Goal: Transaction & Acquisition: Purchase product/service

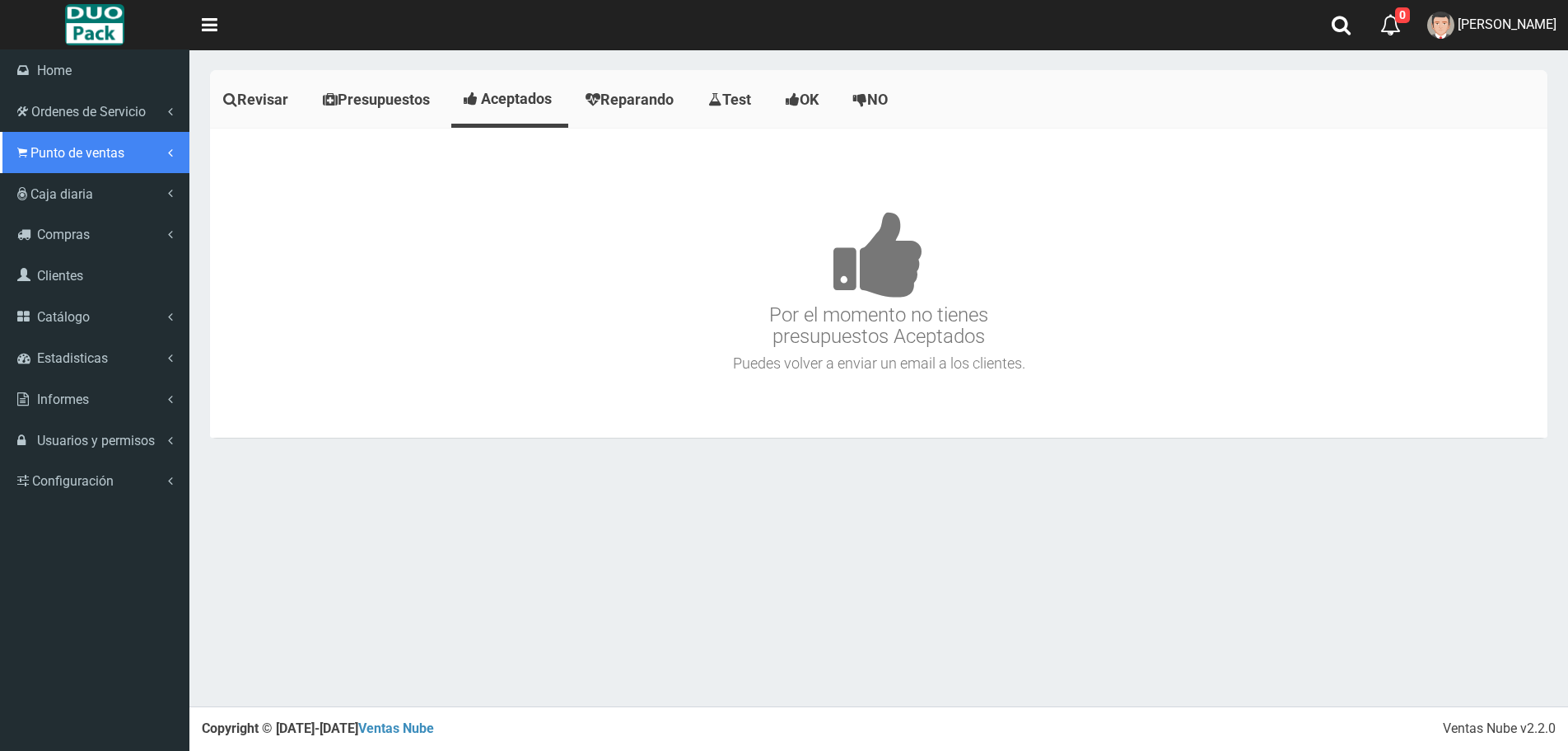
click at [56, 162] on link "Punto de ventas" at bounding box center [94, 153] width 189 height 41
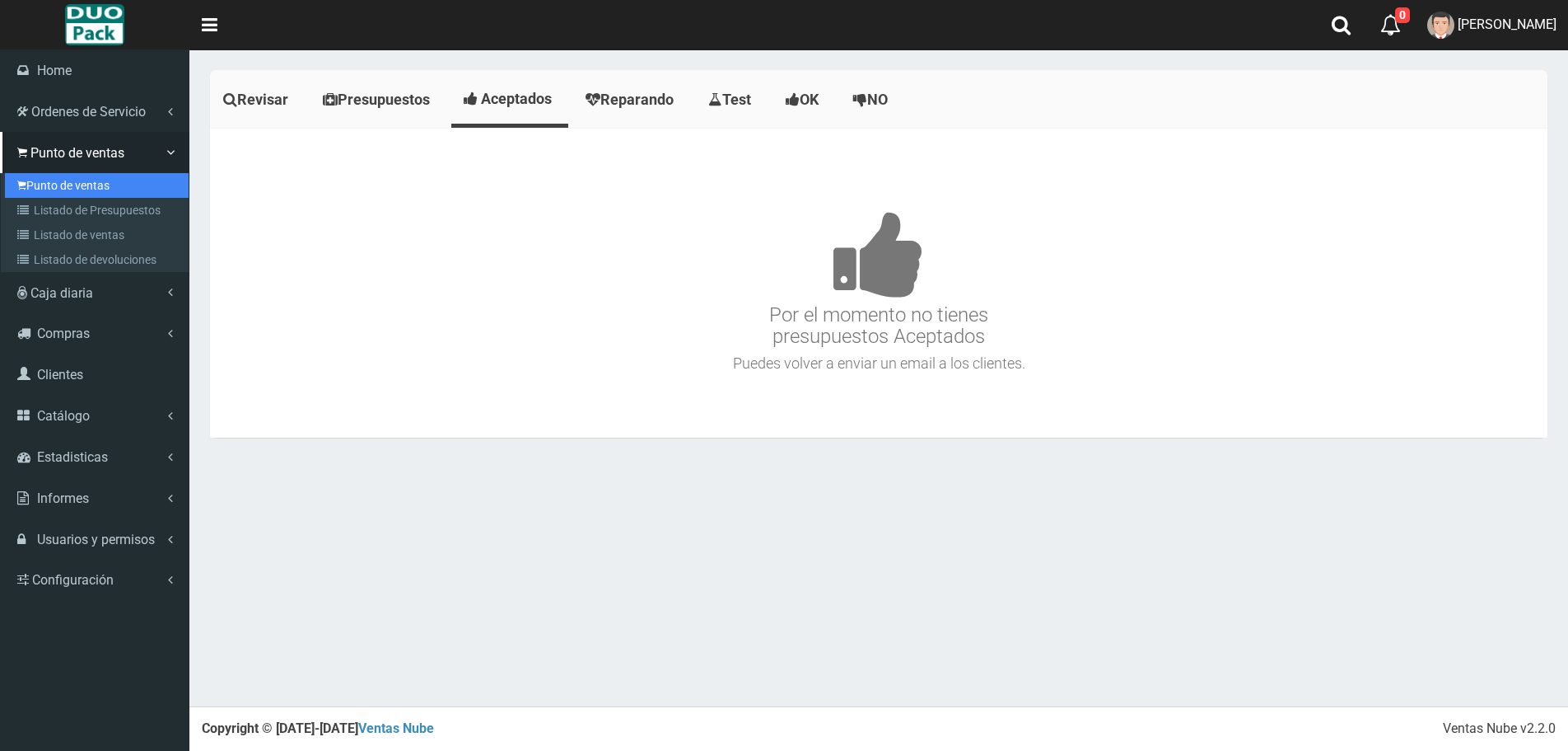
click at [121, 189] on link "Punto de ventas" at bounding box center [96, 186] width 184 height 24
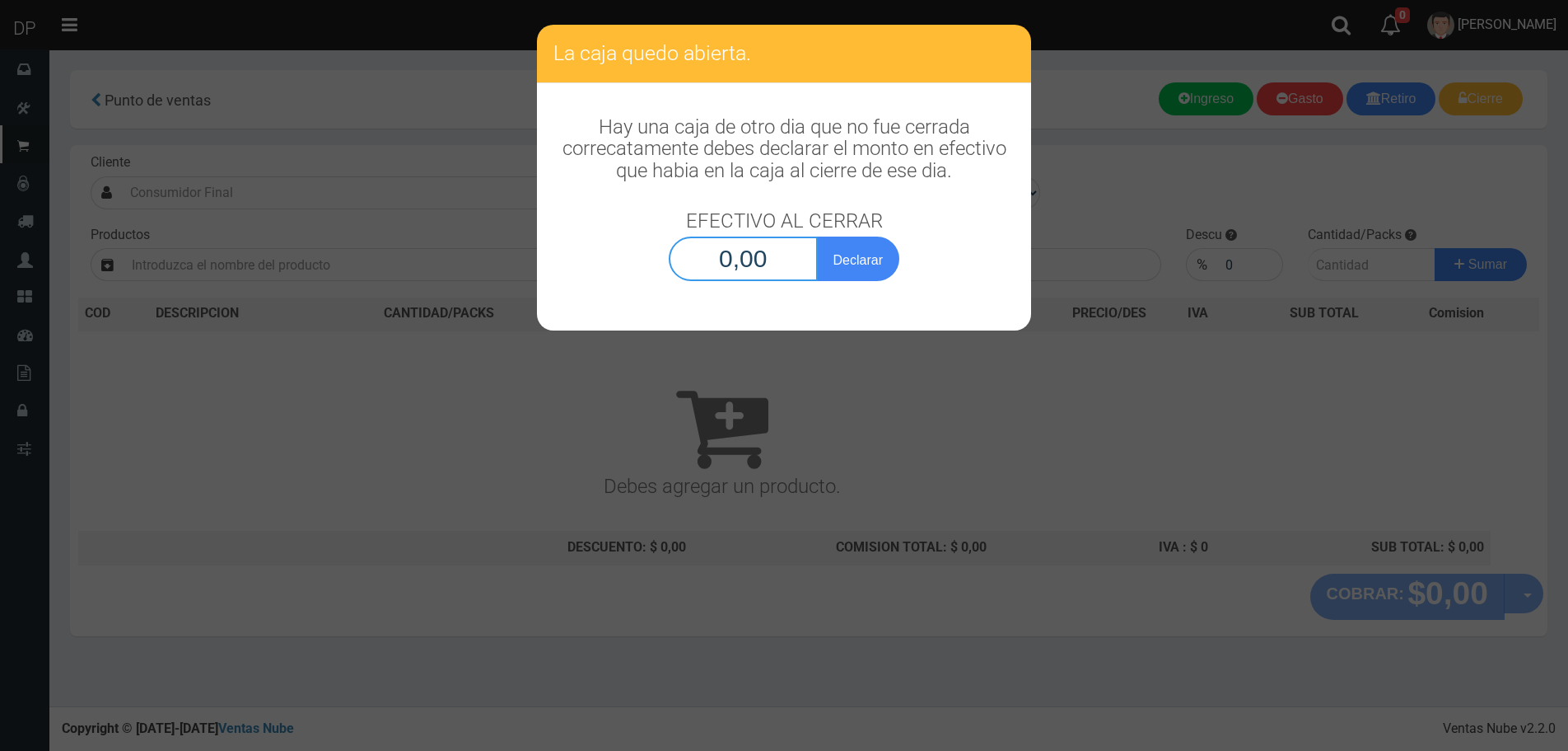
click at [757, 263] on input "0,00" at bounding box center [743, 258] width 149 height 44
type input "1,00"
click at [817, 237] on button "Declarar" at bounding box center [858, 258] width 82 height 44
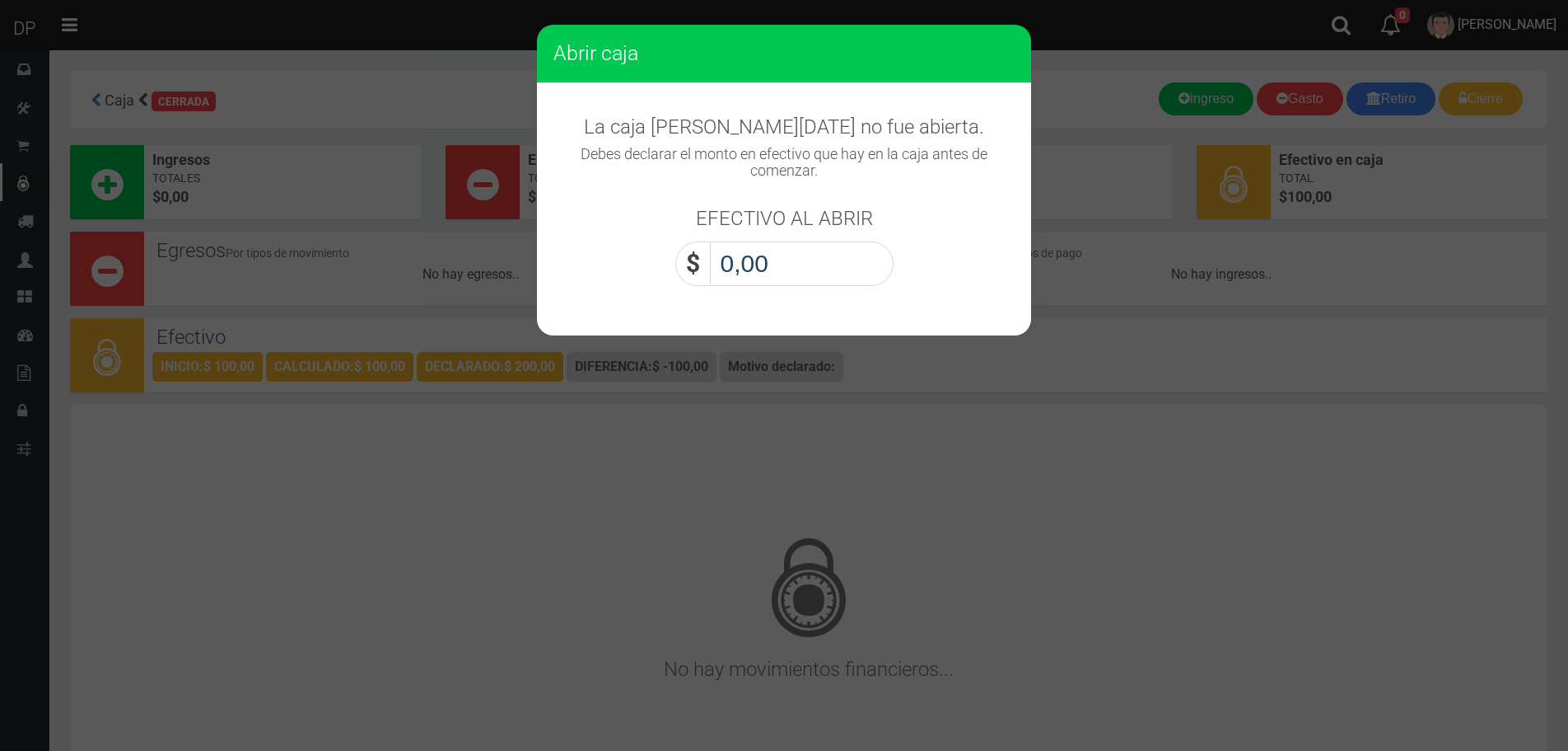
click at [758, 266] on input "0,00" at bounding box center [801, 263] width 184 height 44
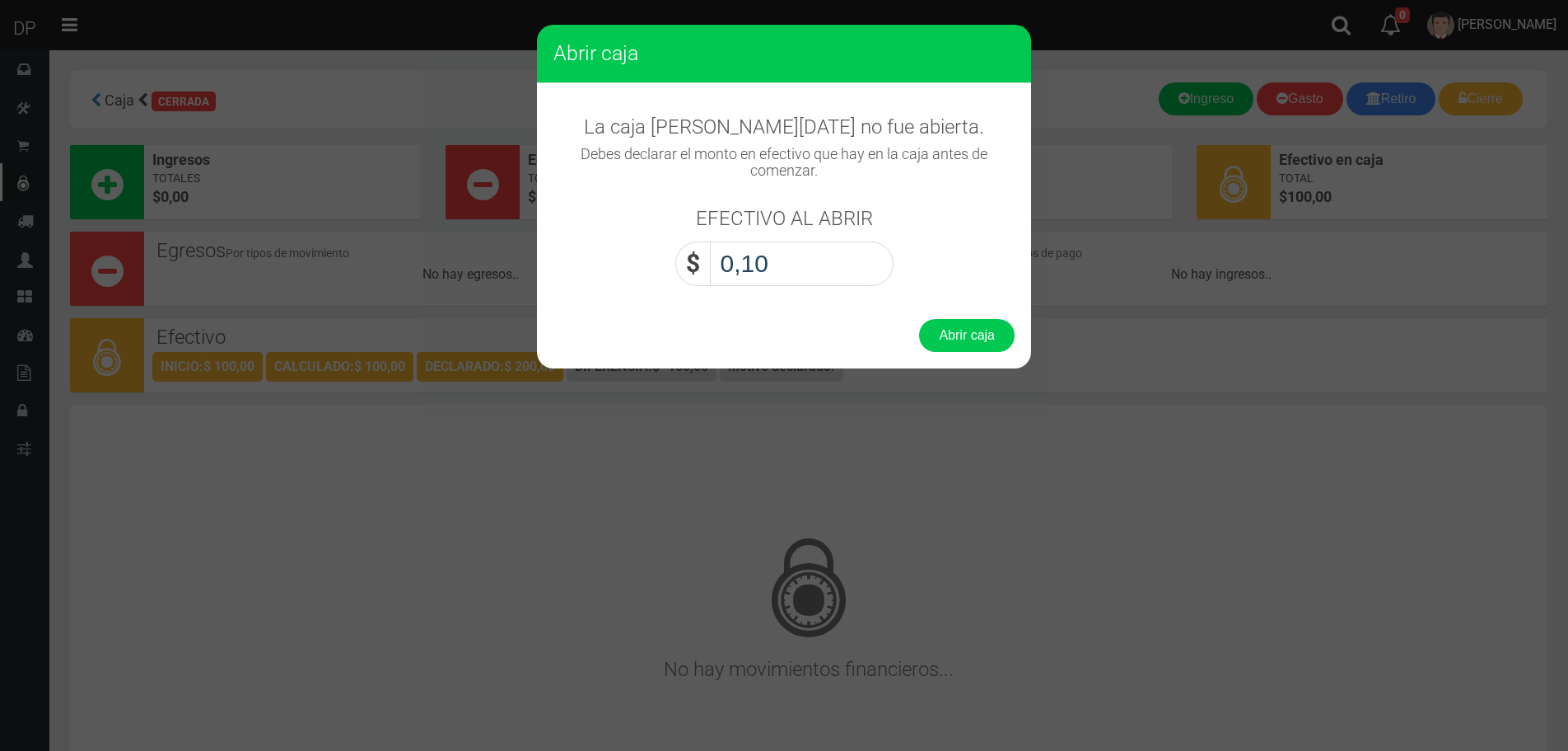
type input "1,00"
click at [919, 318] on button "Abrir caja" at bounding box center [966, 335] width 95 height 33
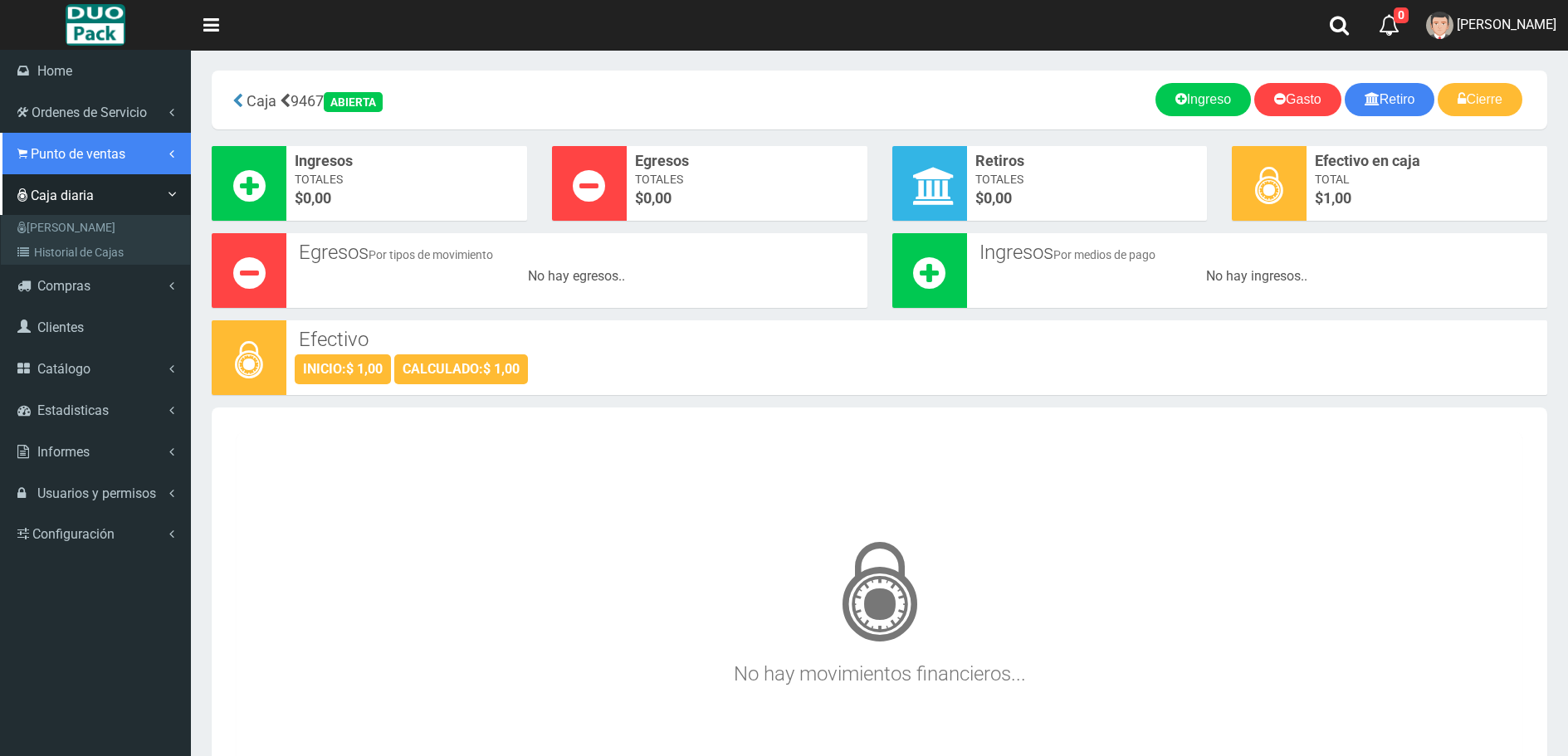
click at [89, 152] on span "Punto de ventas" at bounding box center [78, 154] width 95 height 16
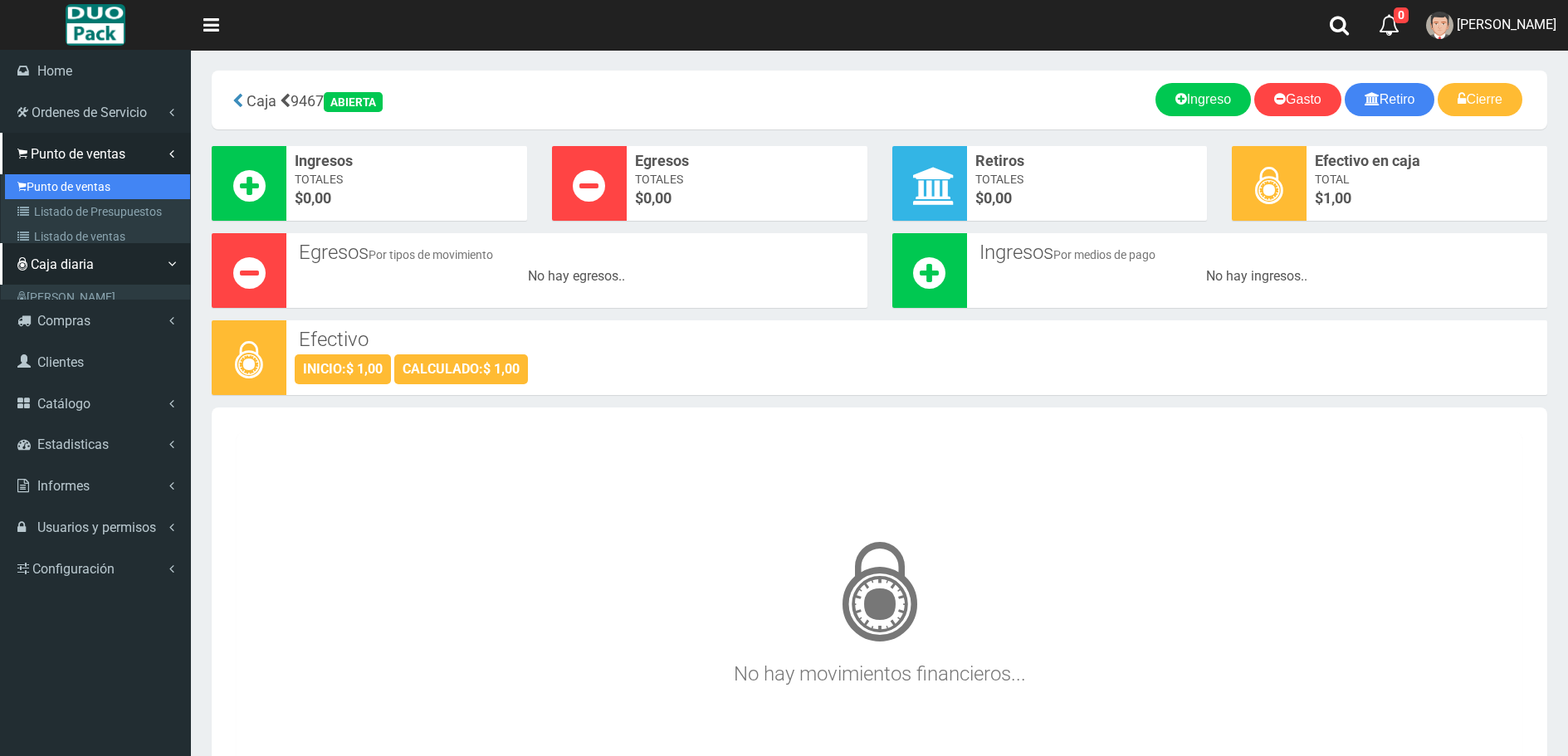
click at [91, 184] on link "Punto de ventas" at bounding box center [97, 187] width 185 height 25
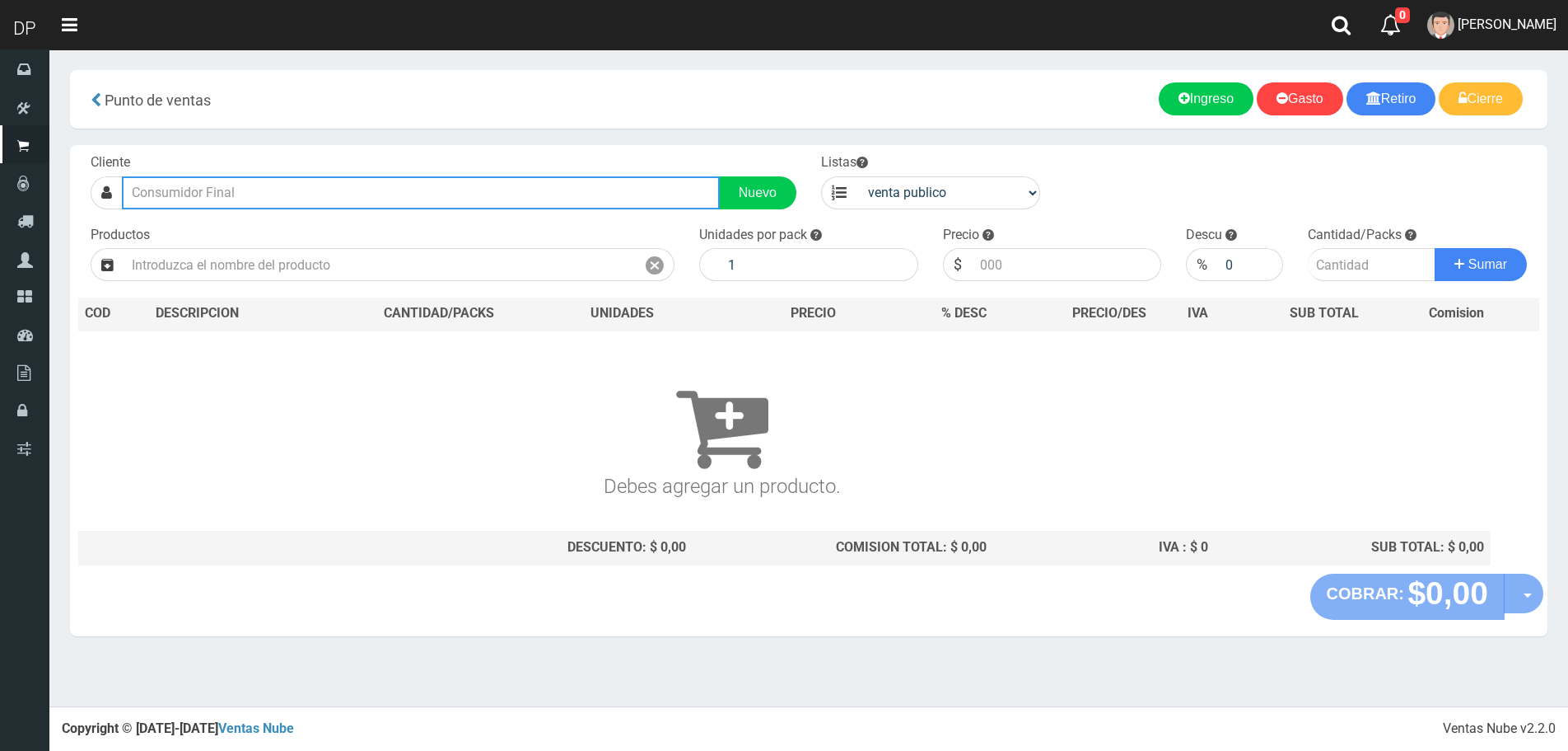
click at [397, 188] on input "text" at bounding box center [420, 192] width 598 height 33
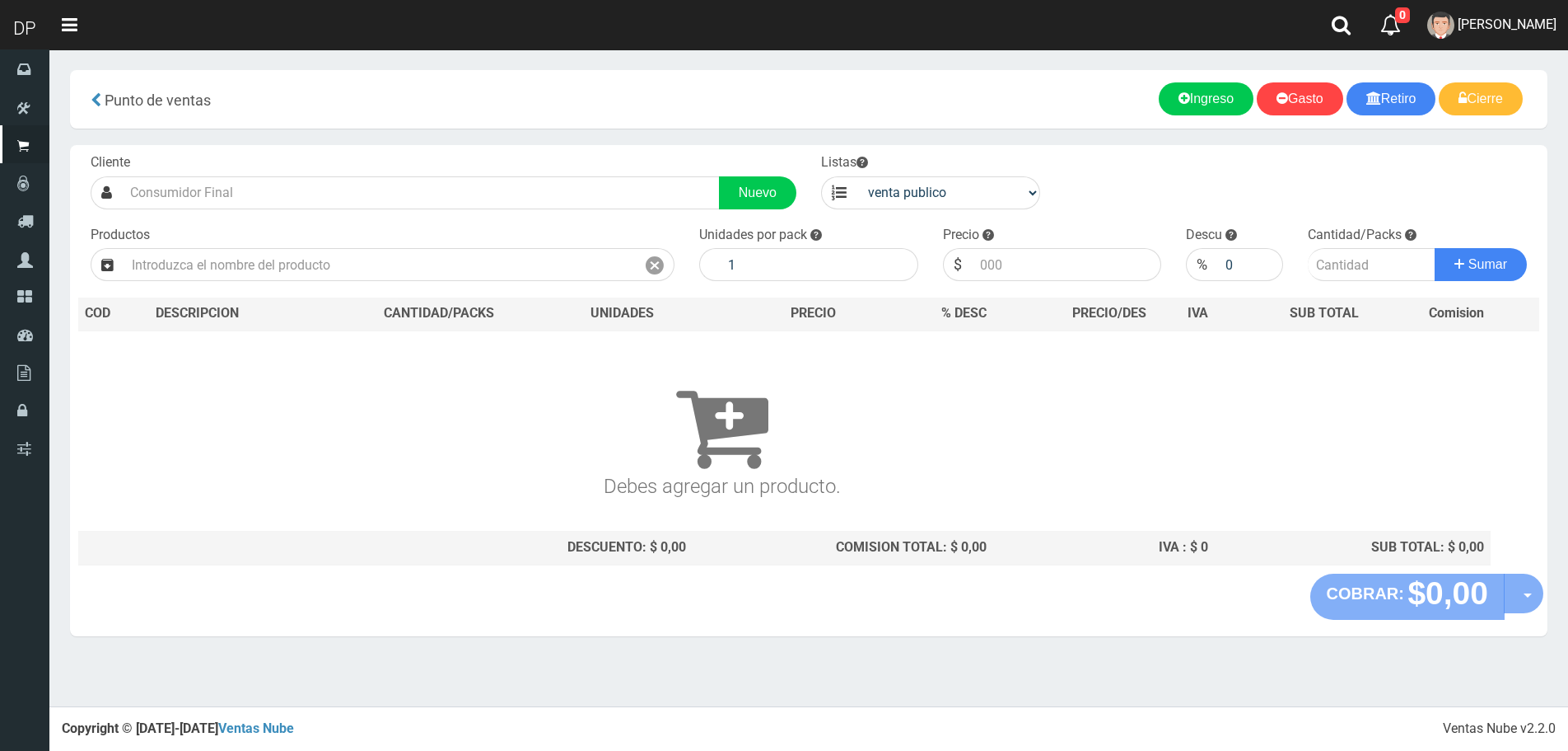
click at [904, 211] on div "Cliente Nuevo Listas venta publico Sup chinos reventas Productos" at bounding box center [808, 359] width 1478 height 429
click at [912, 204] on select "venta publico Sup chinos reventas" at bounding box center [948, 192] width 184 height 33
select select "2"
click at [857, 176] on select "venta publico Sup chinos reventas" at bounding box center [948, 192] width 184 height 33
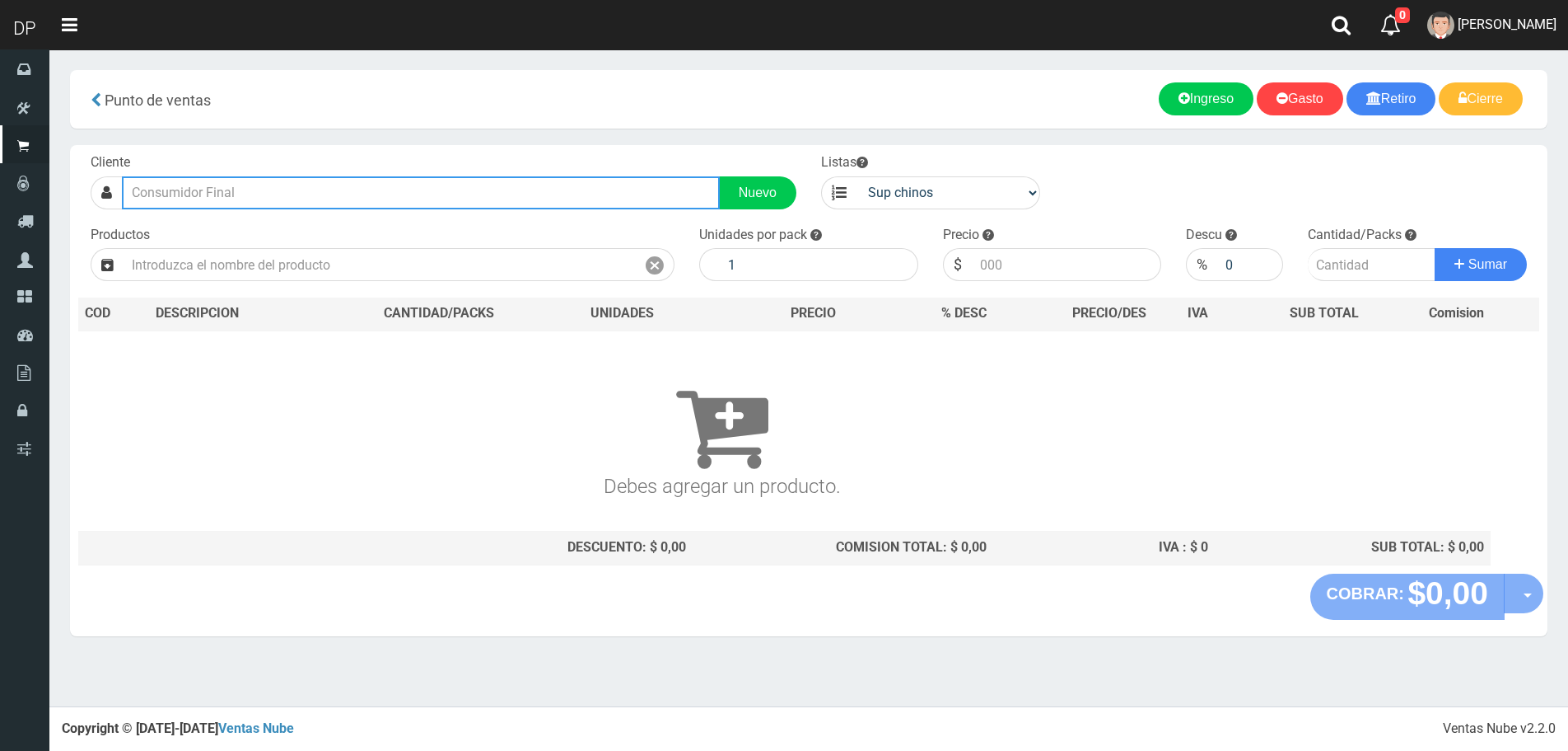
click at [594, 207] on input "text" at bounding box center [420, 192] width 598 height 33
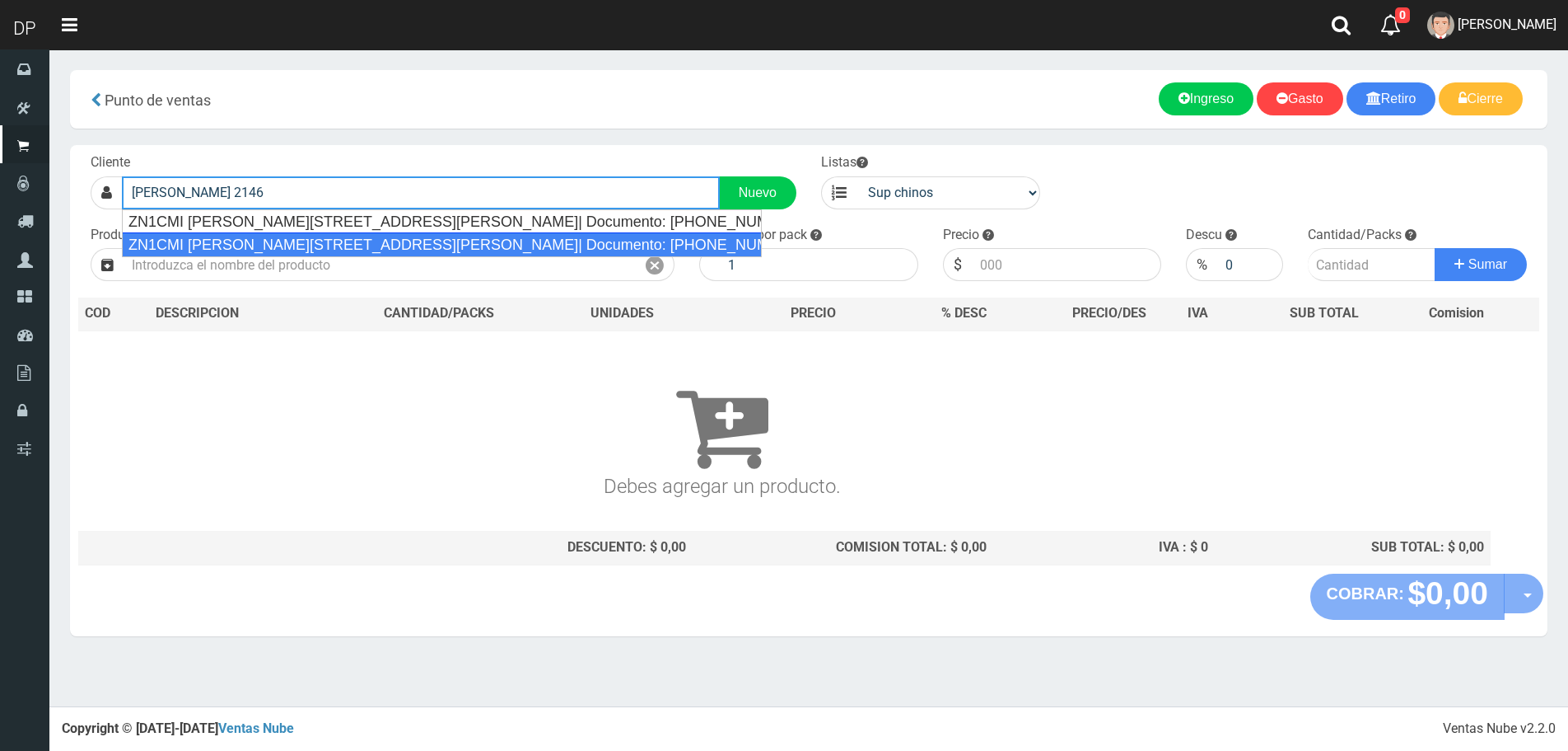
click at [513, 219] on div "ZN1CMI GERVASIO MENDEZ 2146 (MUNRO)| Documento: 45604586 | Teléfono:" at bounding box center [442, 221] width 639 height 23
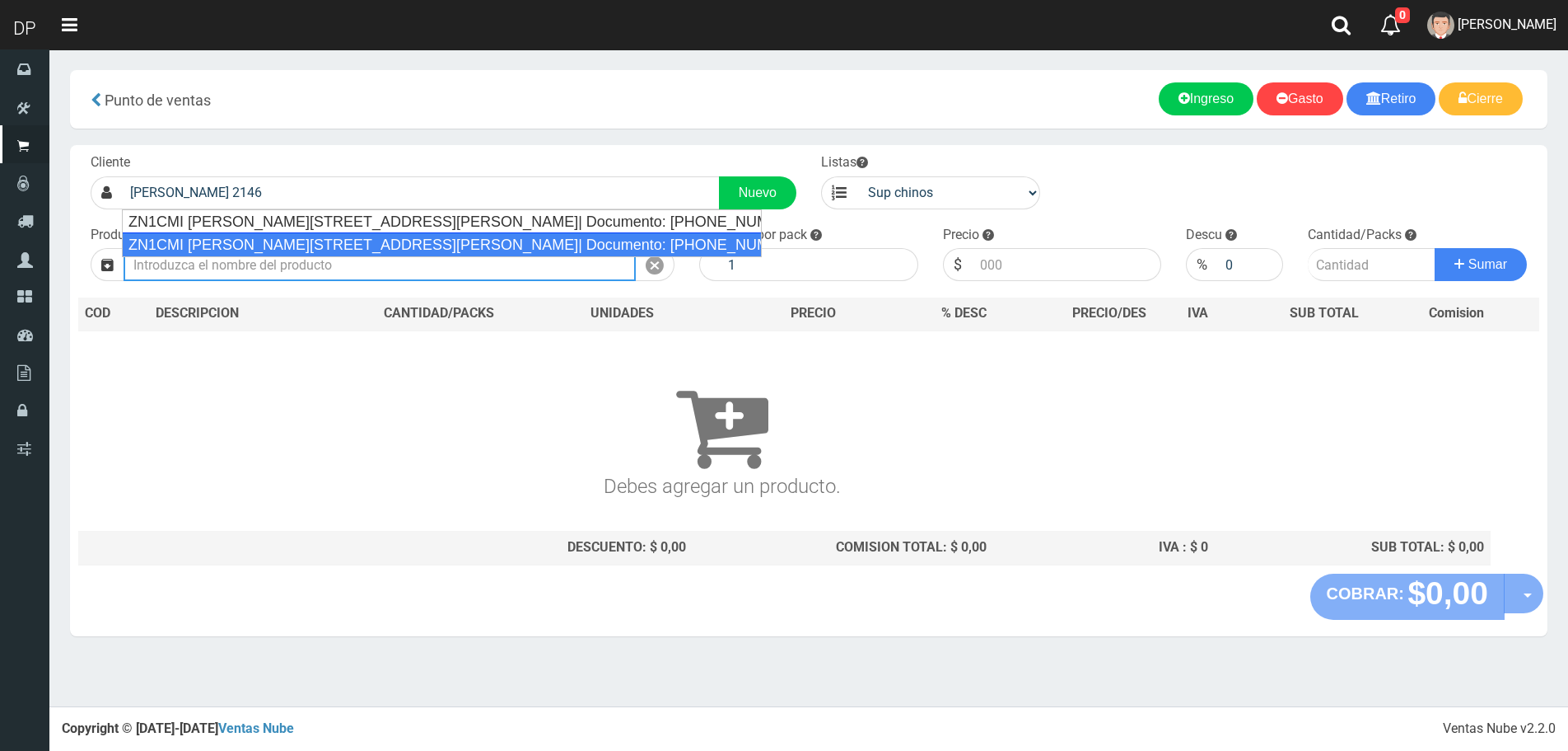
type input "ZN1CMI GERVASIO MENDEZ 2146 (MUNRO)| Documento: 45604586 | Teléfono:"
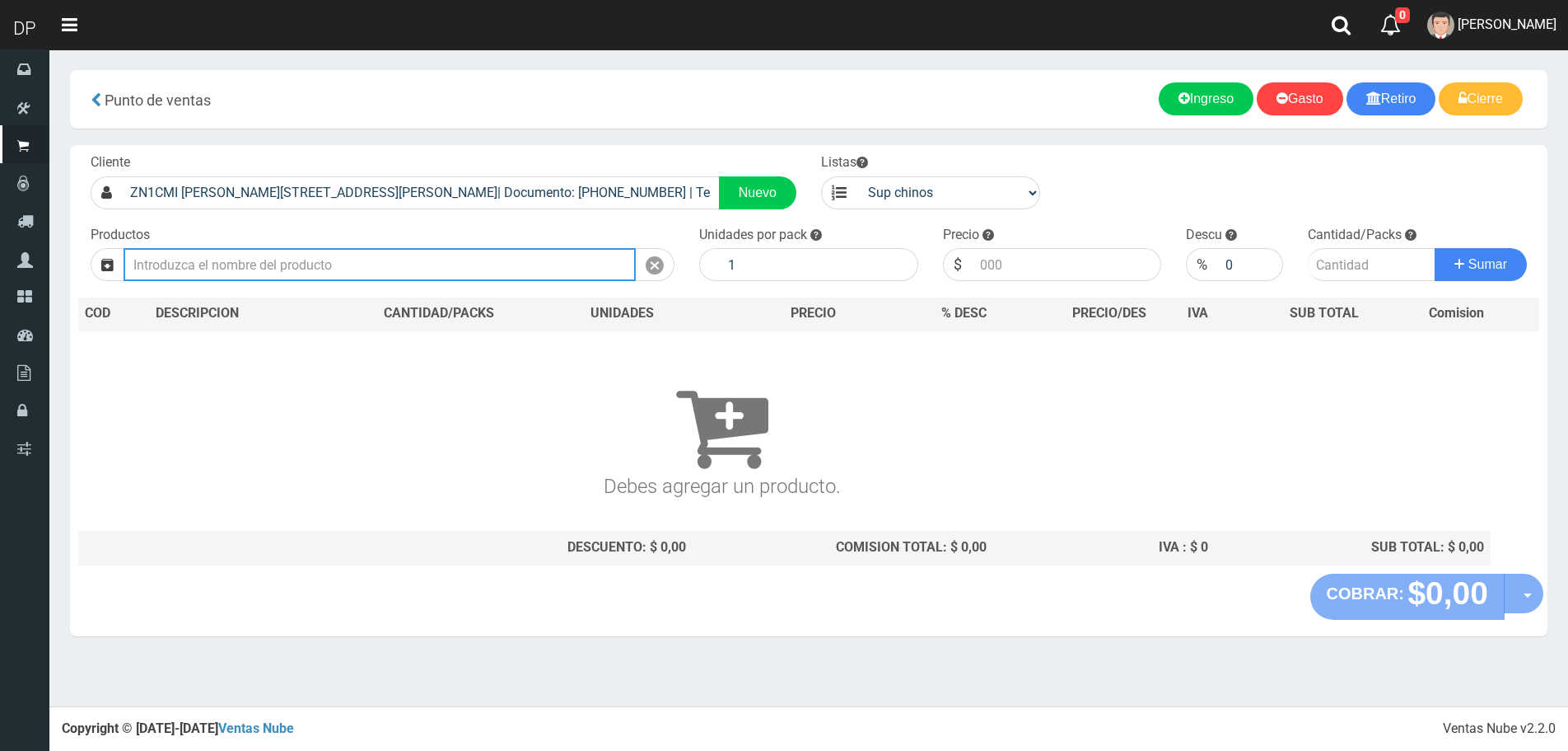
click at [367, 272] on input "text" at bounding box center [380, 264] width 512 height 33
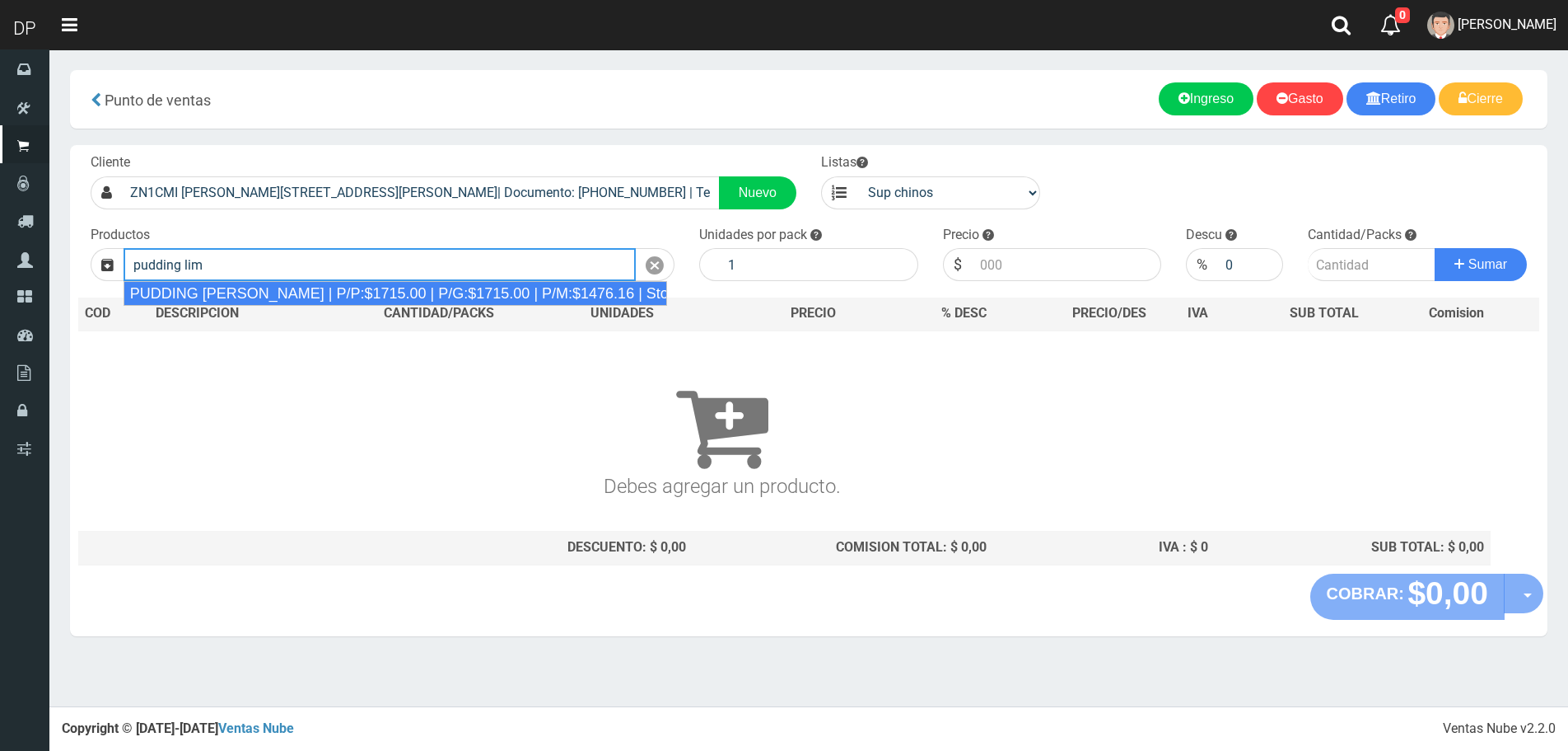
click at [420, 299] on div "PUDDING LIMON | P/P:$1715.00 | P/G:$1715.00 | P/M:$1476.16 | Stock:-8466" at bounding box center [395, 293] width 543 height 24
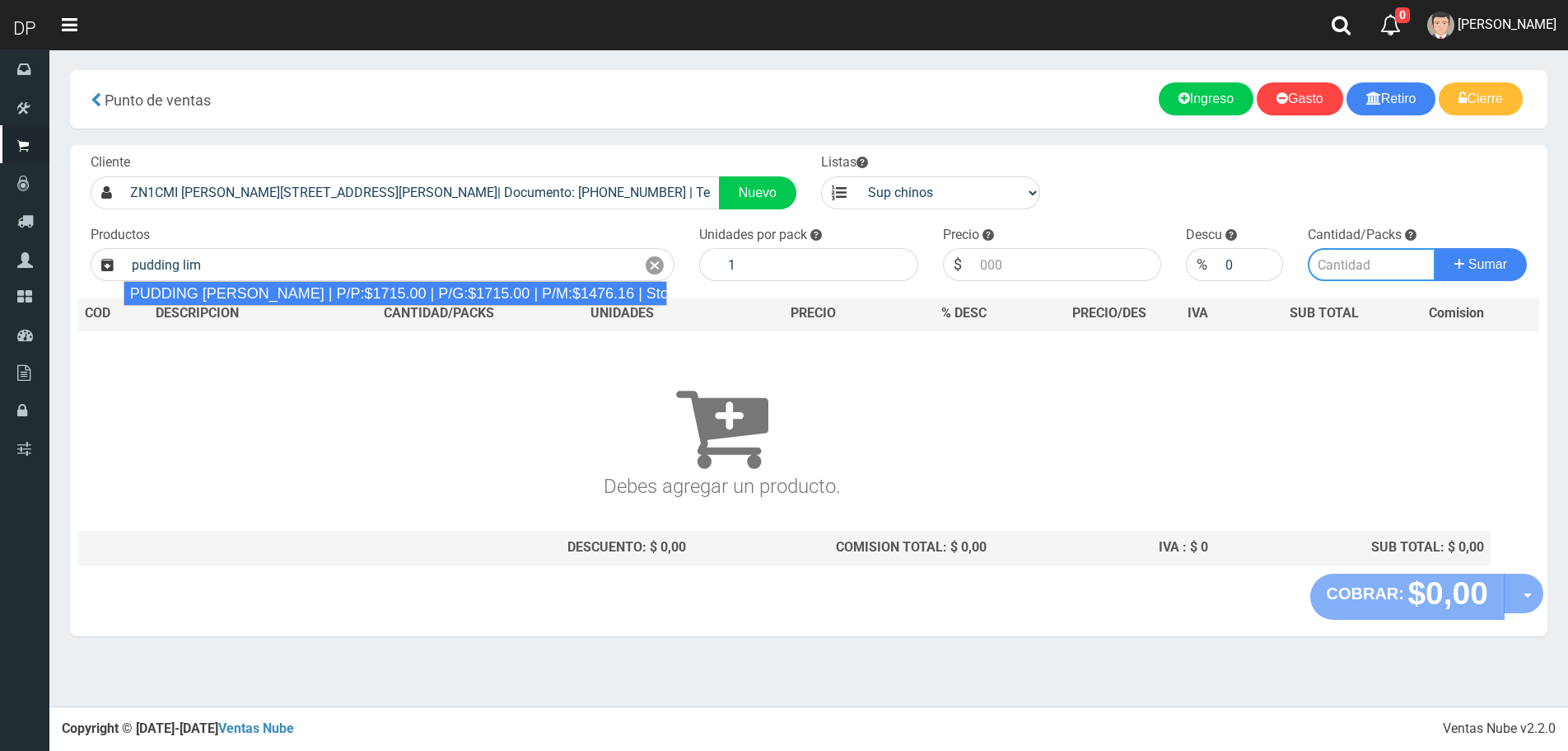
type input "PUDDING LIMON | P/P:$1715.00 | P/G:$1715.00 | P/M:$1476.16 | Stock:-8466"
type input "8"
type input "1715.00"
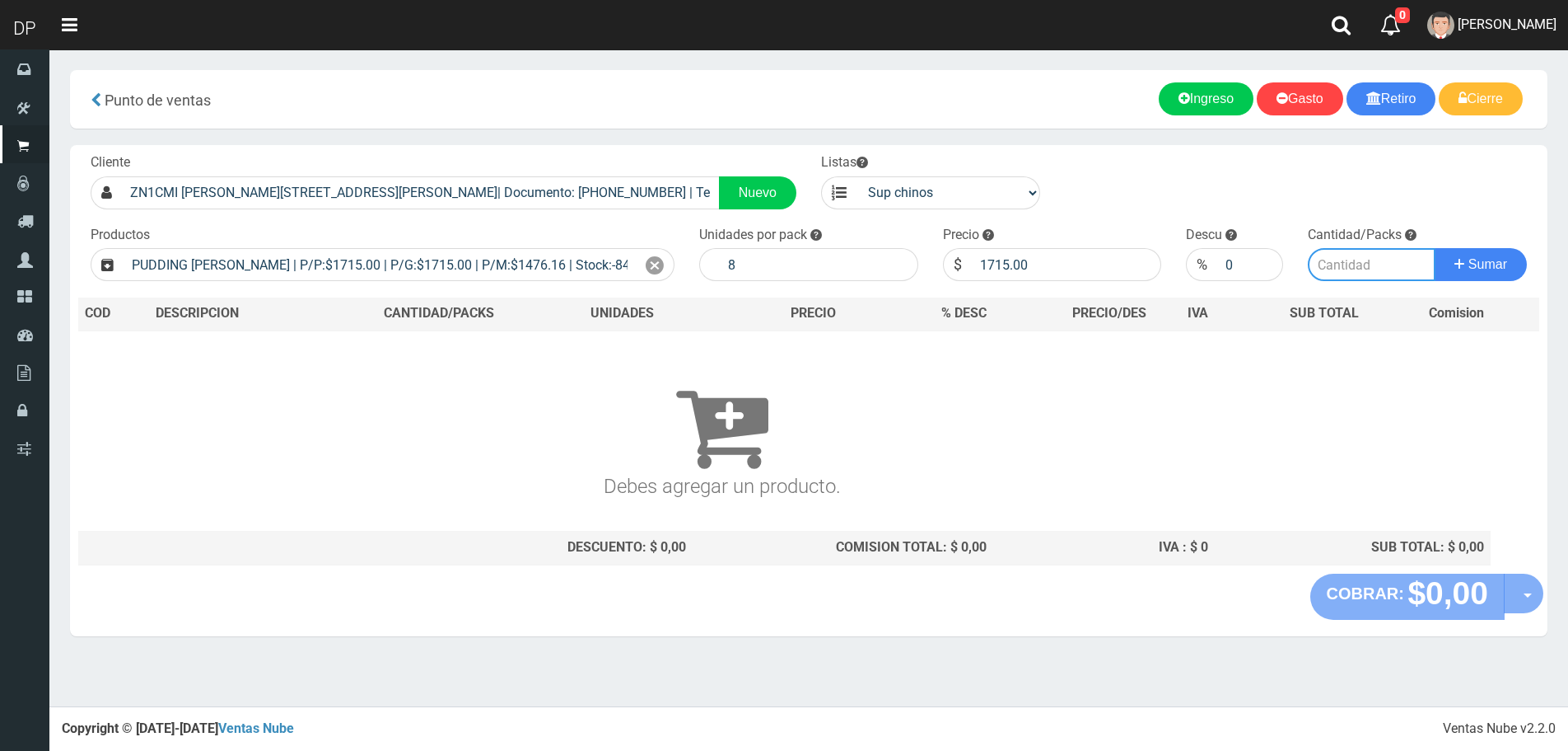
click at [1334, 272] on input "number" at bounding box center [1372, 264] width 128 height 33
type input "1"
click at [1435, 248] on button "Sumar" at bounding box center [1481, 264] width 92 height 33
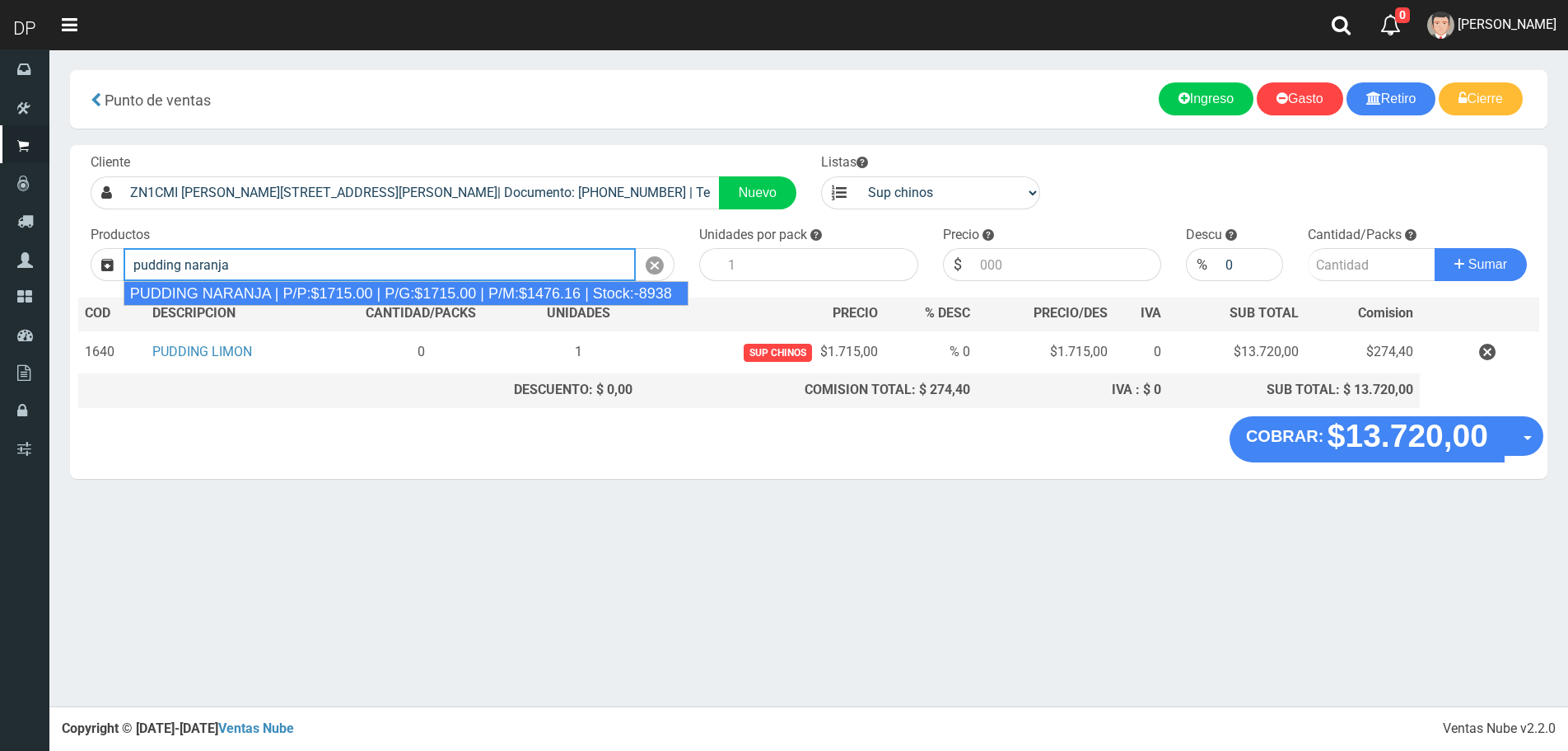
click at [617, 285] on div "PUDDING NARANJA | P/P:$1715.00 | P/G:$1715.00 | P/M:$1476.16 | Stock:-8938" at bounding box center [406, 293] width 565 height 24
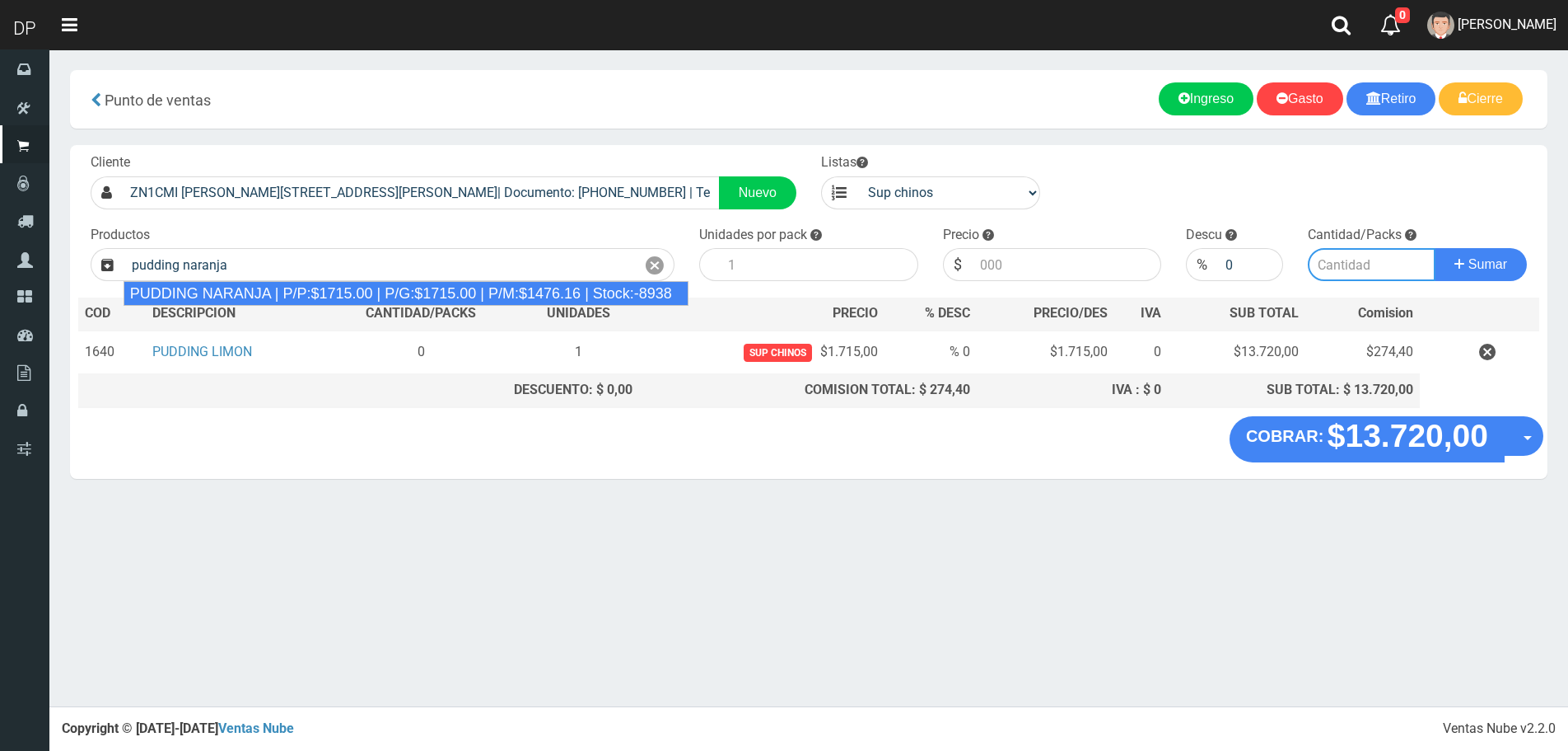
type input "PUDDING NARANJA | P/P:$1715.00 | P/G:$1715.00 | P/M:$1476.16 | Stock:-8938"
type input "8"
type input "1715.00"
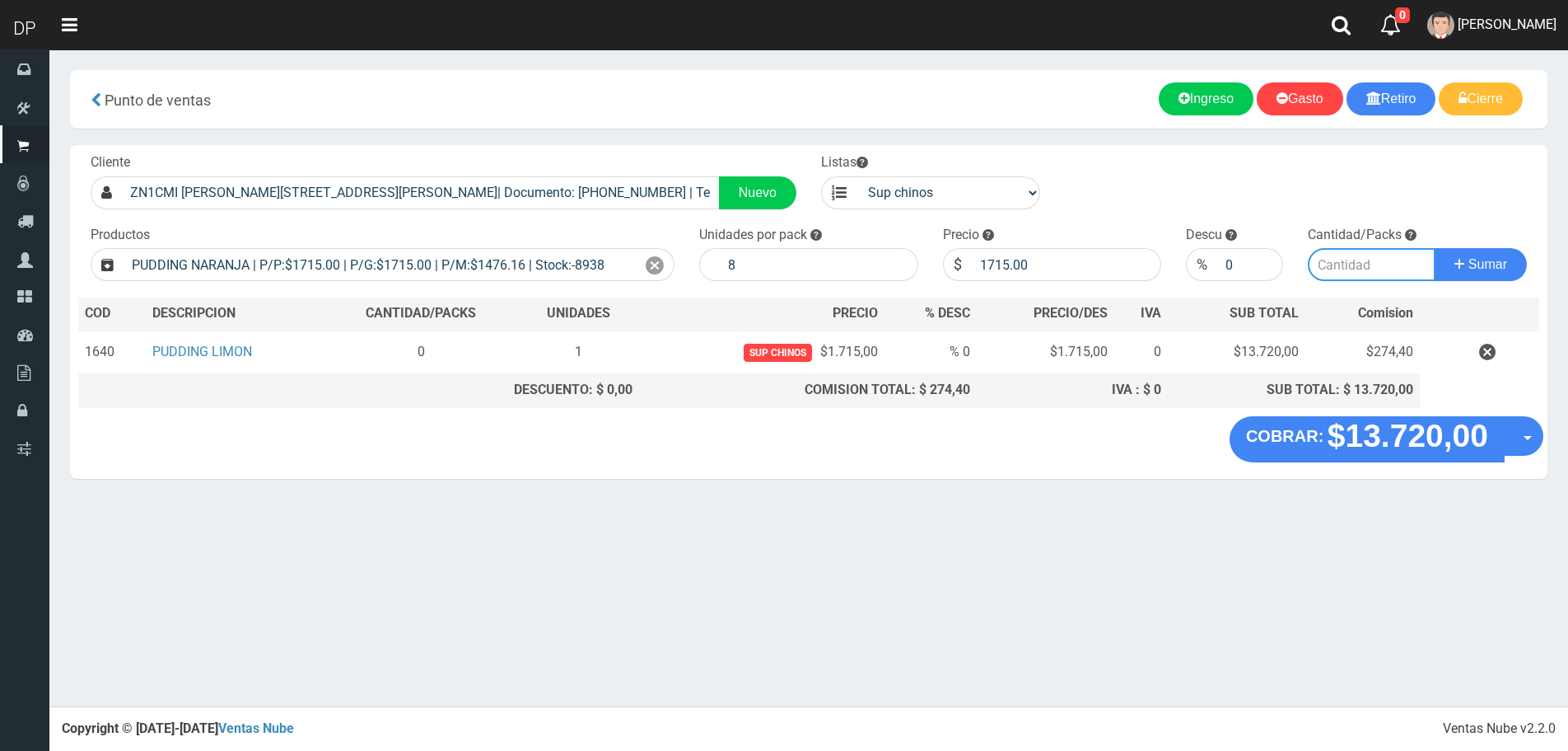
click at [1358, 265] on input "number" at bounding box center [1372, 264] width 128 height 33
type input "1"
click at [1435, 248] on button "Sumar" at bounding box center [1481, 264] width 92 height 33
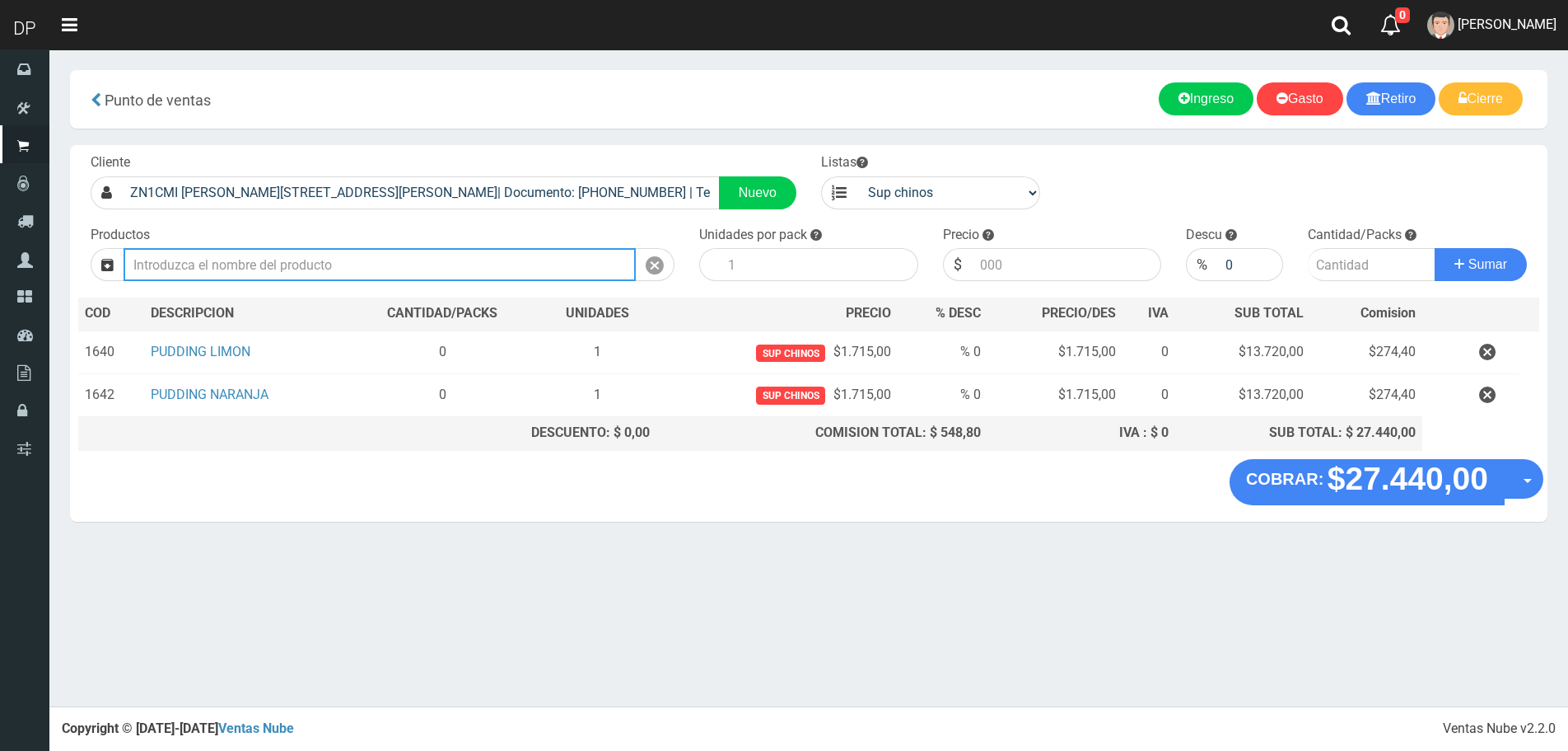
click at [294, 257] on input "text" at bounding box center [380, 264] width 512 height 33
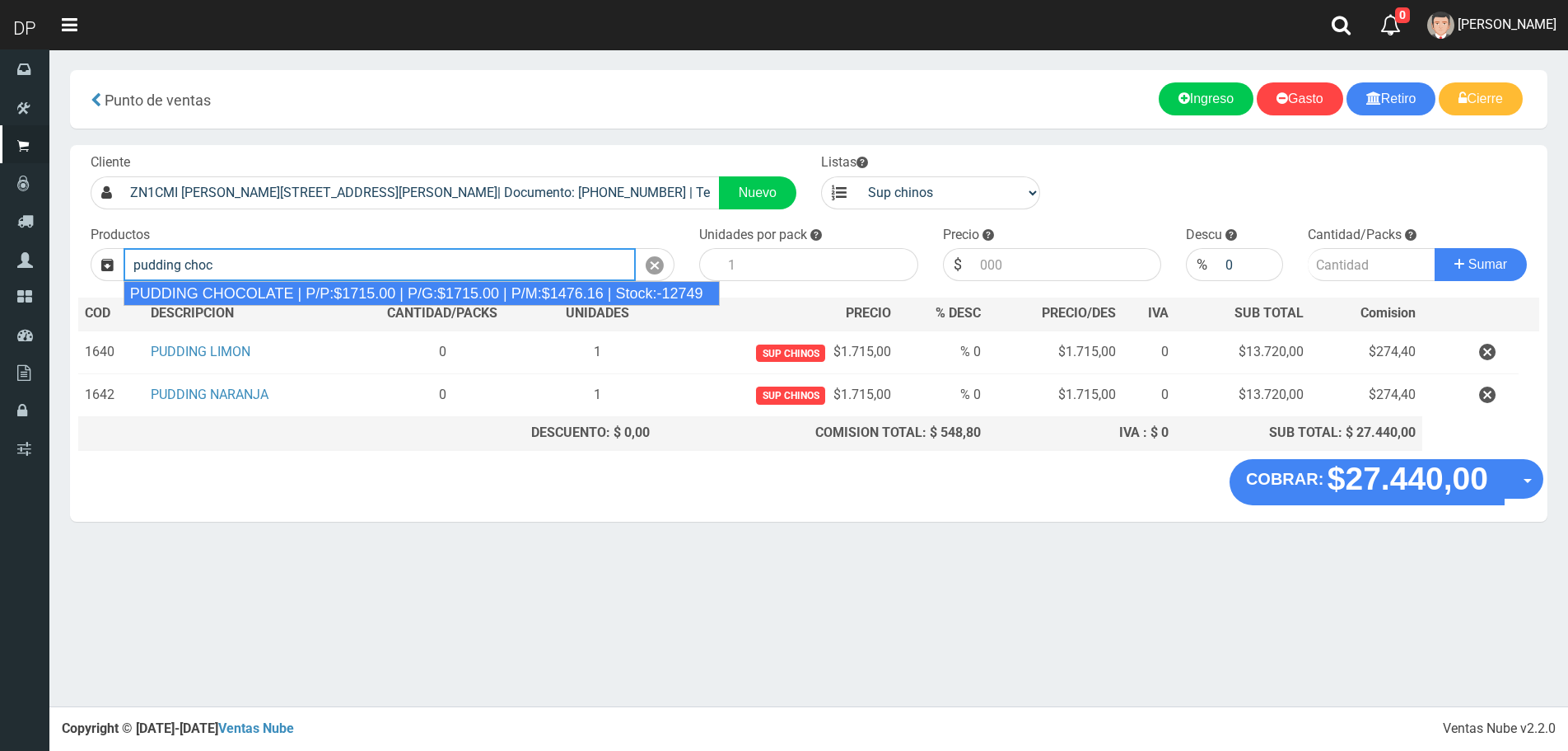
click at [253, 286] on div "PUDDING CHOCOLATE | P/P:$1715.00 | P/G:$1715.00 | P/M:$1476.16 | Stock:-12749" at bounding box center [421, 293] width 596 height 24
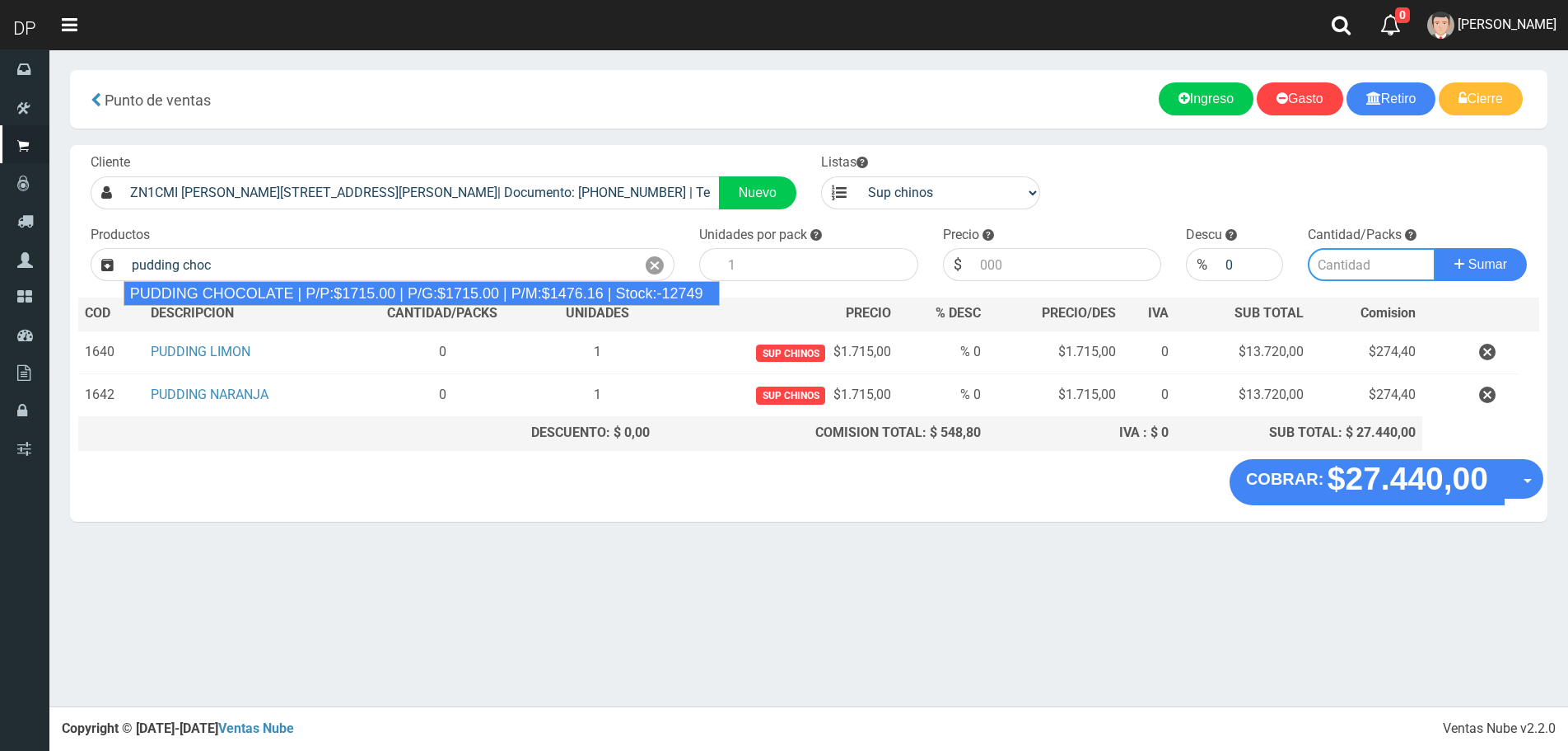
type input "PUDDING CHOCOLATE | P/P:$1715.00 | P/G:$1715.00 | P/M:$1476.16 | Stock:-12749"
type input "8"
type input "1715.00"
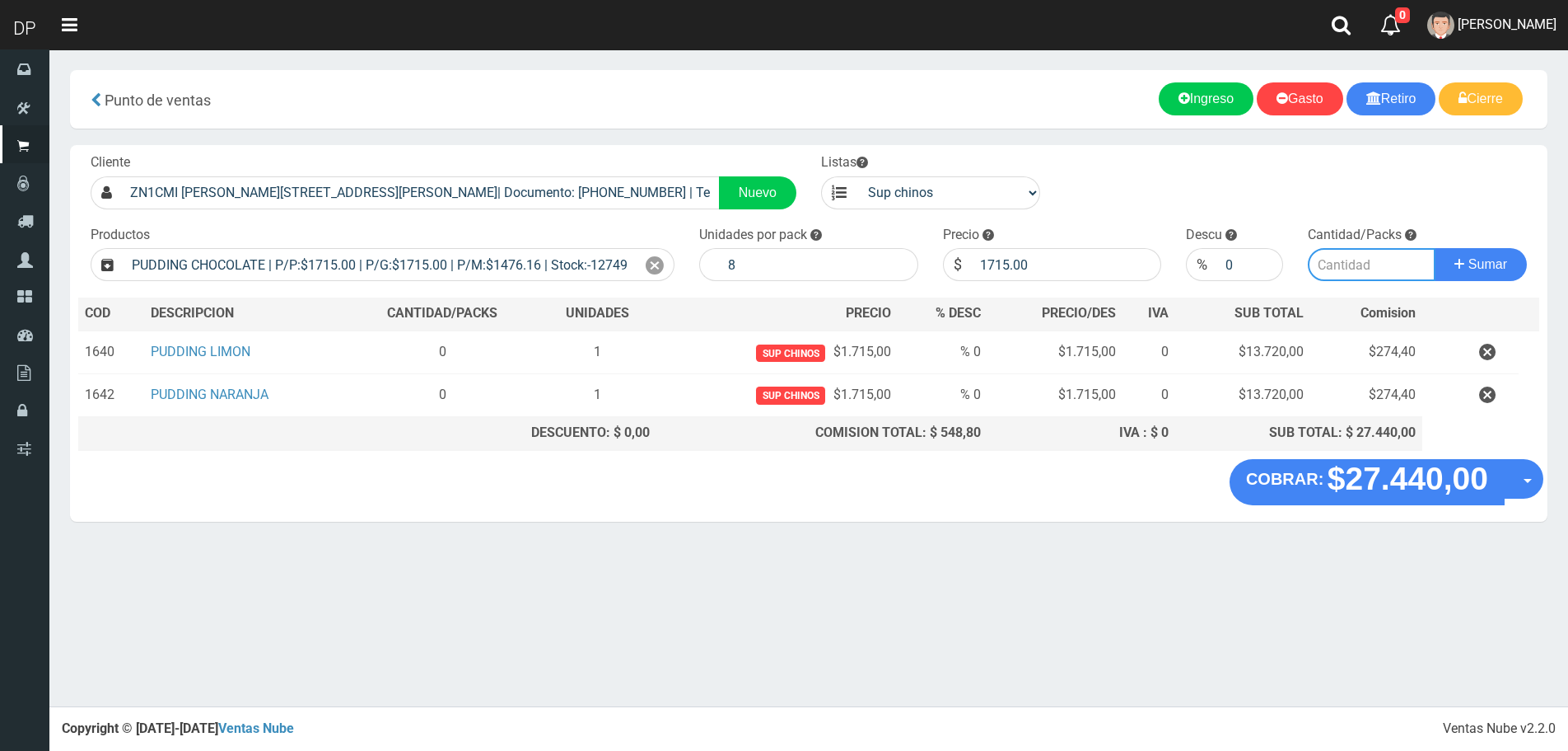
click at [1363, 269] on input "number" at bounding box center [1372, 264] width 128 height 33
type input "1"
click at [1435, 248] on button "Sumar" at bounding box center [1481, 264] width 92 height 33
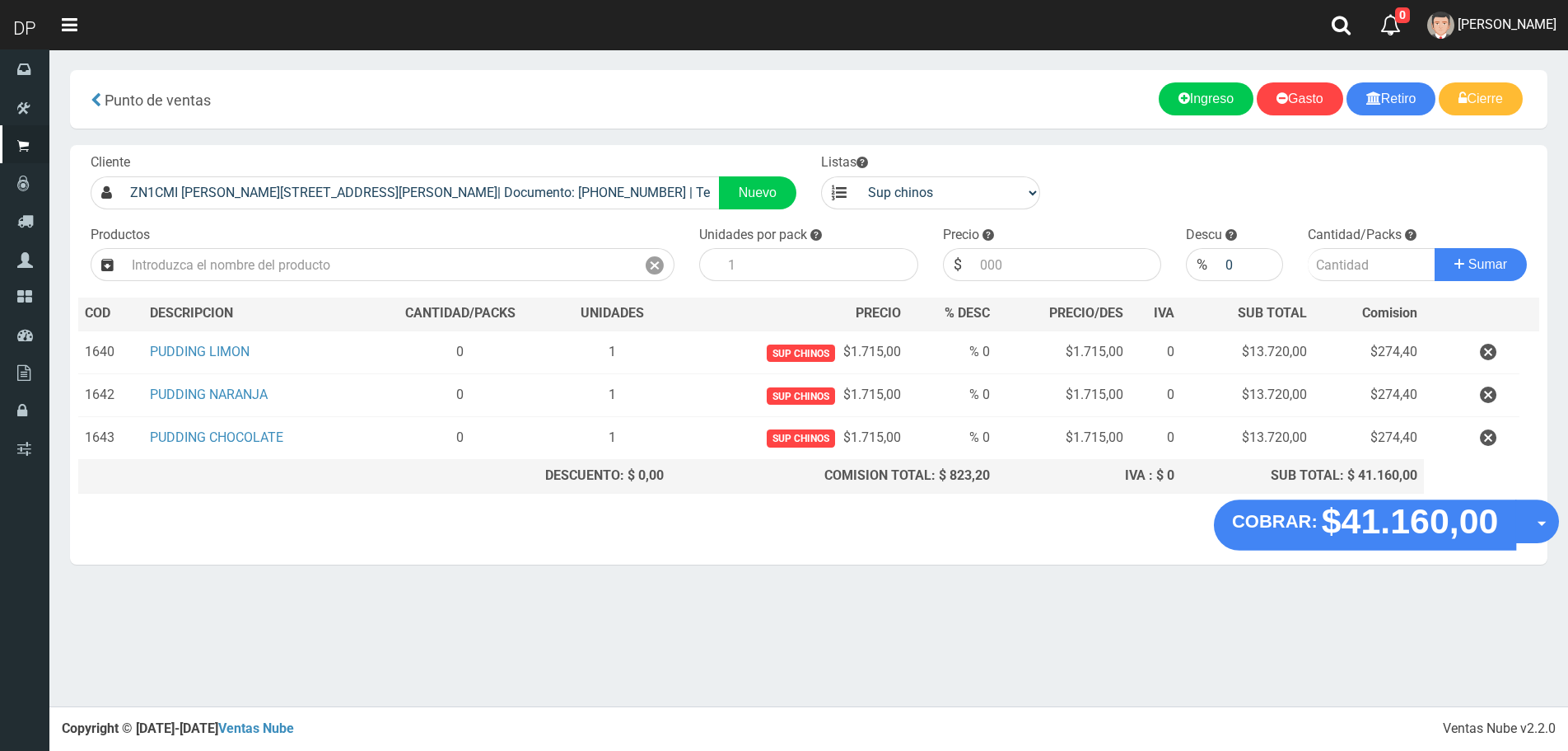
click at [1528, 514] on button "Opciones" at bounding box center [1537, 521] width 43 height 43
click at [1508, 511] on link "Hacer Devolucion" at bounding box center [1484, 527] width 148 height 38
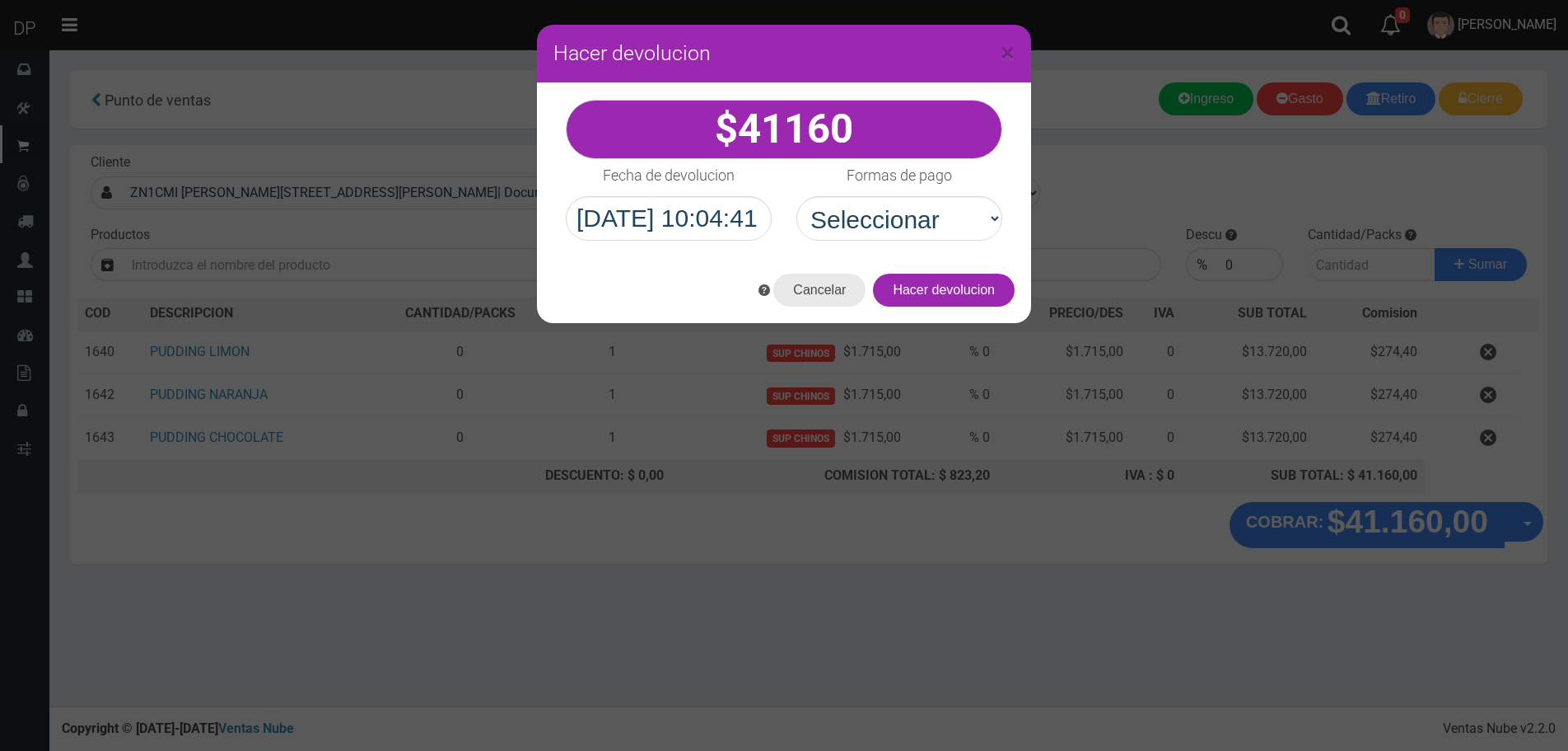
click at [832, 283] on button "Cancelar" at bounding box center [819, 289] width 92 height 33
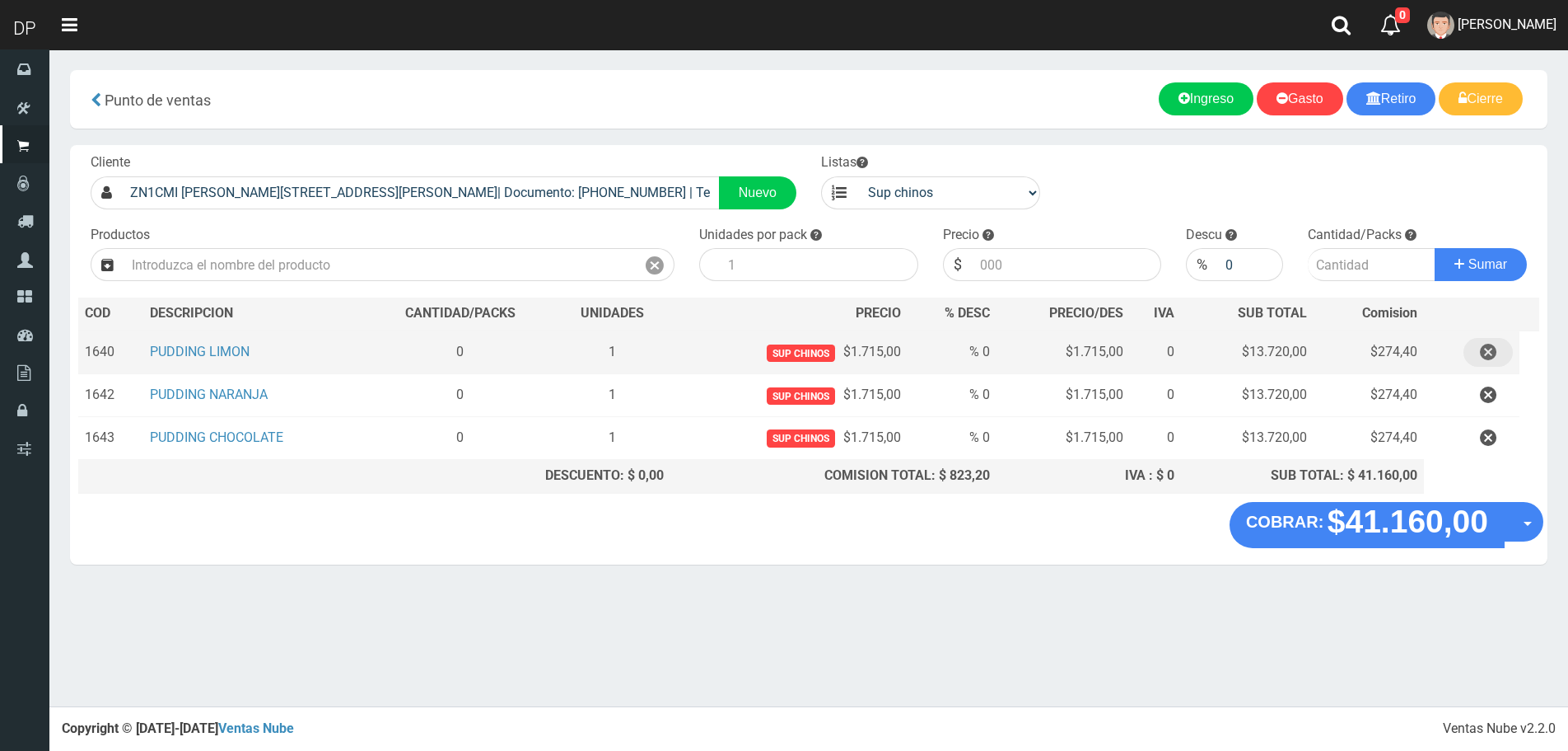
drag, startPoint x: 1495, startPoint y: 335, endPoint x: 1495, endPoint y: 353, distance: 18.0
click at [1495, 344] on td at bounding box center [1471, 352] width 95 height 43
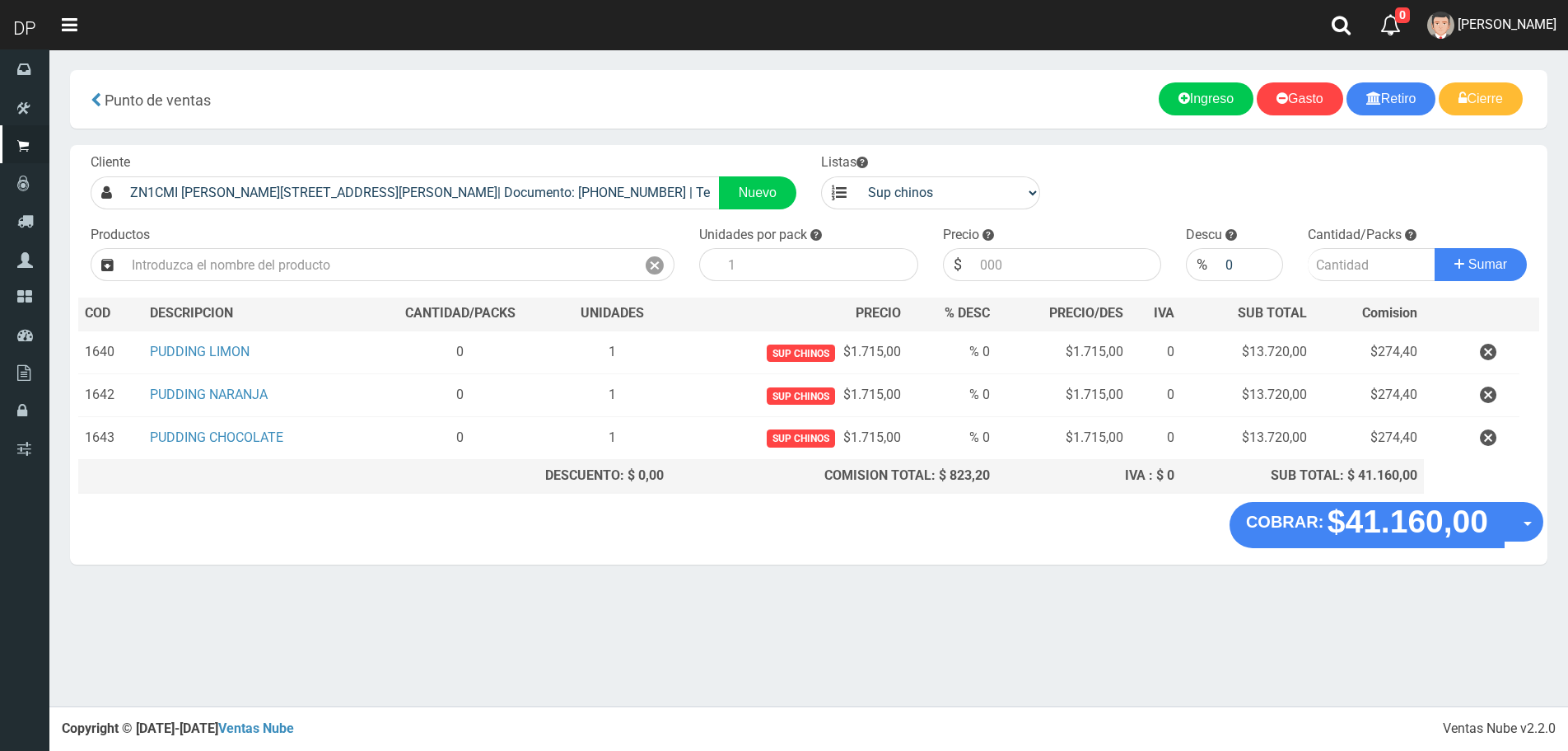
drag, startPoint x: 1495, startPoint y: 353, endPoint x: 1495, endPoint y: 371, distance: 18.0
click at [1495, 363] on icon "button" at bounding box center [1488, 352] width 16 height 29
click at [1493, 391] on icon "button" at bounding box center [1488, 395] width 16 height 29
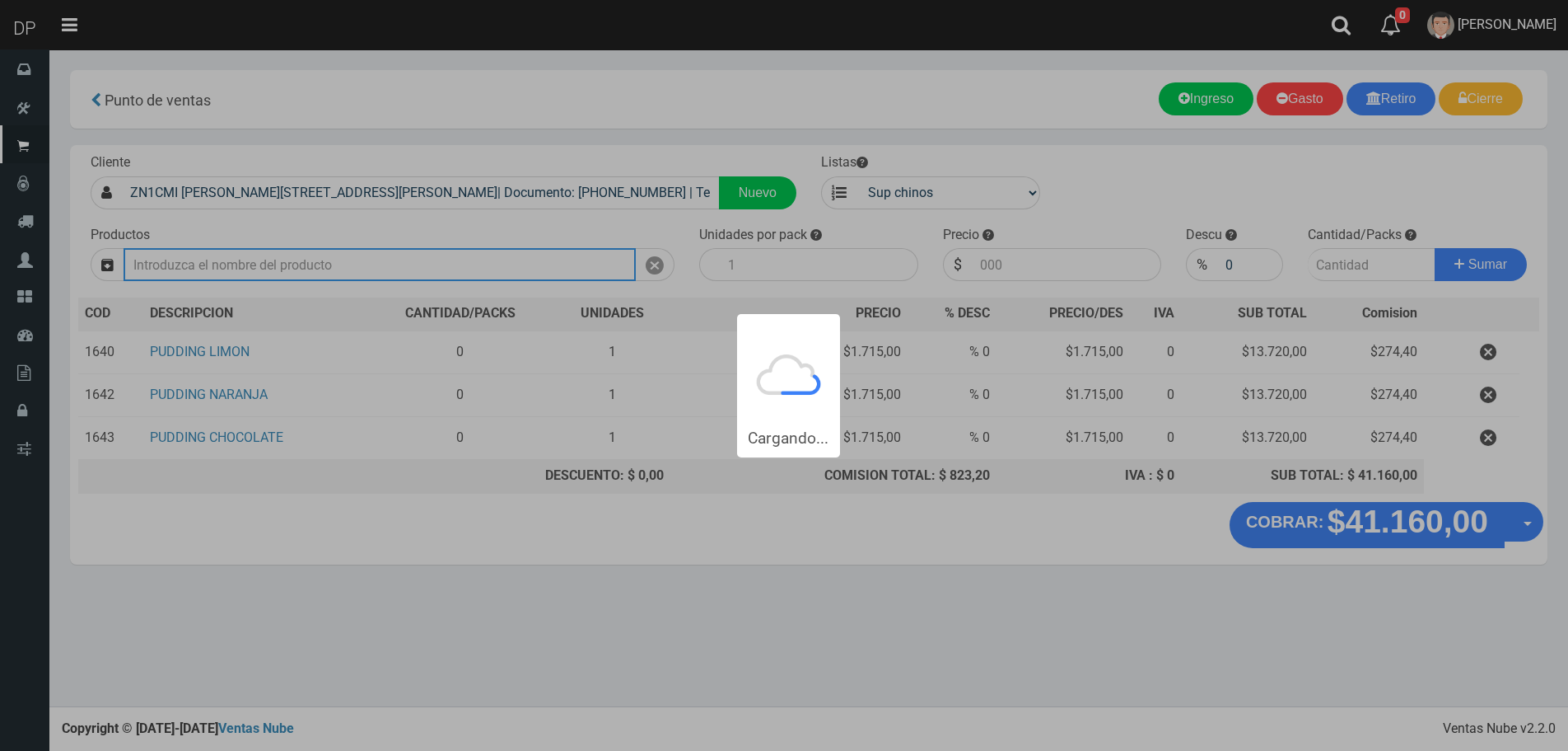
click at [1489, 417] on body "Cargando... × × Listo!" at bounding box center [784, 375] width 1568 height 751
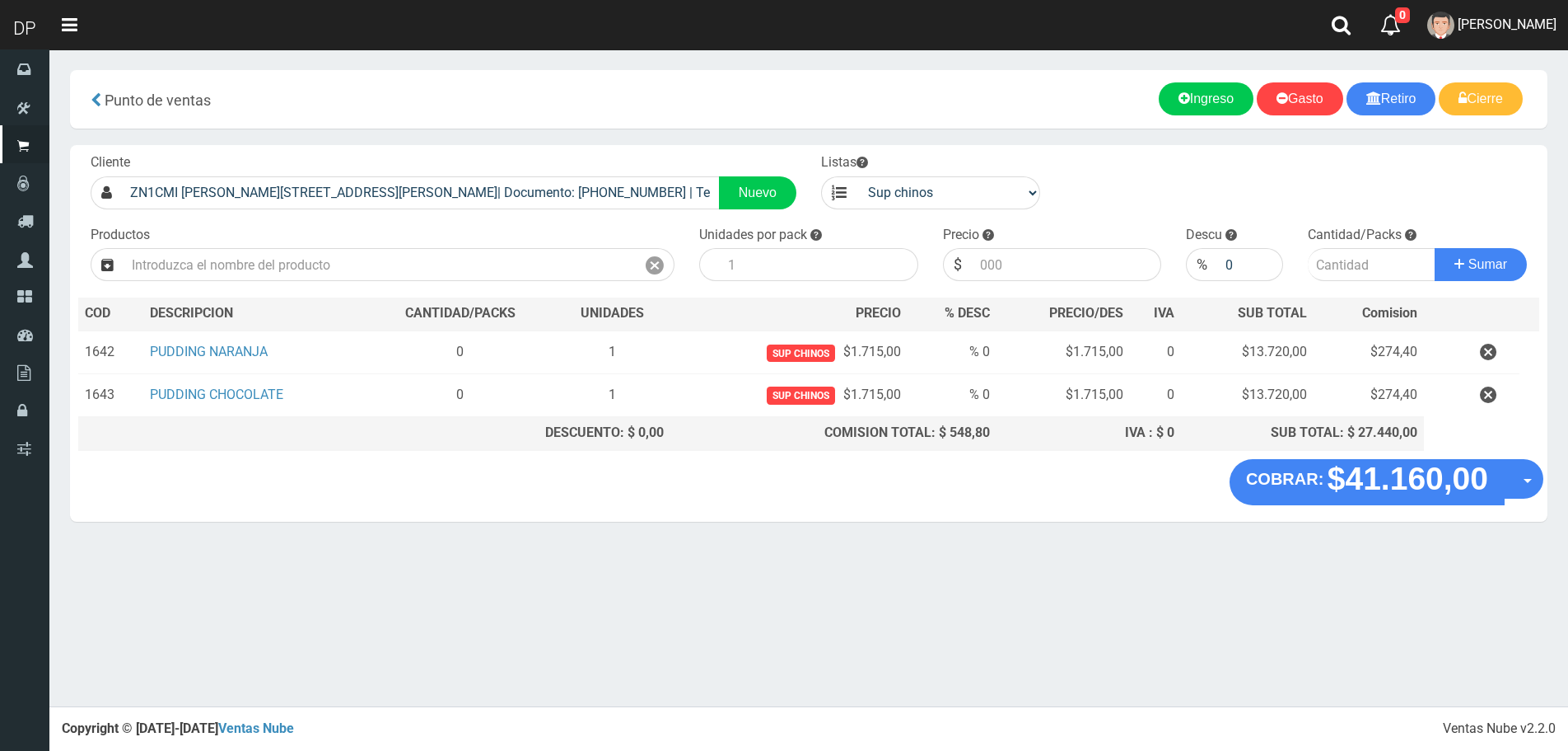
click at [1491, 429] on table "COD DES CRIPCION CANTIDAD/PACKS UNIDADES PRECIO % DESC PRECIO/DES IVA SUB TOTAL…" at bounding box center [809, 374] width 1462 height 153
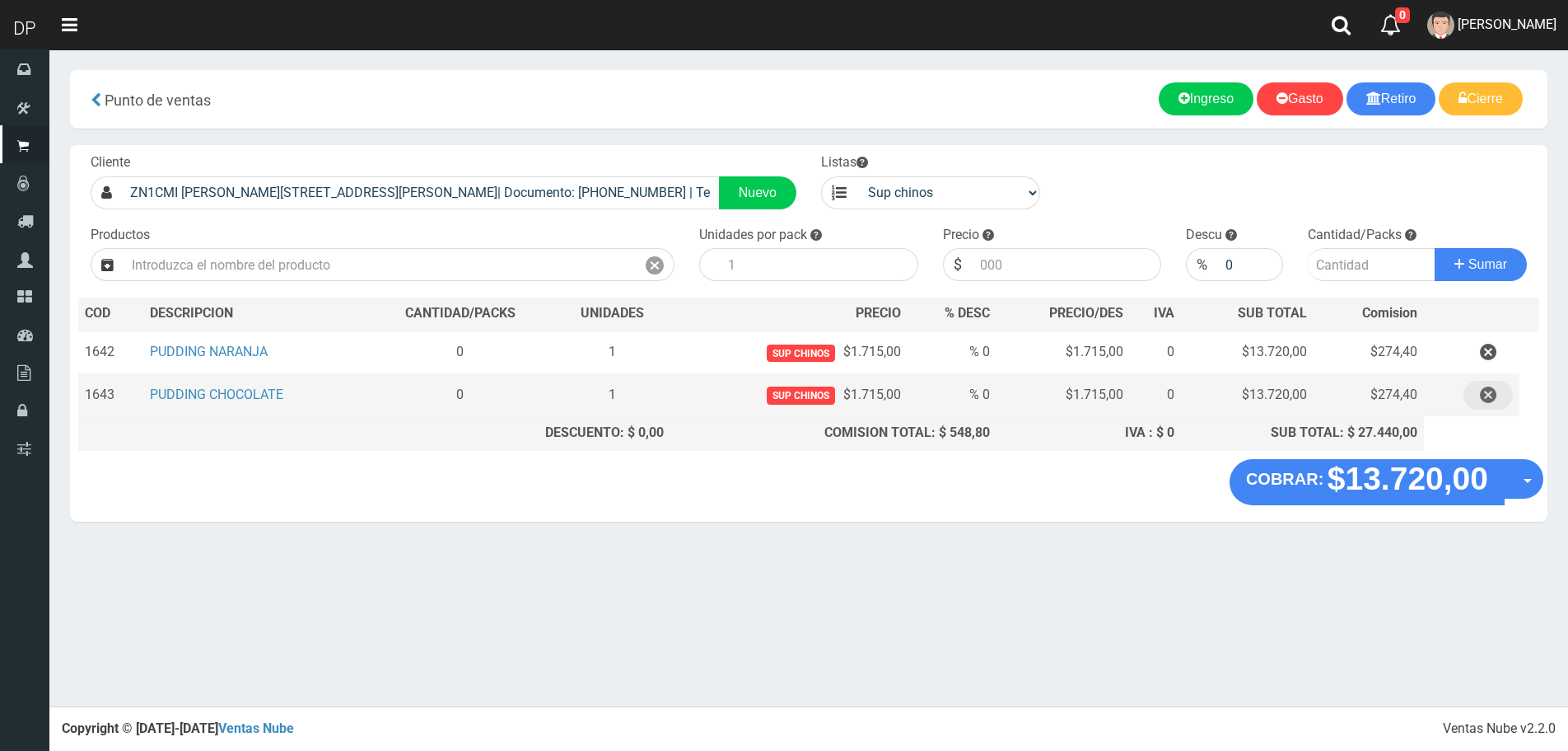
click at [1478, 388] on button "button" at bounding box center [1488, 395] width 49 height 29
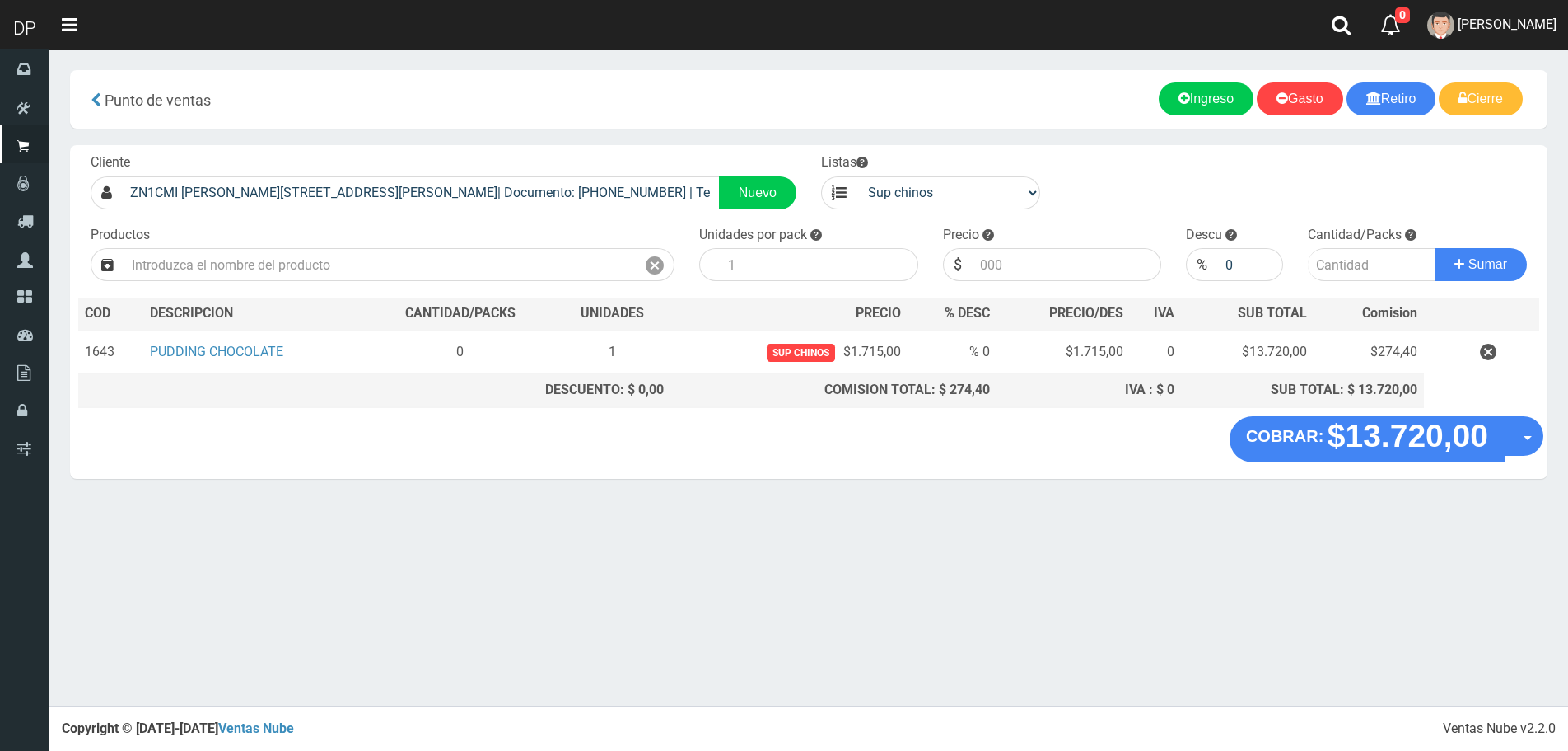
click at [1495, 345] on icon "button" at bounding box center [1488, 352] width 16 height 29
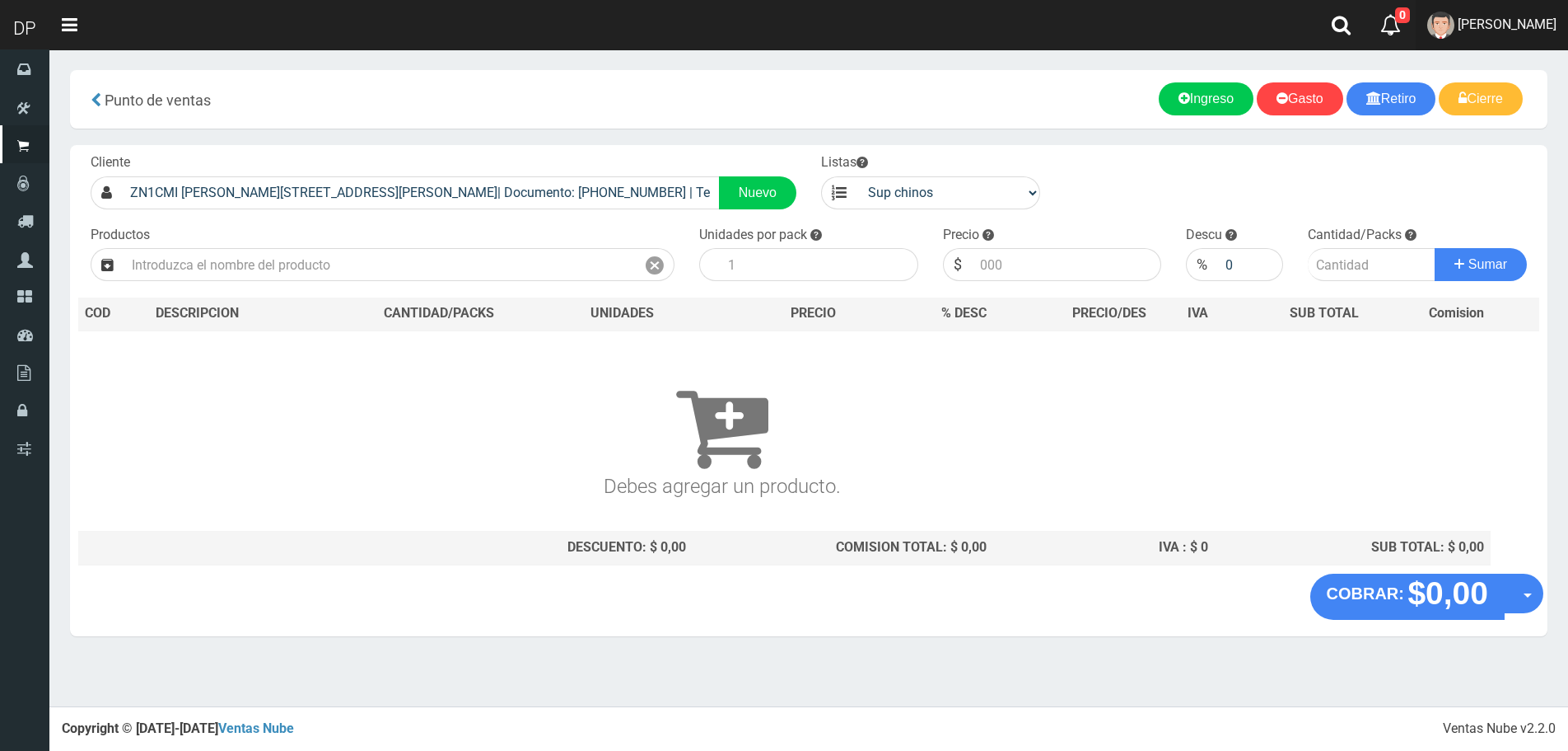
click at [1534, 11] on link "DAIANA PECHMANN" at bounding box center [1492, 24] width 153 height 50
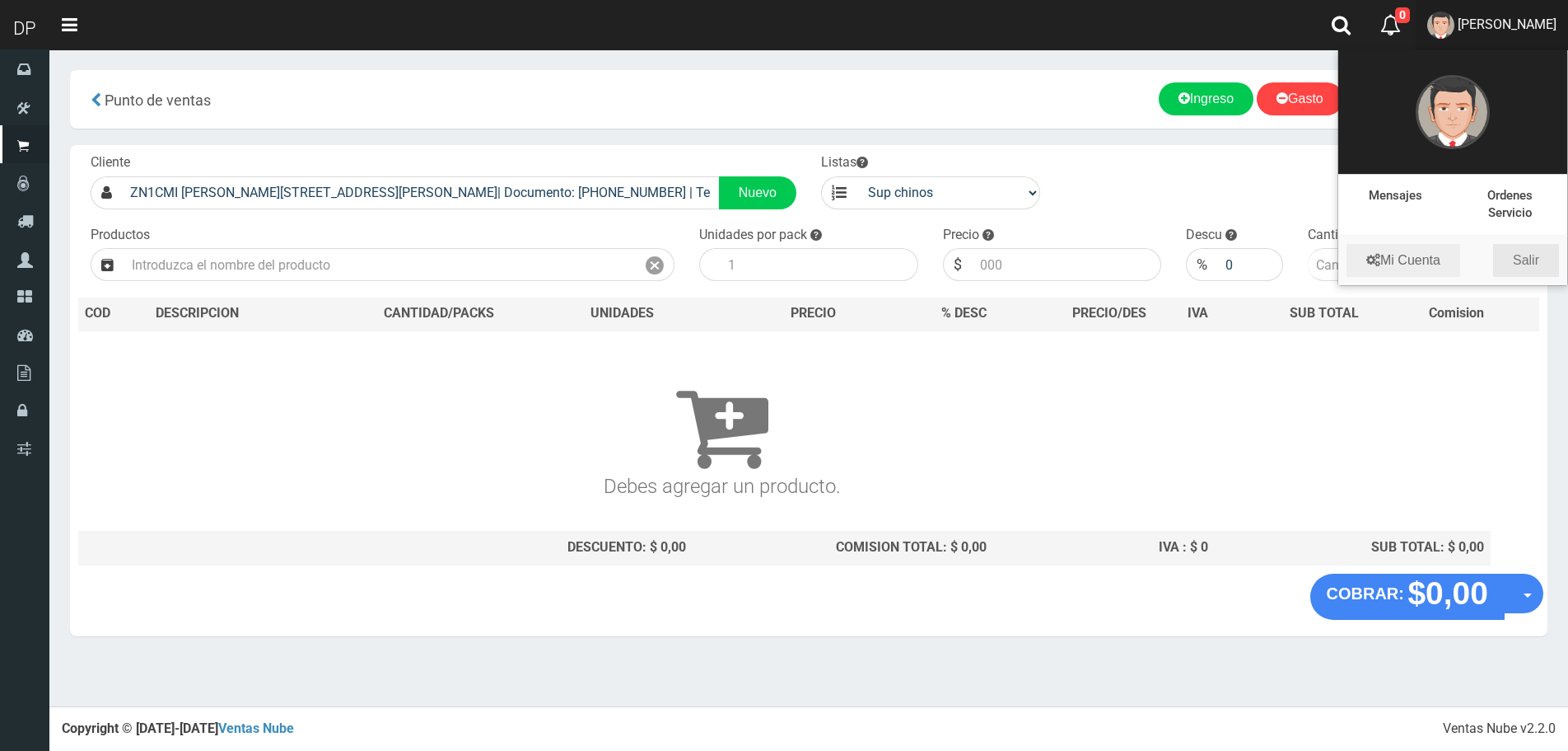
click at [1517, 264] on link "Salir" at bounding box center [1527, 260] width 66 height 33
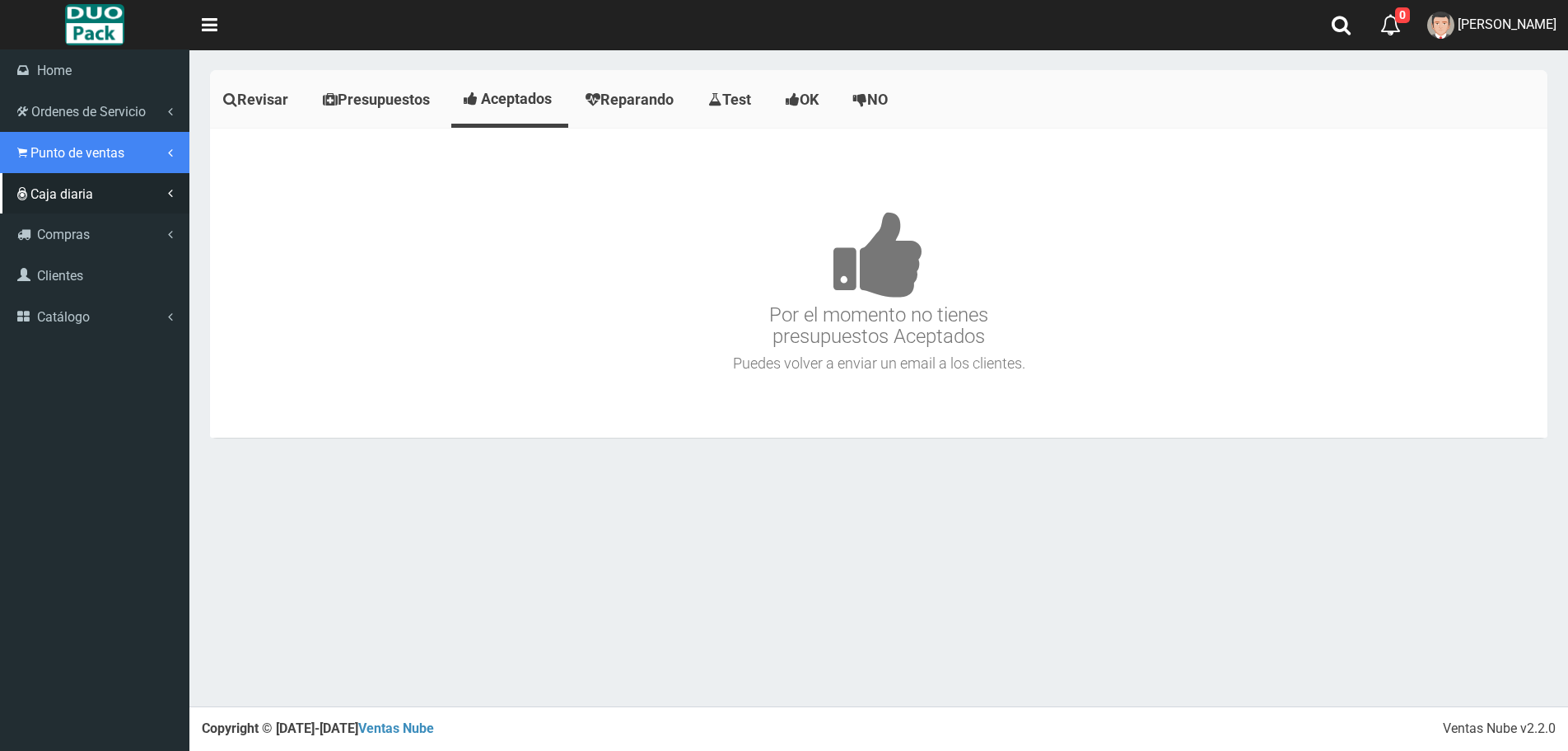
drag, startPoint x: 50, startPoint y: 151, endPoint x: 81, endPoint y: 184, distance: 45.3
click at [50, 150] on span "Punto de ventas" at bounding box center [77, 153] width 94 height 16
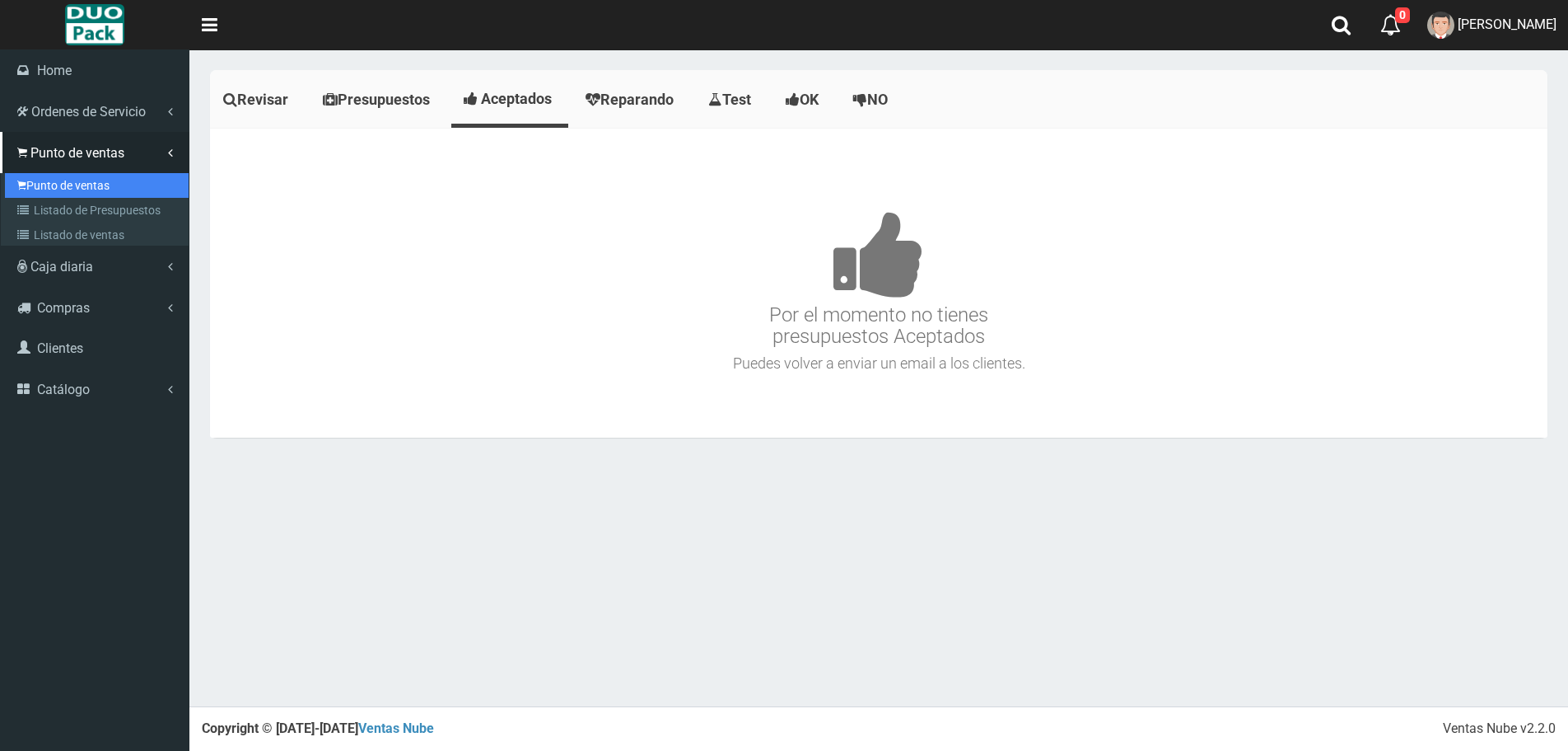
click at [89, 180] on link "Punto de ventas" at bounding box center [96, 186] width 184 height 24
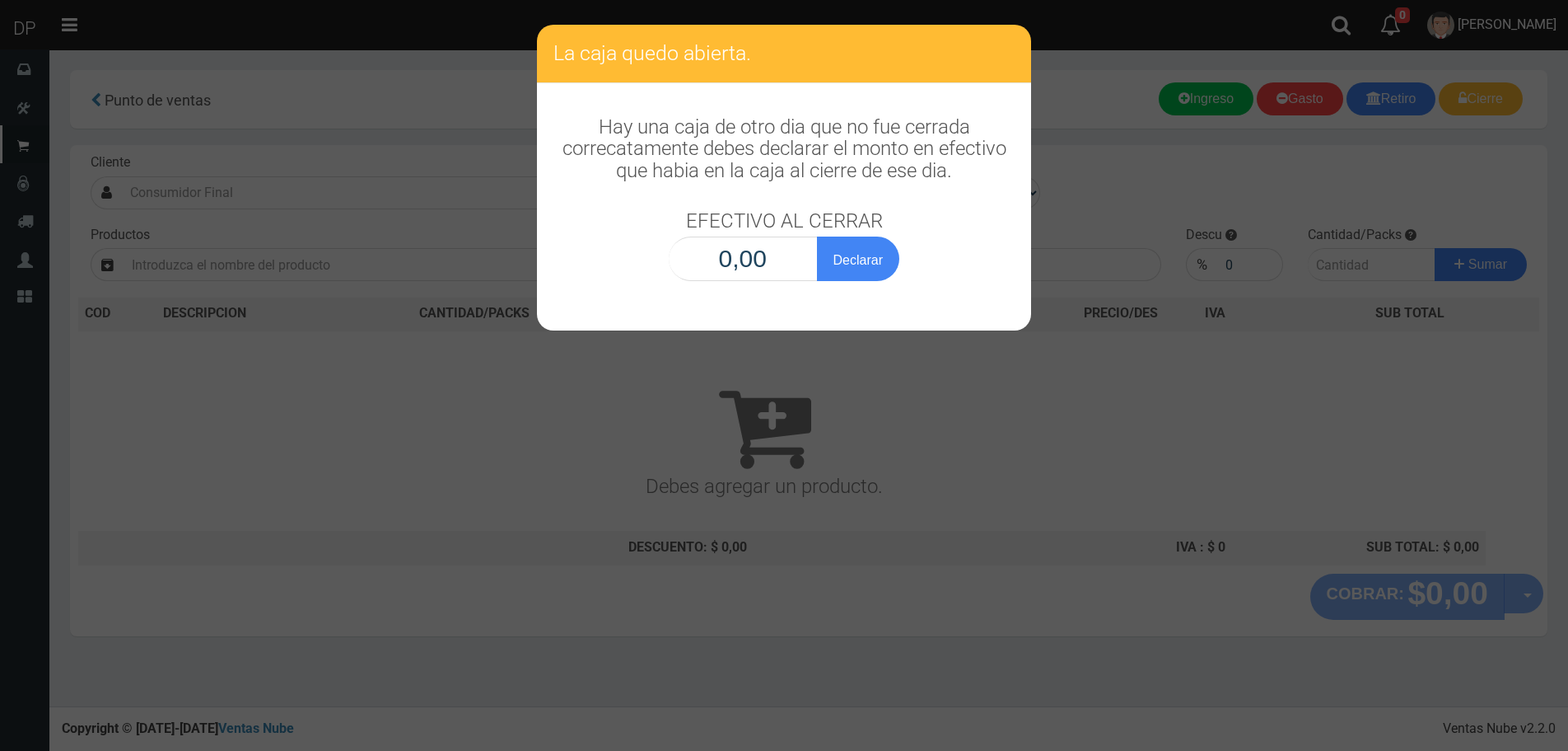
click at [747, 255] on input "0,00" at bounding box center [743, 258] width 149 height 44
type input "1,00"
click at [817, 237] on button "Declarar" at bounding box center [858, 258] width 82 height 44
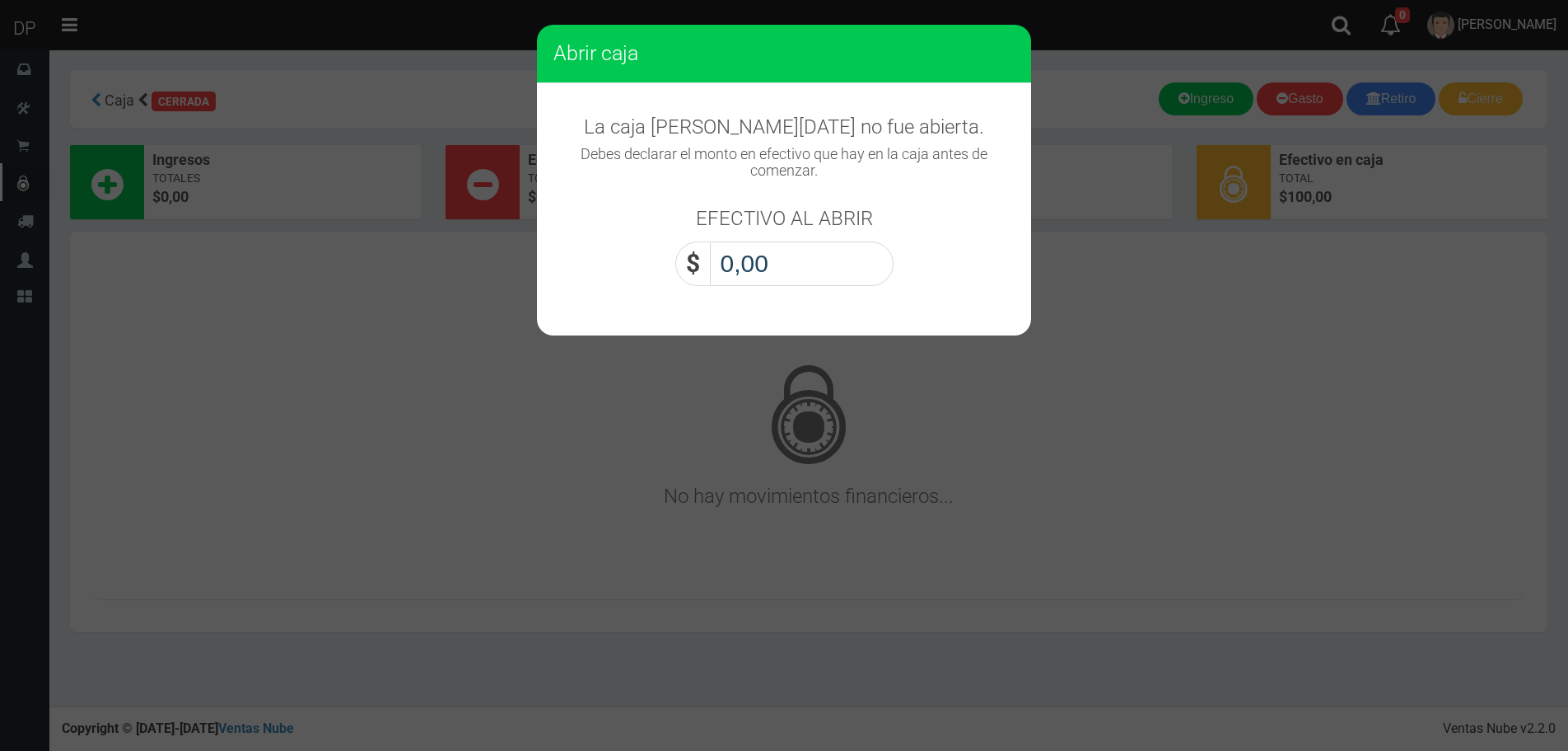
click at [769, 260] on input "0,00" at bounding box center [801, 263] width 184 height 44
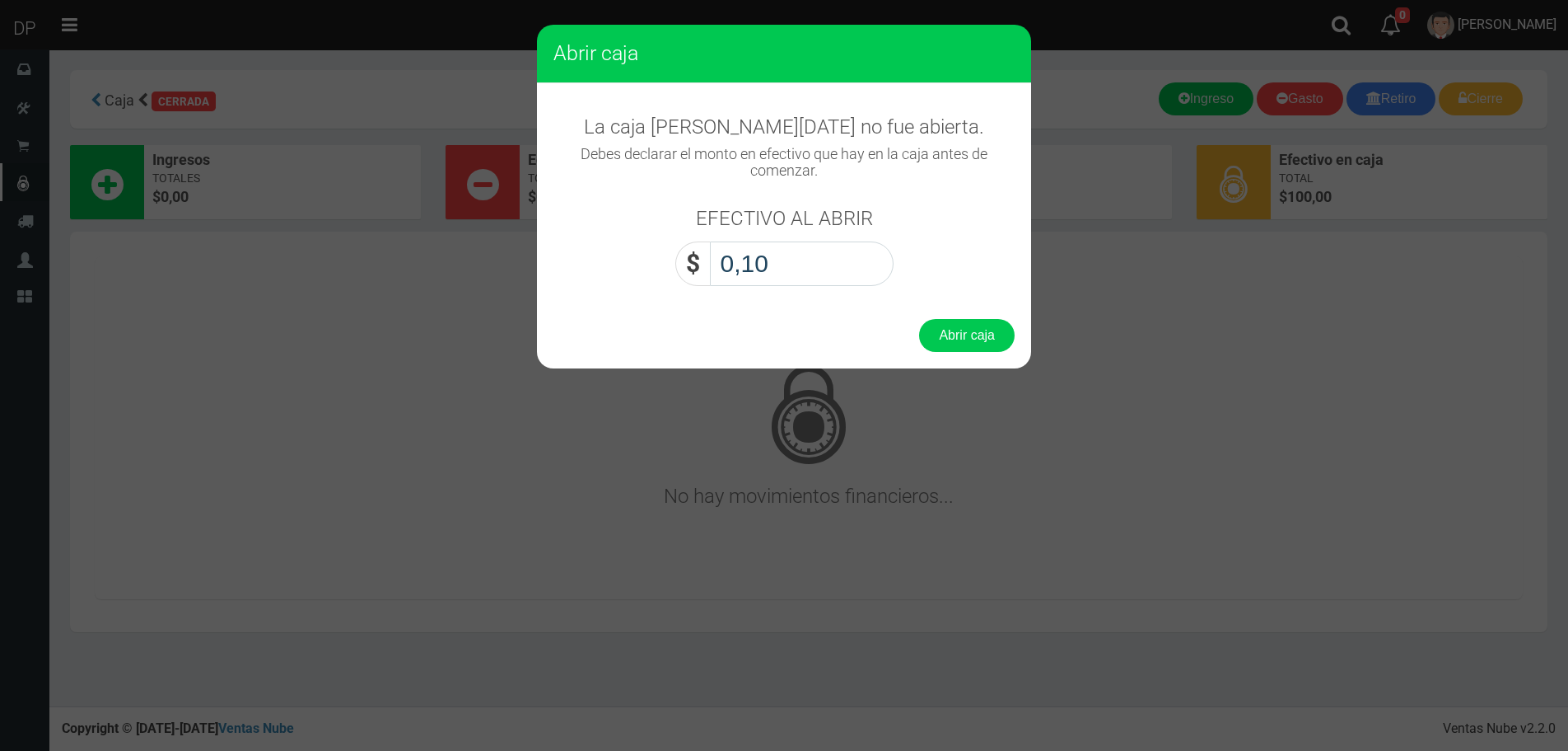
type input "1,00"
click at [919, 318] on button "Abrir caja" at bounding box center [966, 335] width 95 height 33
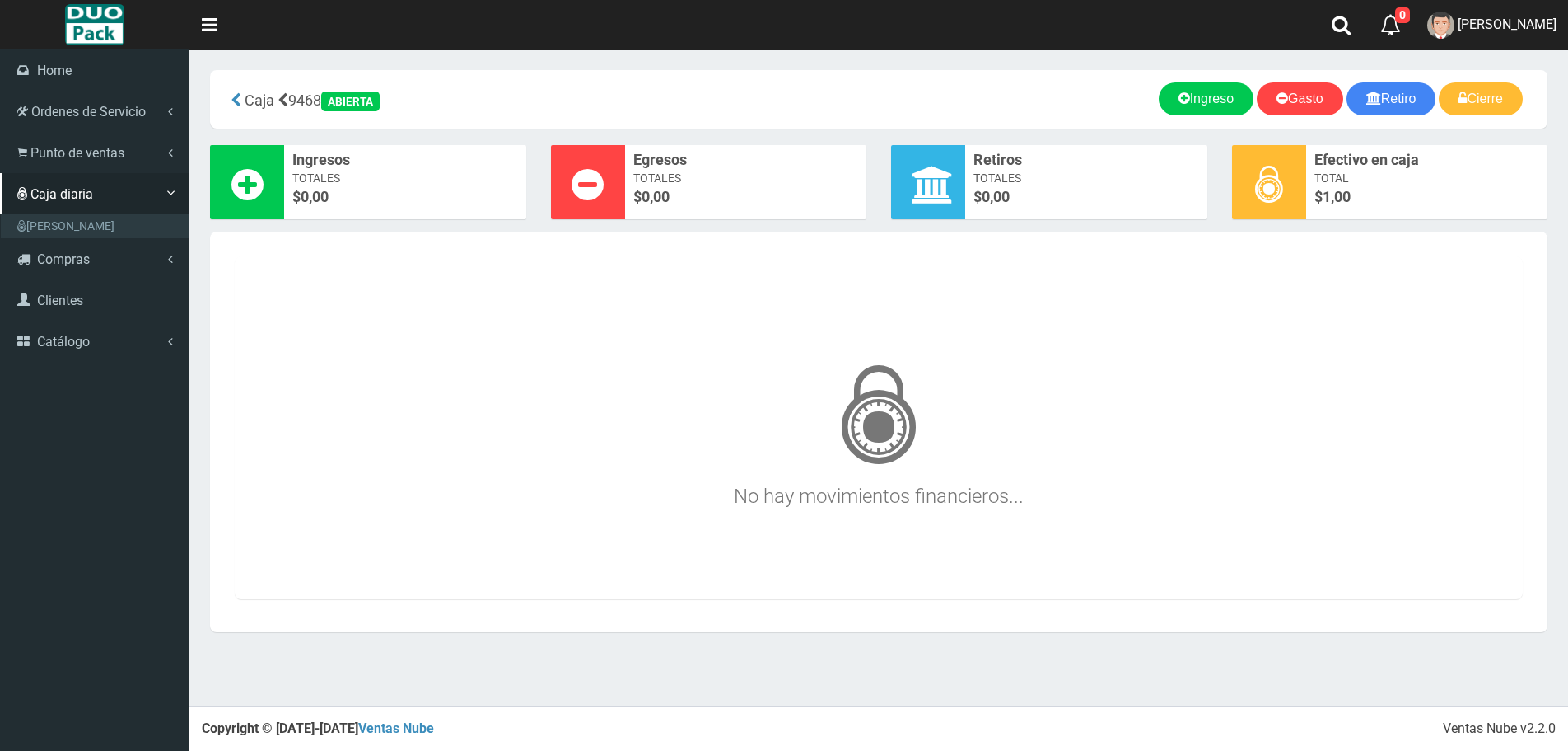
click at [24, 148] on icon at bounding box center [22, 153] width 9 height 16
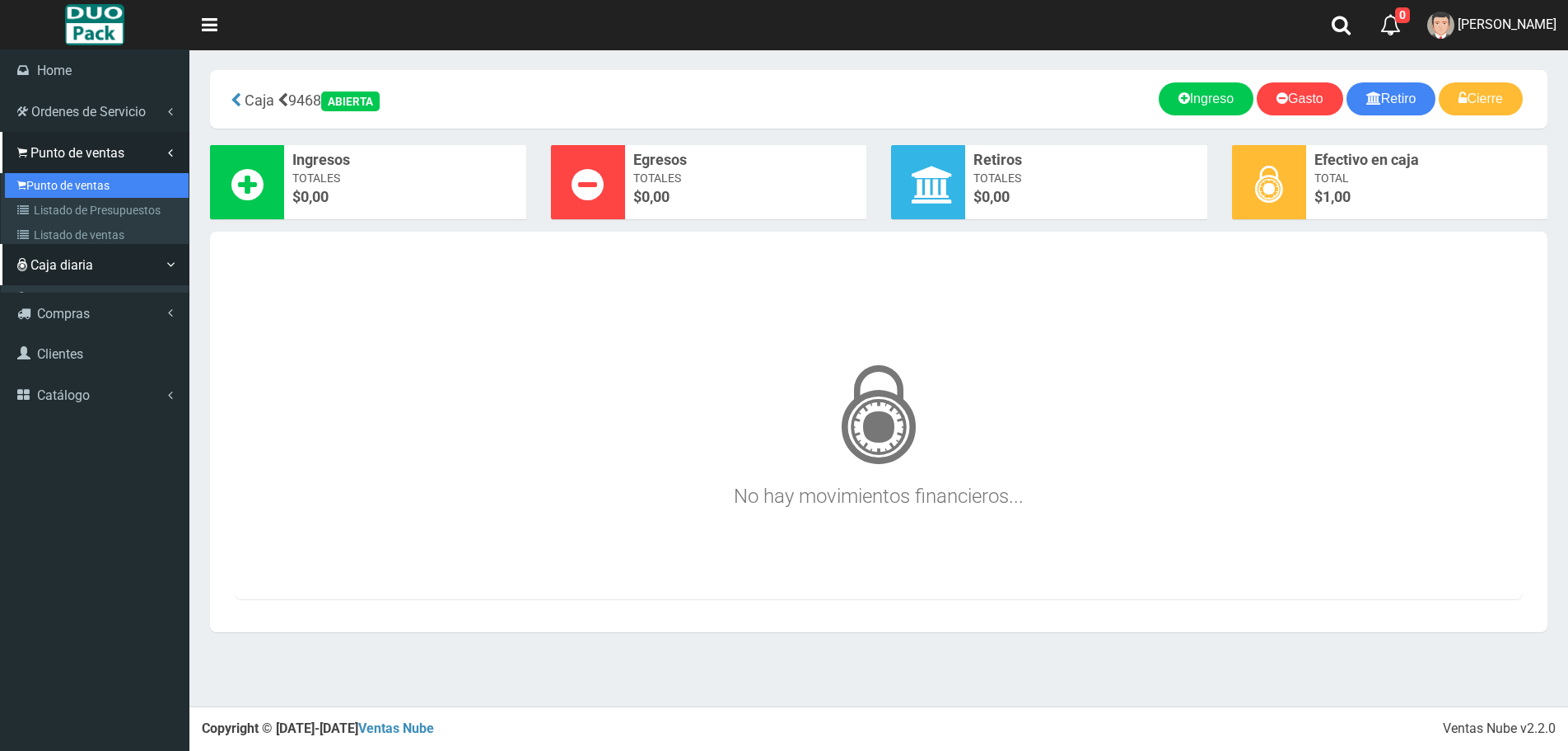
click at [113, 187] on link "Punto de ventas" at bounding box center [96, 186] width 184 height 24
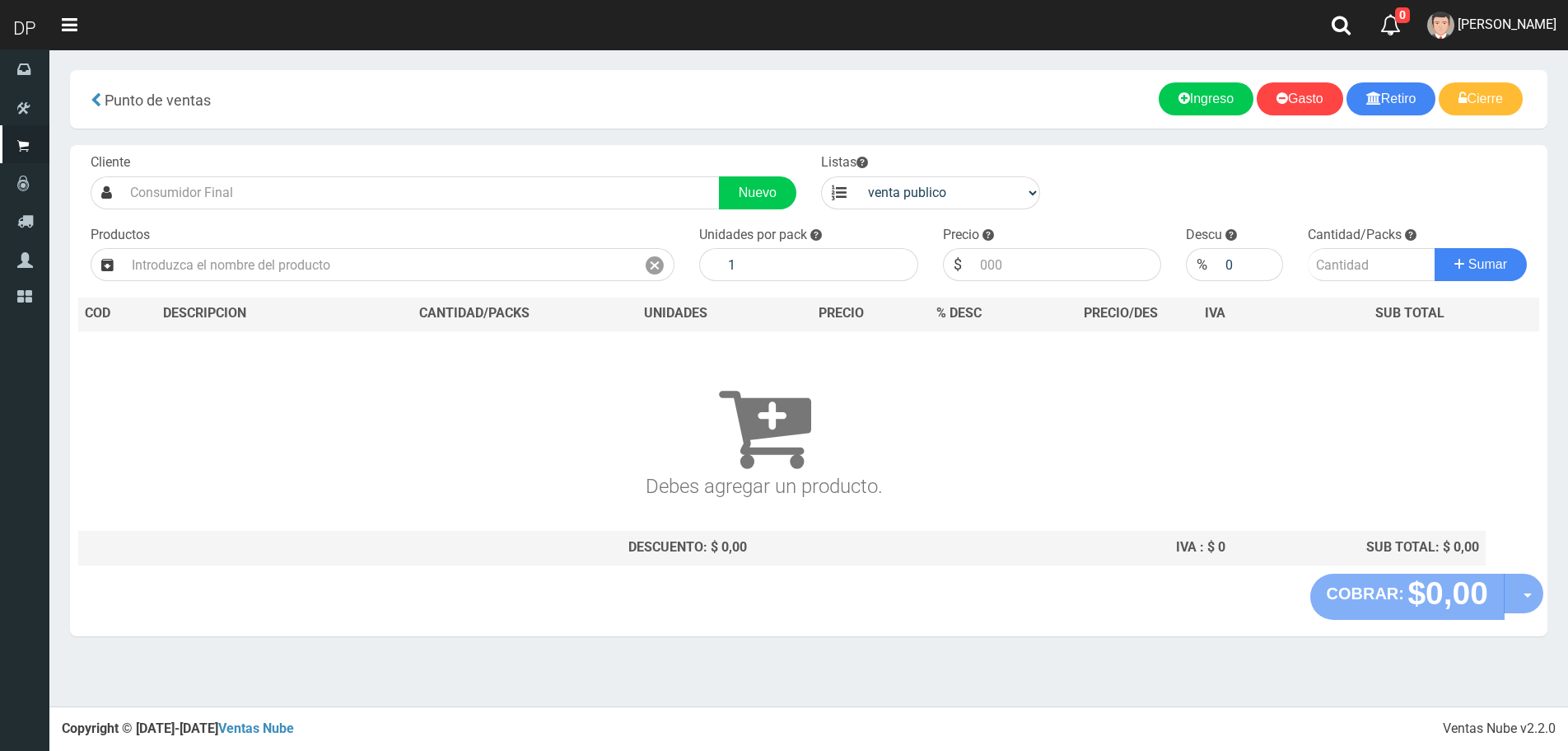
click at [315, 173] on div "Cliente Nuevo" at bounding box center [444, 181] width 731 height 56
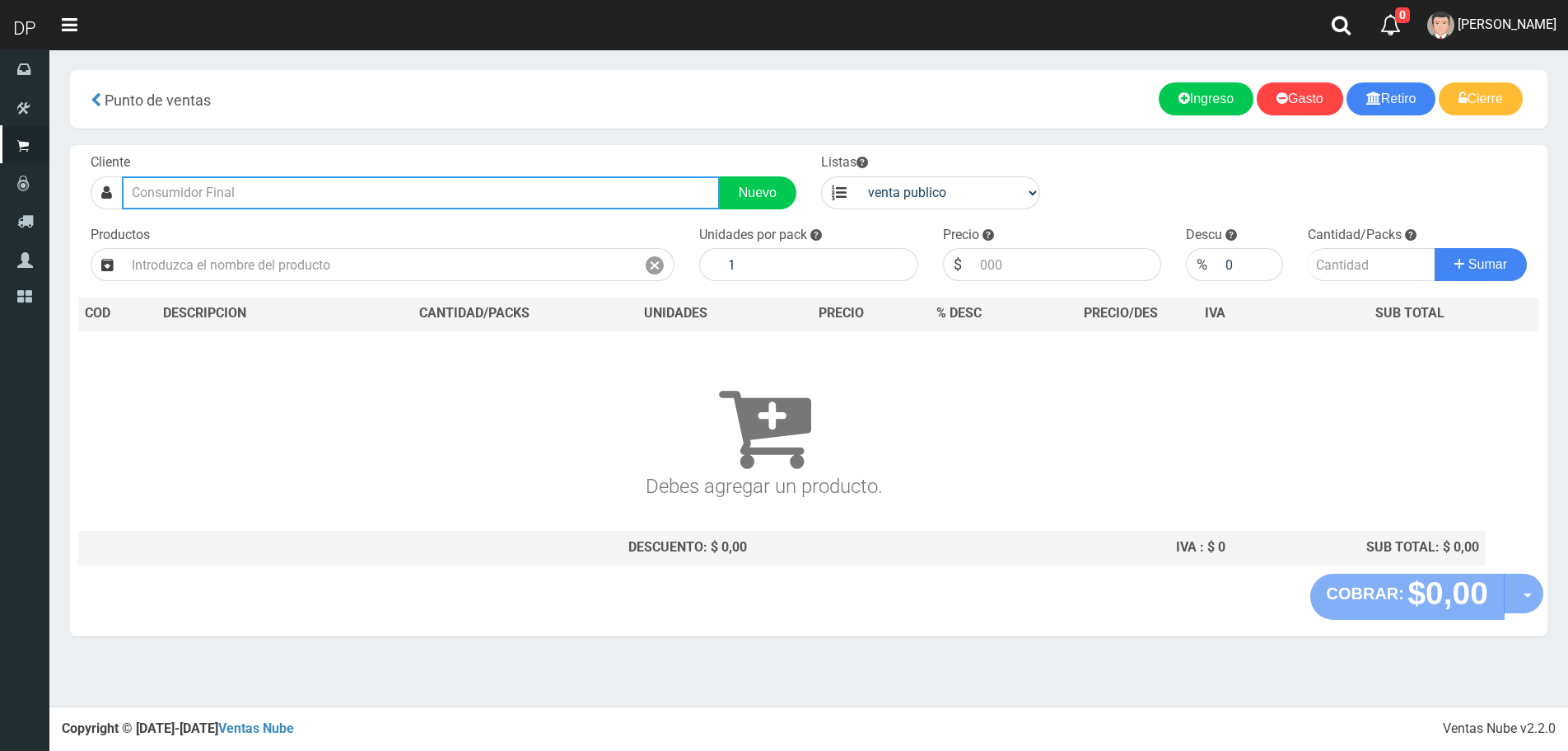
click at [321, 190] on input "text" at bounding box center [420, 192] width 598 height 33
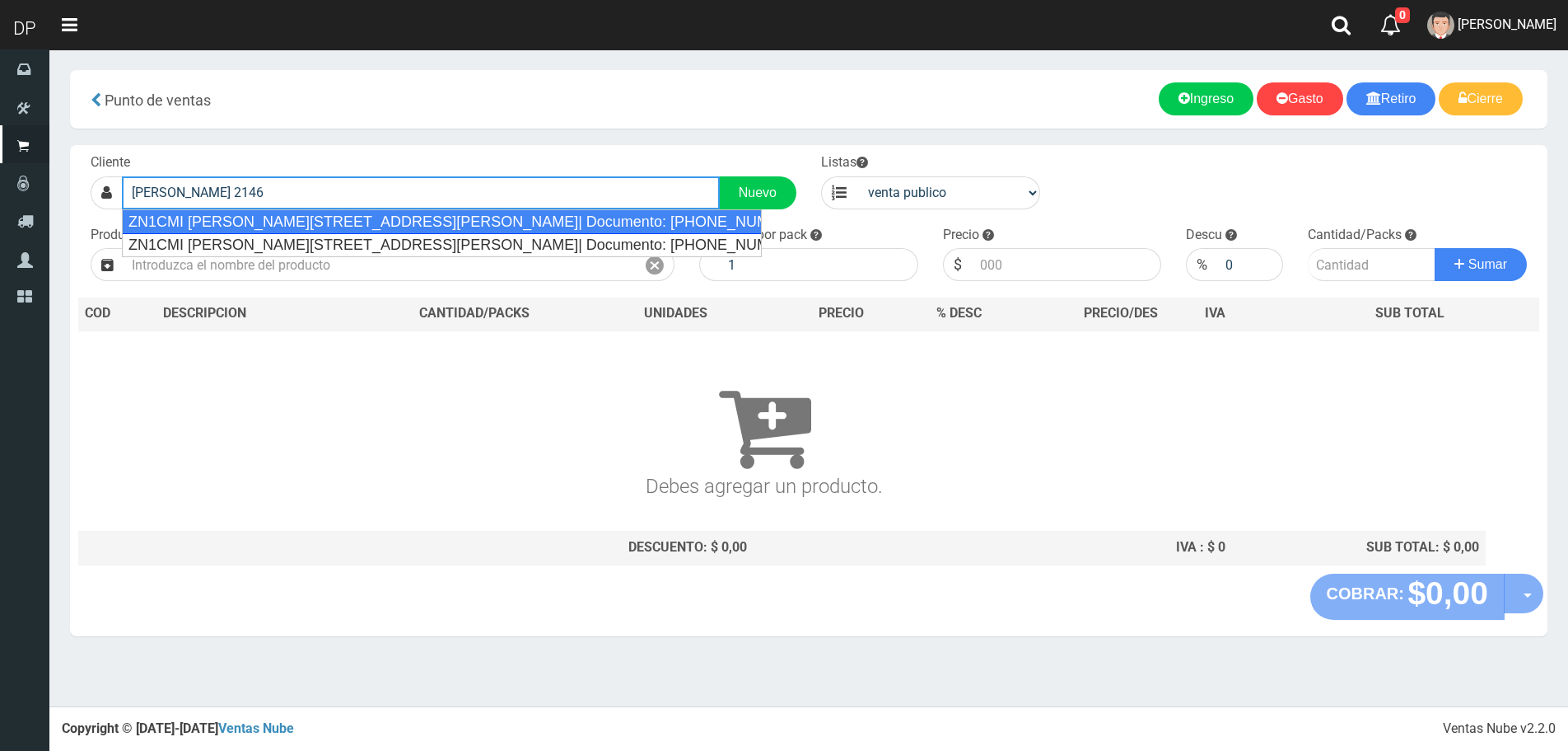
click at [345, 230] on div "ZN1CMI [PERSON_NAME][STREET_ADDRESS][PERSON_NAME]| Documento: [PHONE_NUMBER] | …" at bounding box center [442, 221] width 640 height 24
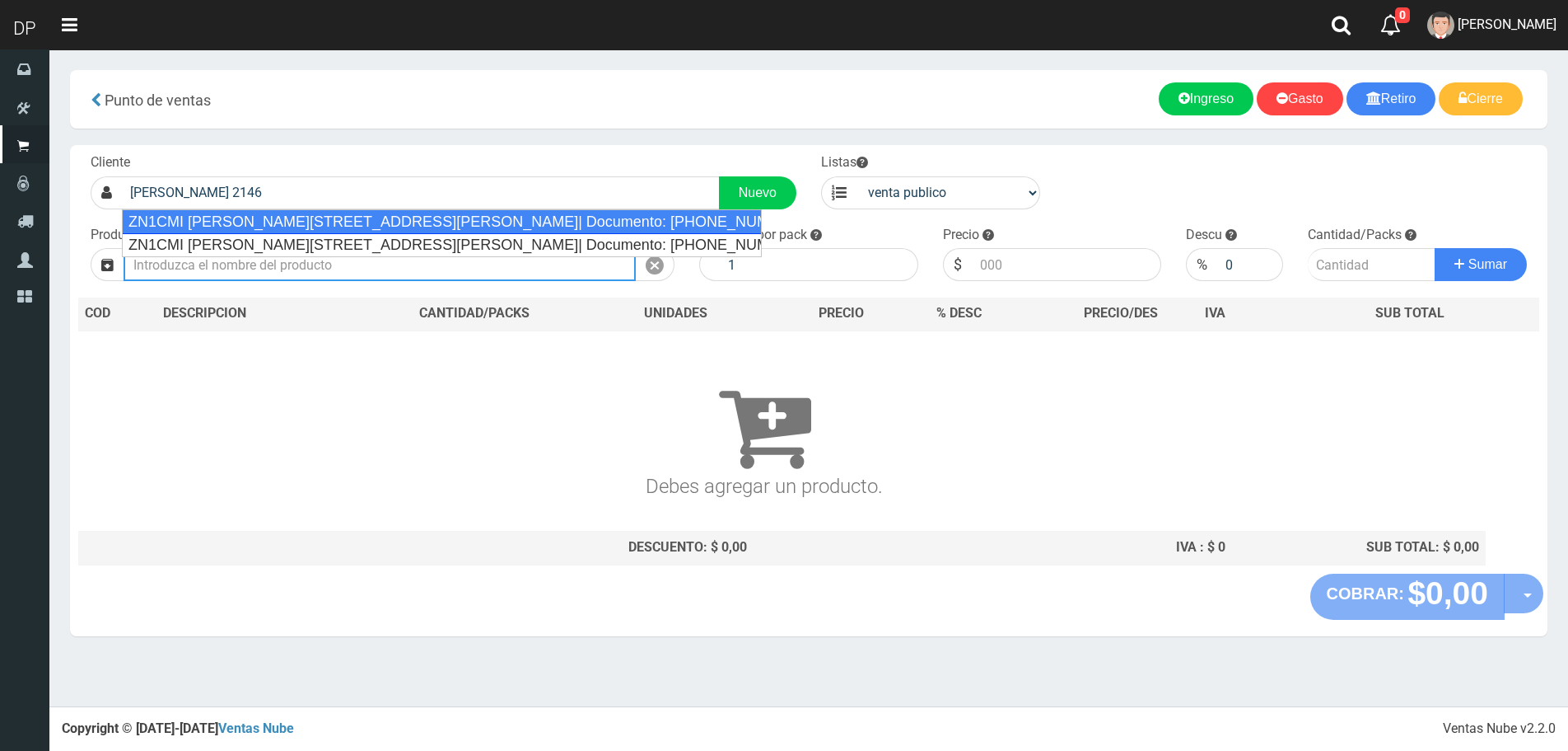
type input "ZN1CMI [PERSON_NAME][STREET_ADDRESS][PERSON_NAME]| Documento: [PHONE_NUMBER] | …"
select select "2"
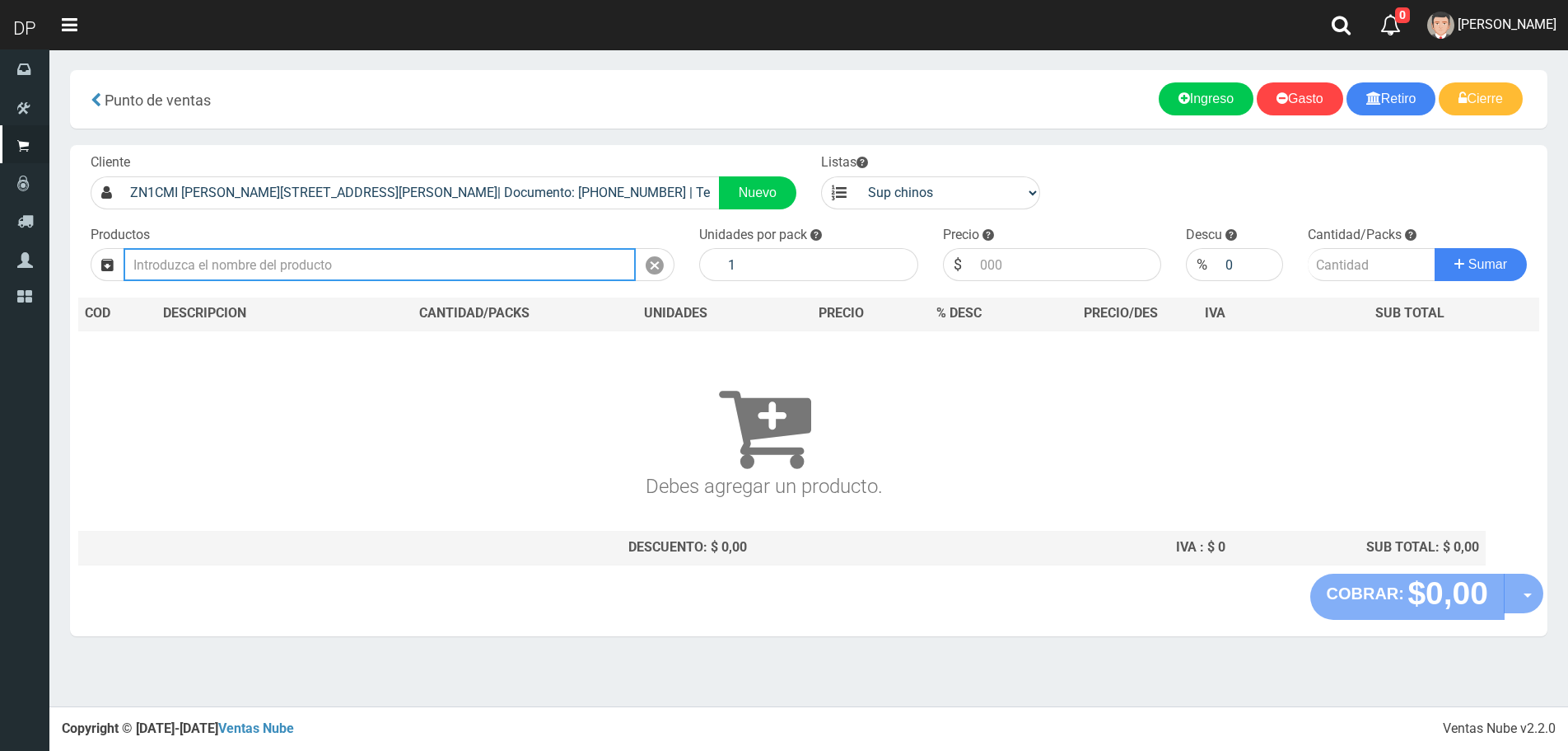
click at [313, 249] on input "text" at bounding box center [380, 264] width 512 height 33
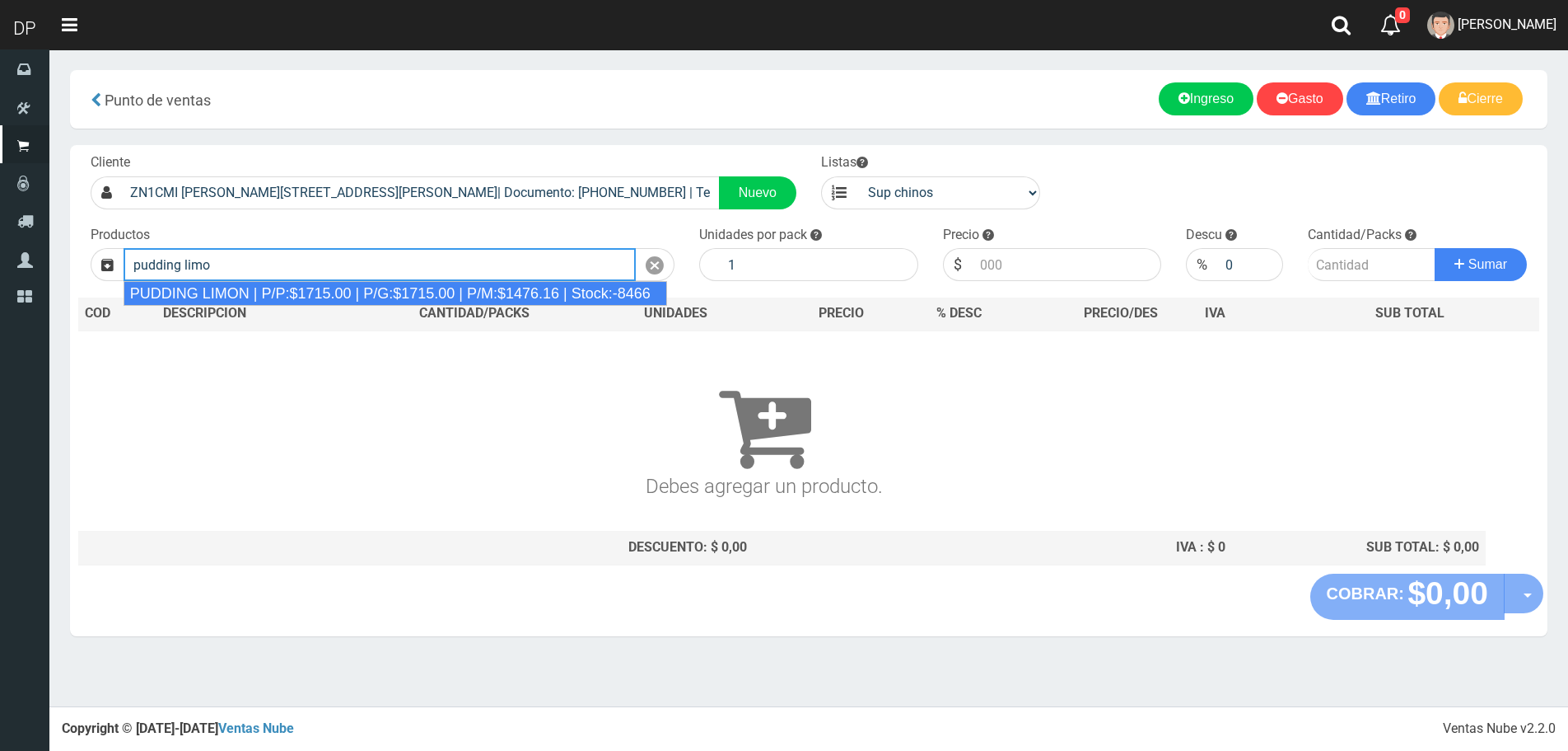
click at [320, 288] on div "PUDDING LIMON | P/P:$1715.00 | P/G:$1715.00 | P/M:$1476.16 | Stock:-8466" at bounding box center [395, 293] width 543 height 24
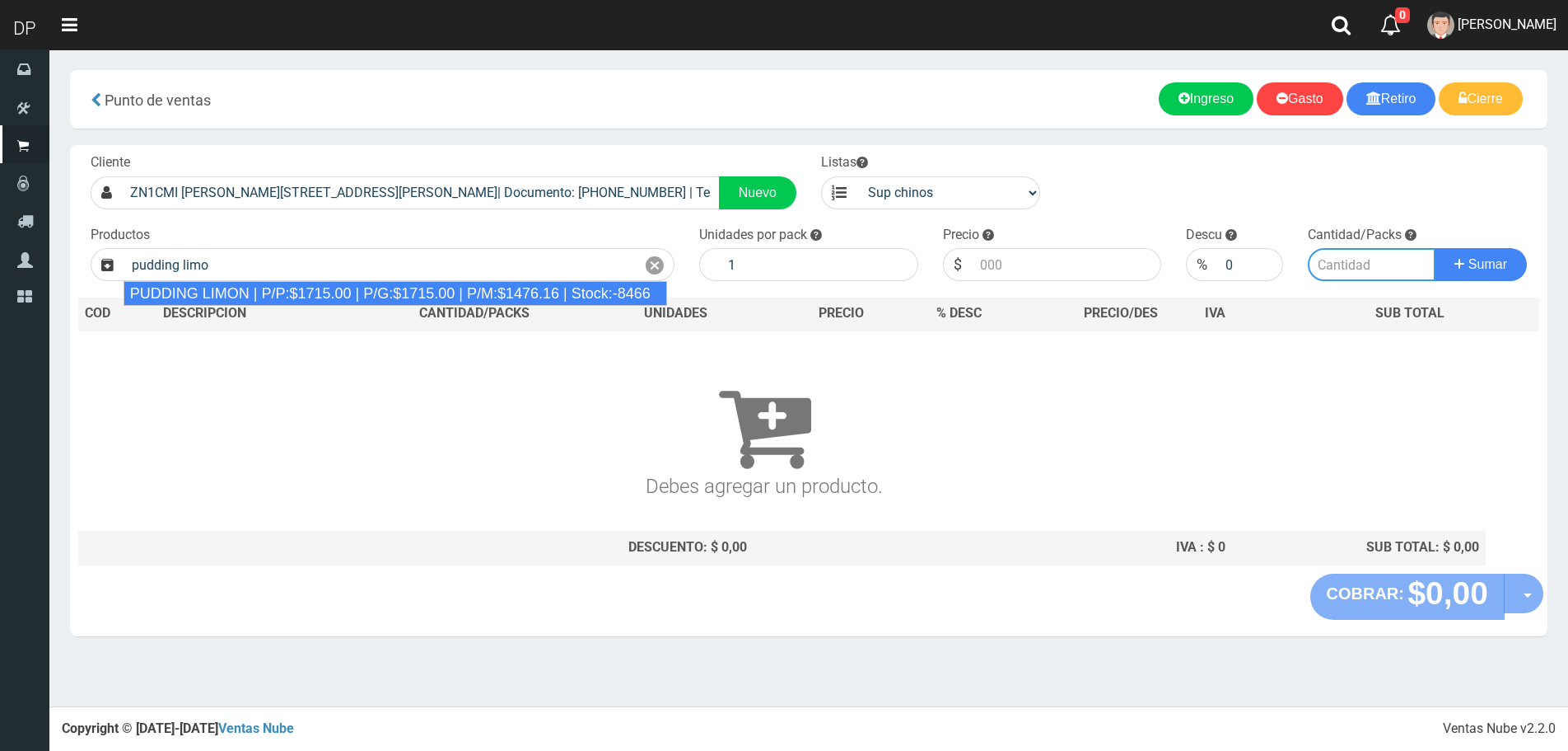
type input "PUDDING LIMON | P/P:$1715.00 | P/G:$1715.00 | P/M:$1476.16 | Stock:-8466"
type input "8"
type input "1715.00"
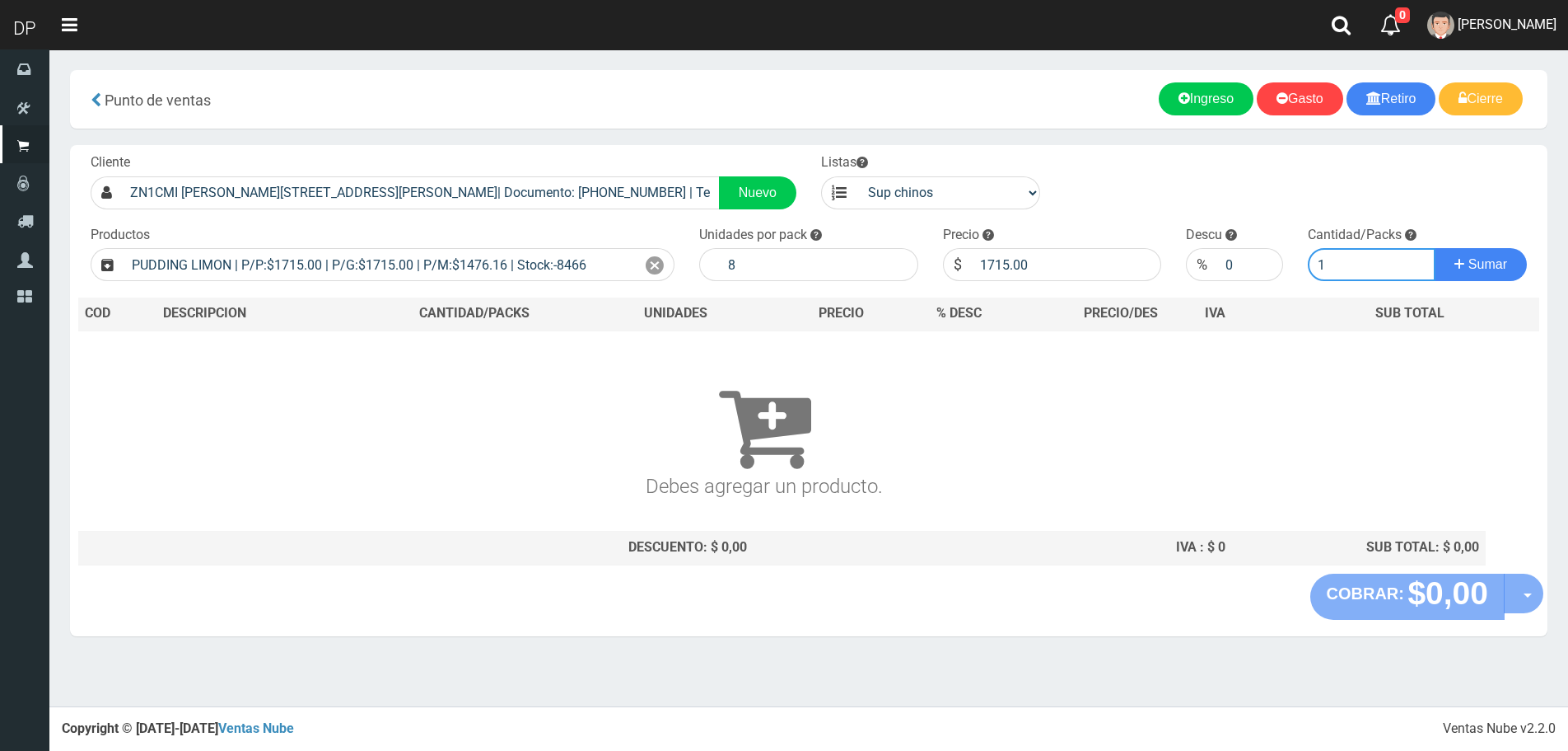
type input "1"
click at [1435, 248] on button "Sumar" at bounding box center [1481, 264] width 92 height 33
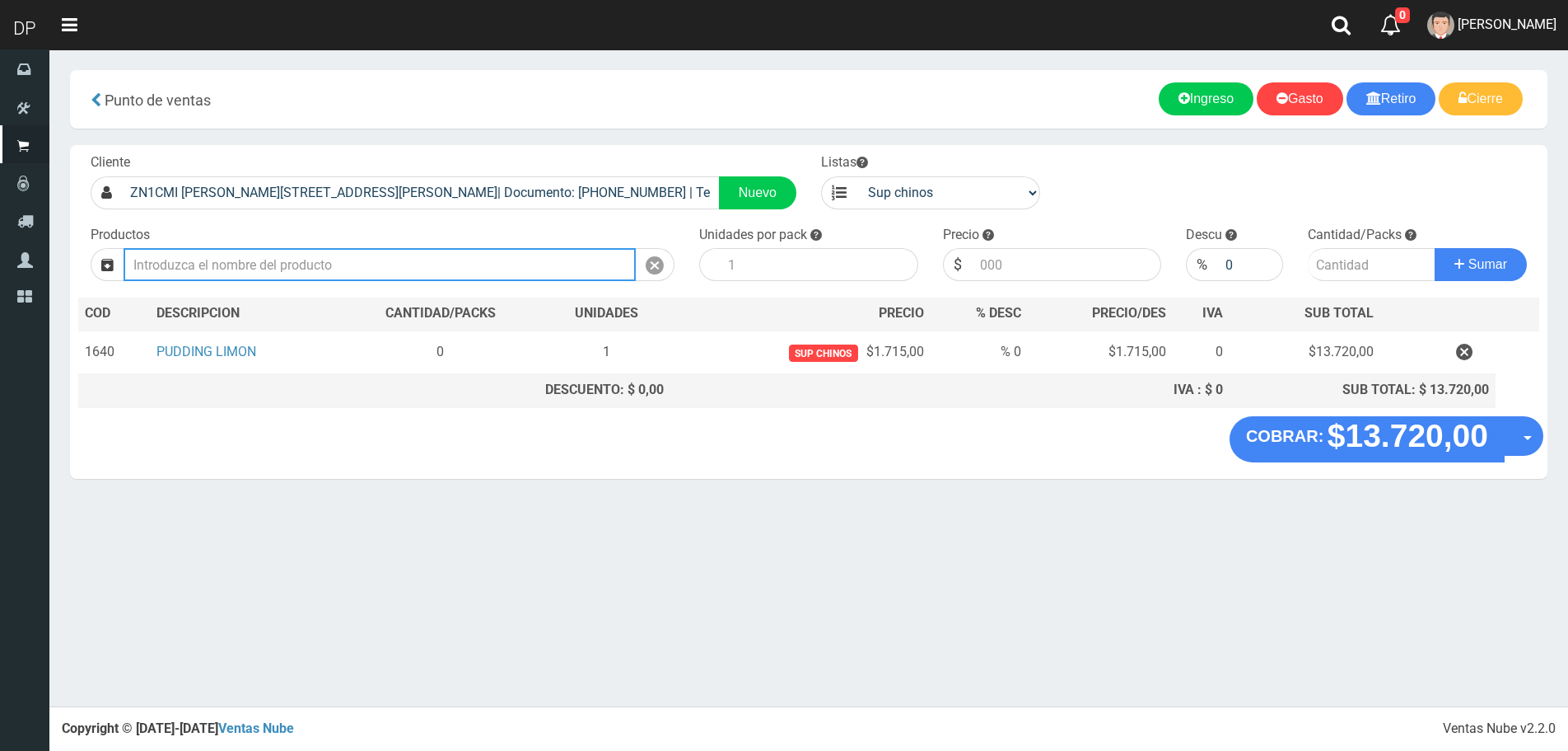
click at [586, 260] on input "text" at bounding box center [380, 264] width 512 height 33
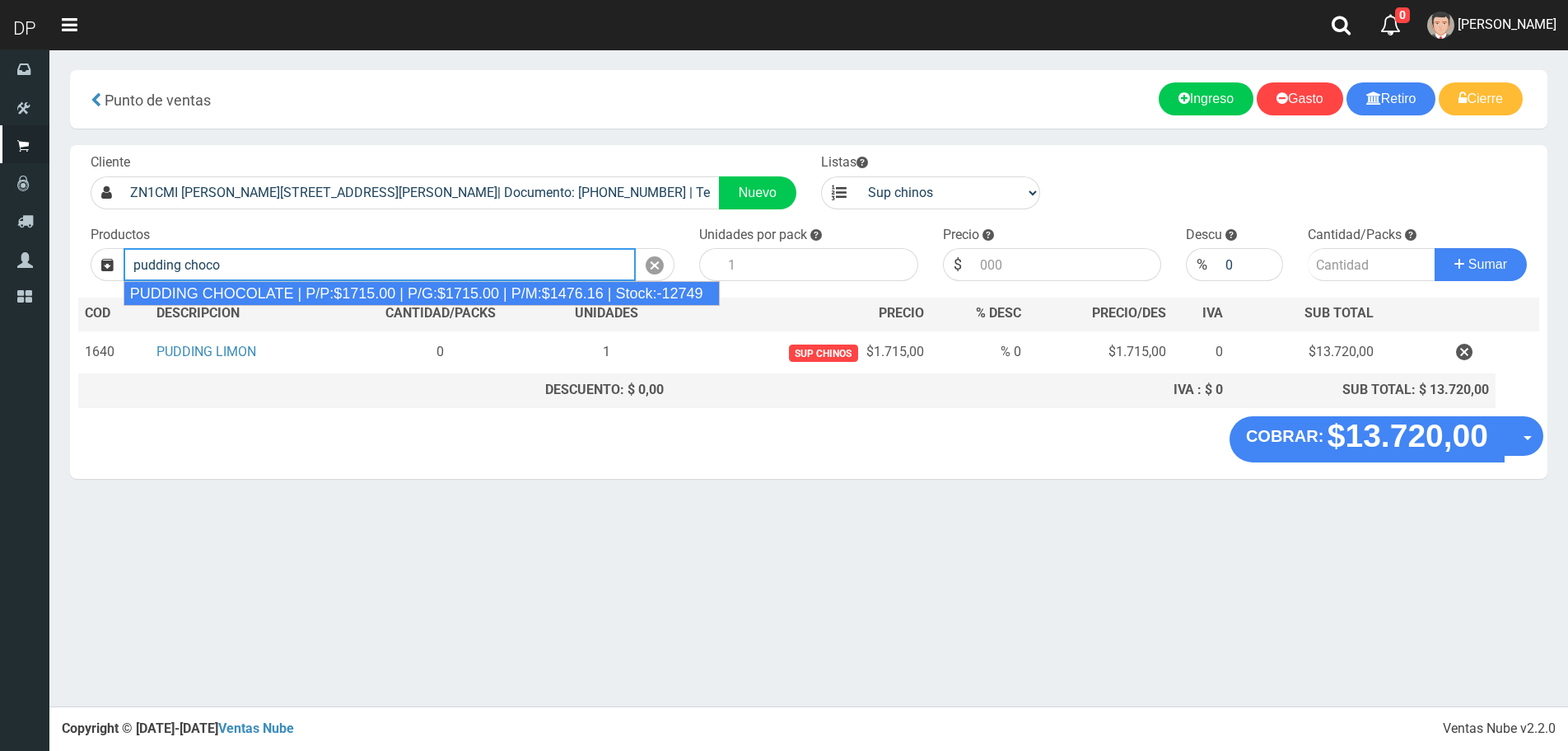
click at [581, 283] on div "PUDDING CHOCOLATE | P/P:$1715.00 | P/G:$1715.00 | P/M:$1476.16 | Stock:-12749" at bounding box center [421, 293] width 596 height 24
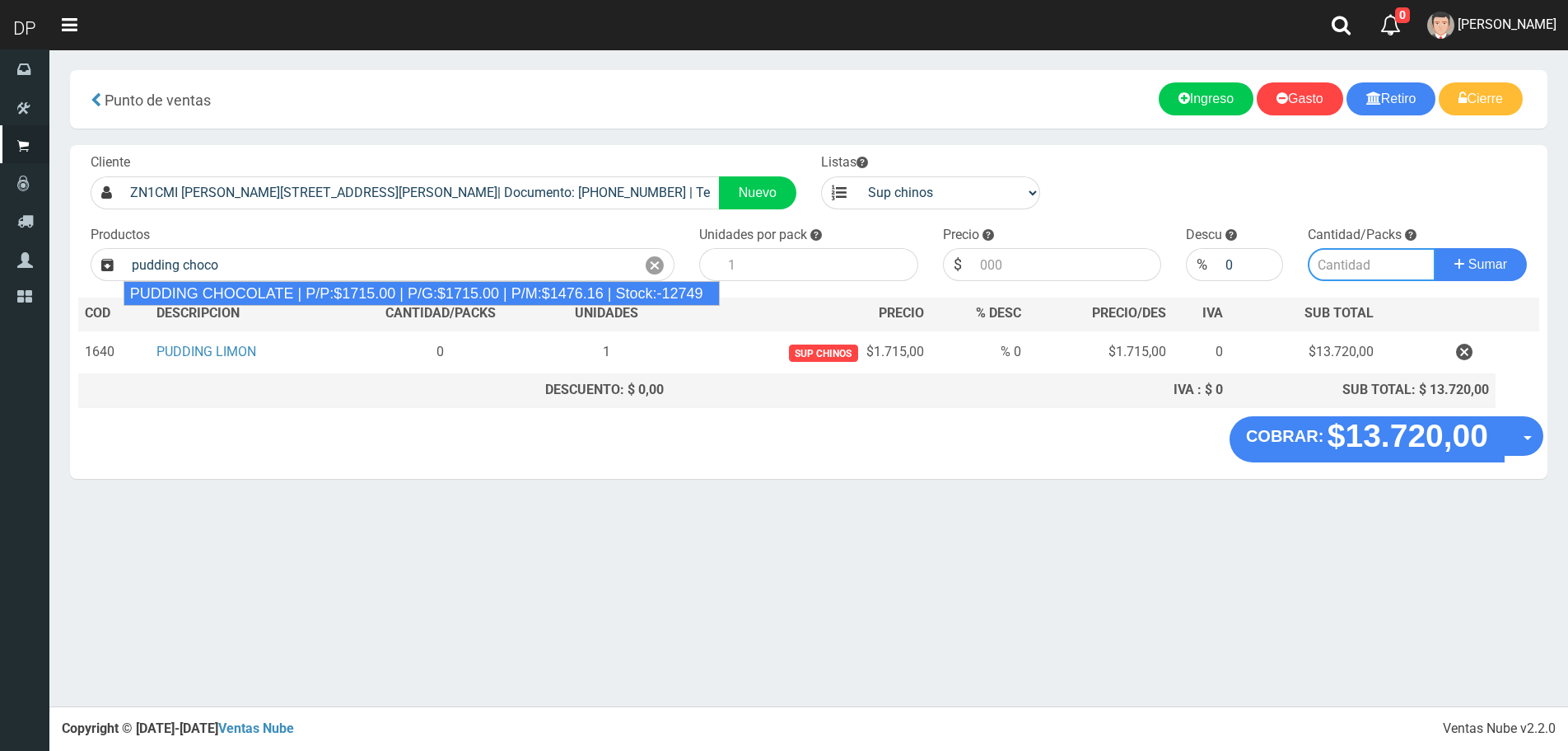
type input "PUDDING CHOCOLATE | P/P:$1715.00 | P/G:$1715.00 | P/M:$1476.16 | Stock:-12749"
type input "8"
type input "1715.00"
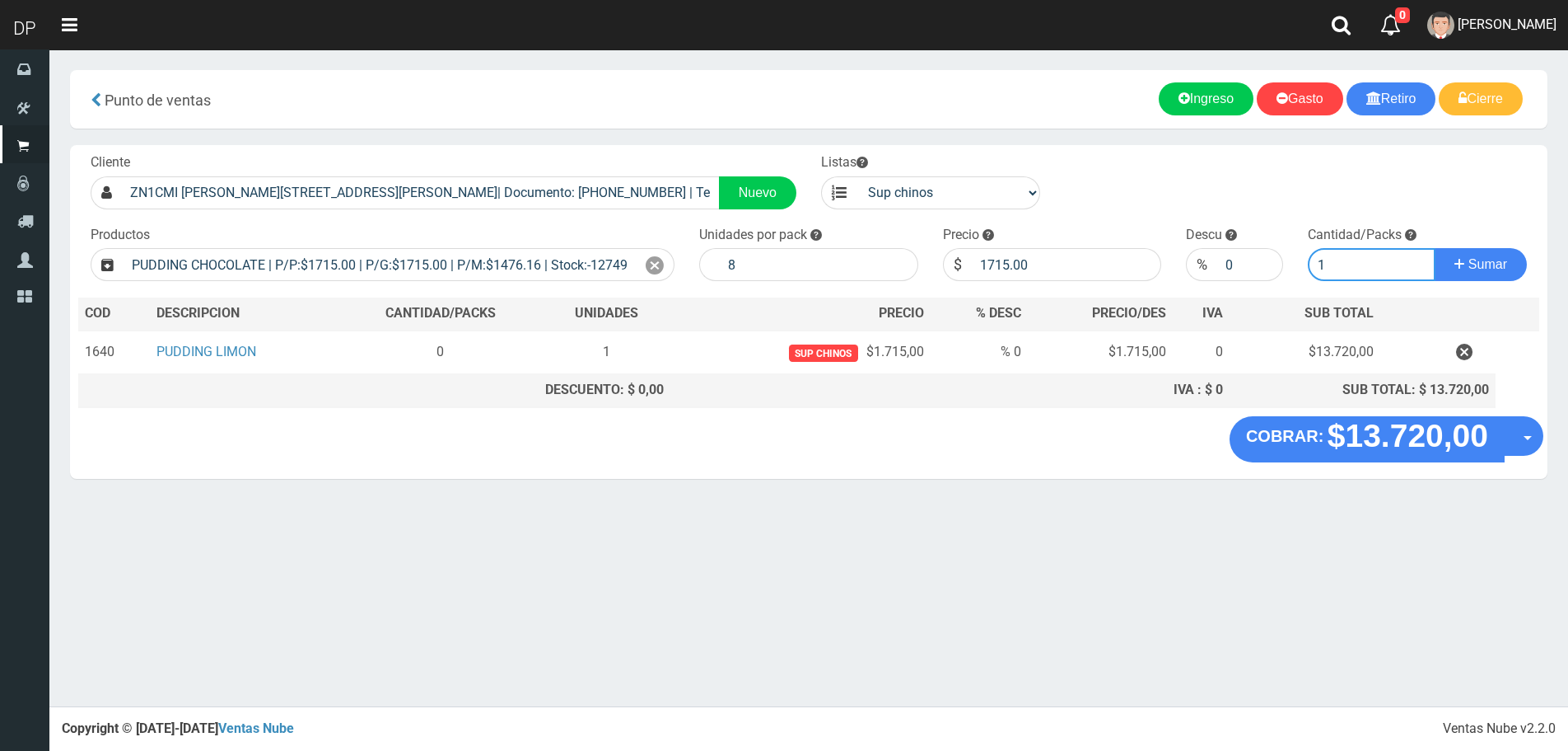
type input "1"
click at [1435, 248] on button "Sumar" at bounding box center [1481, 264] width 92 height 33
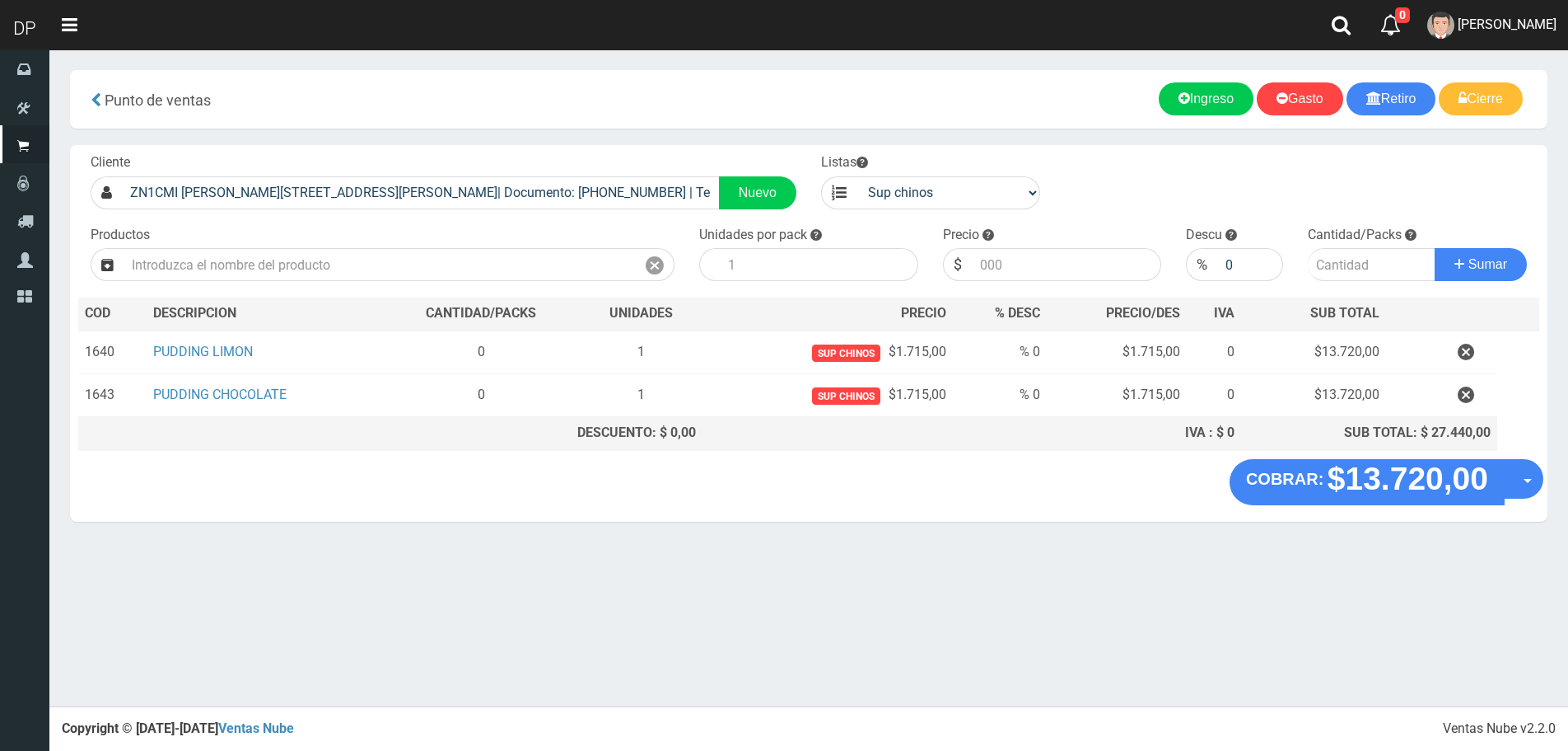
click at [479, 247] on div "Productos" at bounding box center [382, 253] width 608 height 56
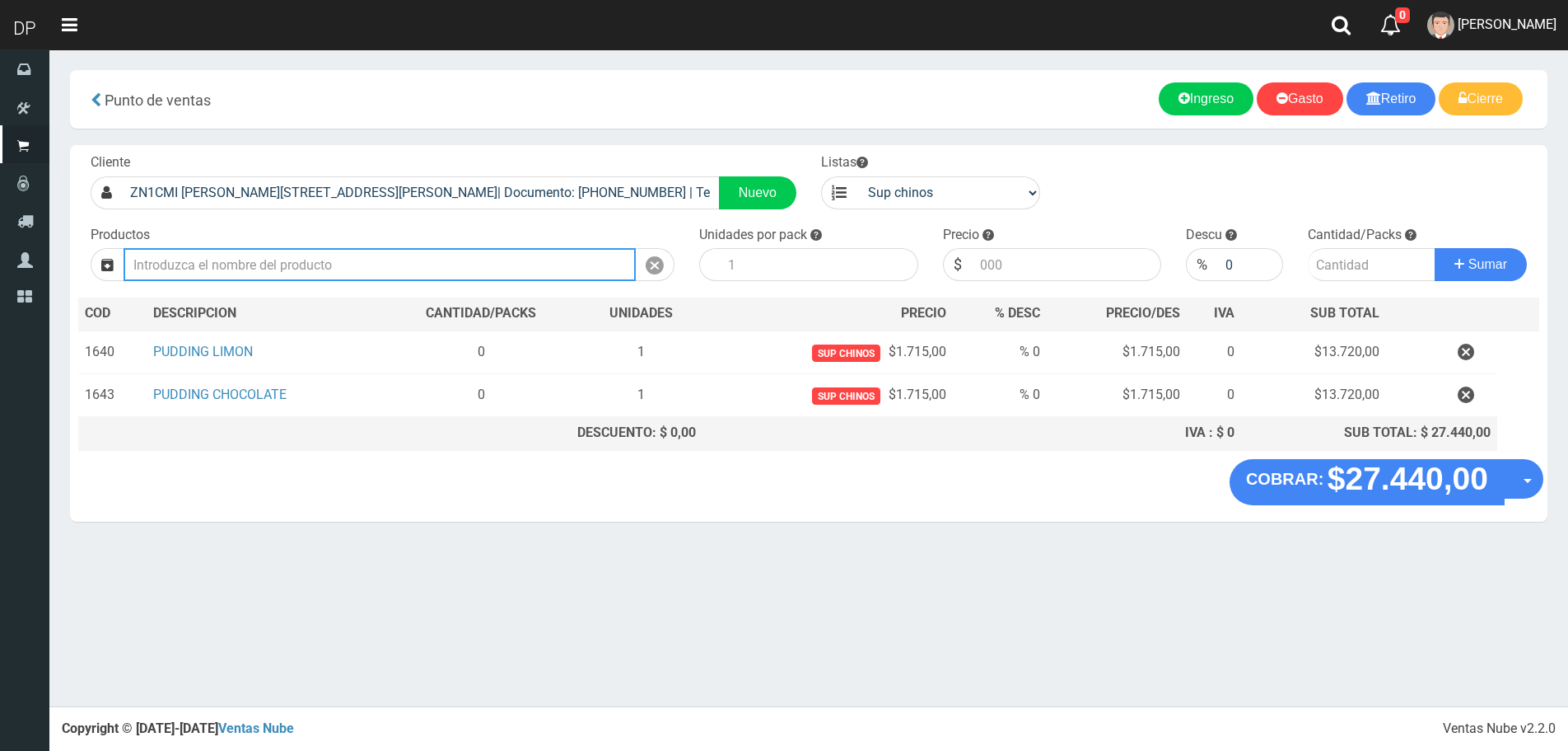
click at [479, 248] on input "text" at bounding box center [380, 264] width 512 height 33
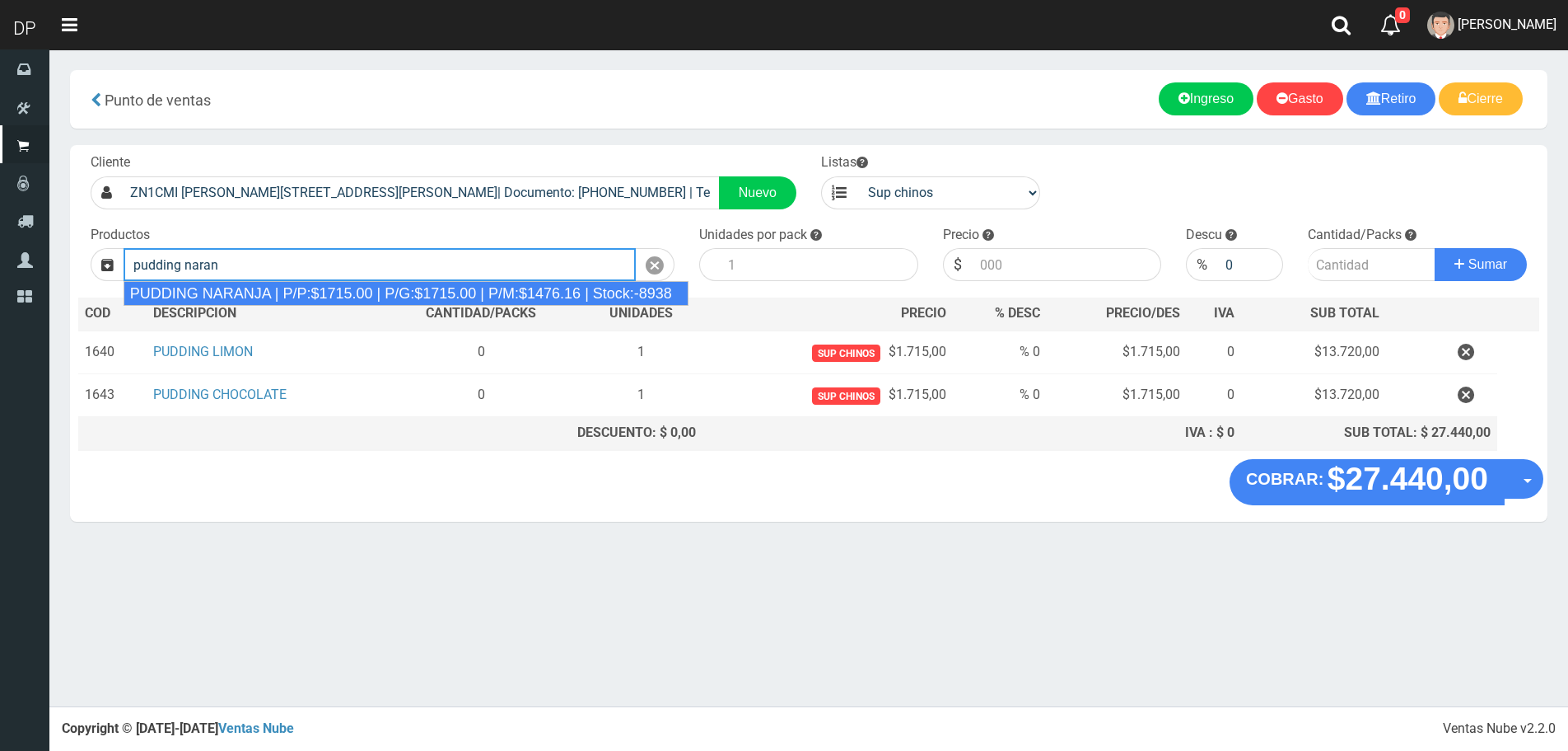
click at [459, 302] on div "PUDDING NARANJA | P/P:$1715.00 | P/G:$1715.00 | P/M:$1476.16 | Stock:-8938" at bounding box center [406, 293] width 565 height 24
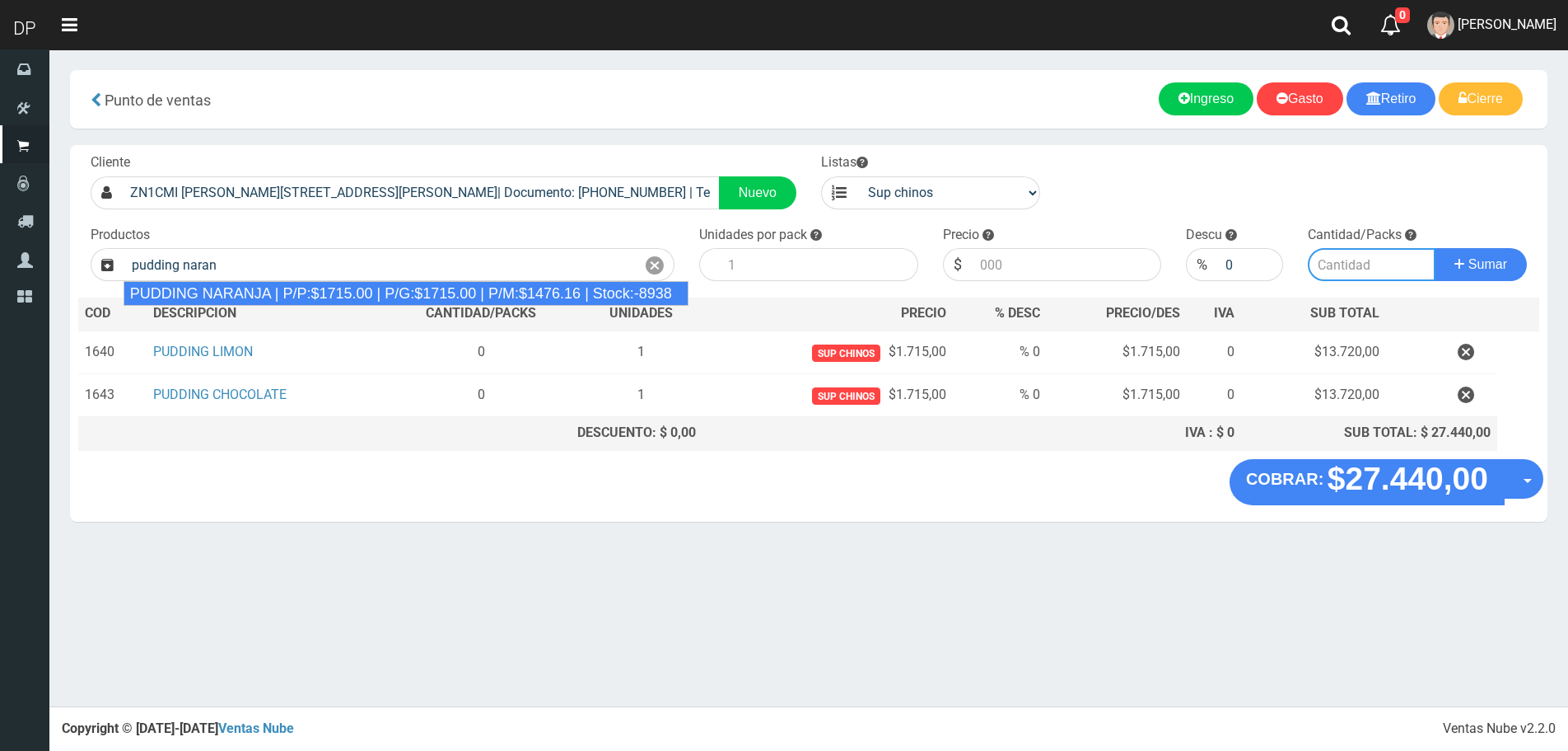
type input "PUDDING NARANJA | P/P:$1715.00 | P/G:$1715.00 | P/M:$1476.16 | Stock:-8938"
type input "8"
type input "1715.00"
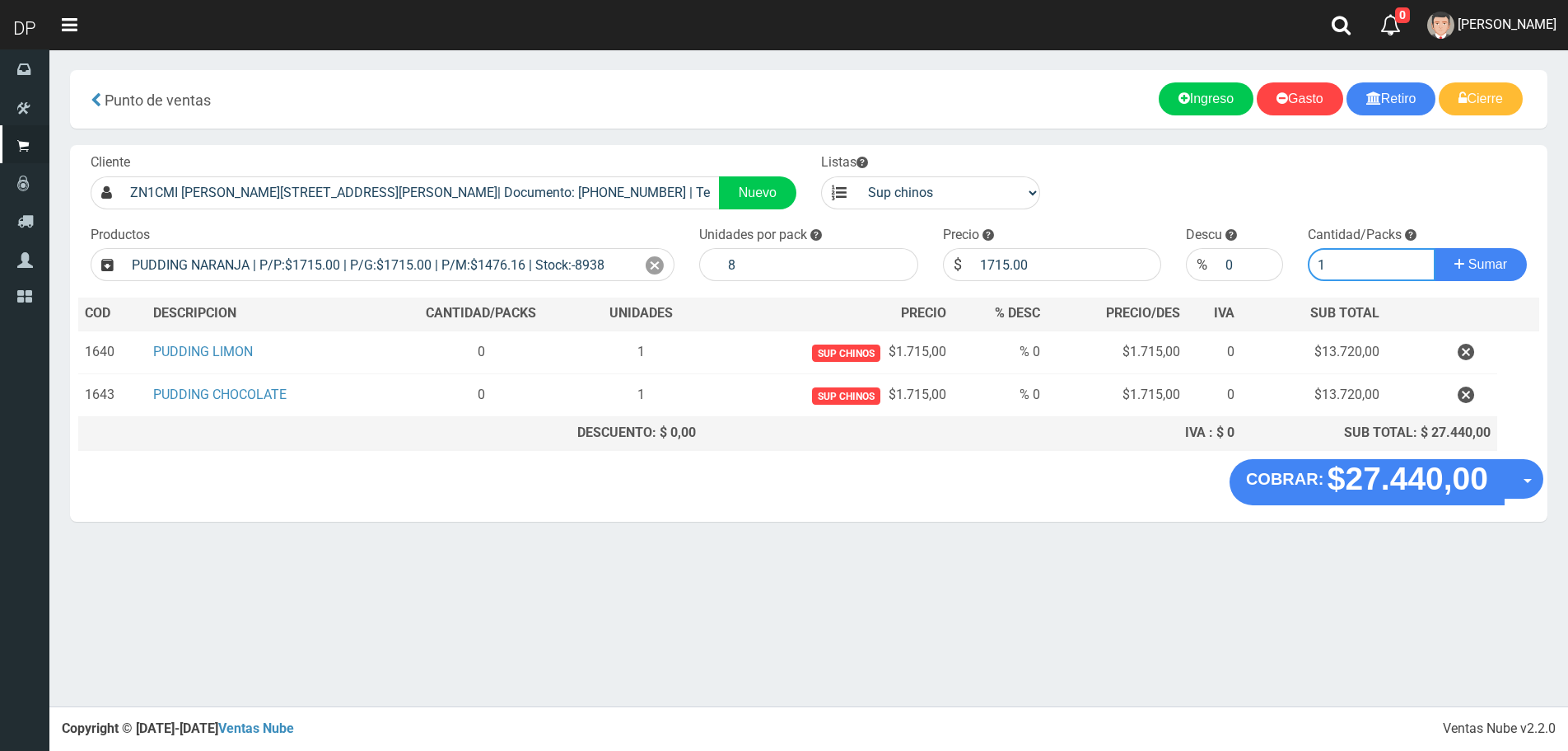
type input "1"
click at [1435, 248] on button "Sumar" at bounding box center [1481, 264] width 92 height 33
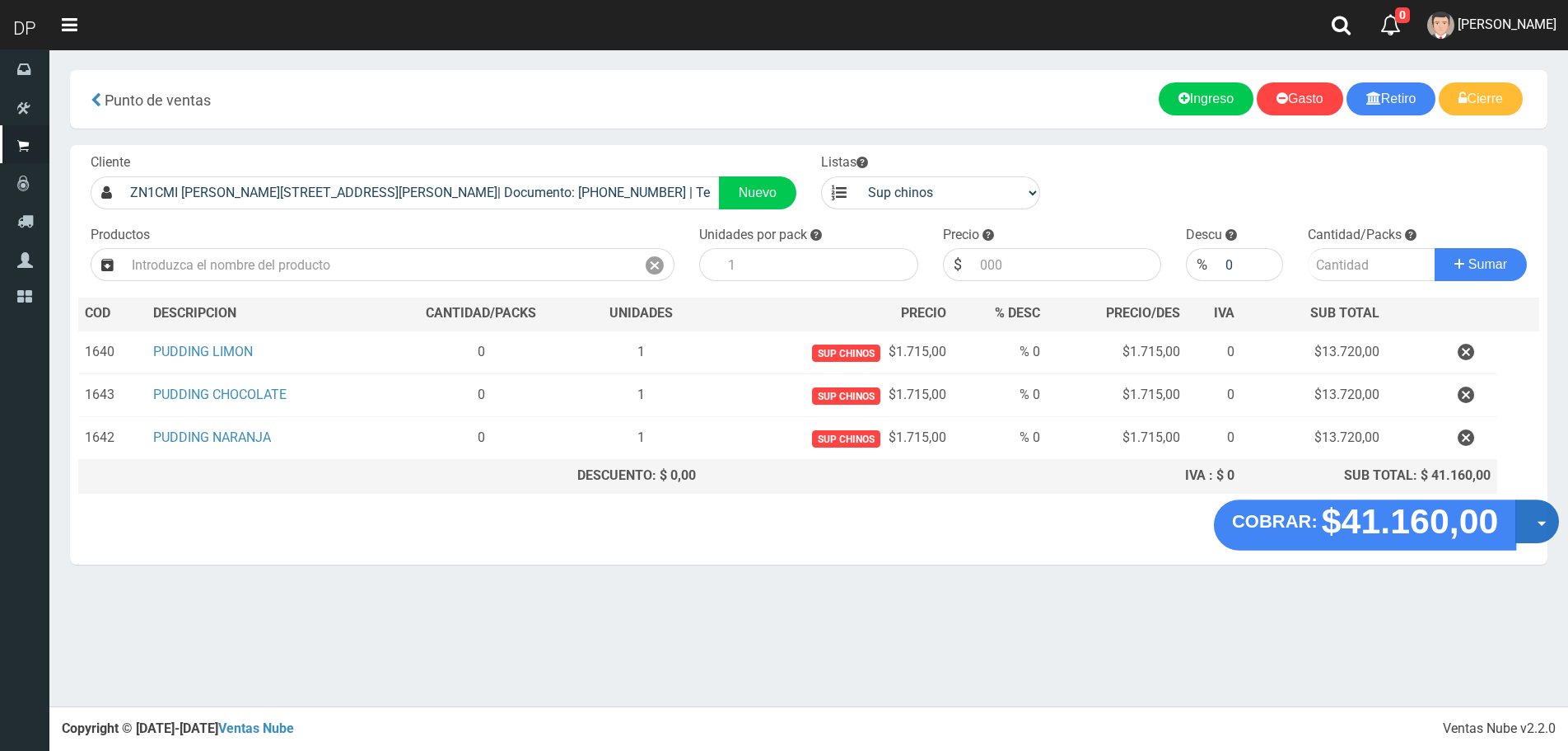
click at [1533, 525] on button "Opciones" at bounding box center [1537, 521] width 43 height 43
click at [1512, 531] on link "Hacer Devolucion" at bounding box center [1484, 527] width 148 height 38
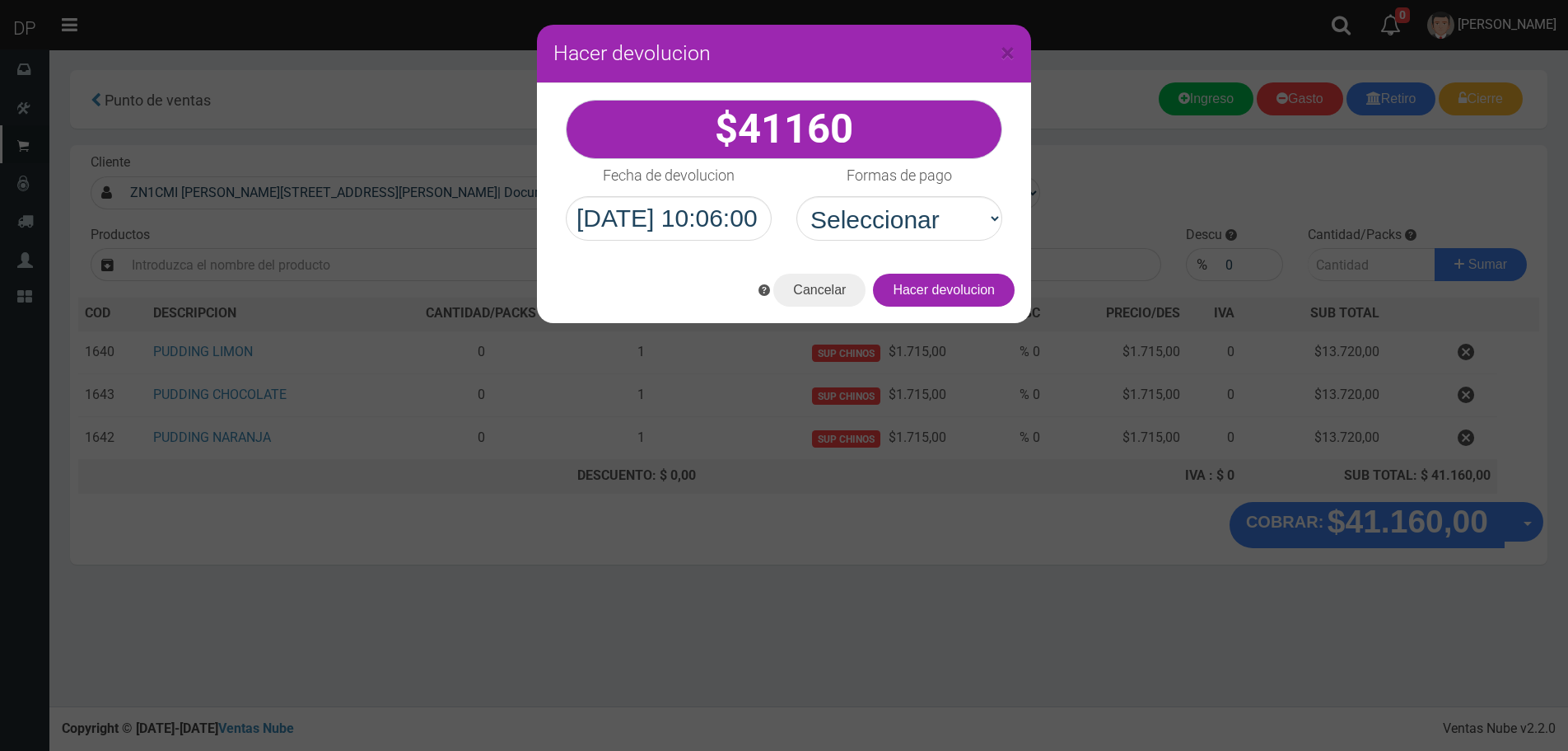
click at [944, 245] on div "41160" at bounding box center [784, 170] width 494 height 174
click at [947, 235] on select "Seleccionar Efectivo Tarjeta de Crédito Depósito Débito" at bounding box center [899, 218] width 206 height 44
select select "Efectivo"
click at [797, 196] on select "Seleccionar Efectivo Tarjeta de Crédito Depósito Débito" at bounding box center [899, 218] width 206 height 44
click at [989, 297] on button "Hacer devolucion" at bounding box center [944, 289] width 141 height 33
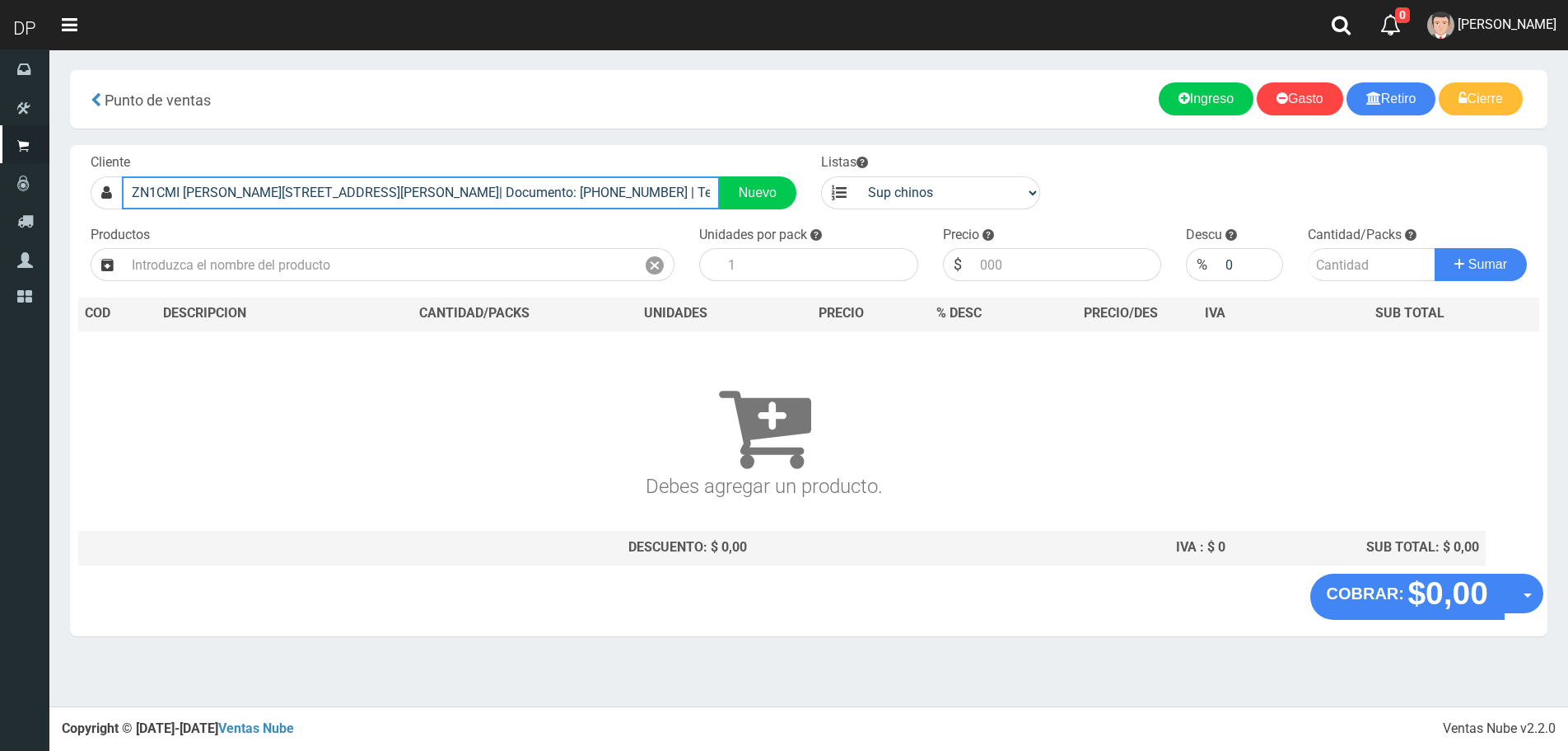
click at [575, 181] on input "ZN1CMI GERVASIO MENDEZ 2146 (MUNRO)| Documento: 45604586 | Teléfono:" at bounding box center [420, 192] width 598 height 33
click at [575, 180] on input "ZN1CMI GERVASIO MENDEZ 2146 (MUNRO)| Documento: 45604586 | Teléfono:" at bounding box center [420, 192] width 598 height 33
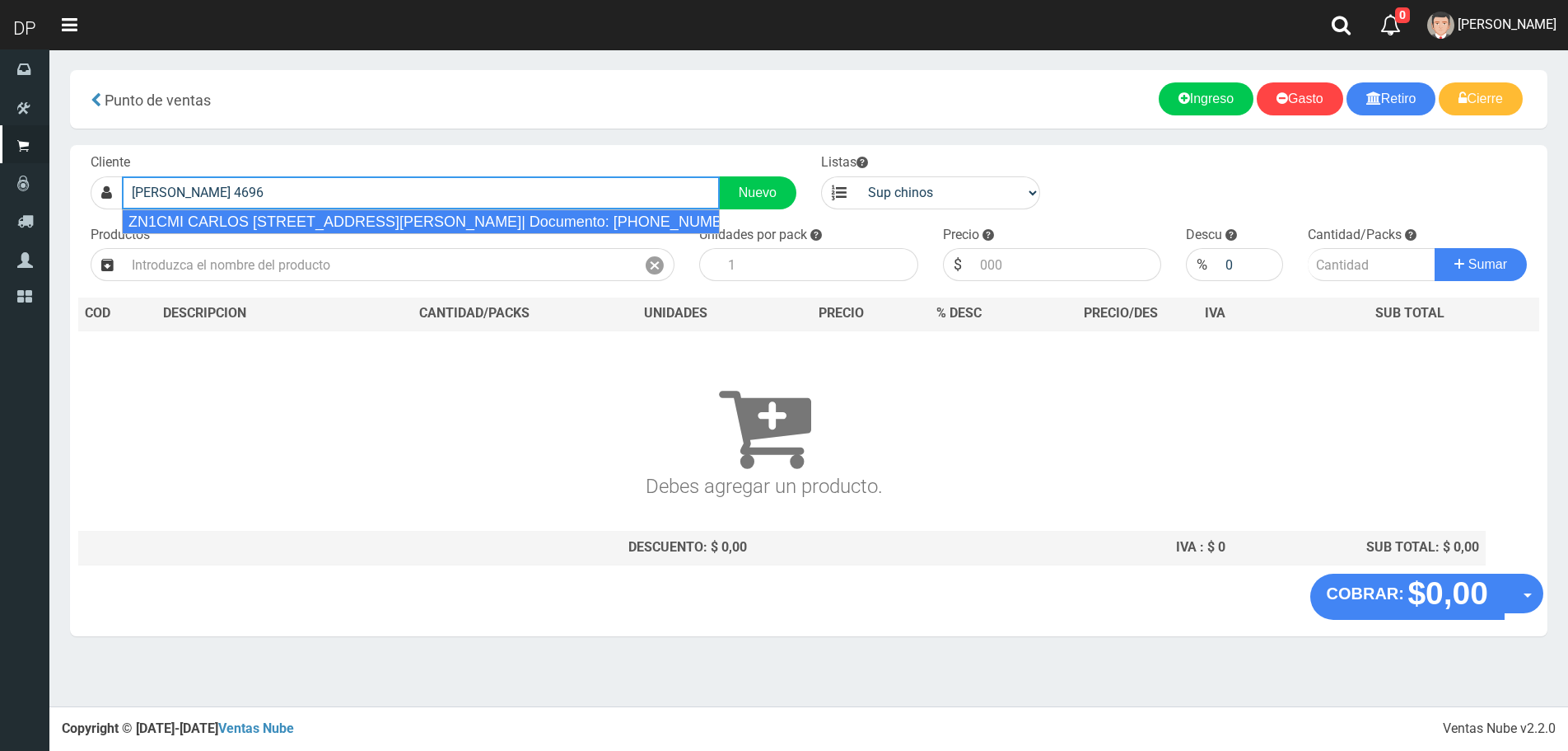
click at [535, 214] on div "ZN1CMI CARLOS VILLATE 4696 (MUNRO)| Documento: 102875456464 | Teléfono:" at bounding box center [420, 221] width 598 height 24
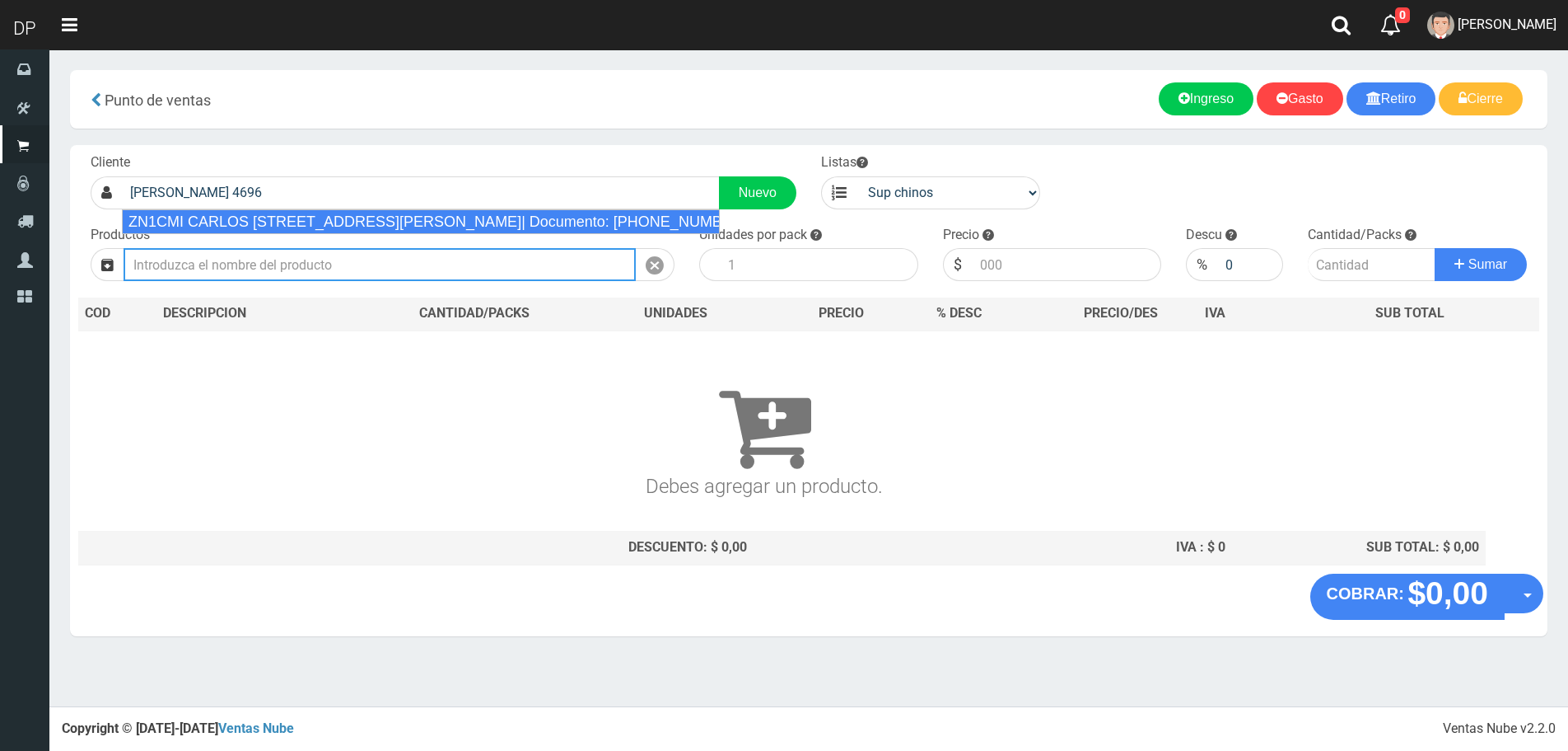
type input "ZN1CMI CARLOS VILLATE 4696 (MUNRO)| Documento: 102875456464 | Teléfono:"
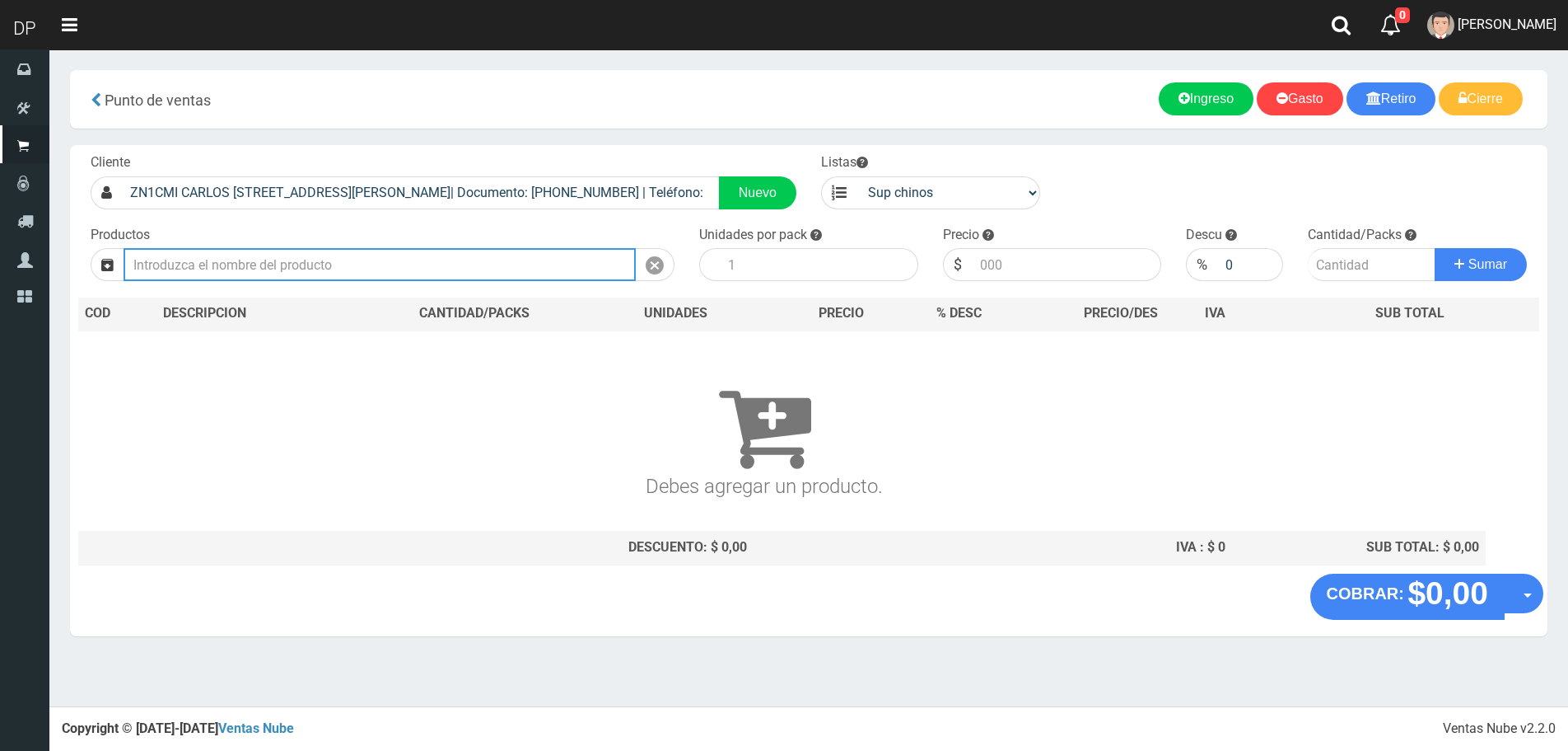
click at [438, 263] on input "text" at bounding box center [380, 264] width 512 height 33
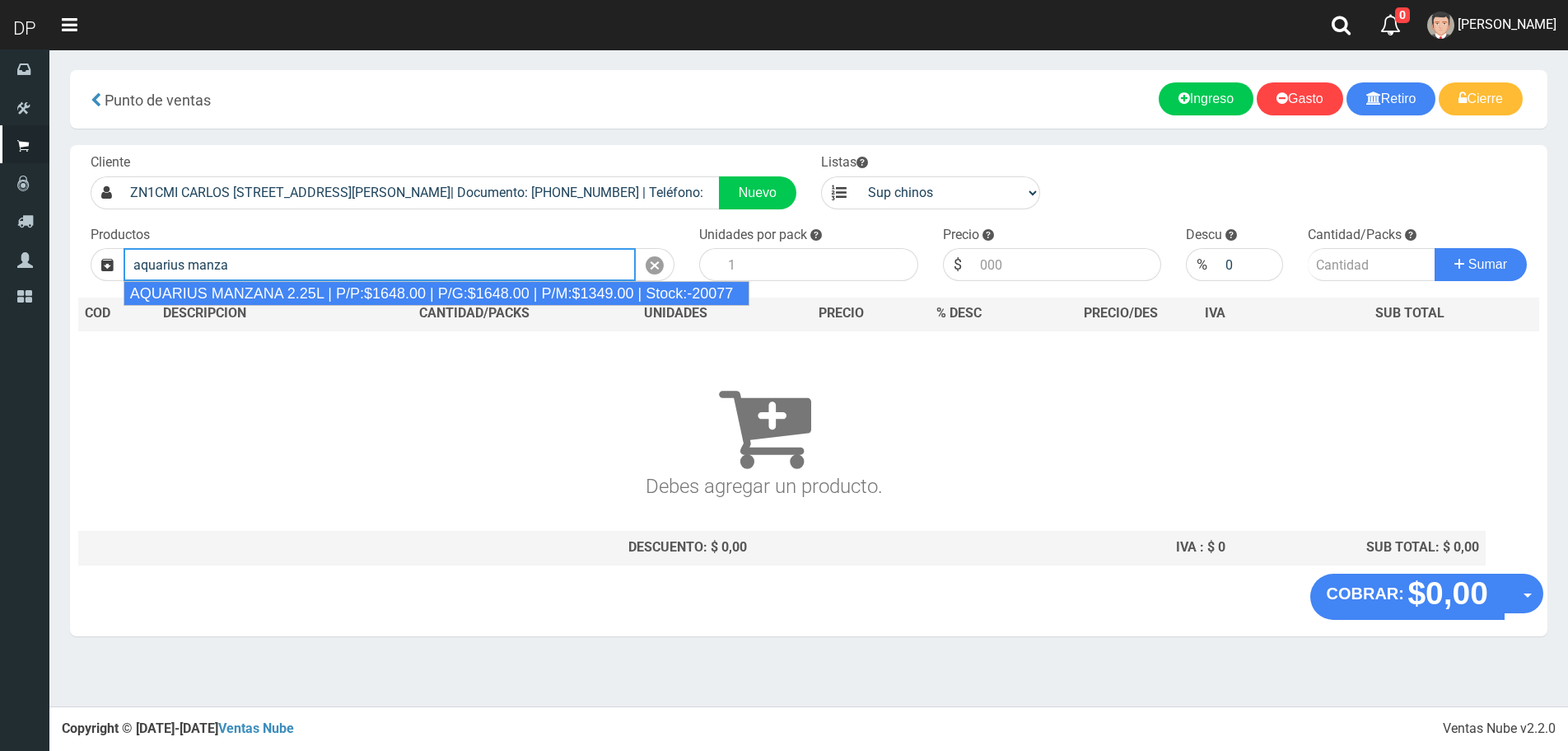
click at [379, 287] on div "AQUARIUS MANZANA 2.25L | P/P:$1648.00 | P/G:$1648.00 | P/M:$1349.00 | Stock:-20…" at bounding box center [437, 293] width 627 height 24
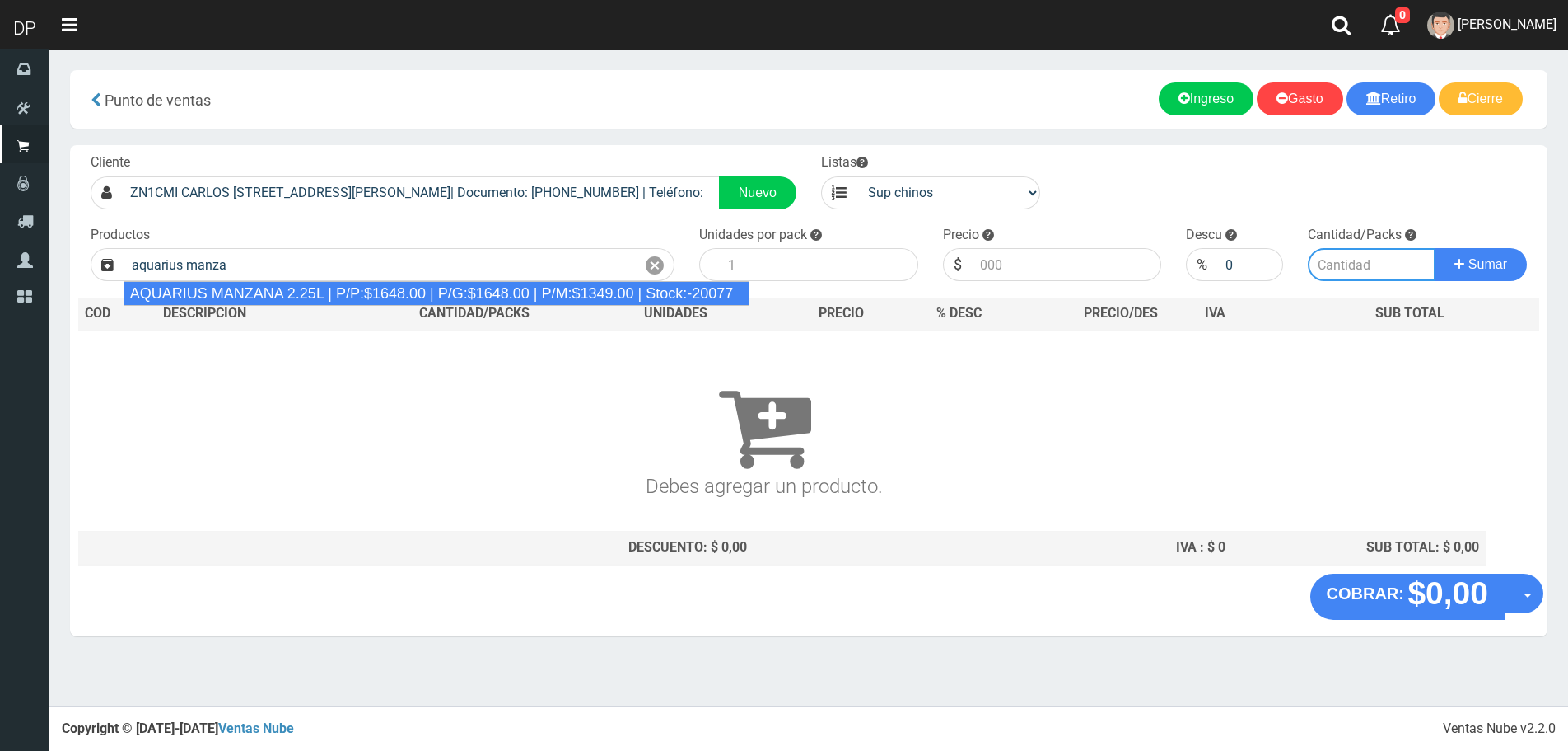
type input "AQUARIUS MANZANA 2.25L | P/P:$1648.00 | P/G:$1648.00 | P/M:$1349.00 | Stock:-20…"
type input "6"
type input "1648.00"
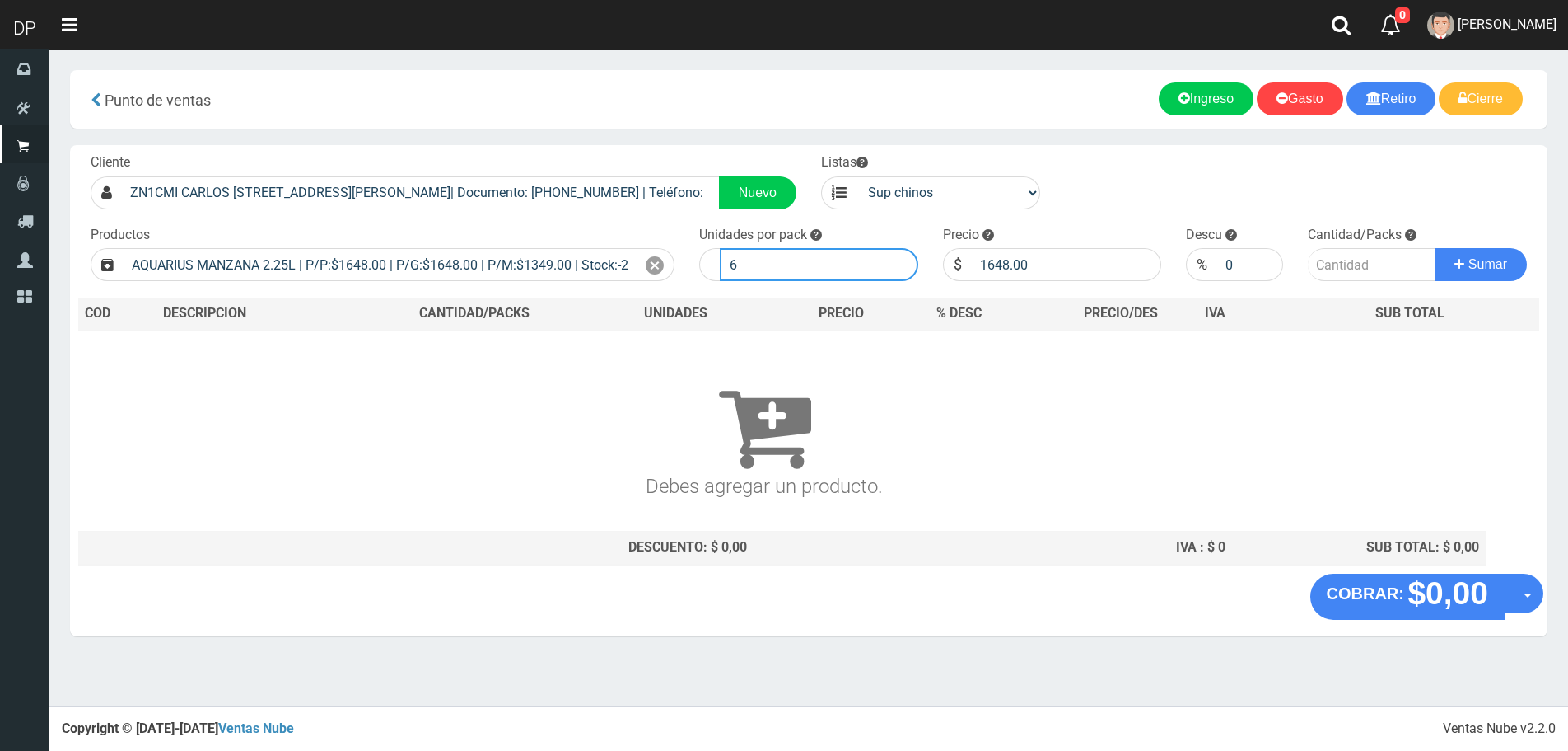
click at [782, 251] on input "6" at bounding box center [818, 264] width 199 height 33
type input "1"
click at [1435, 248] on button "Sumar" at bounding box center [1481, 264] width 92 height 33
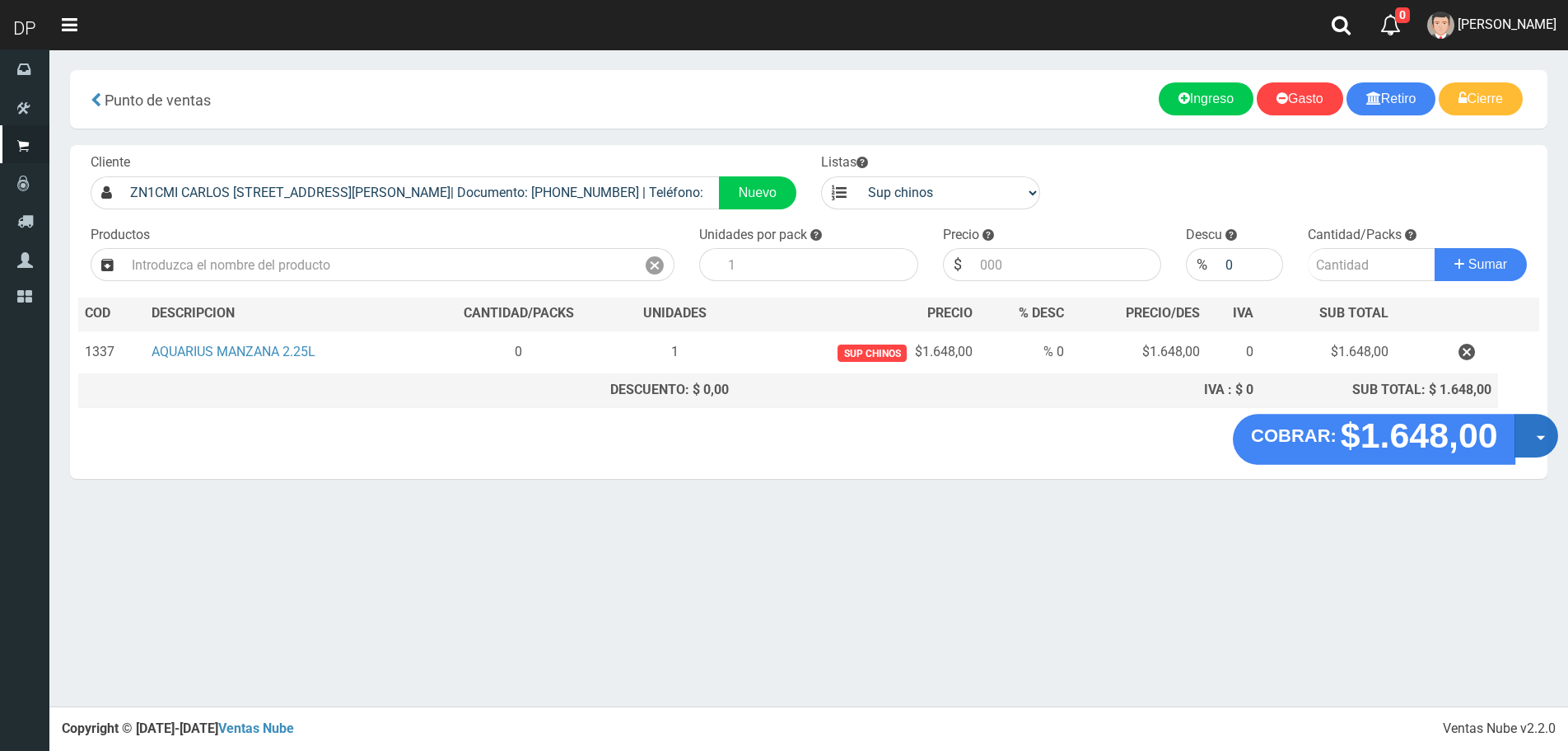
click at [1533, 427] on button "Opciones" at bounding box center [1536, 435] width 43 height 43
click at [1505, 437] on link "Hacer Devolucion" at bounding box center [1483, 441] width 148 height 38
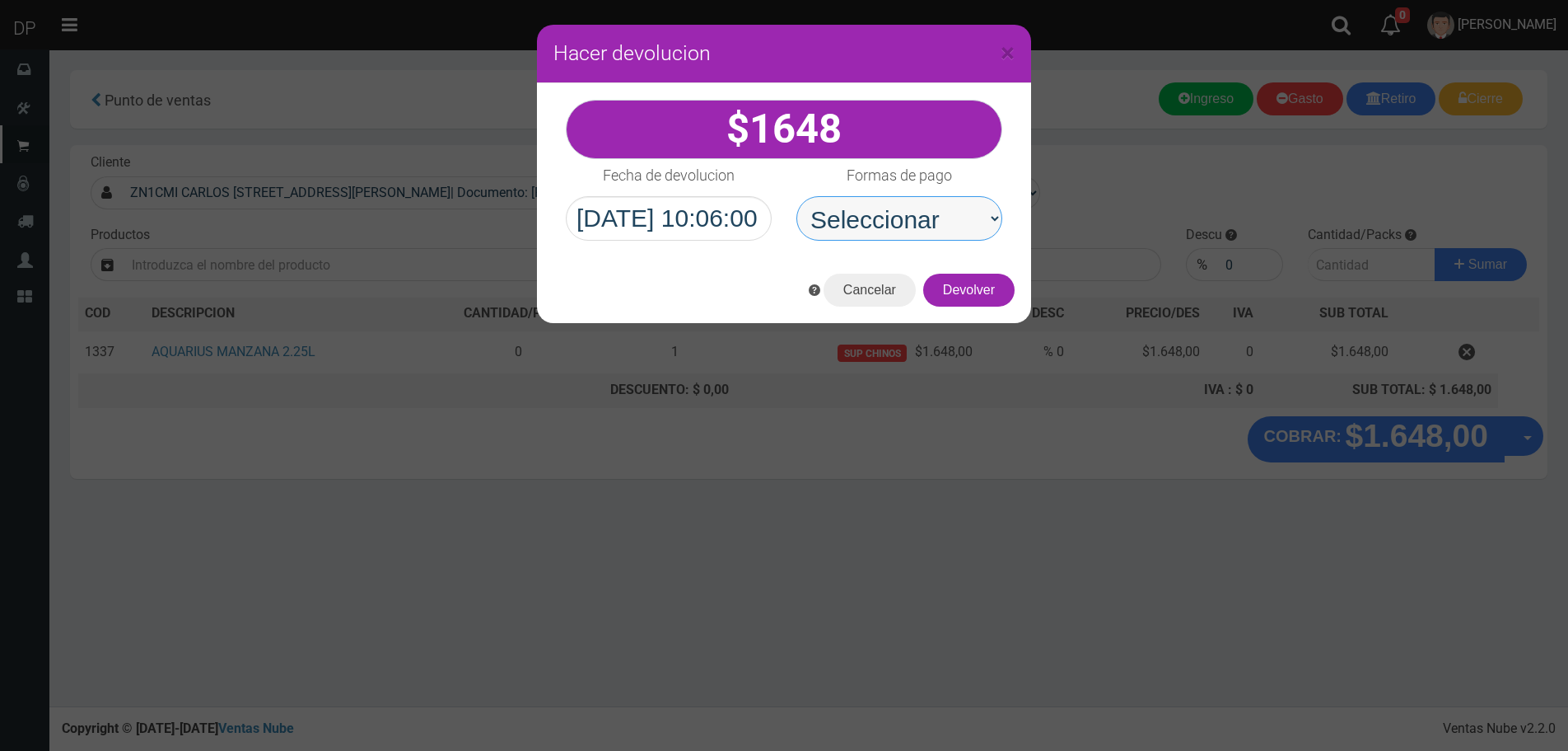
drag, startPoint x: 887, startPoint y: 225, endPoint x: 890, endPoint y: 238, distance: 13.3
click at [887, 225] on select "Seleccionar Efectivo Tarjeta de Crédito Depósito Débito" at bounding box center [899, 218] width 206 height 44
select select "Efectivo"
click at [797, 196] on select "Seleccionar Efectivo Tarjeta de Crédito Depósito Débito" at bounding box center [899, 218] width 206 height 44
click at [964, 289] on button "Devolver" at bounding box center [968, 289] width 91 height 33
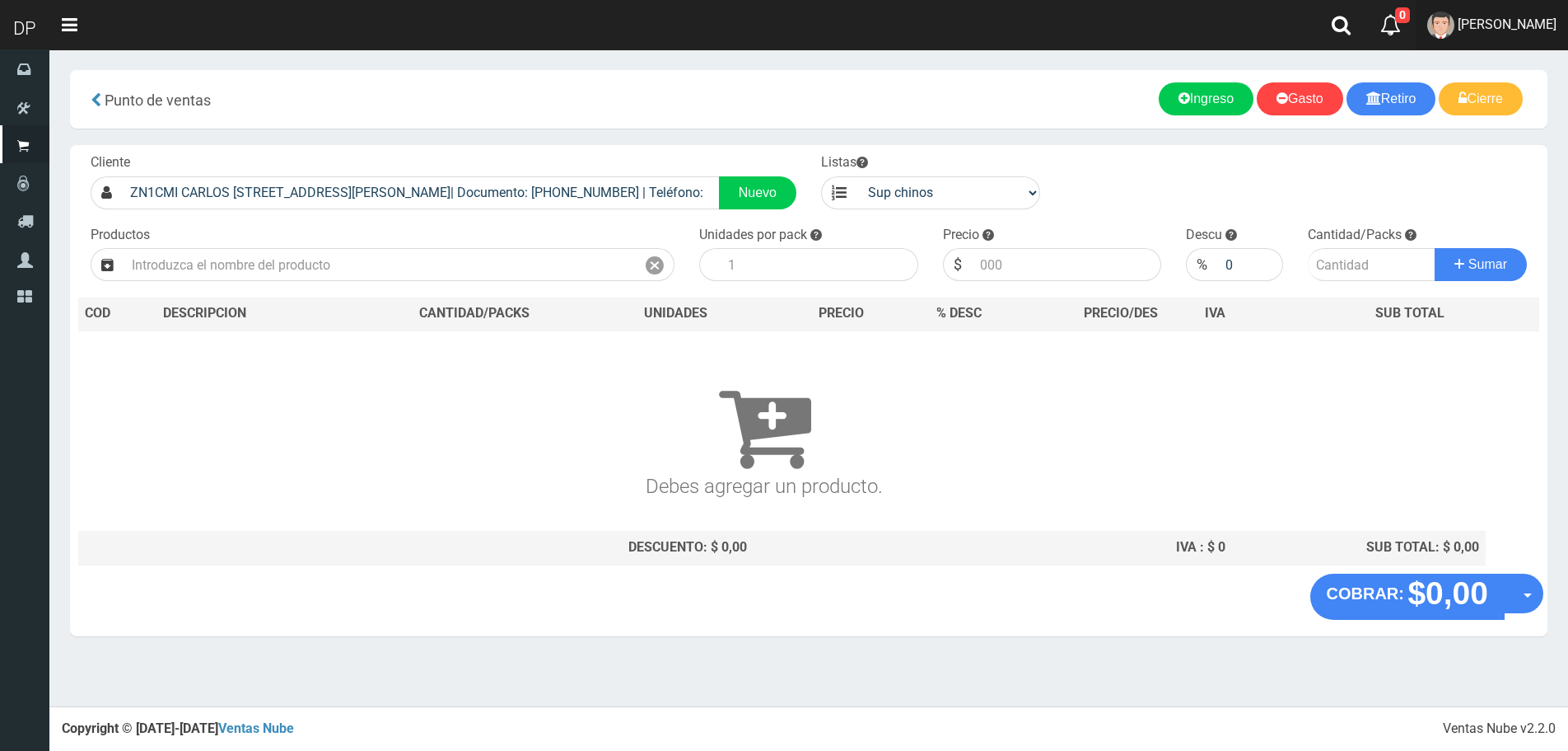
click at [1516, 29] on span "FABRIZIO DURE" at bounding box center [1507, 24] width 99 height 16
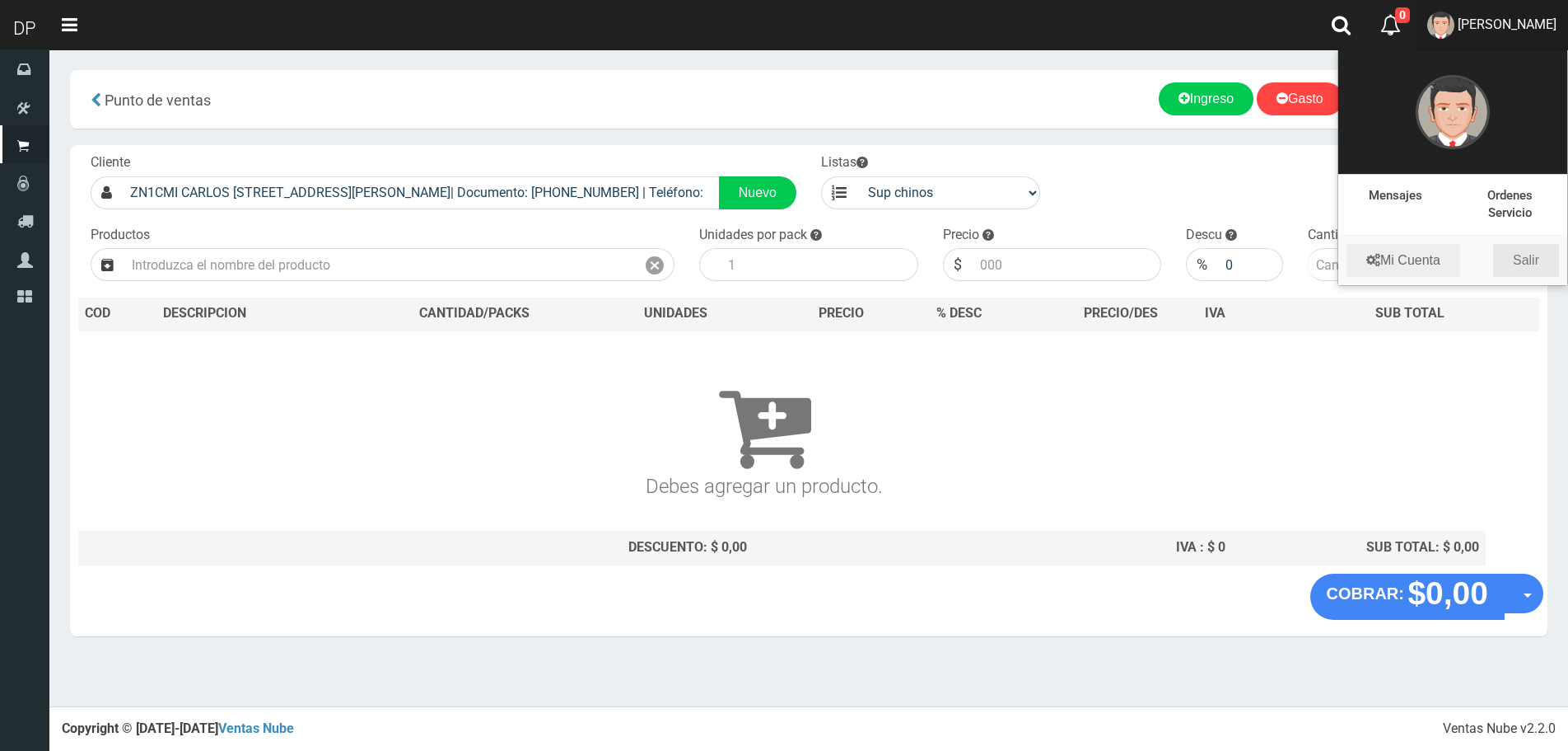
click at [1528, 261] on link "Salir" at bounding box center [1527, 260] width 66 height 33
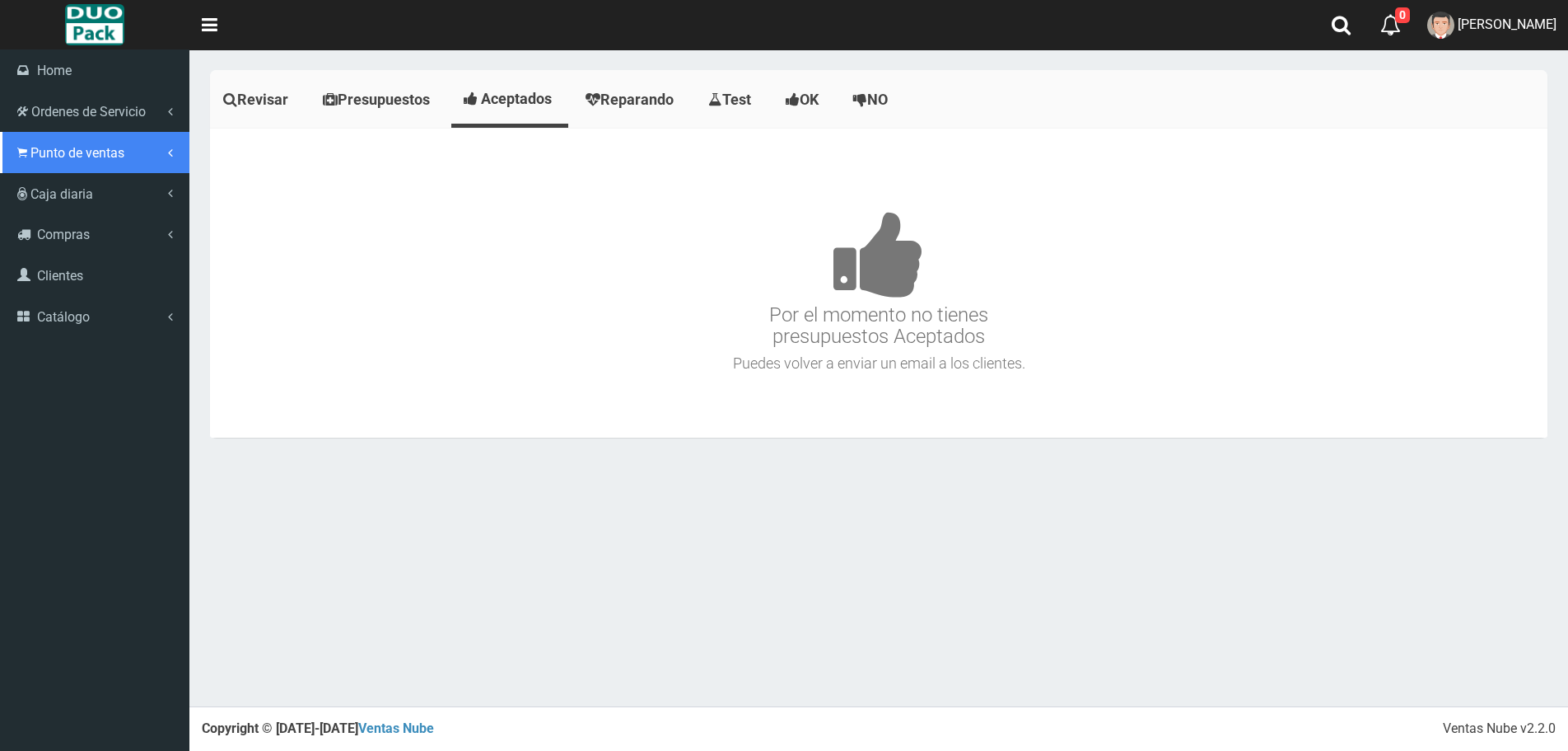
click at [33, 143] on link "Punto de ventas" at bounding box center [94, 153] width 189 height 41
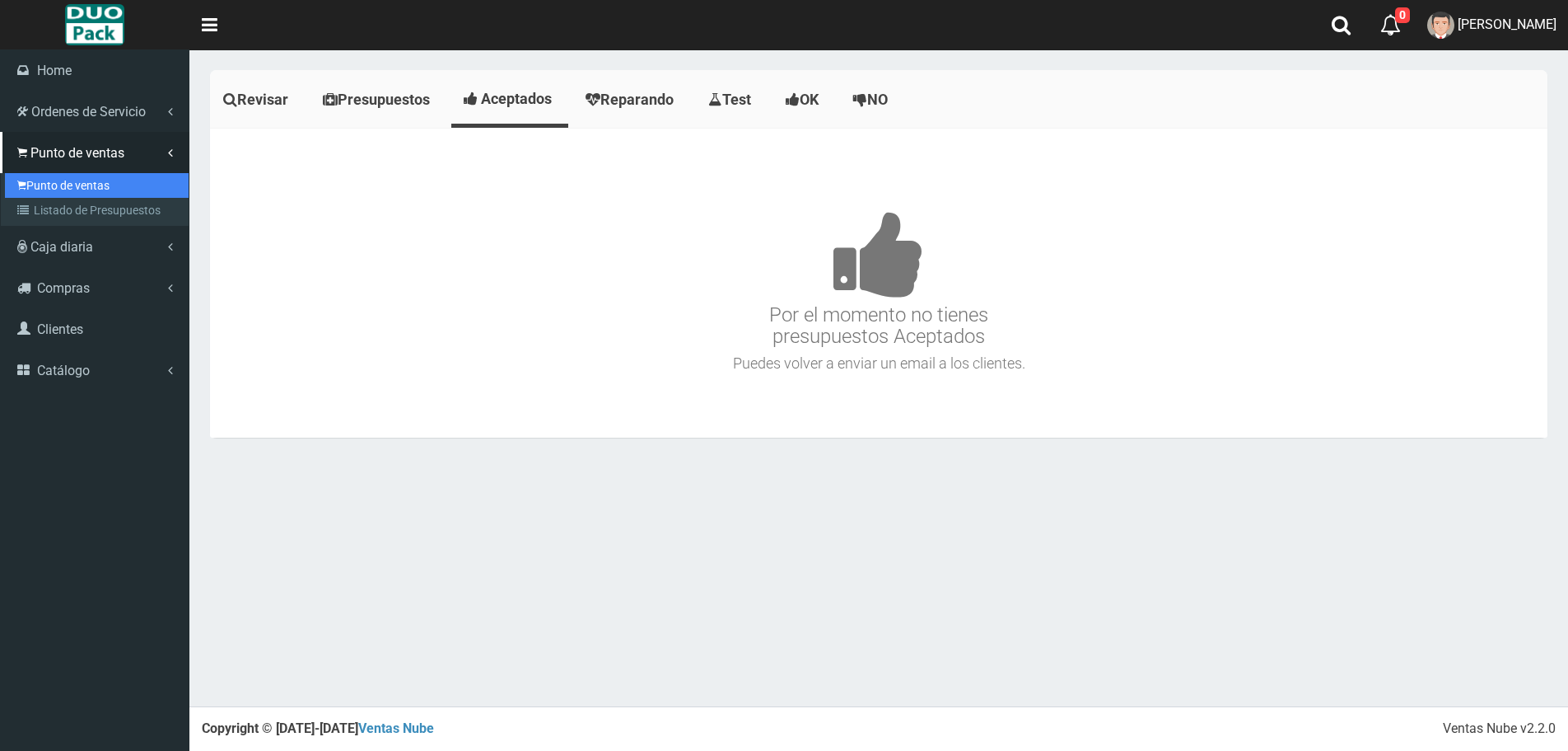
click at [68, 177] on link "Punto de ventas" at bounding box center [96, 186] width 184 height 24
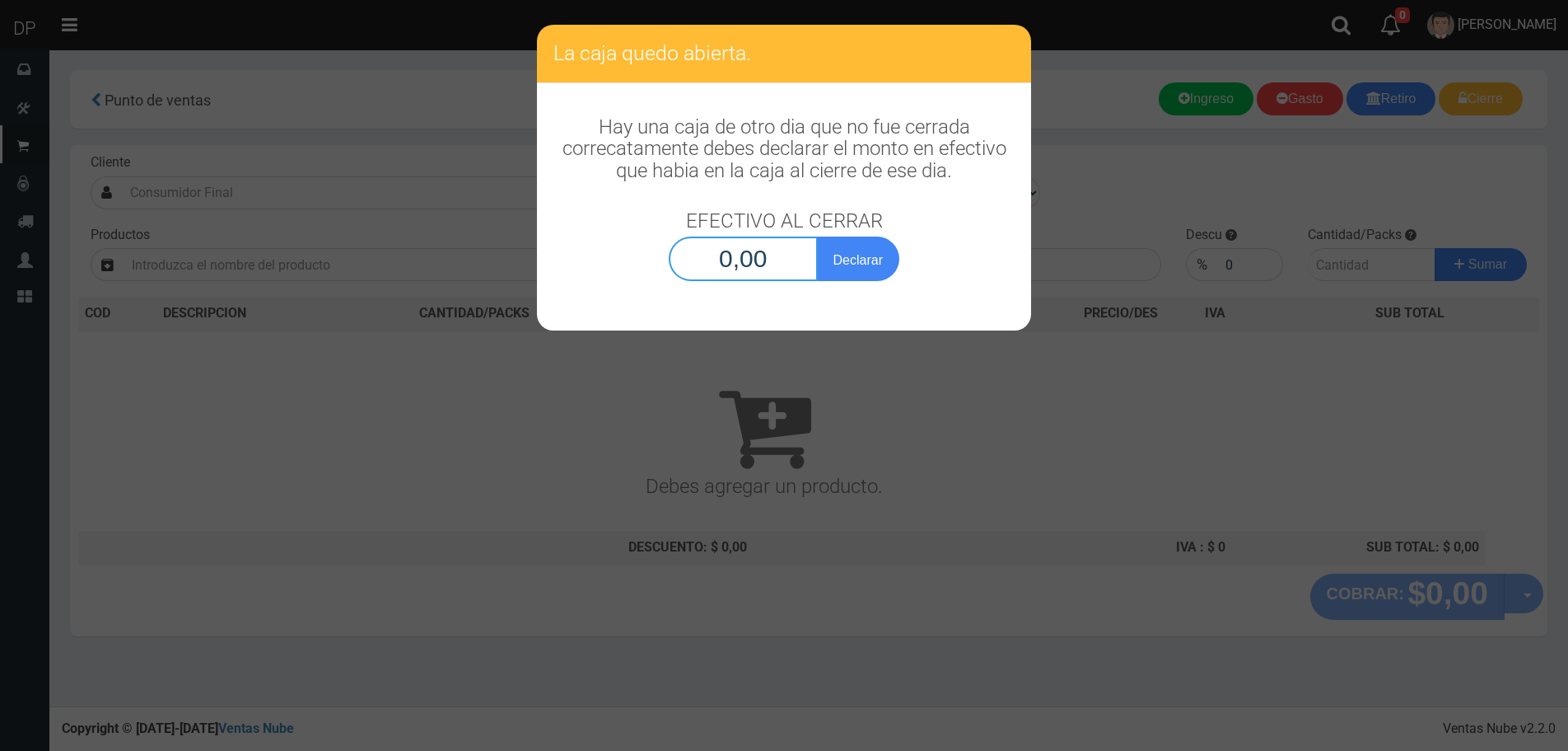
click at [782, 260] on input "0,00" at bounding box center [743, 258] width 149 height 44
type input "1,00"
click at [817, 237] on button "Declarar" at bounding box center [858, 258] width 82 height 44
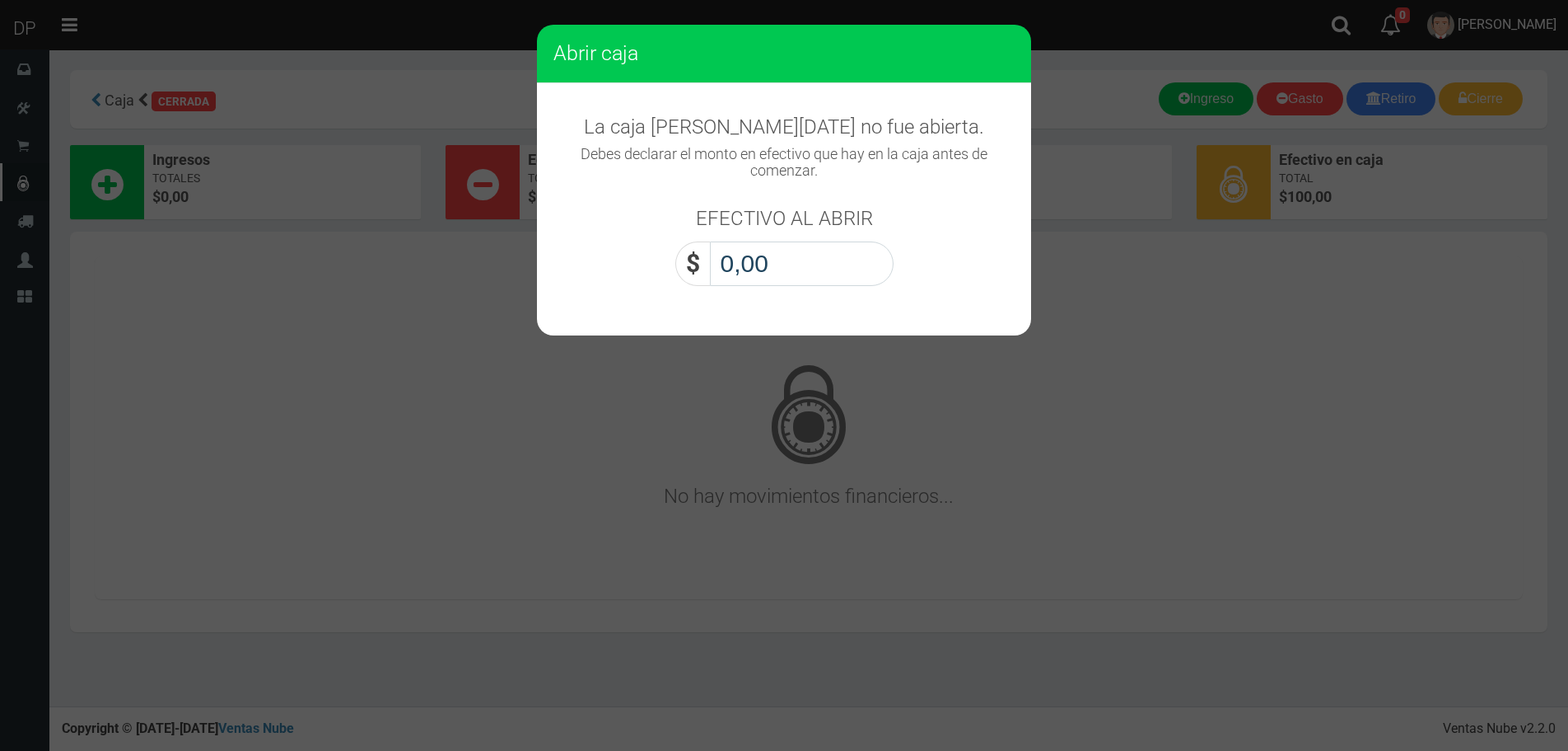
click at [791, 258] on input "0,00" at bounding box center [801, 263] width 184 height 44
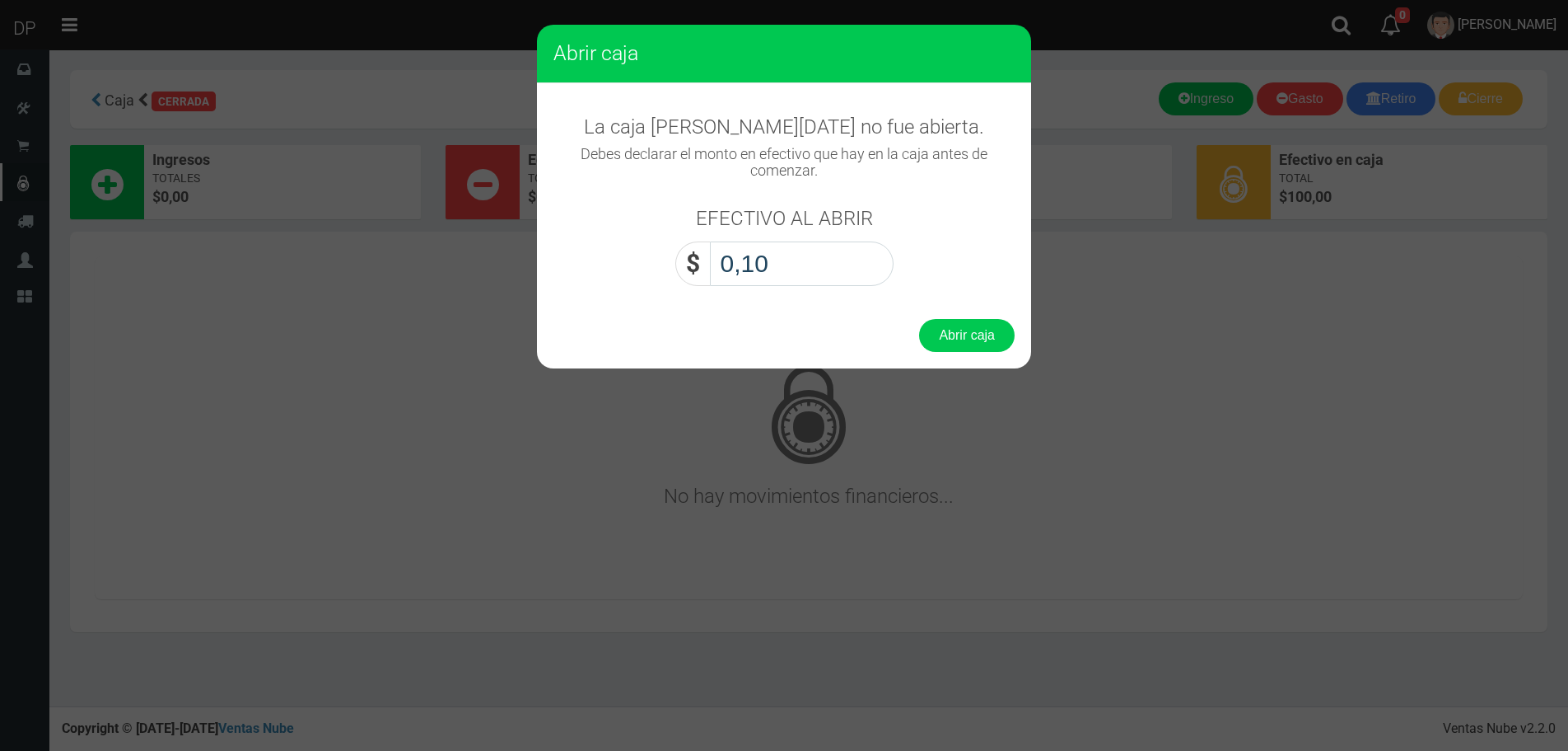
type input "1,00"
click at [919, 318] on button "Abrir caja" at bounding box center [966, 335] width 95 height 33
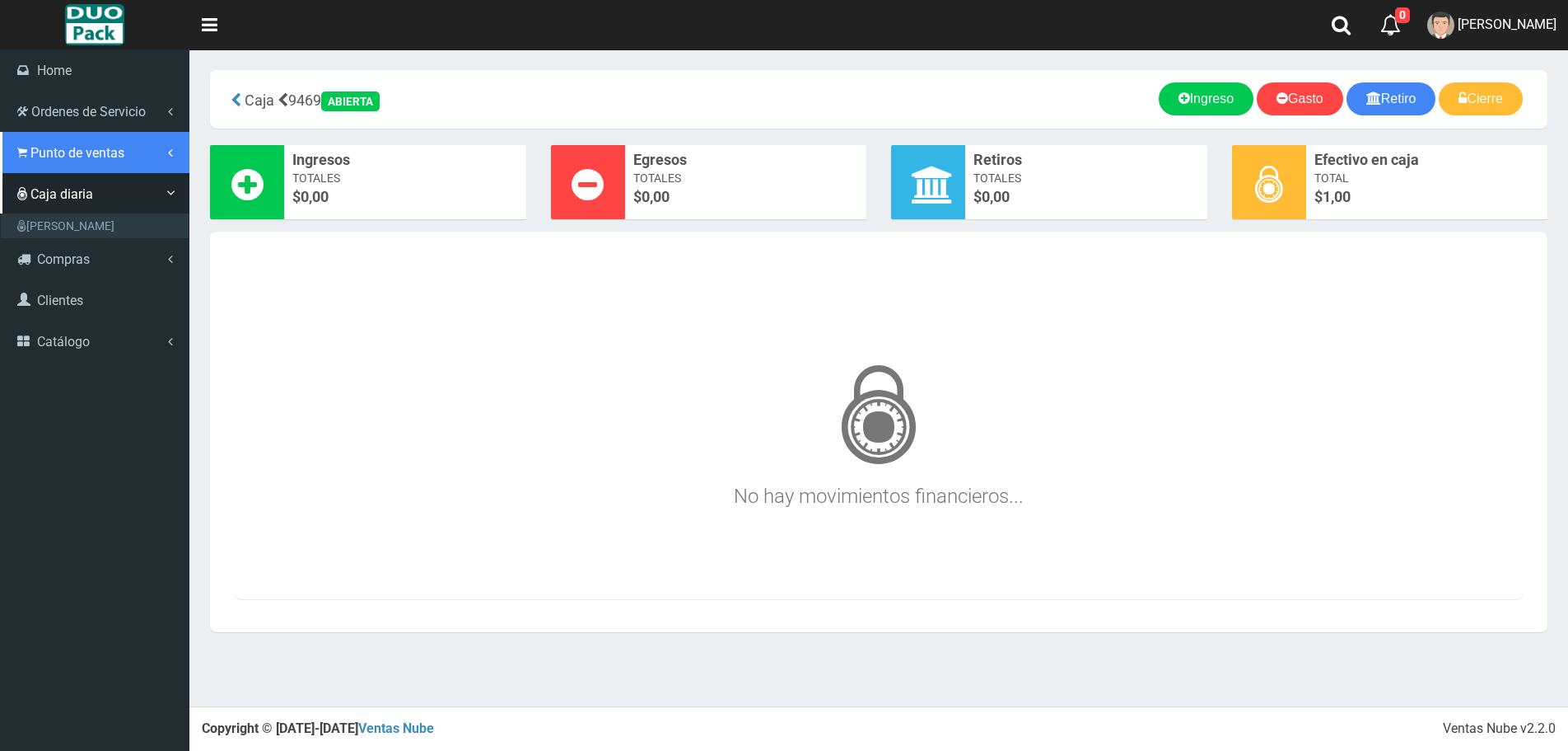
click at [53, 159] on span "Punto de ventas" at bounding box center [77, 153] width 94 height 16
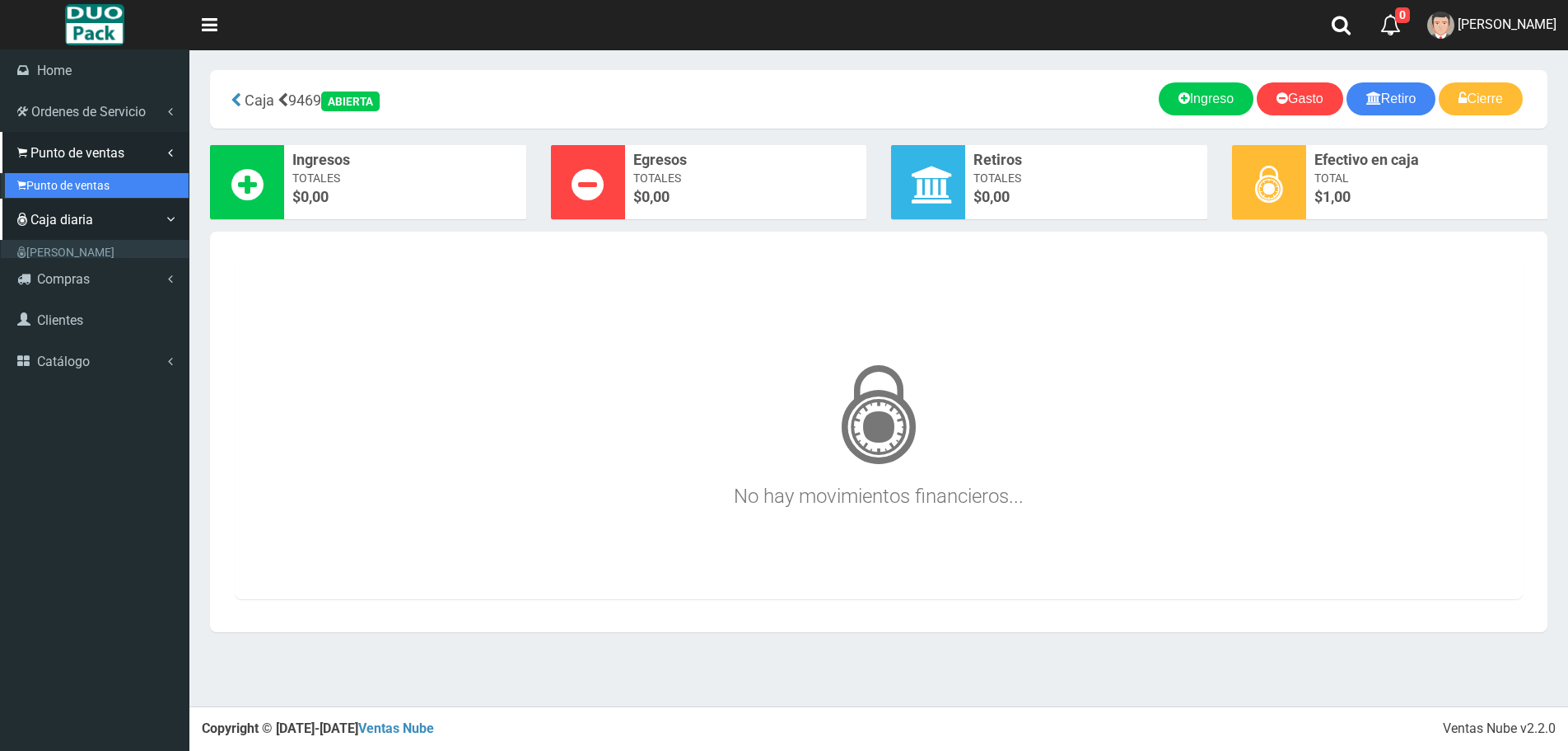
click at [69, 177] on link "Punto de ventas" at bounding box center [96, 186] width 184 height 24
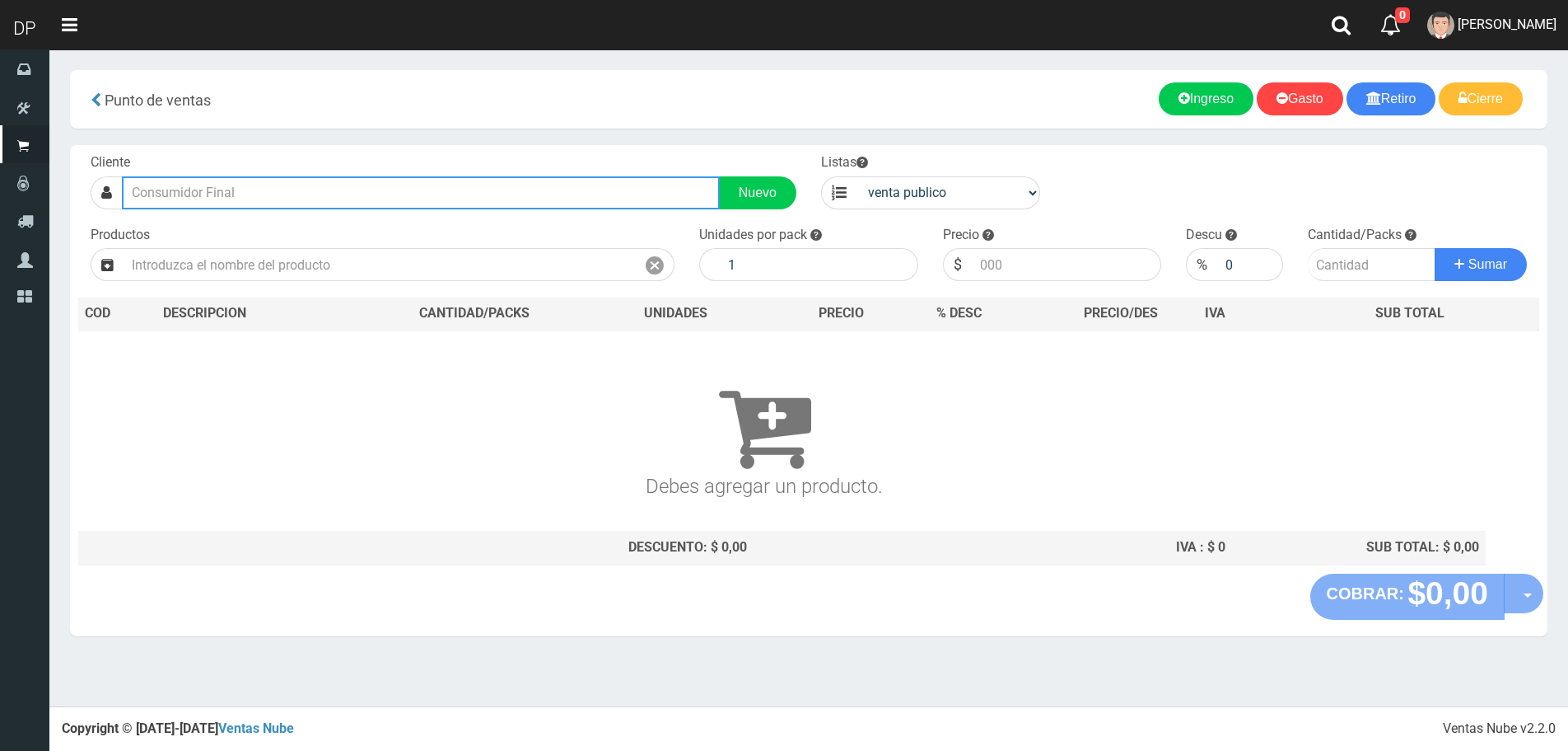
click at [255, 184] on input "text" at bounding box center [420, 192] width 598 height 33
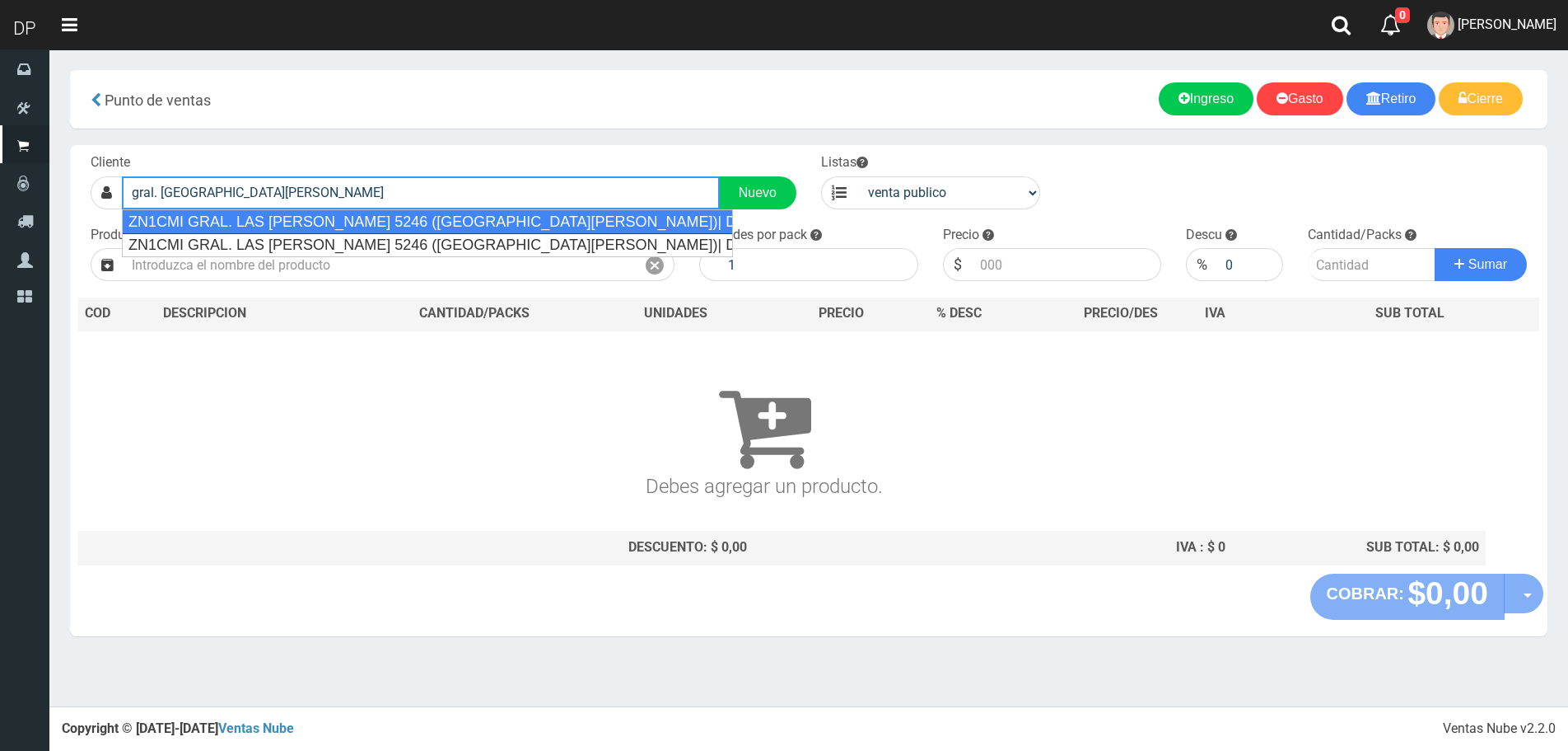
click at [335, 219] on div "ZN1CMI GRAL. LAS [PERSON_NAME] 5246 ([GEOGRAPHIC_DATA][PERSON_NAME])| Documento…" at bounding box center [427, 221] width 611 height 24
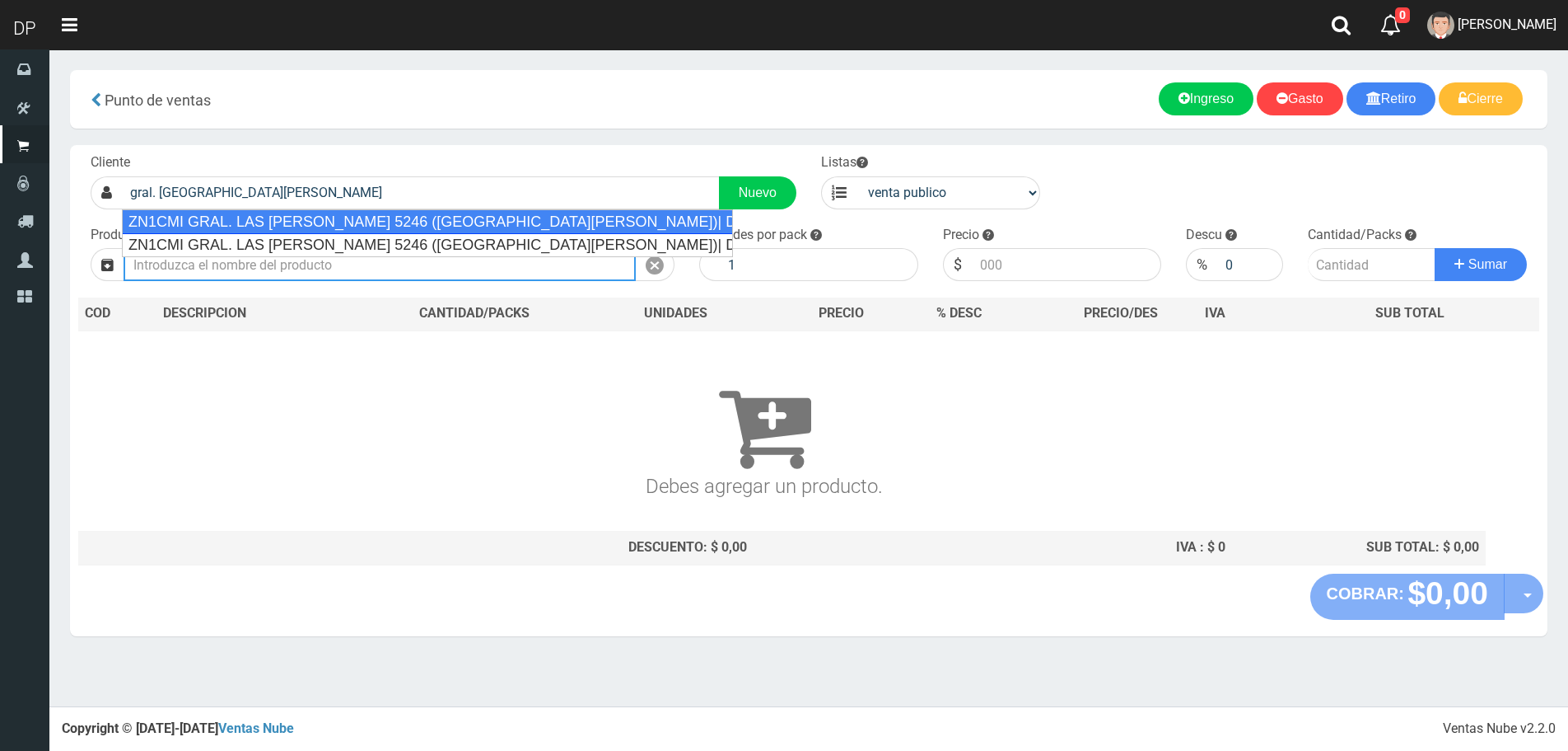
type input "ZN1CMI GRAL. LAS [PERSON_NAME] 5246 ([GEOGRAPHIC_DATA][PERSON_NAME])| Documento…"
select select "2"
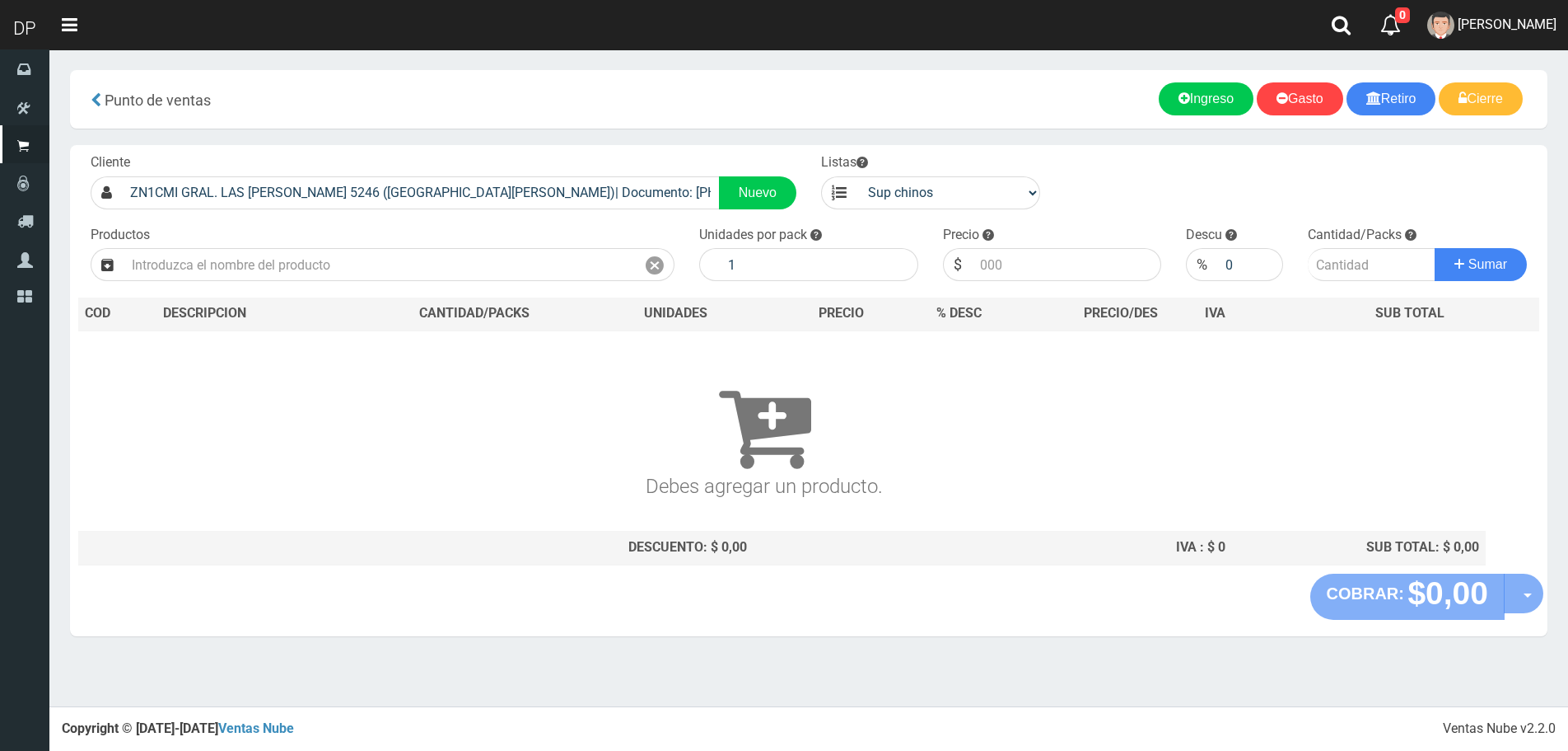
drag, startPoint x: 322, startPoint y: 234, endPoint x: 318, endPoint y: 256, distance: 22.4
click at [321, 236] on div "Productos" at bounding box center [382, 253] width 608 height 56
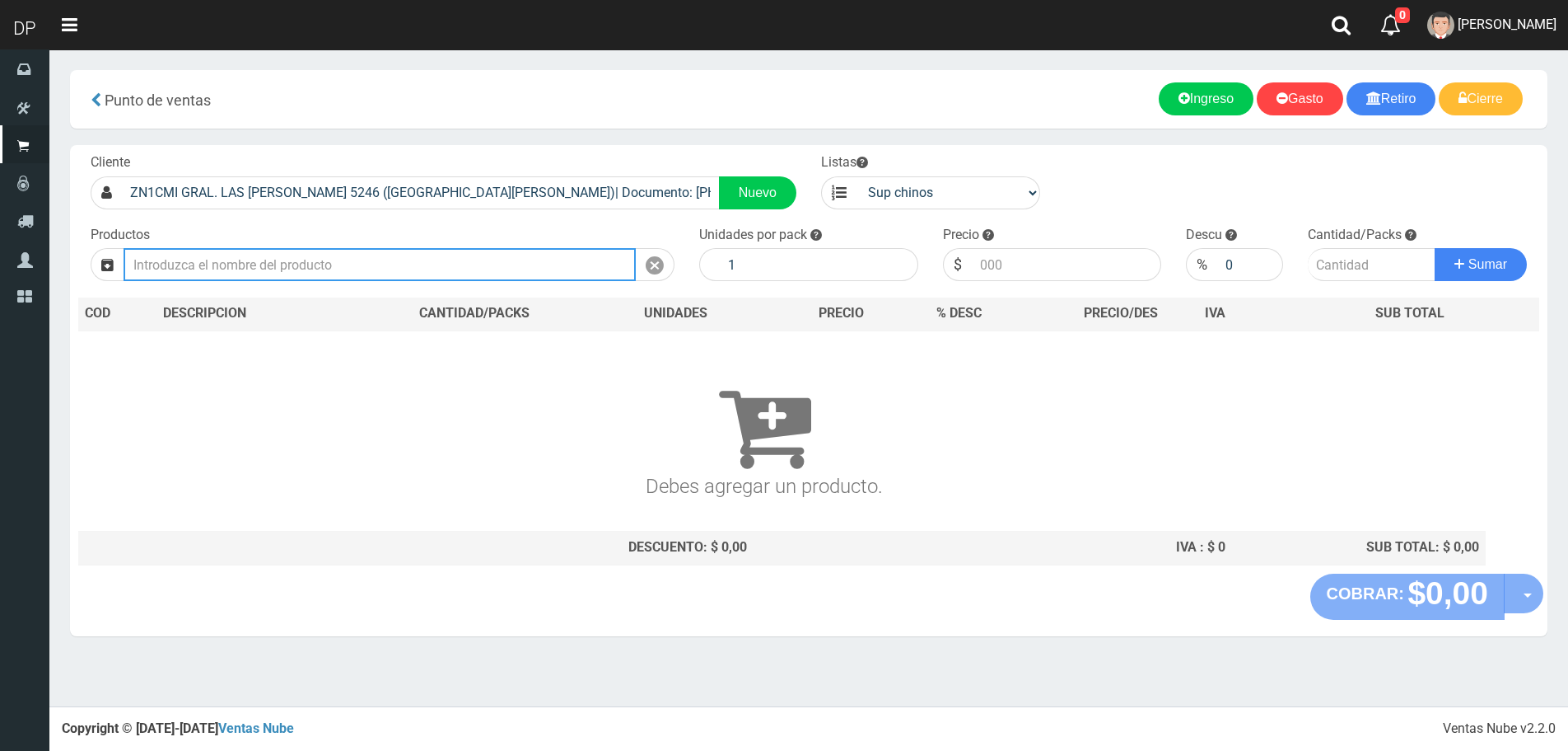
click at [318, 256] on input "text" at bounding box center [380, 264] width 512 height 33
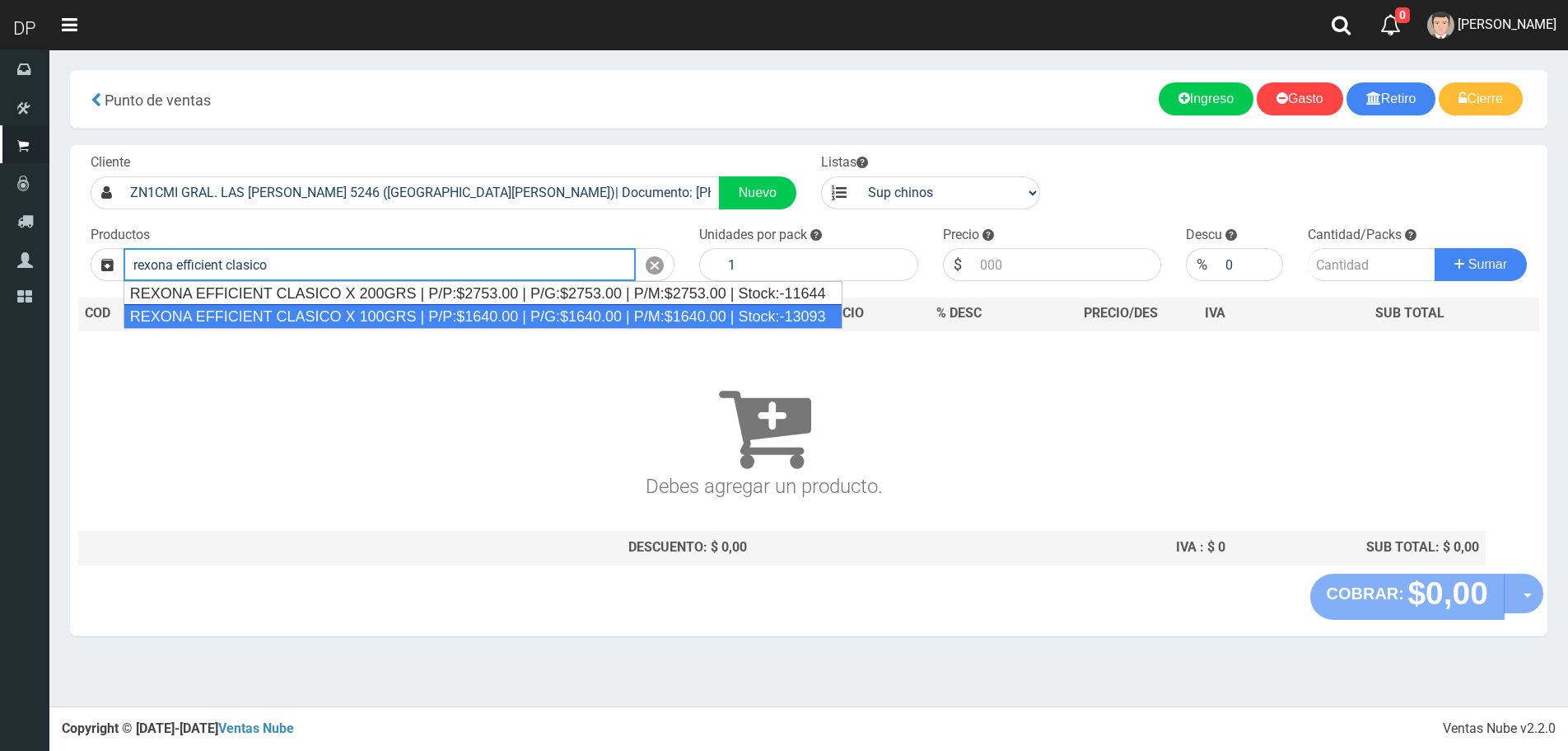
click at [338, 312] on div "REXONA EFFICIENT CLASICO X 100GRS | P/P:$1640.00 | P/G:$1640.00 | P/M:$1640.00 …" at bounding box center [483, 317] width 719 height 24
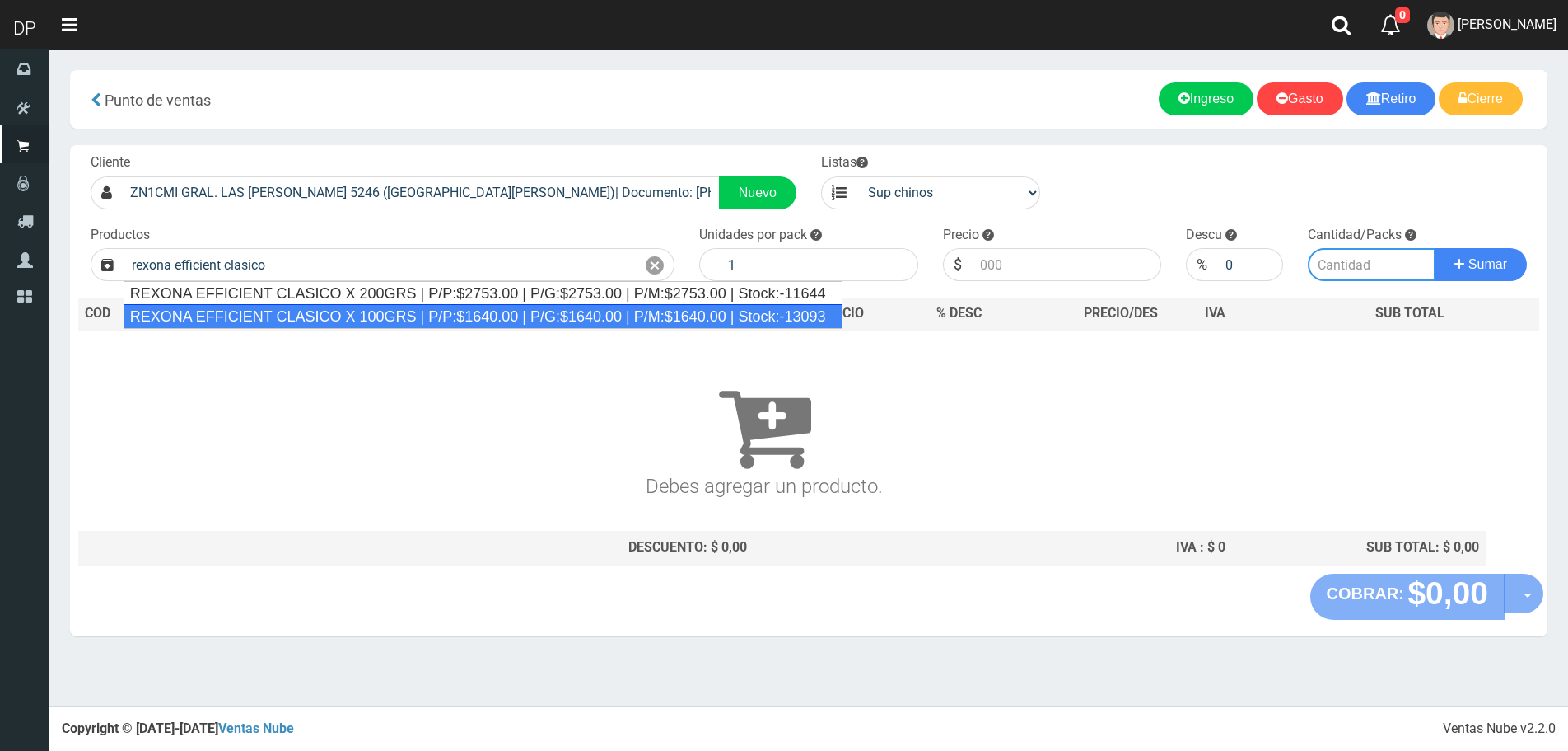
type input "REXONA EFFICIENT CLASICO X 100GRS | P/P:$1640.00 | P/G:$1640.00 | P/M:$1640.00 …"
type input "12"
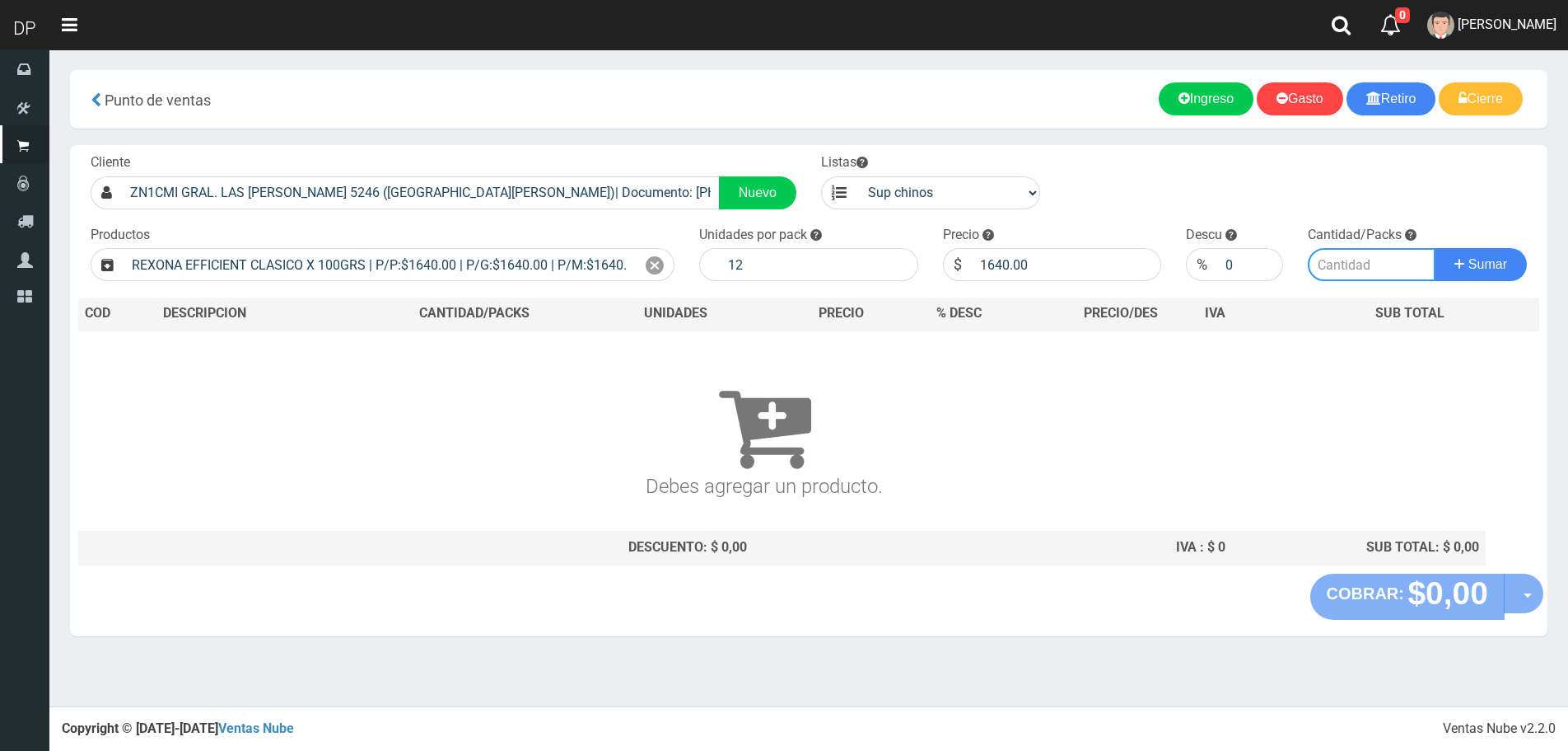
click at [1339, 263] on input "number" at bounding box center [1372, 264] width 128 height 33
click at [1047, 274] on input "1640.00" at bounding box center [1067, 264] width 190 height 33
type input "1558"
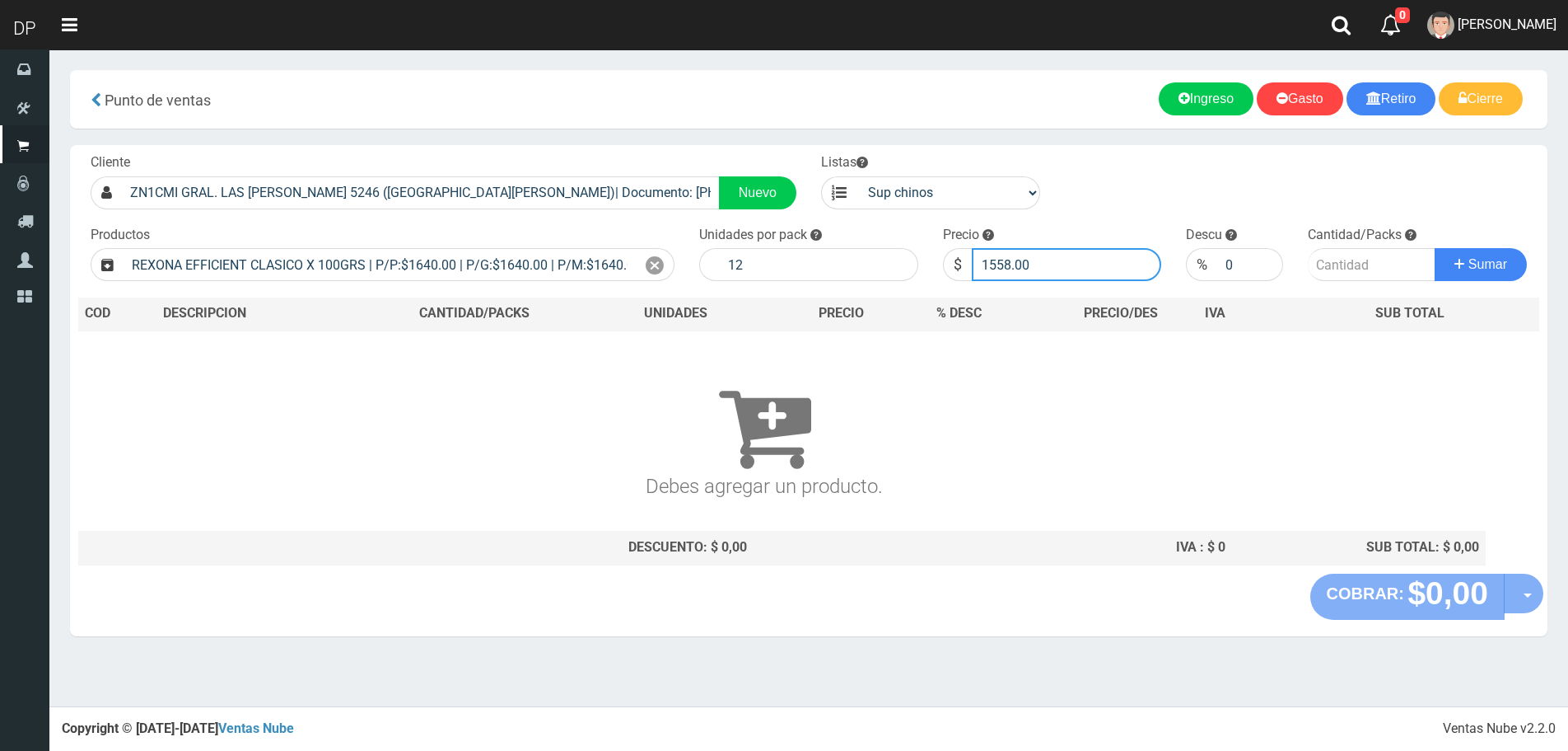
type input "1558.00"
click at [1435, 248] on button "Sumar" at bounding box center [1481, 264] width 92 height 33
type input "2"
click at [1435, 248] on button "Sumar" at bounding box center [1481, 264] width 92 height 33
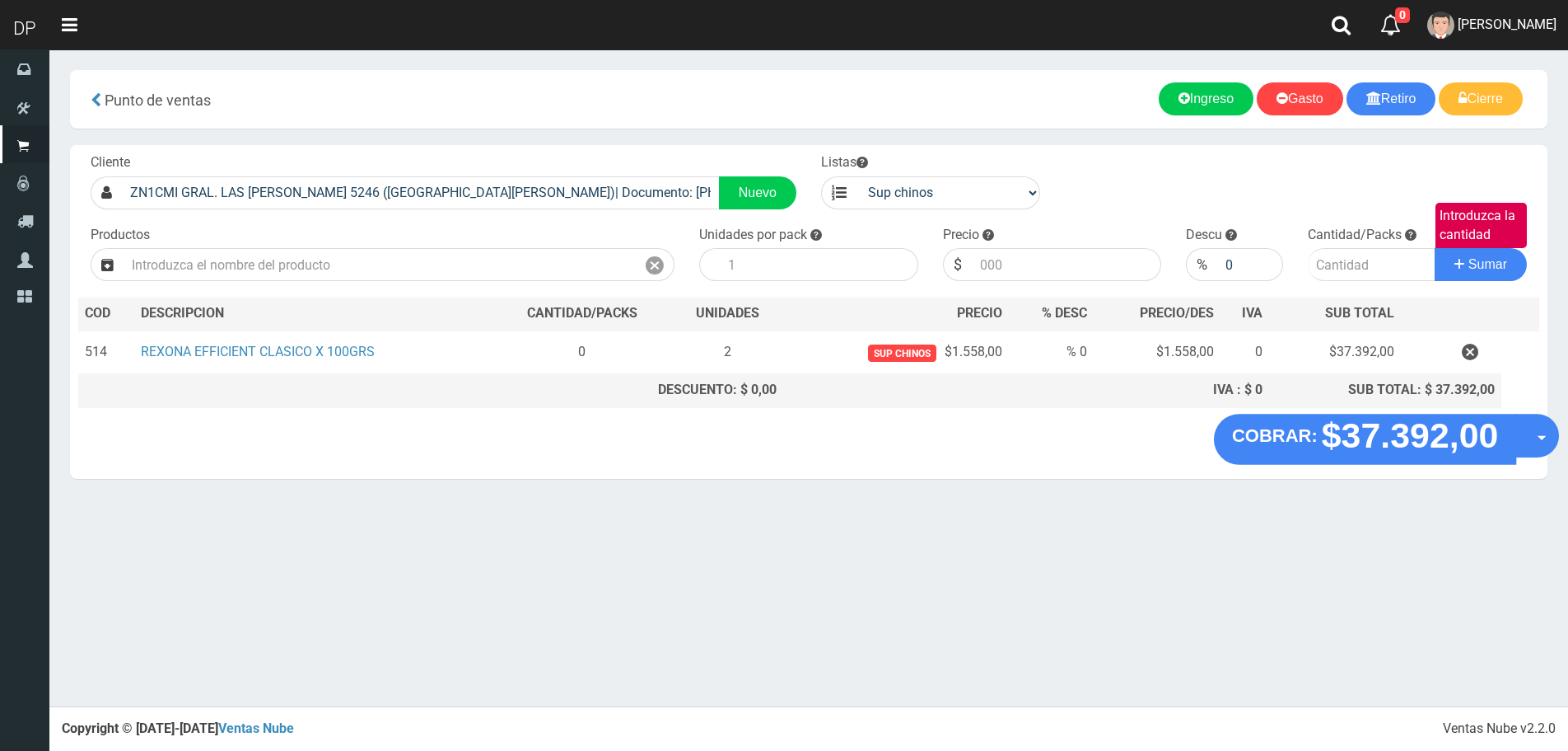
click at [1528, 435] on button "Opciones" at bounding box center [1537, 435] width 43 height 43
click at [1502, 437] on link "Hacer Devolucion" at bounding box center [1484, 441] width 148 height 38
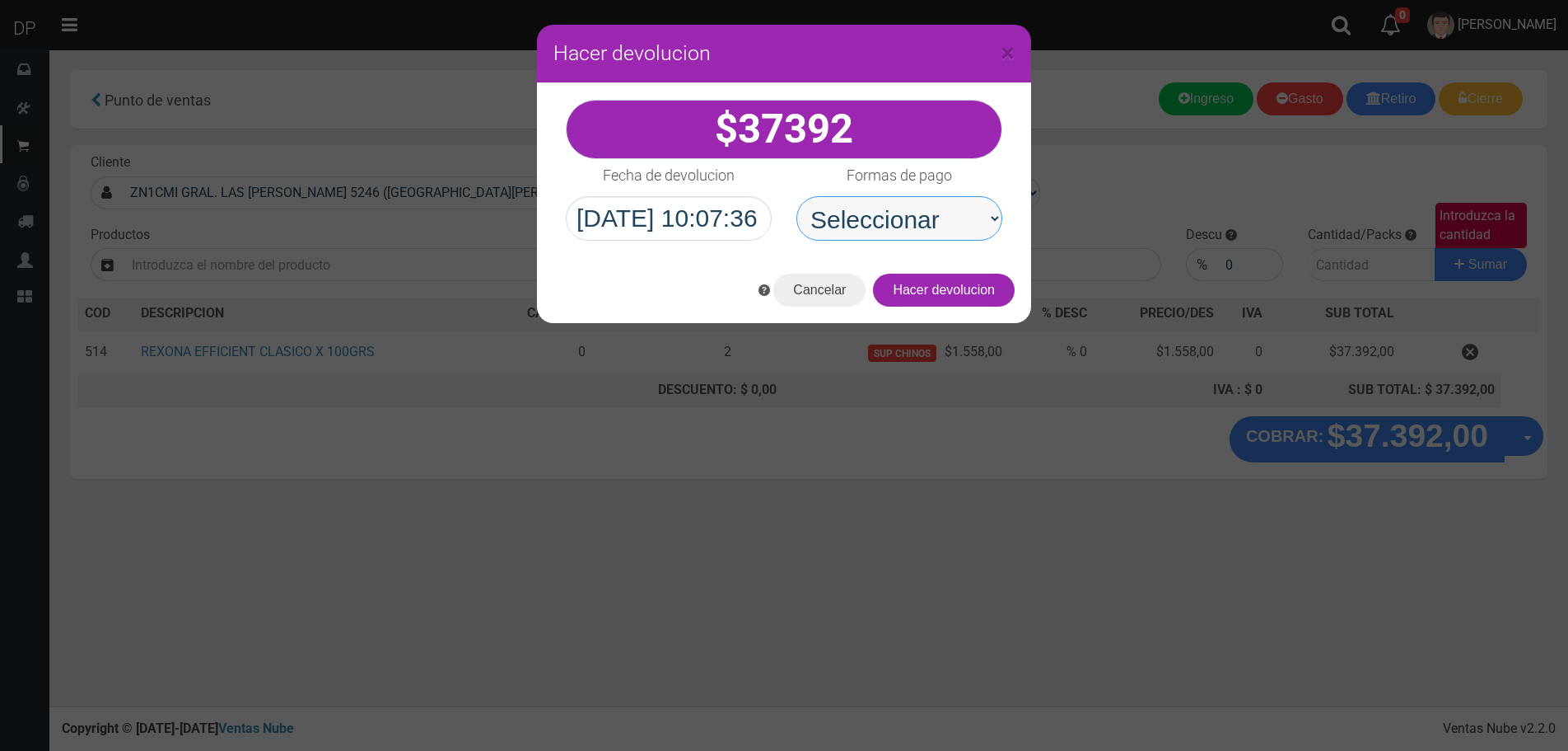
click at [895, 230] on select "Seleccionar Efectivo Tarjeta de Crédito Depósito Débito" at bounding box center [899, 218] width 206 height 44
select select "Efectivo"
click at [797, 196] on select "Seleccionar Efectivo Tarjeta de Crédito Depósito Débito" at bounding box center [899, 218] width 206 height 44
click at [970, 281] on button "Hacer devolucion" at bounding box center [944, 289] width 141 height 33
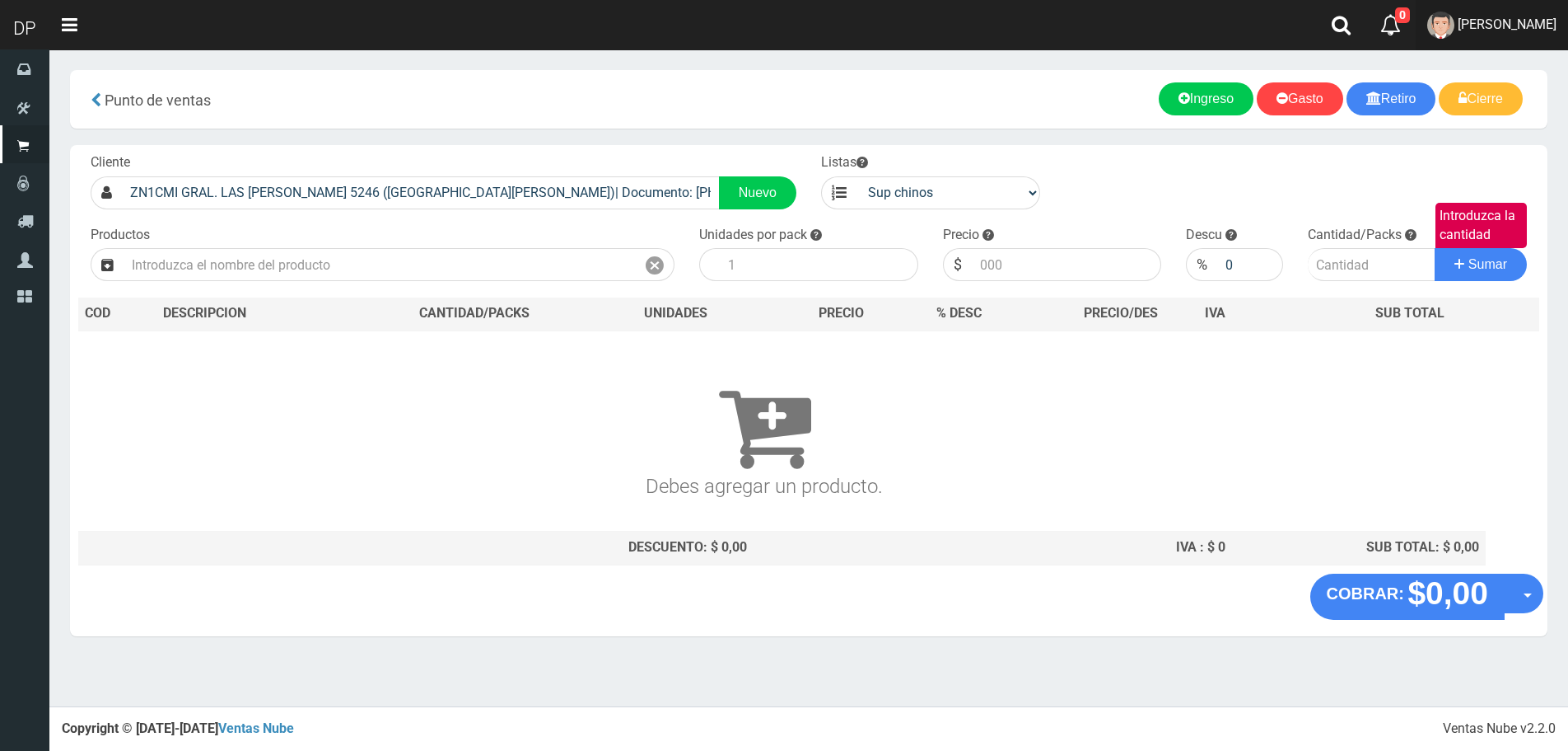
click at [1546, 30] on span "AXELL MOYA" at bounding box center [1507, 24] width 99 height 16
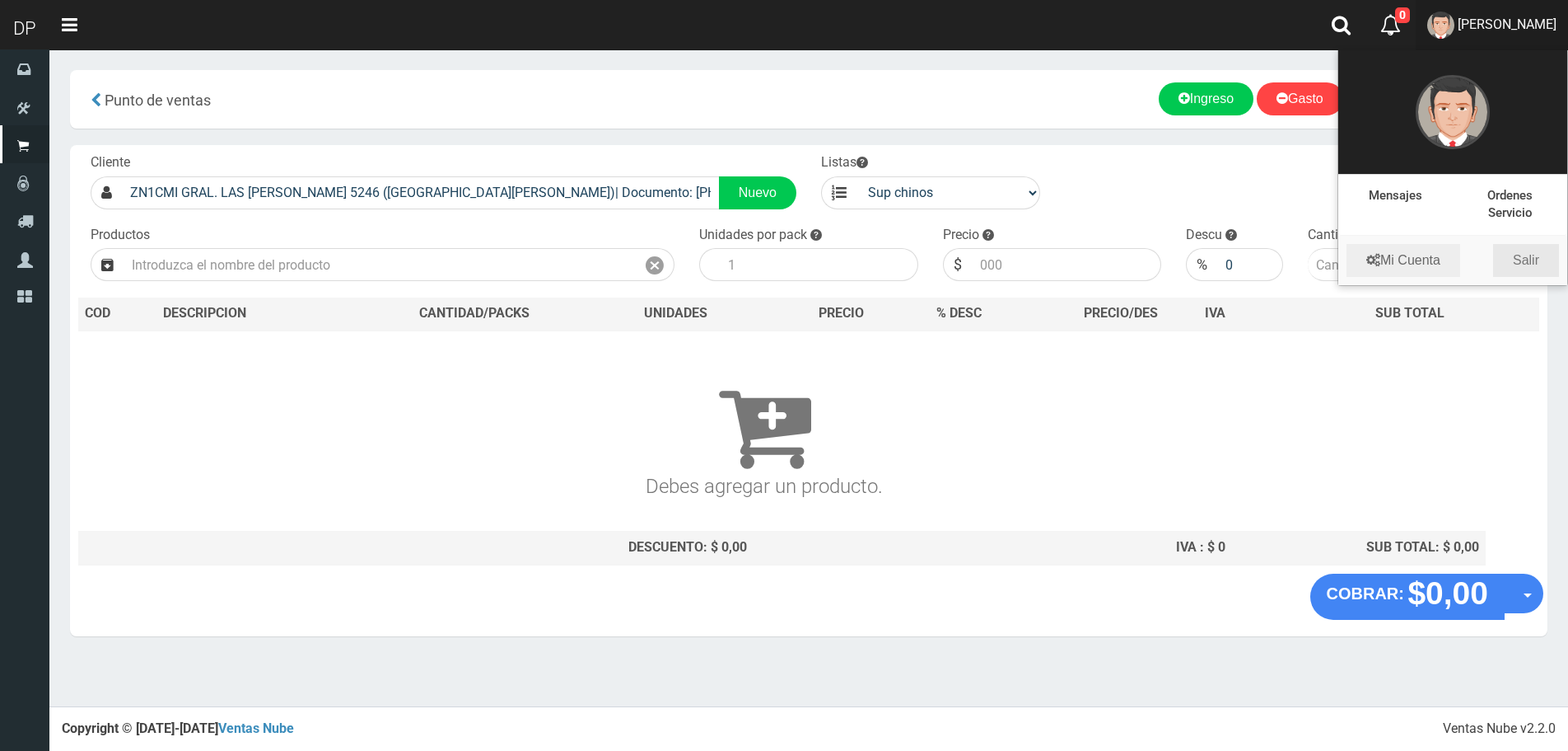
click at [1538, 261] on link "Salir" at bounding box center [1527, 260] width 66 height 33
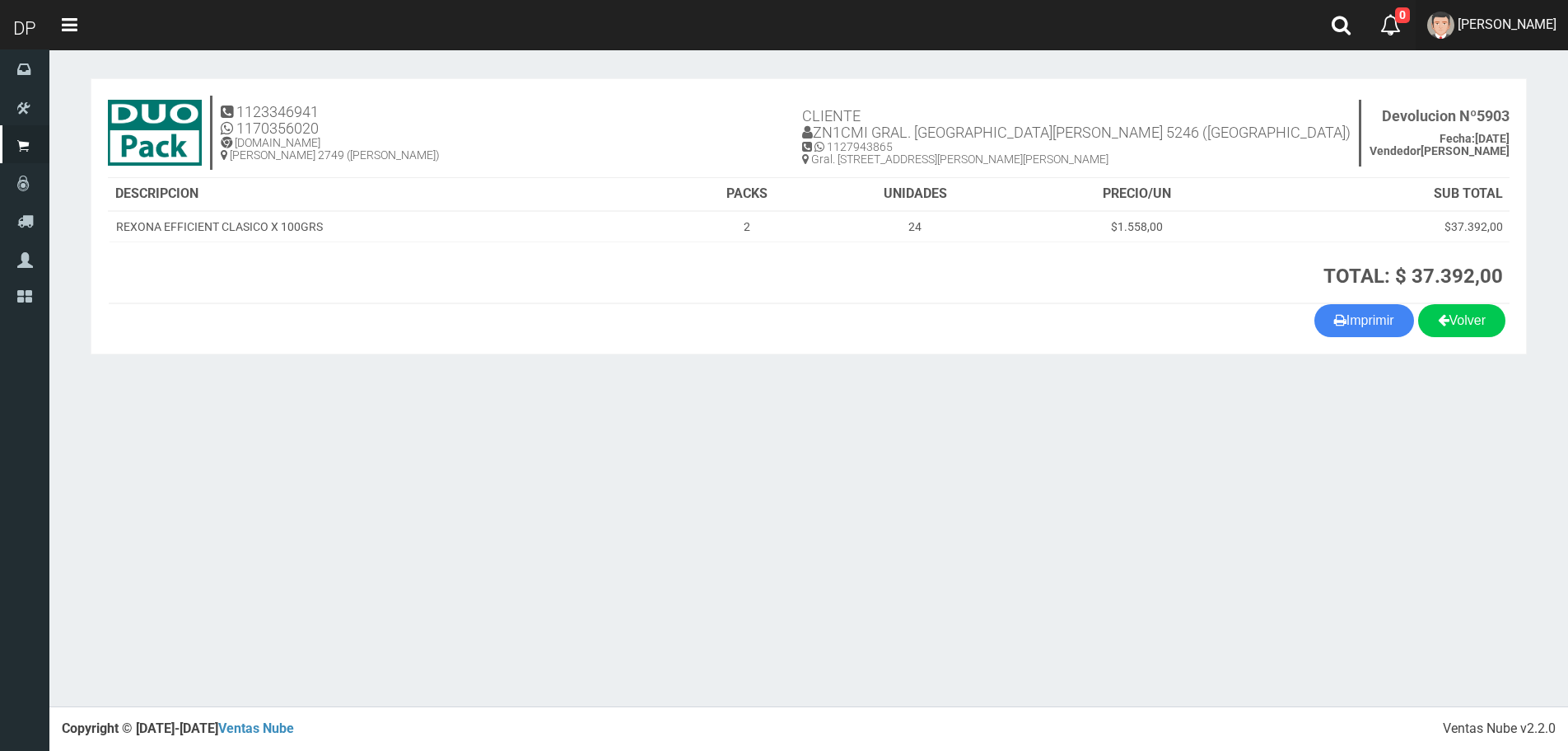
click at [1544, 29] on span "[PERSON_NAME]" at bounding box center [1507, 24] width 99 height 16
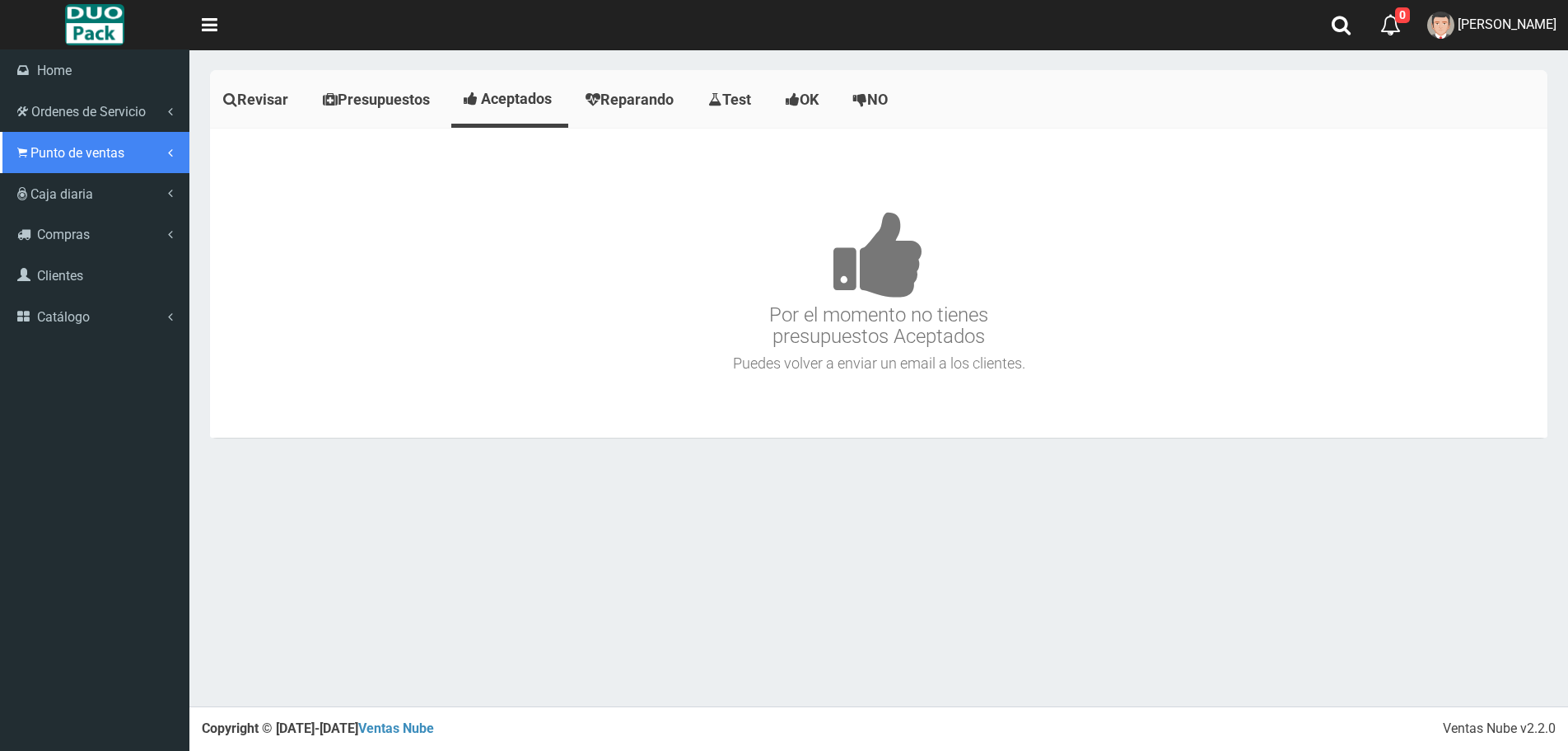
click at [36, 145] on span "Punto de ventas" at bounding box center [77, 153] width 94 height 16
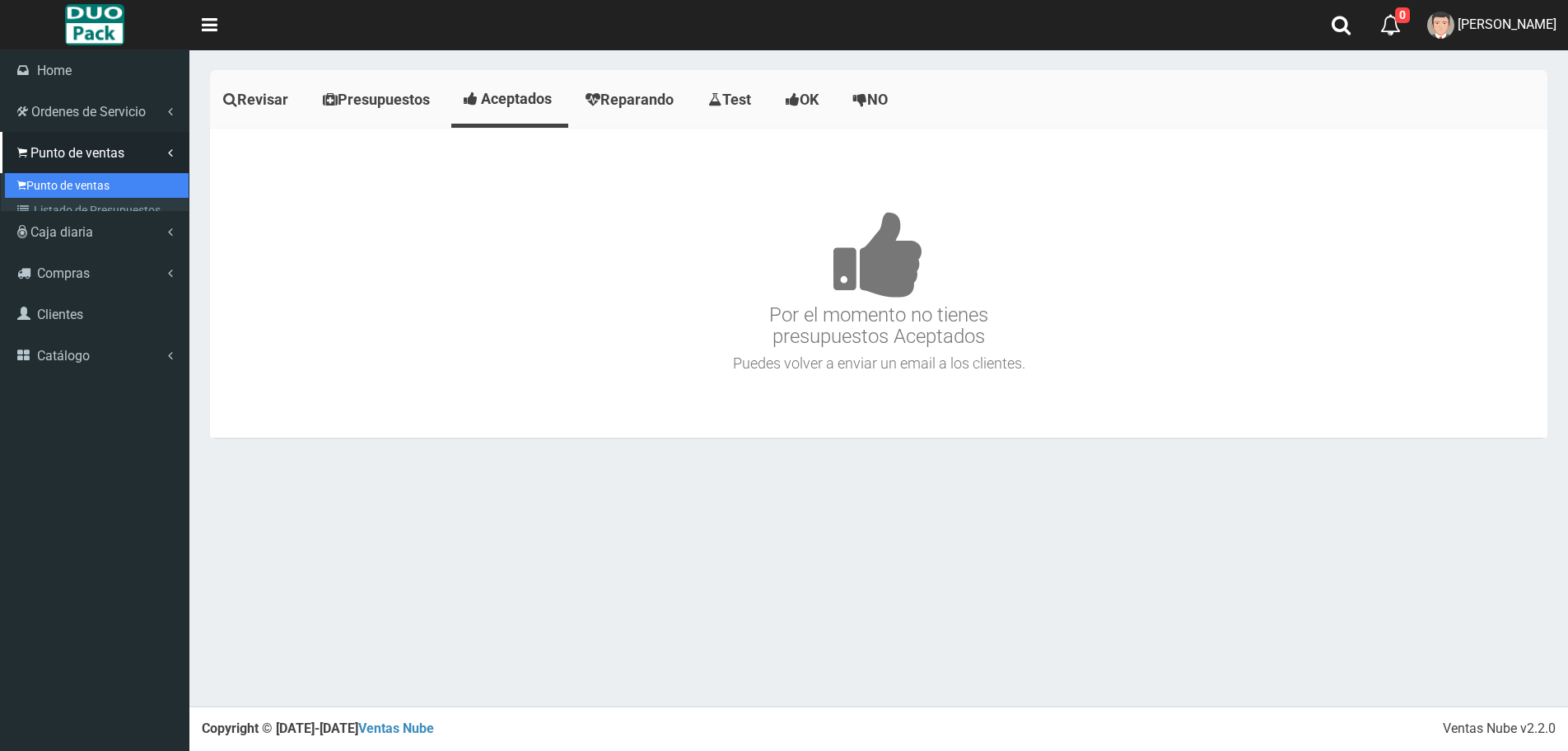
click at [56, 174] on link "Punto de ventas" at bounding box center [96, 186] width 184 height 24
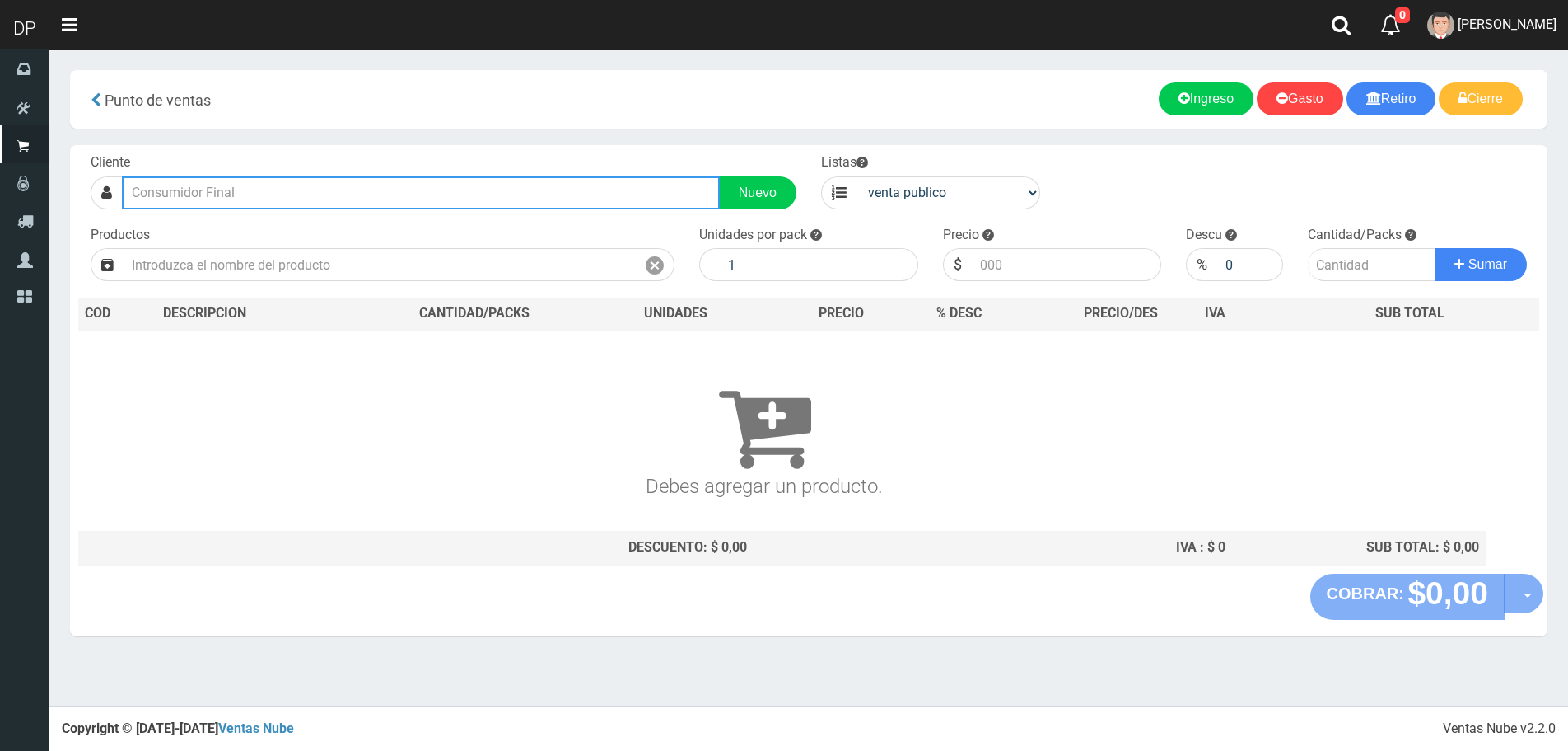
click at [252, 191] on input "text" at bounding box center [420, 192] width 598 height 33
click at [460, 194] on input "text" at bounding box center [420, 192] width 598 height 33
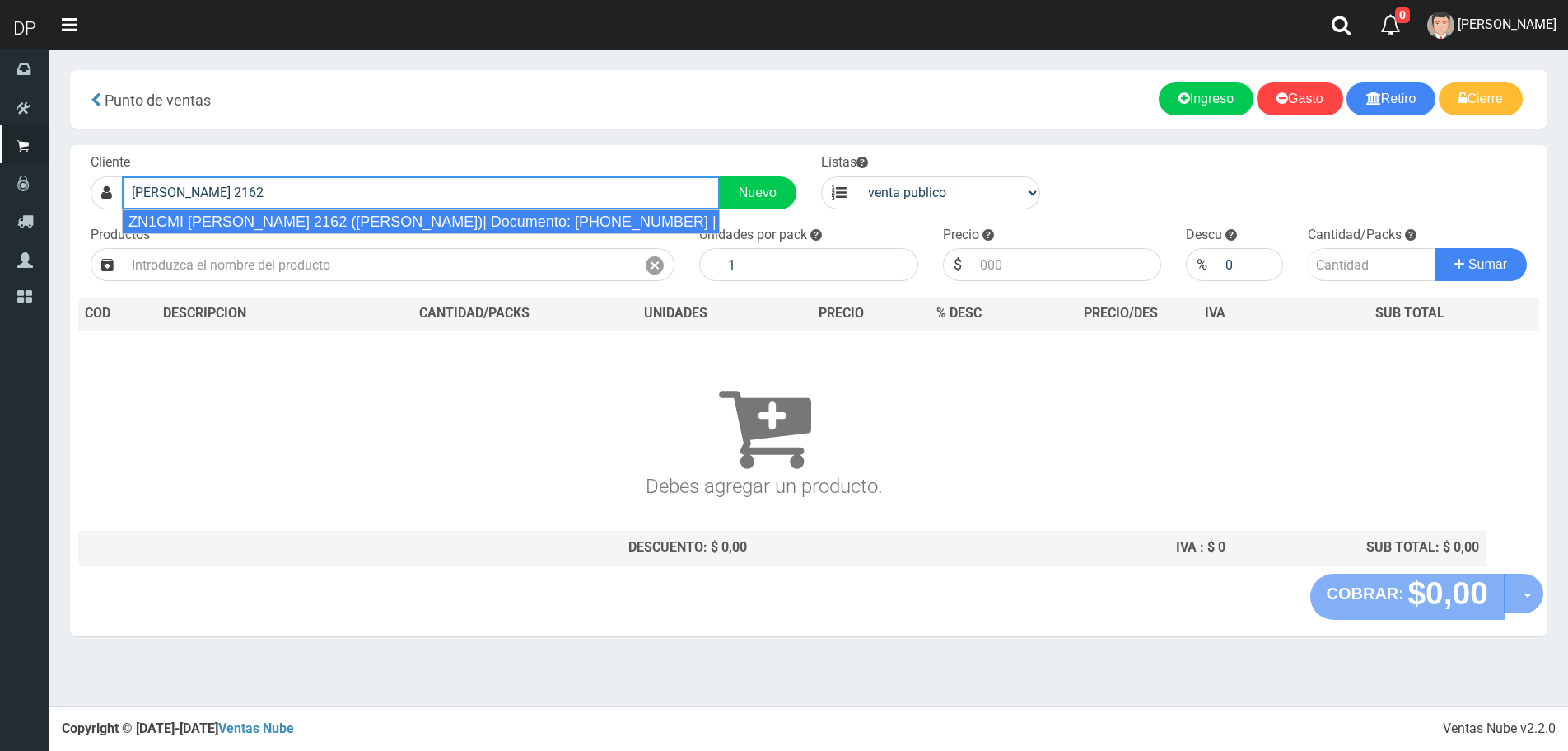
click at [445, 227] on div "ZN1CMI [PERSON_NAME] 2162 ([PERSON_NAME])| Documento: [PHONE_NUMBER] | Teléfono:" at bounding box center [420, 221] width 598 height 24
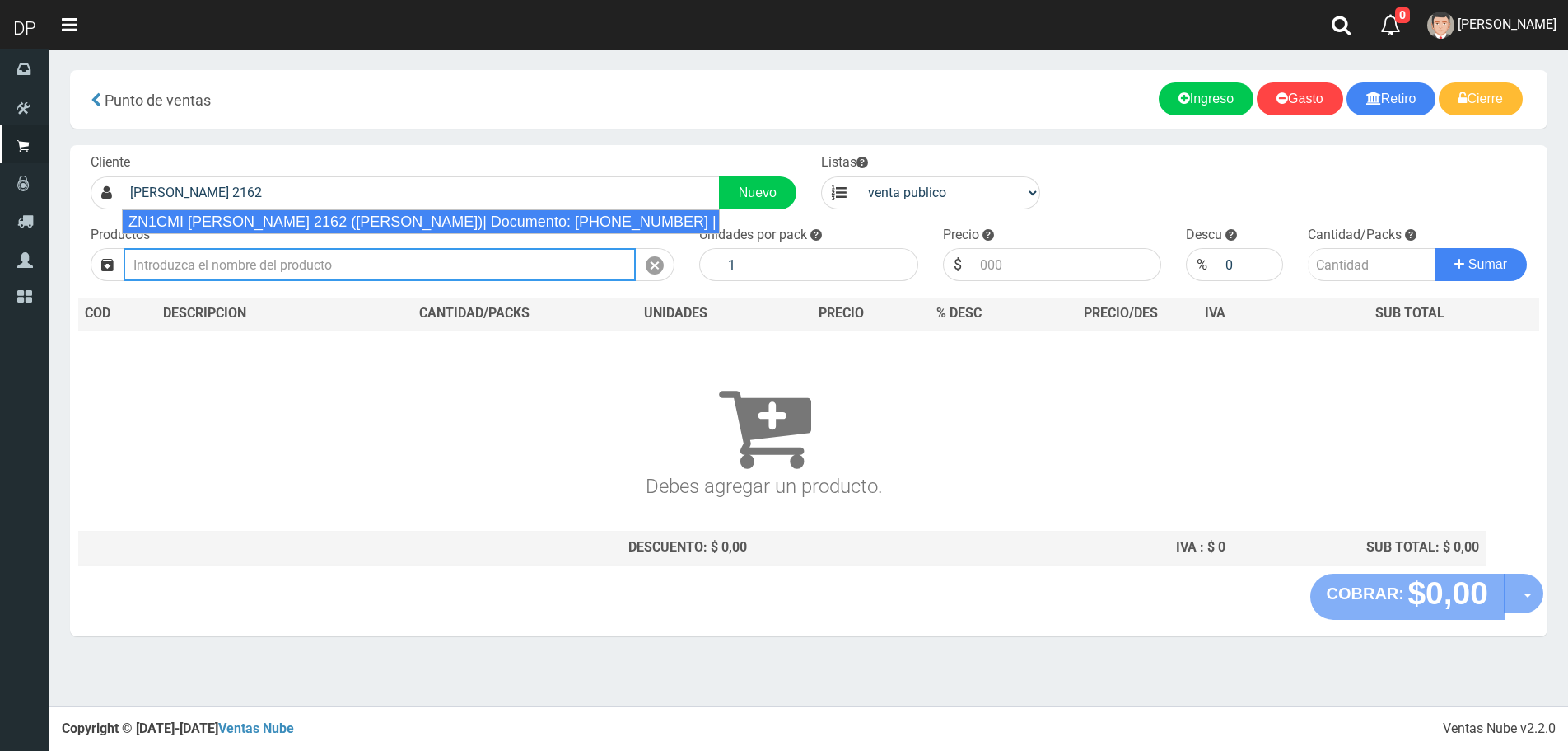
type input "ZN1CMI [PERSON_NAME] 2162 ([PERSON_NAME])| Documento: [PHONE_NUMBER] | Teléfono:"
select select "2"
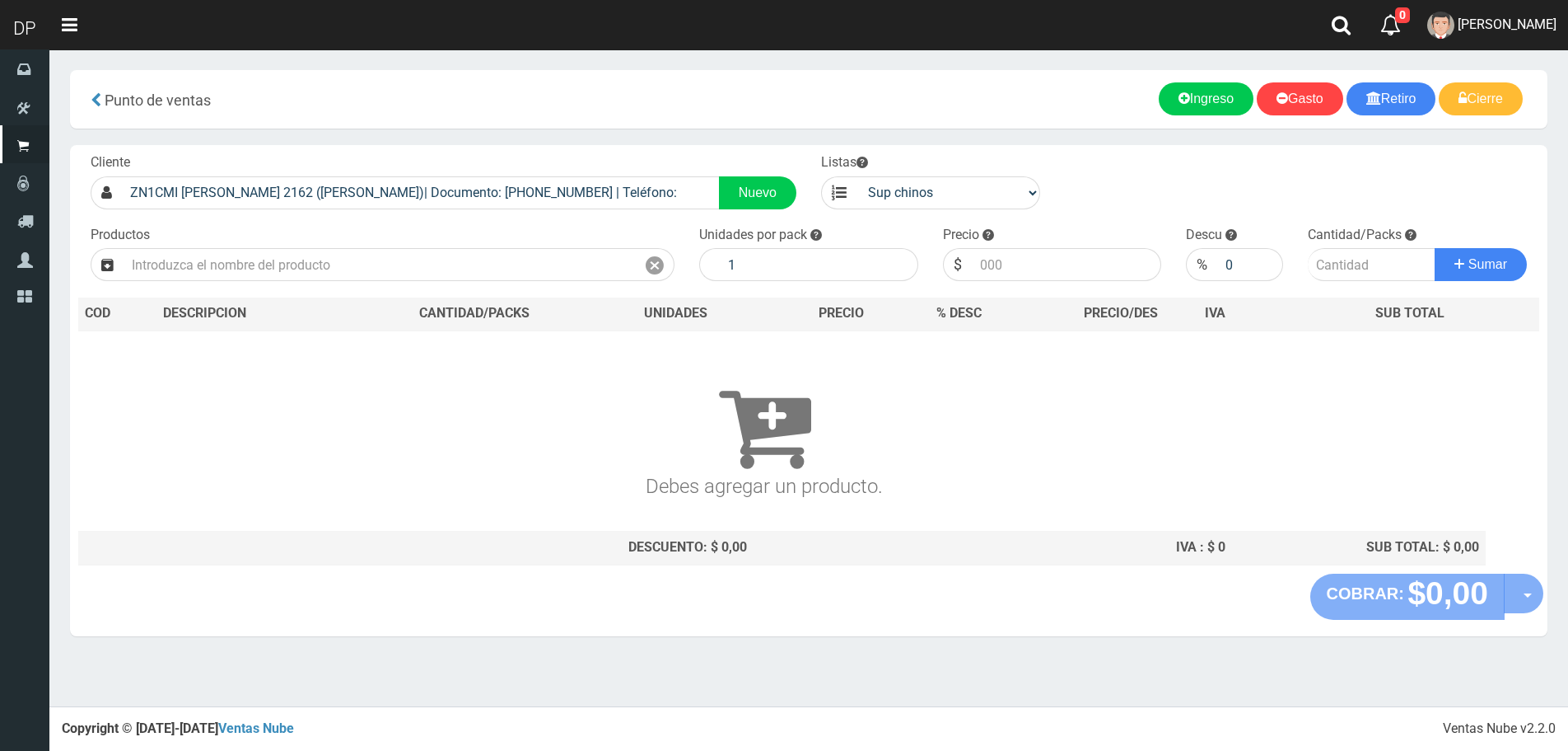
click at [408, 282] on div "Cliente ZN1CMI [PERSON_NAME] 2162 ([PERSON_NAME])| Documento: [PHONE_NUMBER] | …" at bounding box center [808, 359] width 1478 height 429
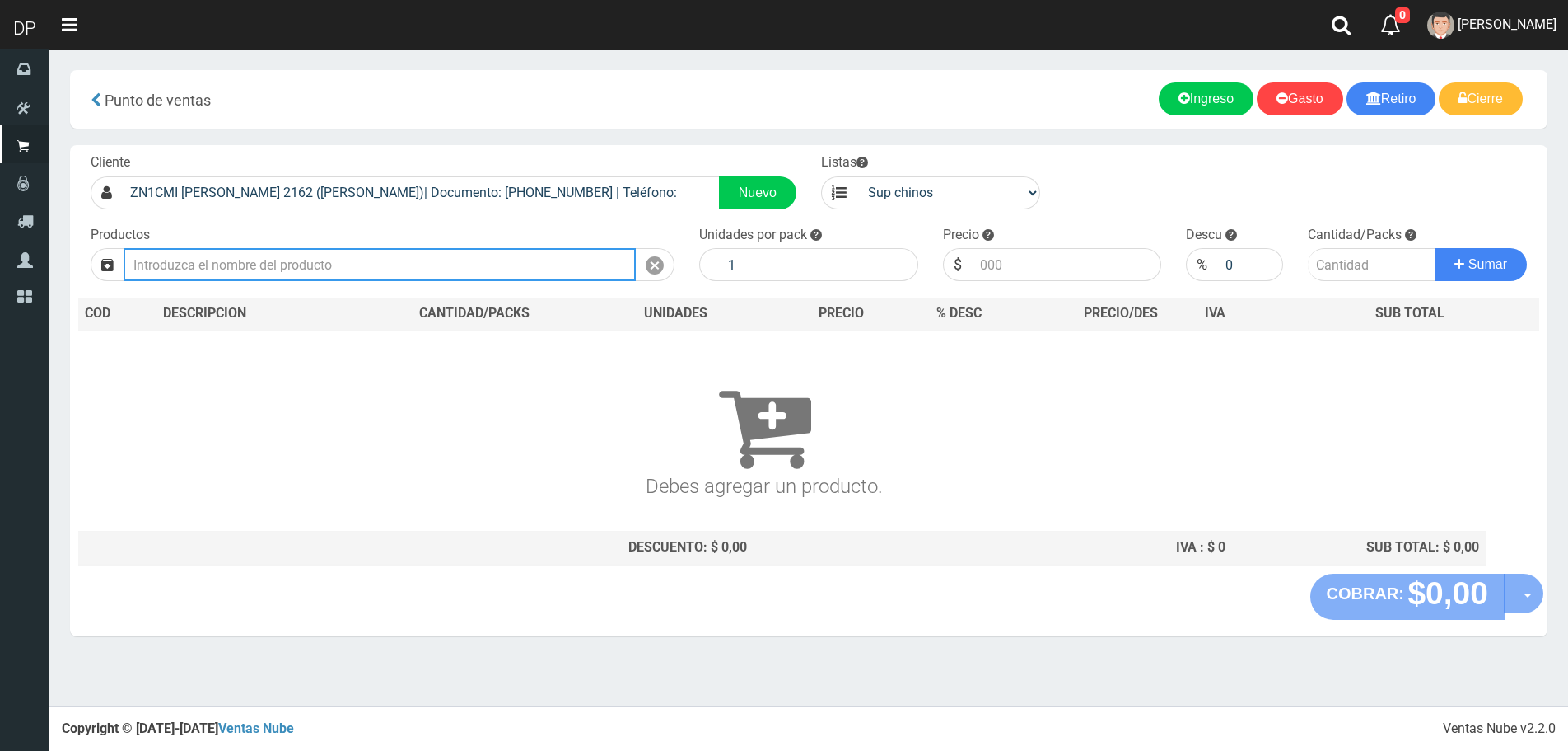
click at [412, 274] on input "text" at bounding box center [380, 264] width 512 height 33
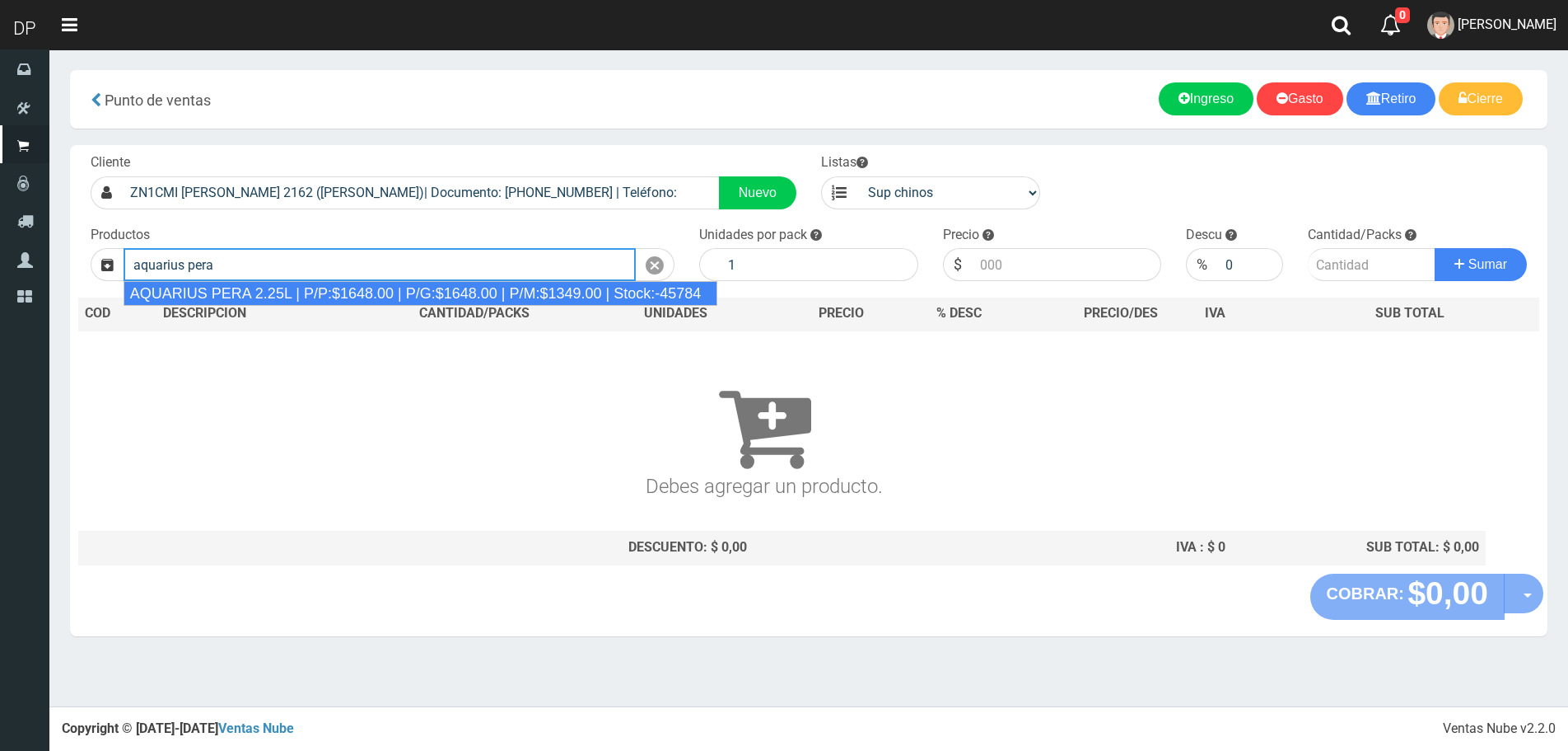
click at [385, 296] on div "AQUARIUS PERA 2.25L | P/P:$1648.00 | P/G:$1648.00 | P/M:$1349.00 | Stock:-45784" at bounding box center [420, 293] width 594 height 24
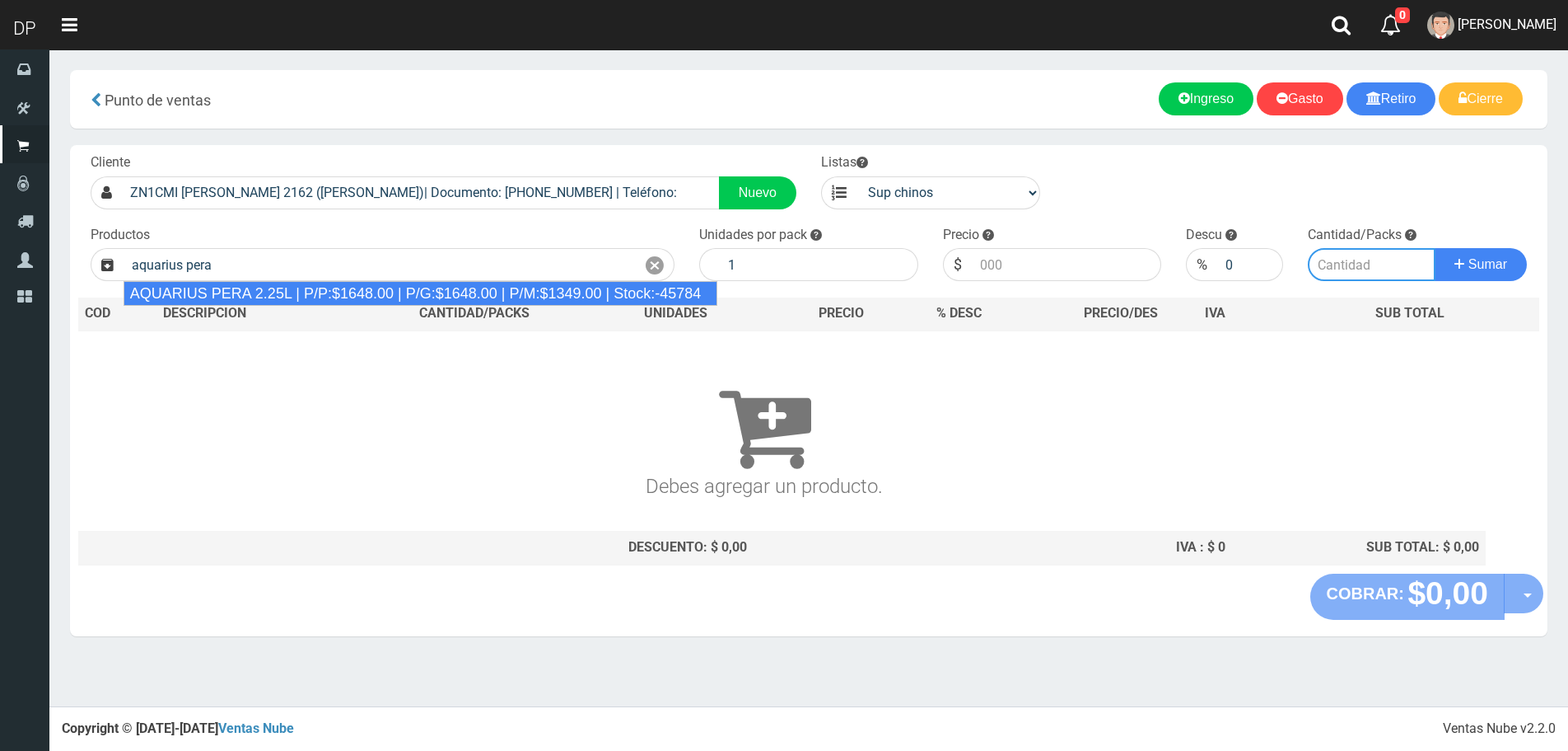
type input "AQUARIUS PERA 2.25L | P/P:$1648.00 | P/G:$1648.00 | P/M:$1349.00 | Stock:-45784"
type input "6"
type input "1648.00"
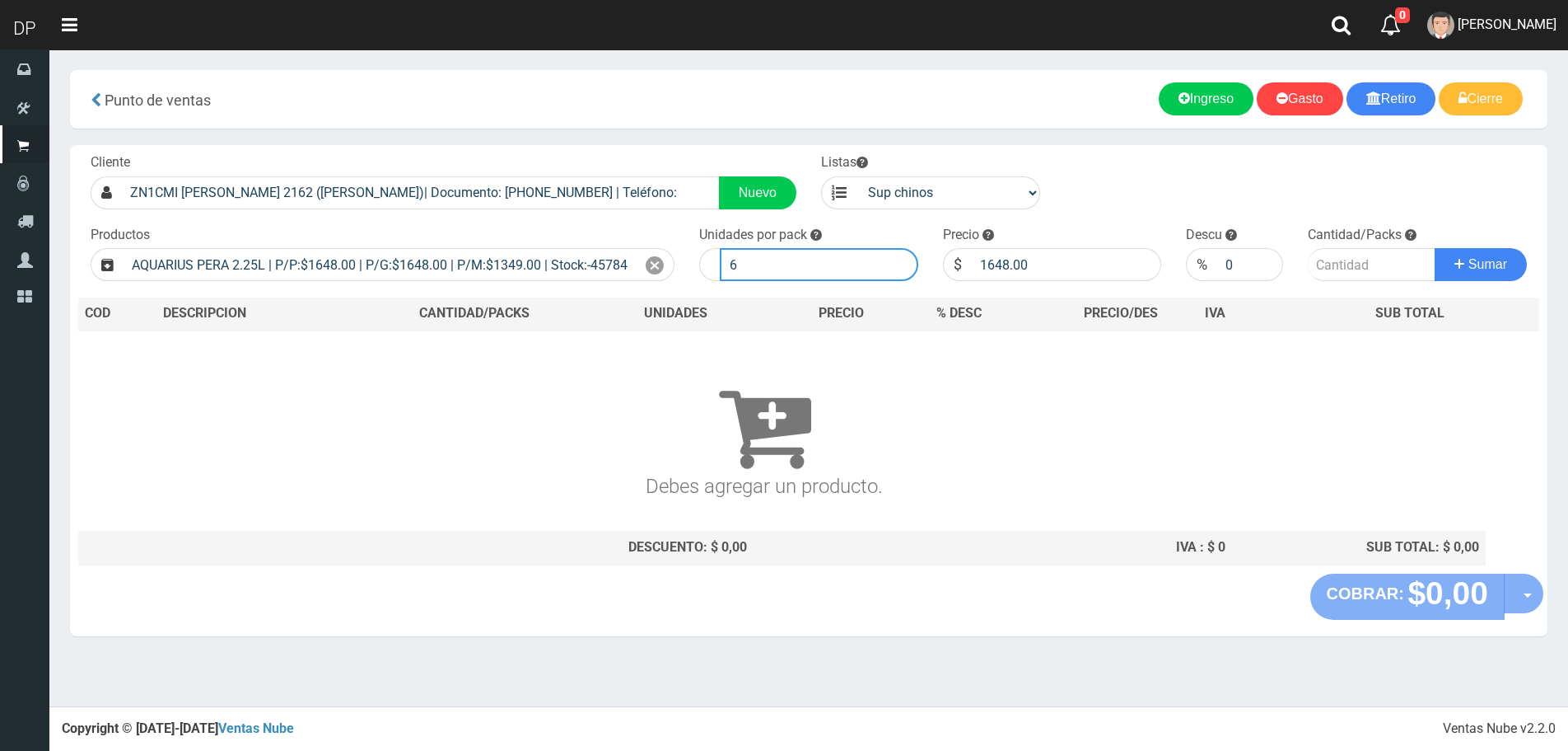
click at [831, 259] on input "6" at bounding box center [818, 264] width 199 height 33
type input "1"
click at [1435, 248] on button "Sumar" at bounding box center [1481, 264] width 92 height 33
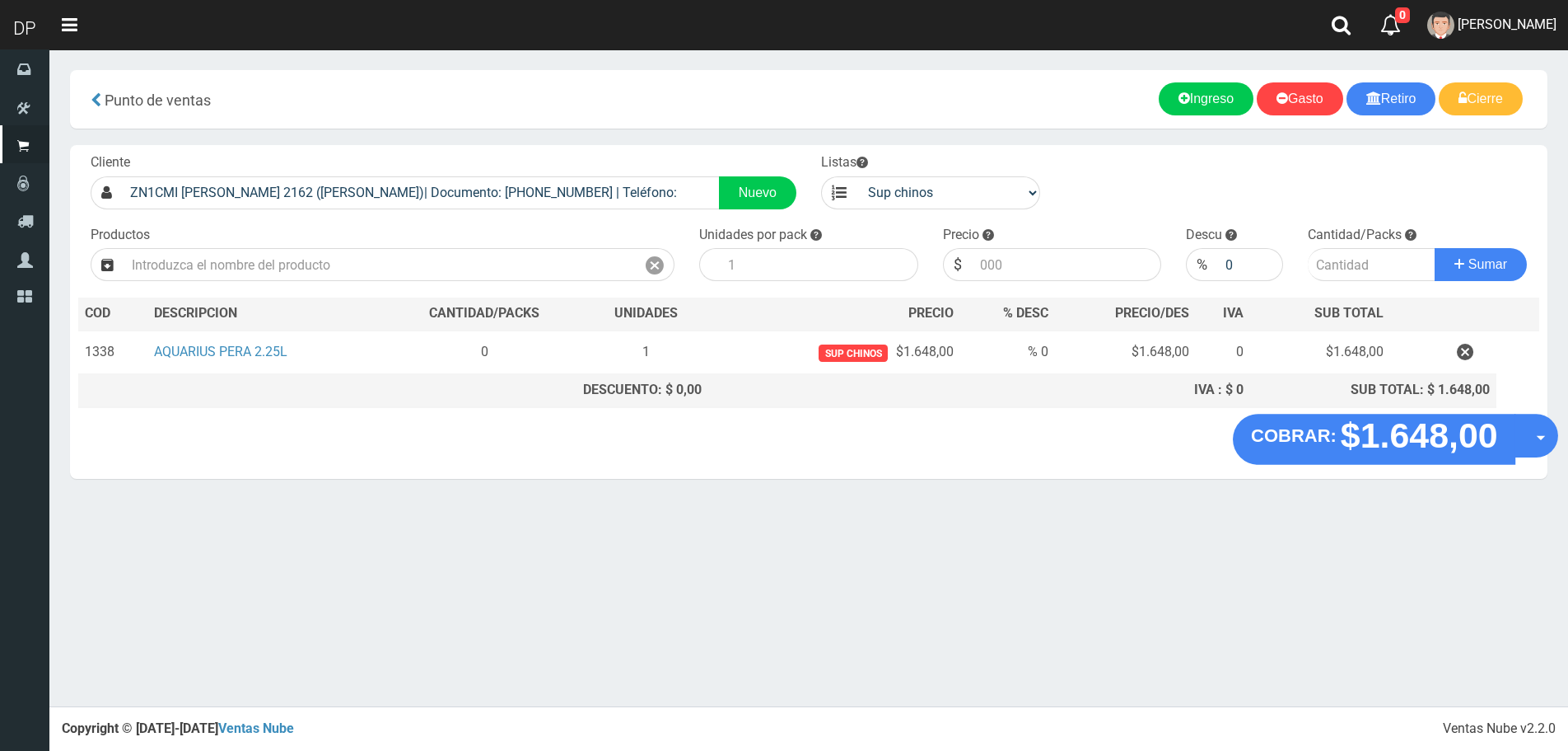
click at [1541, 437] on span "button" at bounding box center [1542, 438] width 9 height 5
click at [1516, 450] on link "Hacer Devolucion" at bounding box center [1483, 441] width 148 height 38
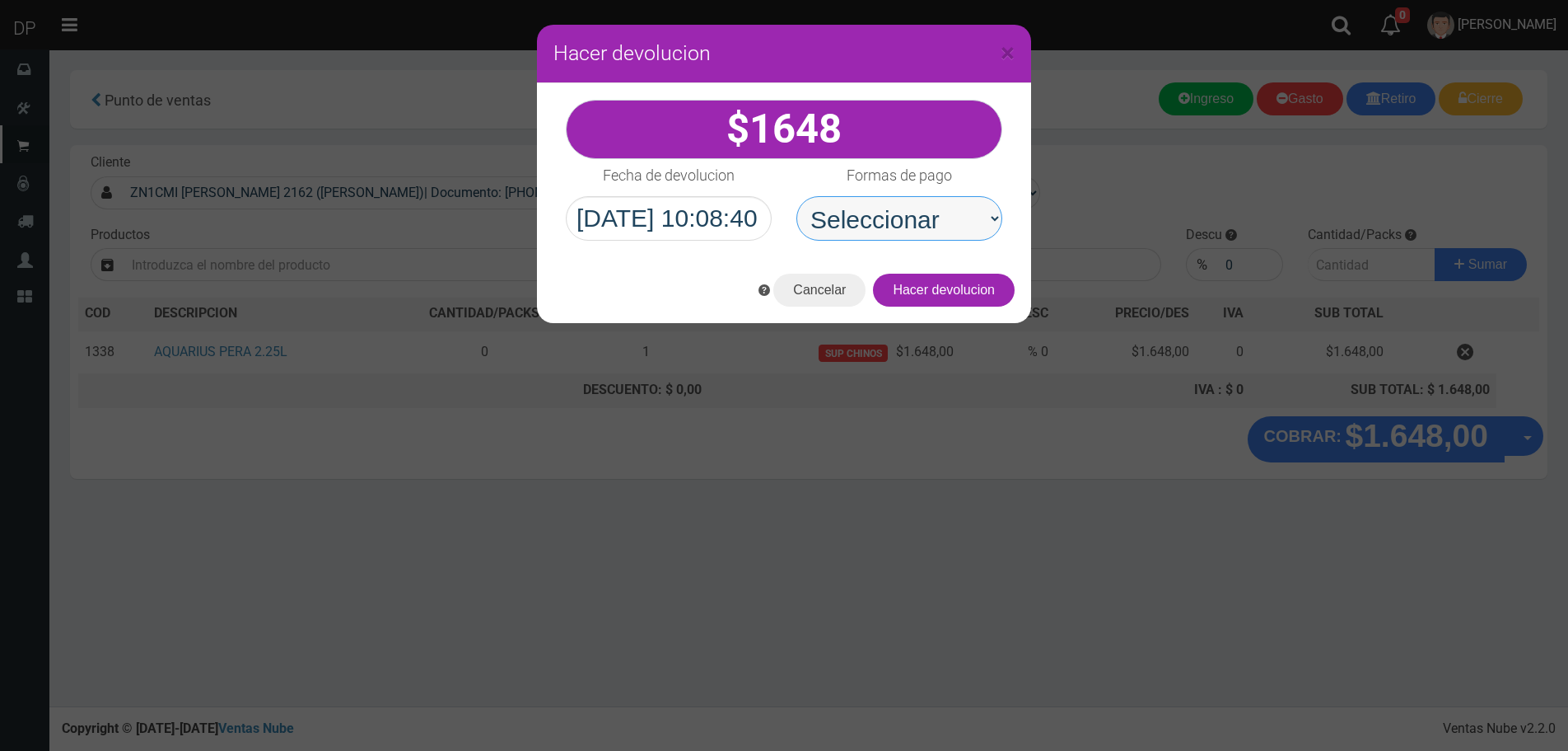
drag, startPoint x: 955, startPoint y: 227, endPoint x: 955, endPoint y: 238, distance: 11.0
click at [955, 227] on select "Seleccionar Efectivo Tarjeta de Crédito Depósito Débito" at bounding box center [899, 218] width 206 height 44
select select "Efectivo"
click at [797, 196] on select "Seleccionar Efectivo Tarjeta de Crédito Depósito Débito" at bounding box center [899, 218] width 206 height 44
click at [958, 293] on button "Hacer devolucion" at bounding box center [944, 289] width 141 height 33
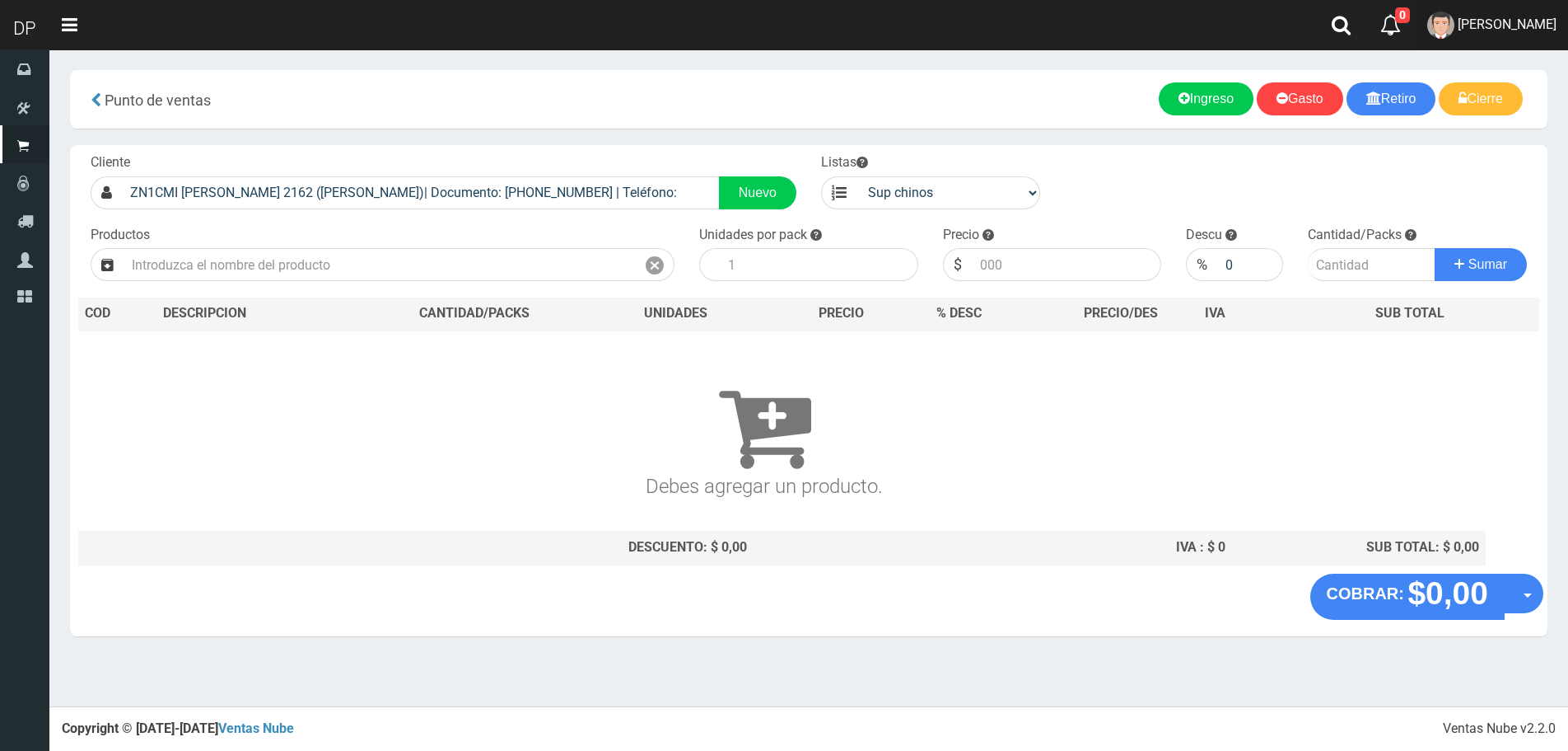
click at [1513, 39] on link "[PERSON_NAME]" at bounding box center [1492, 24] width 153 height 50
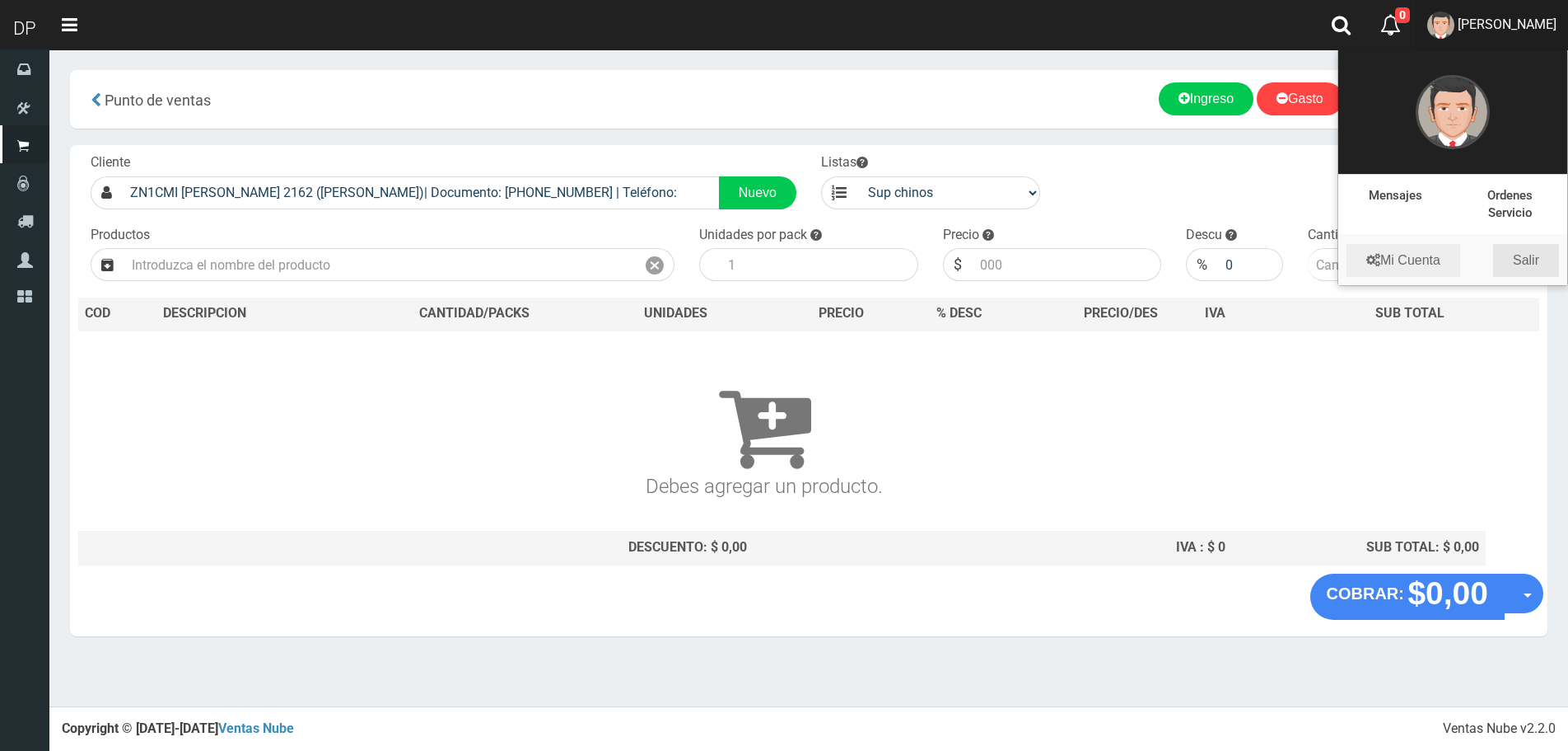
click at [1520, 267] on link "Salir" at bounding box center [1527, 260] width 66 height 33
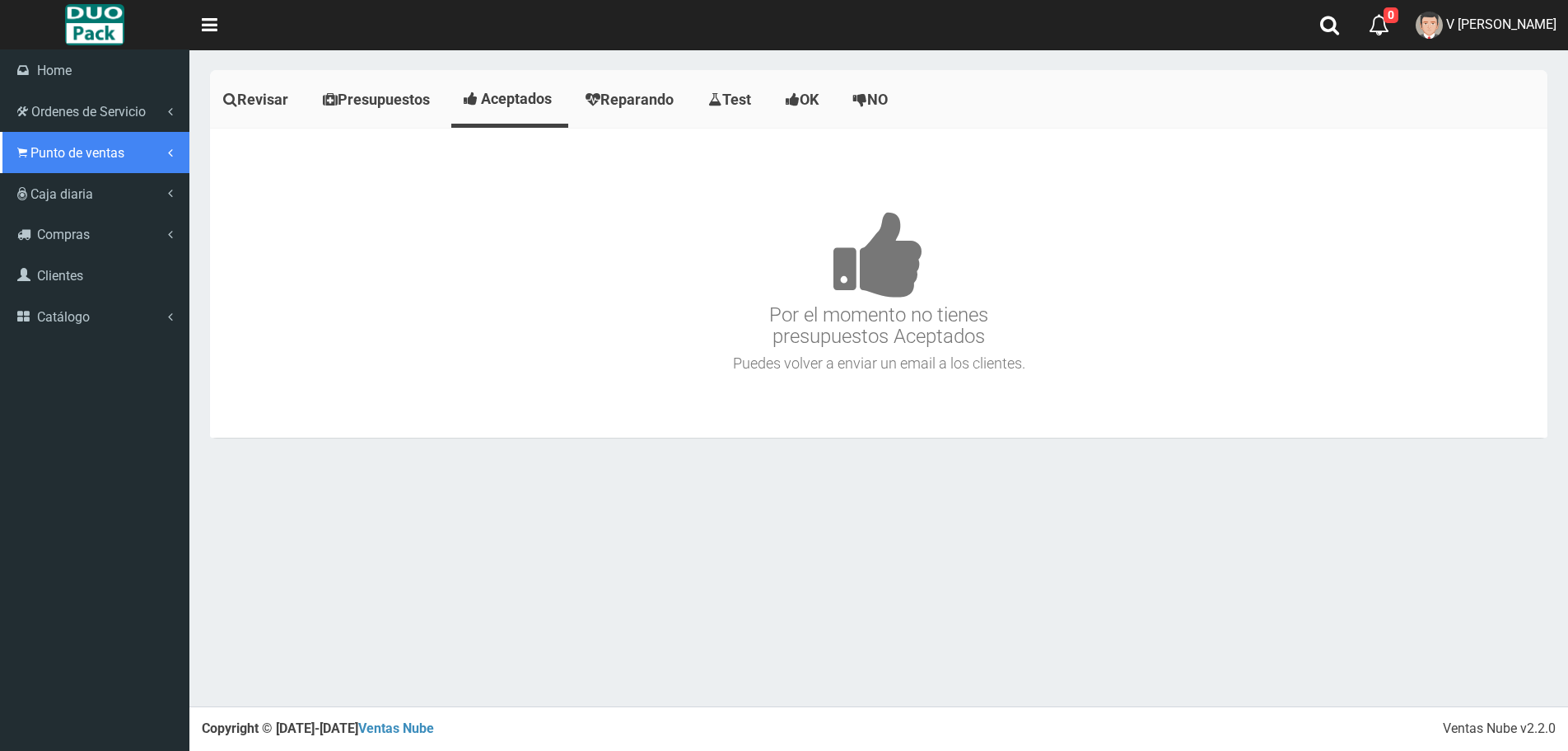
click at [24, 132] on link "Punto de ventas" at bounding box center [94, 153] width 189 height 41
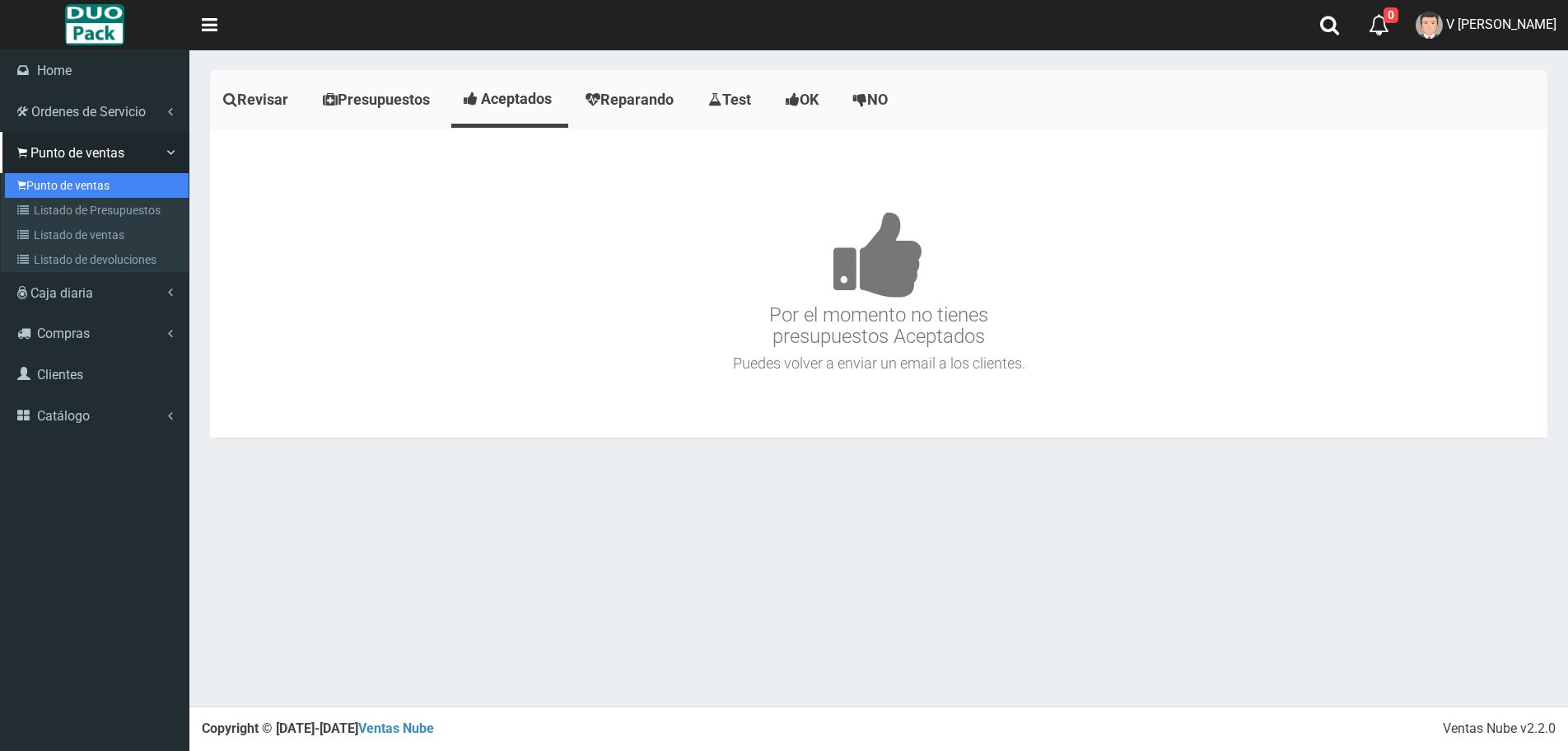
click at [75, 174] on link "Punto de ventas" at bounding box center [96, 186] width 184 height 24
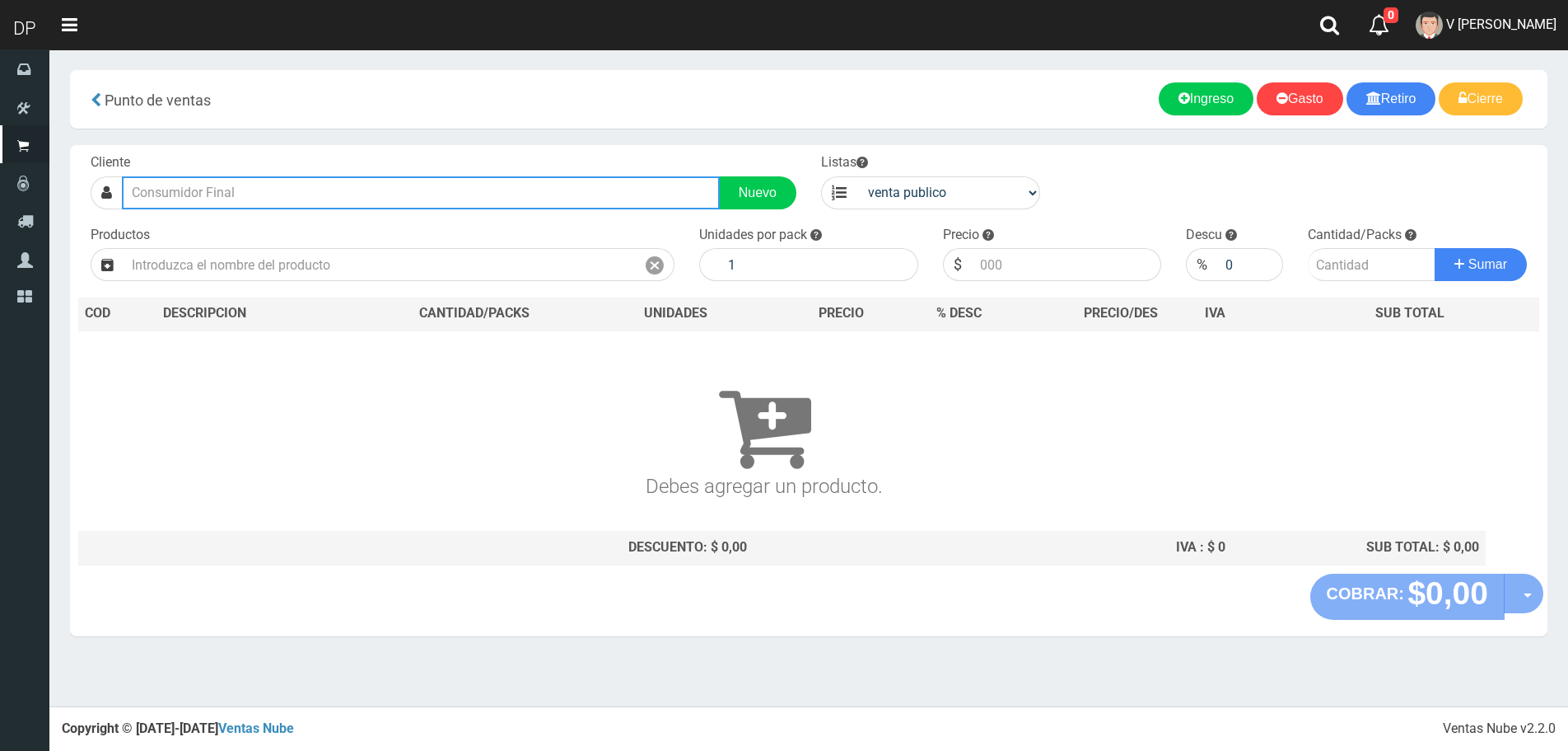
click at [345, 194] on input "text" at bounding box center [420, 192] width 598 height 33
type input "c"
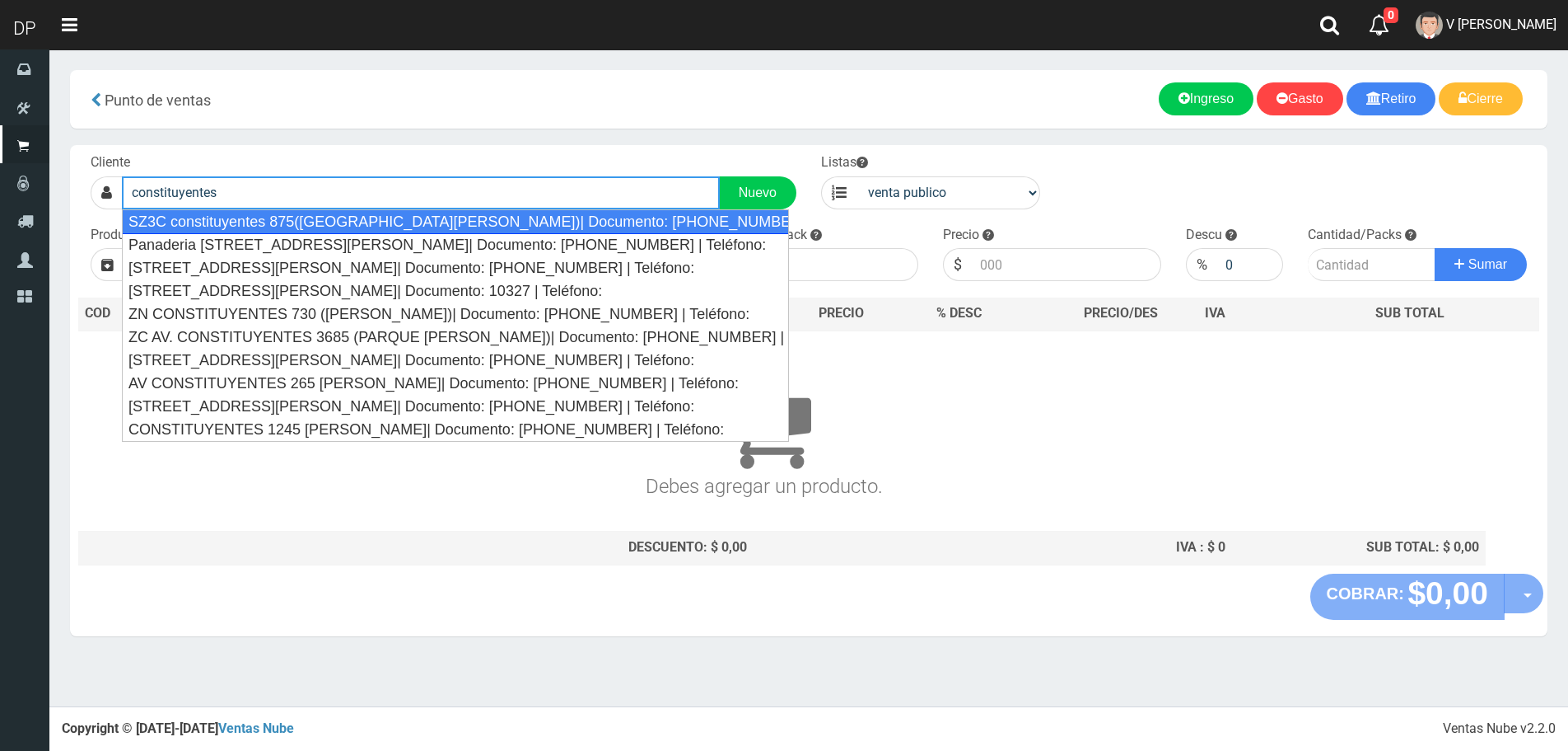
click at [399, 223] on div "SZ3C constituyentes 875([GEOGRAPHIC_DATA][PERSON_NAME])| Documento: [PHONE_NUMB…" at bounding box center [455, 221] width 667 height 24
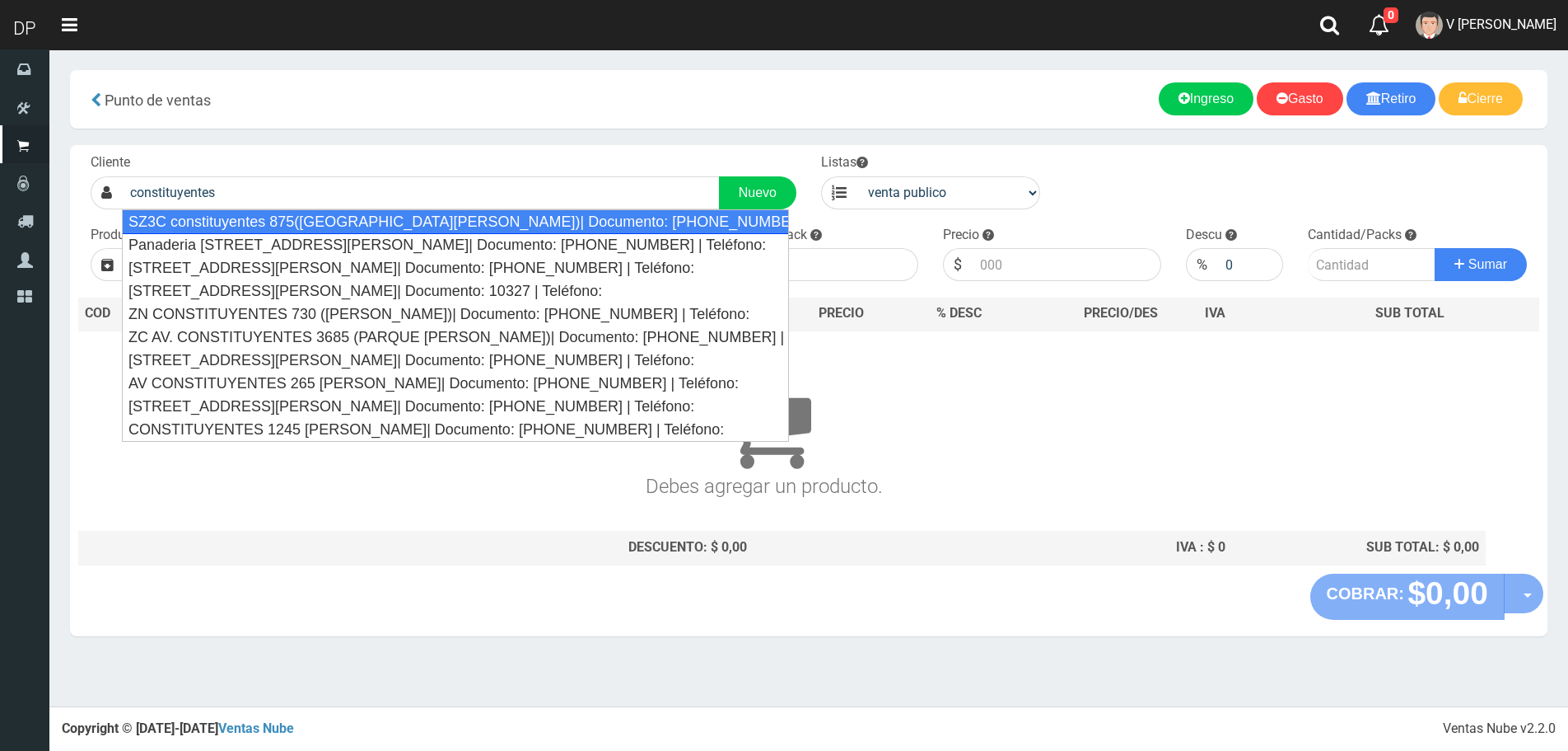
type input "SZ3C constituyentes 875([GEOGRAPHIC_DATA][PERSON_NAME])| Documento: [PHONE_NUMB…"
select select "2"
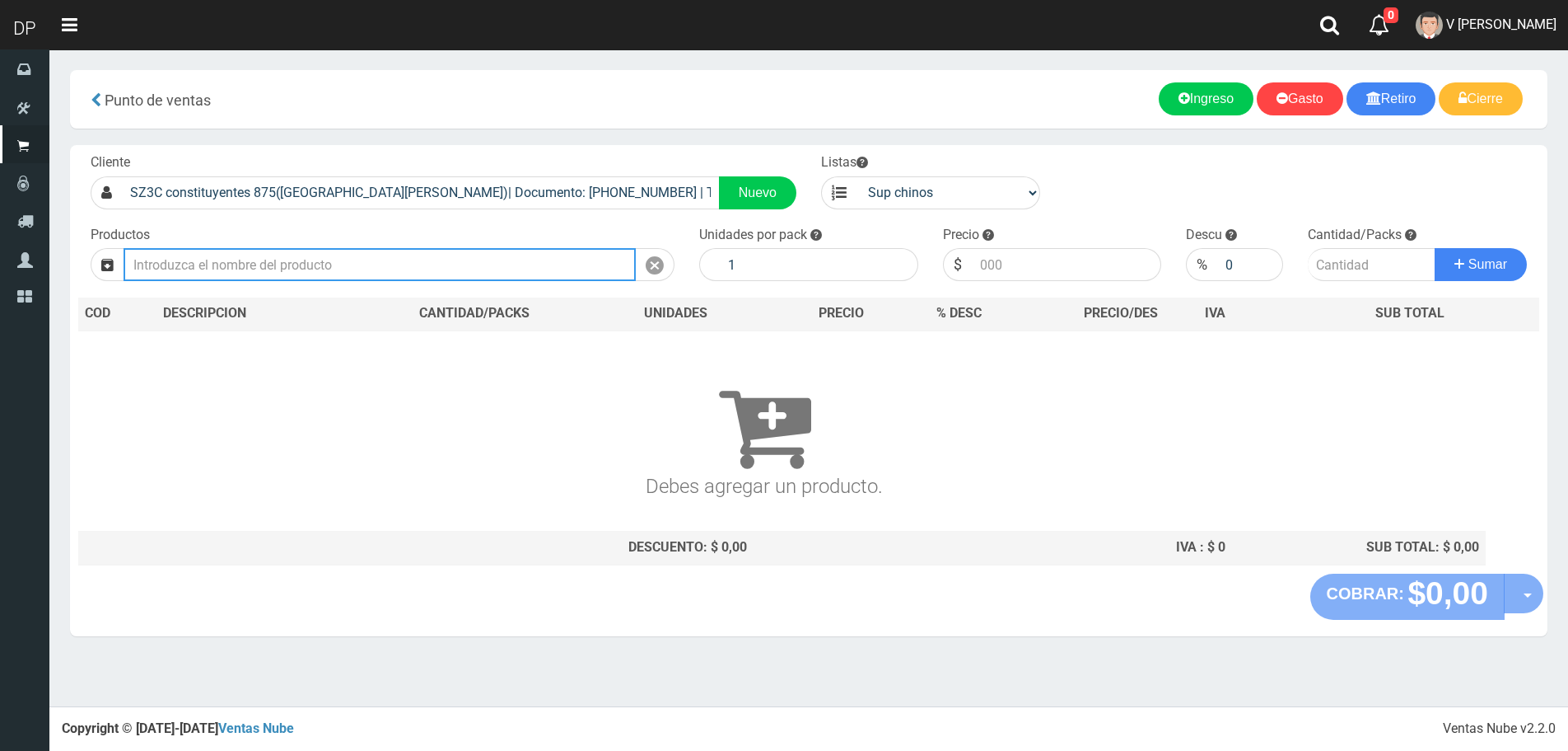
click at [377, 262] on input "text" at bounding box center [380, 264] width 512 height 33
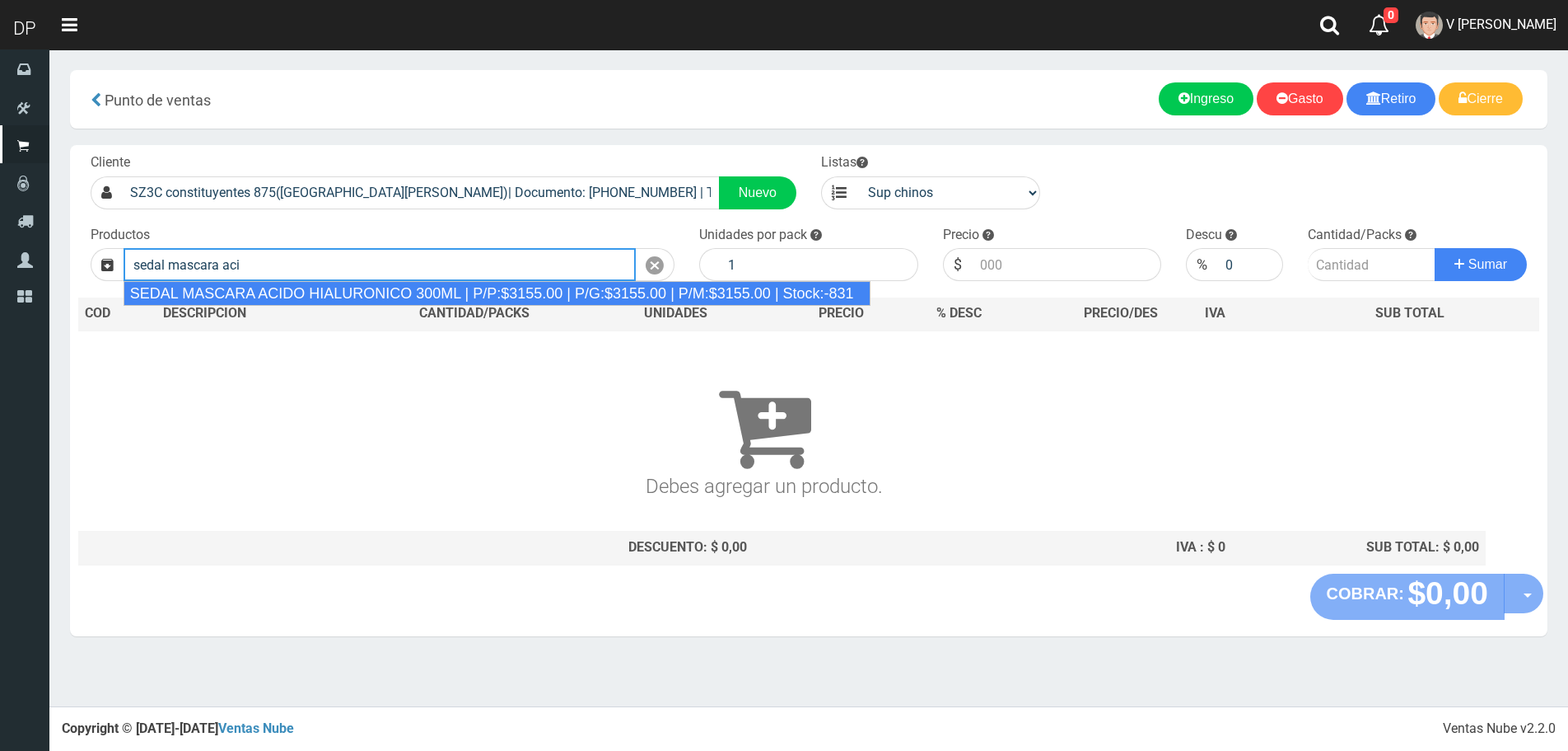
click at [379, 295] on div "SEDAL MASCARA ACIDO HIALURONICO 300ML | P/P:$3155.00 | P/G:$3155.00 | P/M:$3155…" at bounding box center [496, 293] width 747 height 24
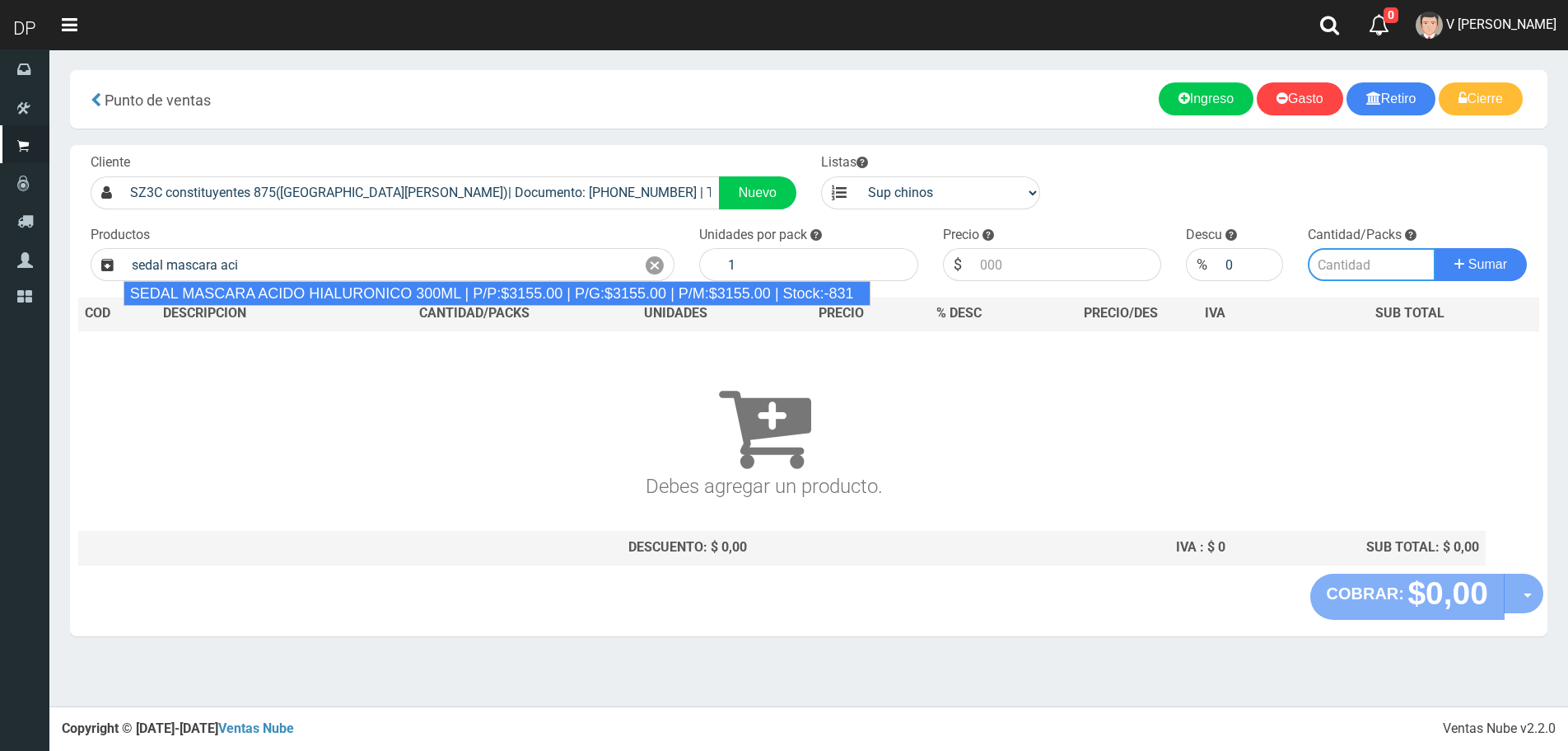
type input "SEDAL MASCARA ACIDO HIALURONICO 300ML | P/P:$3155.00 | P/G:$3155.00 | P/M:$3155…"
type input "6"
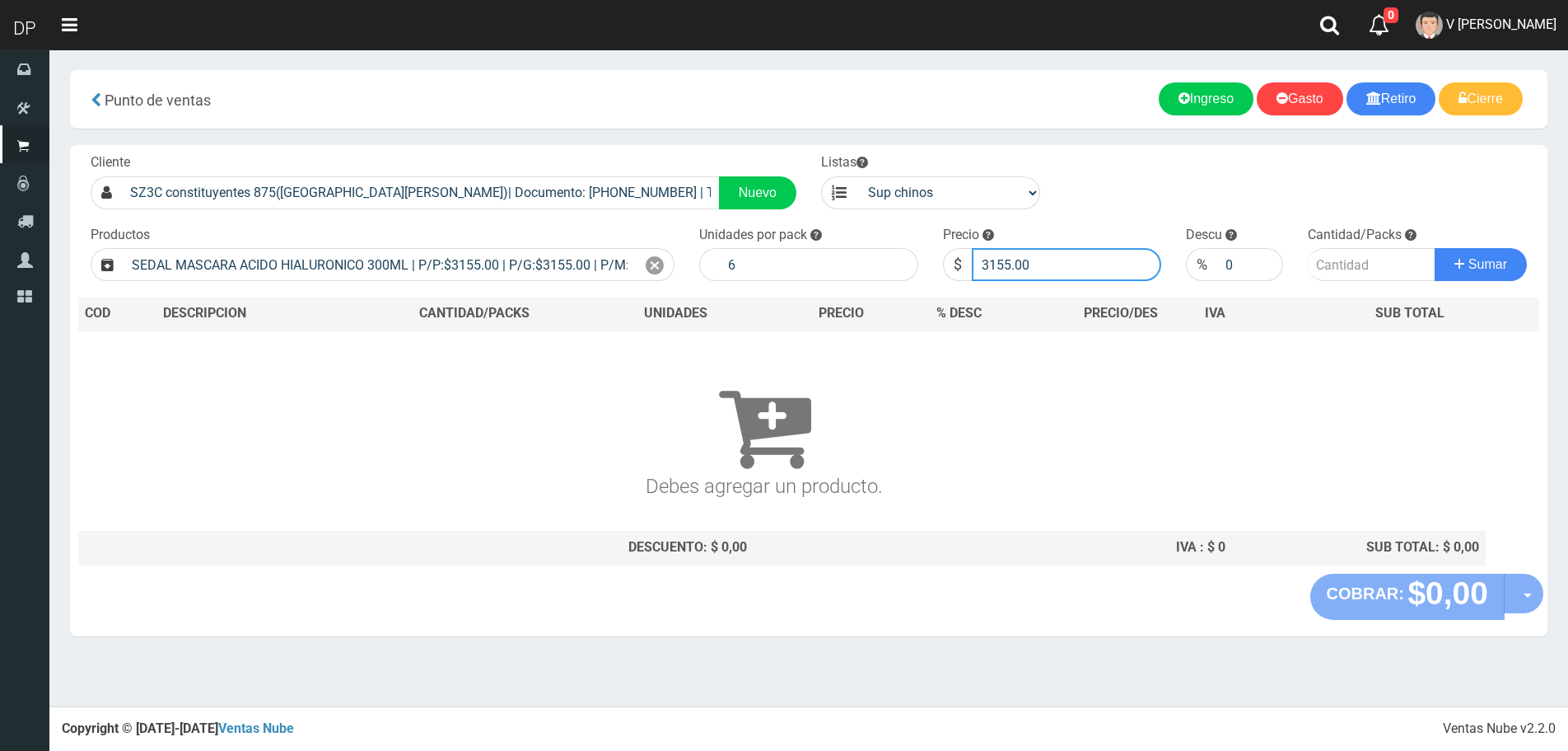
click at [1087, 269] on input "3155.00" at bounding box center [1067, 264] width 190 height 33
type input "2839"
type input "2839.50"
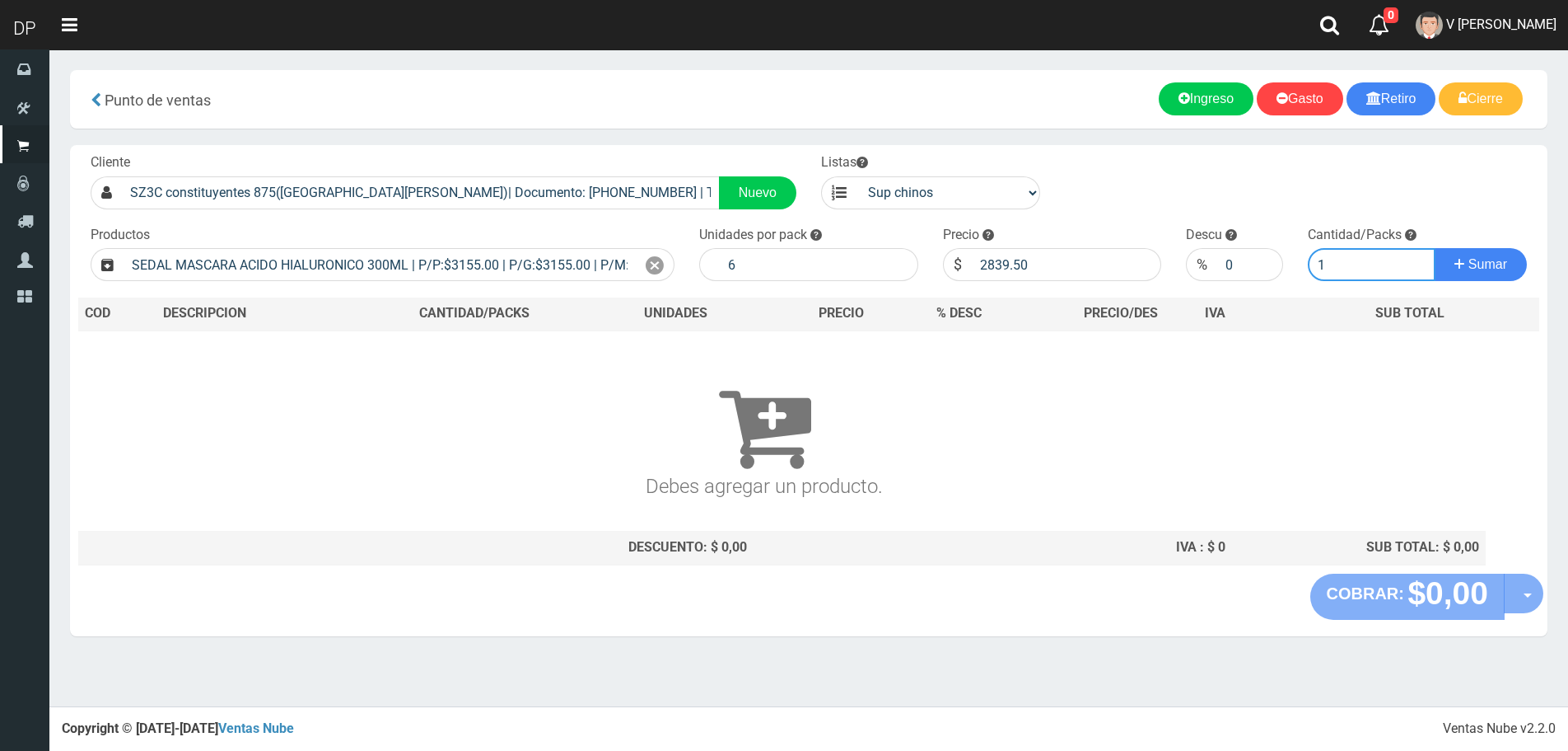
type input "1"
click at [1435, 248] on button "Sumar" at bounding box center [1481, 264] width 92 height 33
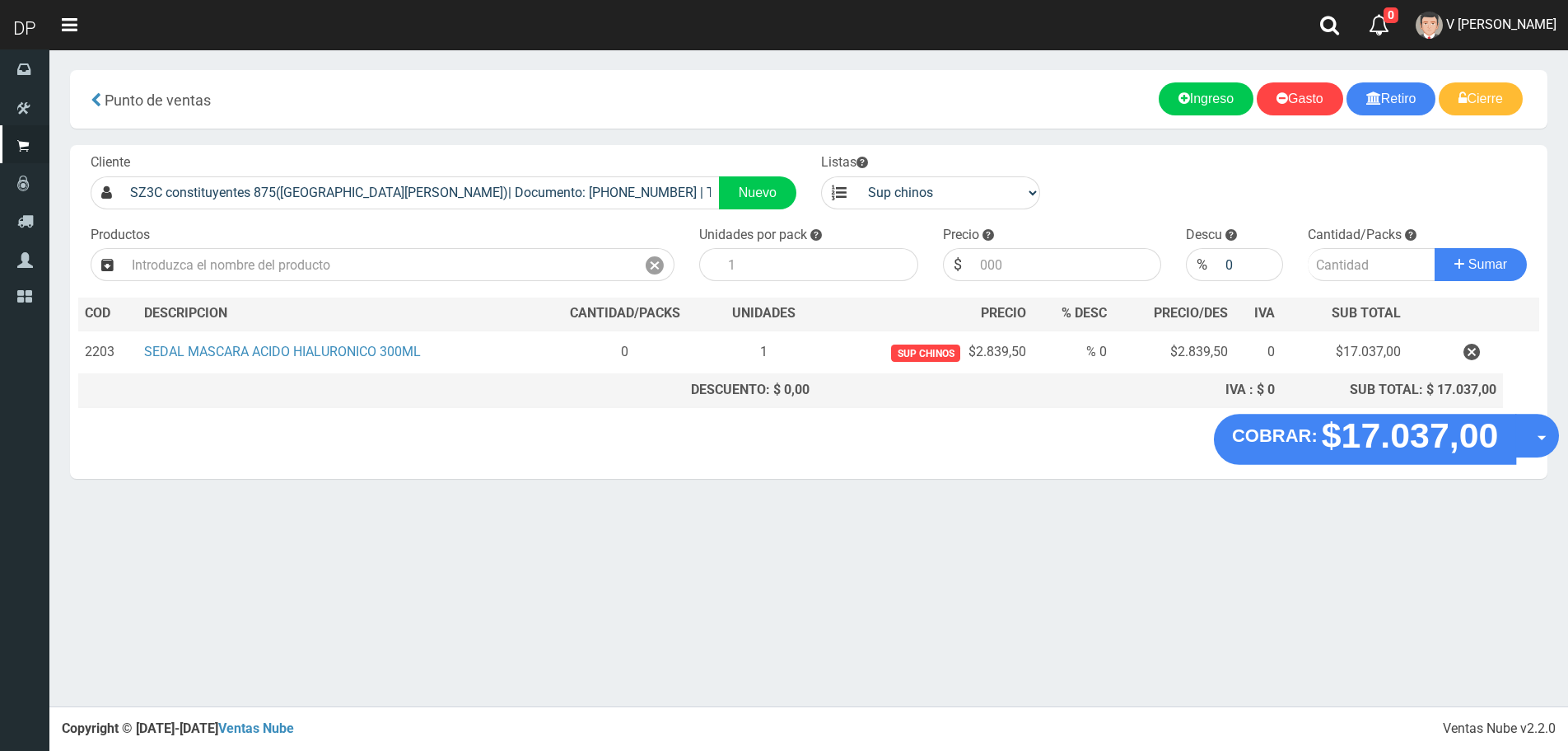
drag, startPoint x: 1544, startPoint y: 442, endPoint x: 1534, endPoint y: 443, distance: 10.0
click at [1544, 443] on button "Opciones" at bounding box center [1537, 435] width 43 height 43
click at [1528, 444] on link "Hacer Devolucion" at bounding box center [1484, 441] width 148 height 38
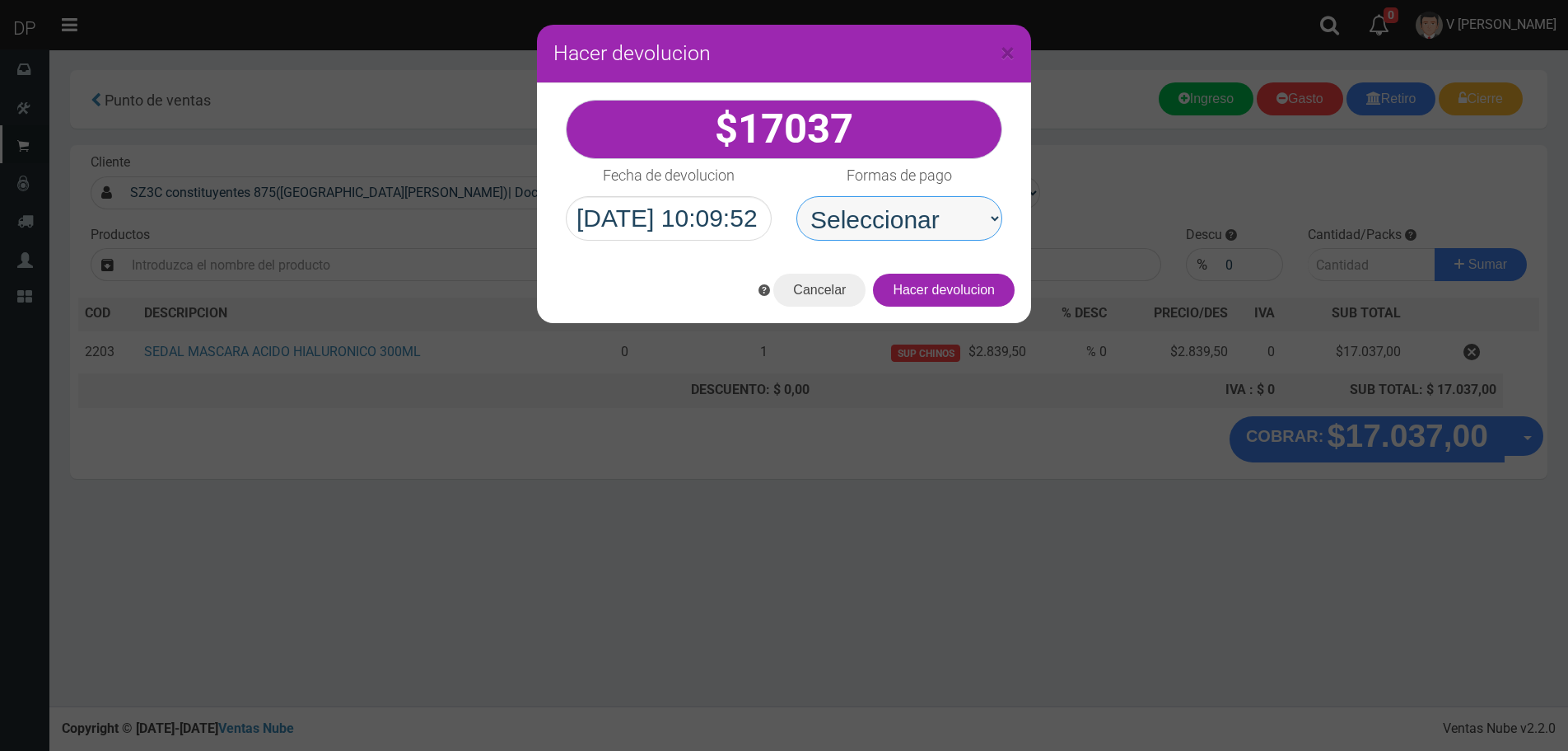
click at [889, 204] on select "Seleccionar Efectivo Tarjeta de Crédito Depósito Débito" at bounding box center [899, 218] width 206 height 44
select select "Efectivo"
click at [797, 196] on select "Seleccionar Efectivo Tarjeta de Crédito Depósito Débito" at bounding box center [899, 218] width 206 height 44
click at [945, 307] on div "Cancelar Hacer devolucion" at bounding box center [784, 290] width 494 height 66
click at [953, 286] on button "Hacer devolucion" at bounding box center [944, 289] width 141 height 33
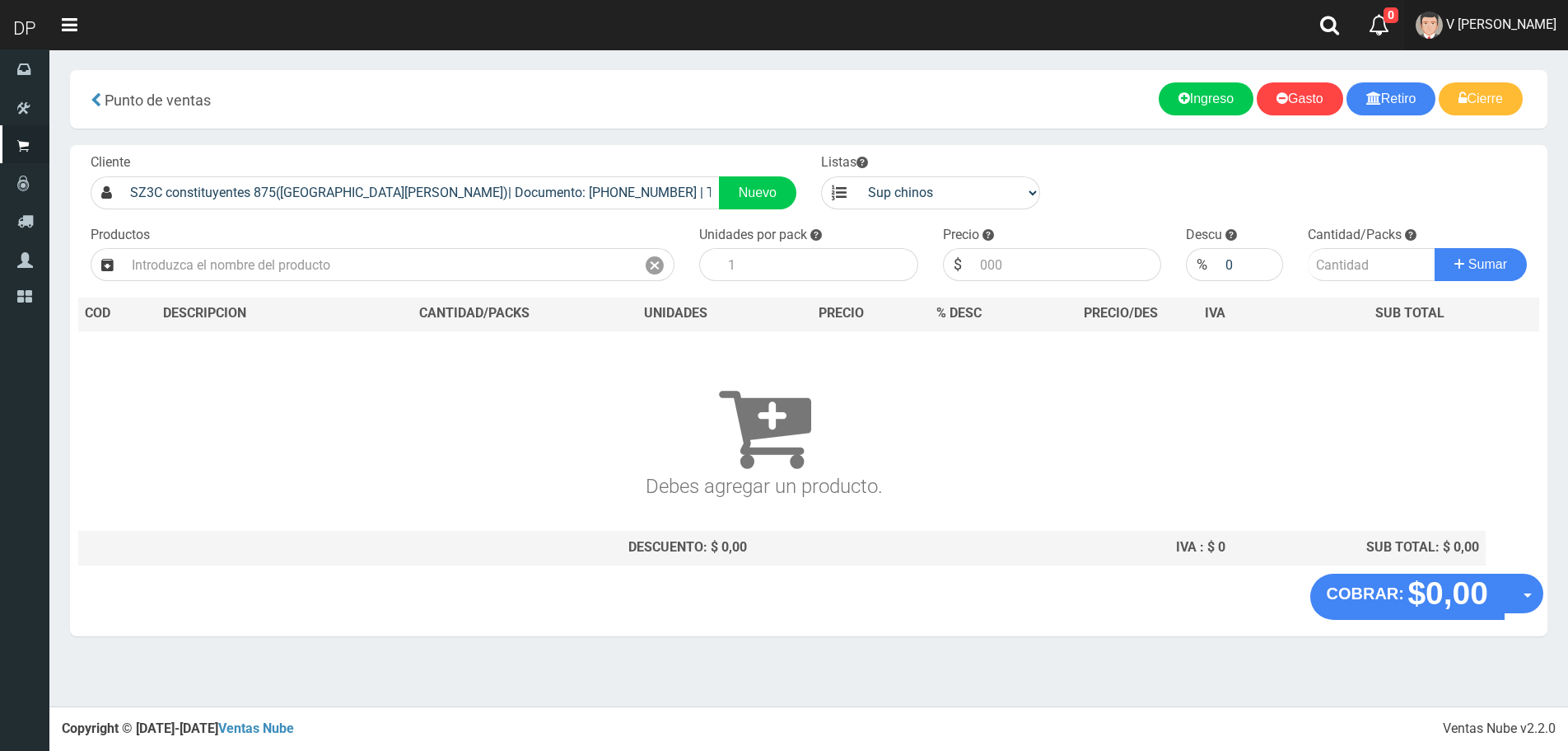
click at [1518, 24] on span "V Maria Graciela vargas" at bounding box center [1501, 24] width 110 height 16
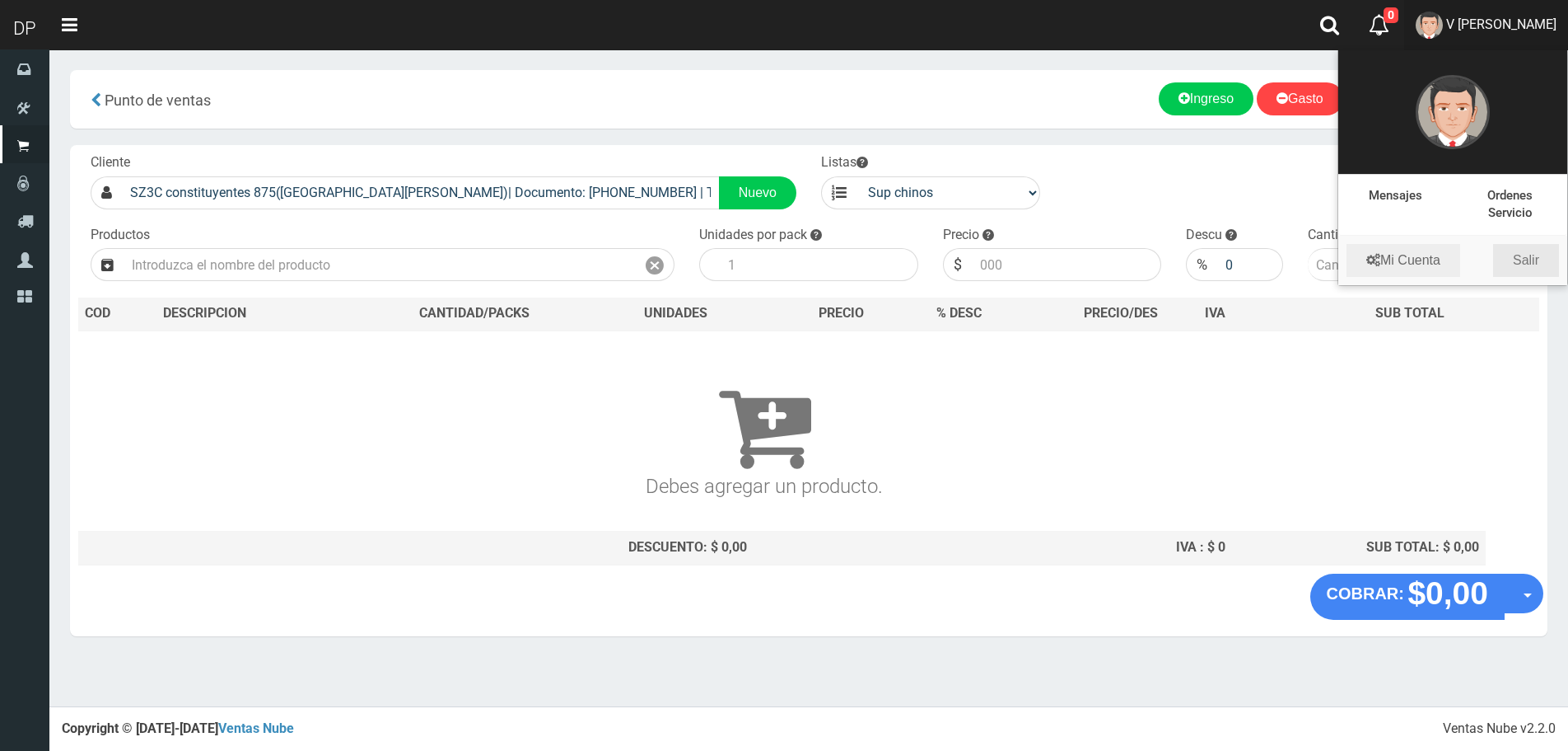
click at [1538, 263] on link "Salir" at bounding box center [1527, 260] width 66 height 33
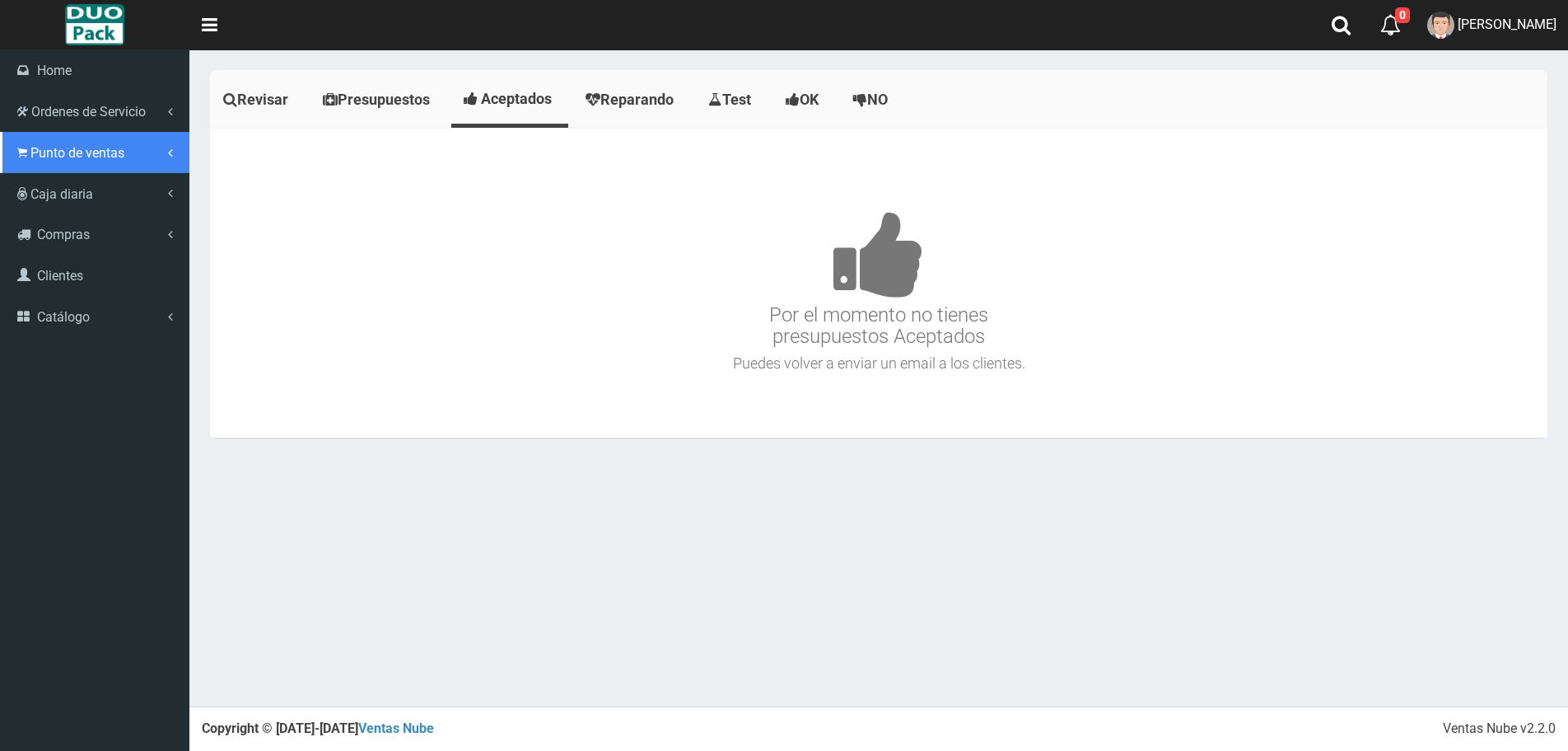
click at [37, 151] on span "Punto de ventas" at bounding box center [77, 153] width 94 height 16
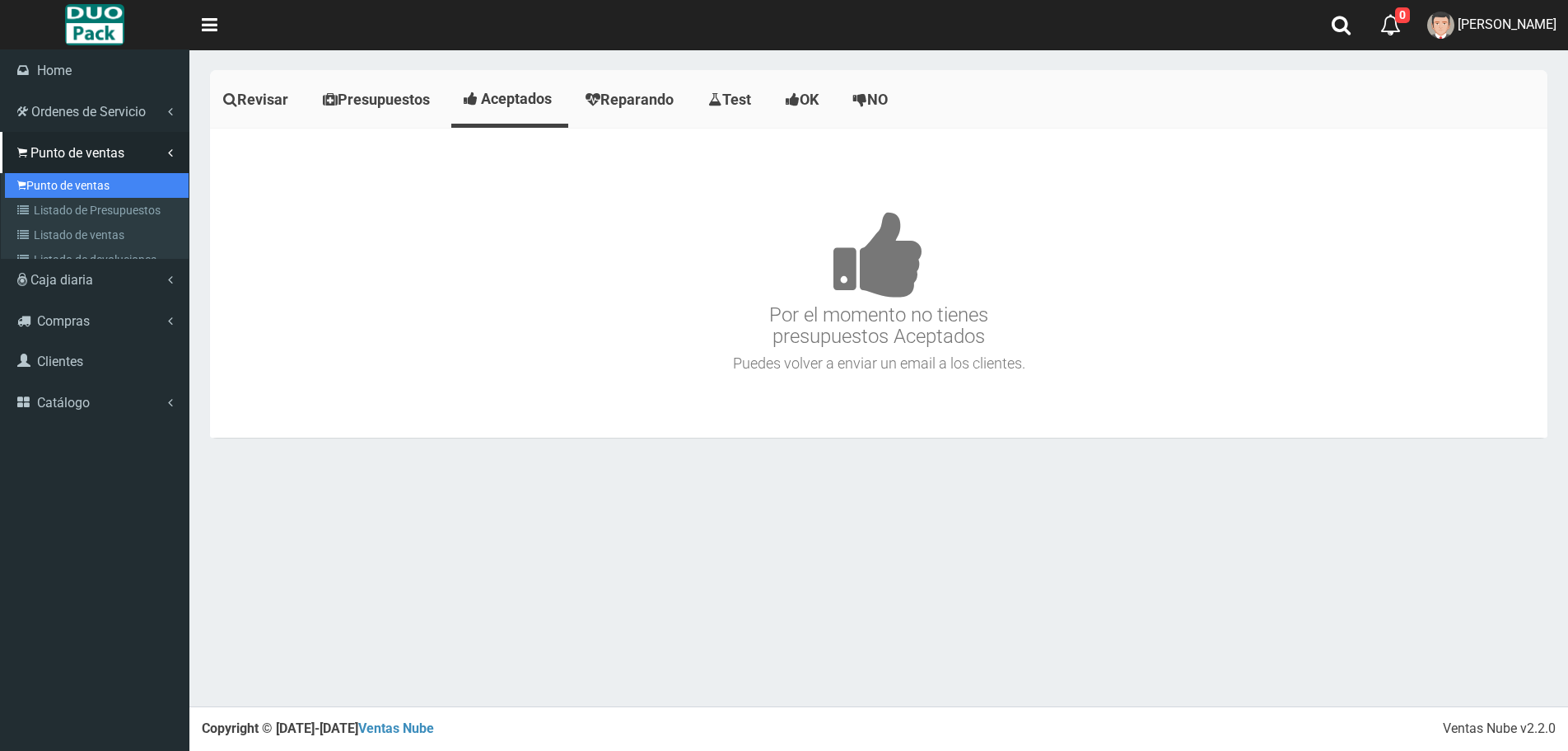
click at [72, 182] on link "Punto de ventas" at bounding box center [96, 186] width 184 height 24
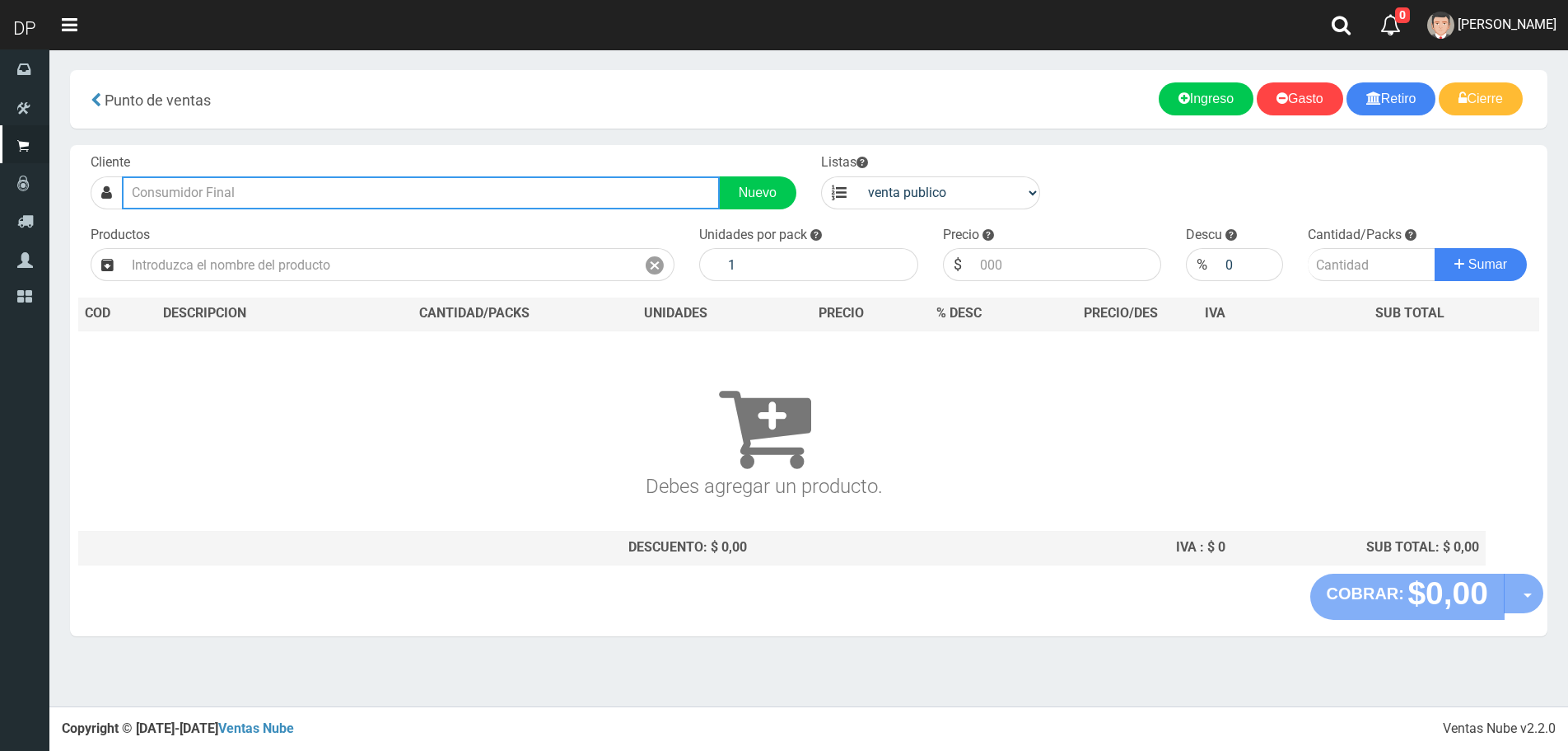
click at [227, 186] on input "text" at bounding box center [420, 192] width 598 height 33
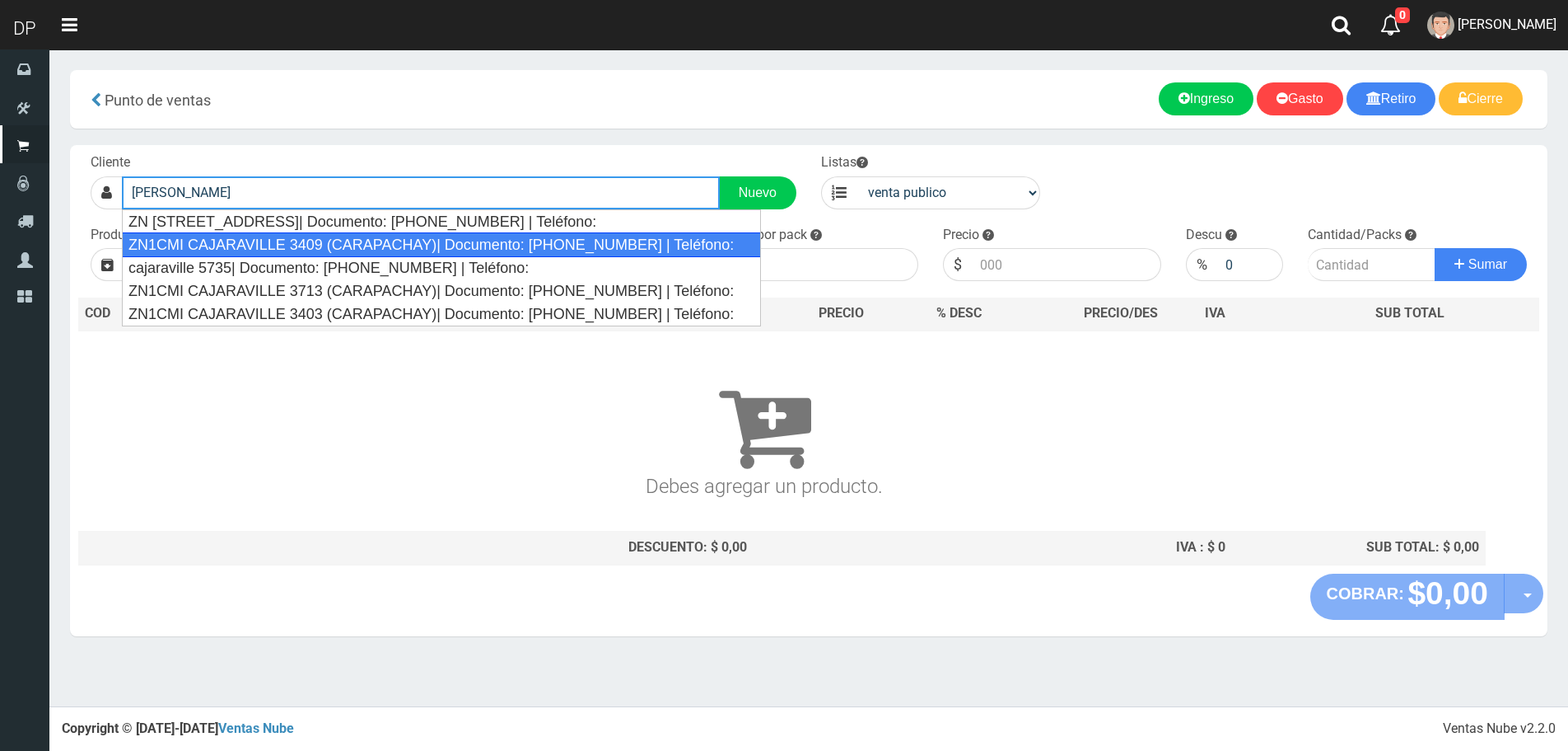
click at [264, 247] on div "ZN1CMI CAJARAVILLE 3409 (CARAPACHAY)| Documento: 48484939 | Teléfono:" at bounding box center [441, 245] width 639 height 24
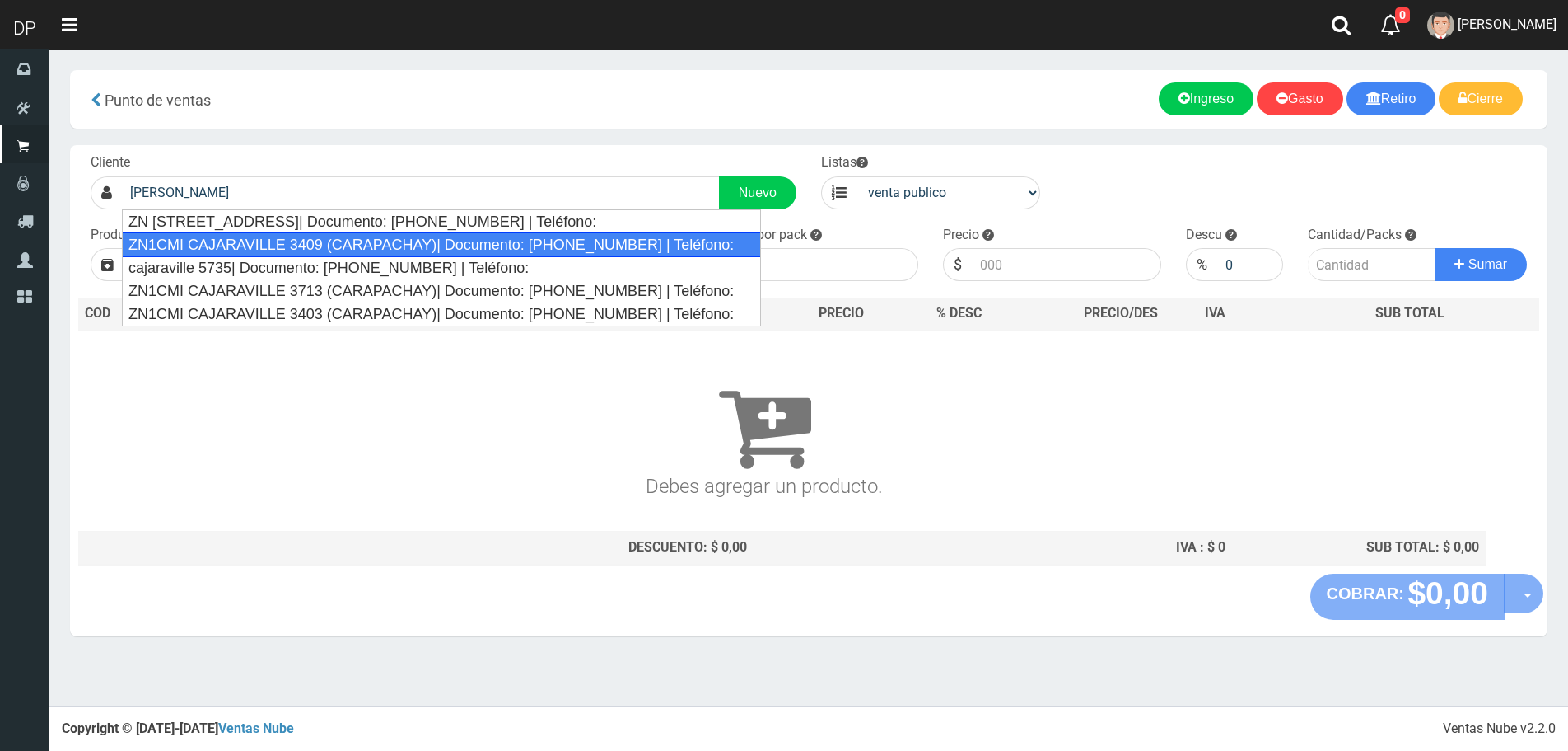
type input "ZN1CMI CAJARAVILLE 3409 (CARAPACHAY)| Documento: 48484939 | Teléfono:"
select select "2"
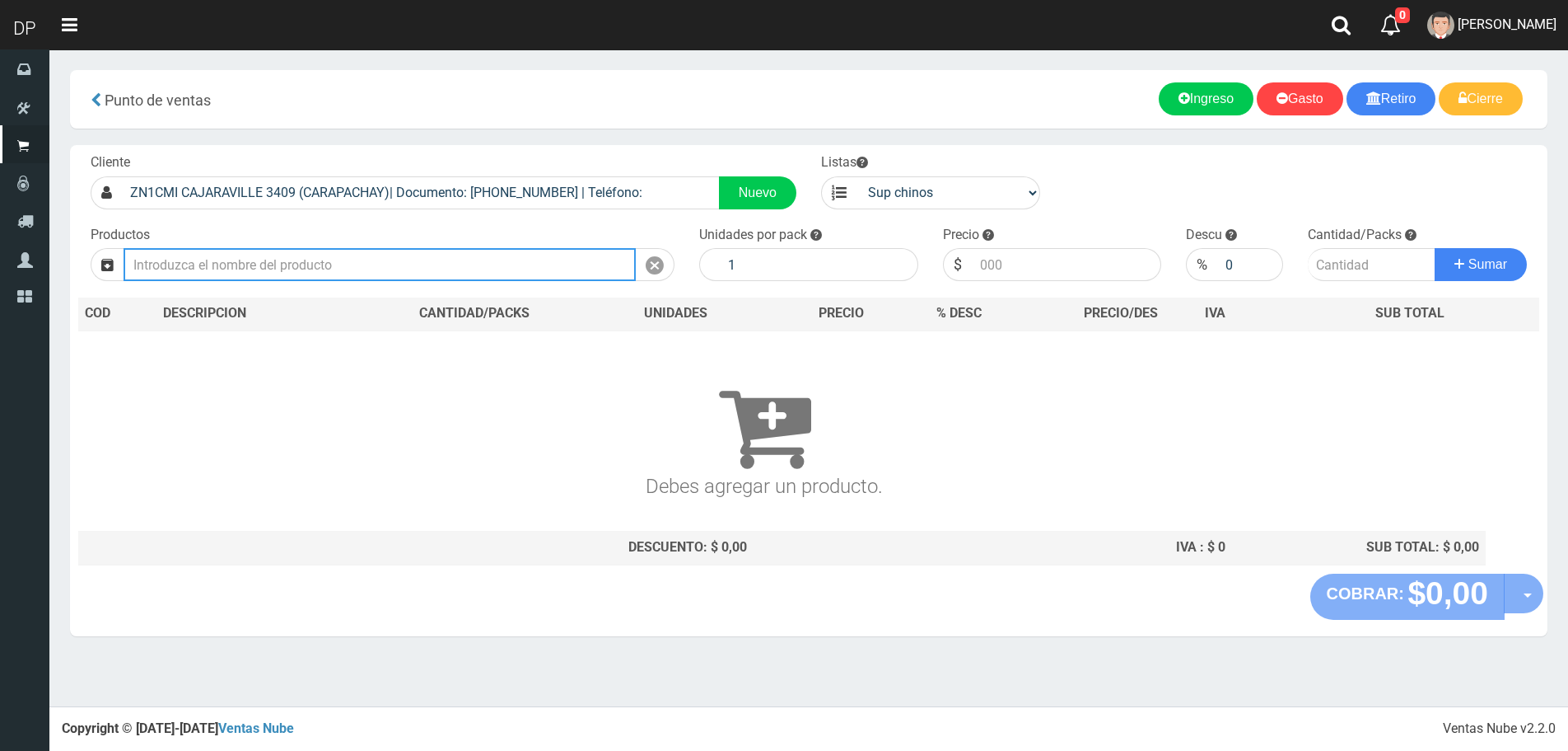
click at [261, 265] on input "text" at bounding box center [380, 264] width 512 height 33
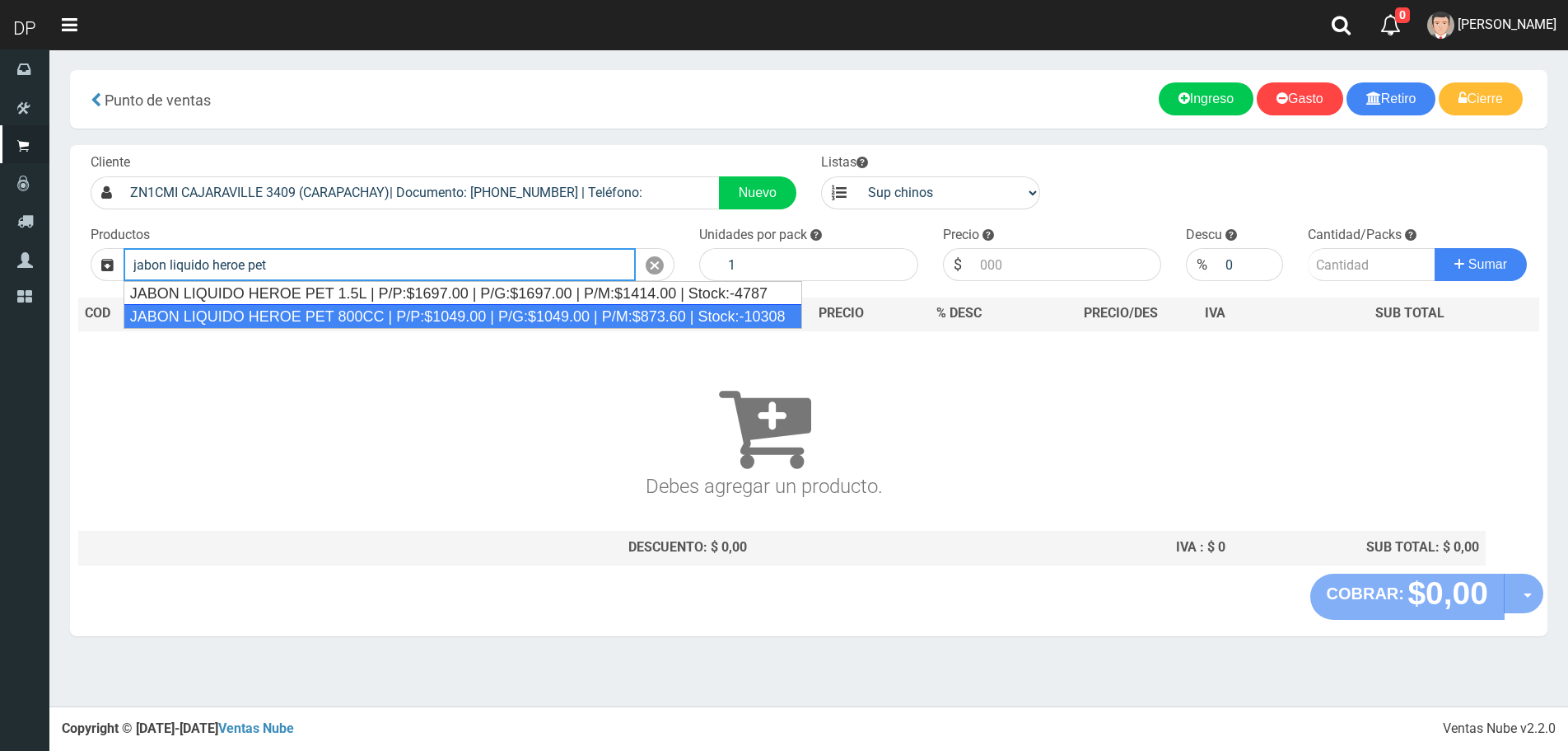
click at [417, 316] on div "JABON LIQUIDO HEROE PET 800CC | P/P:$1049.00 | P/G:$1049.00 | P/M:$873.60 | Sto…" at bounding box center [462, 317] width 679 height 24
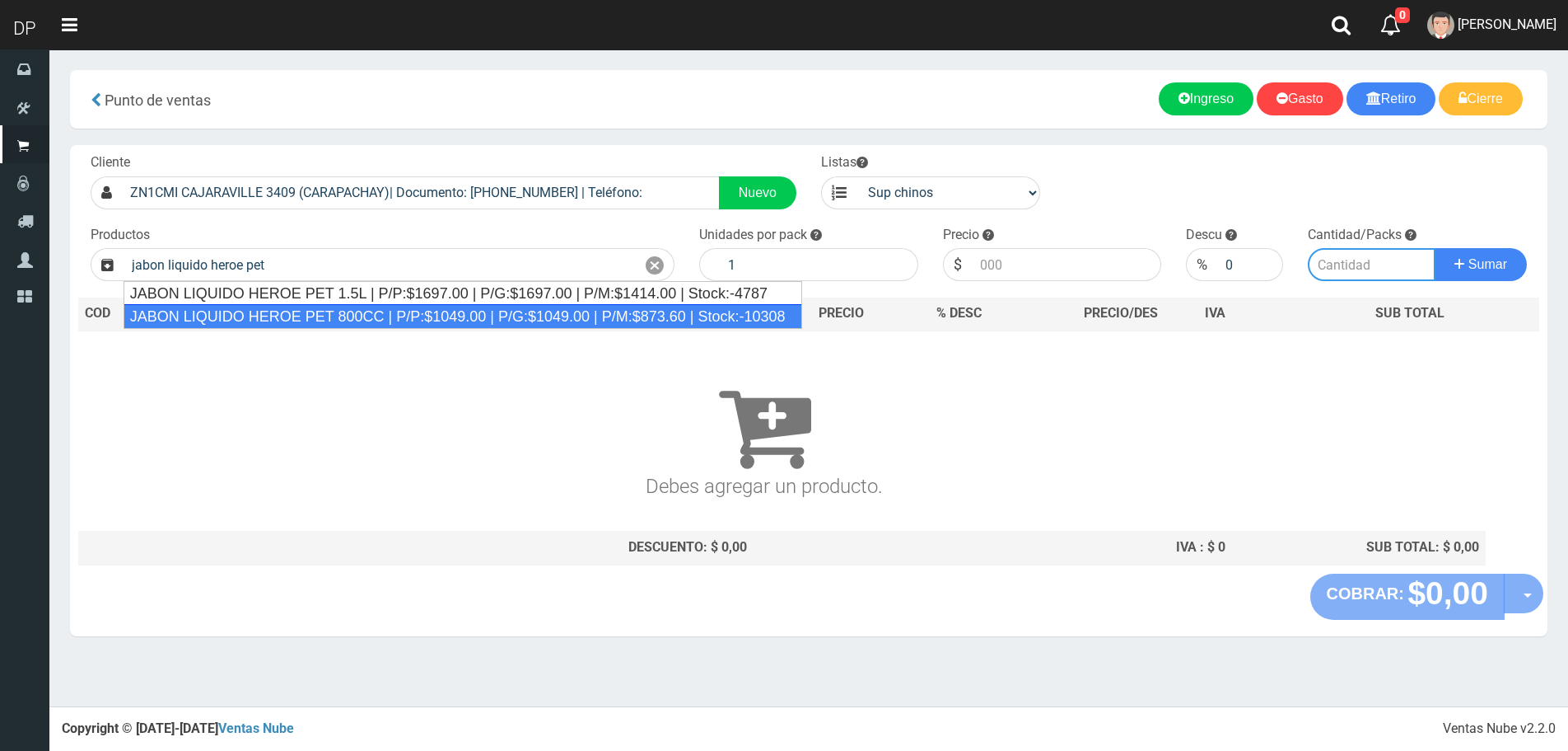
type input "JABON LIQUIDO HEROE PET 800CC | P/P:$1049.00 | P/G:$1049.00 | P/M:$873.60 | Sto…"
type input "15"
type input "1049.00"
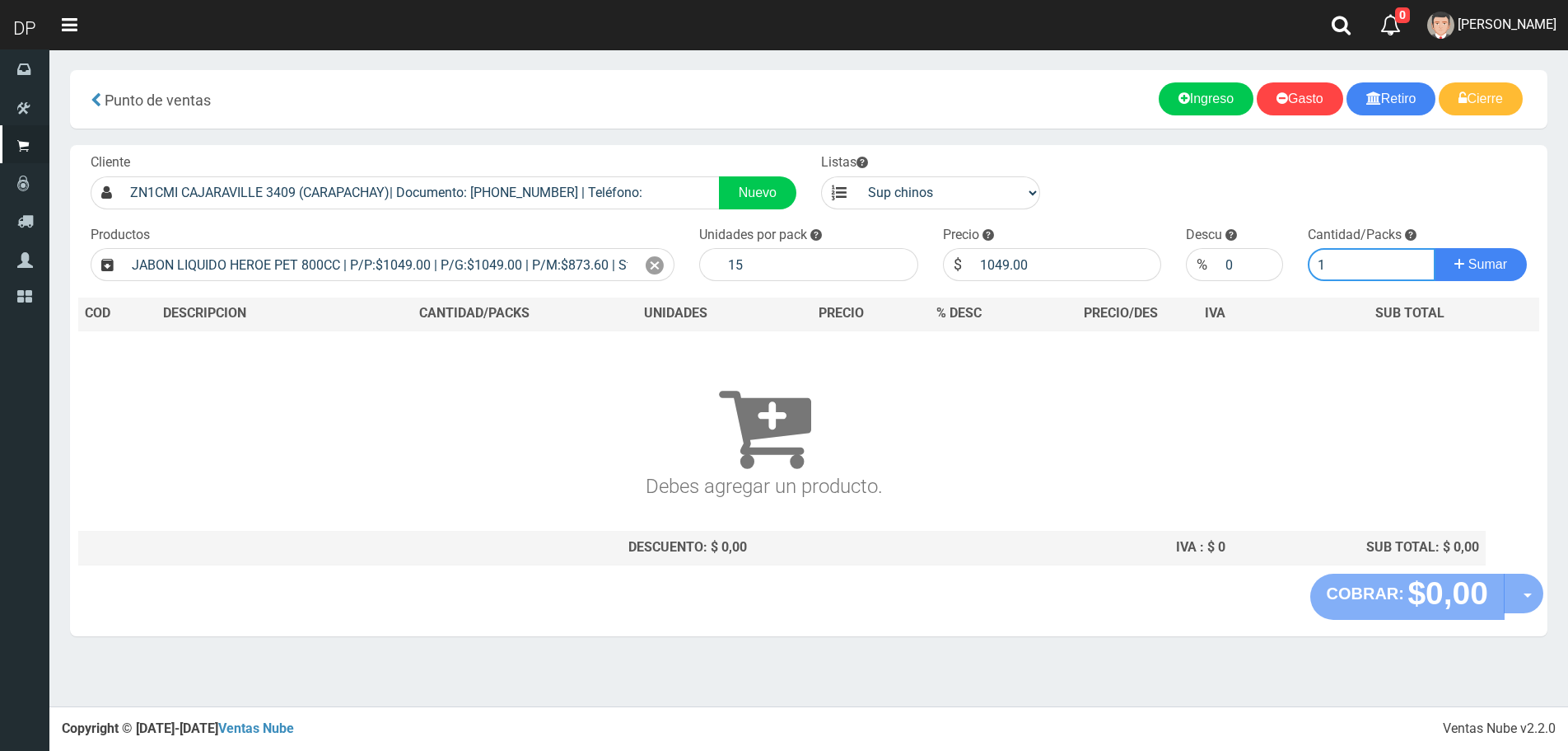
type input "1"
click at [1435, 248] on button "Sumar" at bounding box center [1481, 264] width 92 height 33
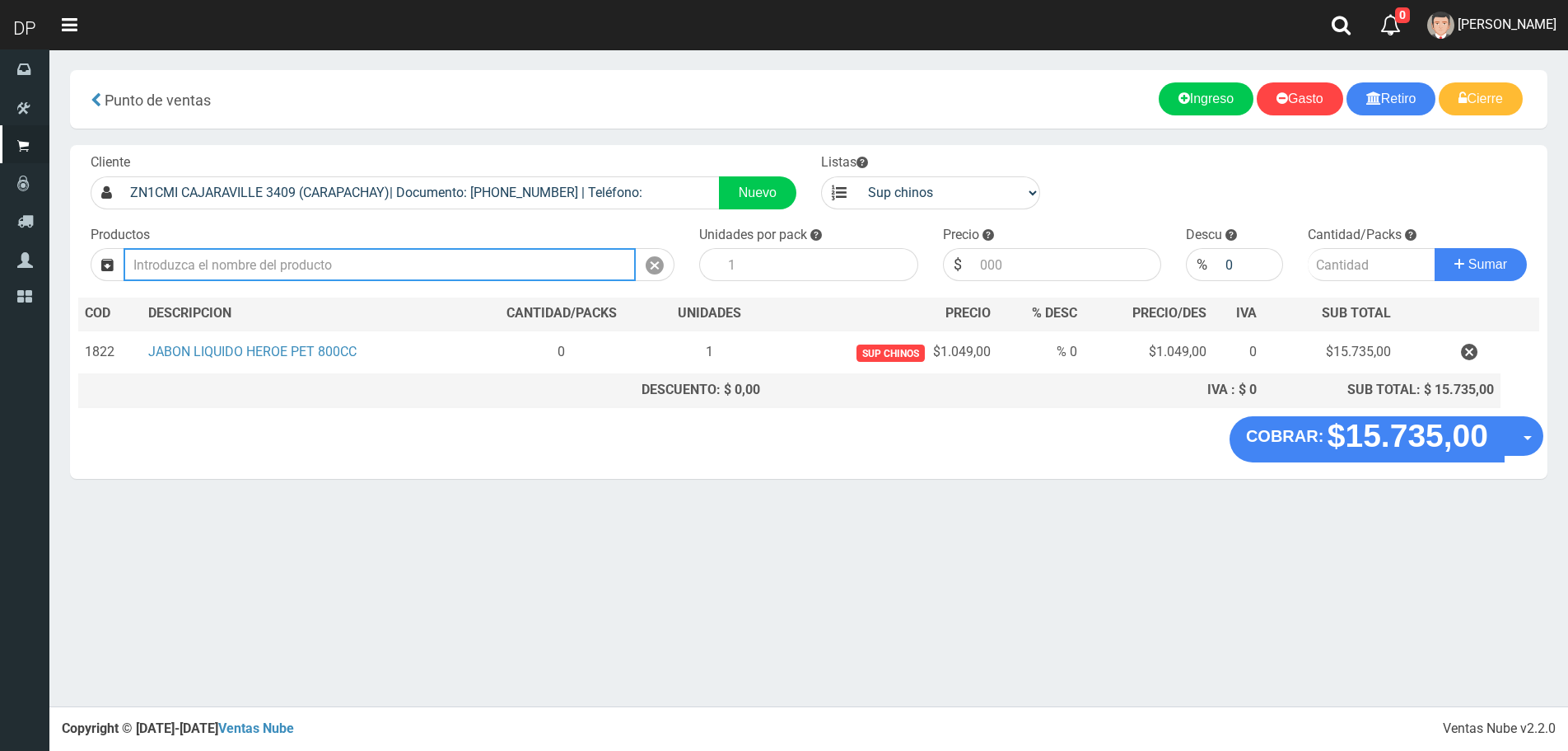
click at [496, 268] on input "text" at bounding box center [380, 264] width 512 height 33
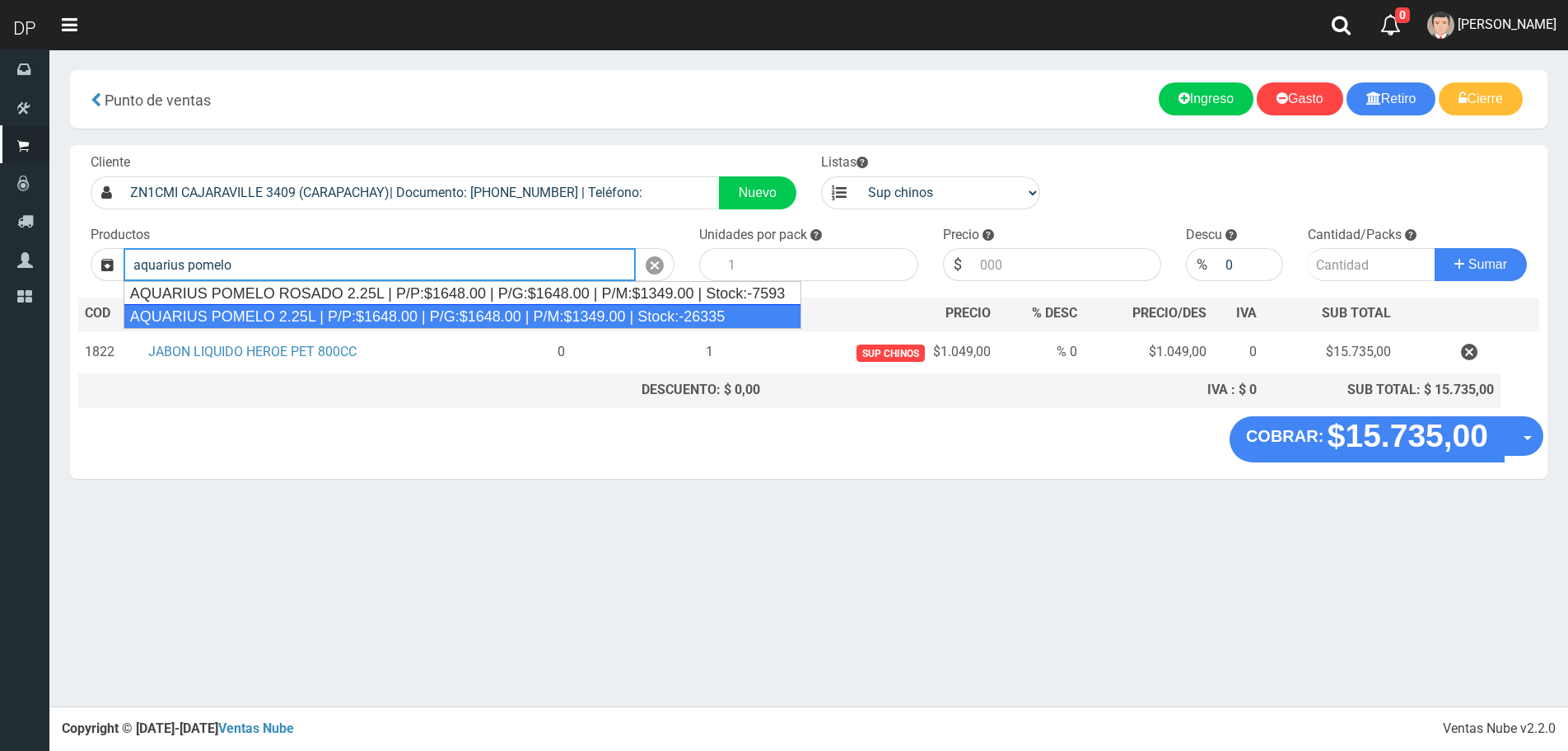
click at [436, 317] on div "AQUARIUS POMELO 2.25L | P/P:$1648.00 | P/G:$1648.00 | P/M:$1349.00 | Stock:-263…" at bounding box center [462, 317] width 679 height 24
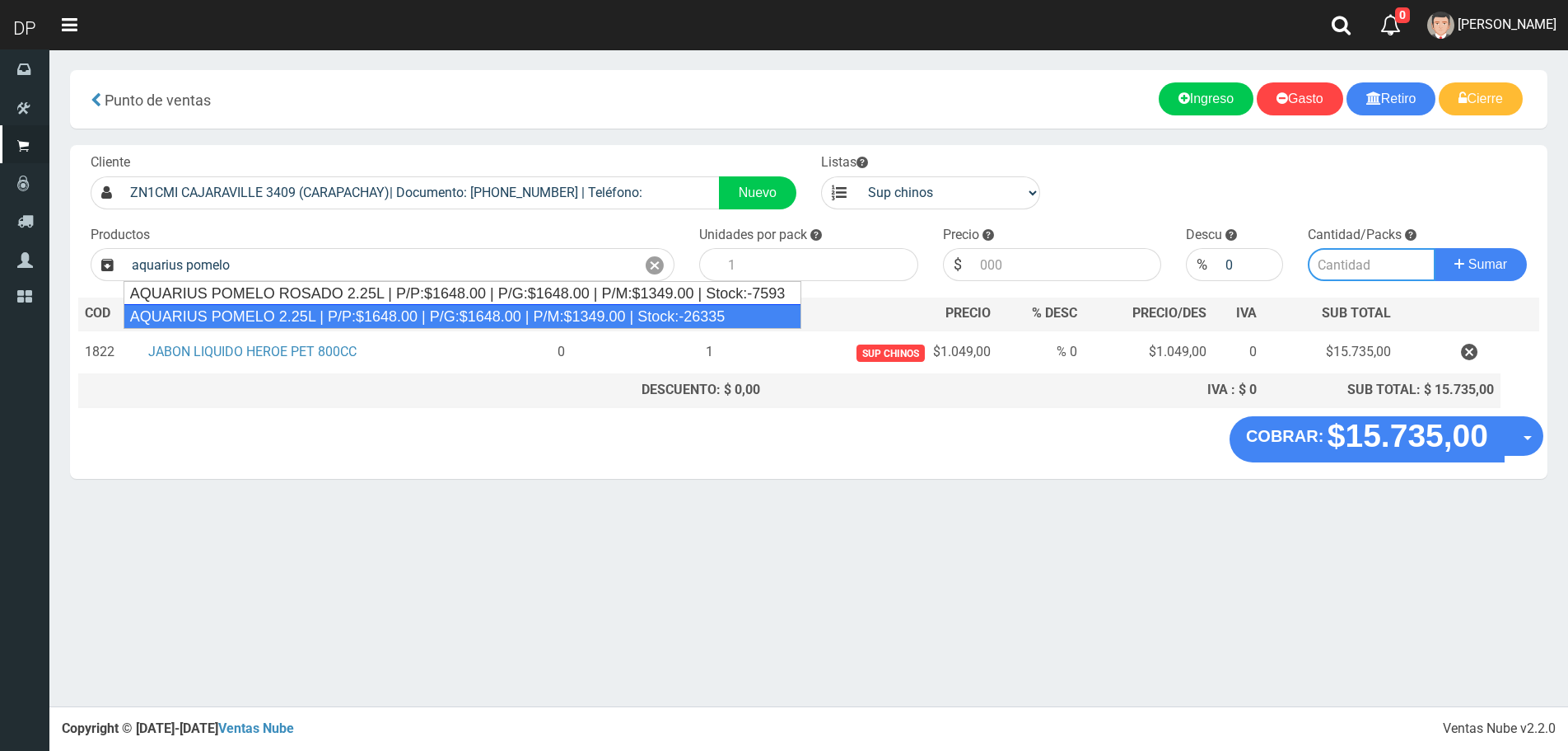
type input "AQUARIUS POMELO 2.25L | P/P:$1648.00 | P/G:$1648.00 | P/M:$1349.00 | Stock:-263…"
type input "6"
type input "1648.00"
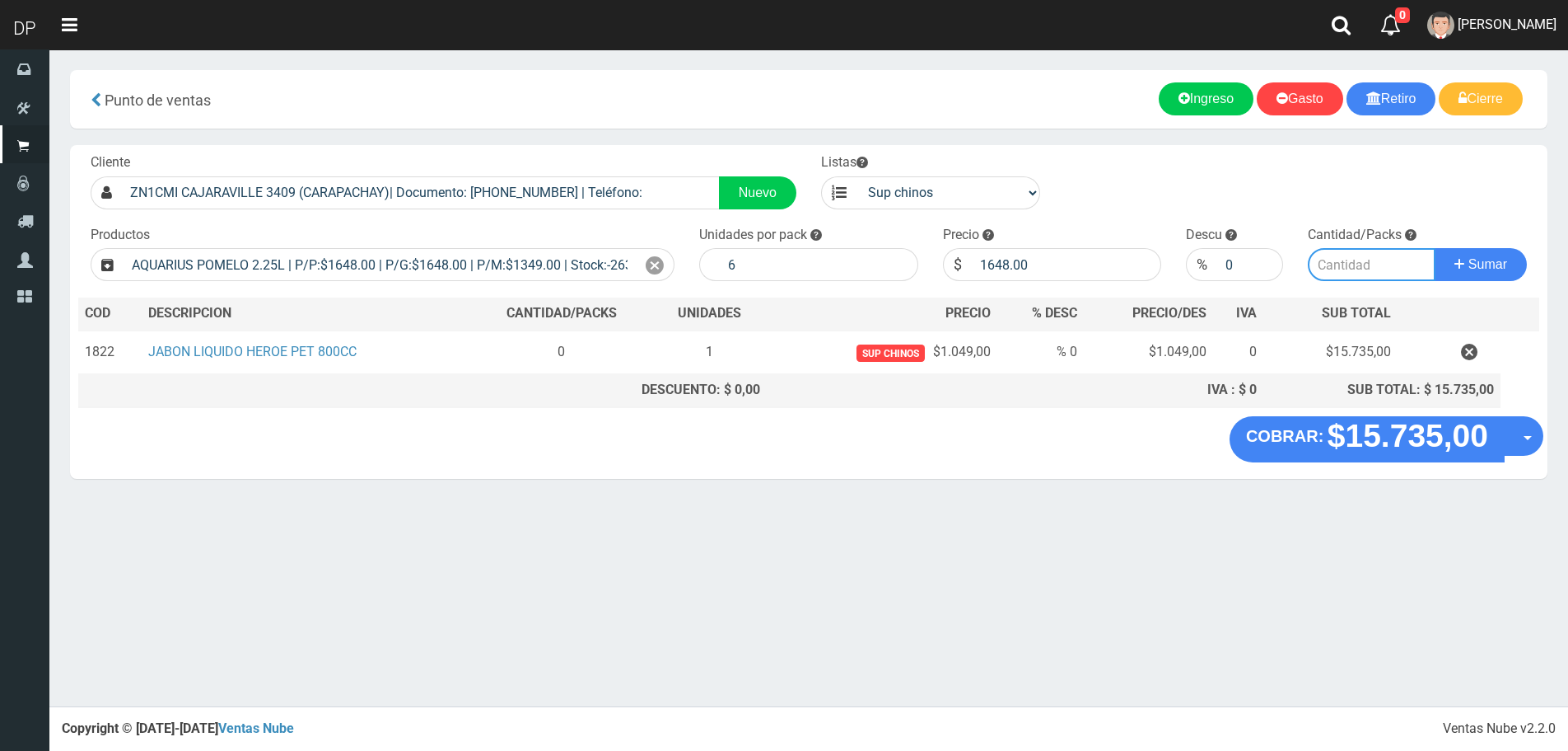
click at [1345, 269] on input "number" at bounding box center [1372, 264] width 128 height 33
type input "2"
click at [1435, 248] on button "Sumar" at bounding box center [1481, 264] width 92 height 33
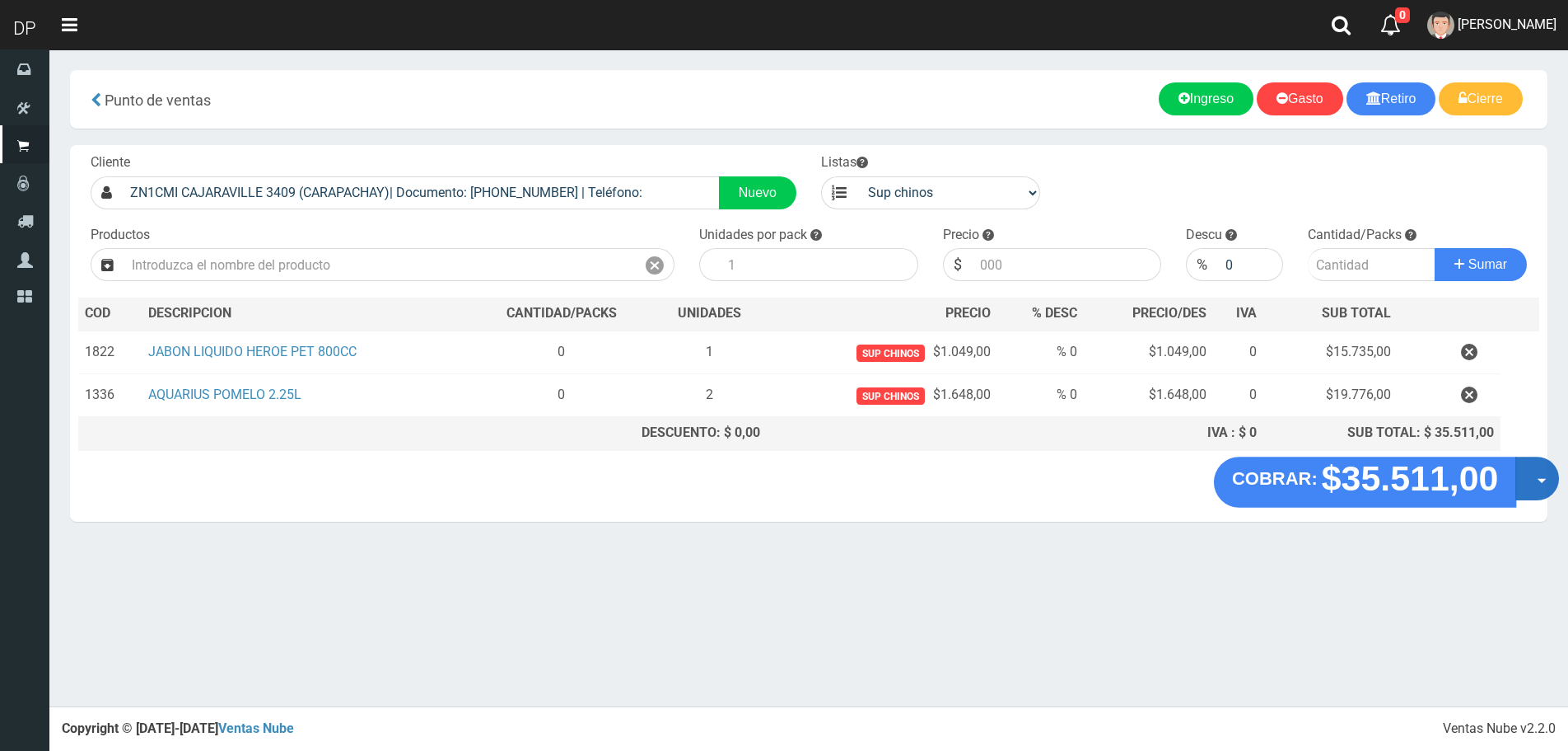
click at [1541, 481] on span "button" at bounding box center [1543, 481] width 9 height 5
click at [1514, 488] on link "Hacer Devolucion" at bounding box center [1484, 483] width 148 height 38
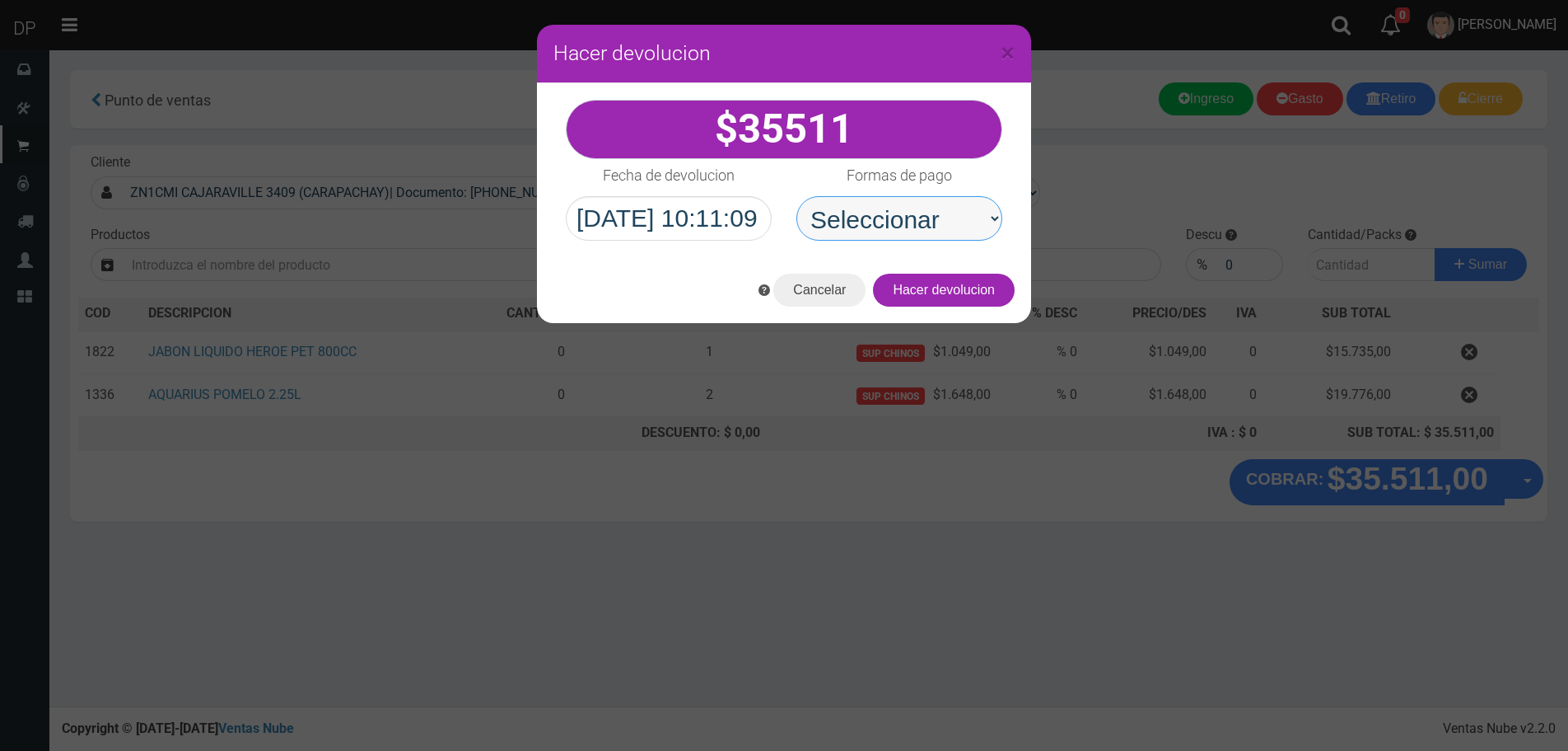
drag, startPoint x: 921, startPoint y: 225, endPoint x: 926, endPoint y: 240, distance: 15.8
click at [921, 225] on select "Seleccionar Efectivo Tarjeta de Crédito Depósito Débito" at bounding box center [899, 218] width 206 height 44
select select "Efectivo"
click at [797, 196] on select "Seleccionar Efectivo Tarjeta de Crédito Depósito Débito" at bounding box center [899, 218] width 206 height 44
click at [999, 291] on button "Hacer devolucion" at bounding box center [944, 289] width 141 height 33
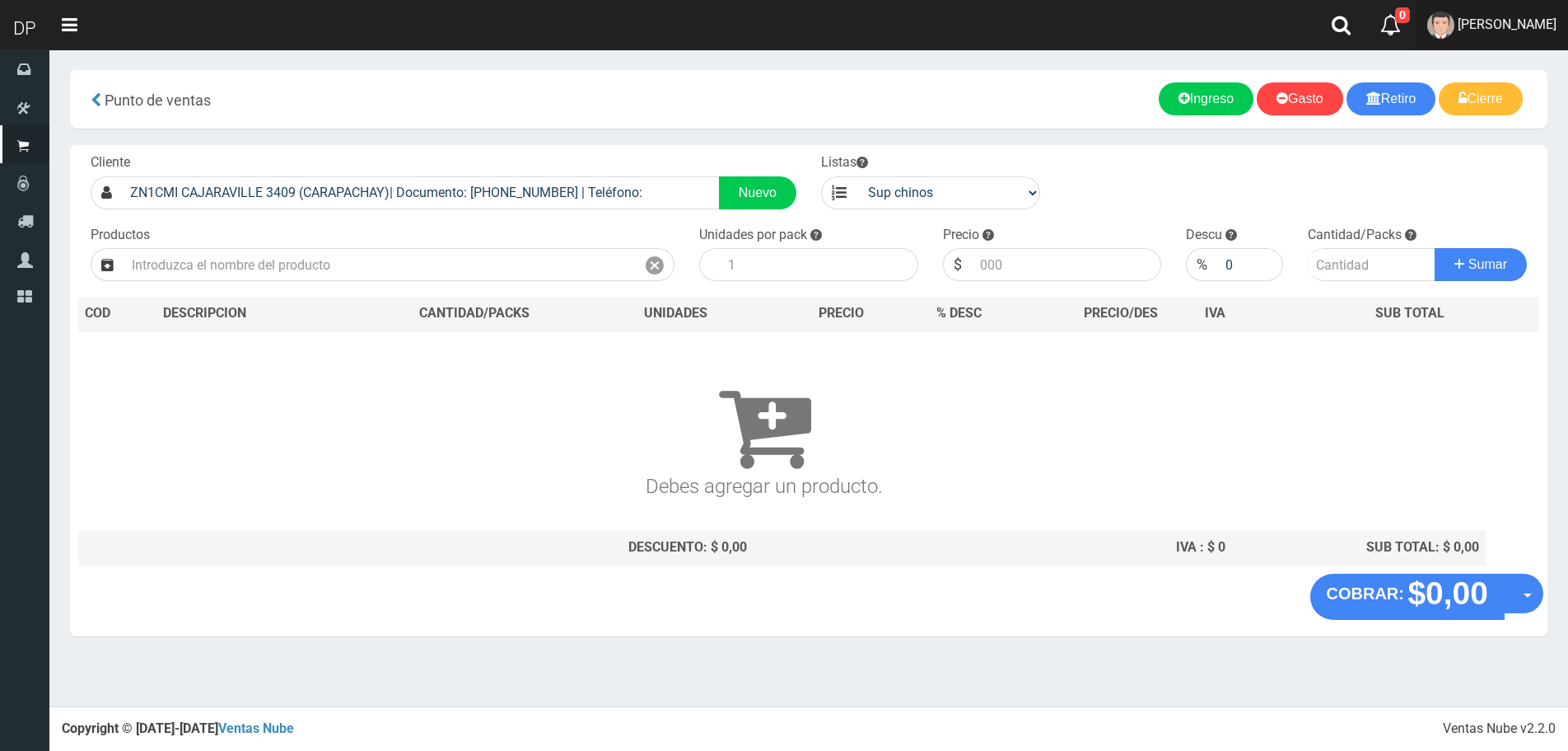
click at [1508, 28] on span "AXELL MOYA" at bounding box center [1507, 24] width 99 height 16
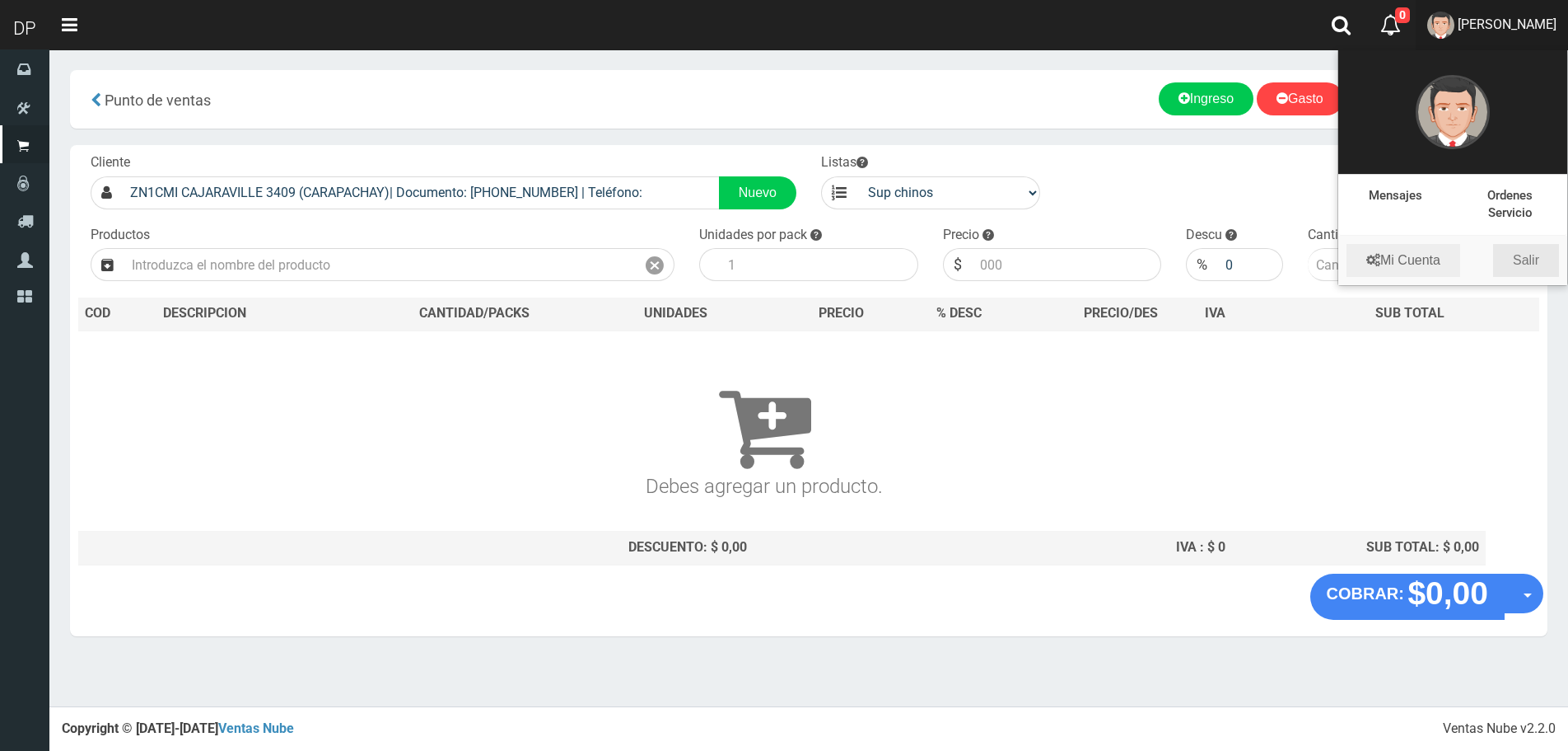
click at [1518, 251] on link "Salir" at bounding box center [1527, 260] width 66 height 33
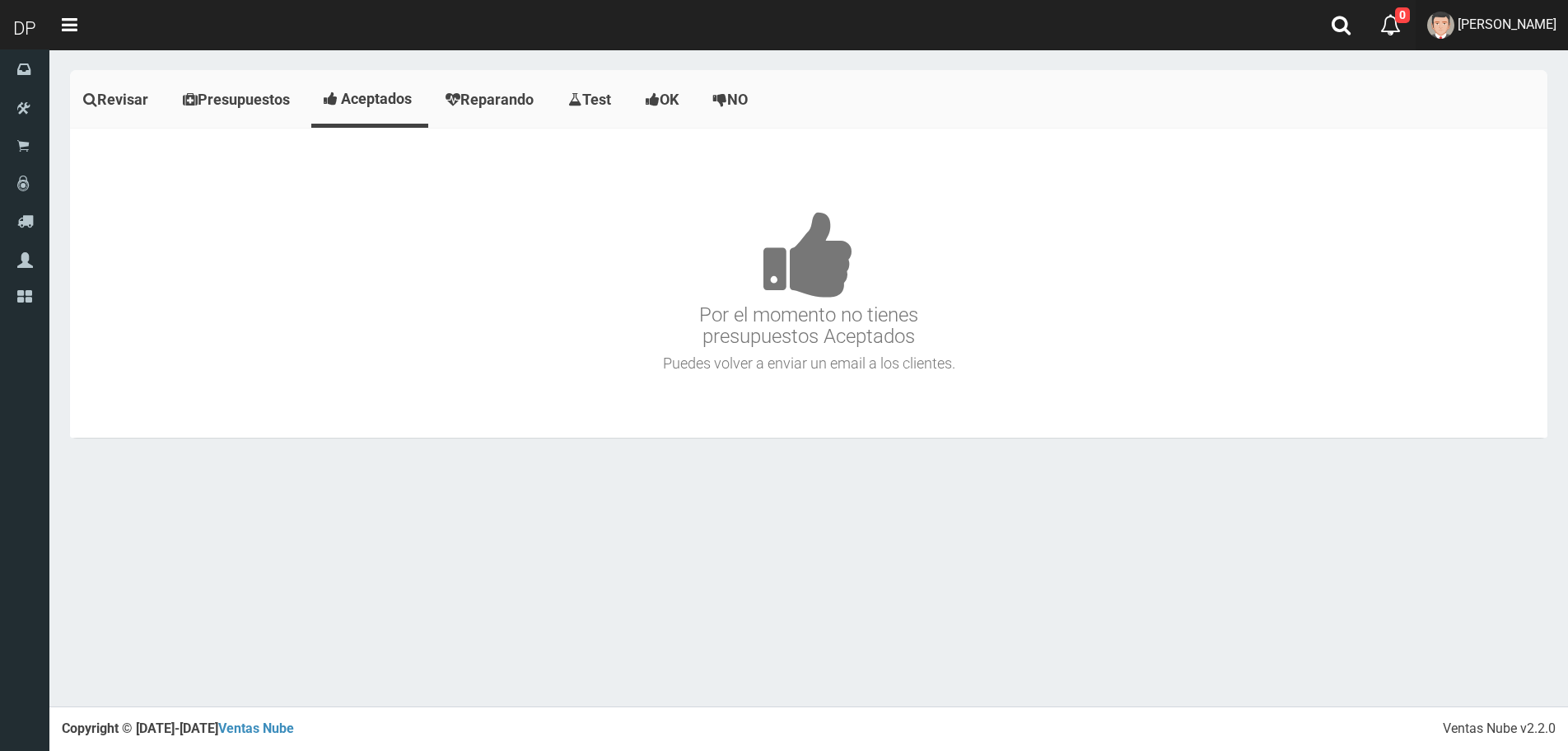
click at [1525, 33] on link "[PERSON_NAME]" at bounding box center [1492, 24] width 153 height 50
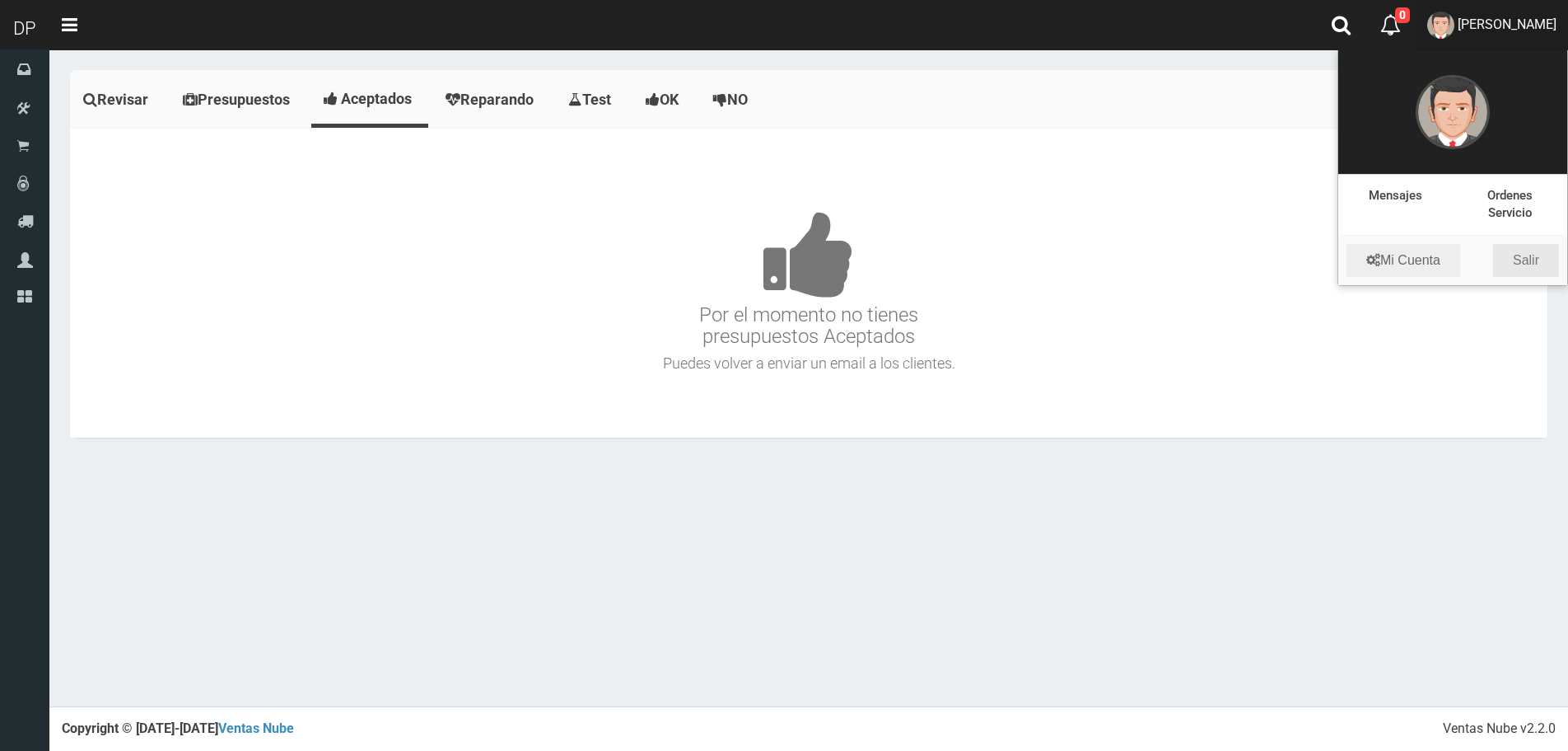
click at [1521, 262] on link "Salir" at bounding box center [1527, 260] width 66 height 33
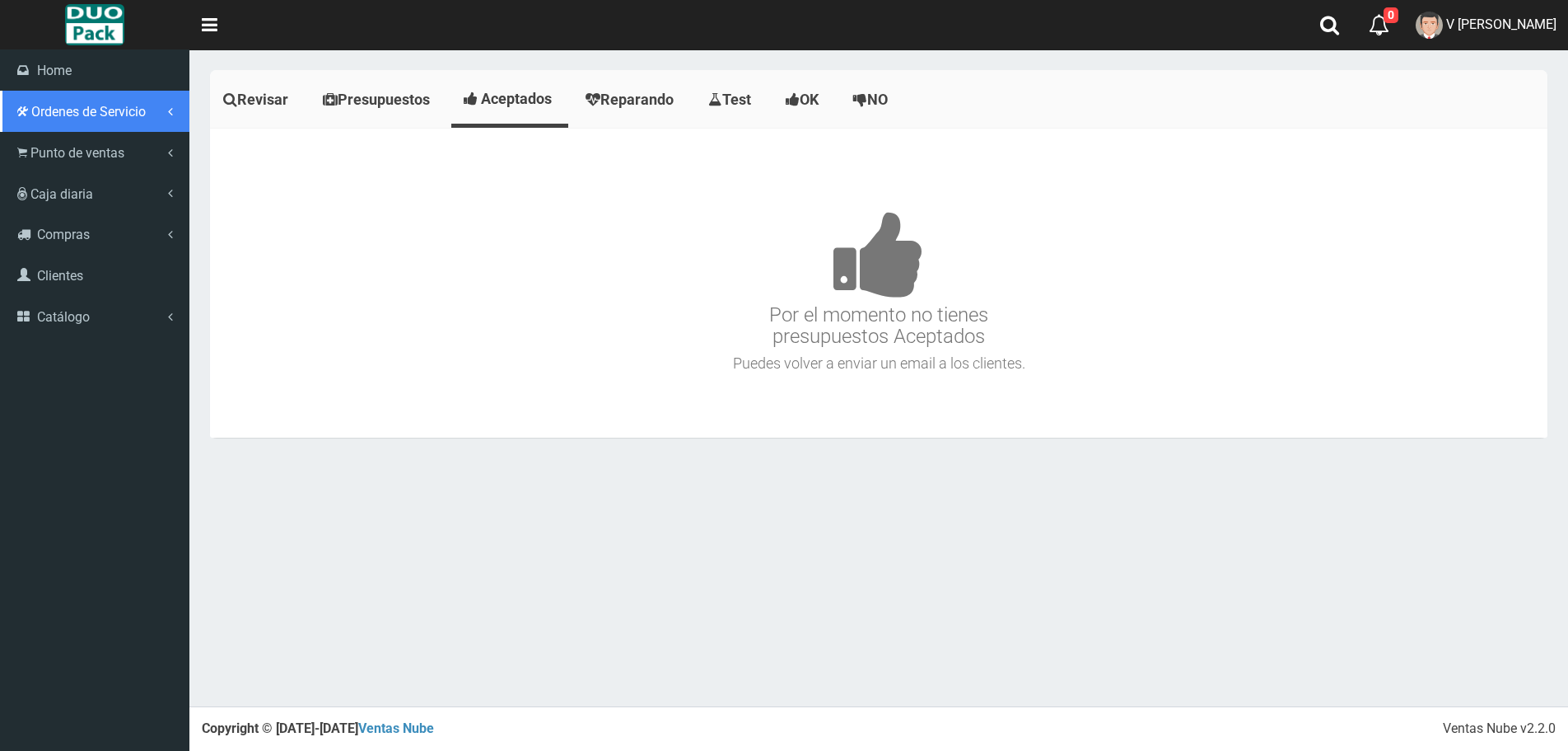
click at [40, 119] on span "Ordenes de Servicio" at bounding box center [89, 111] width 115 height 16
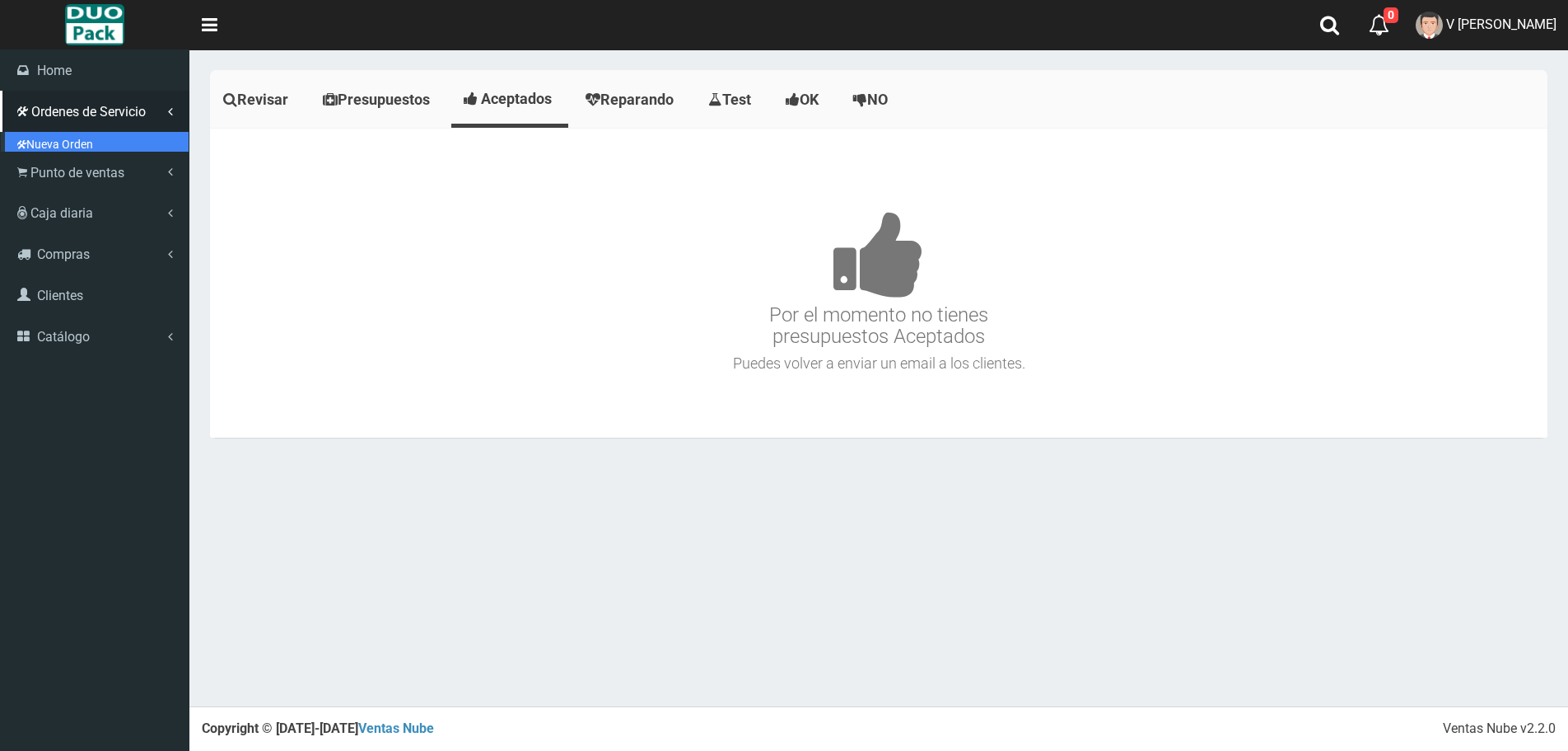
click at [55, 151] on link "Nueva Orden" at bounding box center [96, 144] width 184 height 24
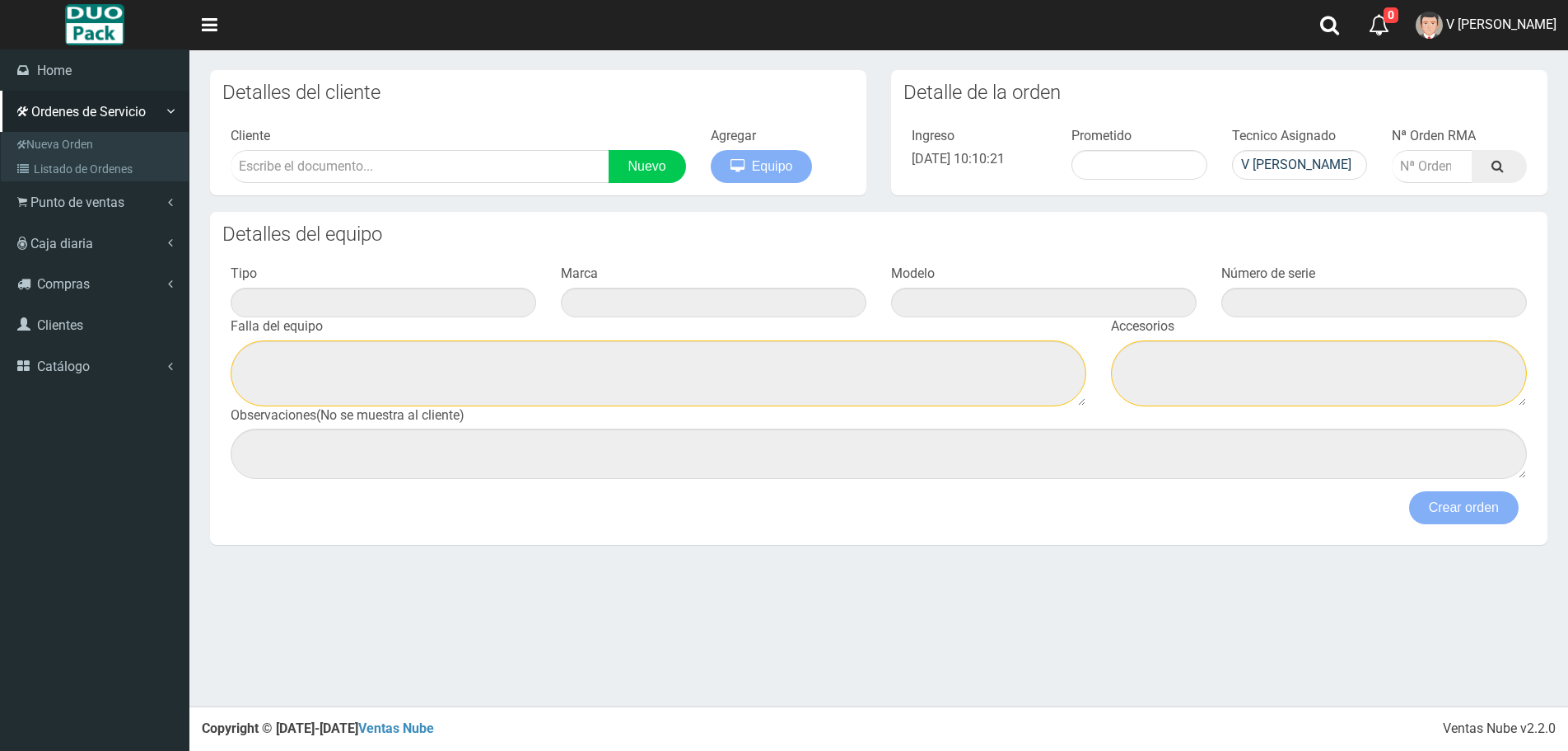
click at [22, 140] on icon at bounding box center [22, 144] width 9 height 13
click at [74, 206] on span "Punto de ventas" at bounding box center [77, 202] width 94 height 16
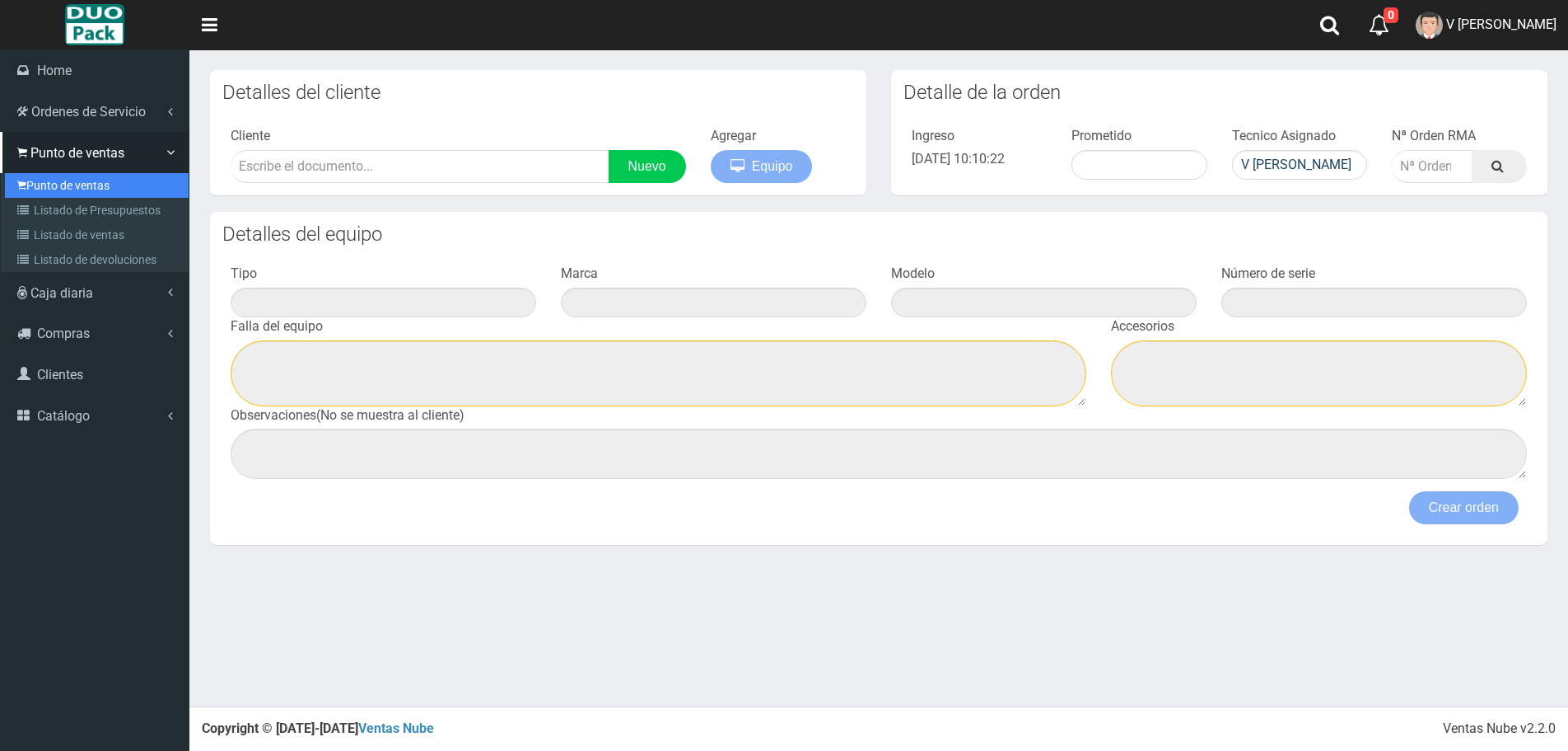
click at [89, 191] on link "Punto de ventas" at bounding box center [96, 186] width 184 height 24
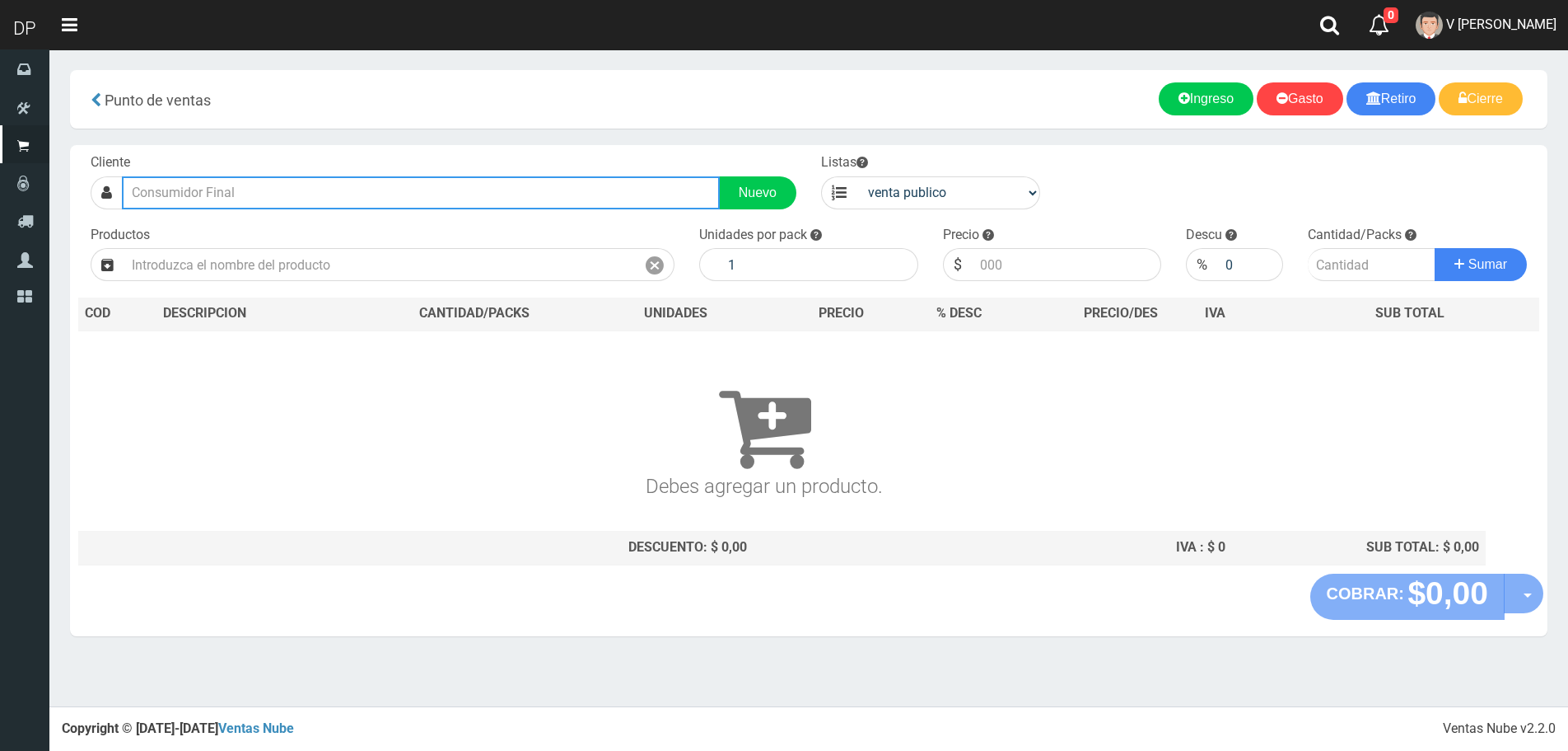
drag, startPoint x: 0, startPoint y: 0, endPoint x: 240, endPoint y: 189, distance: 305.5
click at [240, 189] on input "text" at bounding box center [420, 192] width 598 height 33
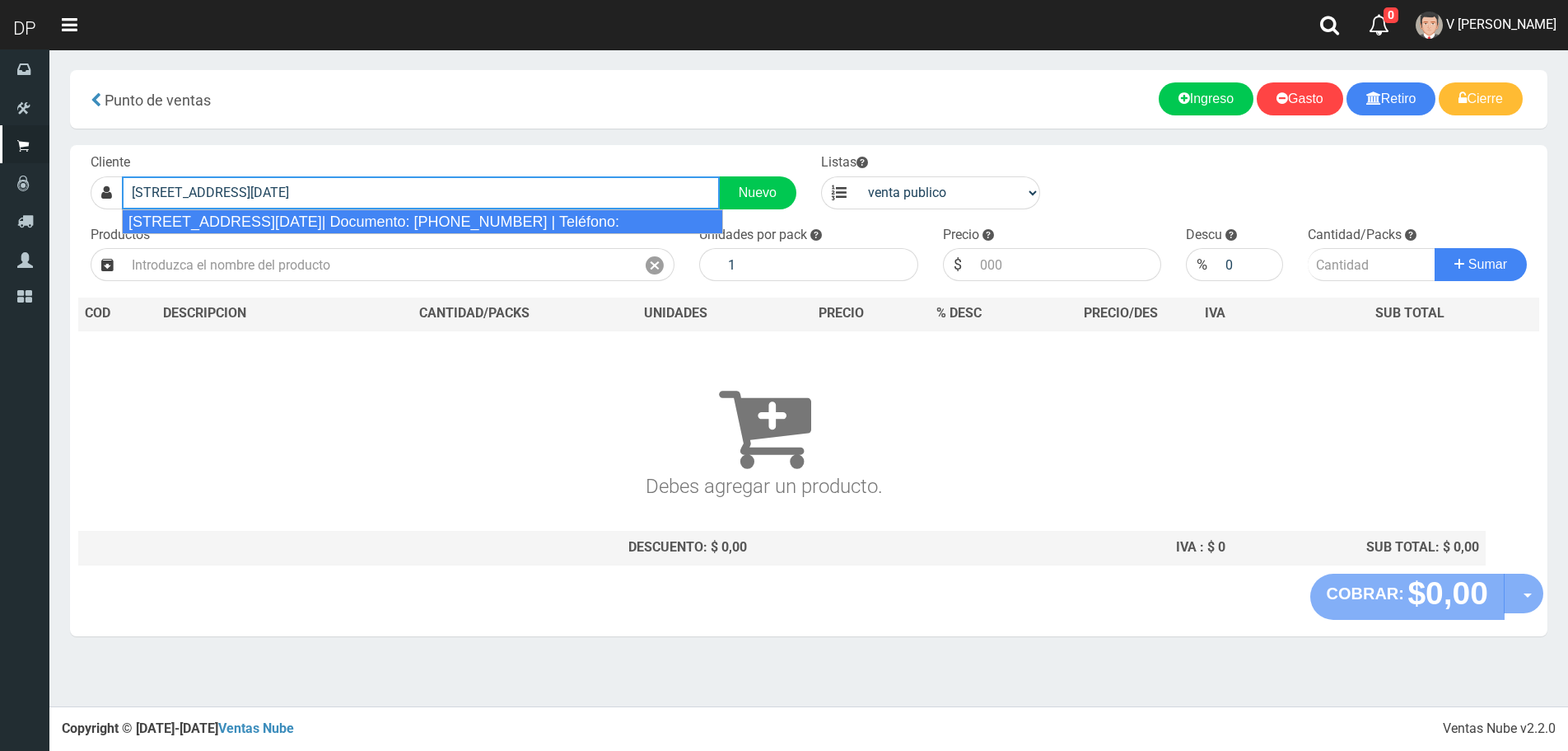
click at [269, 230] on div "[STREET_ADDRESS][DATE]| Documento: [PHONE_NUMBER] | Teléfono:" at bounding box center [422, 221] width 601 height 24
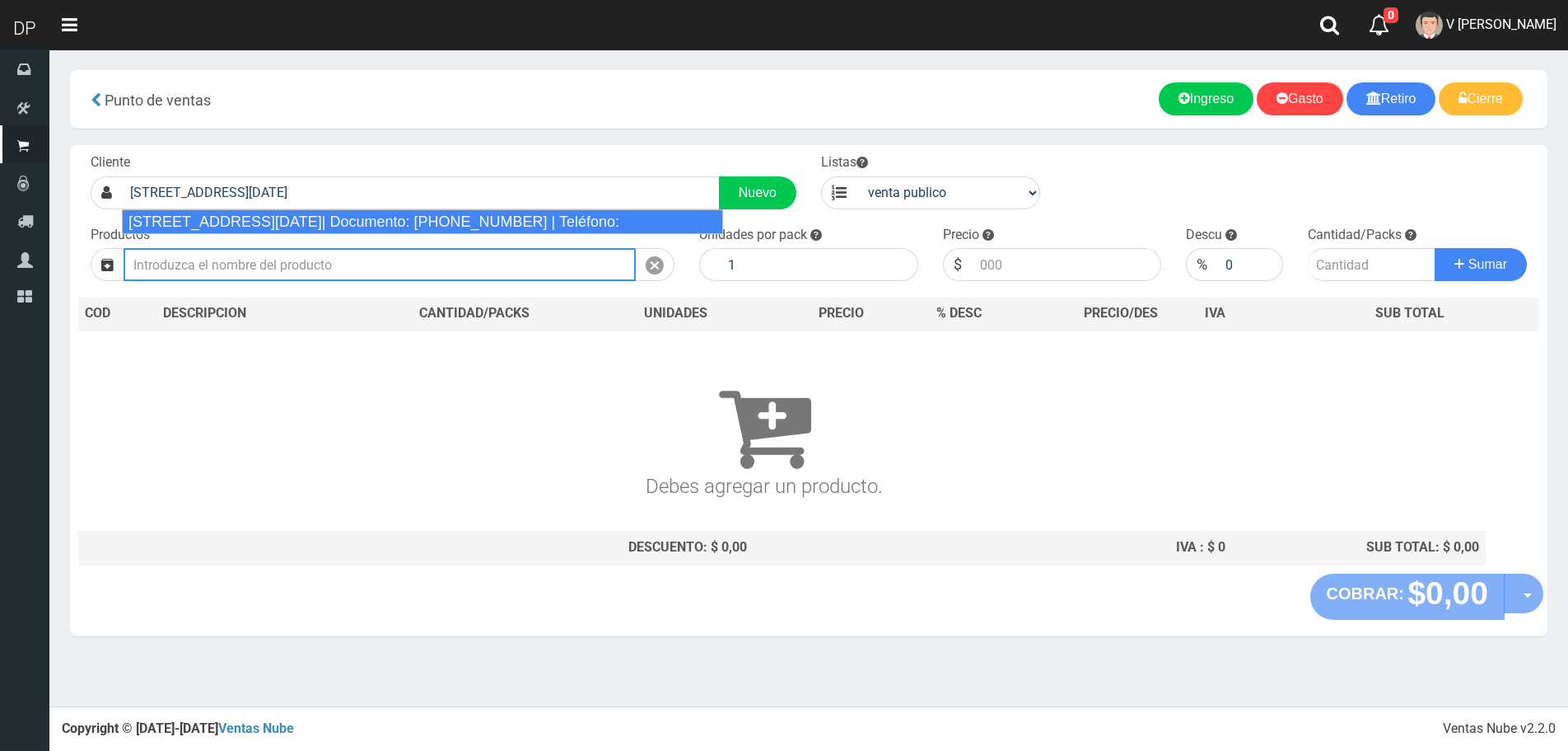
type input "[STREET_ADDRESS][DATE]| Documento: [PHONE_NUMBER] | Teléfono:"
select select "2"
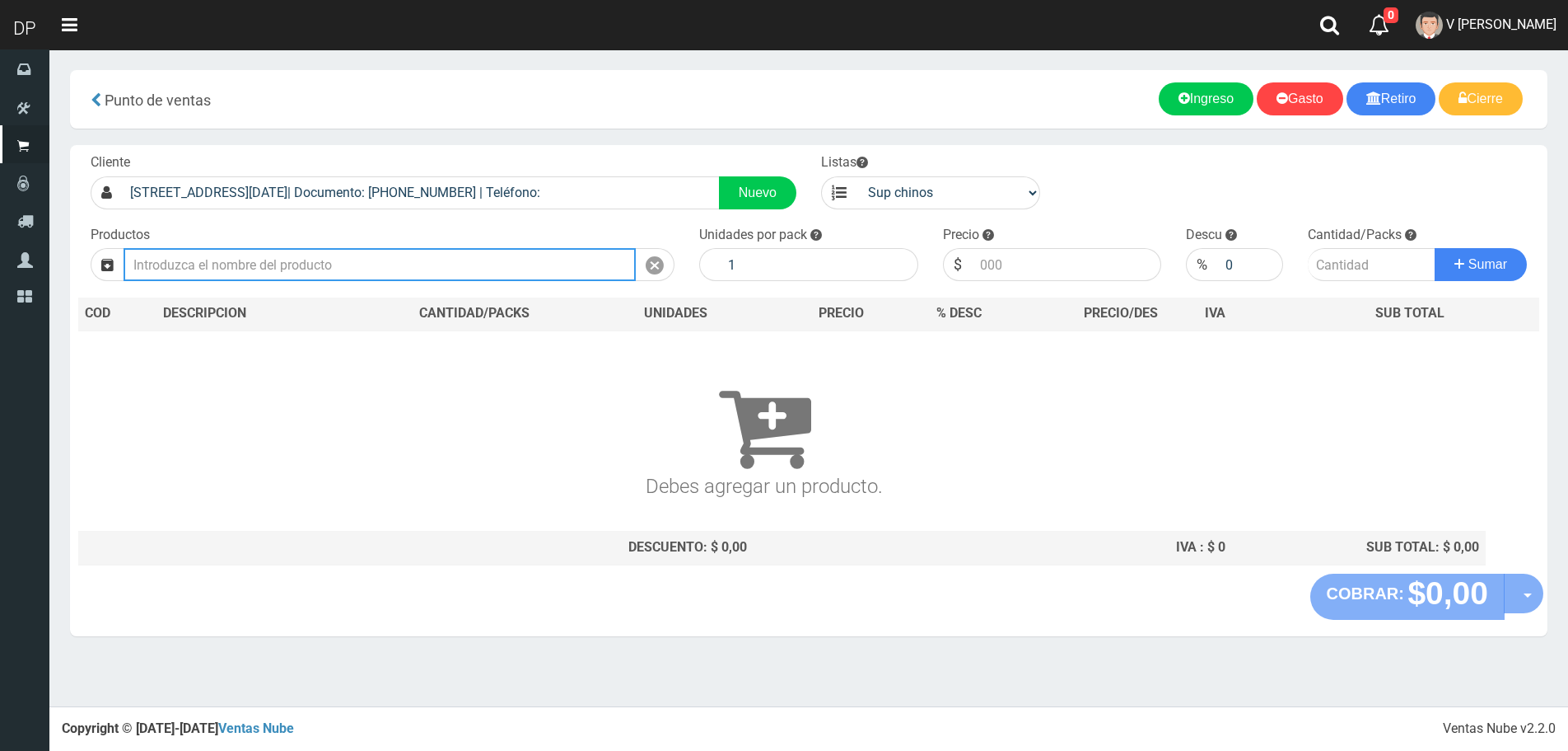
click at [303, 269] on input "text" at bounding box center [380, 264] width 512 height 33
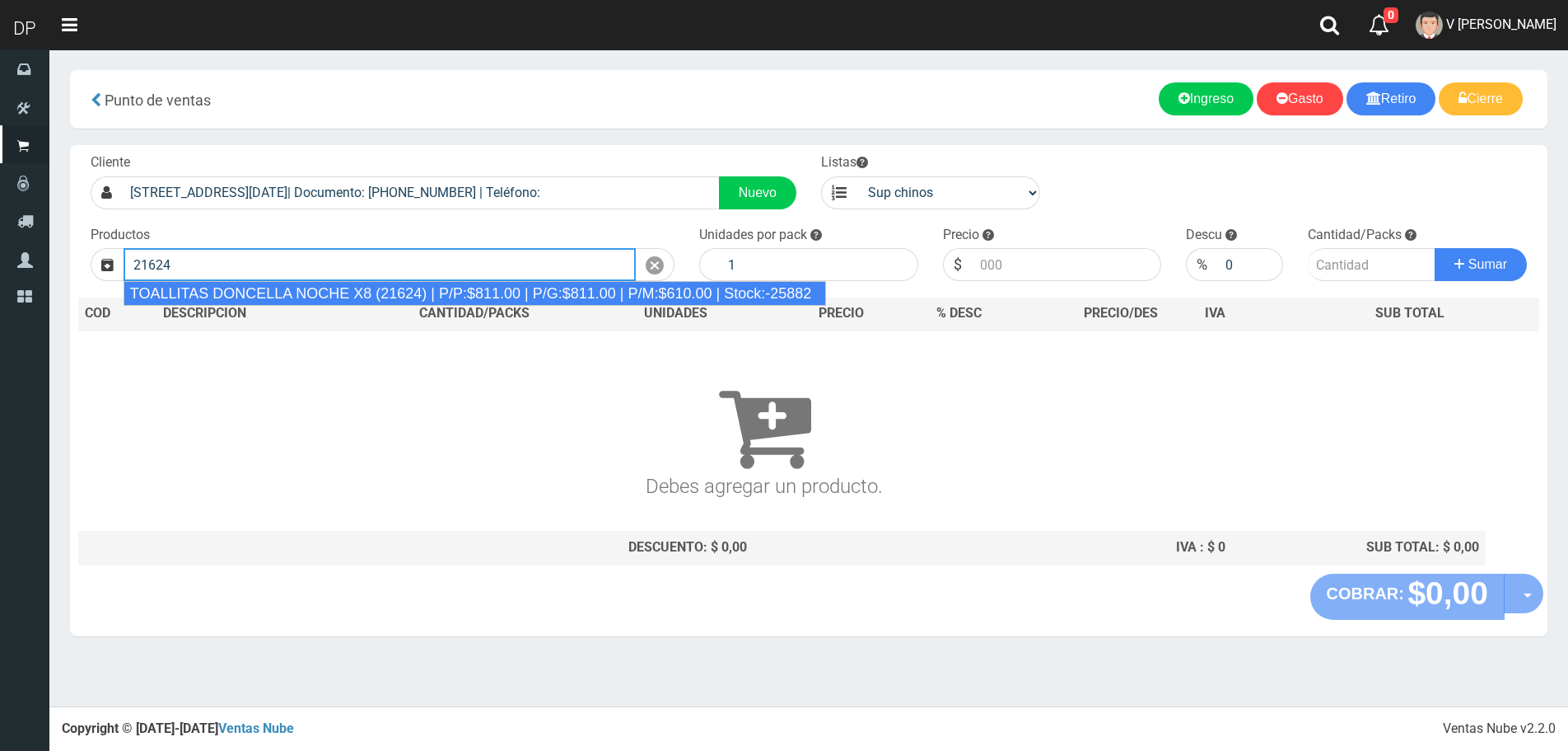
click at [310, 294] on div "TOALLITAS DONCELLA NOCHE X8 (21624) | P/P:$811.00 | P/G:$811.00 | P/M:$610.00 |…" at bounding box center [475, 293] width 703 height 24
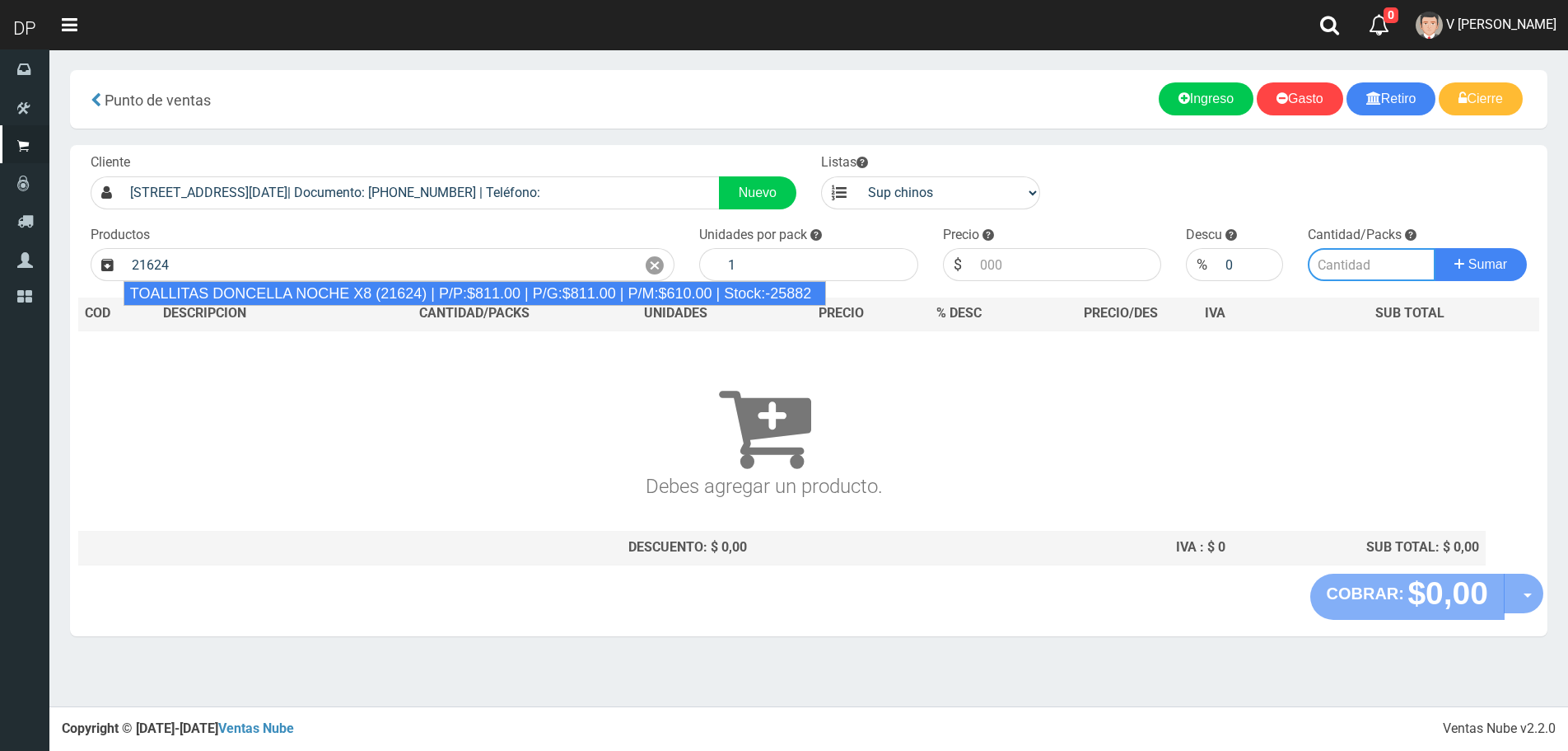
type input "TOALLITAS DONCELLA NOCHE X8 (21624) | P/P:$811.00 | P/G:$811.00 | P/M:$610.00 |…"
type input "50"
type input "811.00"
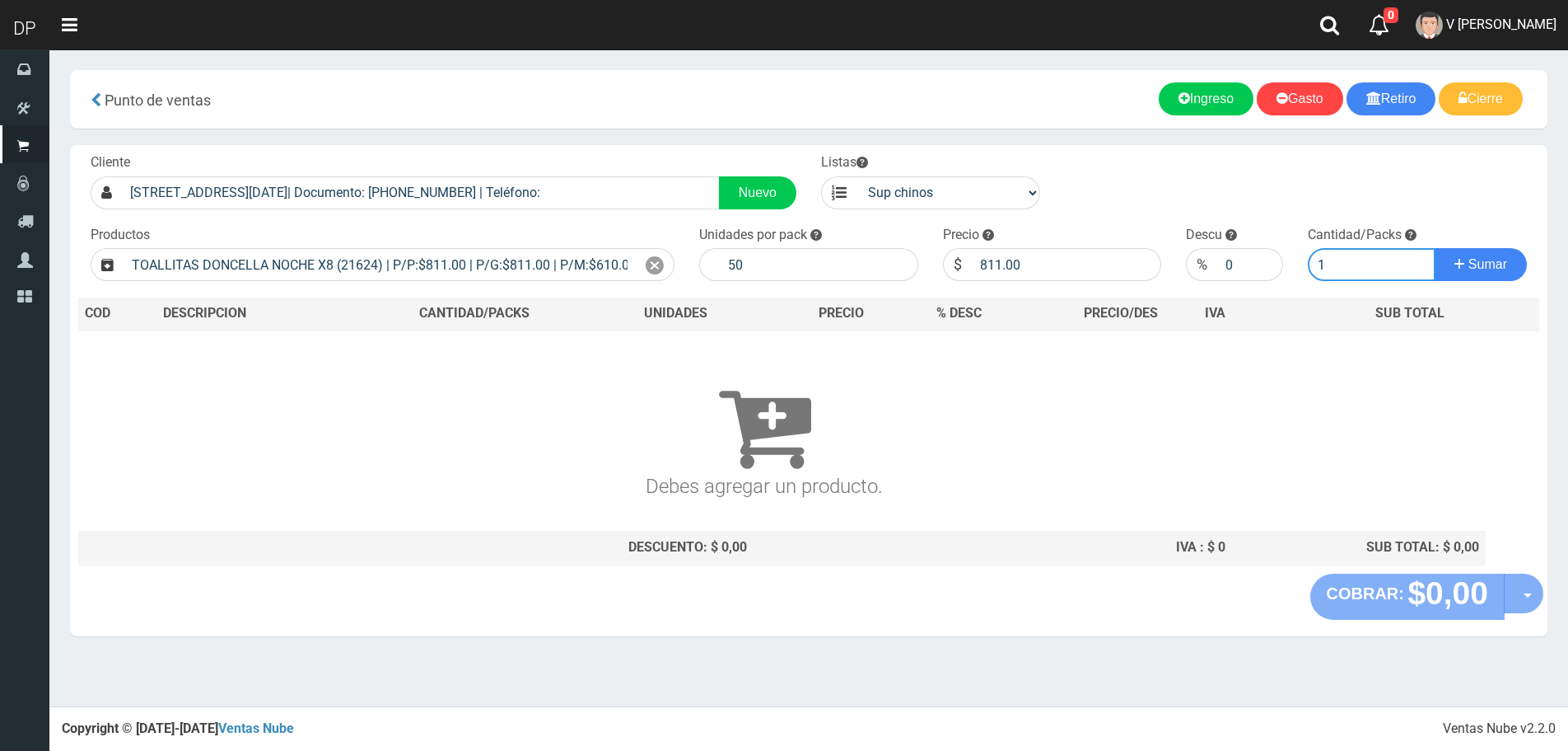
type input "1"
click at [1435, 248] on button "Sumar" at bounding box center [1481, 264] width 92 height 33
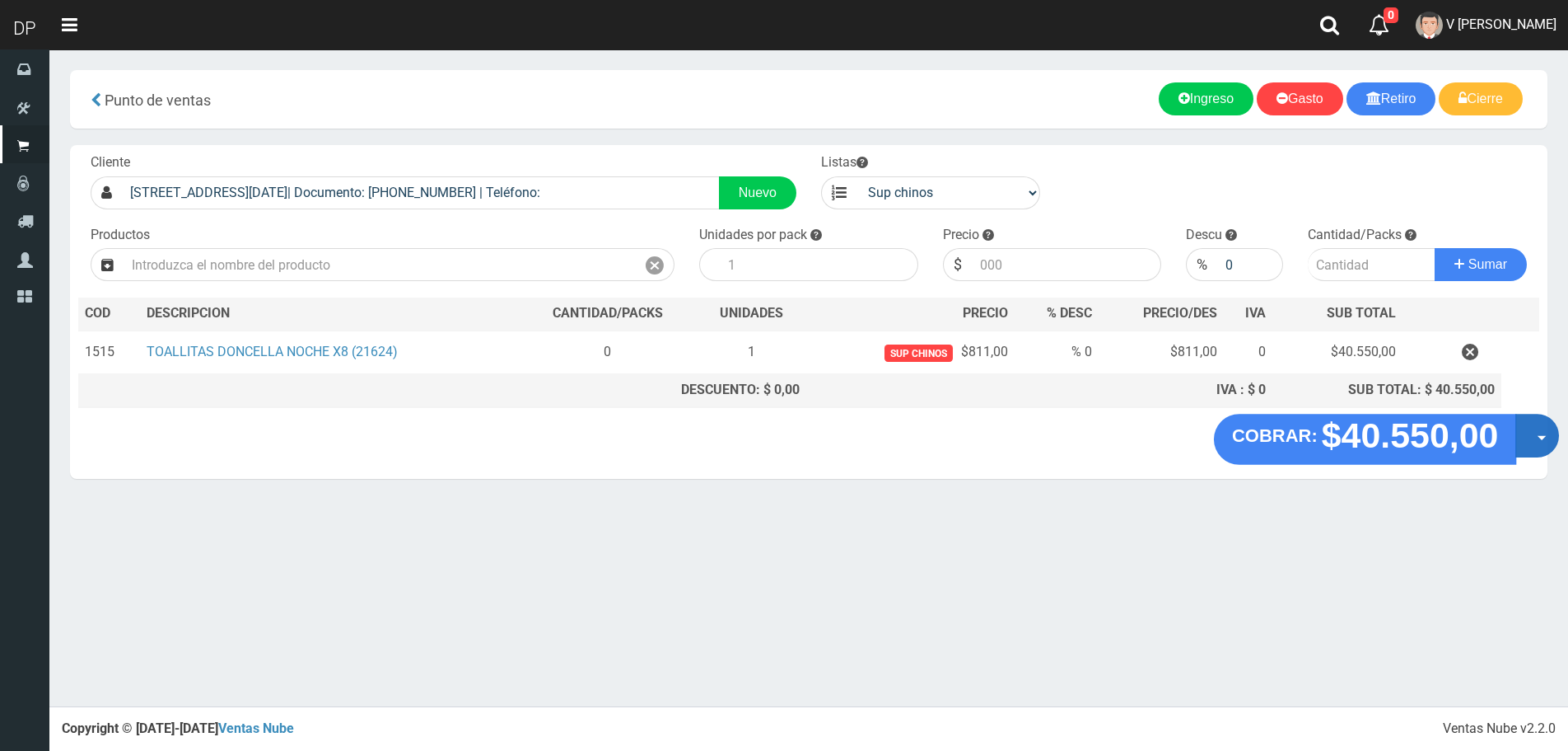
click at [1525, 437] on button "Opciones" at bounding box center [1537, 435] width 43 height 43
click at [1534, 446] on link "Hacer Devolucion" at bounding box center [1484, 441] width 148 height 38
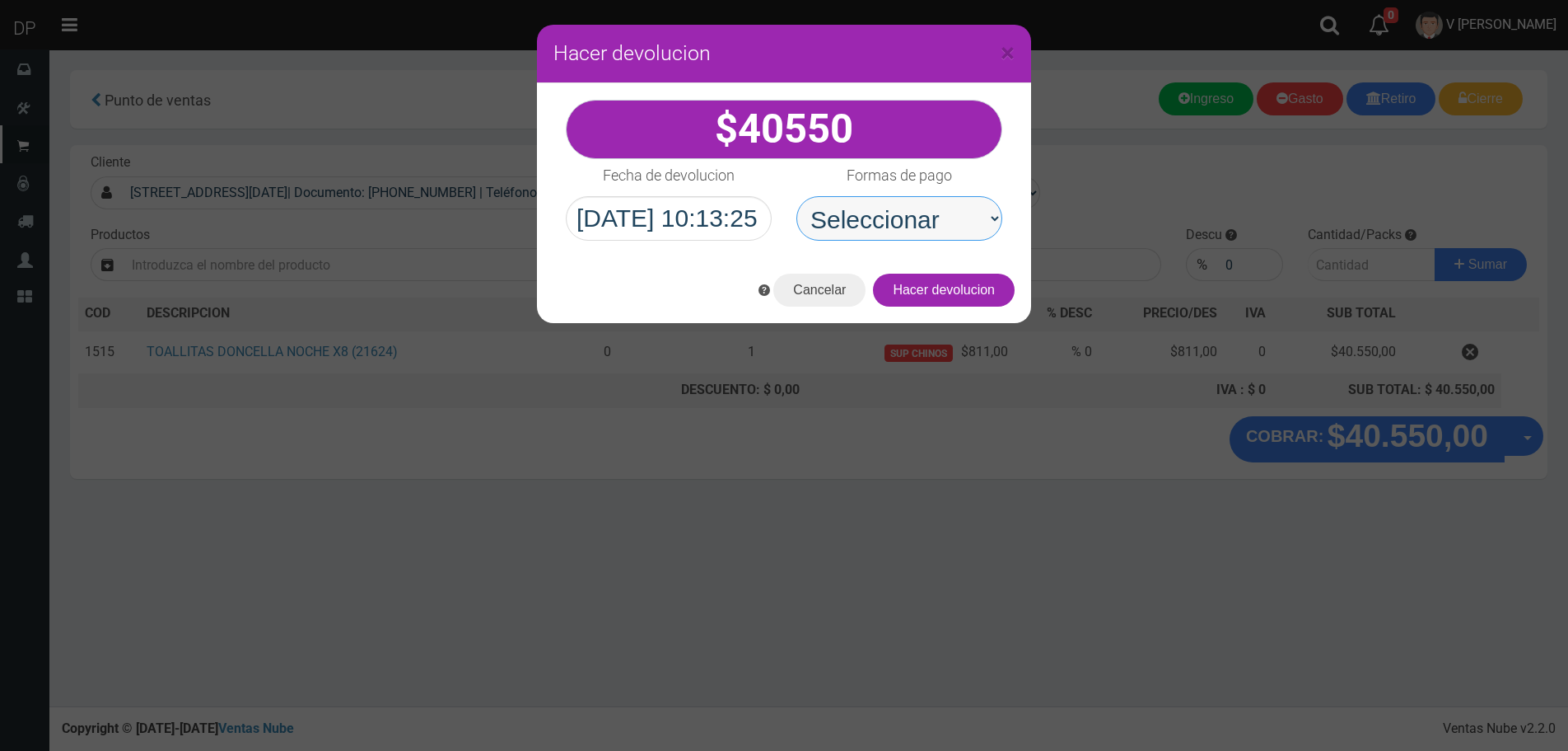
click at [892, 211] on select "Seleccionar Efectivo Tarjeta de Crédito Depósito Débito" at bounding box center [899, 218] width 206 height 44
select select "Efectivo"
click at [797, 196] on select "Seleccionar Efectivo Tarjeta de Crédito Depósito Débito" at bounding box center [899, 218] width 206 height 44
click at [972, 301] on button "Hacer devolucion" at bounding box center [944, 289] width 141 height 33
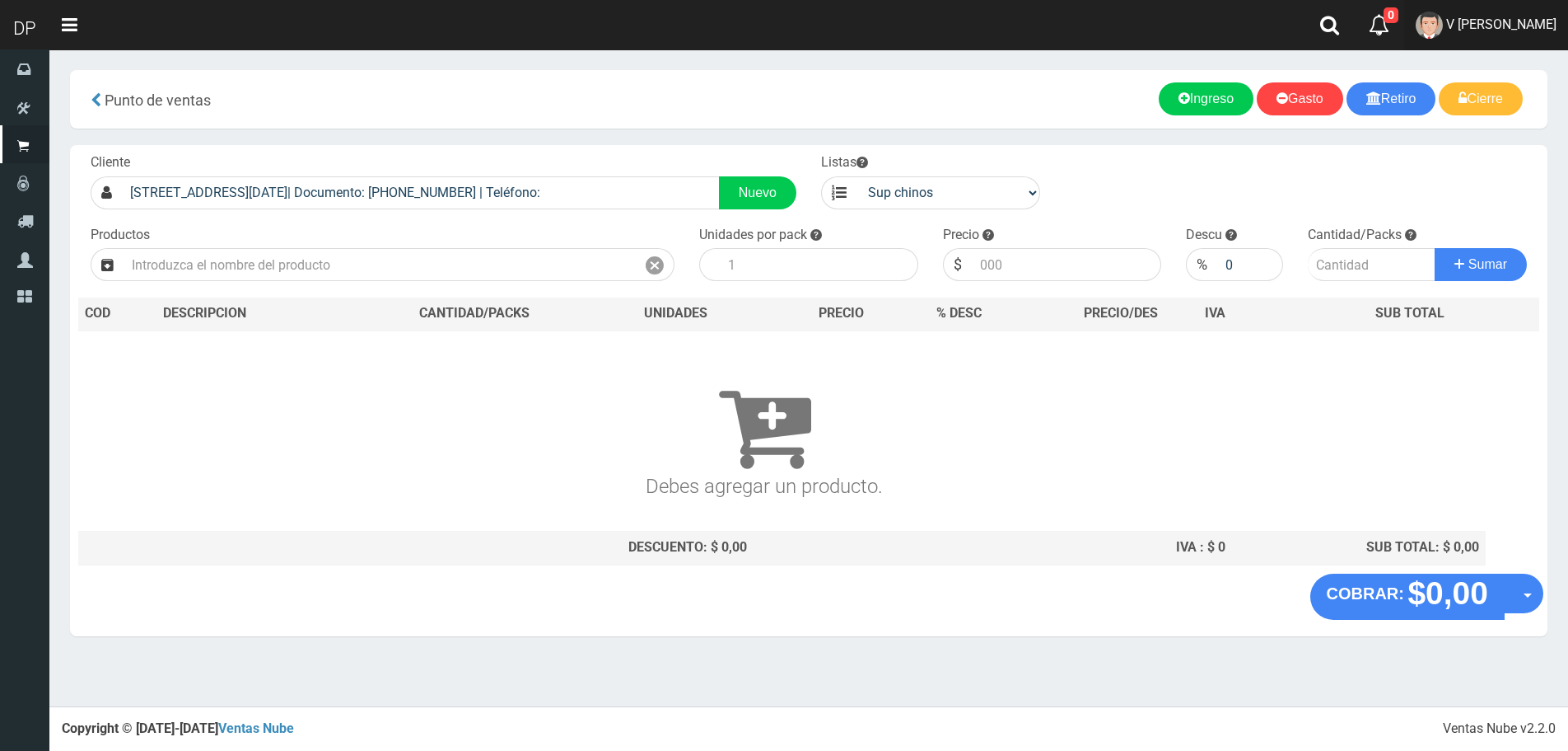
click at [1529, 30] on span "V Maria Graciela vargas" at bounding box center [1501, 24] width 110 height 16
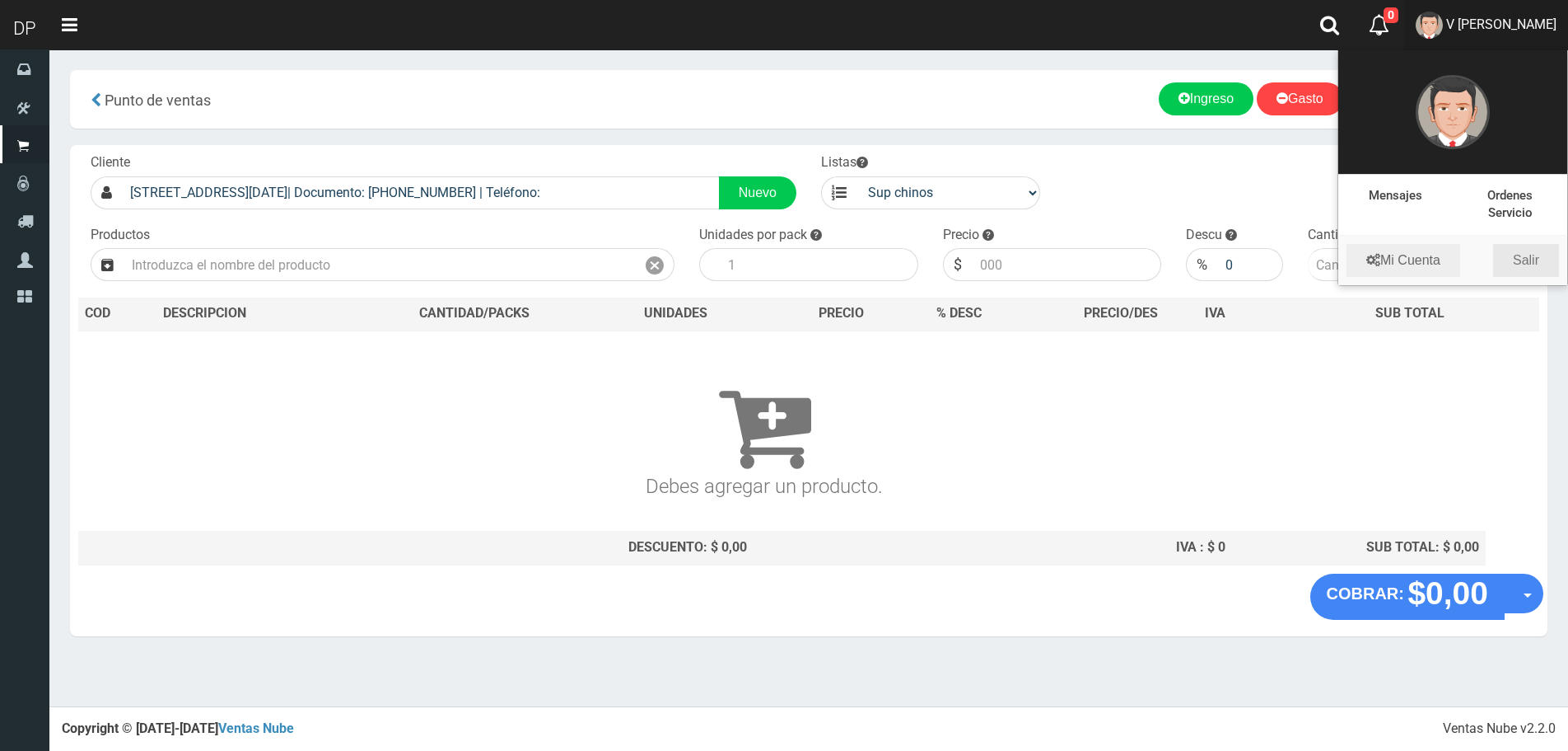
click at [1540, 261] on link "Salir" at bounding box center [1527, 260] width 66 height 33
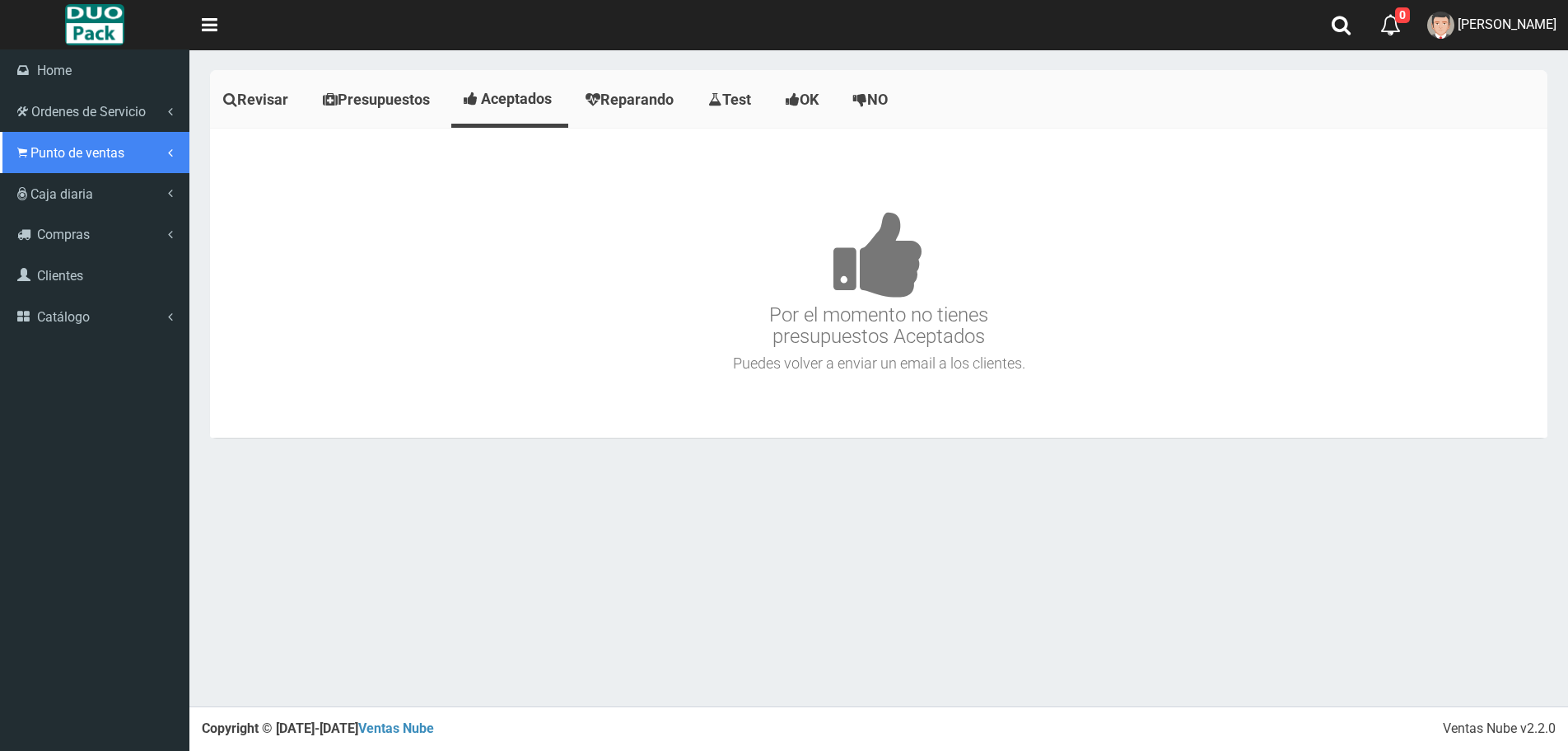
click at [89, 155] on span "Punto de ventas" at bounding box center [77, 153] width 94 height 16
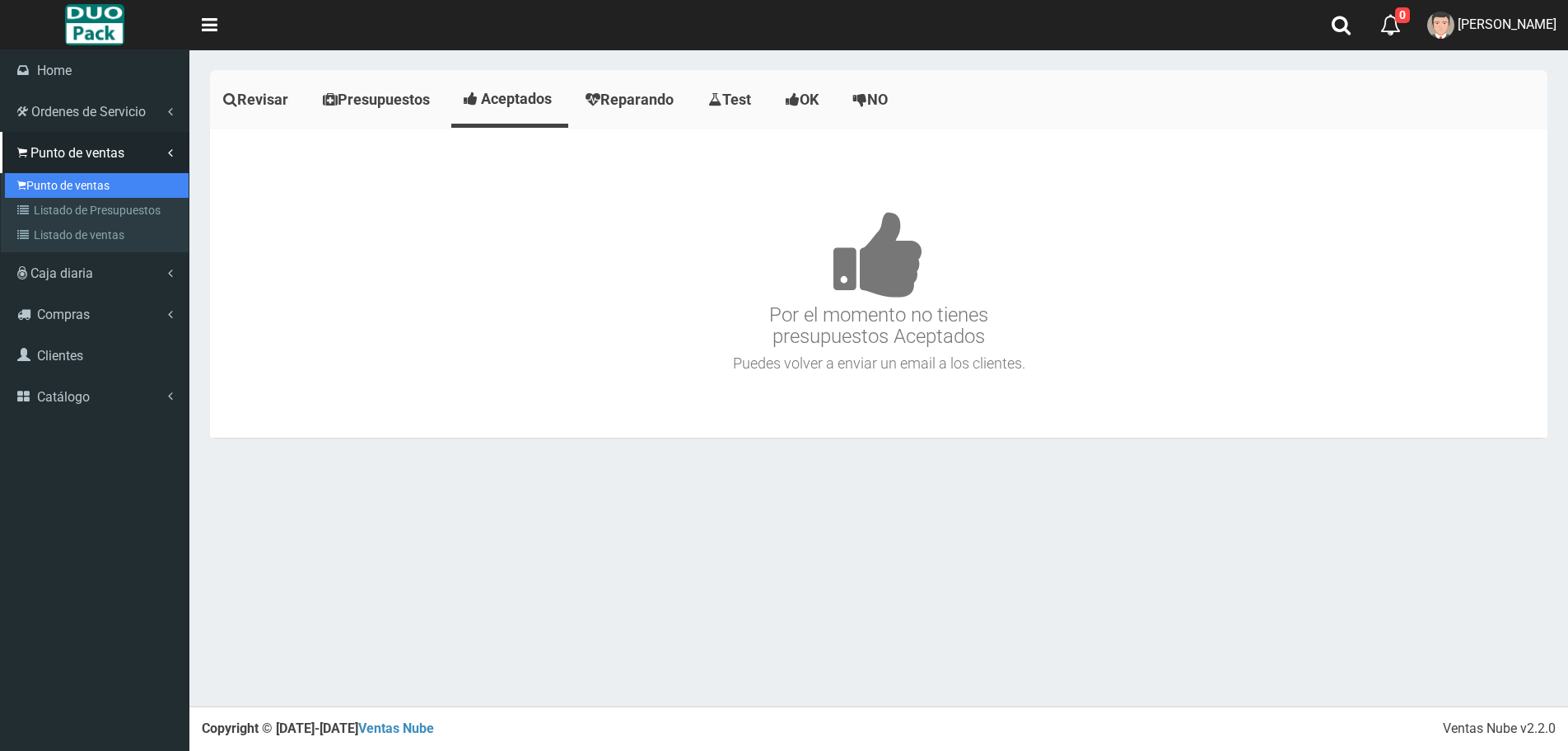
click at [77, 188] on link "Punto de ventas" at bounding box center [96, 186] width 184 height 24
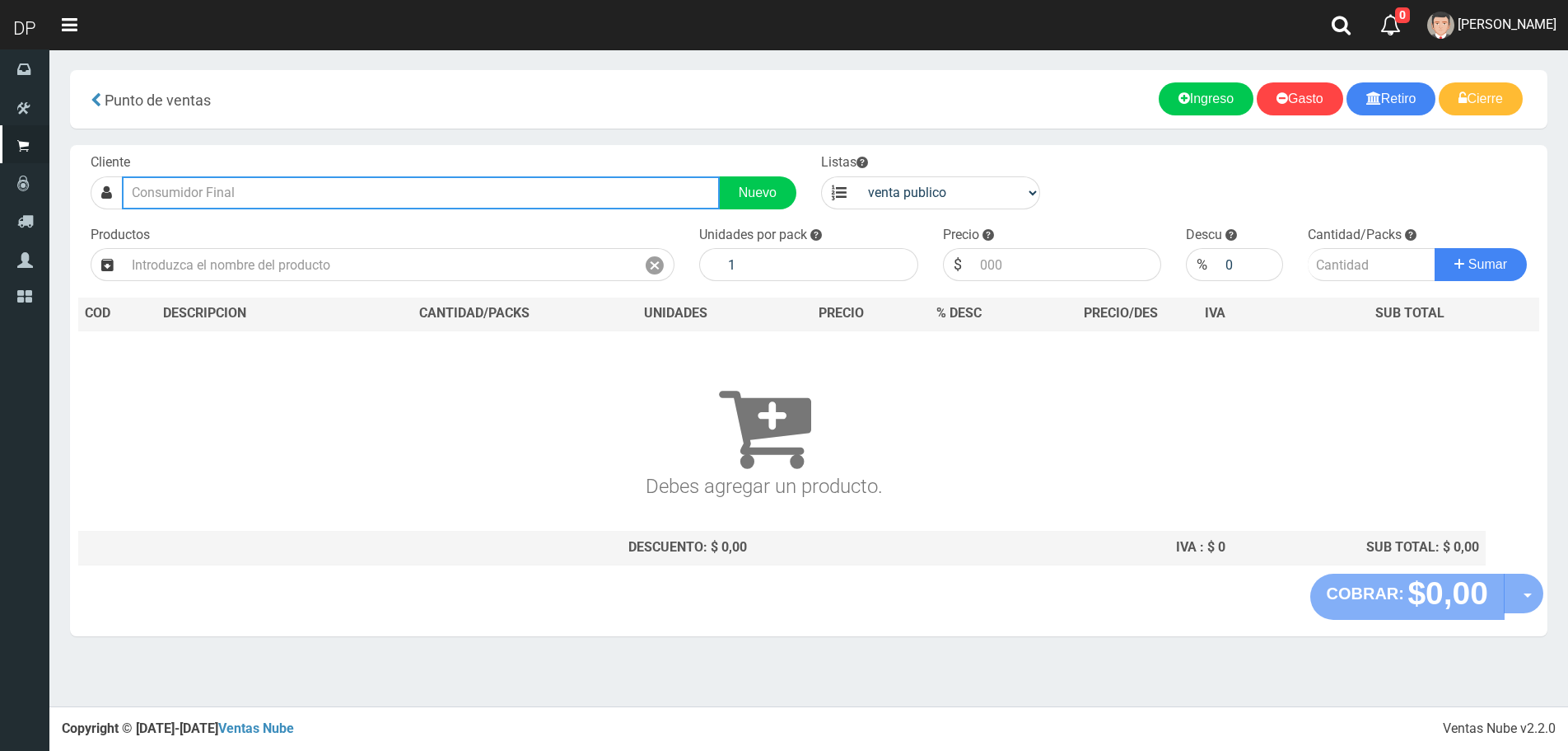
click at [216, 198] on input "text" at bounding box center [420, 192] width 598 height 33
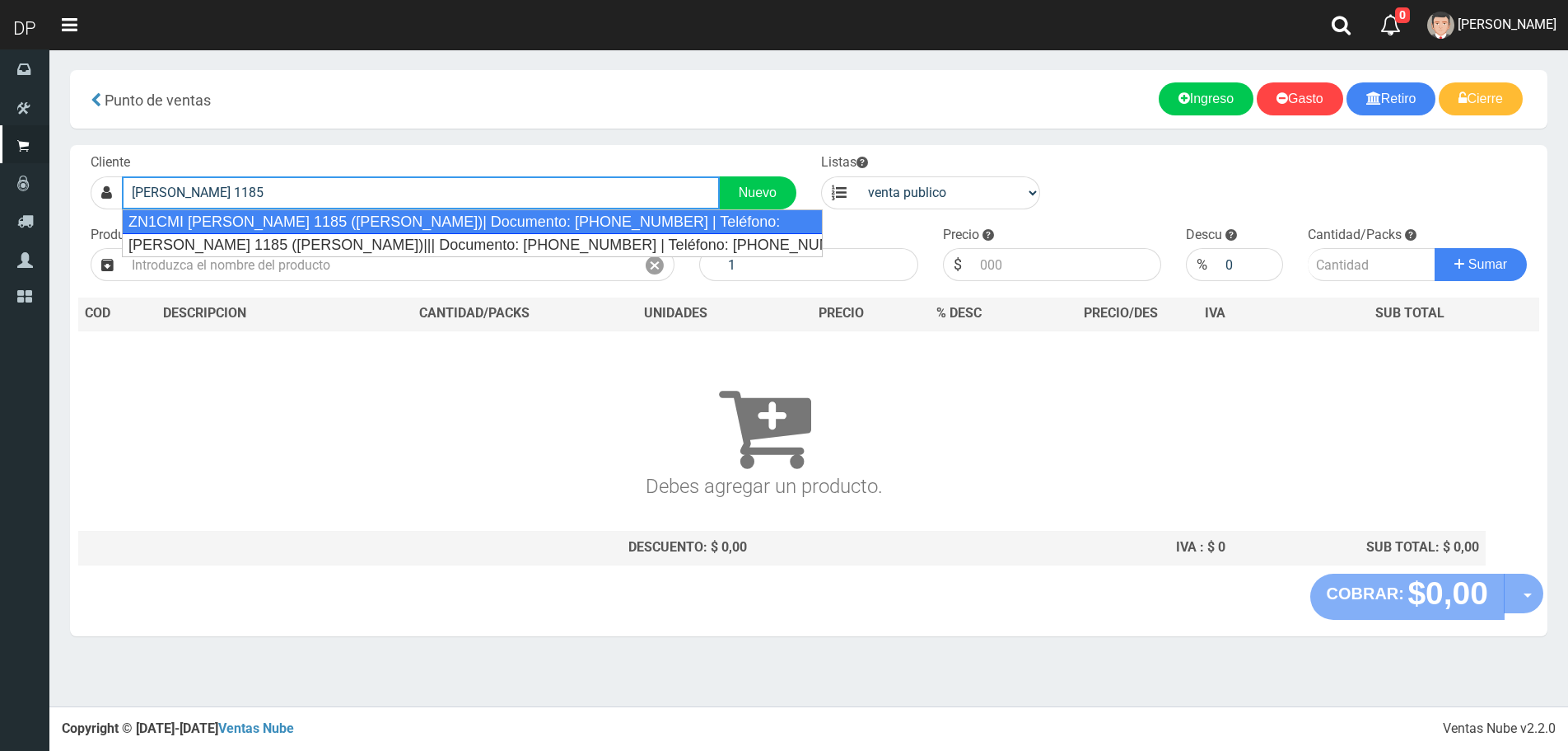
click at [370, 215] on div "ZN1CMI MARTIN RODRIGUEZ 1185 (VILLA ADELINA)| Documento: 123123123132132132 | T…" at bounding box center [472, 221] width 701 height 24
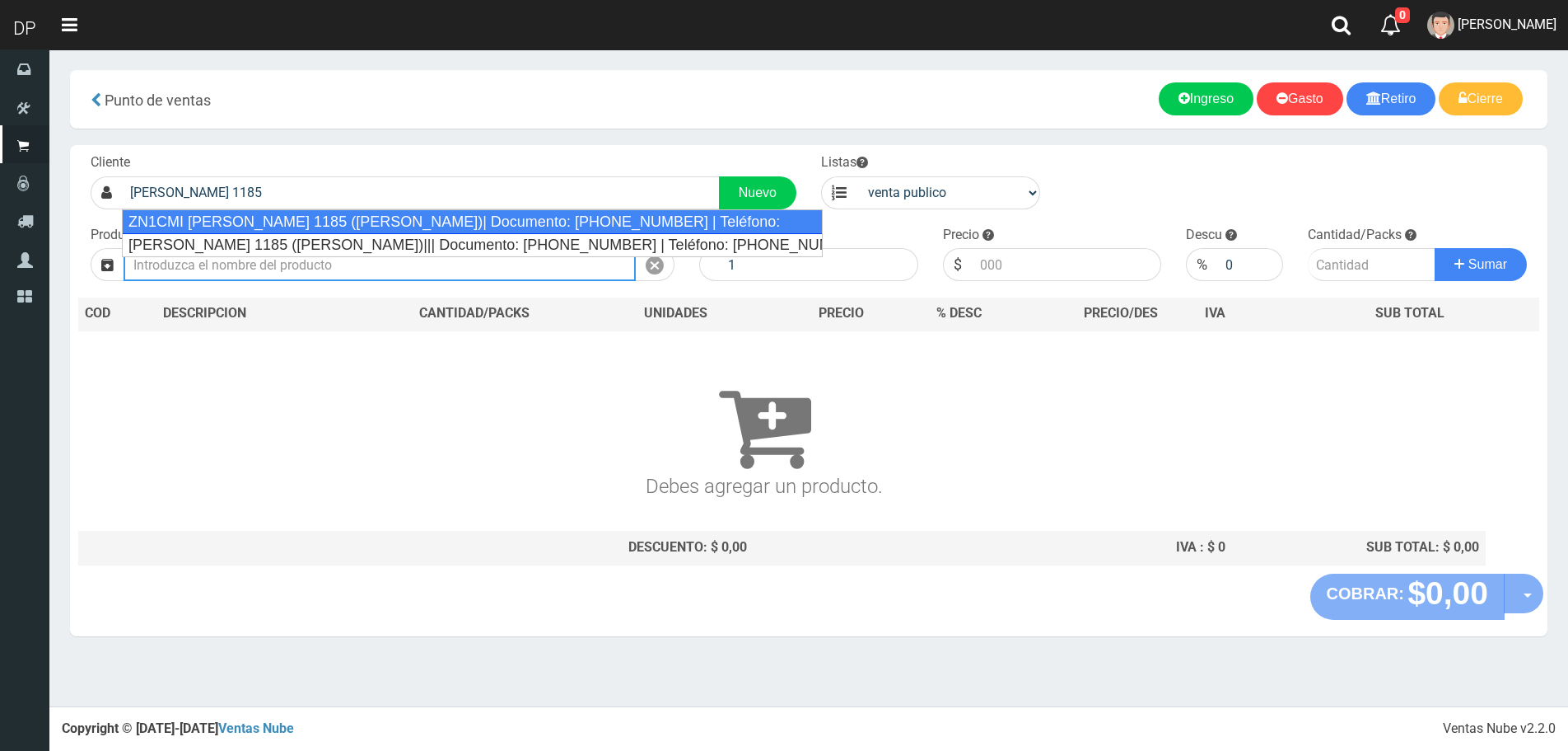
type input "ZN1CMI MARTIN RODRIGUEZ 1185 (VILLA ADELINA)| Documento: 123123123132132132 | T…"
select select "2"
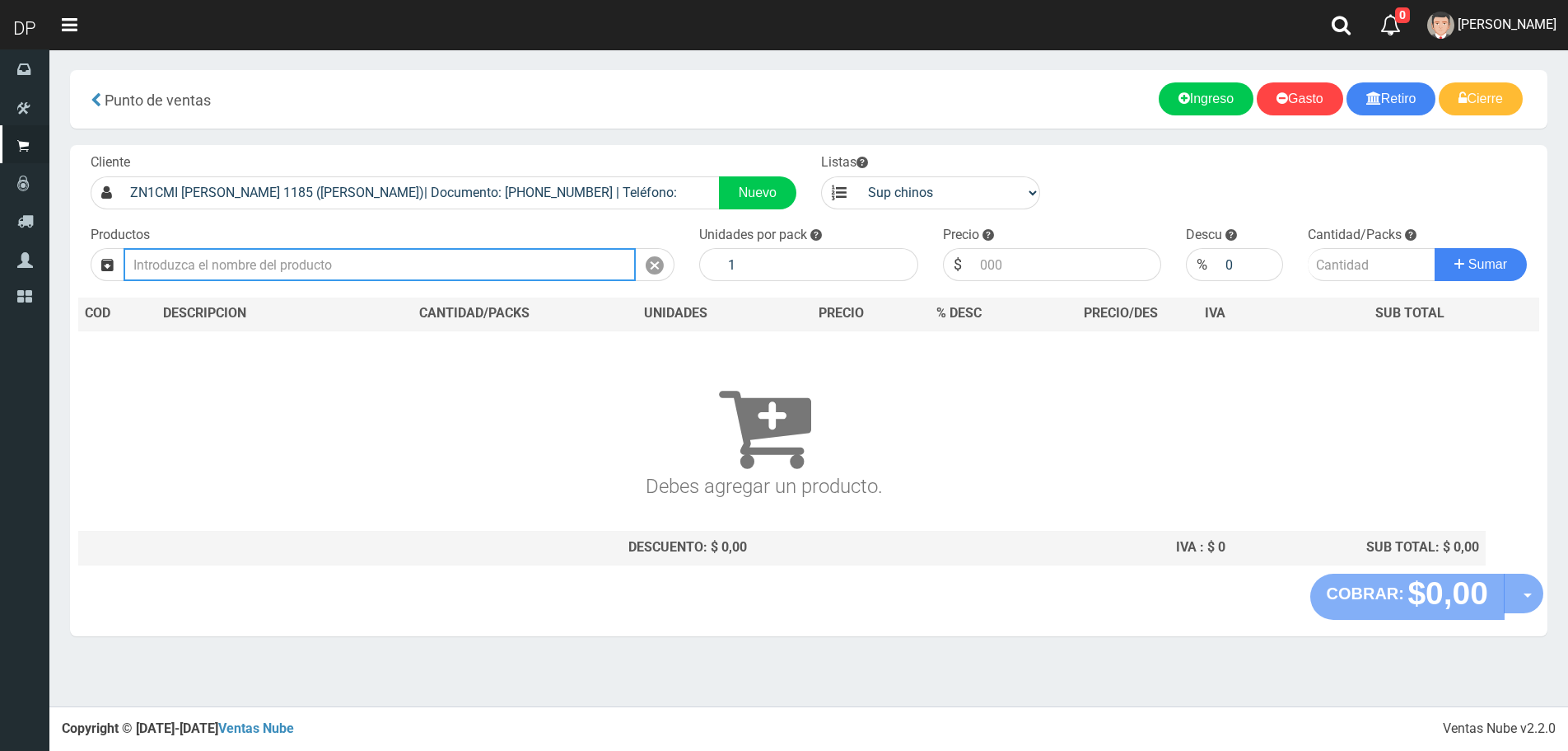
click at [335, 266] on input "text" at bounding box center [380, 264] width 512 height 33
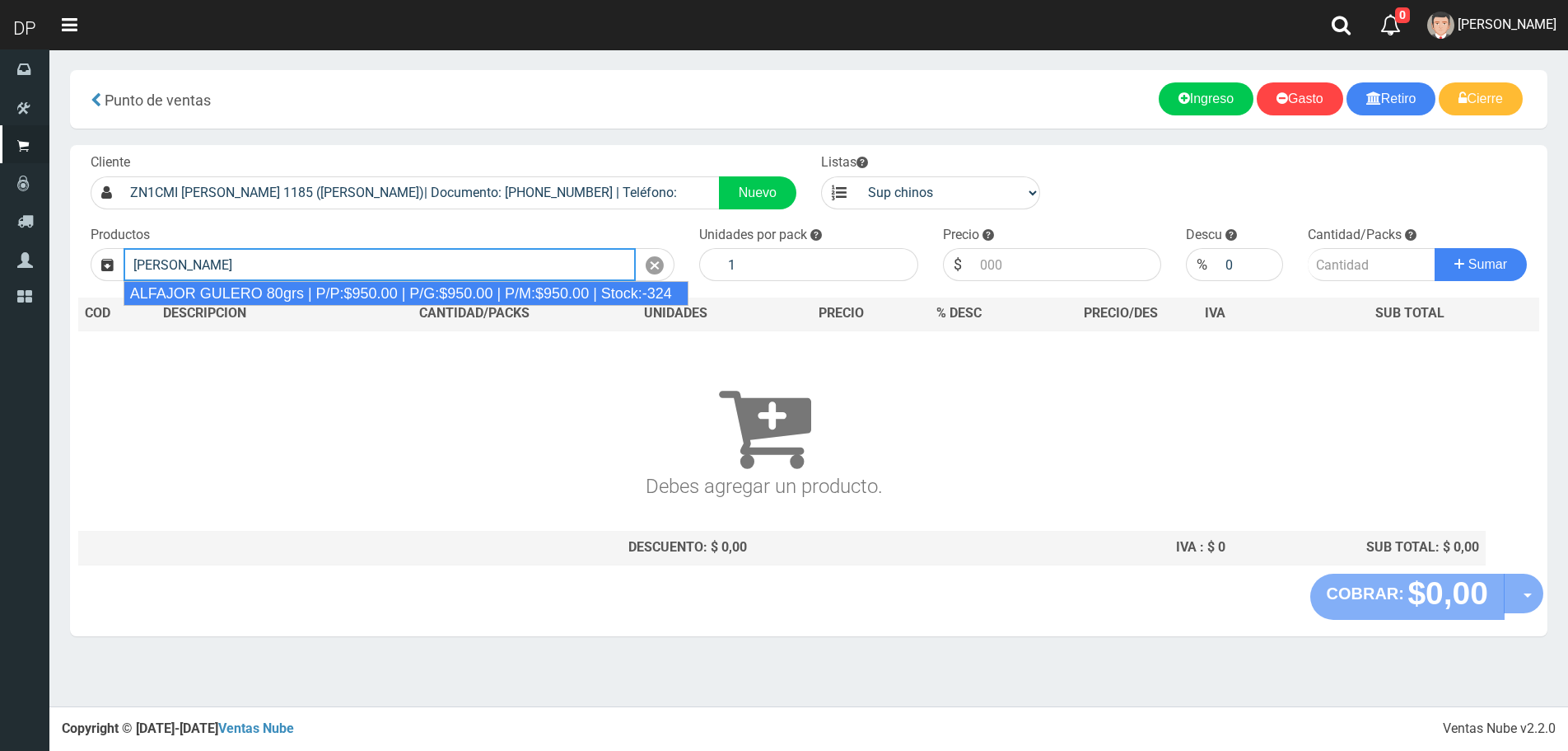
click at [274, 286] on div "ALFAJOR GULERO 80grs | P/P:$950.00 | P/G:$950.00 | P/M:$950.00 | Stock:-324" at bounding box center [406, 293] width 565 height 24
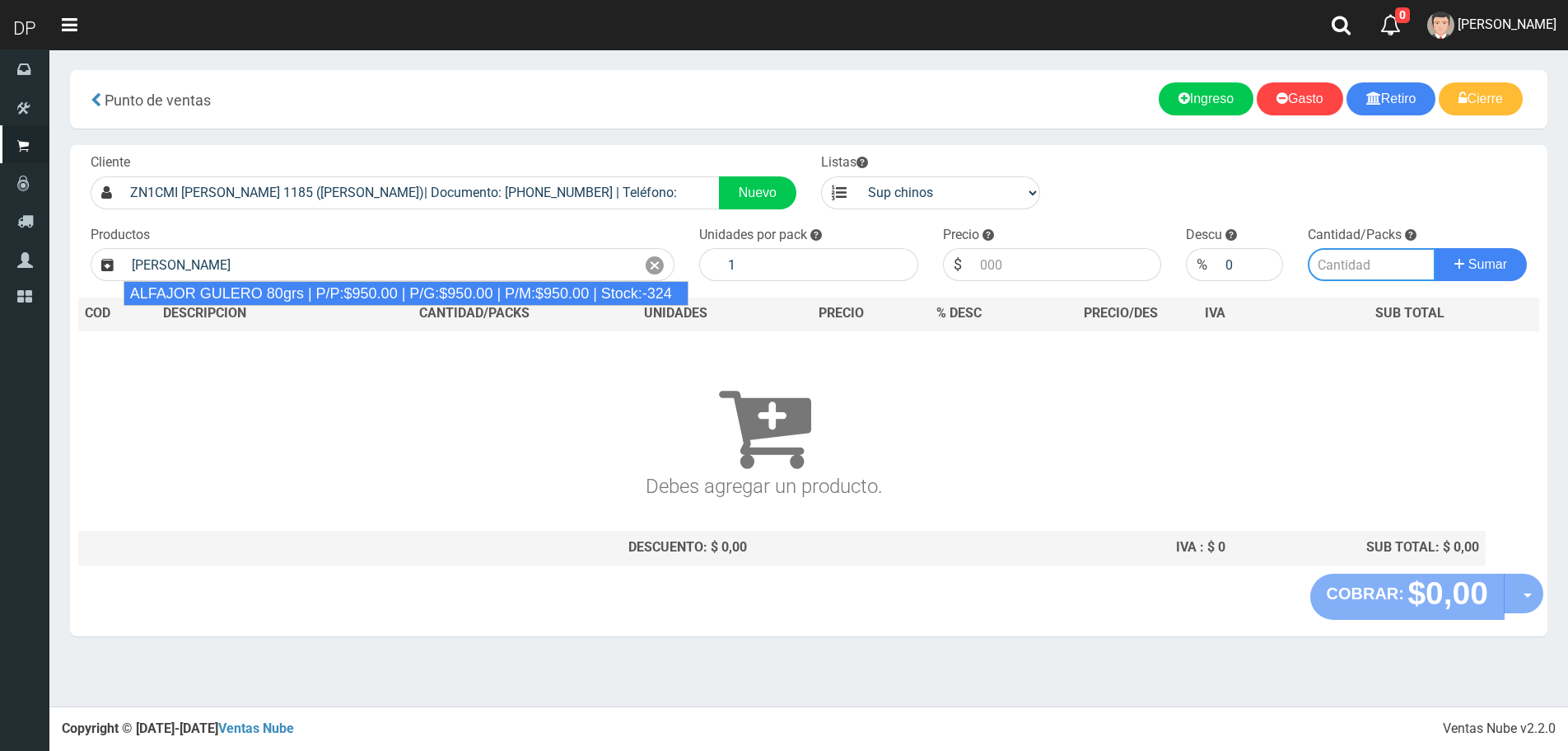
type input "ALFAJOR GULERO 80grs | P/P:$950.00 | P/G:$950.00 | P/M:$950.00 | Stock:-324"
type input "18"
type input "950.00"
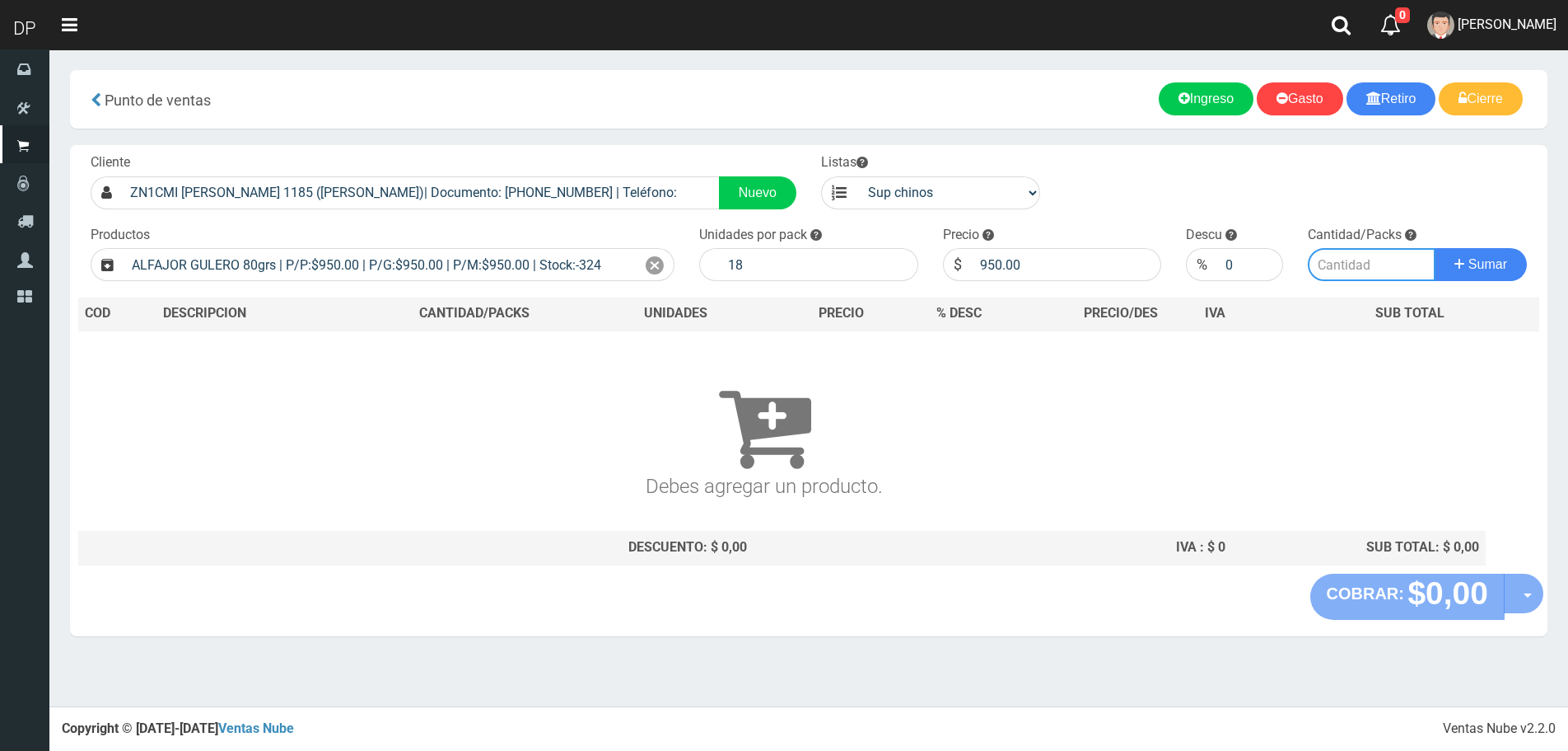
click at [1352, 260] on input "number" at bounding box center [1372, 264] width 128 height 33
type input "3"
click at [1435, 248] on button "Sumar" at bounding box center [1481, 264] width 92 height 33
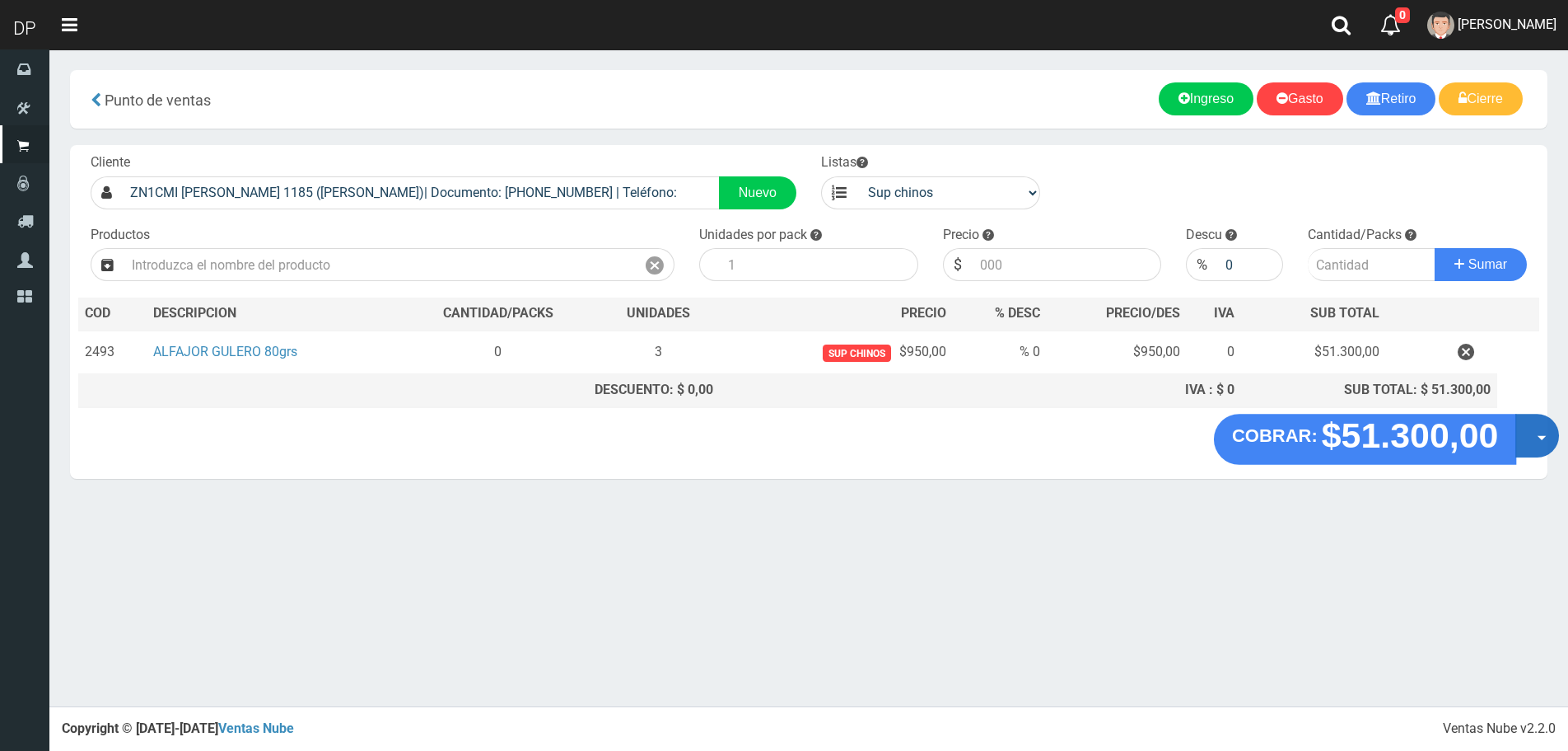
click at [1528, 437] on button "Opciones" at bounding box center [1537, 435] width 43 height 43
click at [1513, 437] on link "Hacer Devolucion" at bounding box center [1484, 441] width 148 height 38
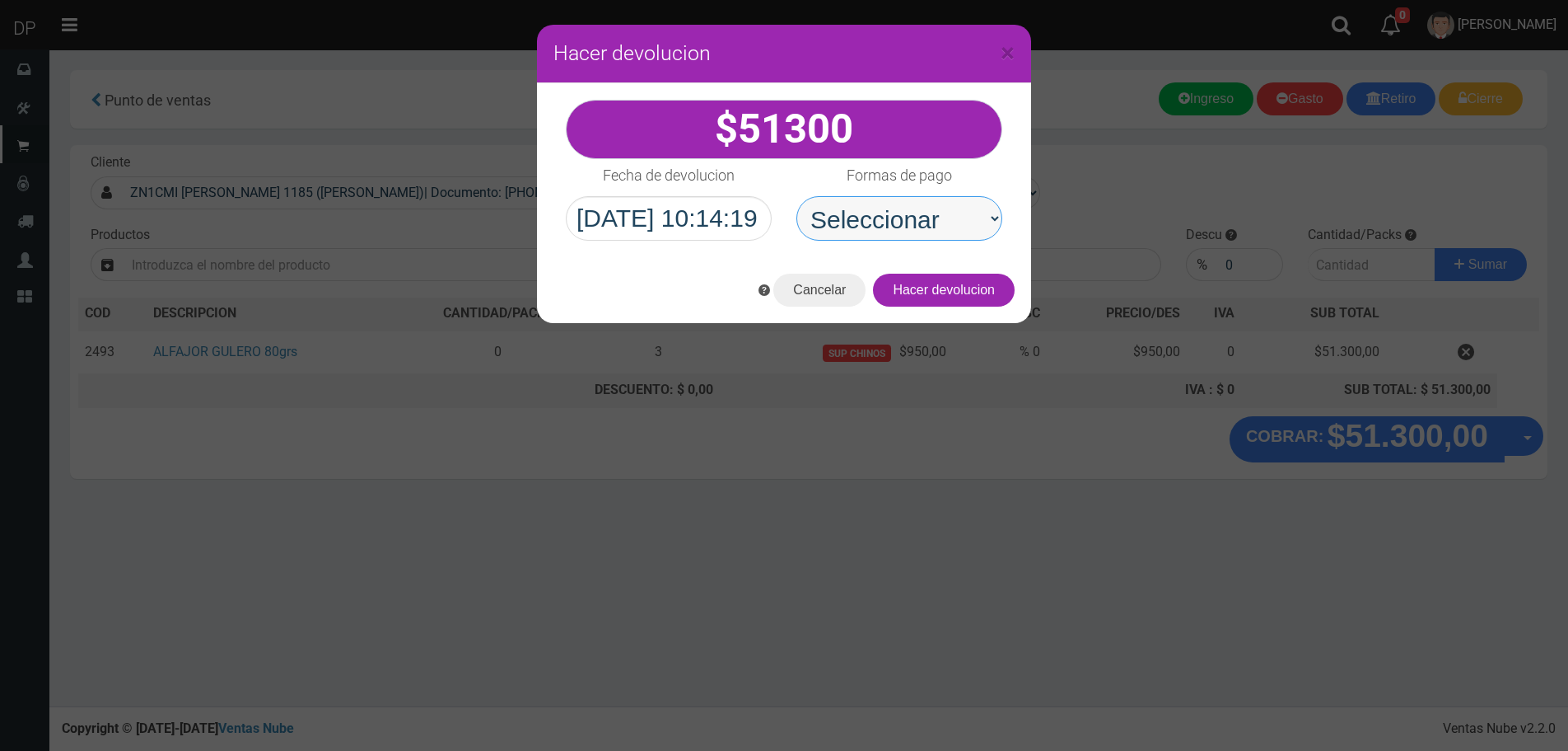
drag, startPoint x: 1018, startPoint y: 218, endPoint x: 944, endPoint y: 240, distance: 77.2
click at [944, 204] on select "Seleccionar Efectivo Tarjeta de Crédito Depósito Débito" at bounding box center [899, 218] width 206 height 44
select select "Efectivo"
click at [797, 196] on select "Seleccionar Efectivo Tarjeta de Crédito Depósito Débito" at bounding box center [899, 218] width 206 height 44
click at [970, 319] on div "Cancelar Hacer devolucion" at bounding box center [784, 290] width 494 height 66
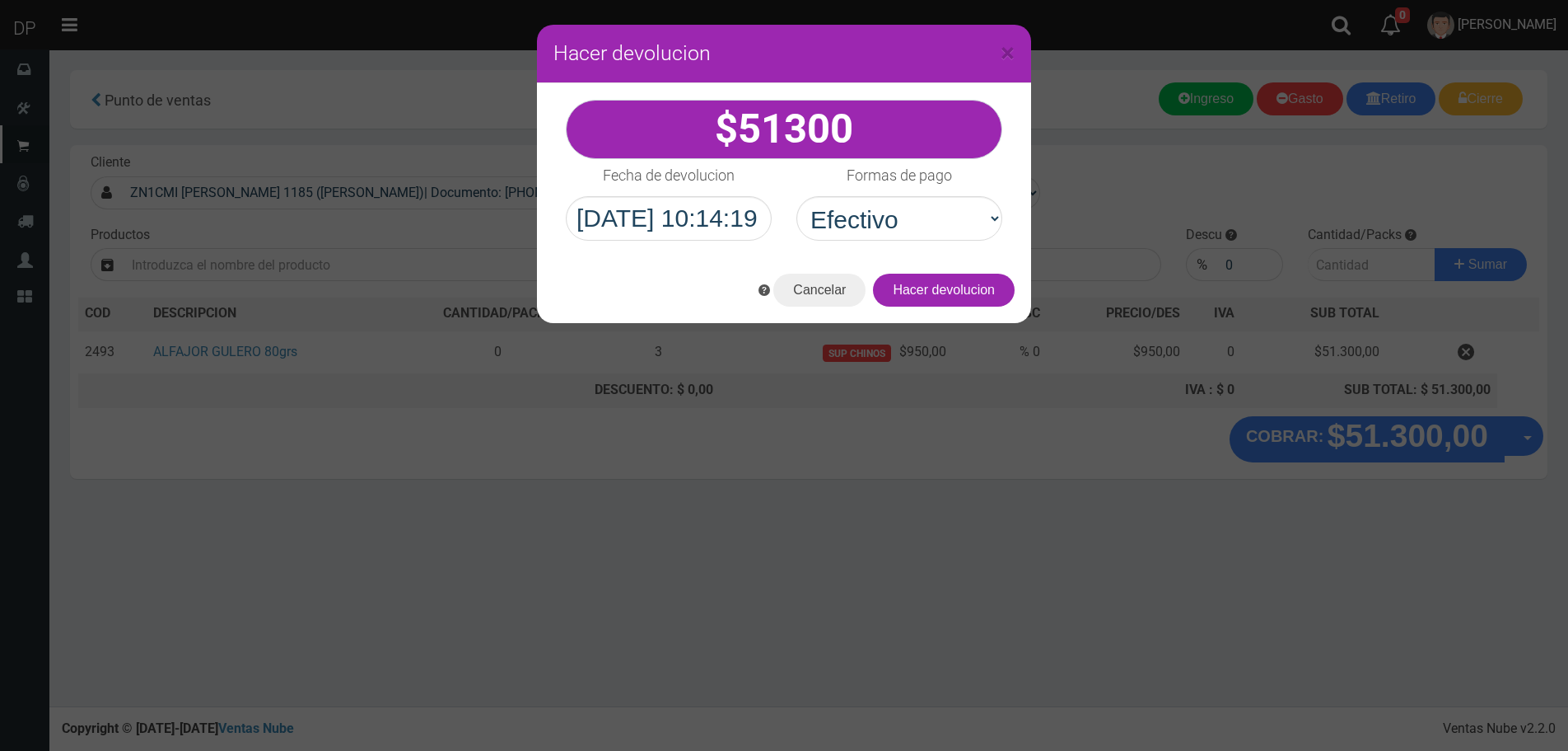
click at [970, 306] on div "Cancelar Hacer devolucion" at bounding box center [784, 290] width 494 height 66
click at [970, 286] on button "Hacer devolucion" at bounding box center [944, 289] width 141 height 33
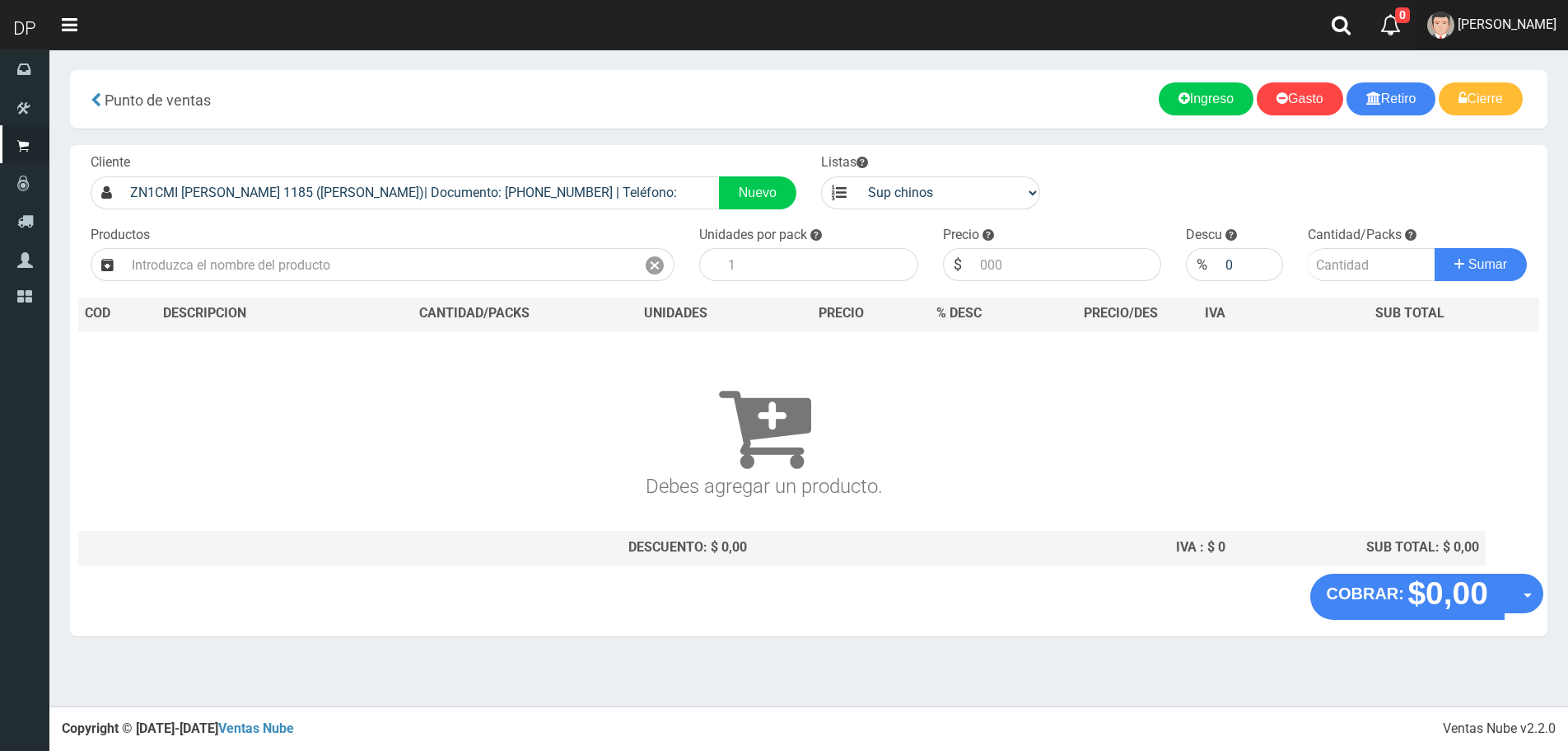
click at [1528, 30] on span "AXELL MOYA" at bounding box center [1507, 24] width 99 height 16
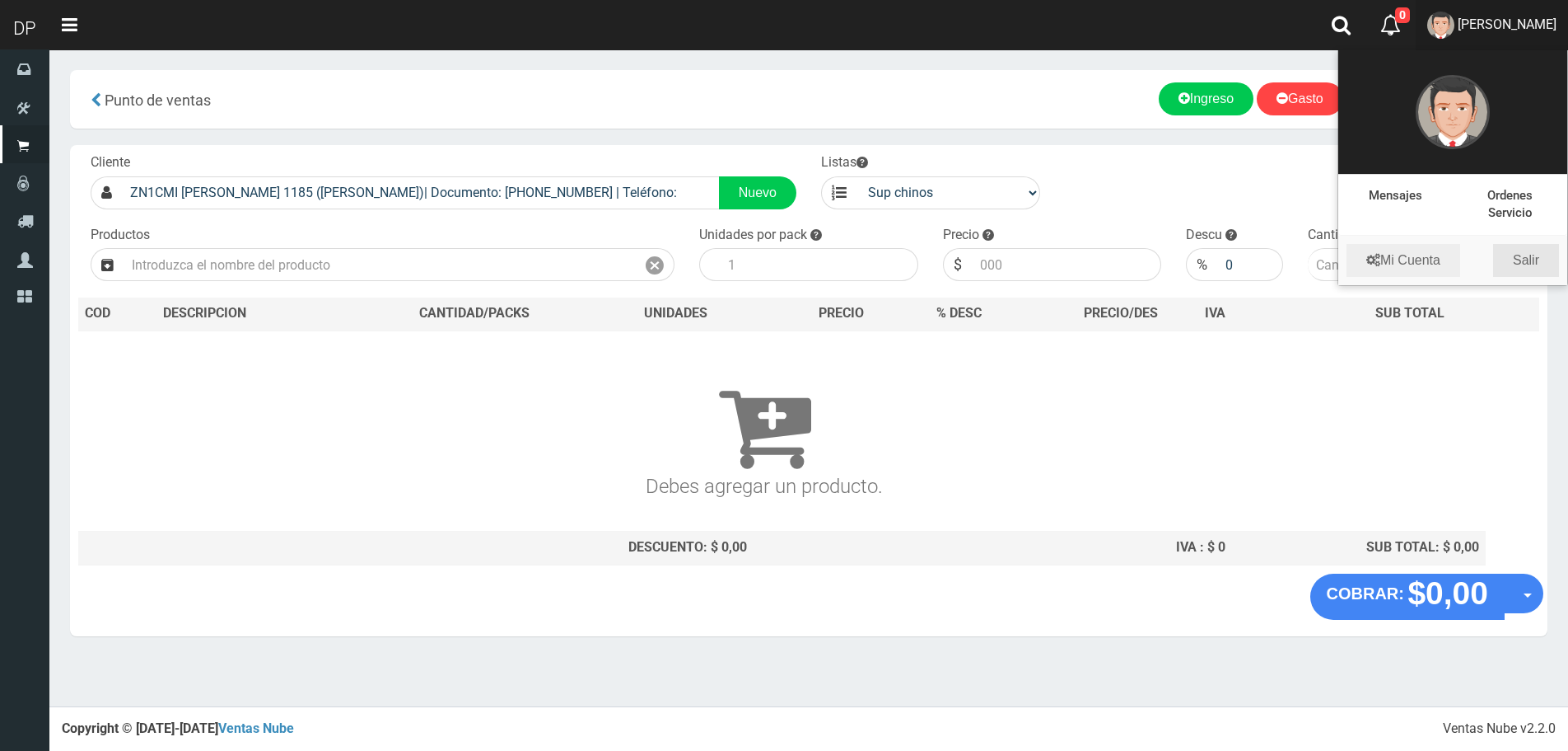
drag, startPoint x: 1522, startPoint y: 268, endPoint x: 1455, endPoint y: 204, distance: 92.7
click at [1523, 268] on link "Salir" at bounding box center [1527, 260] width 66 height 33
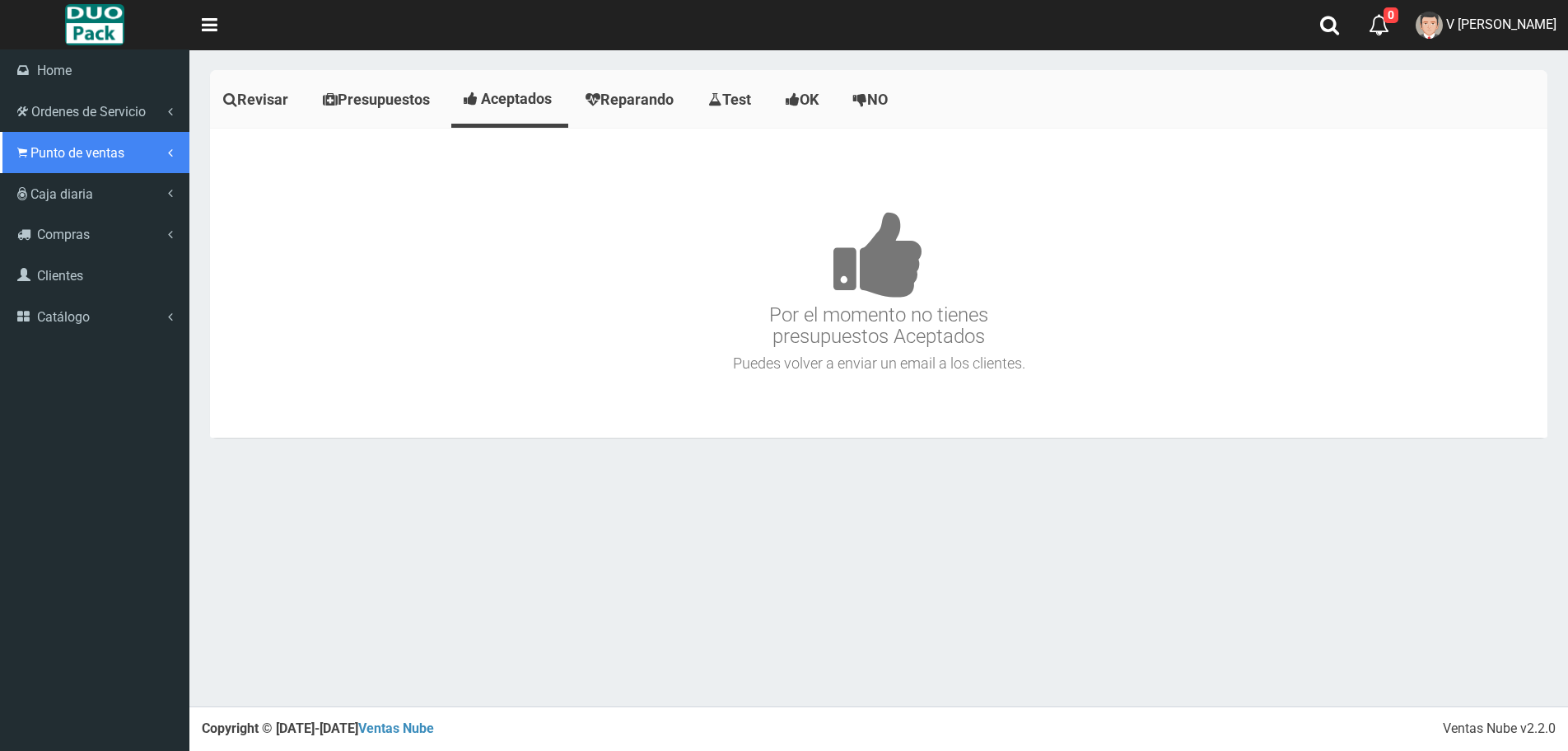
click at [45, 156] on span "Punto de ventas" at bounding box center [77, 153] width 94 height 16
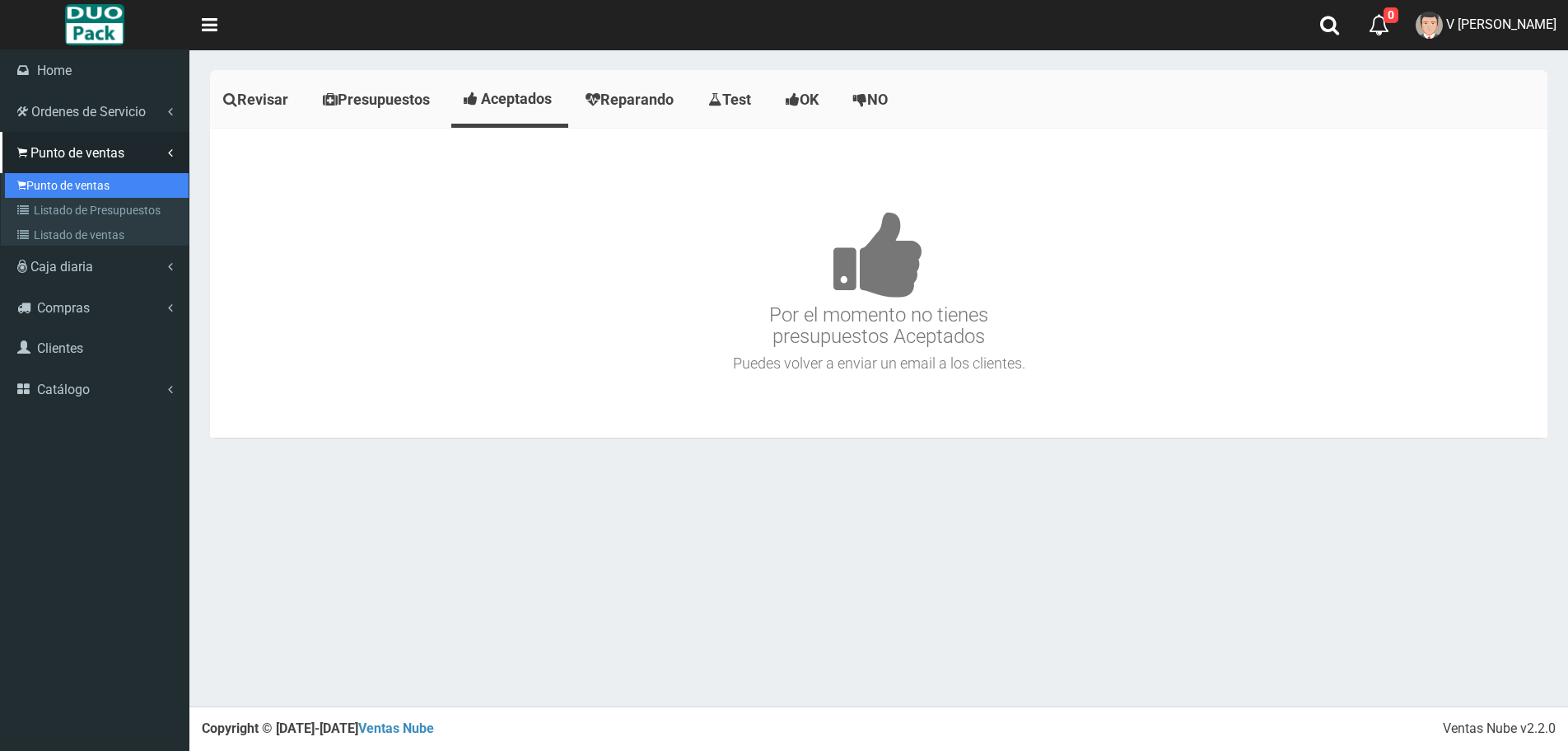
click at [76, 194] on link "Punto de ventas" at bounding box center [96, 186] width 184 height 24
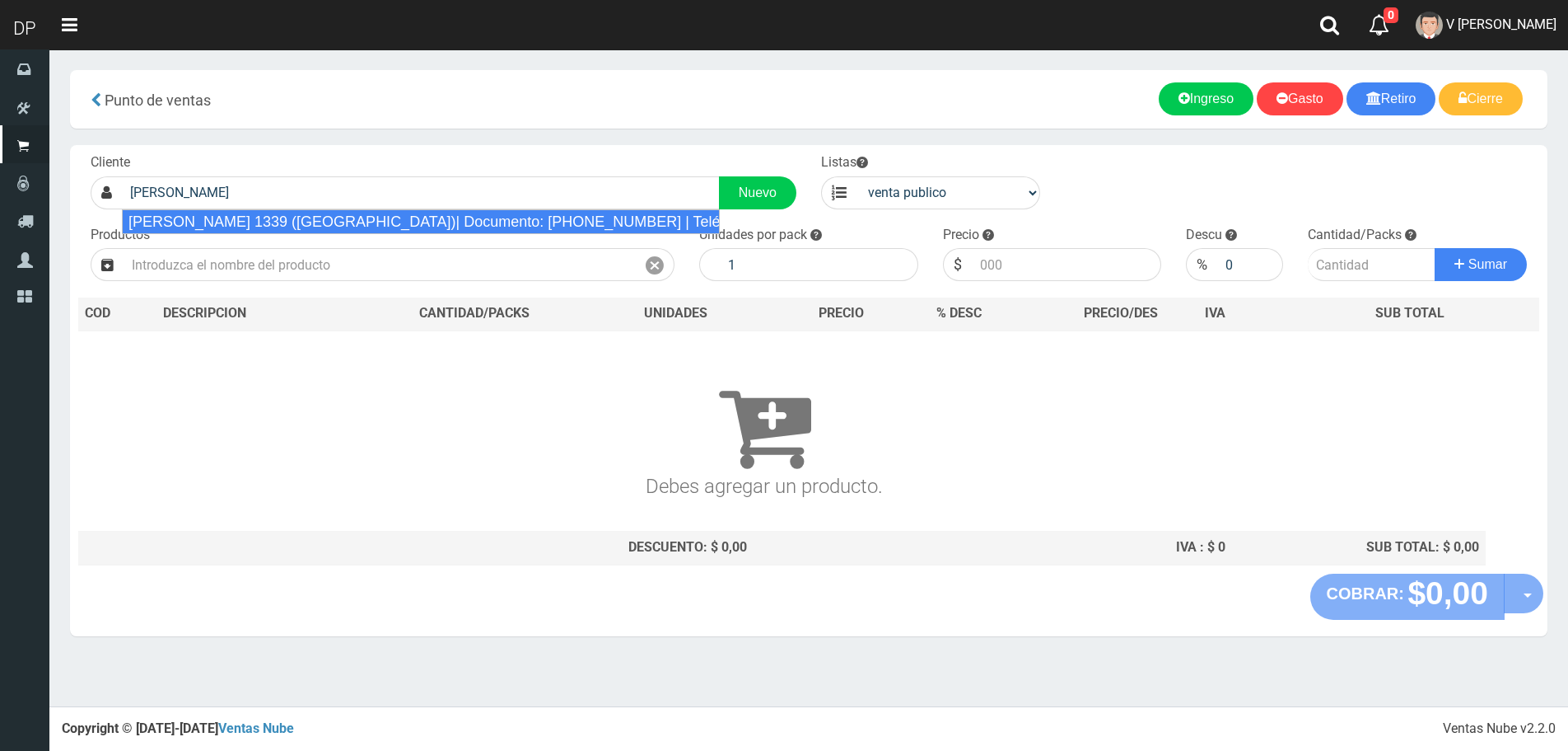
click at [362, 209] on li "[PERSON_NAME] 1339 ([GEOGRAPHIC_DATA])| Documento: [PHONE_NUMBER] | Teléfono:" at bounding box center [420, 221] width 596 height 24
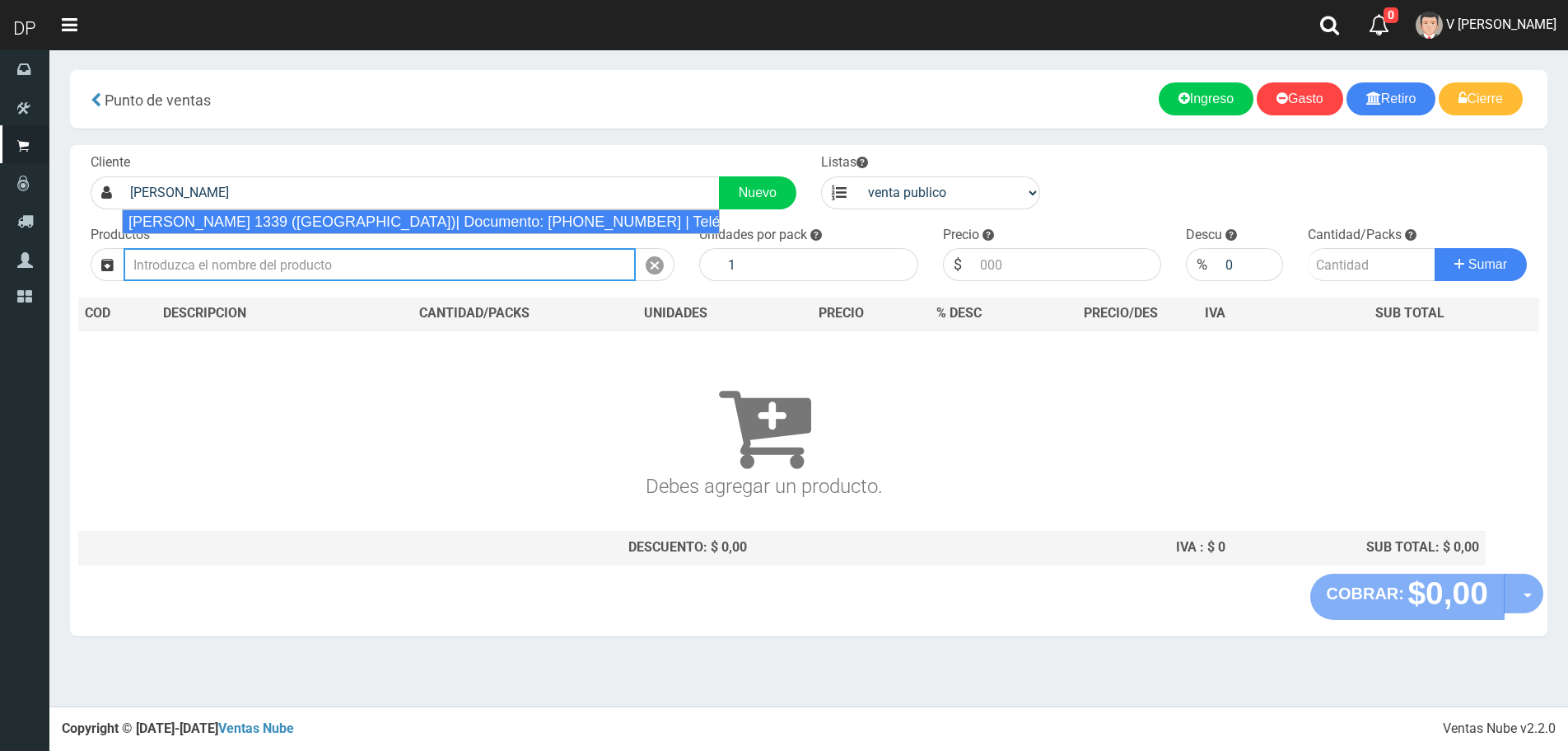
type input "[PERSON_NAME] 1339 ([GEOGRAPHIC_DATA])| Documento: [PHONE_NUMBER] | Teléfono:"
select select "2"
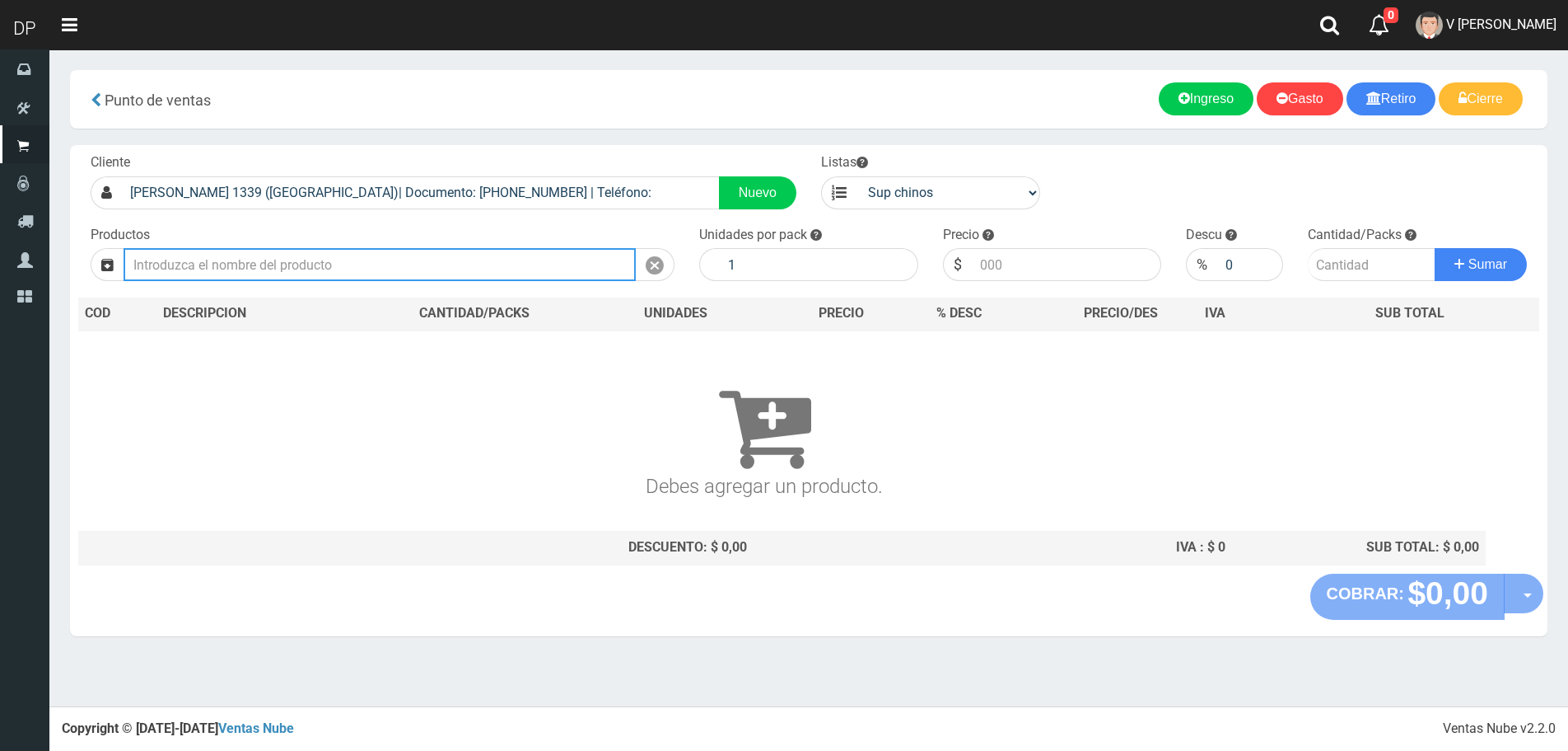
click at [345, 273] on input "text" at bounding box center [380, 264] width 512 height 33
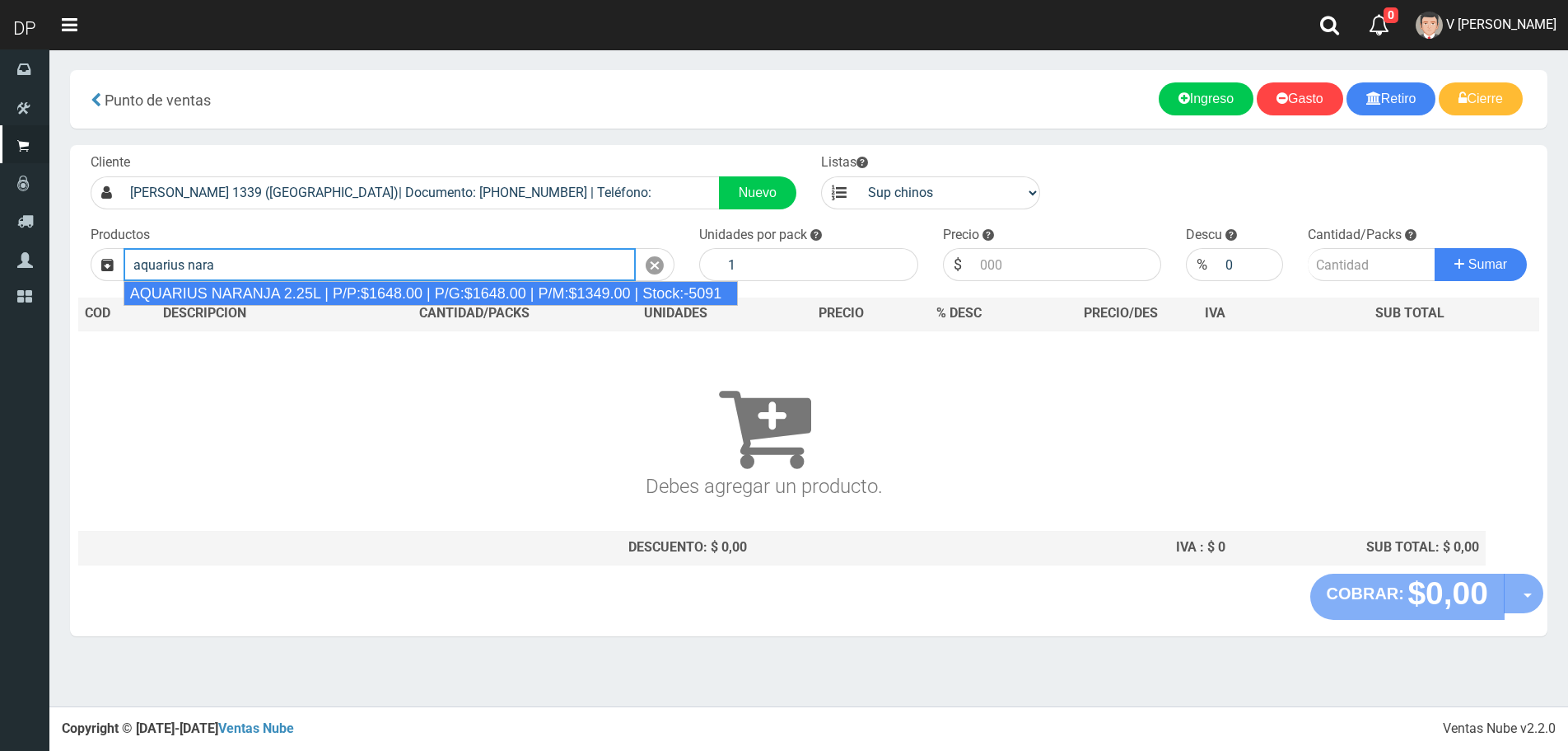
click at [352, 293] on div "AQUARIUS NARANJA 2.25L | P/P:$1648.00 | P/G:$1648.00 | P/M:$1349.00 | Stock:-50…" at bounding box center [430, 293] width 615 height 24
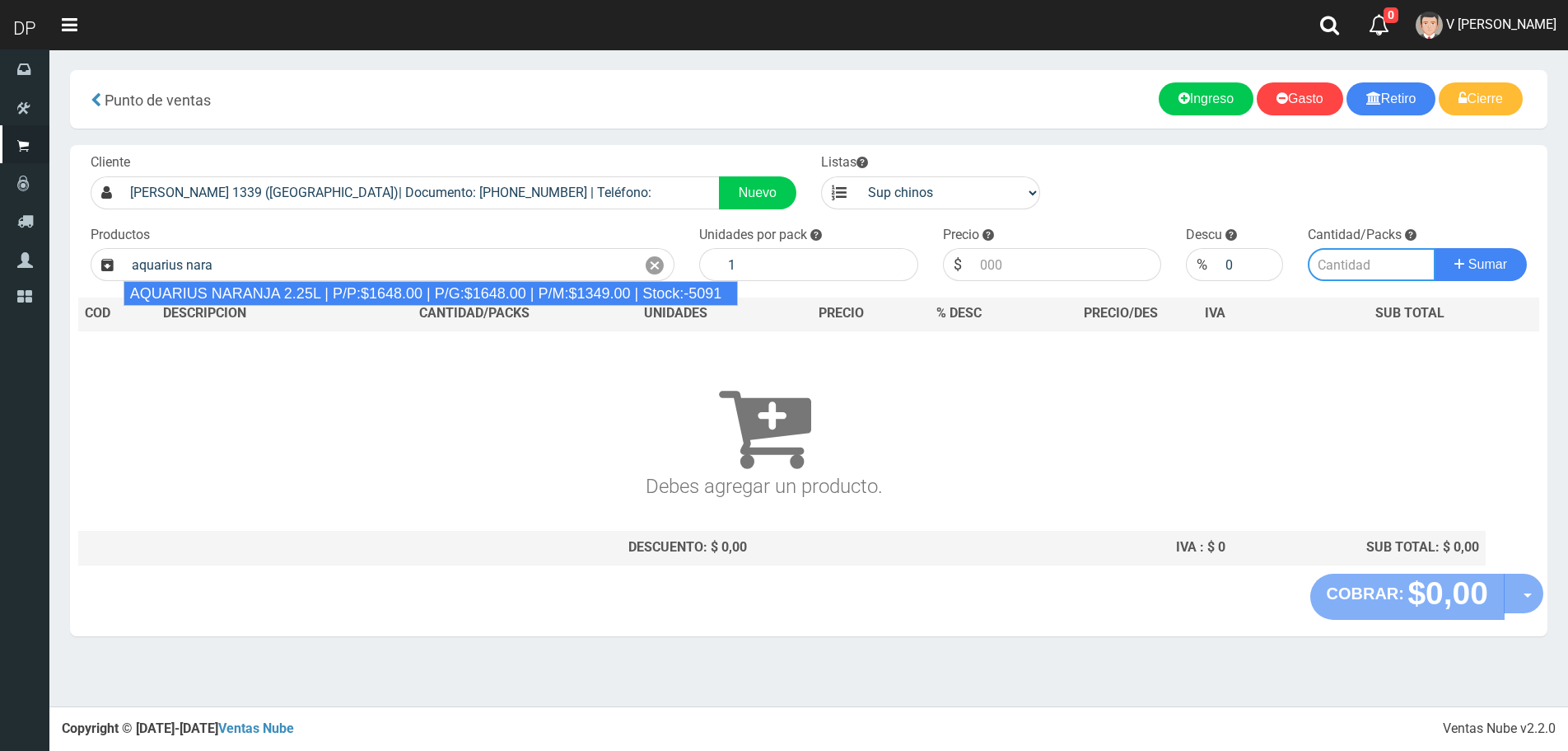
type input "AQUARIUS NARANJA 2.25L | P/P:$1648.00 | P/G:$1648.00 | P/M:$1349.00 | Stock:-50…"
type input "6"
type input "1648.00"
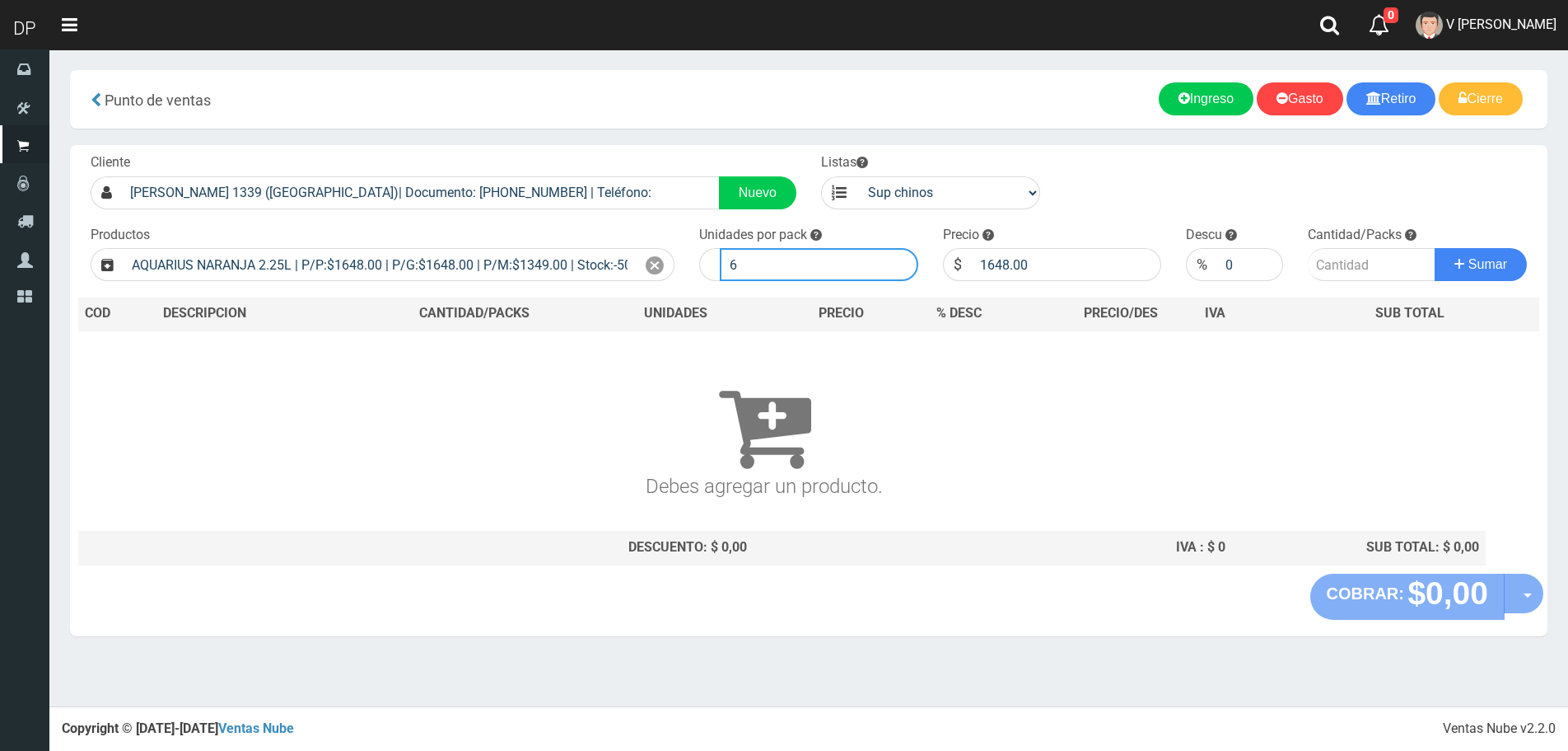
click at [806, 266] on input "6" at bounding box center [818, 264] width 199 height 33
type input "1"
click at [1238, 261] on input "10" at bounding box center [1251, 264] width 66 height 33
click at [1237, 261] on input "10" at bounding box center [1251, 264] width 66 height 33
type input "0"
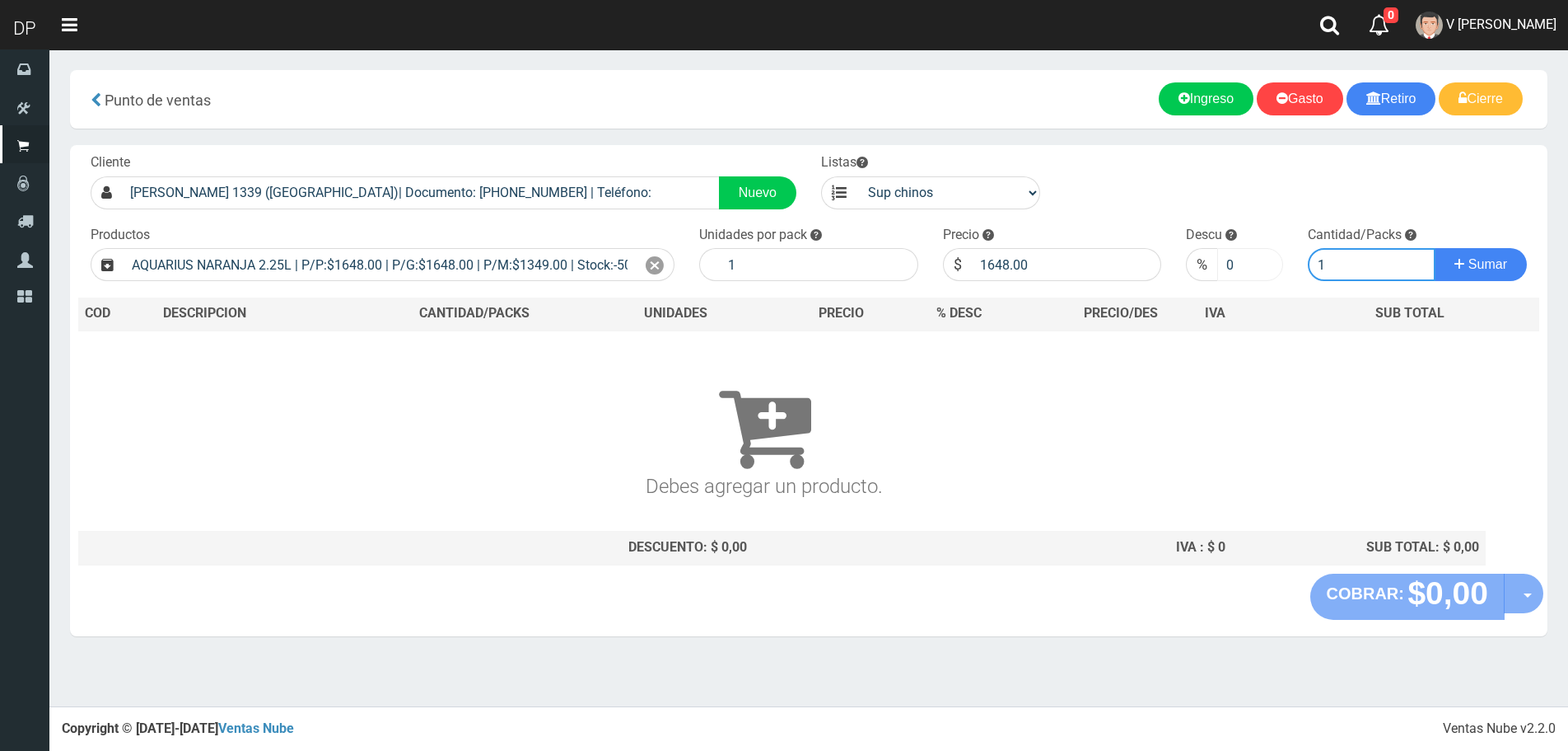
type input "1"
click at [1435, 248] on button "Sumar" at bounding box center [1481, 264] width 92 height 33
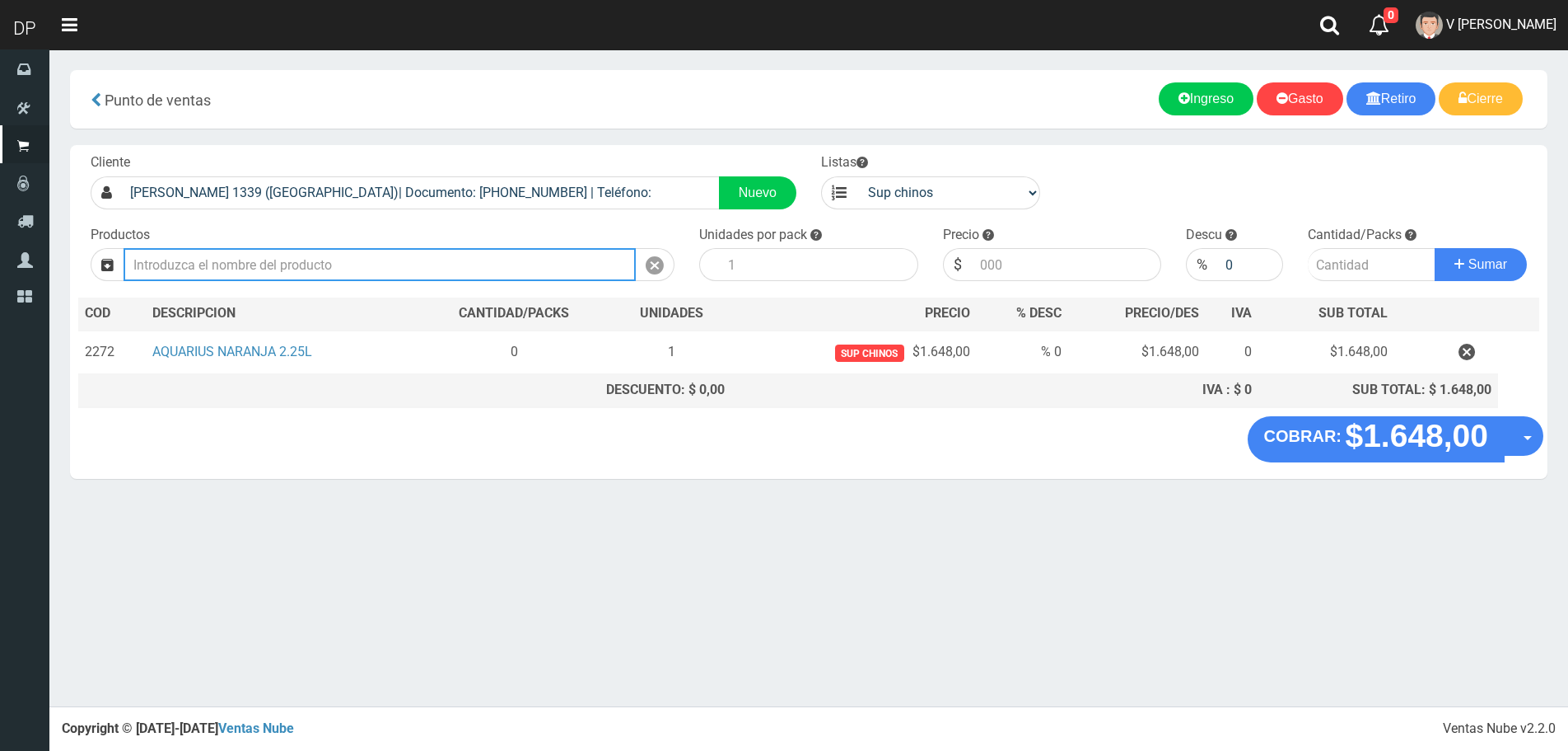
click at [467, 258] on input "text" at bounding box center [380, 264] width 512 height 33
type input "t"
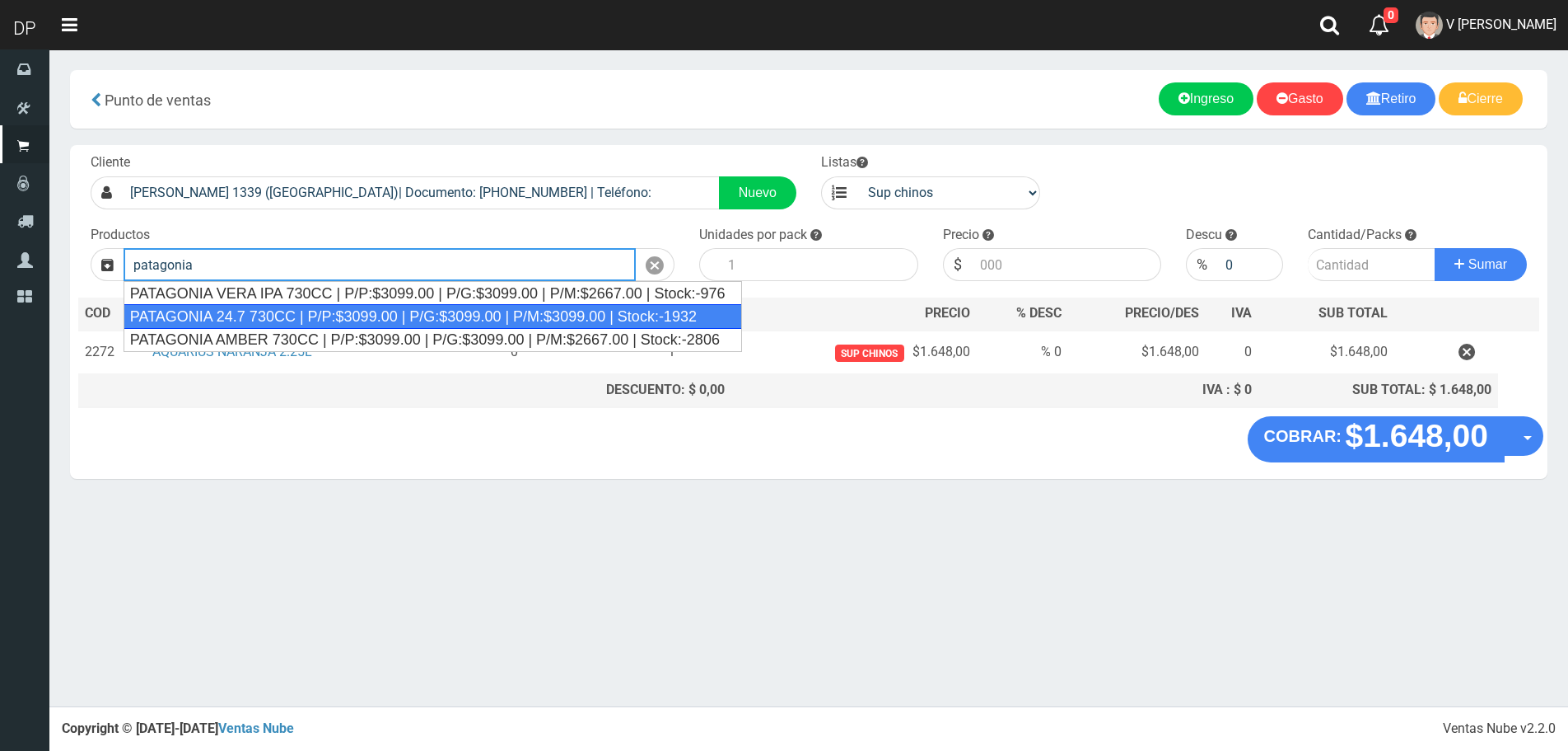
click at [416, 310] on div "PATAGONIA 24.7 730CC | P/P:$3099.00 | P/G:$3099.00 | P/M:$3099.00 | Stock:-1932" at bounding box center [432, 317] width 619 height 24
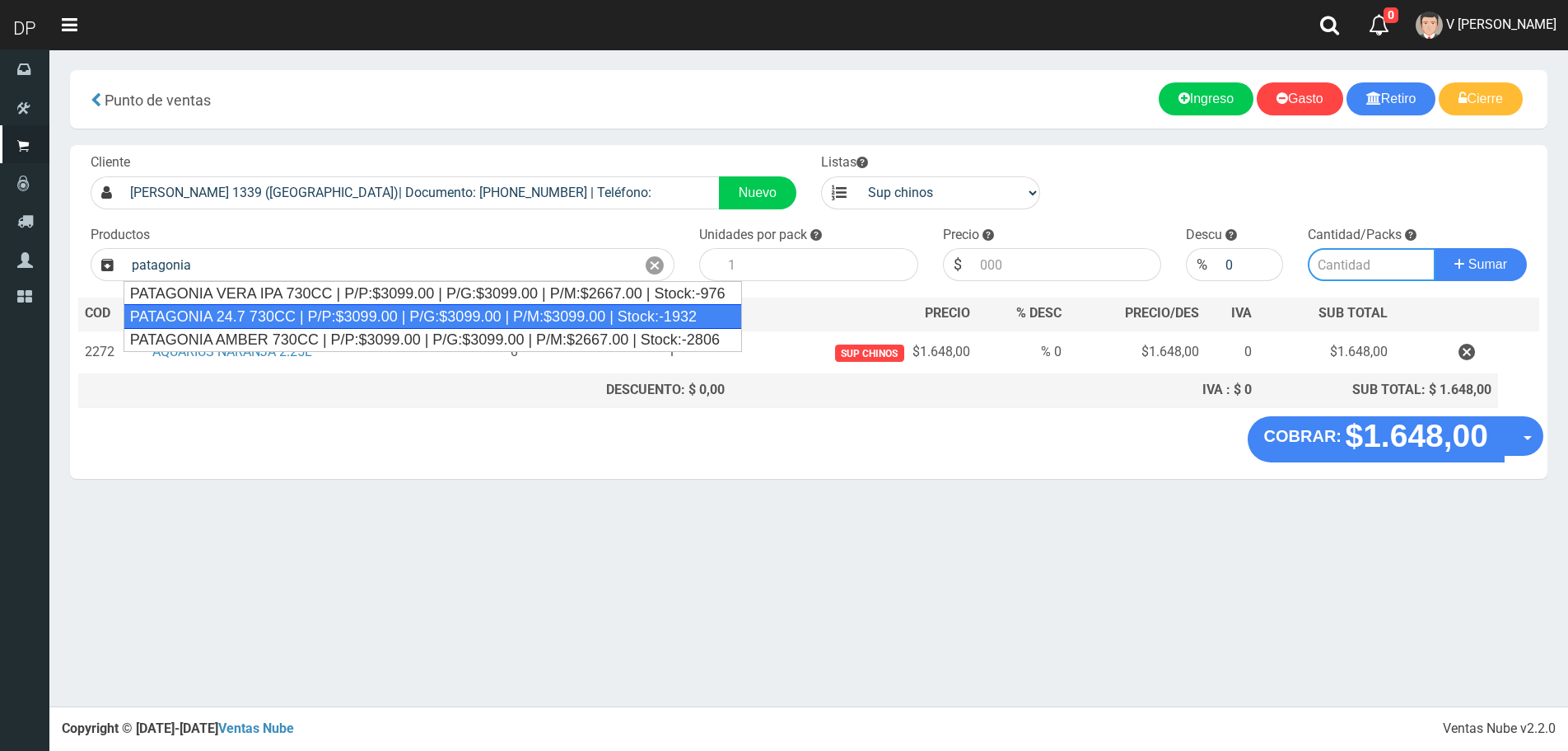
type input "PATAGONIA 24.7 730CC | P/P:$3099.00 | P/G:$3099.00 | P/M:$3099.00 | Stock:-1932"
type input "6"
type input "3099.00"
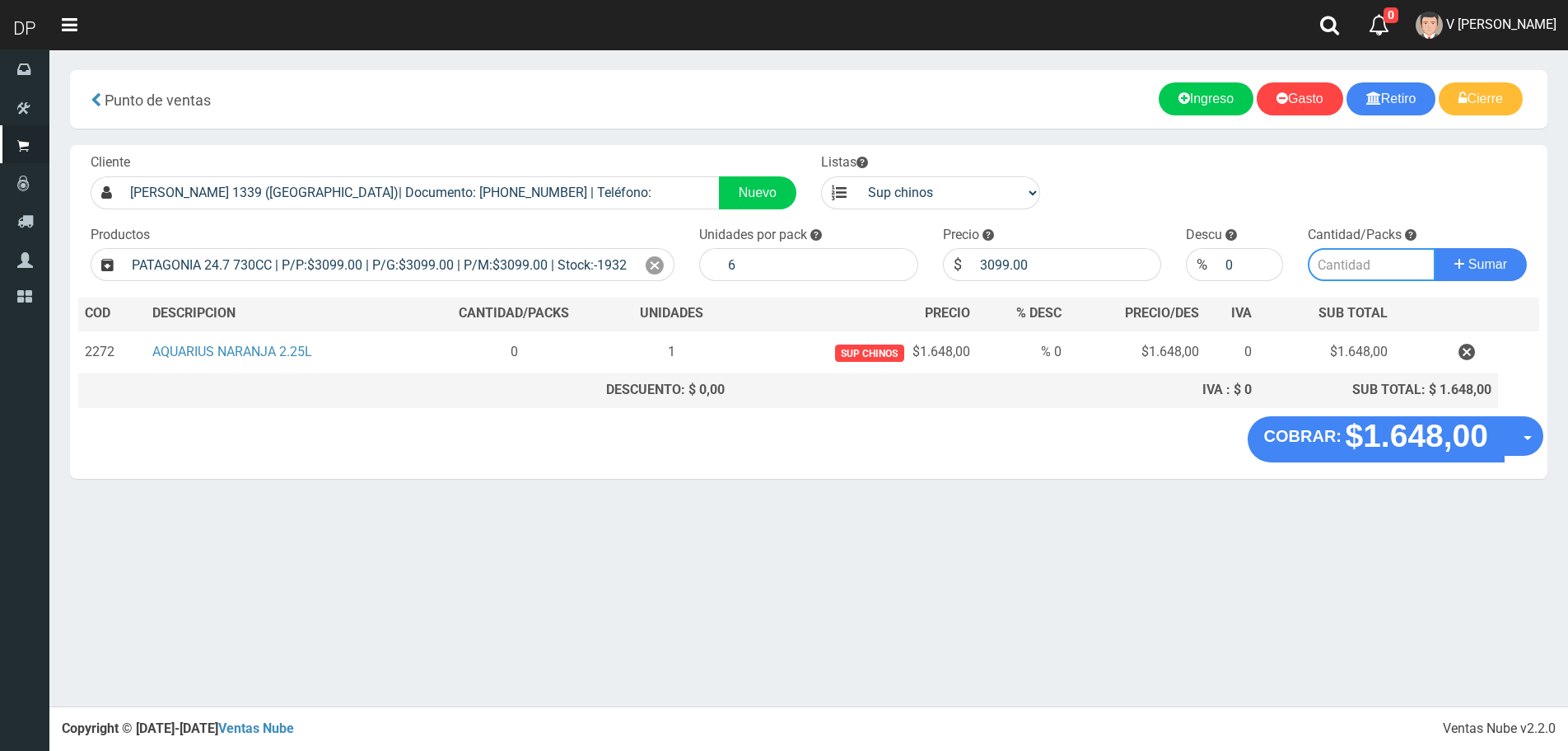
click at [1343, 262] on input "number" at bounding box center [1372, 264] width 128 height 33
type input "1"
click at [1435, 248] on button "Sumar" at bounding box center [1481, 264] width 92 height 33
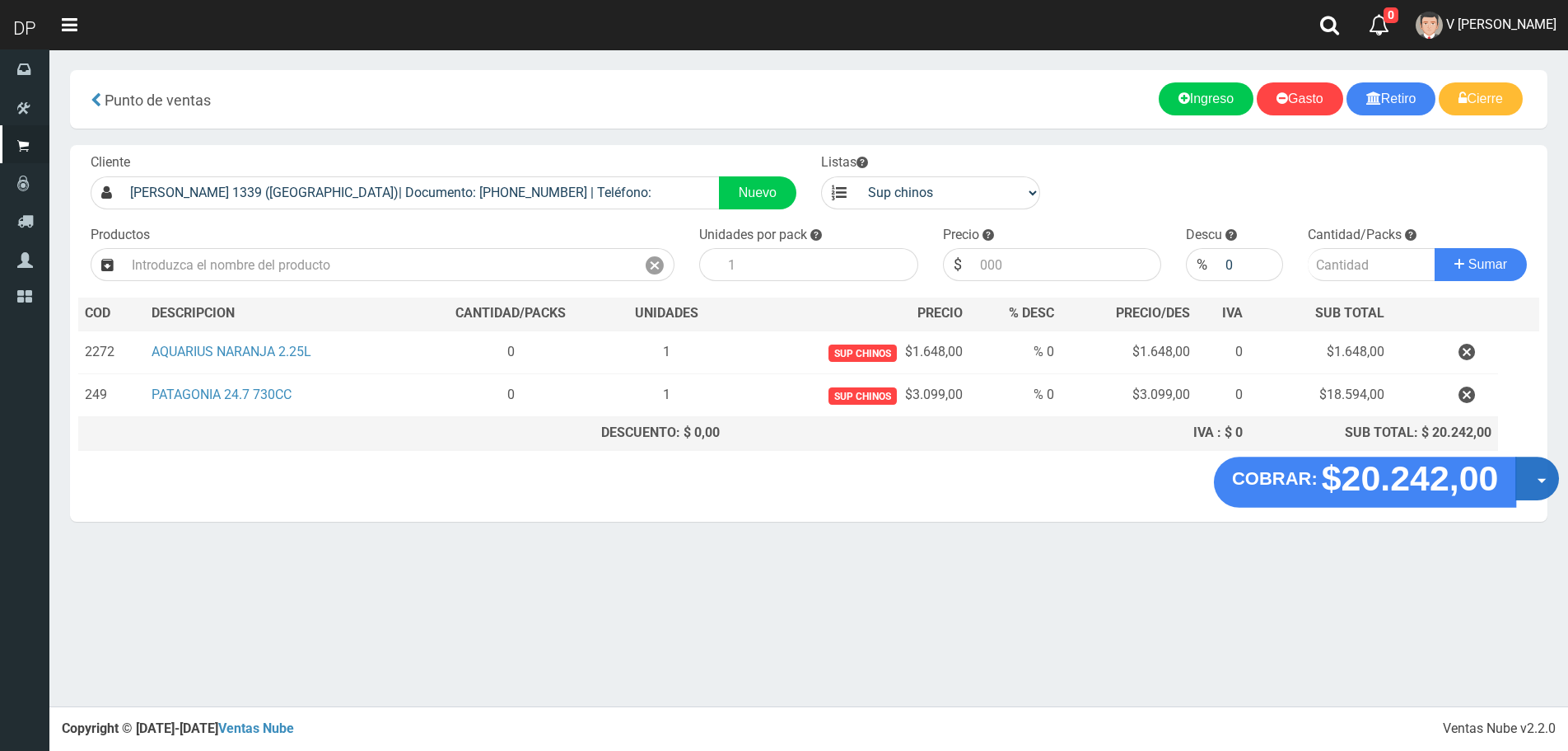
click at [1520, 483] on button "Opciones" at bounding box center [1537, 479] width 43 height 43
click at [1515, 485] on link "Hacer Devolucion" at bounding box center [1484, 483] width 148 height 38
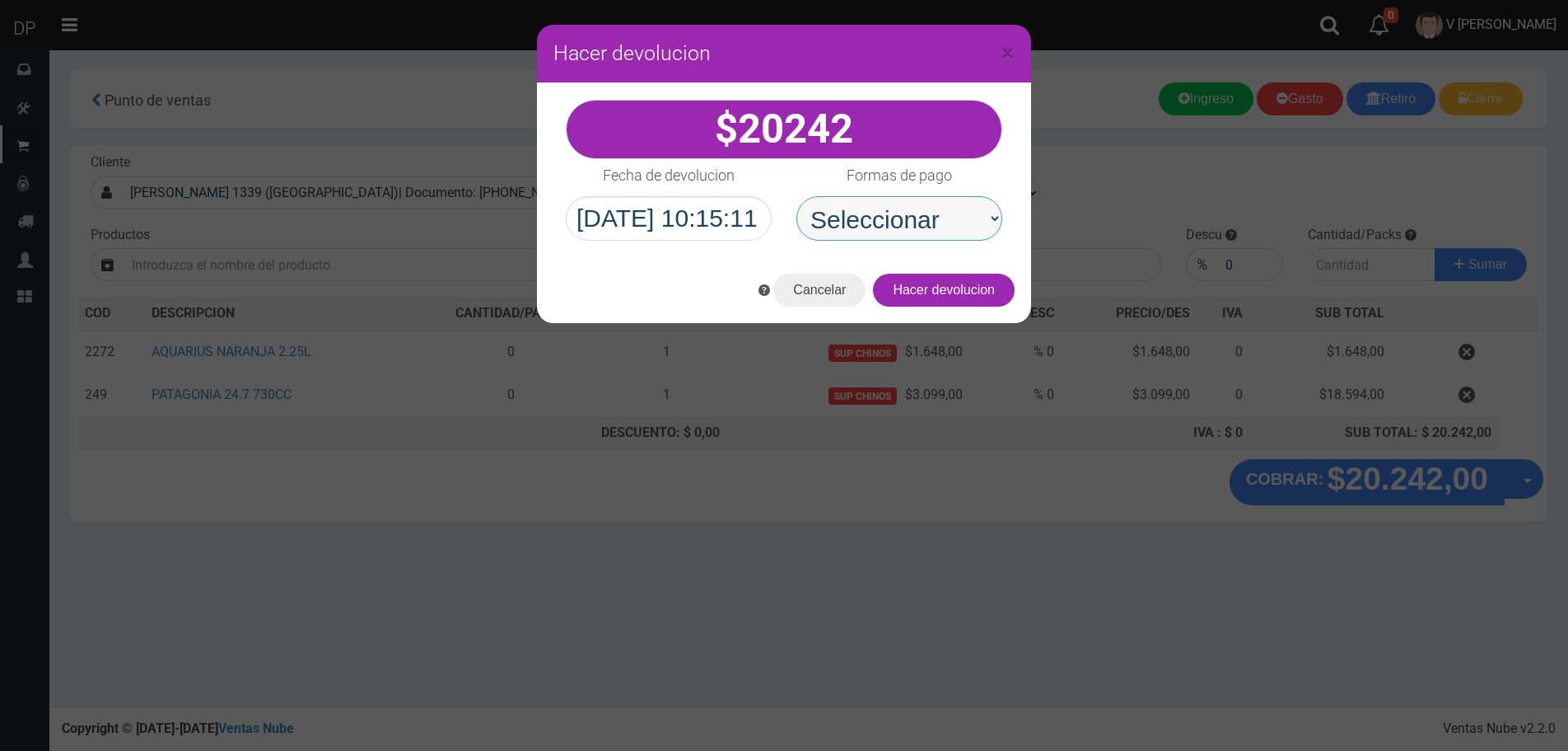
click at [872, 220] on select "Seleccionar Efectivo Tarjeta de Crédito Depósito Débito" at bounding box center [899, 218] width 206 height 44
select select "Efectivo"
click at [797, 196] on select "Seleccionar Efectivo Tarjeta de Crédito Depósito Débito" at bounding box center [899, 218] width 206 height 44
click at [930, 299] on button "Hacer devolucion" at bounding box center [944, 289] width 141 height 33
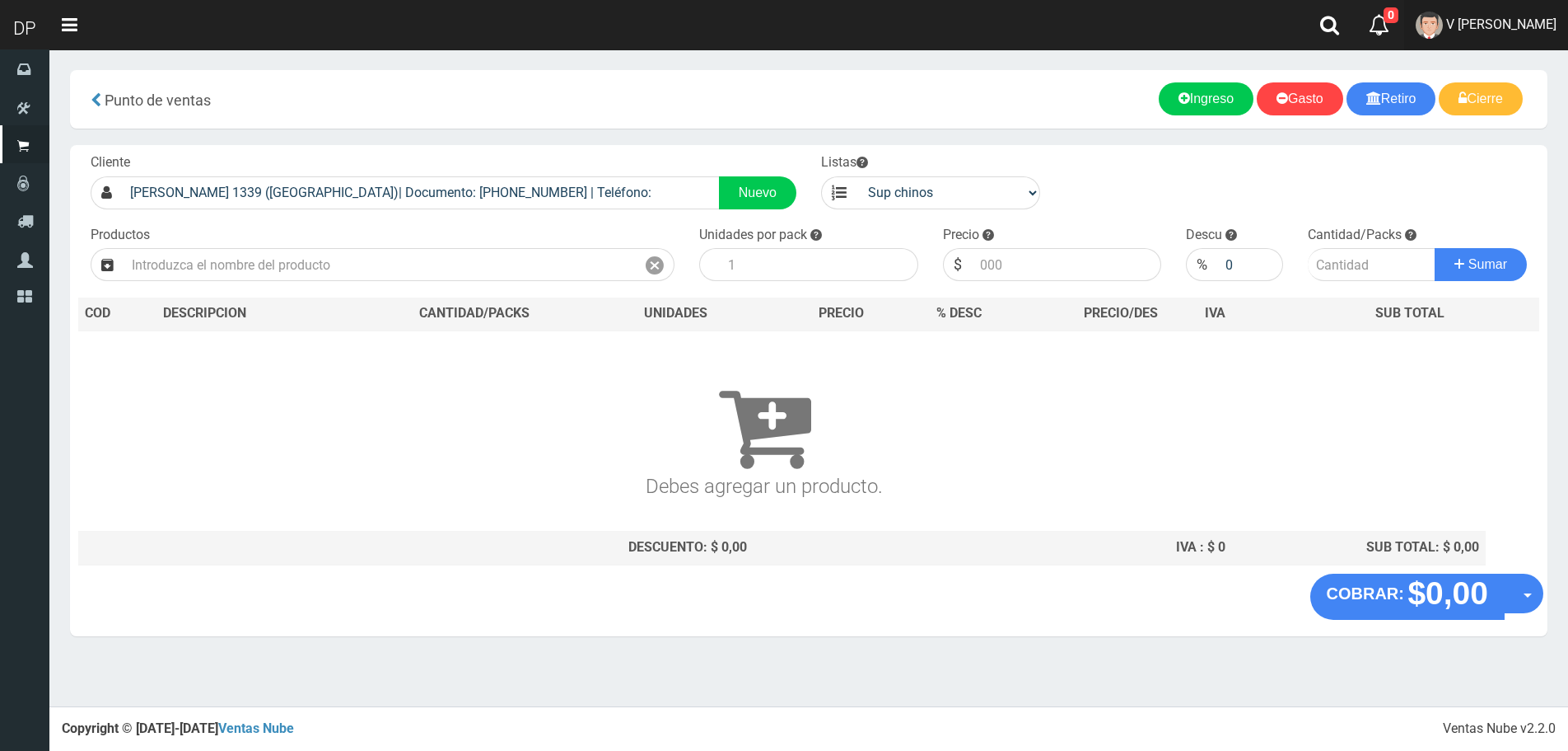
click at [1519, 36] on link "V Maria Graciela vargas" at bounding box center [1486, 24] width 164 height 50
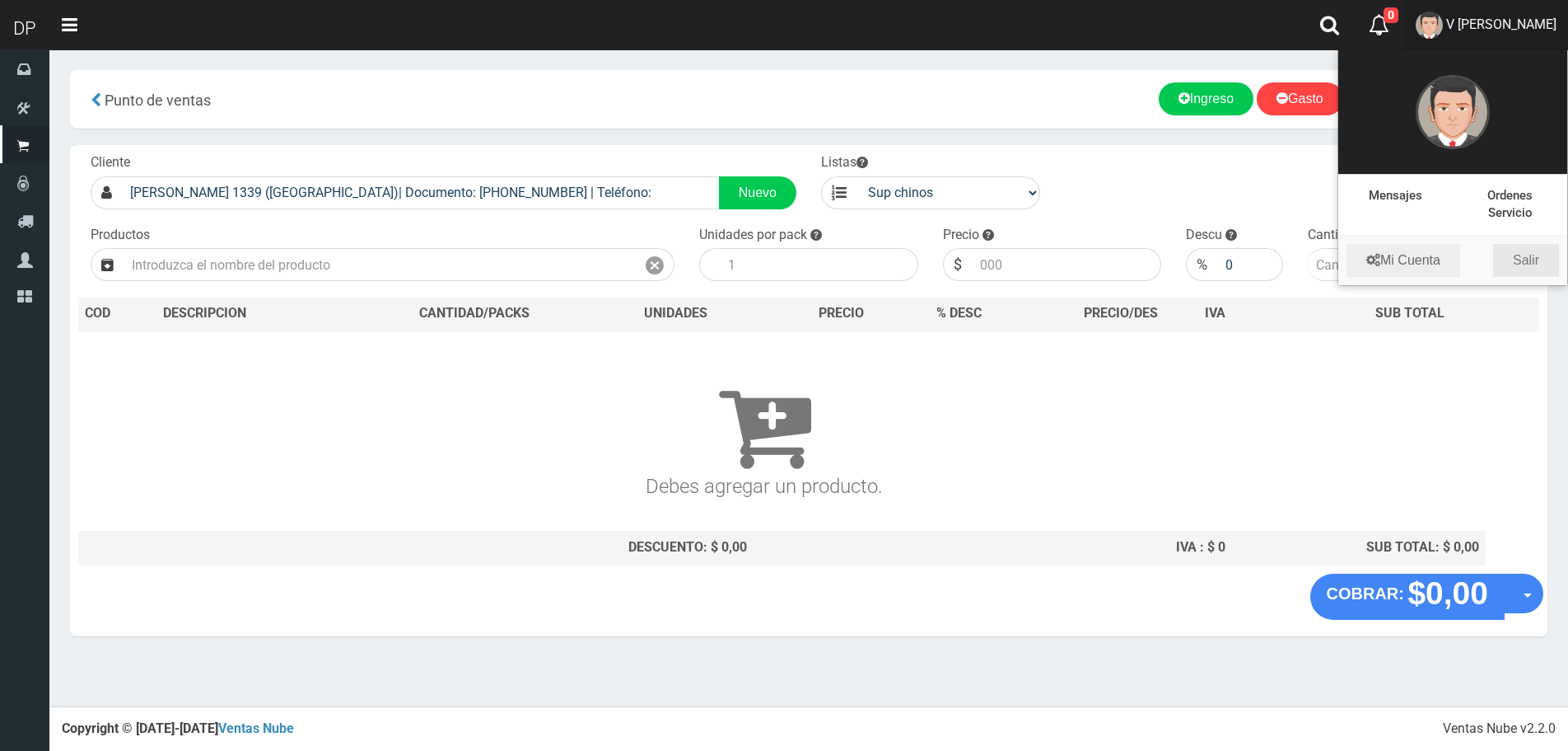
click at [1531, 258] on link "Salir" at bounding box center [1527, 260] width 66 height 33
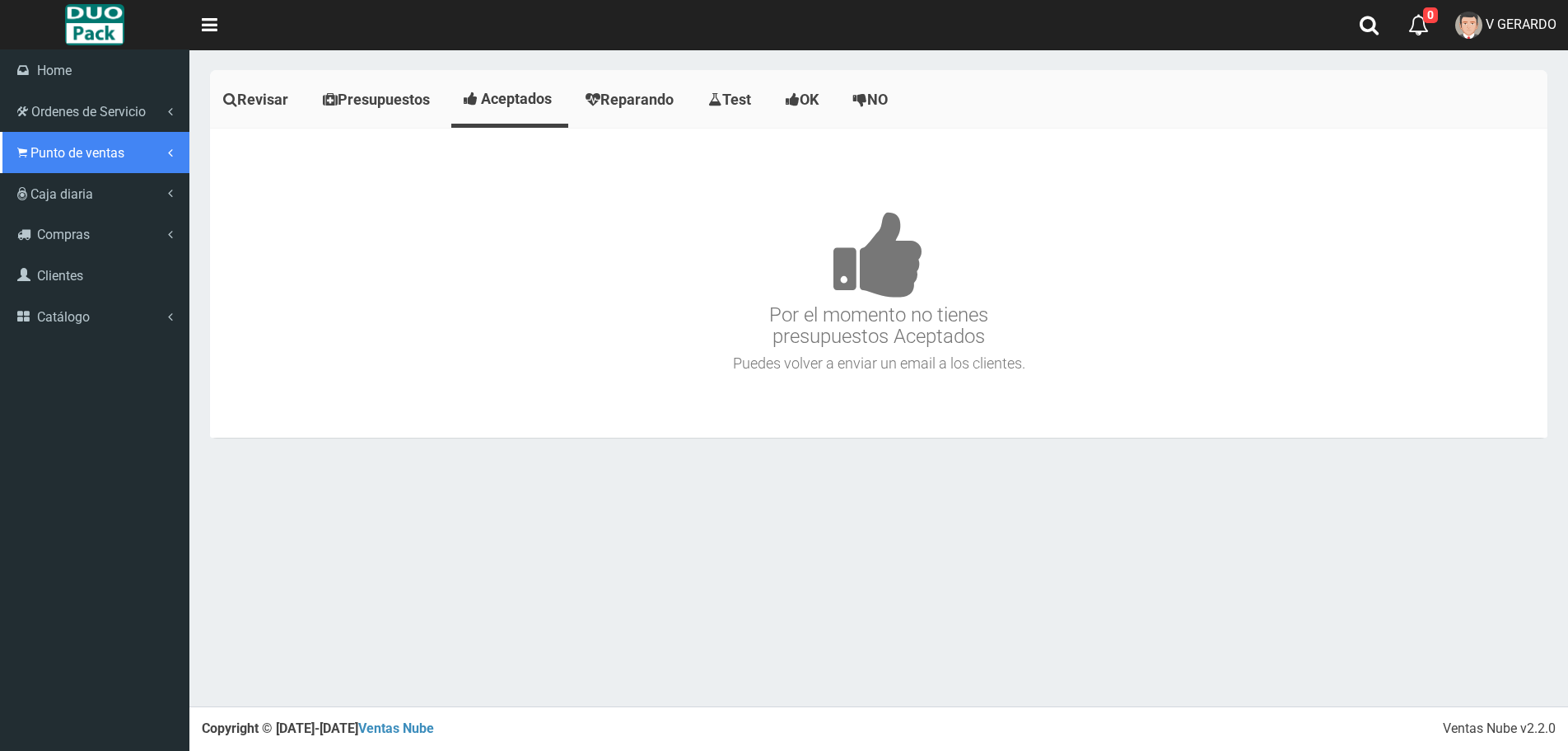
click at [57, 153] on span "Punto de ventas" at bounding box center [77, 153] width 94 height 16
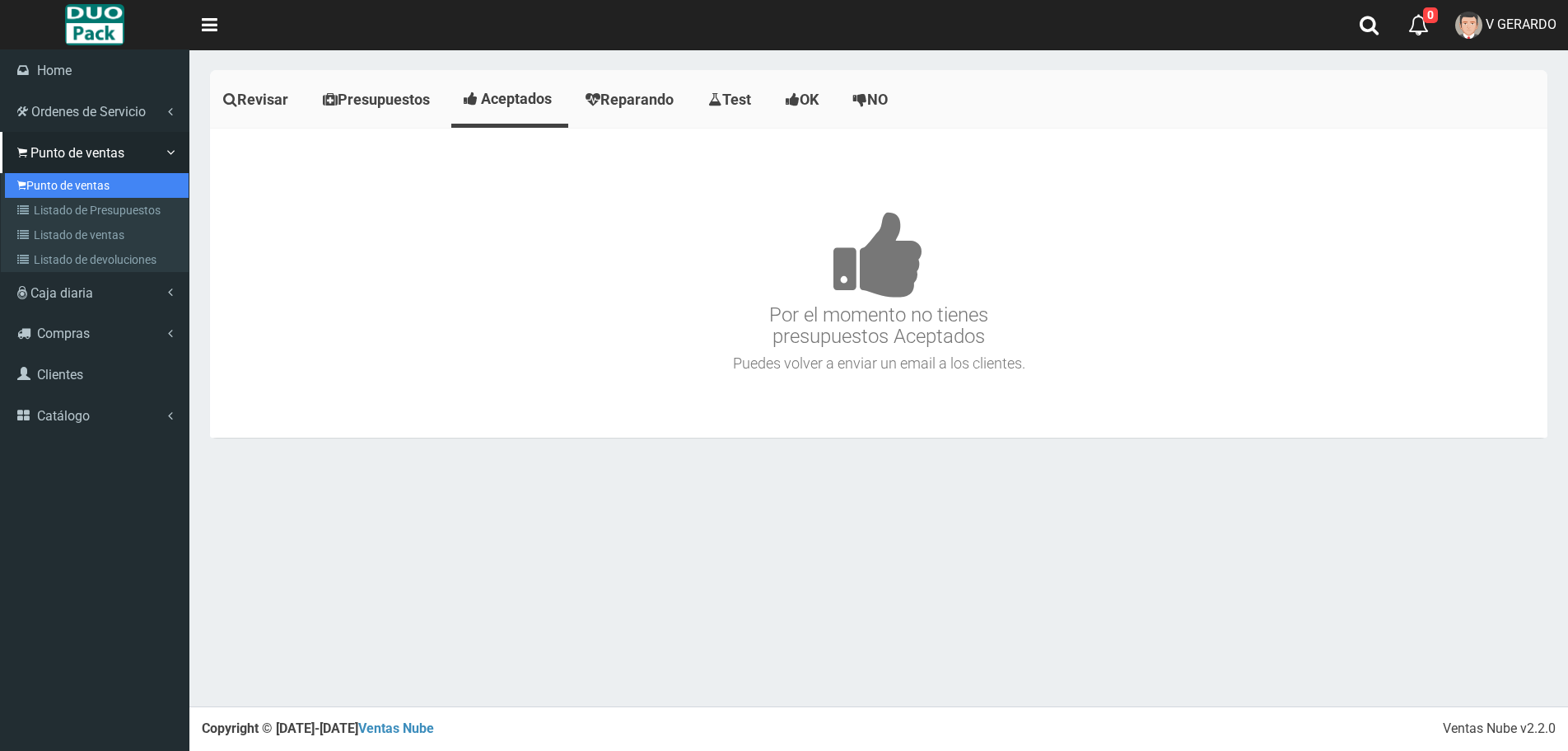
click at [66, 183] on link "Punto de ventas" at bounding box center [96, 186] width 184 height 24
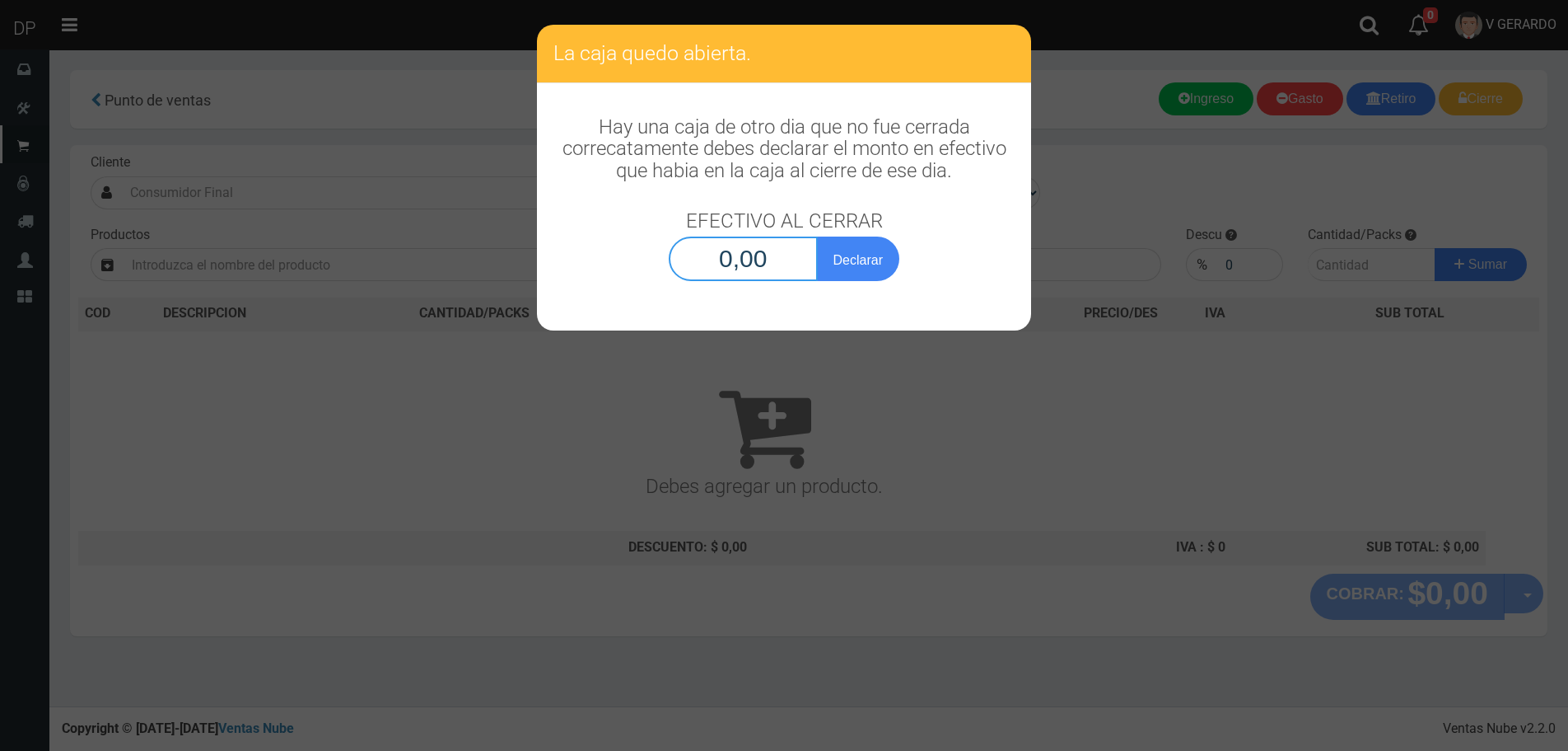
click at [784, 266] on input "0,00" at bounding box center [743, 258] width 149 height 44
type input "1,00"
click at [817, 237] on button "Declarar" at bounding box center [858, 258] width 82 height 44
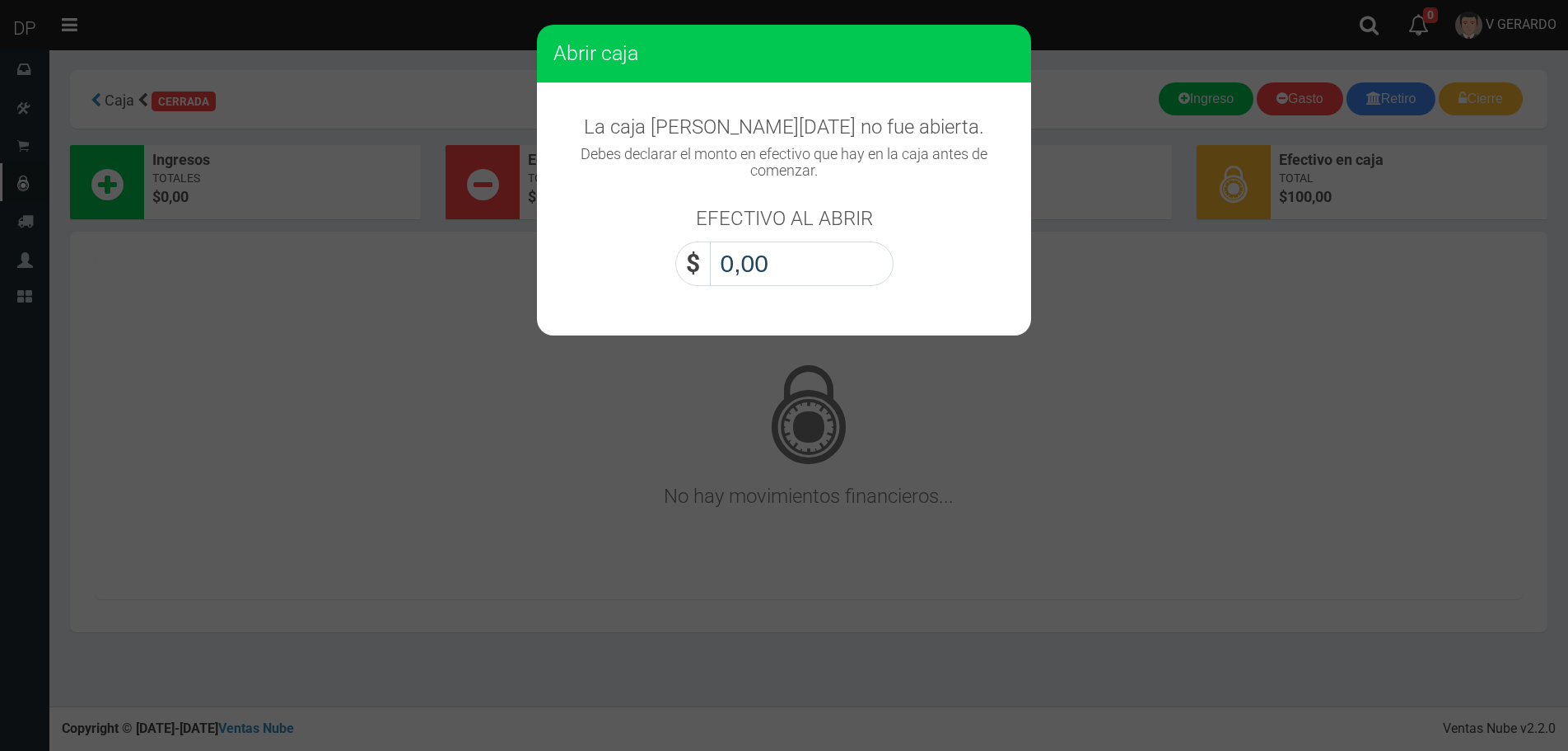
click at [784, 266] on input "0,00" at bounding box center [801, 263] width 184 height 44
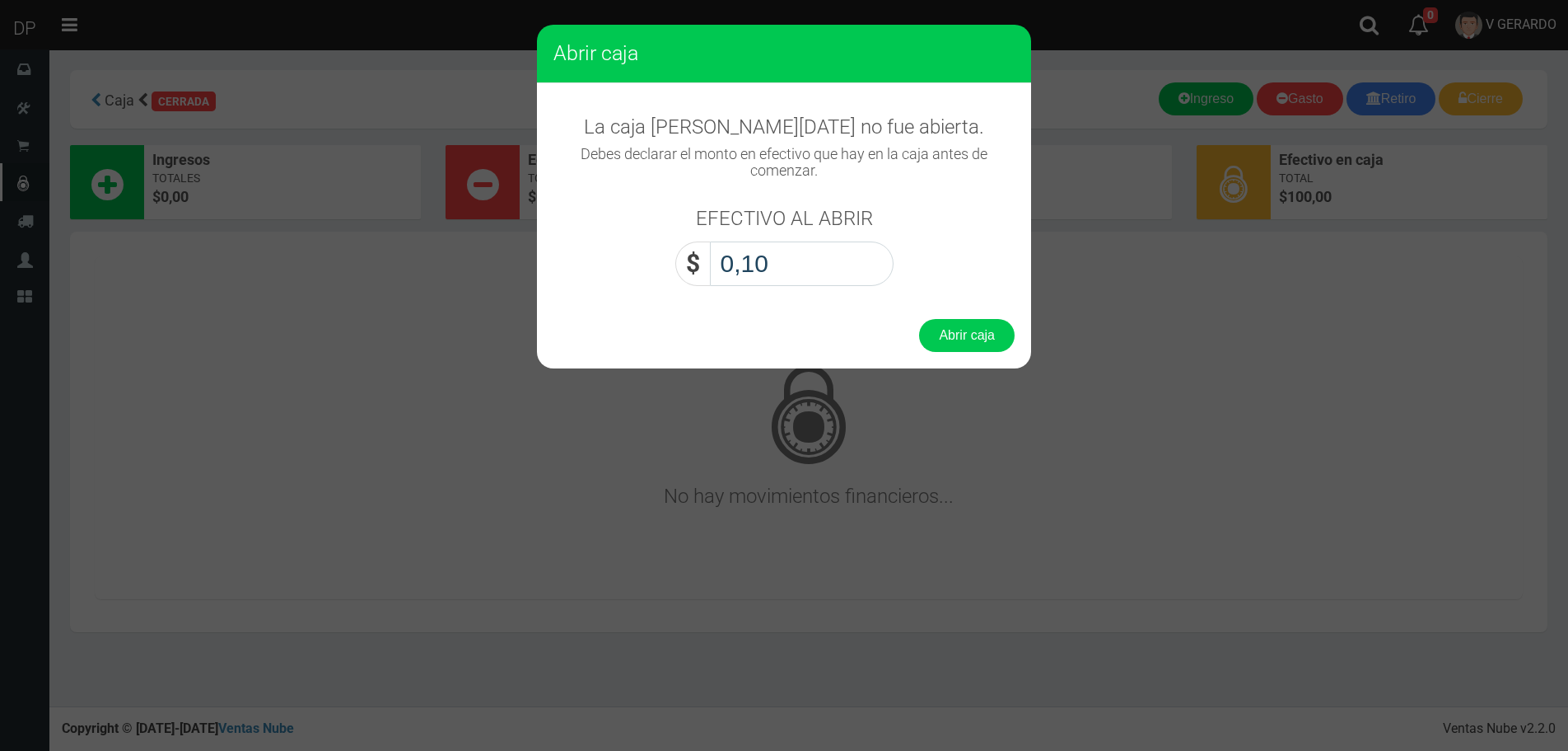
type input "1,00"
click at [969, 343] on button "Abrir caja" at bounding box center [966, 335] width 95 height 33
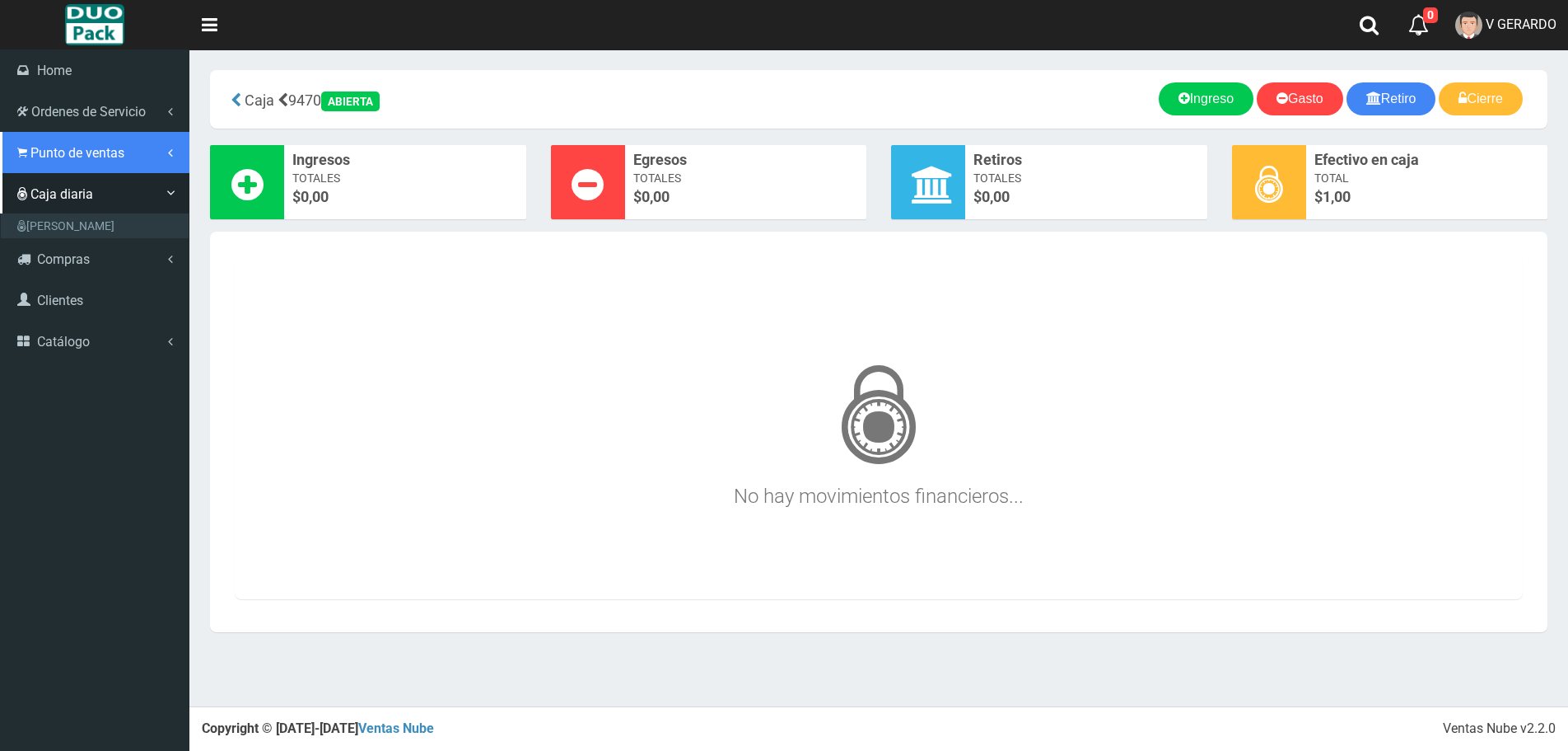
click at [70, 139] on link "Punto de ventas" at bounding box center [94, 153] width 189 height 41
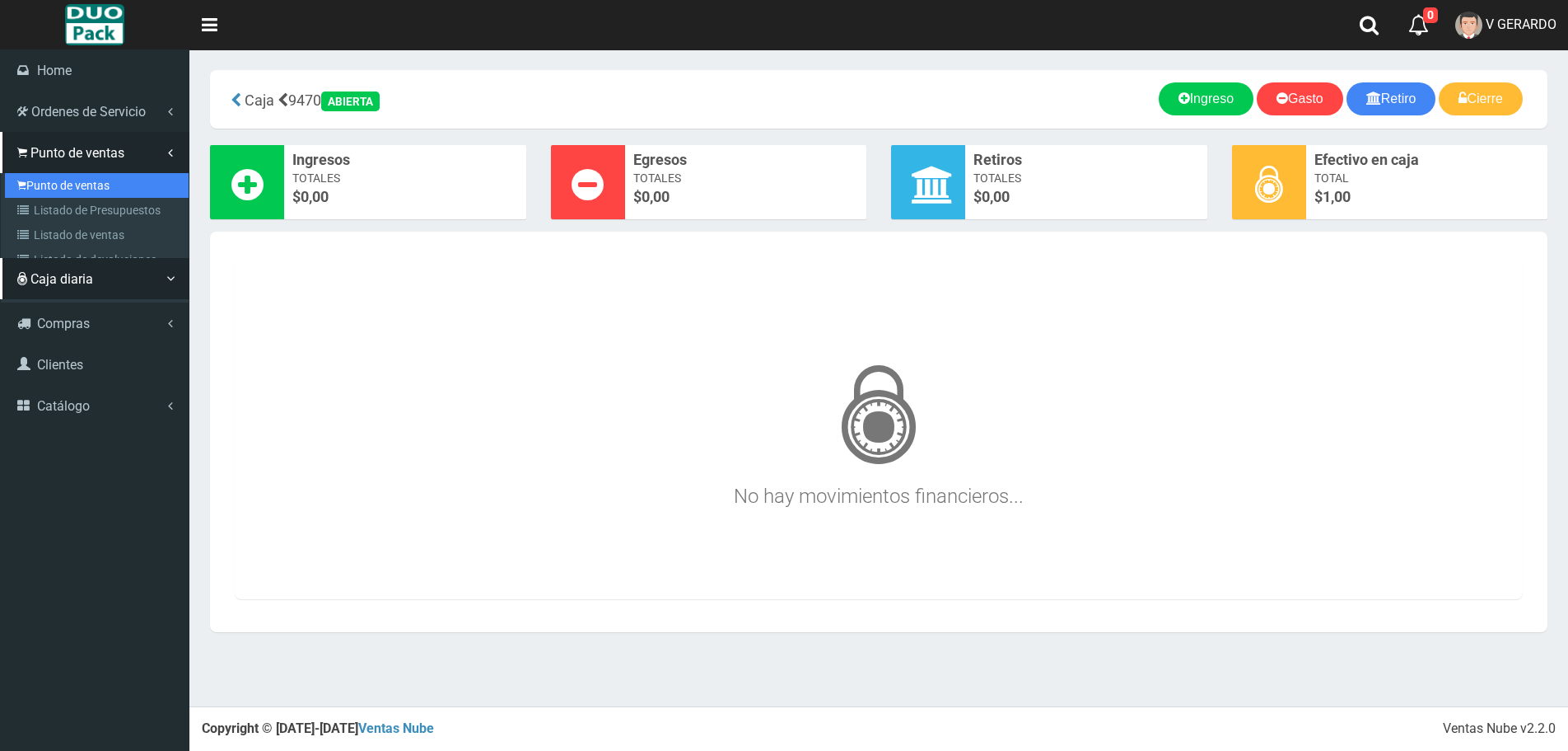
click at [64, 181] on link "Punto de ventas" at bounding box center [96, 186] width 184 height 24
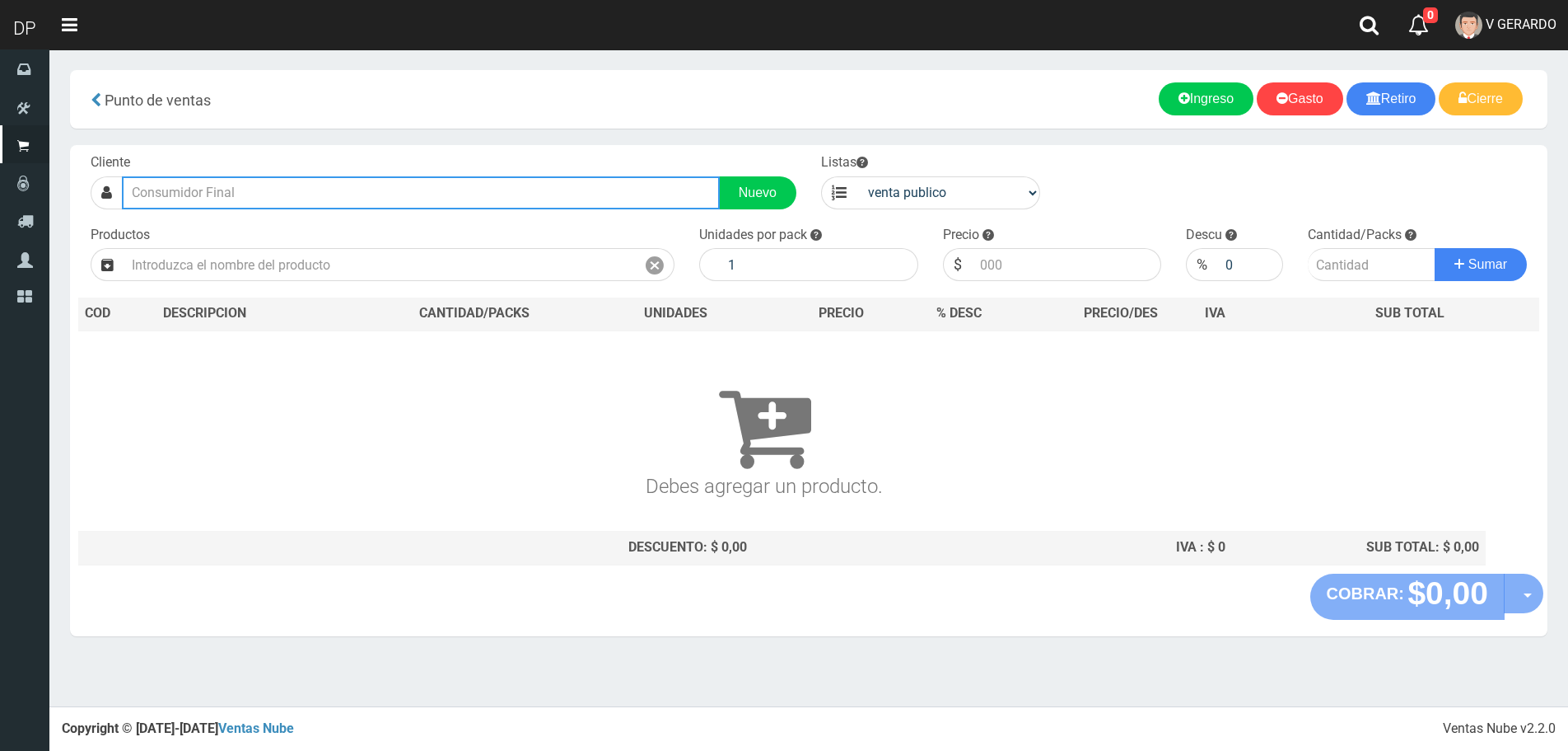
click at [325, 201] on input "text" at bounding box center [420, 192] width 598 height 33
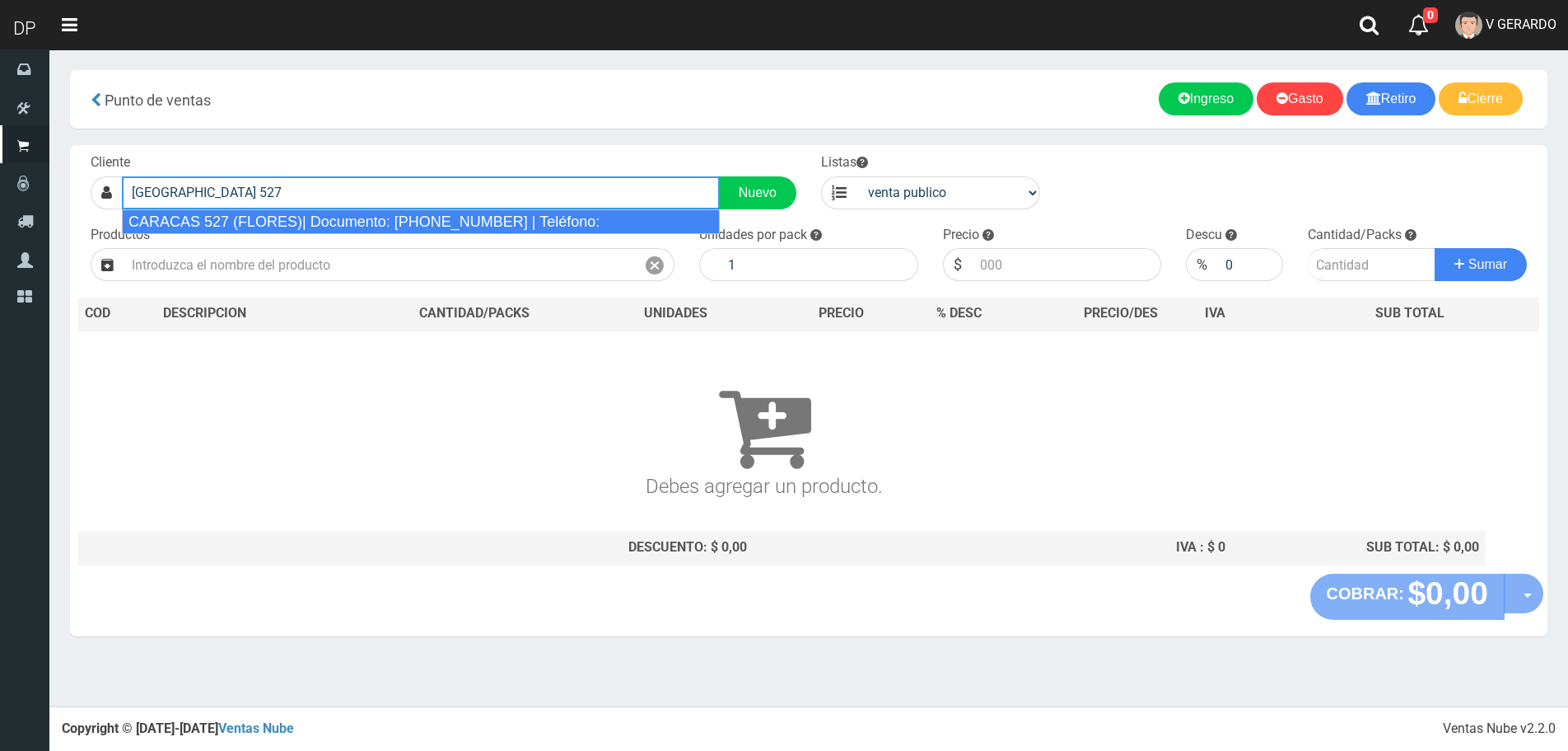
click at [325, 220] on div "CARACAS 527 (FLORES)| Documento: [PHONE_NUMBER] | Teléfono:" at bounding box center [420, 221] width 598 height 24
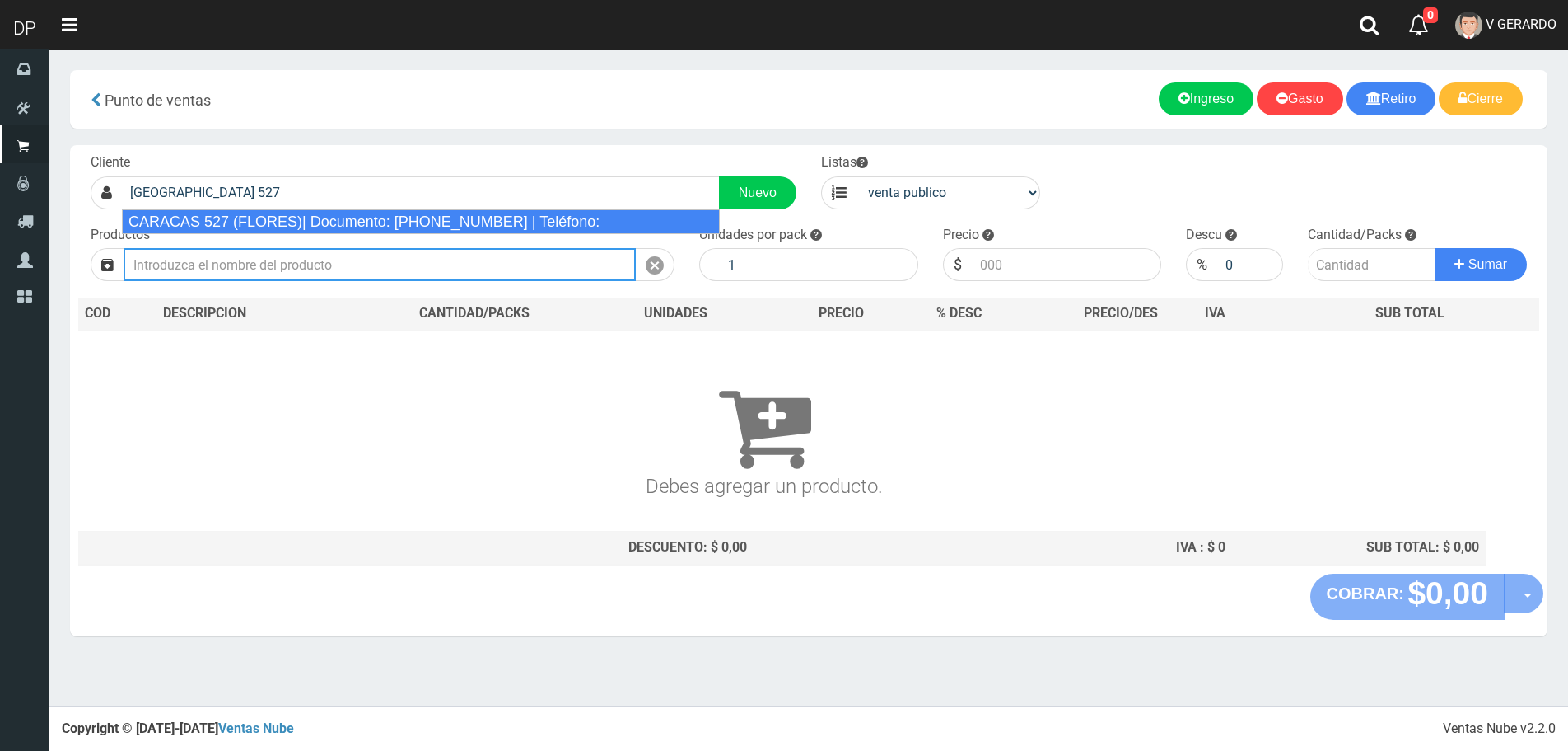
type input "CARACAS 527 (FLORES)| Documento: [PHONE_NUMBER] | Teléfono:"
select select "2"
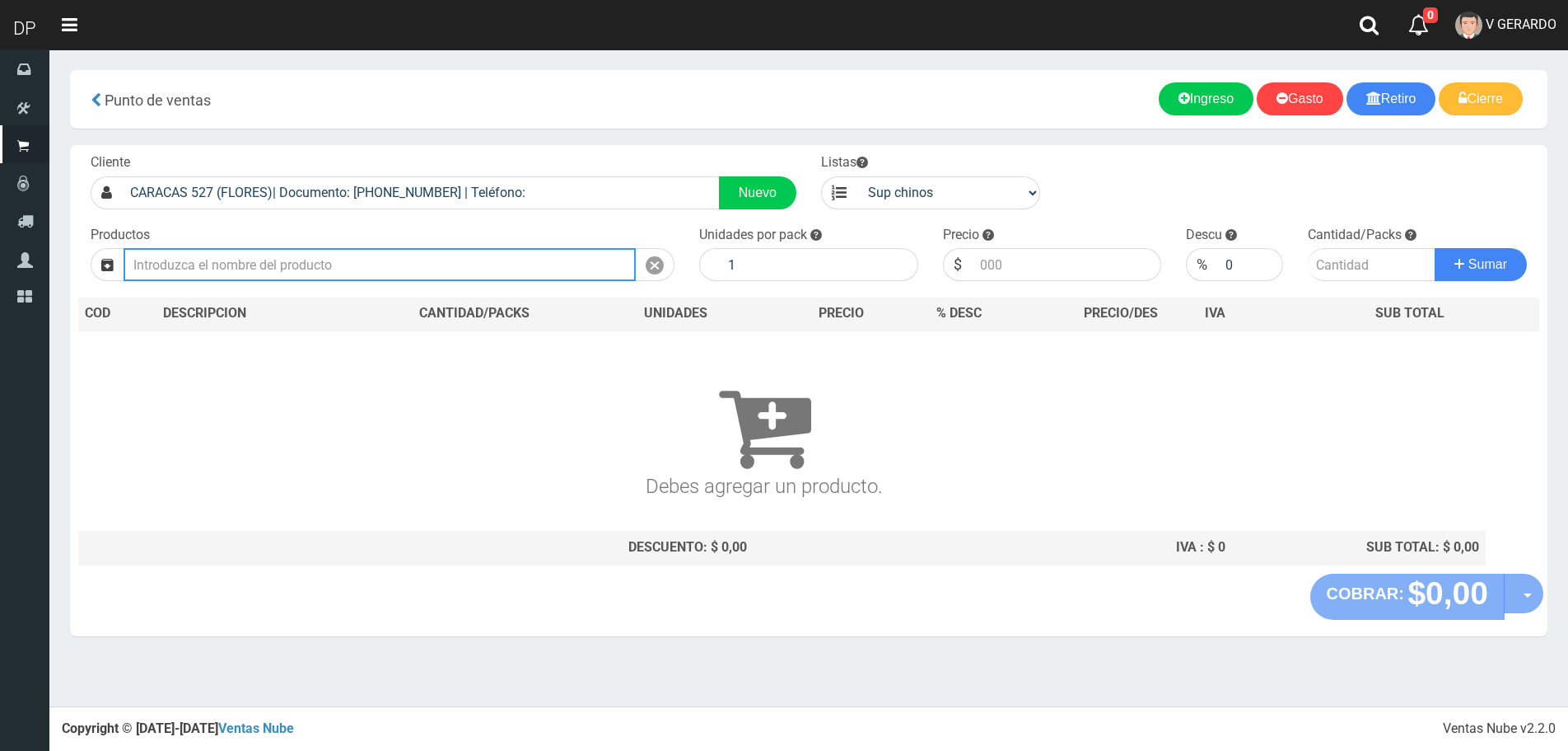
click at [305, 257] on input "text" at bounding box center [380, 264] width 512 height 33
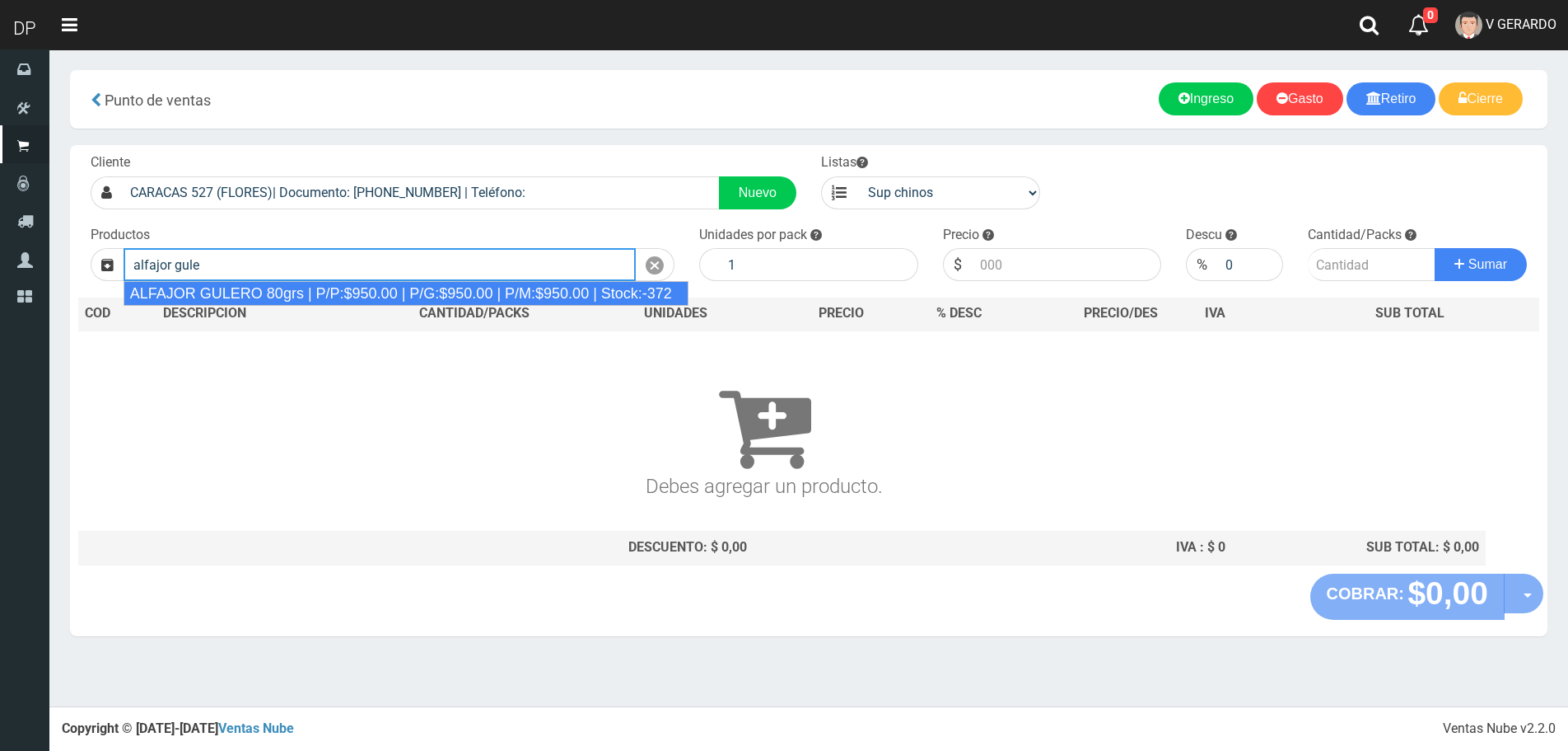
click at [302, 302] on div "ALFAJOR GULERO 80grs | P/P:$950.00 | P/G:$950.00 | P/M:$950.00 | Stock:-372" at bounding box center [406, 293] width 565 height 24
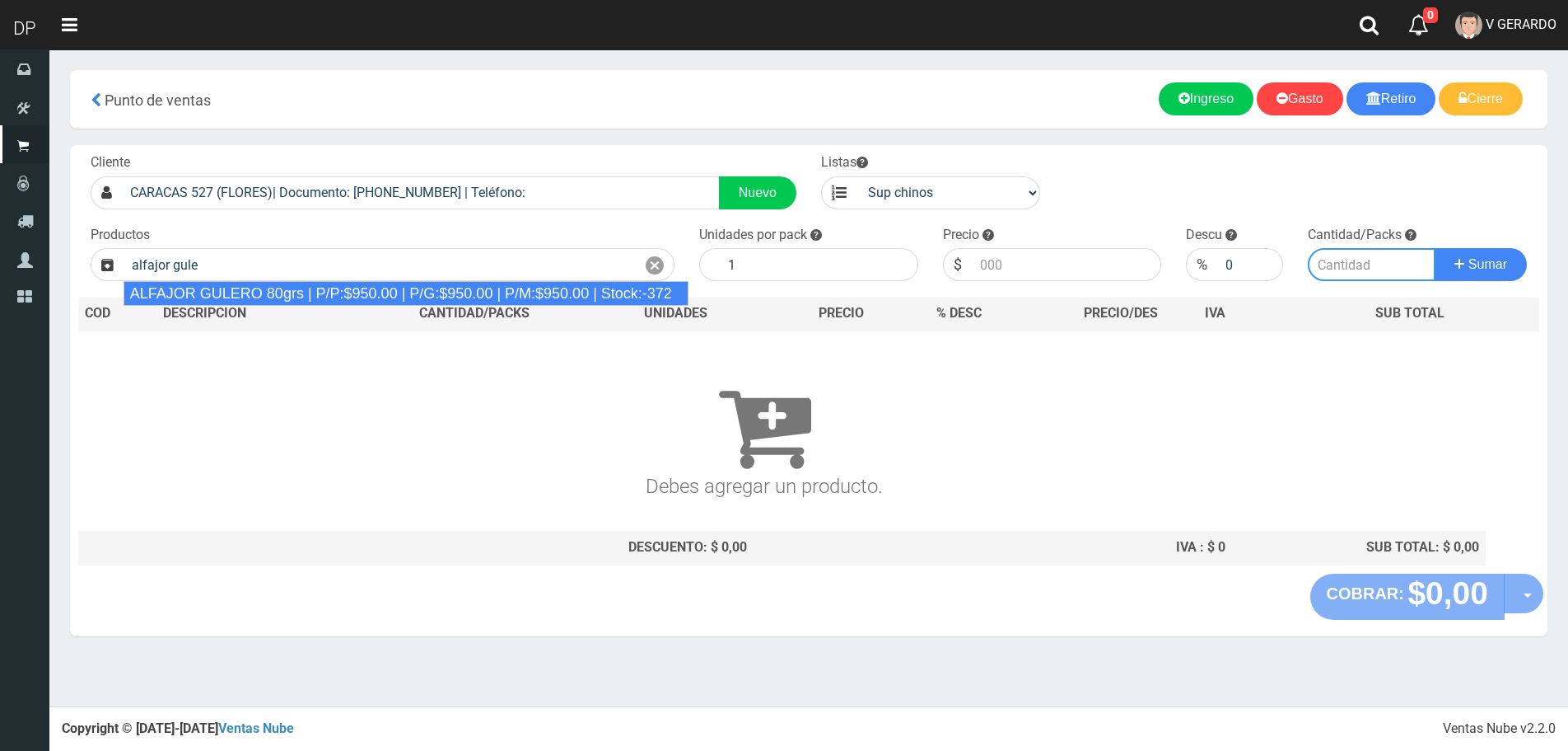
type input "ALFAJOR GULERO 80grs | P/P:$950.00 | P/G:$950.00 | P/M:$950.00 | Stock:-372"
type input "18"
type input "950.00"
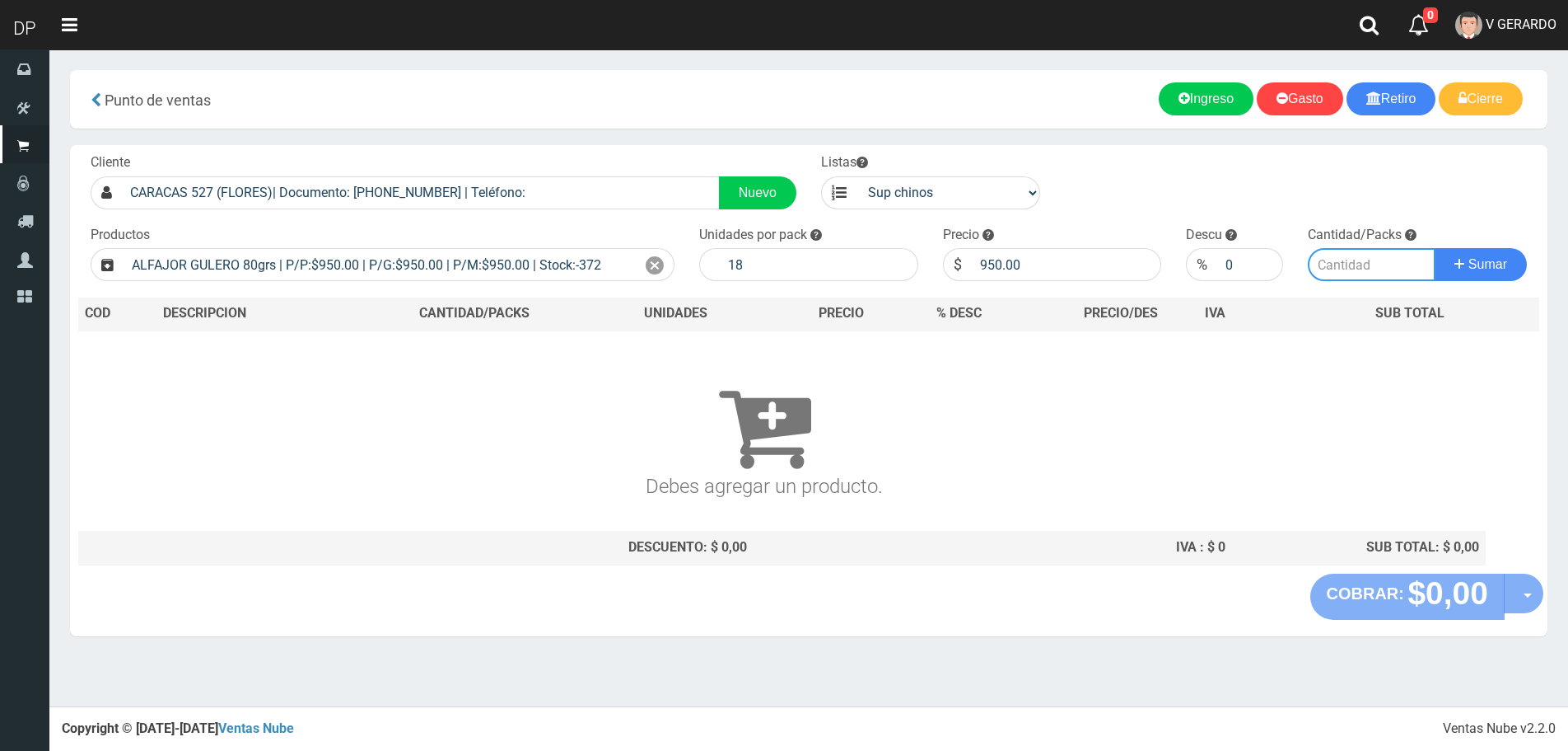
click at [1354, 272] on input "number" at bounding box center [1372, 264] width 128 height 33
type input "2"
click at [1435, 248] on button "Sumar" at bounding box center [1481, 264] width 92 height 33
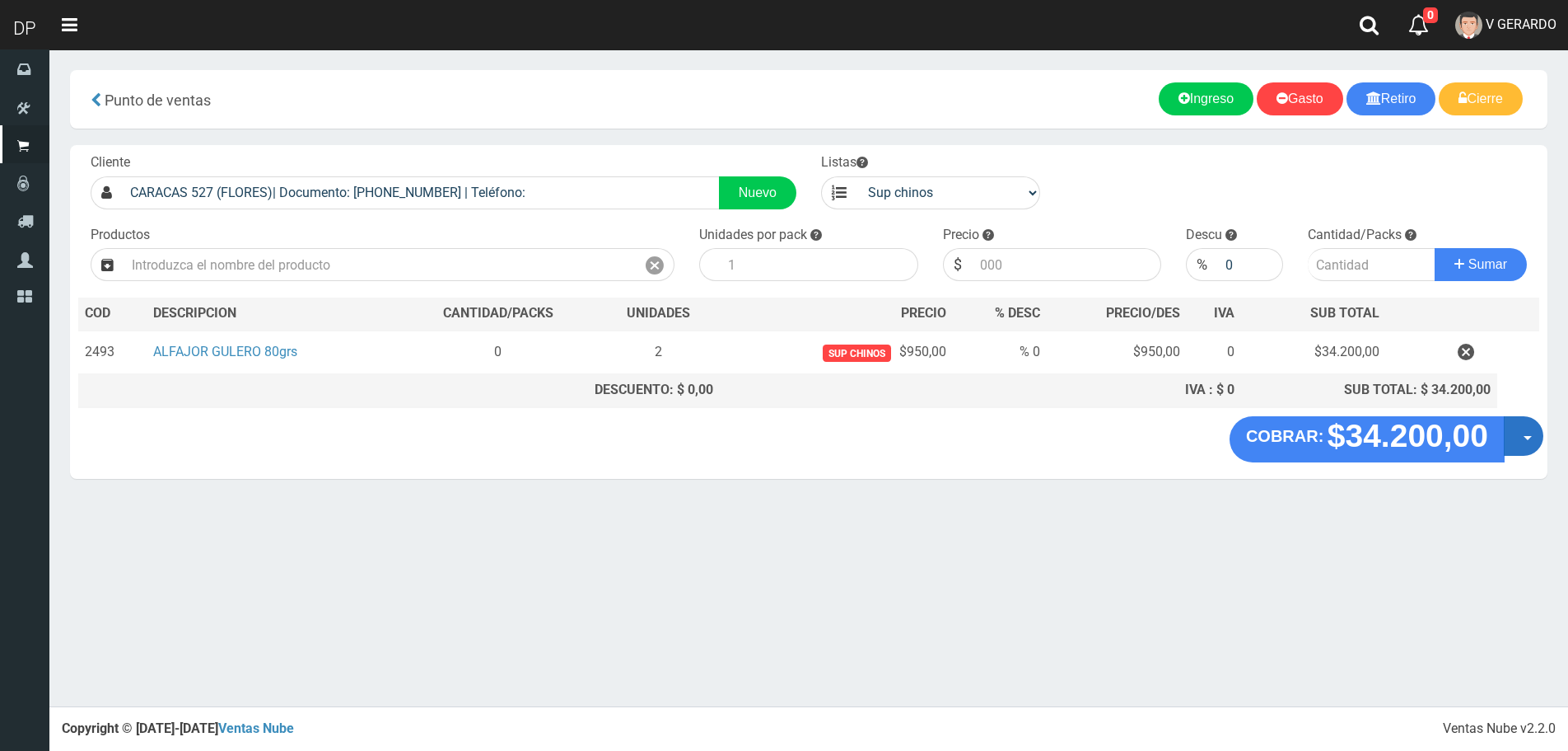
click at [1525, 437] on button "Opciones" at bounding box center [1524, 436] width 40 height 40
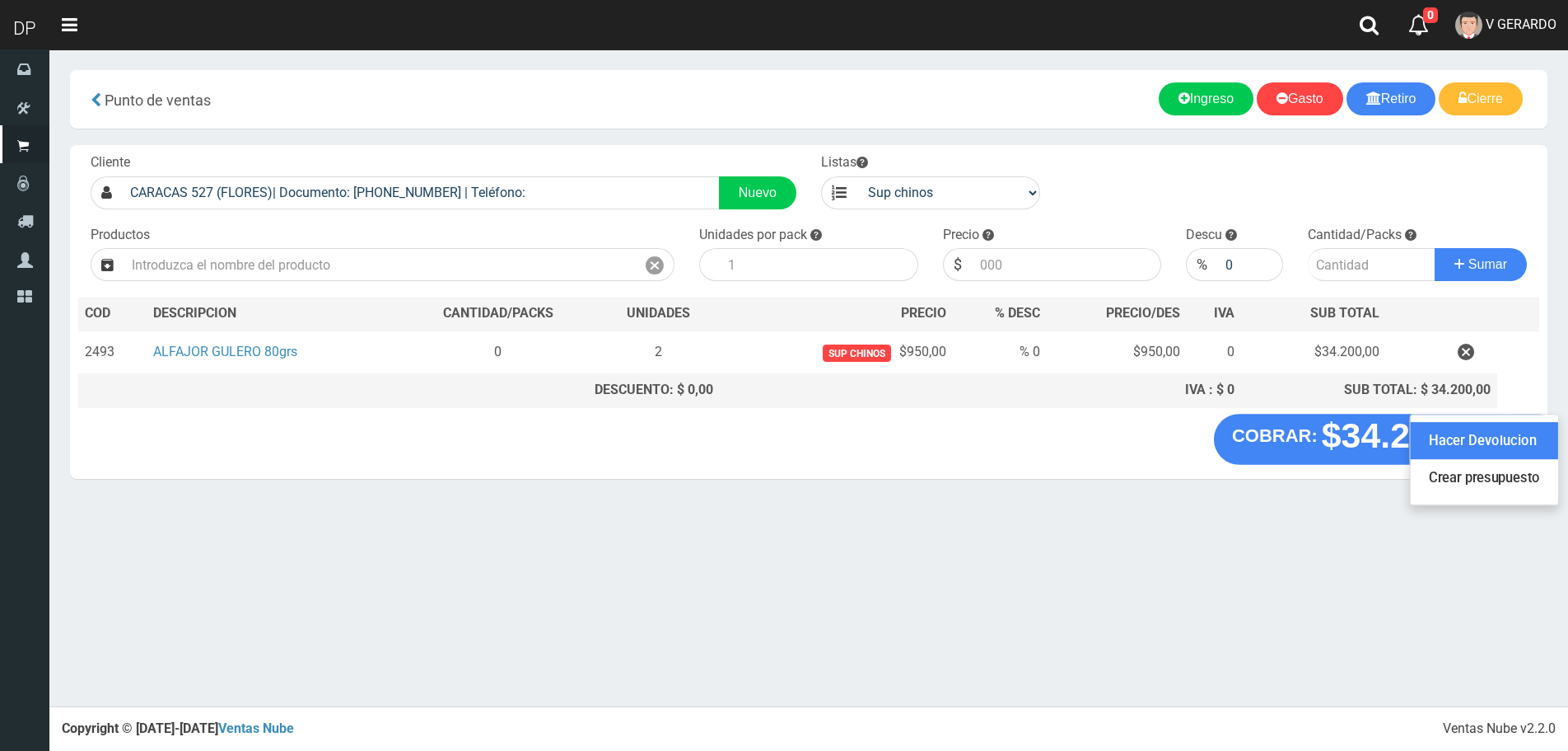
click at [1520, 440] on link "Hacer Devolucion" at bounding box center [1484, 441] width 148 height 38
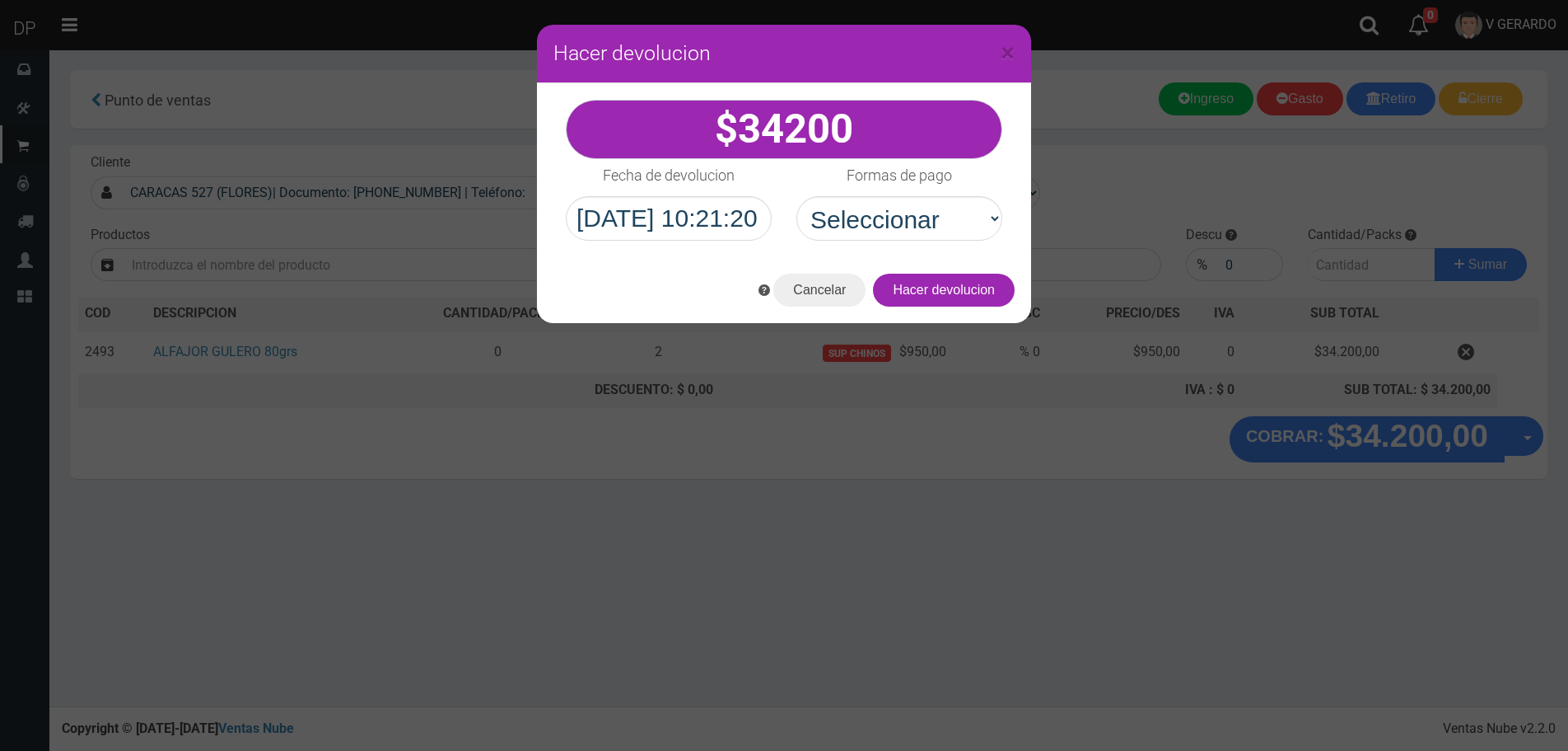
click at [968, 241] on div "34200" at bounding box center [784, 170] width 494 height 174
click at [956, 239] on select "Seleccionar Efectivo Tarjeta de Crédito Depósito Débito" at bounding box center [899, 218] width 206 height 44
select select "Efectivo"
click at [797, 196] on select "Seleccionar Efectivo Tarjeta de Crédito Depósito Débito" at bounding box center [899, 218] width 206 height 44
click at [977, 288] on button "Hacer devolucion" at bounding box center [944, 289] width 141 height 33
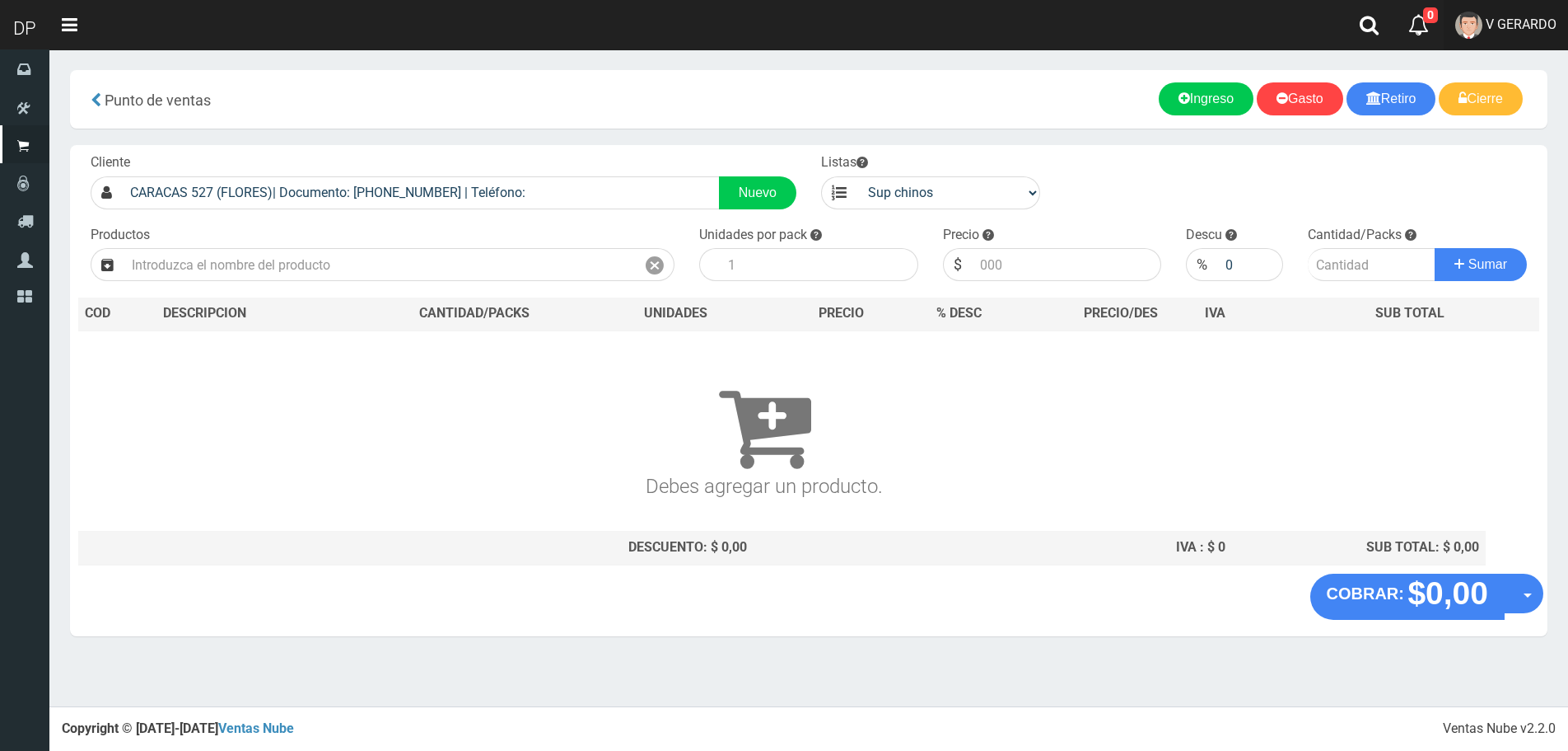
click at [1524, 22] on span "V GERARDO" at bounding box center [1521, 24] width 71 height 16
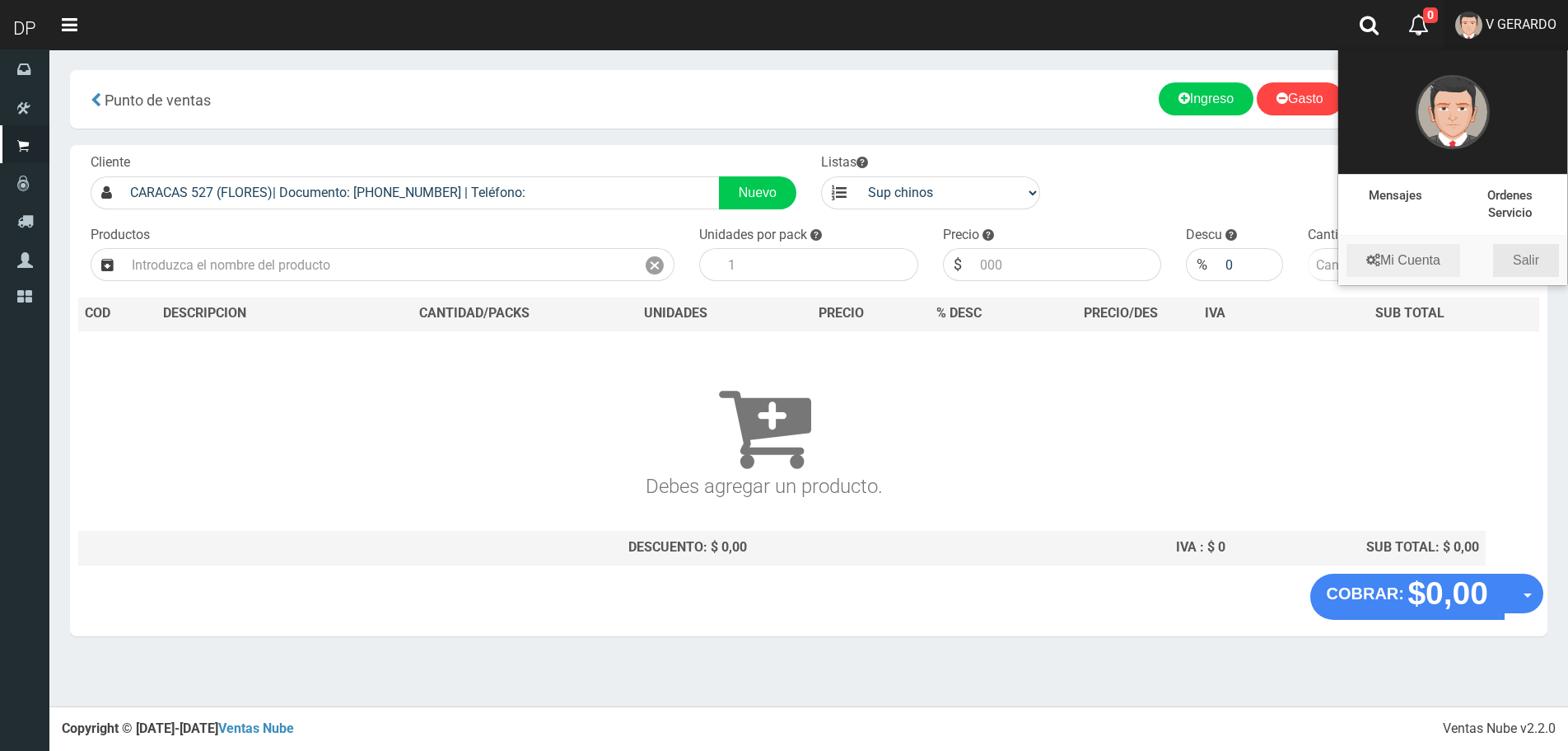
click at [1521, 269] on link "Salir" at bounding box center [1527, 260] width 66 height 33
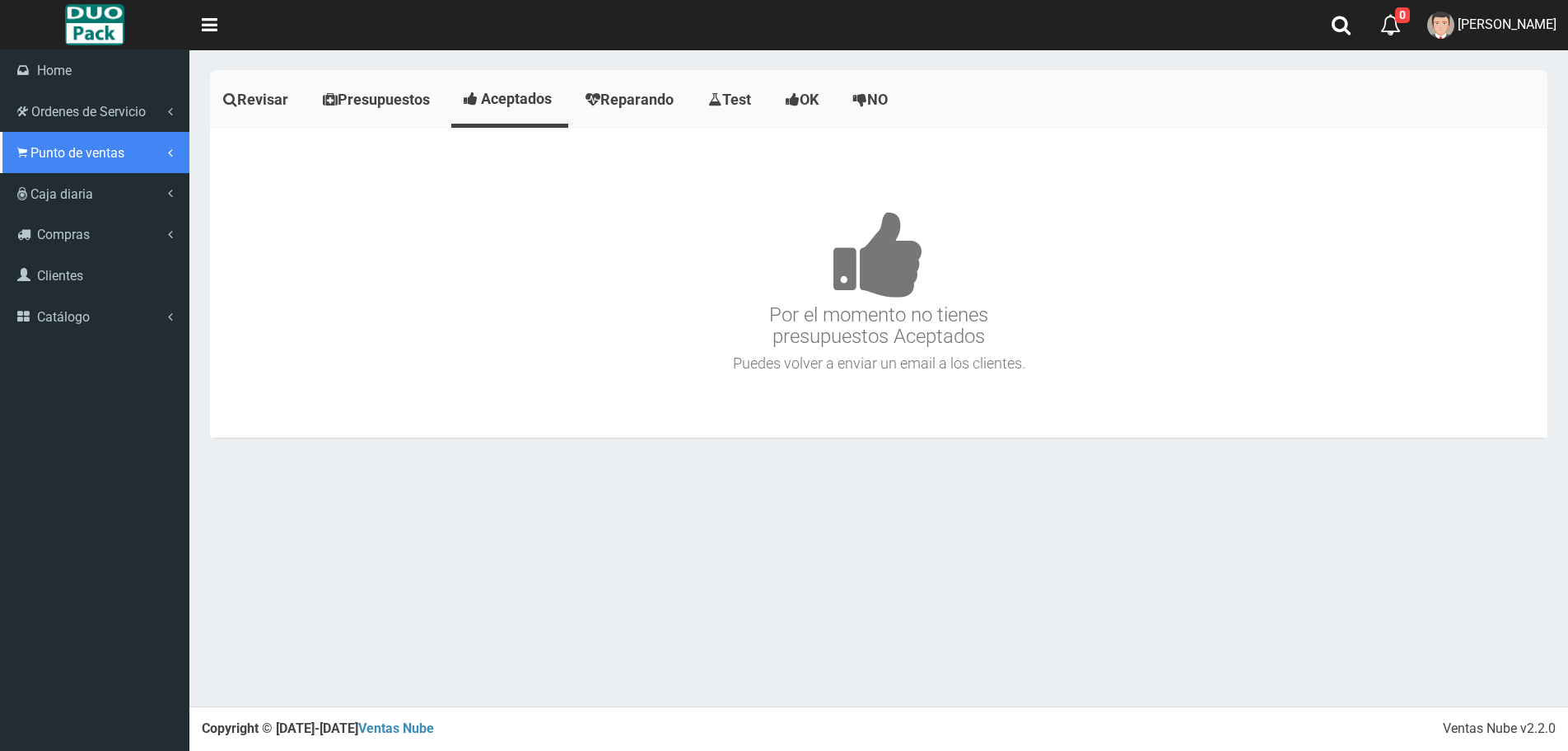
click at [39, 145] on span "Punto de ventas" at bounding box center [77, 153] width 94 height 16
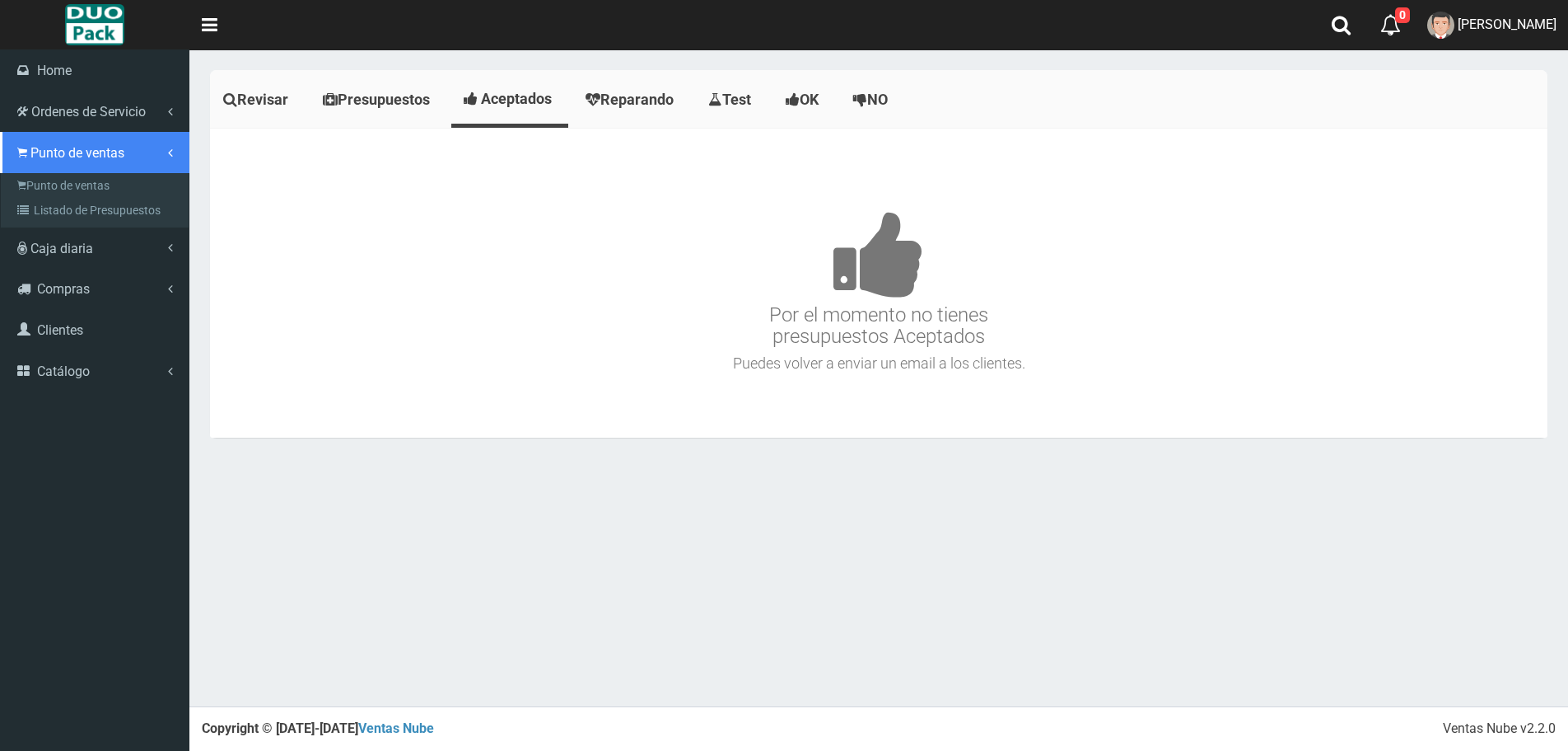
drag, startPoint x: 52, startPoint y: 168, endPoint x: 55, endPoint y: 178, distance: 10.4
click at [52, 170] on link "Punto de ventas" at bounding box center [94, 153] width 189 height 41
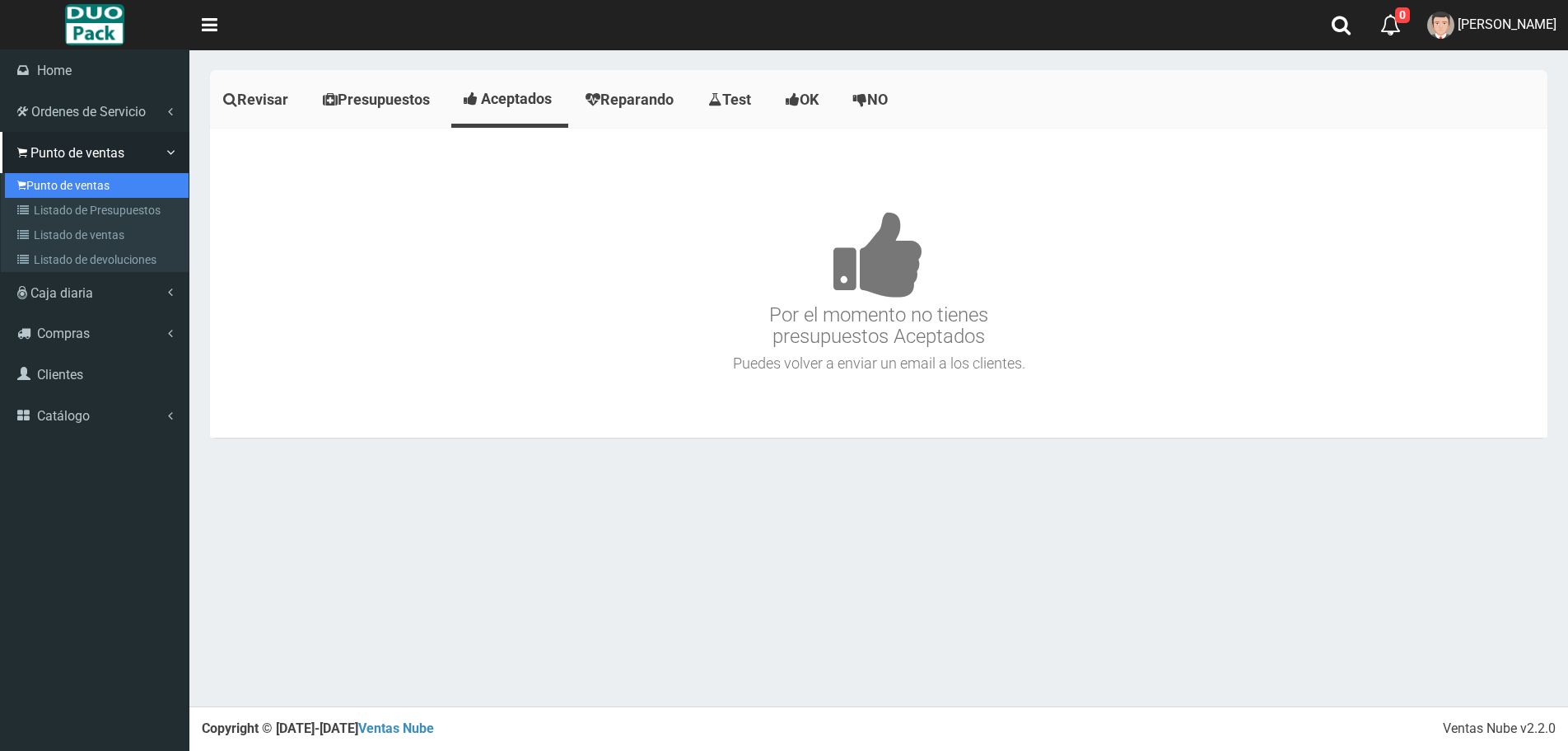
click at [55, 178] on link "Punto de ventas" at bounding box center [96, 186] width 184 height 24
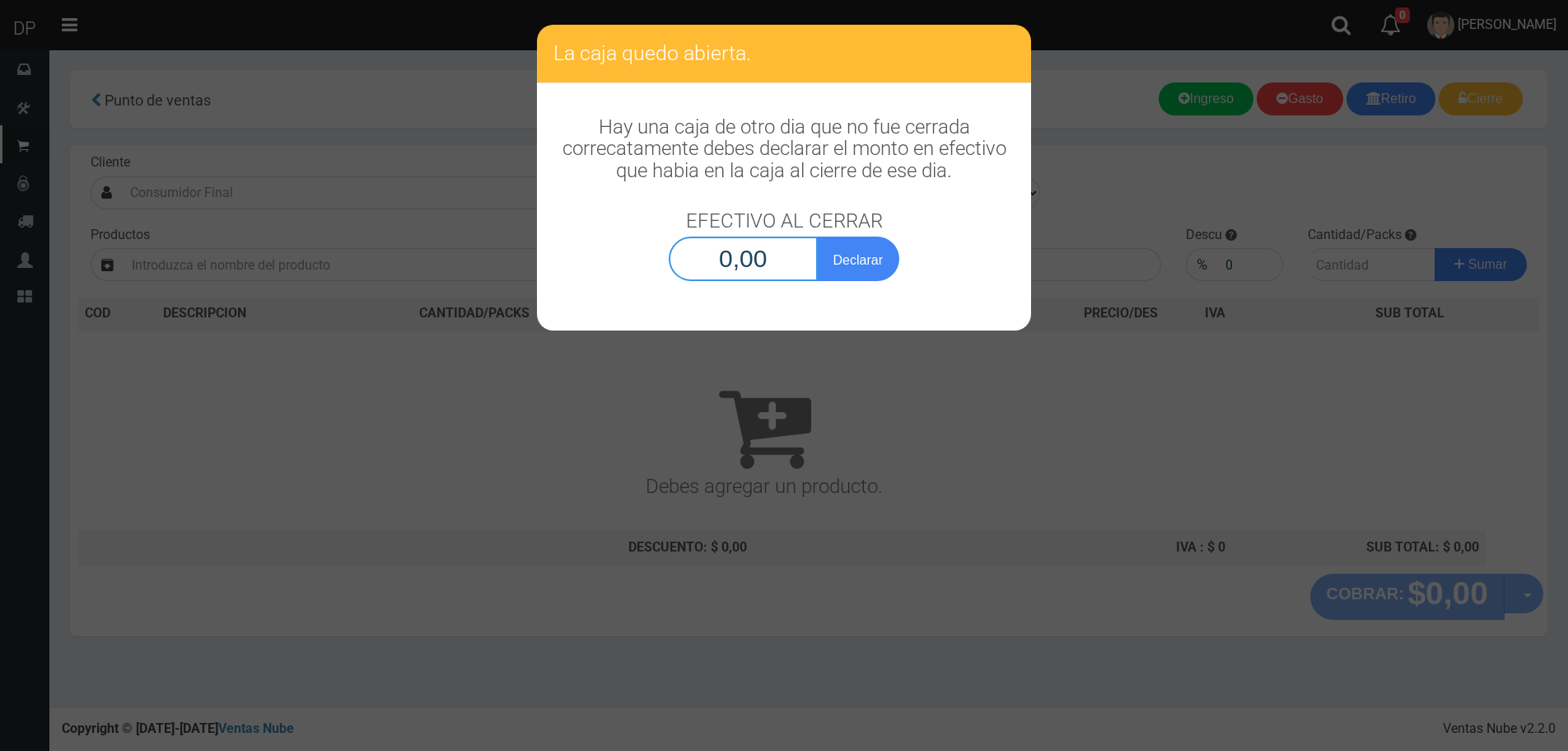
click at [798, 248] on input "0,00" at bounding box center [743, 258] width 149 height 44
type input "1,00"
click at [817, 237] on button "Declarar" at bounding box center [858, 258] width 82 height 44
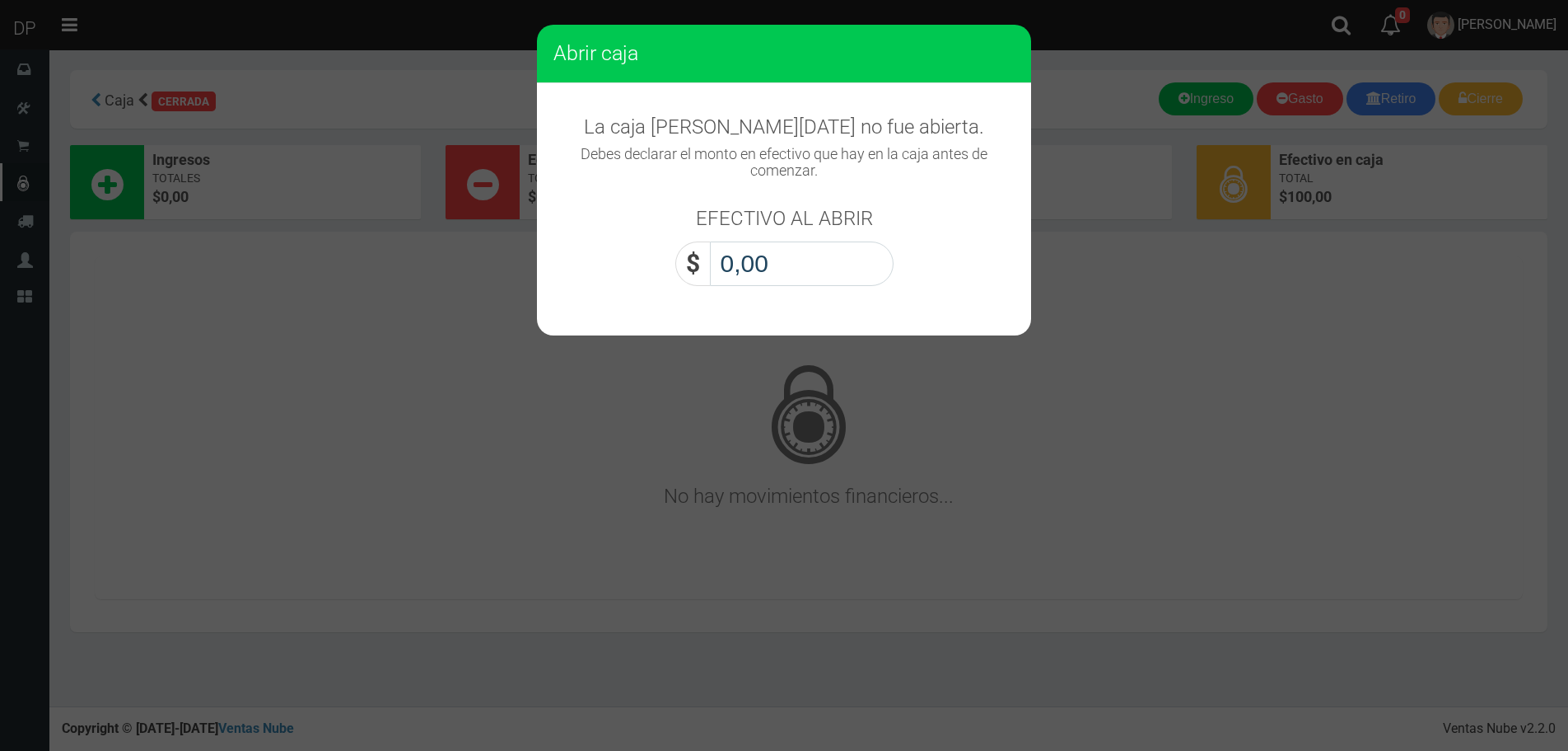
click at [784, 254] on input "0,00" at bounding box center [801, 263] width 184 height 44
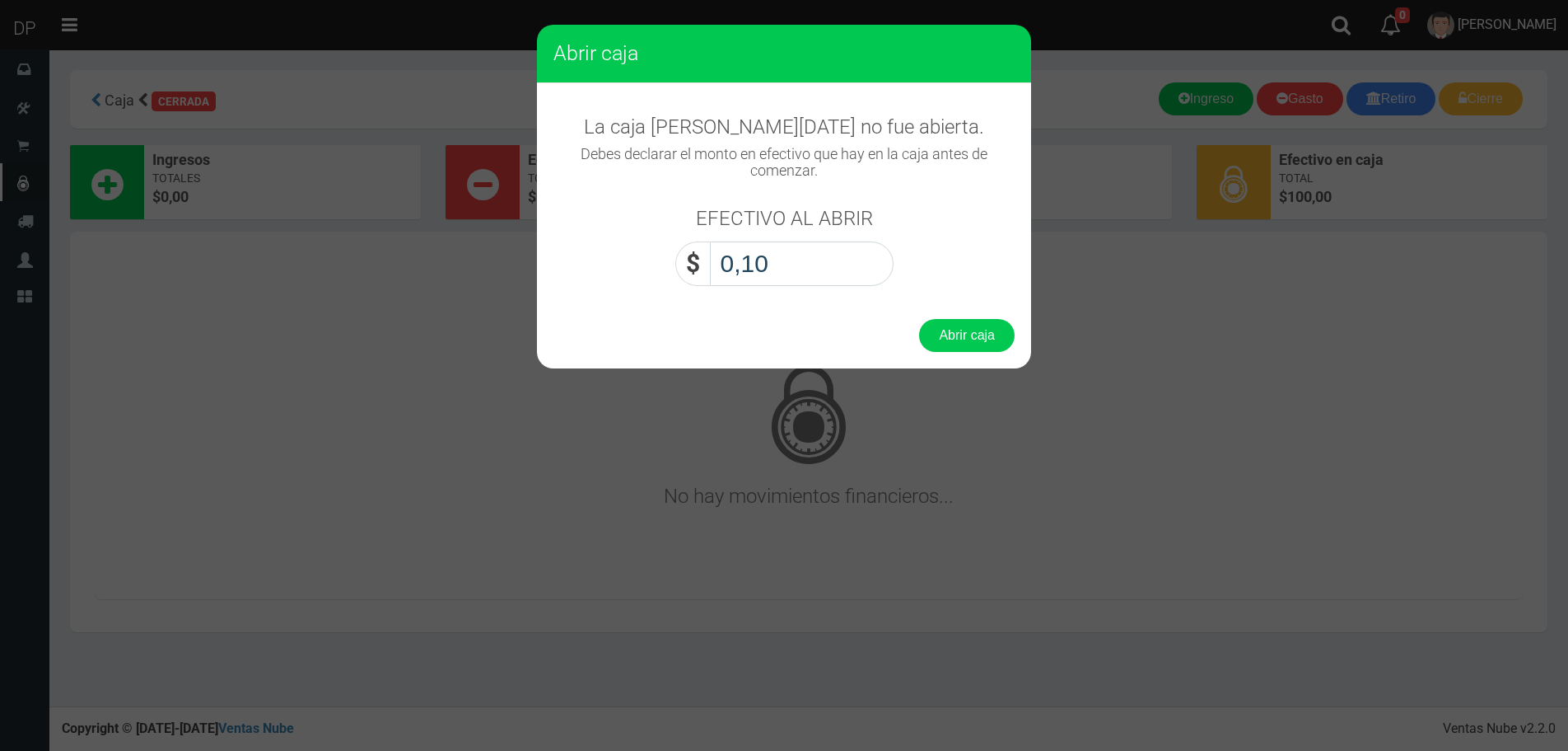
type input "1,00"
click at [919, 318] on button "Abrir caja" at bounding box center [966, 335] width 95 height 33
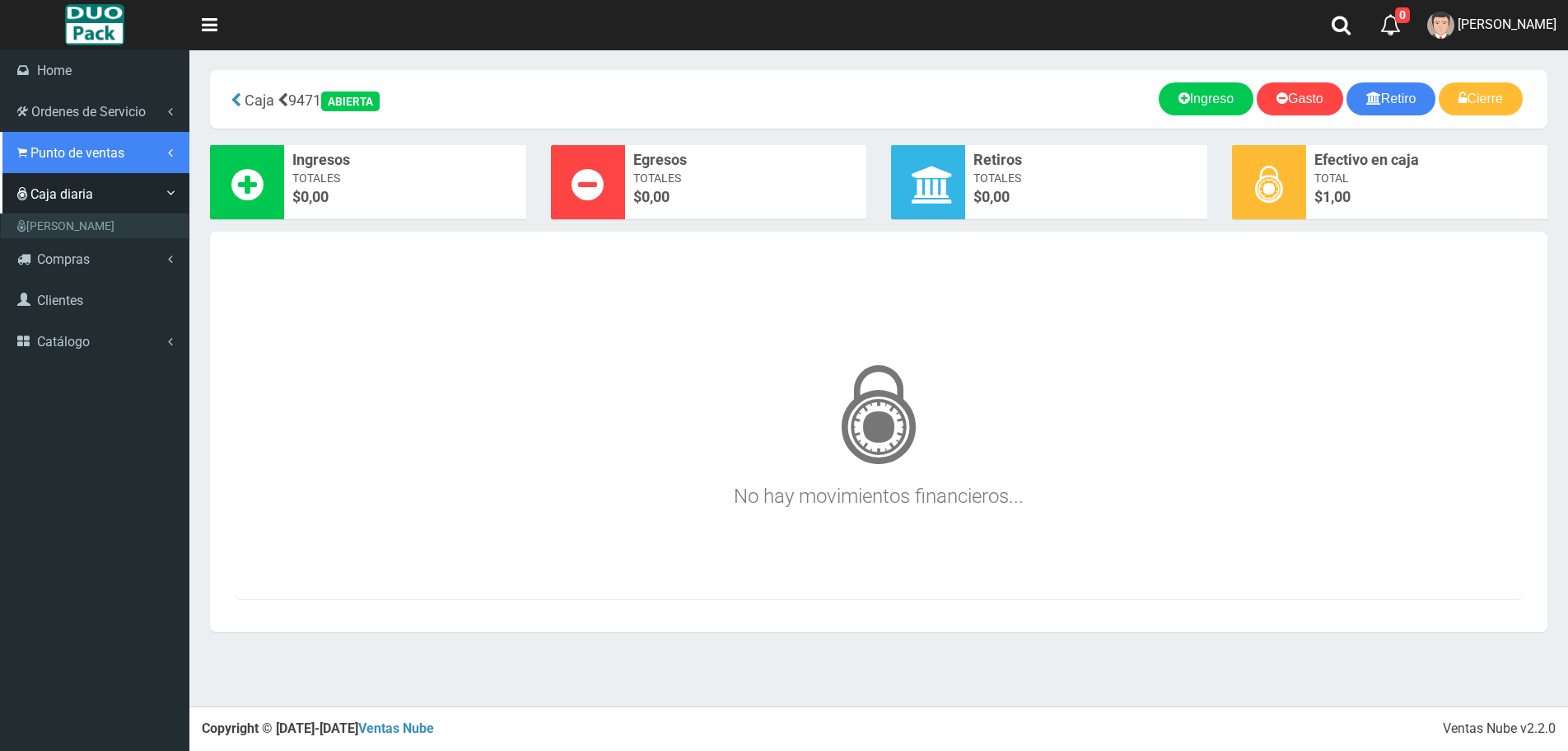
click at [48, 164] on link "Punto de ventas" at bounding box center [94, 153] width 189 height 41
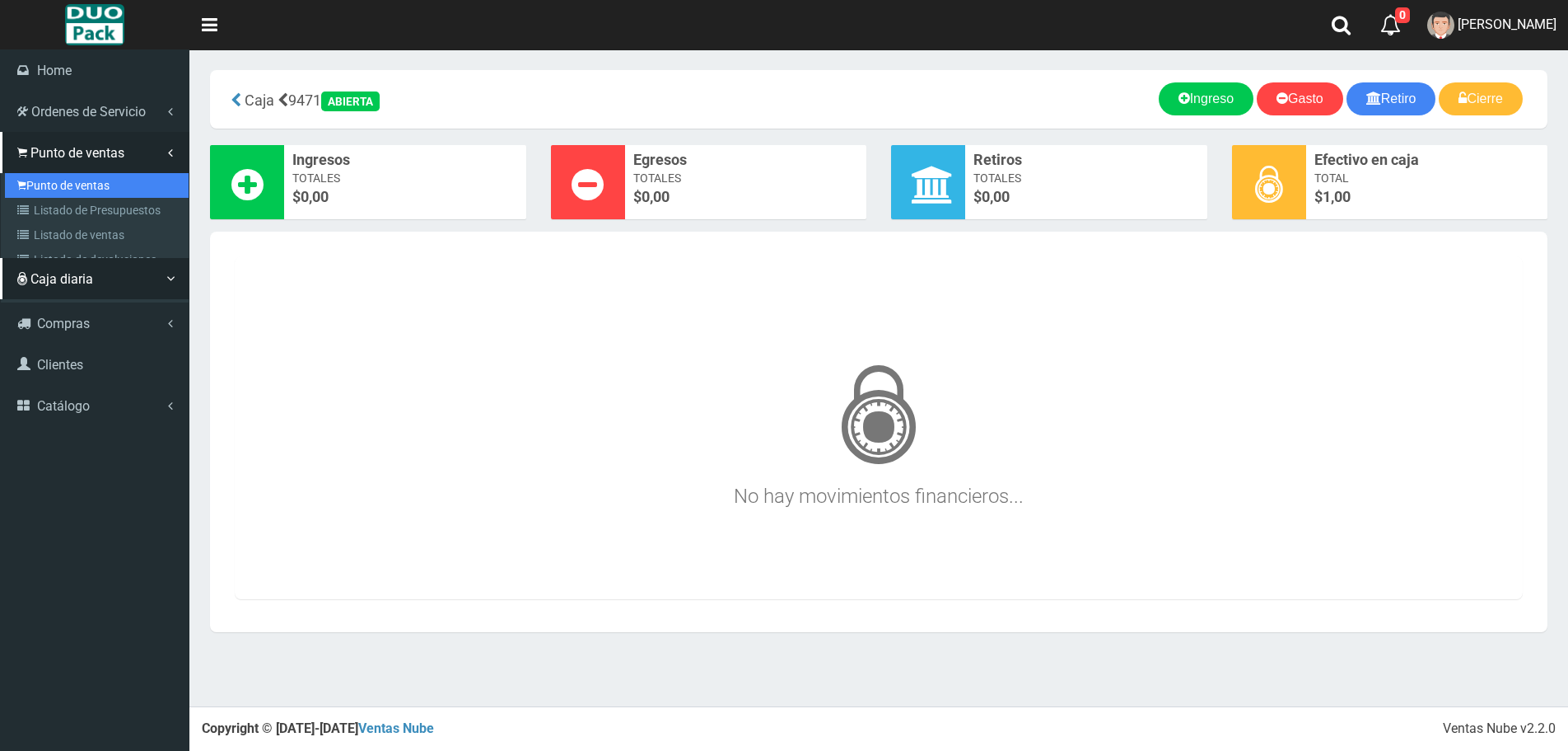
click at [82, 188] on link "Punto de ventas" at bounding box center [96, 186] width 184 height 24
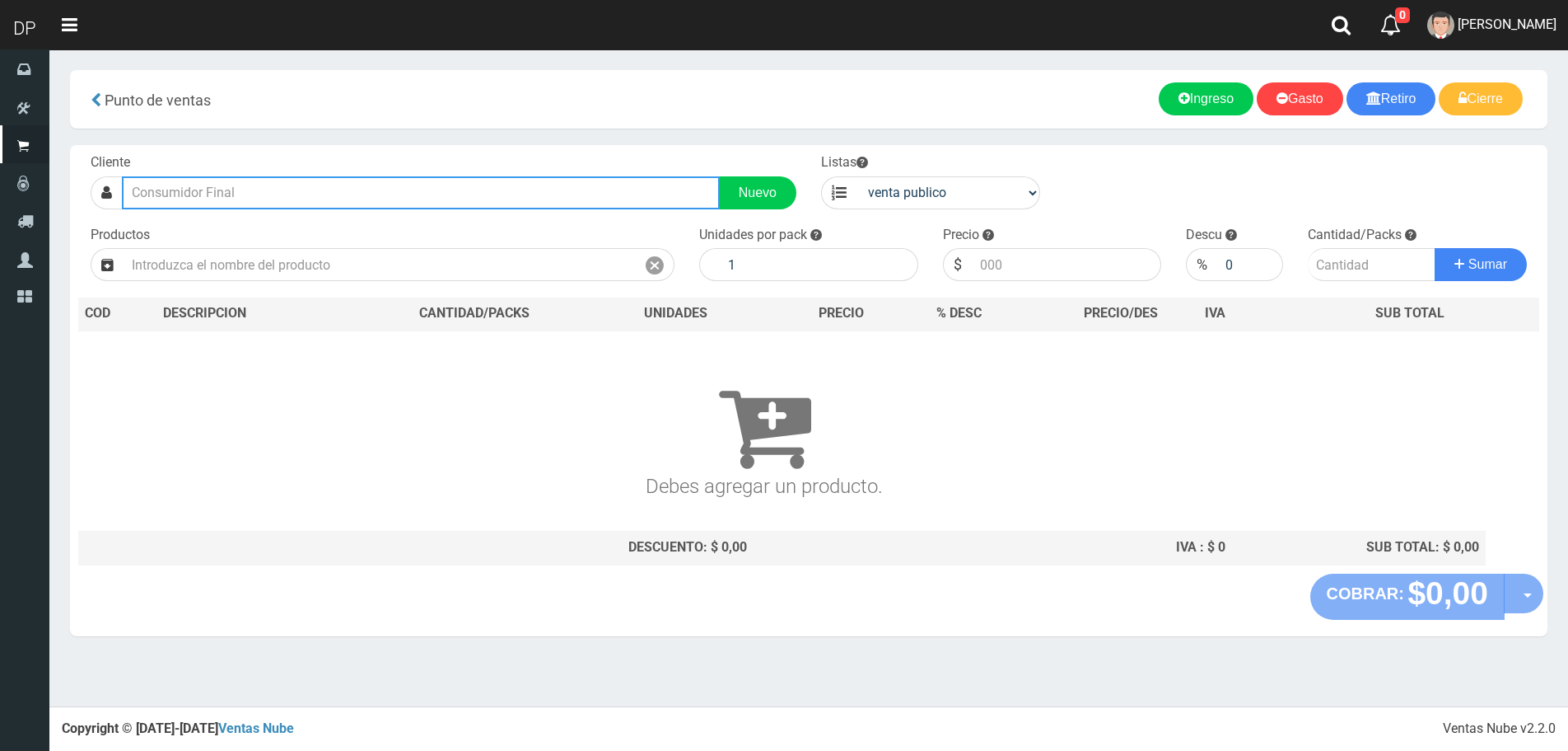
click at [327, 180] on input "text" at bounding box center [420, 192] width 598 height 33
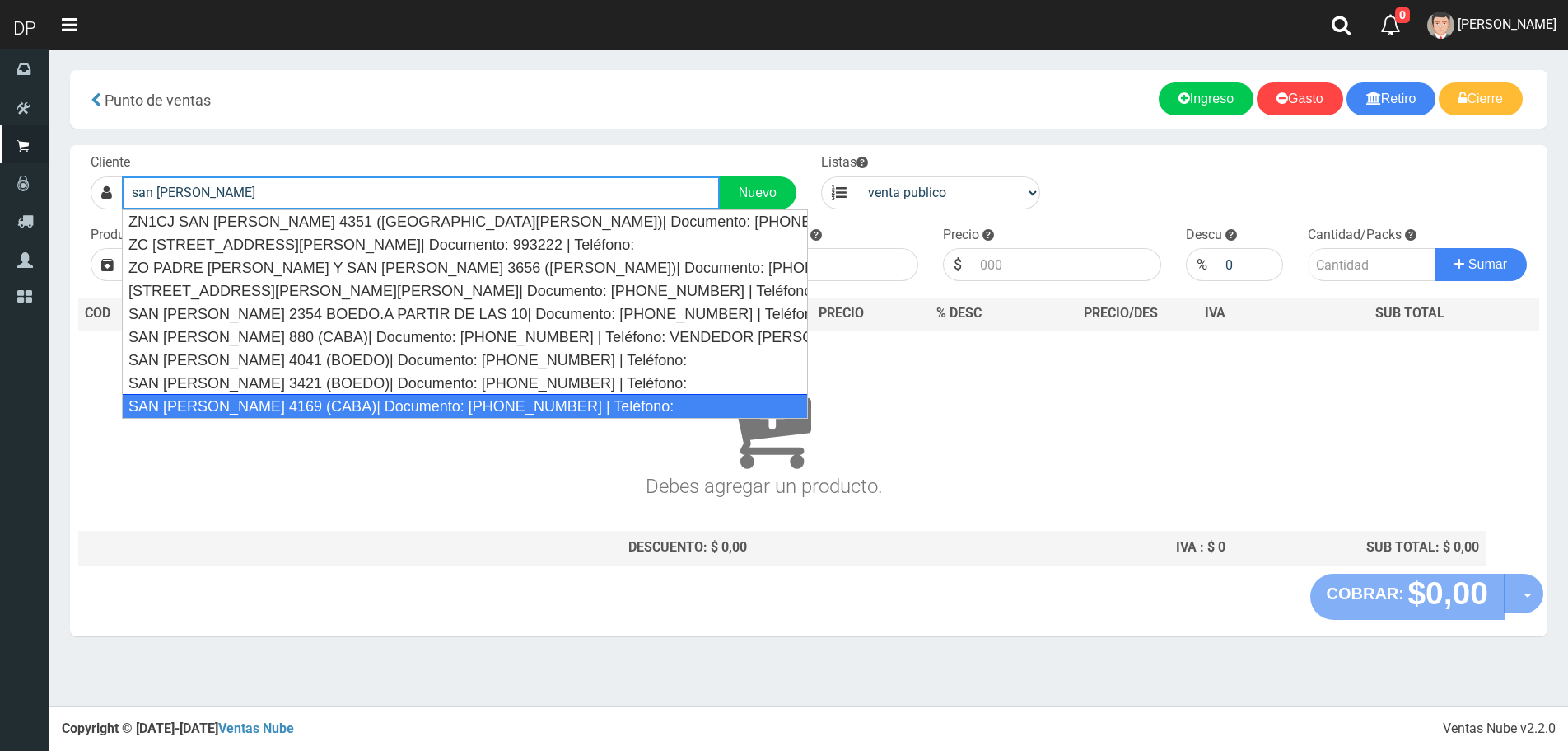
click at [322, 415] on div "SAN [PERSON_NAME] 4169 (CABA)| Documento: [PHONE_NUMBER] | Teléfono:" at bounding box center [464, 406] width 687 height 24
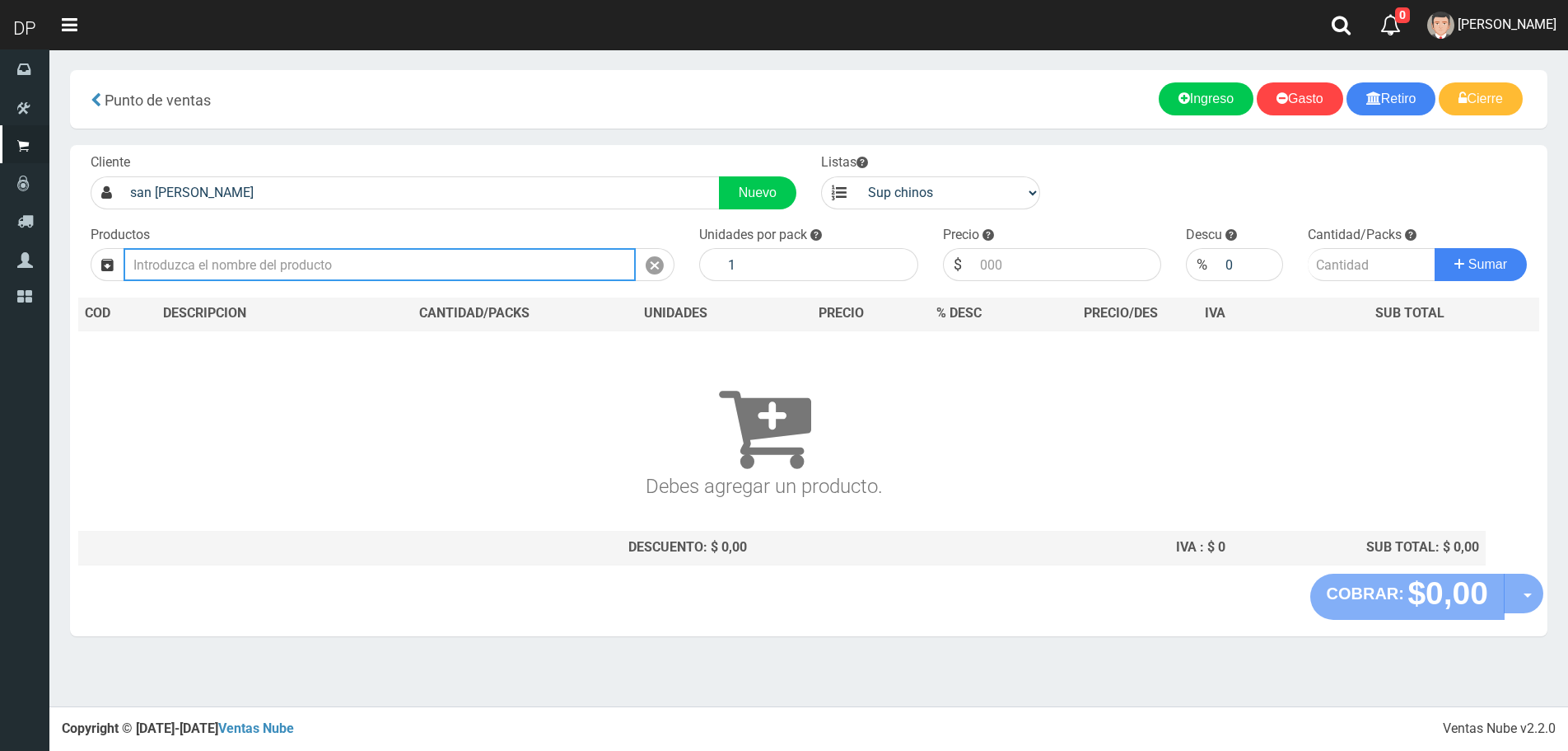
type input "SAN JUAN 4169 (CABA)| Documento: 222222241666669999 | Teléfono:"
select select "2"
click at [318, 276] on input "text" at bounding box center [380, 264] width 512 height 33
click at [318, 273] on input "text" at bounding box center [380, 264] width 512 height 33
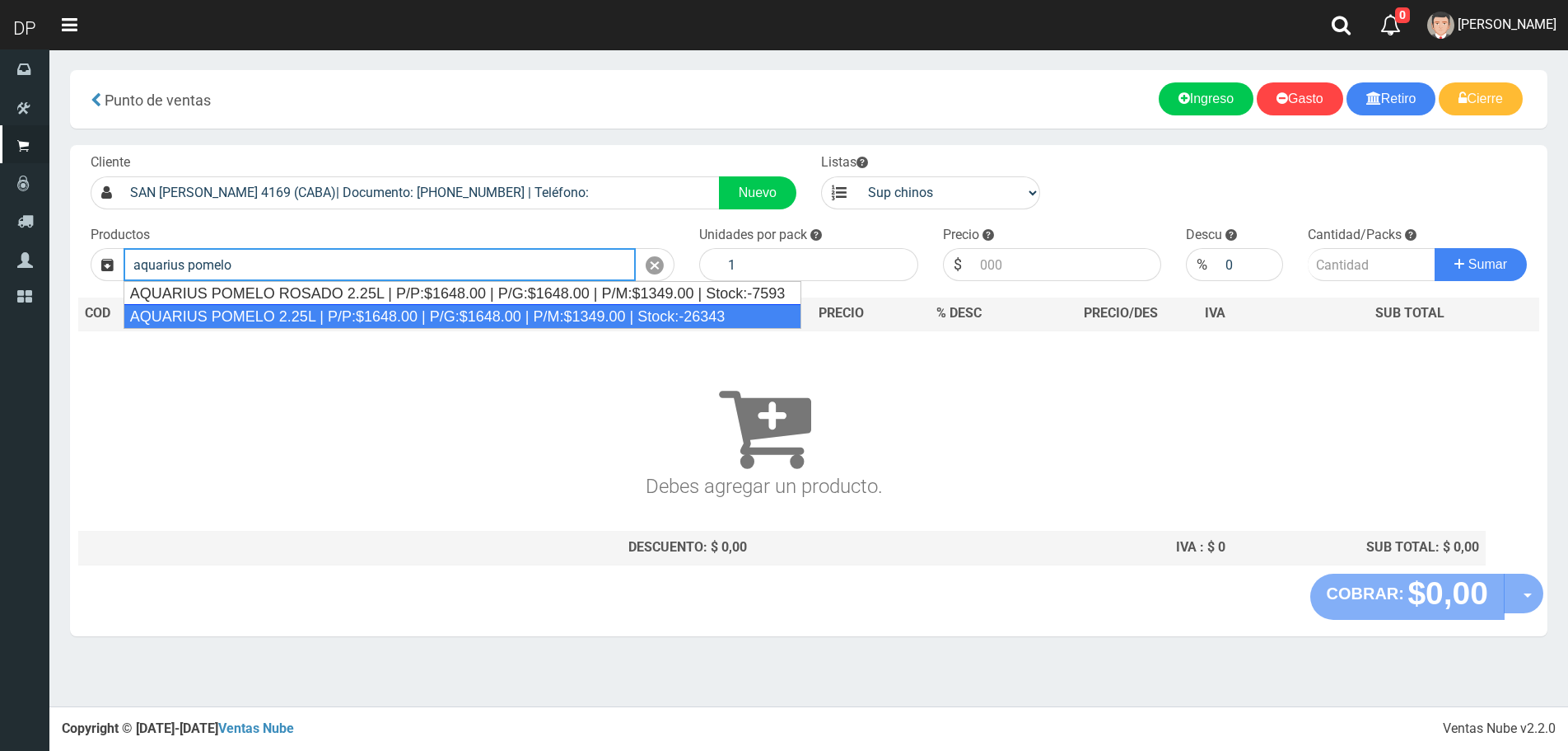
click at [328, 308] on div "AQUARIUS POMELO 2.25L | P/P:$1648.00 | P/G:$1648.00 | P/M:$1349.00 | Stock:-263…" at bounding box center [462, 317] width 679 height 24
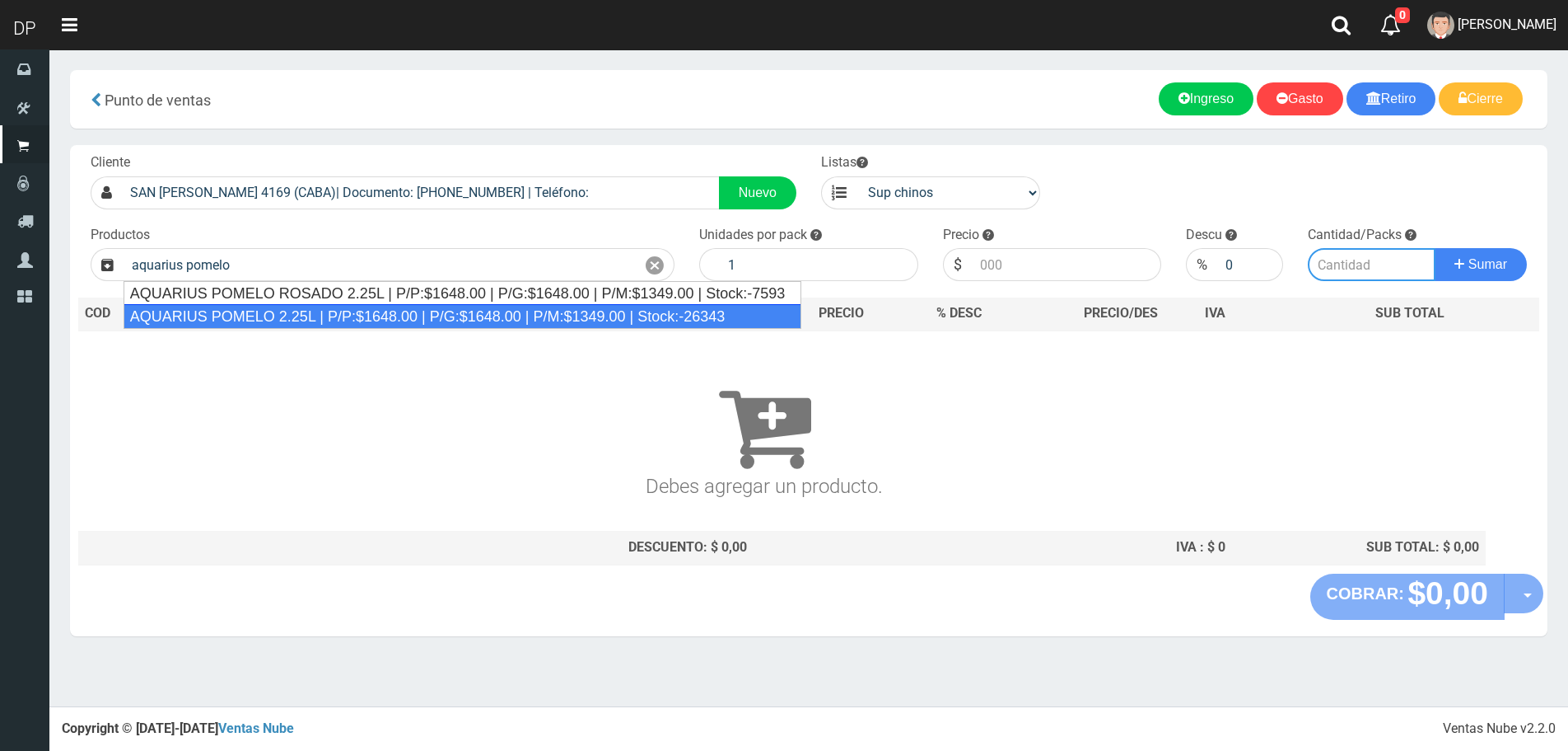
type input "AQUARIUS POMELO 2.25L | P/P:$1648.00 | P/G:$1648.00 | P/M:$1349.00 | Stock:-263…"
type input "6"
type input "1648.00"
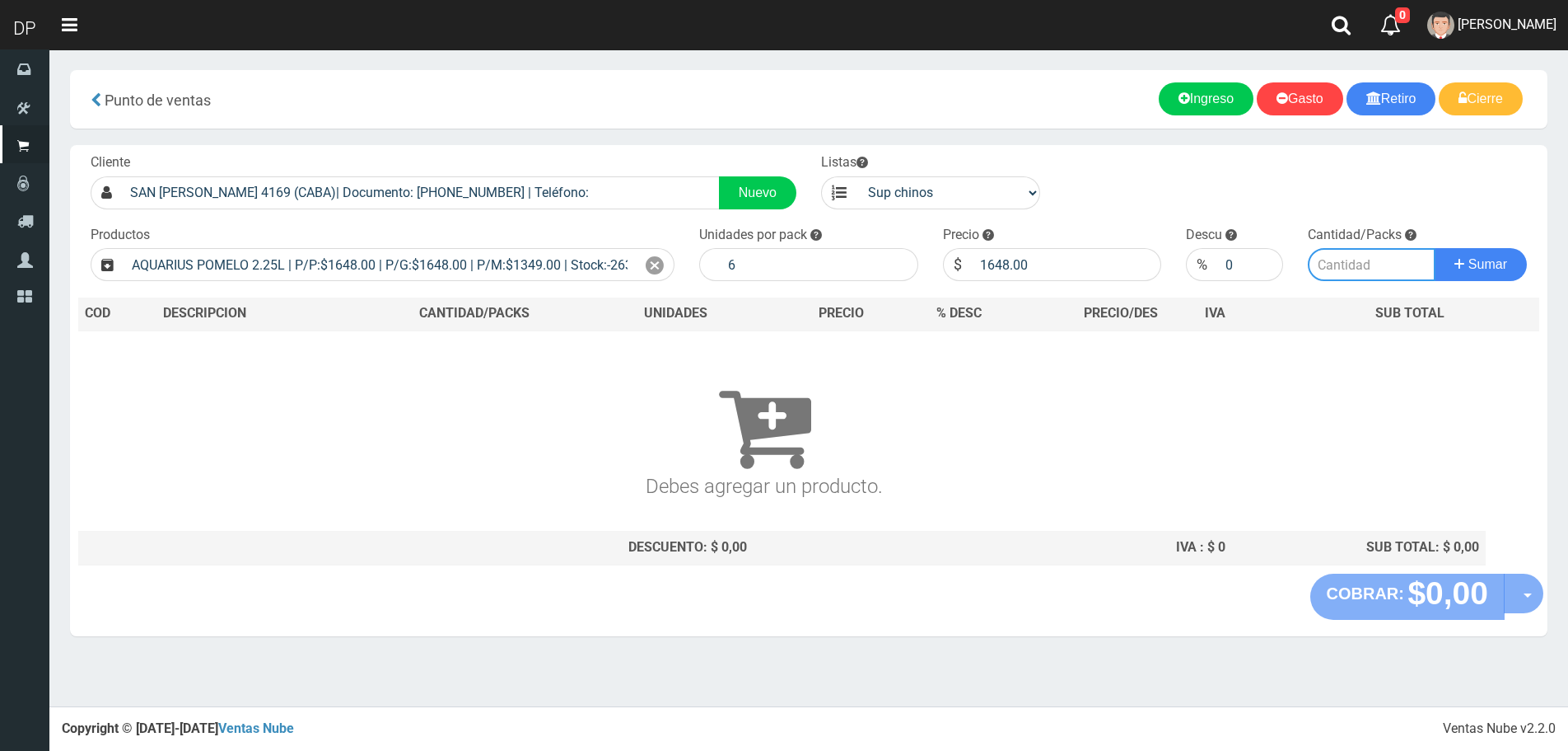
click at [1380, 267] on input "number" at bounding box center [1372, 264] width 128 height 33
type input "1"
click at [1435, 248] on button "Sumar" at bounding box center [1481, 264] width 92 height 33
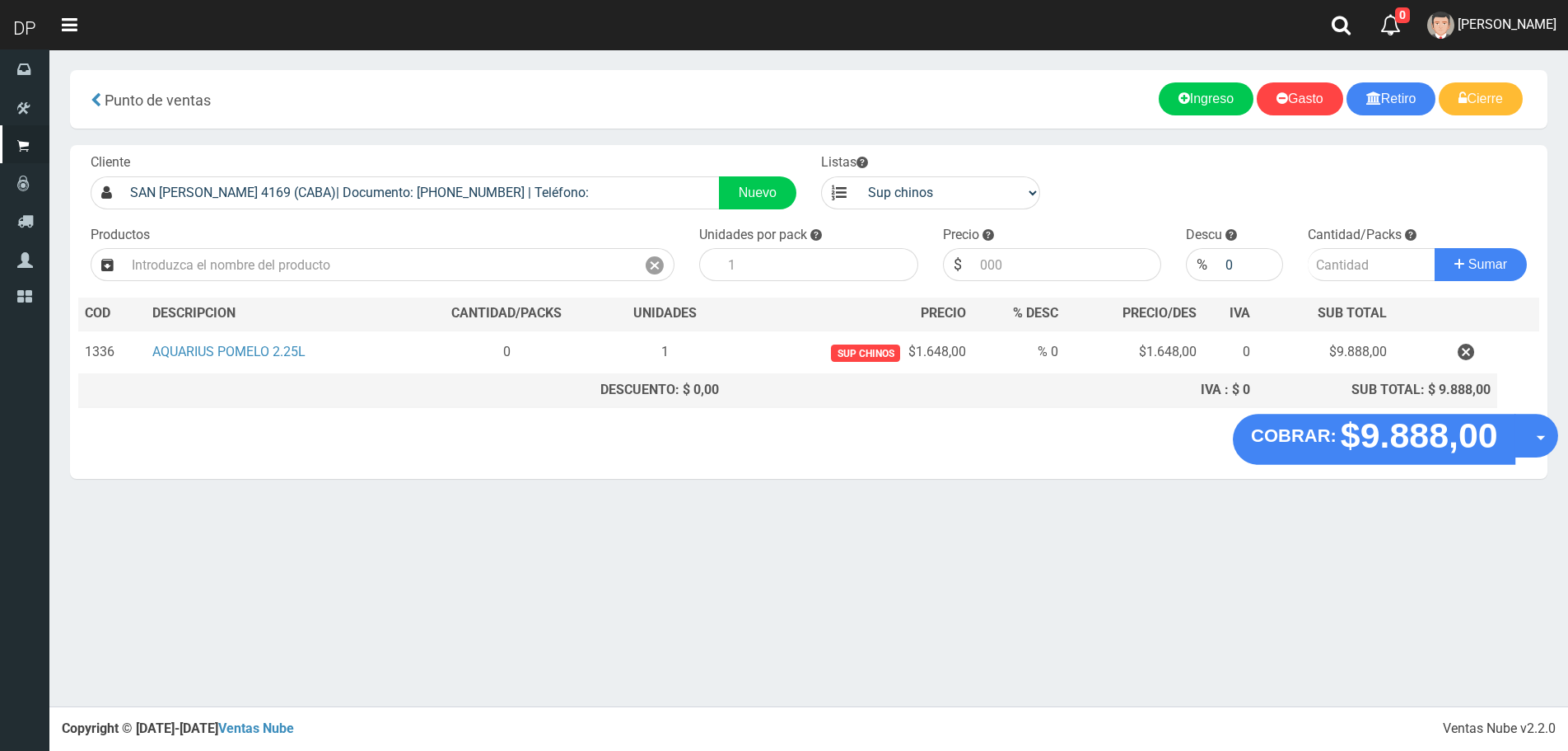
click at [1534, 427] on button "Opciones" at bounding box center [1536, 435] width 43 height 43
click at [1514, 431] on link "Hacer Devolucion" at bounding box center [1483, 441] width 148 height 38
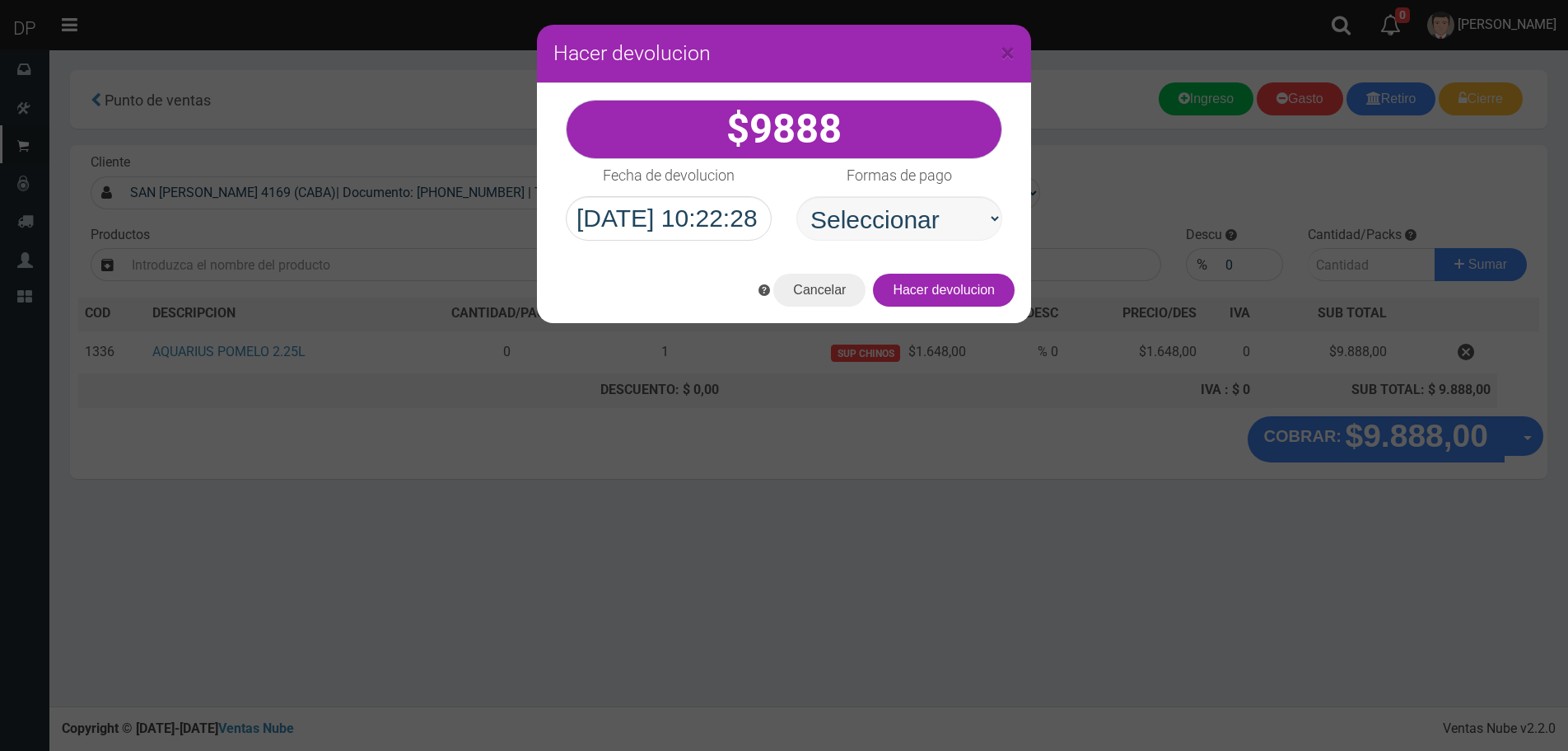
select select "Efectivo"
click at [797, 196] on select "Seleccionar Efectivo Tarjeta de Crédito Depósito Débito" at bounding box center [899, 218] width 206 height 44
click at [974, 292] on button "Hacer devolucion" at bounding box center [944, 289] width 141 height 33
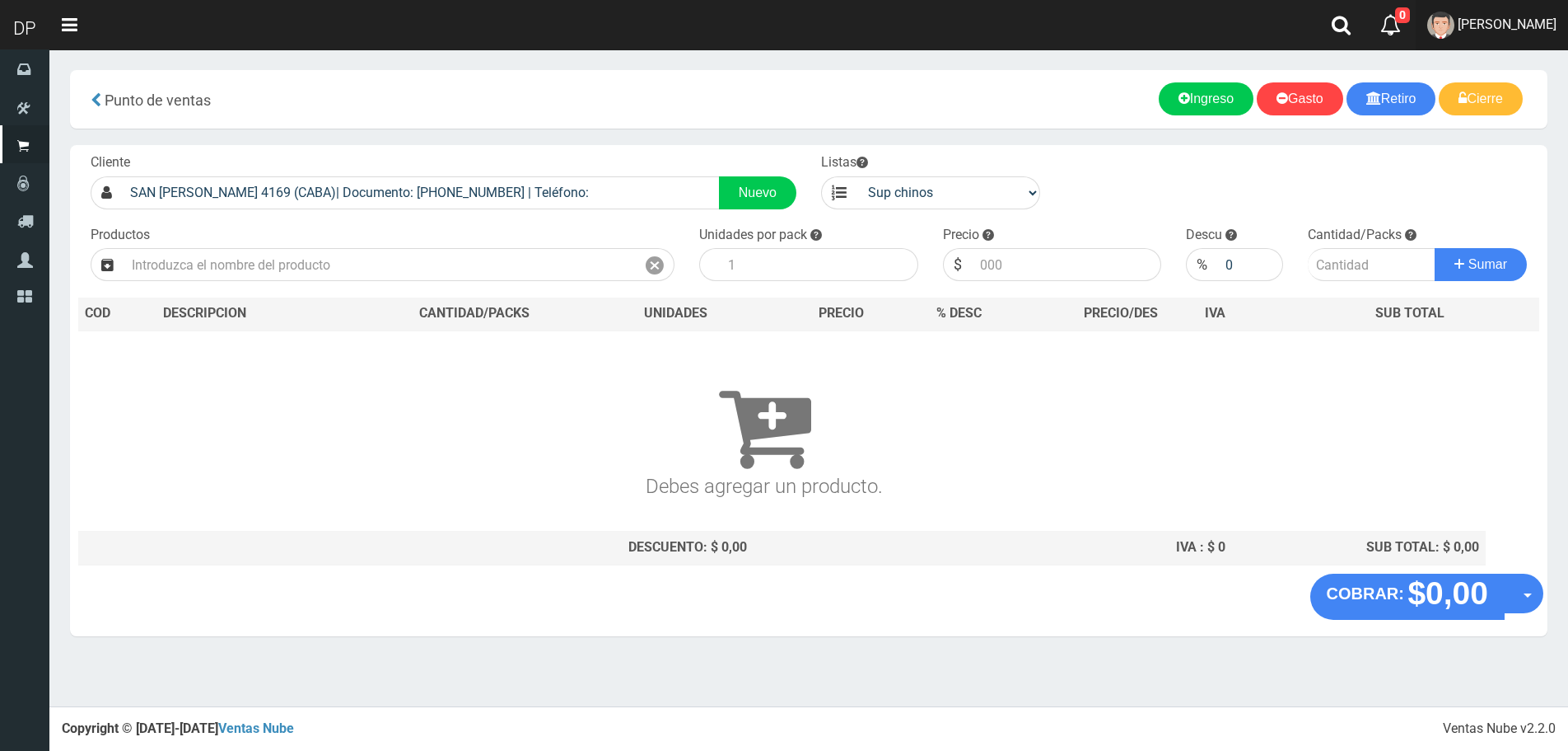
click at [1529, 19] on span "MARCELO AVALOS" at bounding box center [1507, 24] width 99 height 16
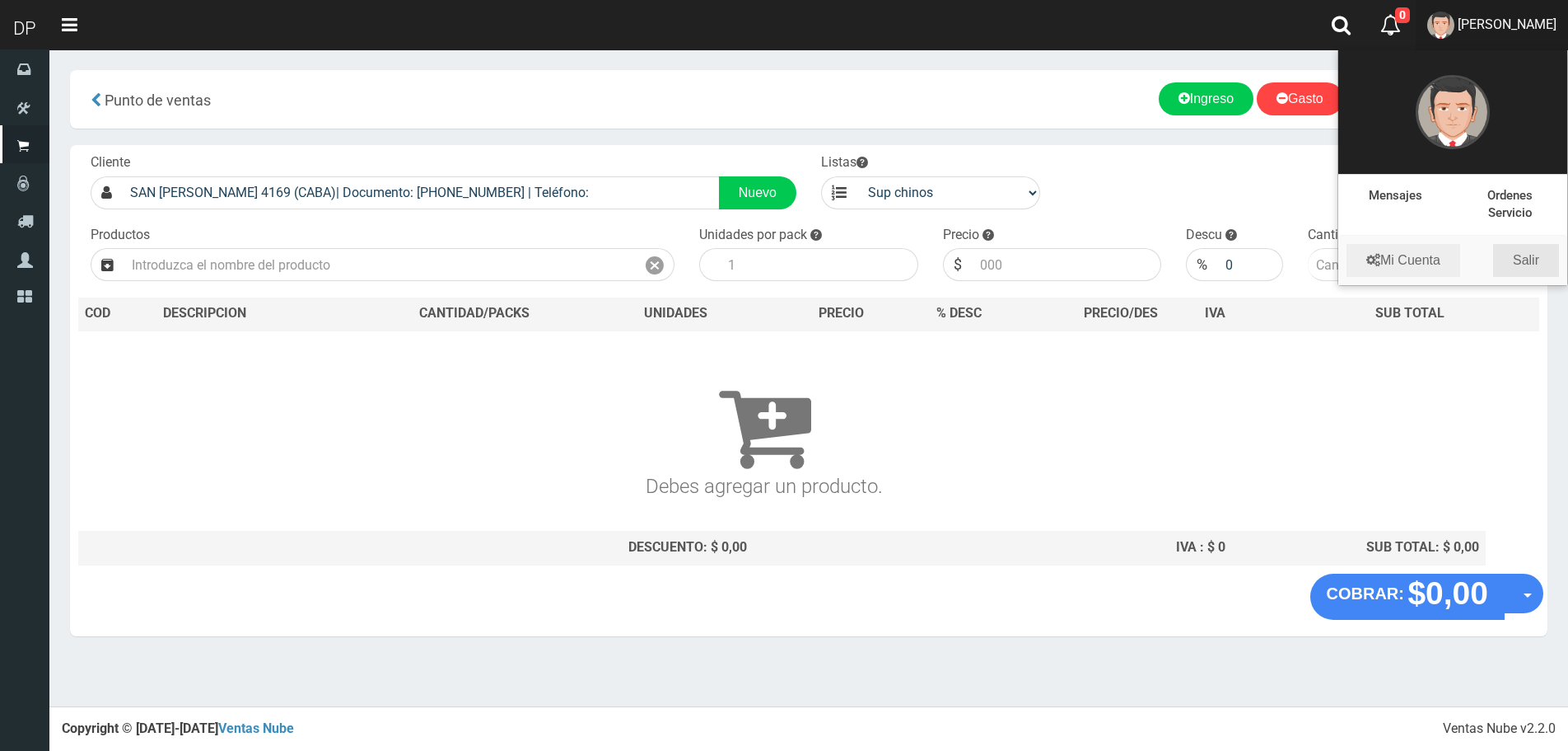
drag, startPoint x: 1541, startPoint y: 259, endPoint x: 1525, endPoint y: 252, distance: 17.5
click at [1541, 260] on link "Salir" at bounding box center [1527, 260] width 66 height 33
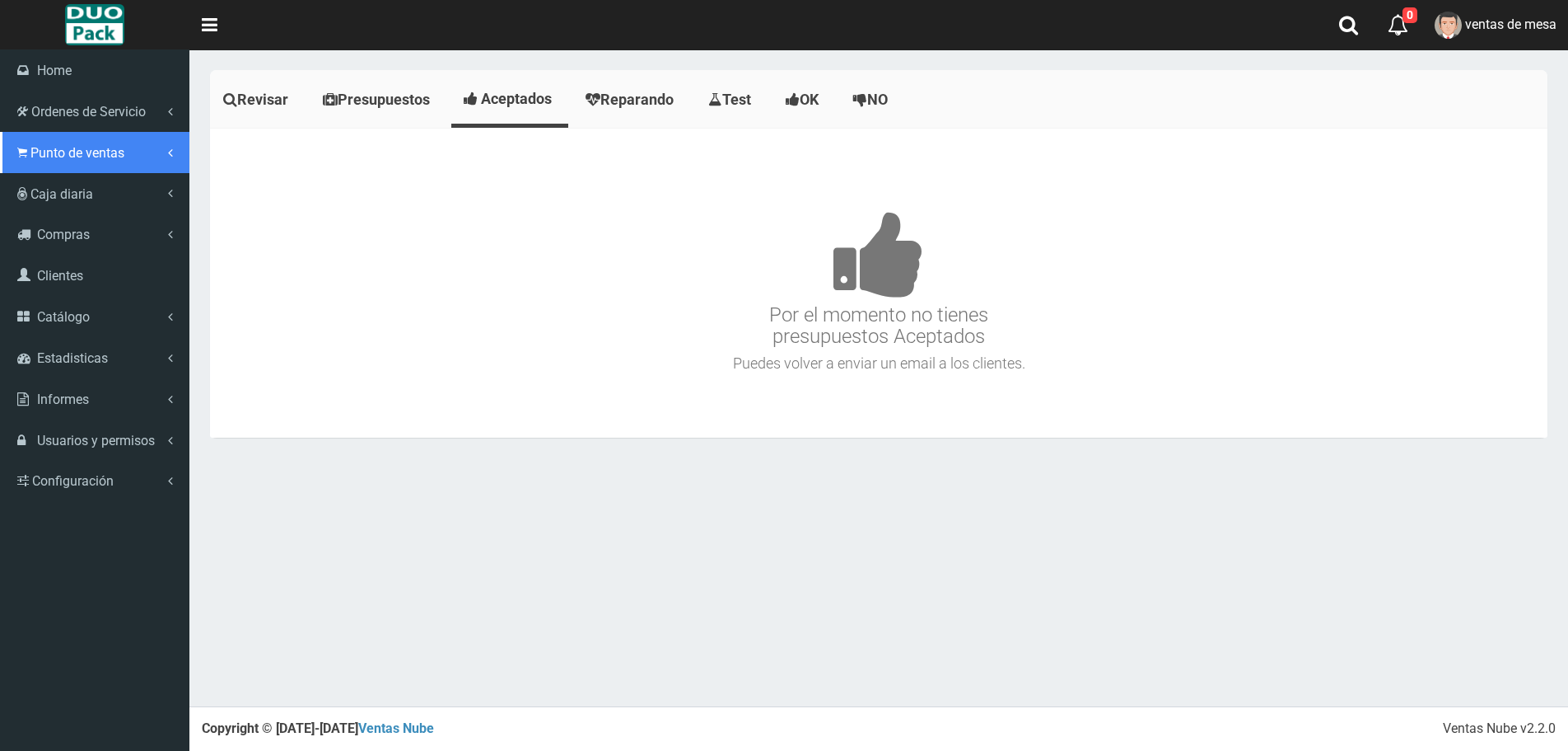
click at [39, 154] on span "Punto de ventas" at bounding box center [77, 153] width 94 height 16
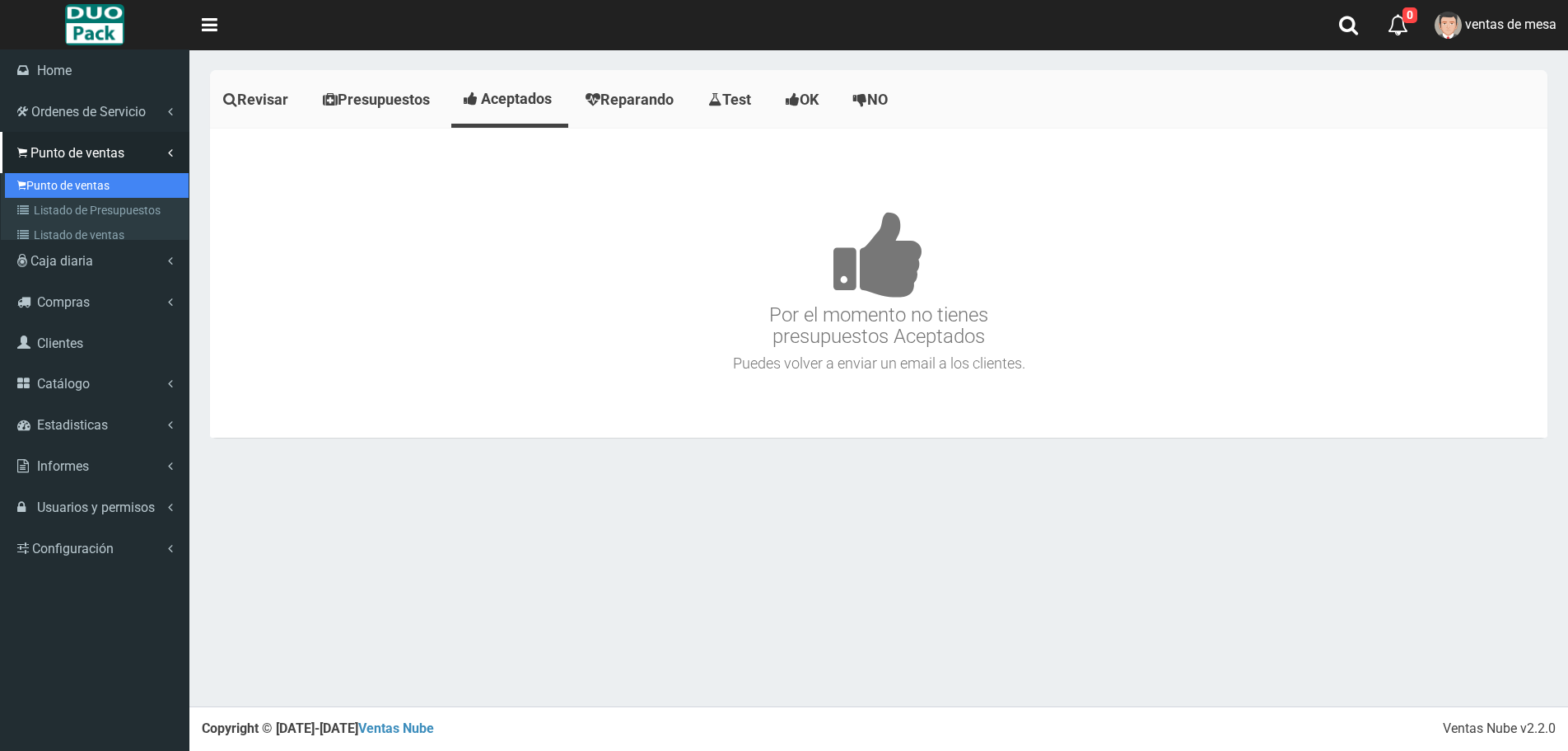
click at [103, 180] on link "Punto de ventas" at bounding box center [96, 186] width 184 height 24
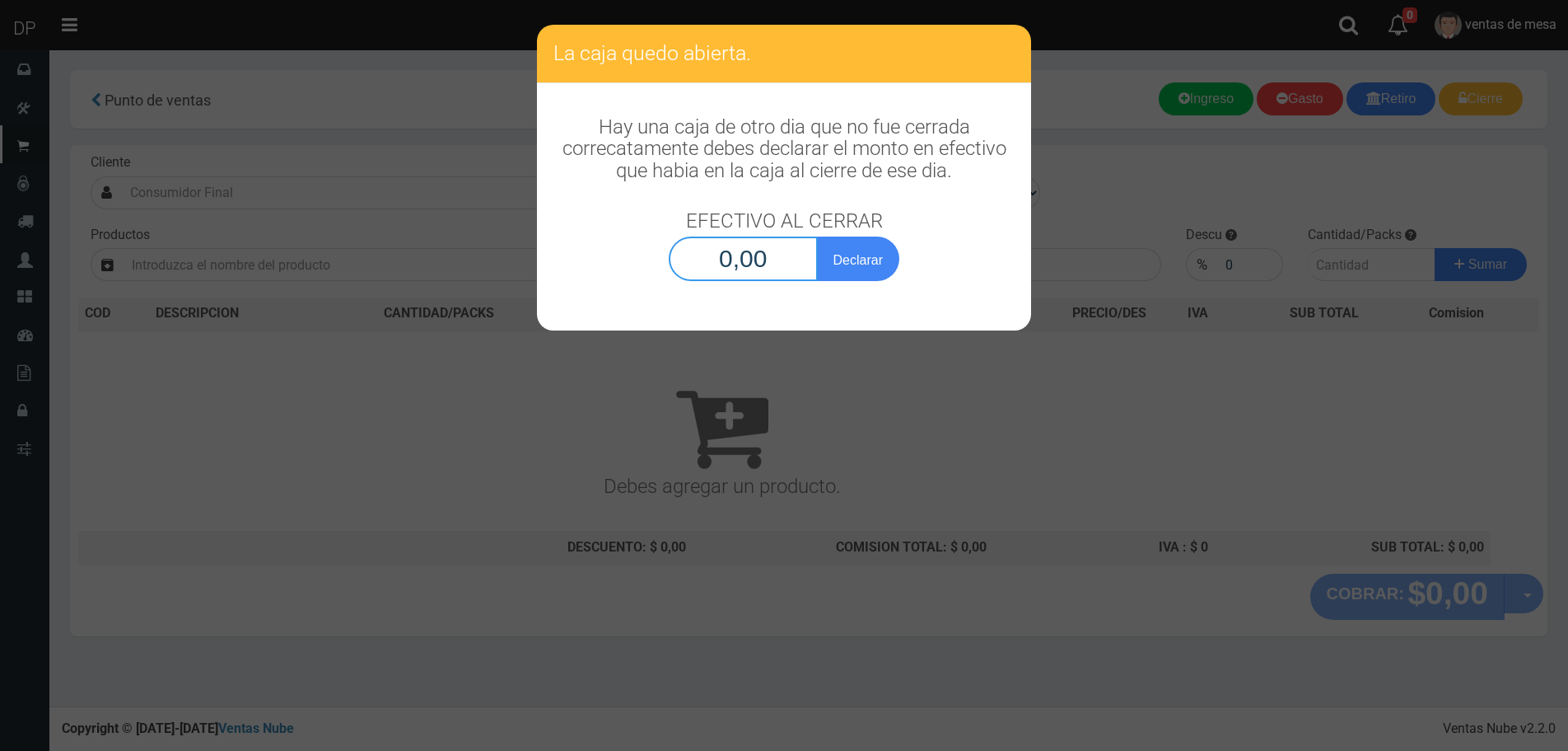
click at [761, 279] on input "0,00" at bounding box center [743, 258] width 149 height 44
type input "1,00"
click at [817, 237] on button "Declarar" at bounding box center [858, 258] width 82 height 44
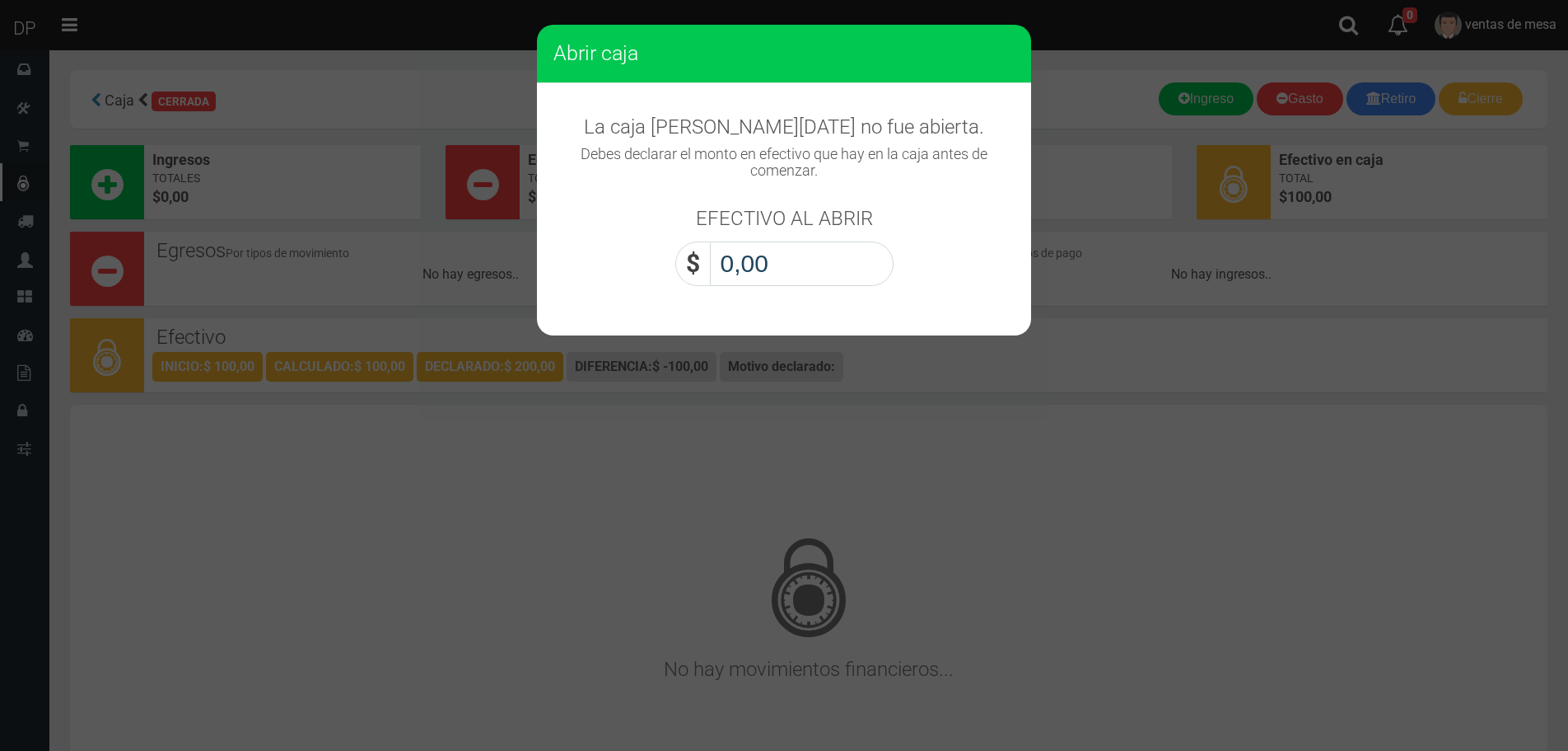
click at [791, 254] on input "0,00" at bounding box center [801, 263] width 184 height 44
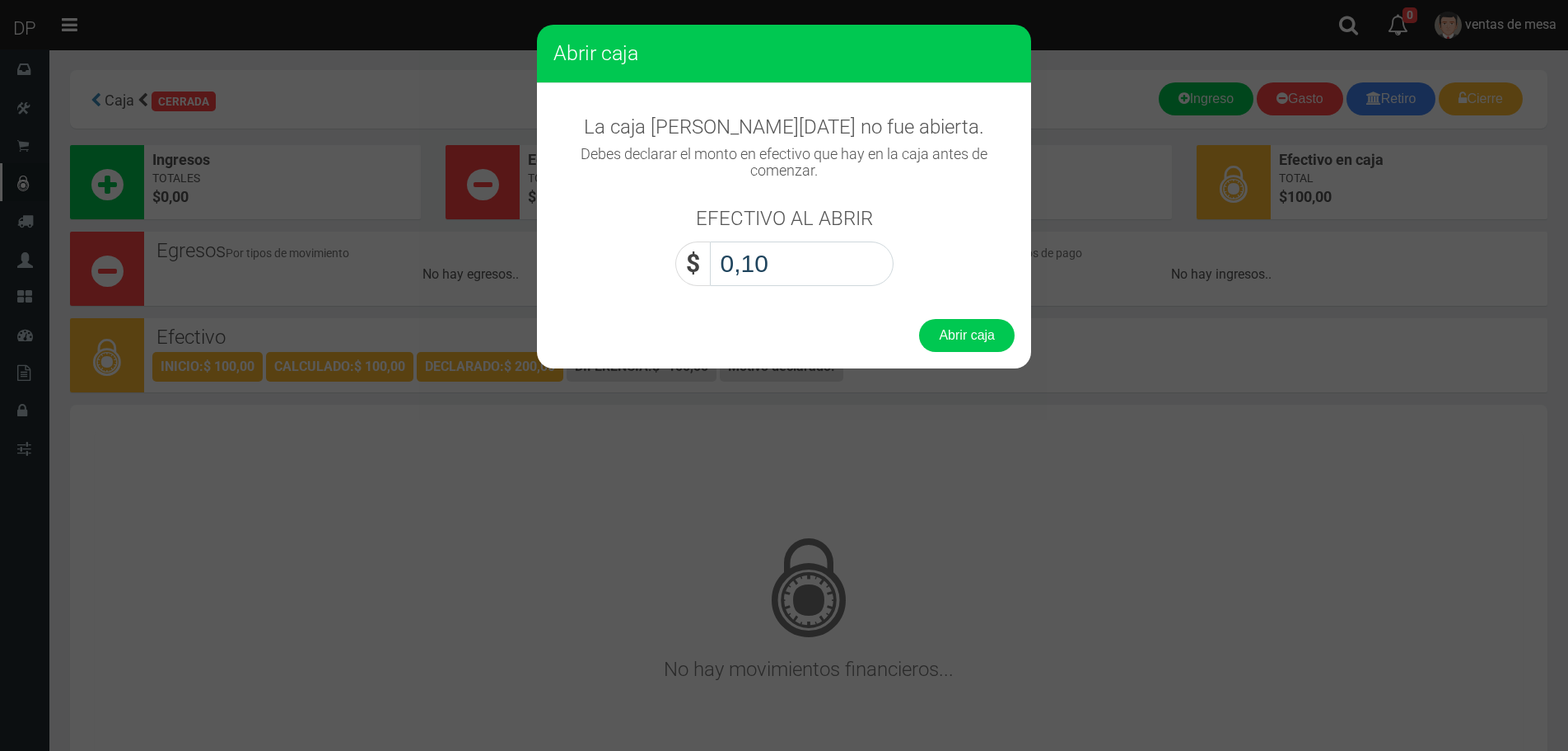
type input "1,00"
click at [919, 318] on button "Abrir caja" at bounding box center [966, 335] width 95 height 33
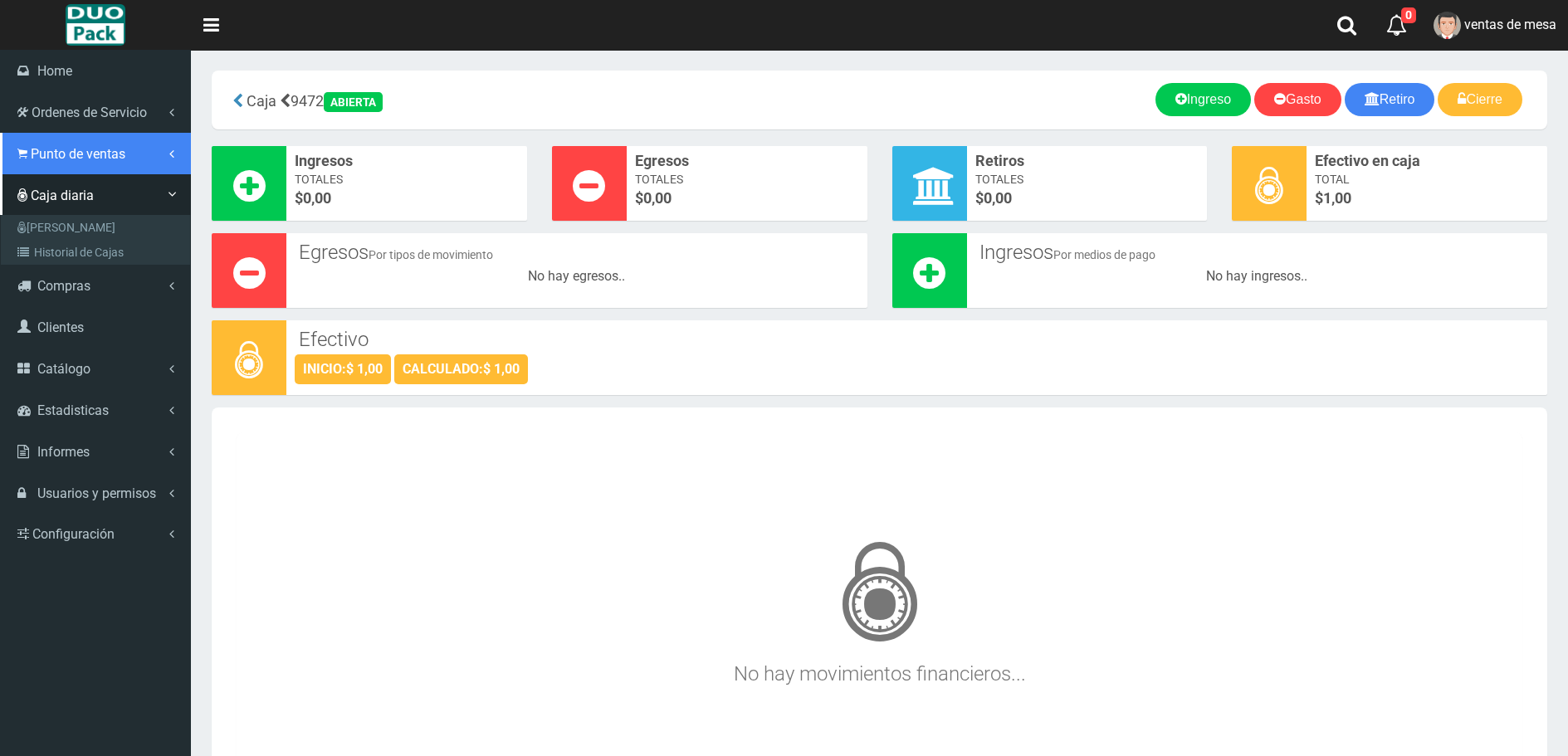
click at [122, 157] on span "Punto de ventas" at bounding box center [78, 154] width 95 height 16
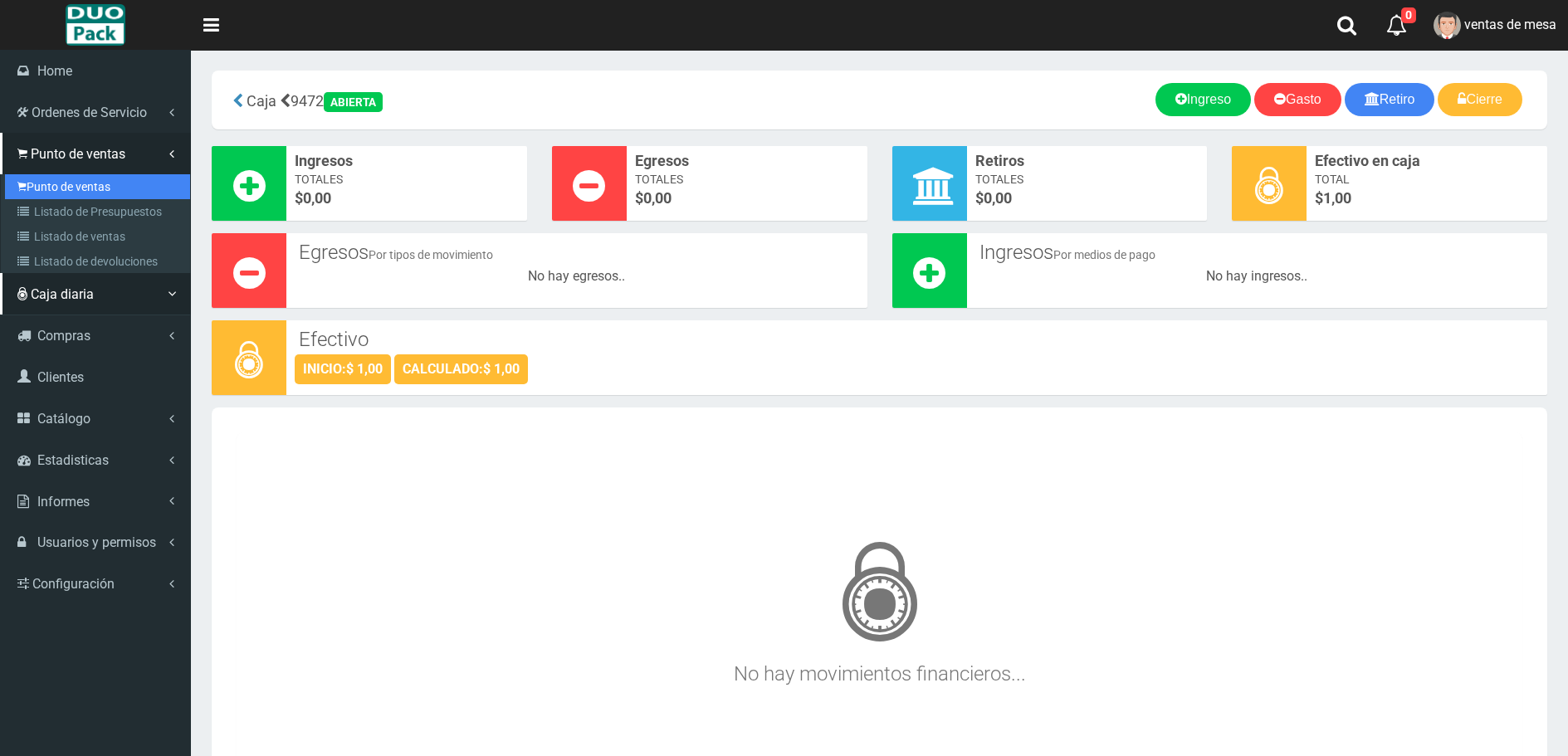
click at [116, 181] on link "Punto de ventas" at bounding box center [97, 187] width 185 height 25
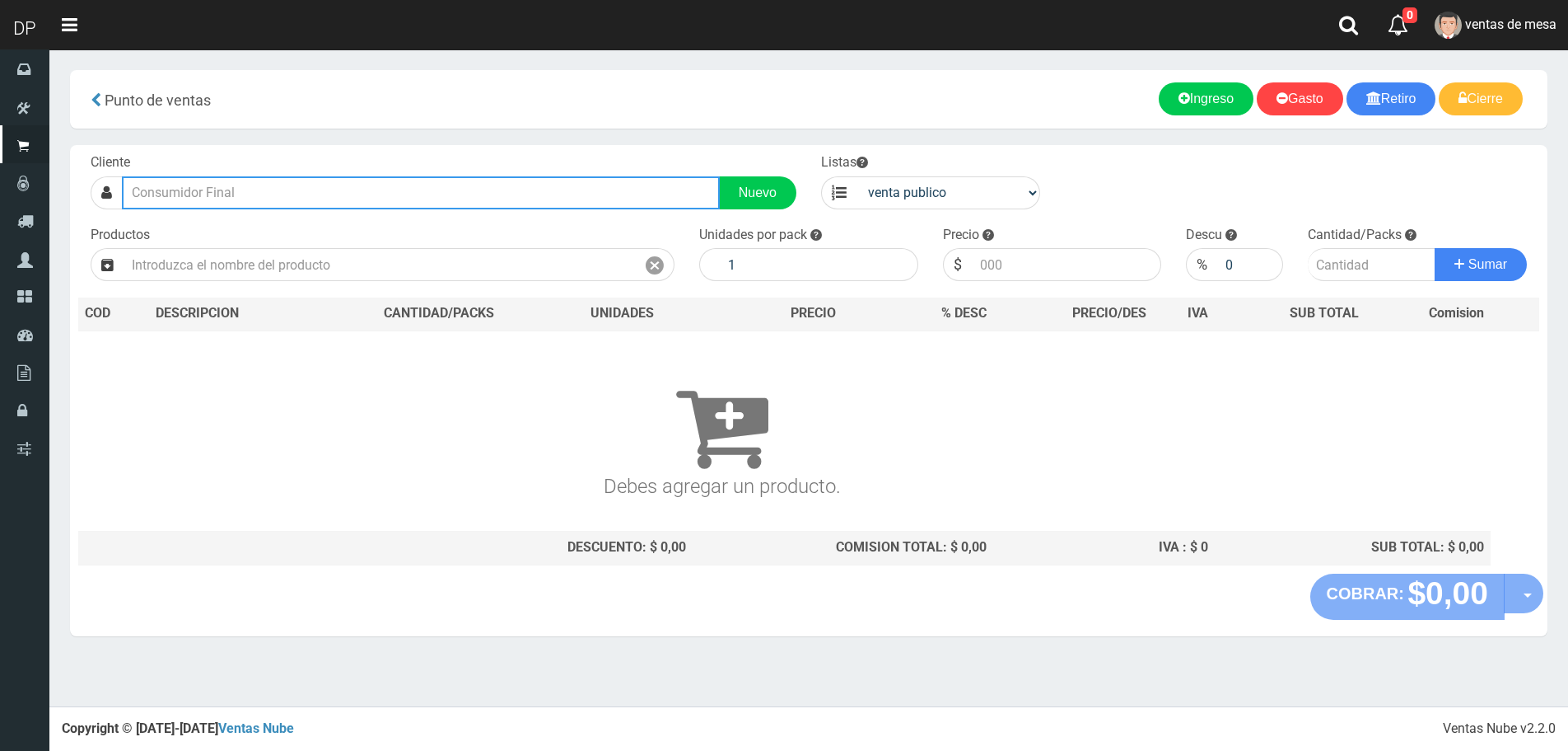
click at [527, 188] on input "text" at bounding box center [420, 192] width 598 height 33
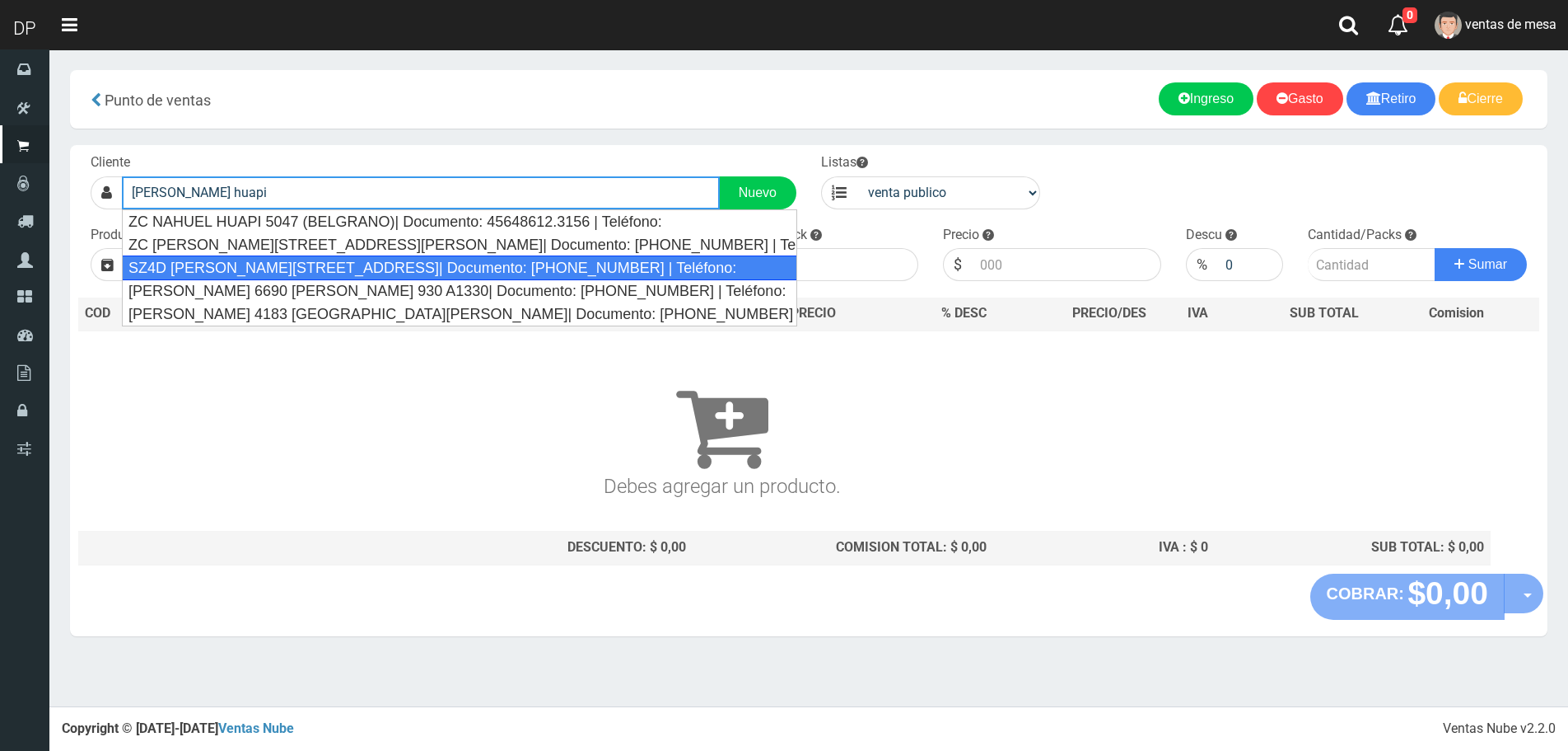
click at [441, 260] on div "SZ4D [PERSON_NAME][STREET_ADDRESS]| Documento: [PHONE_NUMBER] | Teléfono:" at bounding box center [460, 268] width 676 height 24
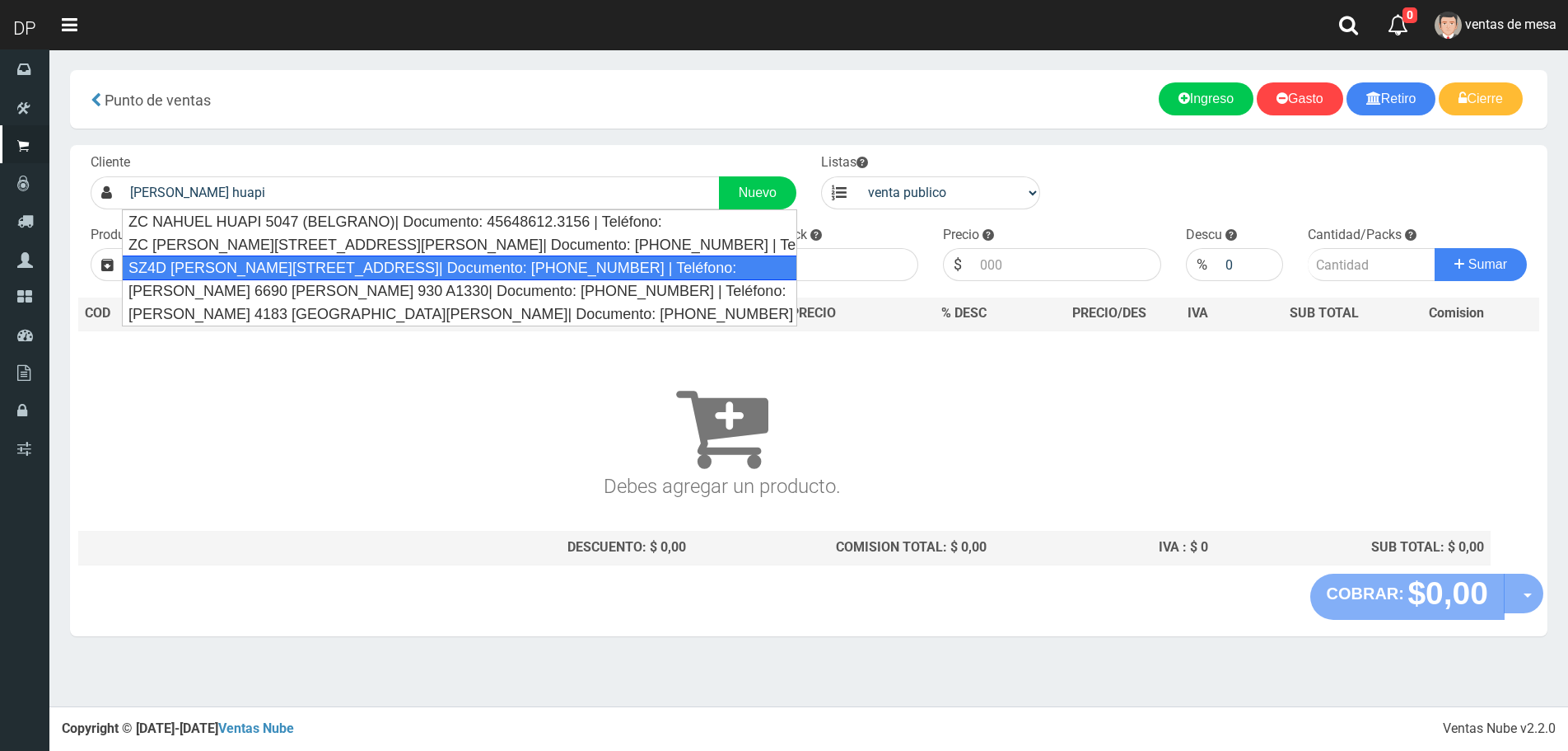
type input "SZ4D NAHUEL HUAPI 4570| Documento: 00000000009 | Teléfono:"
select select "2"
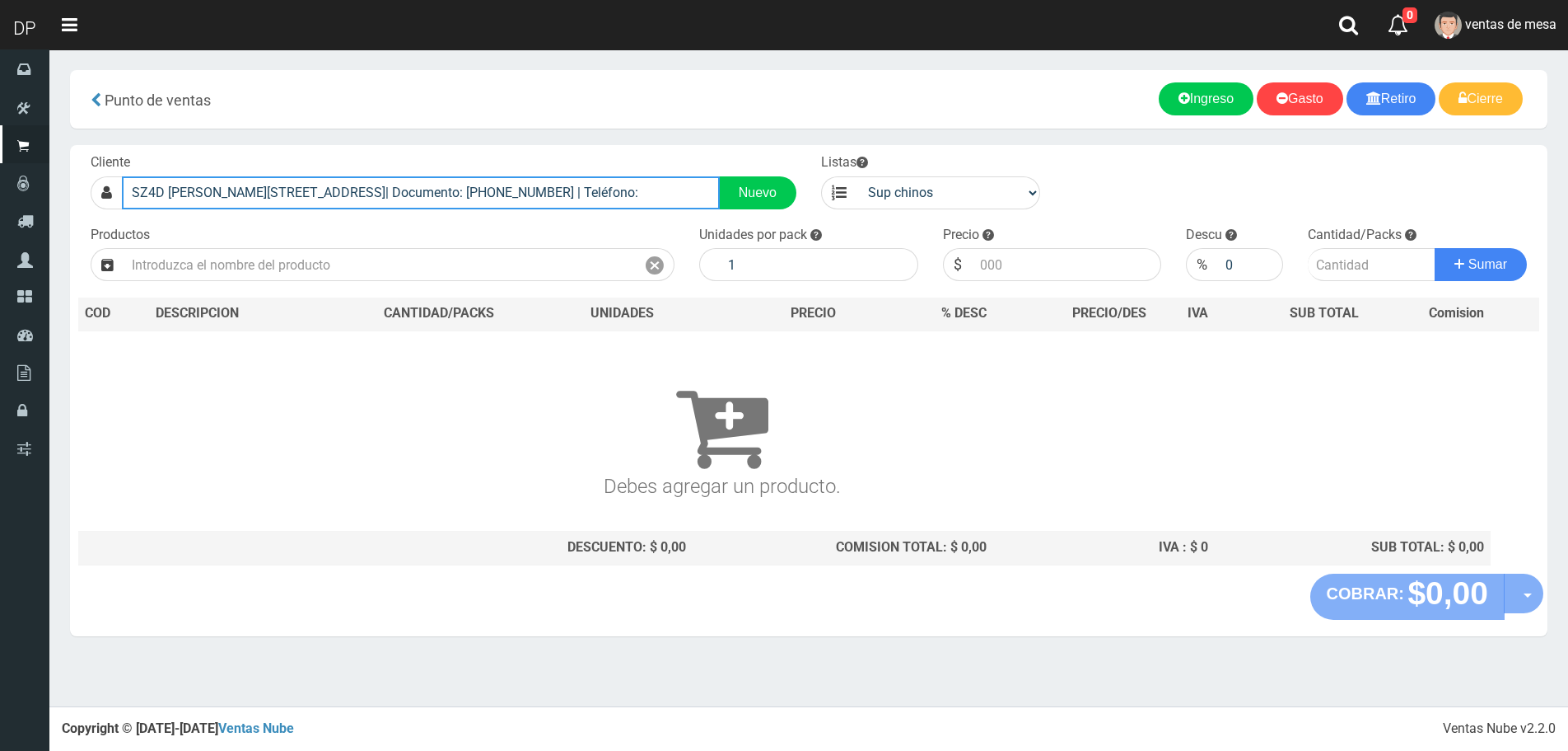
click at [372, 185] on input "SZ4D NAHUEL HUAPI 4570| Documento: 00000000009 | Teléfono:" at bounding box center [420, 192] width 598 height 33
click at [518, 192] on input "SZ4D NAHUEL HUAPI 4570| Documento: 00000000009 | Teléfono:" at bounding box center [420, 192] width 598 height 33
click at [520, 191] on input "SZ4D NAHUEL HUAPI 4570| Documento: 00000000009 | Teléfono:" at bounding box center [420, 192] width 598 height 33
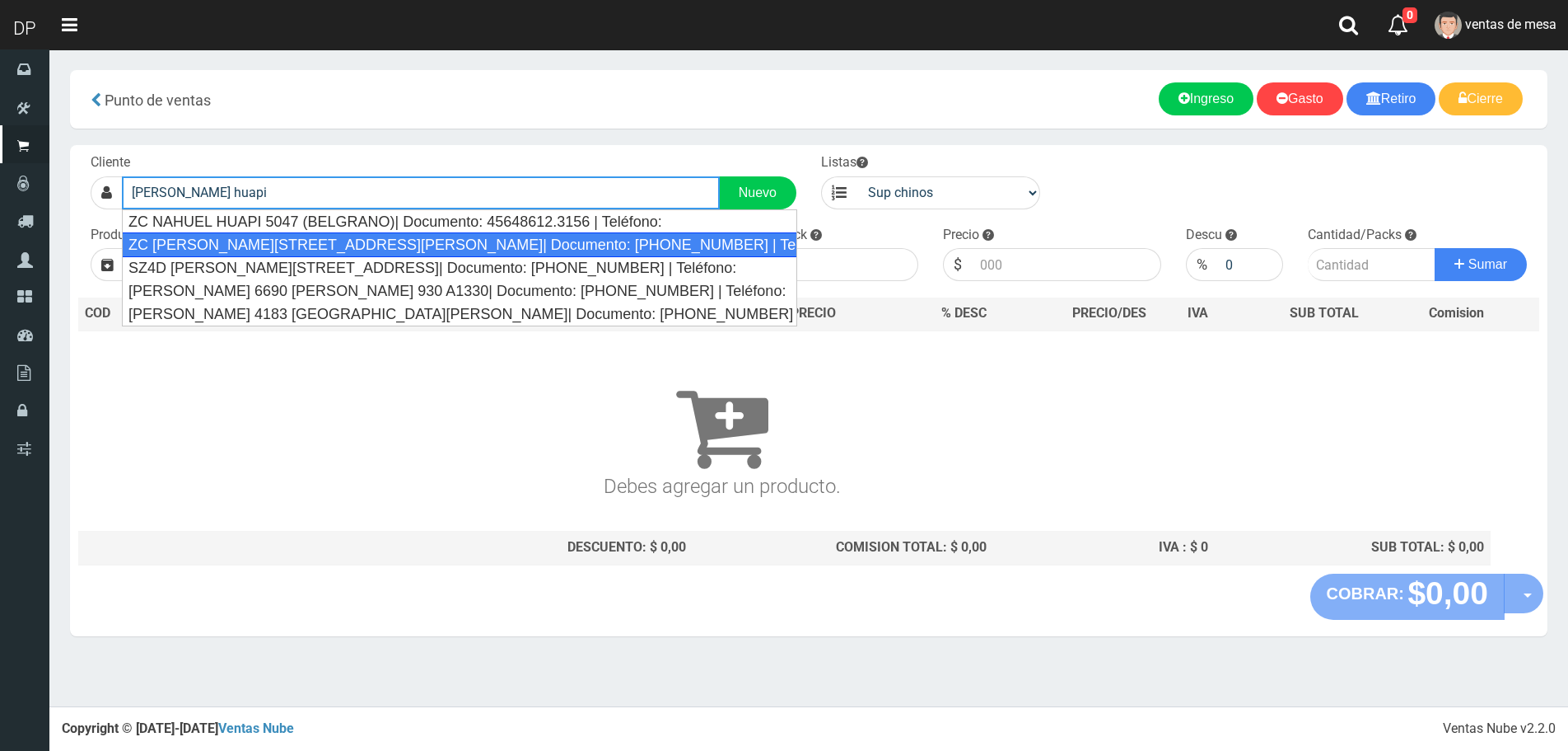
click at [510, 239] on div "ZC NAHUEL HUAPI 4570 (VILLA URQUIZA)| Documento: 351456524 | Teléfono:" at bounding box center [460, 245] width 676 height 24
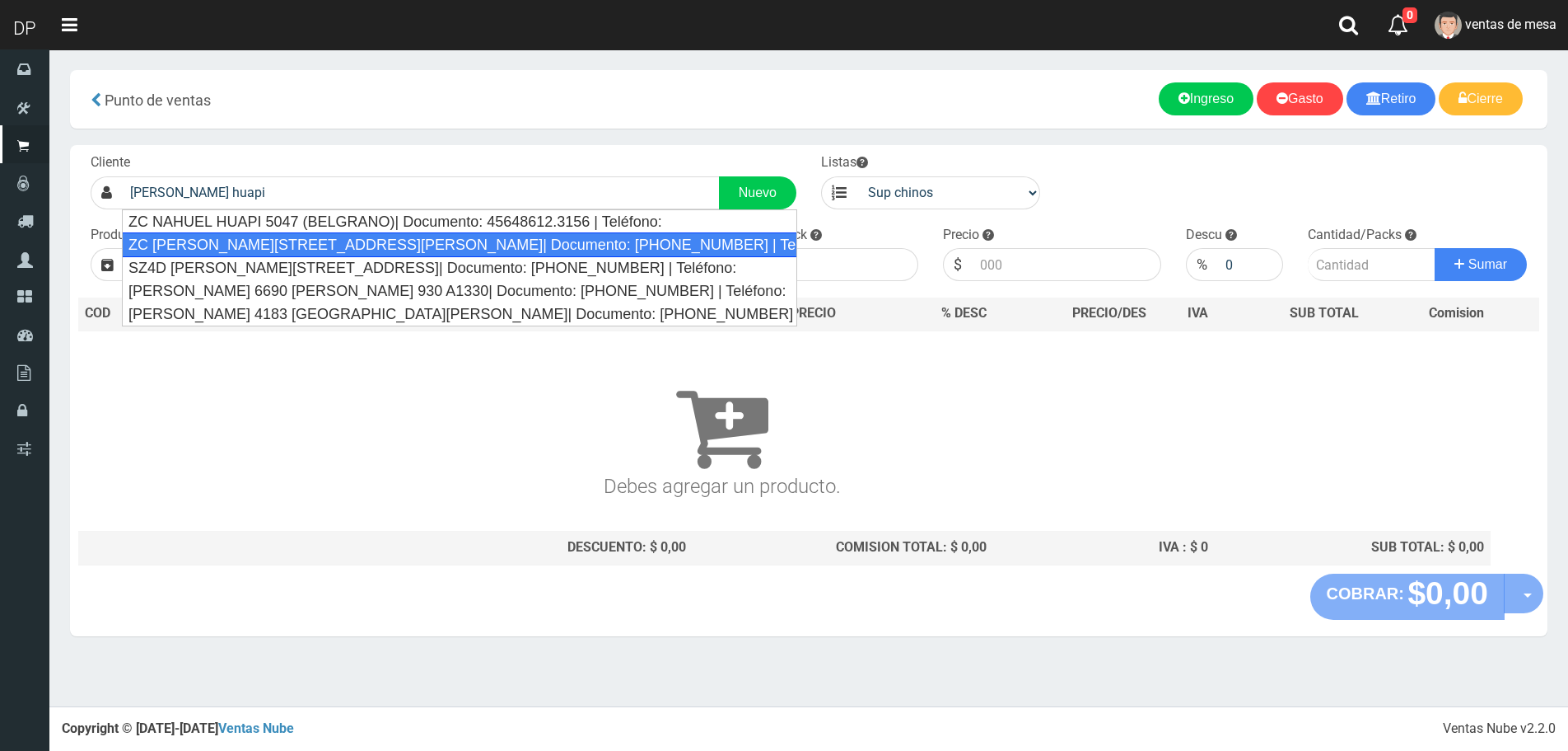
type input "ZC NAHUEL HUAPI 4570 (VILLA URQUIZA)| Documento: 351456524 | Teléfono:"
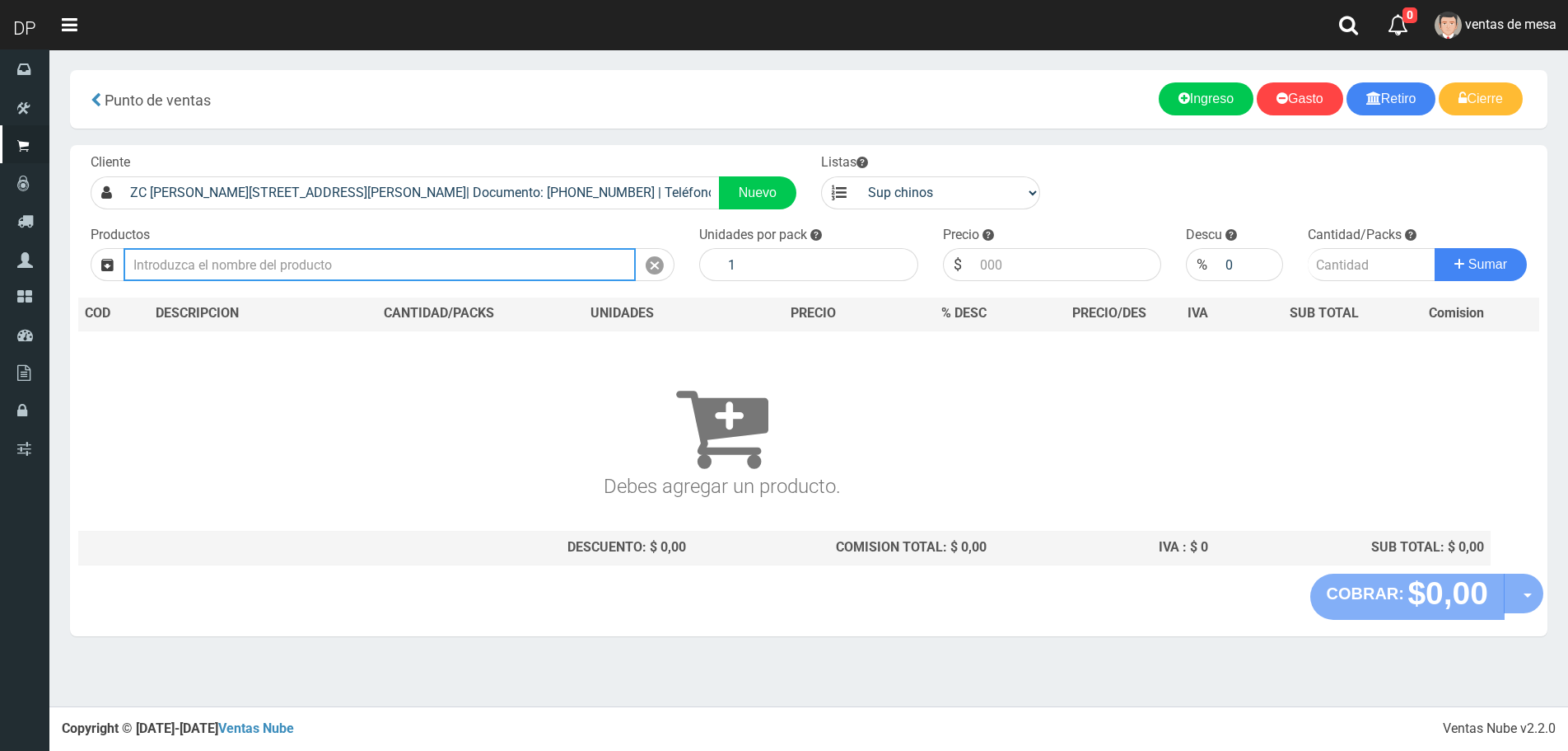
click at [298, 266] on input "text" at bounding box center [380, 264] width 512 height 33
type input "d"
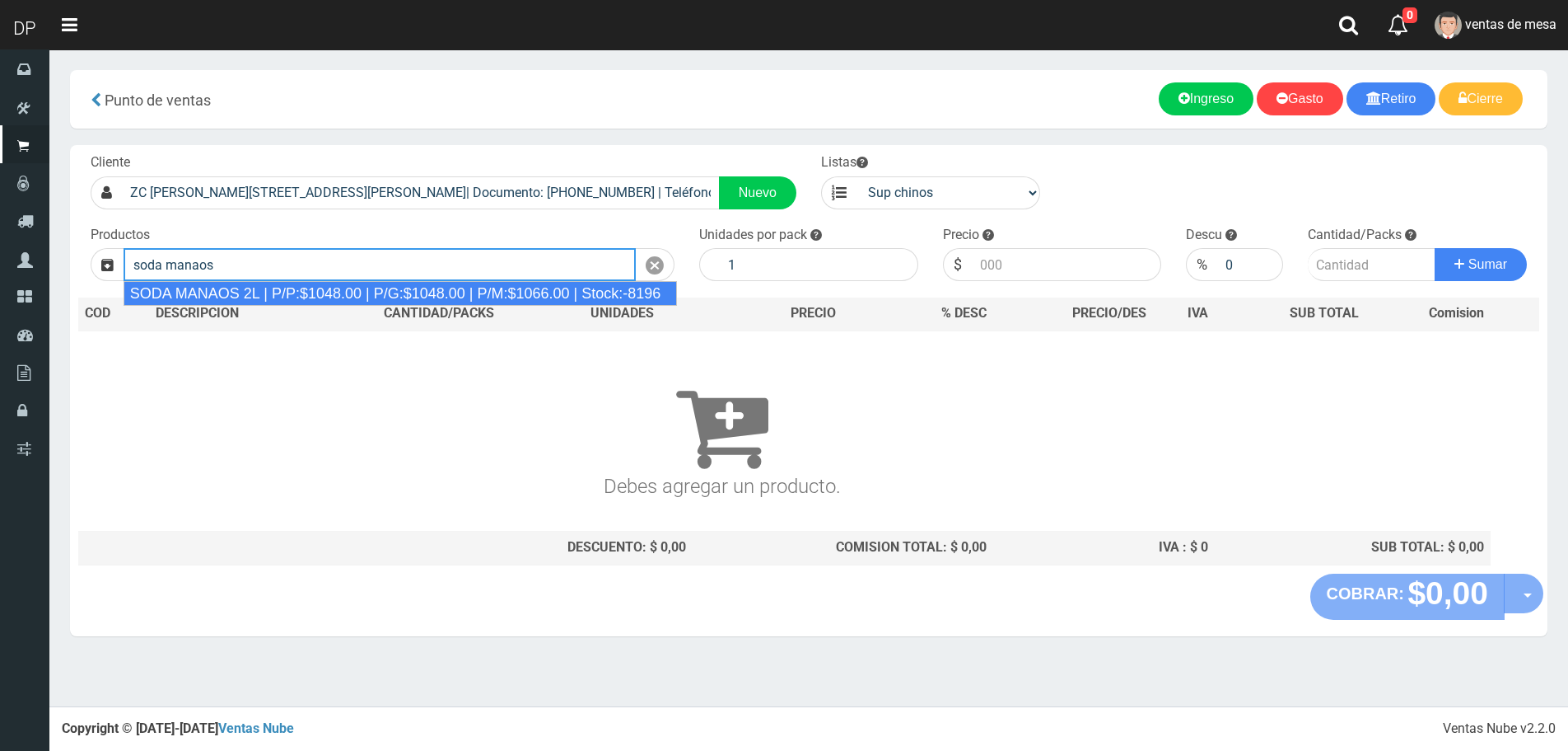
click at [297, 300] on div "SODA MANAOS 2L | P/P:$1048.00 | P/G:$1048.00 | P/M:$1066.00 | Stock:-8196" at bounding box center [400, 293] width 555 height 24
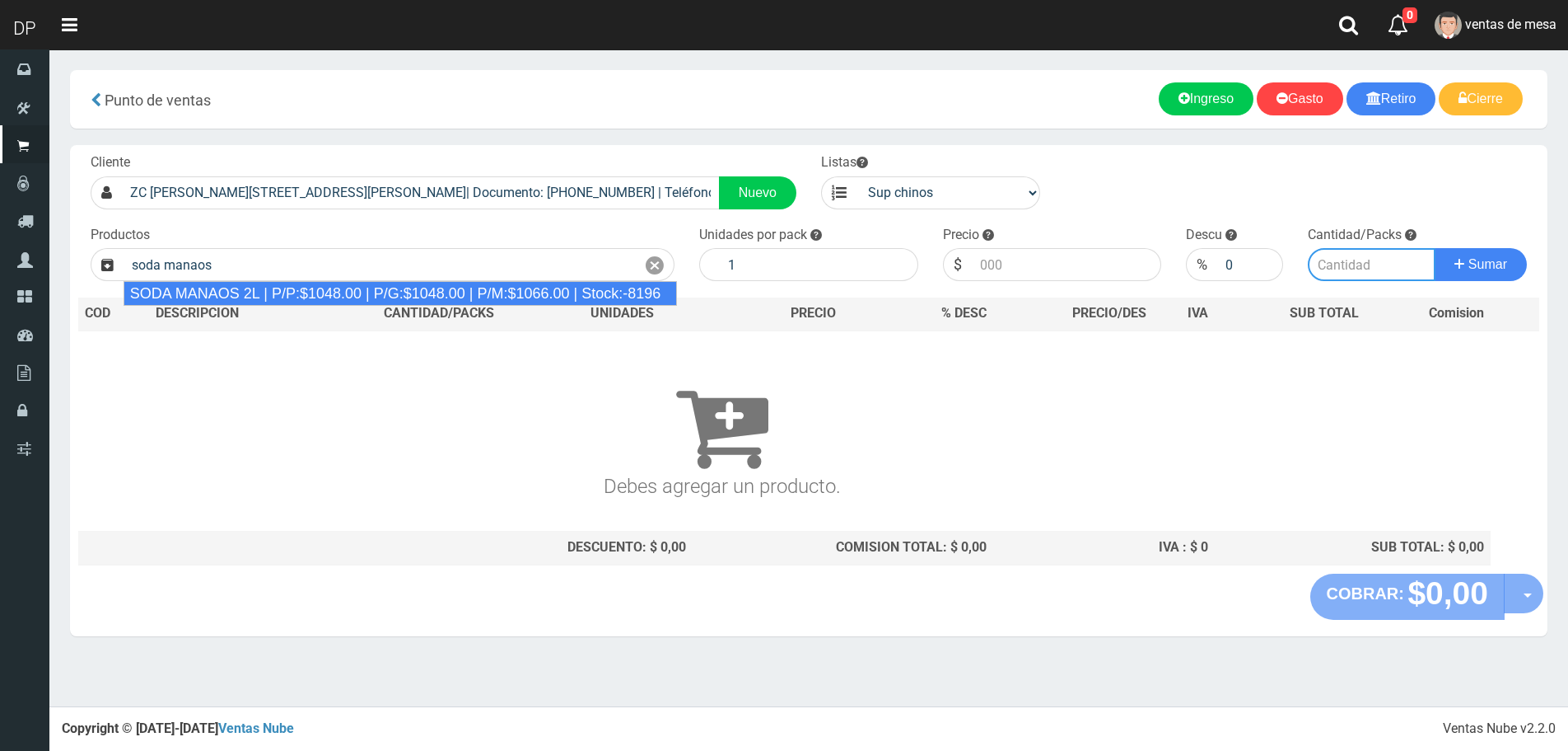
type input "SODA MANAOS 2L | P/P:$1048.00 | P/G:$1048.00 | P/M:$1066.00 | Stock:-8196"
type input "6"
type input "1048.00"
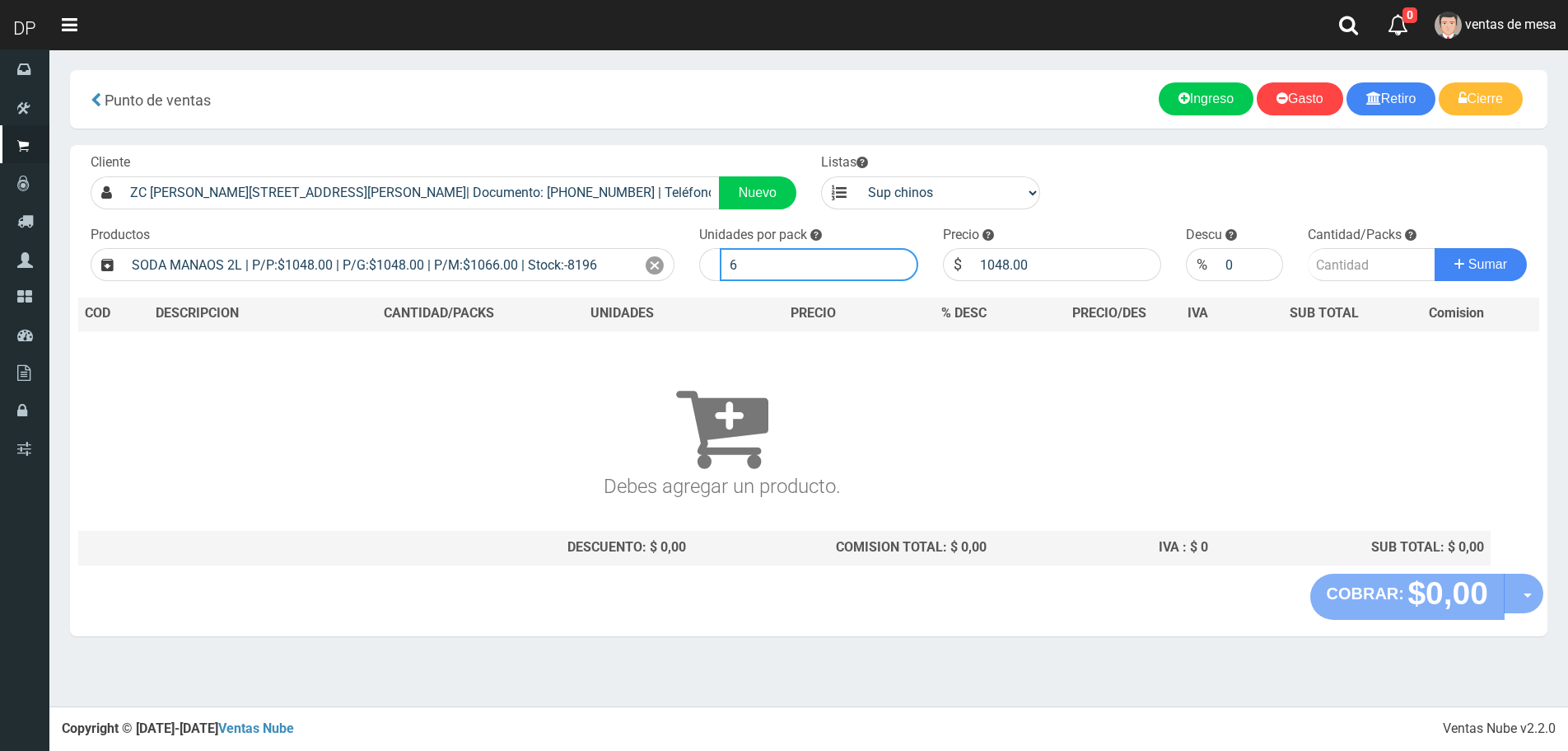
click at [811, 261] on input "6" at bounding box center [818, 264] width 199 height 33
click at [809, 263] on input "6" at bounding box center [818, 264] width 199 height 33
type input "1"
click at [1435, 248] on button "Sumar" at bounding box center [1481, 264] width 92 height 33
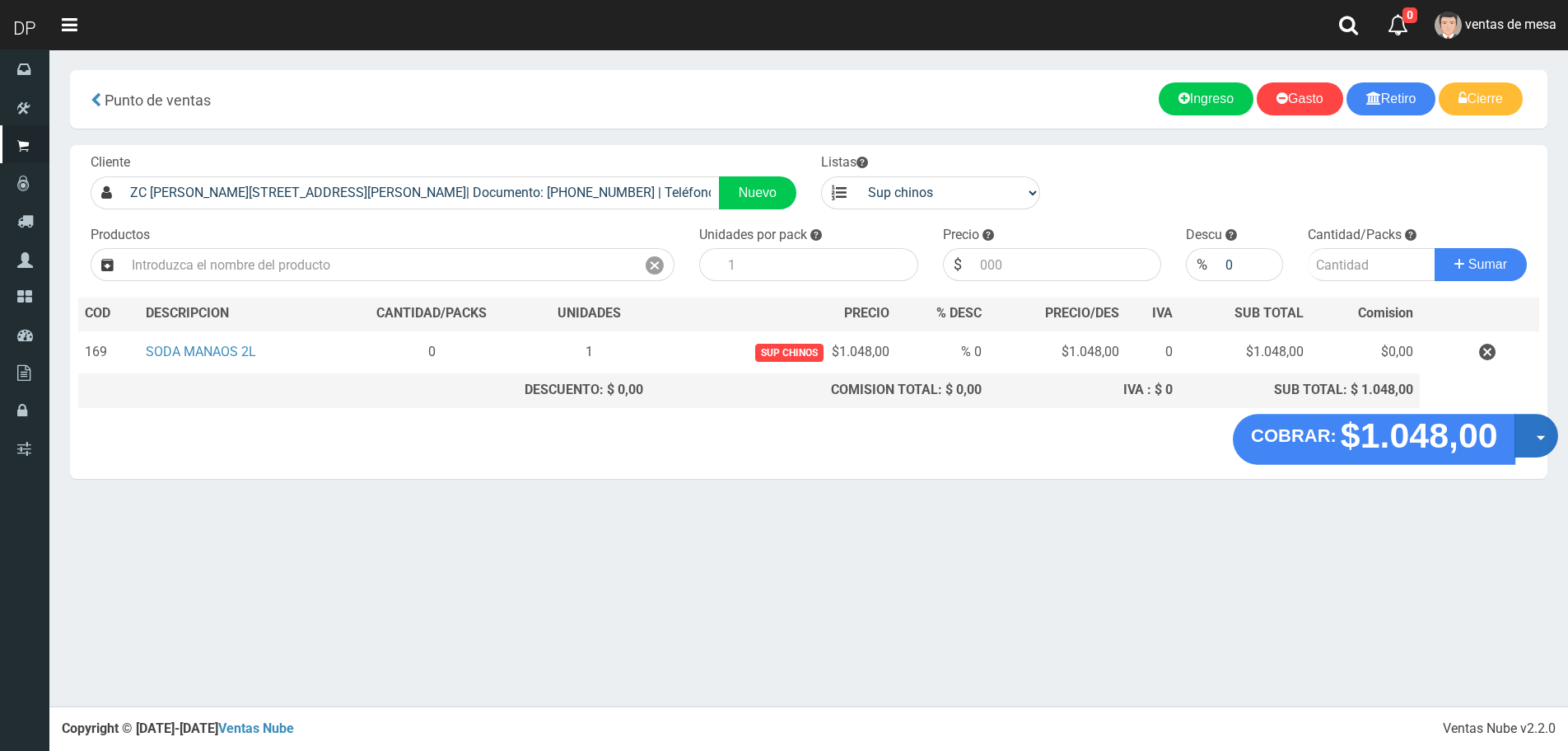
click at [1535, 433] on button "Opciones" at bounding box center [1536, 435] width 43 height 43
click at [1518, 448] on link "Hacer Devolucion" at bounding box center [1483, 441] width 148 height 38
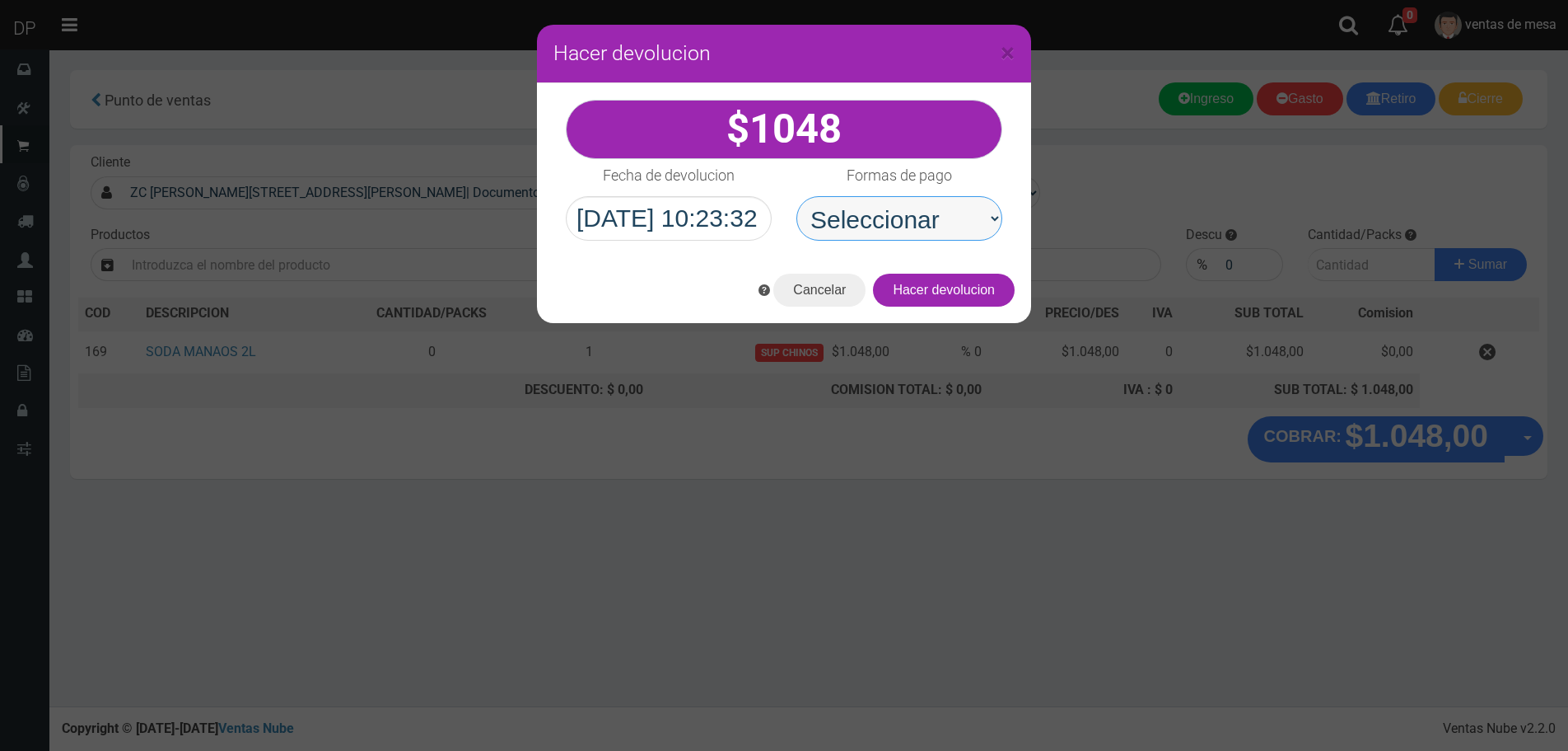
drag, startPoint x: 985, startPoint y: 228, endPoint x: 980, endPoint y: 240, distance: 13.0
click at [985, 228] on select "Seleccionar Efectivo Tarjeta de Crédito Depósito Débito" at bounding box center [899, 218] width 206 height 44
select select "Efectivo"
click at [797, 196] on select "Seleccionar Efectivo Tarjeta de Crédito Depósito Débito" at bounding box center [899, 218] width 206 height 44
click at [985, 299] on button "Hacer devolucion" at bounding box center [944, 289] width 141 height 33
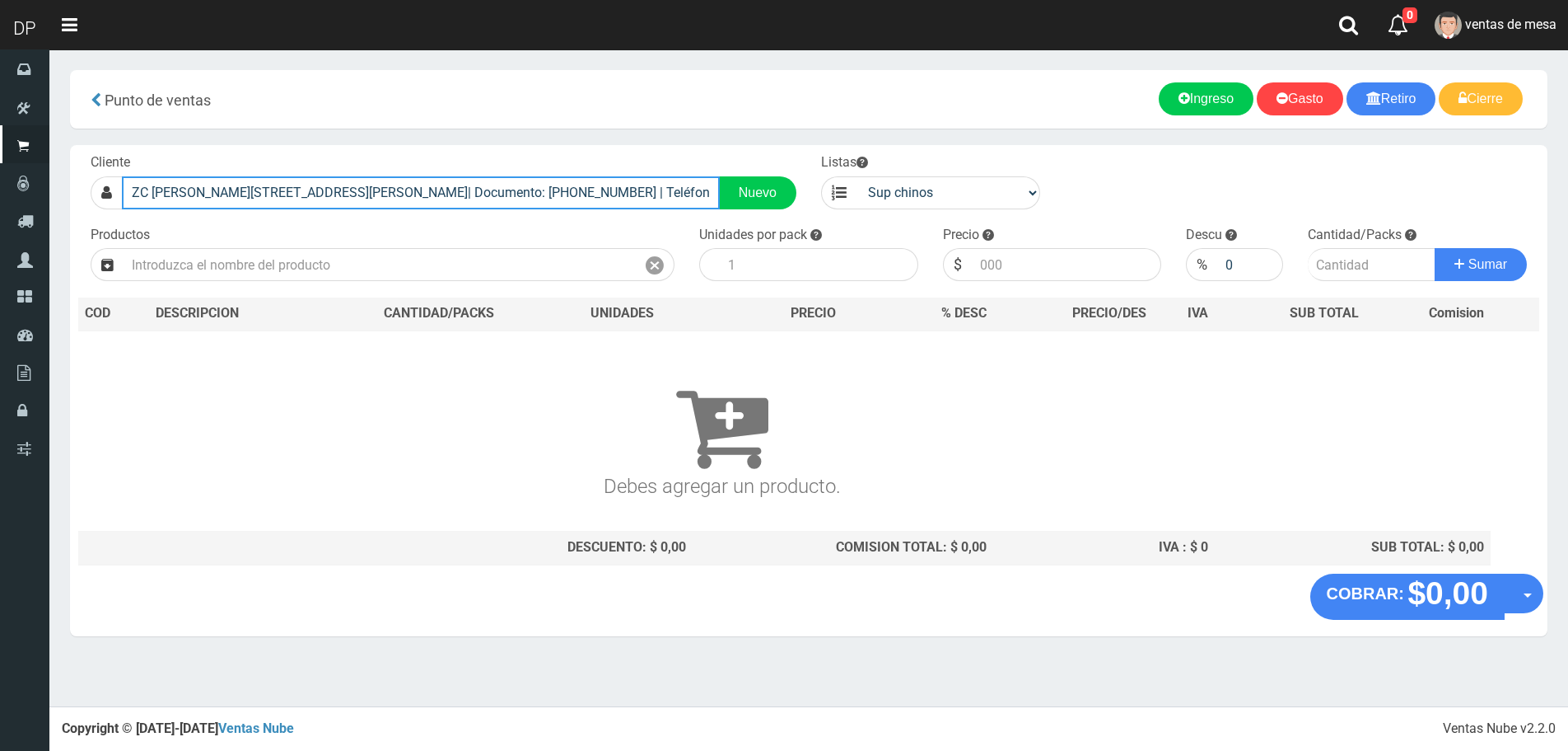
click at [484, 185] on input "ZC NAHUEL HUAPI 4570 (VILLA URQUIZA)| Documento: 351456524 | Teléfono:" at bounding box center [420, 192] width 598 height 33
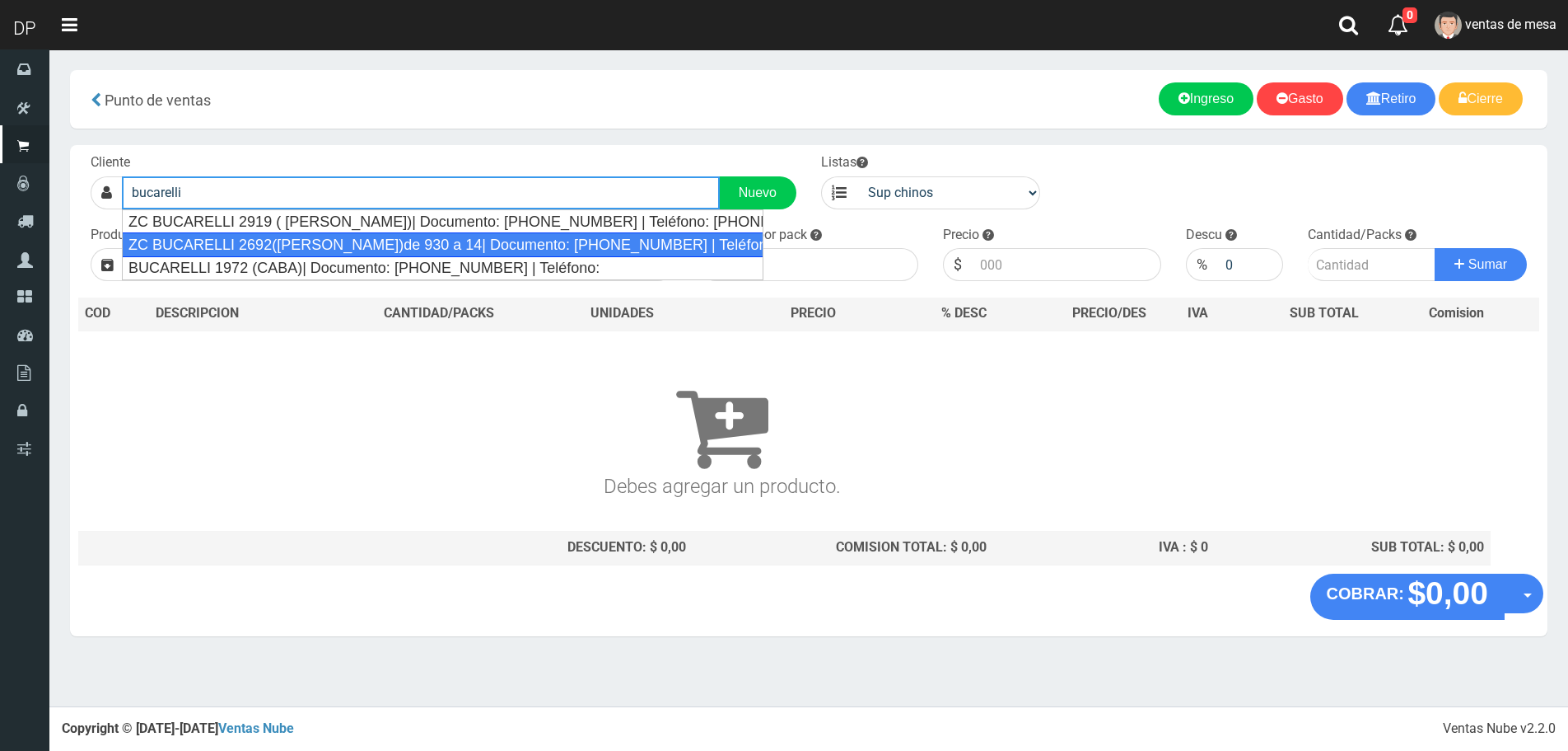
click at [503, 234] on div "ZC BUCARELLI 2692(V.URQUIZA)de 930 a 14| Documento: 6358005 | Teléfono: 1162526…" at bounding box center [442, 245] width 641 height 24
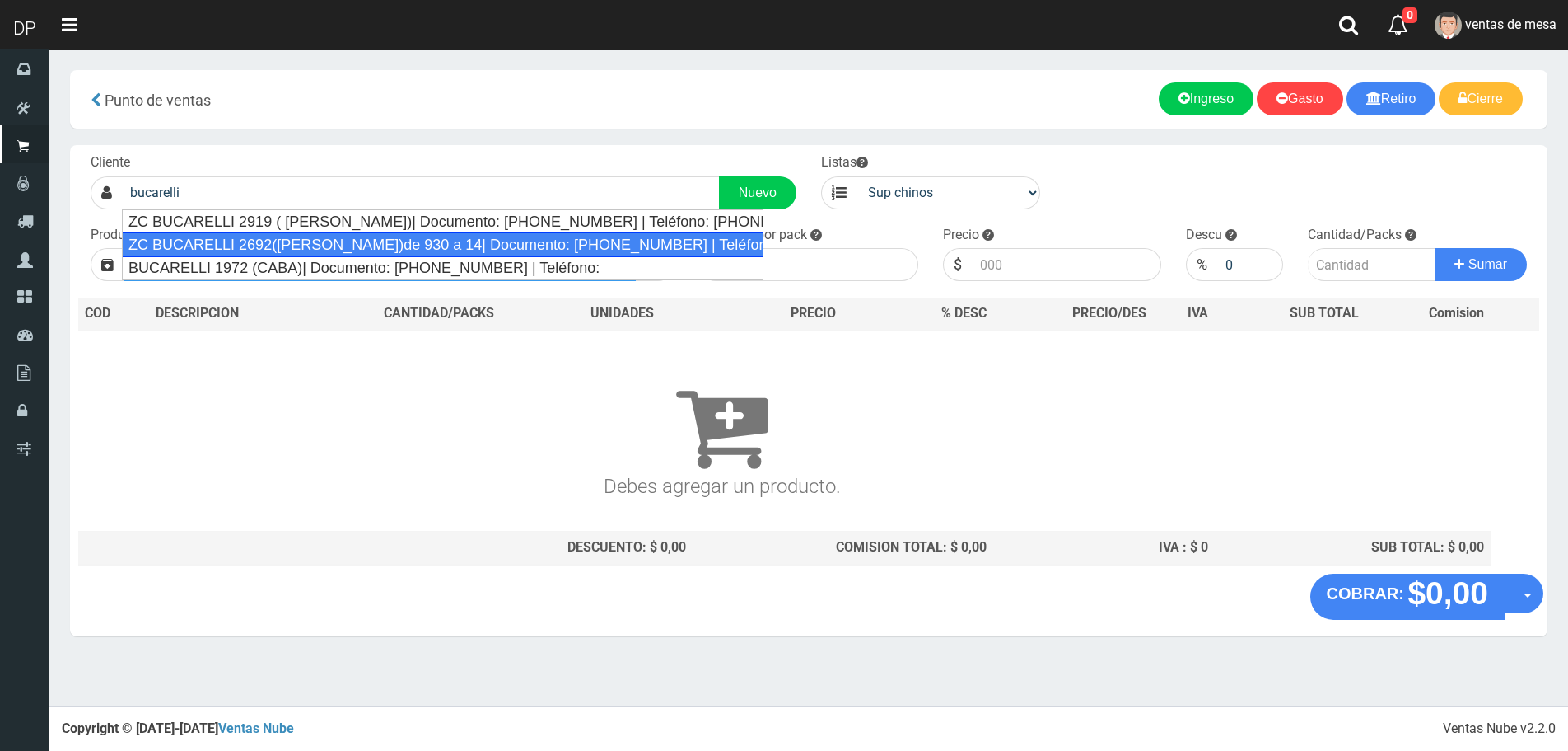
type input "ZC BUCARELLI 2692(V.URQUIZA)de 930 a 14| Documento: 6358005 | Teléfono: 1162526…"
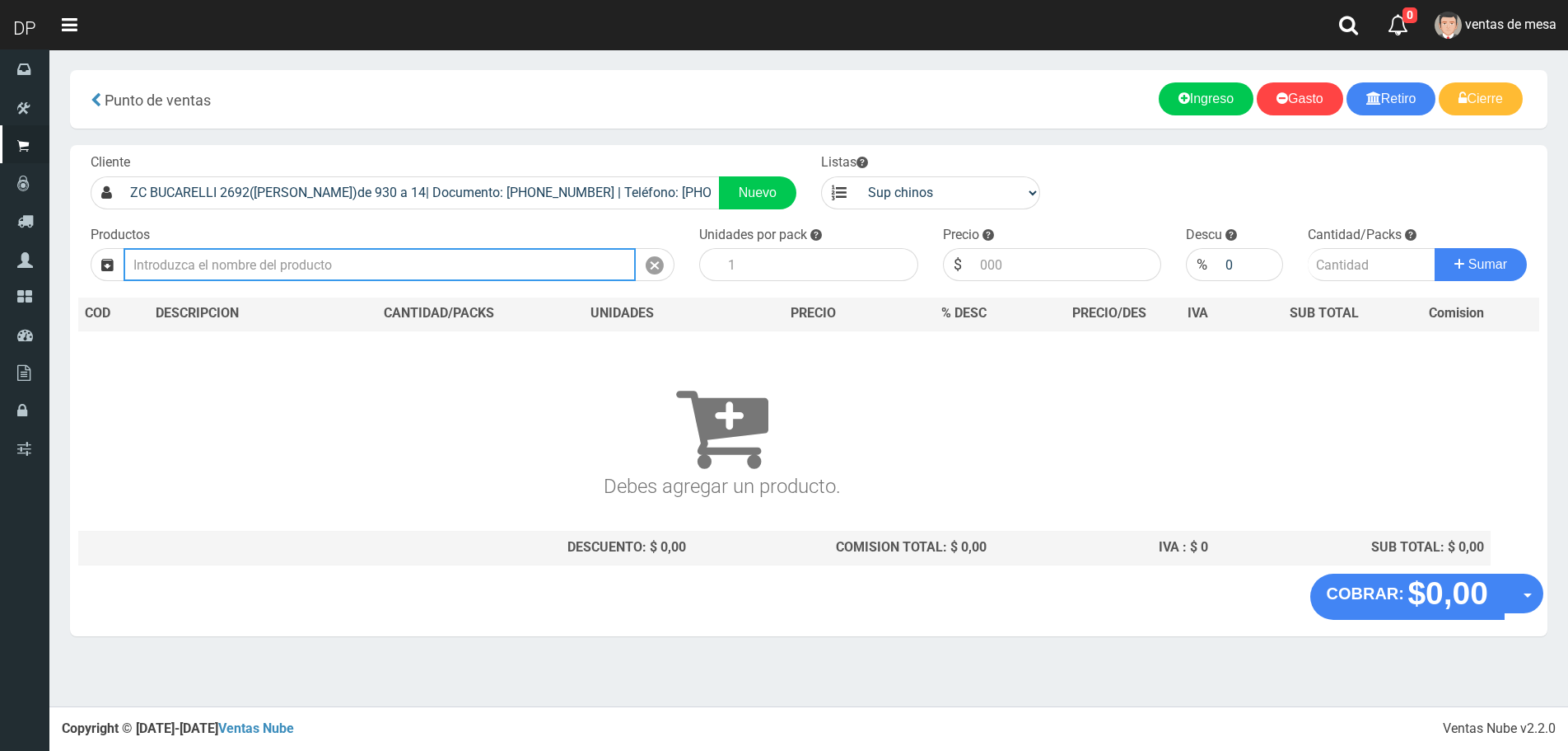
click at [267, 266] on input "text" at bounding box center [380, 264] width 512 height 33
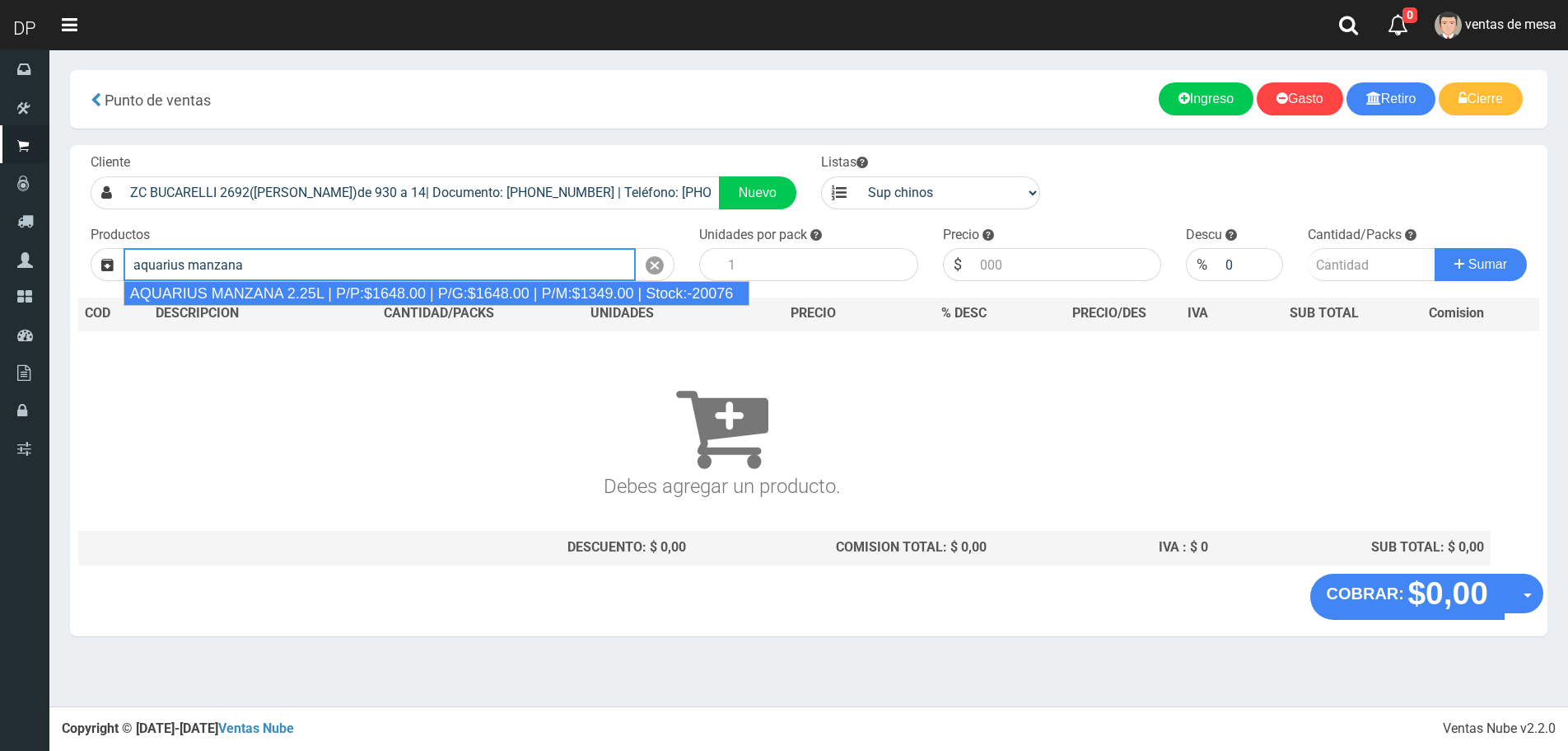
drag, startPoint x: 338, startPoint y: 292, endPoint x: 476, endPoint y: 292, distance: 138.0
click at [338, 292] on div "AQUARIUS MANZANA 2.25L | P/P:$1648.00 | P/G:$1648.00 | P/M:$1349.00 | Stock:-20…" at bounding box center [437, 293] width 627 height 24
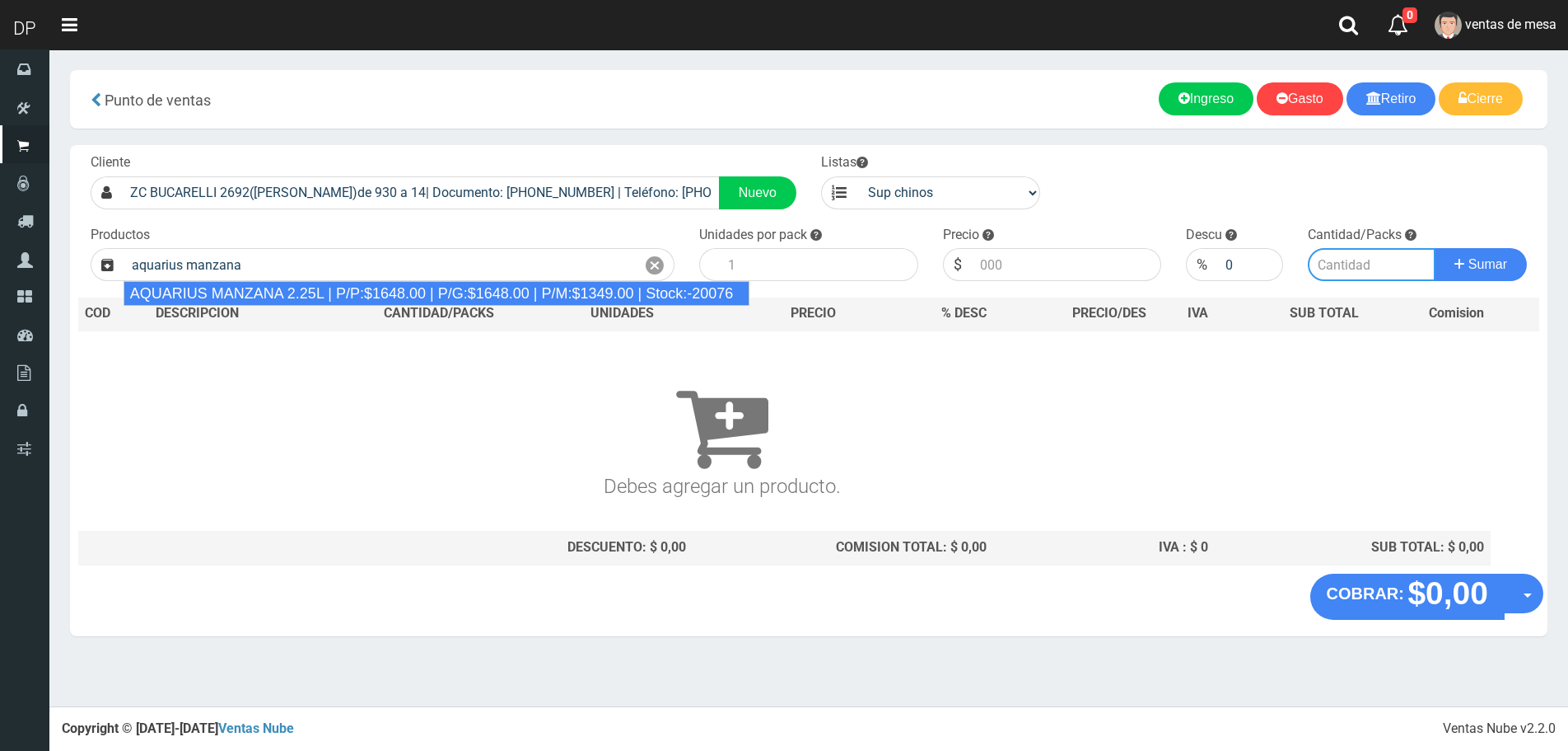
type input "AQUARIUS MANZANA 2.25L | P/P:$1648.00 | P/G:$1648.00 | P/M:$1349.00 | Stock:-20…"
type input "6"
type input "1648.00"
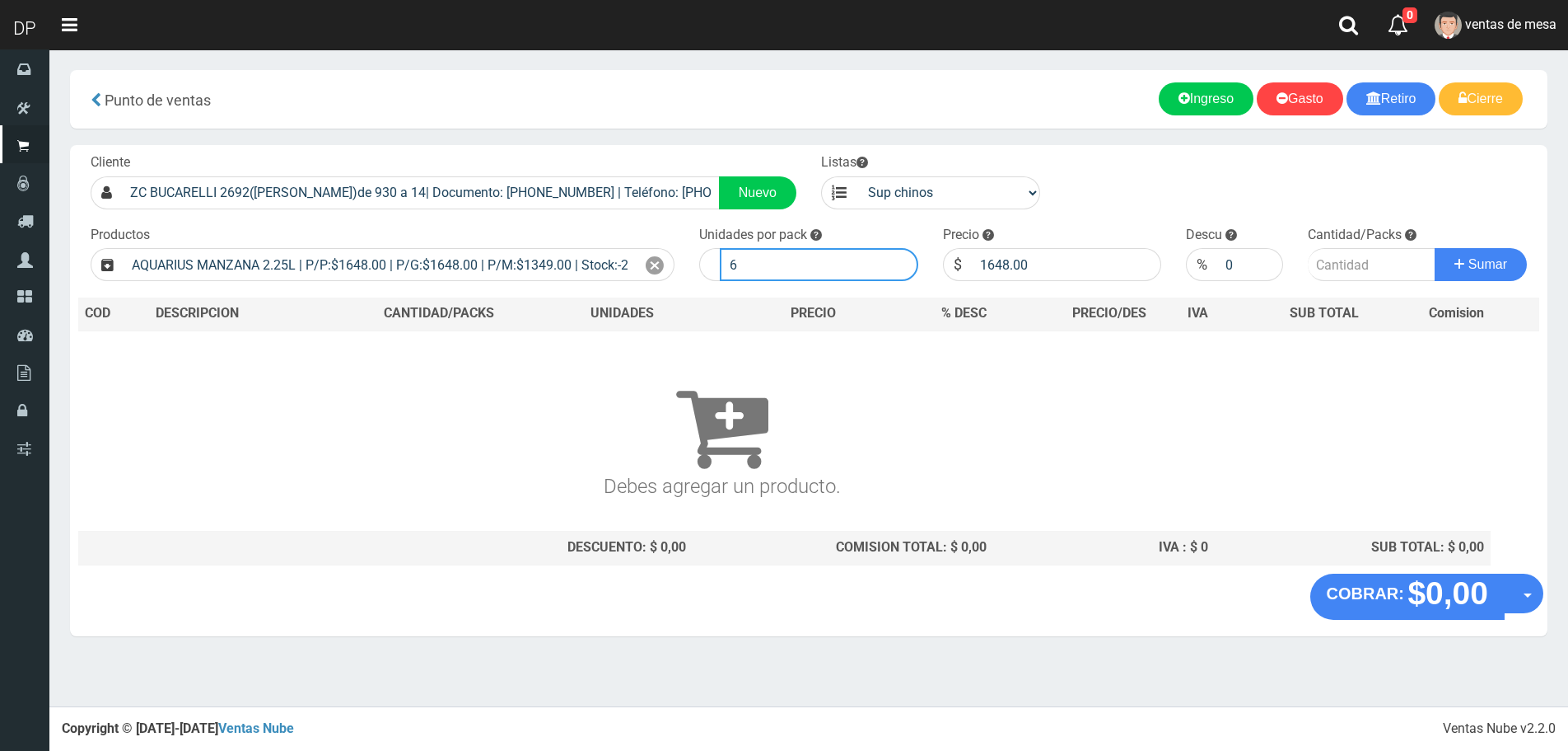
click at [742, 270] on input "6" at bounding box center [818, 264] width 199 height 33
type input "1"
click at [1320, 259] on input "number" at bounding box center [1372, 264] width 128 height 33
type input "1"
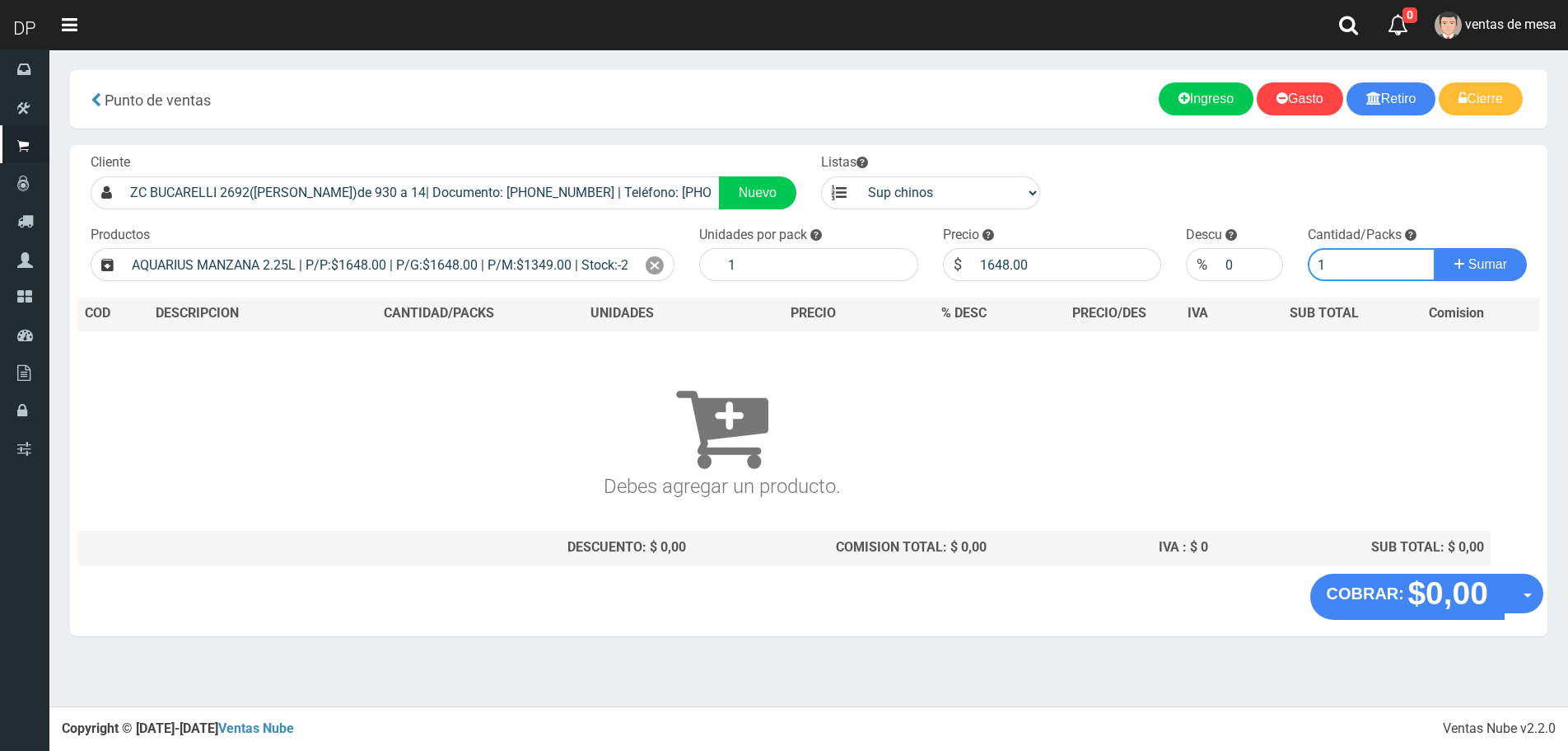
click at [1435, 248] on button "Sumar" at bounding box center [1481, 264] width 92 height 33
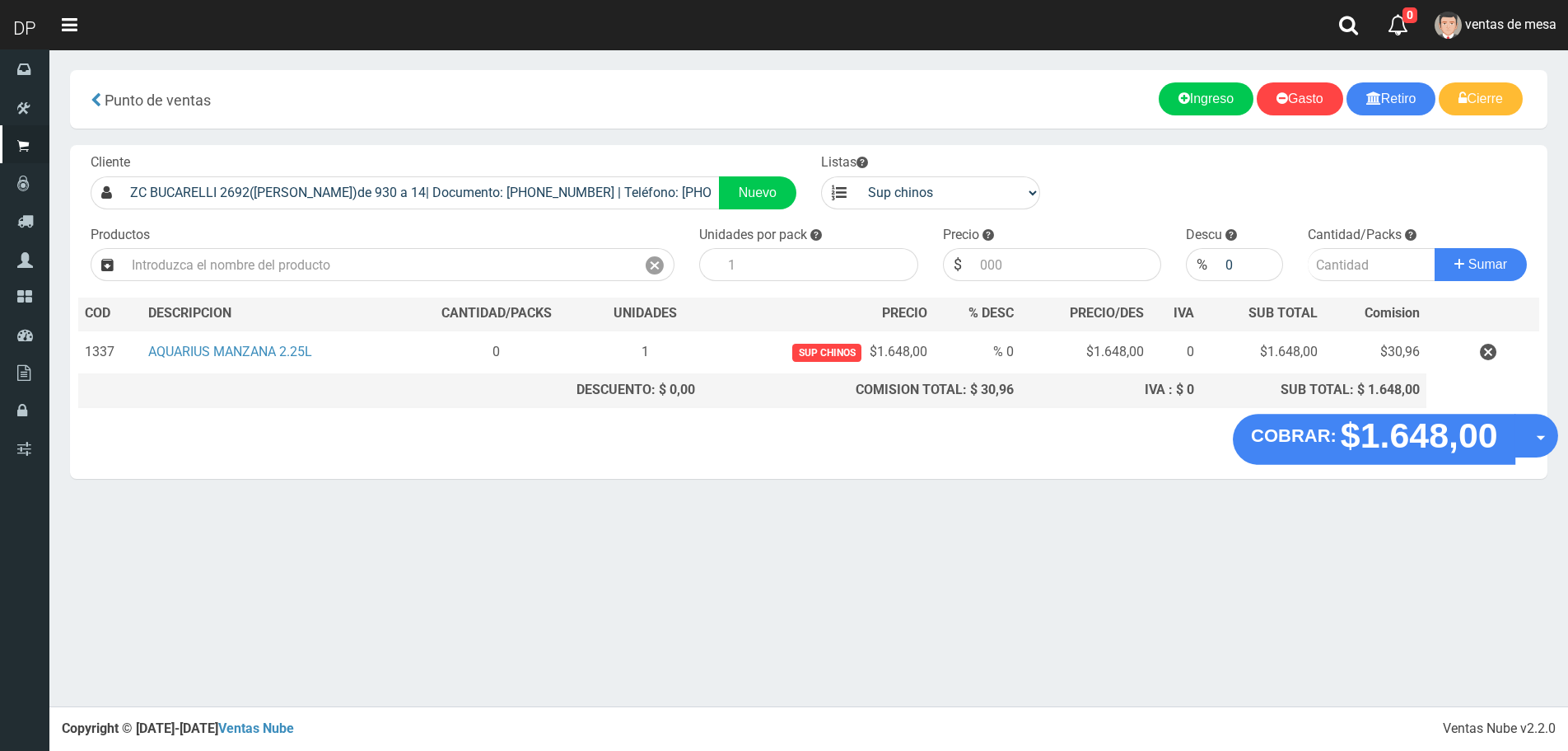
drag, startPoint x: 1530, startPoint y: 426, endPoint x: 1518, endPoint y: 452, distance: 28.6
click at [1530, 427] on button "Opciones" at bounding box center [1536, 435] width 43 height 43
click at [1523, 443] on link "Hacer Devolucion" at bounding box center [1483, 441] width 148 height 38
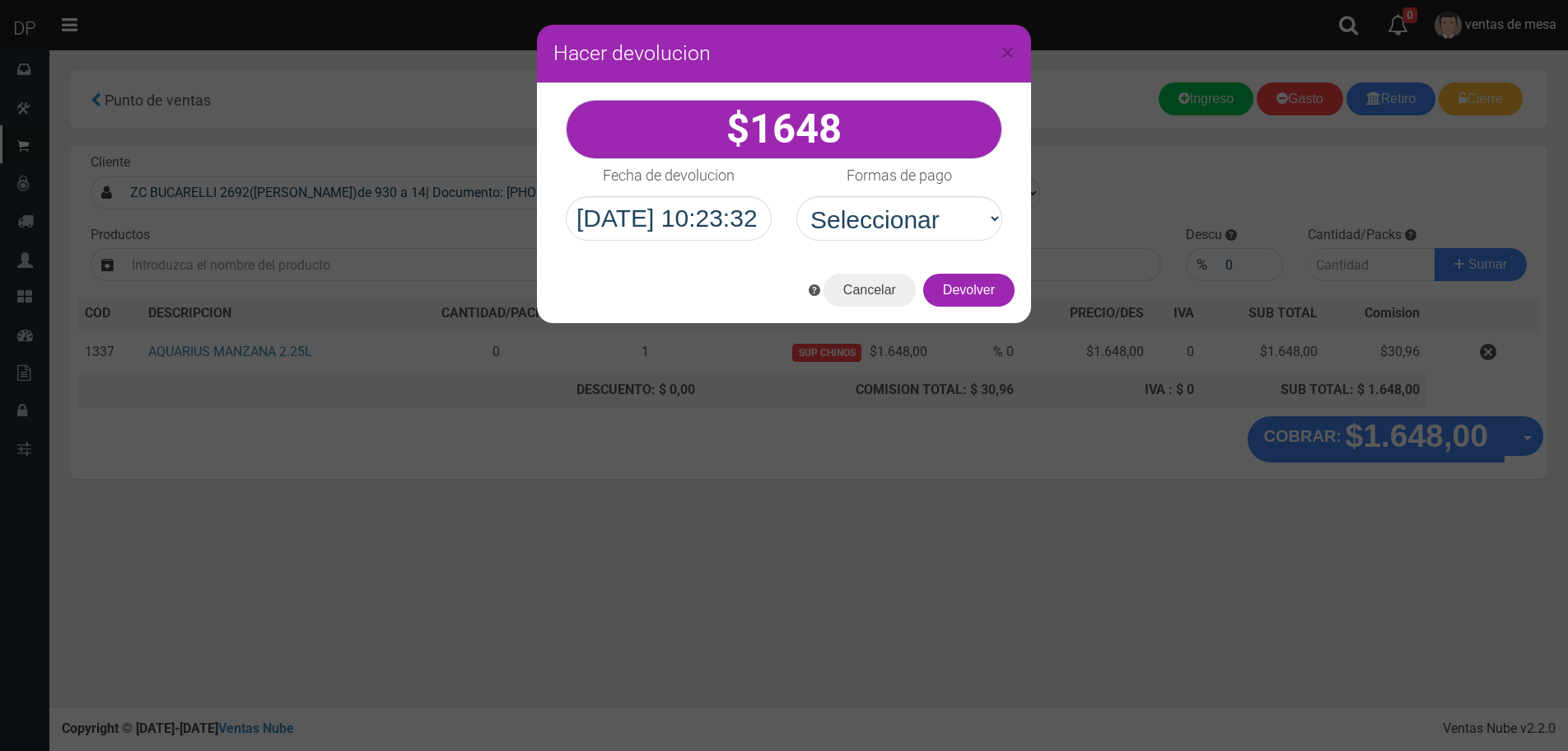
click at [935, 240] on div "1648" at bounding box center [784, 170] width 494 height 174
click at [937, 233] on select "Seleccionar Efectivo Tarjeta de Crédito Depósito Débito" at bounding box center [899, 218] width 206 height 44
click at [797, 196] on select "Seleccionar Efectivo Tarjeta de Crédito Depósito Débito" at bounding box center [899, 218] width 206 height 44
drag, startPoint x: 937, startPoint y: 214, endPoint x: 942, endPoint y: 237, distance: 23.5
click at [939, 215] on select "Seleccionar Efectivo Tarjeta de Crédito Depósito Débito" at bounding box center [899, 218] width 206 height 44
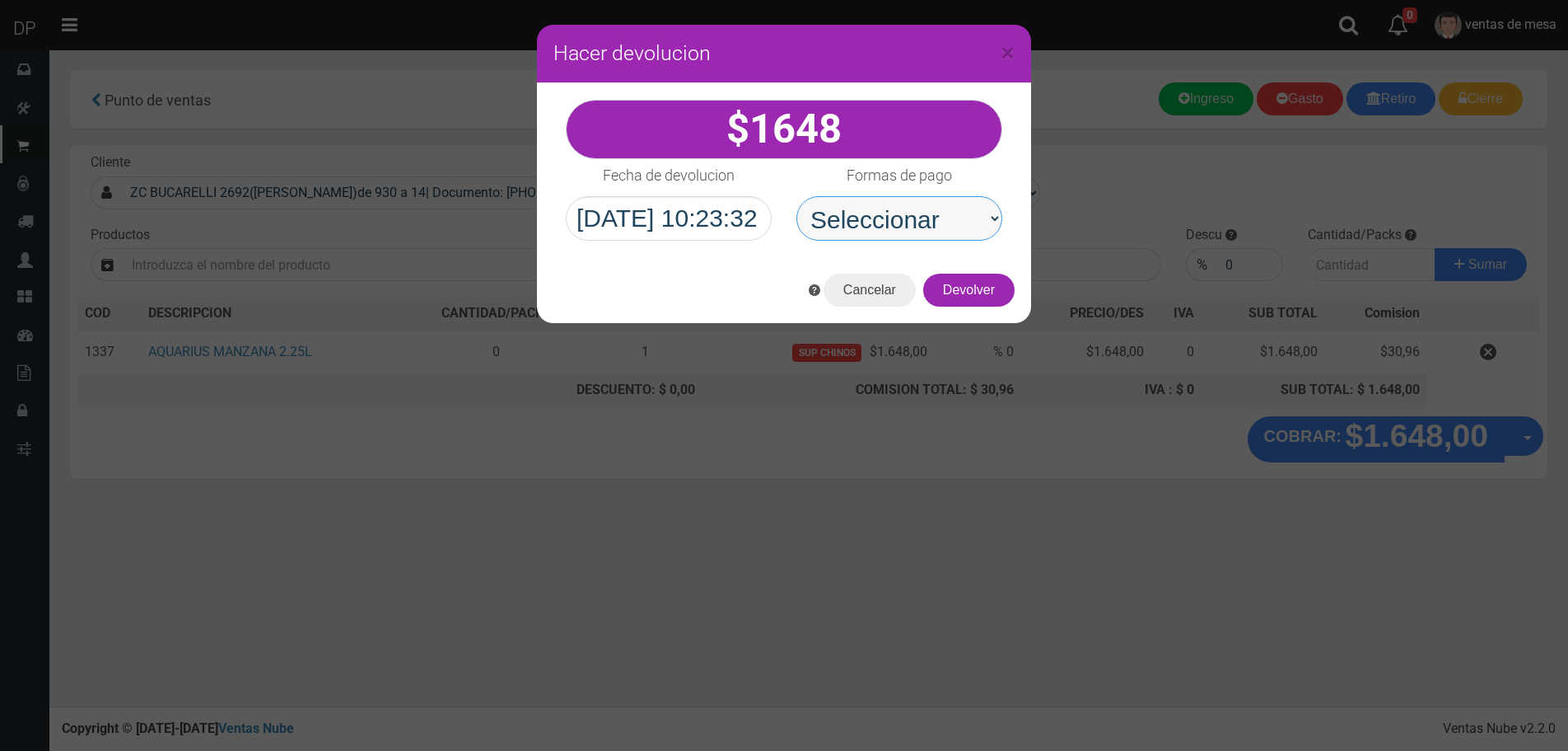
select select "Efectivo"
click at [797, 196] on select "Seleccionar Efectivo Tarjeta de Crédito Depósito Débito" at bounding box center [899, 218] width 206 height 44
click at [969, 291] on button "Devolver" at bounding box center [968, 289] width 91 height 33
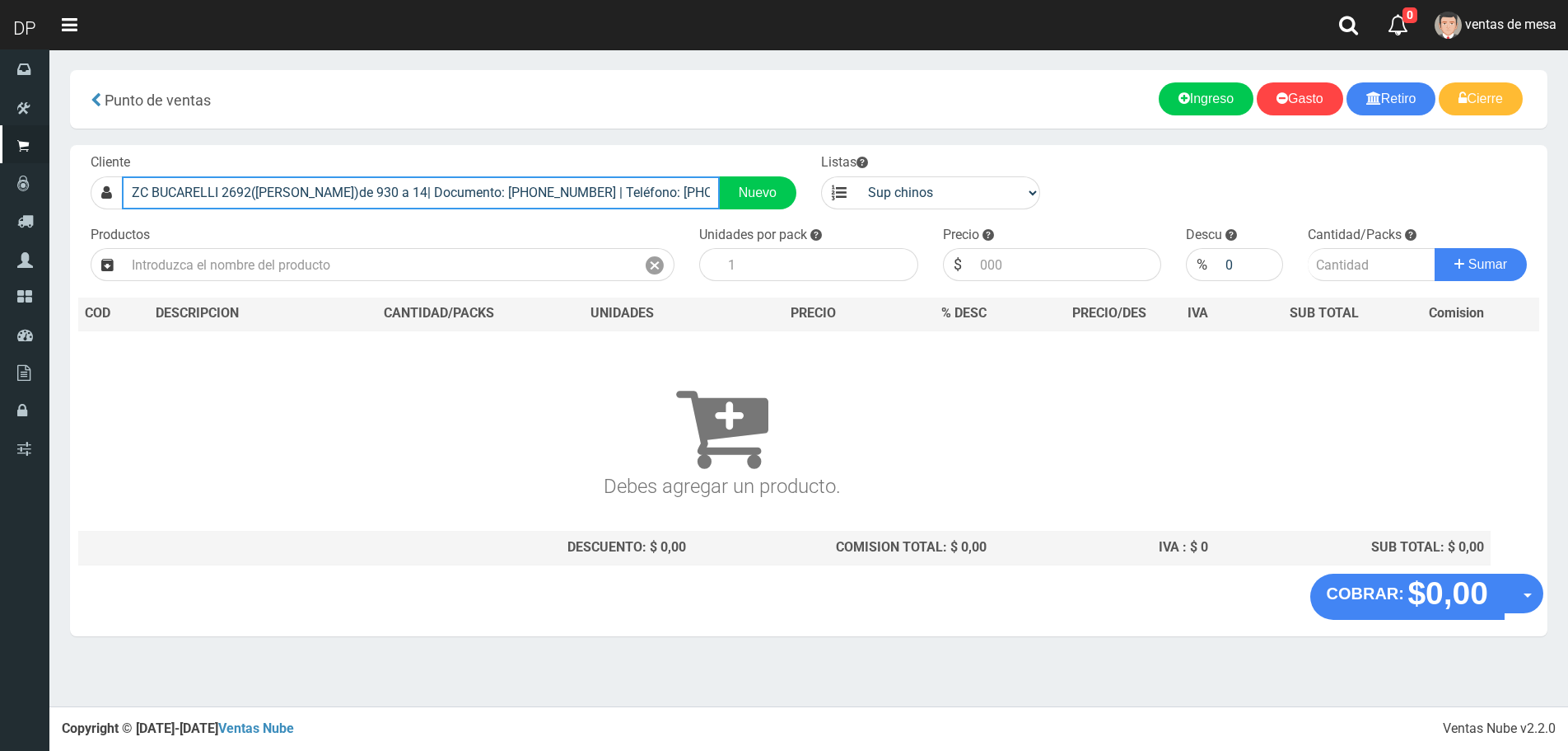
click at [478, 204] on input "ZC BUCARELLI 2692(V.URQUIZA)de 930 a 14| Documento: 6358005 | Teléfono: 1162526…" at bounding box center [420, 192] width 598 height 33
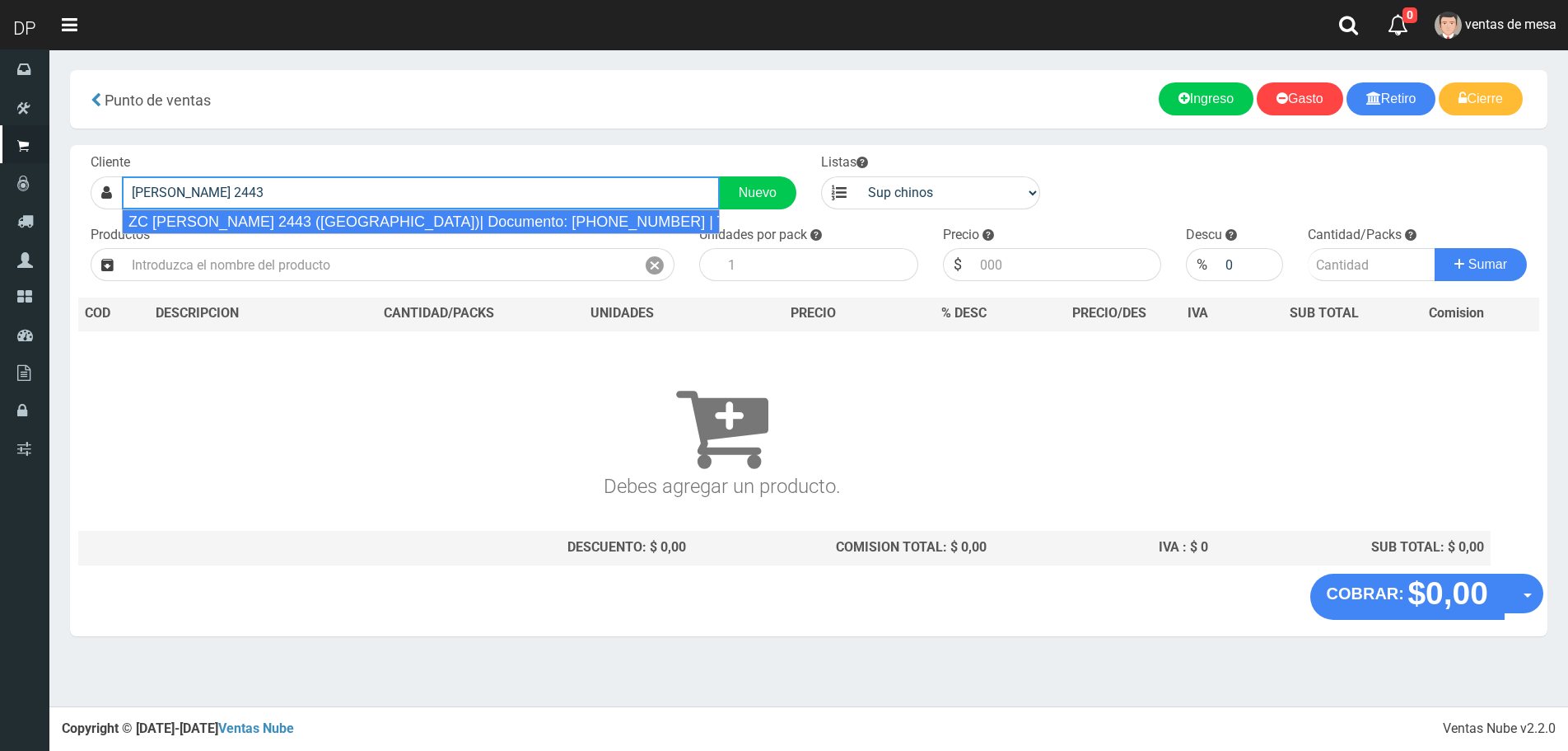
click at [496, 220] on div "ZC BERMUDEZ 2443 (VILLA DEVOTO)| Documento: 125152110 | Teléfono:" at bounding box center [420, 221] width 598 height 24
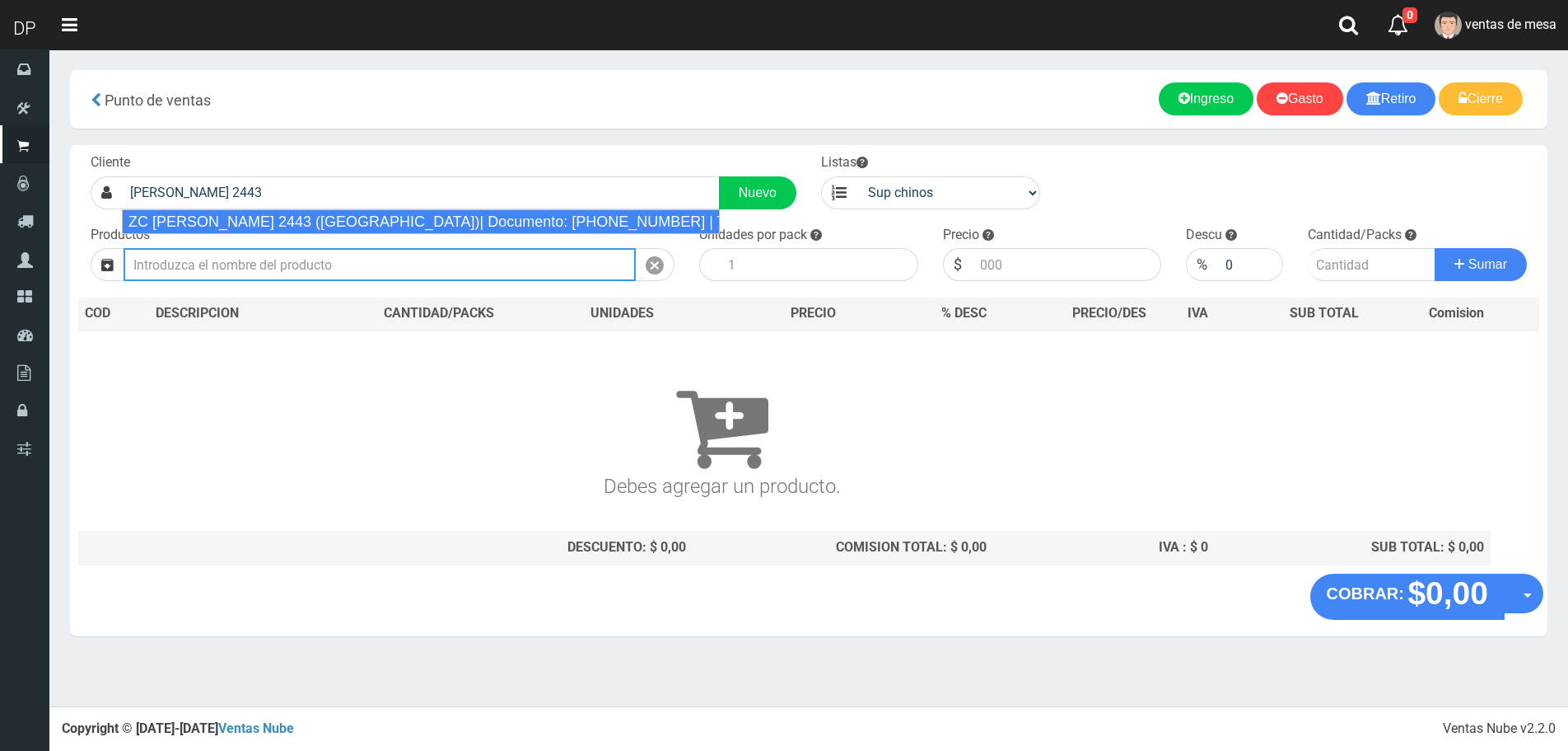
type input "ZC BERMUDEZ 2443 (VILLA DEVOTO)| Documento: 125152110 | Teléfono:"
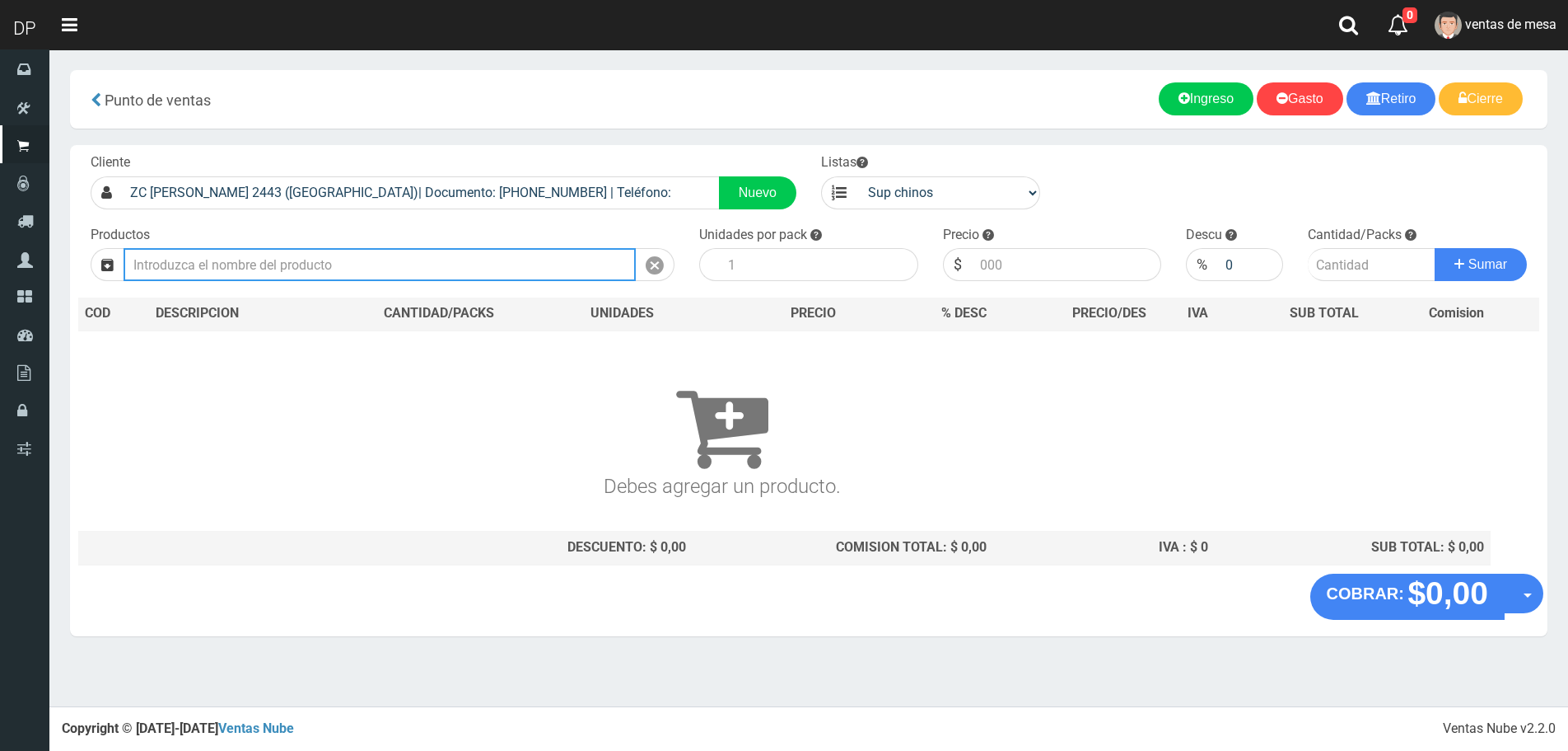
click at [406, 278] on input "text" at bounding box center [380, 264] width 512 height 33
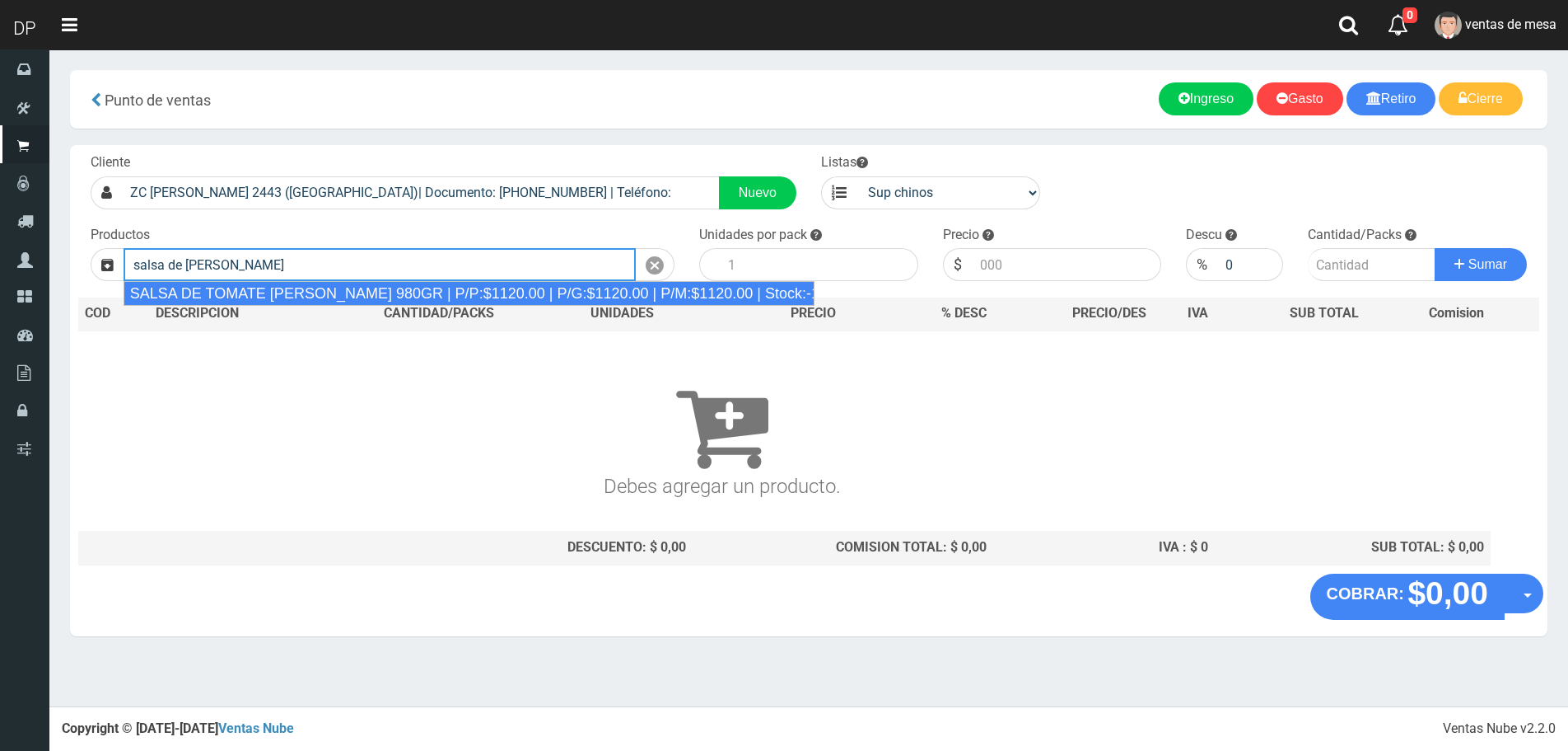
click at [415, 294] on div "SALSA DE TOMATE ORESTES 980GR | P/P:$1120.00 | P/G:$1120.00 | P/M:$1120.00 | St…" at bounding box center [469, 293] width 691 height 24
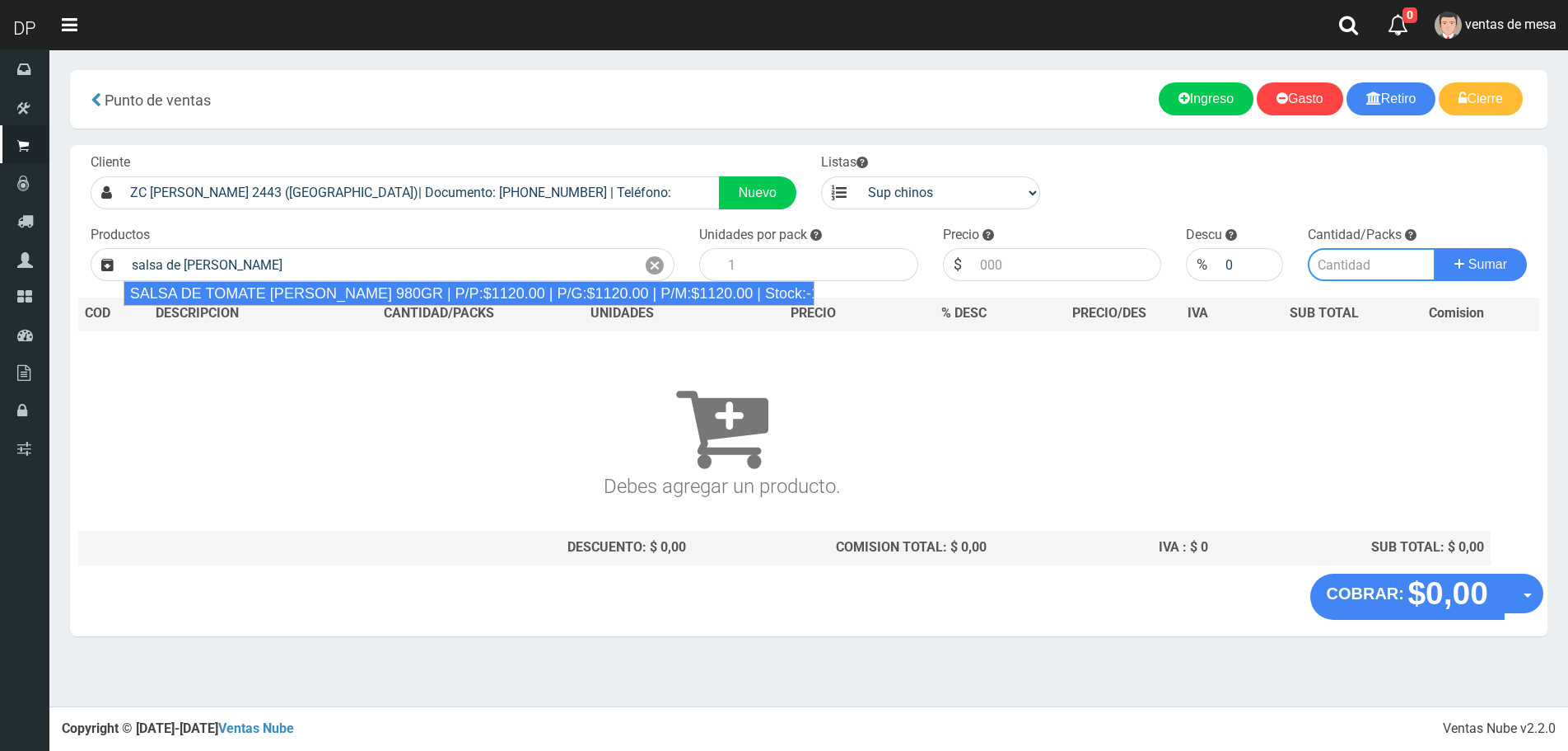
type input "SALSA DE TOMATE ORESTES 980GR | P/P:$1120.00 | P/G:$1120.00 | P/M:$1120.00 | St…"
type input "8"
type input "1120.00"
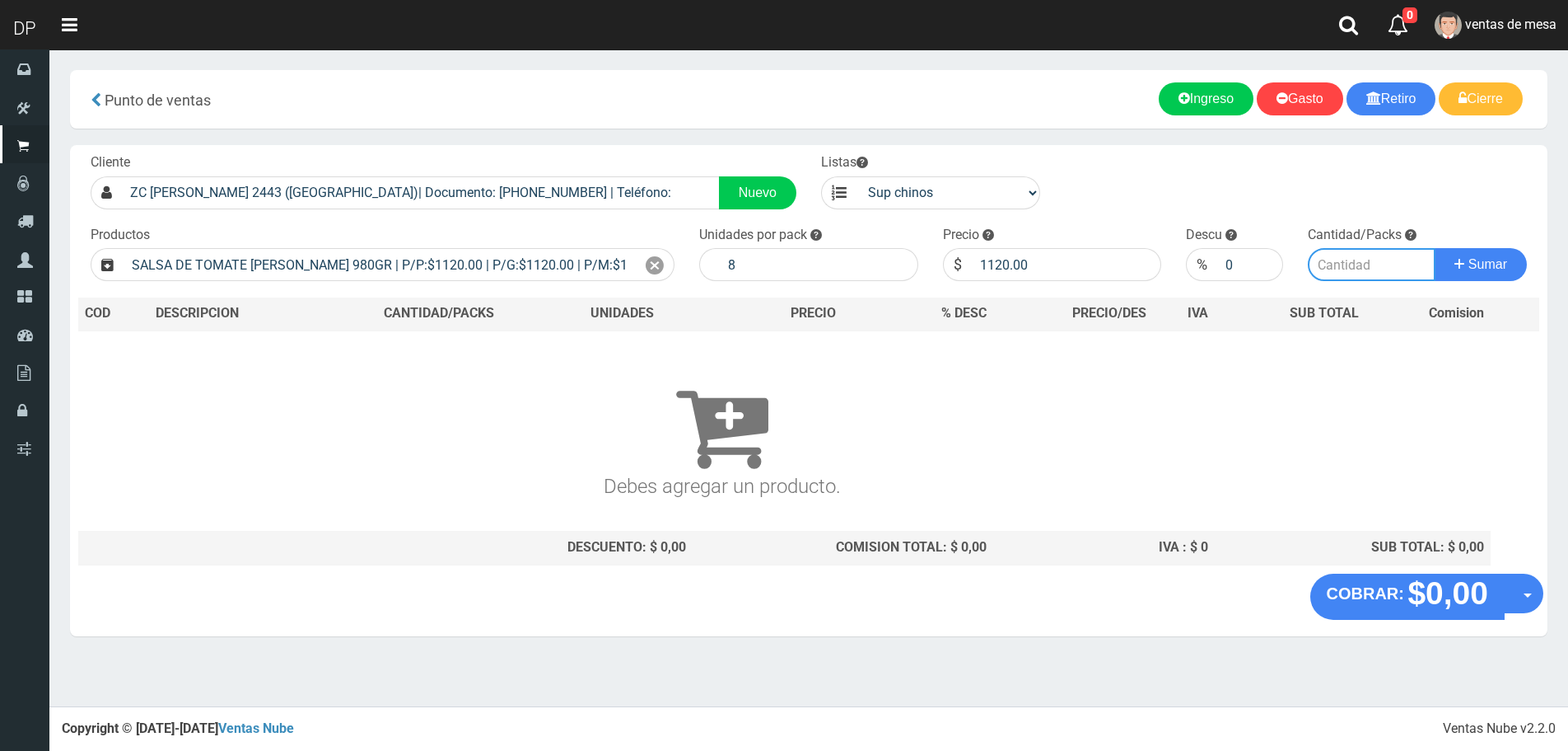
click at [1344, 258] on input "number" at bounding box center [1372, 264] width 128 height 33
type input "1"
click at [1435, 248] on button "Sumar" at bounding box center [1481, 264] width 92 height 33
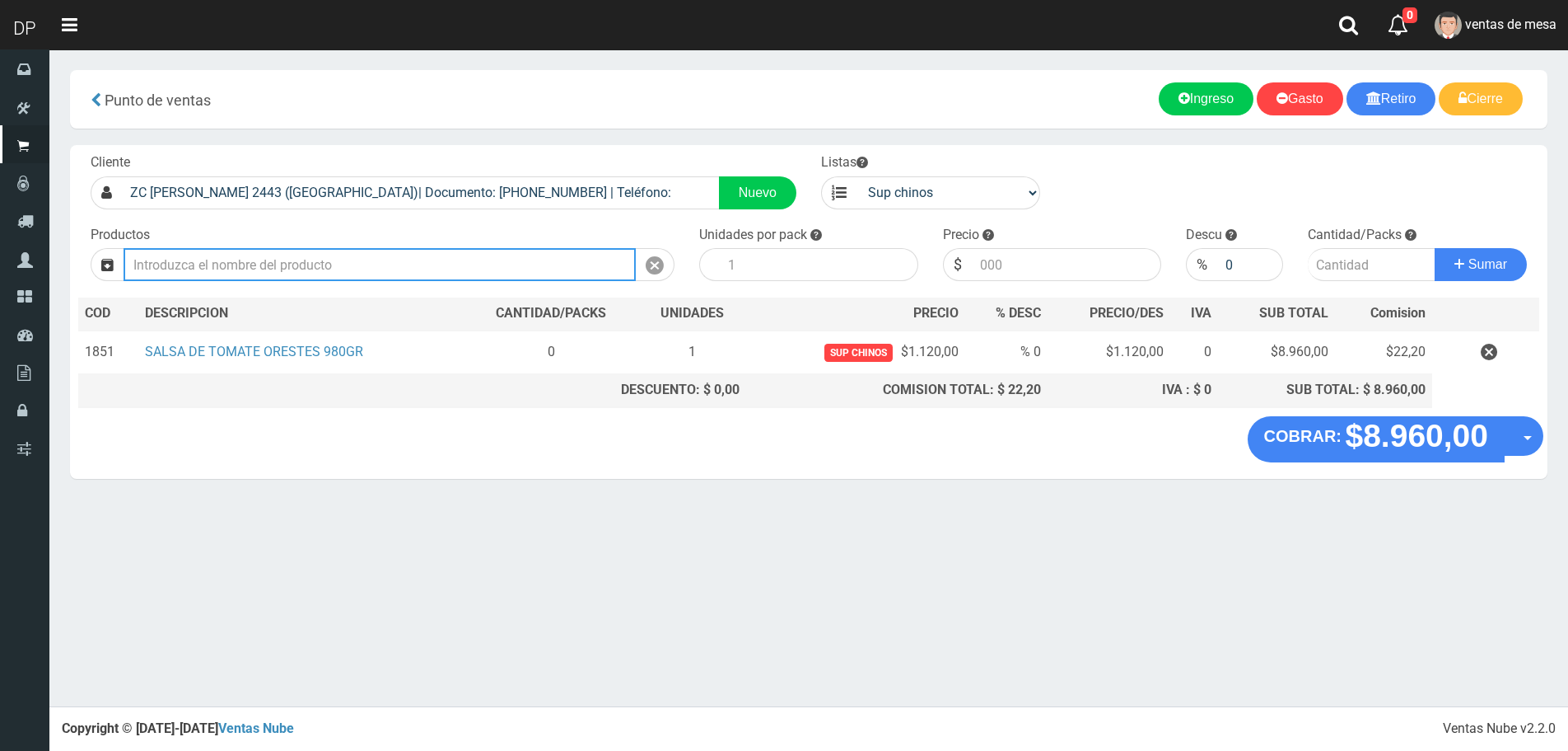
click at [375, 267] on input "text" at bounding box center [380, 264] width 512 height 33
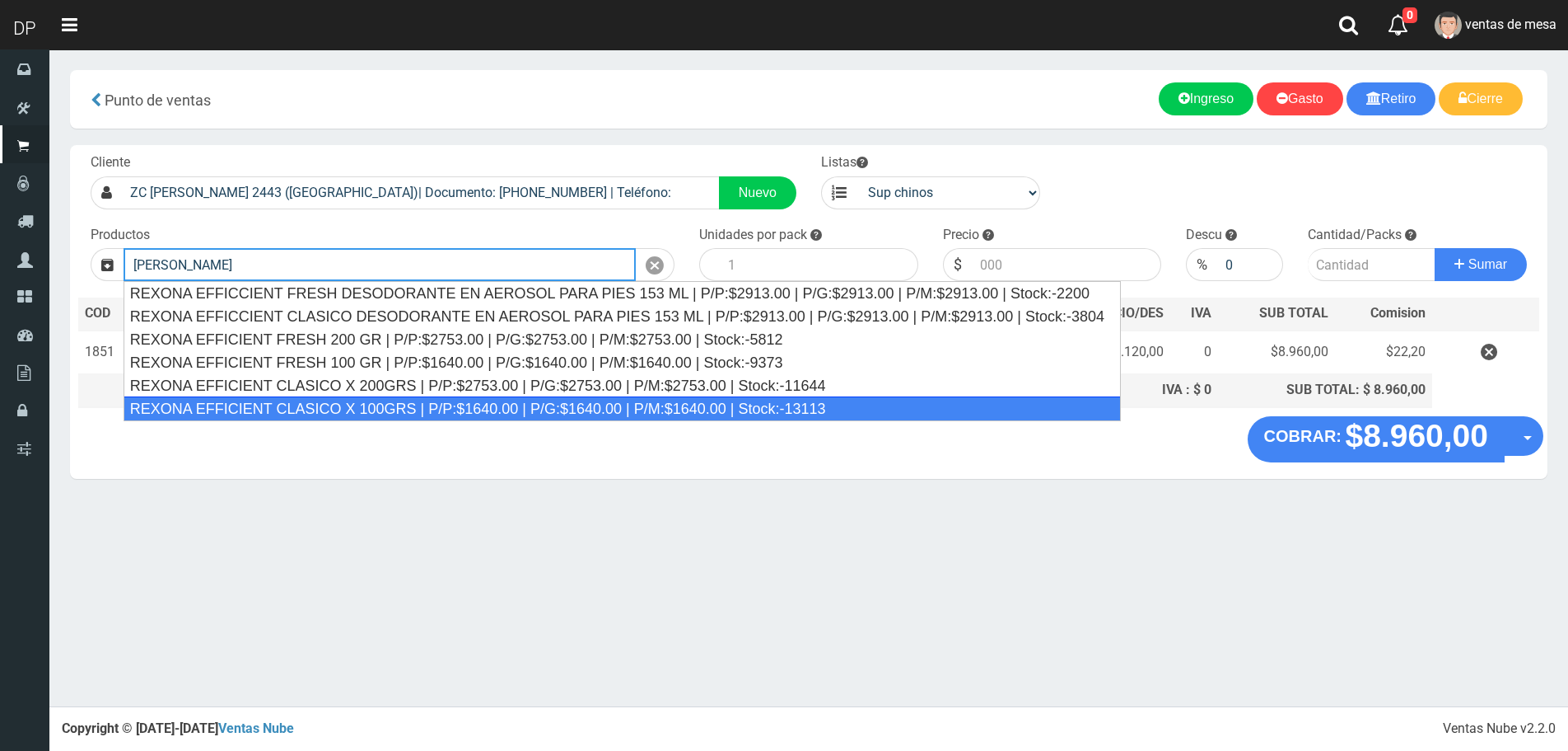
click at [376, 406] on div "REXONA EFFICIENT CLASICO X 100GRS | P/P:$1640.00 | P/G:$1640.00 | P/M:$1640.00 …" at bounding box center [622, 409] width 997 height 24
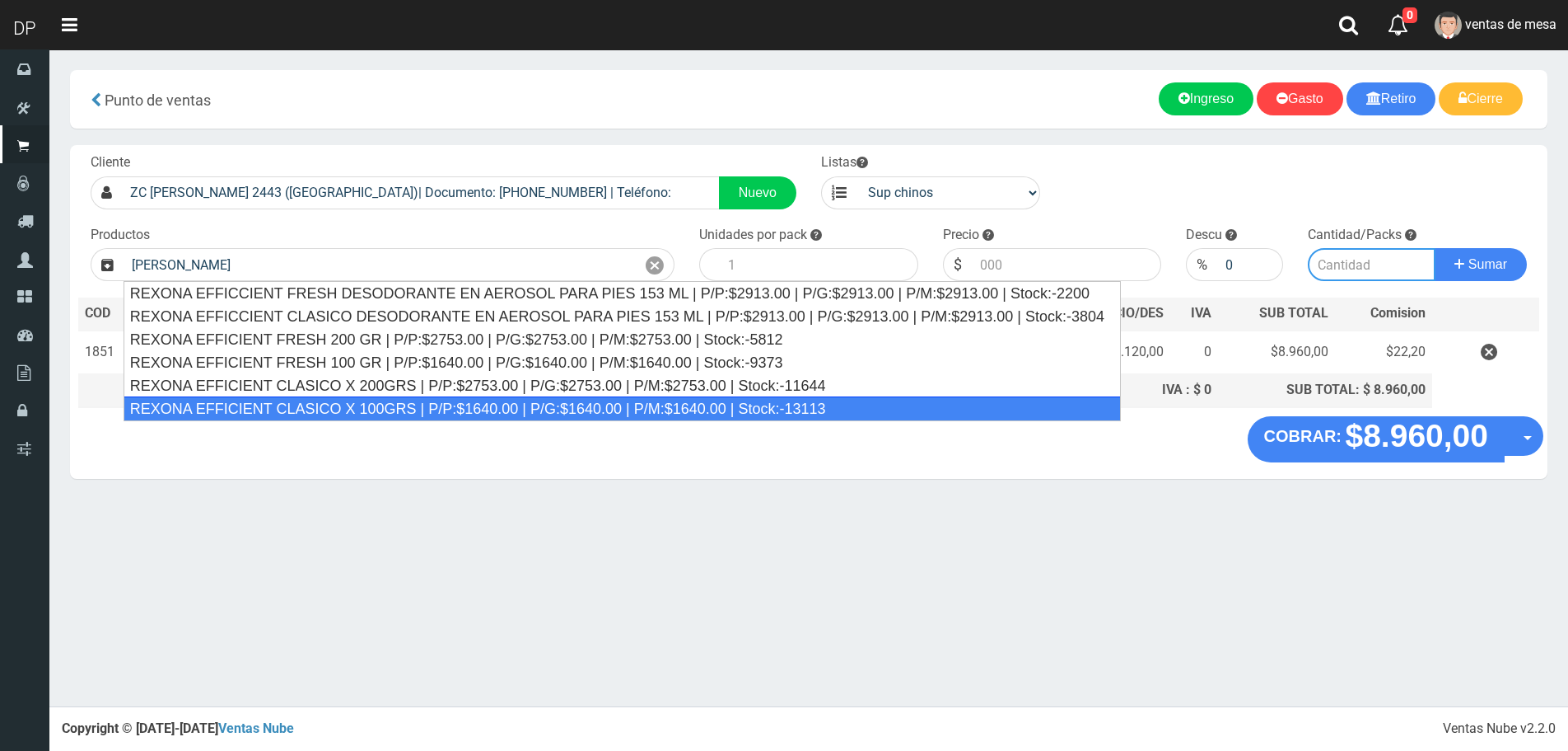
type input "REXONA EFFICIENT CLASICO X 100GRS | P/P:$1640.00 | P/G:$1640.00 | P/M:$1640.00 …"
type input "12"
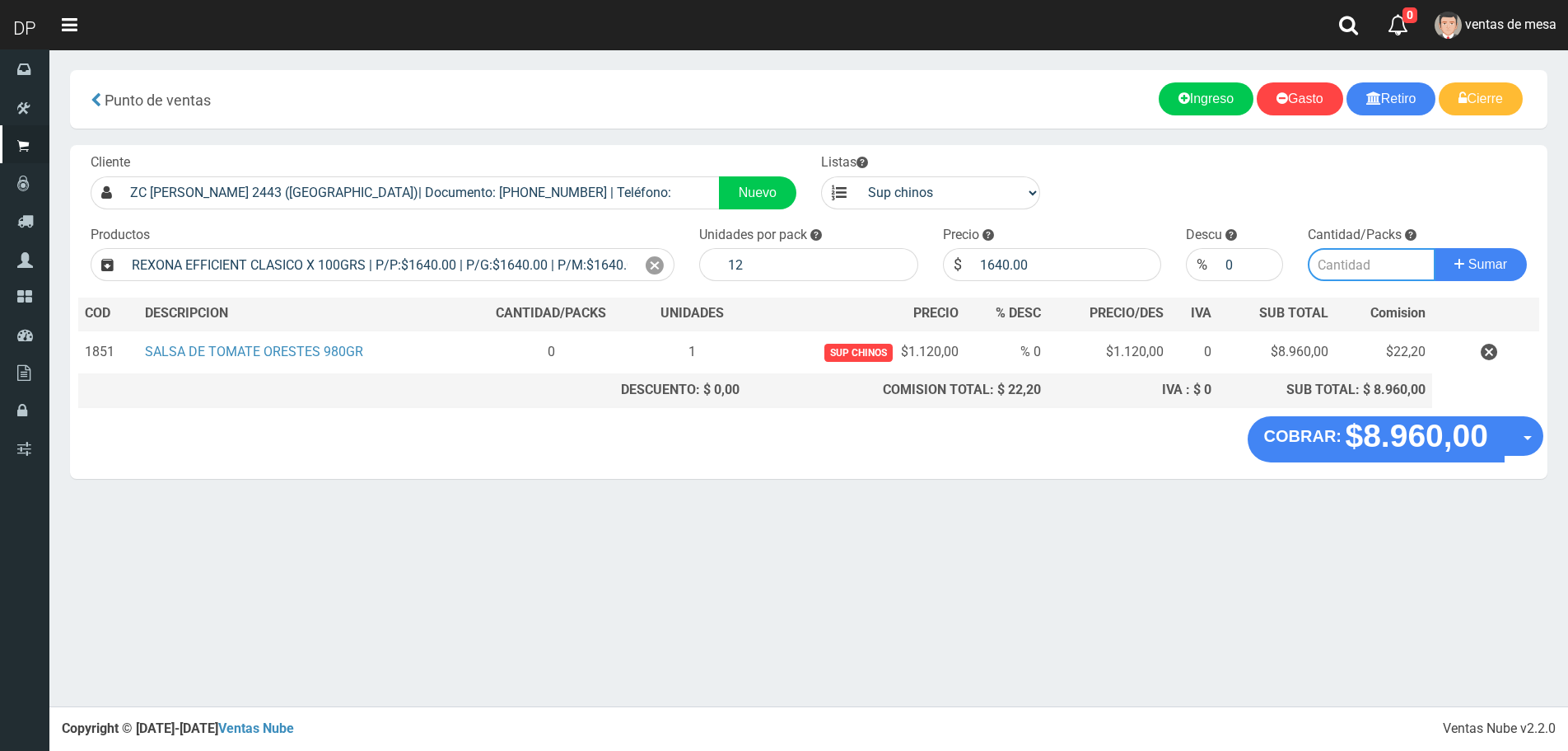
click at [1385, 259] on input "number" at bounding box center [1372, 264] width 128 height 33
click at [1009, 272] on input "1640.00" at bounding box center [1067, 264] width 190 height 33
type input "1558"
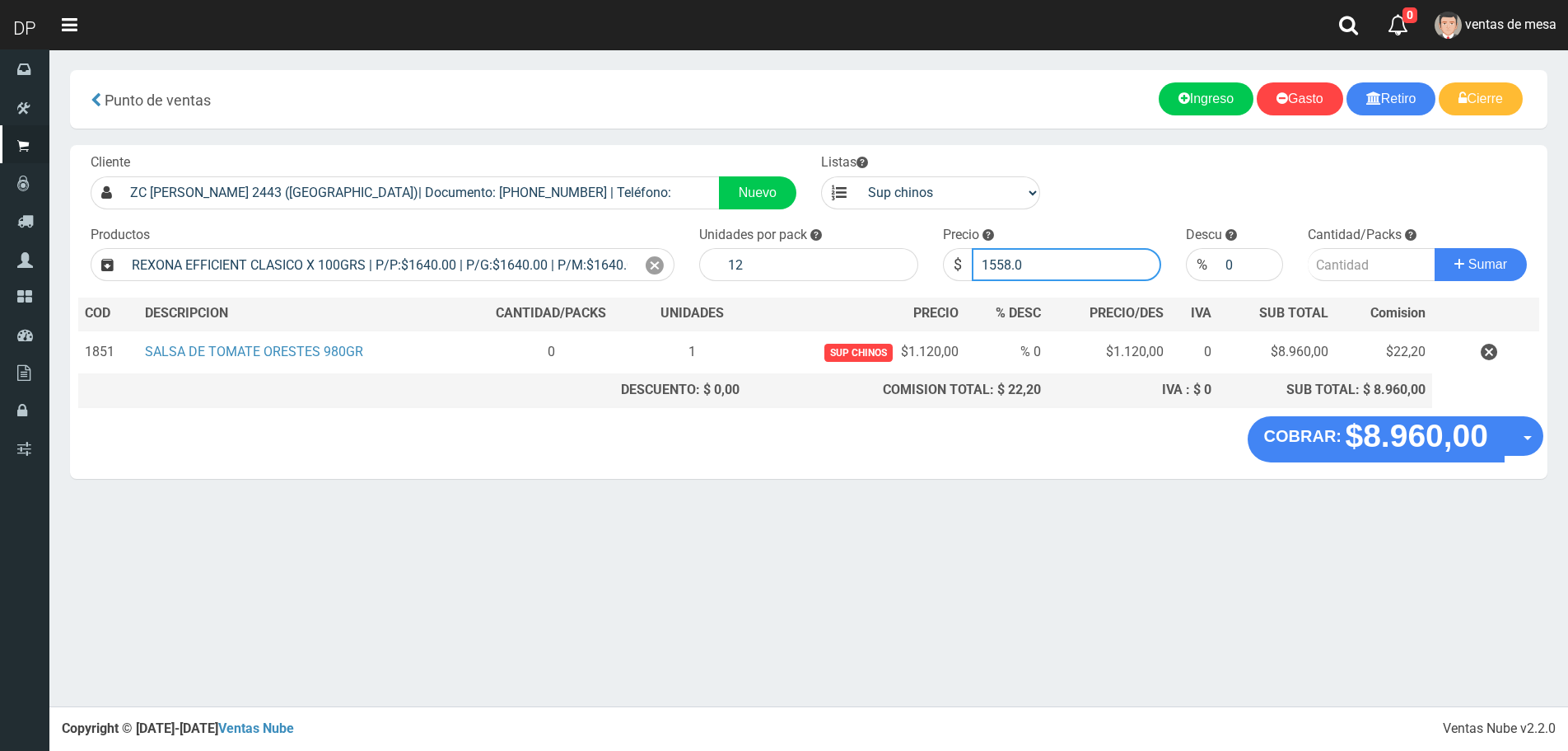
type input "1558.0"
click at [1435, 248] on button "Sumar" at bounding box center [1481, 264] width 92 height 33
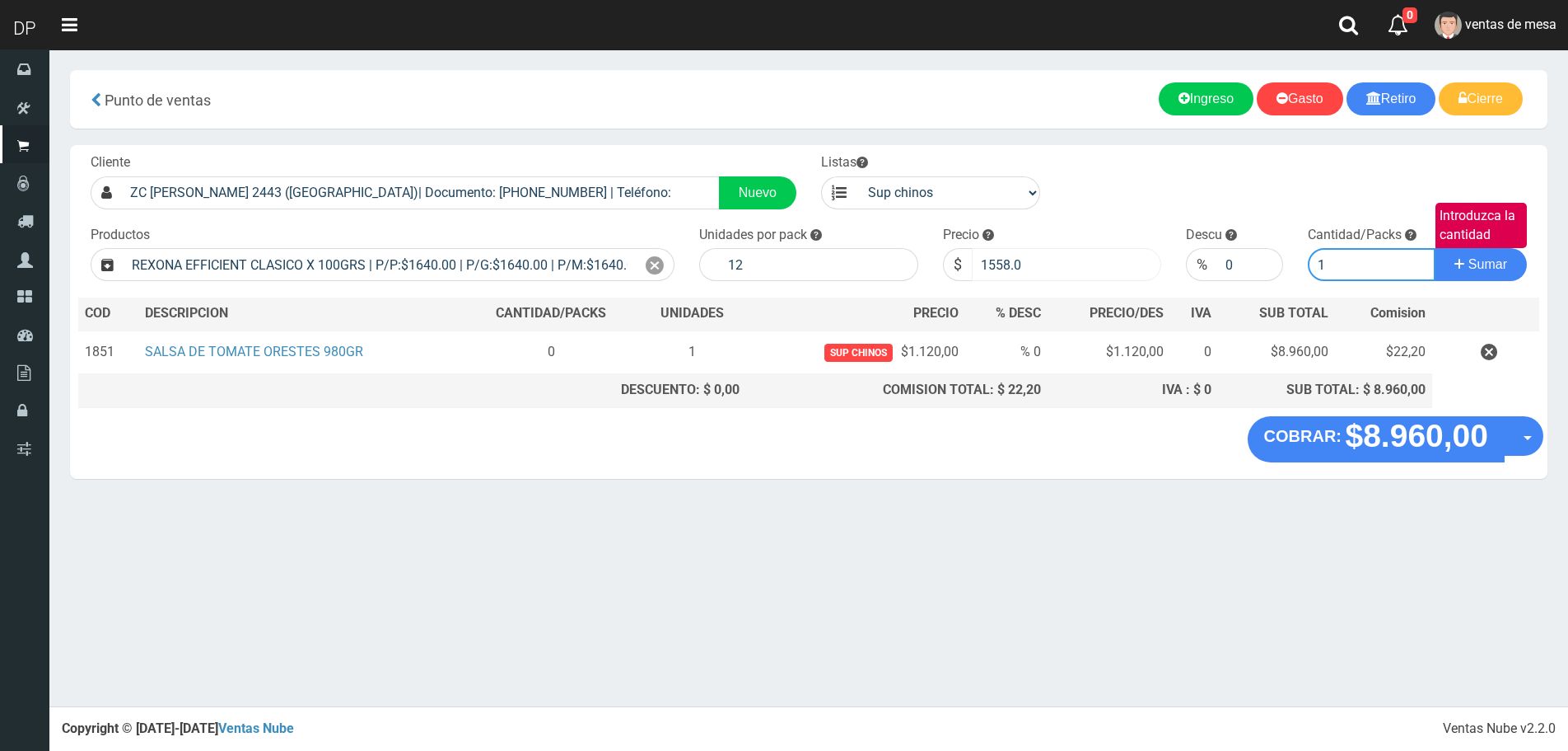
type input "1"
click at [1435, 248] on button "Sumar" at bounding box center [1481, 264] width 92 height 33
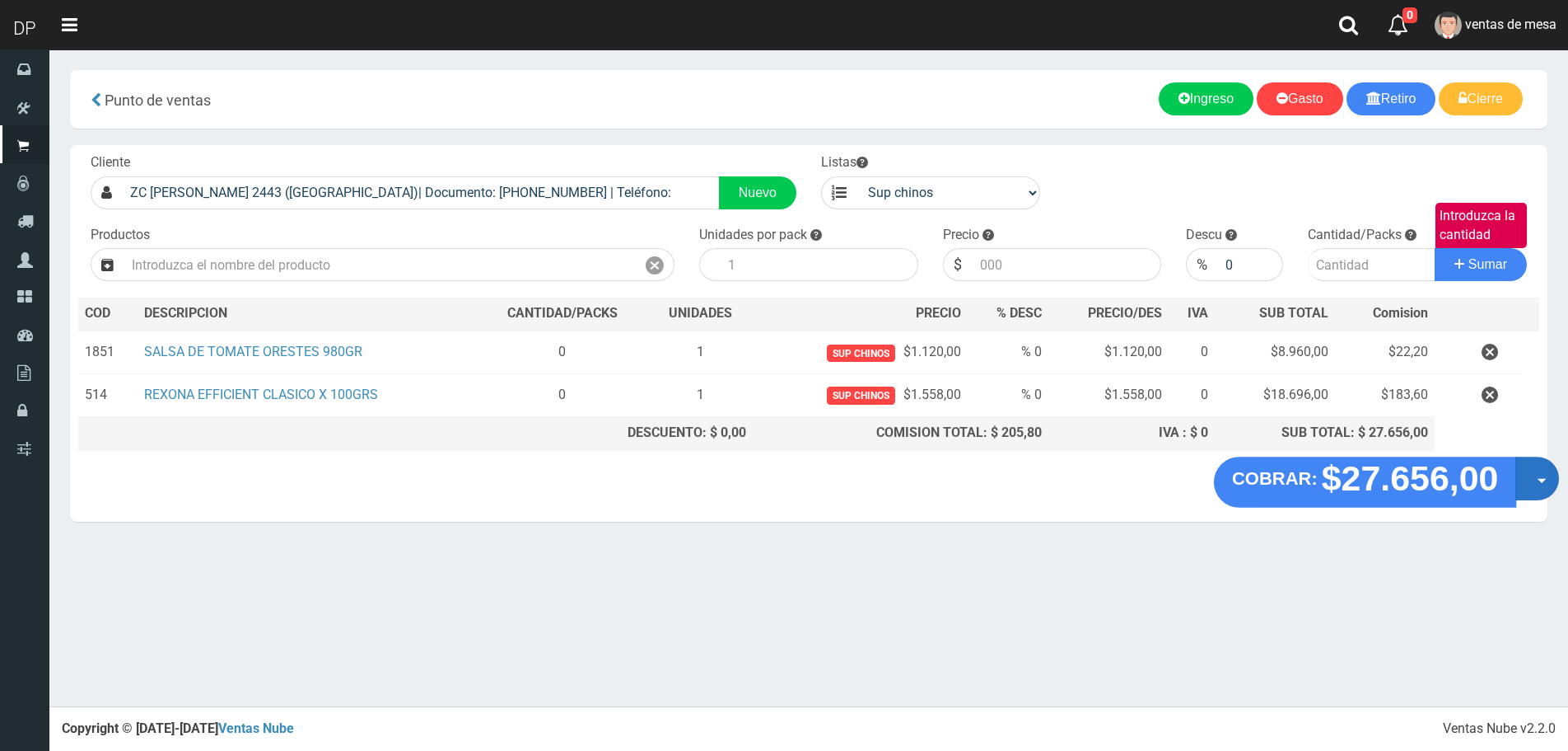
click at [1541, 478] on button "Opciones" at bounding box center [1537, 479] width 43 height 43
click at [1528, 486] on link "Hacer Devolucion" at bounding box center [1484, 483] width 148 height 38
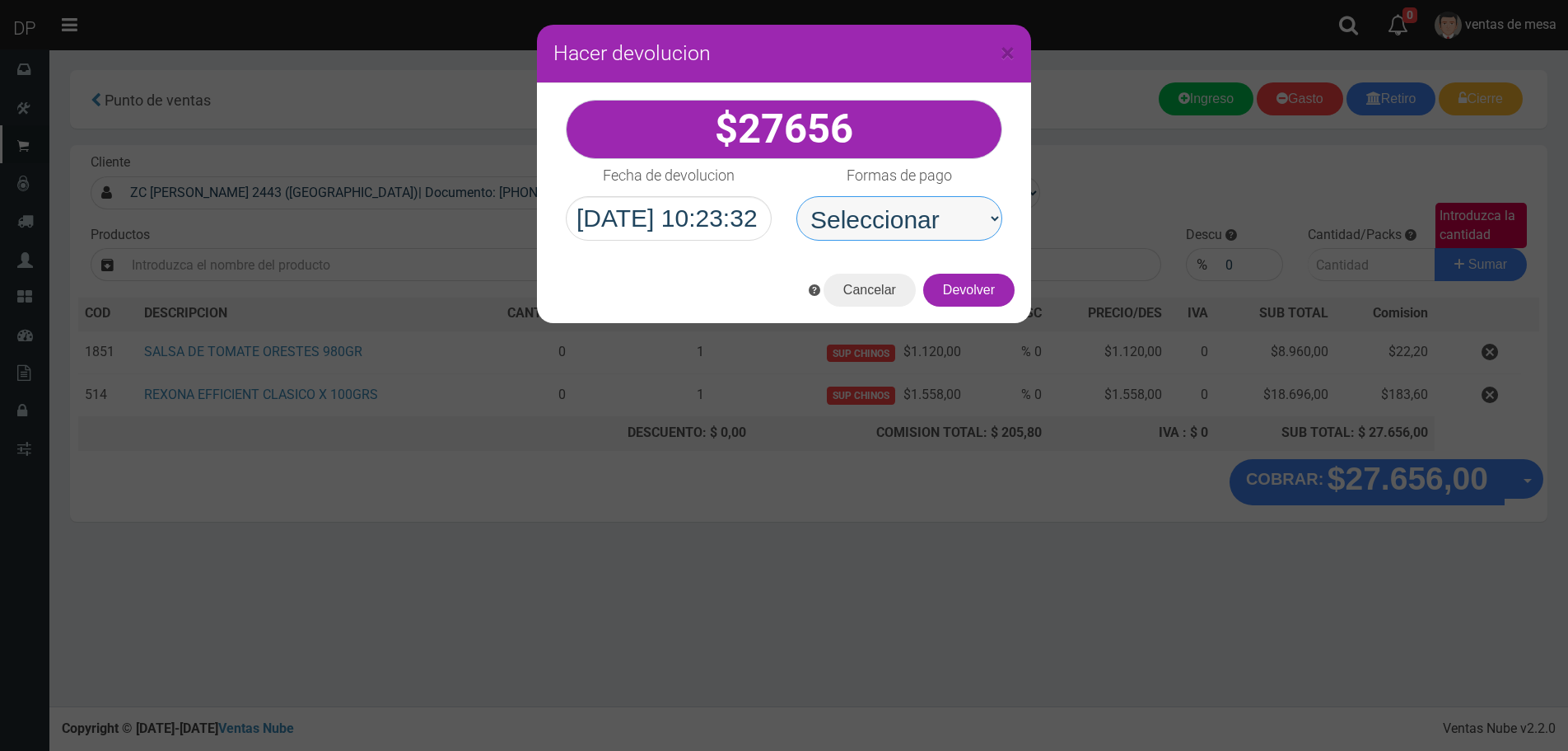
drag, startPoint x: 946, startPoint y: 220, endPoint x: 943, endPoint y: 236, distance: 16.3
click at [946, 221] on select "Seleccionar Efectivo Tarjeta de Crédito Depósito Débito" at bounding box center [899, 218] width 206 height 44
select select "Efectivo"
click at [797, 196] on select "Seleccionar Efectivo Tarjeta de Crédito Depósito Débito" at bounding box center [899, 218] width 206 height 44
click at [969, 287] on button "Devolver" at bounding box center [968, 289] width 91 height 33
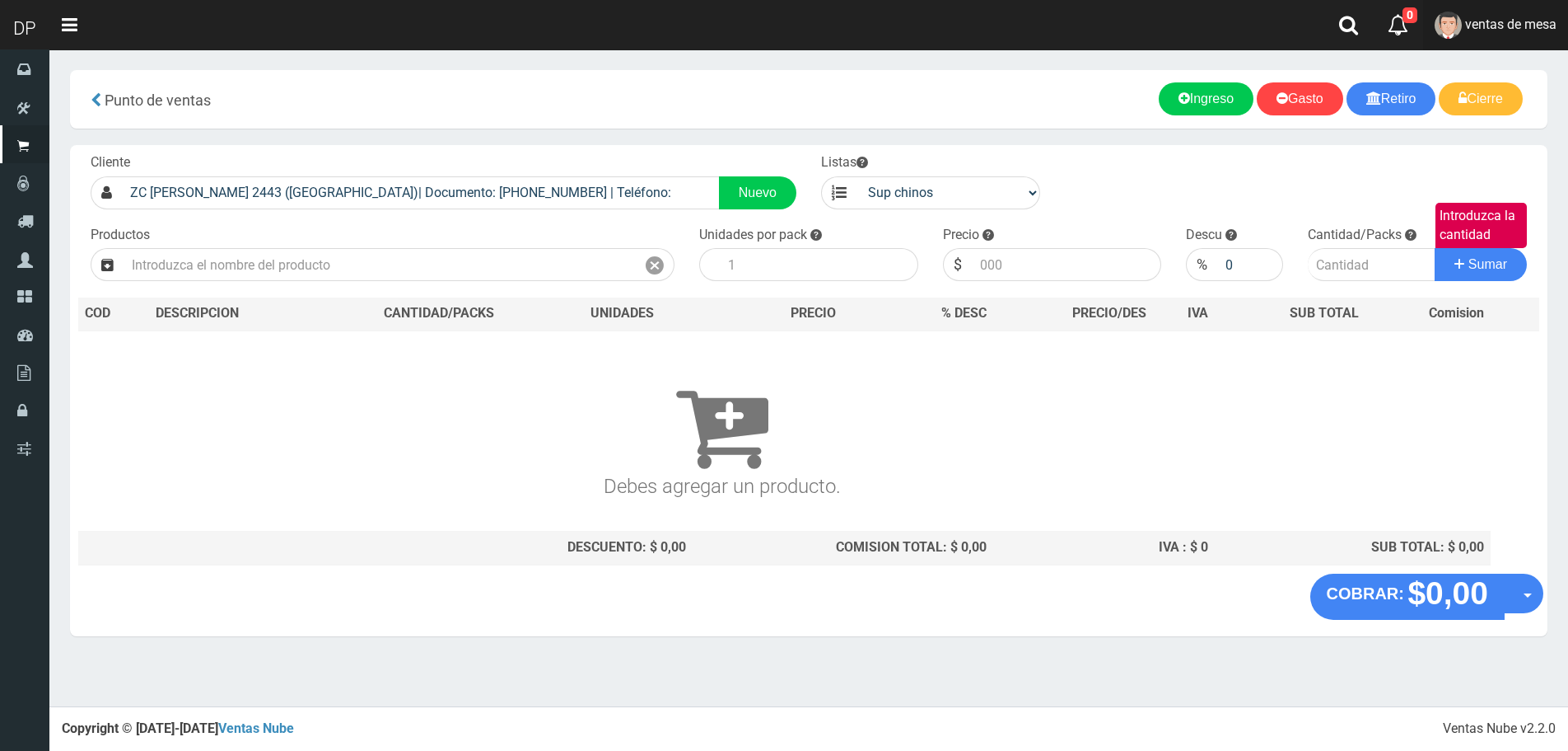
click at [1519, 26] on span "ventas de mesa" at bounding box center [1511, 24] width 91 height 16
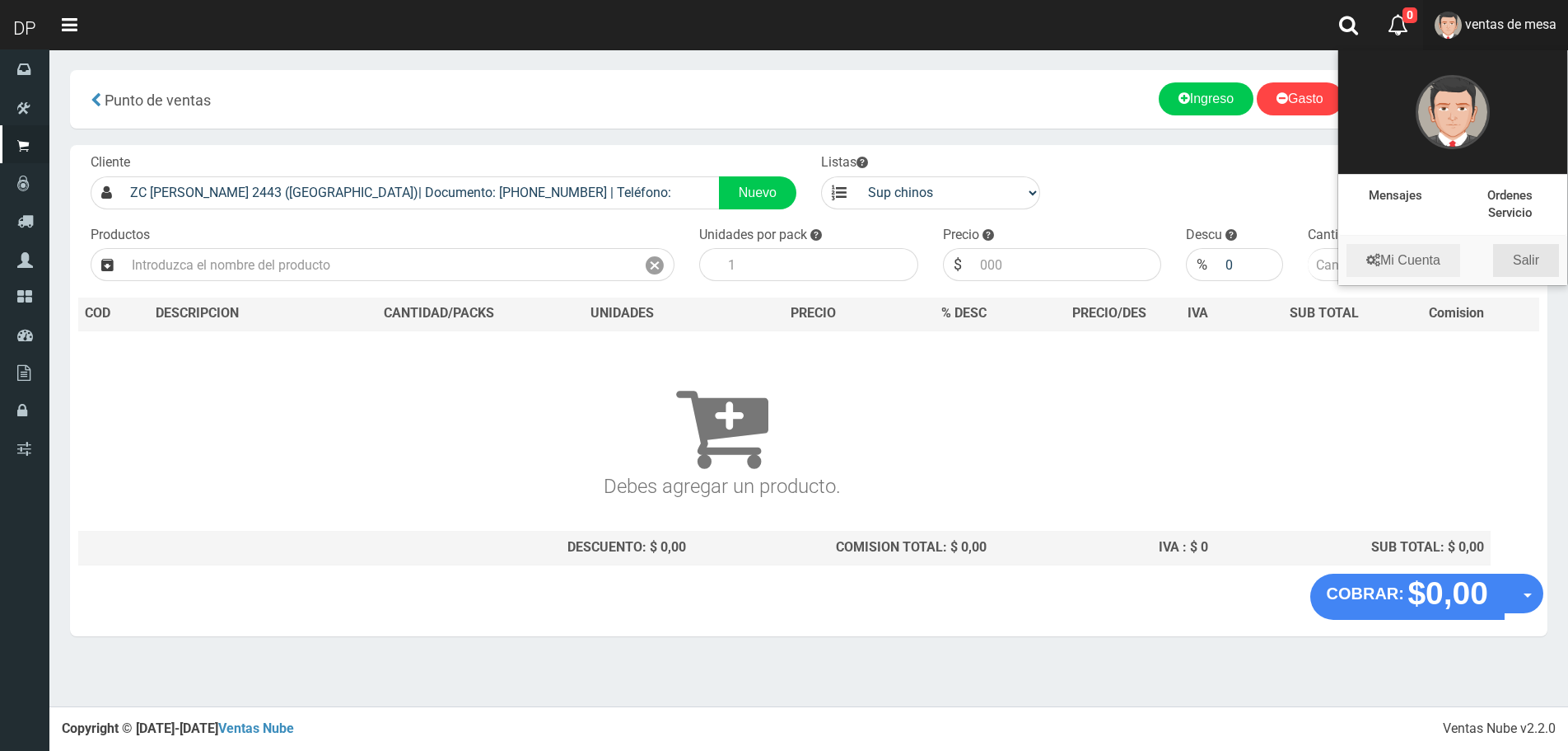
drag, startPoint x: 1528, startPoint y: 257, endPoint x: 1446, endPoint y: 220, distance: 90.0
click at [1528, 258] on link "Salir" at bounding box center [1527, 260] width 66 height 33
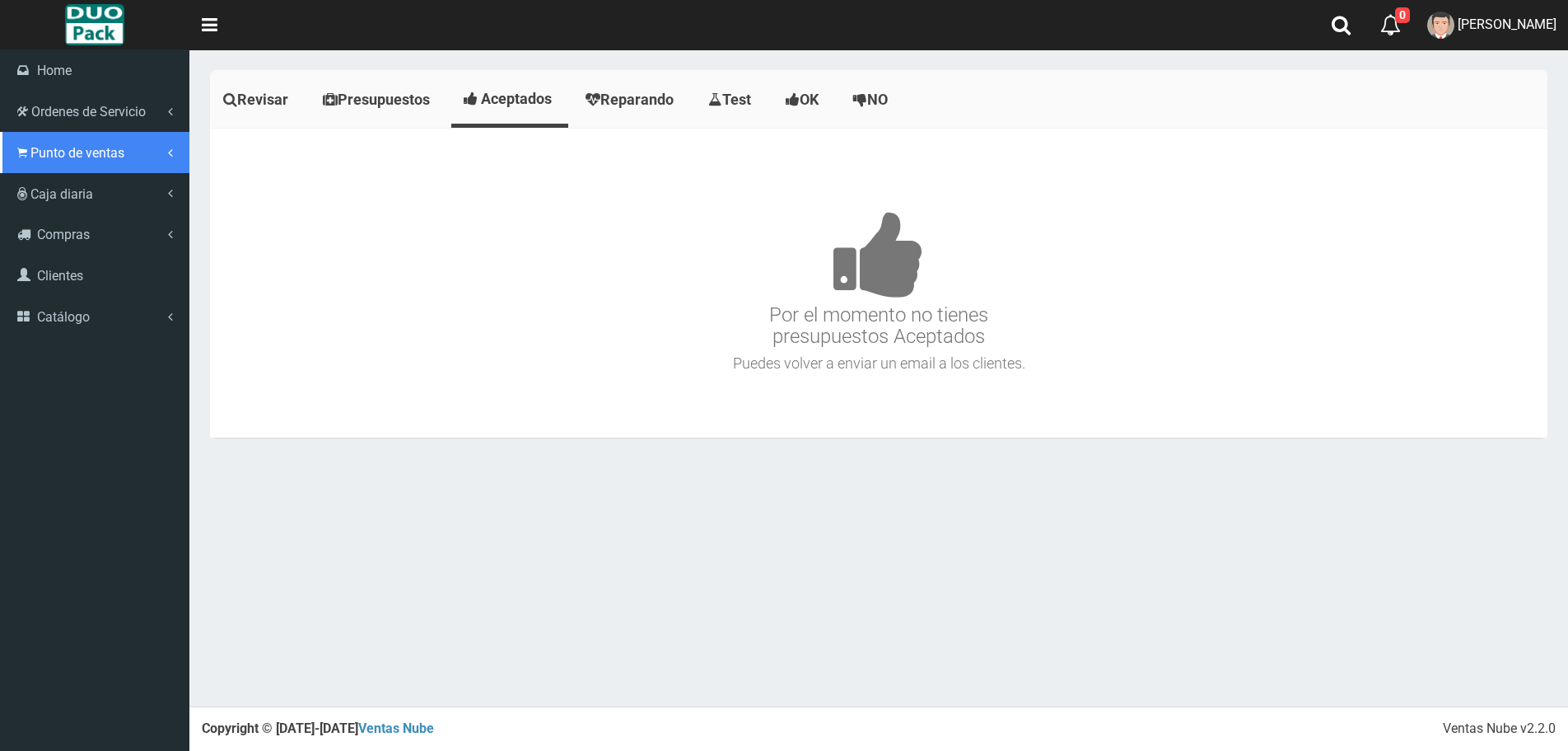
drag, startPoint x: 12, startPoint y: 156, endPoint x: 40, endPoint y: 149, distance: 28.9
click at [12, 155] on link "Punto de ventas" at bounding box center [94, 153] width 189 height 41
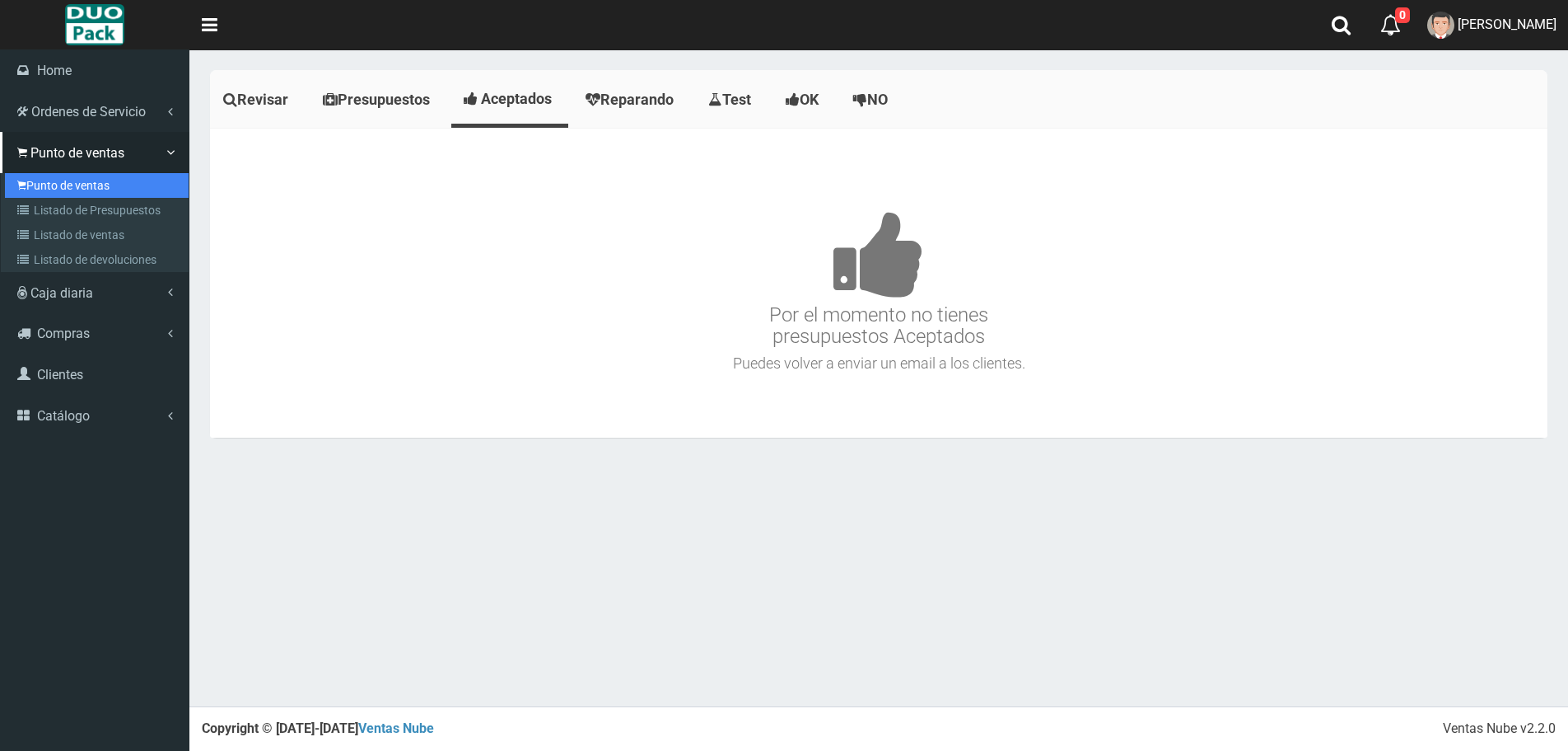
click at [73, 183] on link "Punto de ventas" at bounding box center [96, 186] width 184 height 24
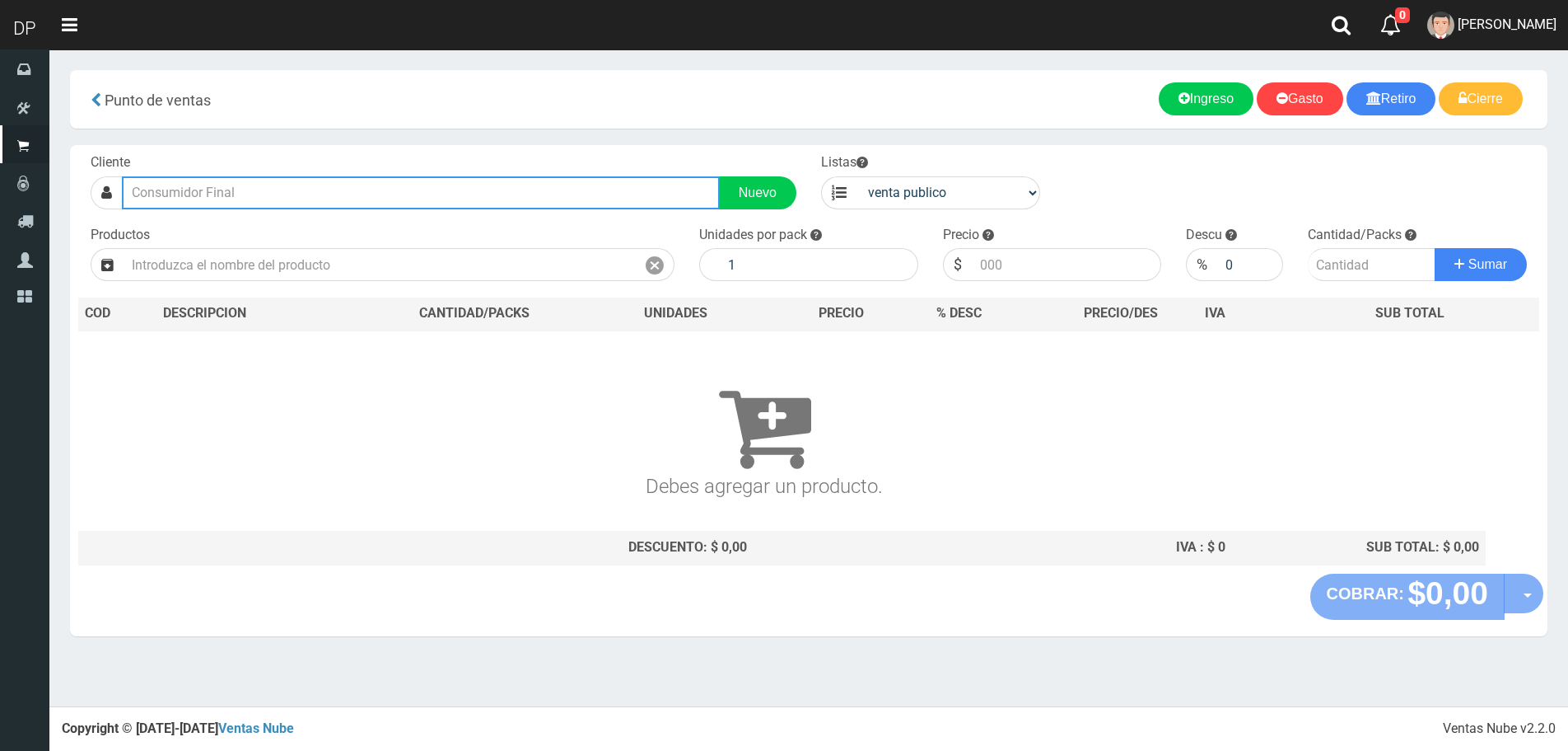
click at [242, 195] on input "text" at bounding box center [420, 192] width 598 height 33
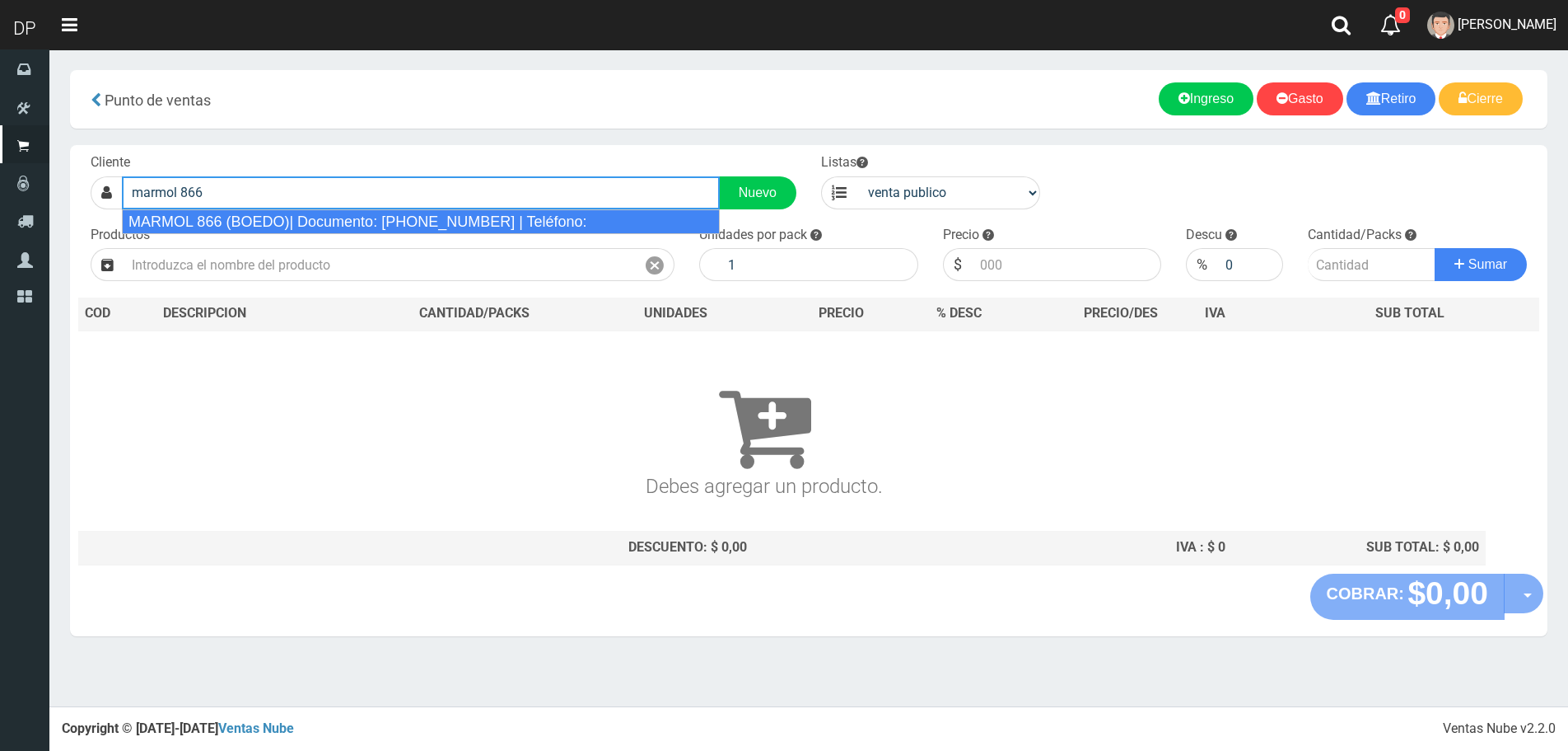
click at [273, 228] on div "MARMOL 866 (BOEDO)| Documento: [PHONE_NUMBER] | Teléfono:" at bounding box center [420, 221] width 598 height 24
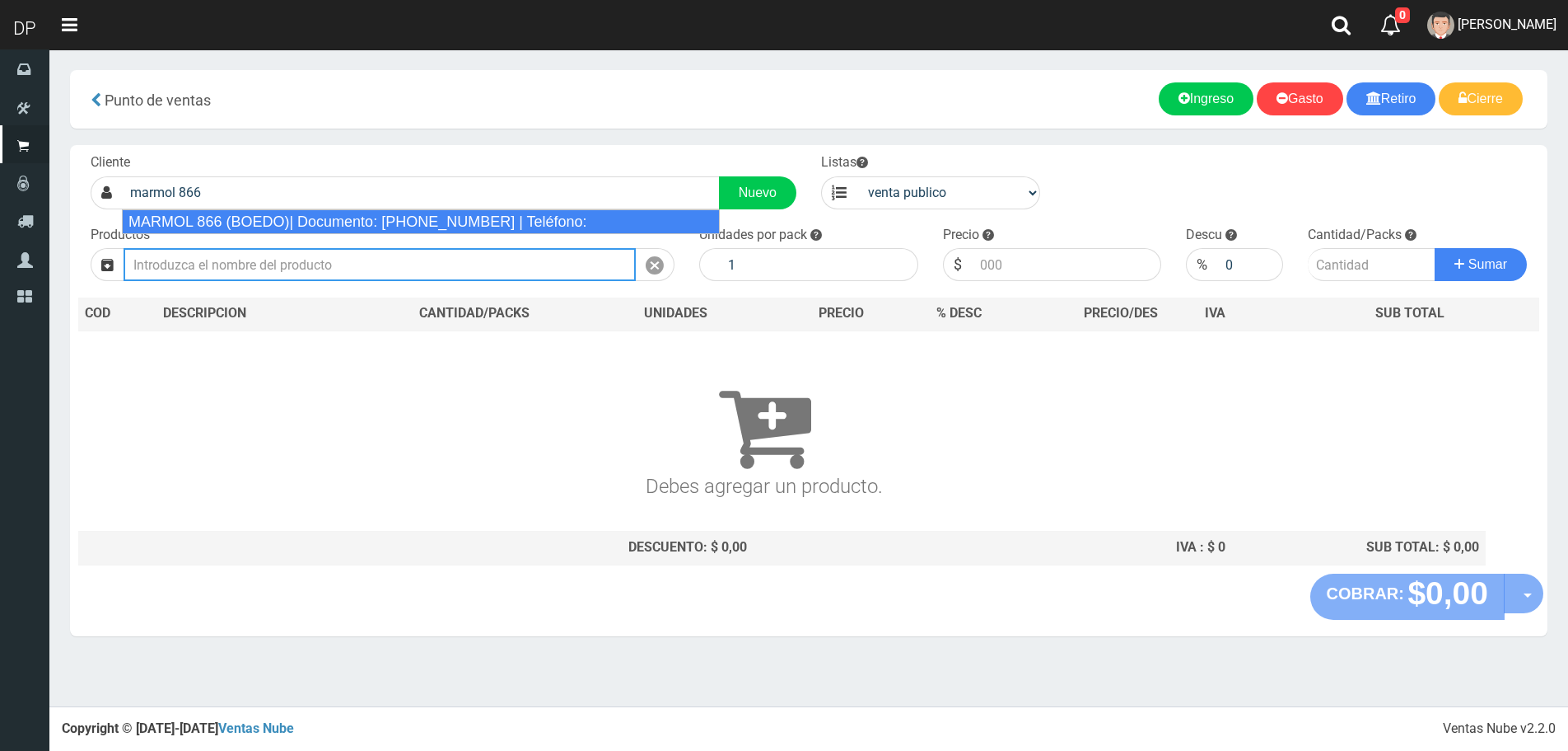
type input "MARMOL 866 (BOEDO)| Documento: [PHONE_NUMBER] | Teléfono:"
select select "2"
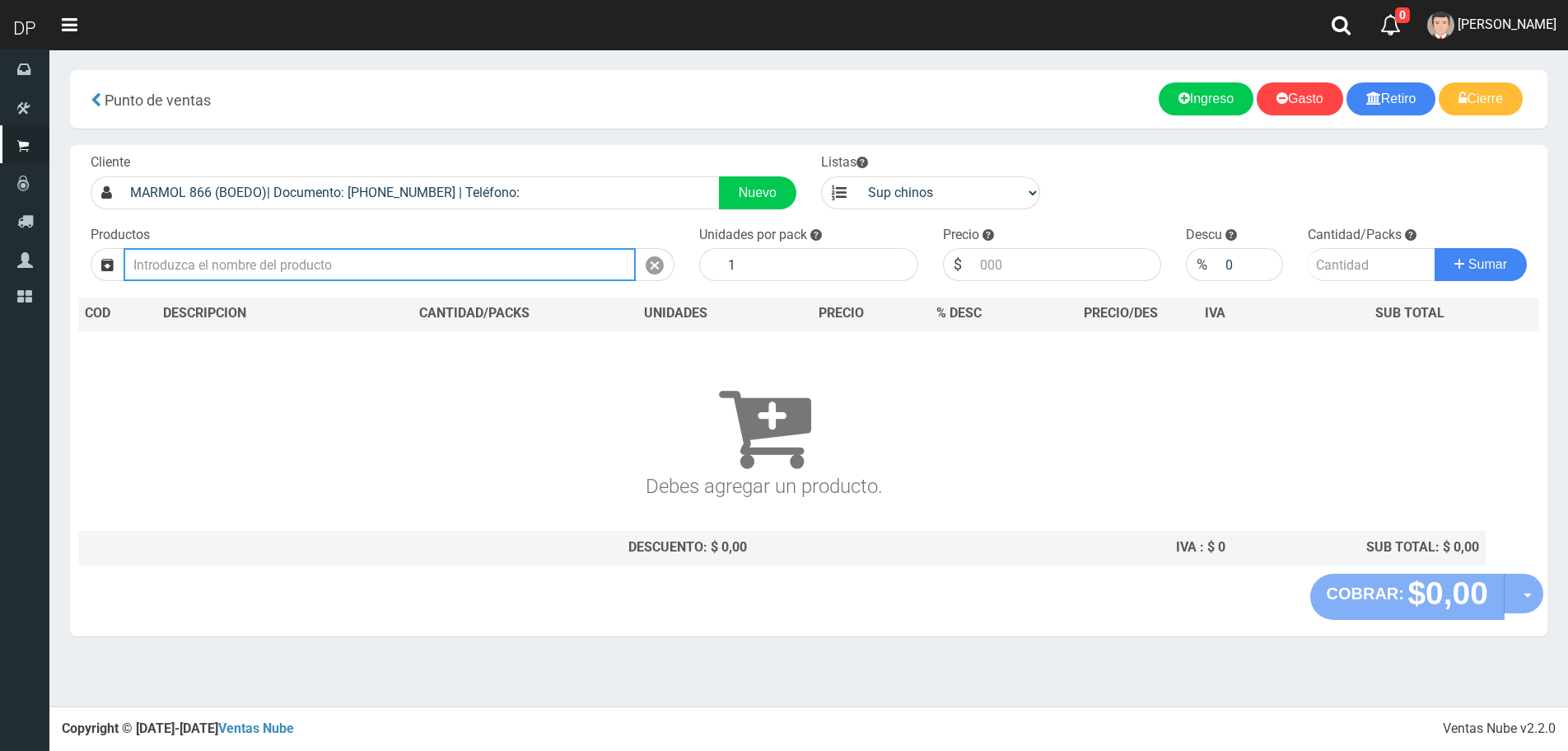
click at [269, 266] on input "text" at bounding box center [380, 264] width 512 height 33
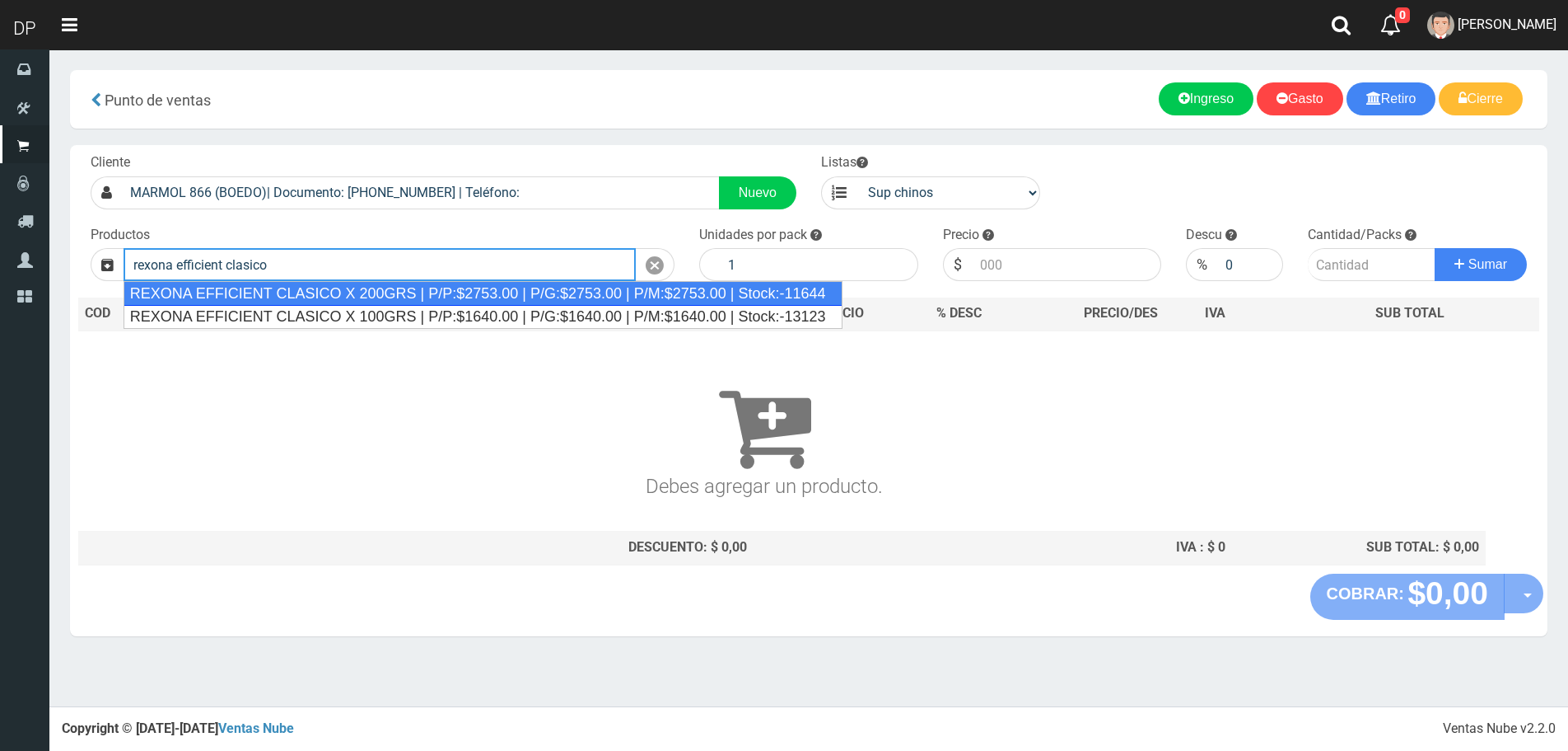
click at [367, 293] on div "REXONA EFFICIENT CLASICO X 200GRS | P/P:$2753.00 | P/G:$2753.00 | P/M:$2753.00 …" at bounding box center [483, 293] width 719 height 24
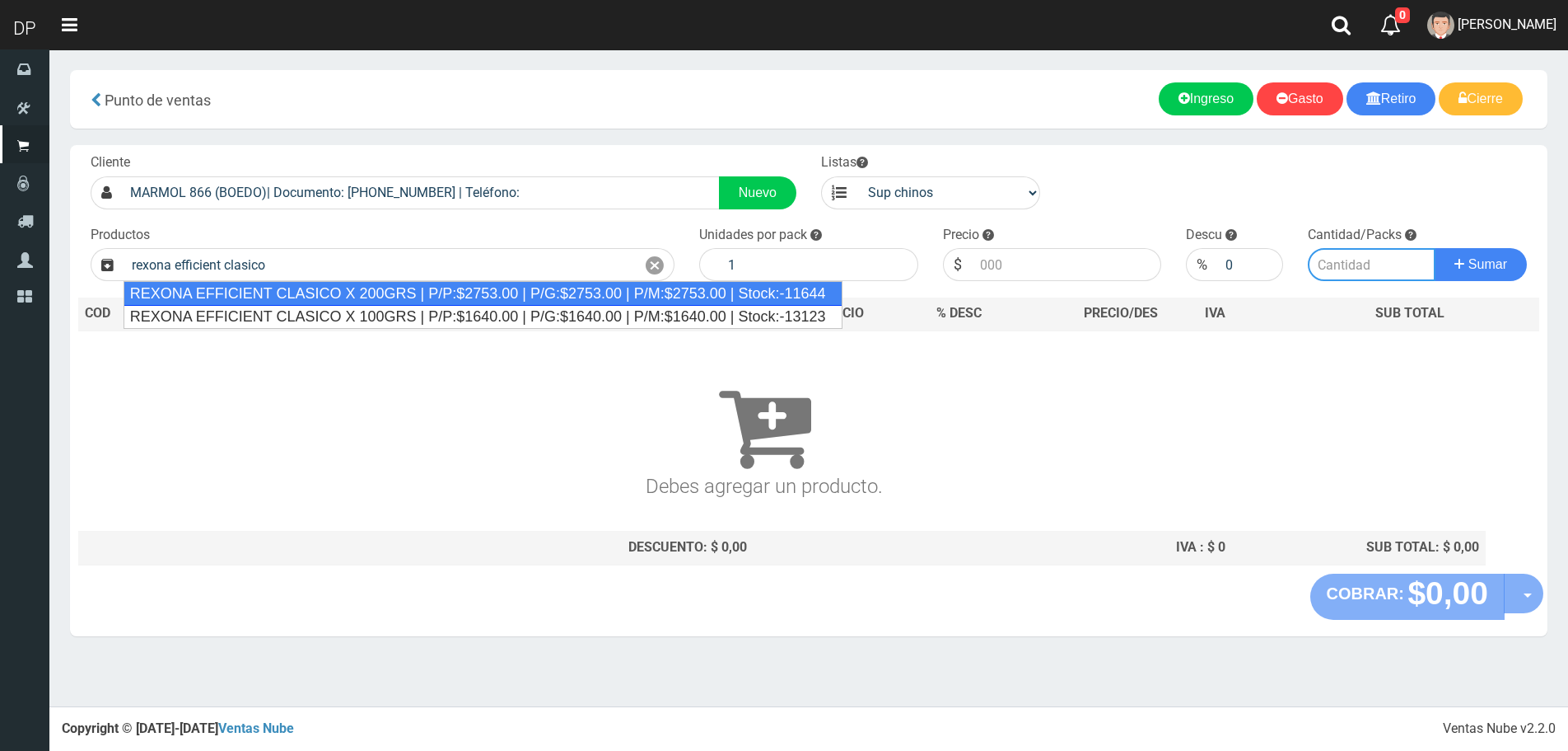
type input "REXONA EFFICIENT CLASICO X 200GRS | P/P:$2753.00 | P/G:$2753.00 | P/M:$2753.00 …"
type input "12"
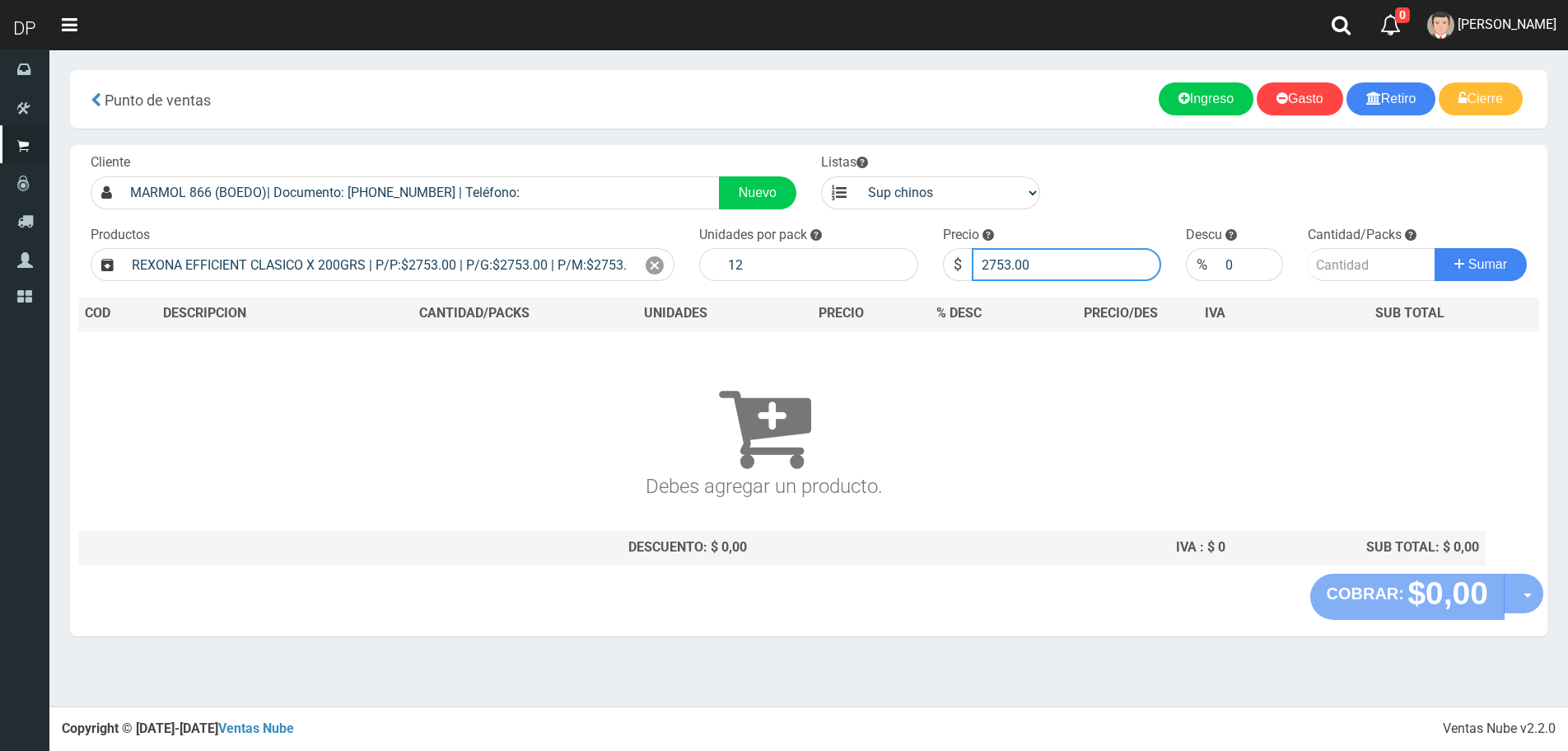
click at [1048, 274] on input "2753.00" at bounding box center [1067, 264] width 190 height 33
type input "2615"
type input "2615.35"
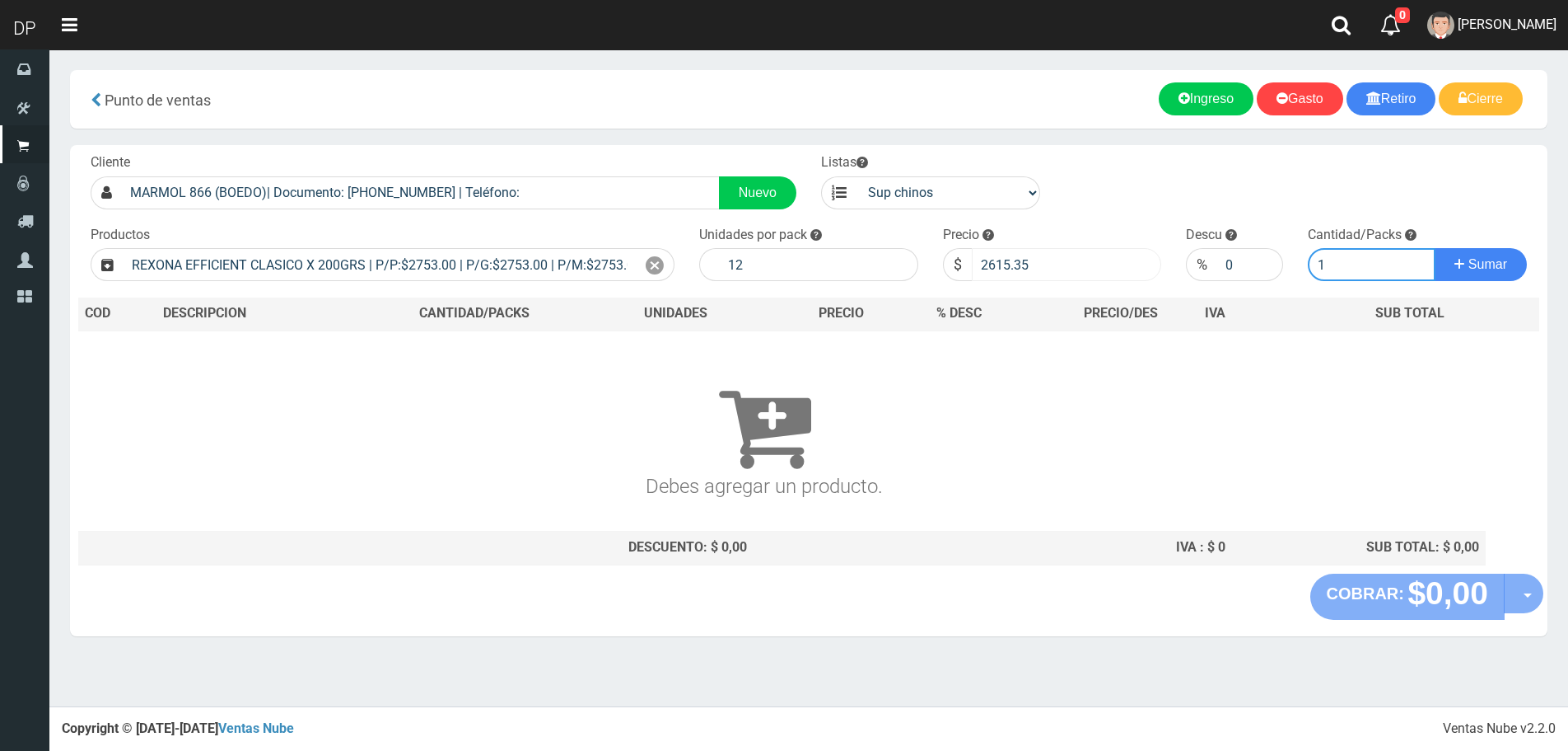
type input "1"
click at [1435, 248] on button "Sumar" at bounding box center [1481, 264] width 92 height 33
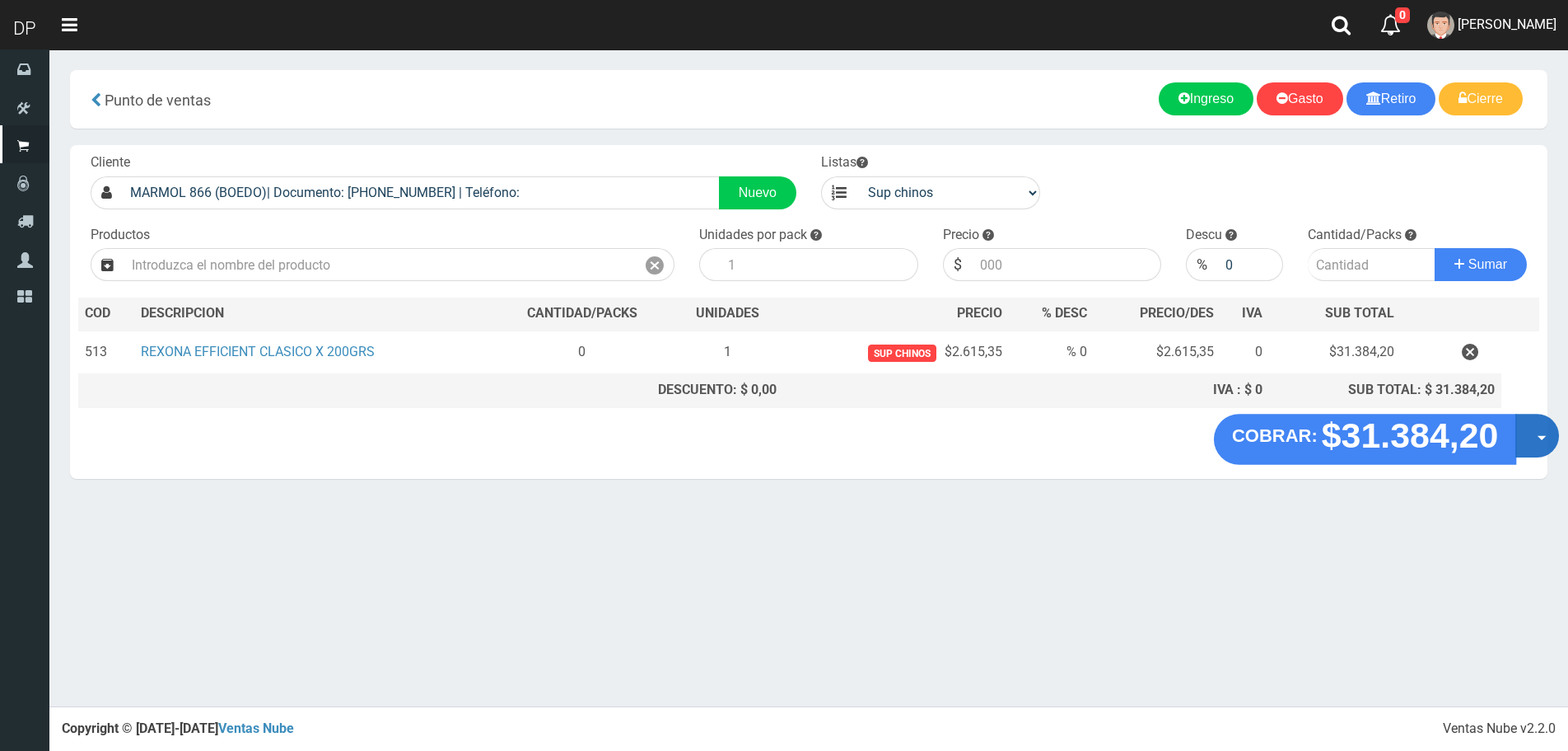
click at [1530, 440] on button "Opciones" at bounding box center [1537, 435] width 43 height 43
click at [1517, 440] on link "Hacer Devolucion" at bounding box center [1484, 441] width 148 height 38
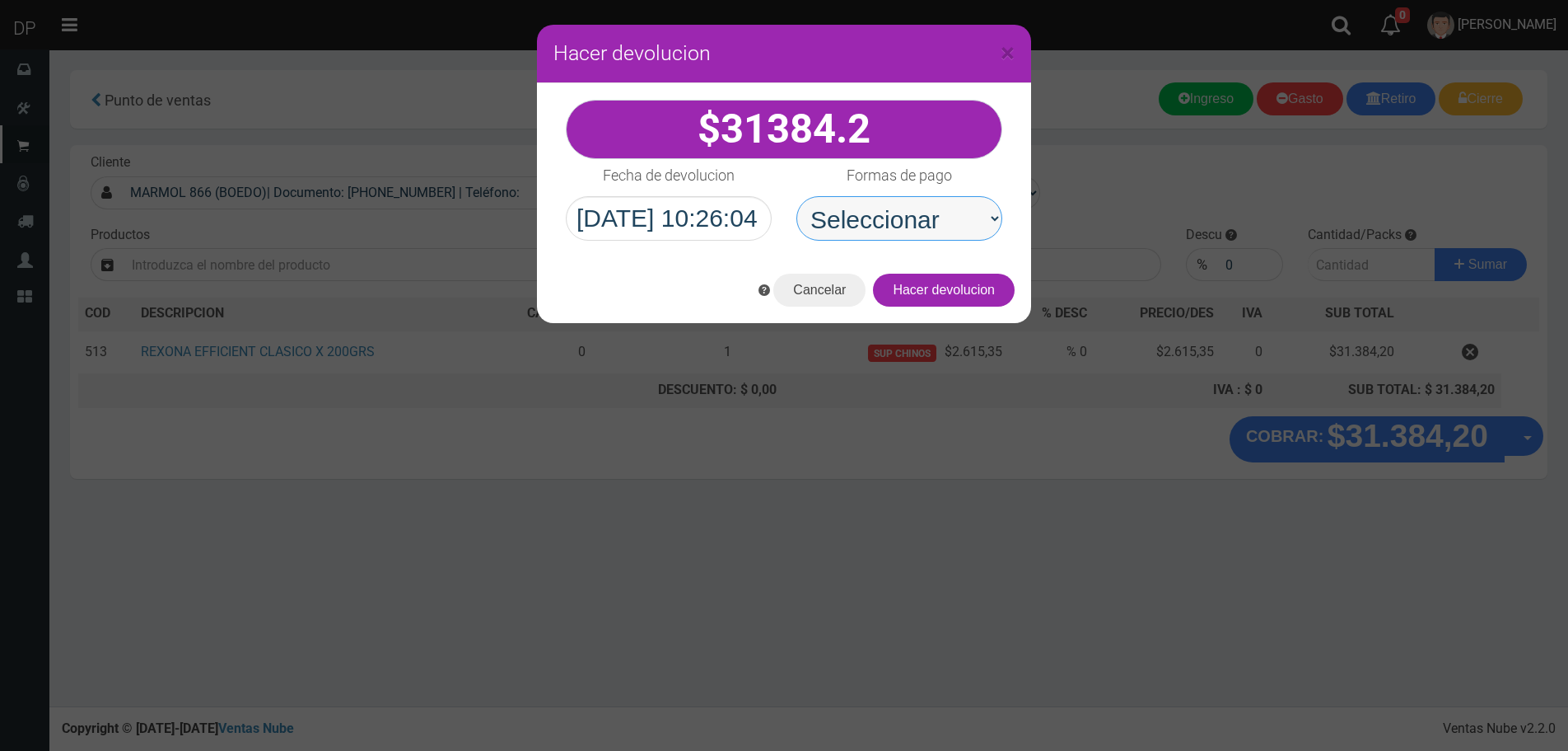
click at [933, 220] on select "Seleccionar Efectivo Tarjeta de Crédito Depósito Débito" at bounding box center [899, 218] width 206 height 44
select select "Efectivo"
click at [797, 196] on select "Seleccionar Efectivo Tarjeta de Crédito Depósito Débito" at bounding box center [899, 218] width 206 height 44
click at [962, 282] on button "Hacer devolucion" at bounding box center [944, 289] width 141 height 33
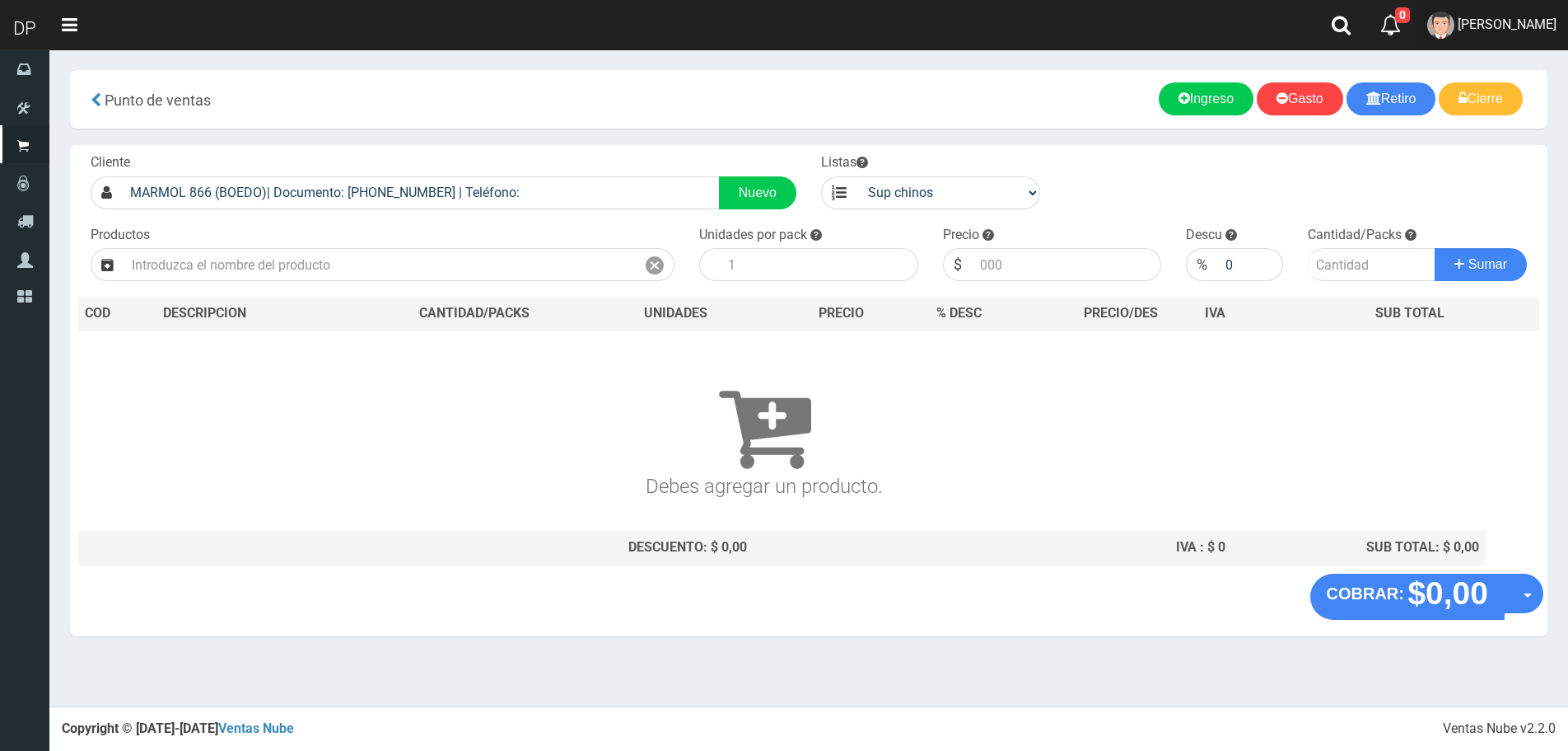
click at [1521, 35] on link "[PERSON_NAME]" at bounding box center [1492, 24] width 153 height 50
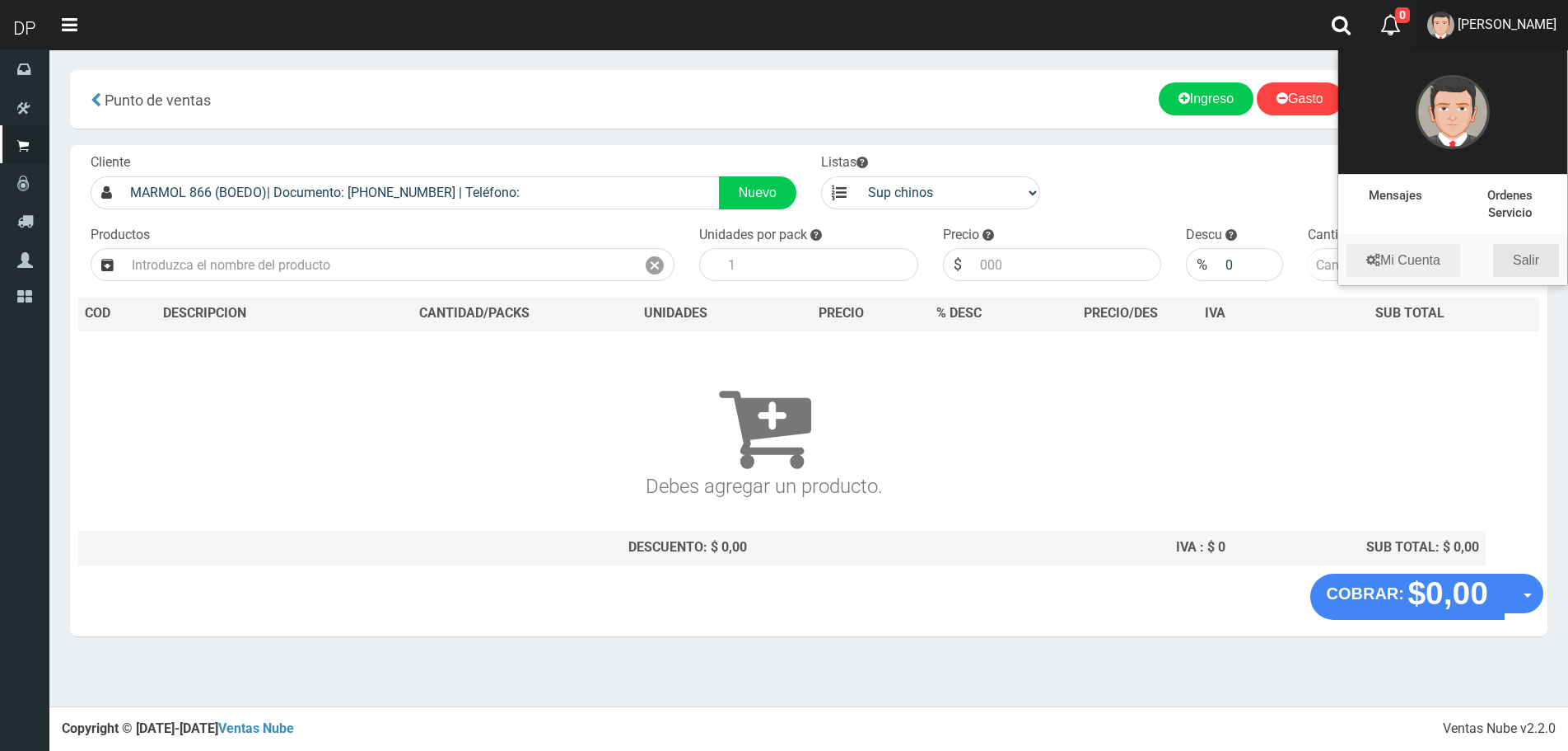
drag, startPoint x: 1534, startPoint y: 269, endPoint x: 1519, endPoint y: 246, distance: 27.5
click at [1535, 269] on link "Salir" at bounding box center [1527, 260] width 66 height 33
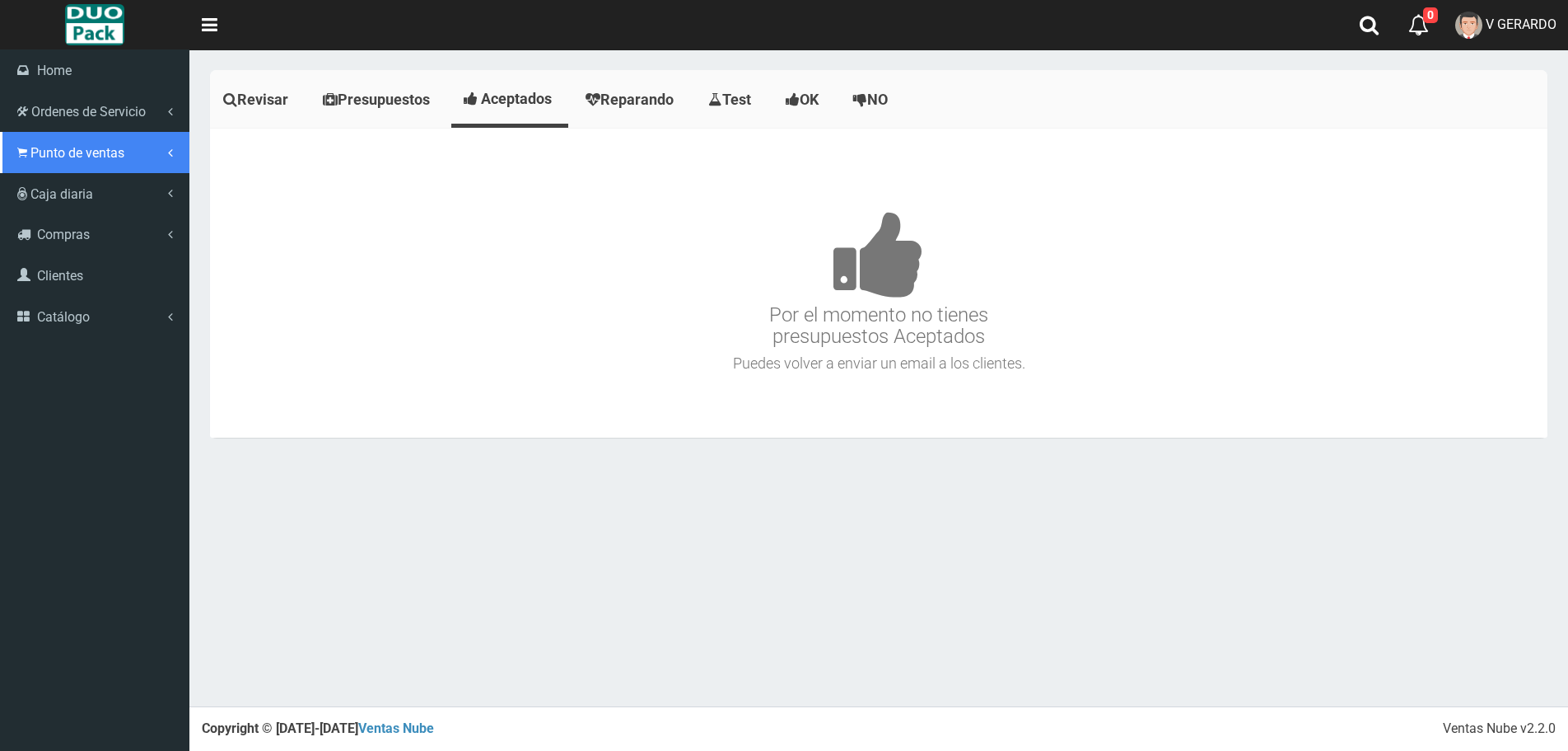
click at [71, 152] on span "Punto de ventas" at bounding box center [77, 153] width 94 height 16
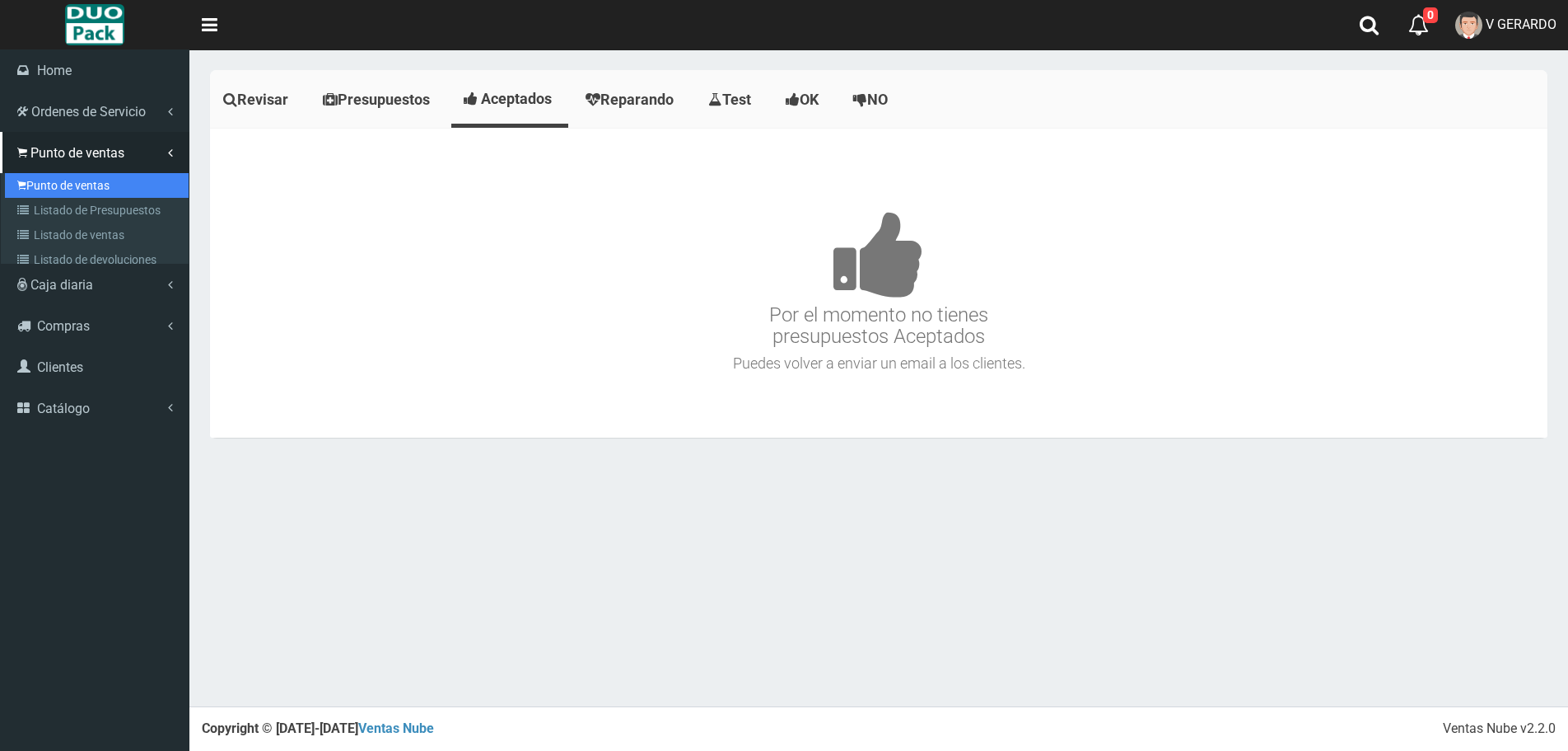
click at [68, 179] on link "Punto de ventas" at bounding box center [96, 186] width 184 height 24
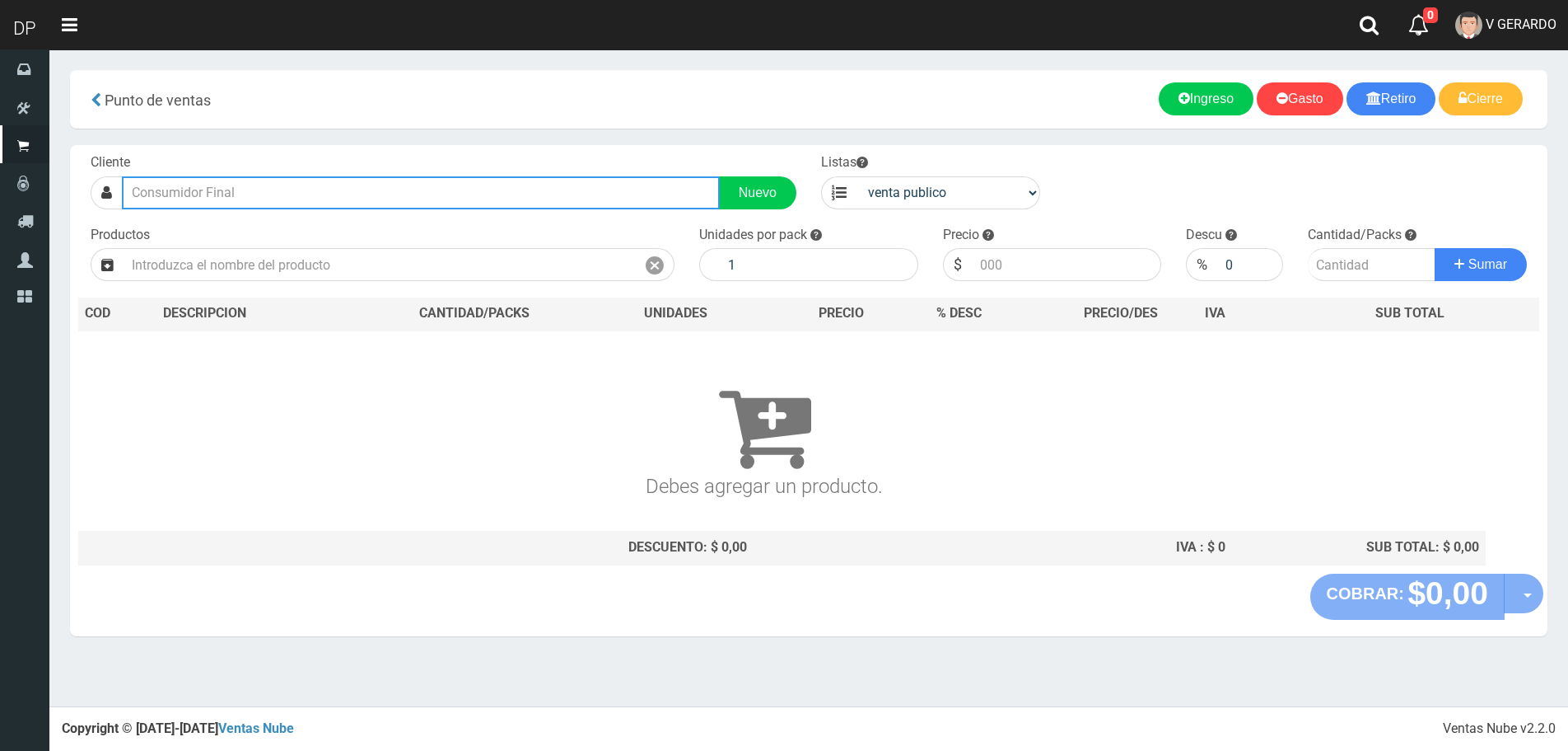
click at [384, 202] on input "text" at bounding box center [420, 192] width 598 height 33
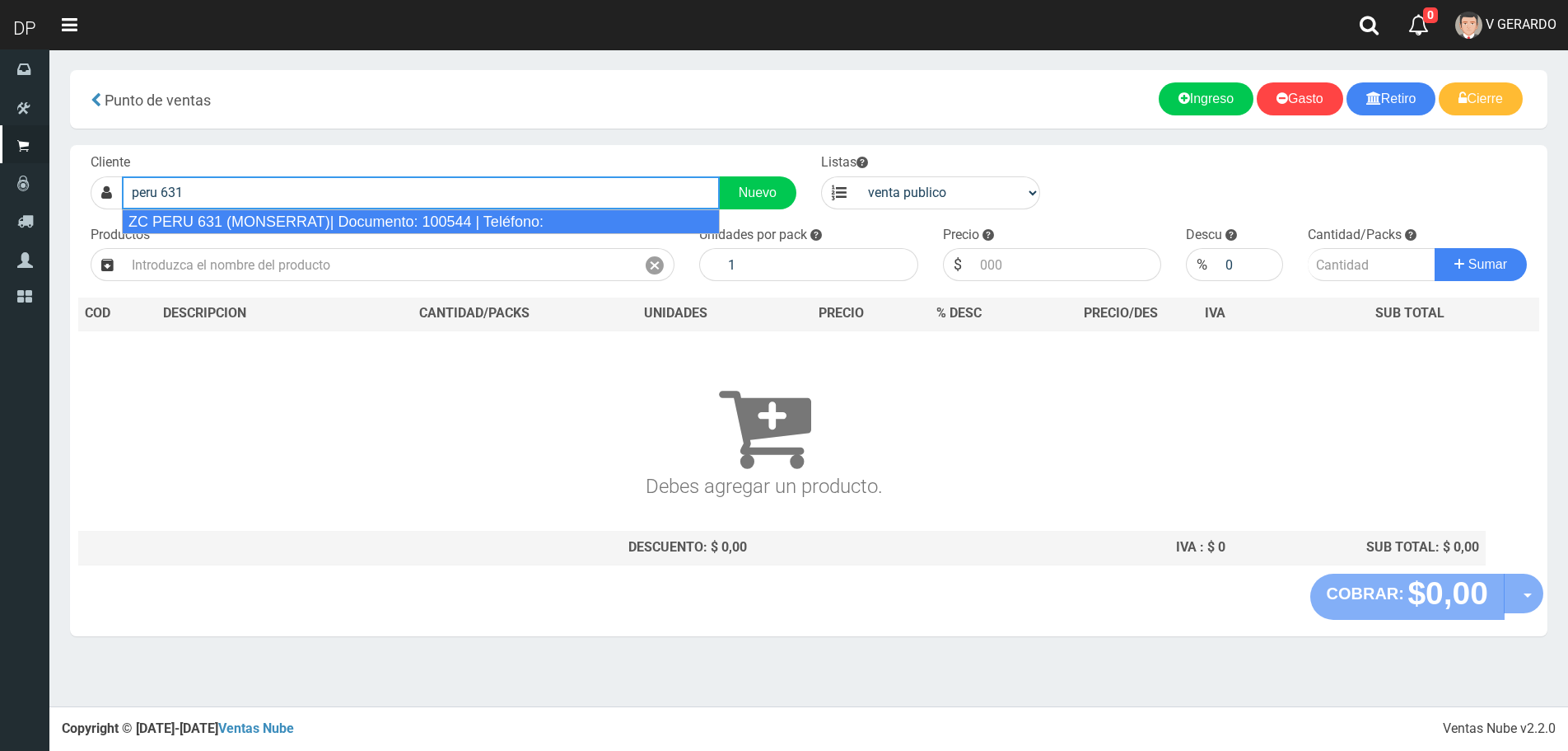
click at [391, 220] on div "ZC PERU 631 (MONSERRAT)| Documento: 100544 | Teléfono:" at bounding box center [420, 221] width 598 height 24
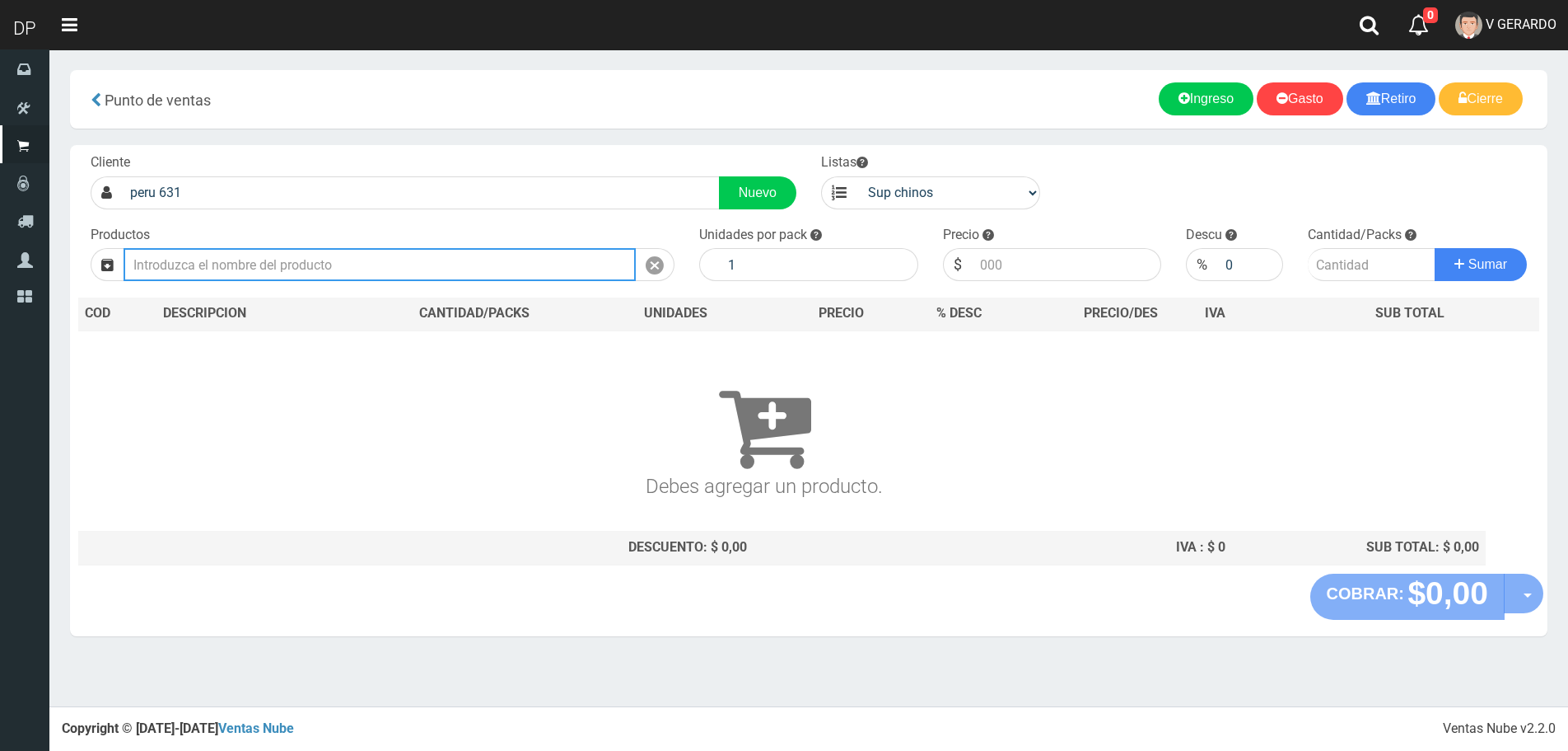
type input "ZC PERU 631 (MONSERRAT)| Documento: 100544 | Teléfono:"
select select "2"
click at [367, 259] on input "text" at bounding box center [380, 264] width 512 height 33
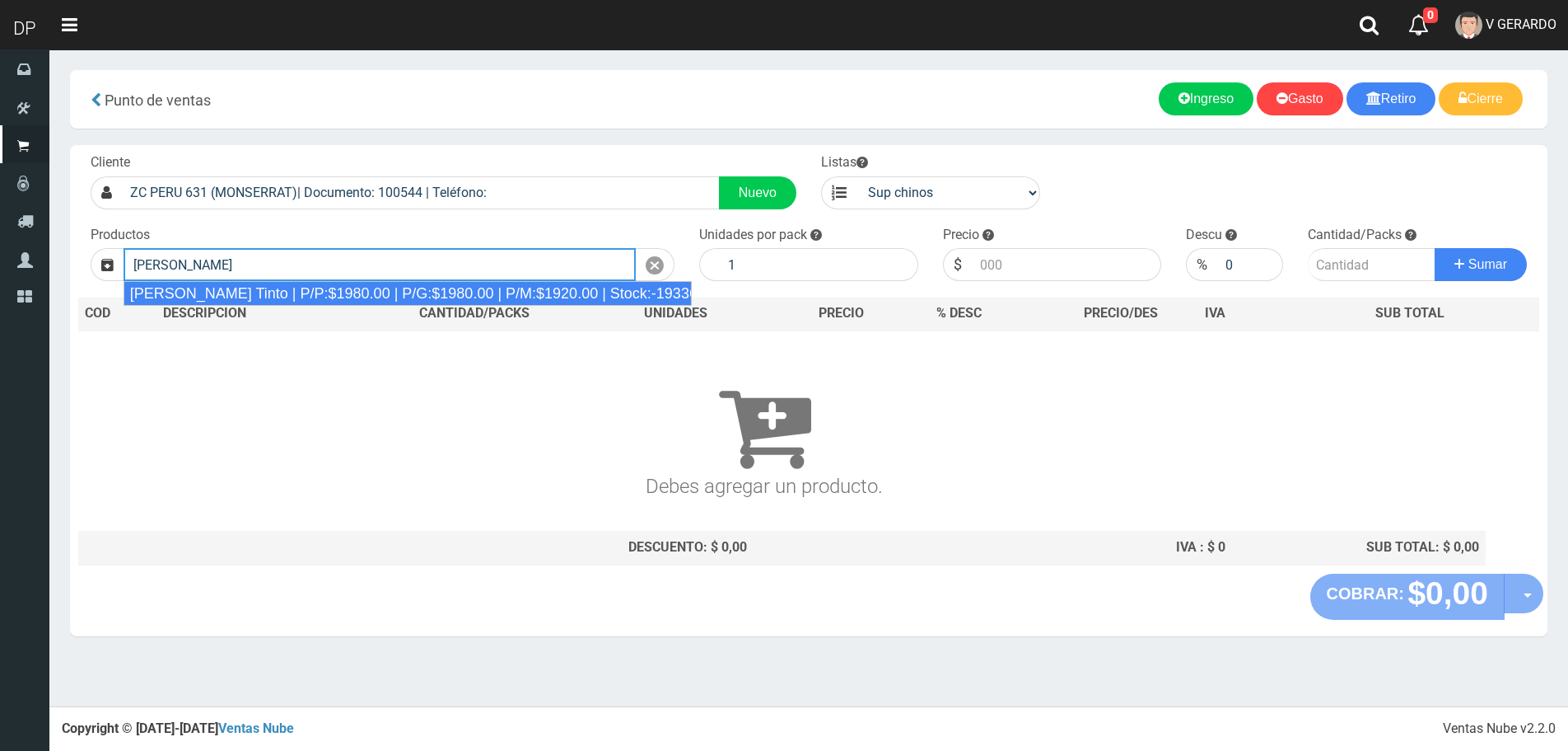
click at [342, 300] on div "Viñas de Balbo Tinto | P/P:$1980.00 | P/G:$1980.00 | P/M:$1920.00 | Stock:-19336" at bounding box center [407, 293] width 568 height 24
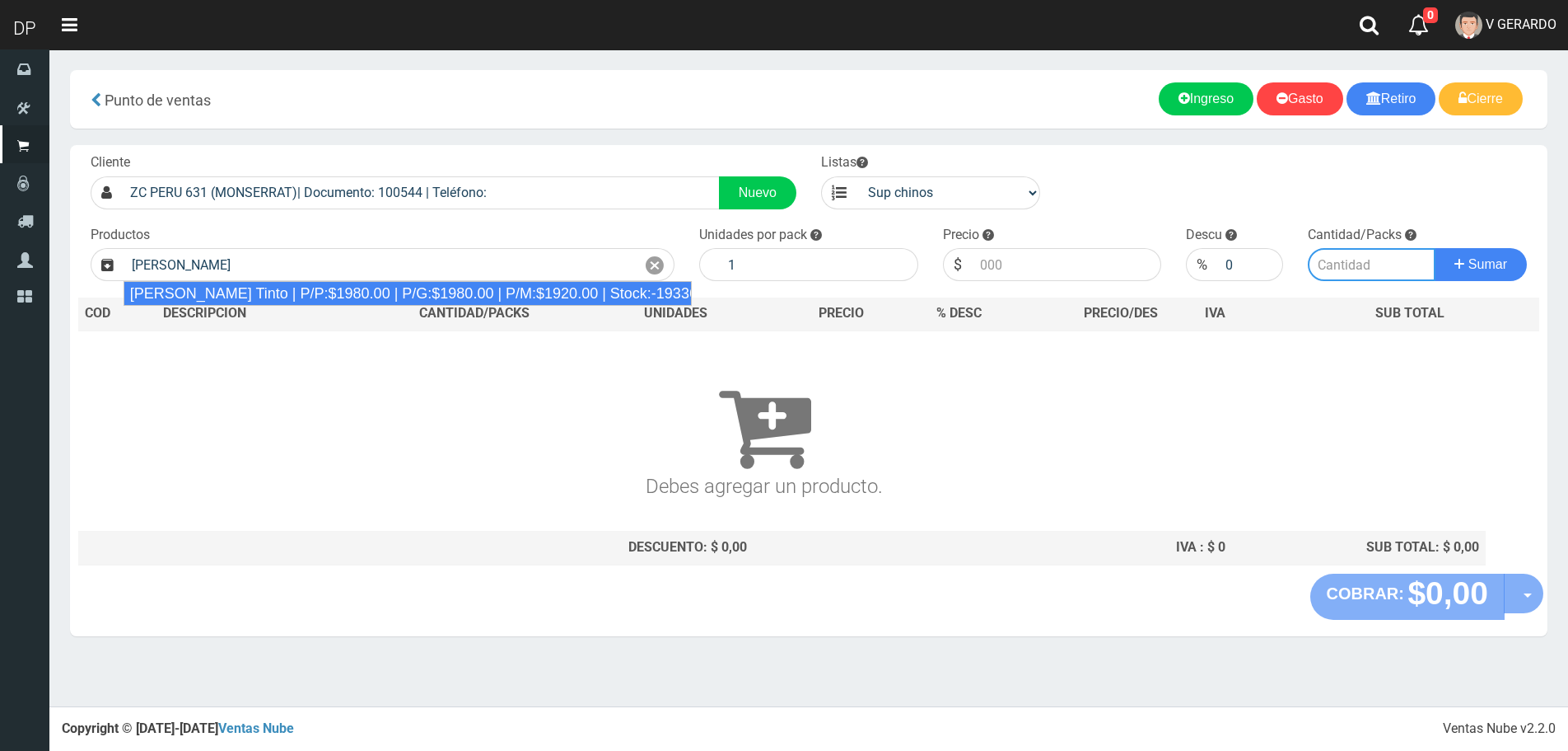
type input "Viñas de Balbo Tinto | P/P:$1980.00 | P/G:$1980.00 | P/M:$1920.00 | Stock:-19336"
type input "6"
type input "1980.00"
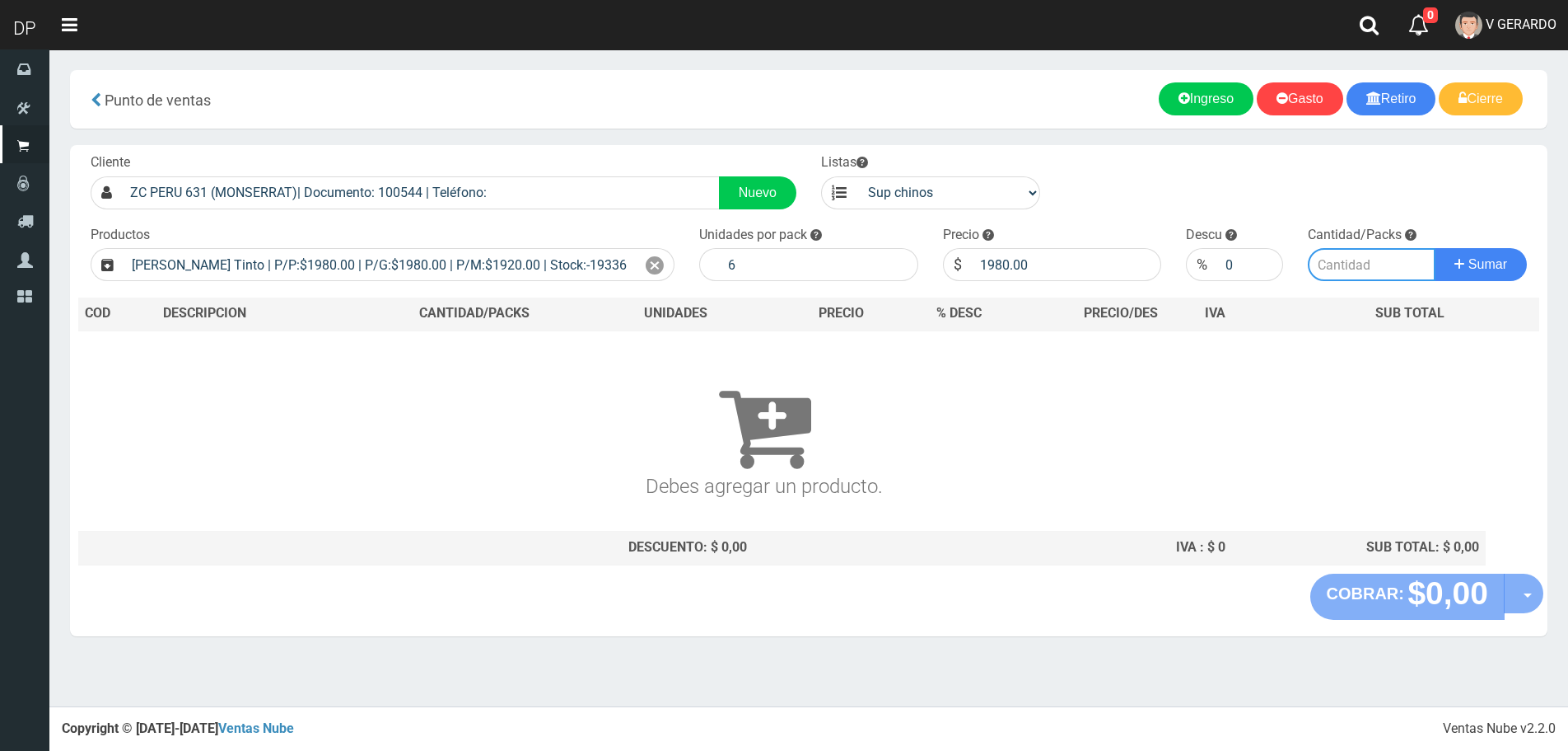
click at [1393, 278] on input "number" at bounding box center [1372, 264] width 128 height 33
type input "5"
click at [1435, 248] on button "Sumar" at bounding box center [1481, 264] width 92 height 33
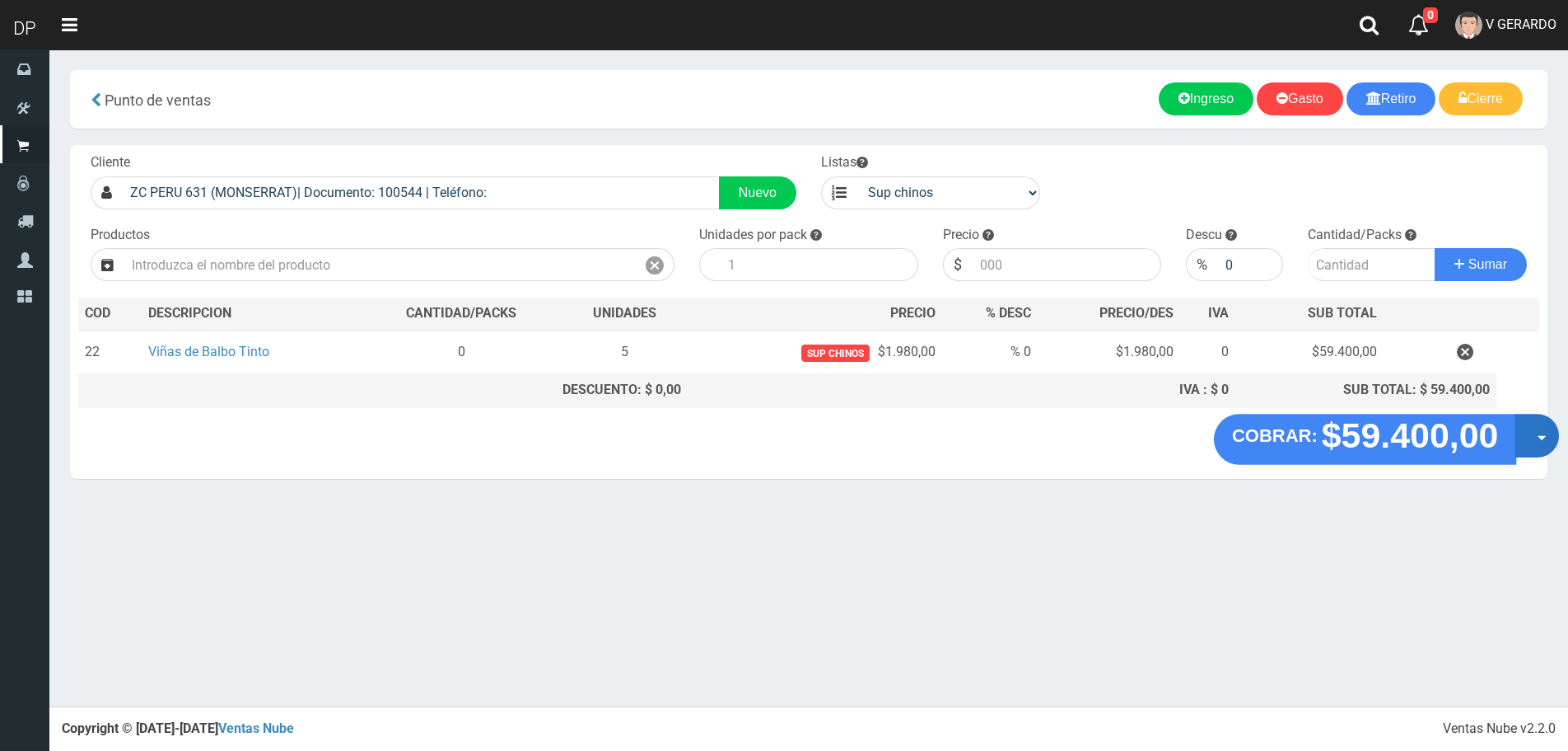
click at [1538, 433] on button "Opciones" at bounding box center [1537, 435] width 43 height 43
click at [1523, 439] on link "Hacer Devolucion" at bounding box center [1484, 441] width 148 height 38
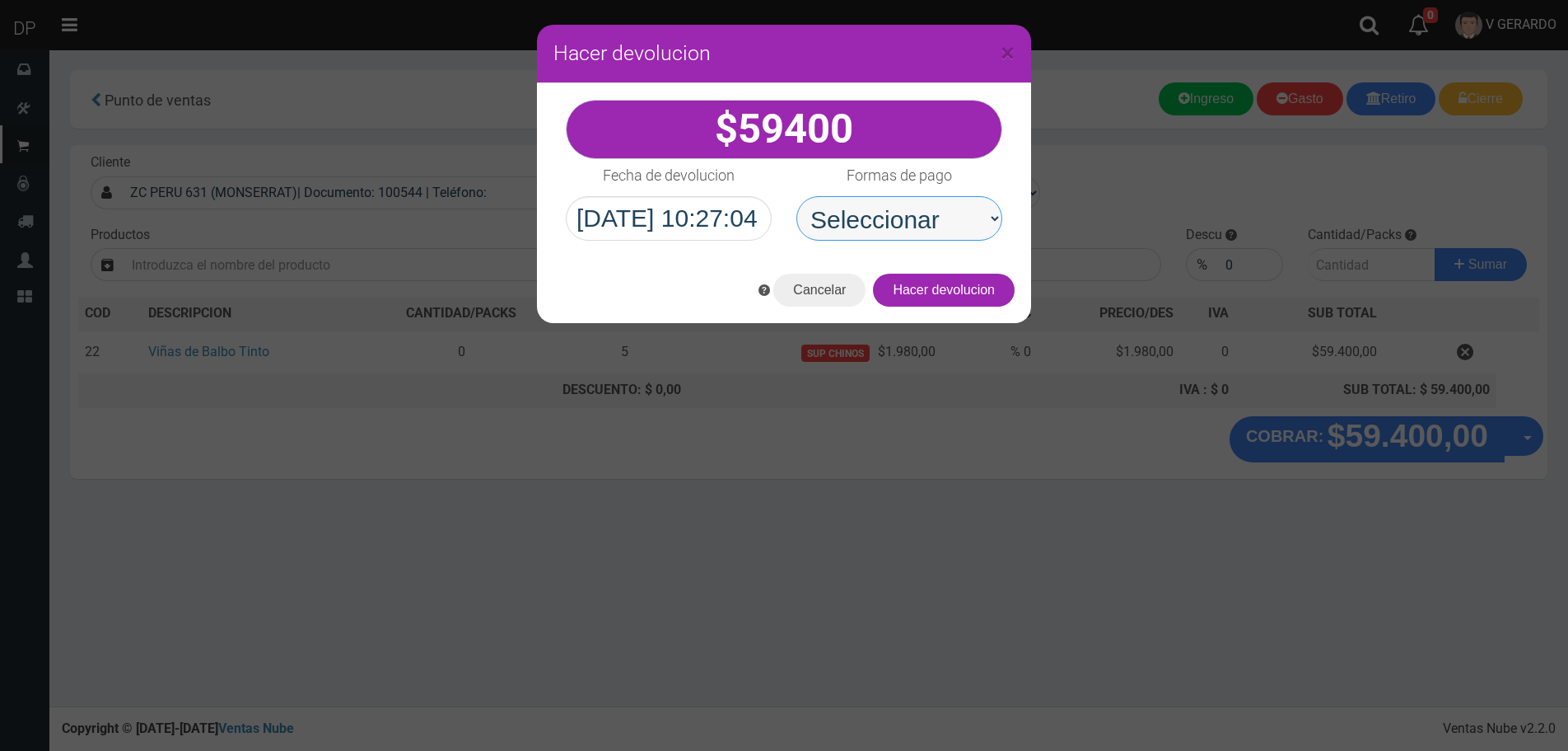
click at [876, 237] on select "Seleccionar Efectivo Tarjeta de Crédito Depósito Débito" at bounding box center [899, 218] width 206 height 44
select select "Efectivo"
click at [797, 196] on select "Seleccionar Efectivo Tarjeta de Crédito Depósito Débito" at bounding box center [899, 218] width 206 height 44
click at [952, 297] on button "Hacer devolucion" at bounding box center [944, 289] width 141 height 33
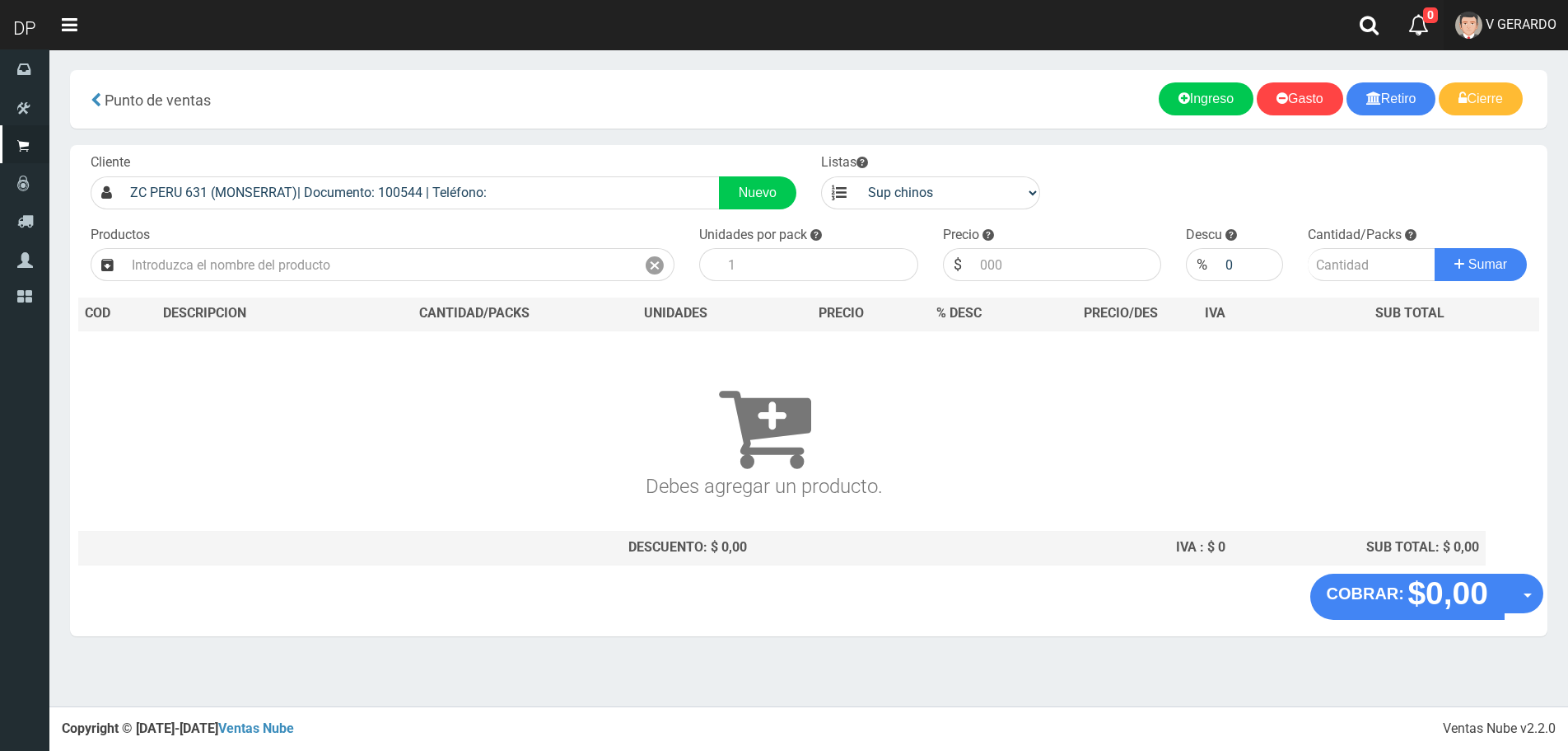
click at [1541, 20] on span "V GERARDO" at bounding box center [1521, 24] width 71 height 16
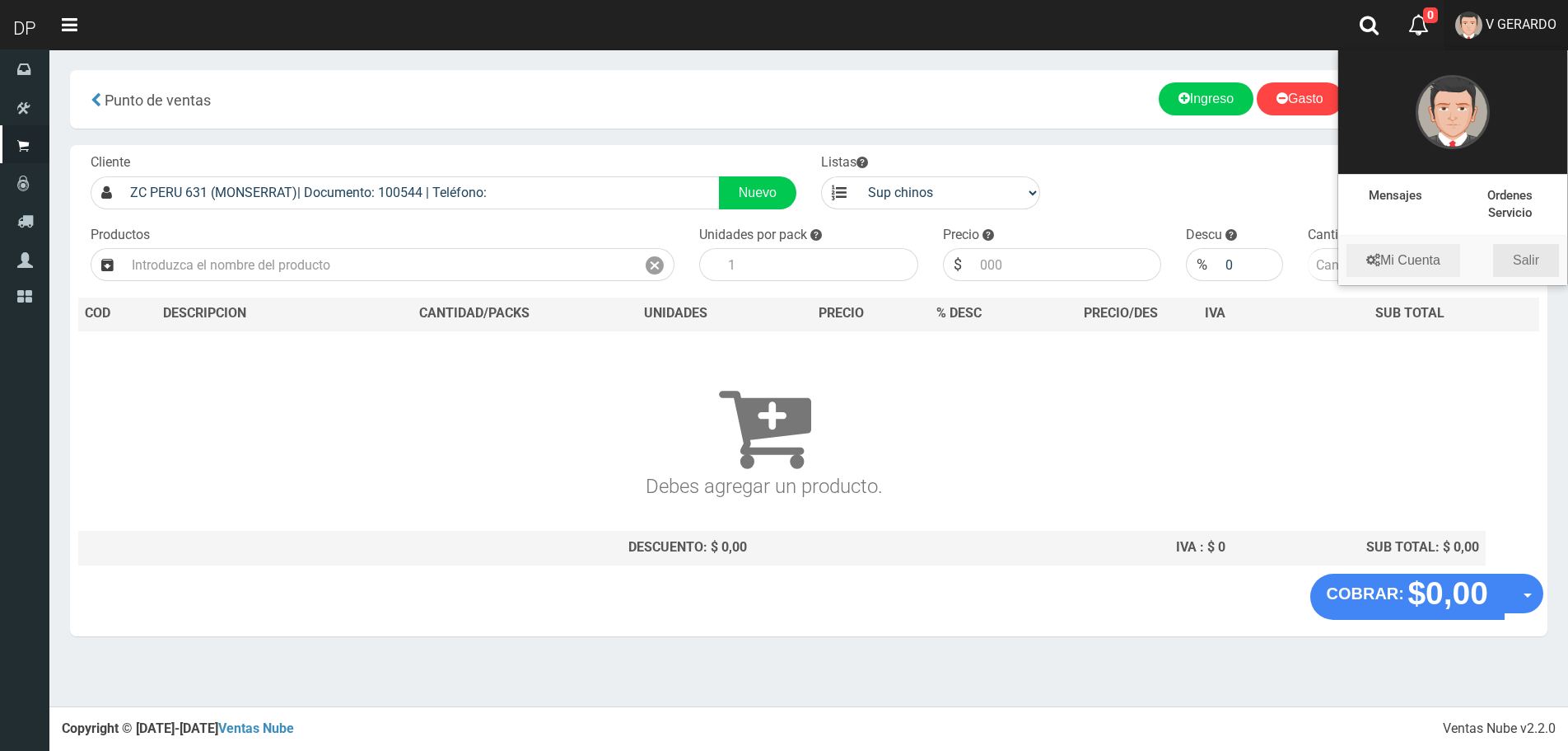
click at [1539, 257] on link "Salir" at bounding box center [1527, 260] width 66 height 33
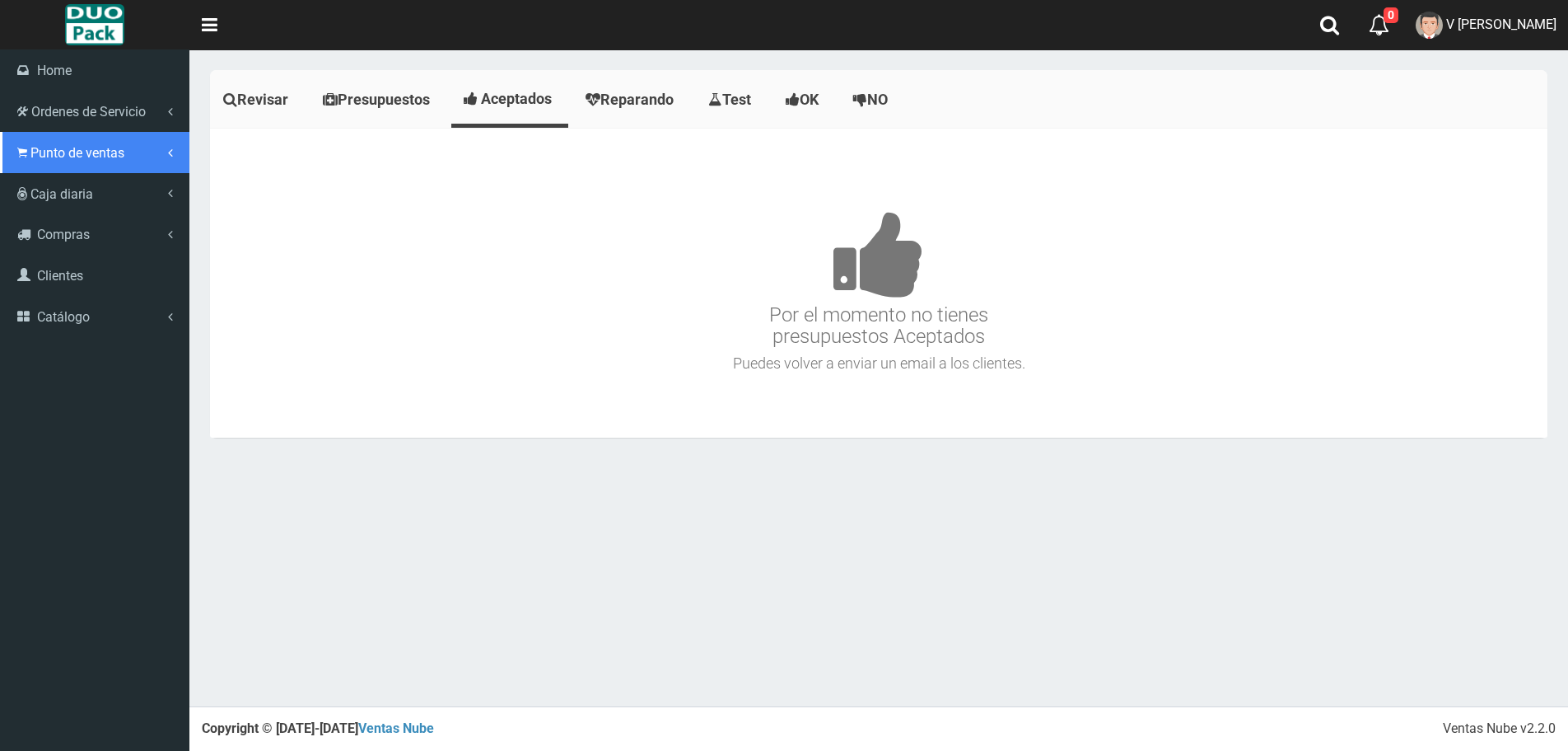
click at [68, 158] on span "Punto de ventas" at bounding box center [77, 153] width 94 height 16
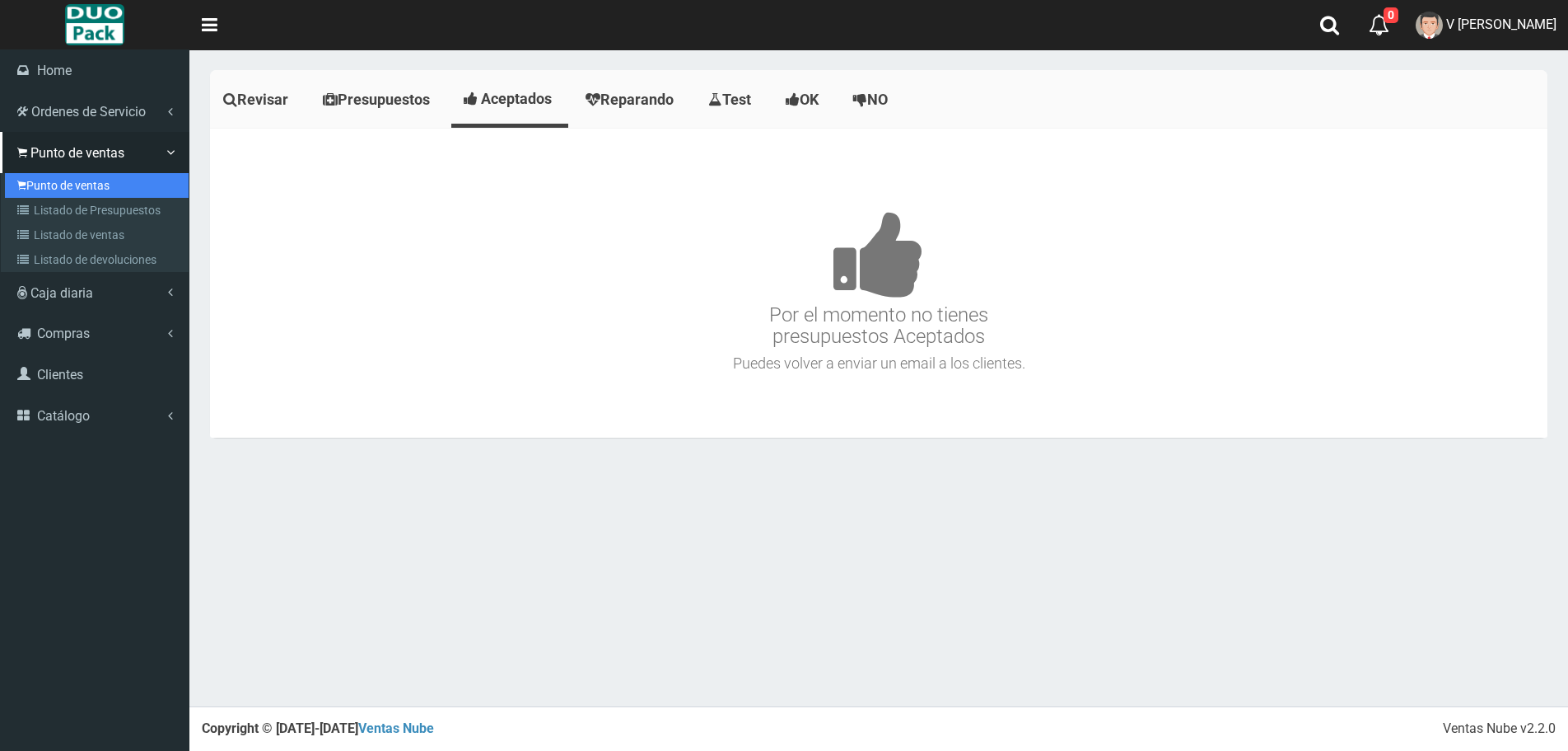
click at [81, 180] on link "Punto de ventas" at bounding box center [96, 186] width 184 height 24
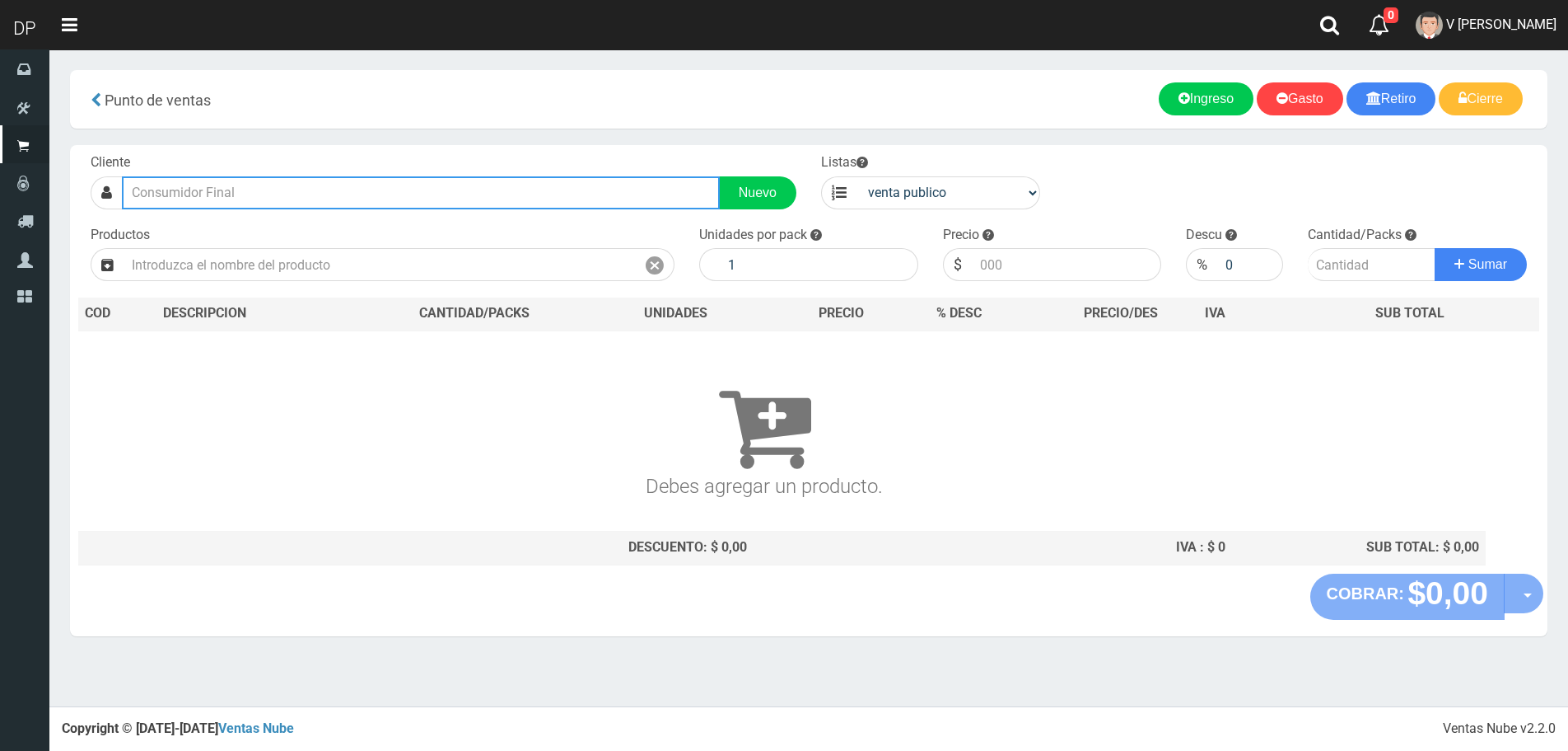
click at [266, 190] on input "text" at bounding box center [420, 192] width 598 height 33
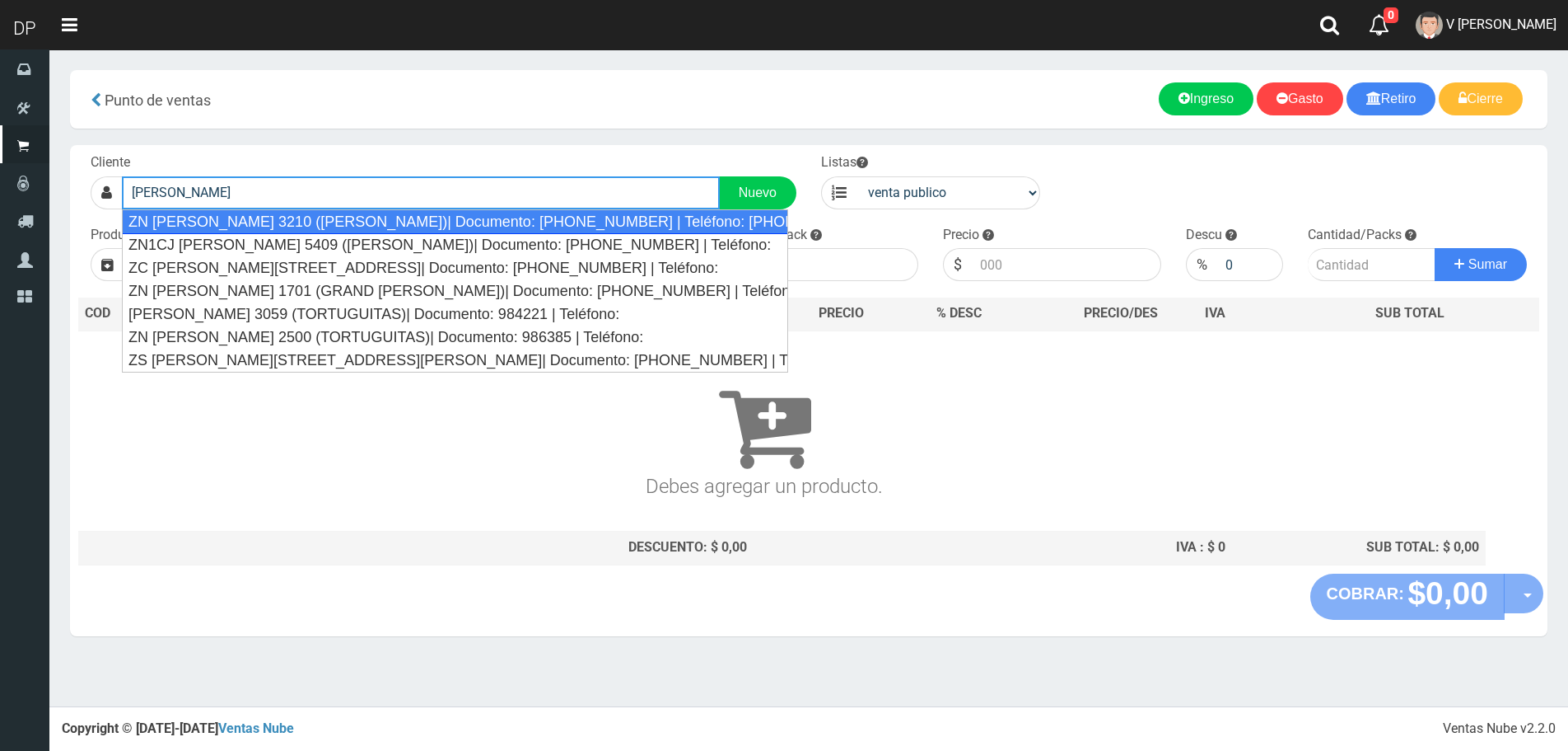
click at [292, 214] on div "ZN JOSE HERNANDEZ 3210 (BALLESTER)| Documento: 651515415 | Teléfono: 1152269999" at bounding box center [455, 221] width 667 height 24
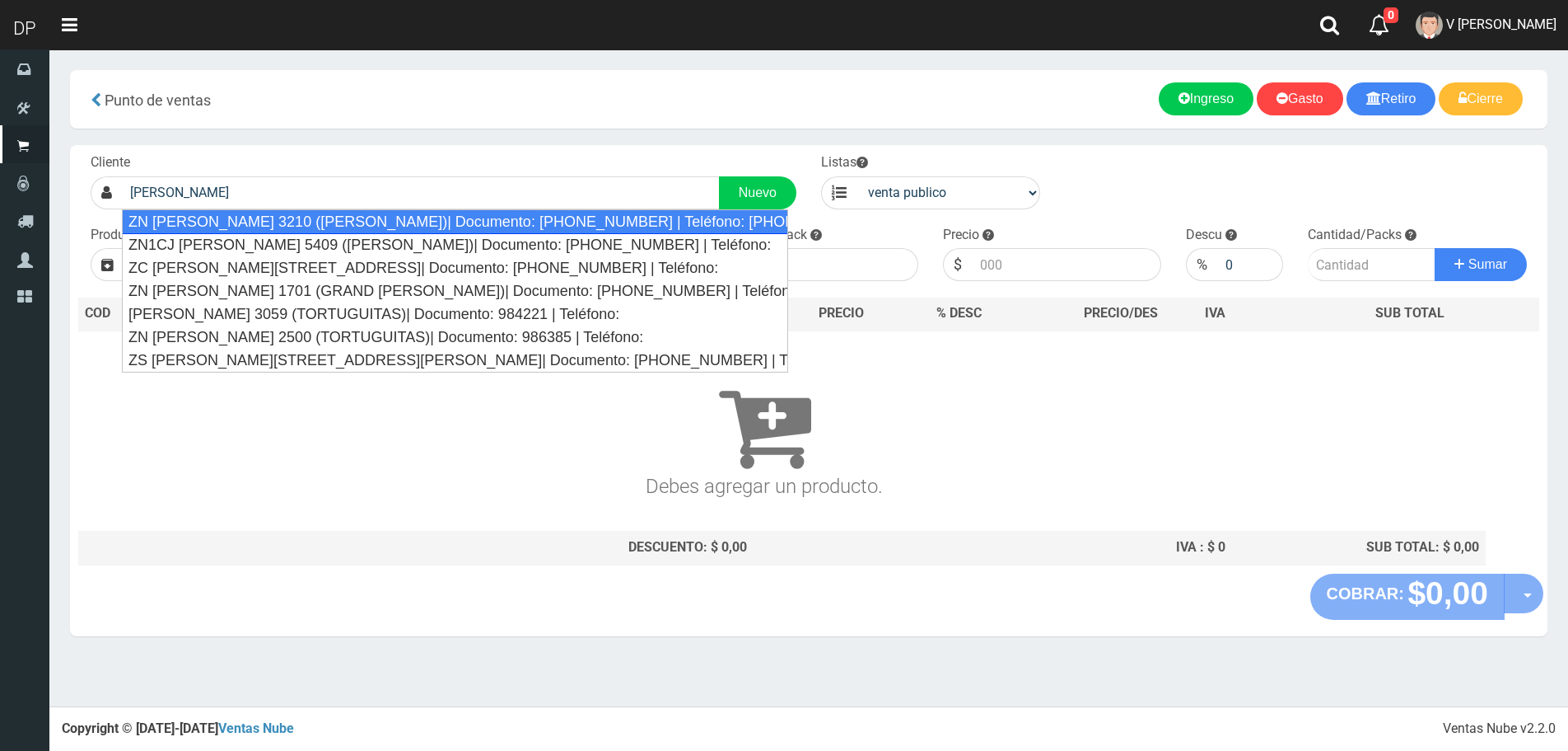
type input "ZN JOSE HERNANDEZ 3210 (BALLESTER)| Documento: 651515415 | Teléfono: 1152269999"
select select "2"
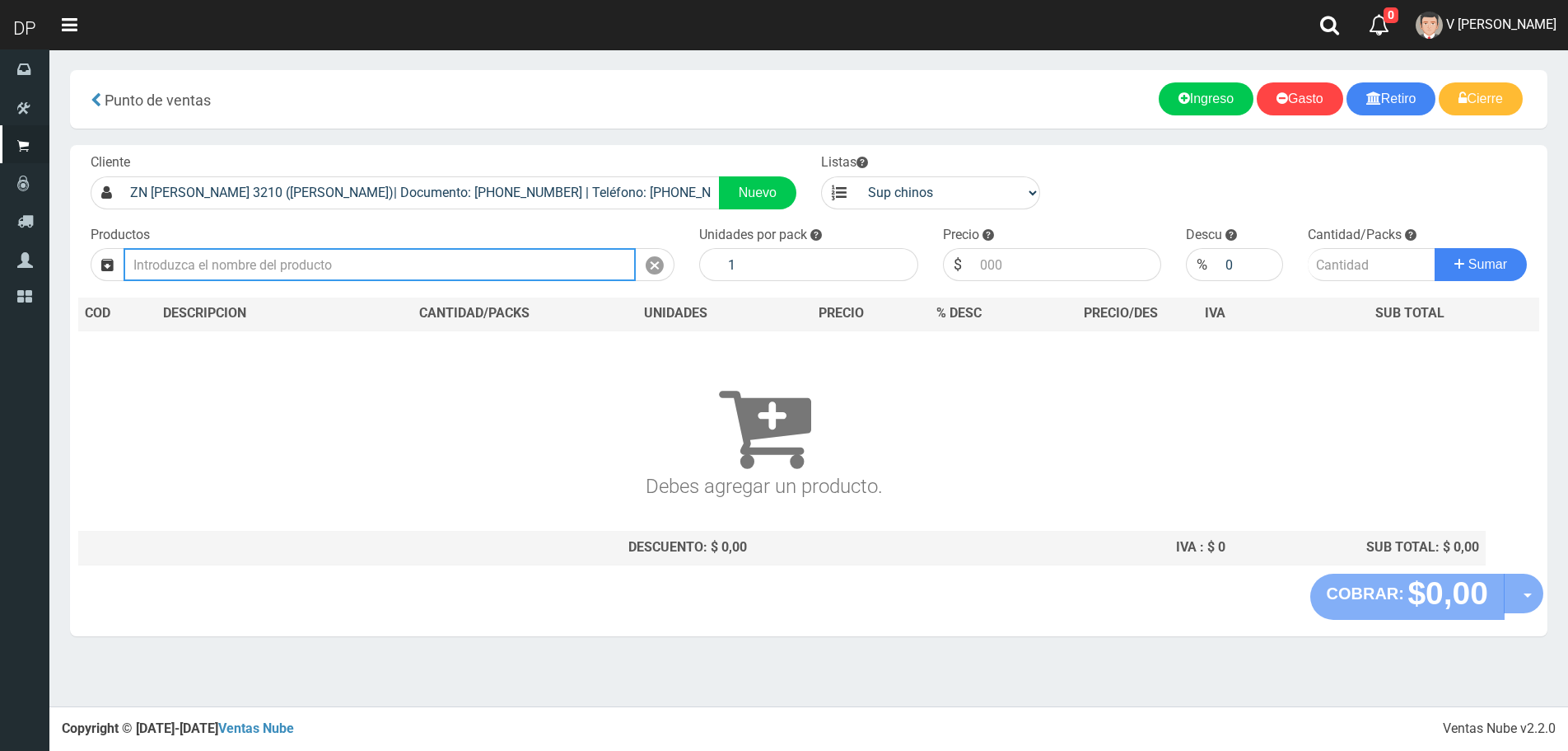
click at [369, 258] on input "text" at bounding box center [380, 264] width 512 height 33
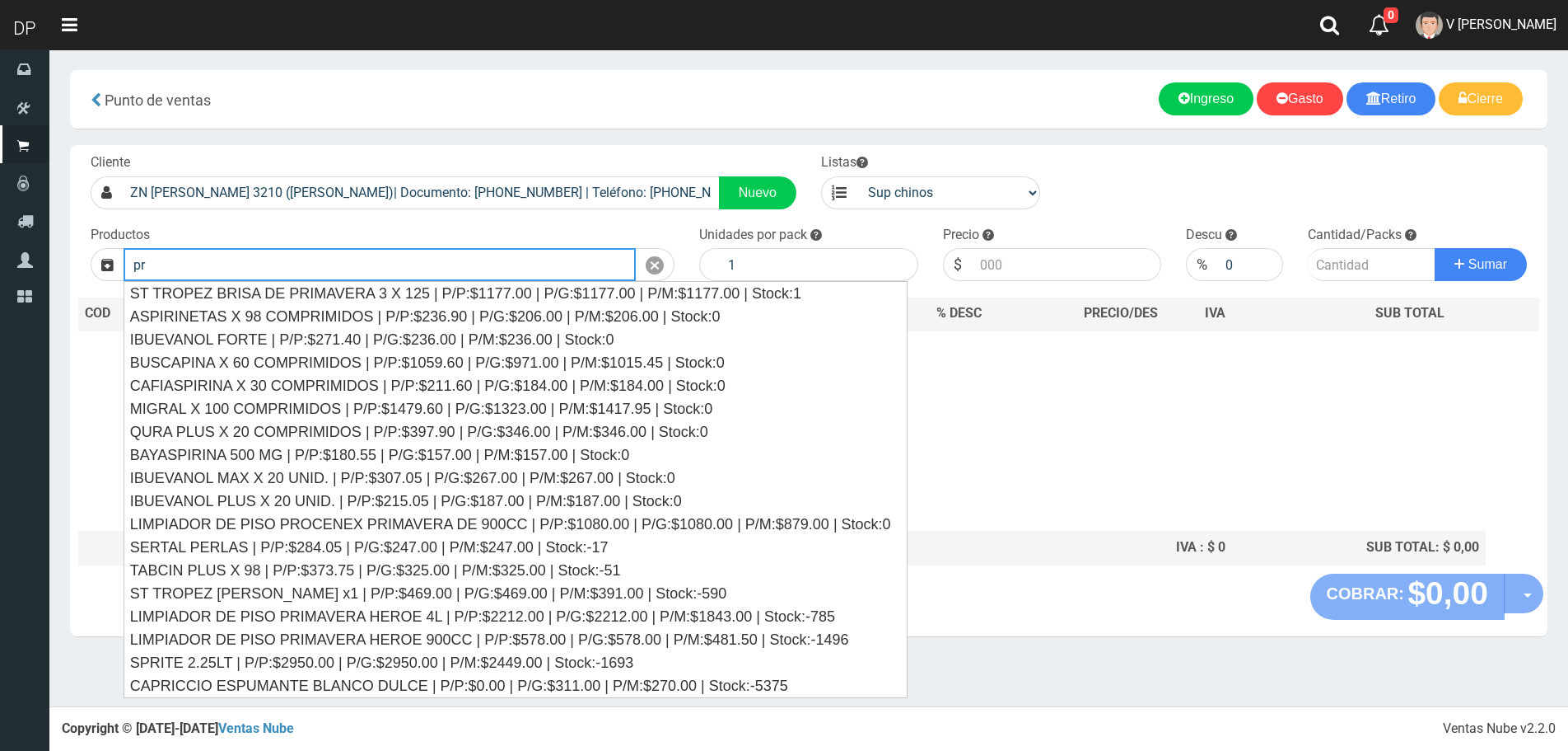
type input "p"
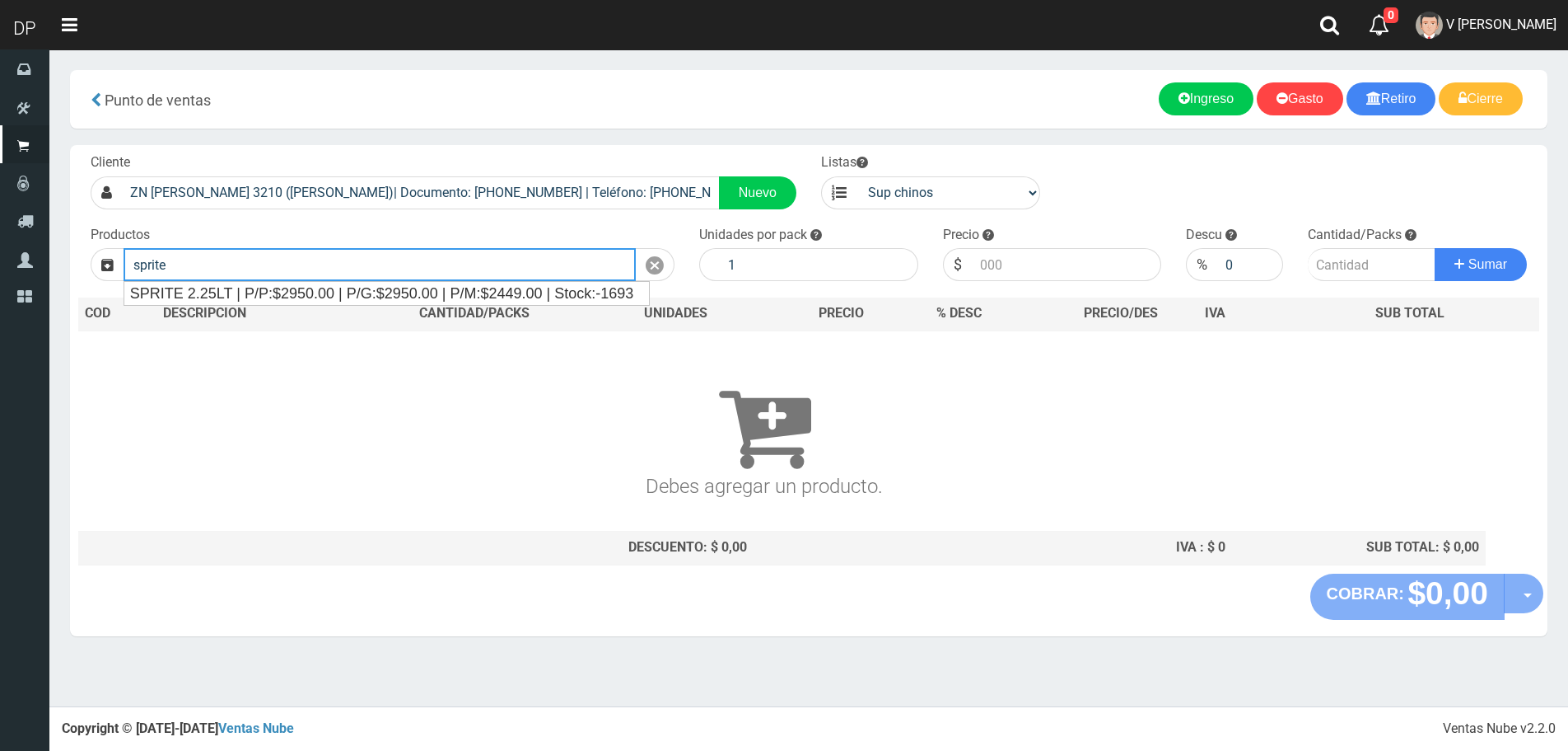
click at [358, 286] on div "SPRITE 2.25LT | P/P:$2950.00 | P/G:$2950.00 | P/M:$2449.00 | Stock:-1693" at bounding box center [387, 293] width 525 height 23
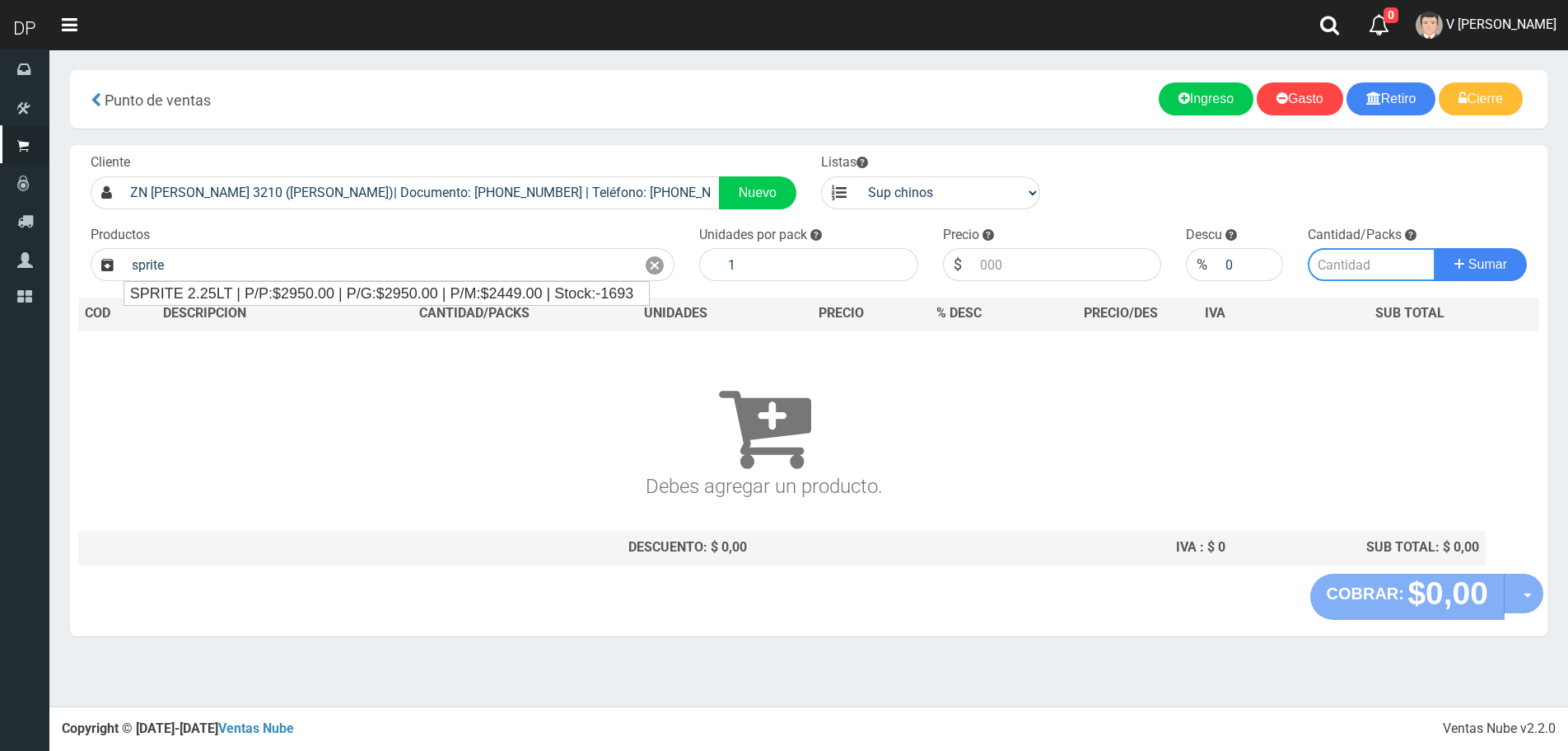
type input "SPRITE 2.25LT | P/P:$2950.00 | P/G:$2950.00 | P/M:$2449.00 | Stock:-1693"
type input "8"
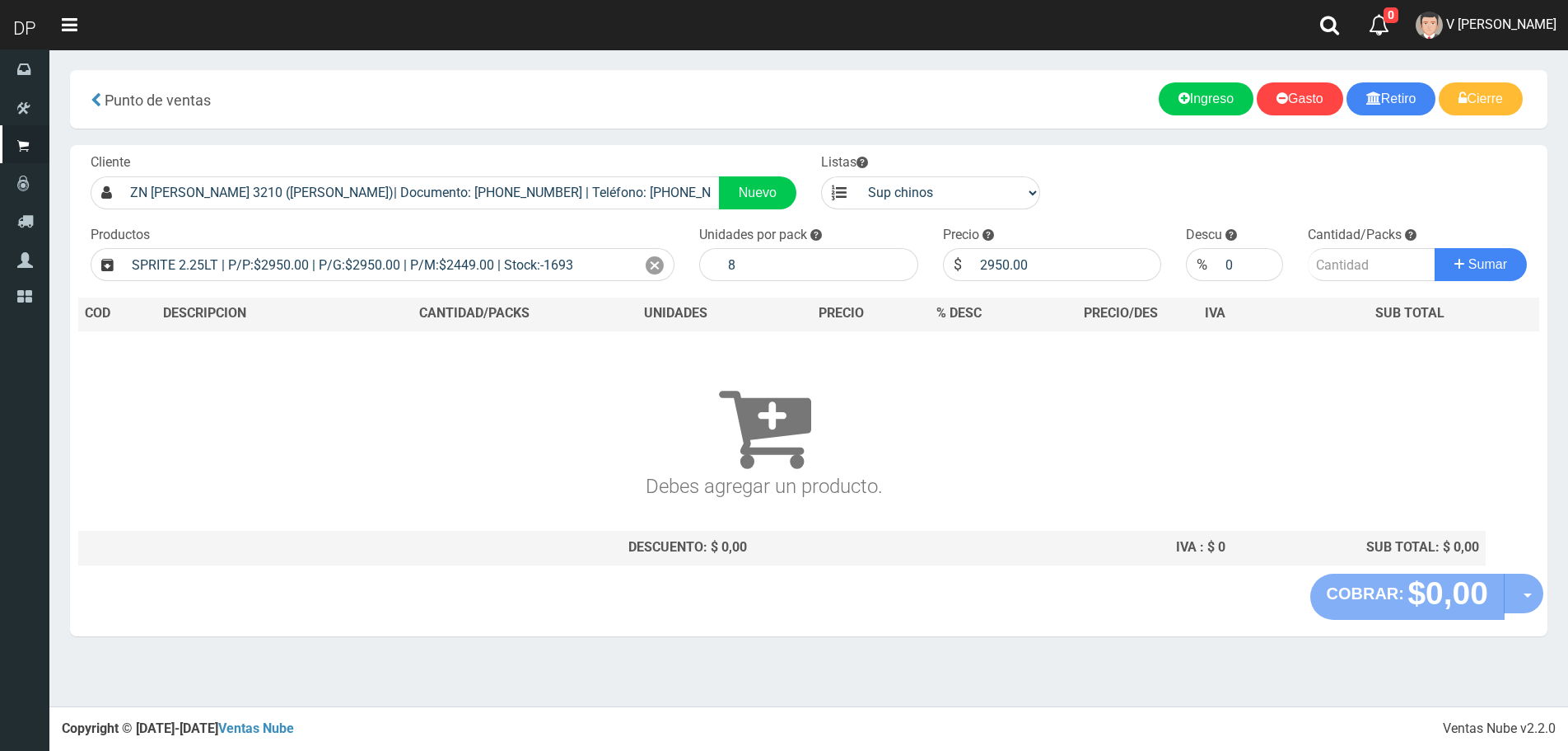
click at [359, 288] on div "Cliente ZN JOSE HERNANDEZ 3210 (BALLESTER)| Documento: 651515415 | Teléfono: 11…" at bounding box center [808, 359] width 1478 height 429
click at [1043, 258] on input "2950.00" at bounding box center [1067, 264] width 190 height 33
type input "2815"
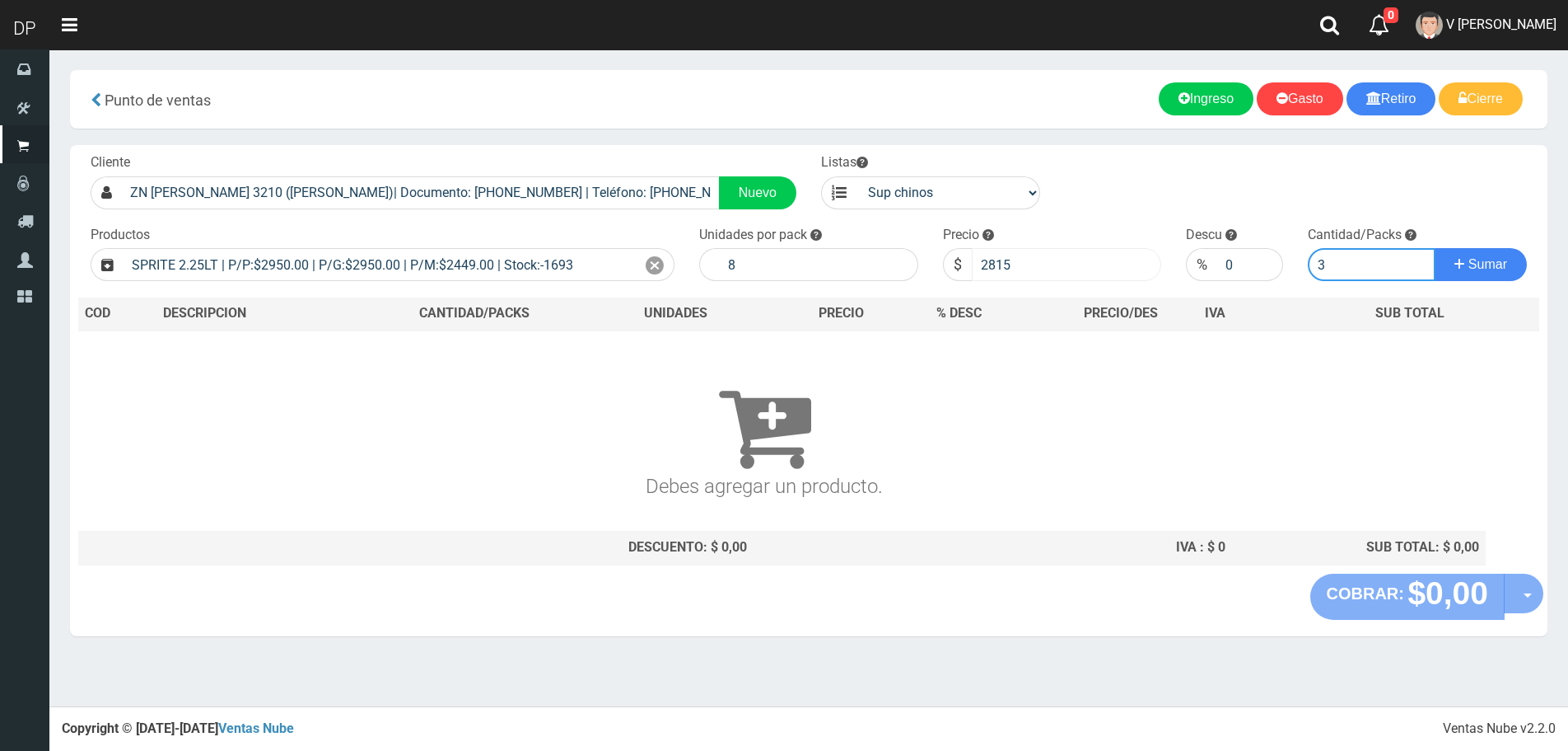
type input "3"
click at [1435, 248] on button "Sumar" at bounding box center [1481, 264] width 92 height 33
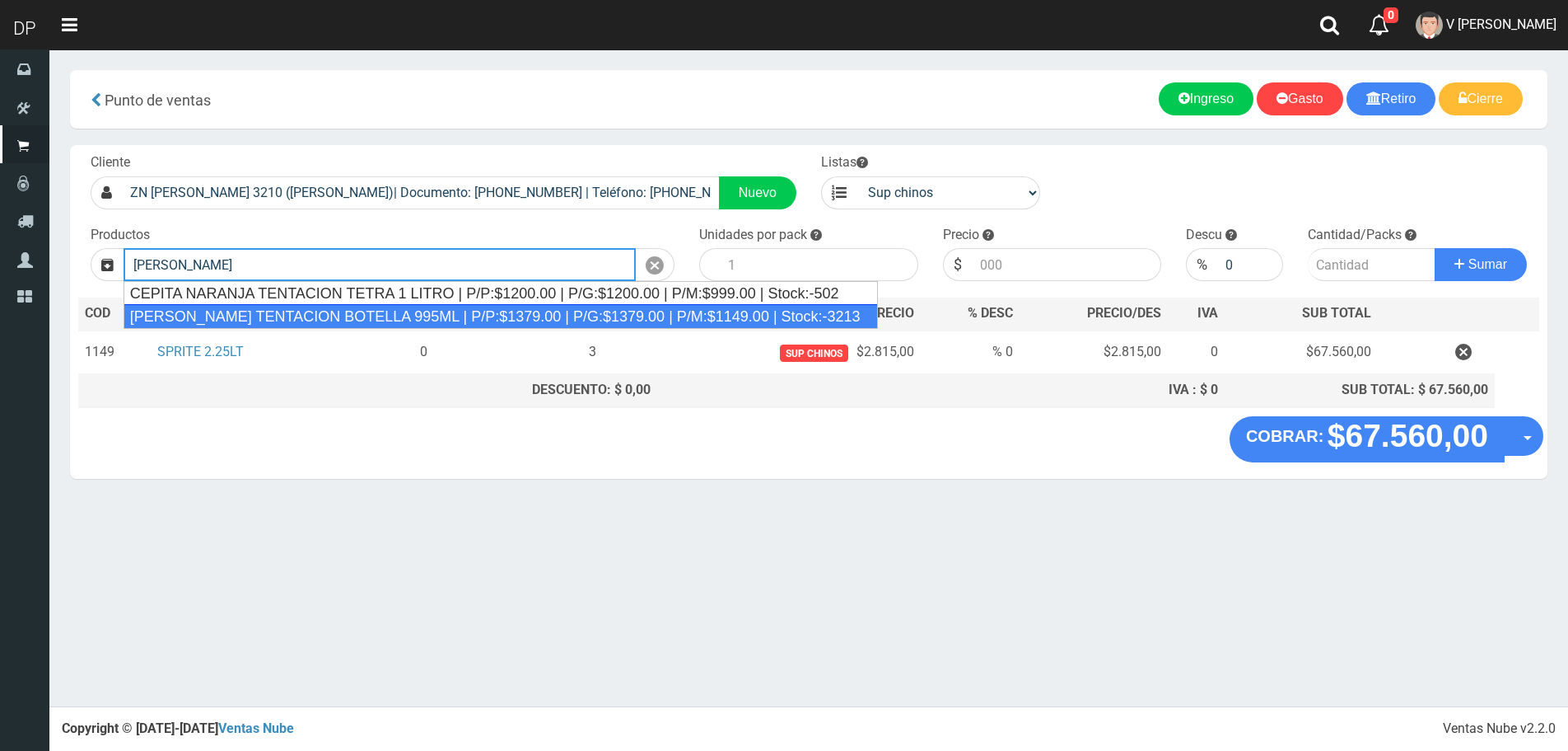
click at [364, 312] on div "CEPITA NARANJA TENTACION BOTELLA 995ML | P/P:$1379.00 | P/G:$1379.00 | P/M:$114…" at bounding box center [500, 317] width 754 height 24
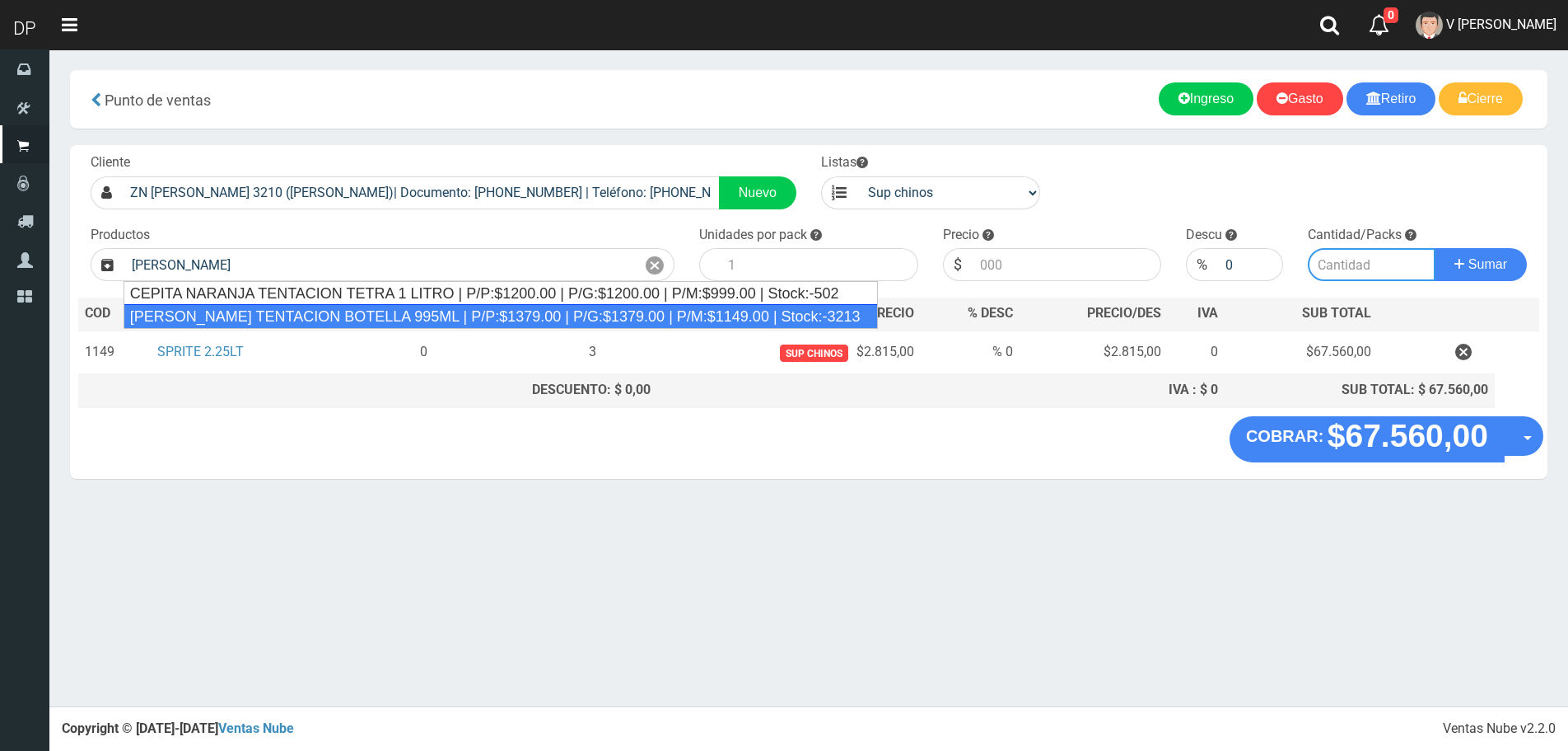
type input "CEPITA NARANJA TENTACION BOTELLA 995ML | P/P:$1379.00 | P/G:$1379.00 | P/M:$114…"
type input "6"
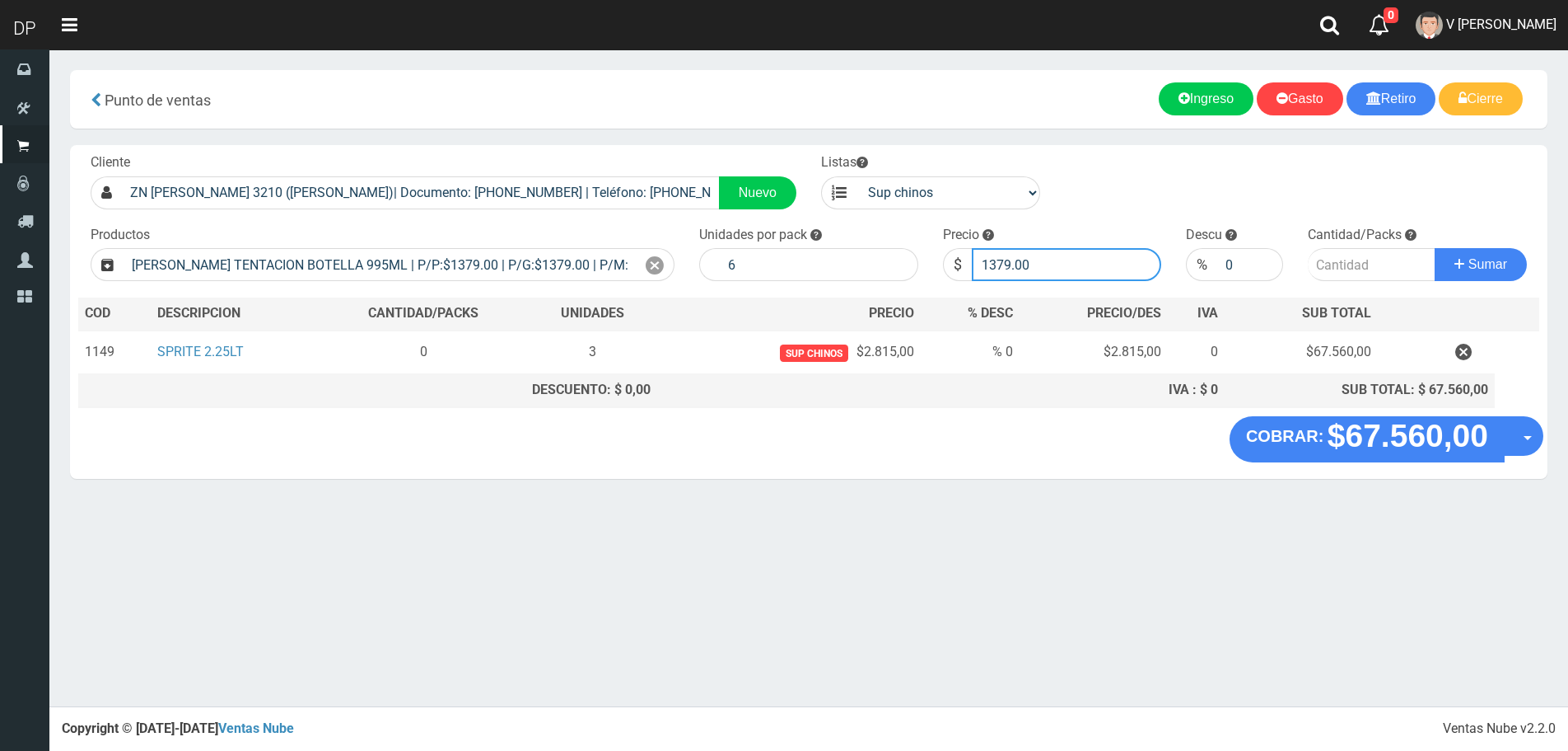
click at [1043, 259] on input "1379.00" at bounding box center [1067, 264] width 190 height 33
type input "1320"
type input "1320.00"
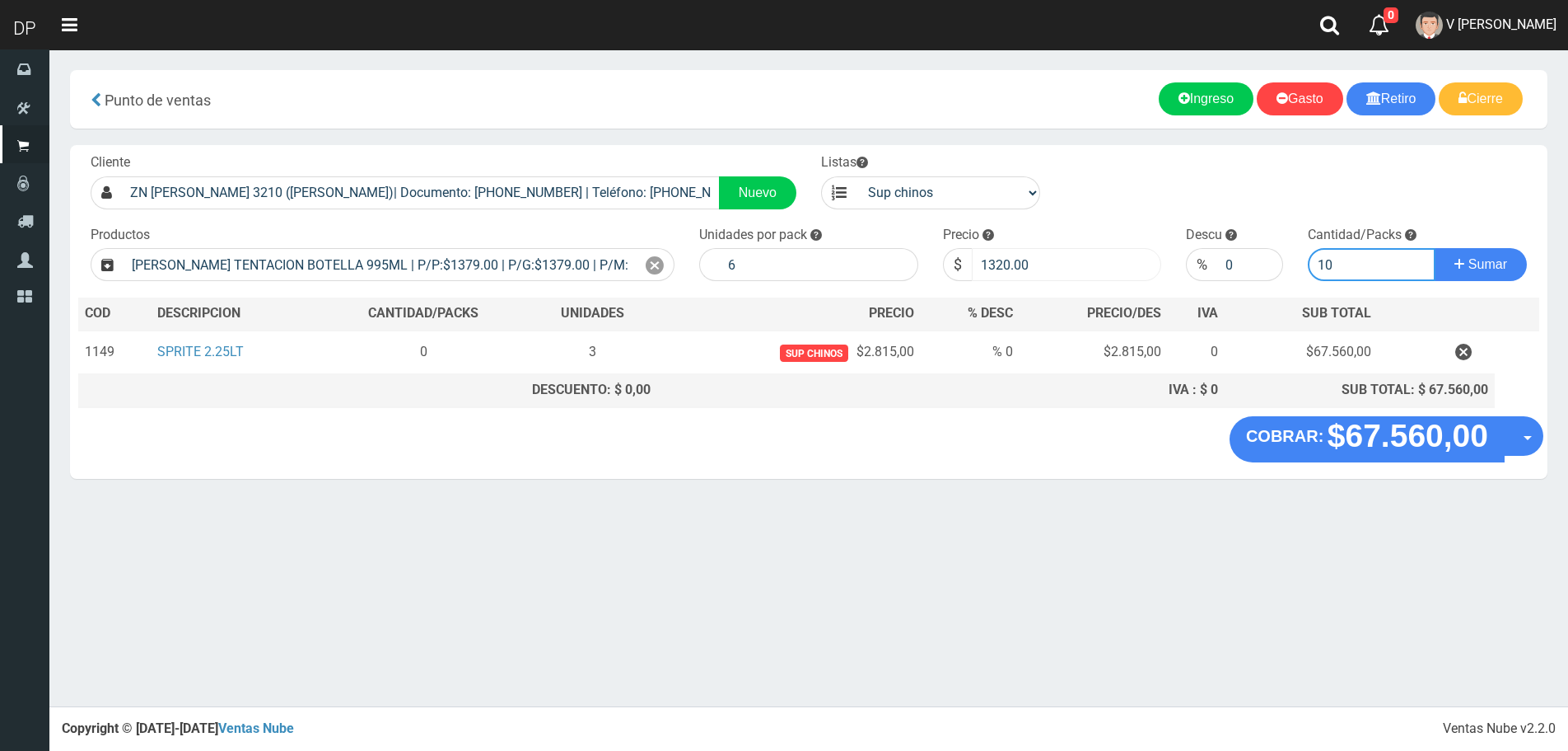
type input "10"
click at [1435, 248] on button "Sumar" at bounding box center [1481, 264] width 92 height 33
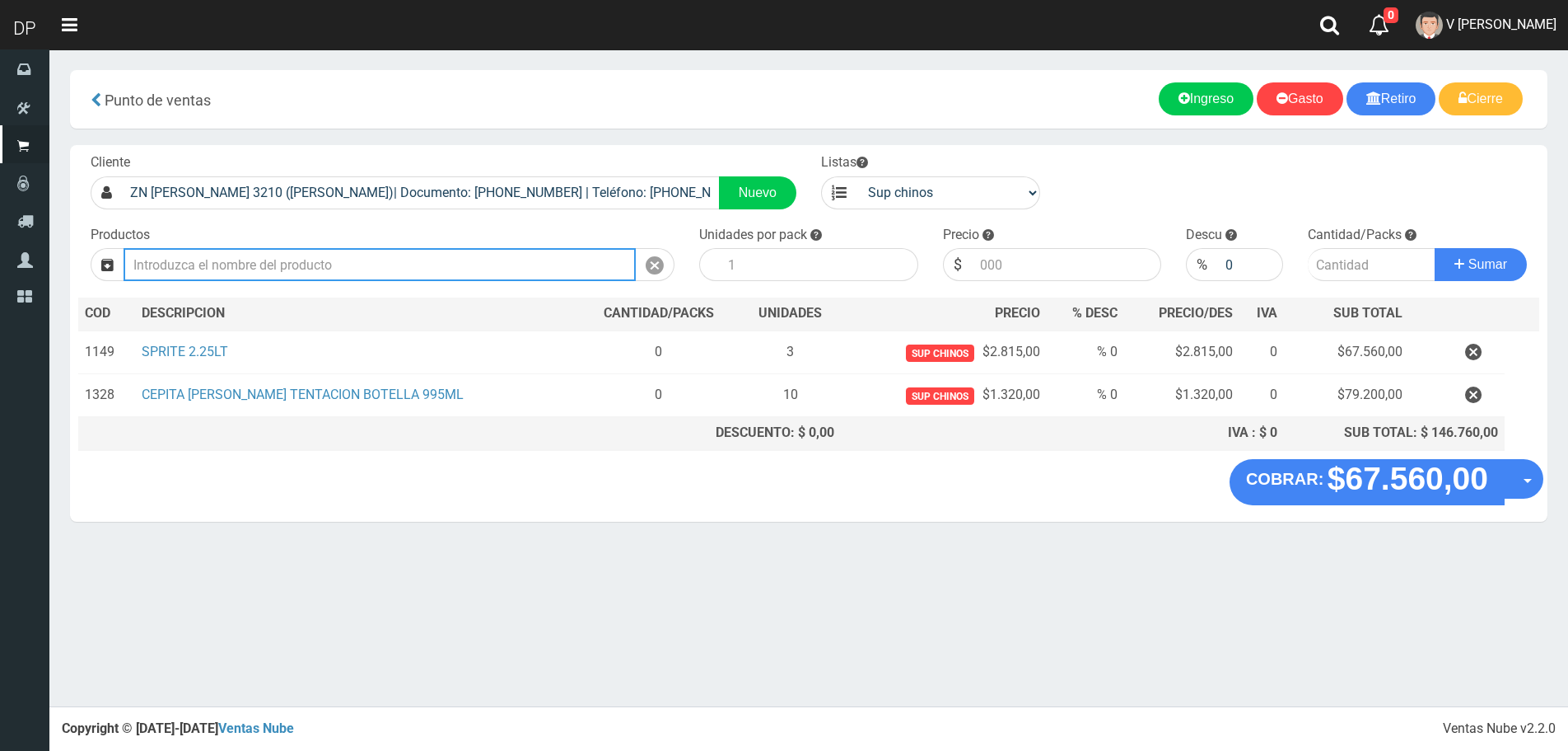
click at [452, 270] on input "text" at bounding box center [380, 264] width 512 height 33
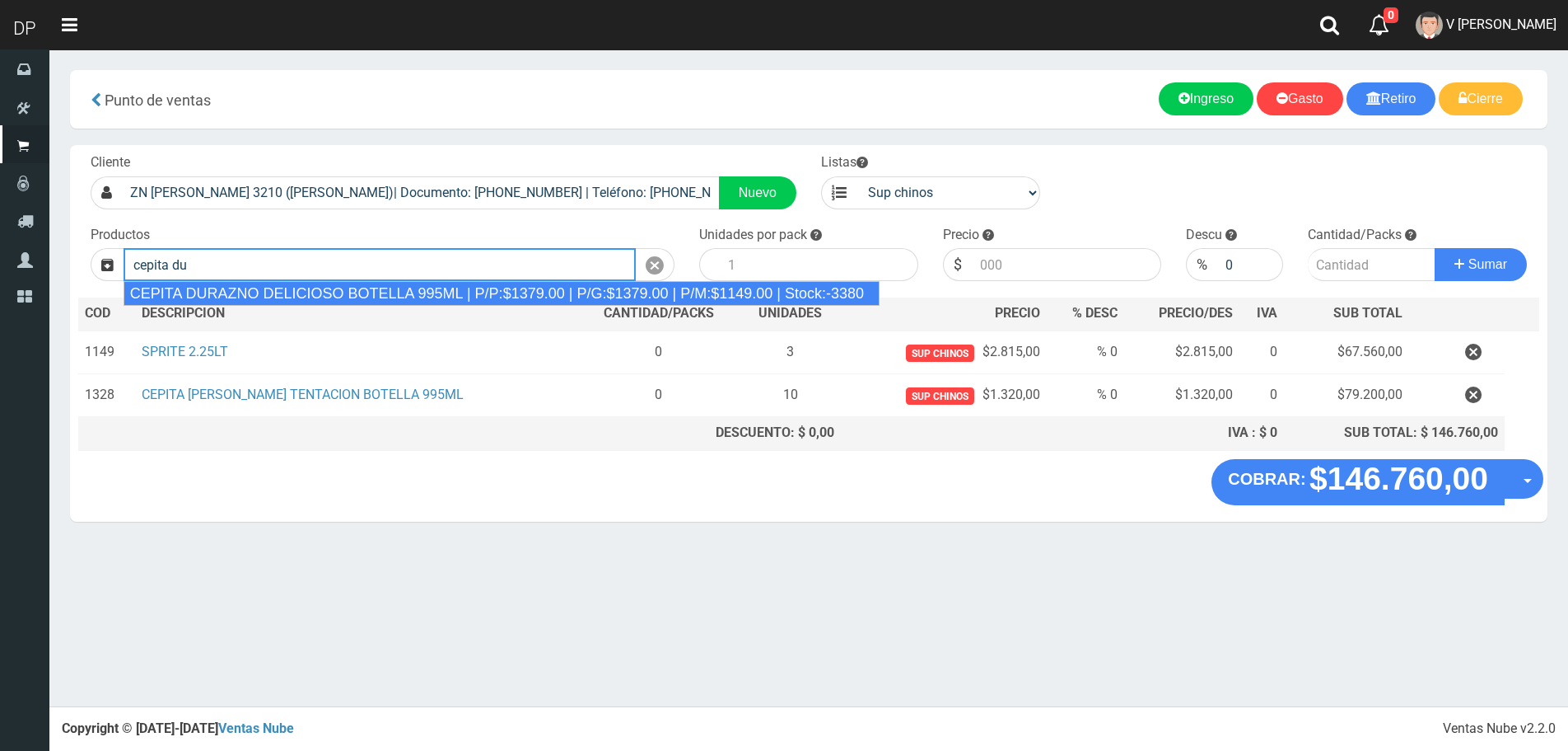
click at [434, 299] on div "CEPITA DURAZNO DELICIOSO BOTELLA 995ML | P/P:$1379.00 | P/G:$1379.00 | P/M:$114…" at bounding box center [501, 293] width 756 height 24
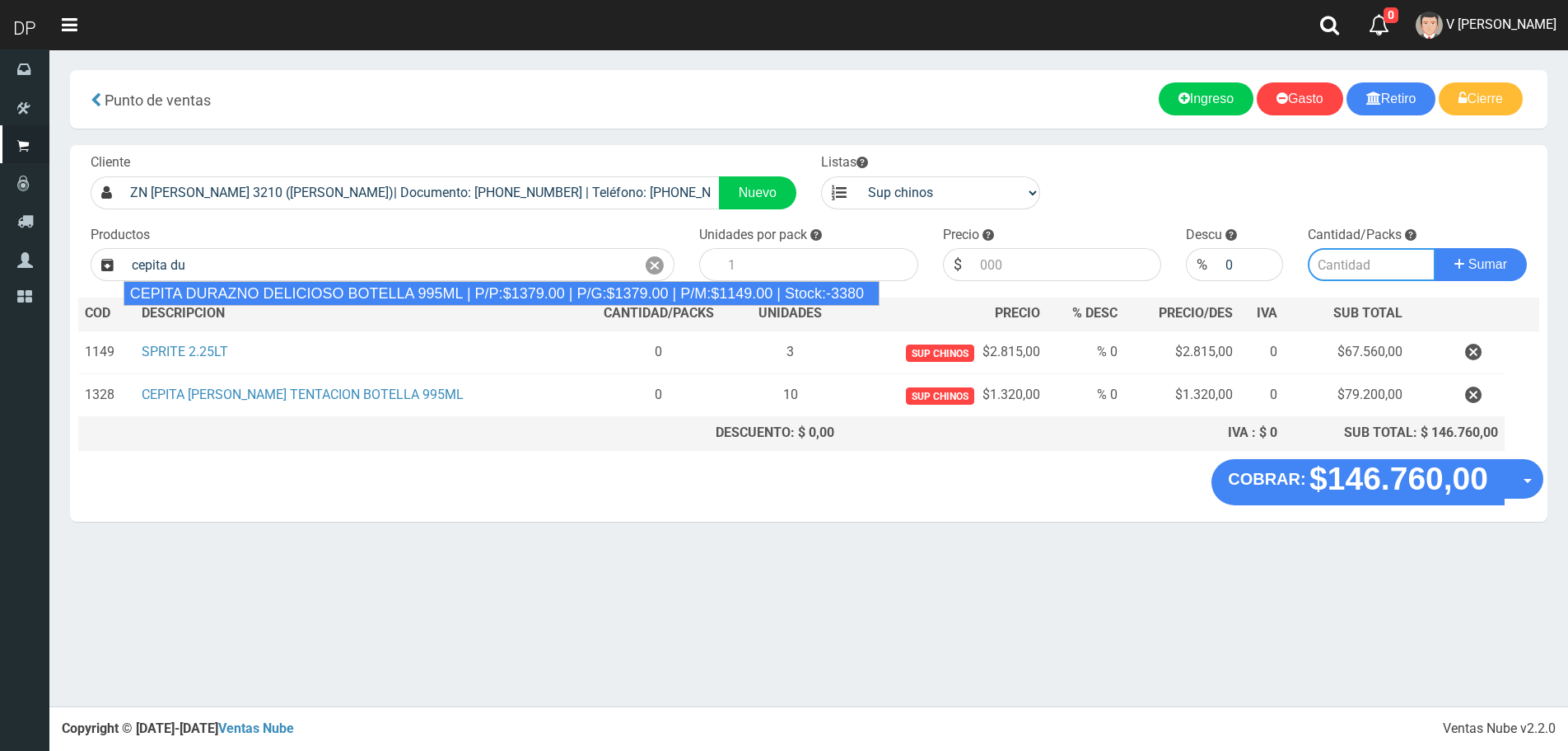
type input "CEPITA DURAZNO DELICIOSO BOTELLA 995ML | P/P:$1379.00 | P/G:$1379.00 | P/M:$114…"
type input "6"
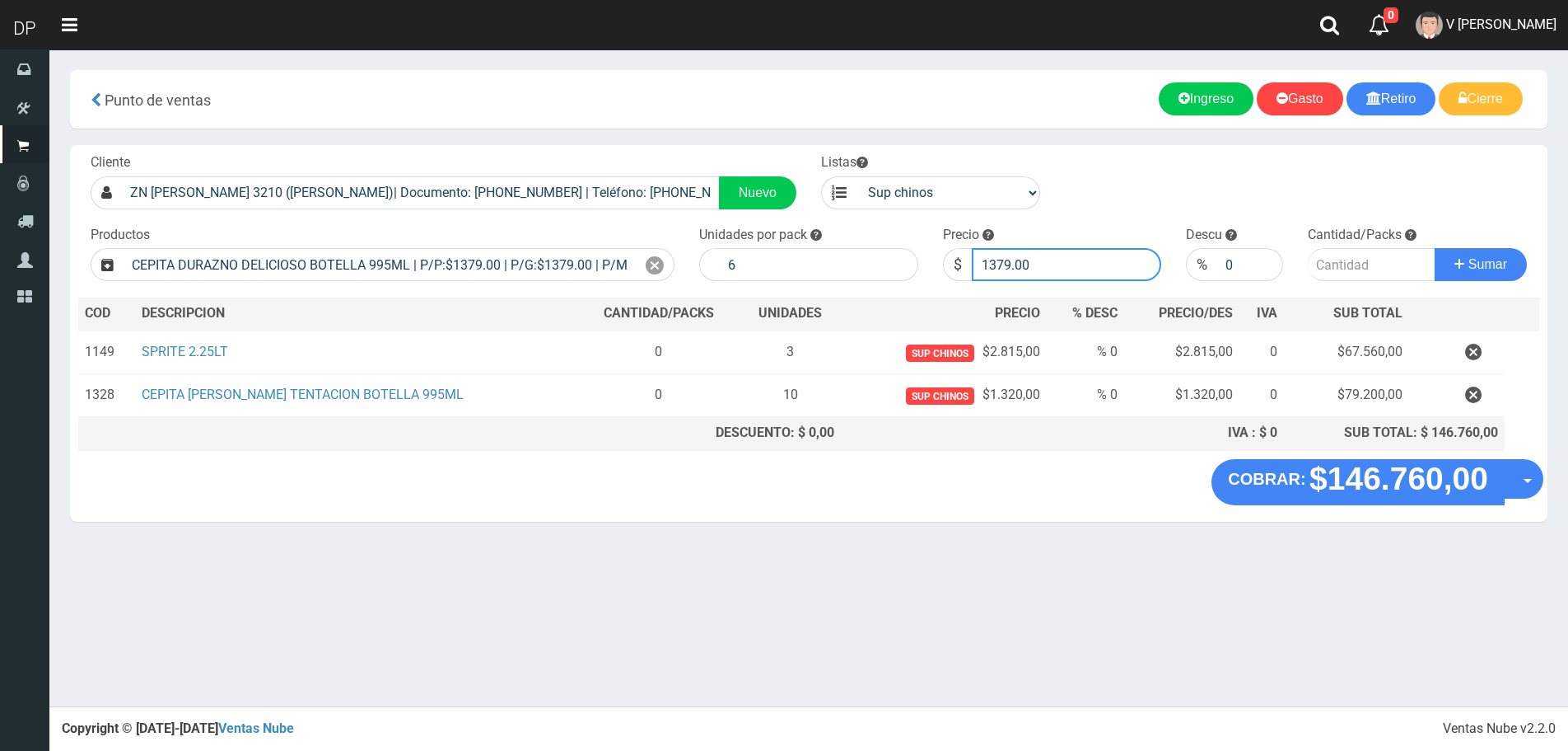
click at [1028, 262] on input "1379.00" at bounding box center [1067, 264] width 190 height 33
type input "1320"
type input "1320.00"
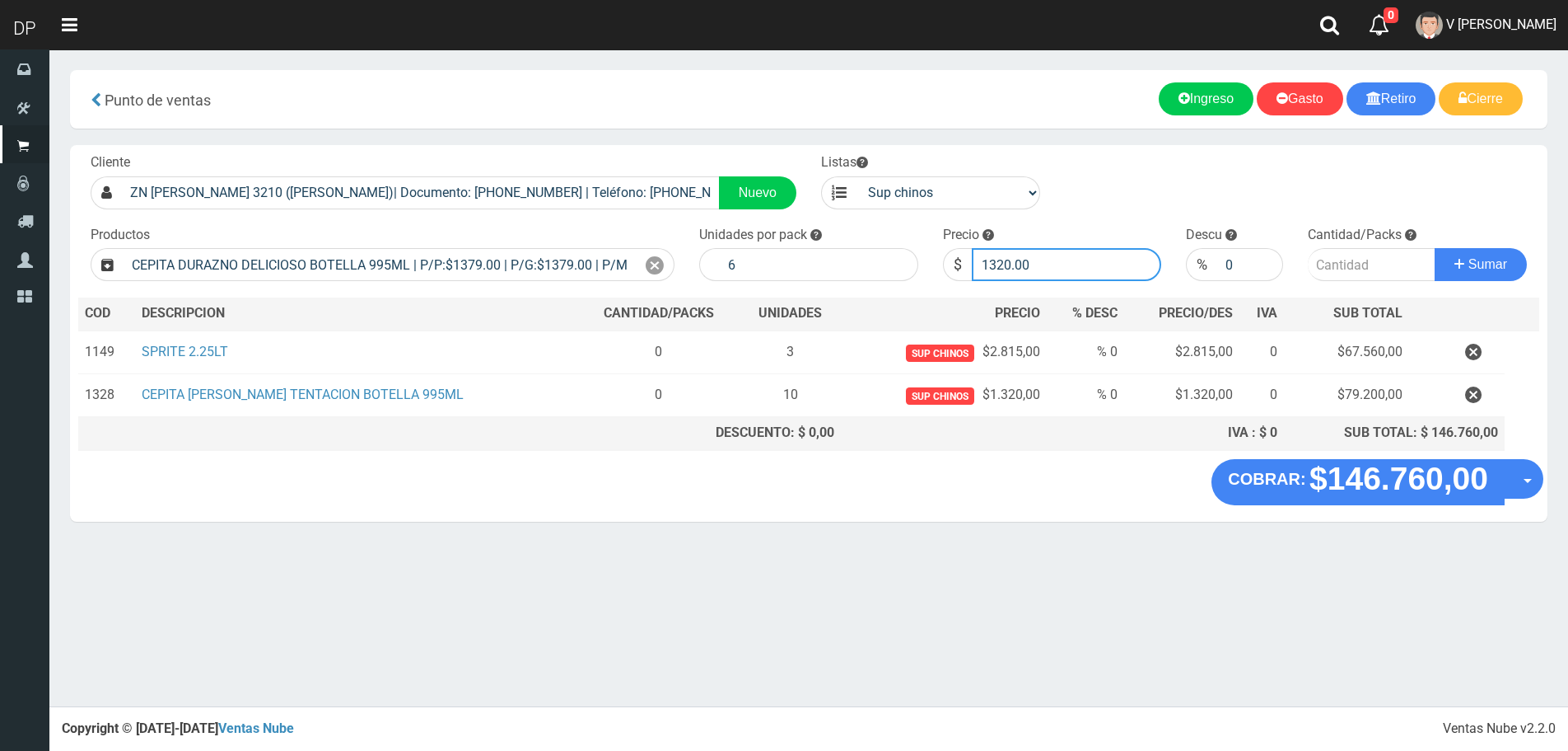
click at [1435, 248] on button "Sumar" at bounding box center [1481, 264] width 92 height 33
type input "10"
click at [1435, 248] on button "Sumar" at bounding box center [1481, 264] width 92 height 33
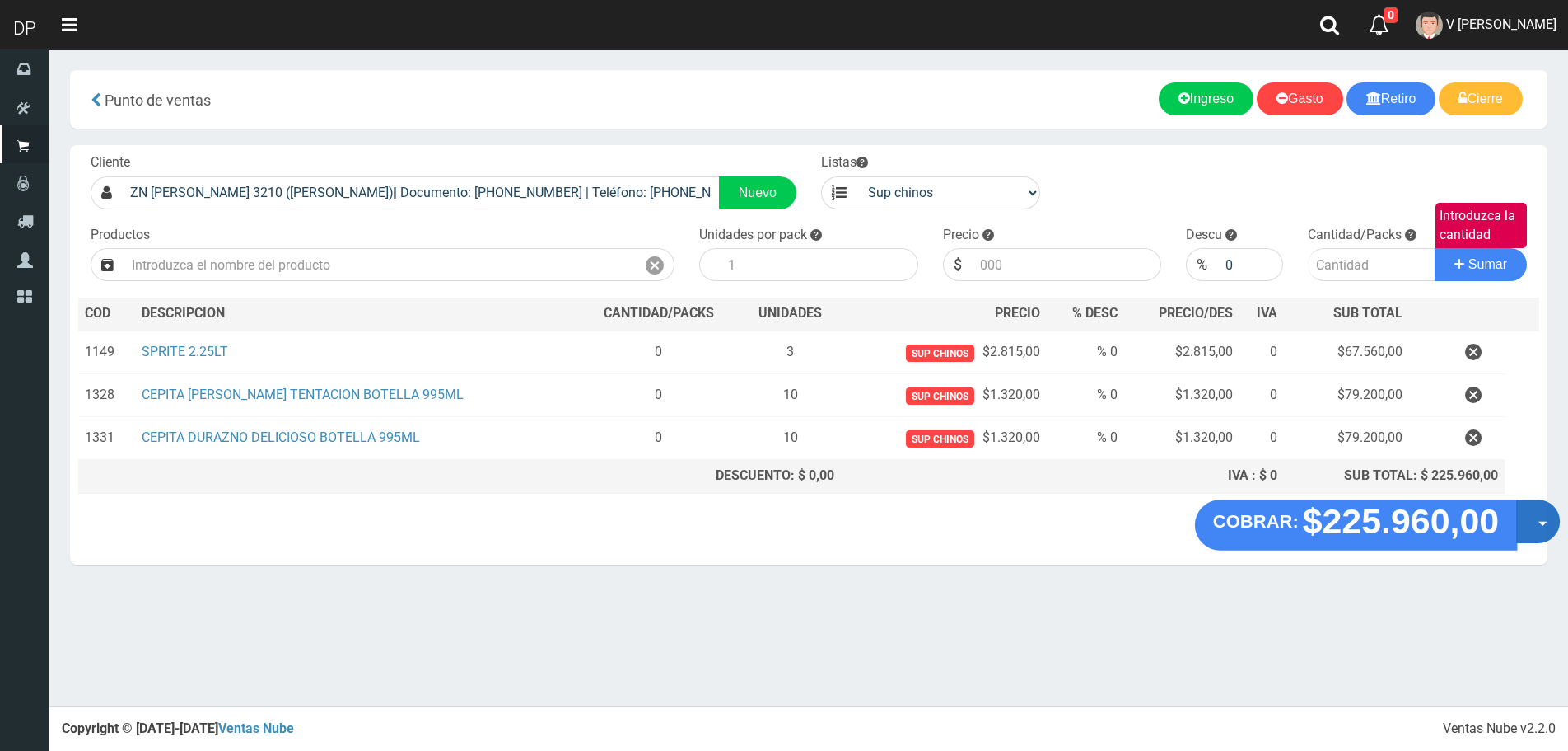
click at [1529, 519] on button "Opciones" at bounding box center [1538, 521] width 43 height 43
click at [1515, 539] on link "Hacer Devolucion" at bounding box center [1485, 527] width 148 height 38
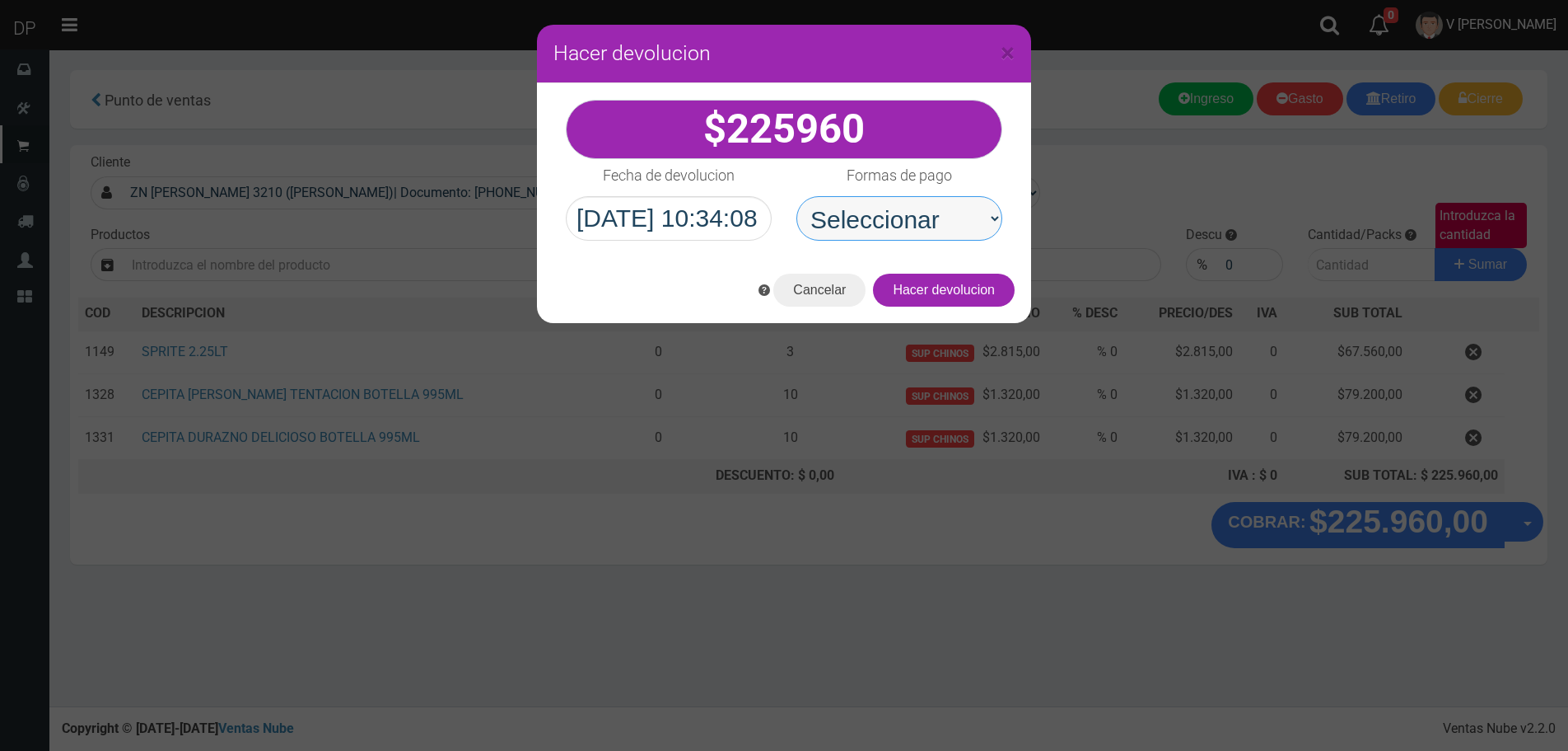
drag, startPoint x: 947, startPoint y: 209, endPoint x: 947, endPoint y: 237, distance: 28.0
click at [948, 209] on select "Seleccionar Efectivo Tarjeta de Crédito Depósito Débito" at bounding box center [899, 218] width 206 height 44
click at [797, 196] on select "Seleccionar Efectivo Tarjeta de Crédito Depósito Débito" at bounding box center [899, 218] width 206 height 44
drag, startPoint x: 928, startPoint y: 207, endPoint x: 929, endPoint y: 227, distance: 20.0
click at [929, 211] on select "Seleccionar Efectivo Tarjeta de Crédito Depósito Débito" at bounding box center [899, 218] width 206 height 44
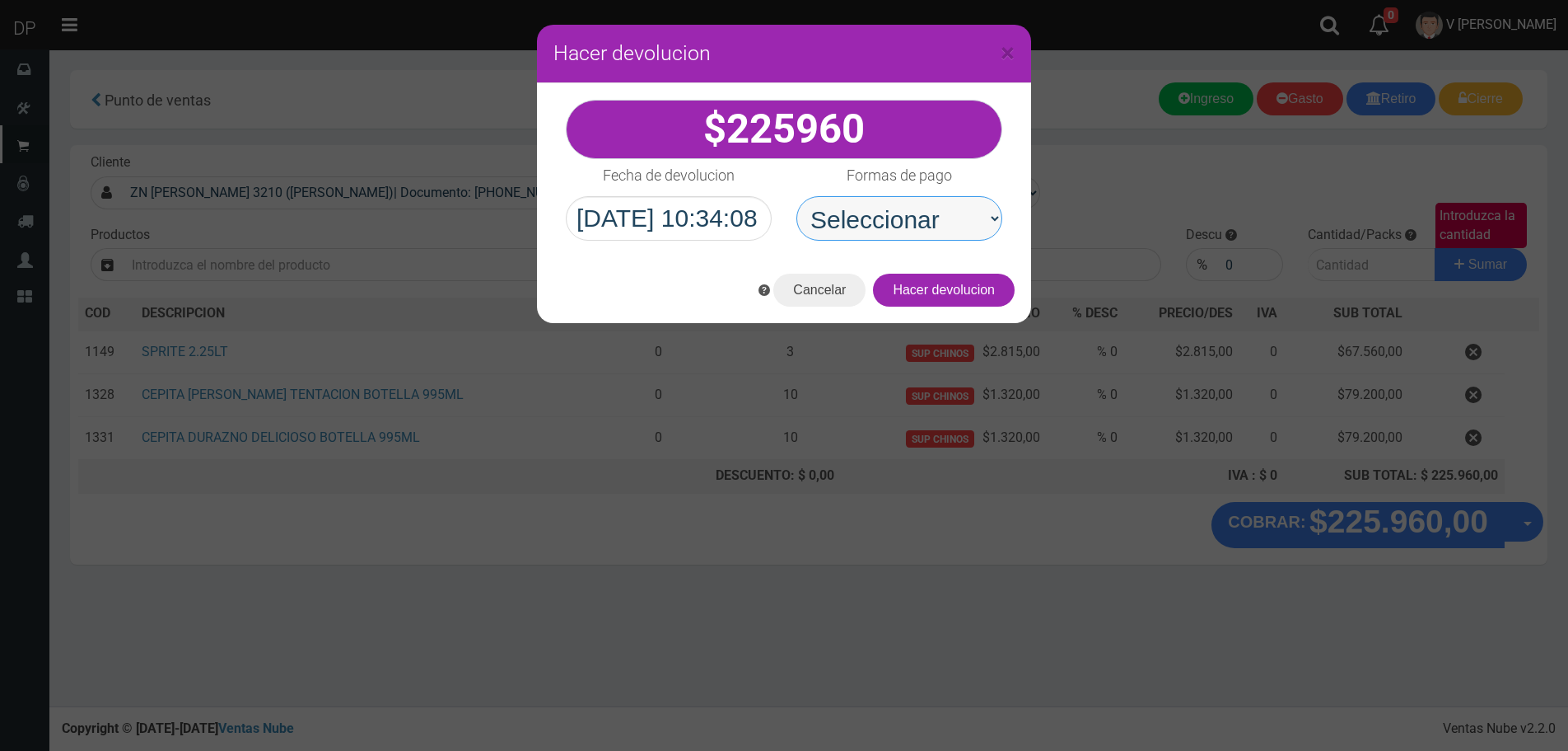
select select "Efectivo"
click at [797, 196] on select "Seleccionar Efectivo Tarjeta de Crédito Depósito Débito" at bounding box center [899, 218] width 206 height 44
click at [973, 307] on div "Cancelar Hacer devolucion" at bounding box center [784, 290] width 494 height 66
click at [975, 292] on button "Hacer devolucion" at bounding box center [944, 289] width 141 height 33
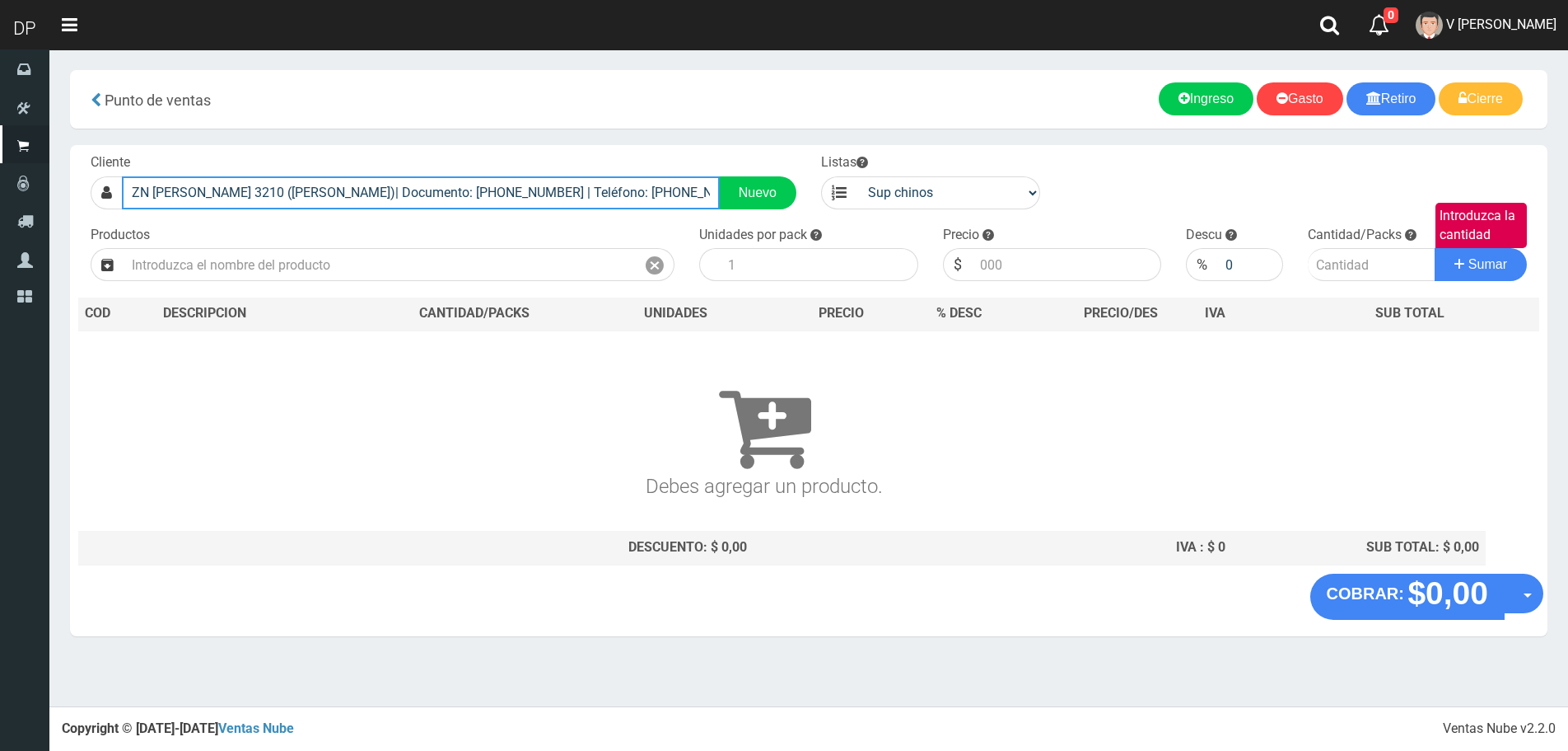
click at [548, 198] on input "ZN JOSE HERNANDEZ 3210 (BALLESTER)| Documento: 651515415 | Teléfono: 1152269999" at bounding box center [420, 192] width 598 height 33
click at [549, 198] on input "ZN JOSE HERNANDEZ 3210 (BALLESTER)| Documento: 651515415 | Teléfono: 1152269999" at bounding box center [420, 192] width 598 height 33
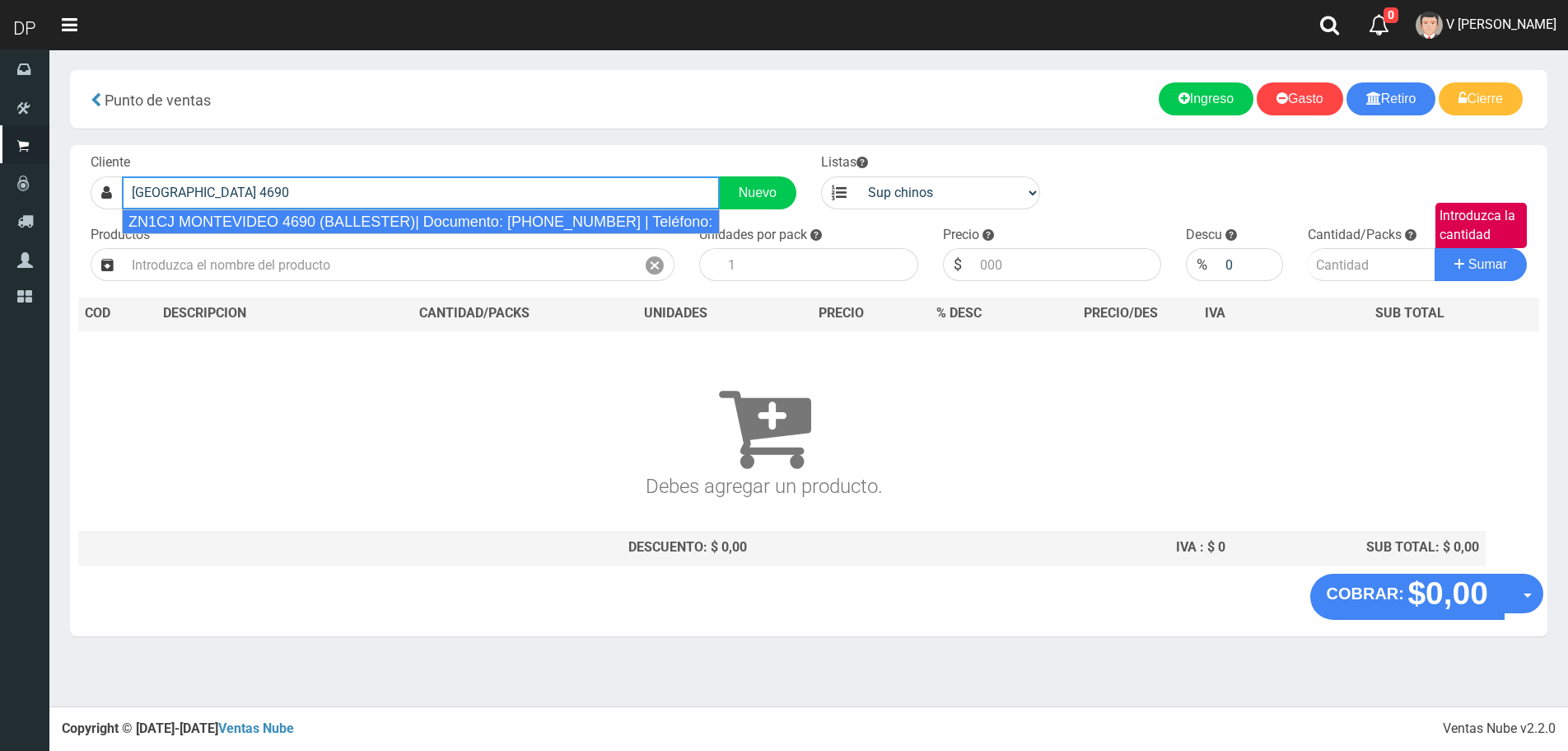
click at [530, 217] on div "ZN1CJ MONTEVIDEO 4690 (BALLESTER)| Documento: 45673514531783 | Teléfono:" at bounding box center [420, 221] width 598 height 24
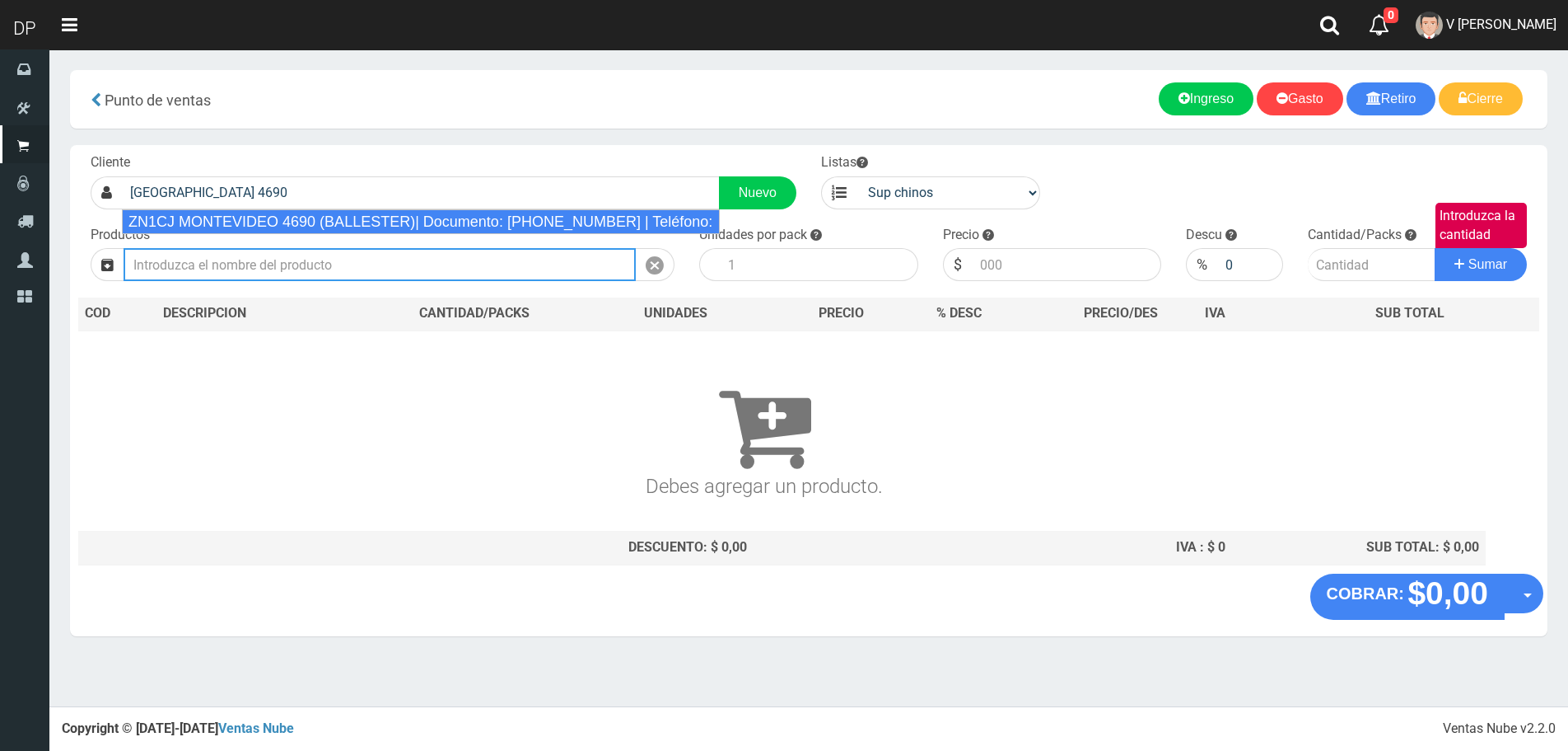
type input "ZN1CJ MONTEVIDEO 4690 (BALLESTER)| Documento: 45673514531783 | Teléfono:"
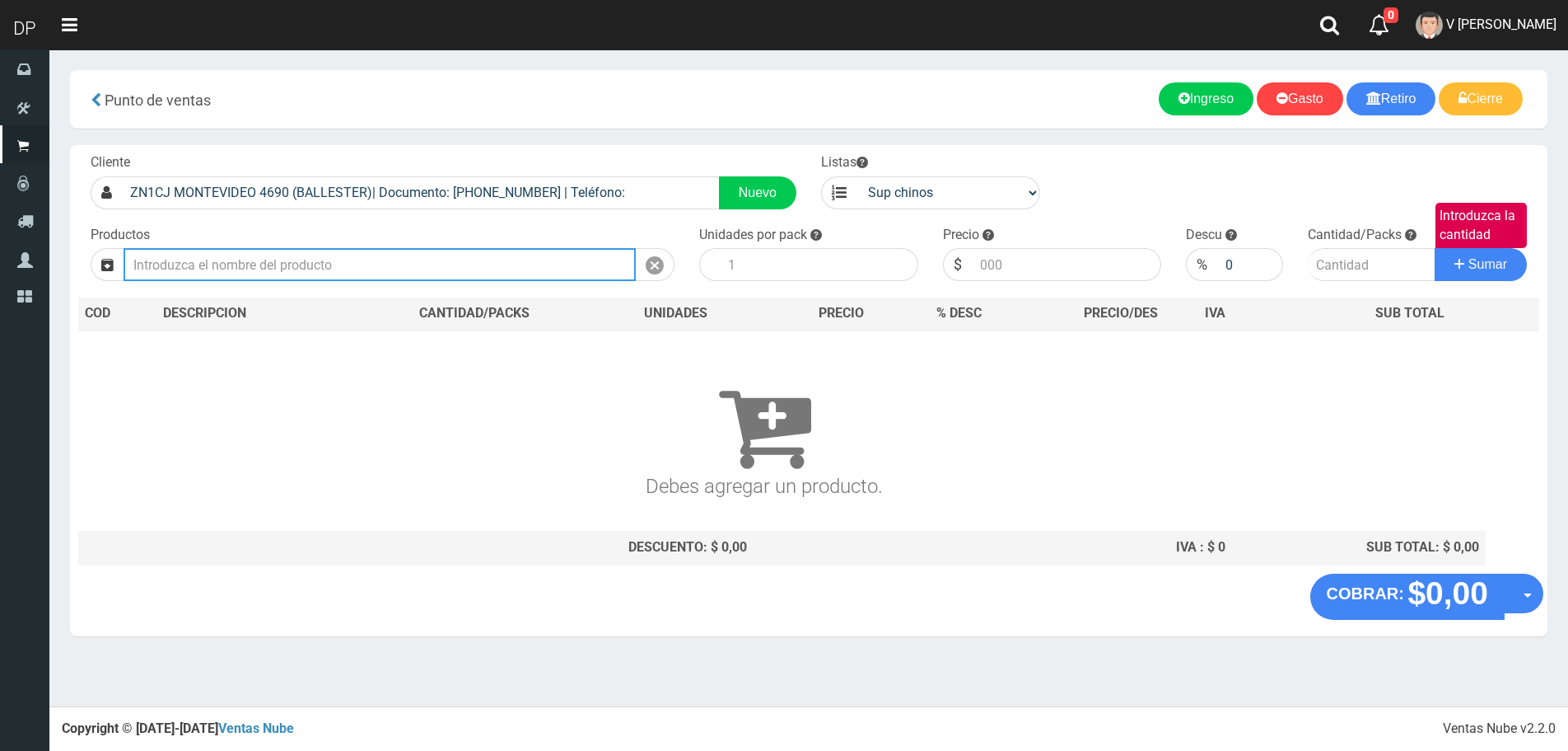
click at [487, 259] on input "text" at bounding box center [380, 264] width 512 height 33
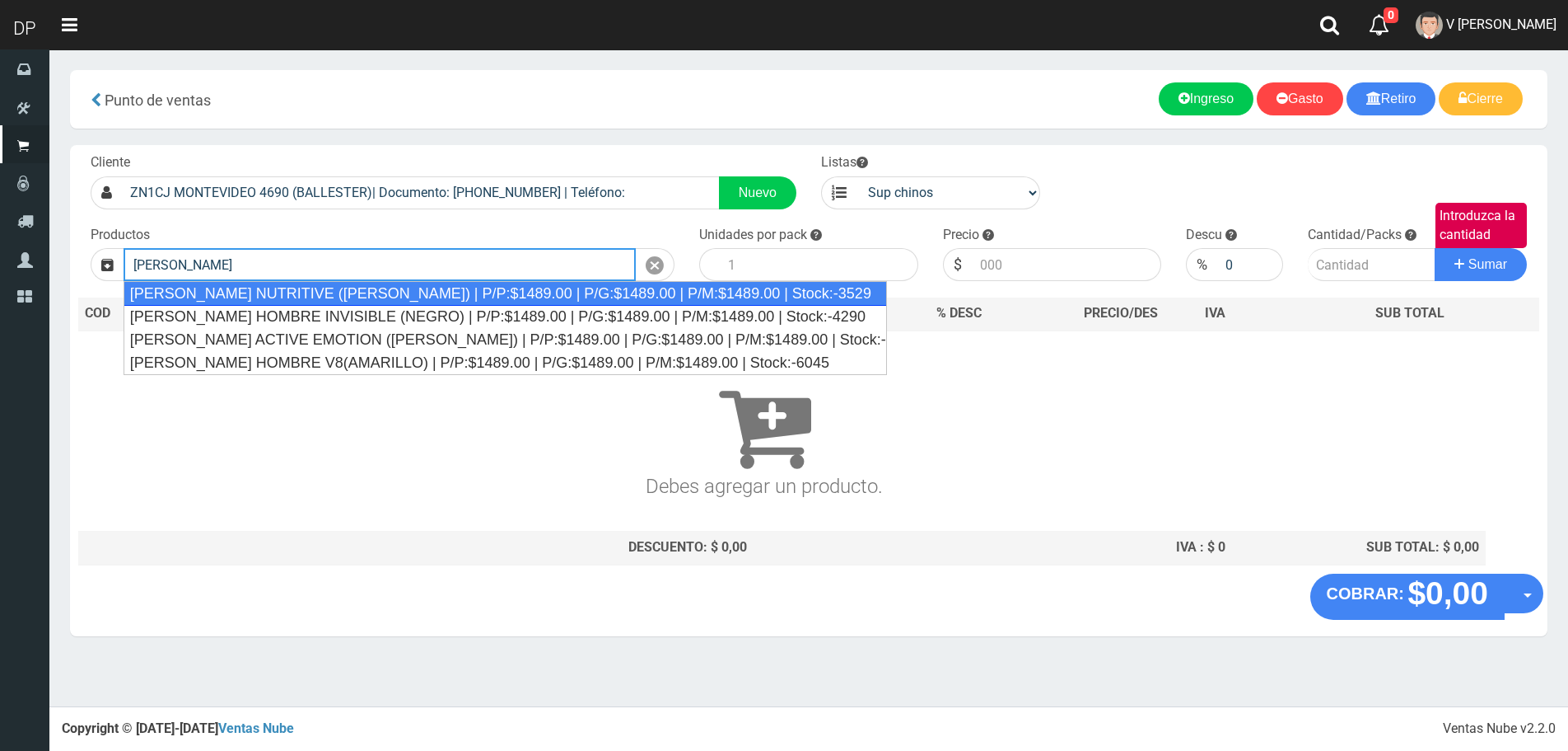
click at [481, 301] on div "REXONA ROLLON NUTRITIVE (ROSA) | P/P:$1489.00 | P/G:$1489.00 | P/M:$1489.00 | S…" at bounding box center [505, 293] width 764 height 24
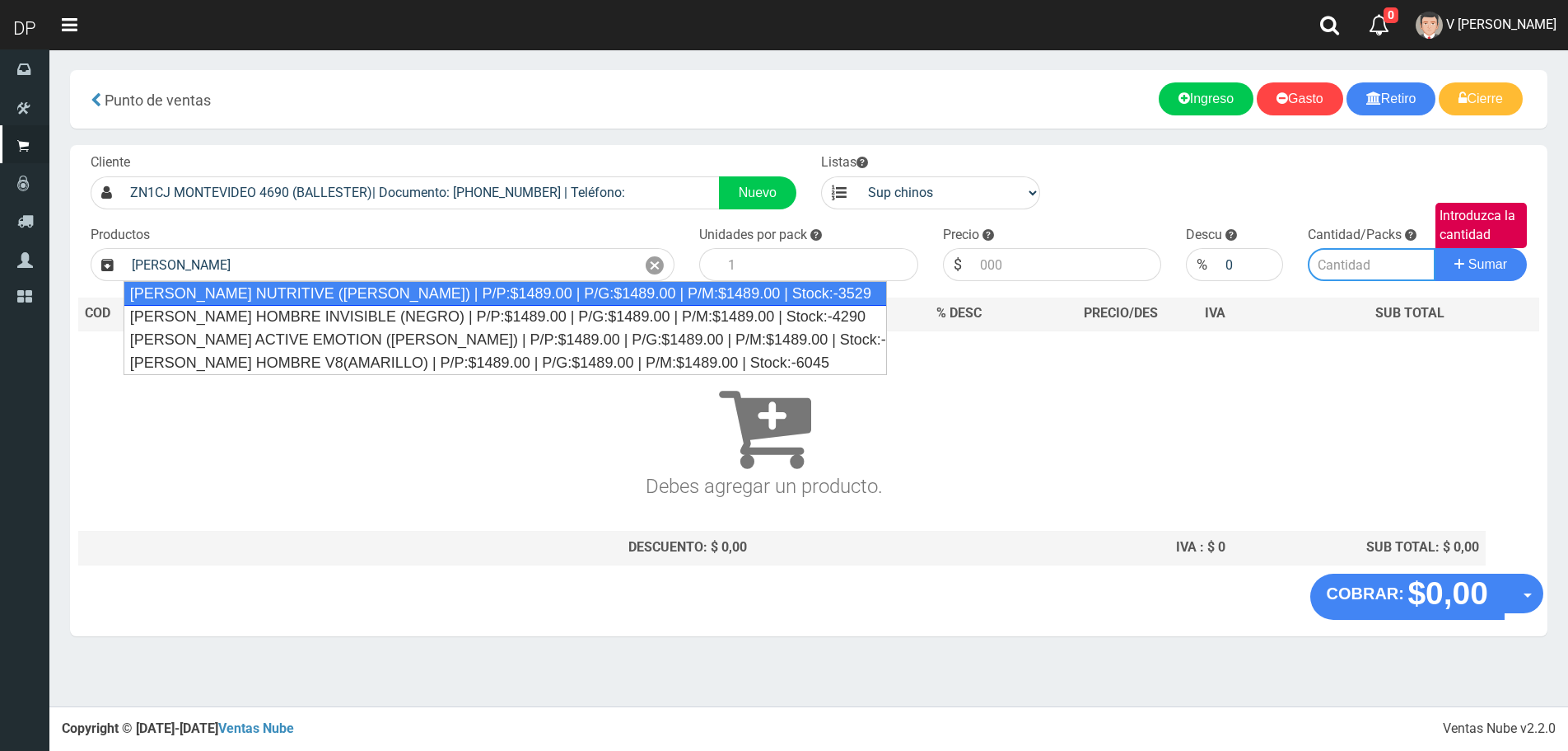
type input "REXONA ROLLON NUTRITIVE (ROSA) | P/P:$1489.00 | P/G:$1489.00 | P/M:$1489.00 | S…"
type input "12"
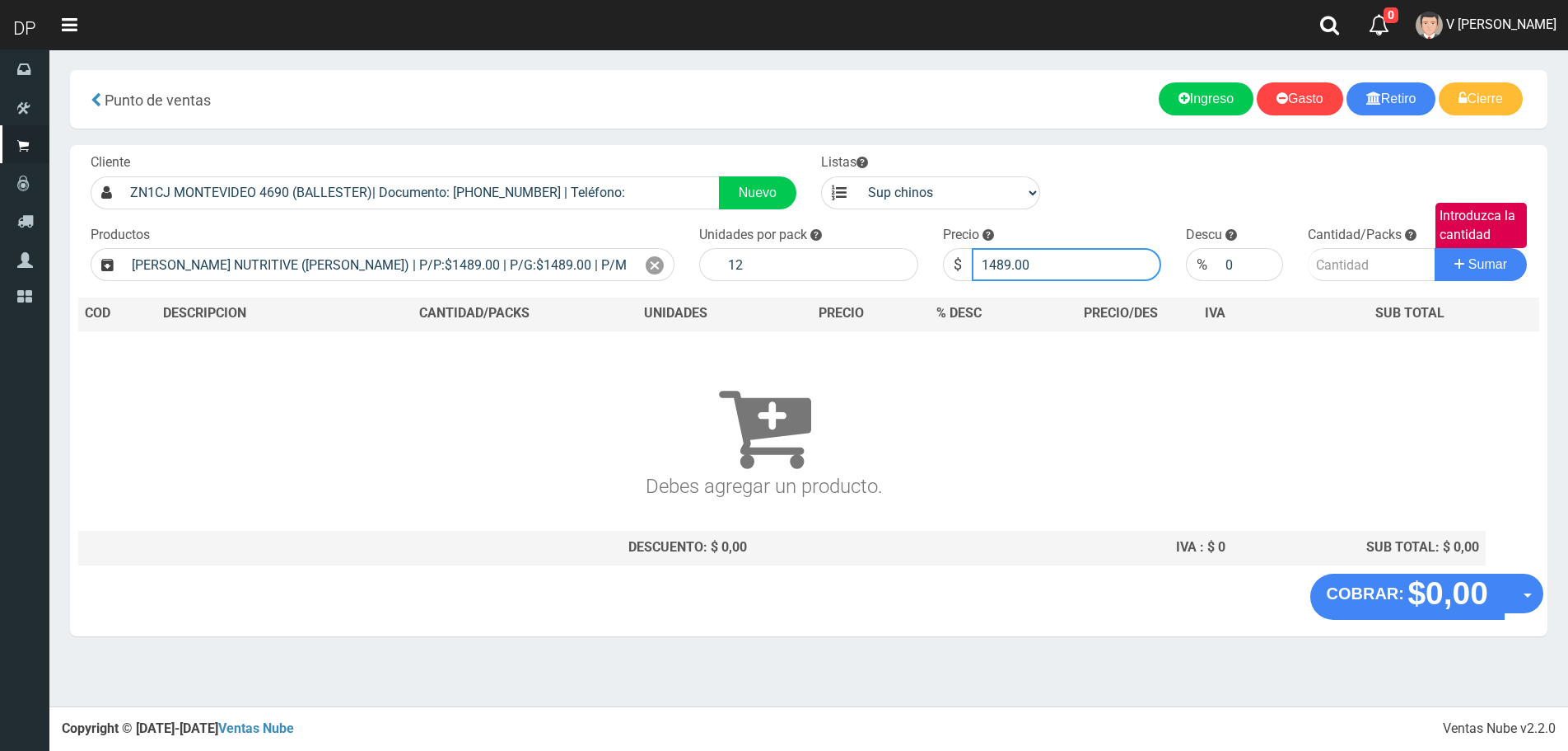
click at [1049, 266] on input "1489.00" at bounding box center [1067, 264] width 190 height 33
type input "1414"
type input "1414.55"
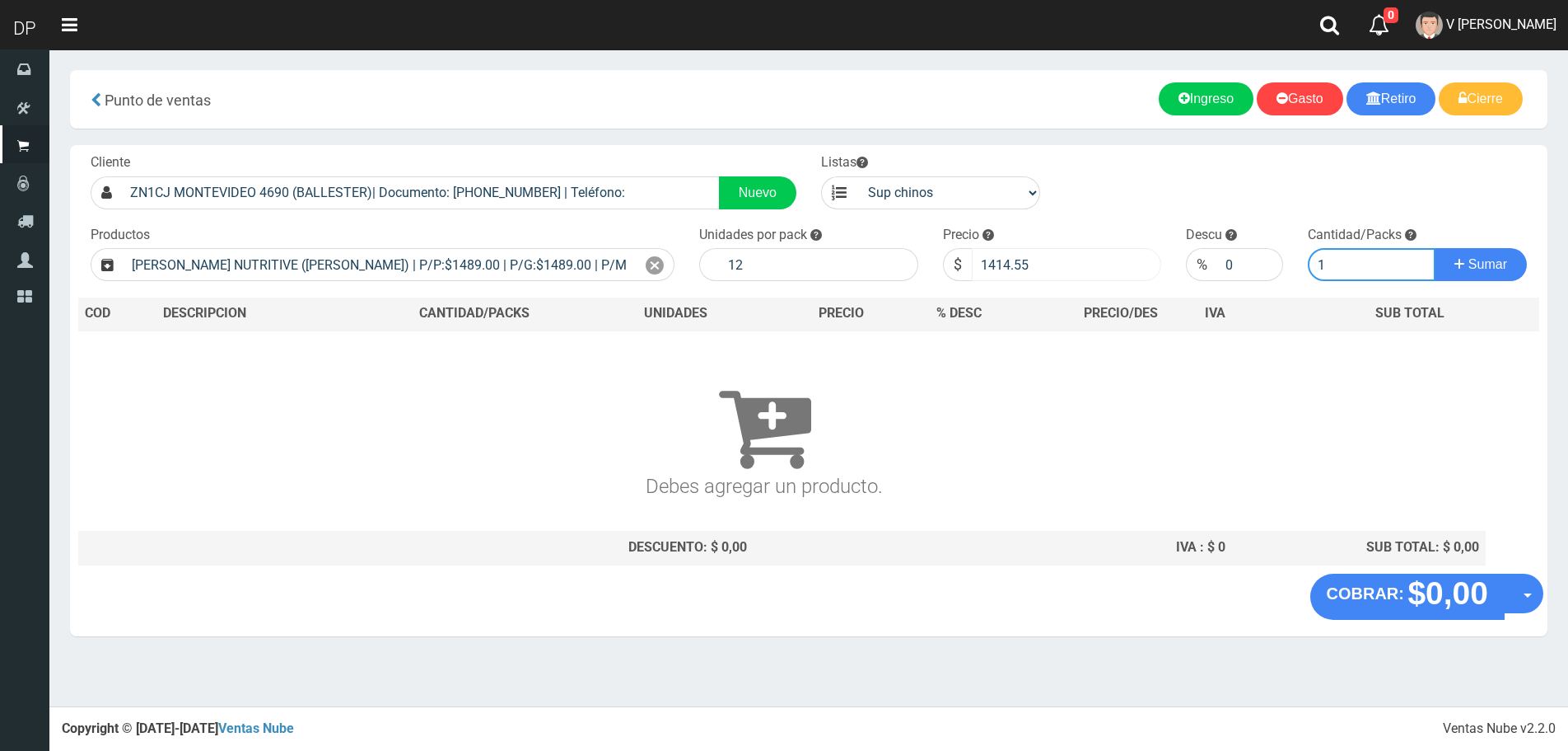
type input "1"
click at [1435, 248] on button "Sumar" at bounding box center [1481, 264] width 92 height 33
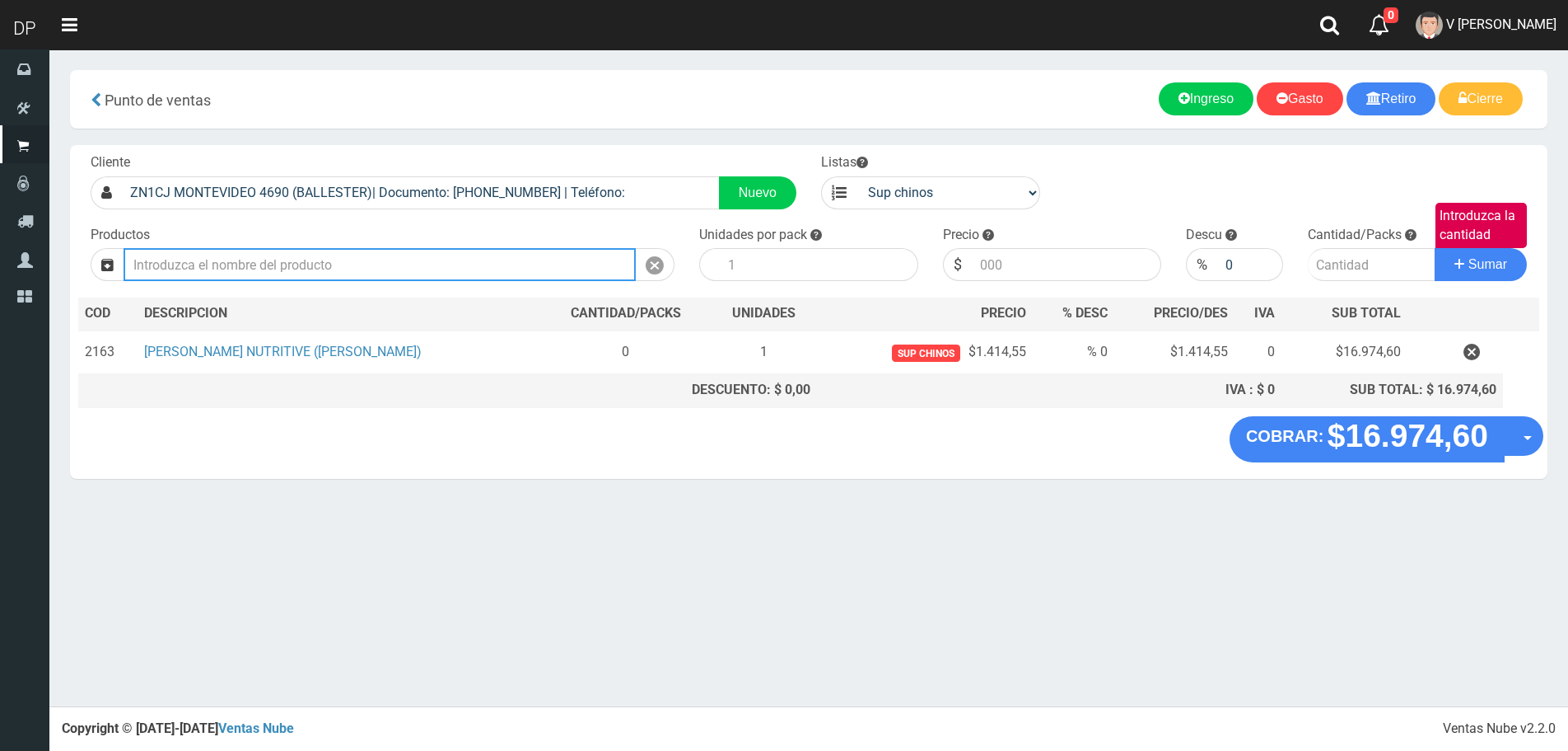
click at [382, 257] on input "text" at bounding box center [380, 264] width 512 height 33
click at [382, 259] on input "text" at bounding box center [380, 264] width 512 height 33
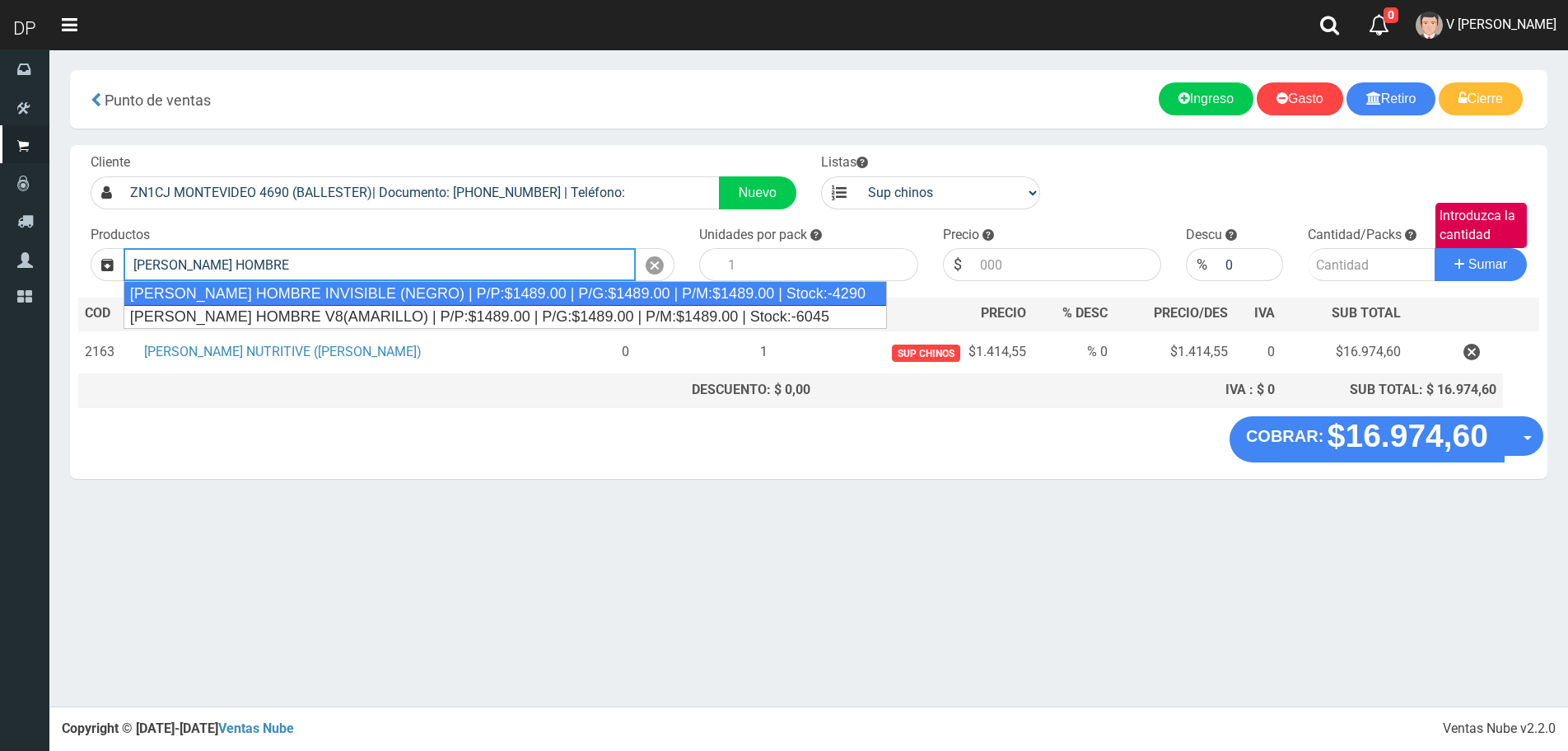
click at [380, 291] on div "REXONA ROLLON HOMBRE INVISIBLE (NEGRO) | P/P:$1489.00 | P/G:$1489.00 | P/M:$148…" at bounding box center [505, 293] width 764 height 24
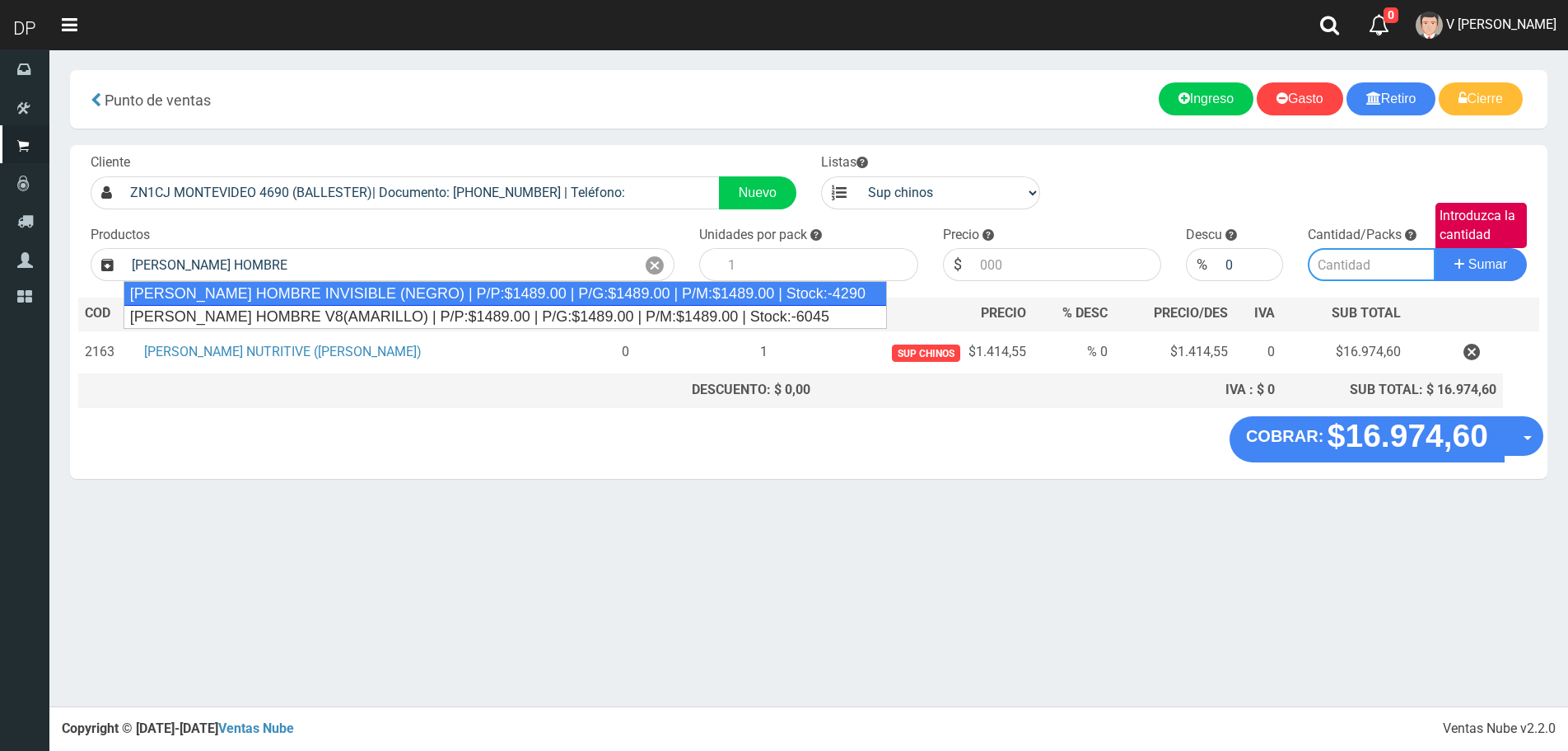
type input "REXONA ROLLON HOMBRE INVISIBLE (NEGRO) | P/P:$1489.00 | P/G:$1489.00 | P/M:$148…"
type input "12"
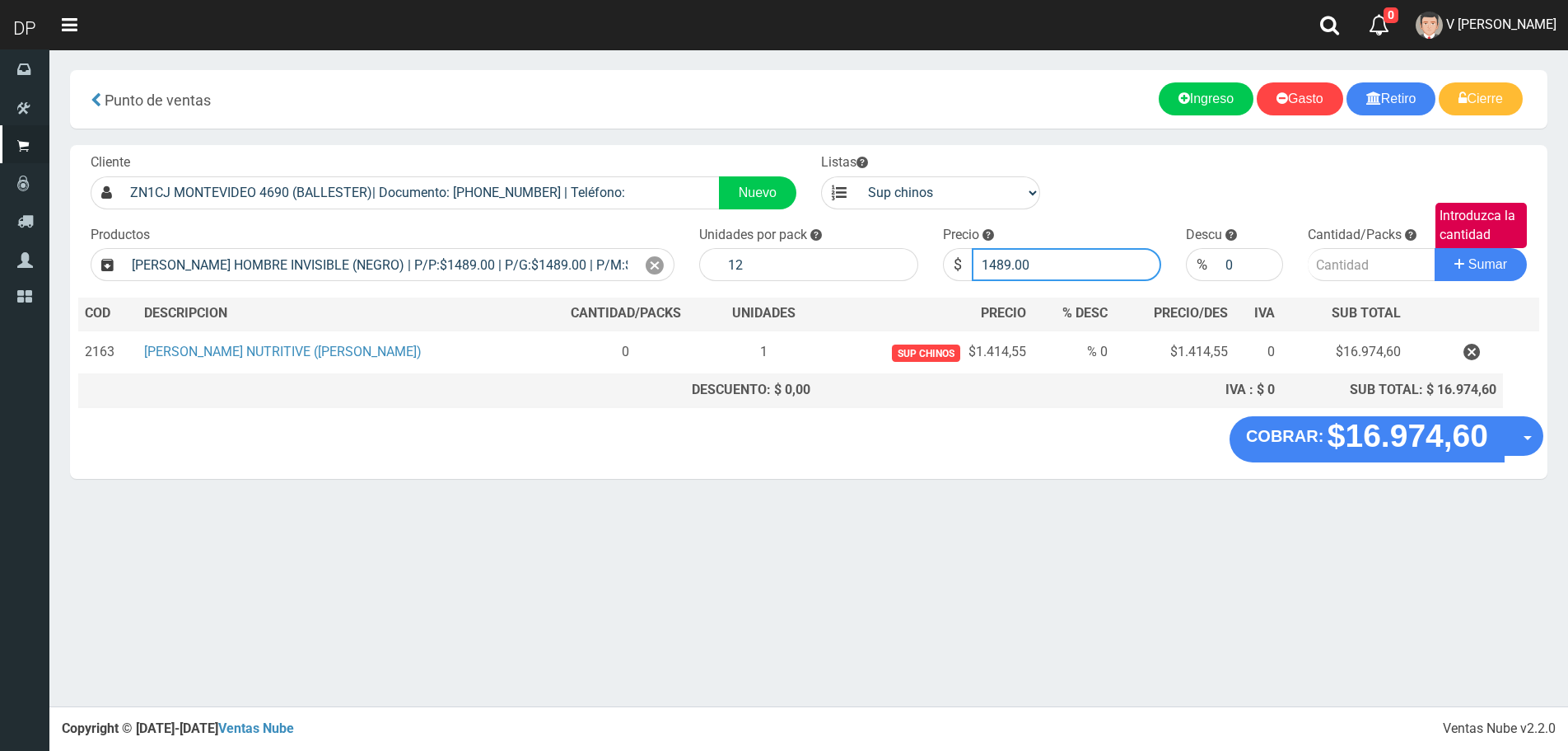
click at [1069, 262] on input "1489.00" at bounding box center [1067, 264] width 190 height 33
type input "1414"
type input "1414.55"
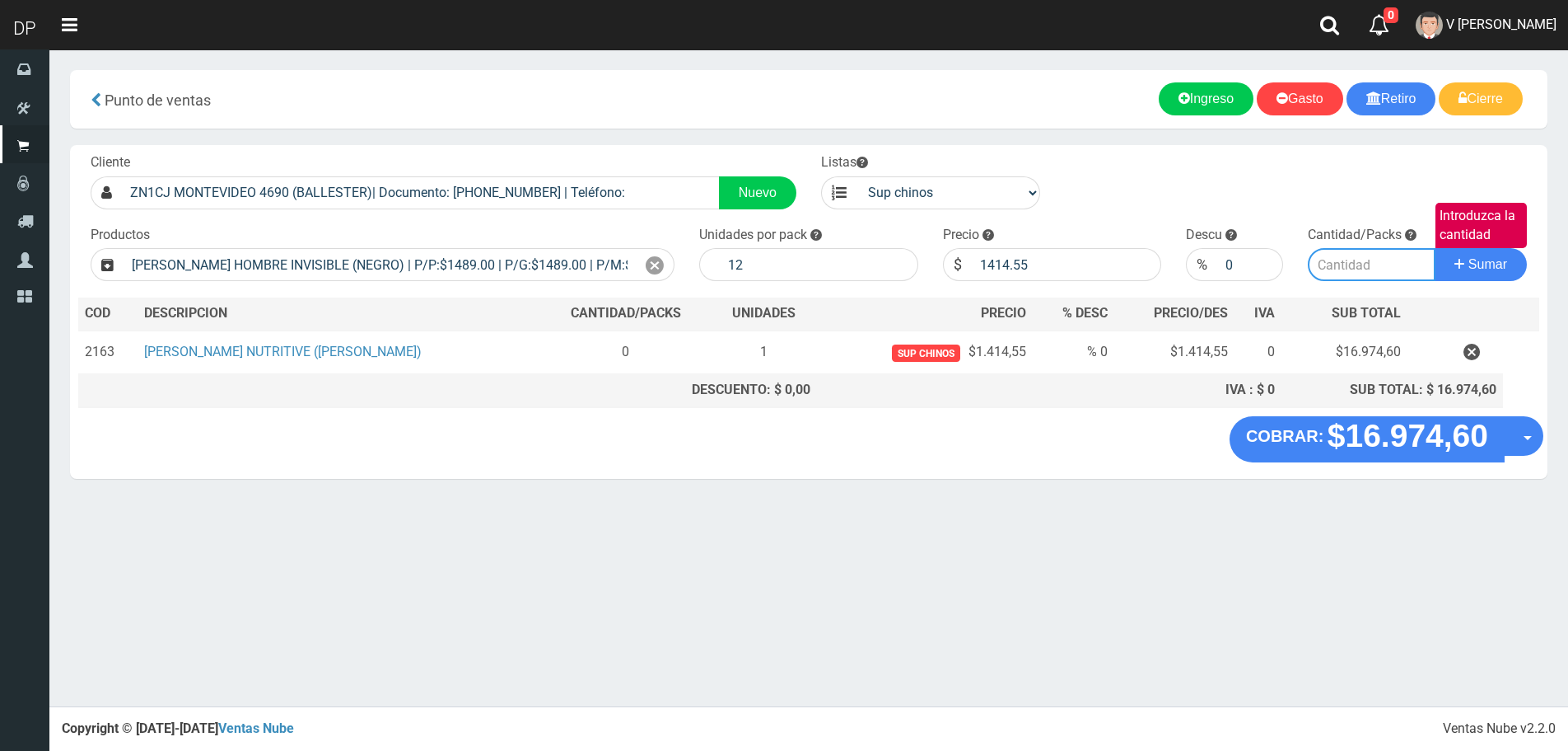
click at [1407, 273] on input "Introduzca la cantidad" at bounding box center [1372, 264] width 128 height 33
type input "1"
click at [1435, 248] on button "Sumar" at bounding box center [1481, 264] width 92 height 33
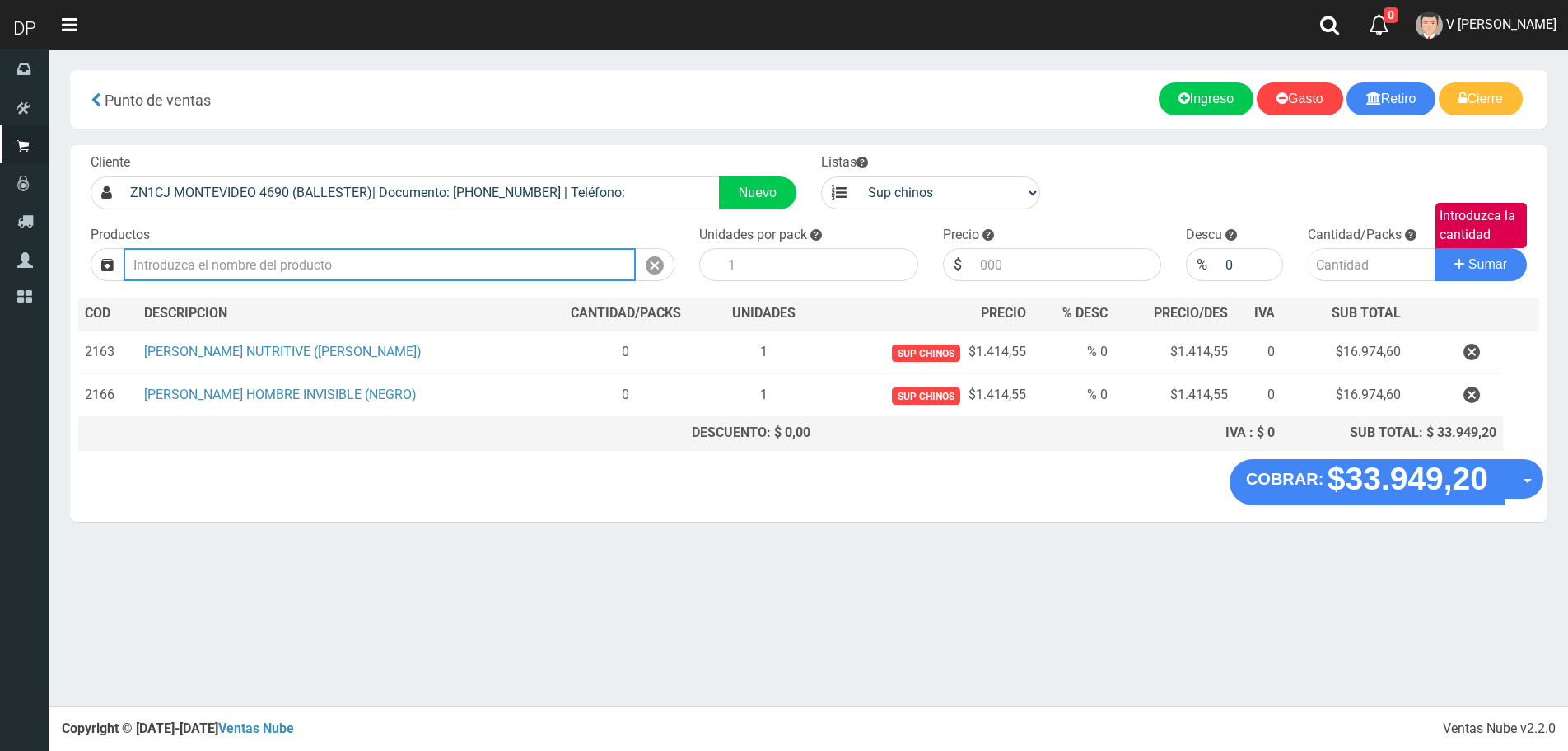
click at [273, 268] on input "text" at bounding box center [380, 264] width 512 height 33
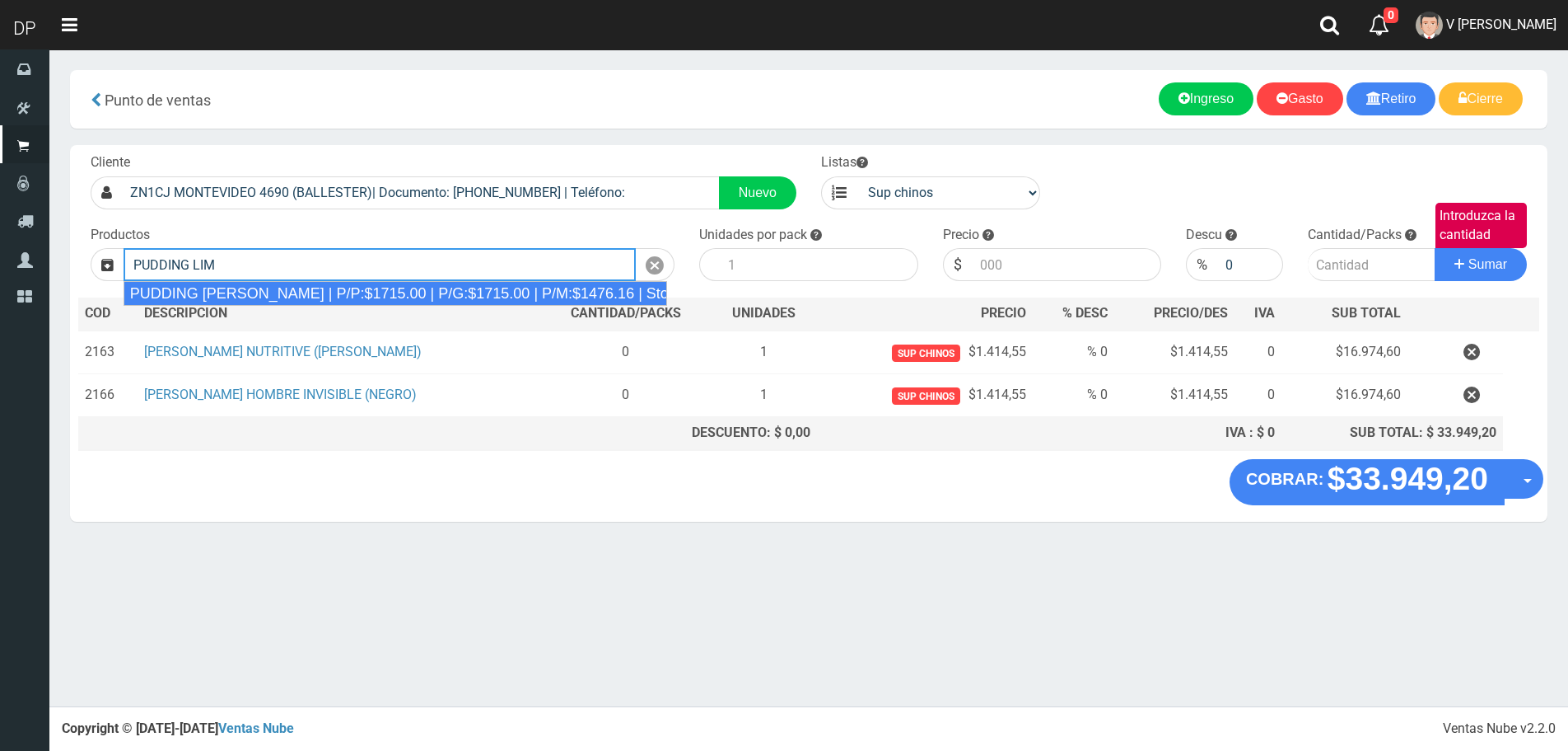
click at [293, 301] on div "PUDDING LIMON | P/P:$1715.00 | P/G:$1715.00 | P/M:$1476.16 | Stock:-8472" at bounding box center [395, 293] width 543 height 24
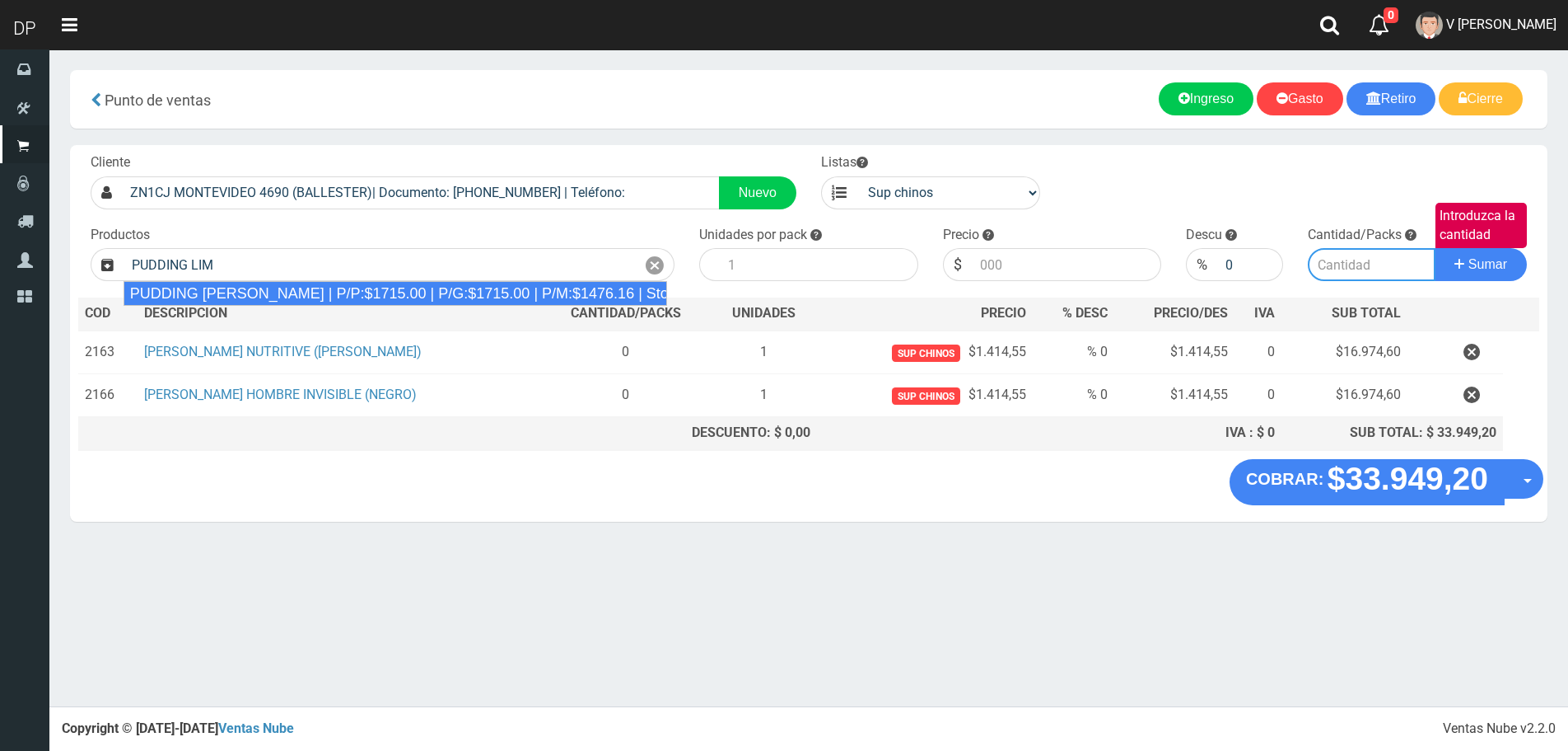
type input "PUDDING LIMON | P/P:$1715.00 | P/G:$1715.00 | P/M:$1476.16 | Stock:-8472"
type input "8"
type input "1715.00"
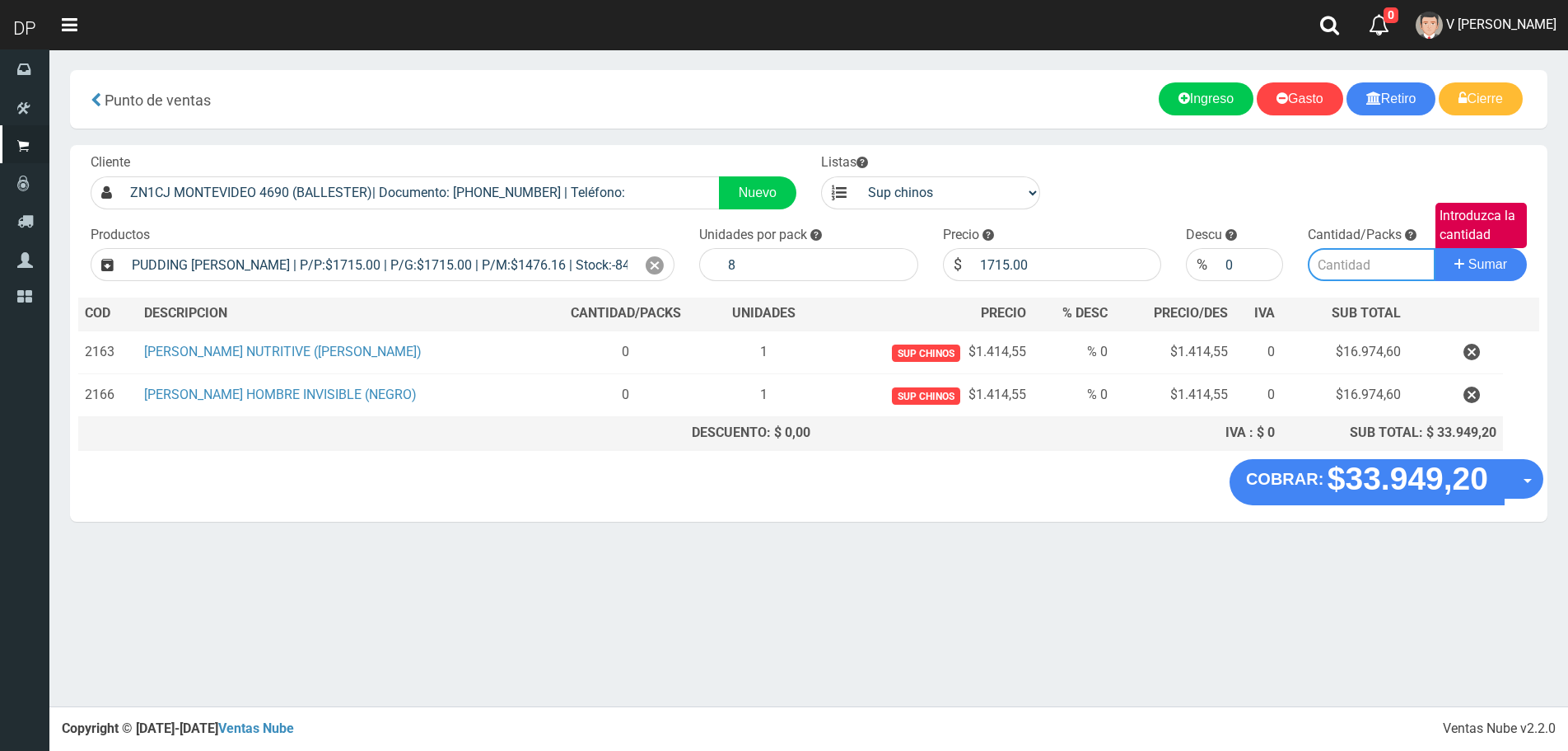
click at [1333, 265] on input "Introduzca la cantidad" at bounding box center [1372, 264] width 128 height 33
type input "1"
click at [1435, 248] on button "Sumar" at bounding box center [1481, 264] width 92 height 33
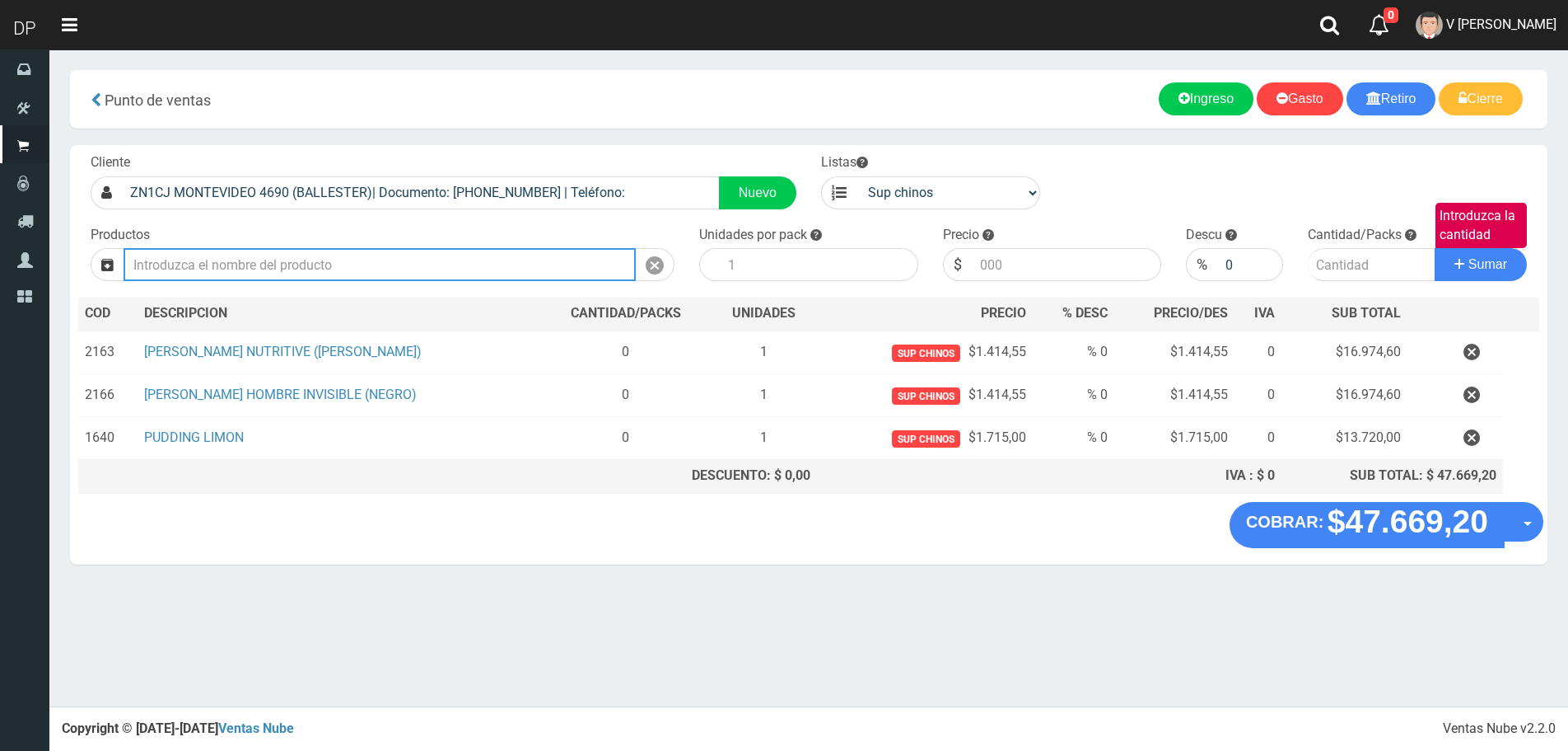
click at [463, 258] on input "text" at bounding box center [380, 264] width 512 height 33
type input "P"
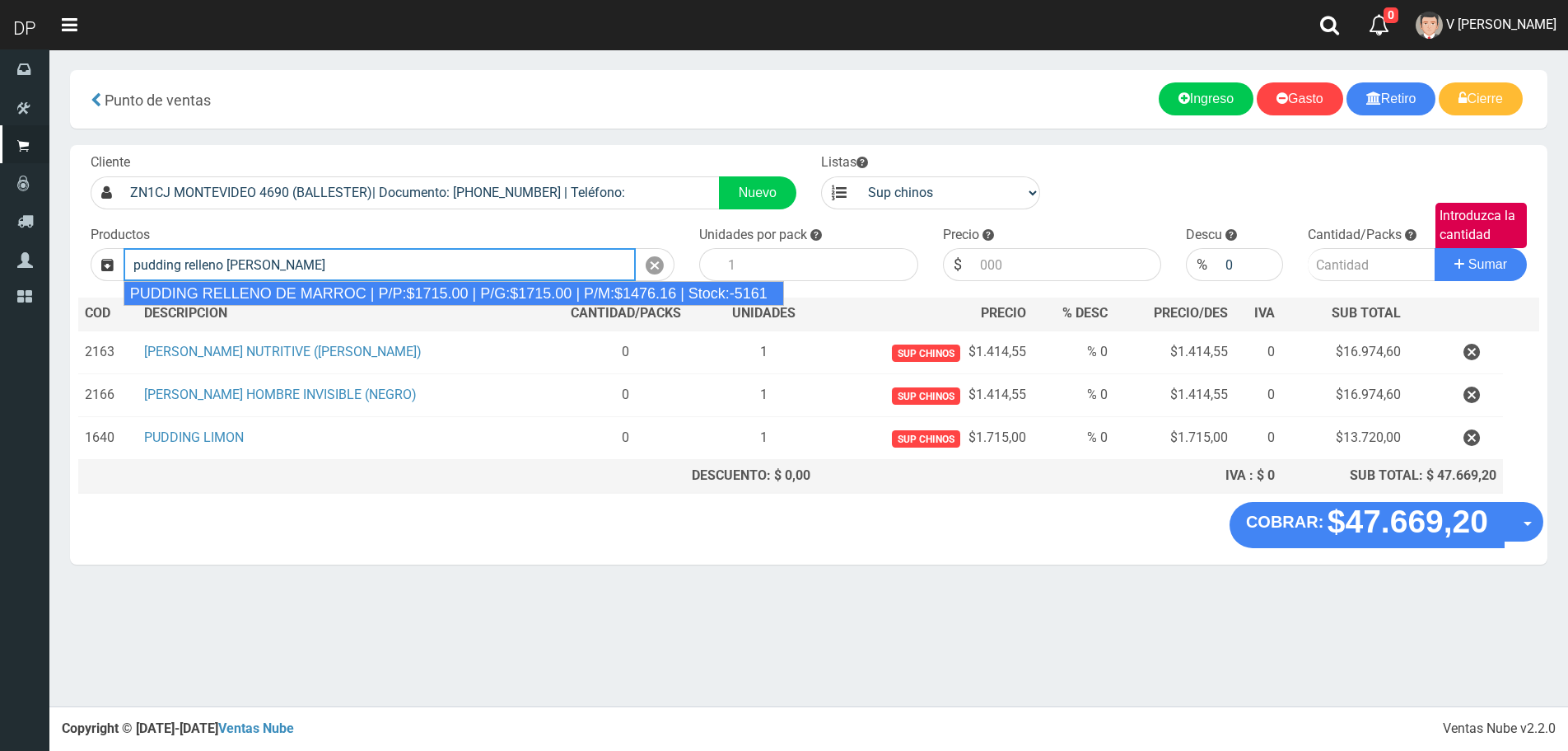
click at [292, 292] on div "PUDDING RELLENO DE MARROC | P/P:$1715.00 | P/G:$1715.00 | P/M:$1476.16 | Stock:…" at bounding box center [453, 293] width 660 height 24
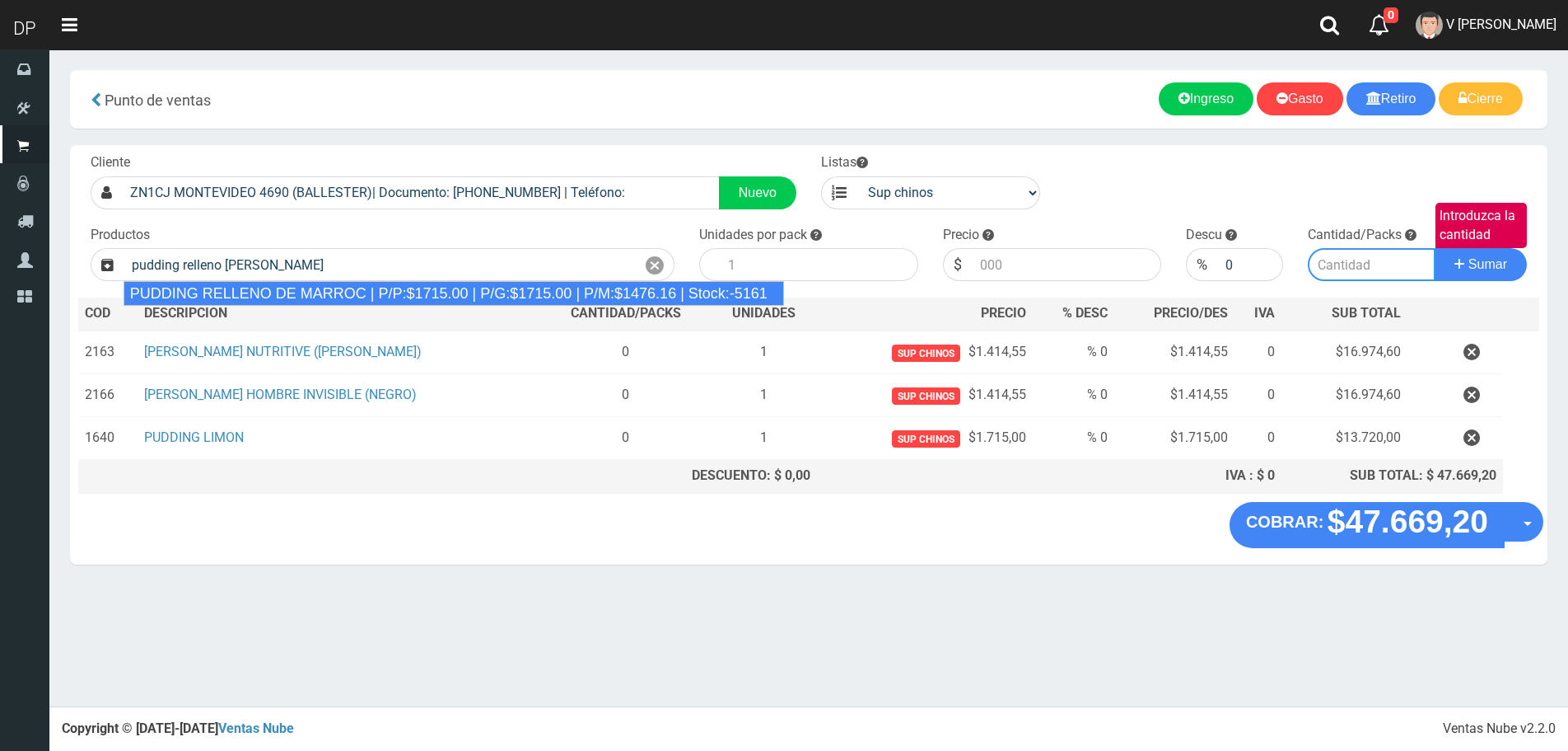
type input "PUDDING RELLENO DE MARROC | P/P:$1715.00 | P/G:$1715.00 | P/M:$1476.16 | Stock:…"
type input "8"
type input "1715.00"
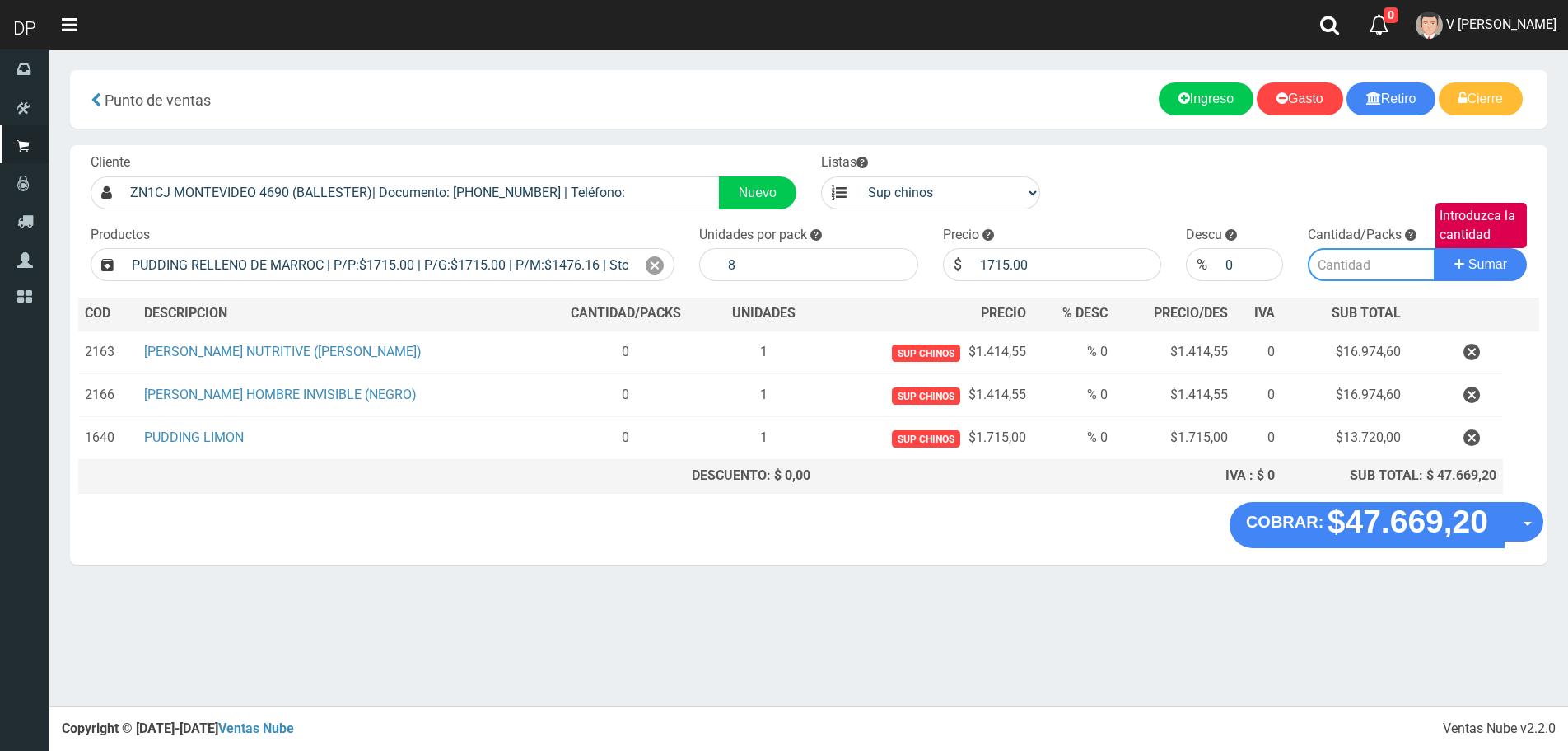
click at [1356, 256] on input "Introduzca la cantidad" at bounding box center [1372, 264] width 128 height 33
type input "1"
click at [1435, 248] on button "Sumar" at bounding box center [1481, 264] width 92 height 33
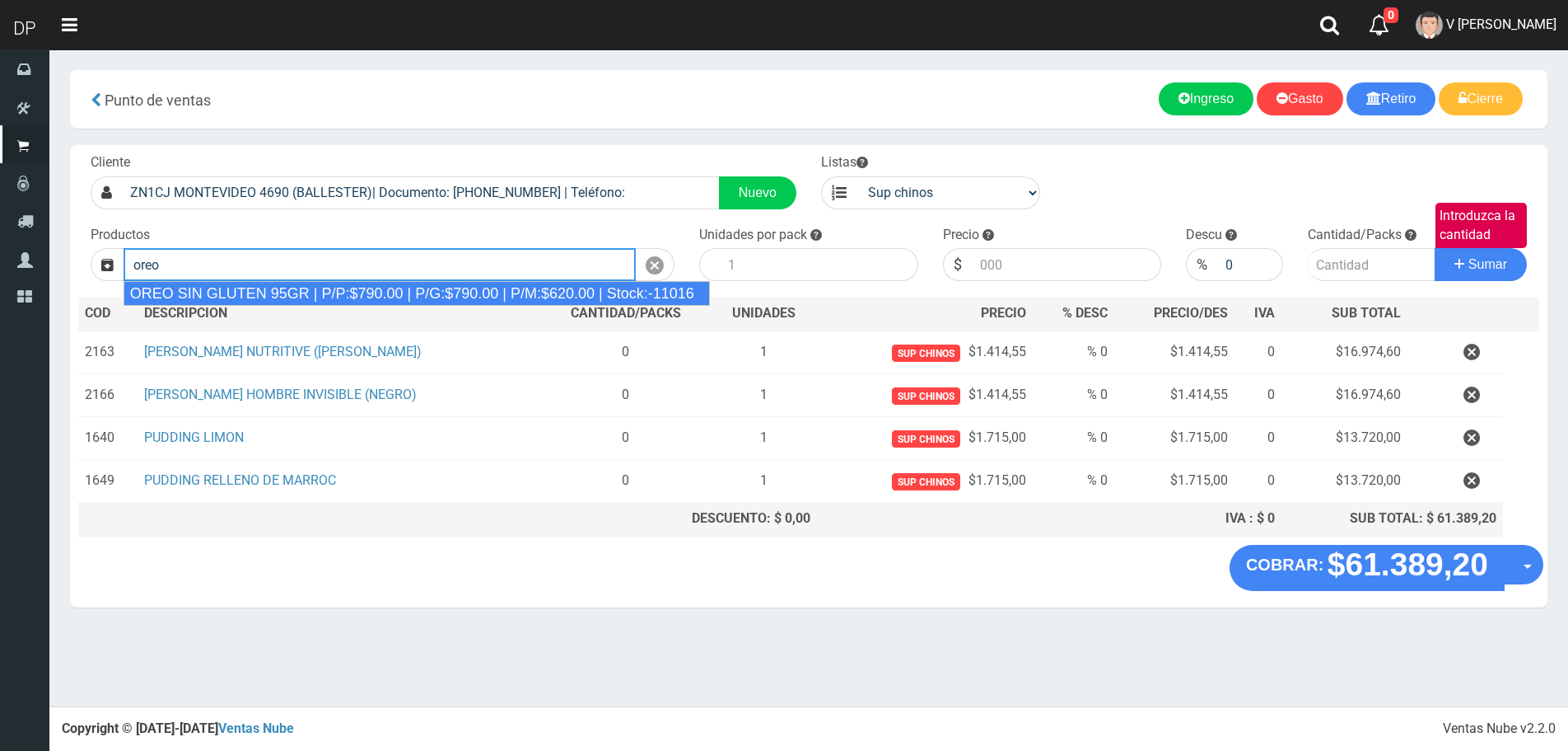
click at [626, 298] on div "OREO SIN GLUTEN 95GR | P/P:$790.00 | P/G:$790.00 | P/M:$620.00 | Stock:-11016" at bounding box center [416, 293] width 587 height 24
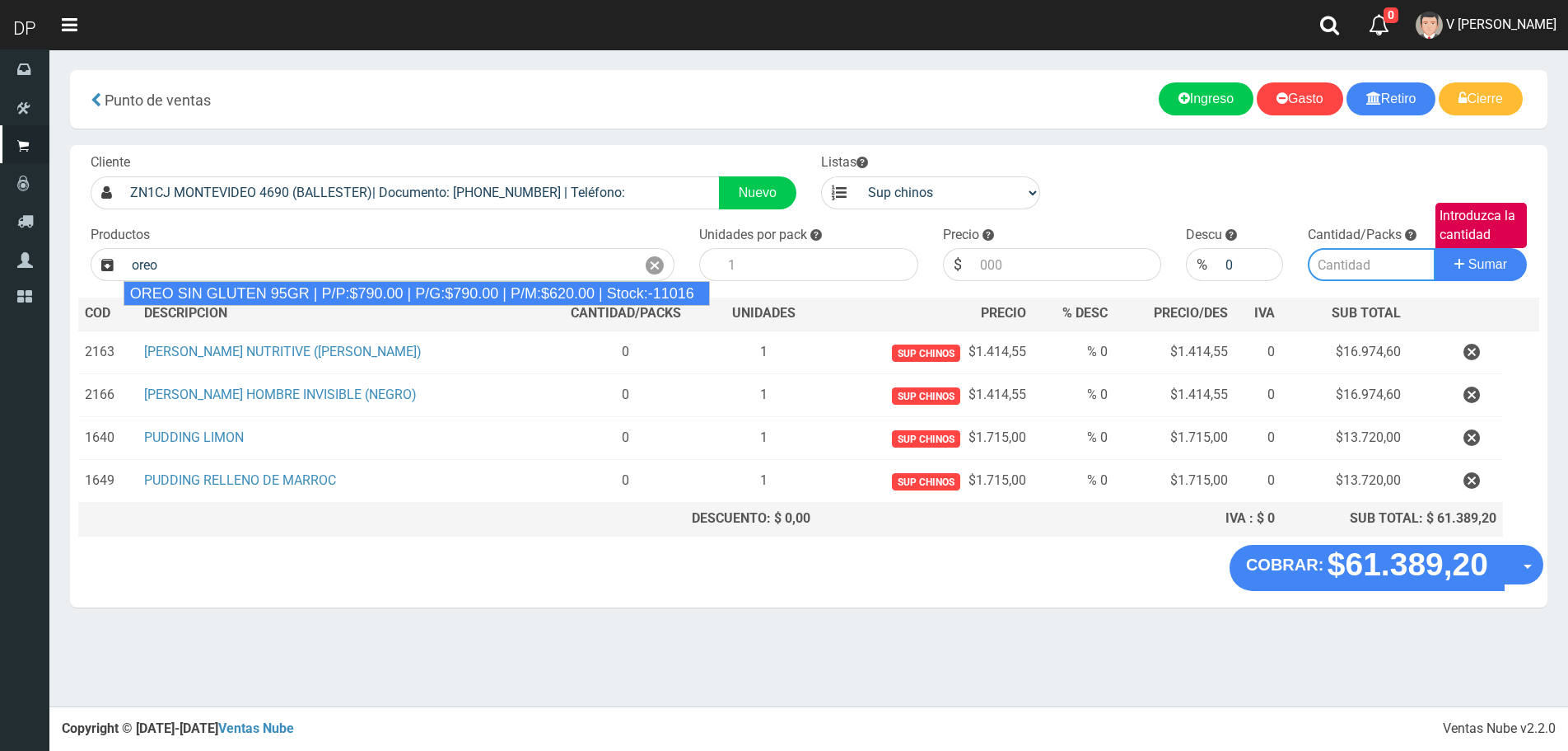
type input "OREO SIN GLUTEN 95GR | P/P:$790.00 | P/G:$790.00 | P/M:$620.00 | Stock:-11016"
type input "24"
type input "790.00"
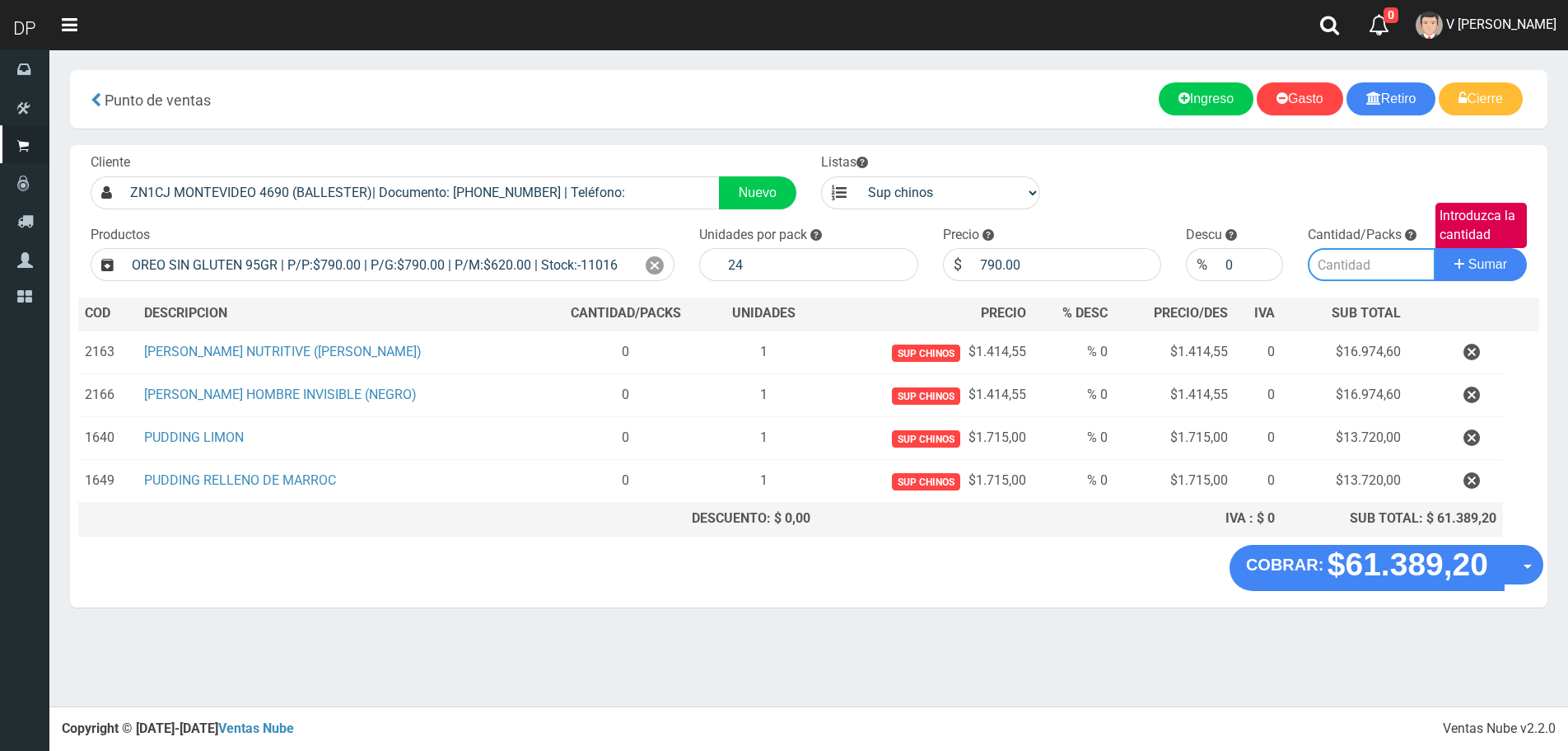
click at [1368, 267] on input "Introduzca la cantidad" at bounding box center [1372, 264] width 128 height 33
type input "1"
click at [1435, 248] on button "Sumar" at bounding box center [1481, 264] width 92 height 33
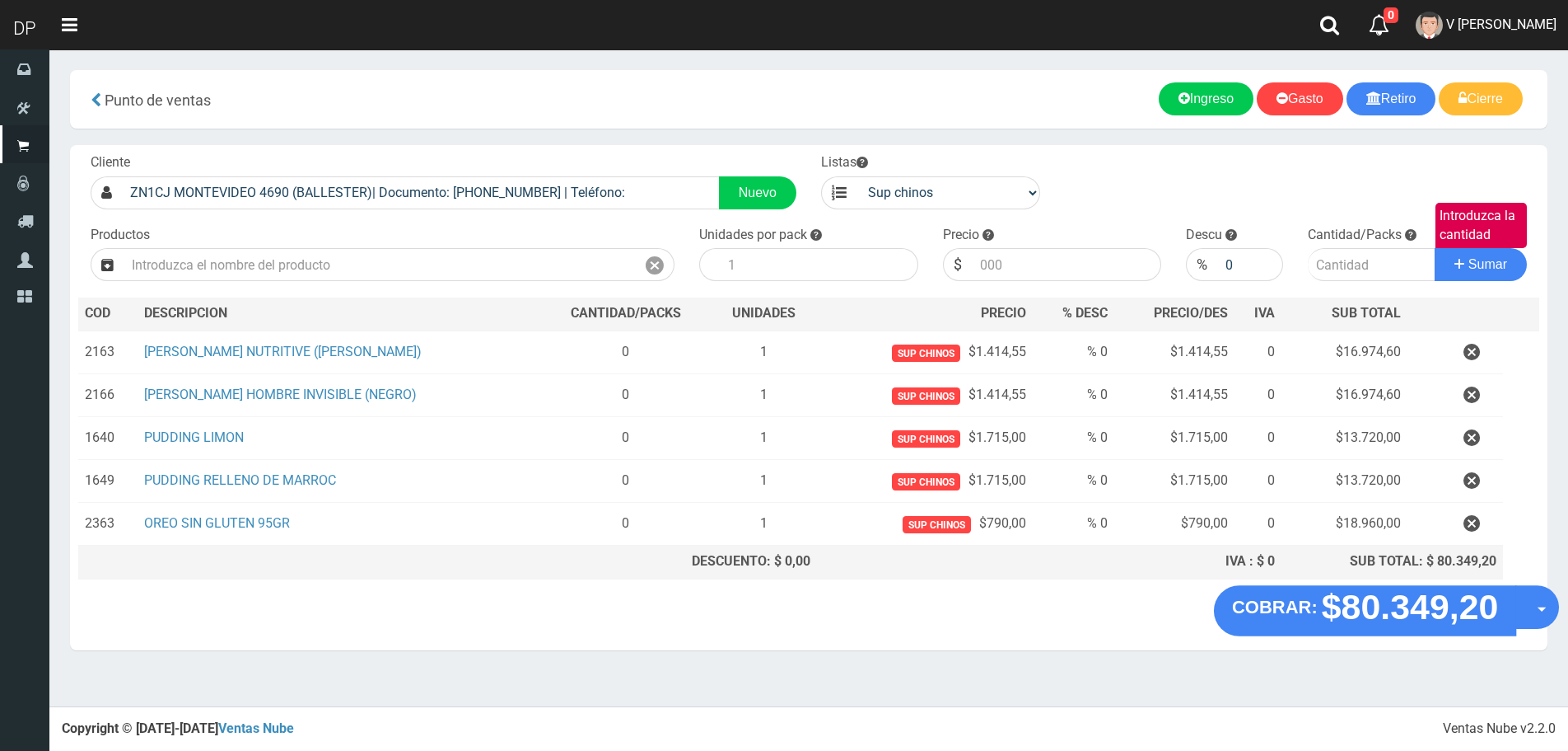
click at [1521, 599] on button "Opciones" at bounding box center [1537, 607] width 43 height 43
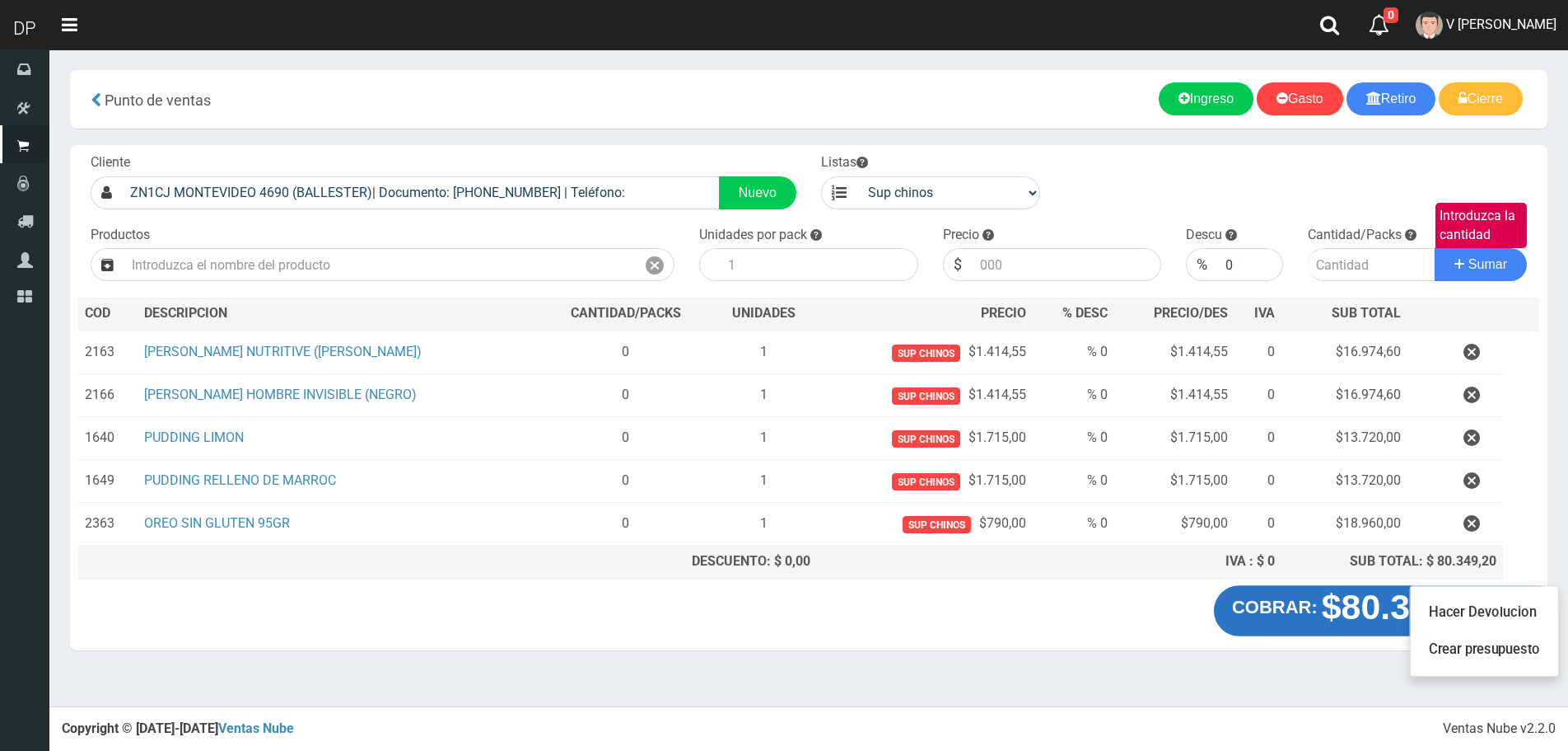
drag, startPoint x: 1463, startPoint y: 586, endPoint x: 1470, endPoint y: 608, distance: 23.1
click at [1466, 602] on ul "Hacer Devolucion Crear presupuesto" at bounding box center [1484, 630] width 150 height 91
click at [1470, 608] on strong "$80.349,20" at bounding box center [1411, 607] width 177 height 39
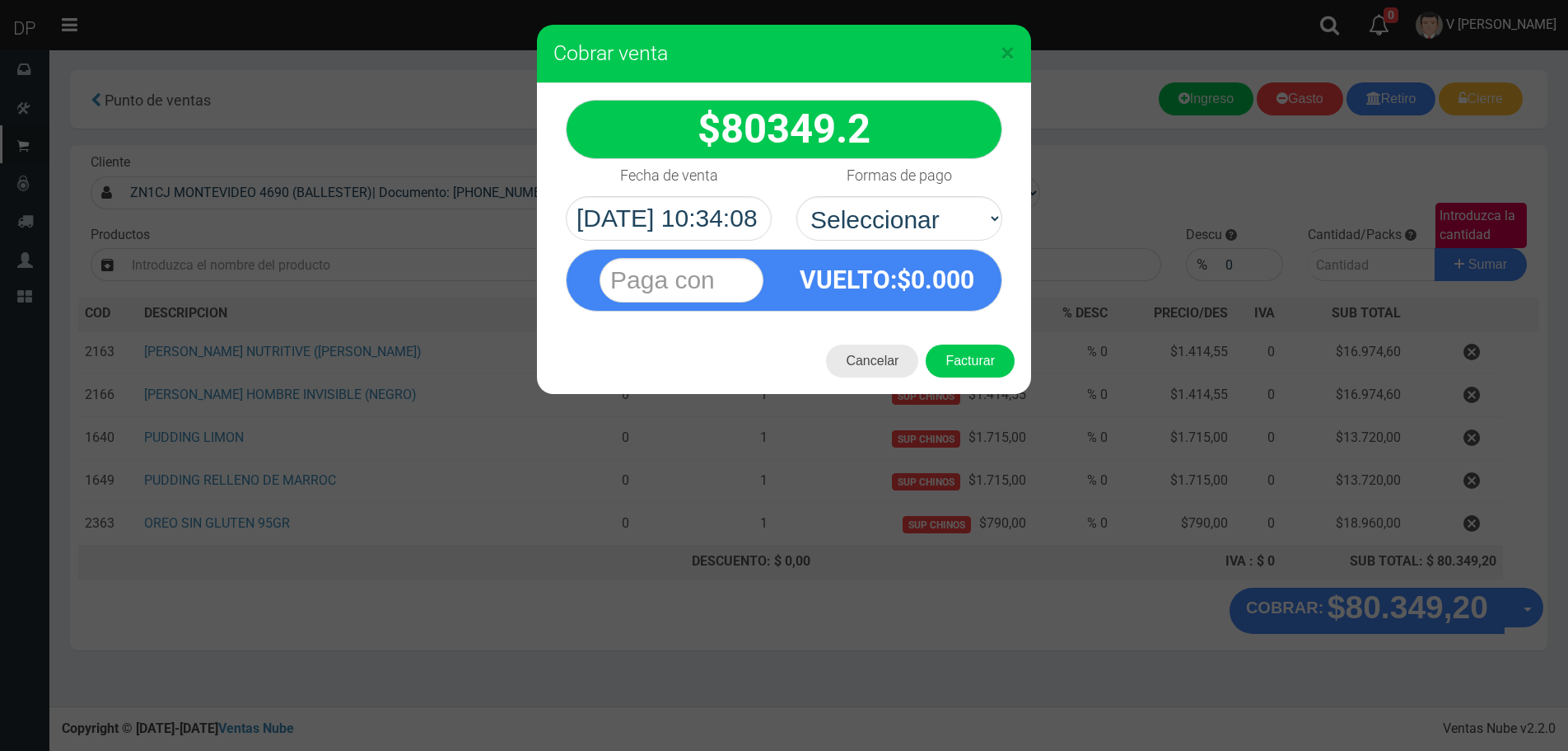
drag, startPoint x: 882, startPoint y: 367, endPoint x: 1052, endPoint y: 426, distance: 179.9
click at [883, 368] on button "Cancelar" at bounding box center [872, 361] width 92 height 33
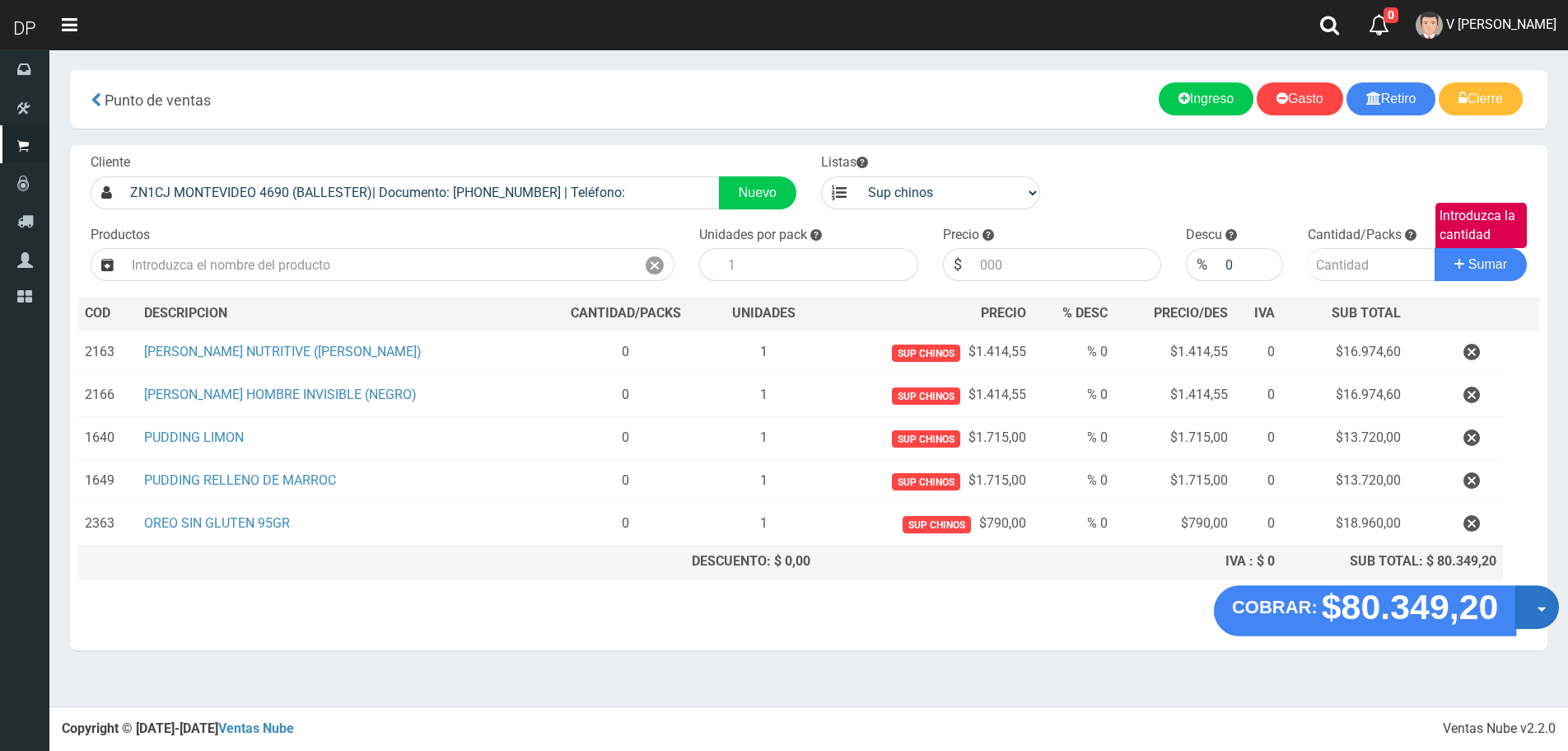
click at [1514, 601] on div "COBRAR: $80.349,20 Opciones Hacer Devolucion Crear presupuesto" at bounding box center [1386, 611] width 345 height 51
click at [1542, 608] on button "Opciones" at bounding box center [1537, 607] width 43 height 43
click at [1517, 625] on link "Hacer Devolucion" at bounding box center [1484, 612] width 148 height 38
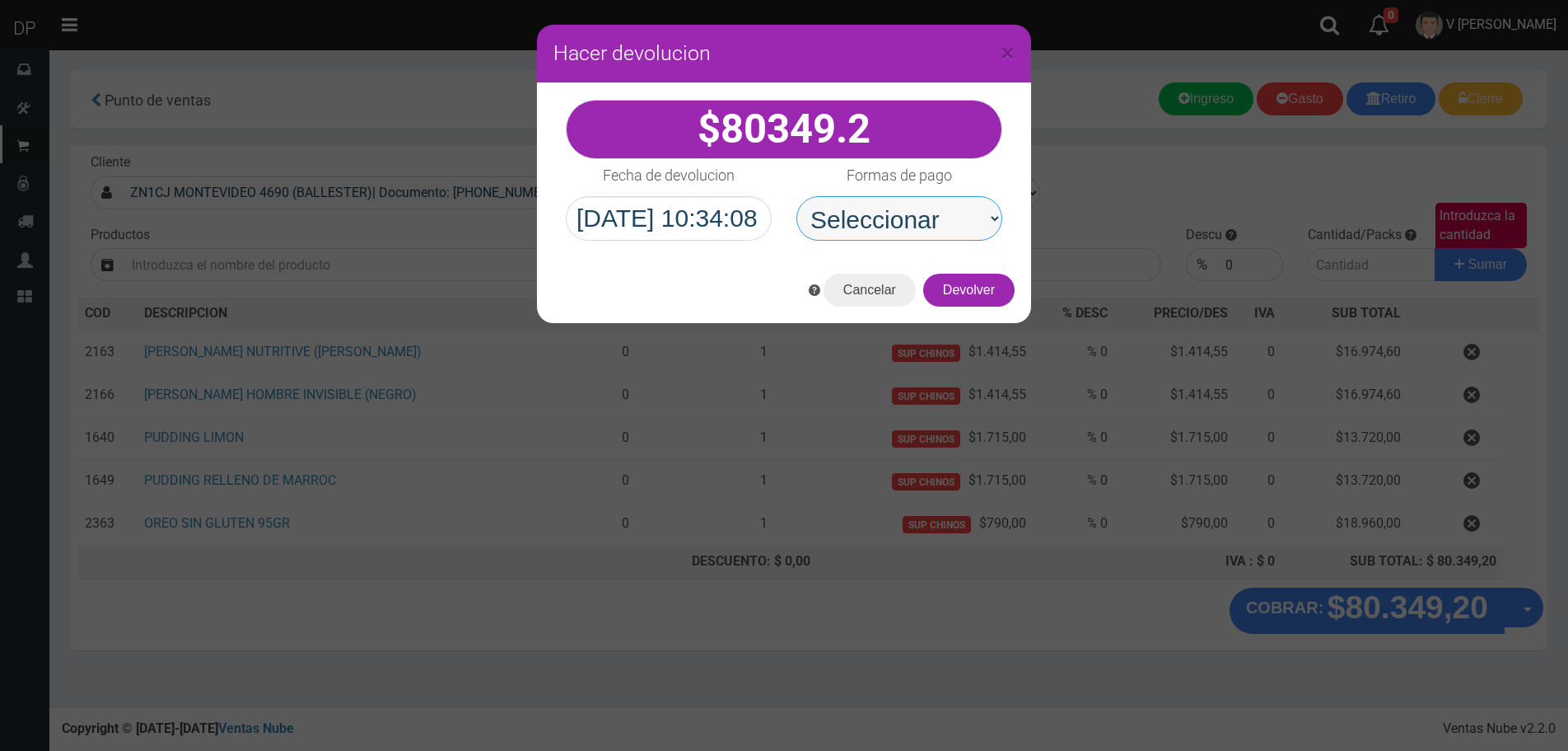
drag, startPoint x: 955, startPoint y: 231, endPoint x: 961, endPoint y: 238, distance: 9.2
click at [961, 238] on select "Seleccionar Efectivo Tarjeta de Crédito Depósito Débito" at bounding box center [899, 218] width 206 height 44
select select "Efectivo"
click at [797, 196] on select "Seleccionar Efectivo Tarjeta de Crédito Depósito Débito" at bounding box center [899, 218] width 206 height 44
click at [987, 287] on button "Devolver" at bounding box center [968, 289] width 91 height 33
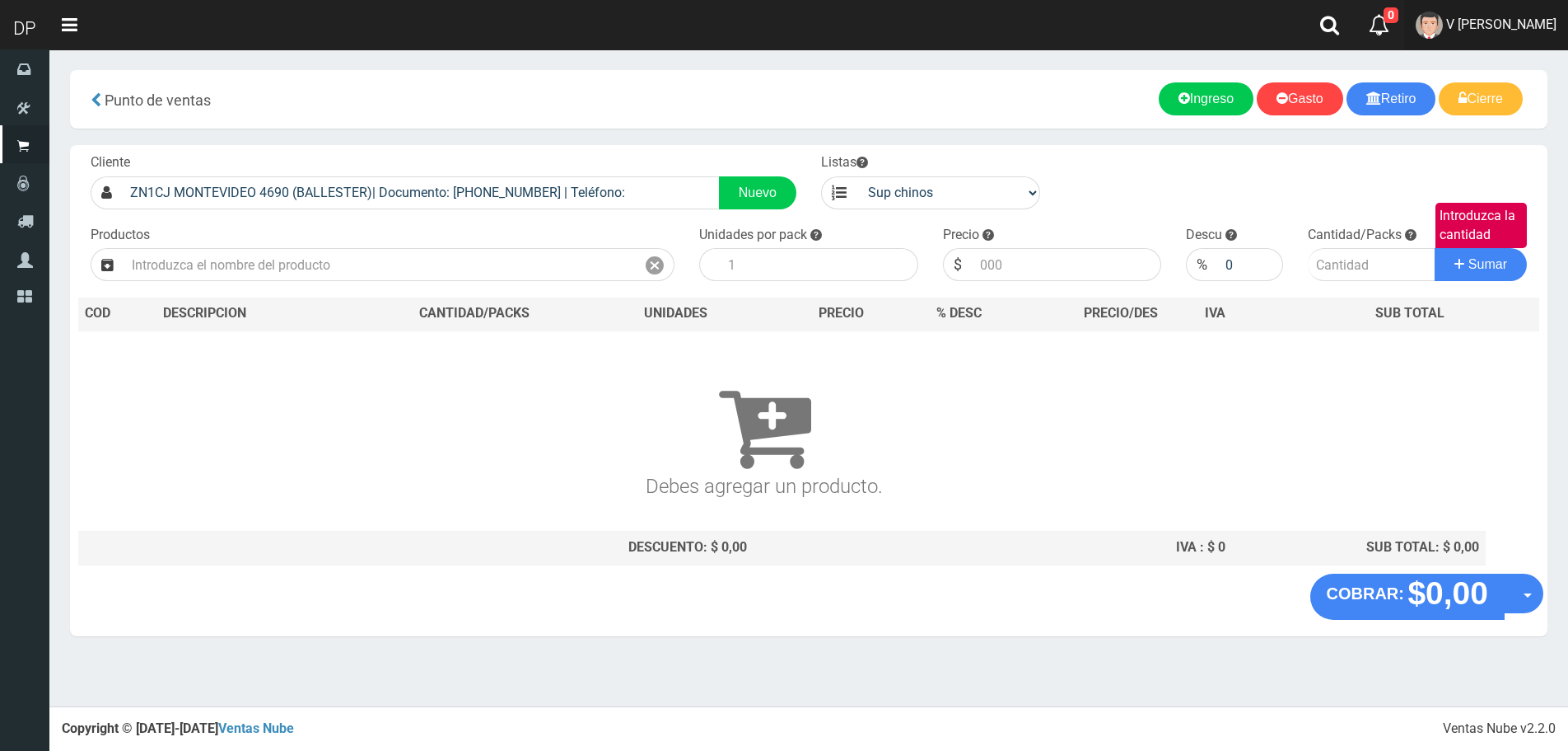
click at [1517, 26] on span "V Maria Graciela vargas" at bounding box center [1501, 24] width 110 height 16
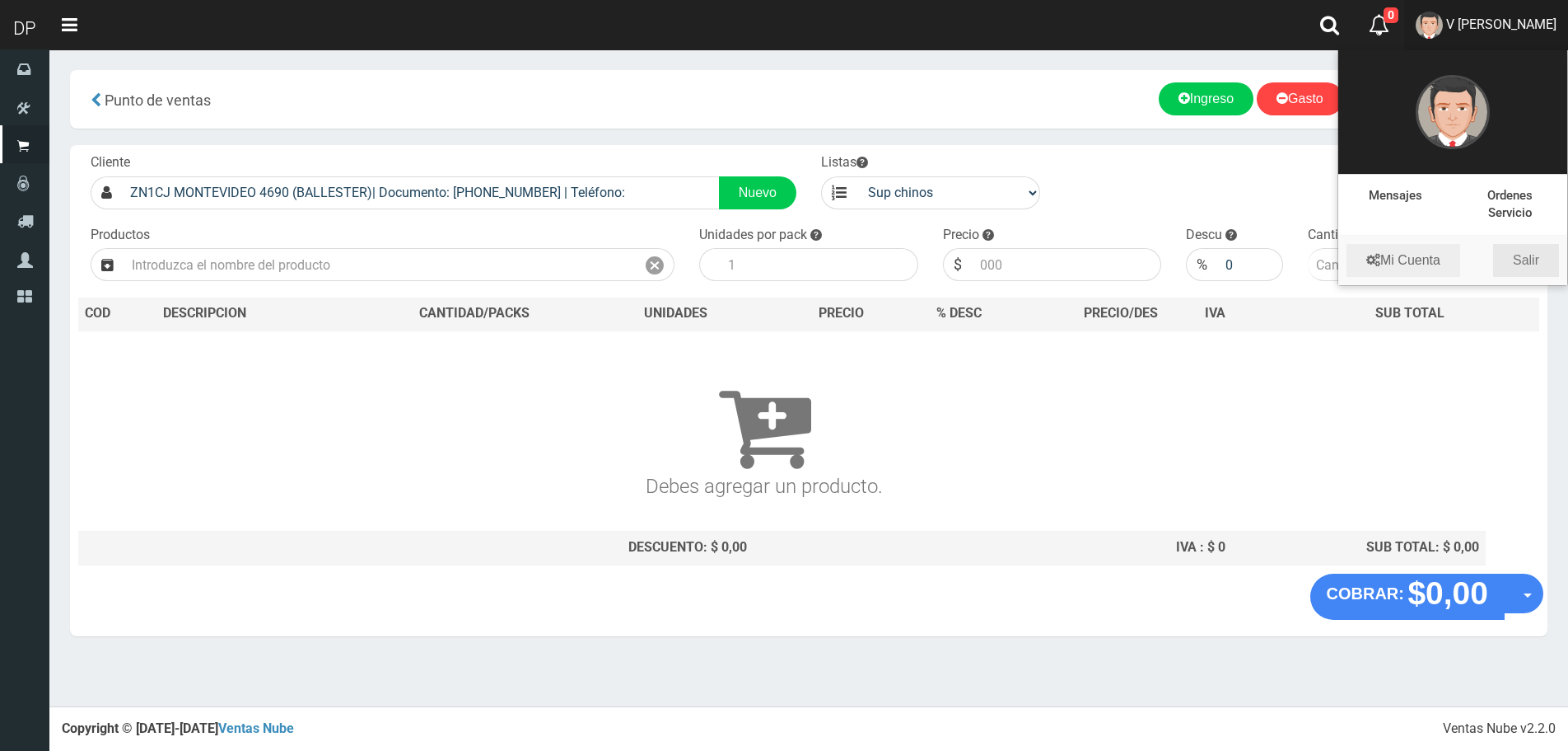
click at [1534, 262] on link "Salir" at bounding box center [1527, 260] width 66 height 33
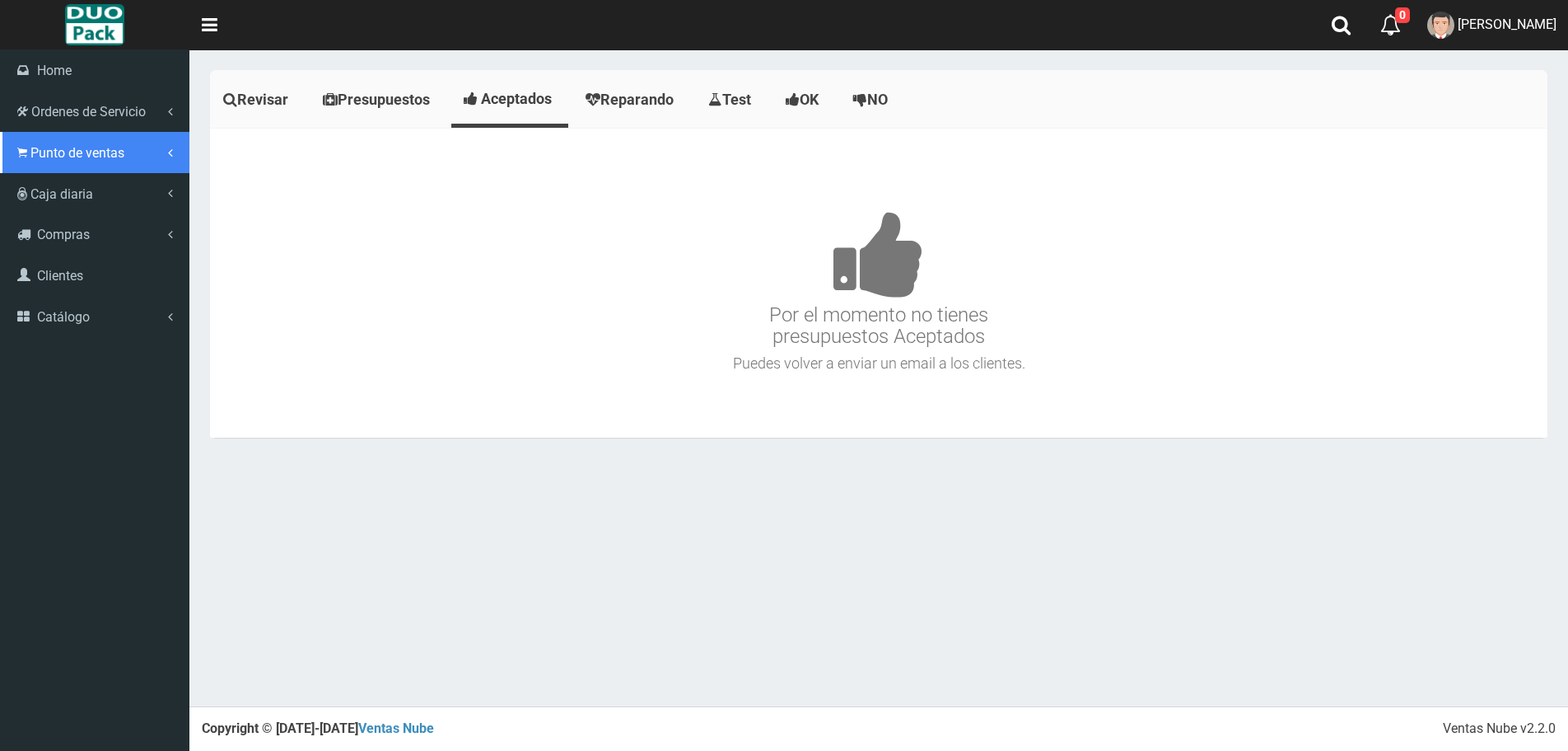
click at [70, 160] on span "Punto de ventas" at bounding box center [77, 153] width 94 height 16
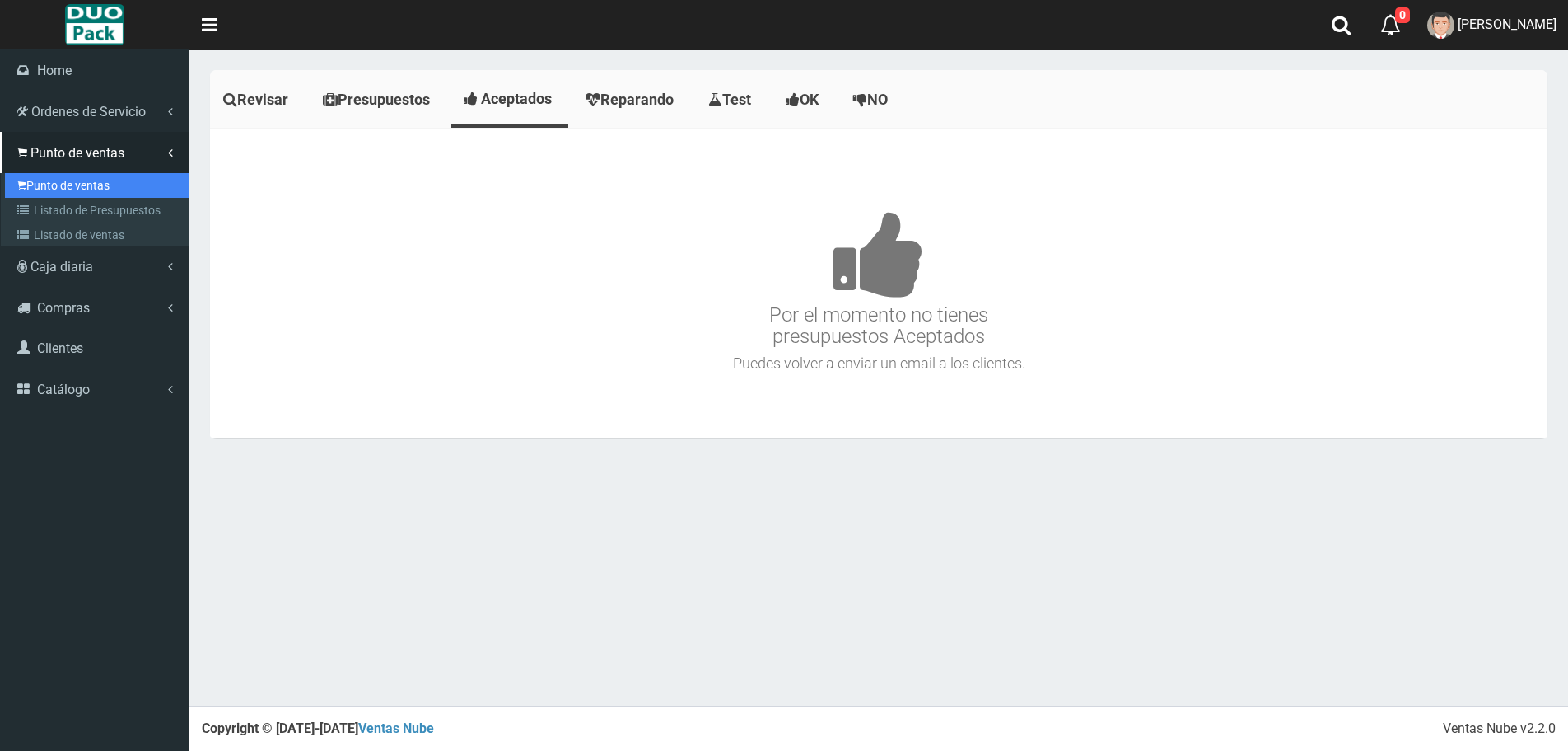
click at [89, 181] on link "Punto de ventas" at bounding box center [96, 186] width 184 height 24
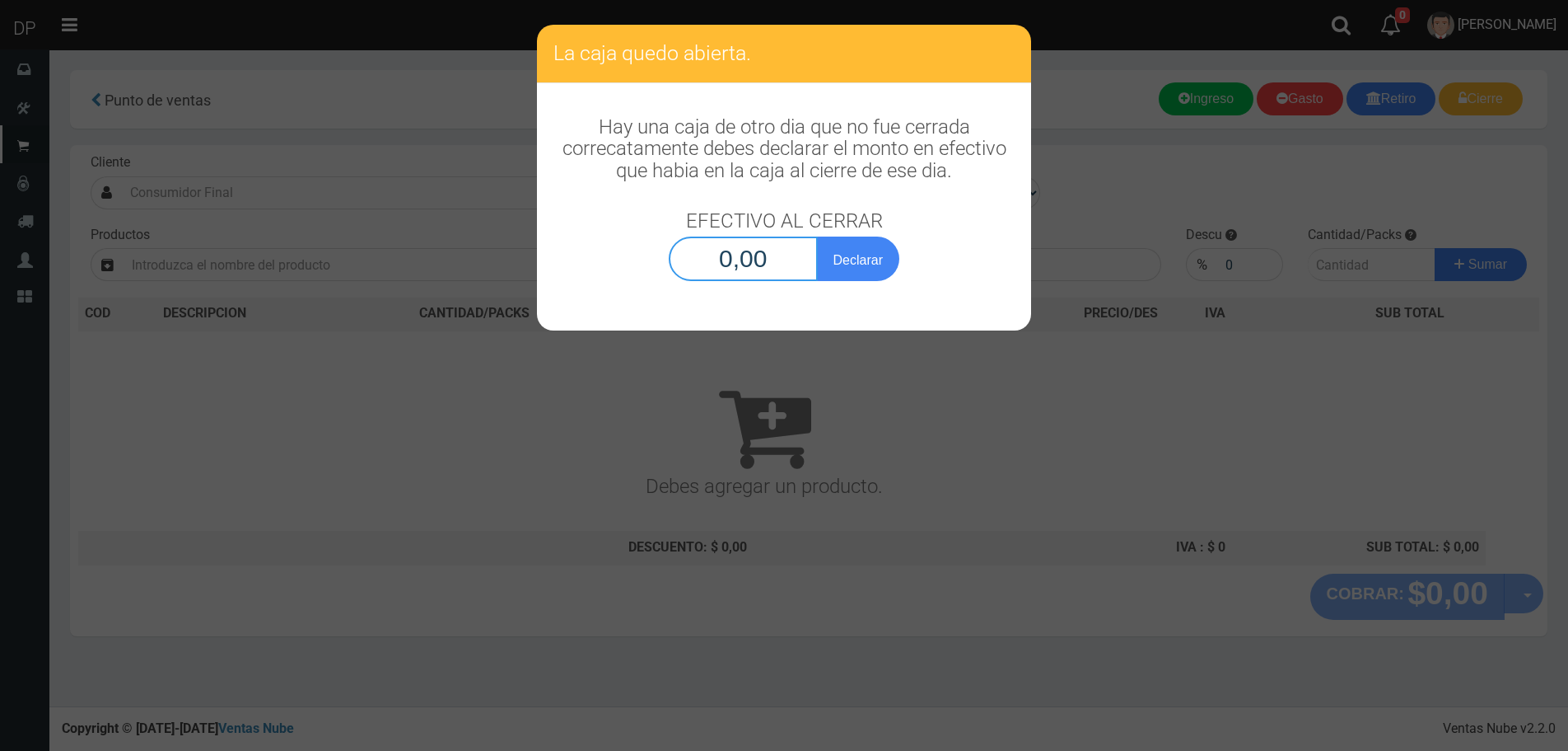
click at [769, 275] on input "0,00" at bounding box center [743, 258] width 149 height 44
type input "1,00"
click at [817, 237] on button "Declarar" at bounding box center [858, 258] width 82 height 44
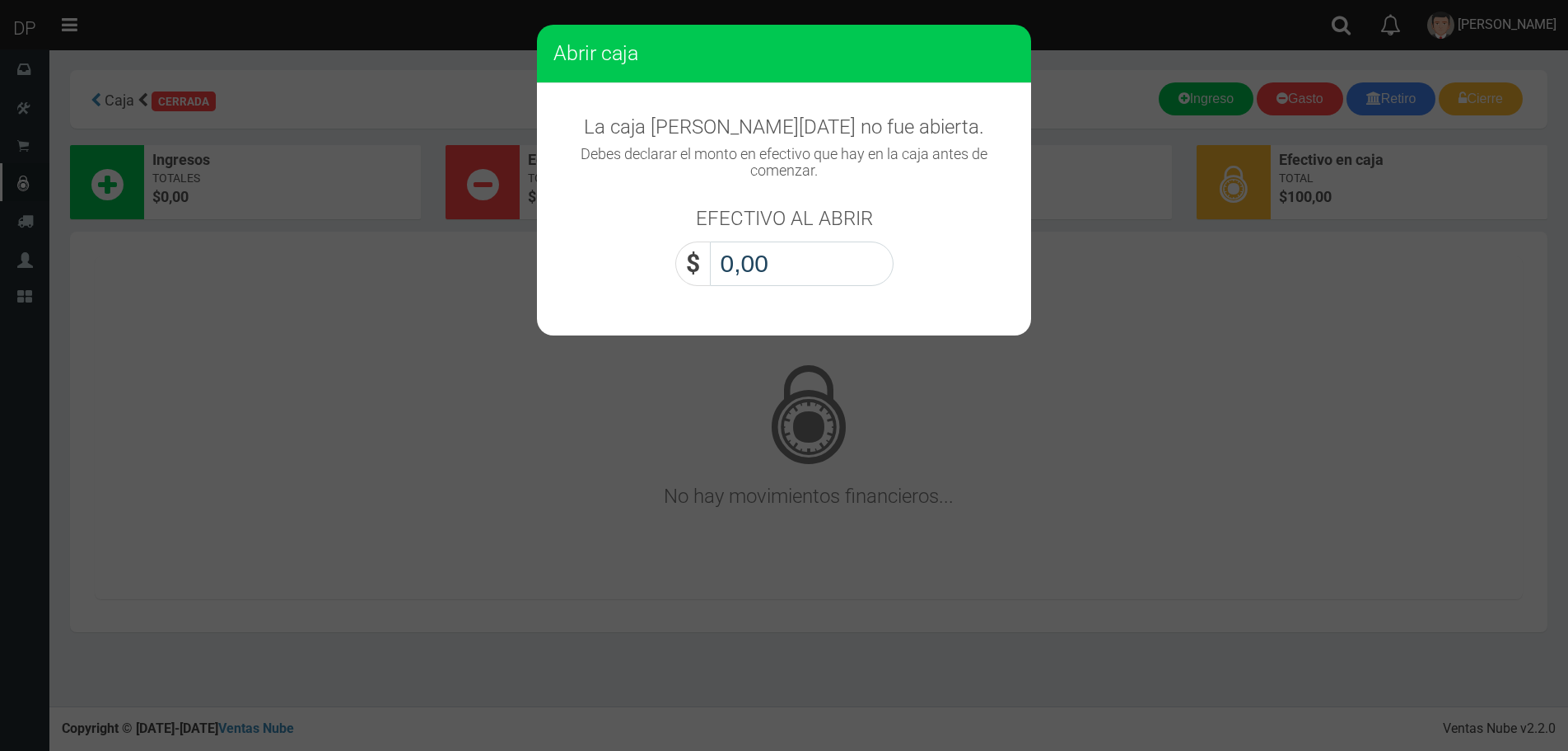
click at [770, 270] on input "0,00" at bounding box center [801, 263] width 184 height 44
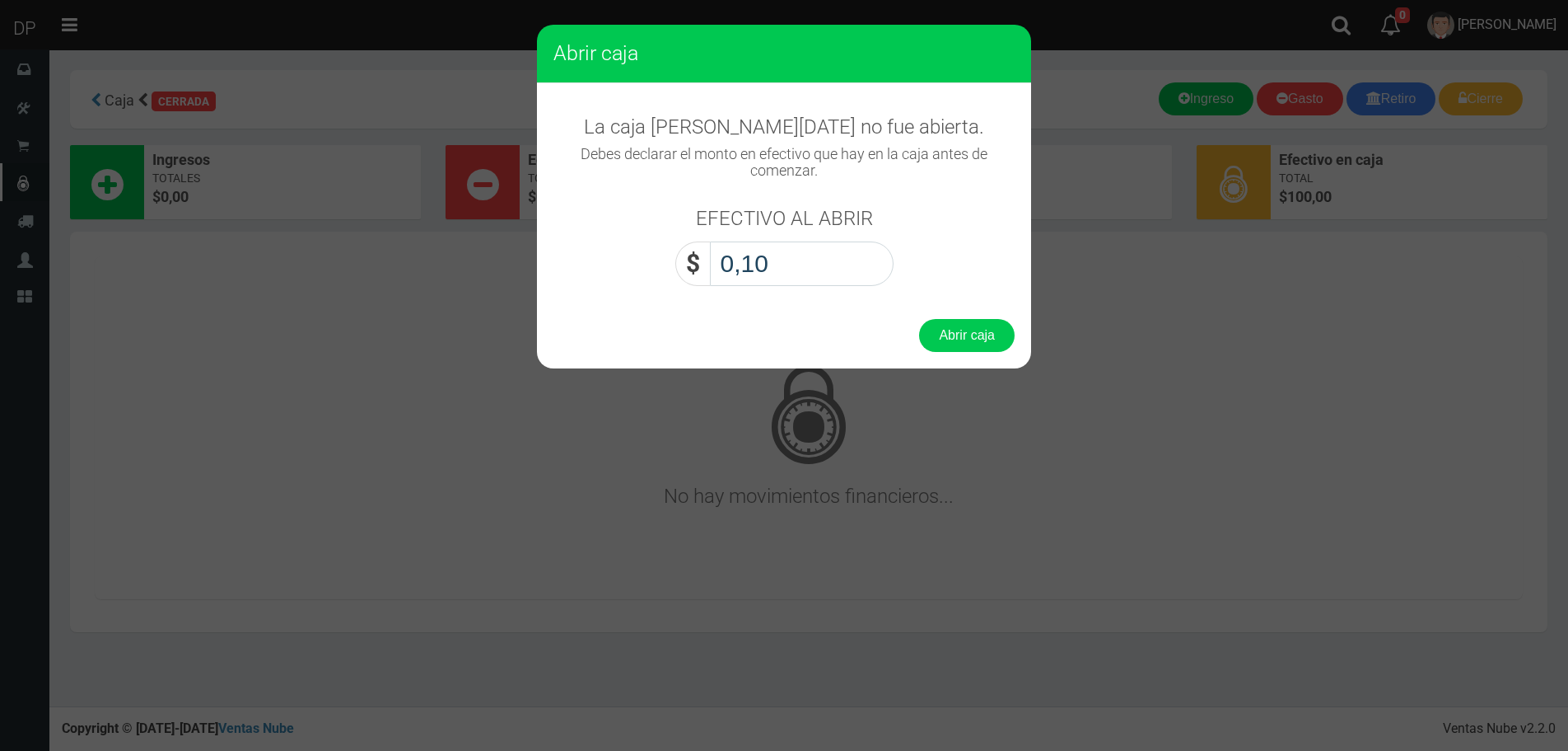
type input "1,00"
click at [919, 318] on button "Abrir caja" at bounding box center [966, 335] width 95 height 33
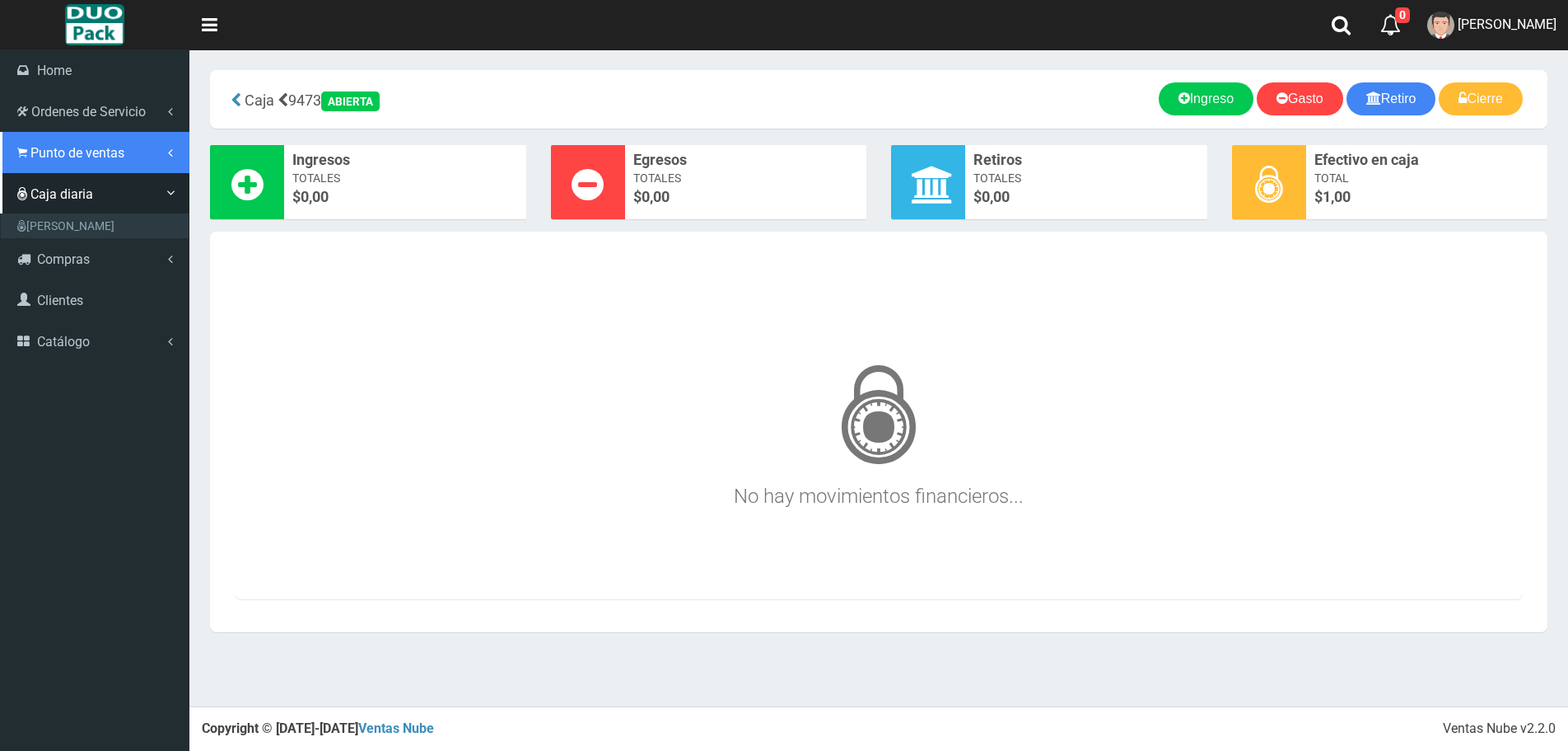
click at [72, 153] on span "Punto de ventas" at bounding box center [77, 153] width 94 height 16
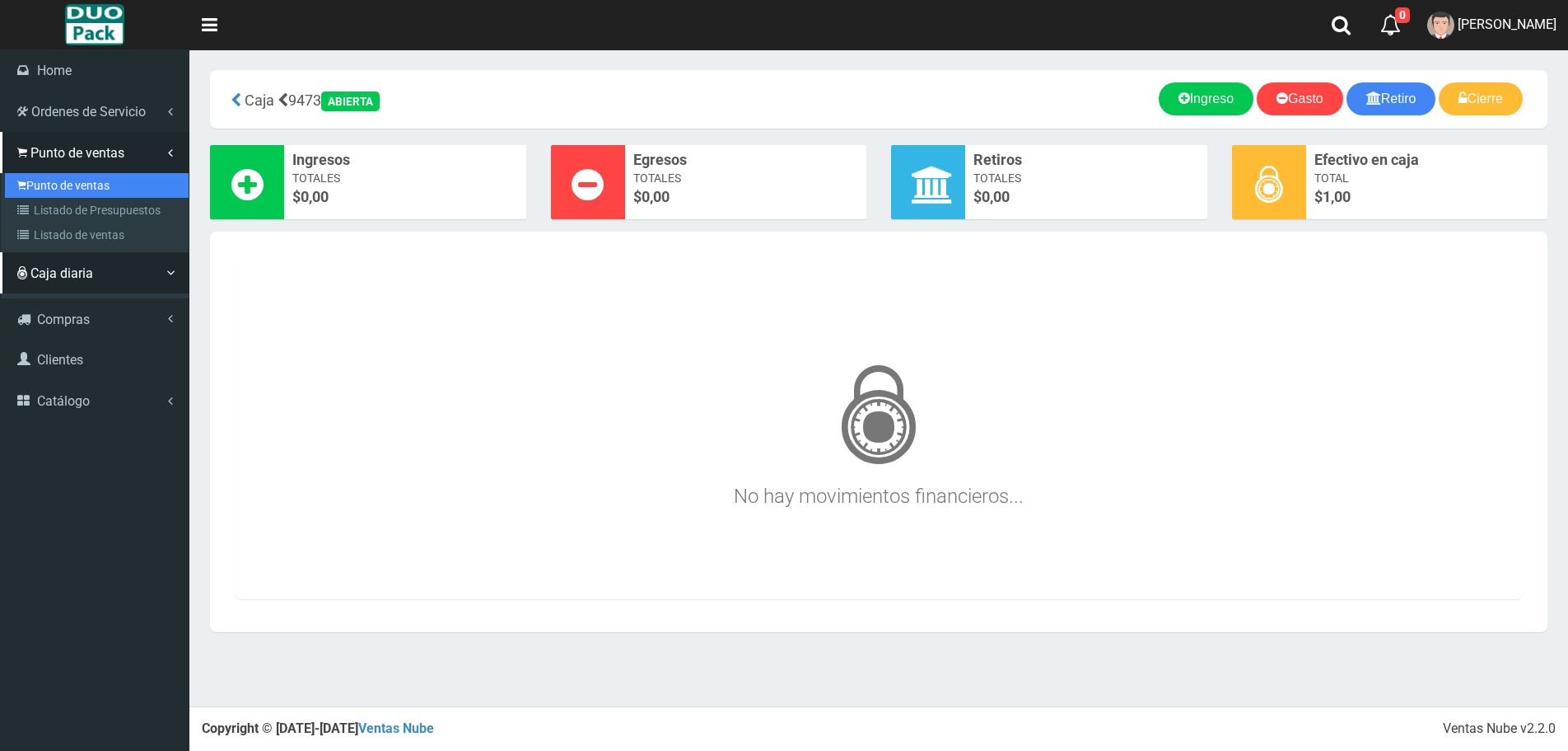
click at [75, 174] on link "Punto de ventas" at bounding box center [96, 186] width 184 height 24
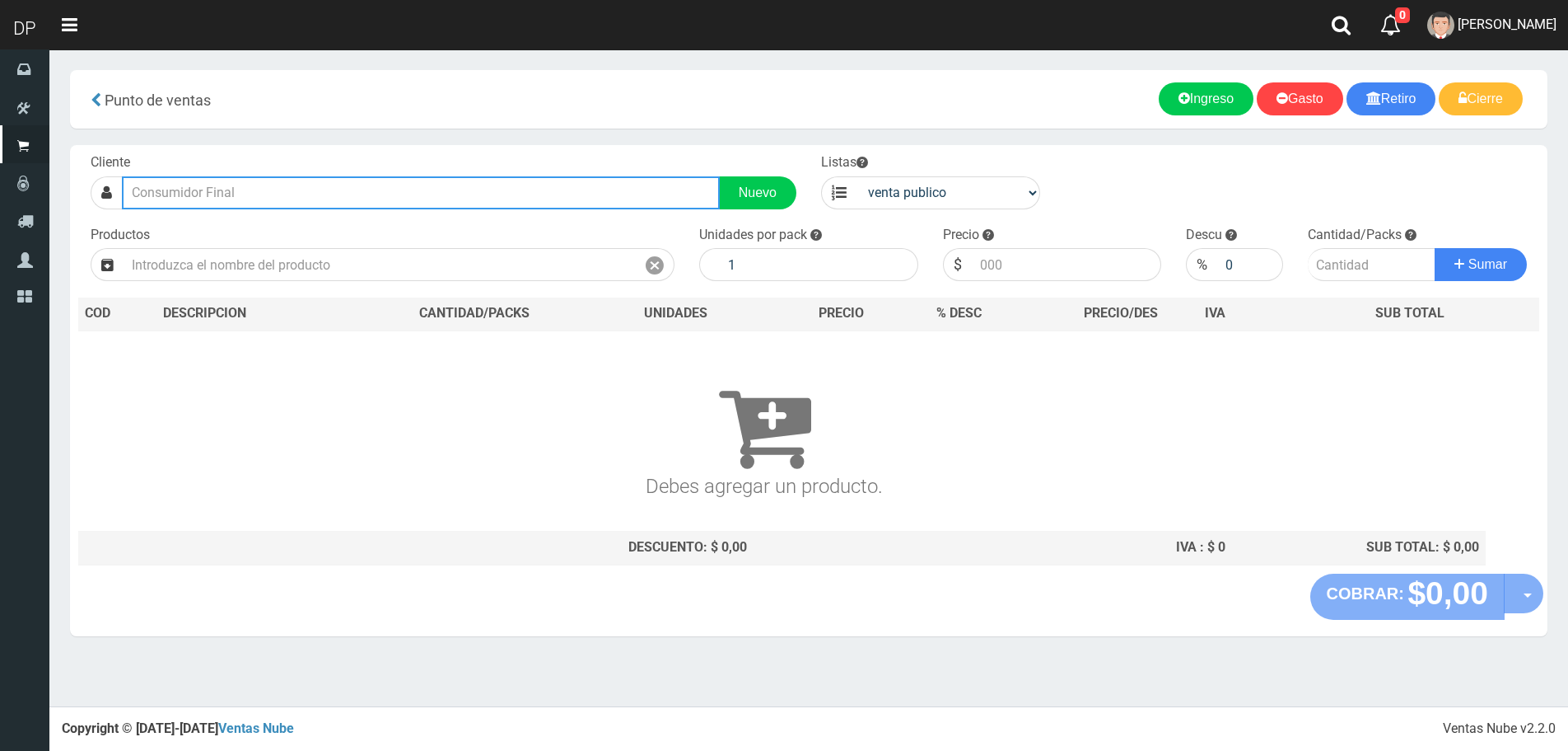
click at [262, 195] on input "text" at bounding box center [420, 192] width 598 height 33
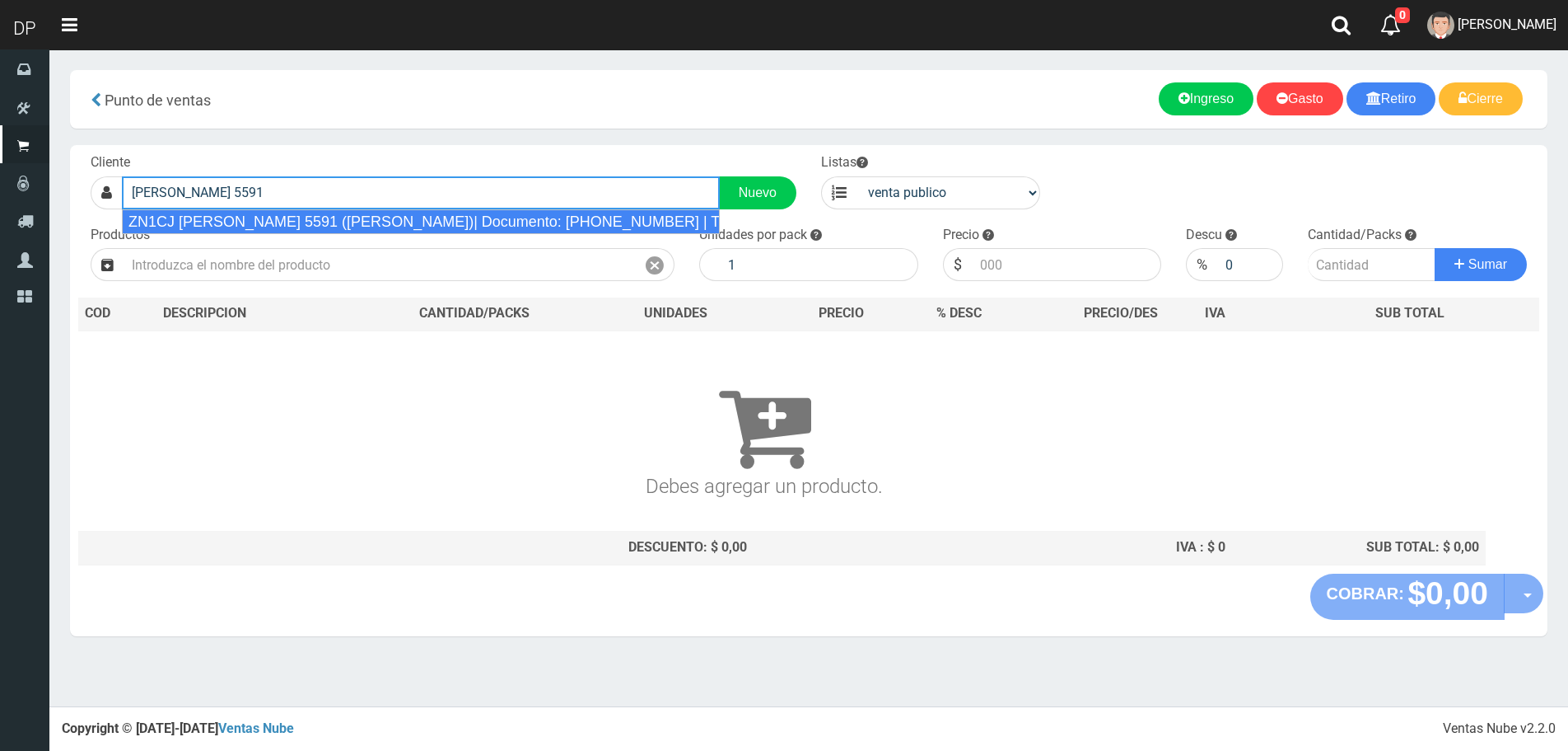
click at [263, 219] on div "ZN1CJ [PERSON_NAME] 5591 ([PERSON_NAME])| Documento: [PHONE_NUMBER] | Teléfono:" at bounding box center [420, 221] width 598 height 24
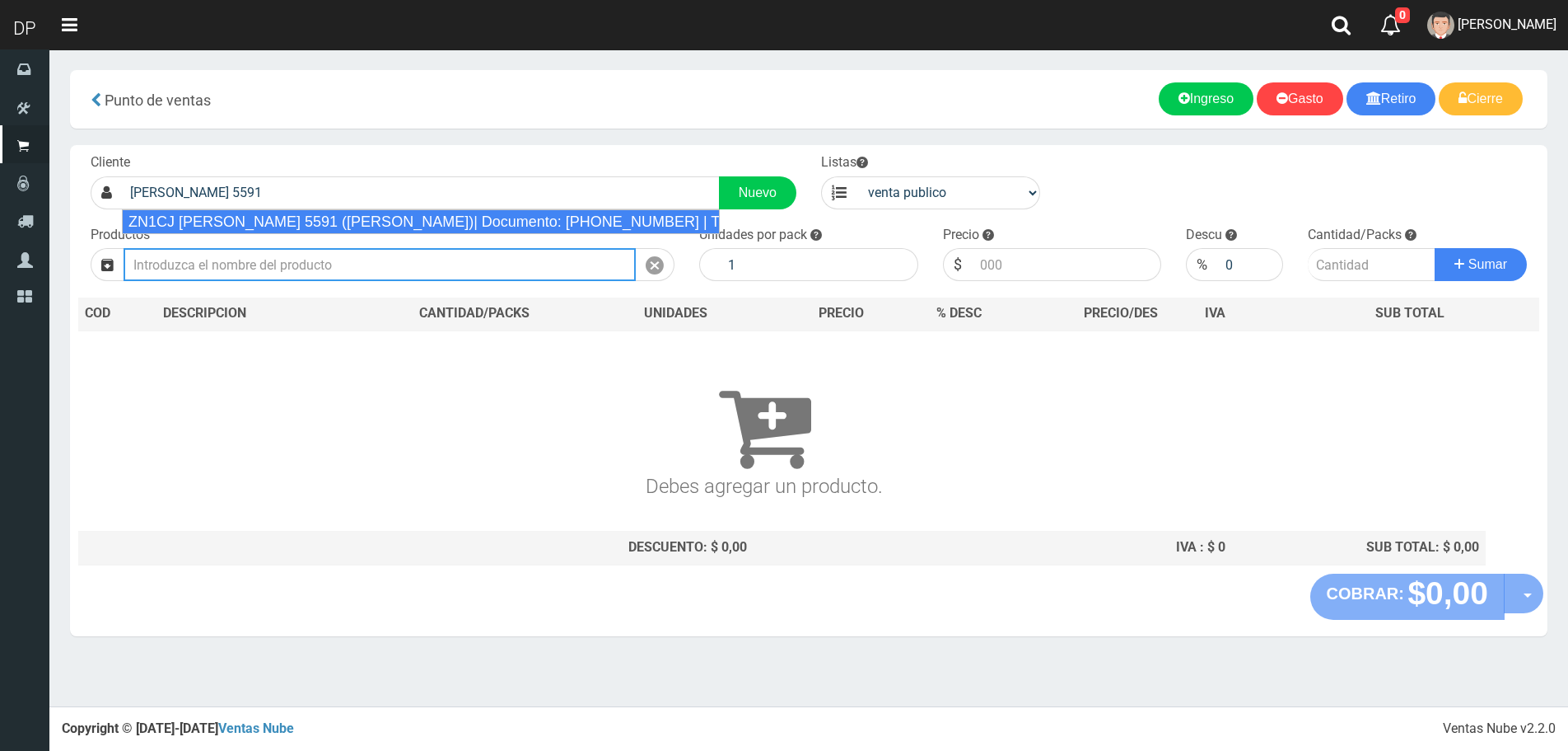
type input "ZN1CJ QUINTANA 5591 (BALLESTER)| Documento: 321510314 | Teléfono:"
select select "2"
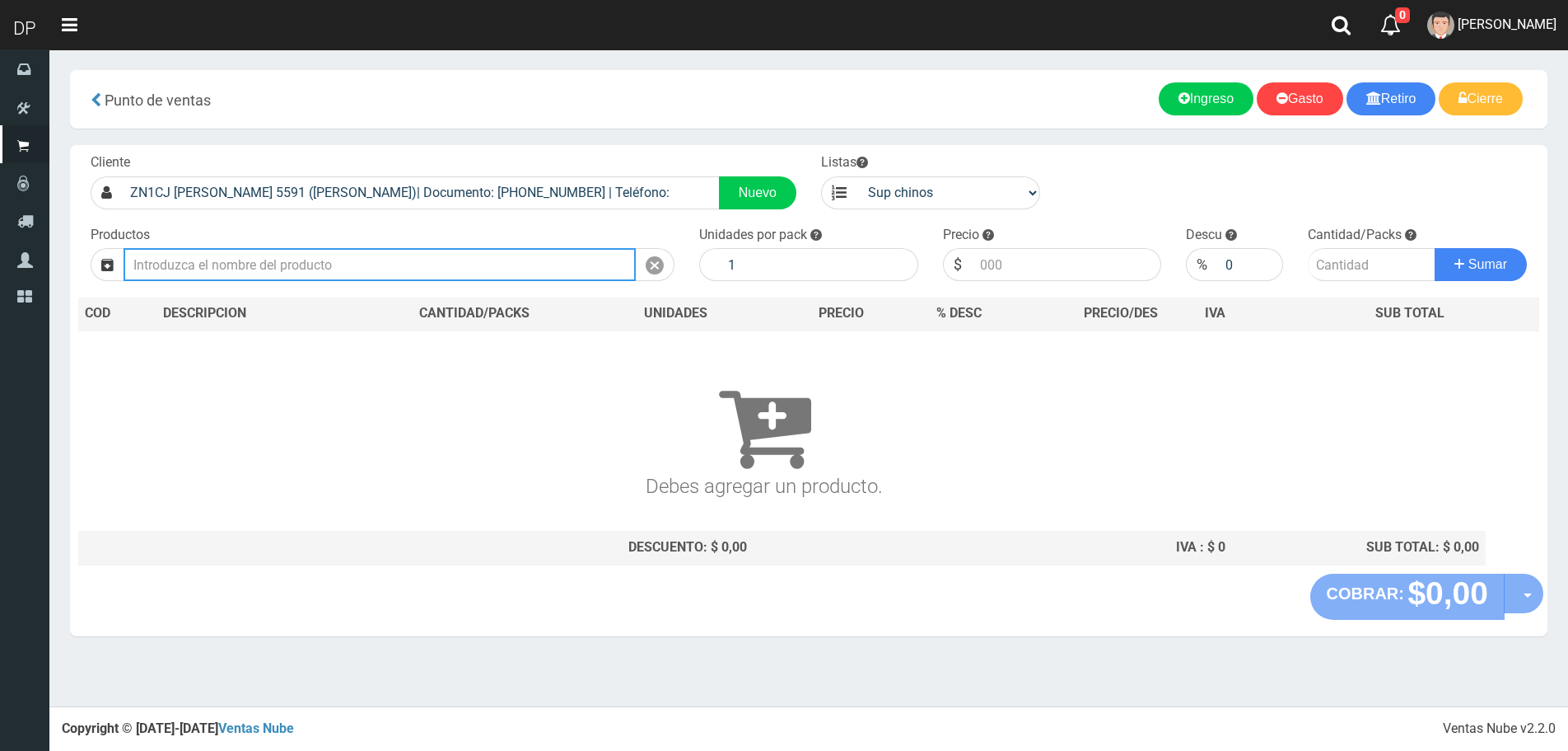
click at [263, 274] on input "text" at bounding box center [380, 264] width 512 height 33
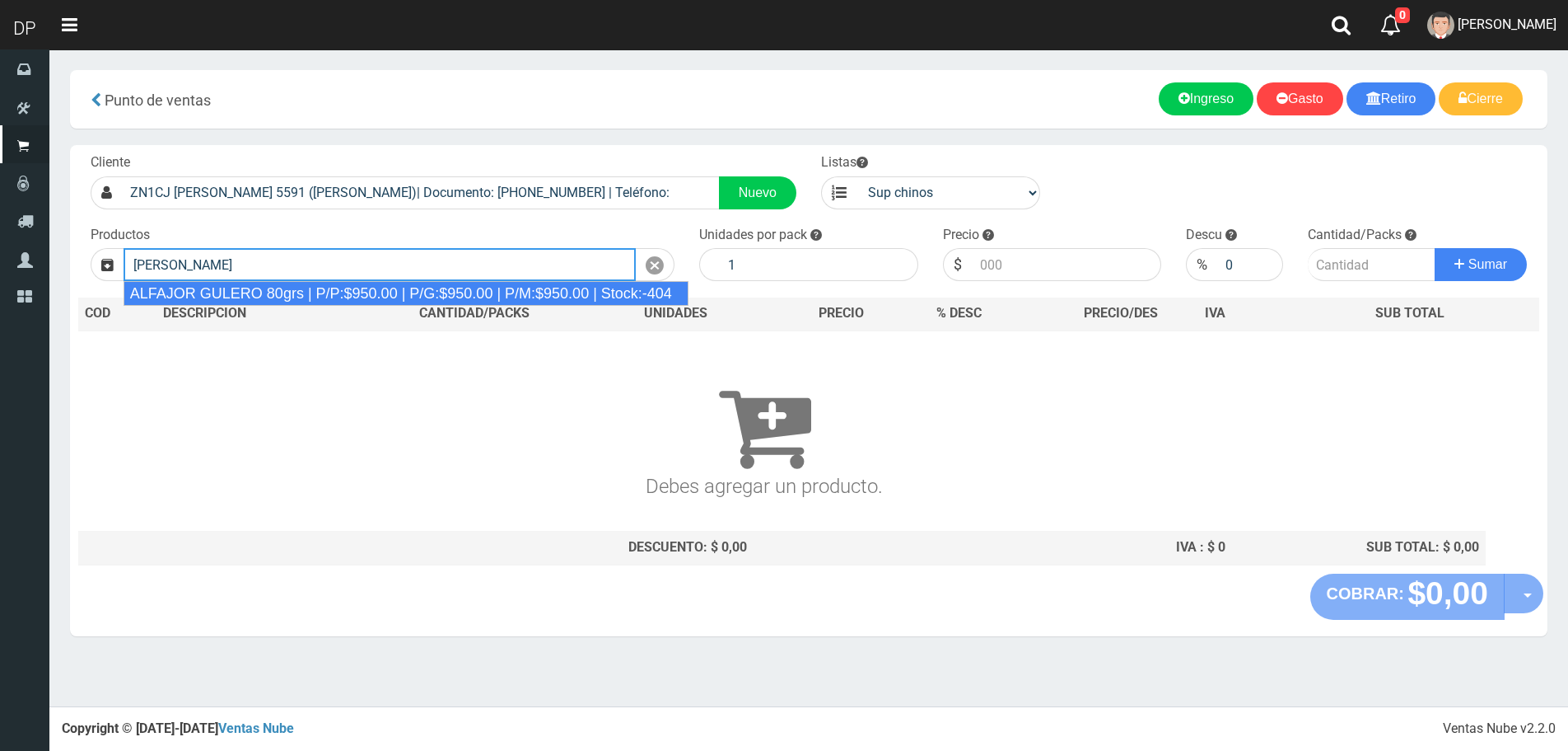
click at [258, 286] on div "ALFAJOR GULERO 80grs | P/P:$950.00 | P/G:$950.00 | P/M:$950.00 | Stock:-404" at bounding box center [406, 293] width 565 height 24
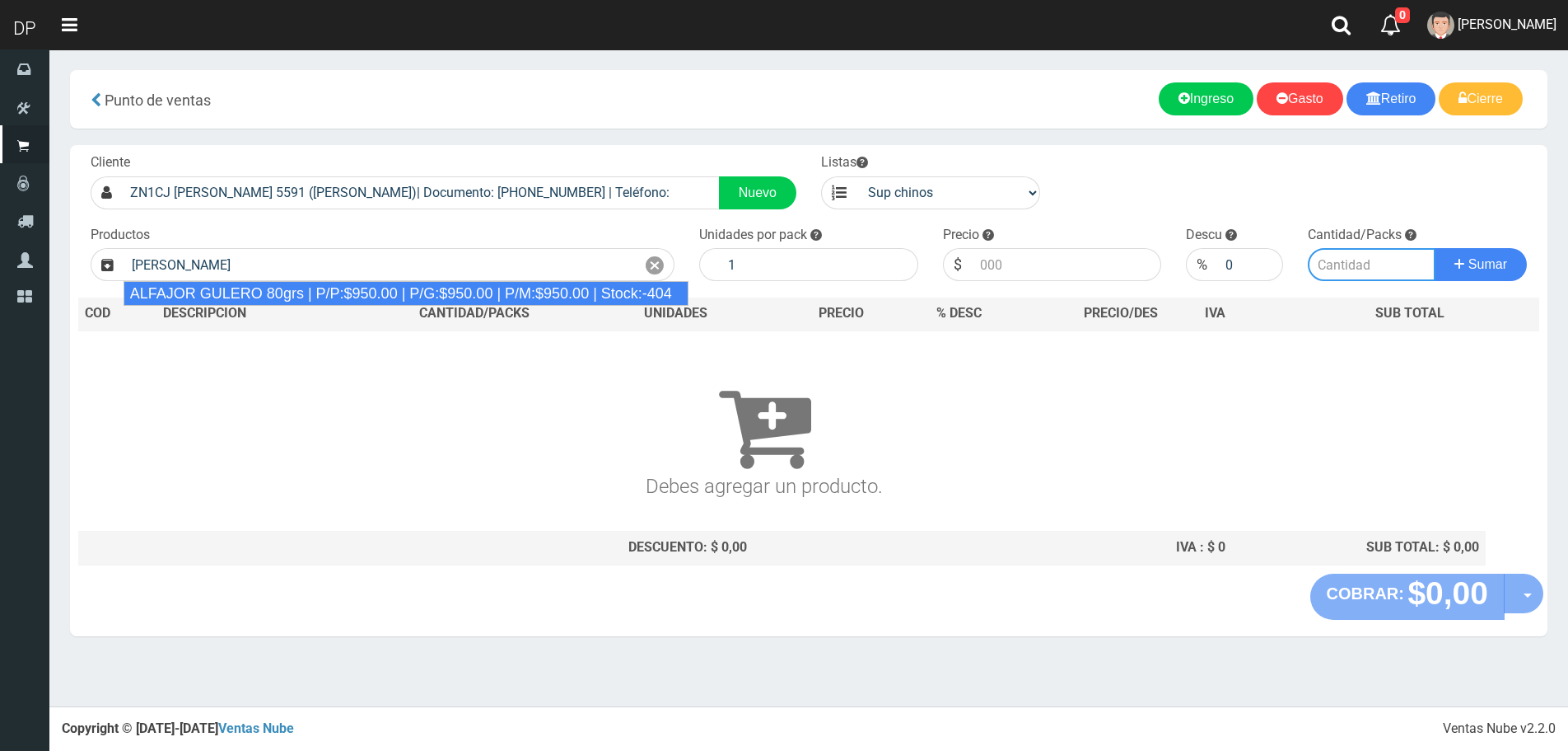
type input "ALFAJOR GULERO 80grs | P/P:$950.00 | P/G:$950.00 | P/M:$950.00 | Stock:-404"
type input "18"
type input "950.00"
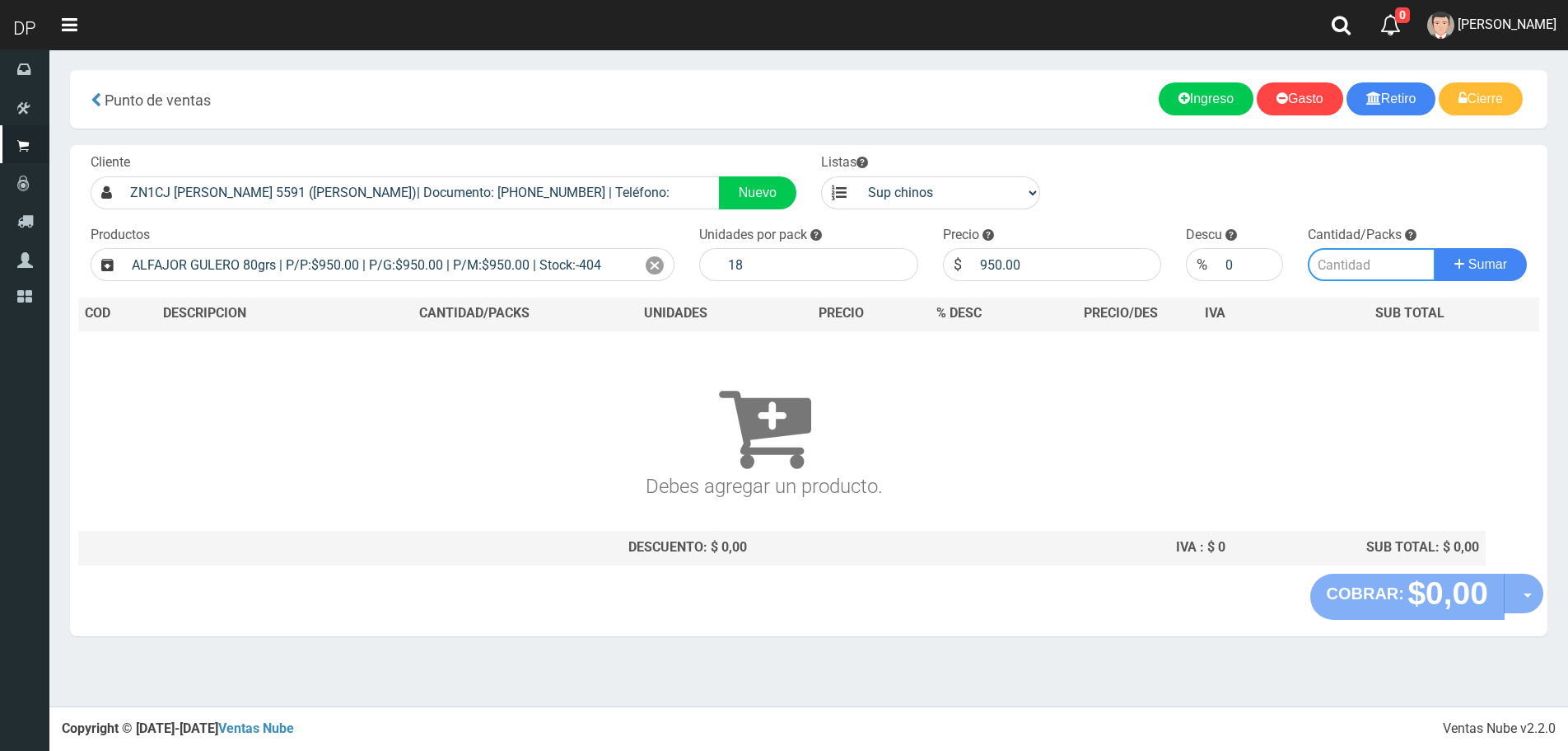
click at [1310, 269] on input "number" at bounding box center [1372, 264] width 128 height 33
click at [1336, 269] on input "number" at bounding box center [1372, 264] width 128 height 33
type input "1"
click at [1435, 248] on button "Sumar" at bounding box center [1481, 264] width 92 height 33
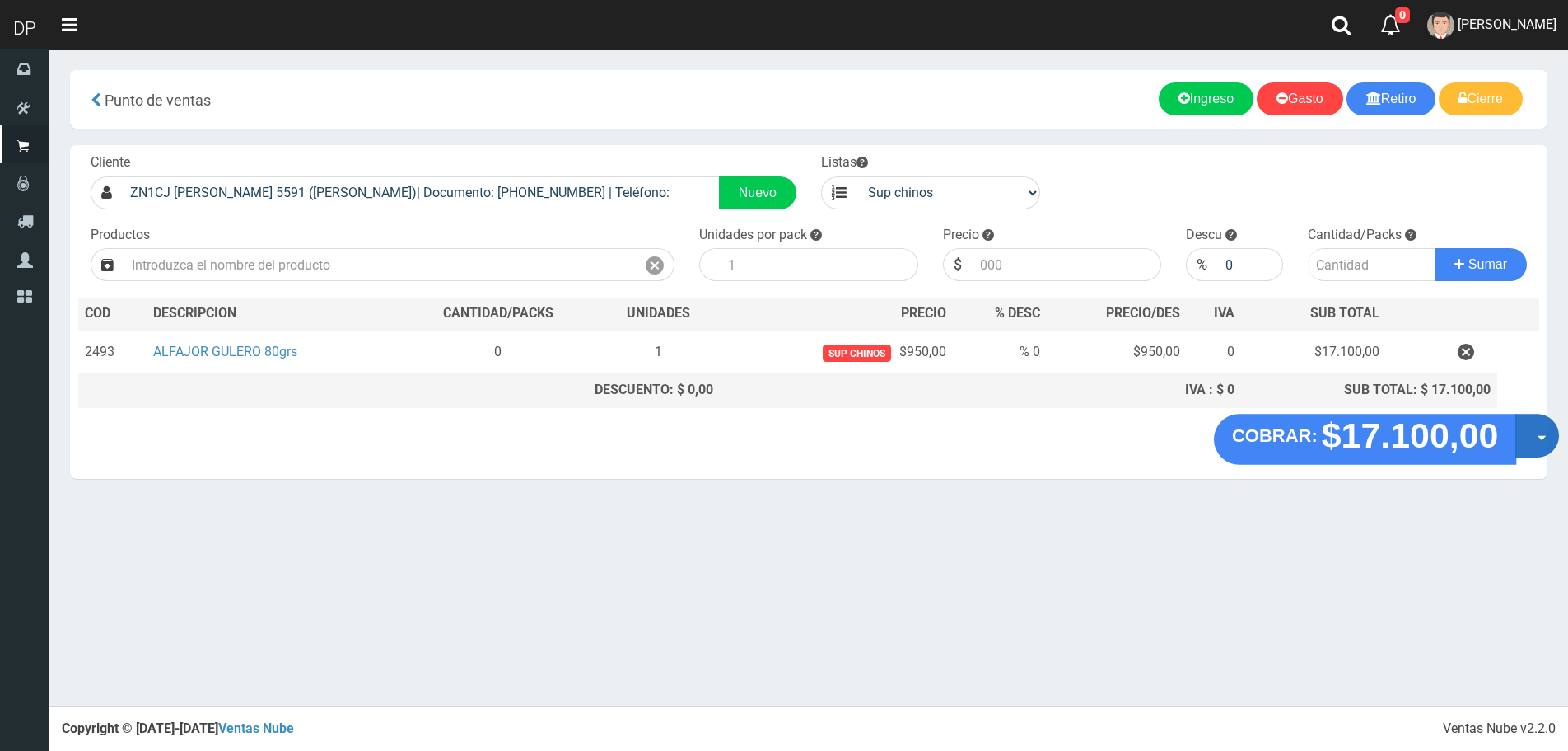
click at [1534, 429] on button "Opciones" at bounding box center [1537, 435] width 43 height 43
click at [1514, 437] on link "Hacer Devolucion" at bounding box center [1484, 441] width 148 height 38
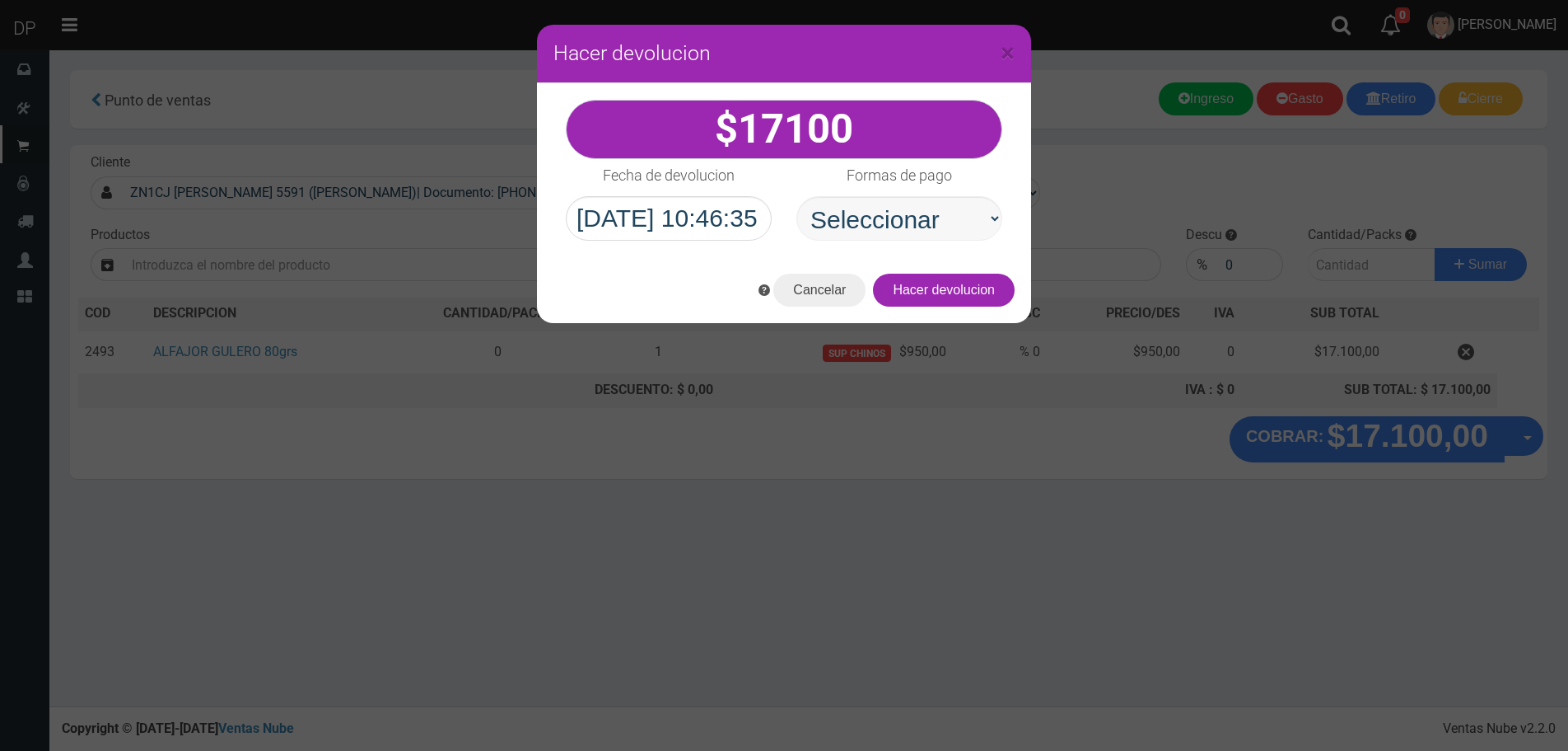
click at [897, 223] on select "Seleccionar Efectivo Tarjeta de Crédito Depósito Débito" at bounding box center [899, 218] width 206 height 44
select select "Efectivo"
click at [797, 196] on select "Seleccionar Efectivo Tarjeta de Crédito Depósito Débito" at bounding box center [899, 218] width 206 height 44
click at [962, 284] on button "Hacer devolucion" at bounding box center [944, 289] width 141 height 33
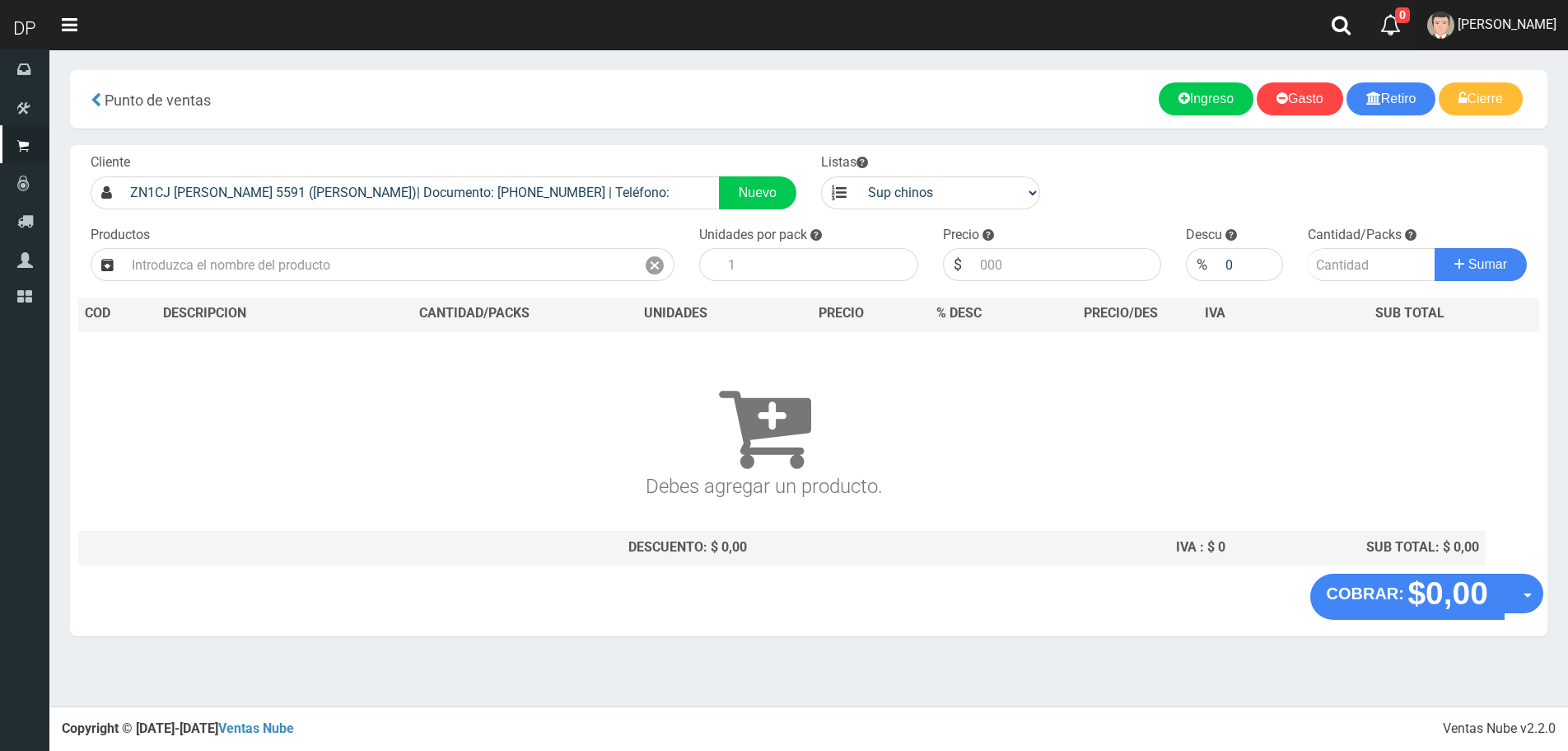
click at [1503, 25] on span "Betiana Paola Casco" at bounding box center [1507, 24] width 99 height 16
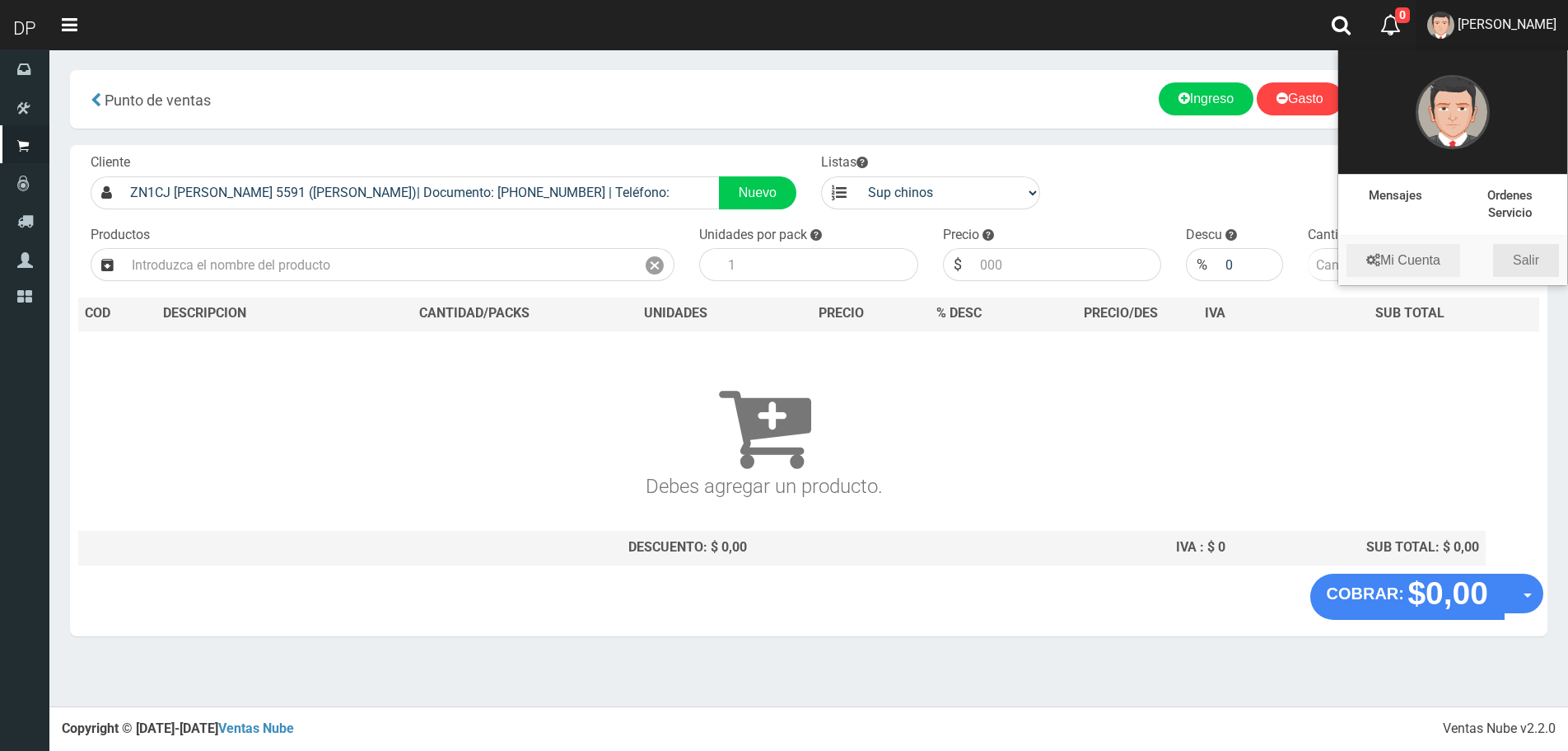
click at [1536, 254] on link "Salir" at bounding box center [1527, 260] width 66 height 33
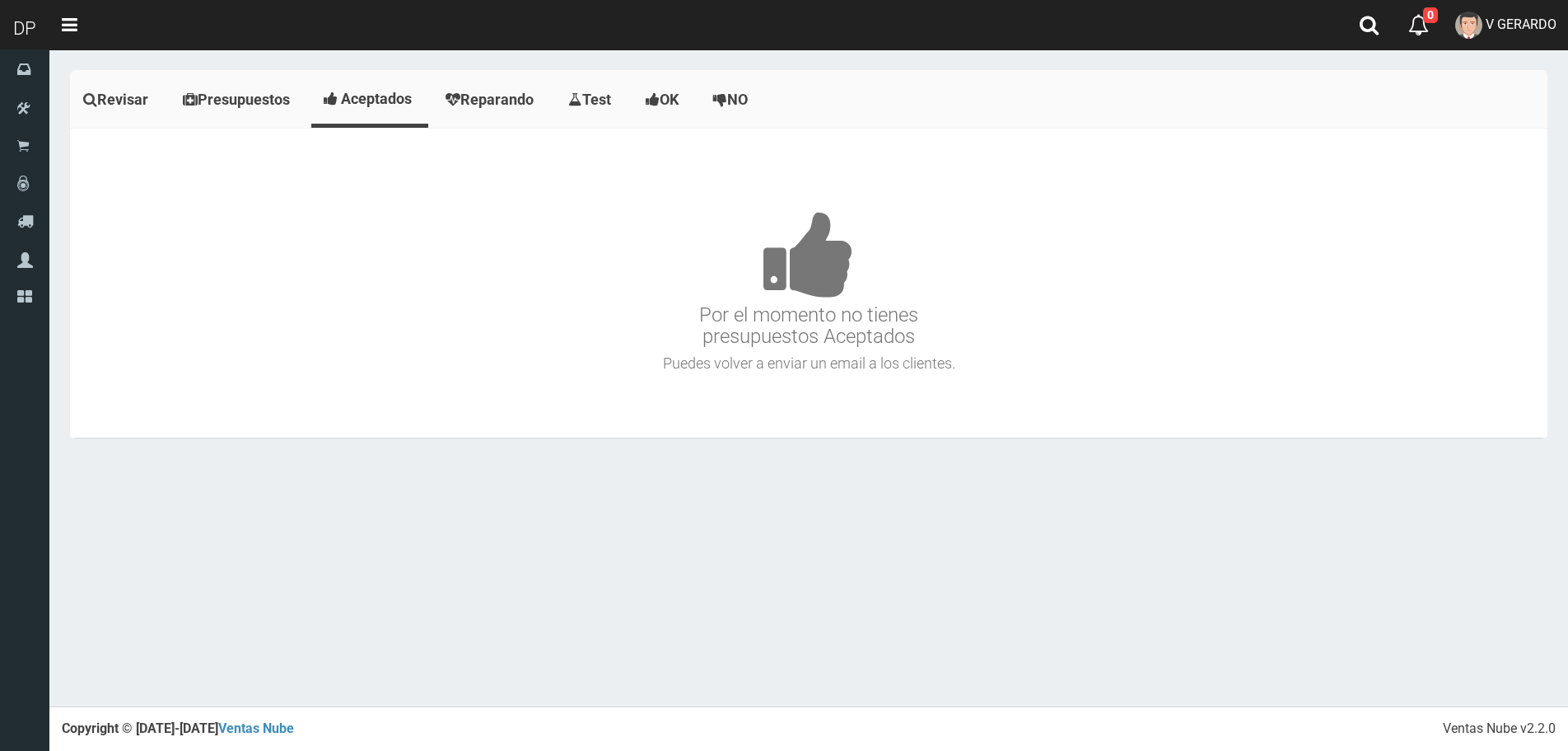
click at [928, 202] on h3 "Por el momento no tienes presupuestos Aceptados" at bounding box center [809, 254] width 1469 height 187
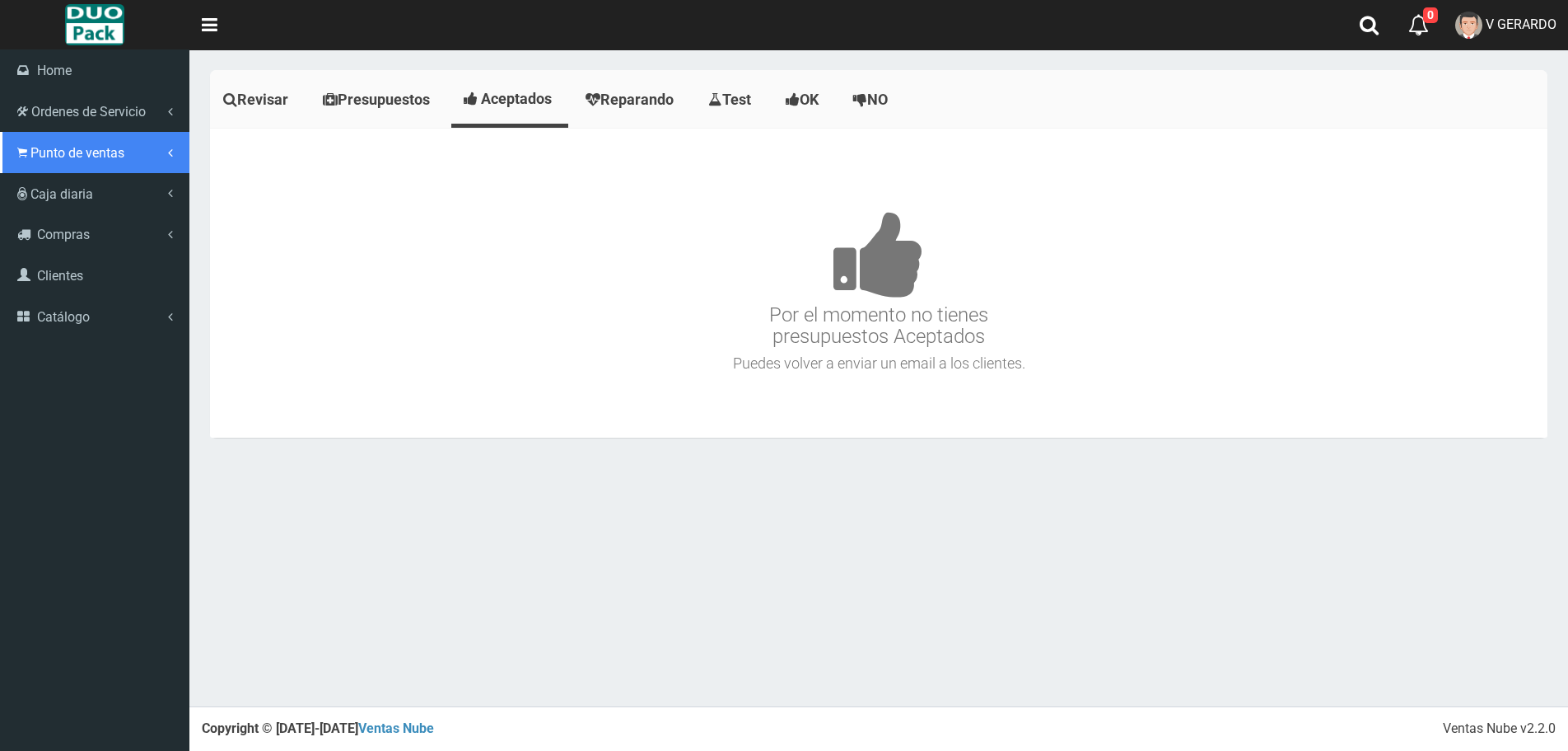
drag, startPoint x: 33, startPoint y: 139, endPoint x: 57, endPoint y: 182, distance: 49.2
click at [34, 139] on link "Punto de ventas" at bounding box center [94, 153] width 189 height 41
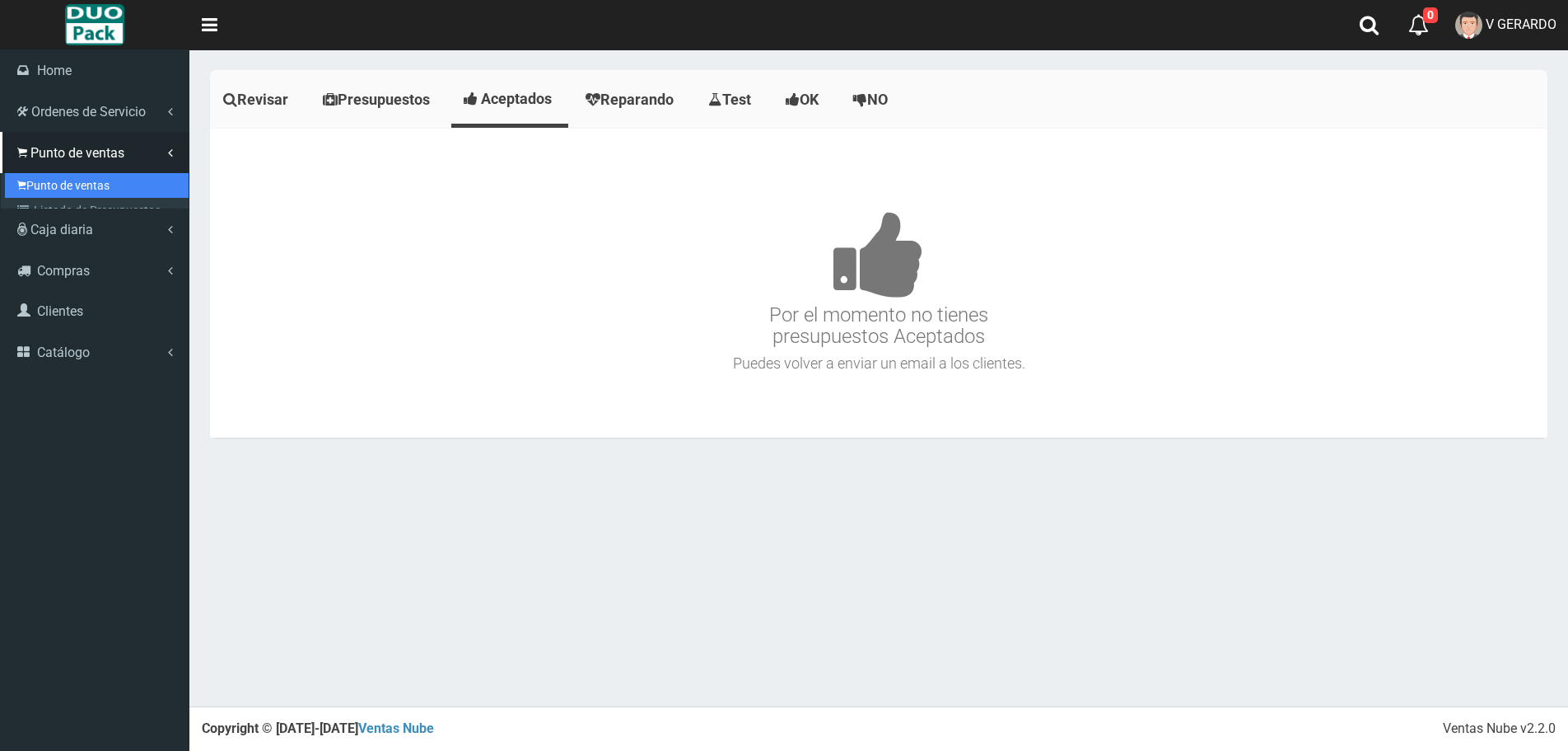
click at [60, 184] on link "Punto de ventas" at bounding box center [96, 186] width 184 height 24
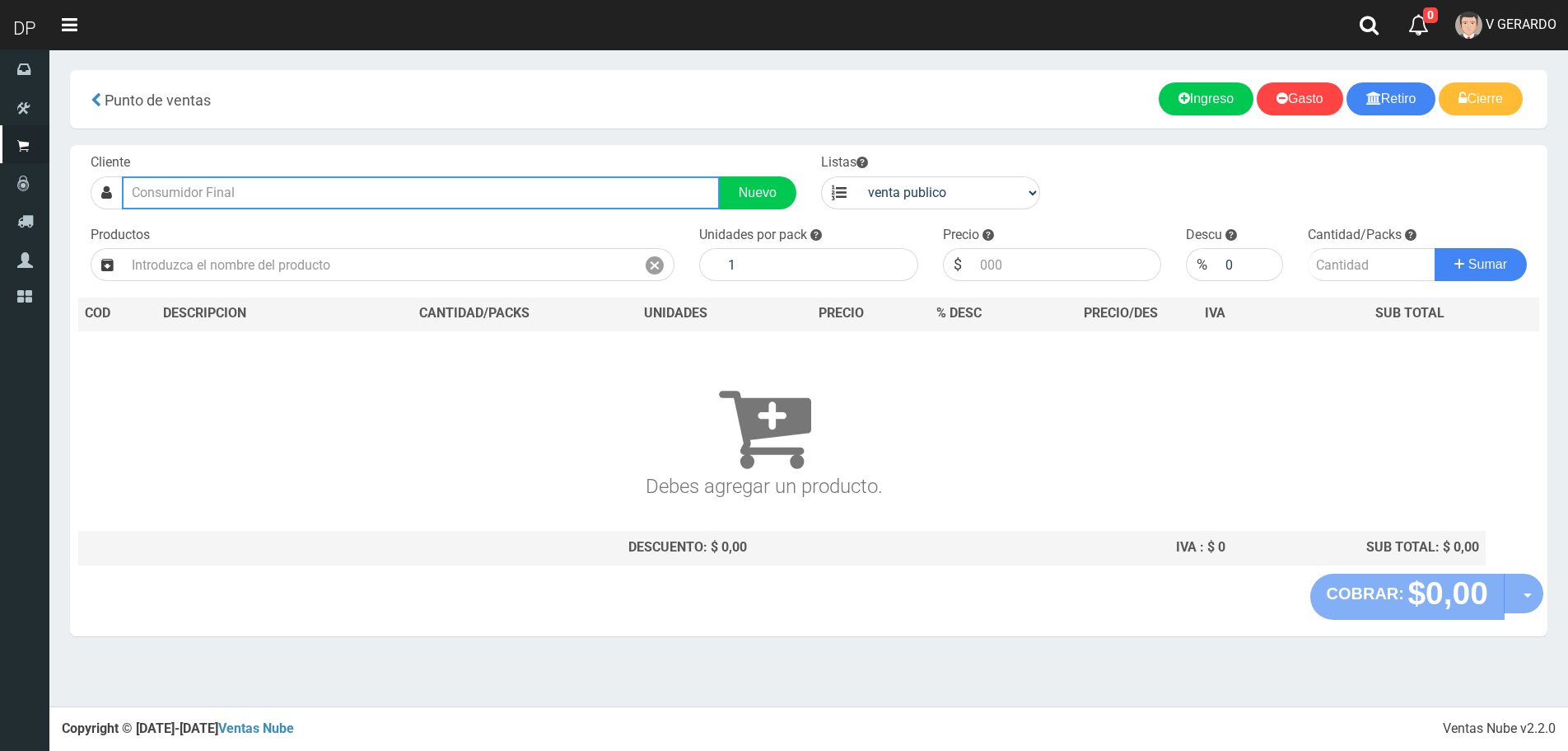
click at [251, 193] on input "text" at bounding box center [420, 192] width 598 height 33
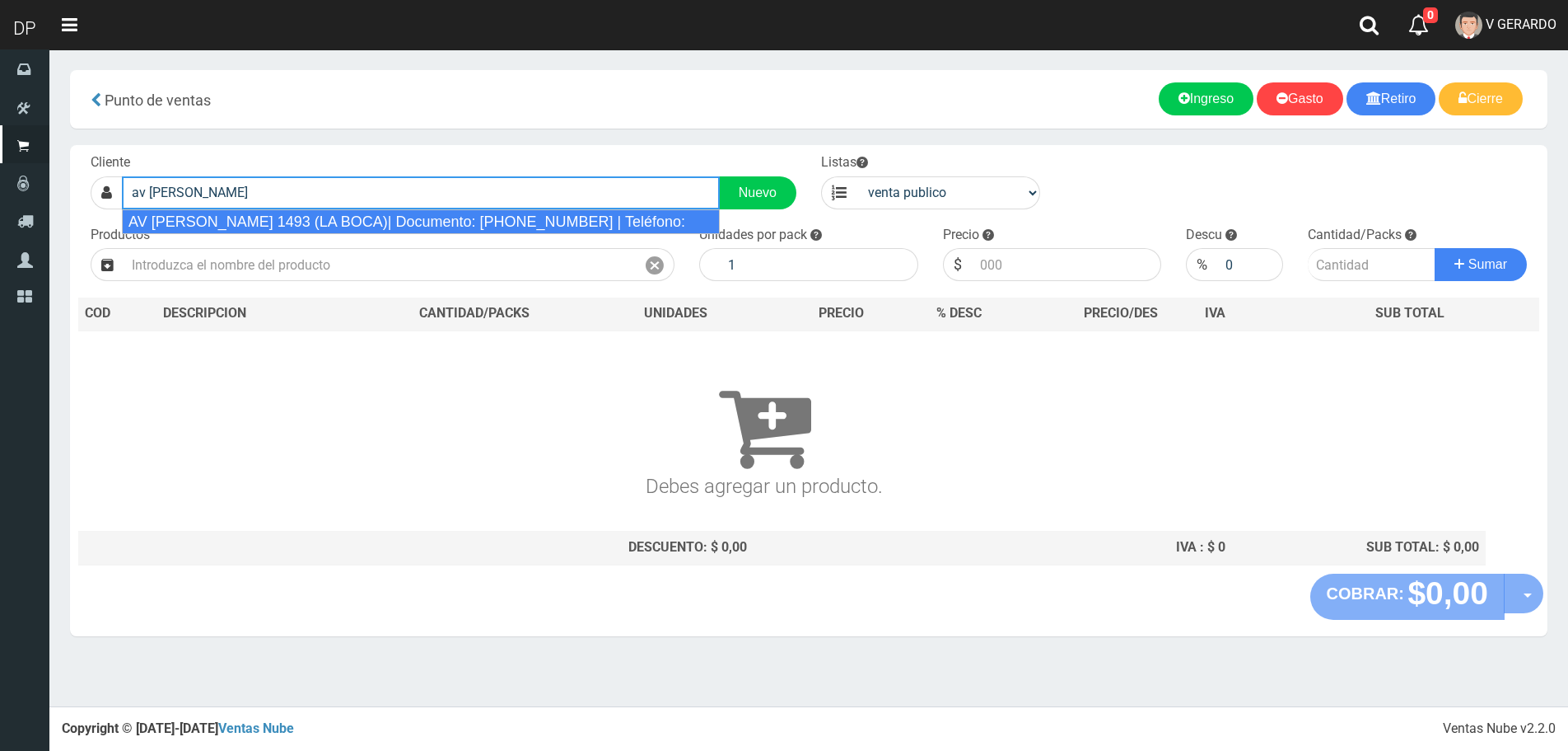
click at [266, 221] on div "AV [PERSON_NAME] 1493 (LA BOCA)| Documento: [PHONE_NUMBER] | Teléfono:" at bounding box center [420, 221] width 598 height 24
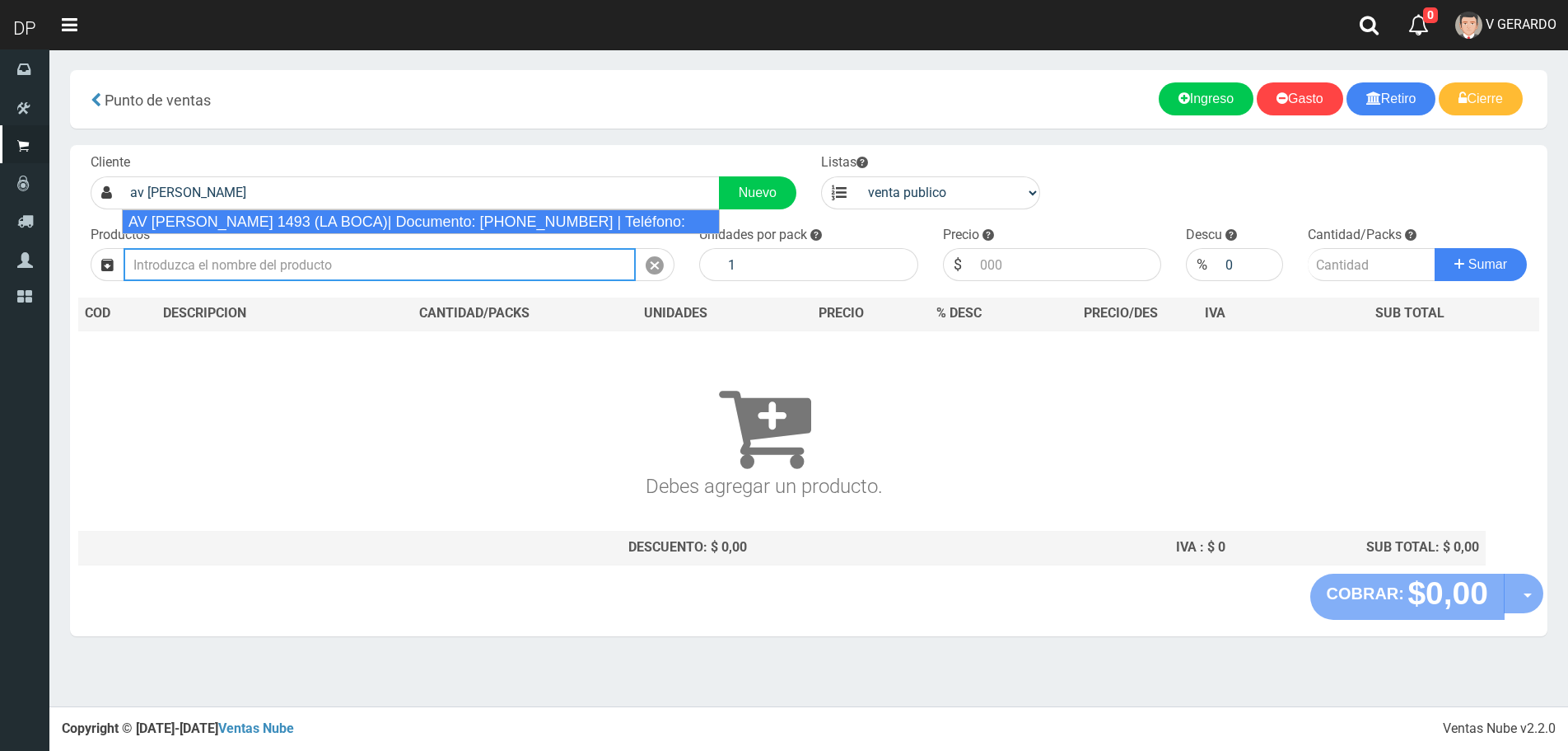
type input "AV [PERSON_NAME] 1493 (LA BOCA)| Documento: [PHONE_NUMBER] | Teléfono:"
select select "2"
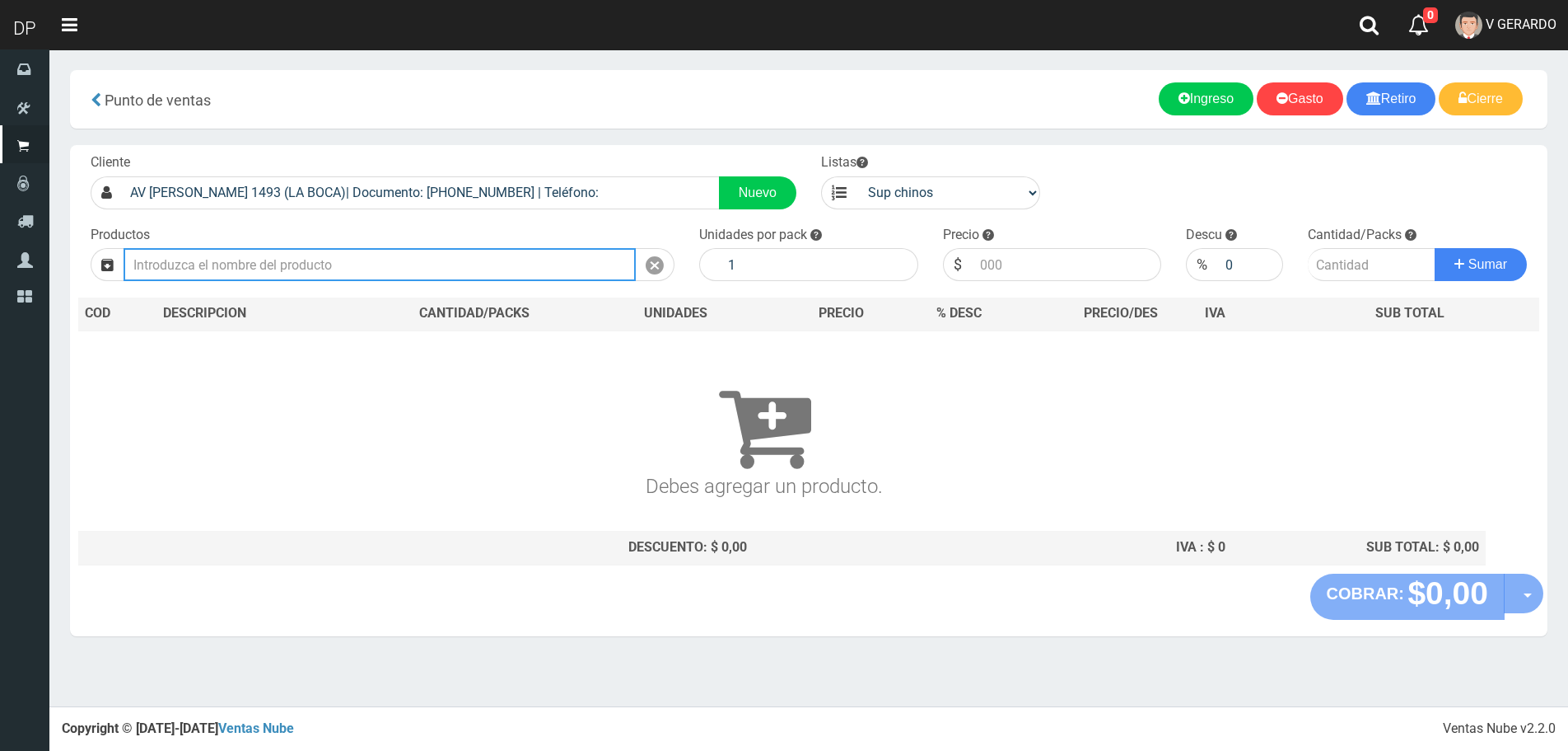
click at [265, 254] on input "text" at bounding box center [380, 264] width 512 height 33
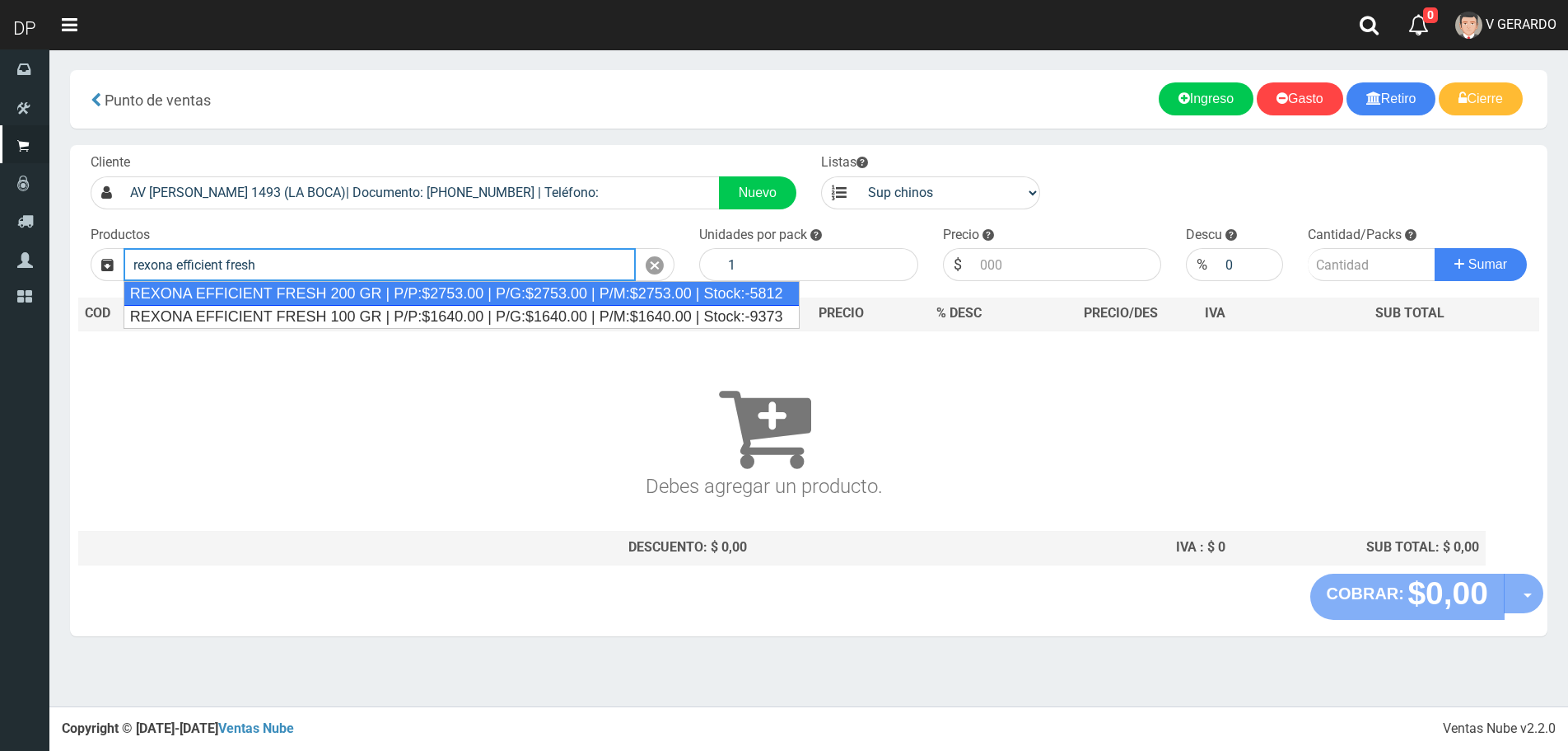
click at [382, 294] on div "REXONA EFFICIENT FRESH 200 GR | P/P:$2753.00 | P/G:$2753.00 | P/M:$2753.00 | St…" at bounding box center [461, 293] width 676 height 24
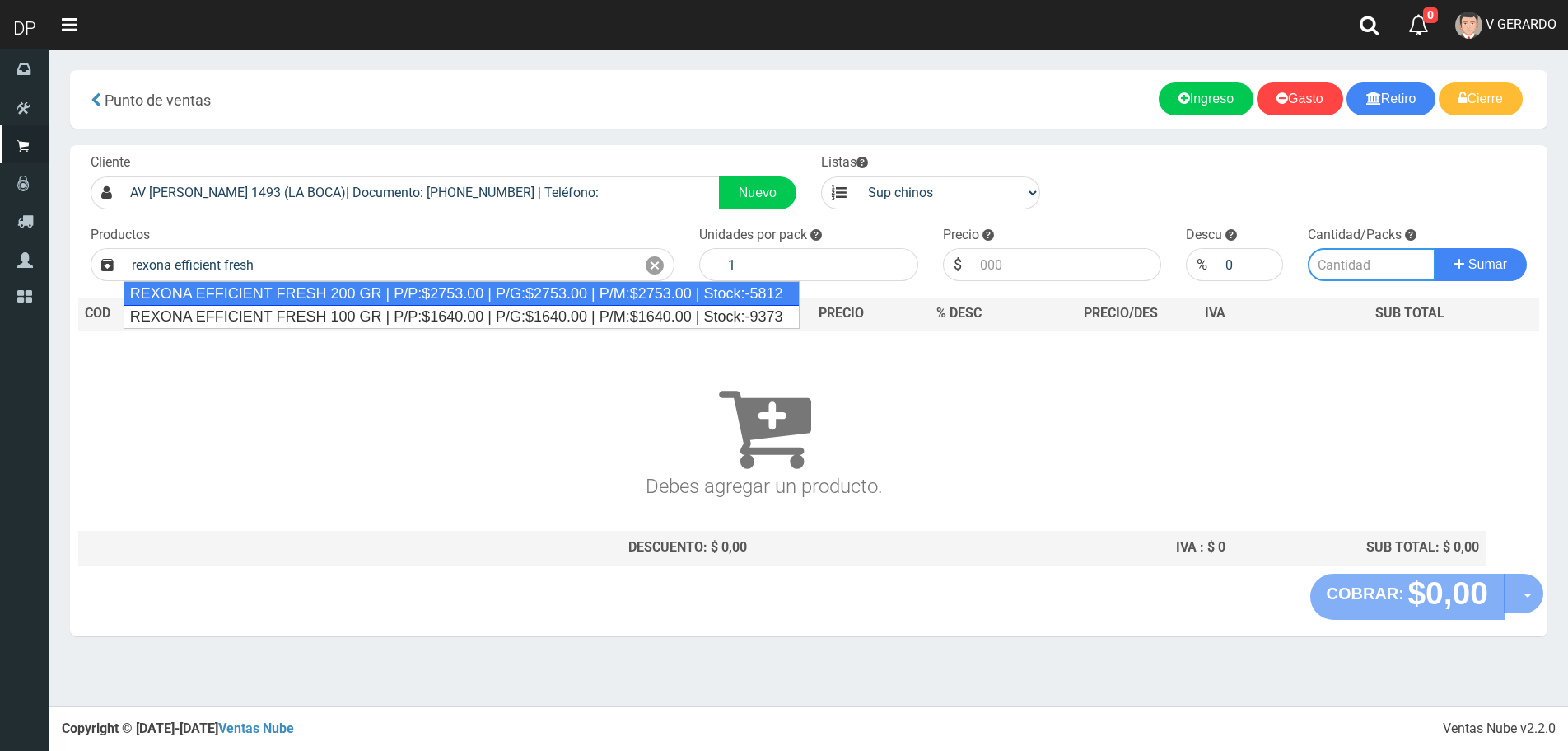
type input "REXONA EFFICIENT FRESH 200 GR | P/P:$2753.00 | P/G:$2753.00 | P/M:$2753.00 | St…"
type input "12"
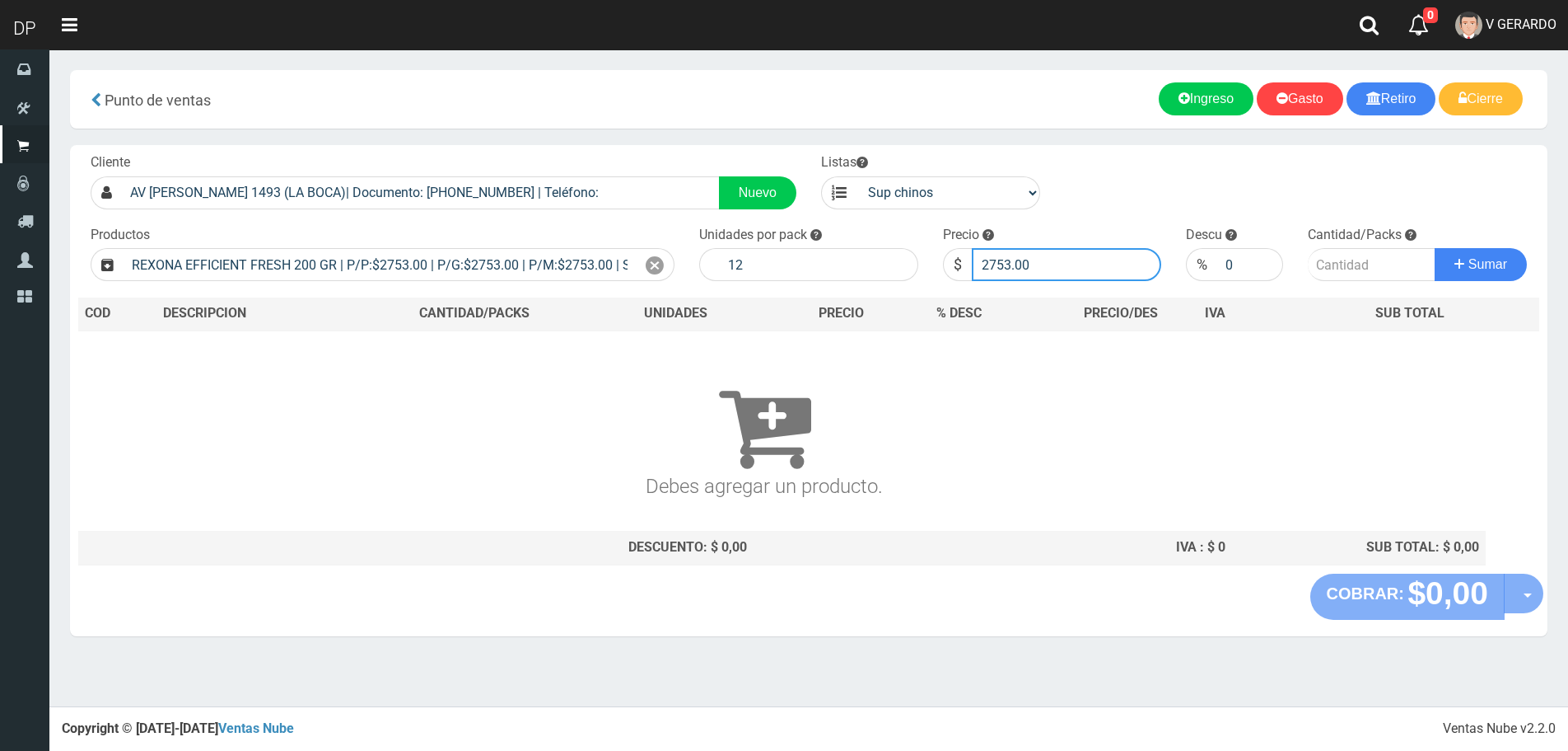
click at [1099, 270] on input "2753.00" at bounding box center [1067, 264] width 190 height 33
type input "2615"
type input "2615.35"
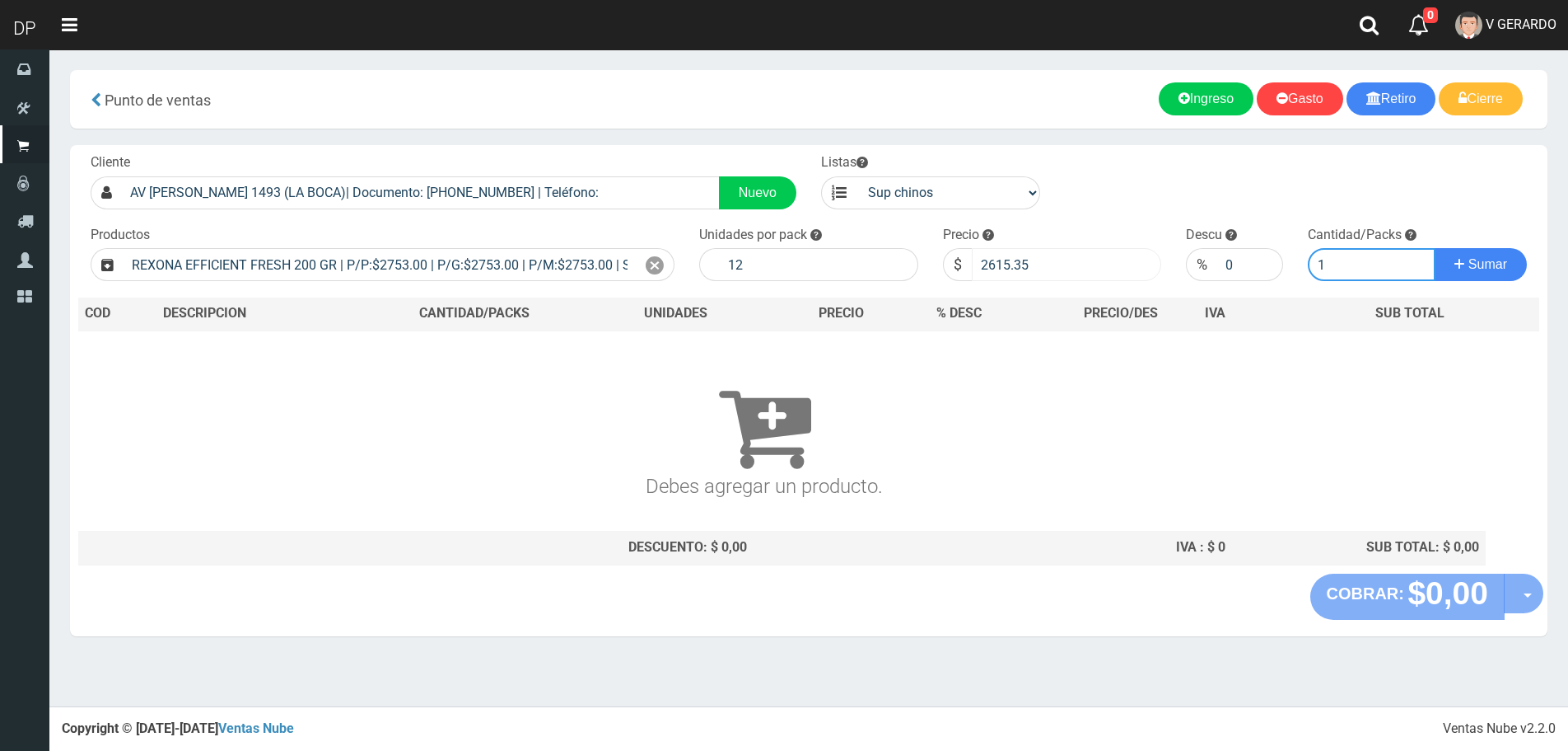
type input "1"
click at [1435, 248] on button "Sumar" at bounding box center [1481, 264] width 92 height 33
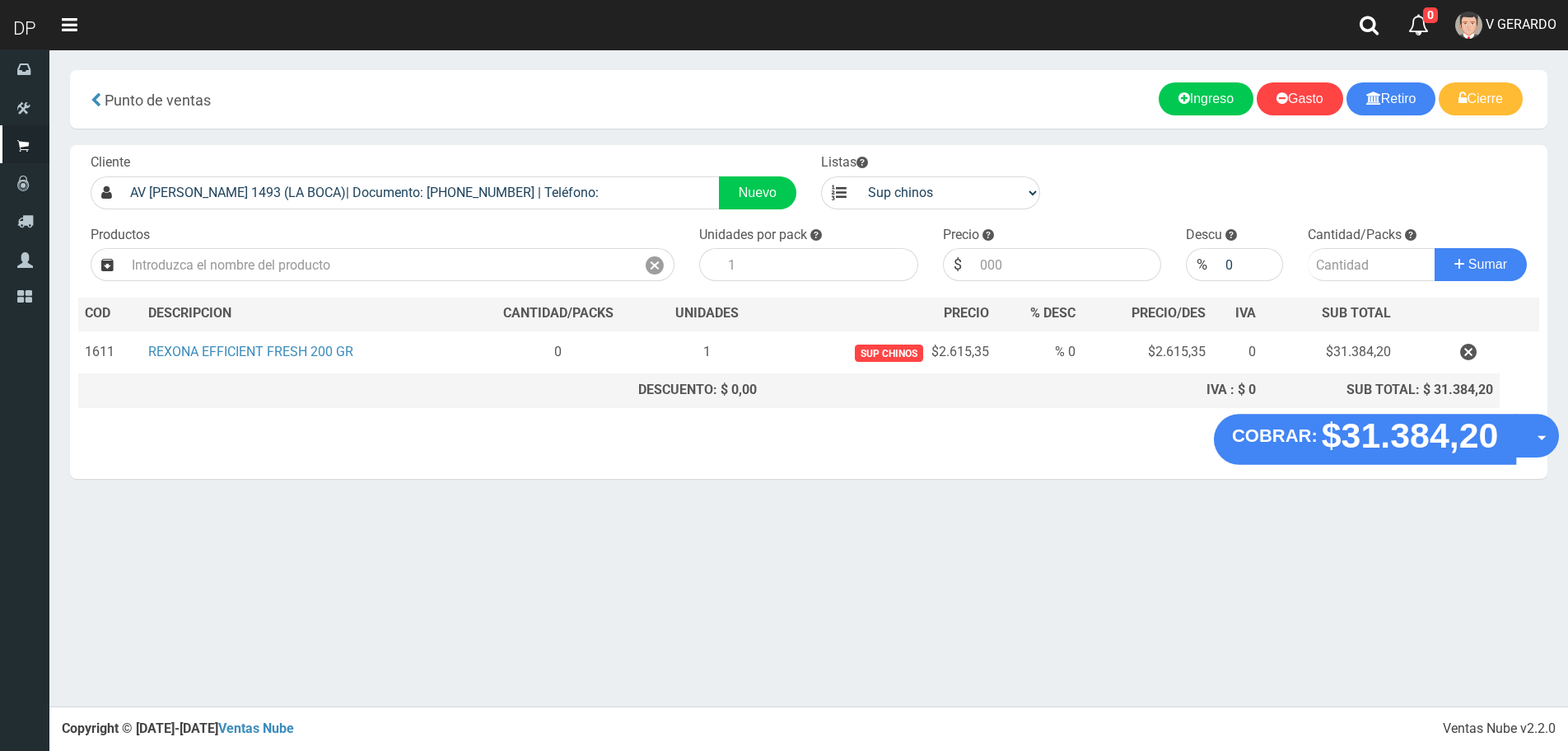
click at [1535, 441] on button "Opciones" at bounding box center [1537, 435] width 43 height 43
click at [1528, 445] on link "Hacer Devolucion" at bounding box center [1484, 441] width 148 height 38
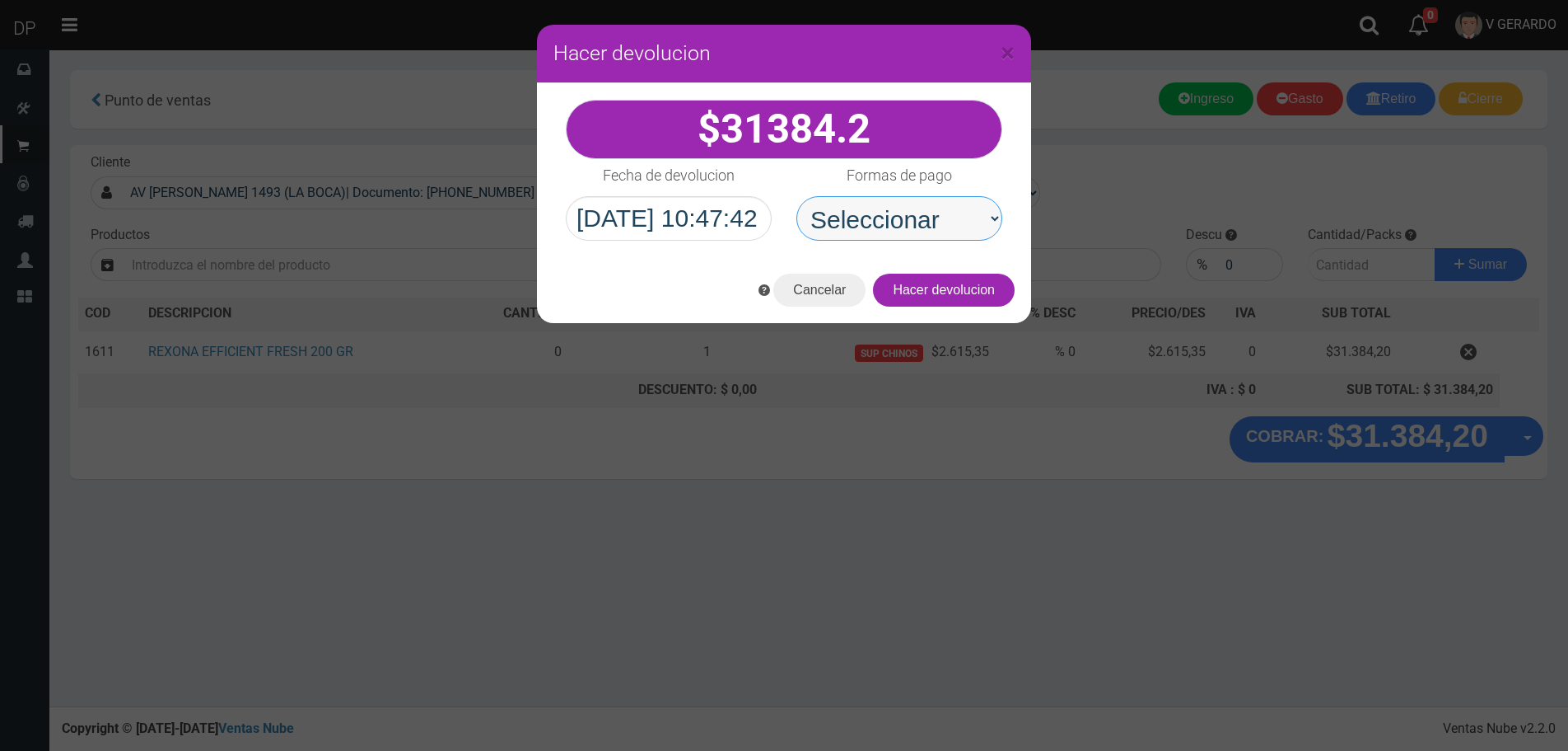
click at [870, 221] on select "Seleccionar Efectivo Tarjeta de Crédito Depósito Débito" at bounding box center [899, 218] width 206 height 44
select select "Efectivo"
click at [797, 196] on select "Seleccionar Efectivo Tarjeta de Crédito Depósito Débito" at bounding box center [899, 218] width 206 height 44
click at [962, 275] on button "Hacer devolucion" at bounding box center [944, 289] width 141 height 33
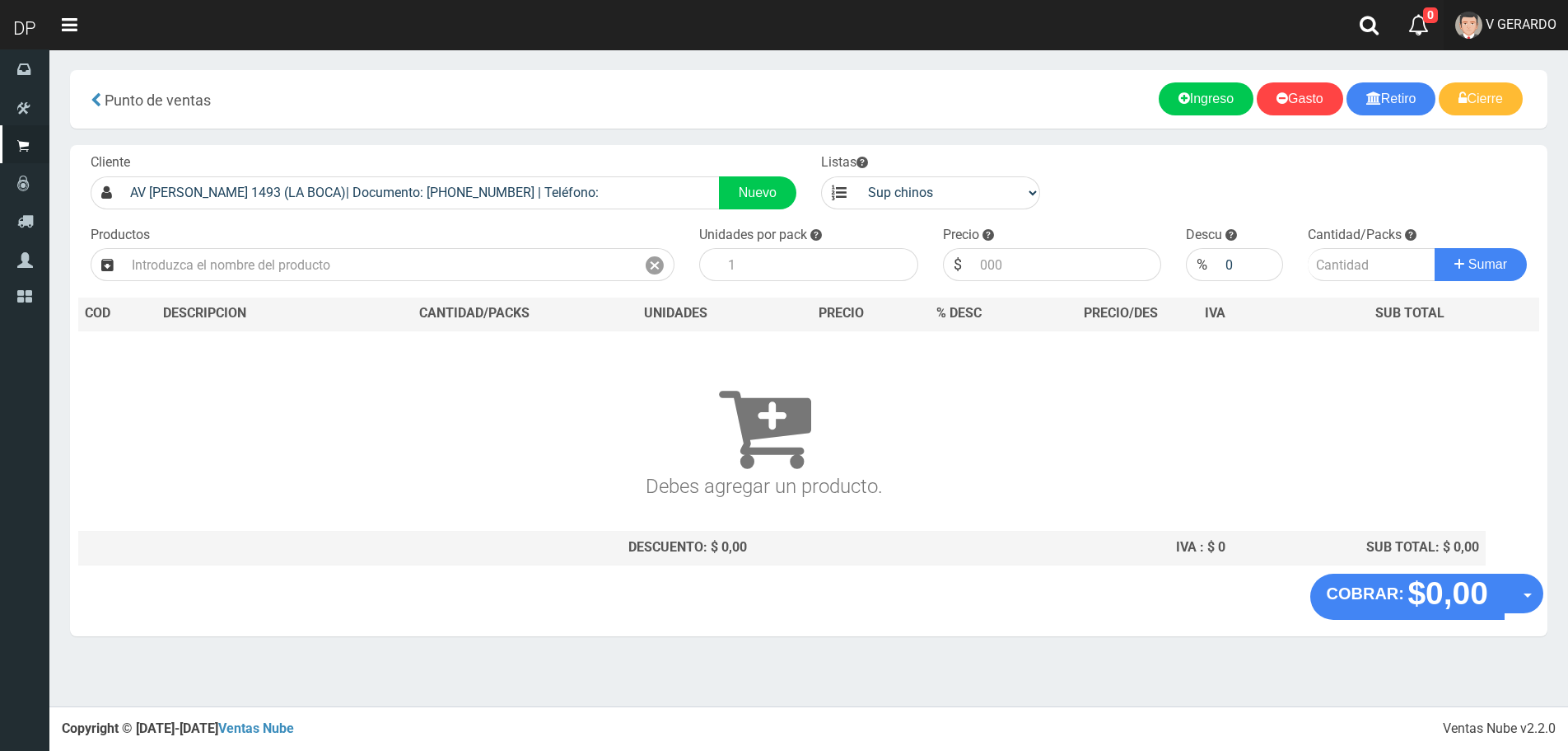
click at [1515, 38] on link "V GERARDO" at bounding box center [1506, 24] width 124 height 50
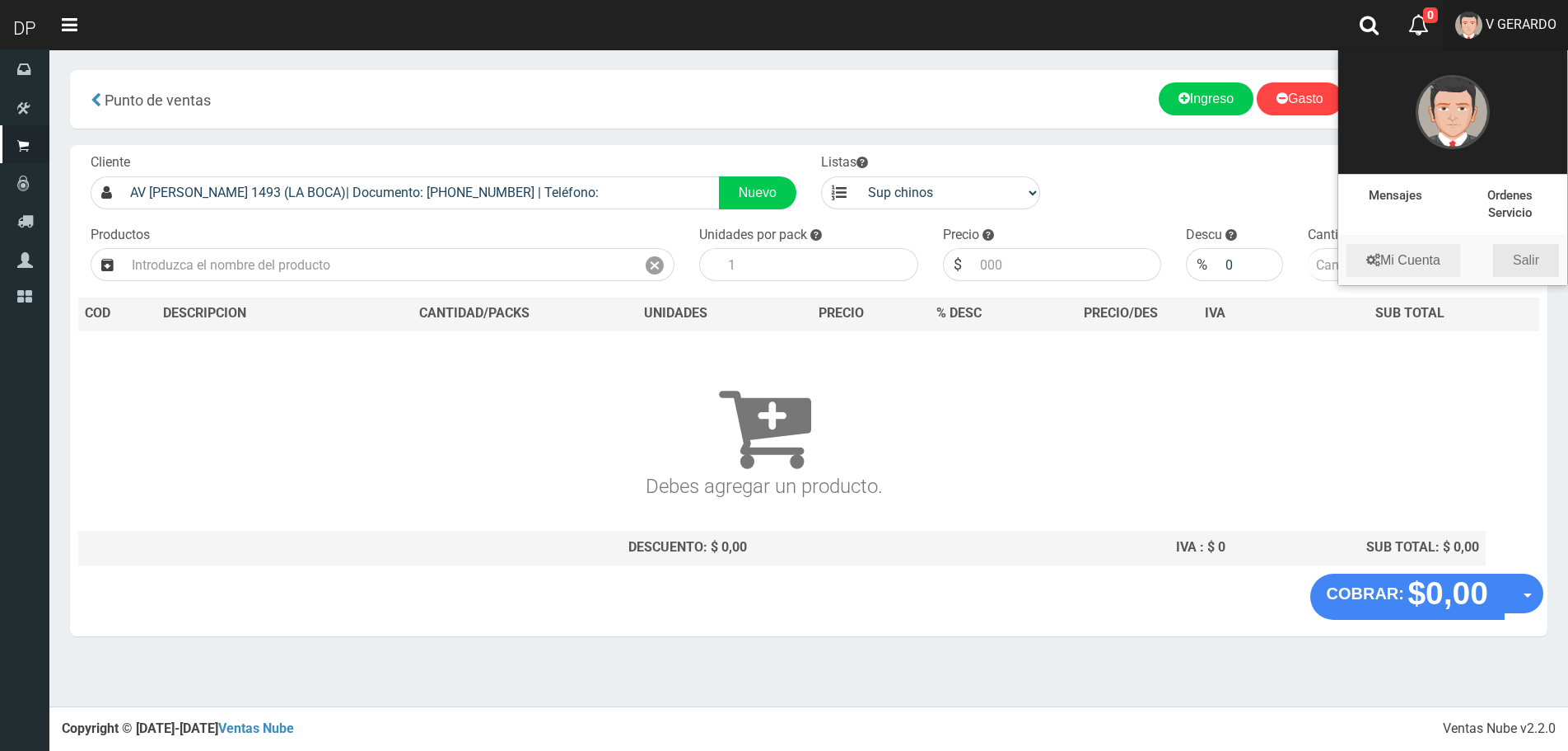
click at [1525, 258] on link "Salir" at bounding box center [1527, 260] width 66 height 33
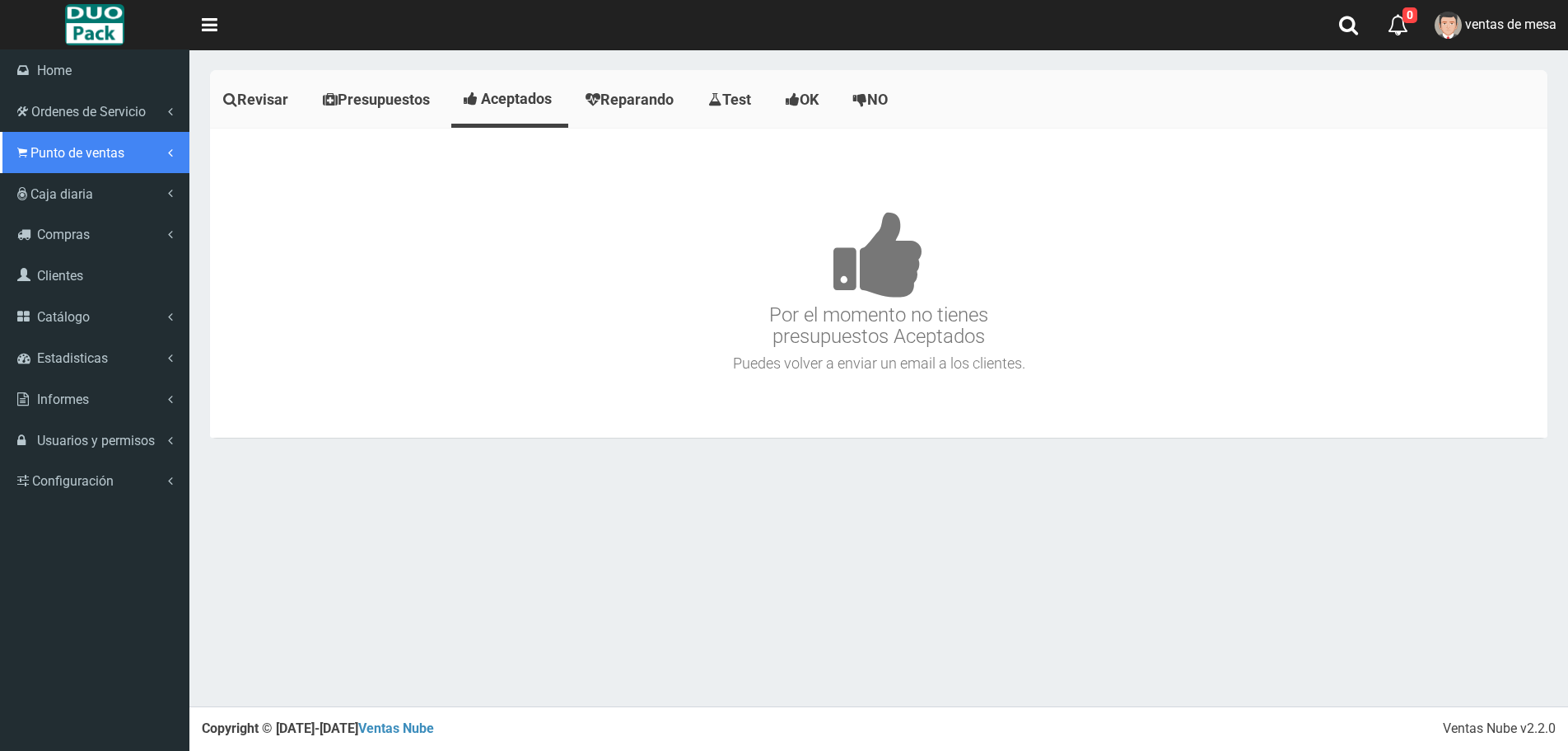
click at [55, 155] on span "Punto de ventas" at bounding box center [77, 153] width 94 height 16
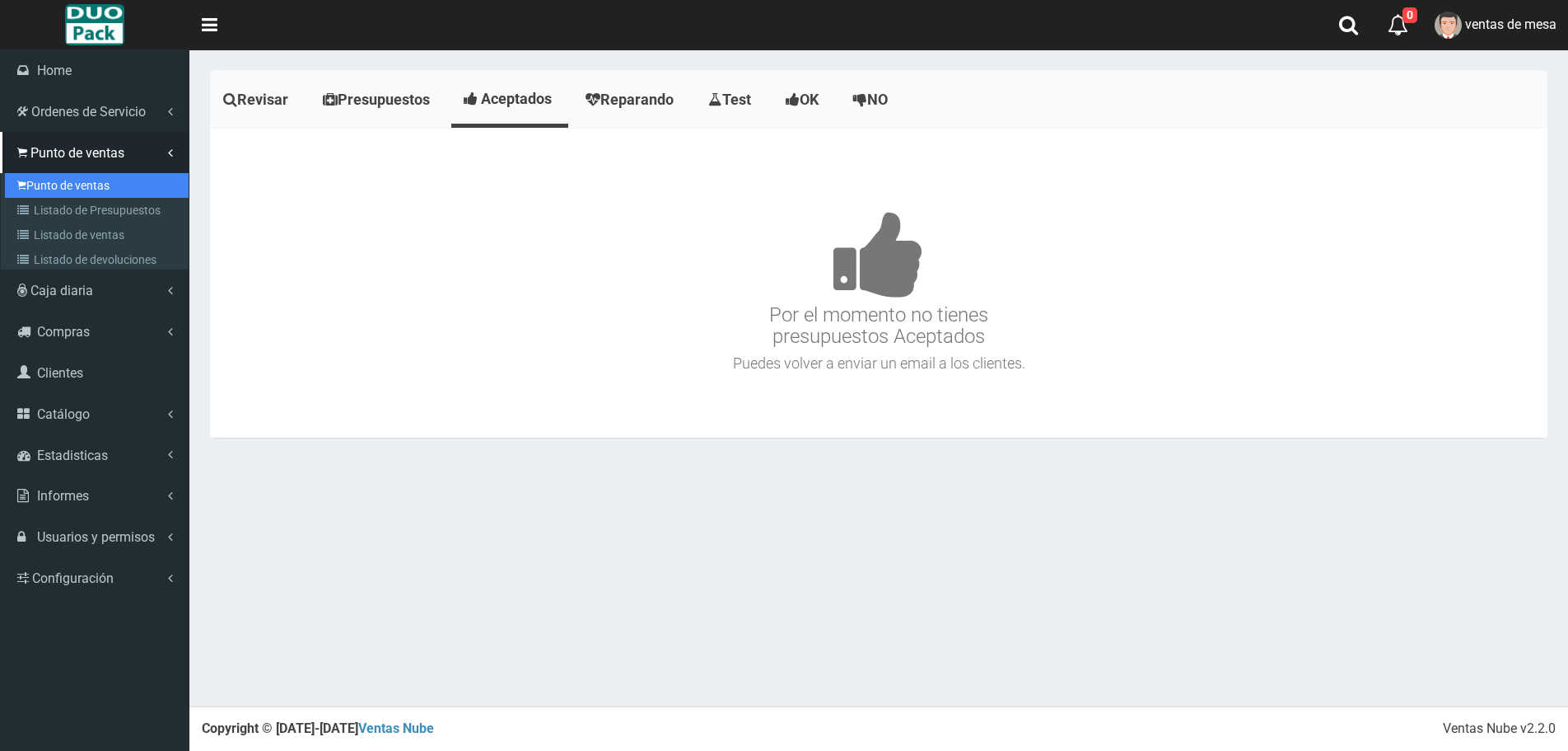
click at [83, 180] on link "Punto de ventas" at bounding box center [96, 186] width 184 height 24
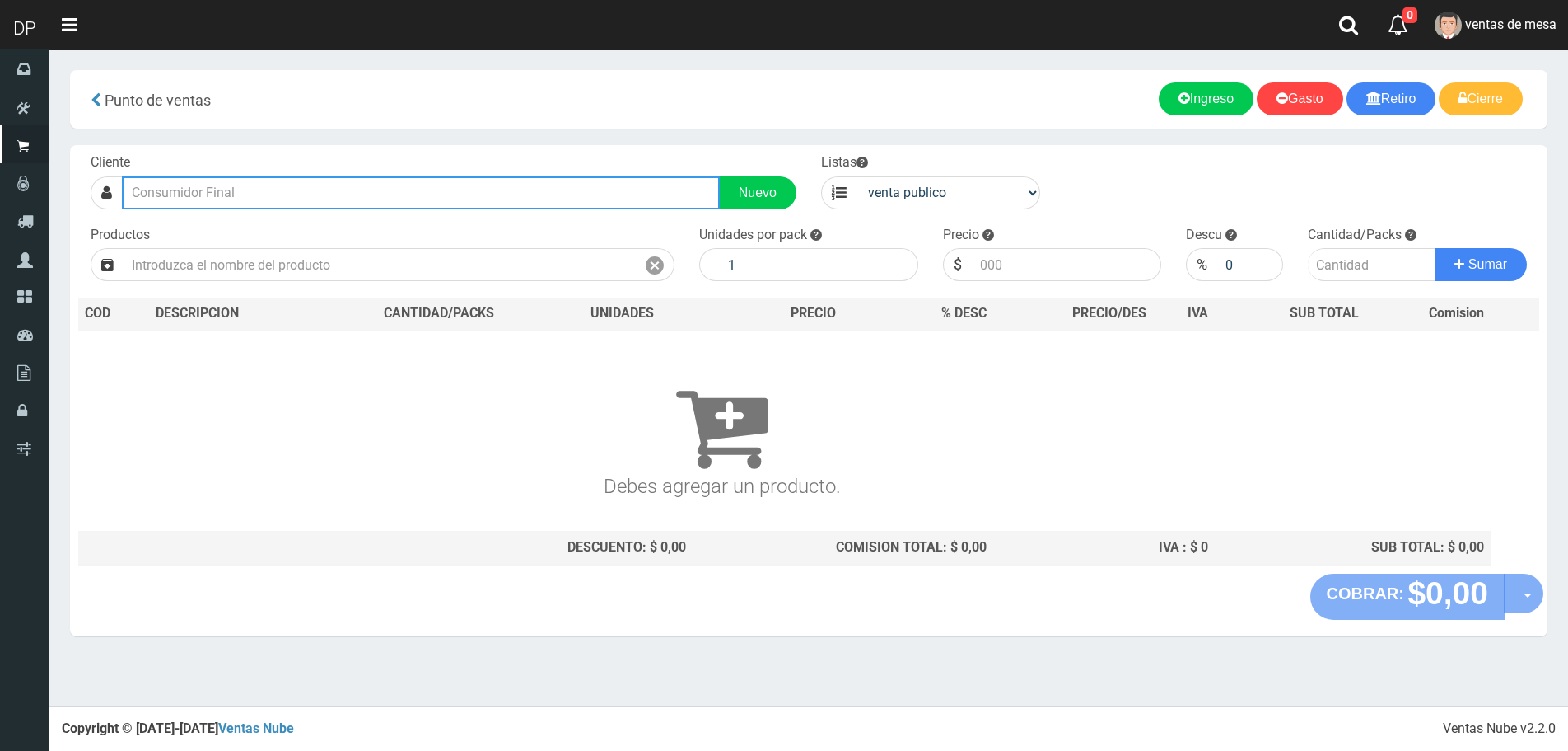
click at [261, 194] on input "text" at bounding box center [420, 192] width 598 height 33
click at [282, 189] on input "text" at bounding box center [420, 192] width 598 height 33
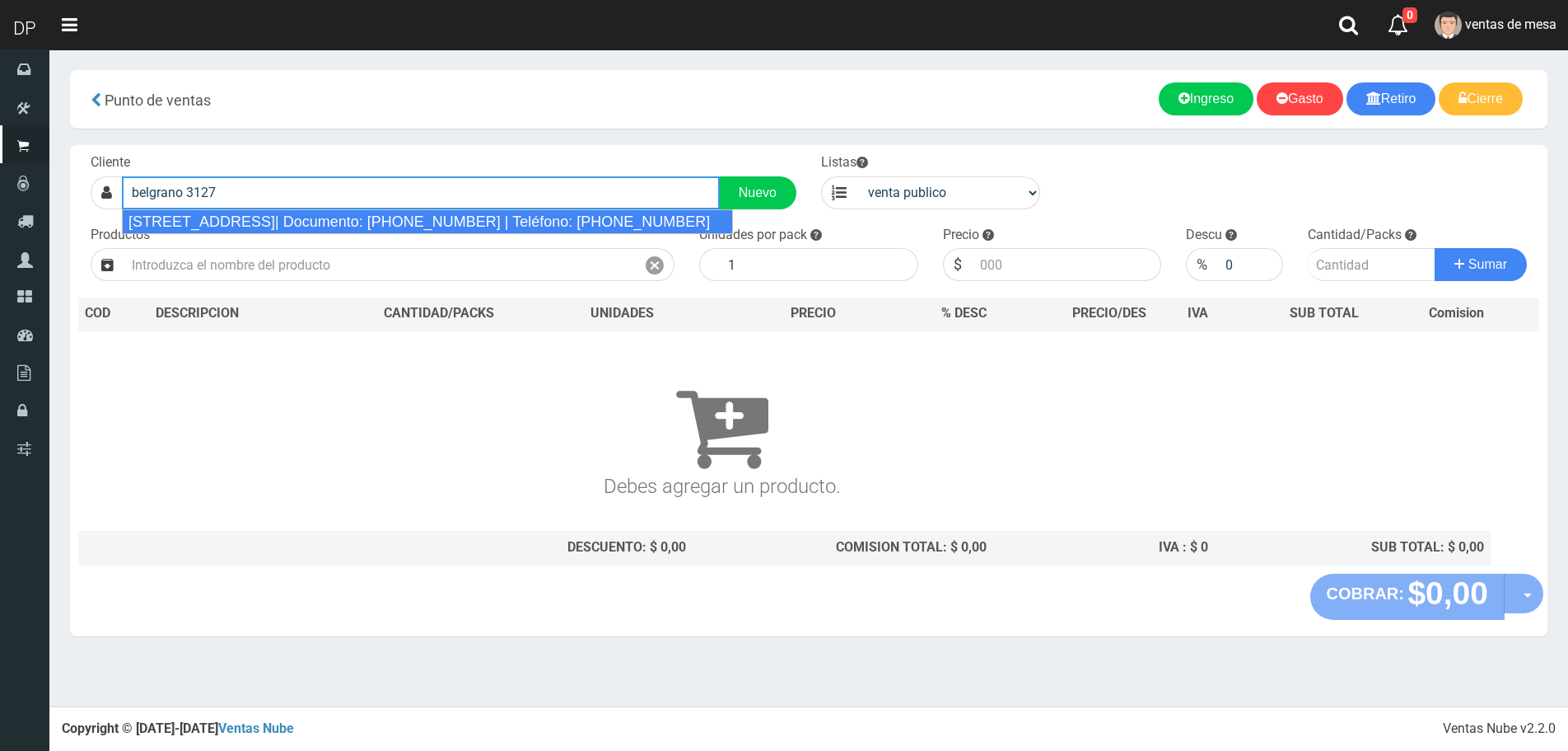
click at [393, 220] on div "Belgrano 3127 (Balvanera) CABA| Documento: 22356889 | Teléfono: +54 9 11 4494-0…" at bounding box center [427, 221] width 611 height 24
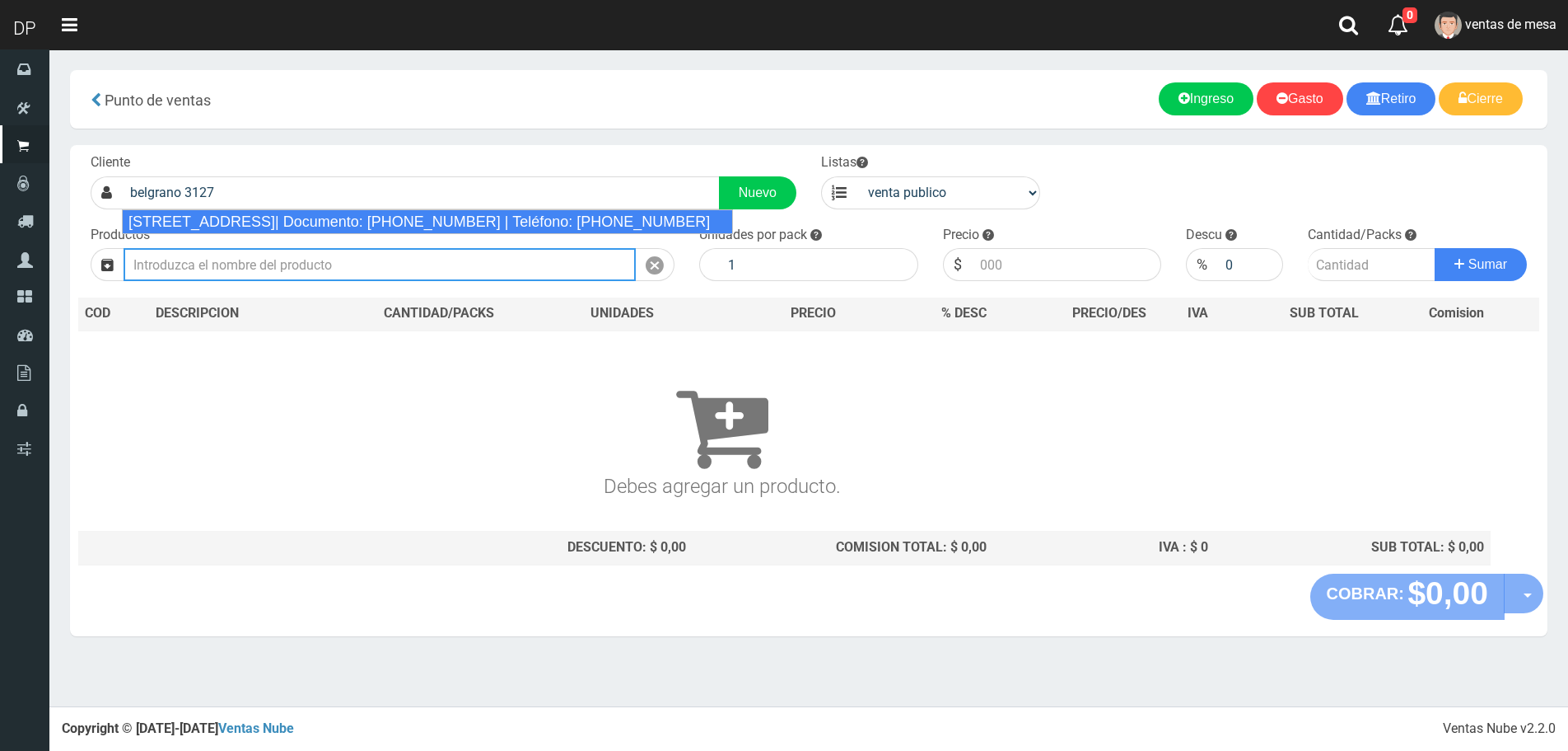
type input "Belgrano 3127 (Balvanera) CABA| Documento: 22356889 | Teléfono: +54 9 11 4494-0…"
select select "2"
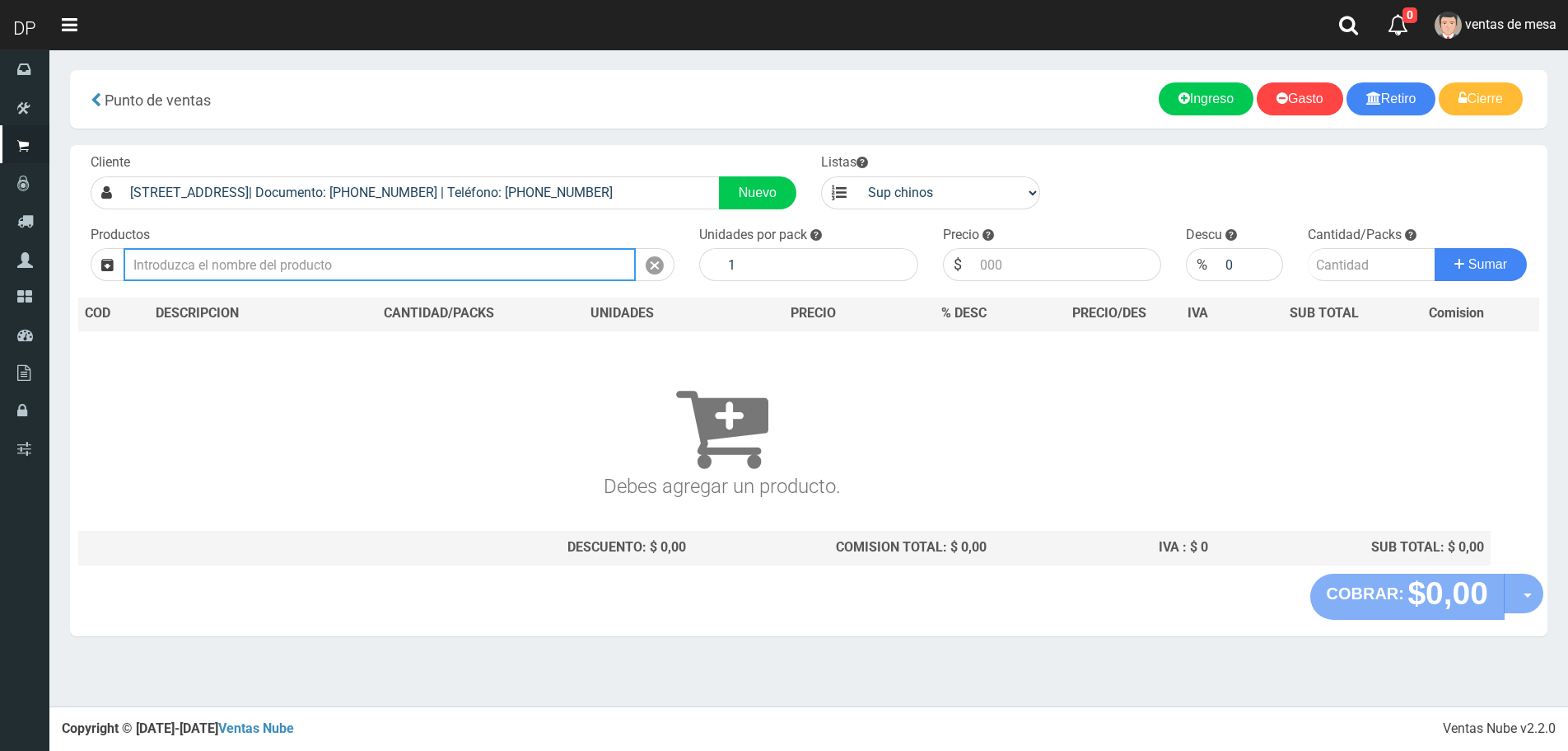
click at [361, 260] on input "text" at bounding box center [380, 264] width 512 height 33
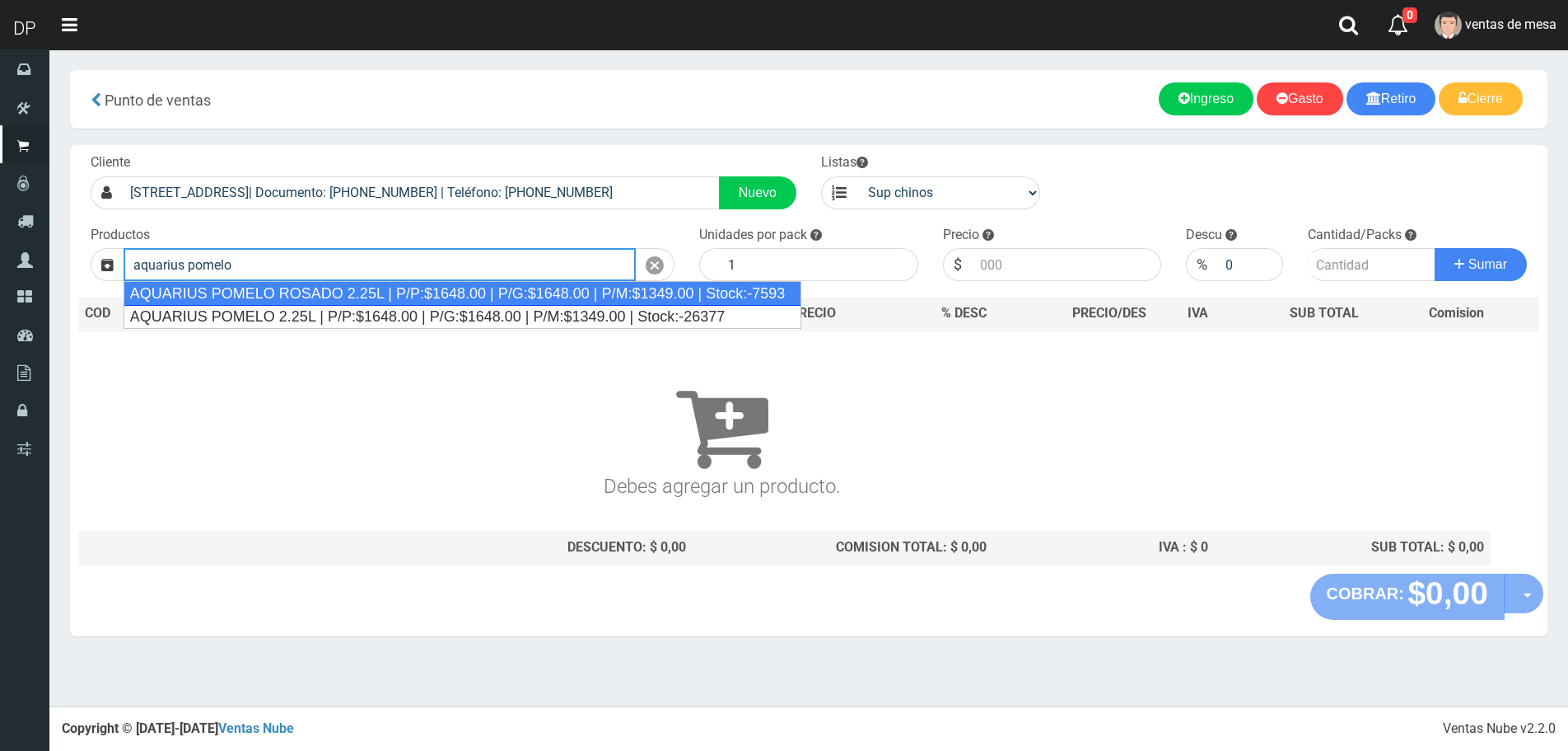
click at [364, 287] on div "AQUARIUS POMELO ROSADO 2.25L | P/P:$1648.00 | P/G:$1648.00 | P/M:$1349.00 | Sto…" at bounding box center [462, 293] width 679 height 24
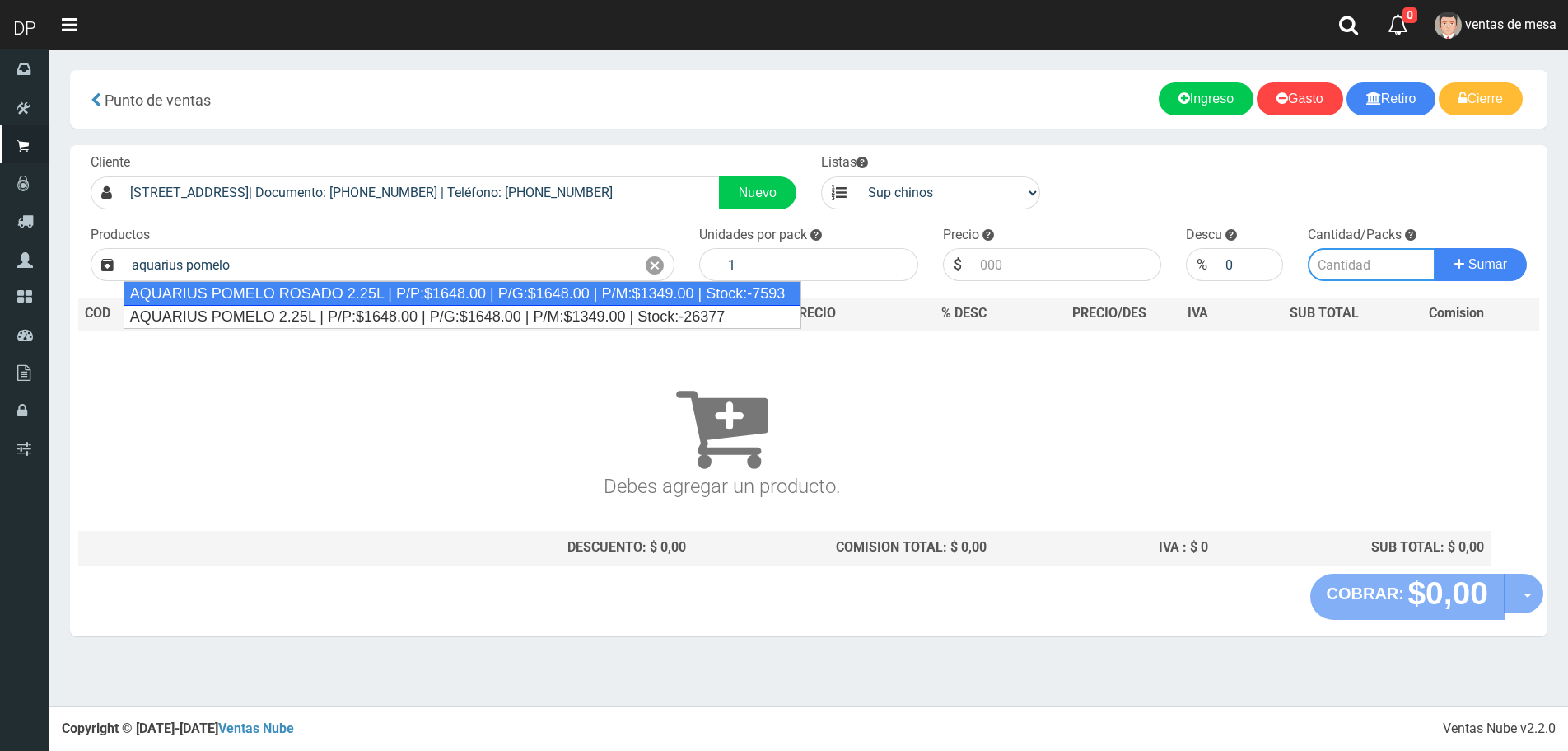
type input "AQUARIUS POMELO ROSADO 2.25L | P/P:$1648.00 | P/G:$1648.00 | P/M:$1349.00 | Sto…"
type input "6"
type input "1648.00"
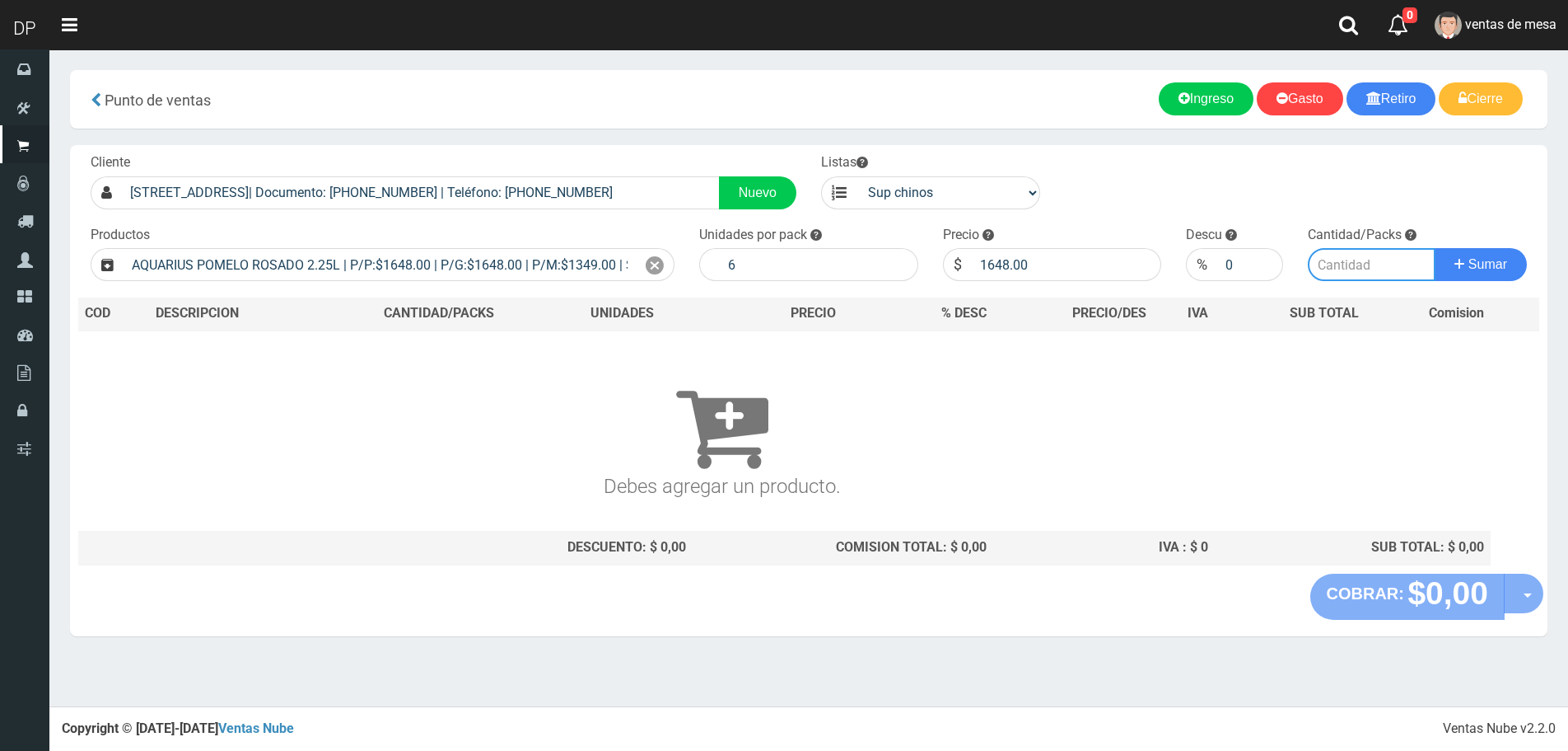
click at [1366, 270] on input "number" at bounding box center [1372, 264] width 128 height 33
type input "1"
click at [1435, 248] on button "Sumar" at bounding box center [1481, 264] width 92 height 33
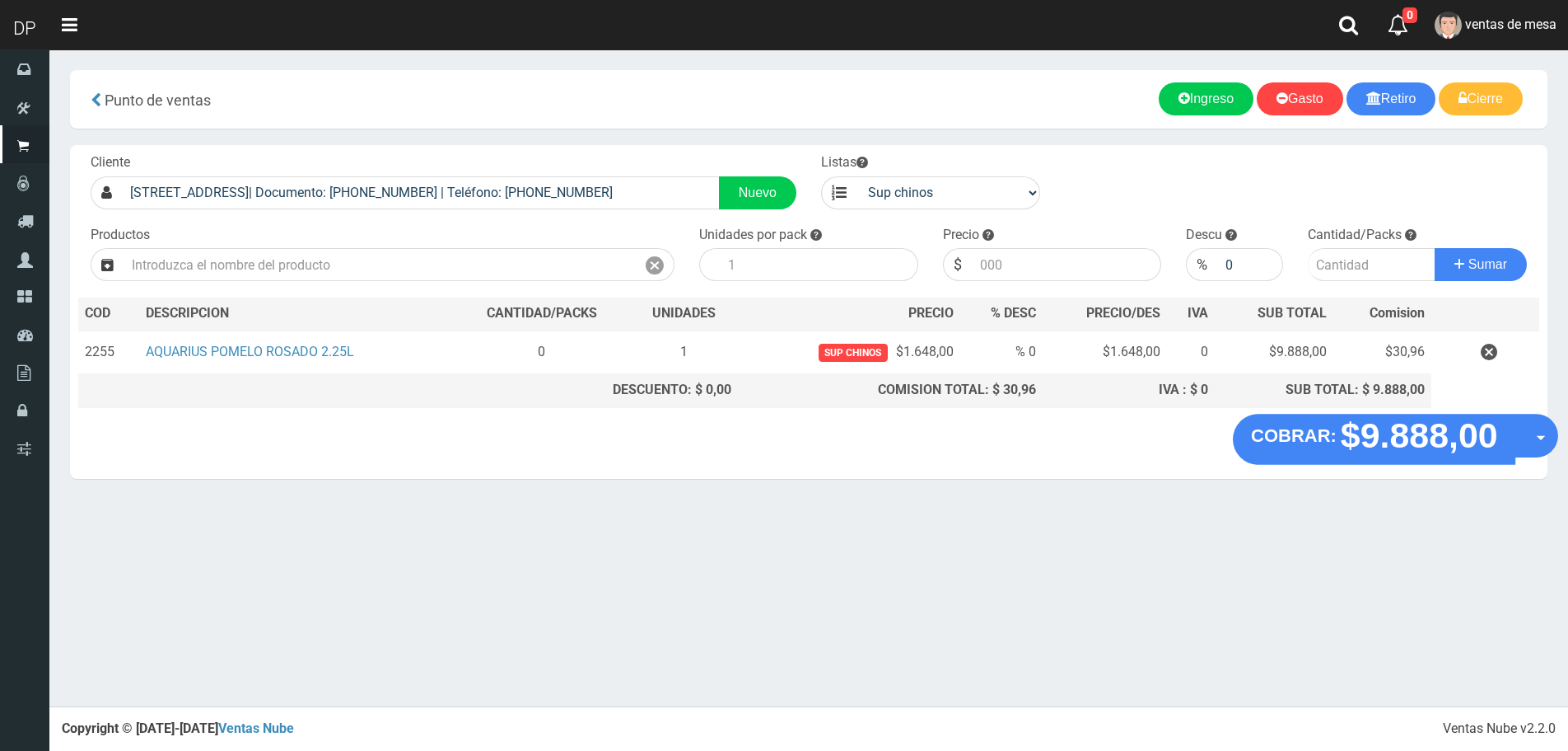
drag, startPoint x: 1522, startPoint y: 437, endPoint x: 1515, endPoint y: 444, distance: 9.9
click at [1523, 437] on button "Opciones" at bounding box center [1536, 435] width 43 height 43
click at [1513, 444] on link "Hacer Devolucion" at bounding box center [1483, 441] width 148 height 38
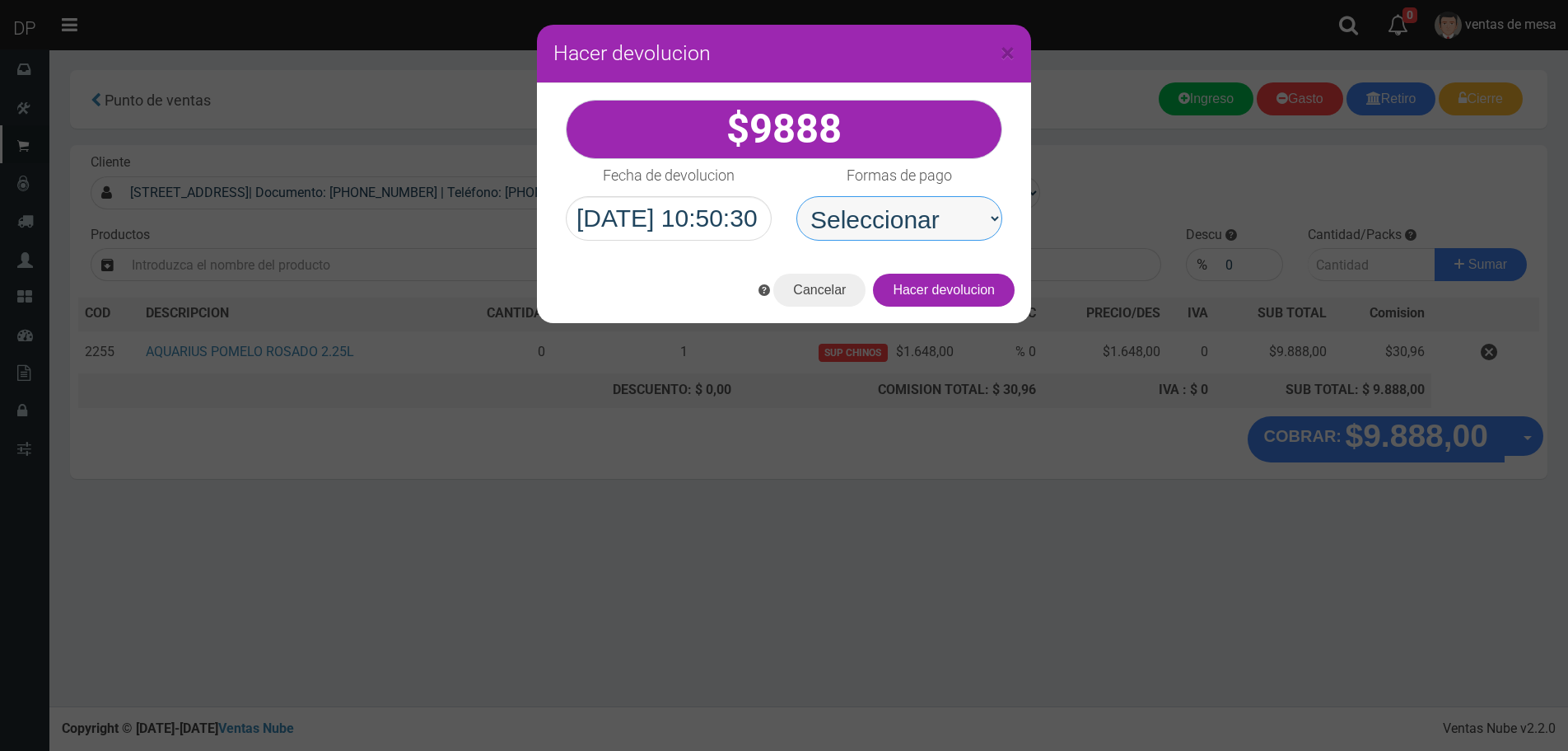
drag, startPoint x: 929, startPoint y: 214, endPoint x: 929, endPoint y: 234, distance: 20.0
click at [929, 214] on select "Seleccionar Efectivo Tarjeta de Crédito Depósito Débito" at bounding box center [899, 218] width 206 height 44
select select "Efectivo"
click at [797, 196] on select "Seleccionar Efectivo Tarjeta de Crédito Depósito Débito" at bounding box center [899, 218] width 206 height 44
click at [975, 289] on button "Hacer devolucion" at bounding box center [944, 289] width 141 height 33
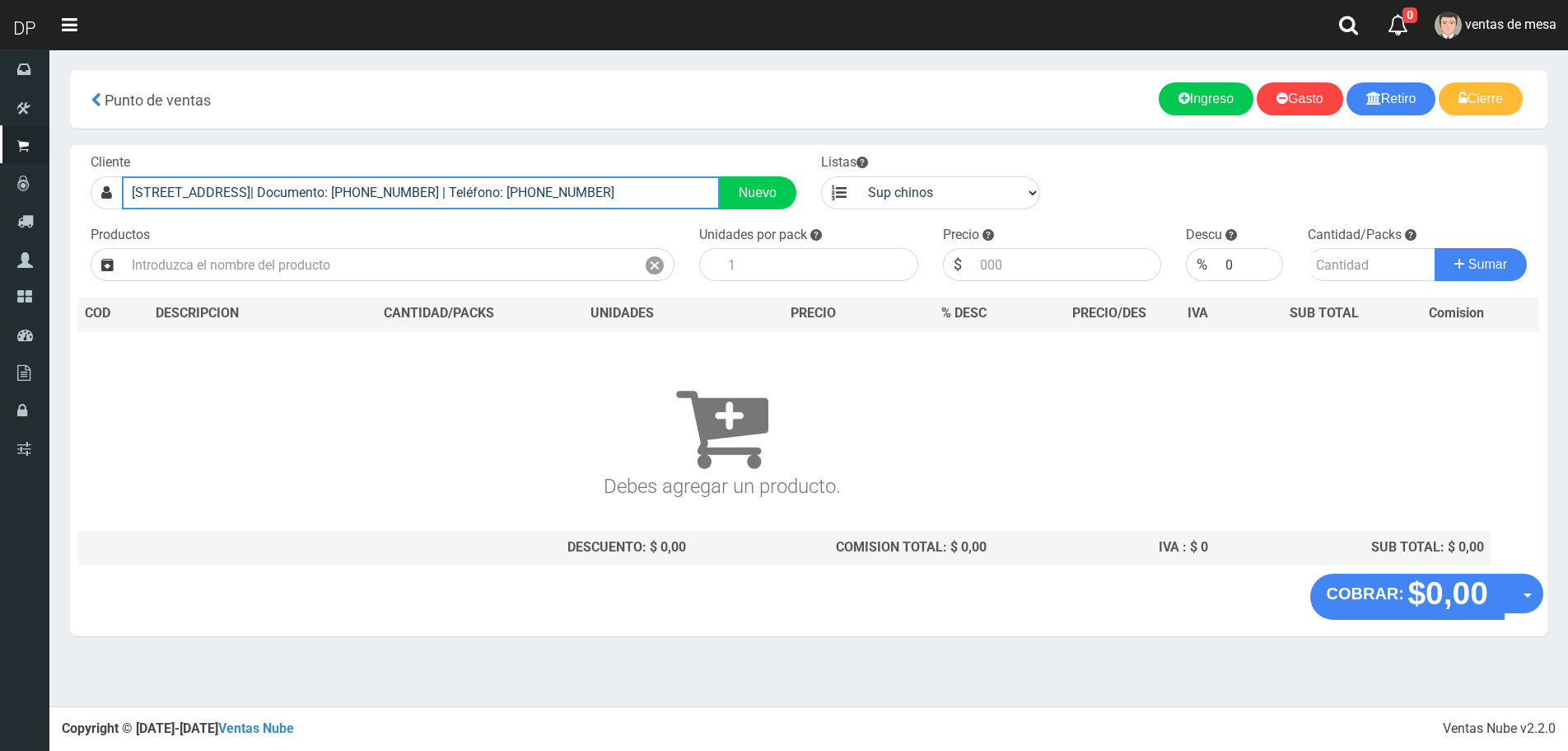
click at [538, 183] on input "Belgrano 3127 (Balvanera) CABA| Documento: 22356889 | Teléfono: +54 9 11 4494-0…" at bounding box center [420, 192] width 598 height 33
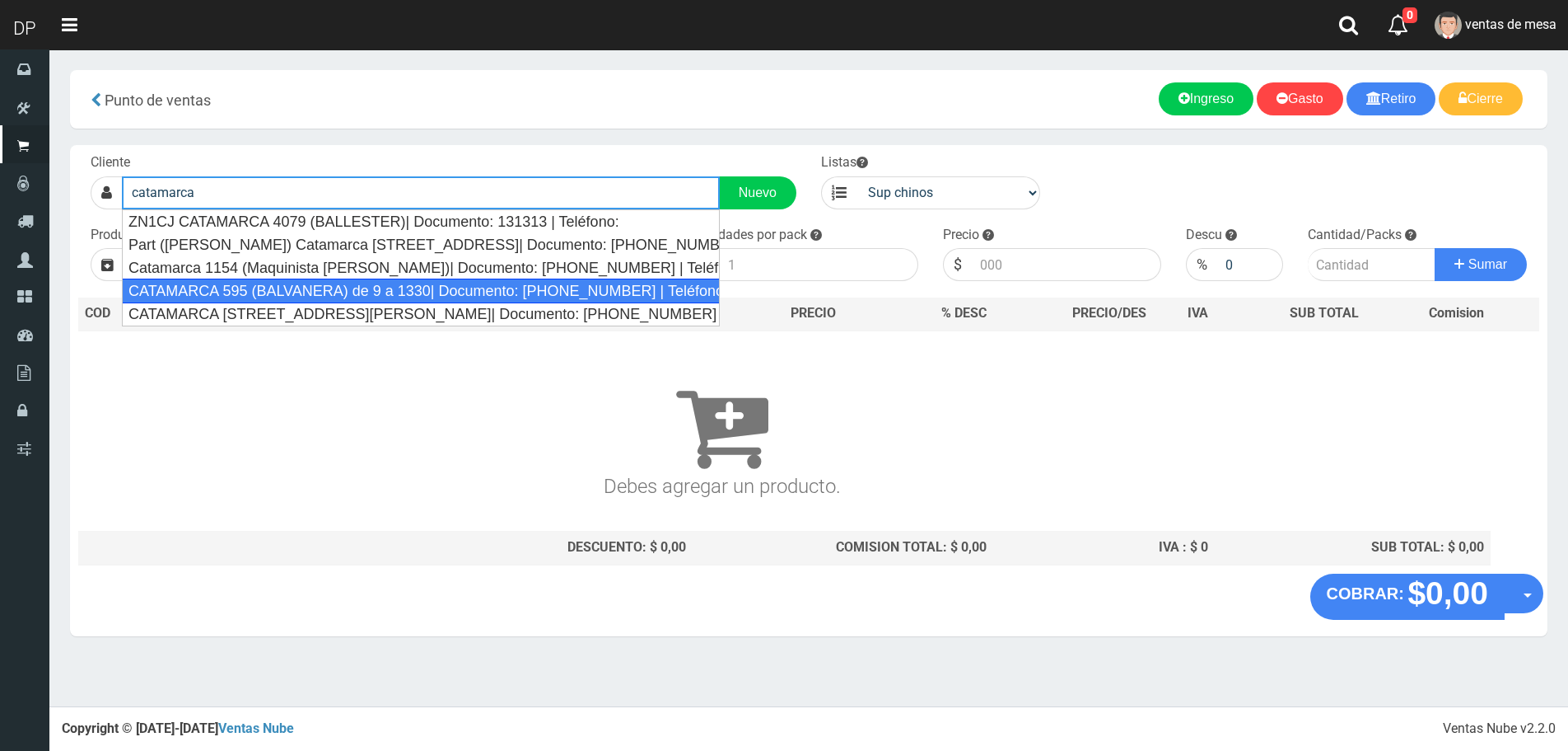
click at [428, 292] on div "CATAMARCA 595 (BALVANERA) de 9 a 1330| Documento: 56242144 | Teléfono:" at bounding box center [420, 291] width 598 height 24
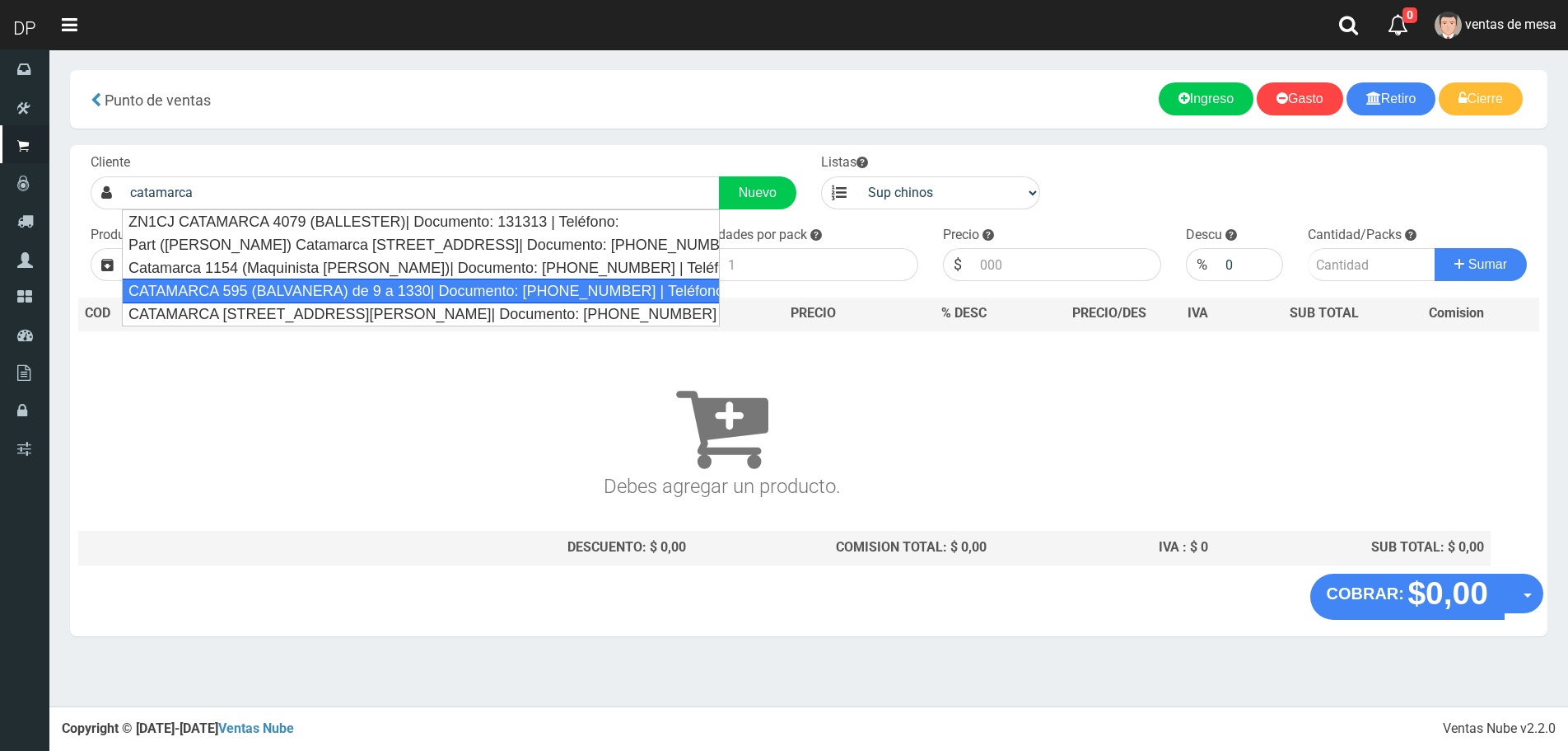
type input "CATAMARCA 595 (BALVANERA) de 9 a 1330| Documento: 56242144 | Teléfono:"
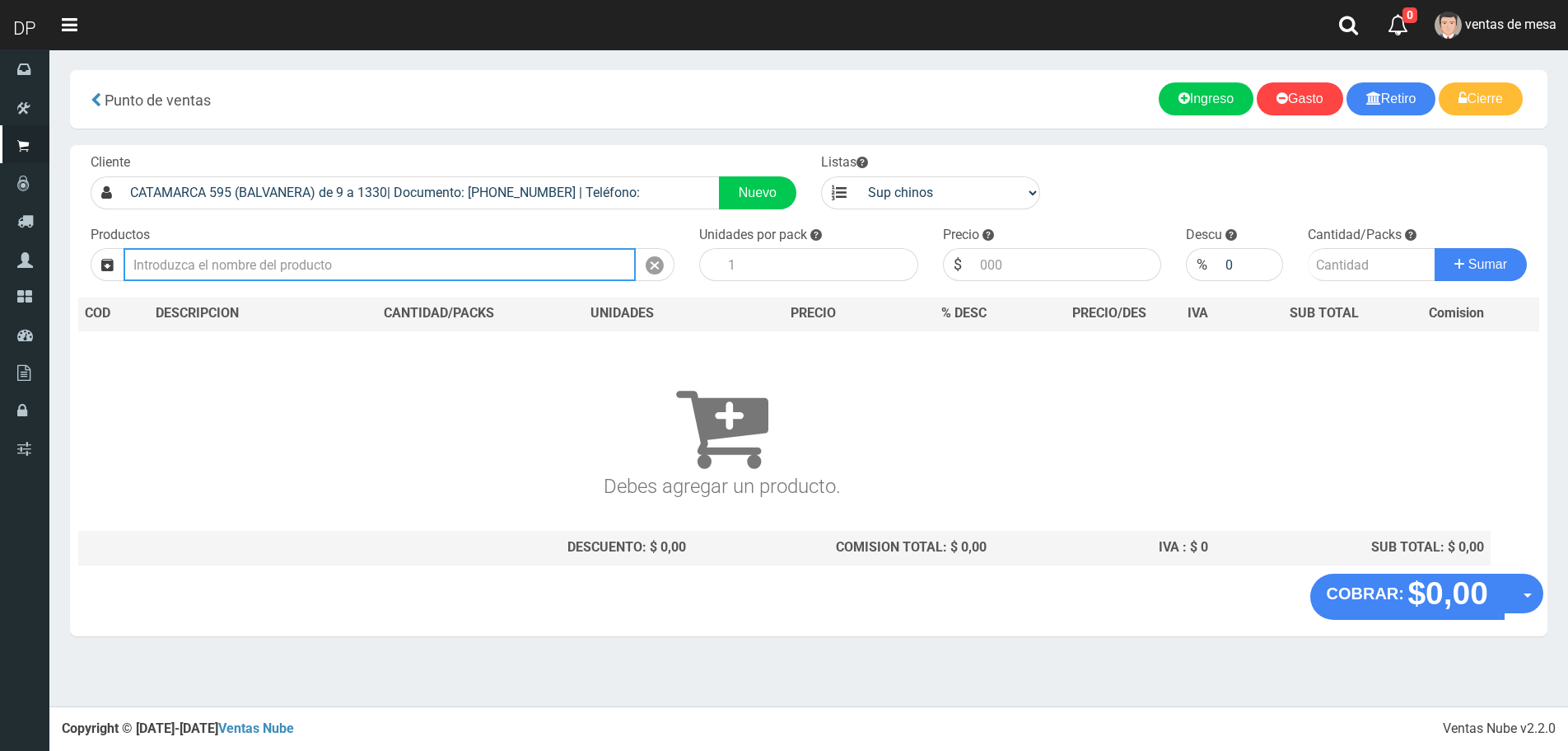
click at [398, 253] on input "text" at bounding box center [380, 264] width 512 height 33
click at [398, 259] on input "text" at bounding box center [380, 264] width 512 height 33
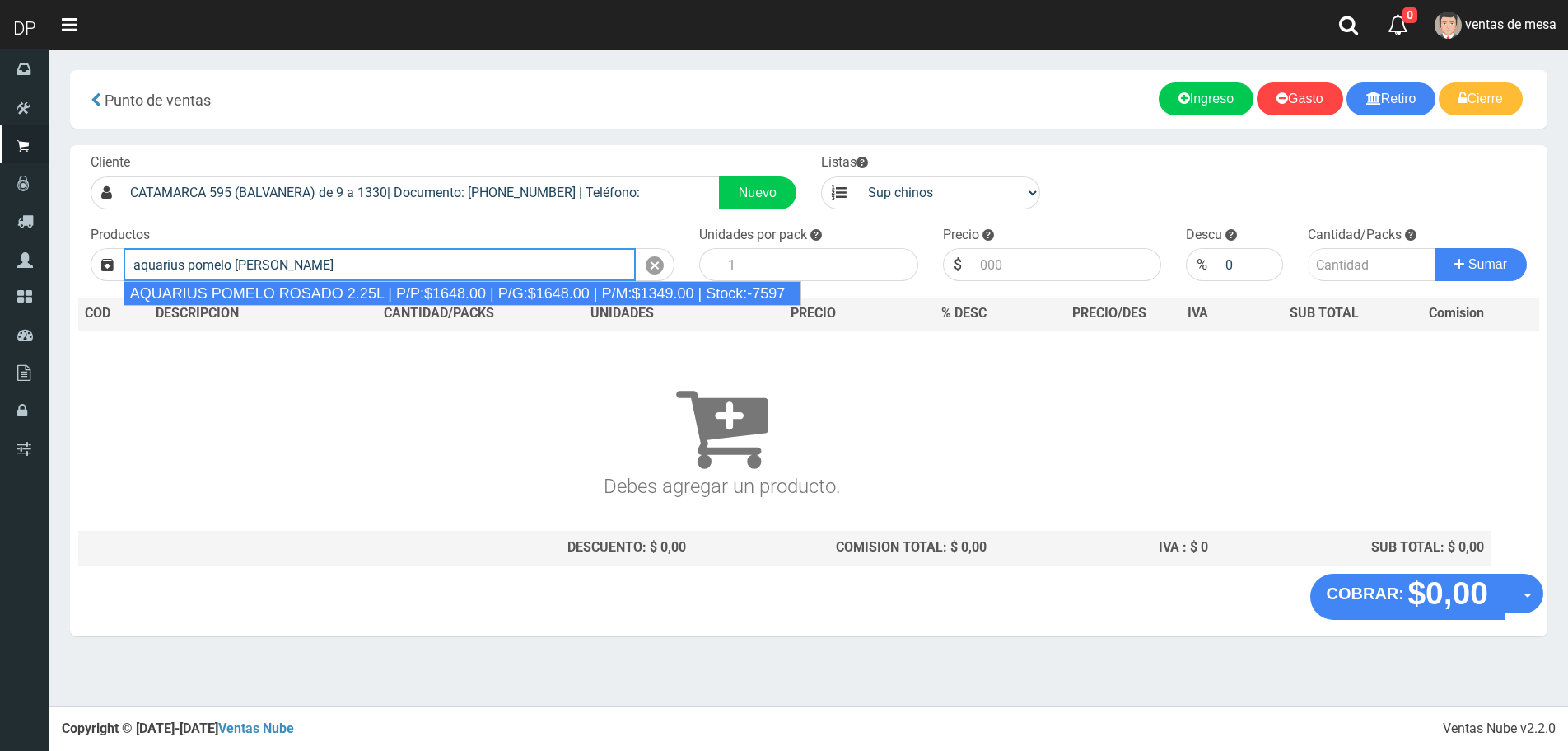
click at [398, 287] on div "AQUARIUS POMELO ROSADO 2.25L | P/P:$1648.00 | P/G:$1648.00 | P/M:$1349.00 | Sto…" at bounding box center [462, 293] width 679 height 24
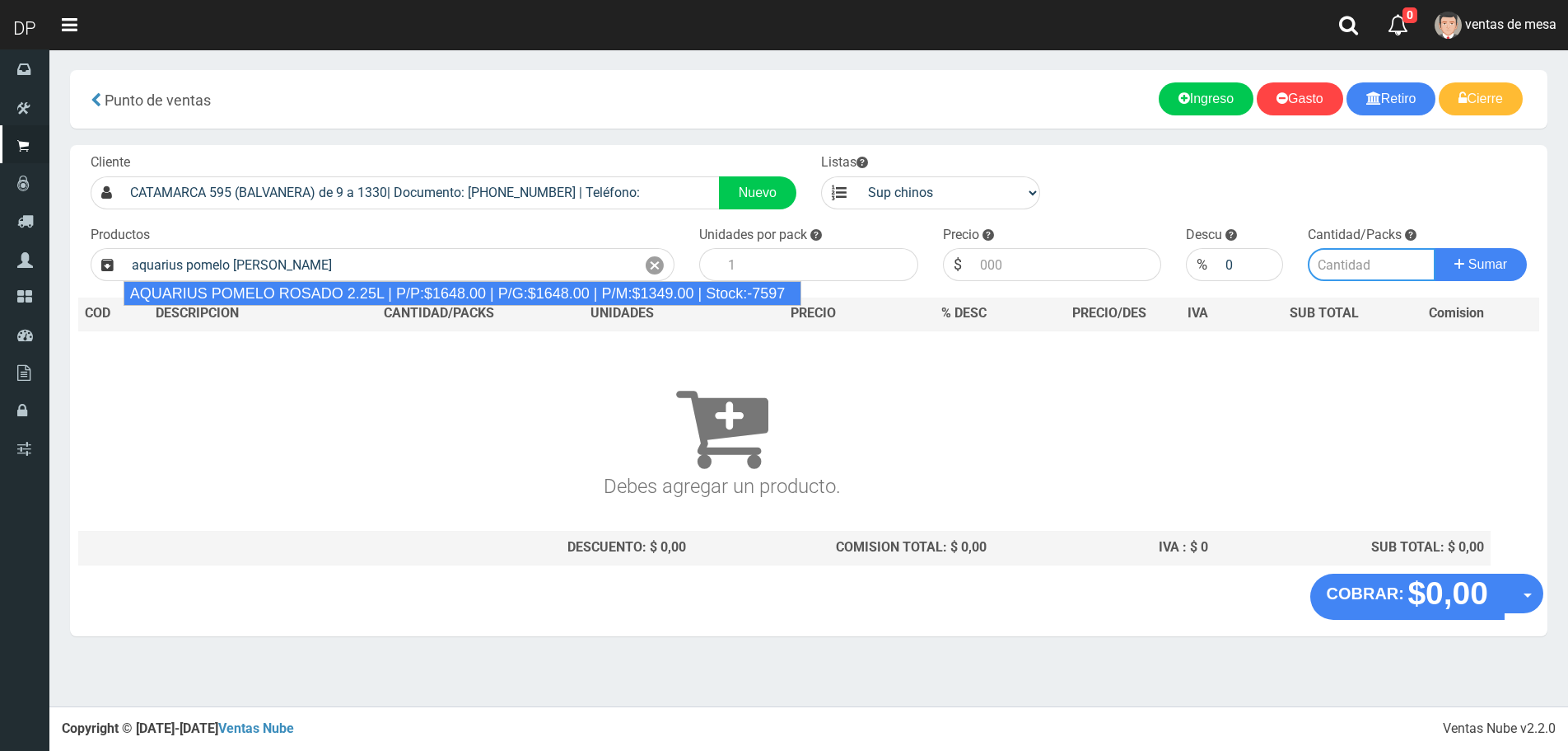
type input "AQUARIUS POMELO ROSADO 2.25L | P/P:$1648.00 | P/G:$1648.00 | P/M:$1349.00 | Sto…"
type input "6"
type input "1648.00"
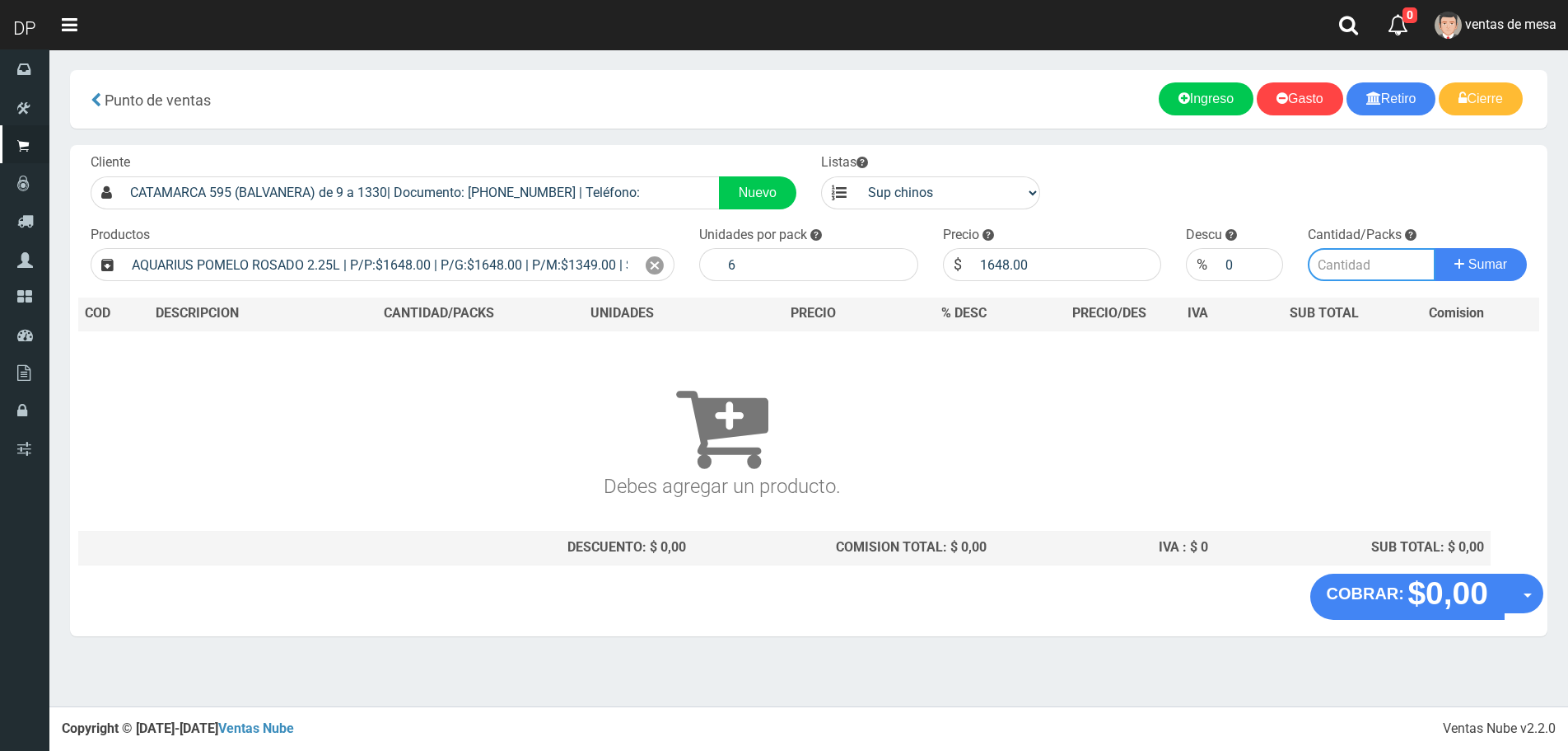
click at [1319, 269] on input "number" at bounding box center [1372, 264] width 128 height 33
type input "1"
click at [1435, 248] on button "Sumar" at bounding box center [1481, 264] width 92 height 33
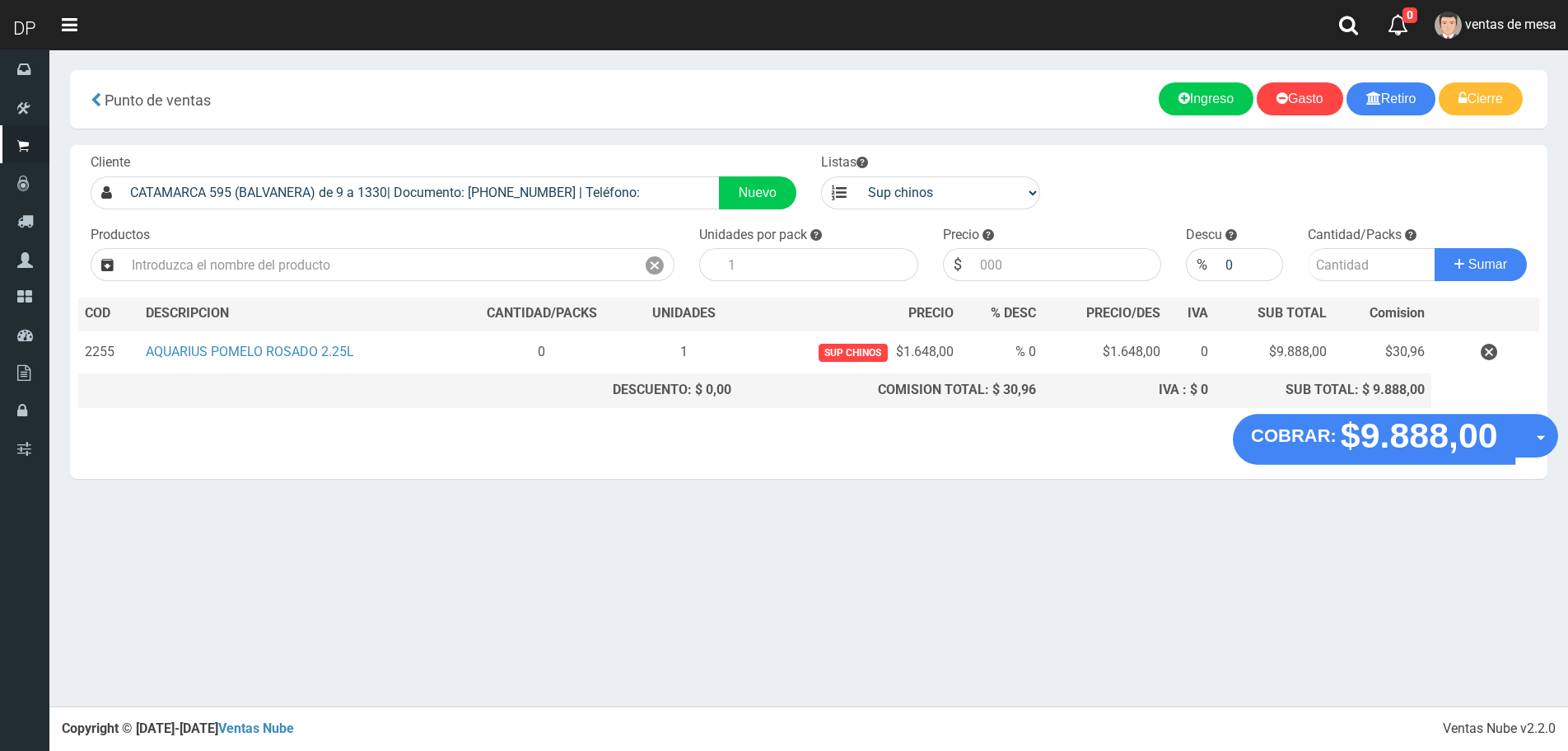
click at [1520, 431] on button "Opciones" at bounding box center [1536, 435] width 43 height 43
click at [1524, 433] on link "Hacer Devolucion" at bounding box center [1483, 441] width 148 height 38
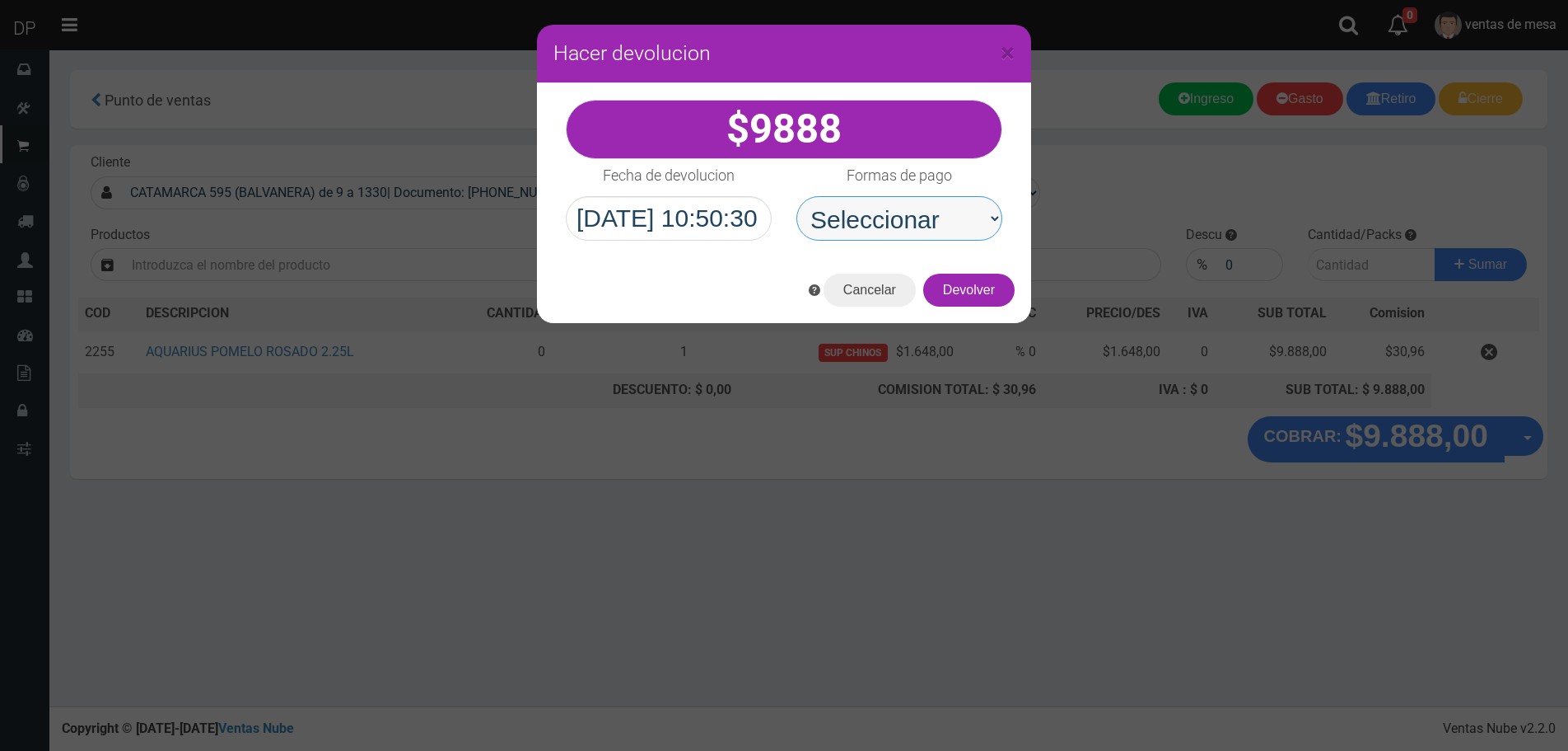
click at [910, 214] on select "Seleccionar Efectivo Tarjeta de Crédito Depósito Débito" at bounding box center [899, 218] width 206 height 44
select select "Efectivo"
click at [797, 196] on select "Seleccionar Efectivo Tarjeta de Crédito Depósito Débito" at bounding box center [899, 218] width 206 height 44
click at [978, 288] on button "Devolver" at bounding box center [968, 289] width 91 height 33
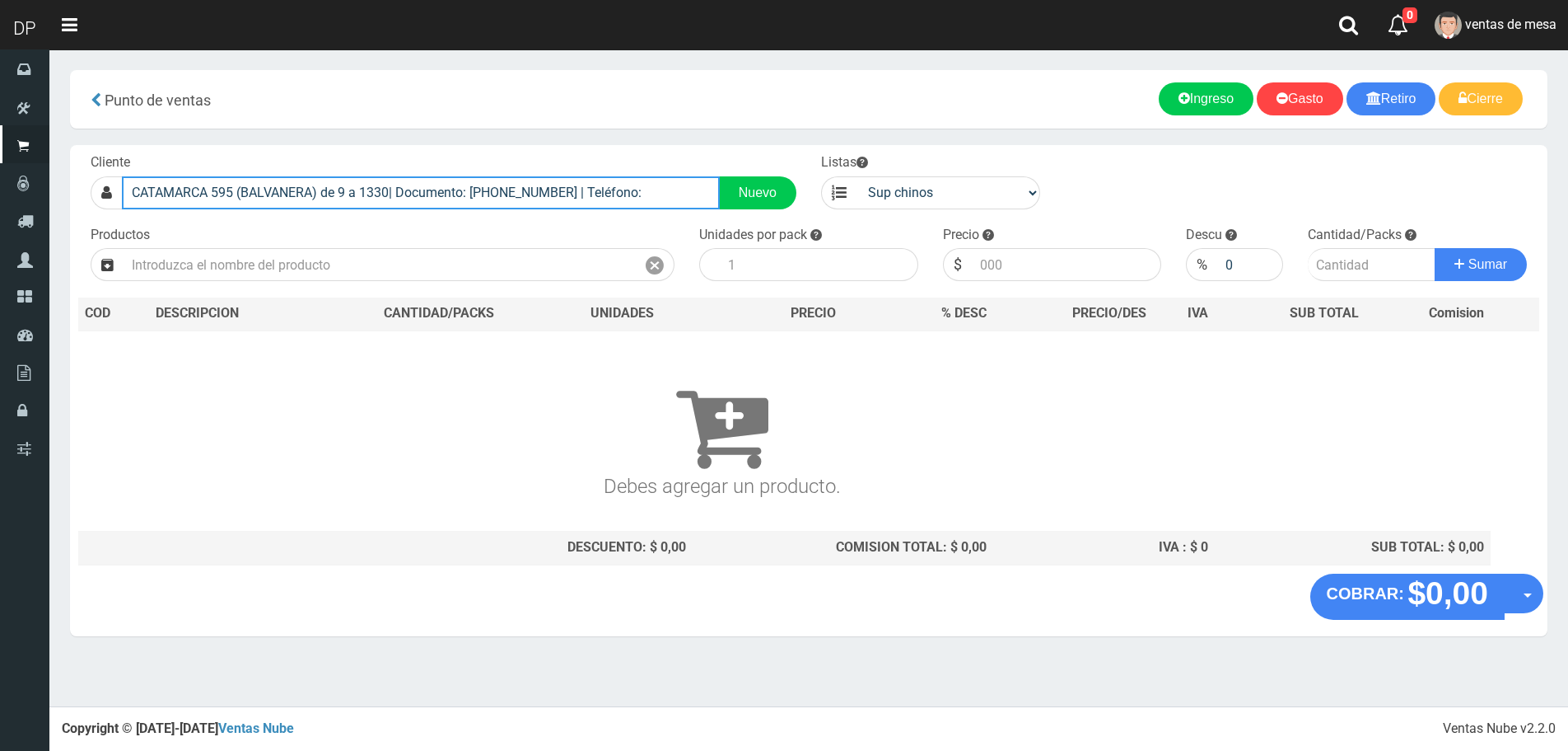
click at [549, 192] on input "CATAMARCA 595 (BALVANERA) de 9 a 1330| Documento: 56242144 | Teléfono:" at bounding box center [420, 192] width 598 height 33
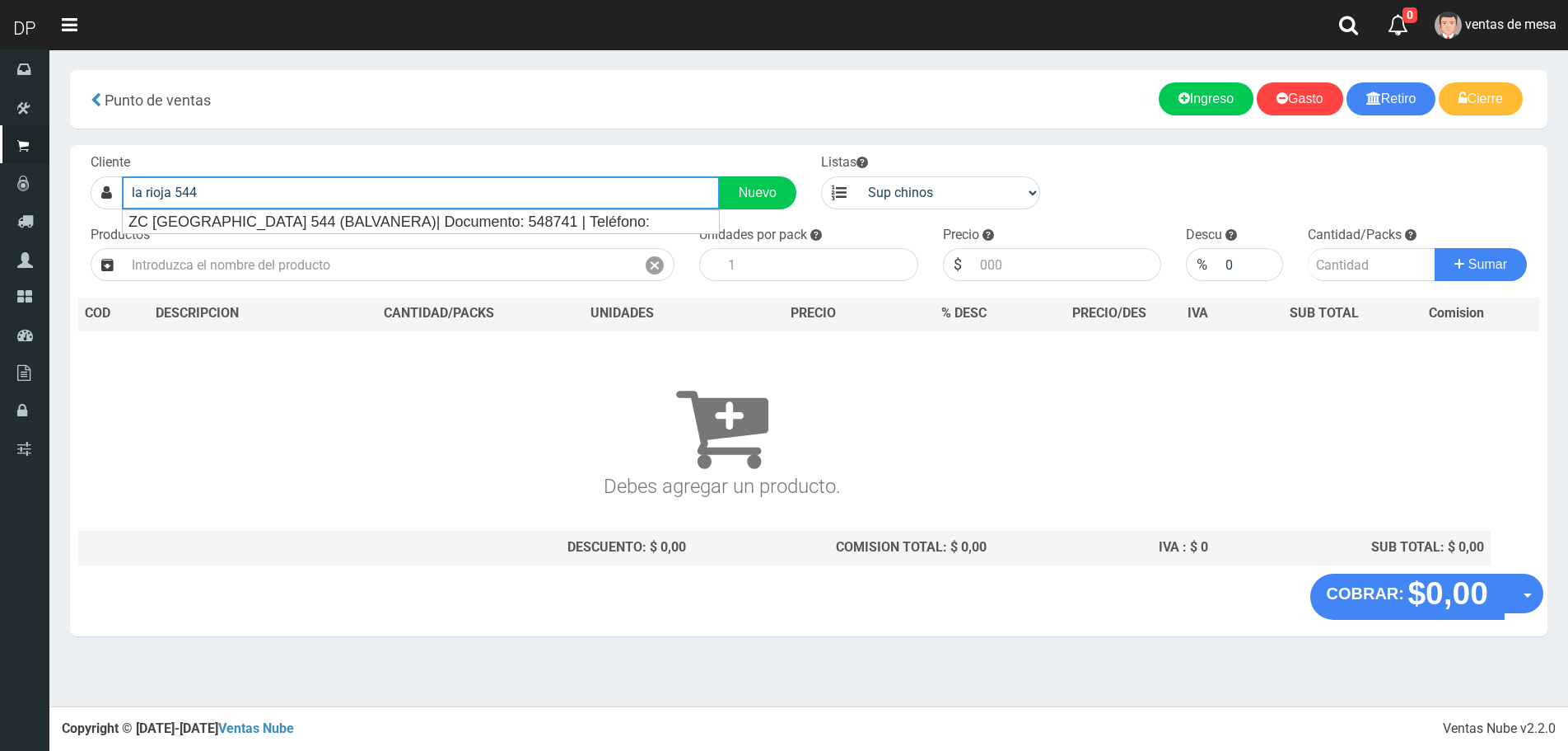
click at [481, 206] on input "la rioja 544" at bounding box center [420, 192] width 598 height 33
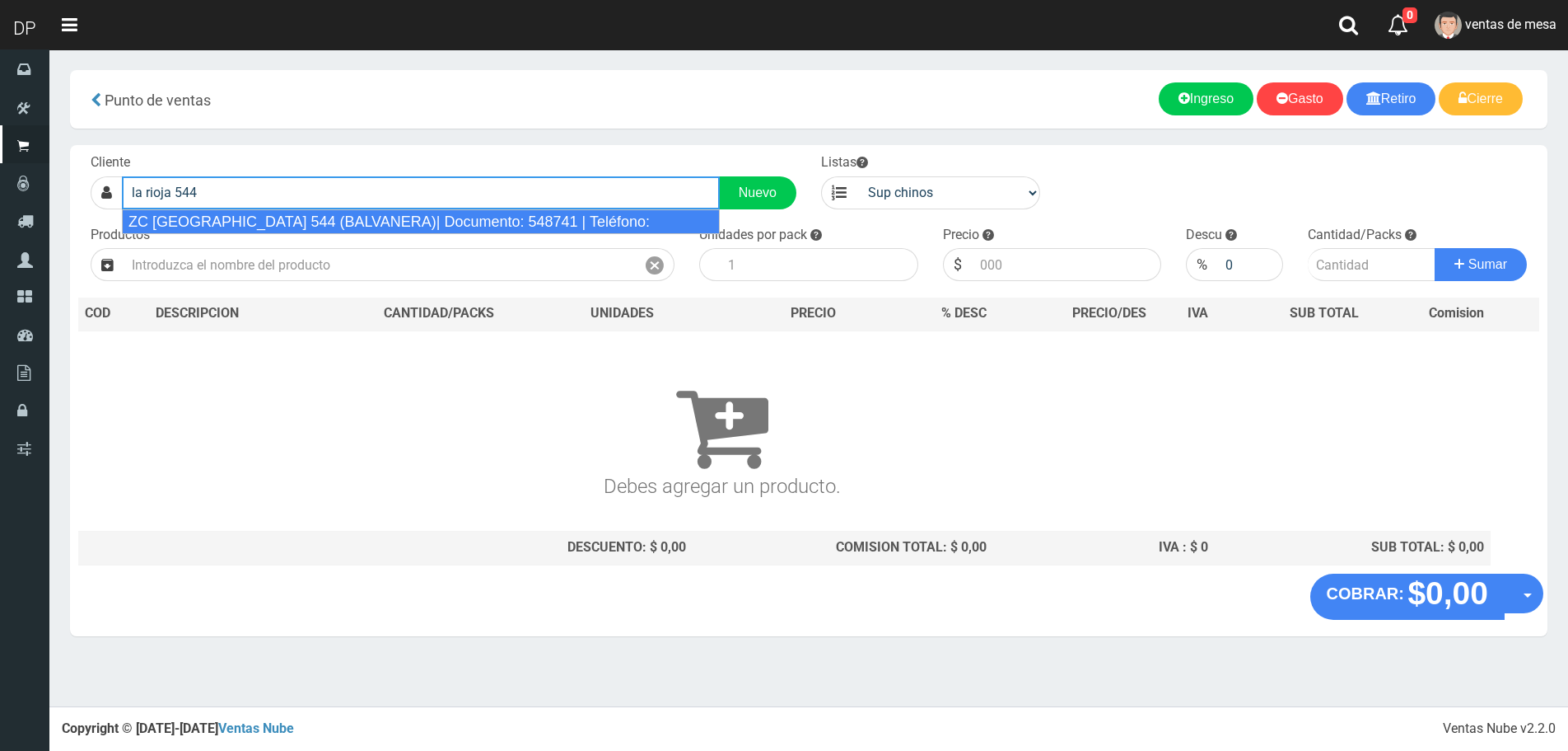
click at [479, 227] on div "ZC LA RIOJA 544 (BALVANERA)| Documento: 548741 | Teléfono:" at bounding box center [420, 221] width 598 height 24
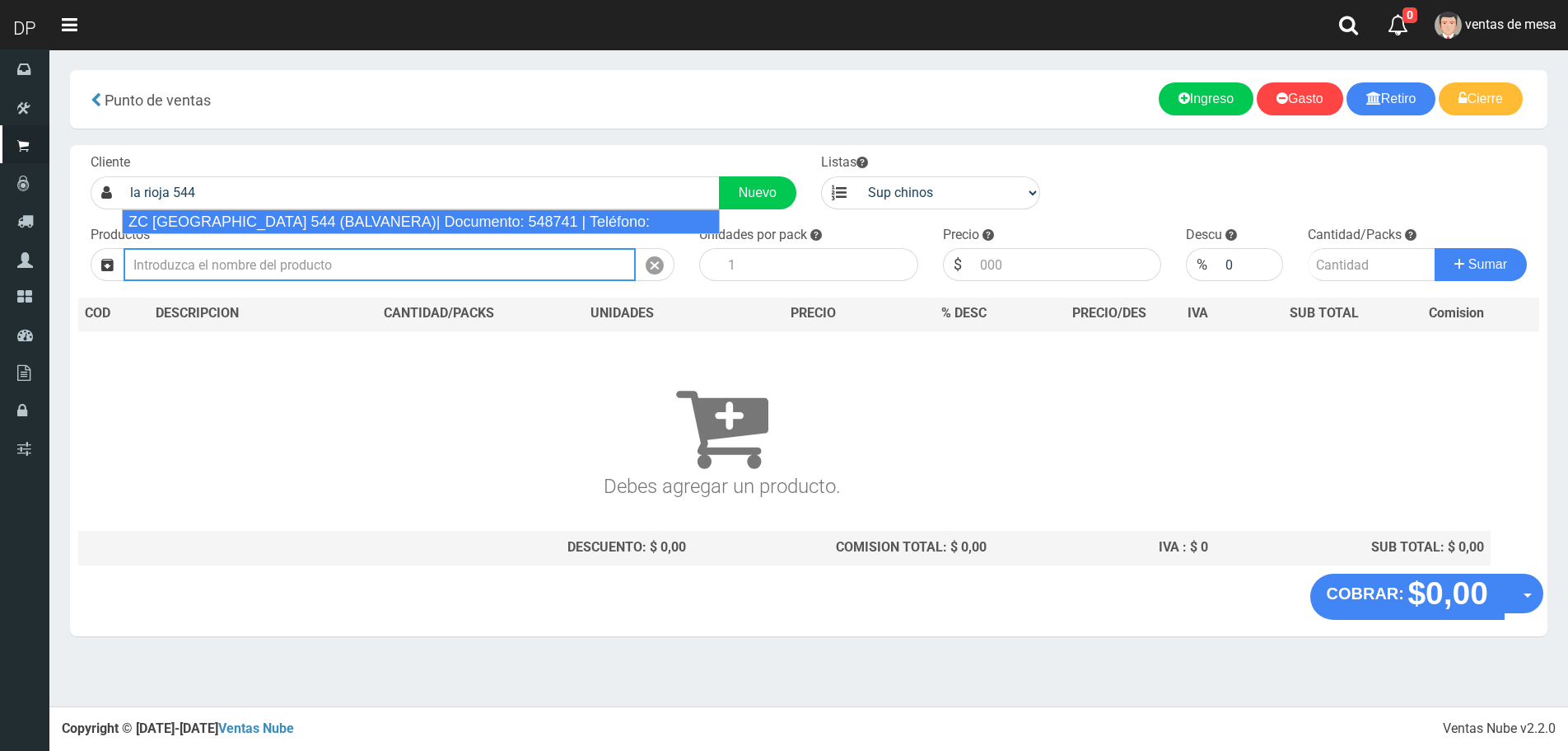
type input "ZC LA RIOJA 544 (BALVANERA)| Documento: 548741 | Teléfono:"
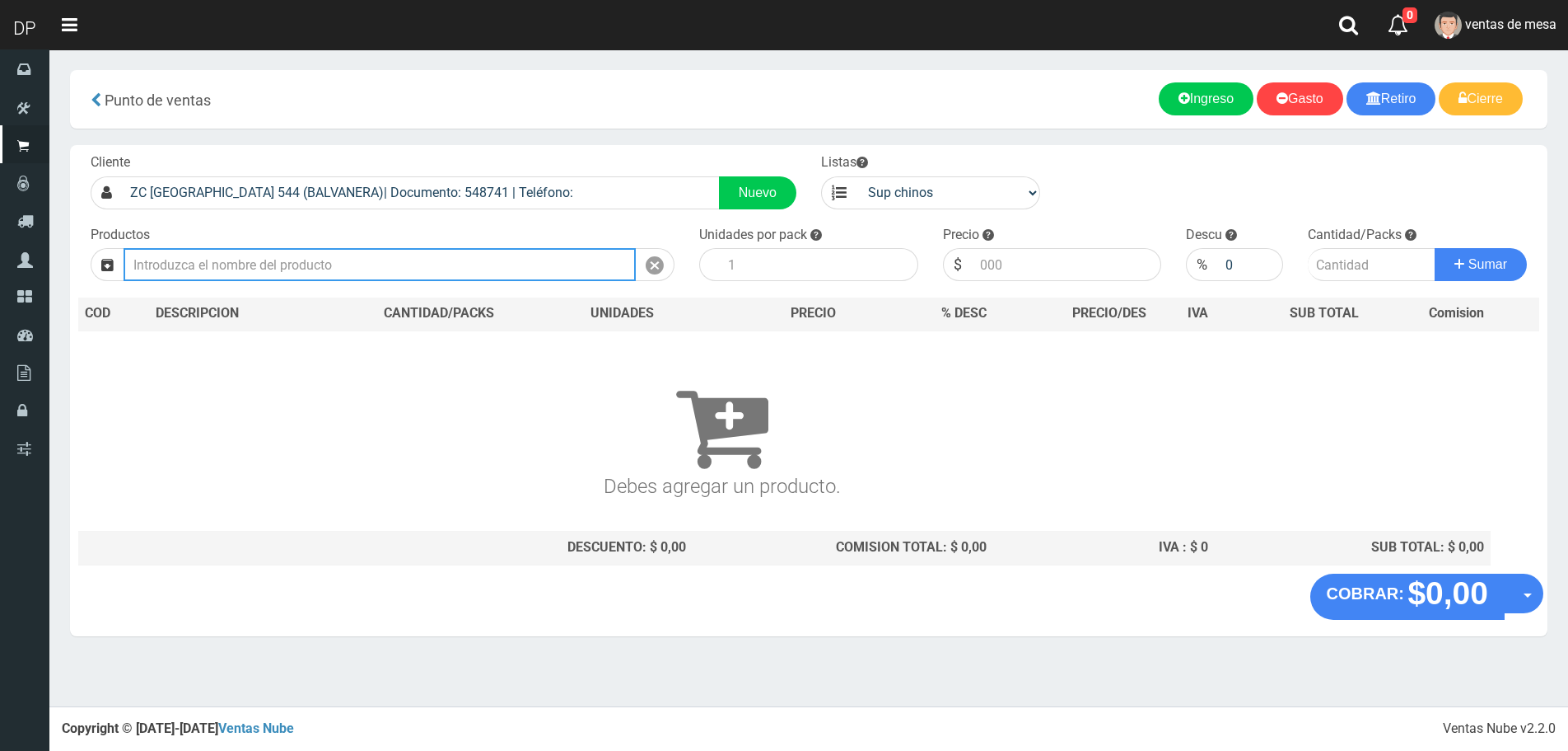
click at [448, 266] on input "text" at bounding box center [380, 264] width 512 height 33
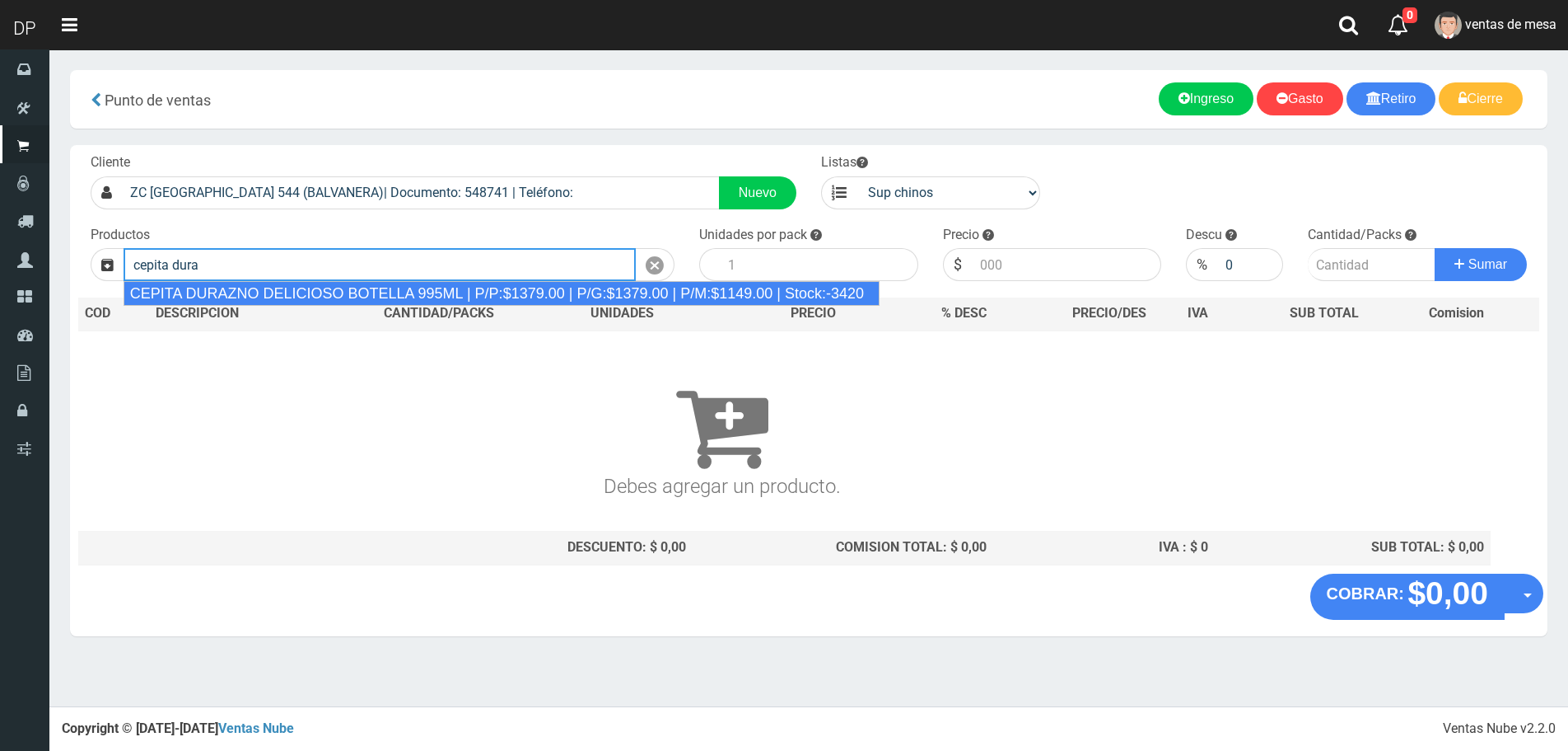
click at [465, 286] on div "CEPITA DURAZNO DELICIOSO BOTELLA 995ML | P/P:$1379.00 | P/G:$1379.00 | P/M:$114…" at bounding box center [501, 293] width 756 height 24
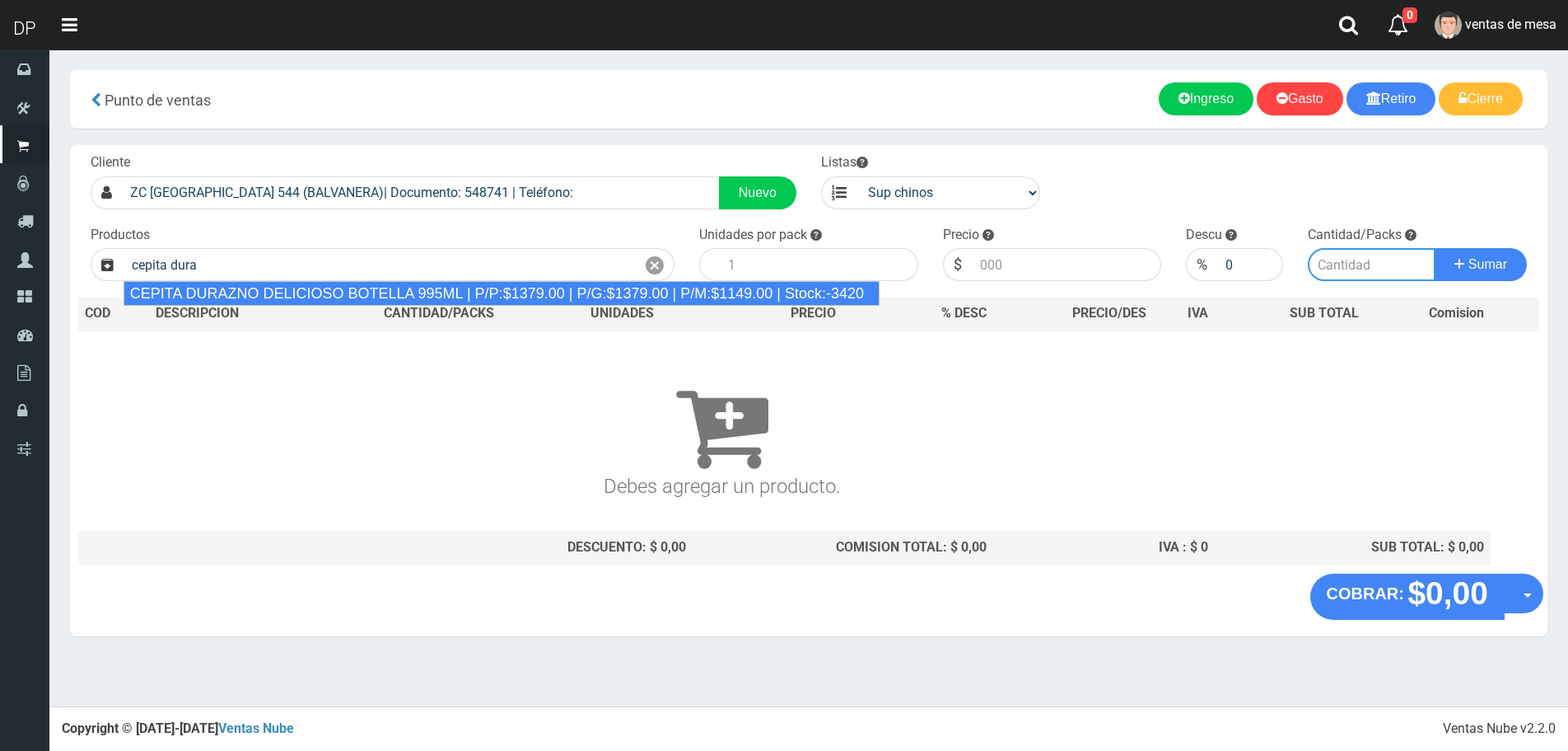
type input "CEPITA DURAZNO DELICIOSO BOTELLA 995ML | P/P:$1379.00 | P/G:$1379.00 | P/M:$114…"
type input "6"
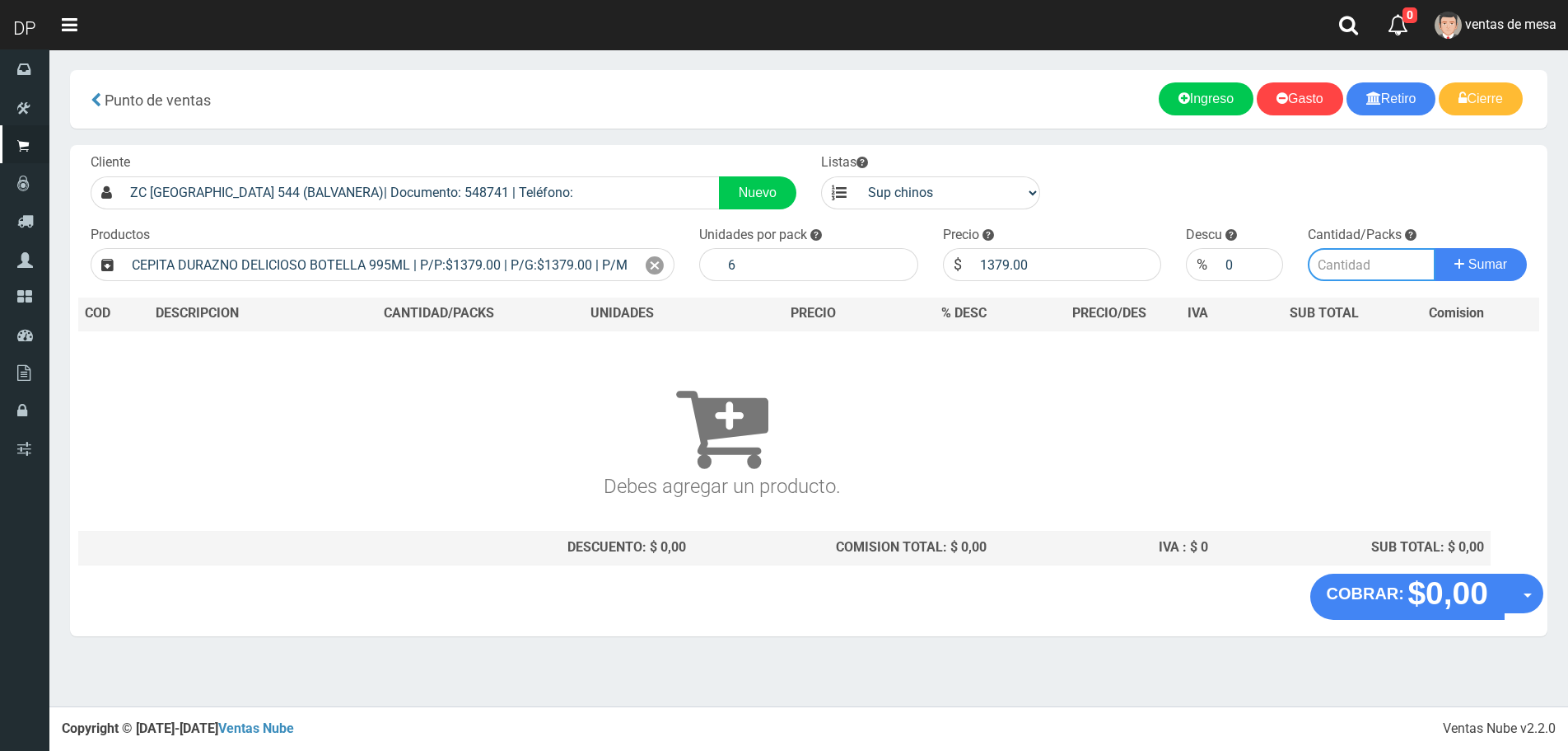
click at [1338, 262] on input "number" at bounding box center [1372, 264] width 128 height 33
click at [1032, 259] on input "1379.00" at bounding box center [1067, 264] width 190 height 33
type input "1320"
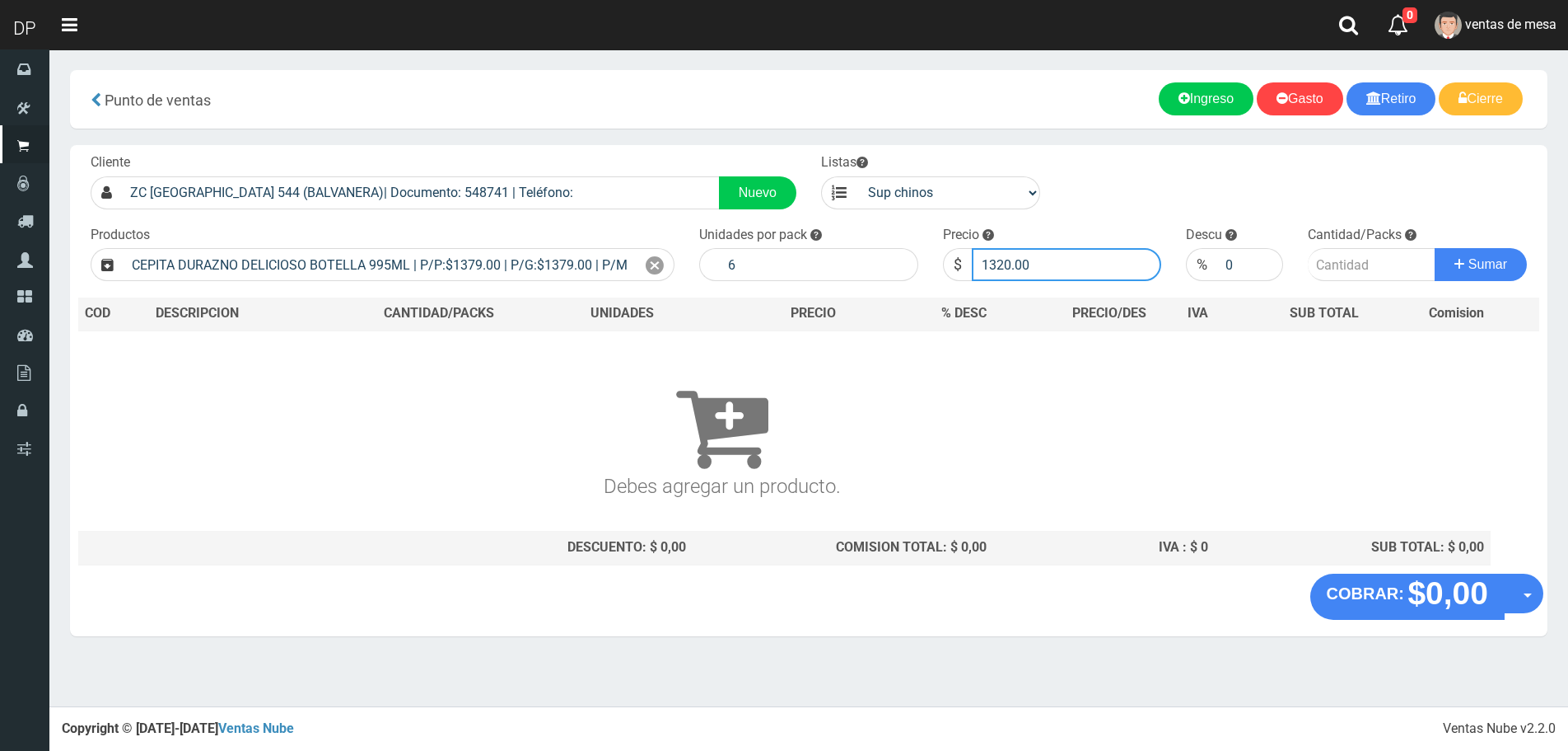
type input "1320.00"
type input "3"
click at [1435, 248] on button "Sumar" at bounding box center [1481, 264] width 92 height 33
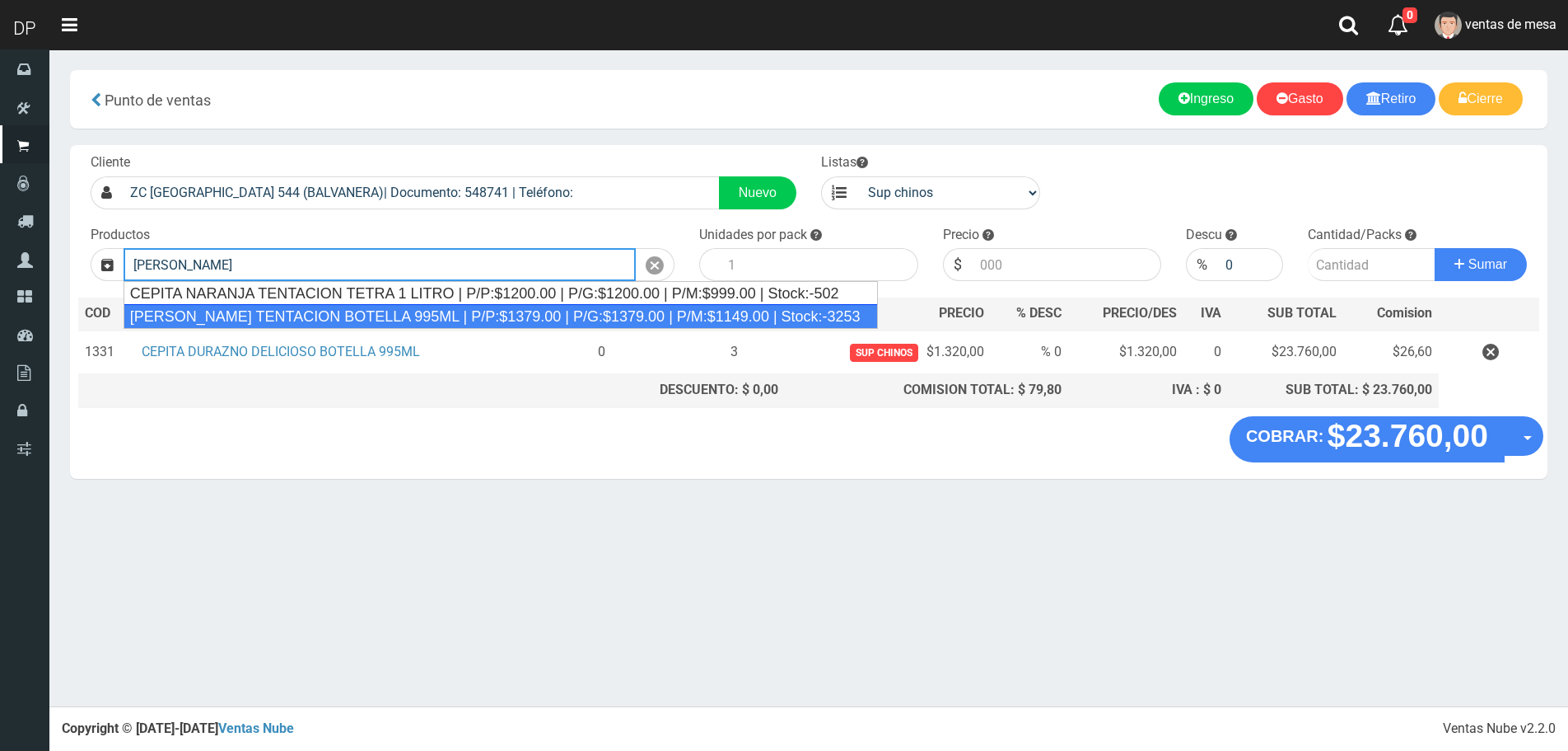
click at [522, 311] on div "CEPITA NARANJA TENTACION BOTELLA 995ML | P/P:$1379.00 | P/G:$1379.00 | P/M:$114…" at bounding box center [500, 317] width 754 height 24
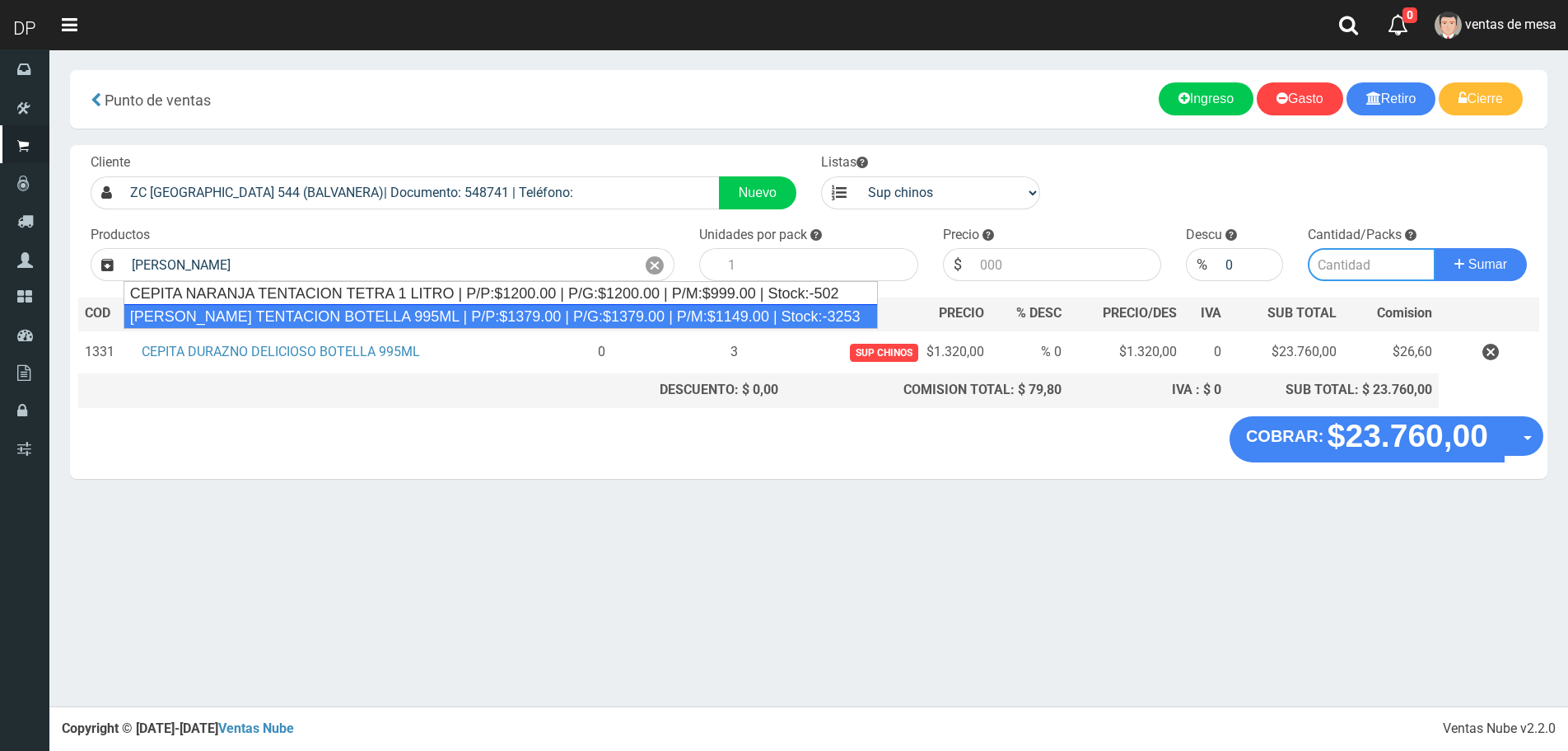
type input "CEPITA NARANJA TENTACION BOTELLA 995ML | P/P:$1379.00 | P/G:$1379.00 | P/M:$114…"
type input "6"
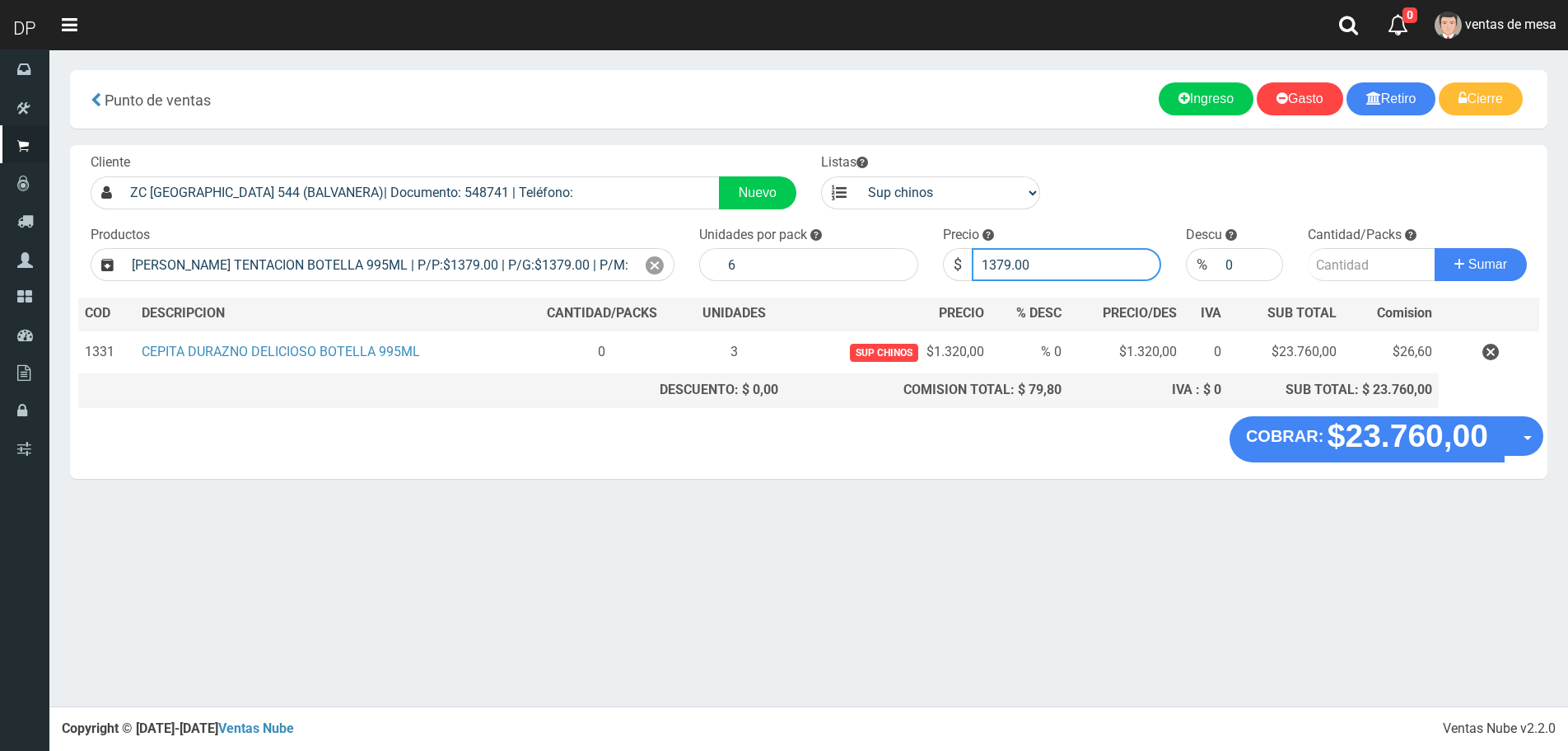
click at [1065, 269] on input "1379.00" at bounding box center [1067, 264] width 190 height 33
type input "1320"
type input "1320.00"
type input "3"
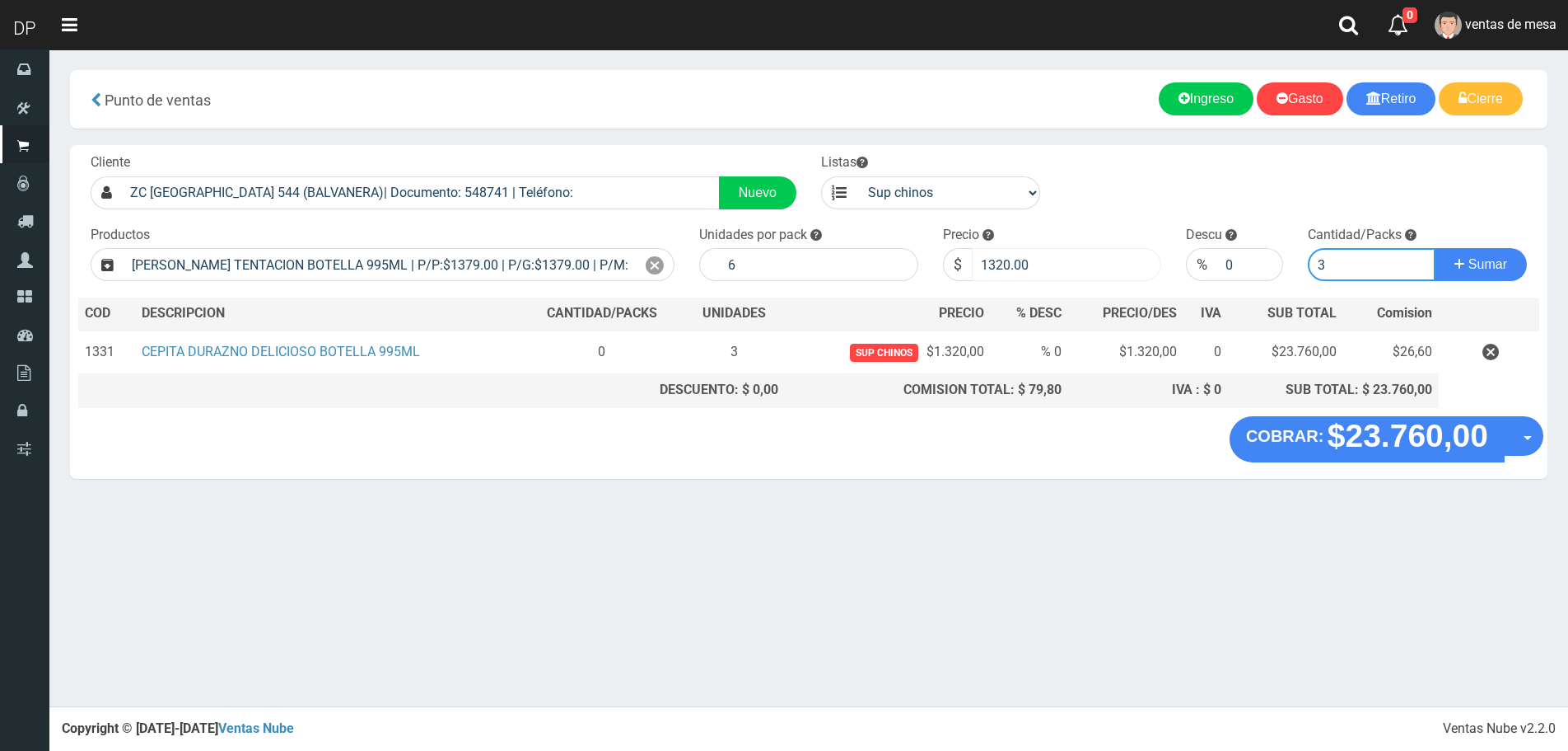
click at [1435, 248] on button "Sumar" at bounding box center [1481, 264] width 92 height 33
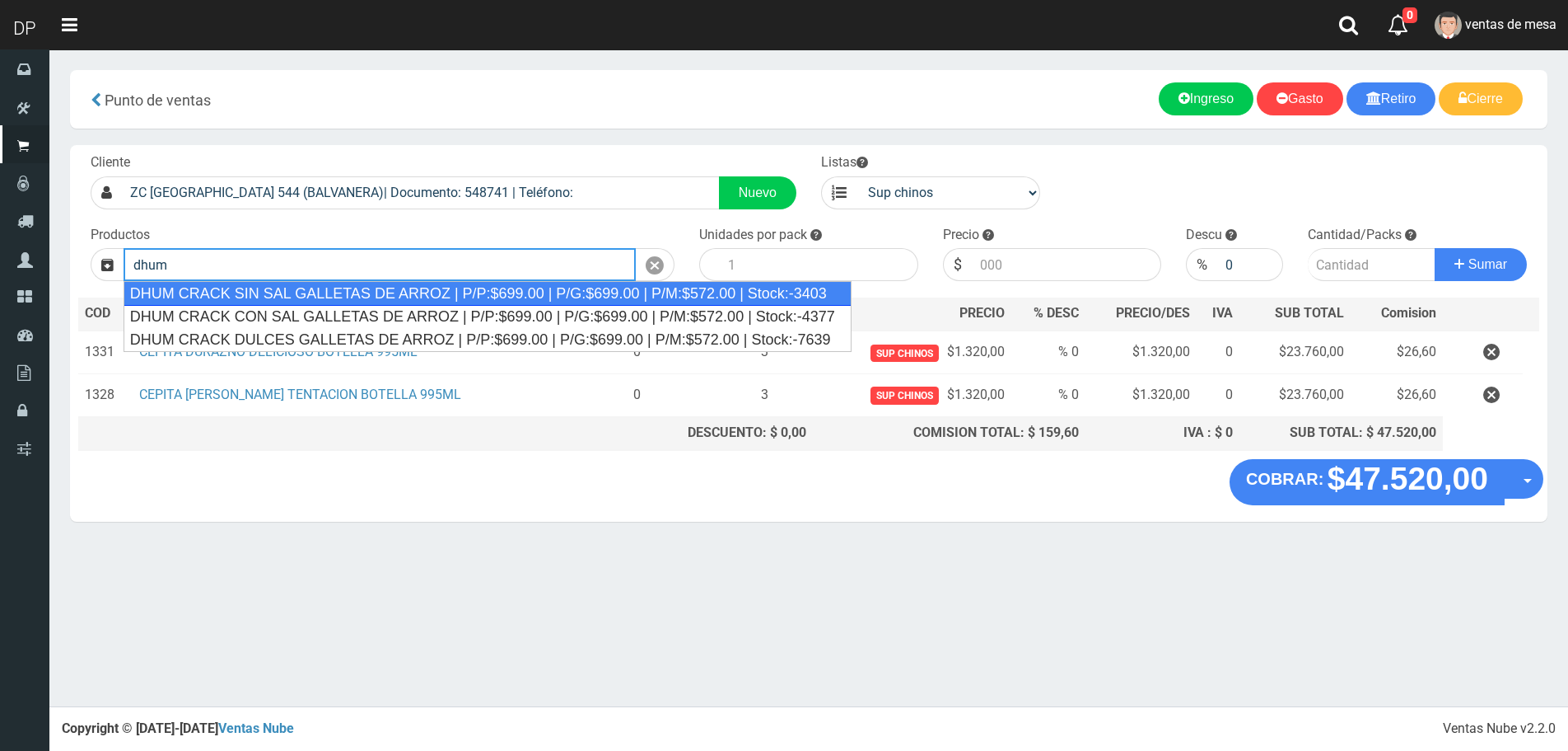
click at [595, 290] on div "DHUM CRACK SIN SAL GALLETAS DE ARROZ | P/P:$699.00 | P/G:$699.00 | P/M:$572.00 …" at bounding box center [487, 293] width 728 height 24
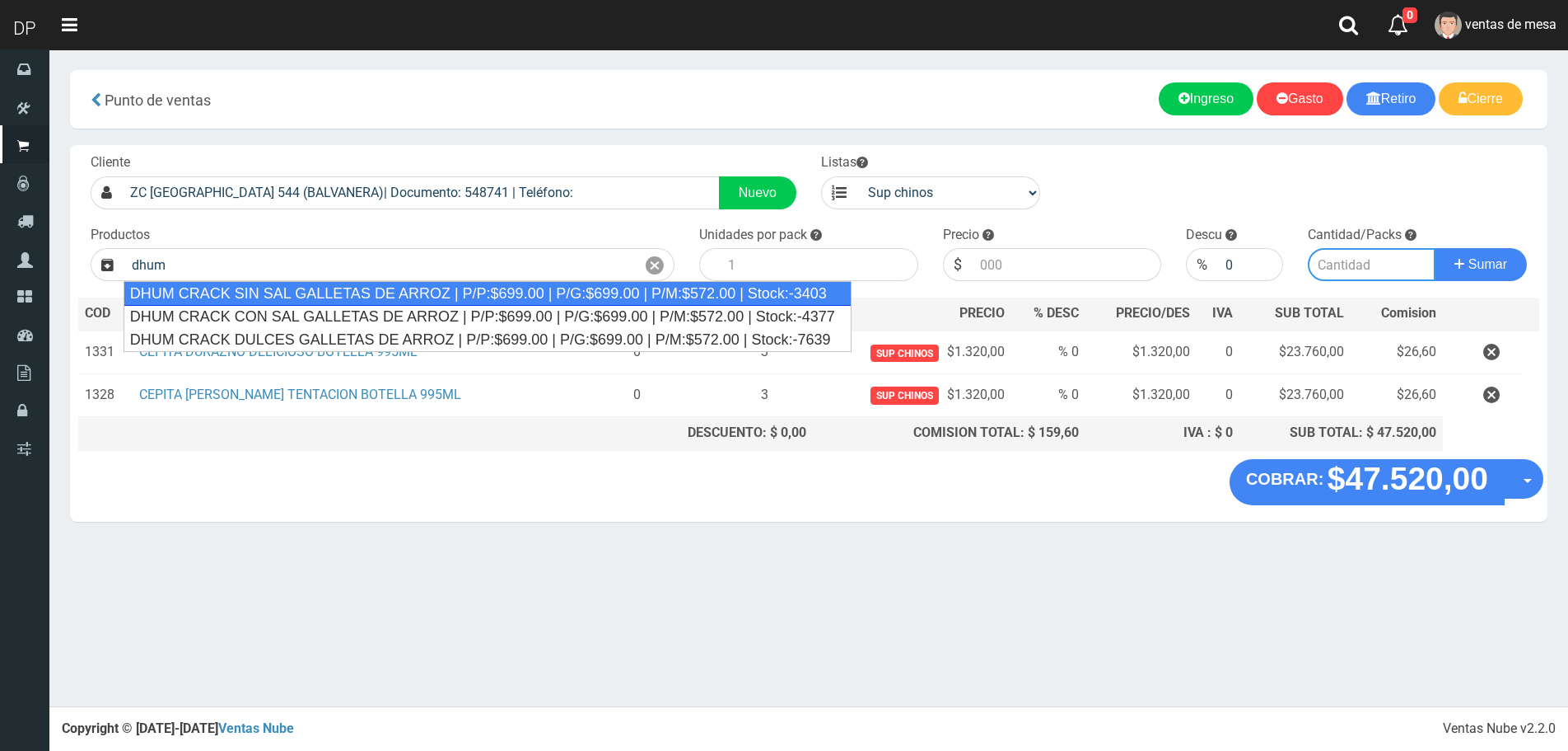
type input "DHUM CRACK SIN SAL GALLETAS DE ARROZ | P/P:$699.00 | P/G:$699.00 | P/M:$572.00 …"
type input "12"
type input "699.00"
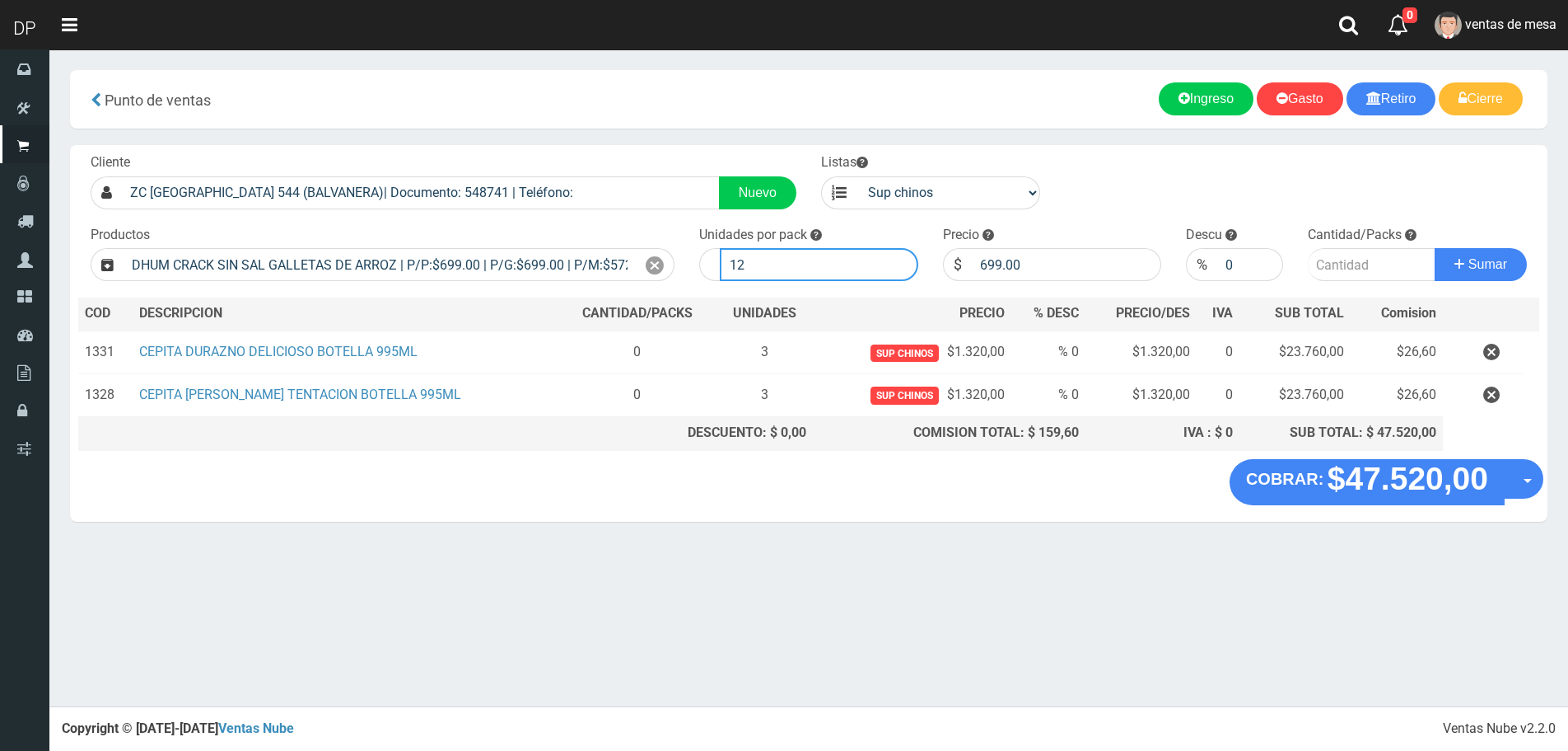
click at [771, 273] on input "12" at bounding box center [818, 264] width 199 height 33
type input "1"
click at [1044, 269] on input "699.00" at bounding box center [1067, 264] width 190 height 33
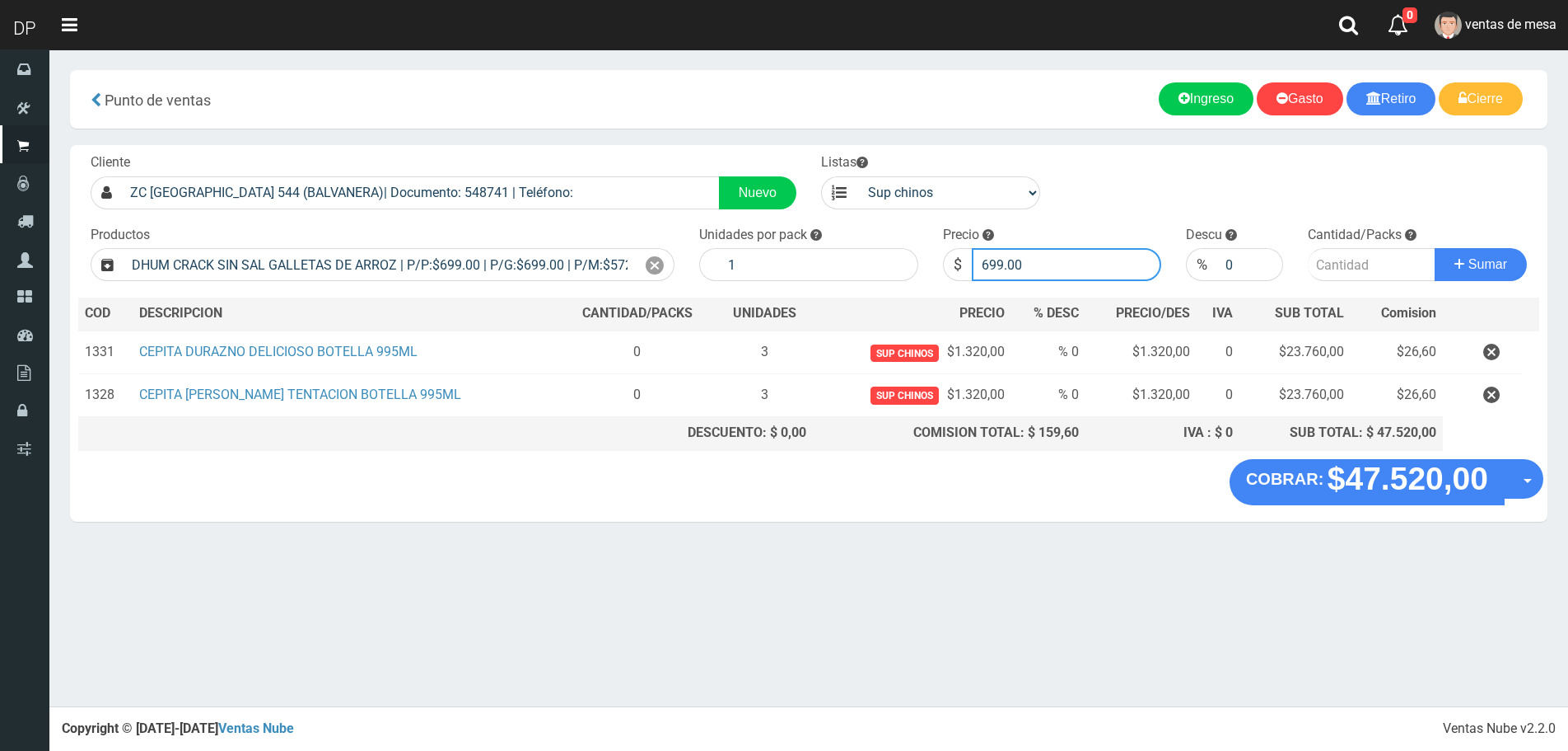
click at [1044, 269] on input "699.00" at bounding box center [1067, 264] width 190 height 33
type input "669"
type input "669.00"
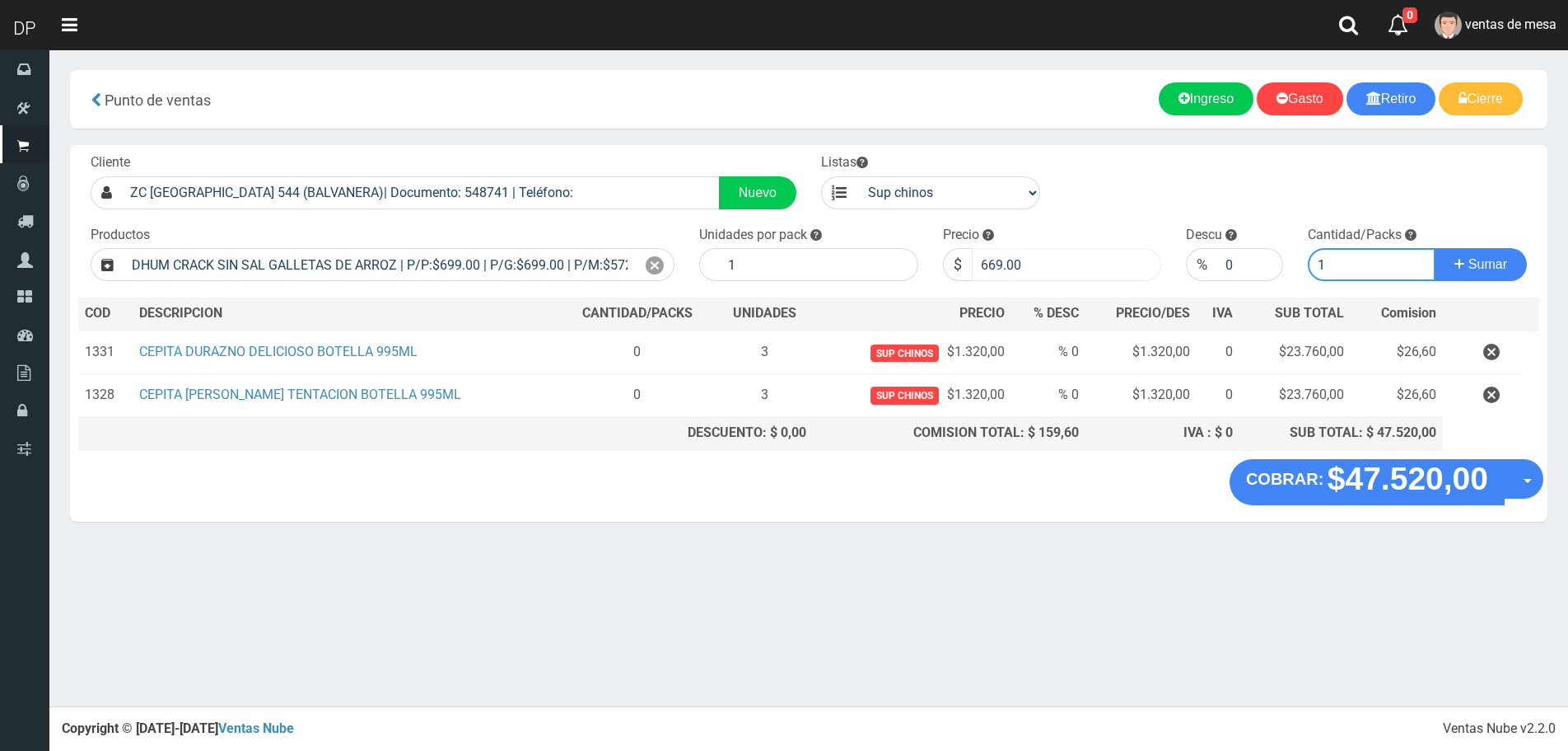
type input "1"
click at [1435, 248] on button "Sumar" at bounding box center [1481, 264] width 92 height 33
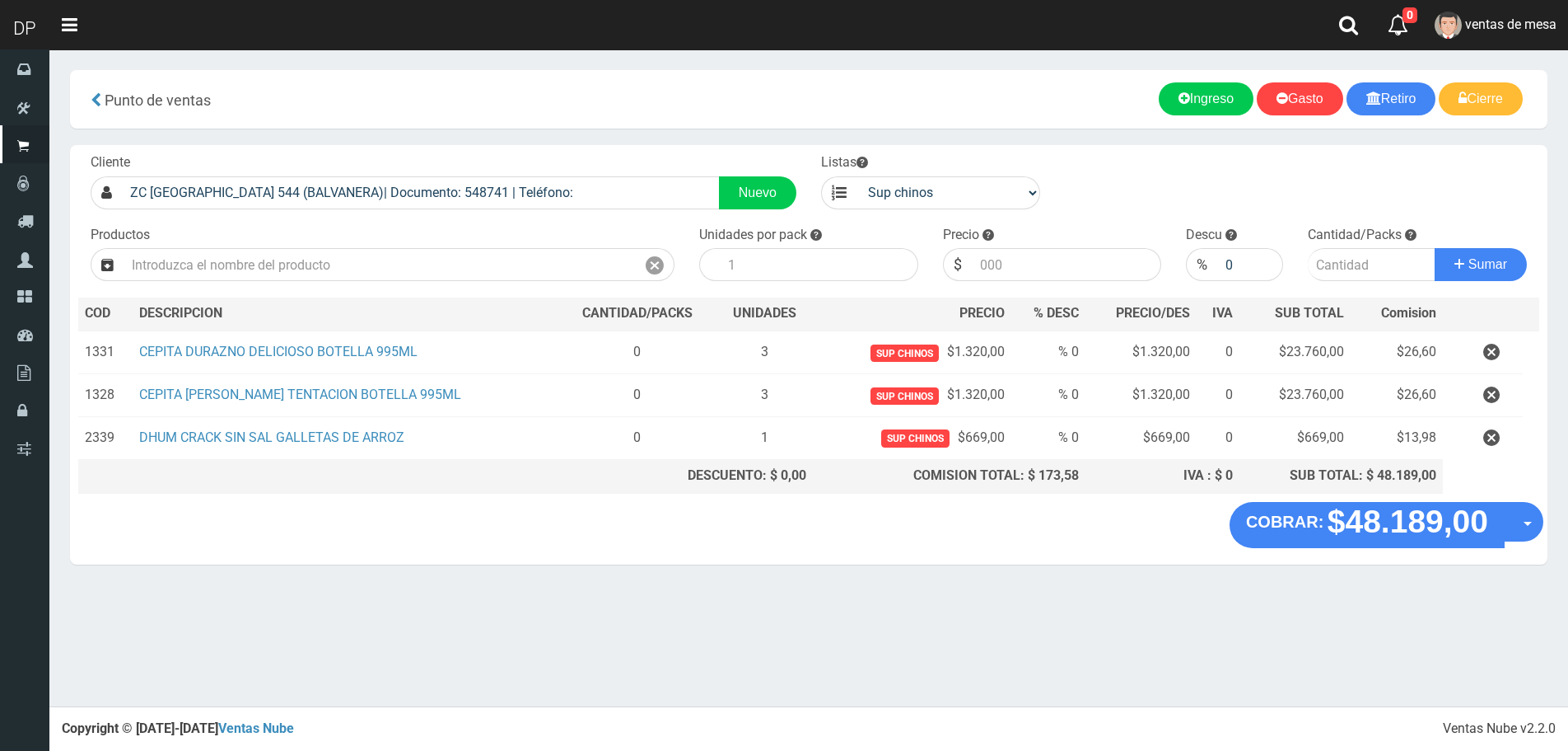
click at [1544, 523] on div "COBRAR: $48.189,00 Opciones Hacer Devolucion Crear presupuesto" at bounding box center [808, 533] width 1478 height 62
drag, startPoint x: 1526, startPoint y: 528, endPoint x: 1546, endPoint y: 527, distance: 20.0
click at [1528, 528] on button "Opciones" at bounding box center [1537, 521] width 43 height 43
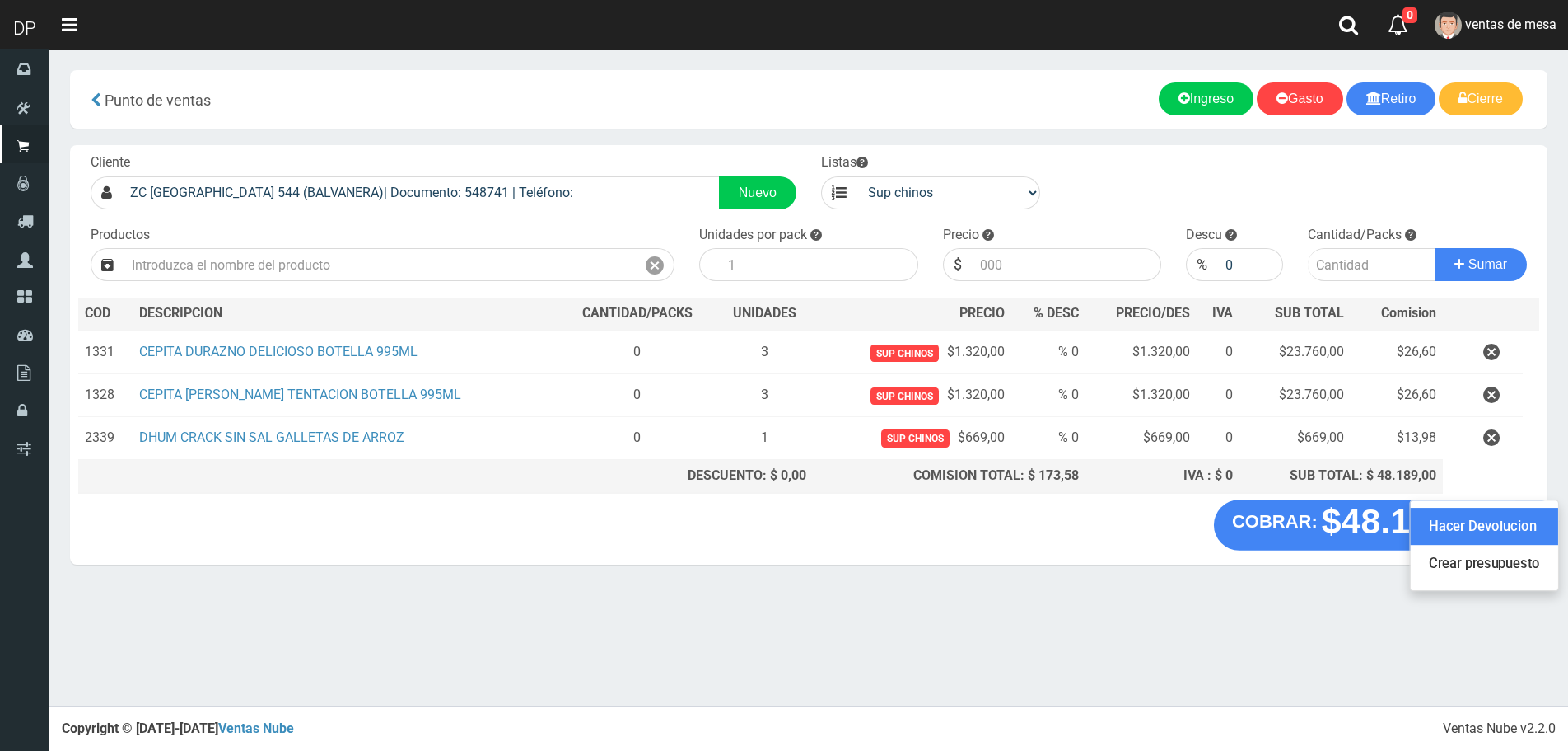
click at [1498, 529] on link "Hacer Devolucion" at bounding box center [1484, 527] width 148 height 38
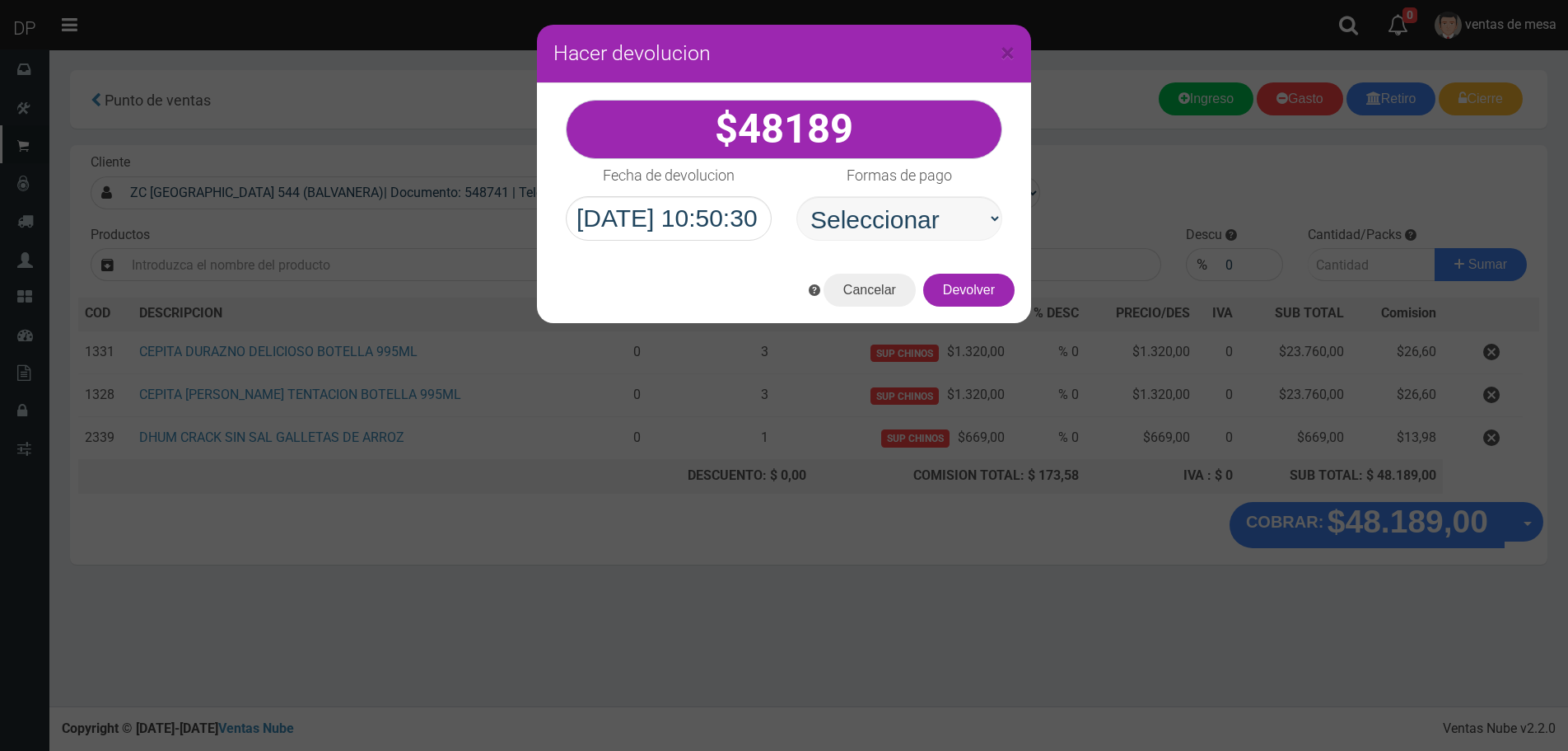
select select "Efectivo"
click at [797, 196] on select "Seleccionar Efectivo Tarjeta de Crédito Depósito Débito" at bounding box center [899, 218] width 206 height 44
click at [954, 285] on button "Devolver" at bounding box center [968, 289] width 91 height 33
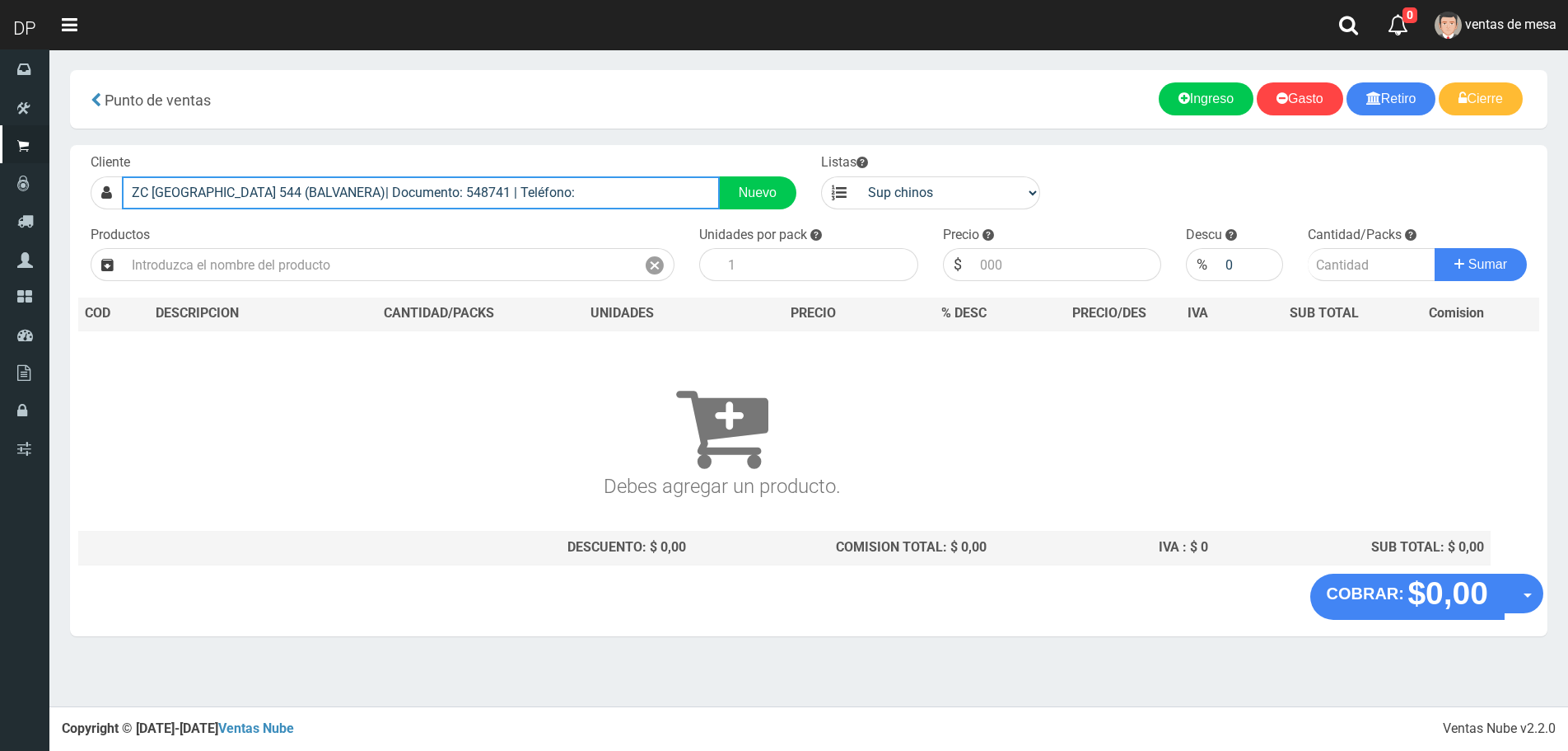
click at [500, 198] on input "ZC LA RIOJA 544 (BALVANERA)| Documento: 548741 | Teléfono:" at bounding box center [420, 192] width 598 height 33
click at [501, 197] on input "ZC LA RIOJA 544 (BALVANERA)| Documento: 548741 | Teléfono:" at bounding box center [420, 192] width 598 height 33
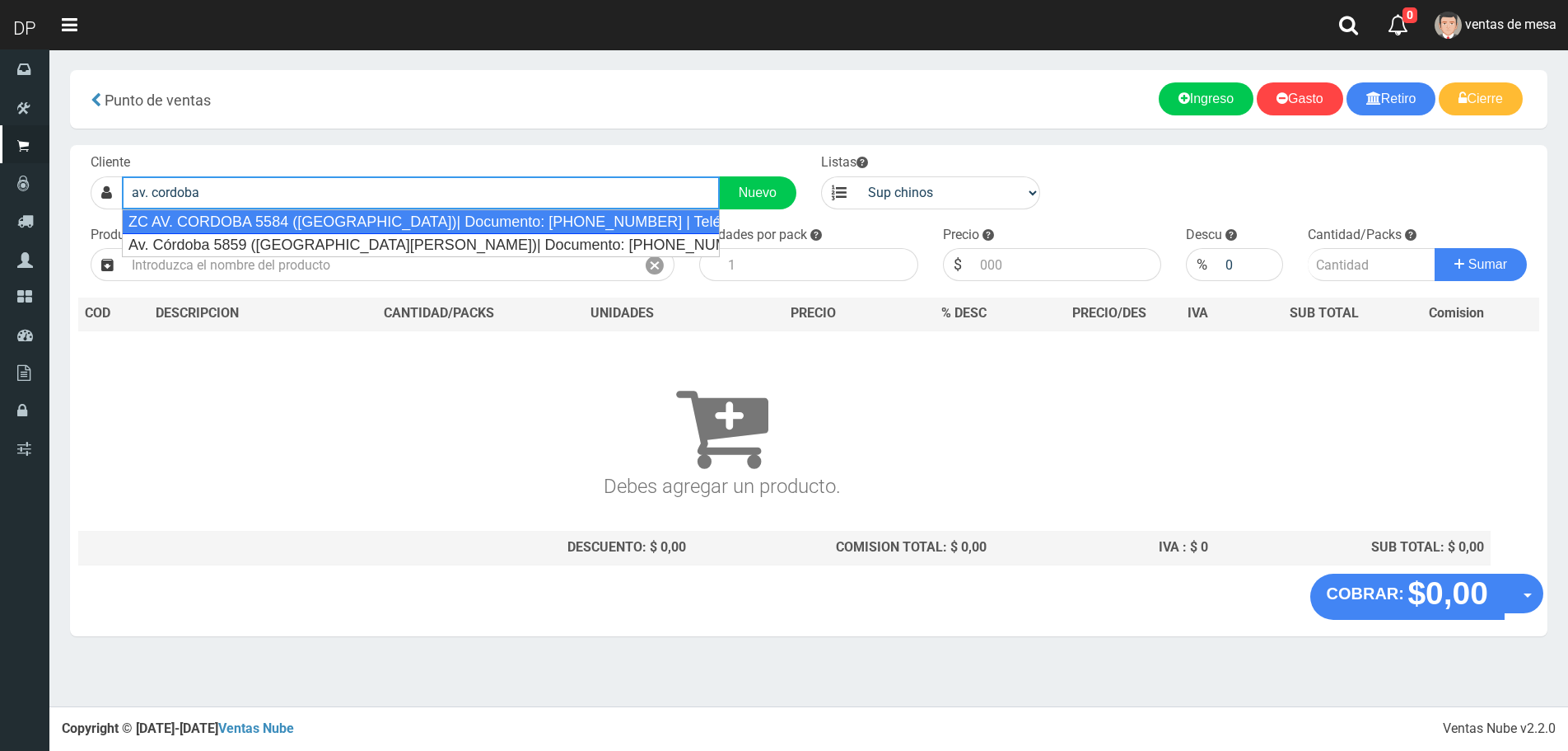
click at [474, 222] on div "ZC AV. CORDOBA 5584 (PALERMO)| Documento: 01325131023 | Teléfono:" at bounding box center [420, 221] width 598 height 24
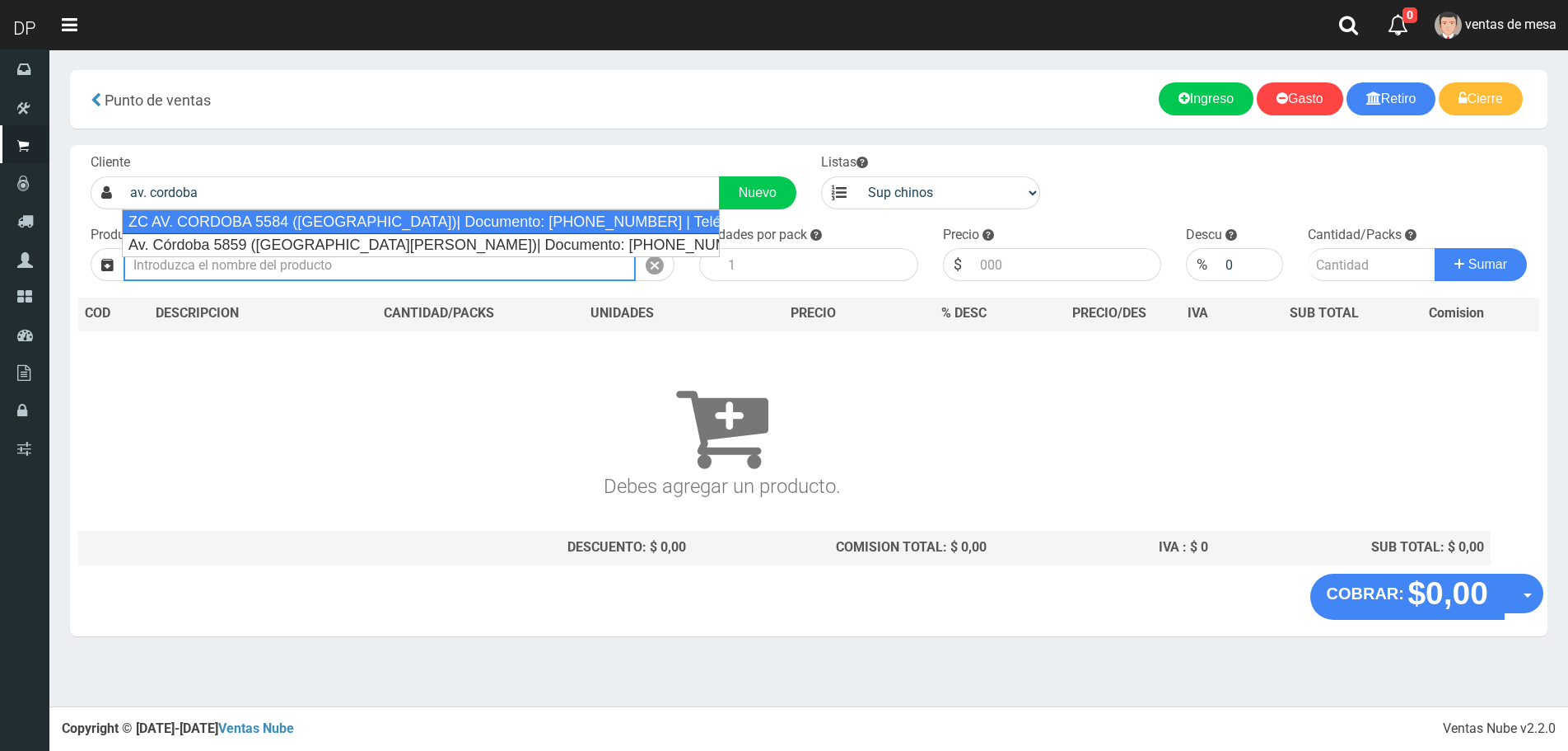
type input "ZC AV. CORDOBA 5584 (PALERMO)| Documento: 01325131023 | Teléfono:"
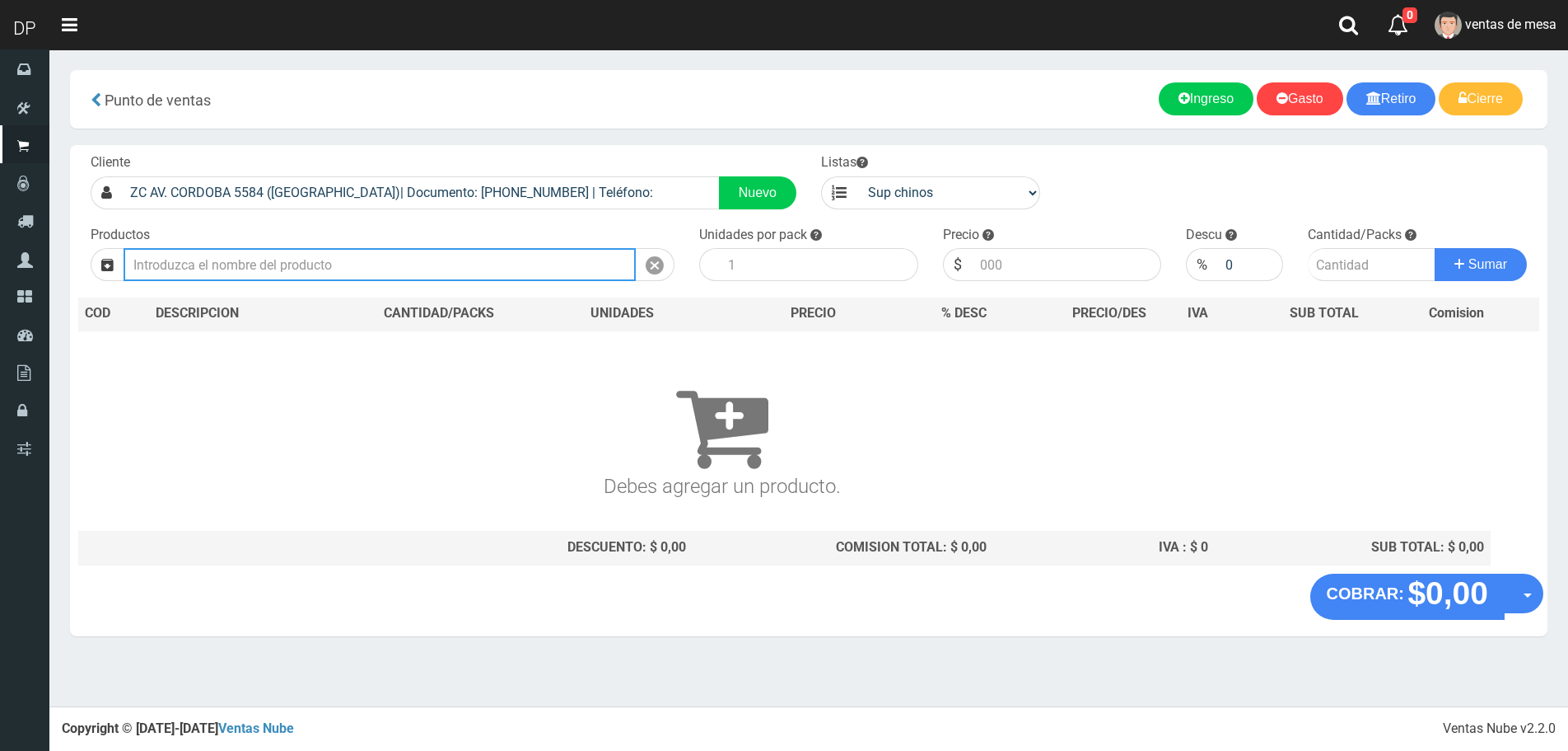
click at [460, 254] on input "text" at bounding box center [380, 264] width 512 height 33
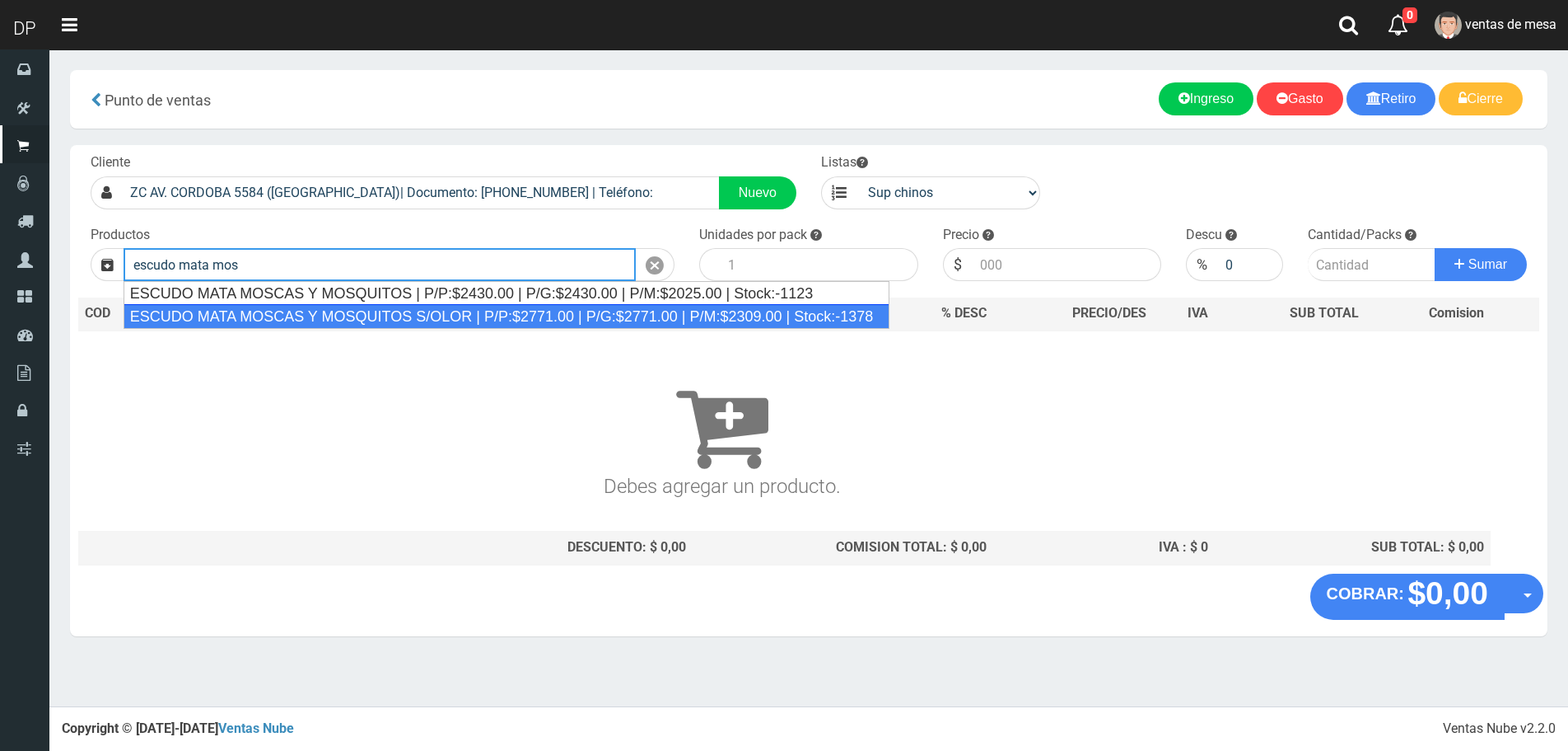
click at [425, 318] on div "ESCUDO MATA MOSCAS Y MOSQUITOS S/OLOR | P/P:$2771.00 | P/G:$2771.00 | P/M:$2309…" at bounding box center [507, 317] width 767 height 24
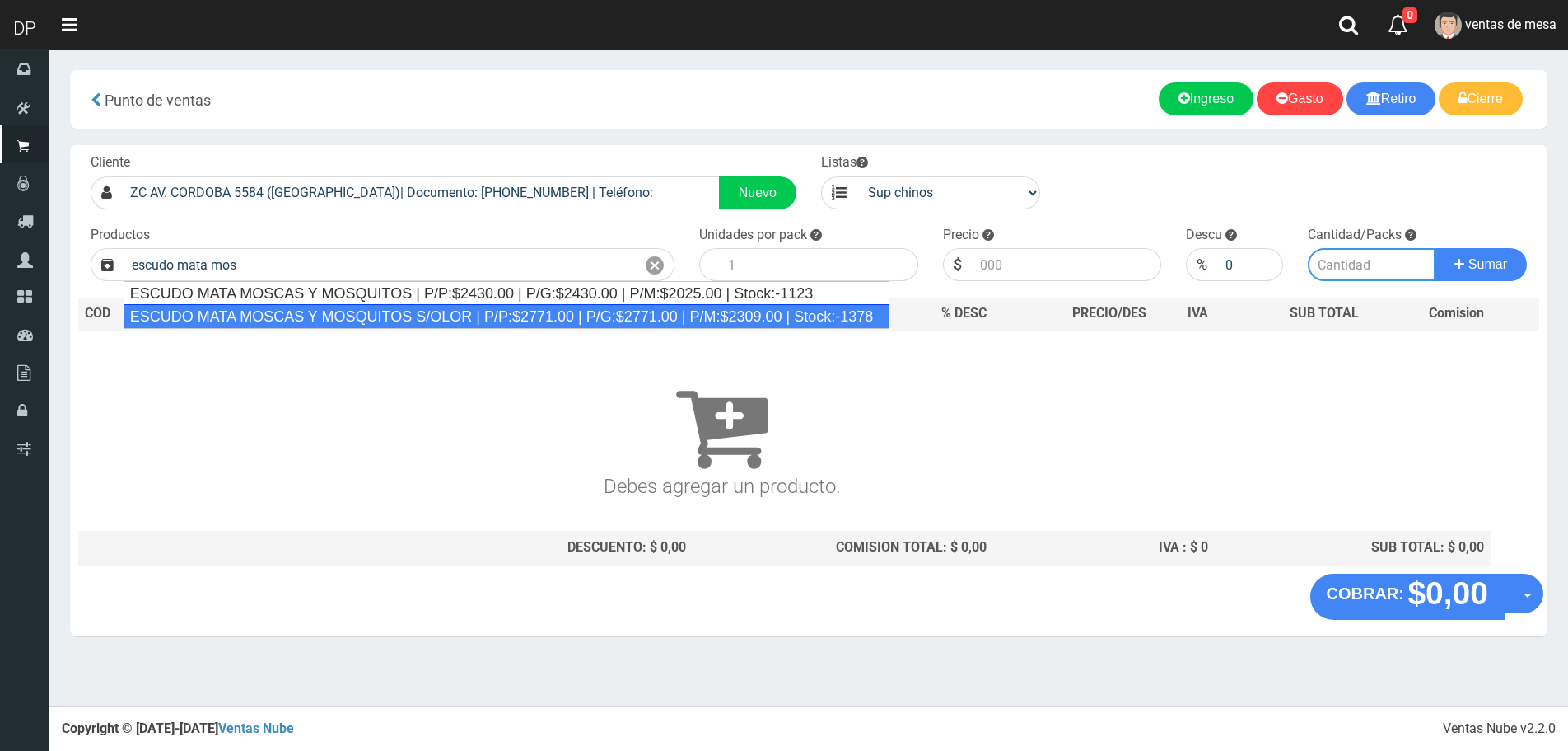
type input "ESCUDO MATA MOSCAS Y MOSQUITOS S/OLOR | P/P:$2771.00 | P/G:$2771.00 | P/M:$2309…"
type input "12"
type input "2771.00"
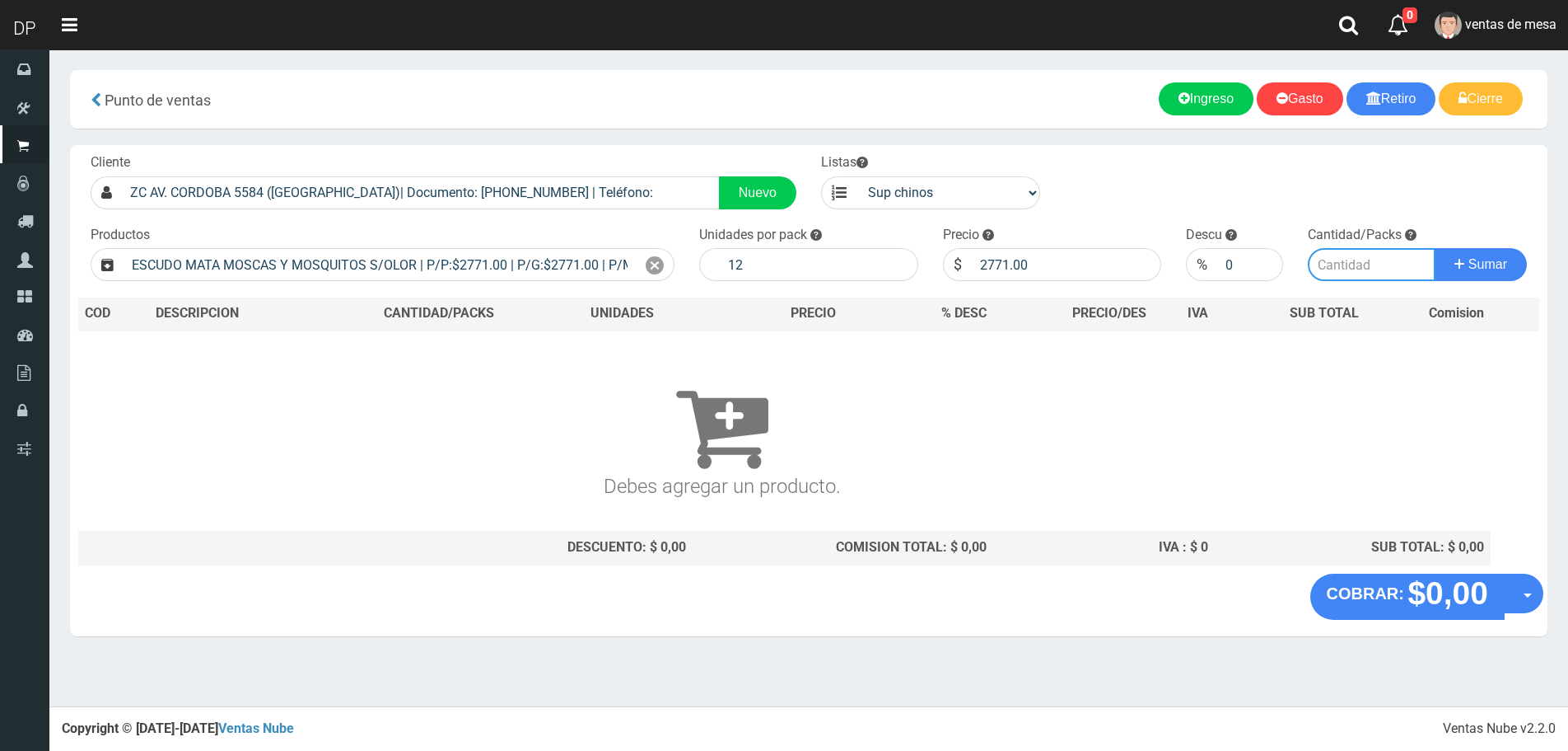
click at [1370, 269] on input "number" at bounding box center [1372, 264] width 128 height 33
type input "14"
click at [1435, 248] on button "Sumar" at bounding box center [1481, 264] width 92 height 33
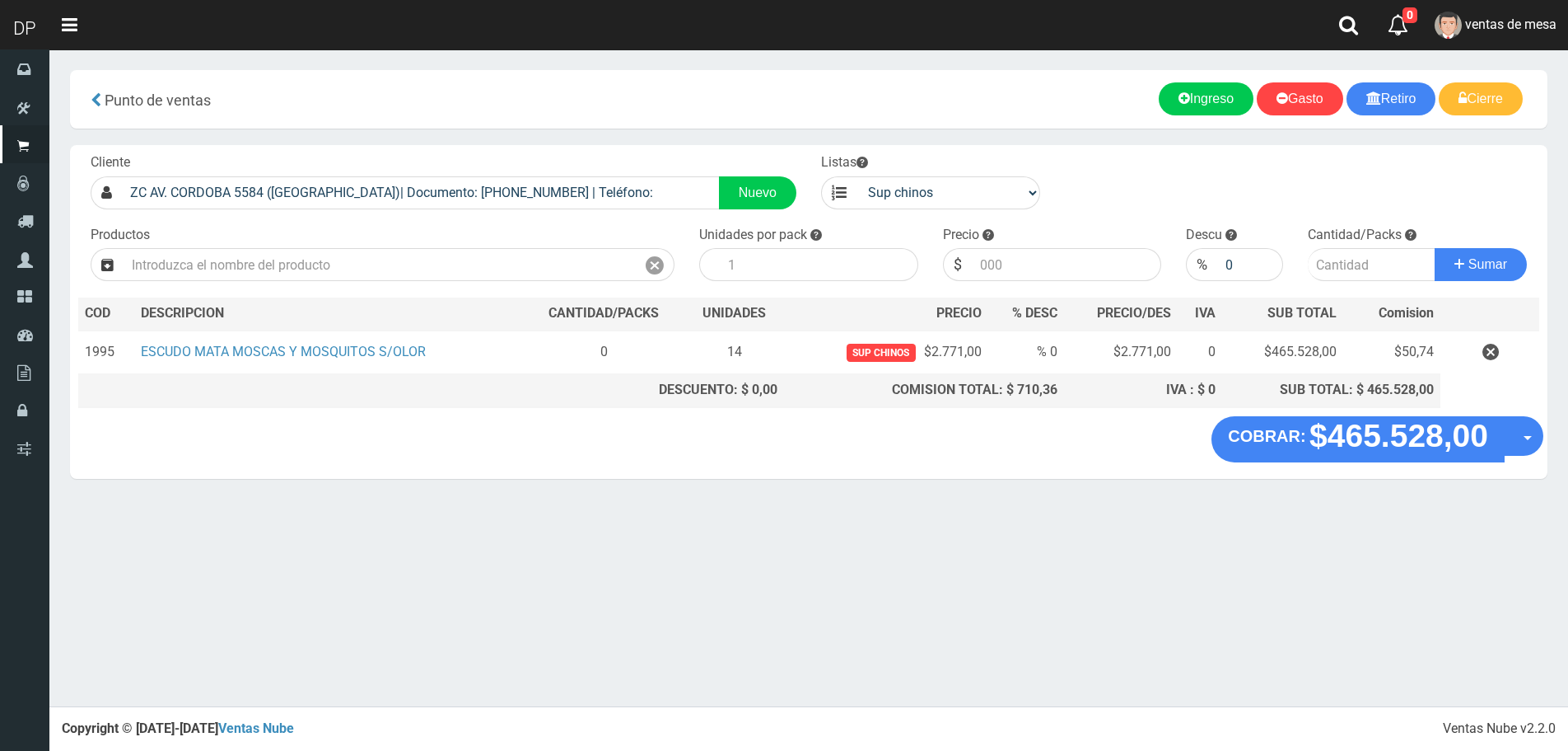
drag, startPoint x: 1488, startPoint y: 355, endPoint x: 1409, endPoint y: 363, distance: 79.4
click at [1488, 354] on icon "button" at bounding box center [1490, 352] width 16 height 29
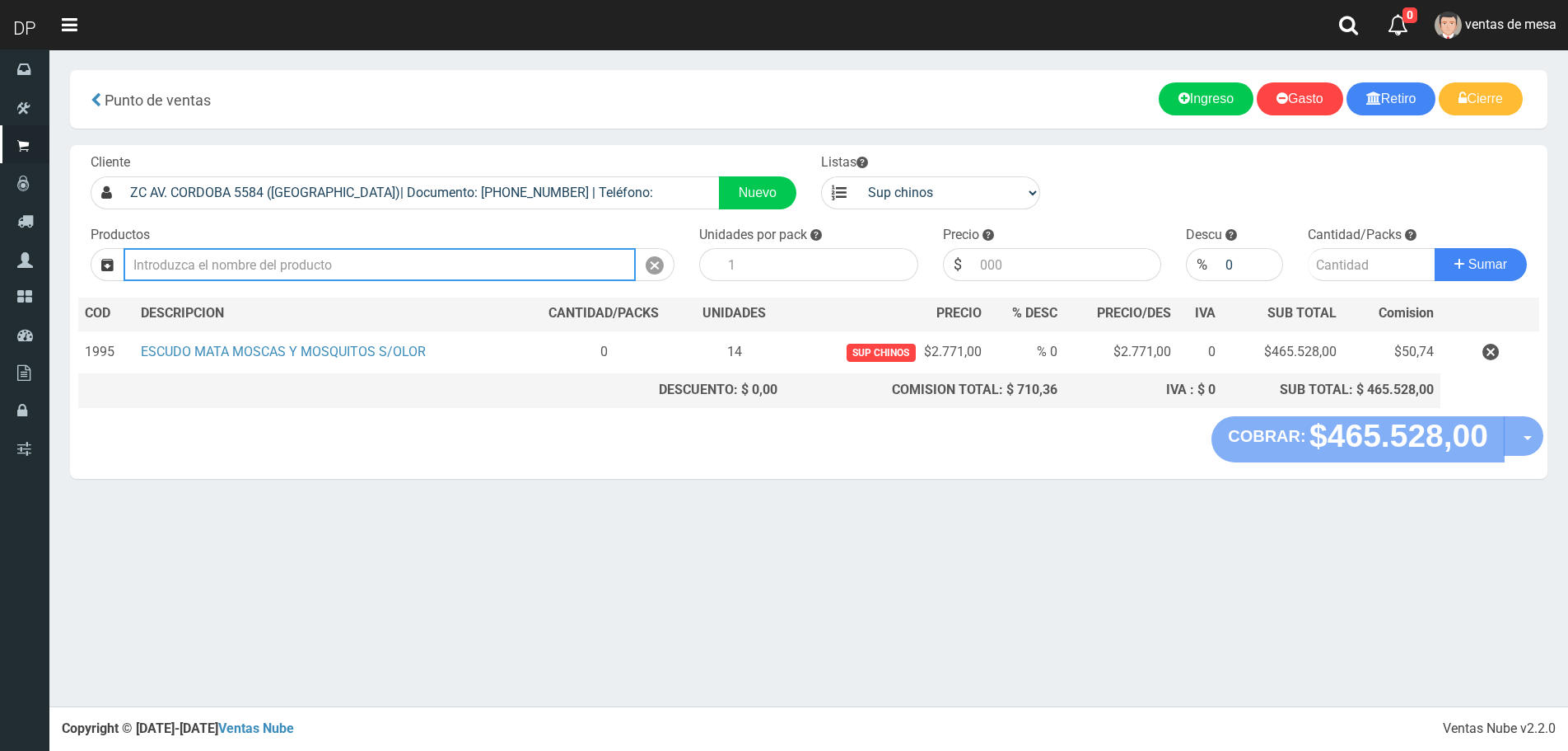
click at [211, 262] on input "text" at bounding box center [380, 264] width 512 height 33
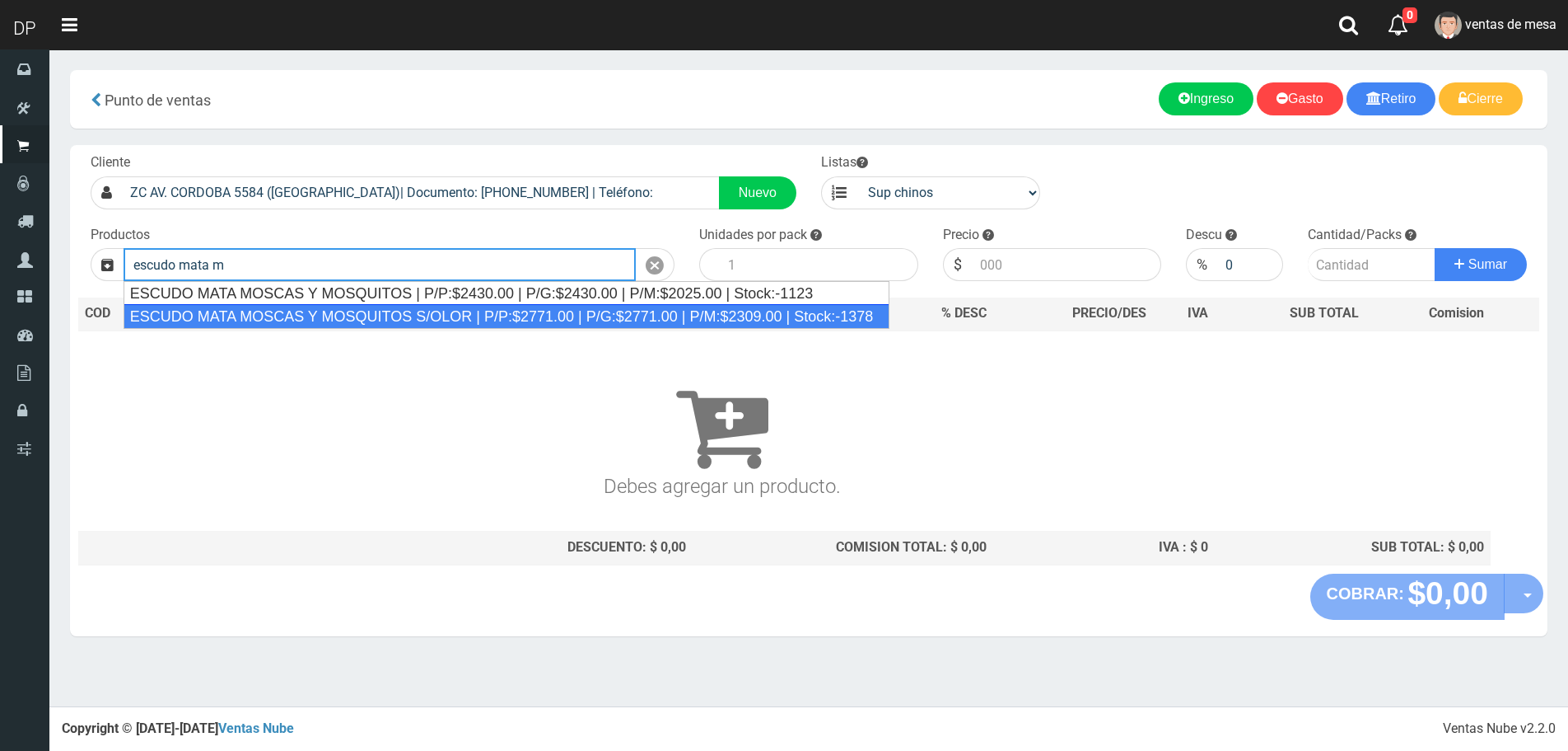
click at [280, 309] on div "ESCUDO MATA MOSCAS Y MOSQUITOS S/OLOR | P/P:$2771.00 | P/G:$2771.00 | P/M:$2309…" at bounding box center [507, 317] width 767 height 24
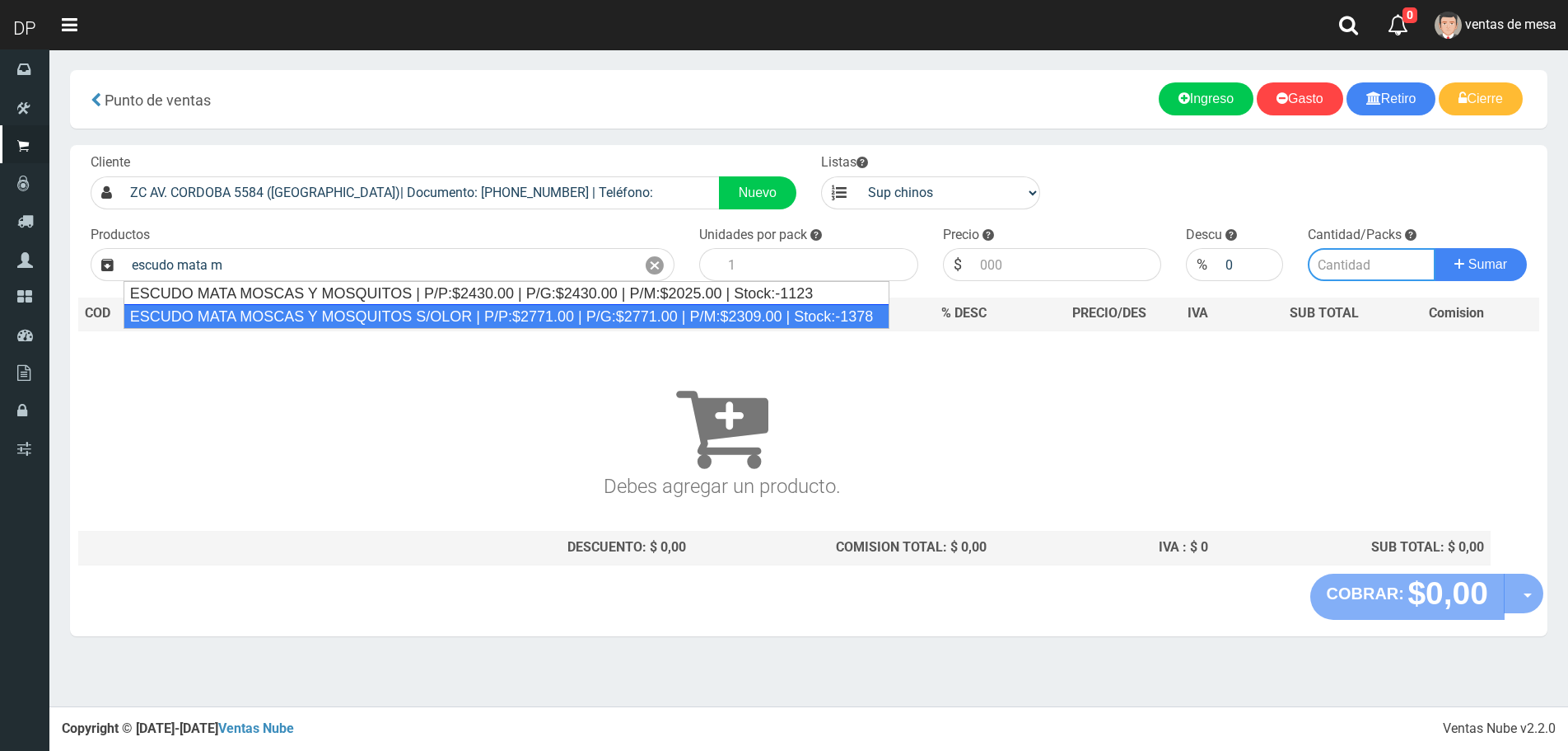
type input "ESCUDO MATA MOSCAS Y MOSQUITOS S/OLOR | P/P:$2771.00 | P/G:$2771.00 | P/M:$2309…"
type input "12"
type input "2771.00"
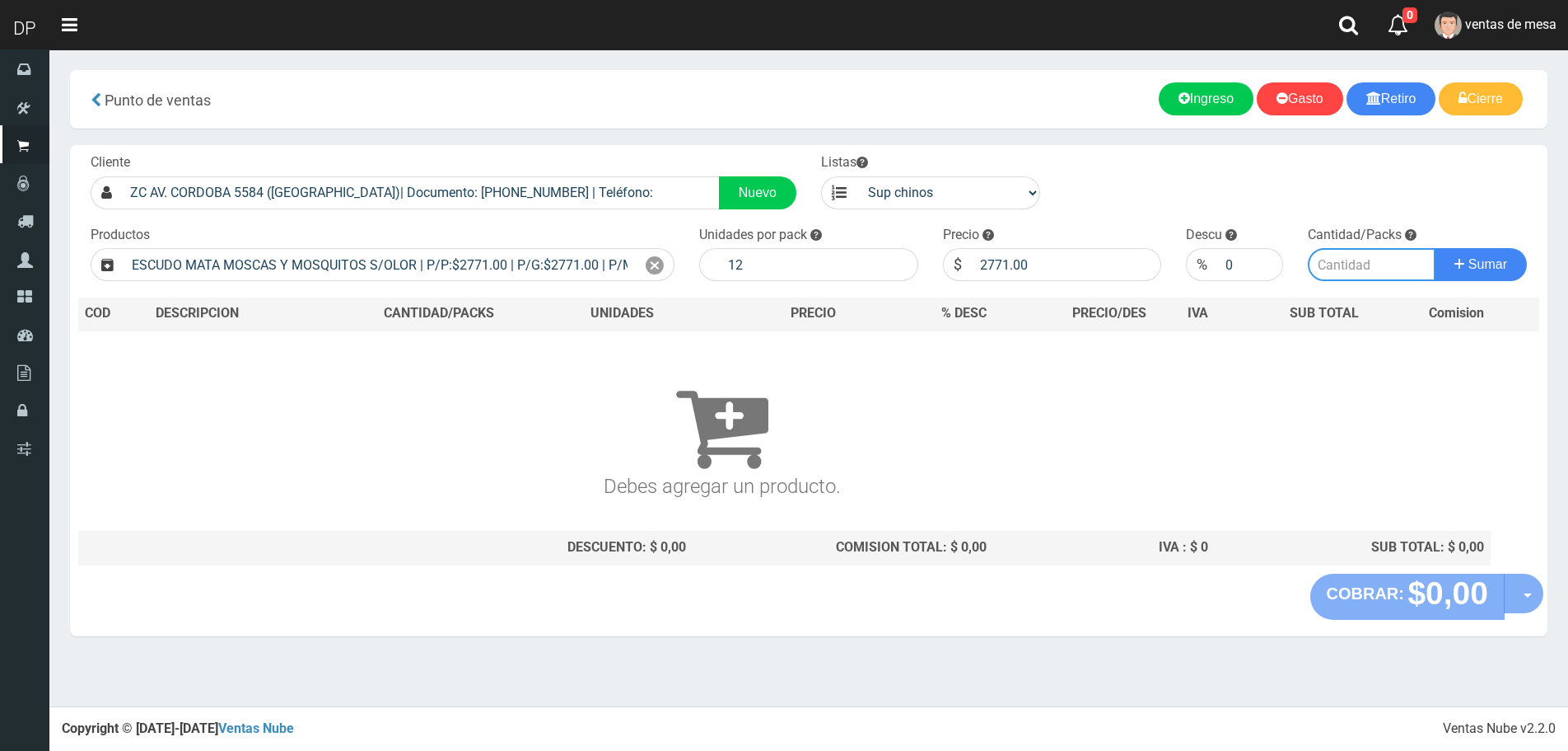
click at [1317, 269] on input "number" at bounding box center [1372, 264] width 128 height 33
type input "1"
click at [1435, 248] on button "Sumar" at bounding box center [1481, 264] width 92 height 33
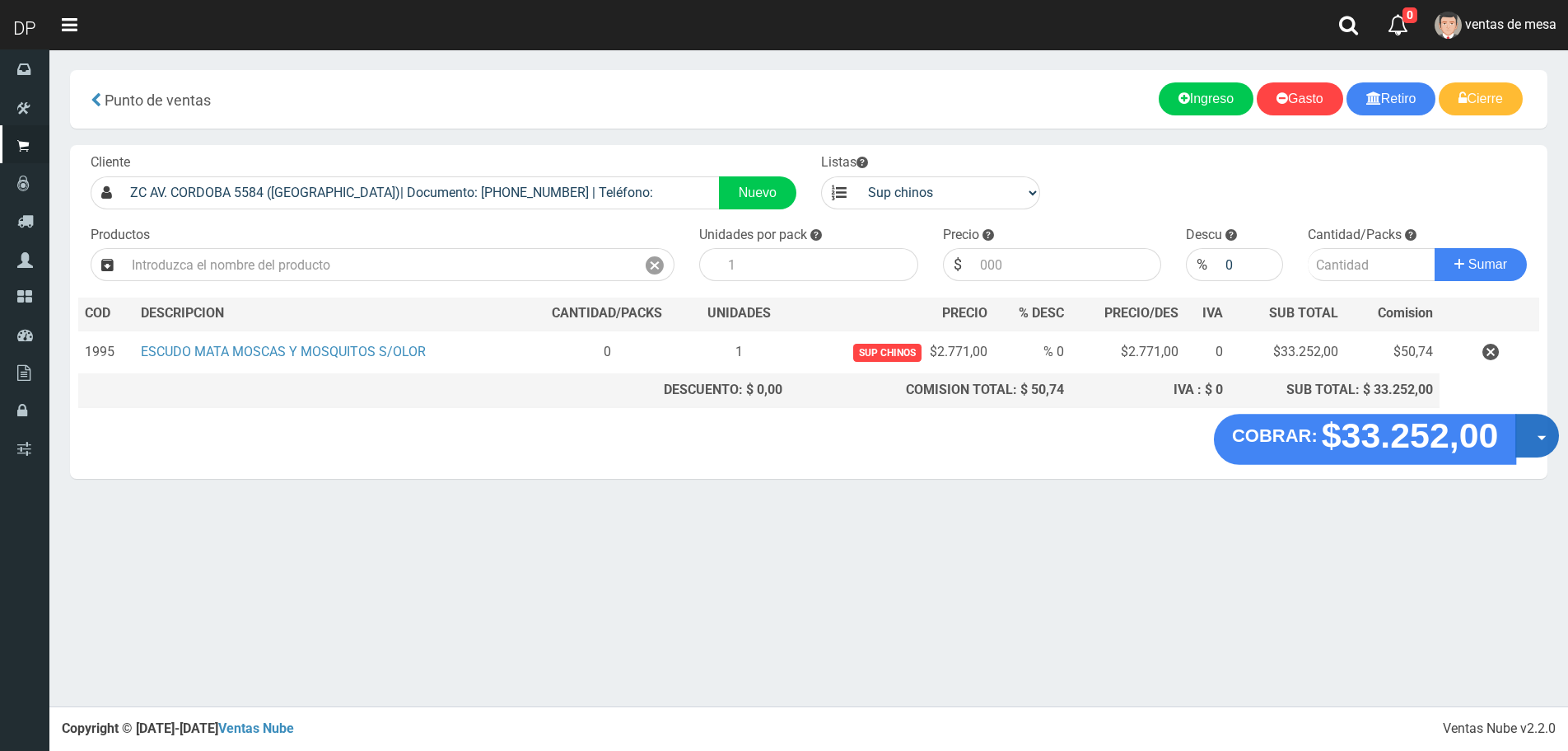
click at [1537, 431] on button "Opciones" at bounding box center [1537, 435] width 43 height 43
click at [1524, 449] on link "Hacer Devolucion" at bounding box center [1484, 441] width 148 height 38
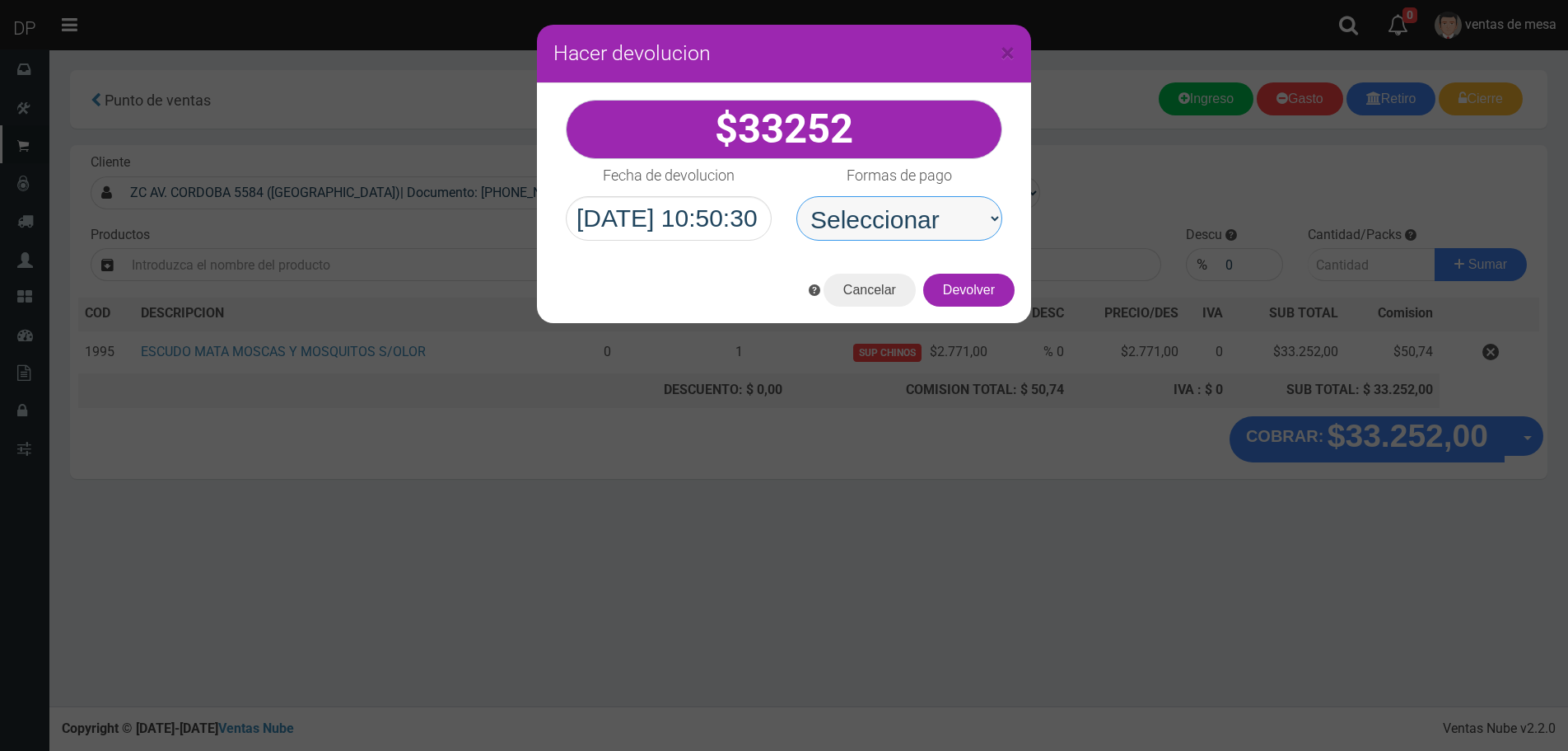
click at [895, 235] on select "Seleccionar Efectivo Tarjeta de Crédito Depósito Débito" at bounding box center [899, 218] width 206 height 44
select select "Efectivo"
click at [797, 196] on select "Seleccionar Efectivo Tarjeta de Crédito Depósito Débito" at bounding box center [899, 218] width 206 height 44
click at [978, 292] on button "Devolver" at bounding box center [968, 289] width 91 height 33
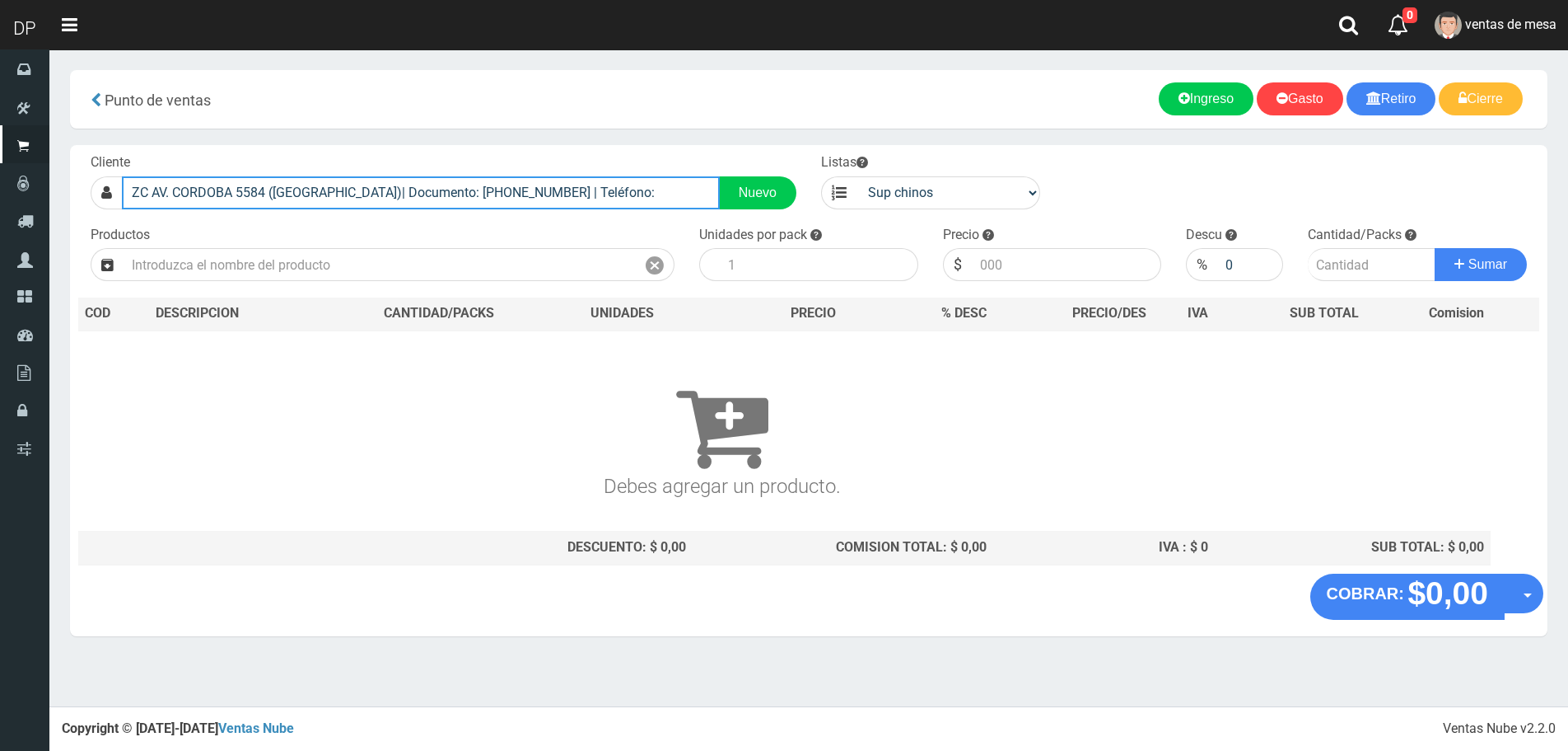
click at [291, 191] on input "ZC AV. CORDOBA 5584 (PALERMO)| Documento: 01325131023 | Teléfono:" at bounding box center [420, 192] width 598 height 33
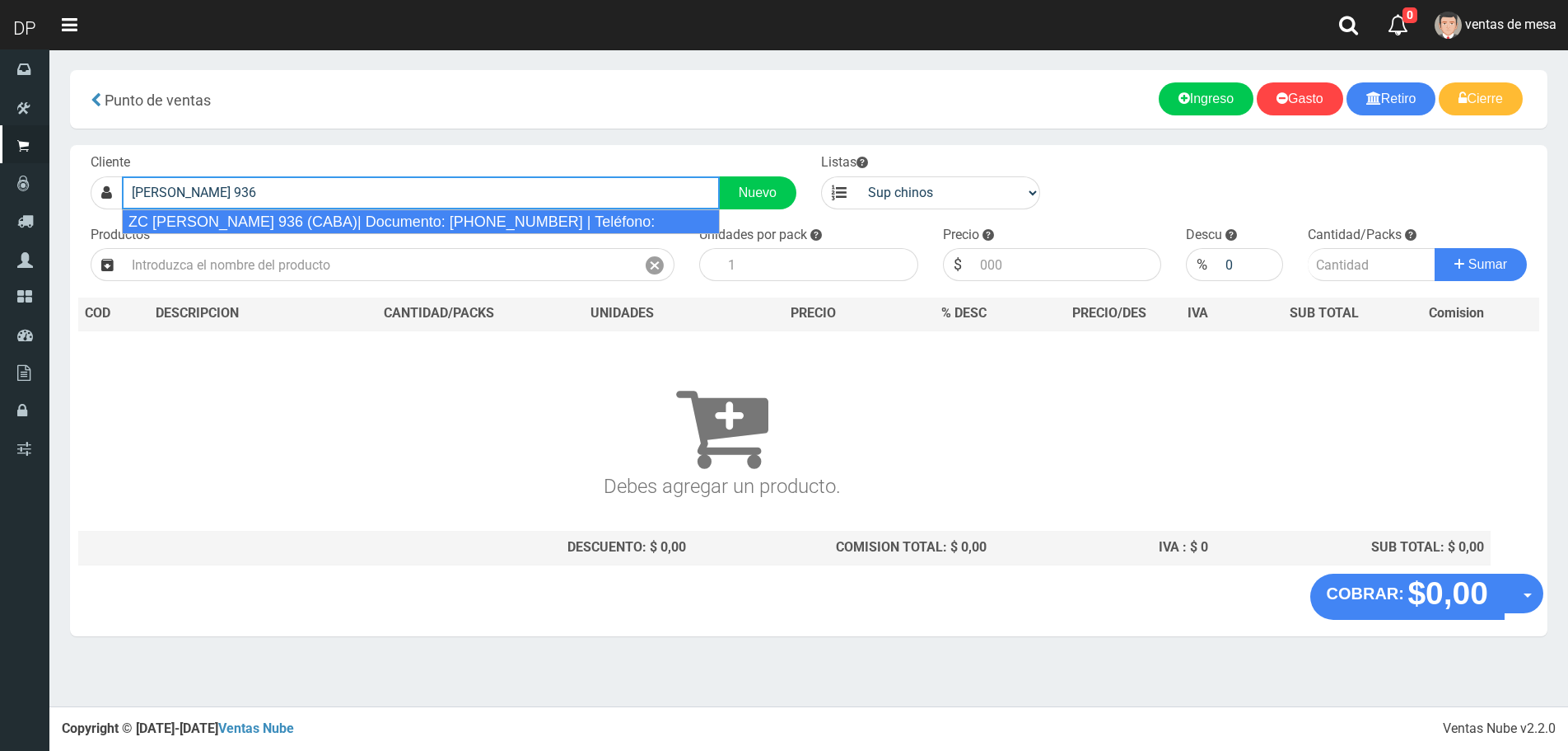
click at [308, 219] on div "ZC EMILIO MITRE 936 (CABA)| Documento: 15154646646 | Teléfono:" at bounding box center [420, 221] width 598 height 24
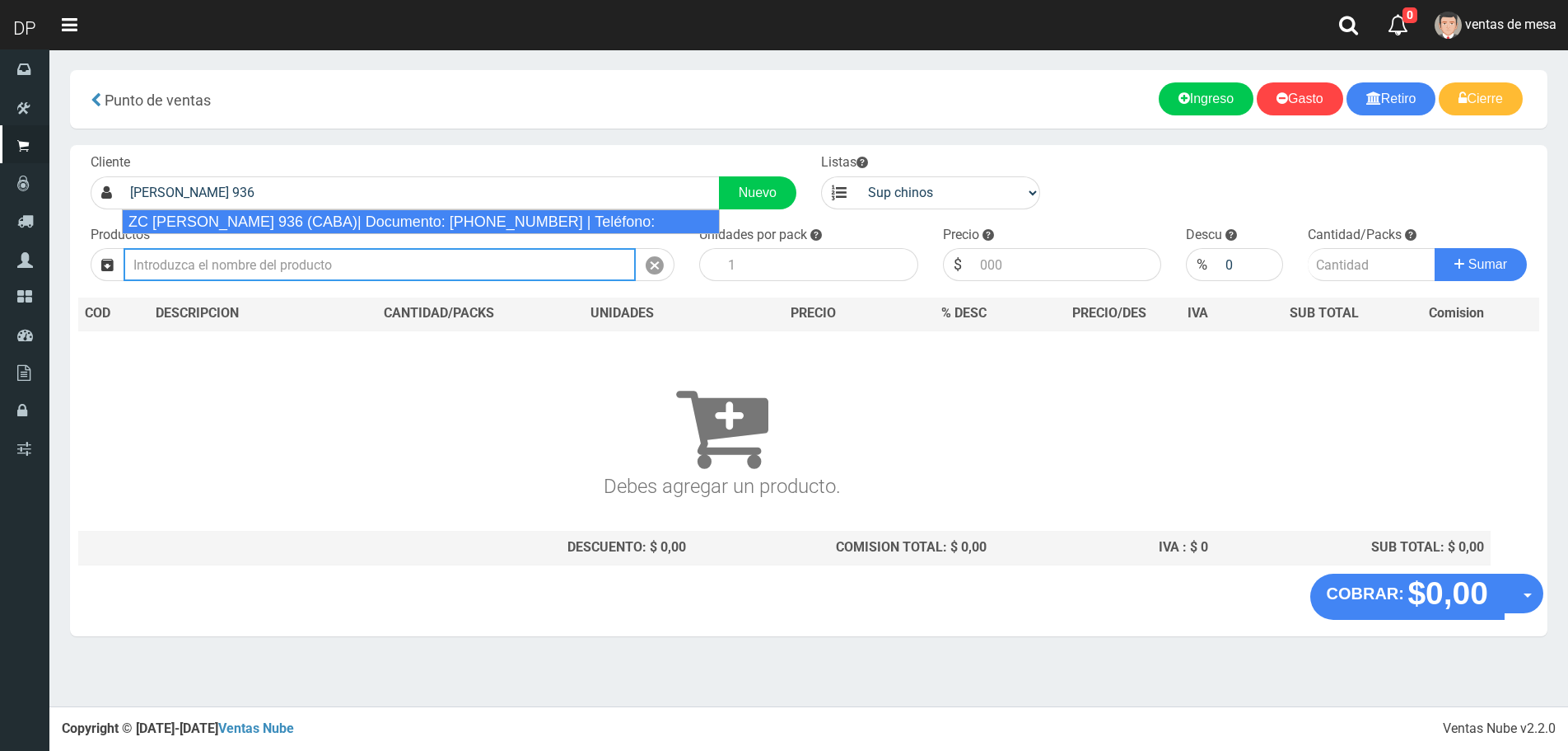
type input "ZC EMILIO MITRE 936 (CABA)| Documento: 15154646646 | Teléfono:"
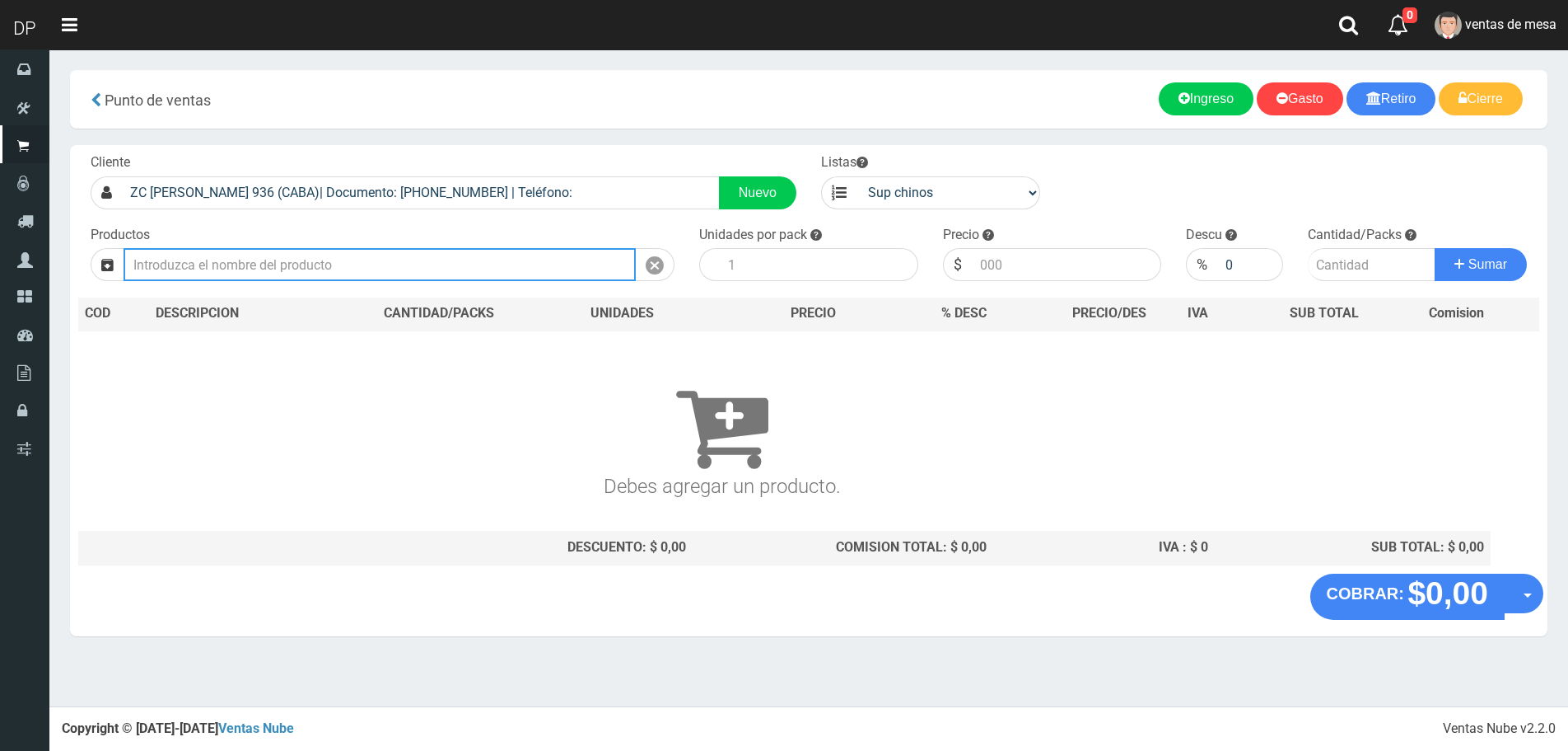
click at [299, 255] on input "text" at bounding box center [380, 264] width 512 height 33
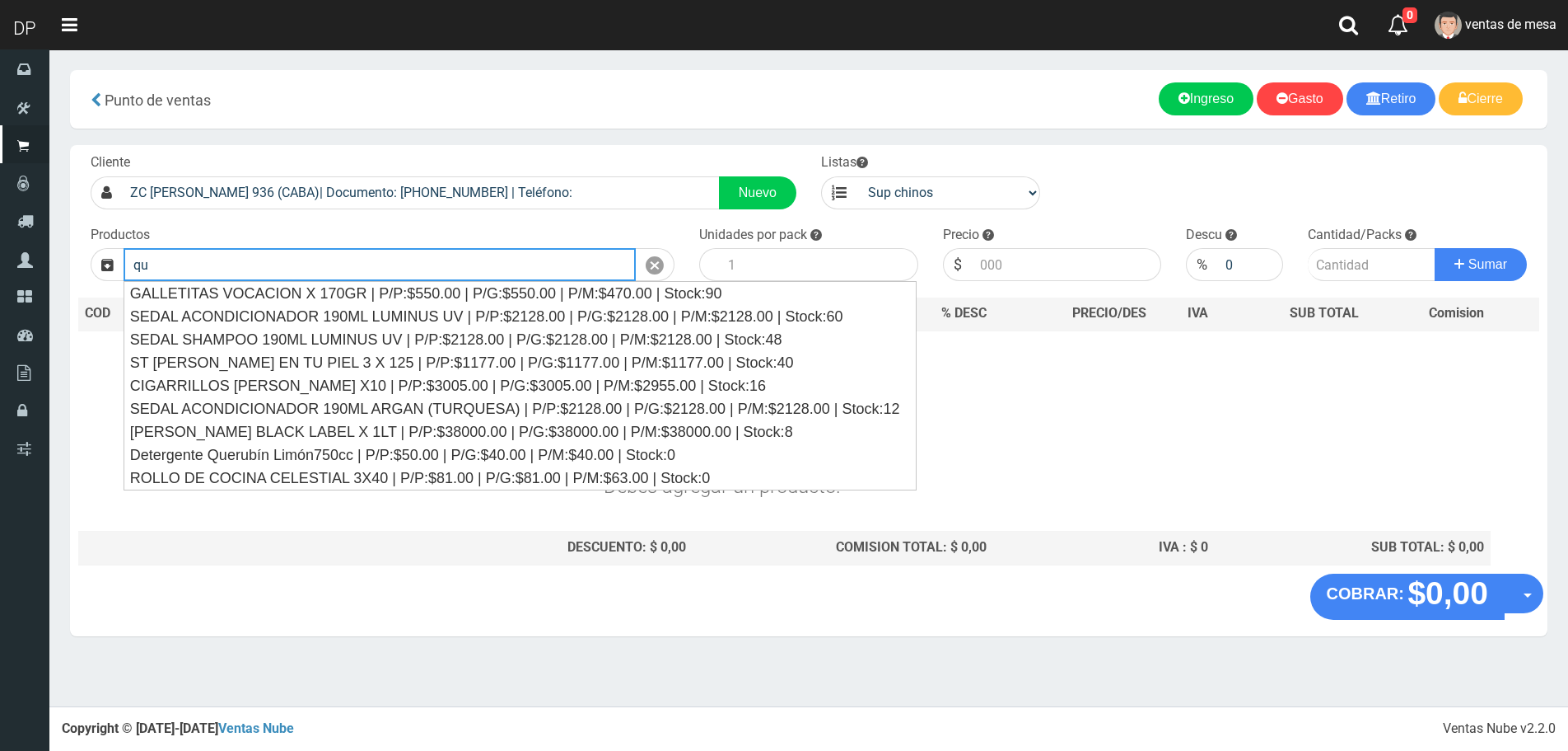
type input "q"
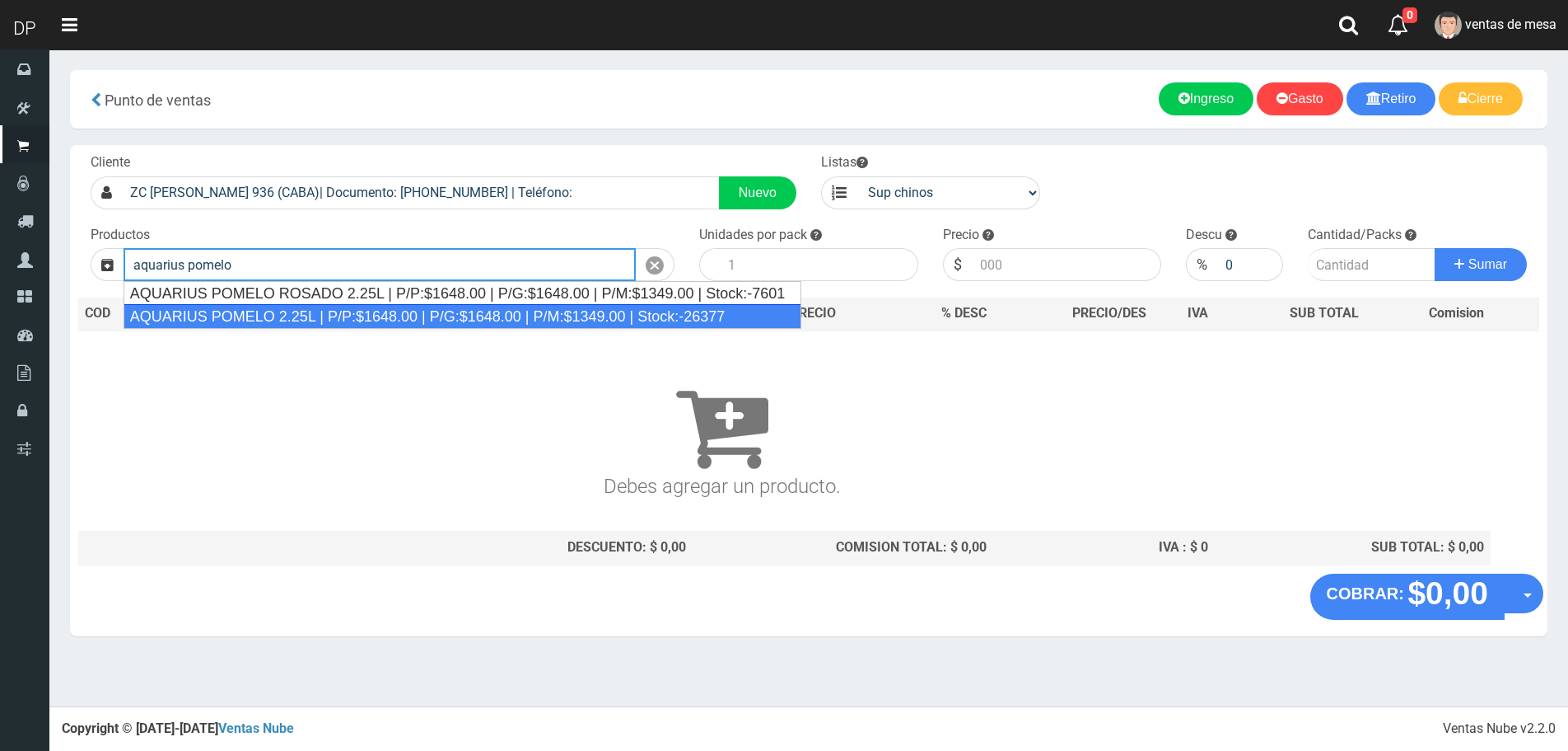
click at [292, 318] on div "AQUARIUS POMELO 2.25L | P/P:$1648.00 | P/G:$1648.00 | P/M:$1349.00 | Stock:-263…" at bounding box center [462, 317] width 679 height 24
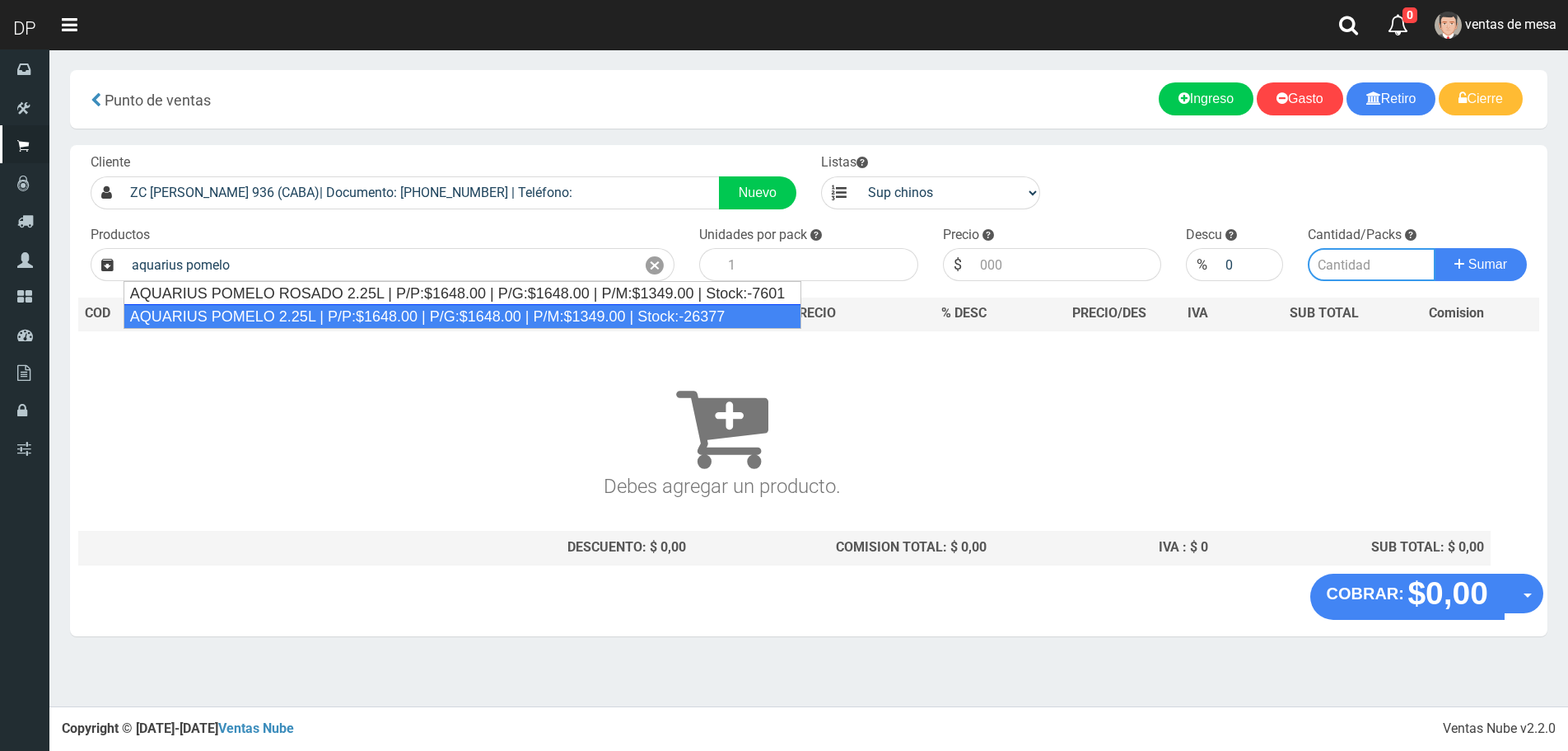
type input "AQUARIUS POMELO 2.25L | P/P:$1648.00 | P/G:$1648.00 | P/M:$1349.00 | Stock:-263…"
type input "6"
type input "1648.00"
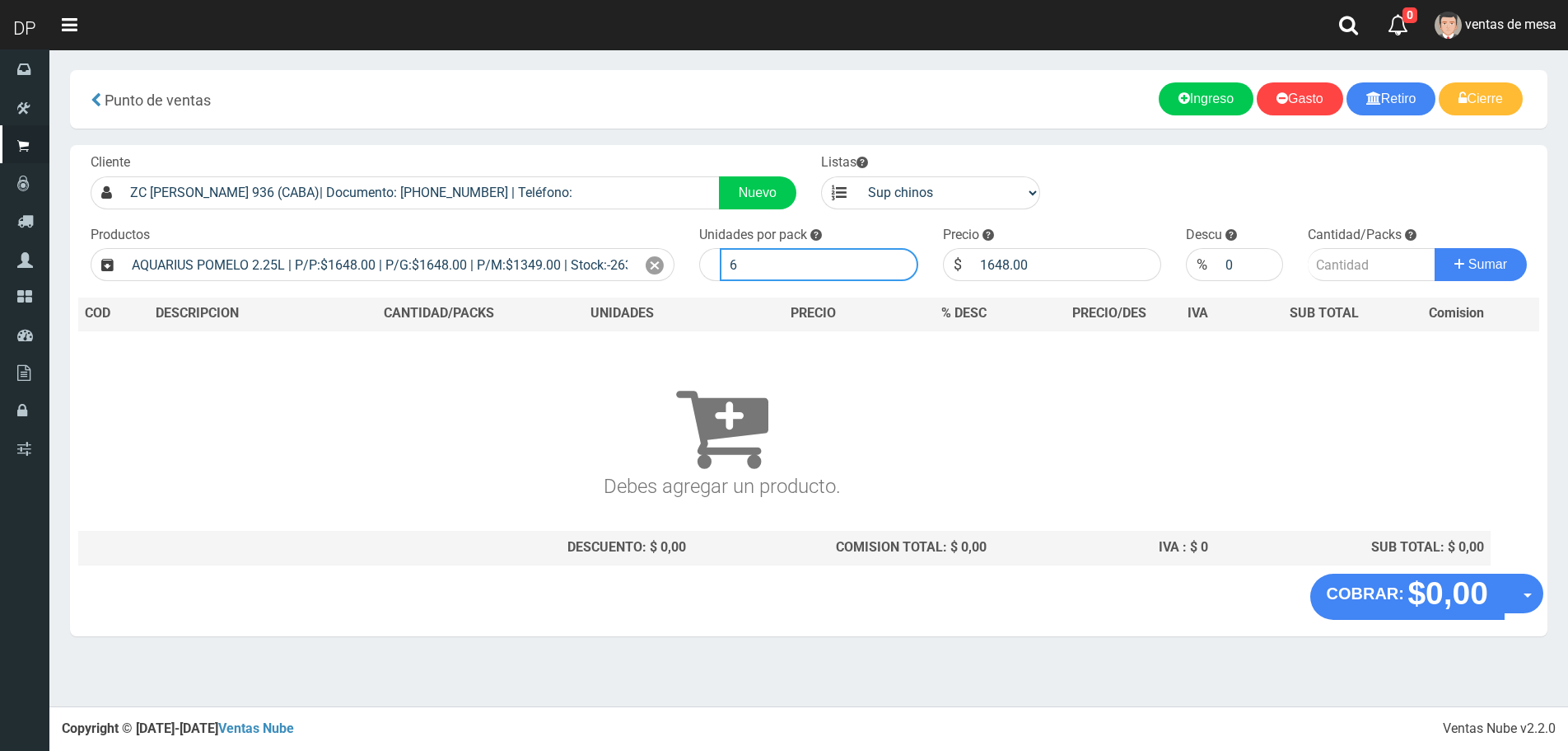
click at [748, 266] on input "6" at bounding box center [818, 264] width 199 height 33
type input "1"
click at [1435, 248] on button "Sumar" at bounding box center [1481, 264] width 92 height 33
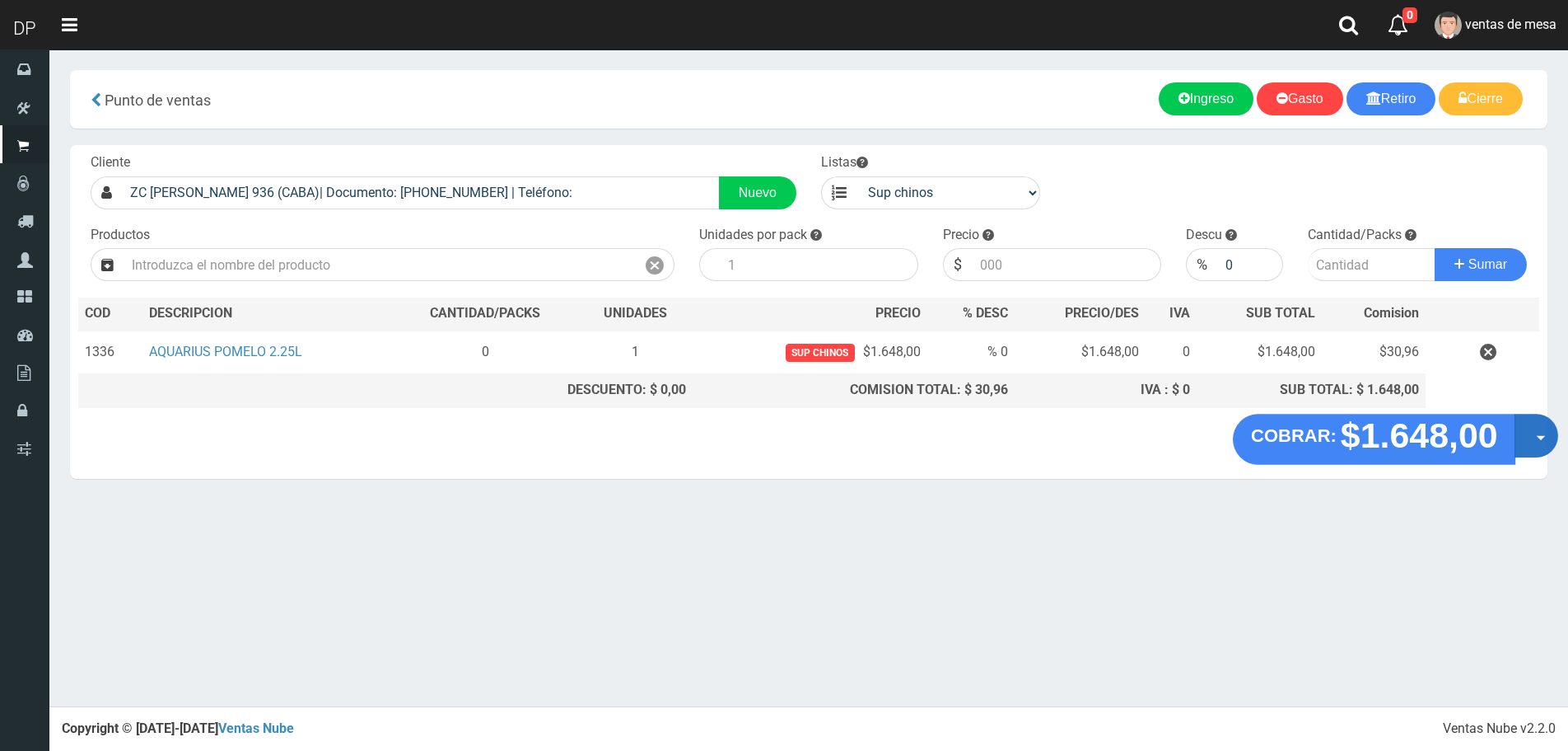
click at [1524, 435] on button "Opciones" at bounding box center [1536, 435] width 43 height 43
click at [1502, 424] on link "Hacer Devolucion" at bounding box center [1483, 441] width 148 height 38
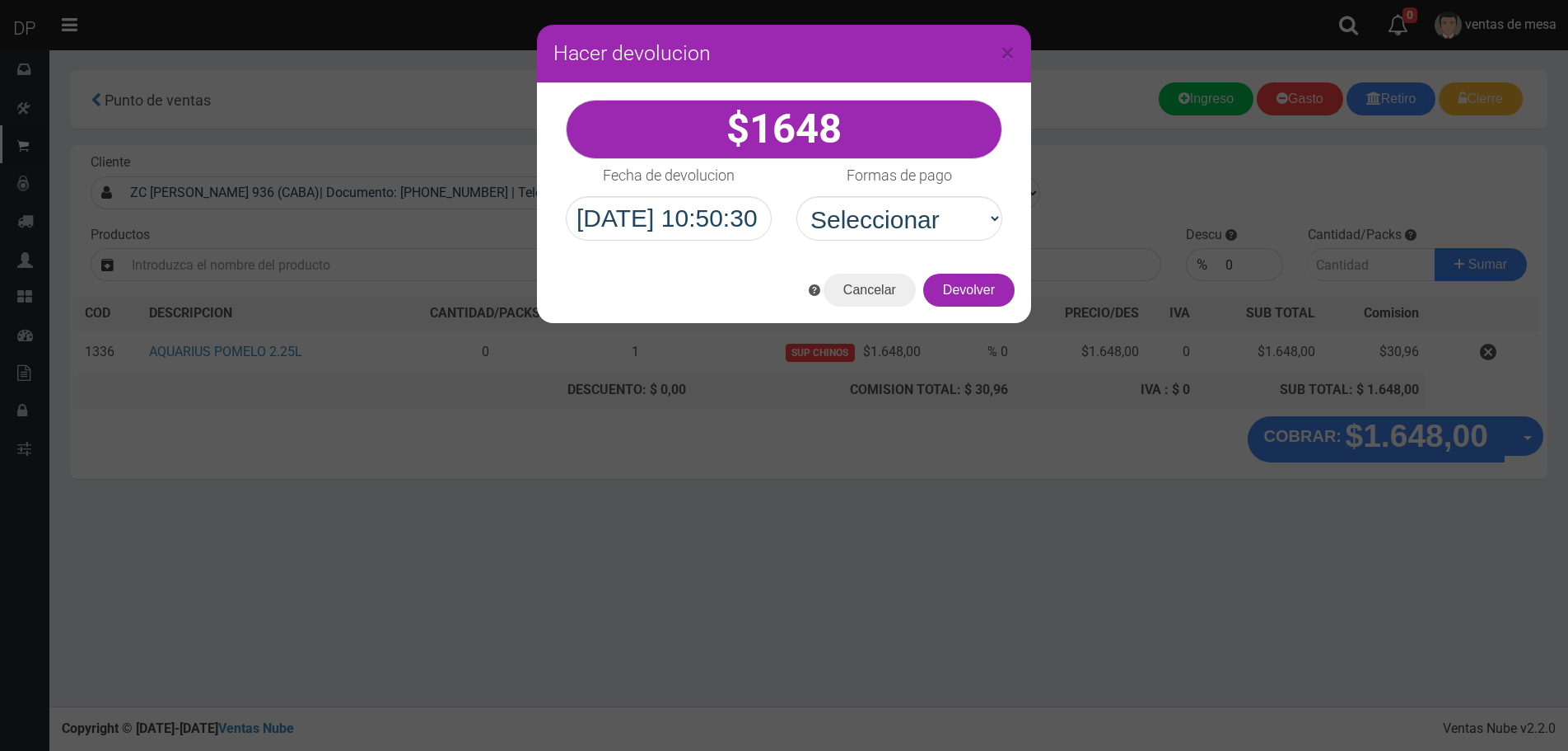
click at [995, 236] on div "Formas de pago Seleccionar Efectivo Tarjeta de Crédito Depósito Débito" at bounding box center [899, 200] width 231 height 82
drag, startPoint x: 948, startPoint y: 232, endPoint x: 950, endPoint y: 240, distance: 8.2
click at [950, 240] on select "Seleccionar Efectivo Tarjeta de Crédito Depósito Débito" at bounding box center [899, 218] width 206 height 44
select select "Efectivo"
click at [797, 196] on select "Seleccionar Efectivo Tarjeta de Crédito Depósito Débito" at bounding box center [899, 218] width 206 height 44
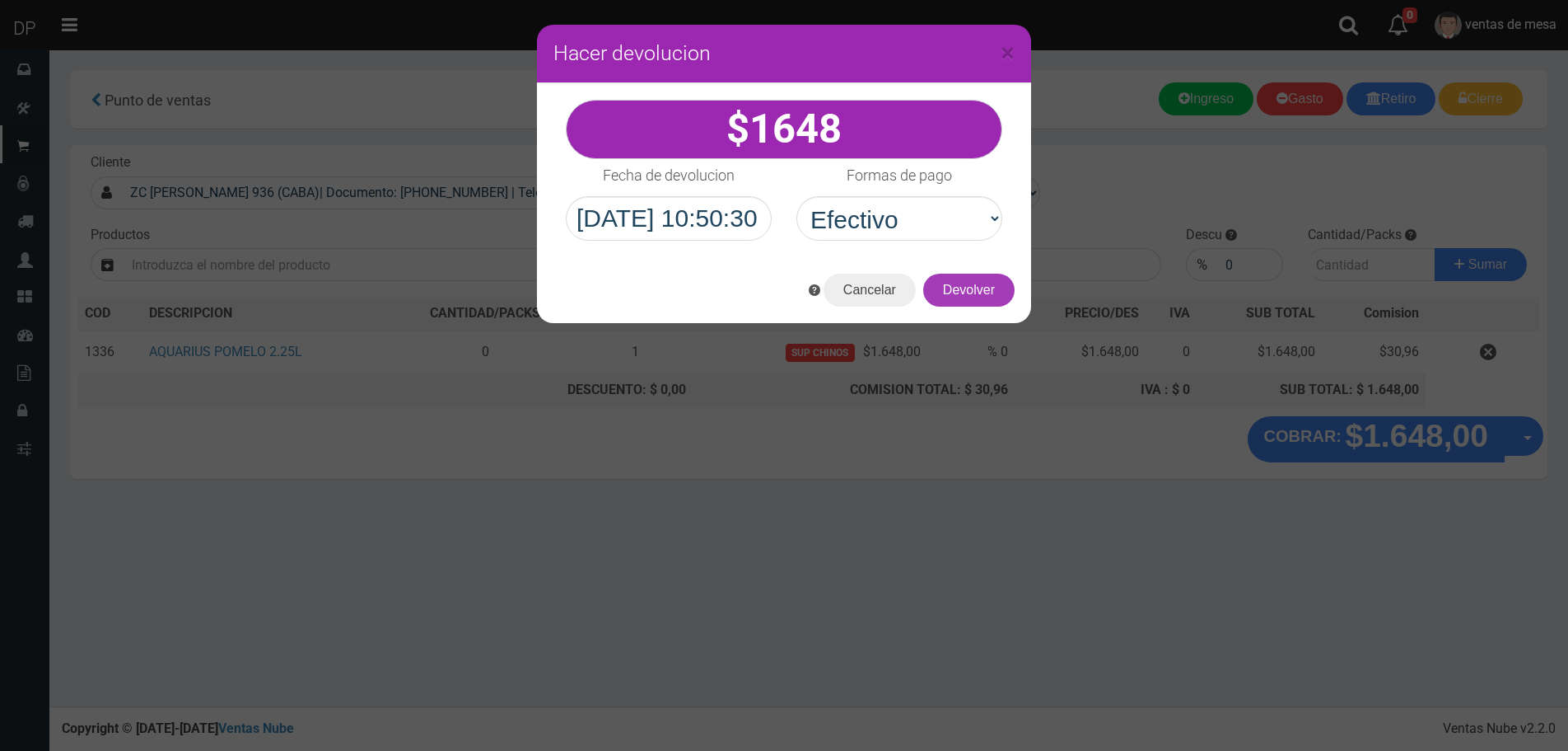
click at [980, 291] on button "Devolver" at bounding box center [968, 289] width 91 height 33
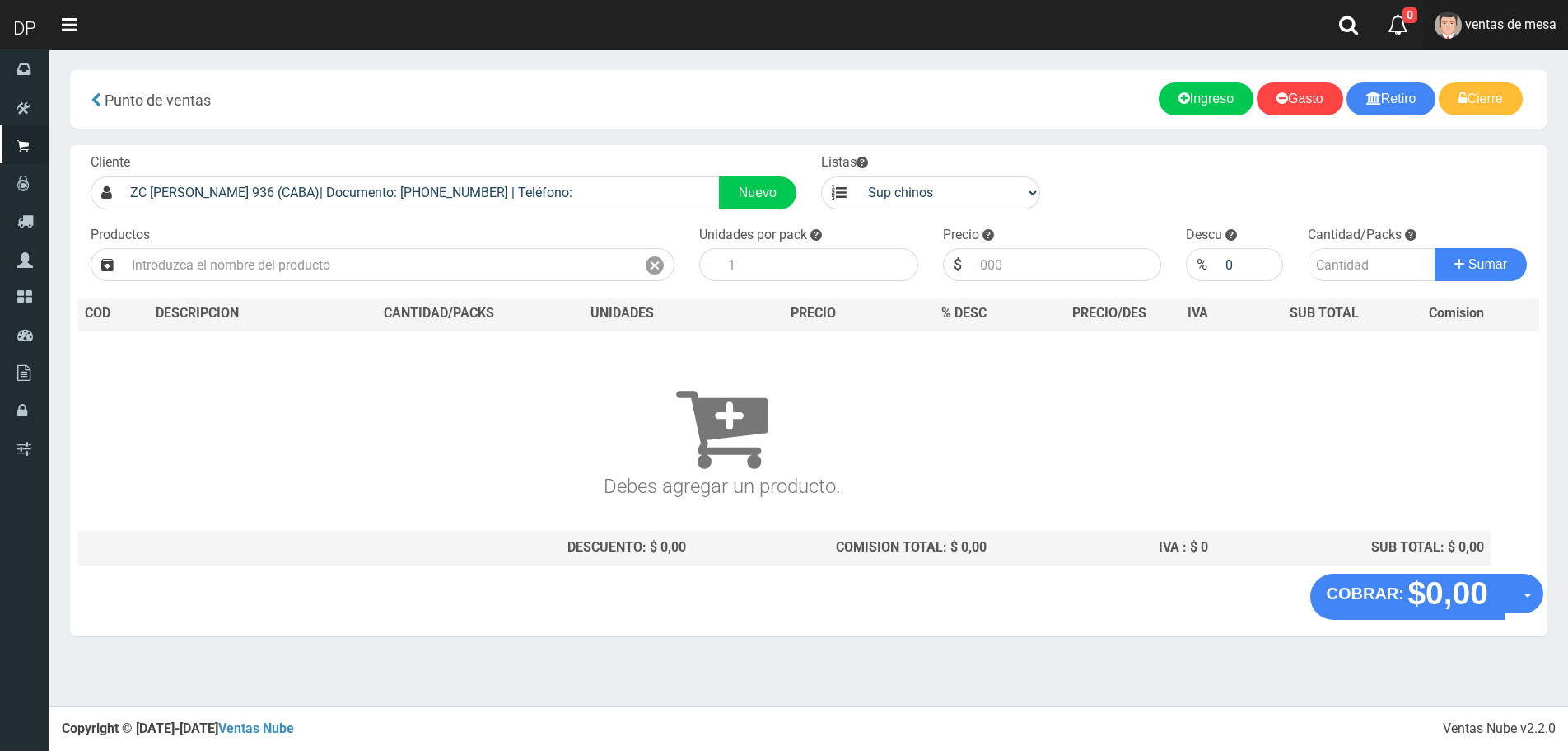
click at [1541, 36] on link "ventas de mesa" at bounding box center [1495, 24] width 145 height 50
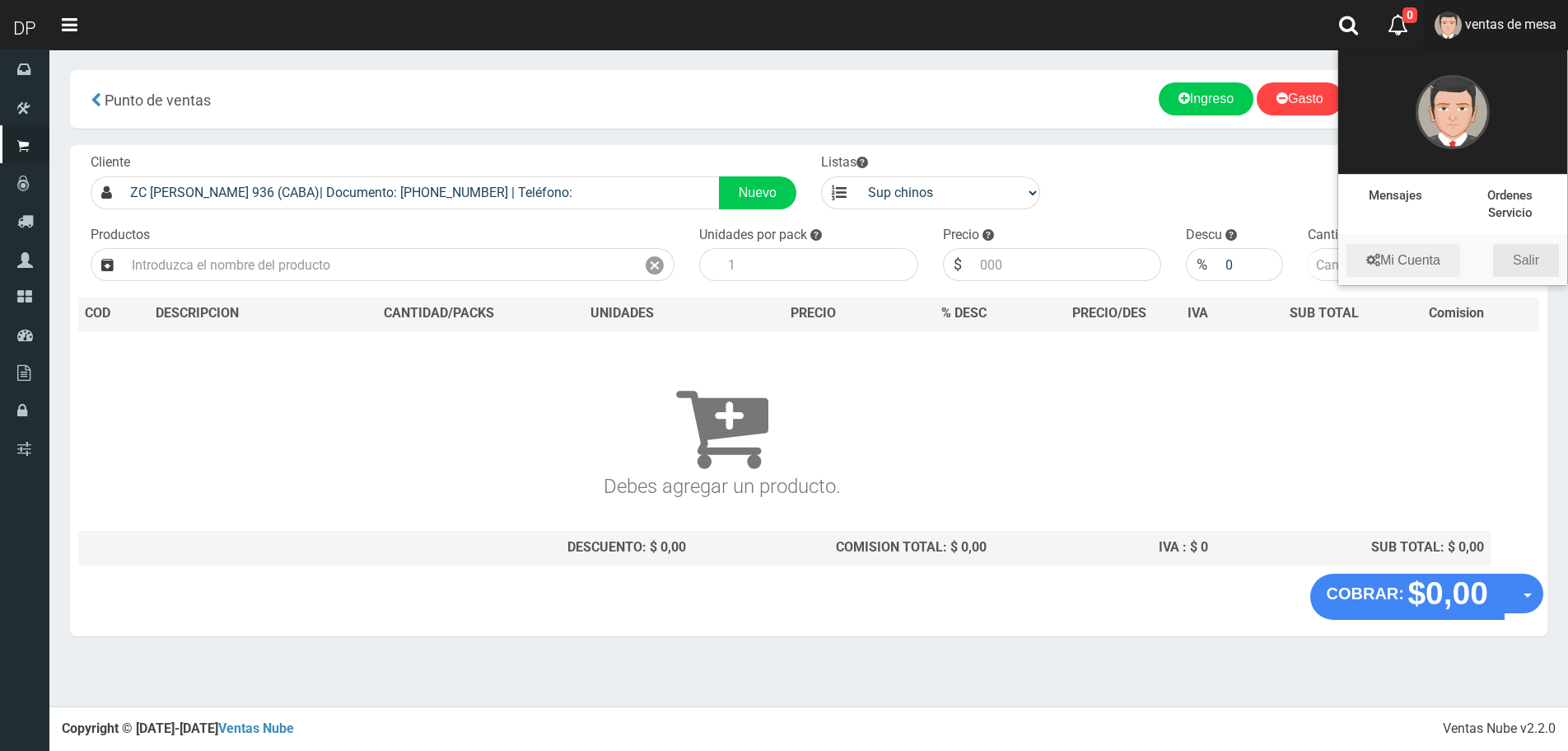
click at [1529, 264] on link "Salir" at bounding box center [1527, 260] width 66 height 33
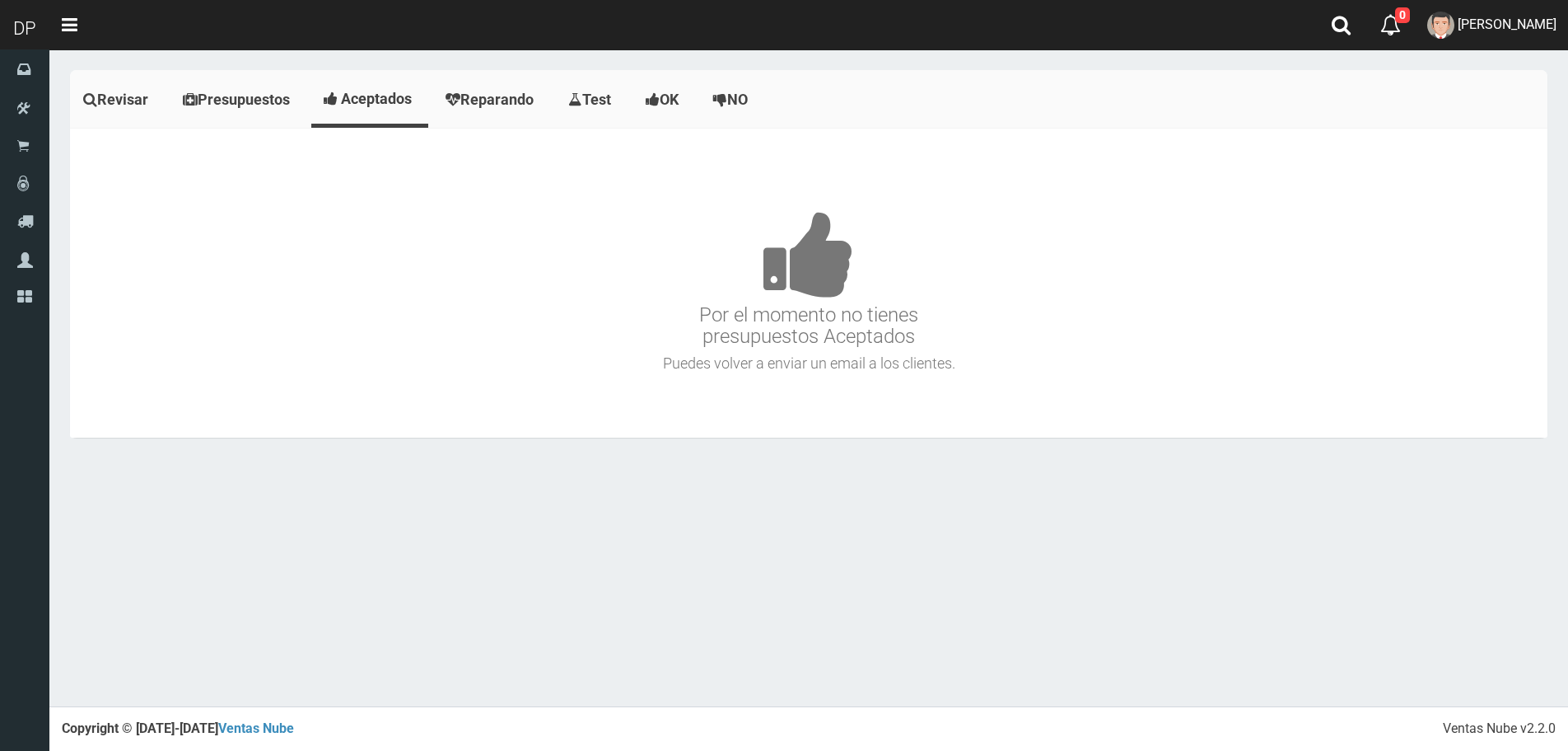
click at [70, 163] on div "Nigun equipo para revisar y presupuestar. Por el momento no tienes presupuestos…" at bounding box center [808, 283] width 1478 height 309
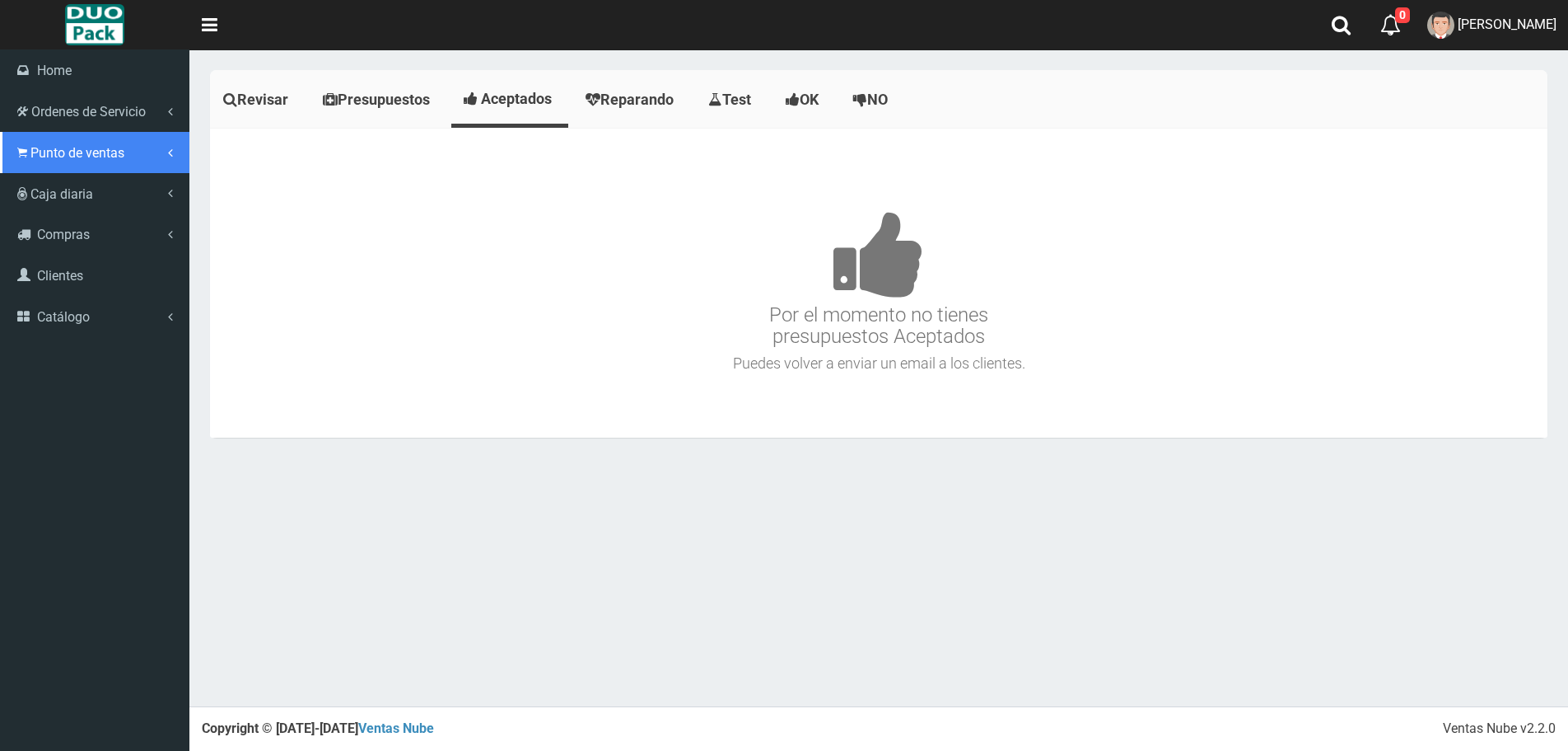
click at [34, 145] on span "Punto de ventas" at bounding box center [77, 153] width 94 height 16
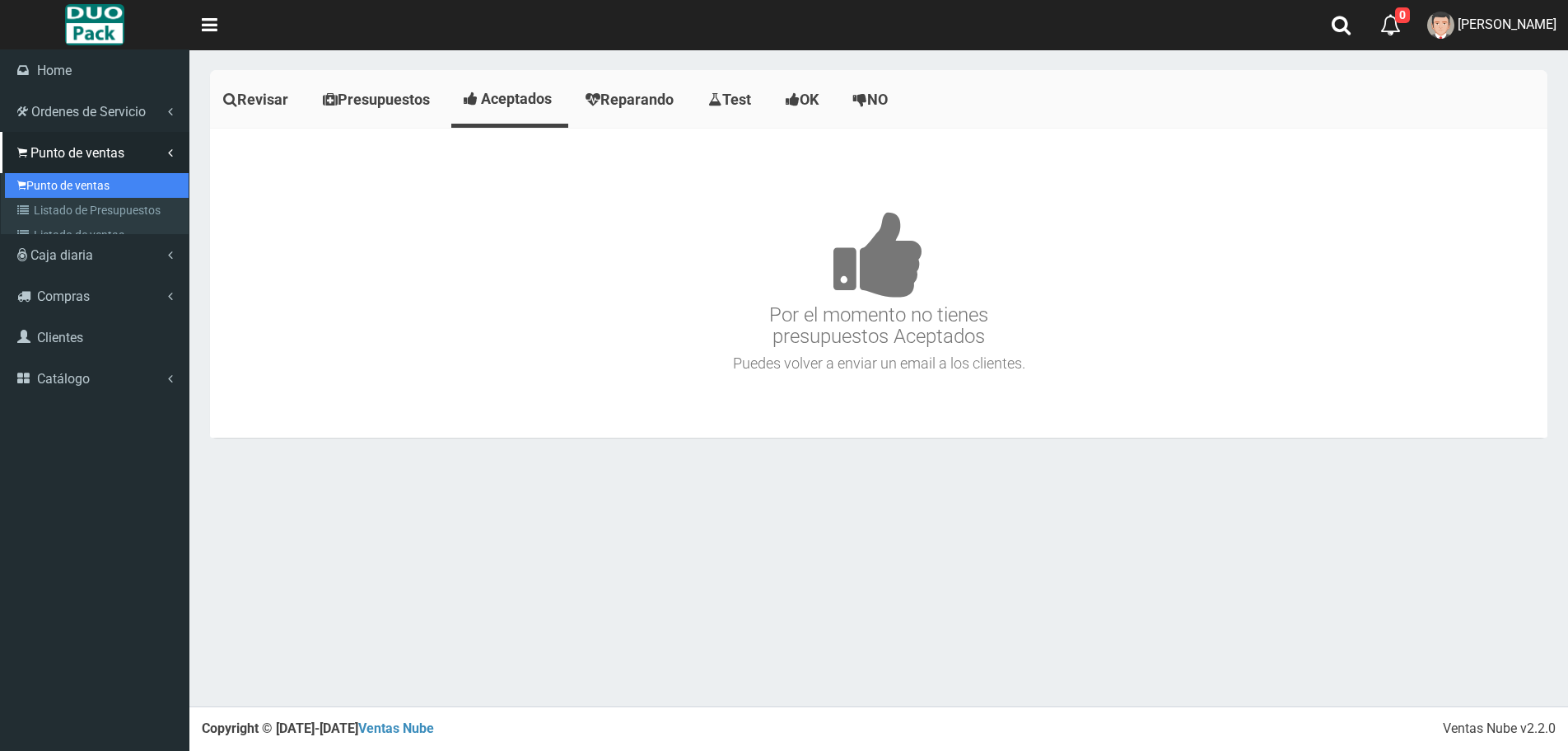
click at [105, 174] on link "Punto de ventas" at bounding box center [96, 186] width 184 height 24
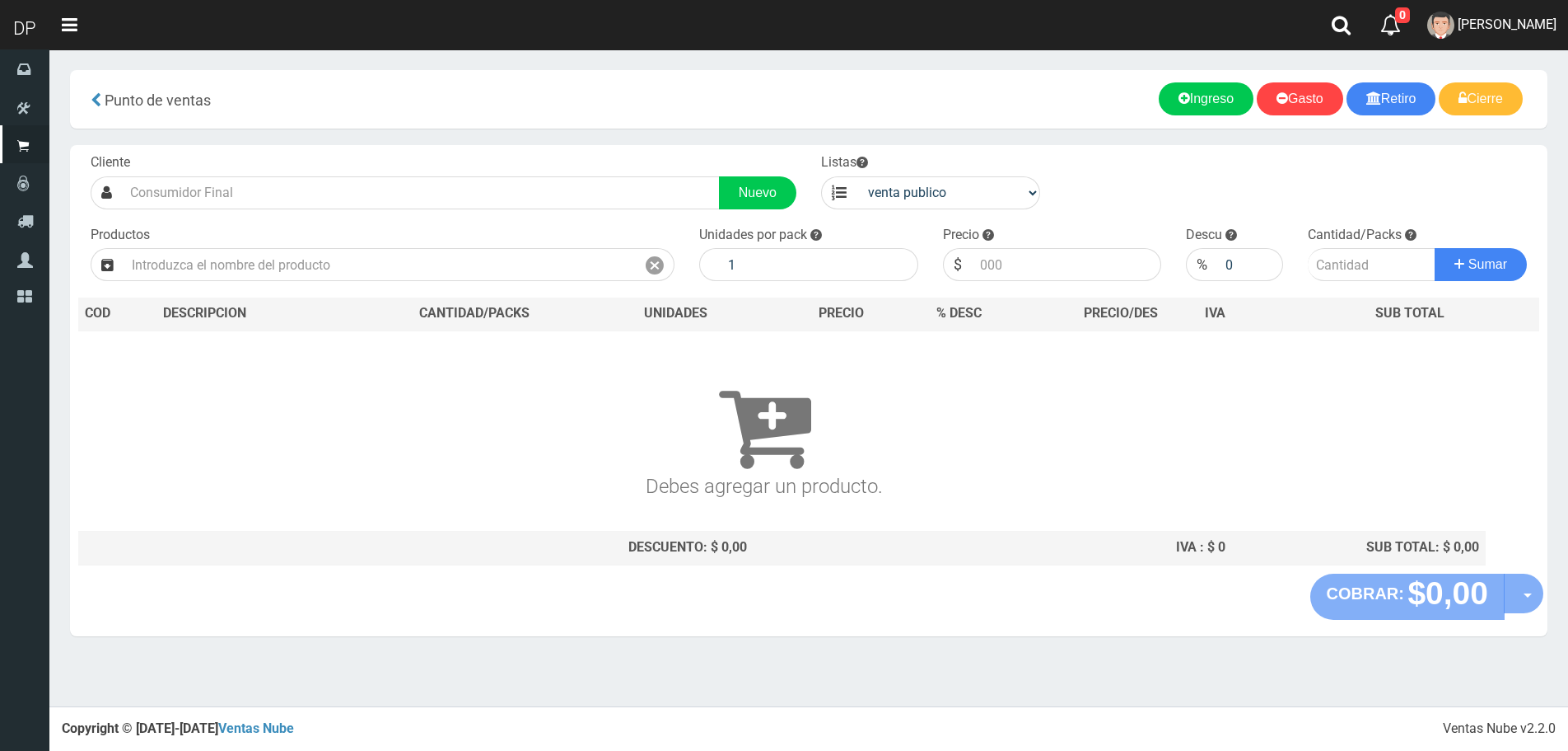
click at [251, 191] on input "text" at bounding box center [420, 192] width 598 height 33
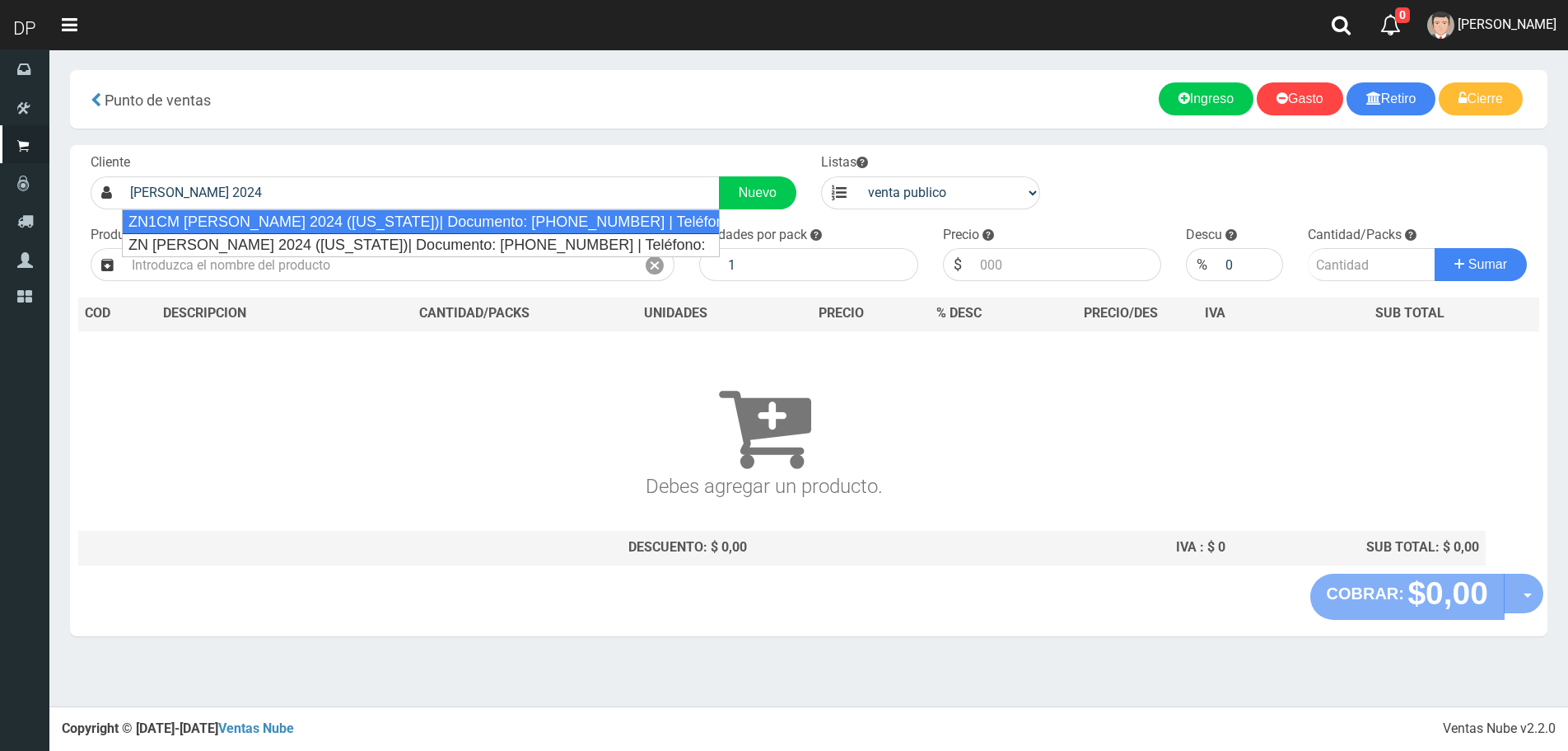
click at [298, 226] on div "ZN1CM [PERSON_NAME] 2024 ([US_STATE])| Documento: [PHONE_NUMBER] | Teléfono:" at bounding box center [420, 221] width 598 height 24
type input "ZN1CM [PERSON_NAME] 2024 ([US_STATE])| Documento: [PHONE_NUMBER] | Teléfono:"
select select "2"
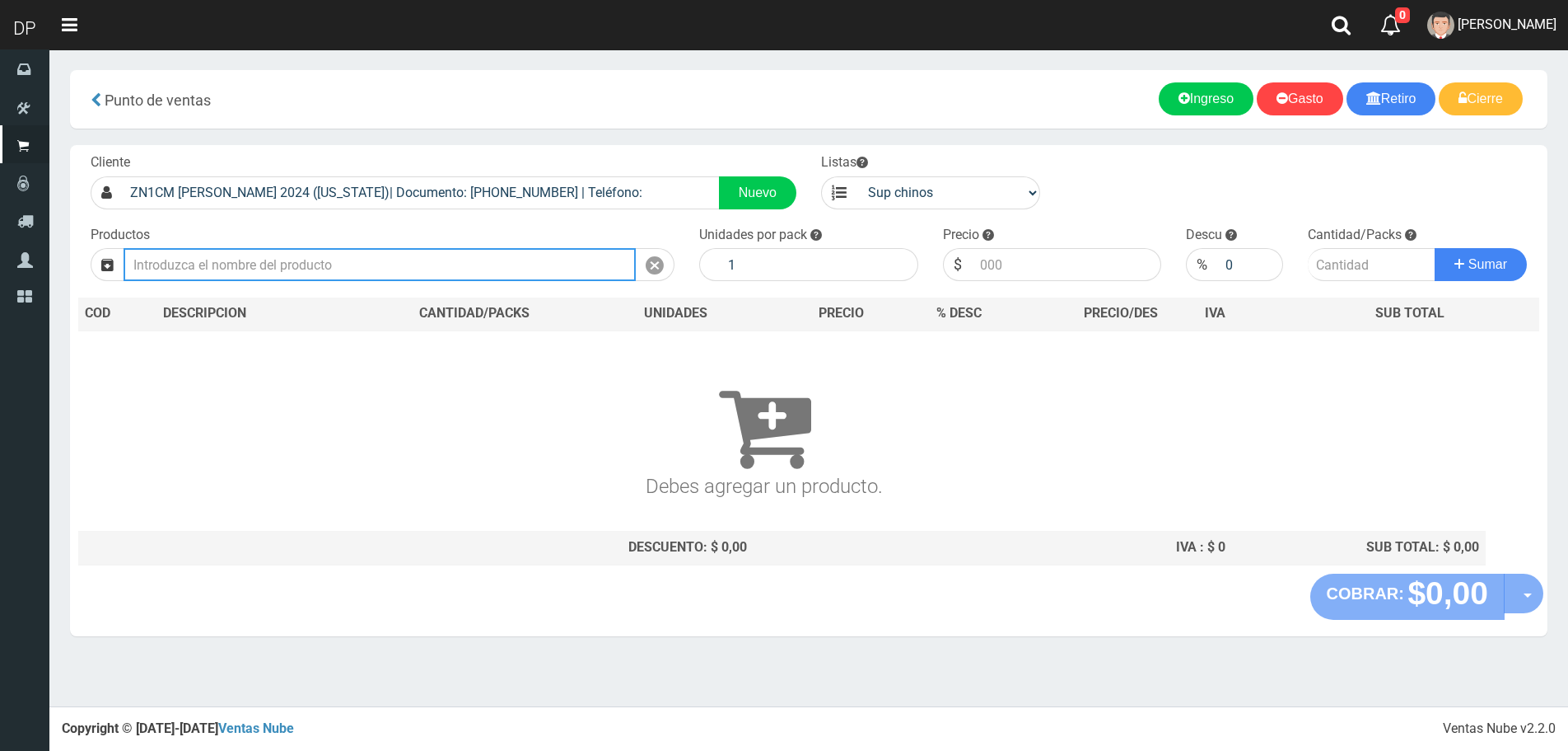
click at [365, 260] on input "text" at bounding box center [380, 264] width 512 height 33
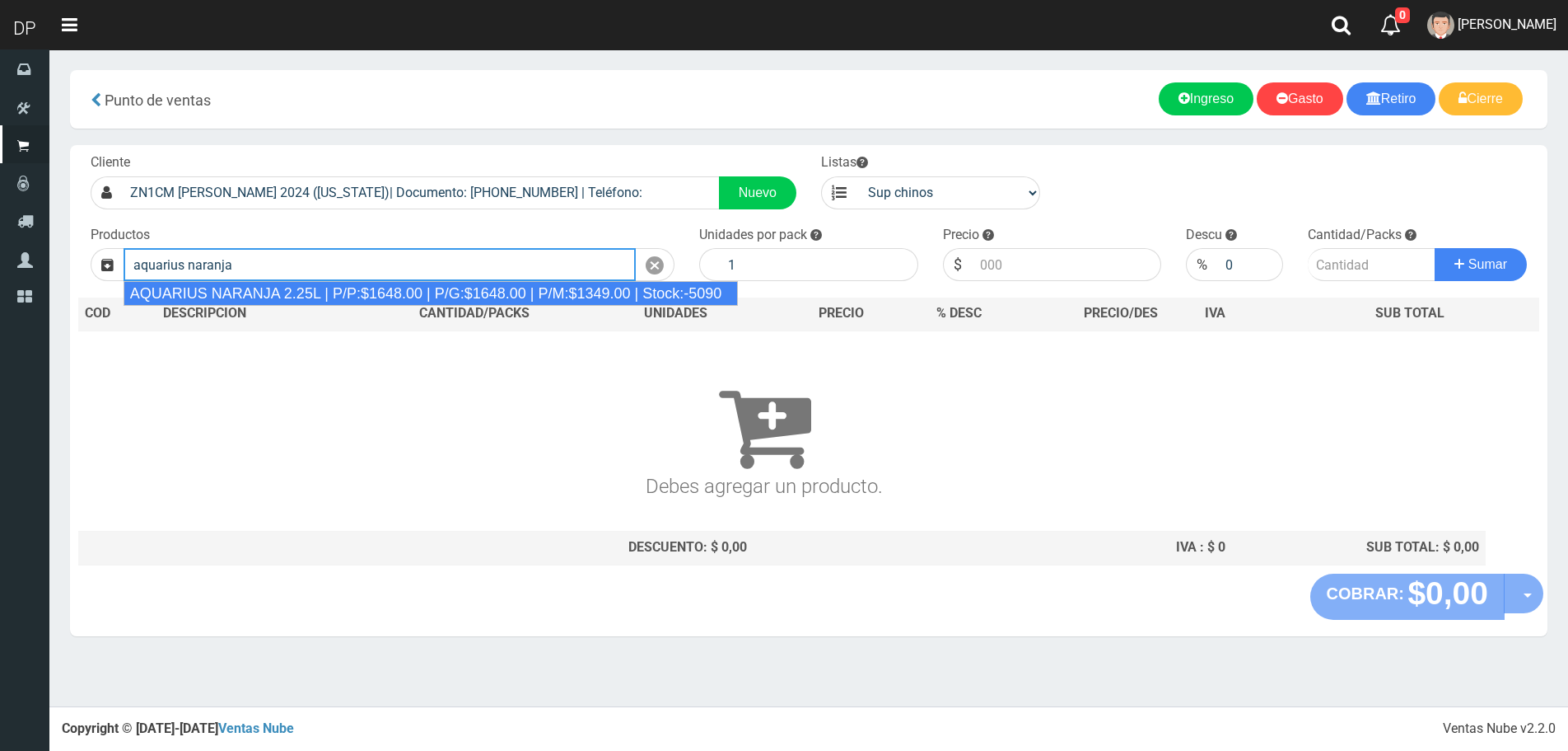
click at [389, 287] on div "AQUARIUS NARANJA 2.25L | P/P:$1648.00 | P/G:$1648.00 | P/M:$1349.00 | Stock:-50…" at bounding box center [430, 293] width 615 height 24
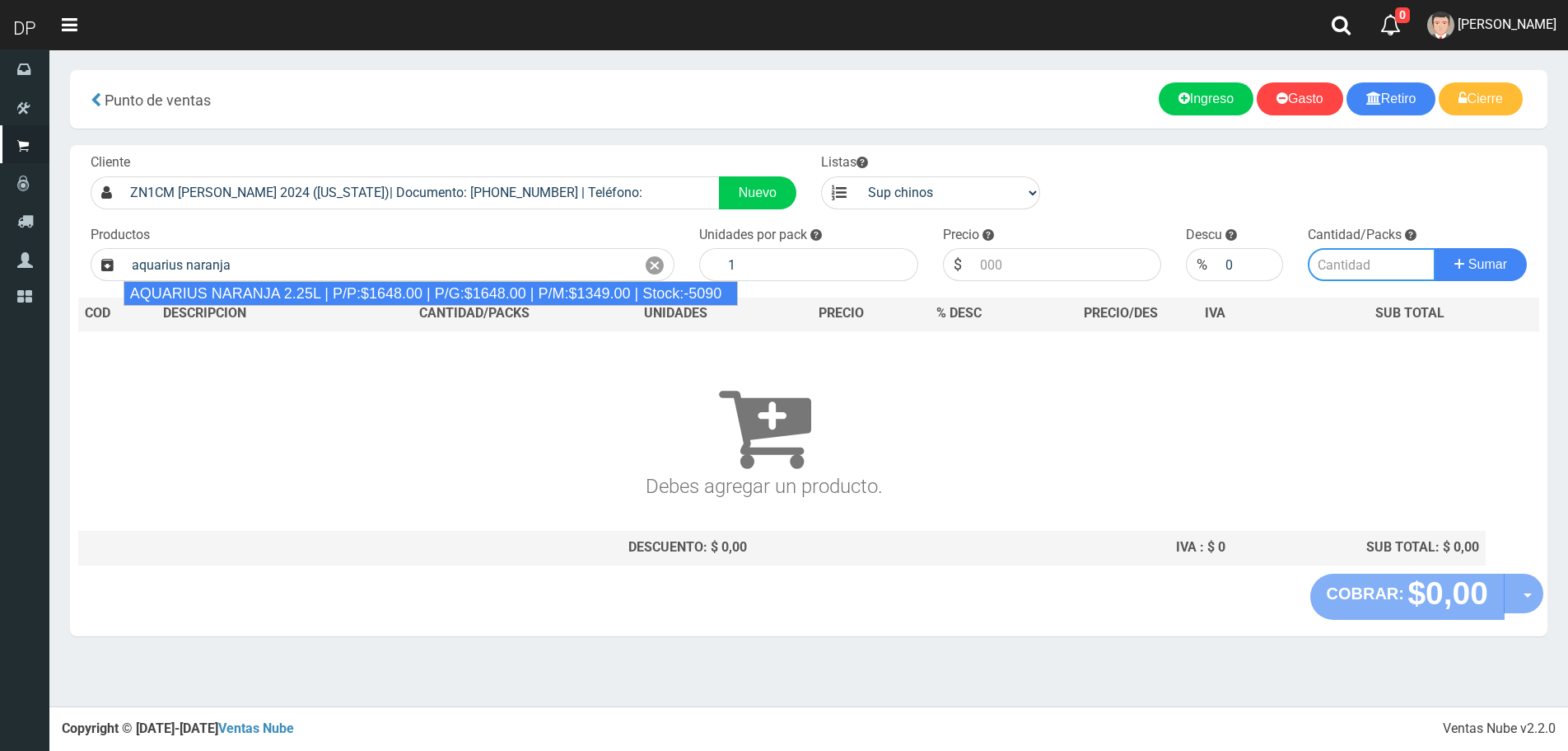
type input "AQUARIUS NARANJA 2.25L | P/P:$1648.00 | P/G:$1648.00 | P/M:$1349.00 | Stock:-50…"
type input "6"
type input "1648.00"
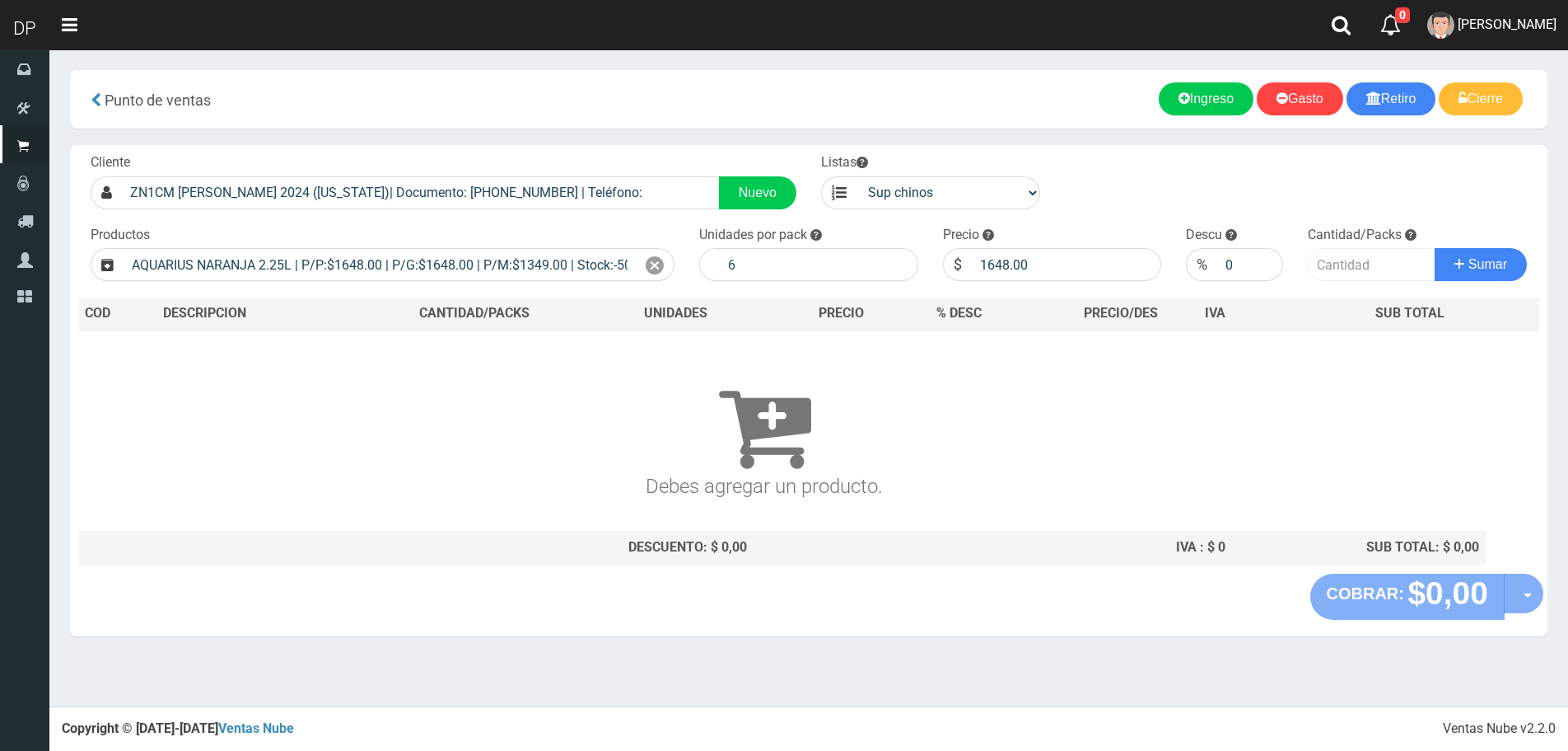
drag, startPoint x: 1358, startPoint y: 287, endPoint x: 1350, endPoint y: 263, distance: 25.3
click at [1357, 287] on div "Cliente ZN1CM HIPOLITO YRIGOYEN 2024 (FLORIDA)| Documento: 9665621464 | Teléfon…" at bounding box center [808, 359] width 1478 height 429
click at [1350, 263] on input "number" at bounding box center [1372, 264] width 128 height 33
type input "1"
click at [1435, 248] on button "Sumar" at bounding box center [1481, 264] width 92 height 33
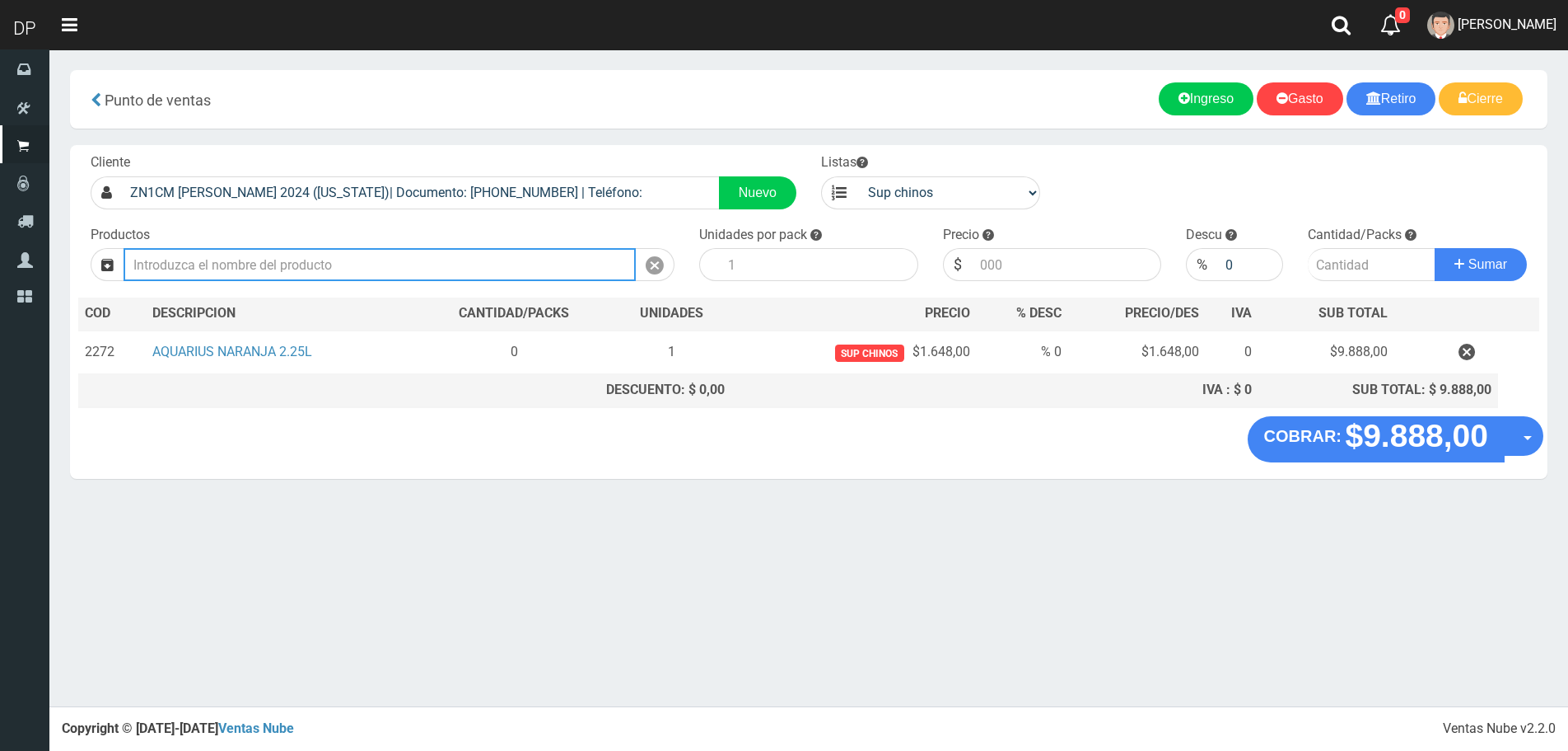
click at [493, 251] on input "text" at bounding box center [380, 264] width 512 height 33
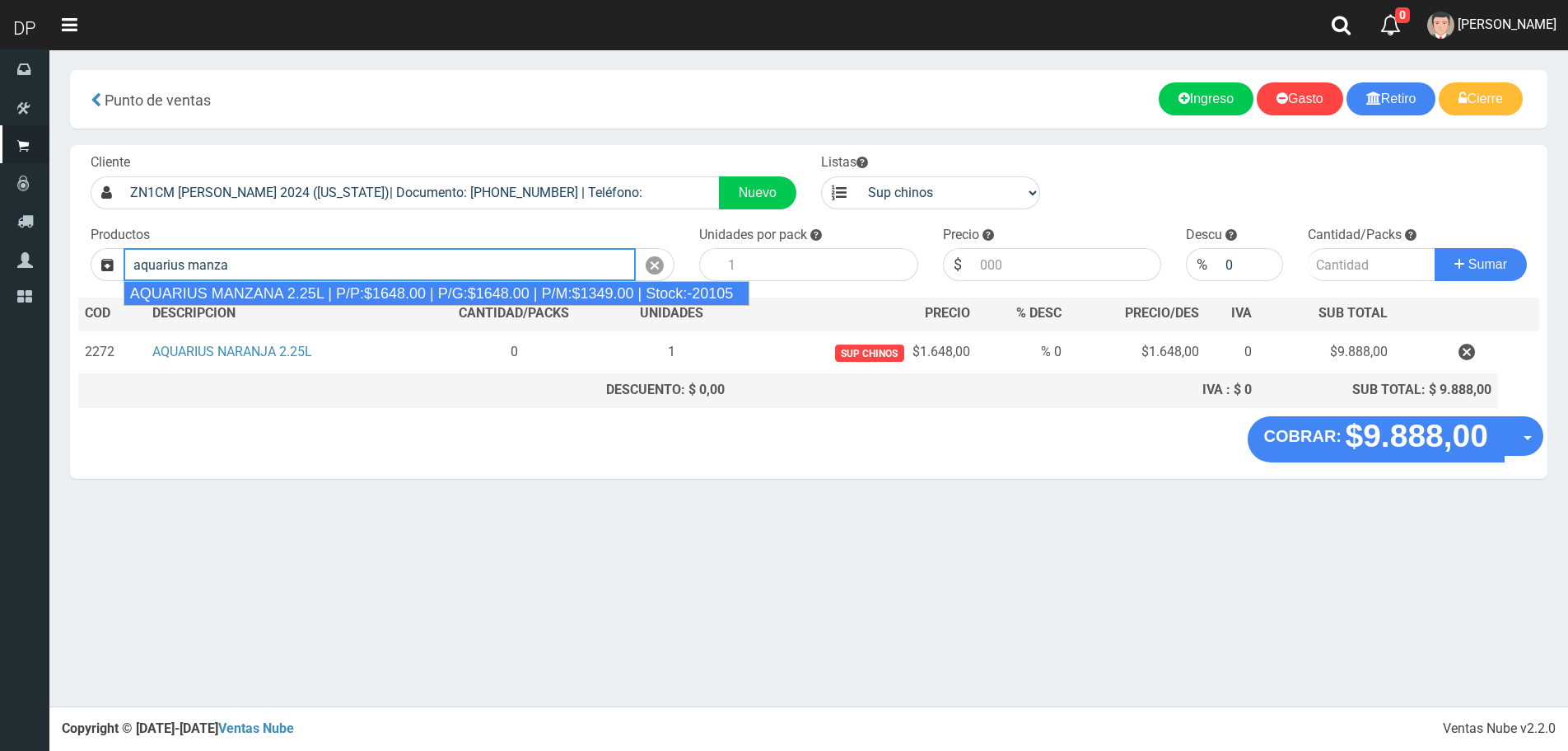
click at [416, 285] on div "AQUARIUS MANZANA 2.25L | P/P:$1648.00 | P/G:$1648.00 | P/M:$1349.00 | Stock:-20…" at bounding box center [437, 293] width 627 height 24
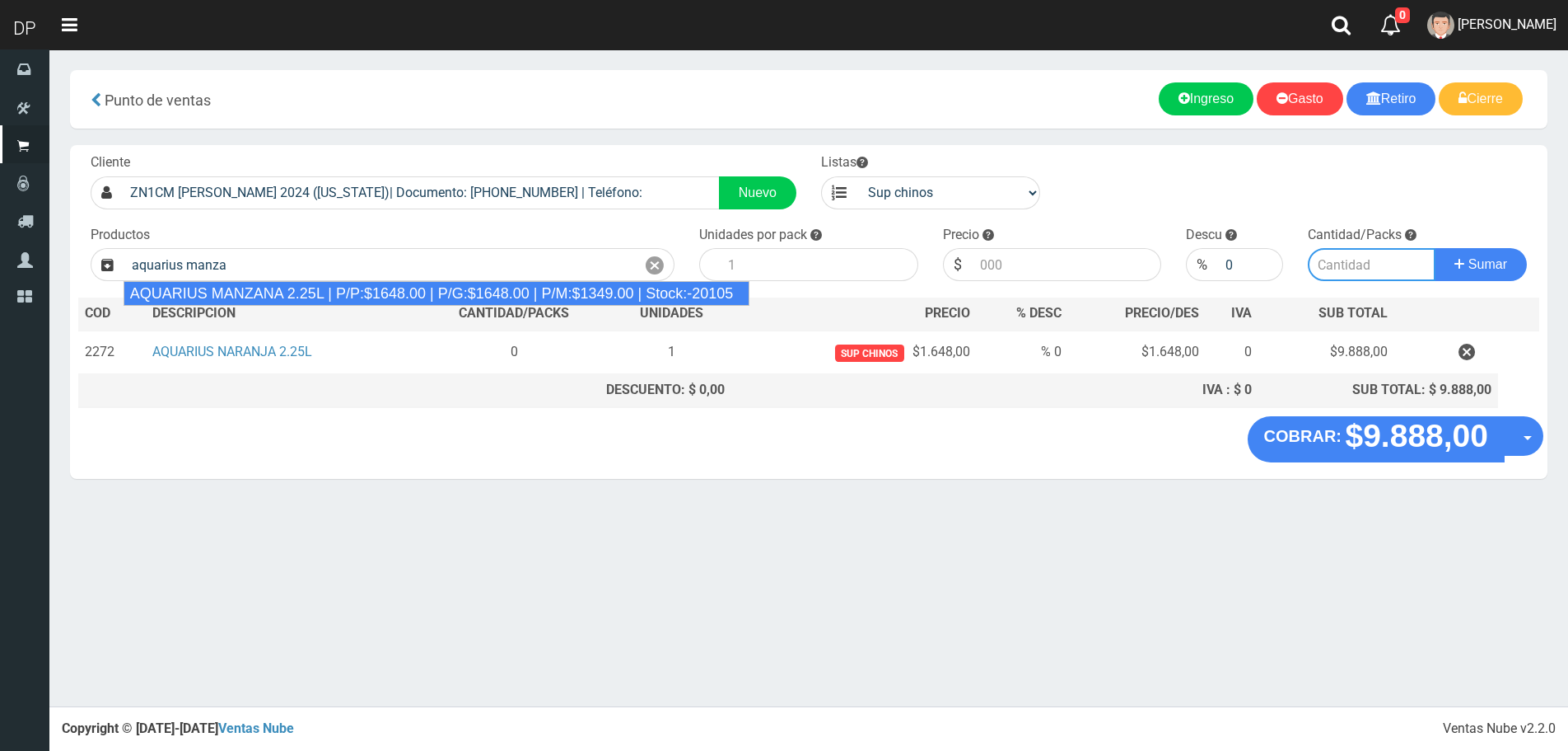
type input "AQUARIUS MANZANA 2.25L | P/P:$1648.00 | P/G:$1648.00 | P/M:$1349.00 | Stock:-20…"
type input "6"
type input "1648.00"
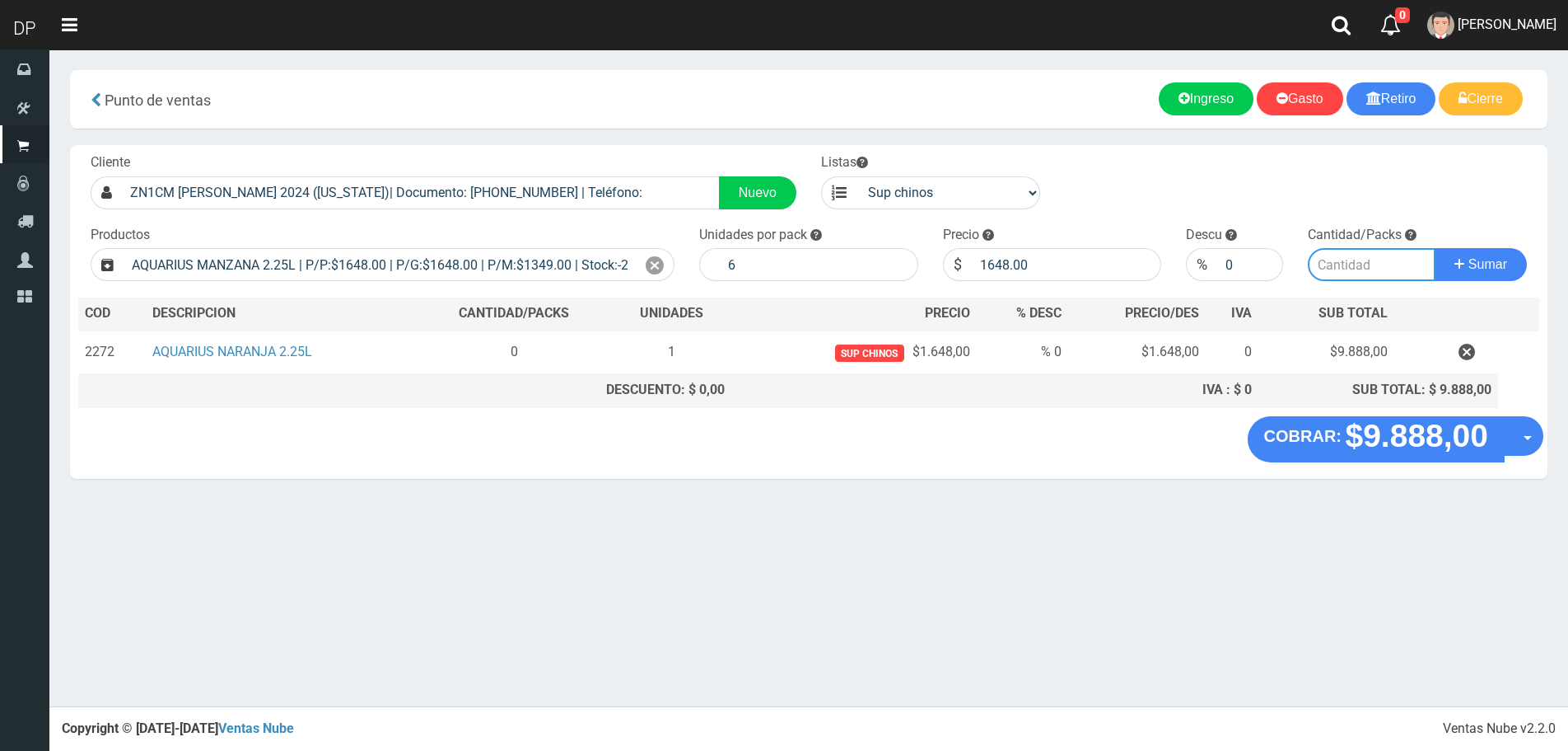
click at [1328, 267] on input "number" at bounding box center [1372, 264] width 128 height 33
type input "5"
click at [1435, 248] on button "Sumar" at bounding box center [1481, 264] width 92 height 33
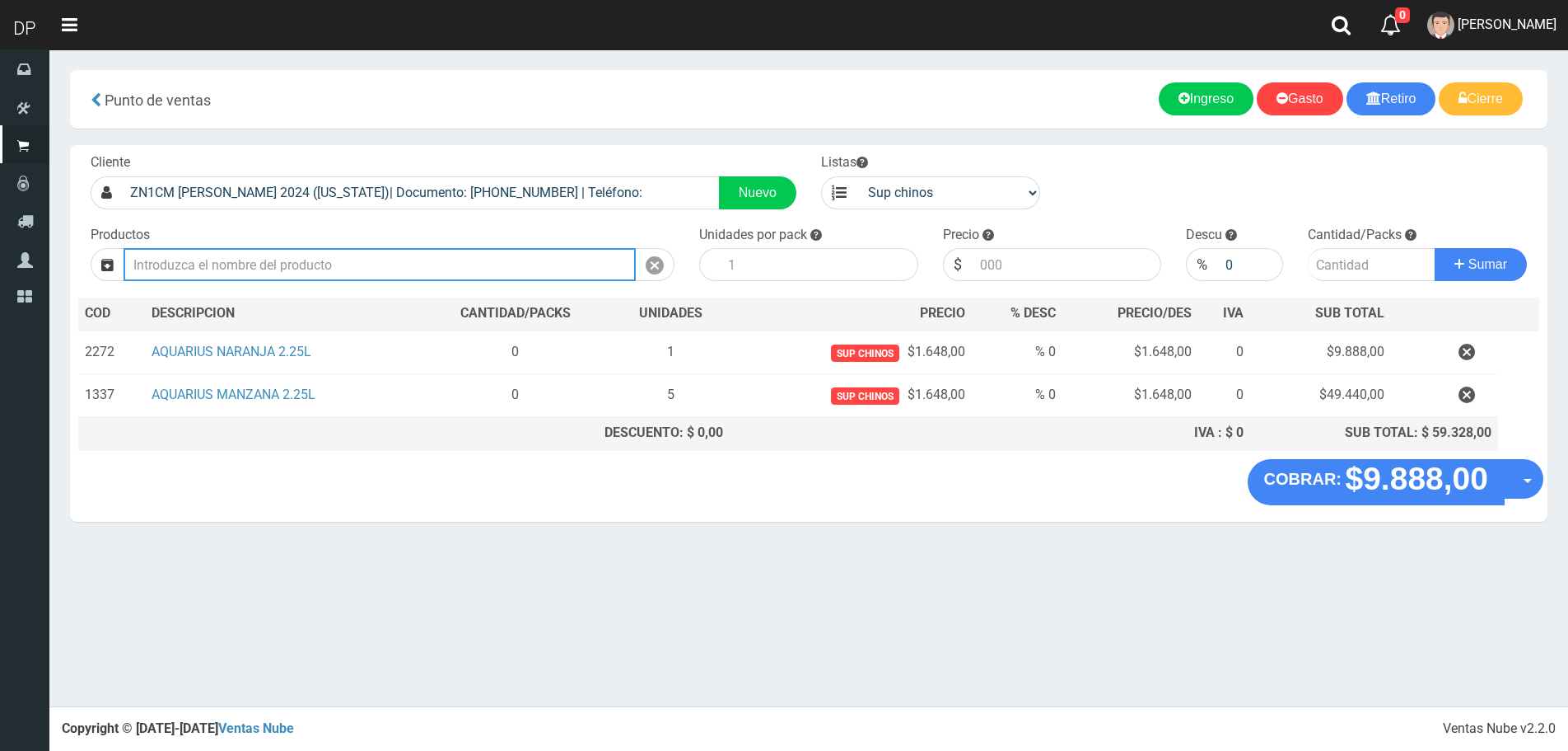
click at [347, 259] on input "text" at bounding box center [380, 264] width 512 height 33
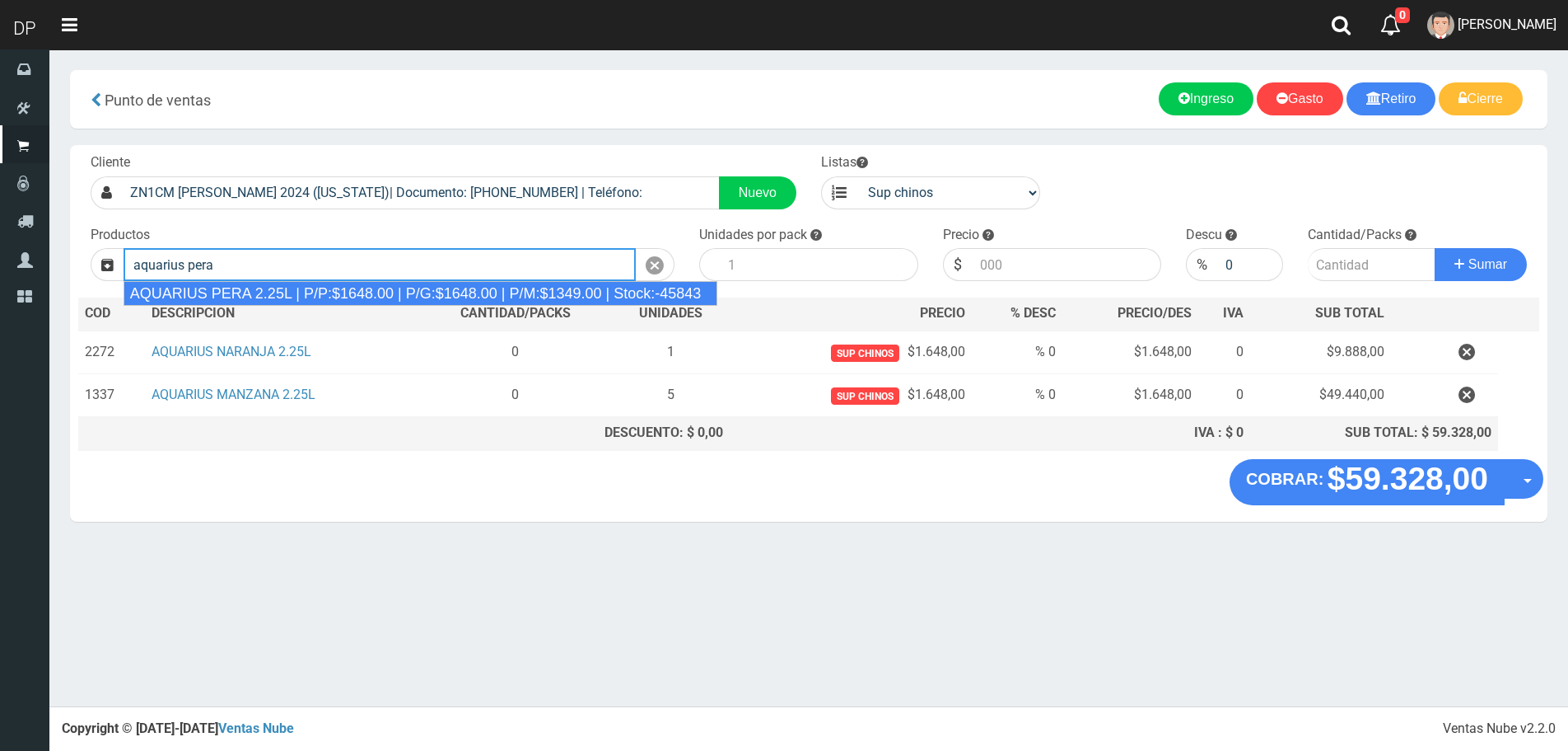
click at [347, 287] on div "AQUARIUS PERA 2.25L | P/P:$1648.00 | P/G:$1648.00 | P/M:$1349.00 | Stock:-45843" at bounding box center [420, 293] width 594 height 24
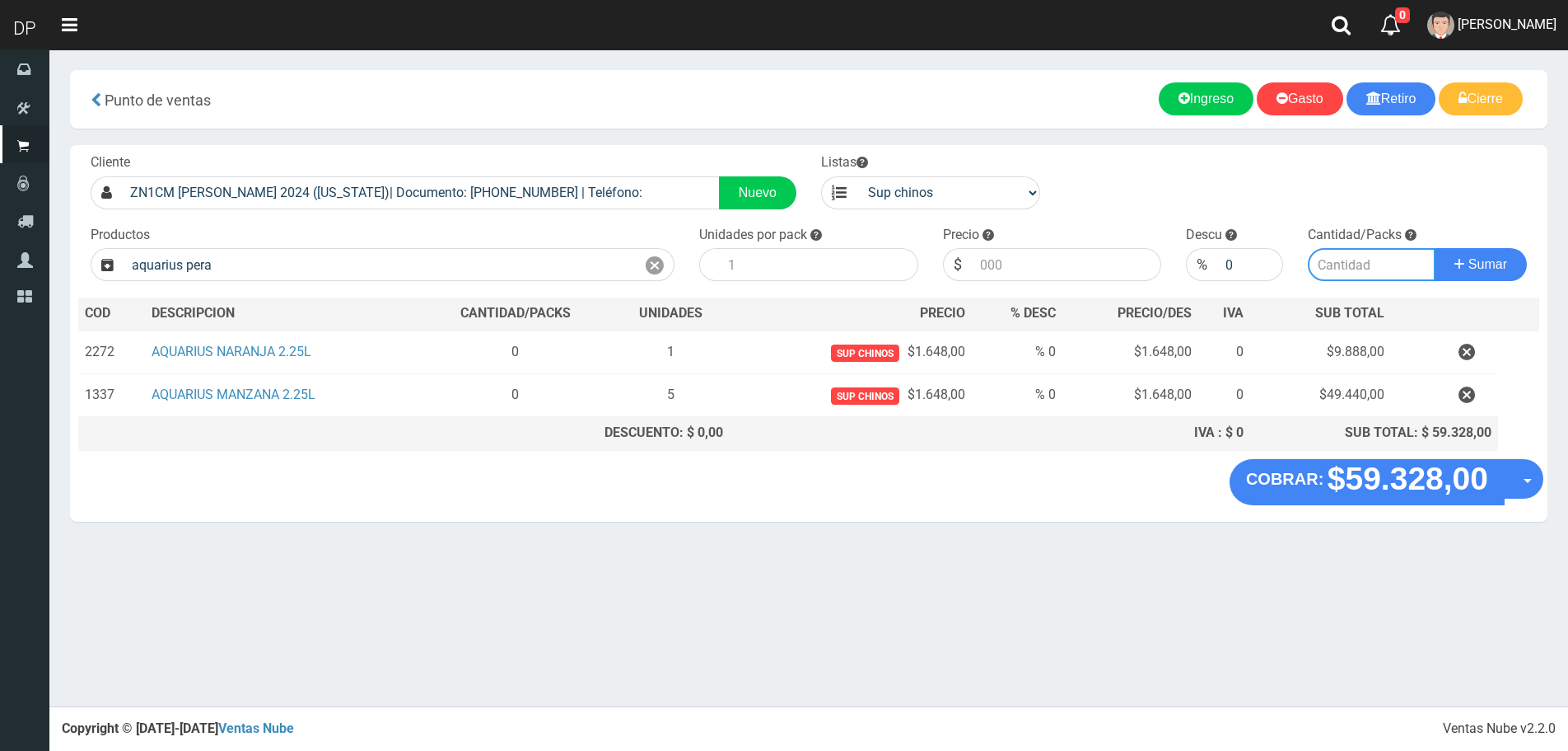
type input "AQUARIUS PERA 2.25L | P/P:$1648.00 | P/G:$1648.00 | P/M:$1349.00 | Stock:-45843"
type input "6"
type input "1648.00"
click at [1343, 271] on input "number" at bounding box center [1372, 264] width 128 height 33
click at [1435, 248] on button "Sumar" at bounding box center [1481, 264] width 92 height 33
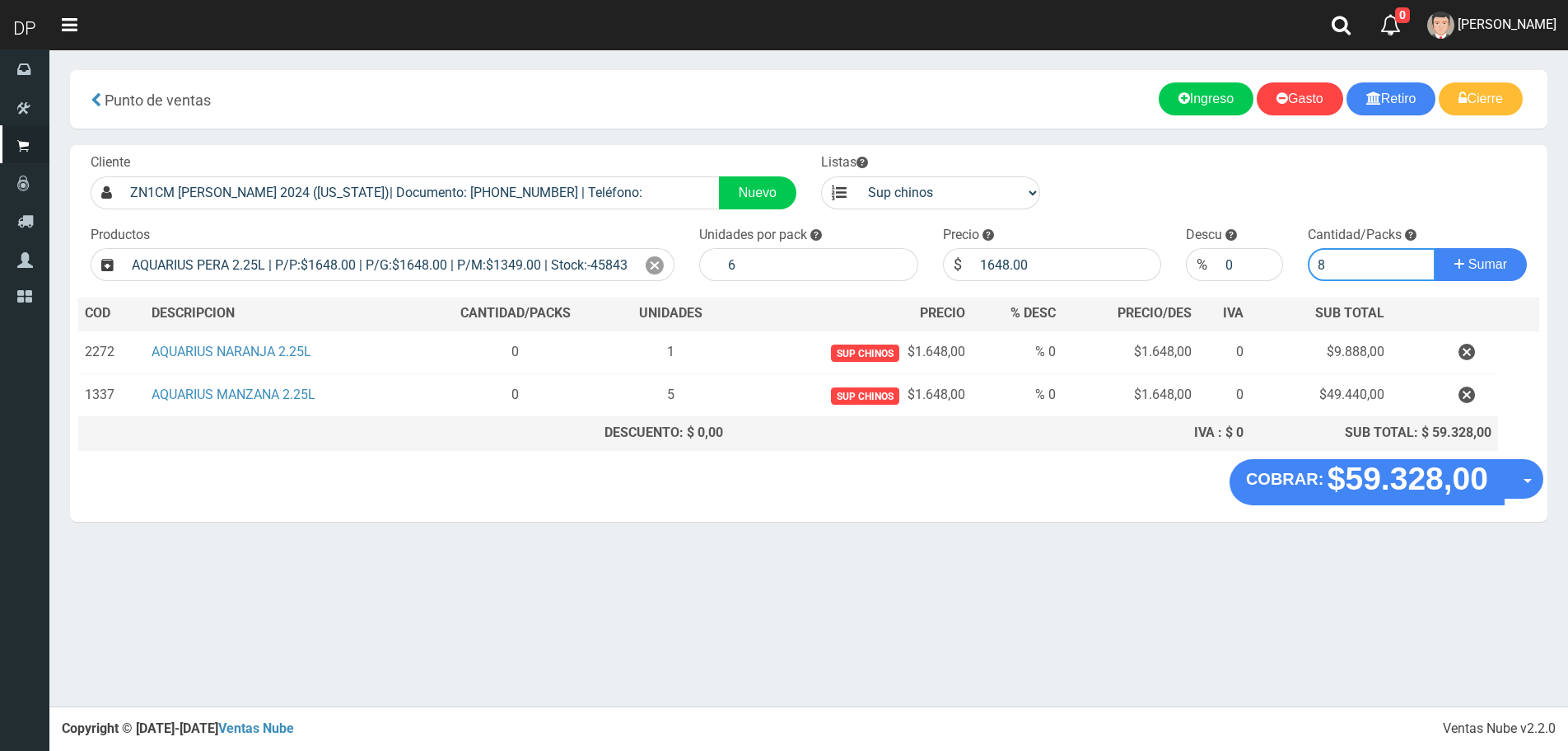
type input "8"
click at [1435, 248] on button "Sumar" at bounding box center [1481, 264] width 92 height 33
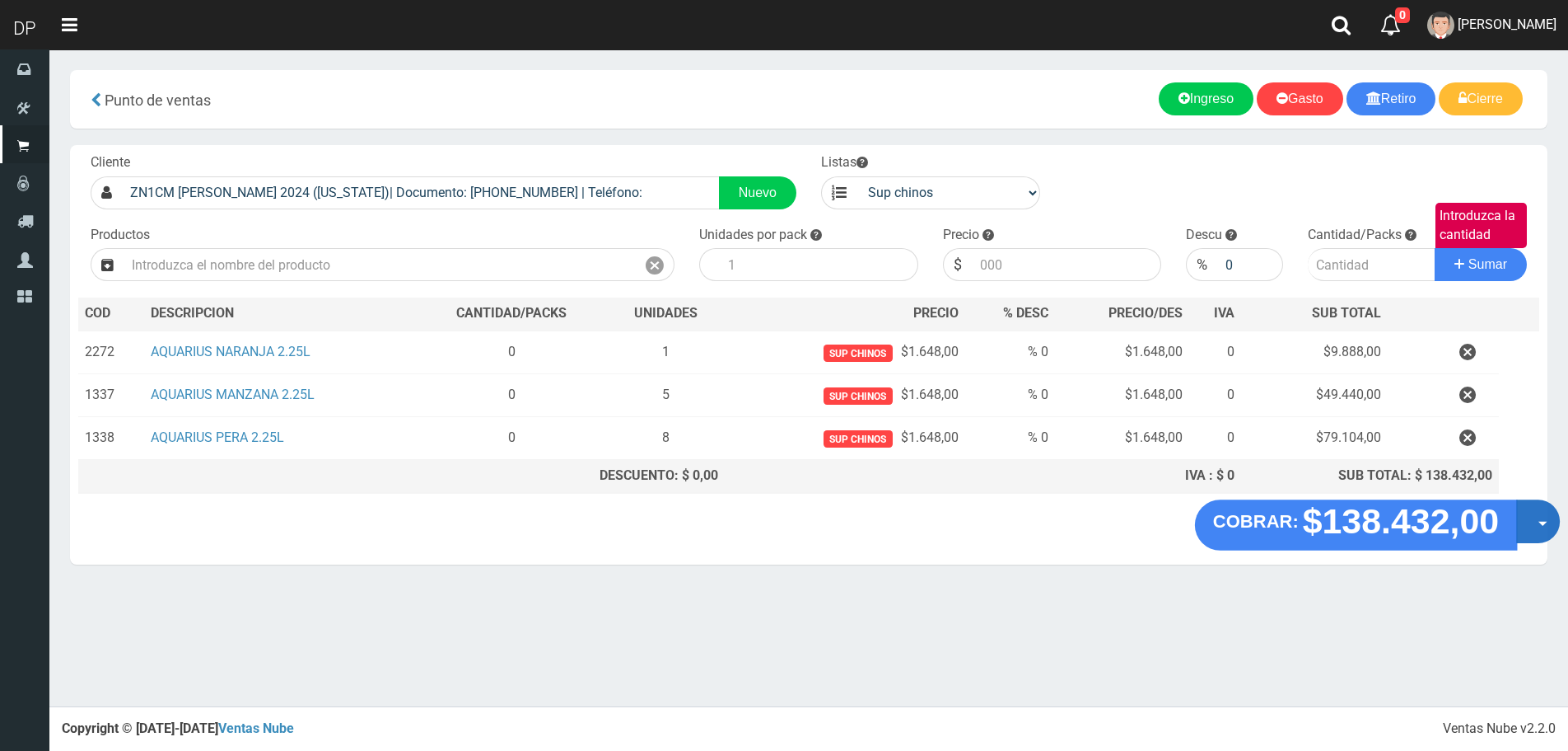
click at [1532, 517] on button "Opciones" at bounding box center [1538, 521] width 43 height 43
click at [1533, 528] on link "Hacer Devolucion" at bounding box center [1485, 527] width 148 height 38
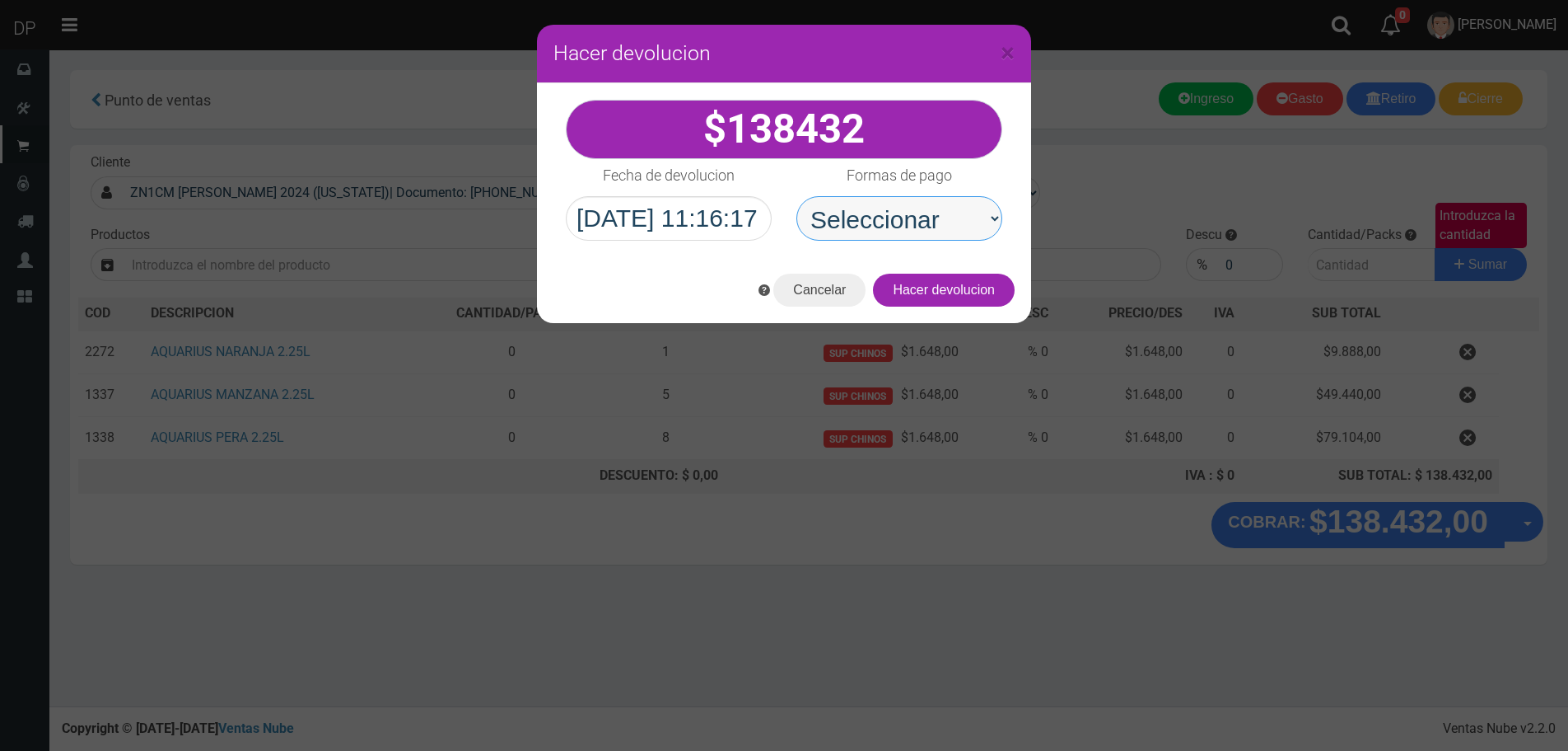
click at [917, 235] on select "Seleccionar Efectivo Tarjeta de Crédito Depósito Débito" at bounding box center [899, 218] width 206 height 44
select select "Efectivo"
click at [797, 196] on select "Seleccionar Efectivo Tarjeta de Crédito Depósito Débito" at bounding box center [899, 218] width 206 height 44
click at [963, 284] on button "Hacer devolucion" at bounding box center [944, 289] width 141 height 33
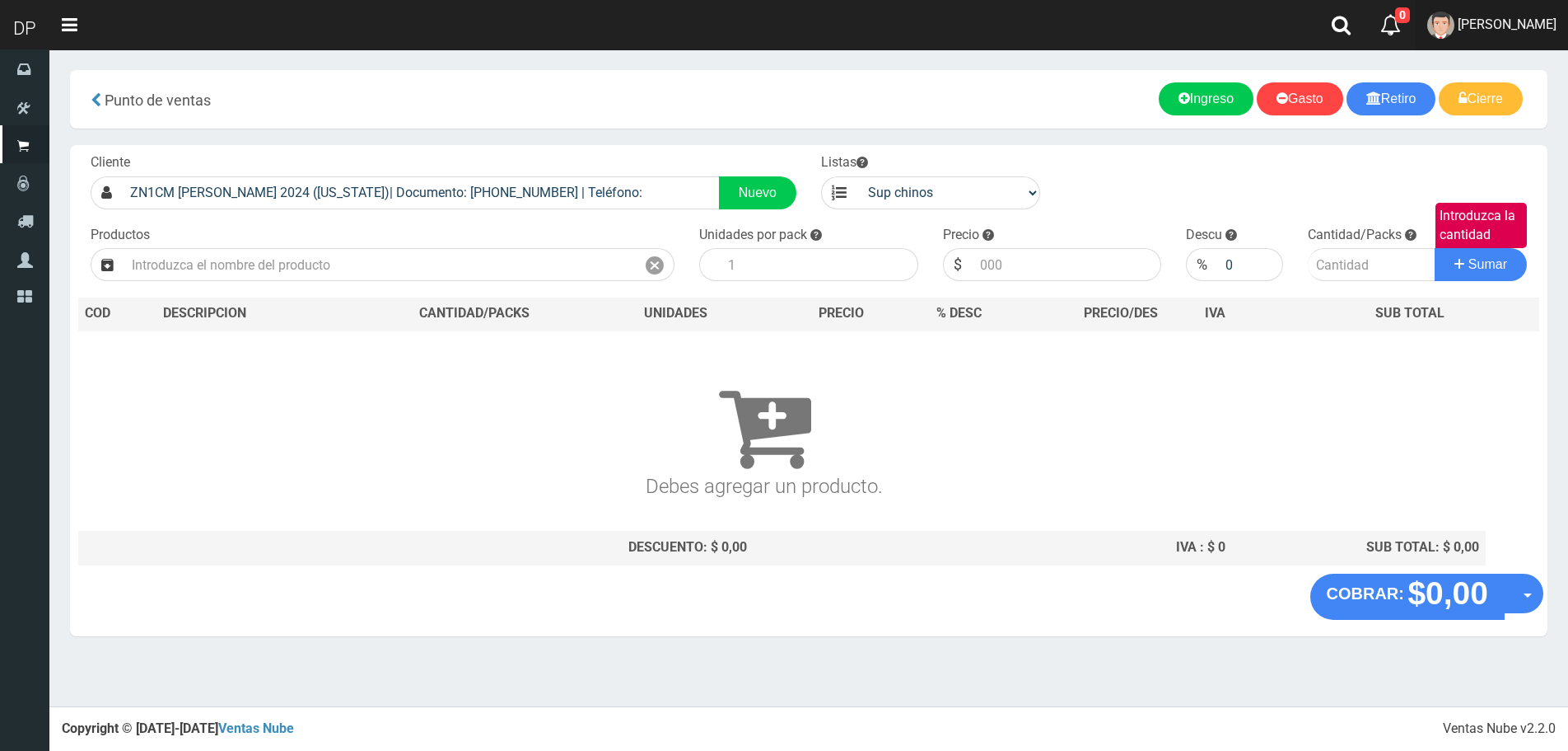
click at [1507, 30] on span "AXELL MOYA" at bounding box center [1507, 24] width 99 height 16
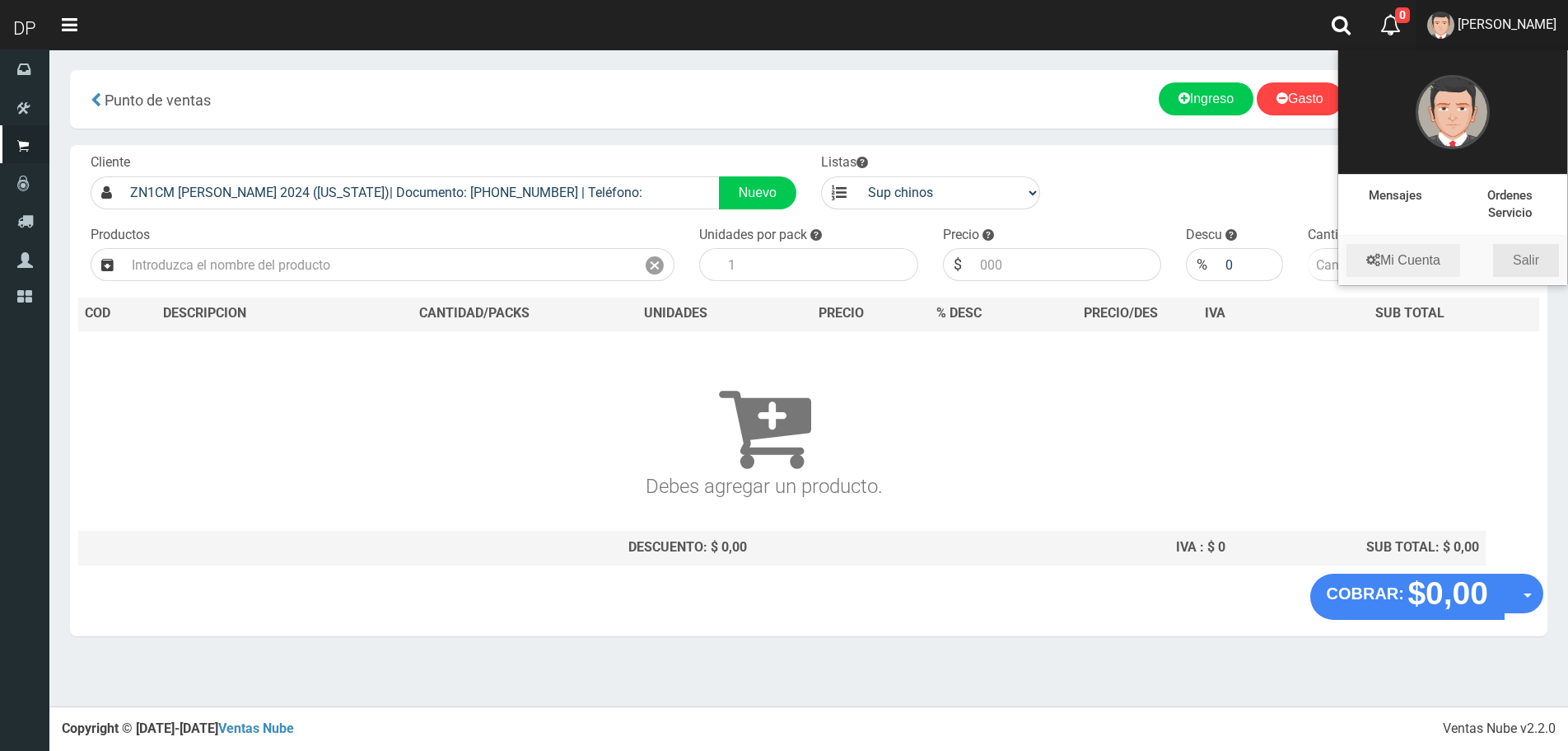
click at [1523, 253] on link "Salir" at bounding box center [1527, 260] width 66 height 33
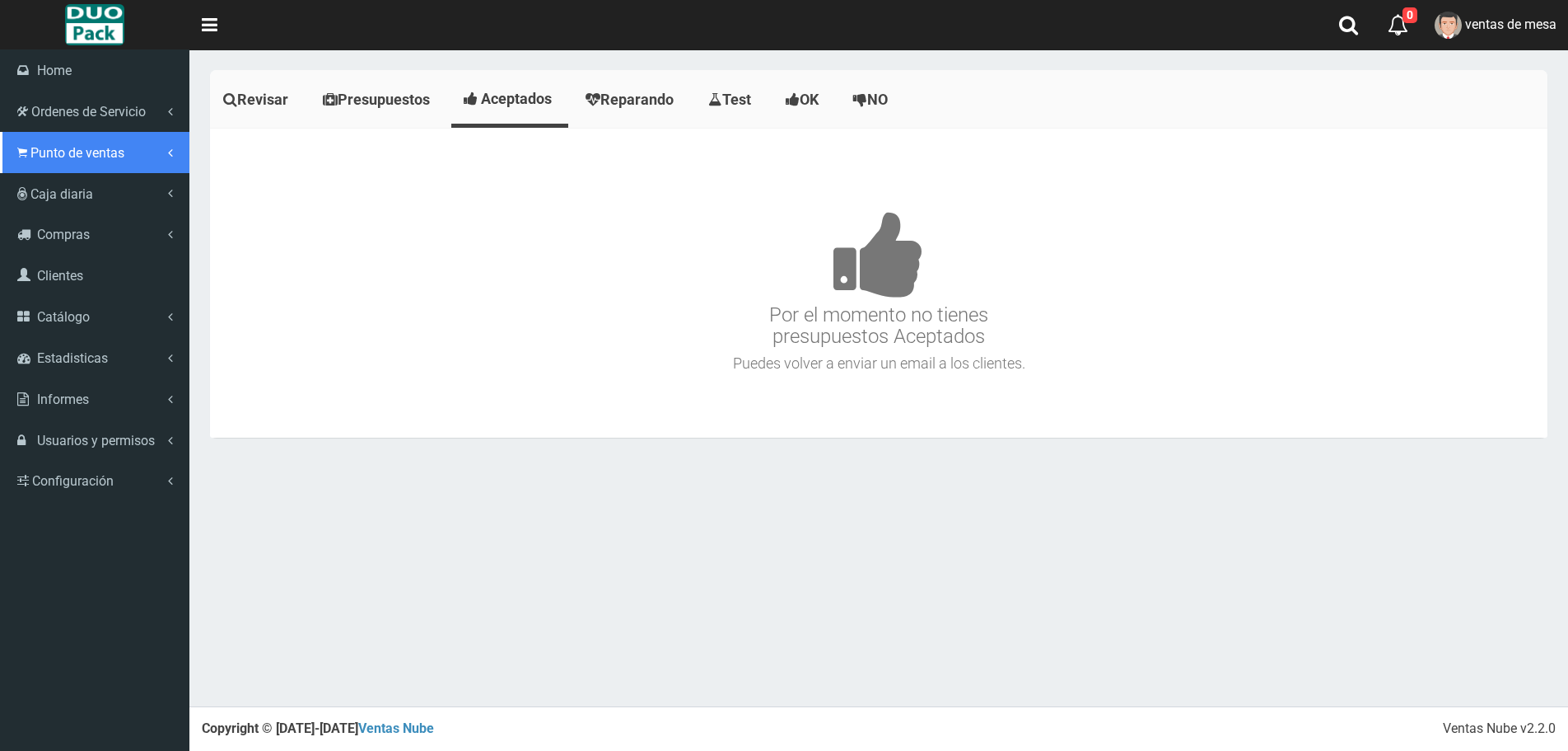
click at [32, 152] on span "Punto de ventas" at bounding box center [77, 153] width 94 height 16
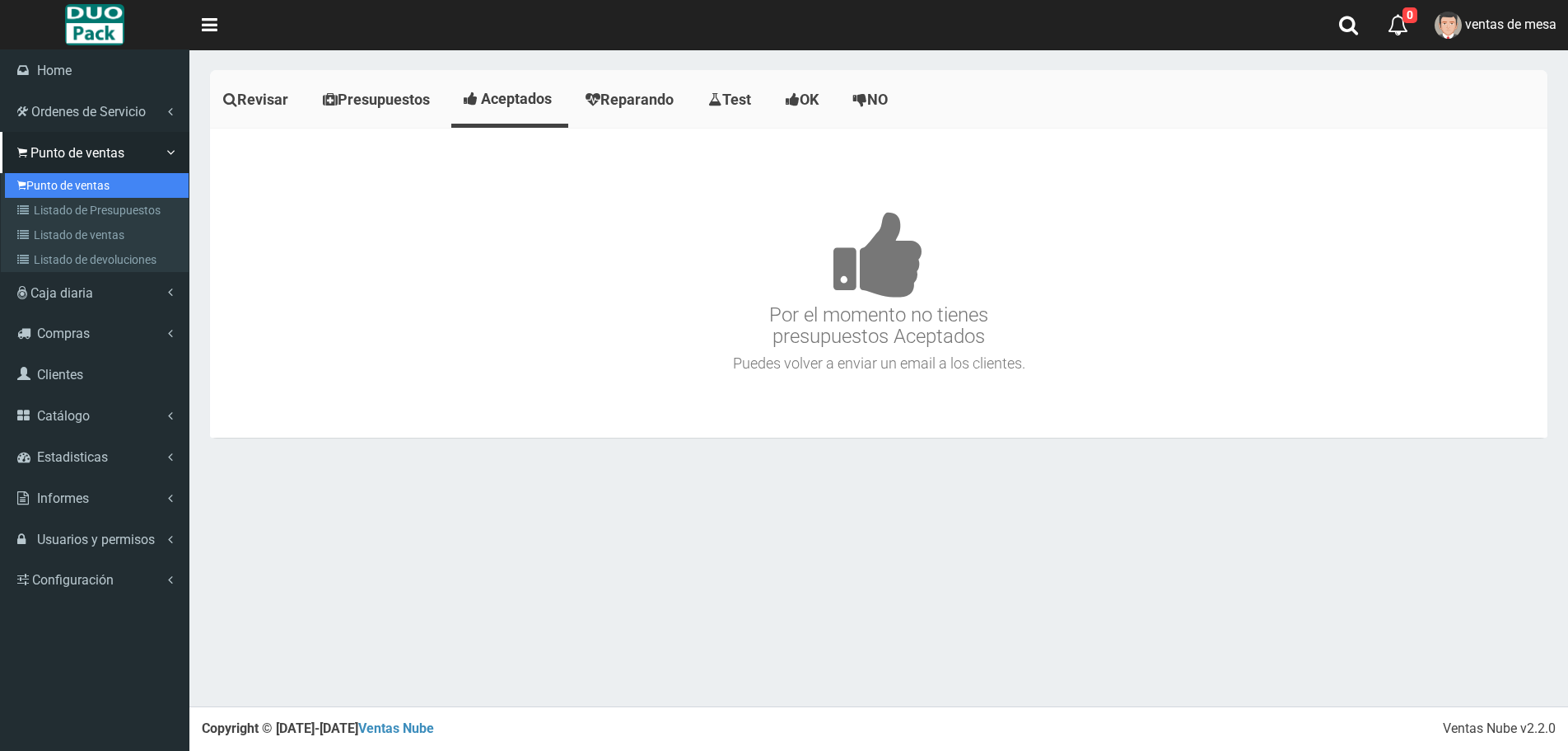
click at [119, 187] on link "Punto de ventas" at bounding box center [96, 186] width 184 height 24
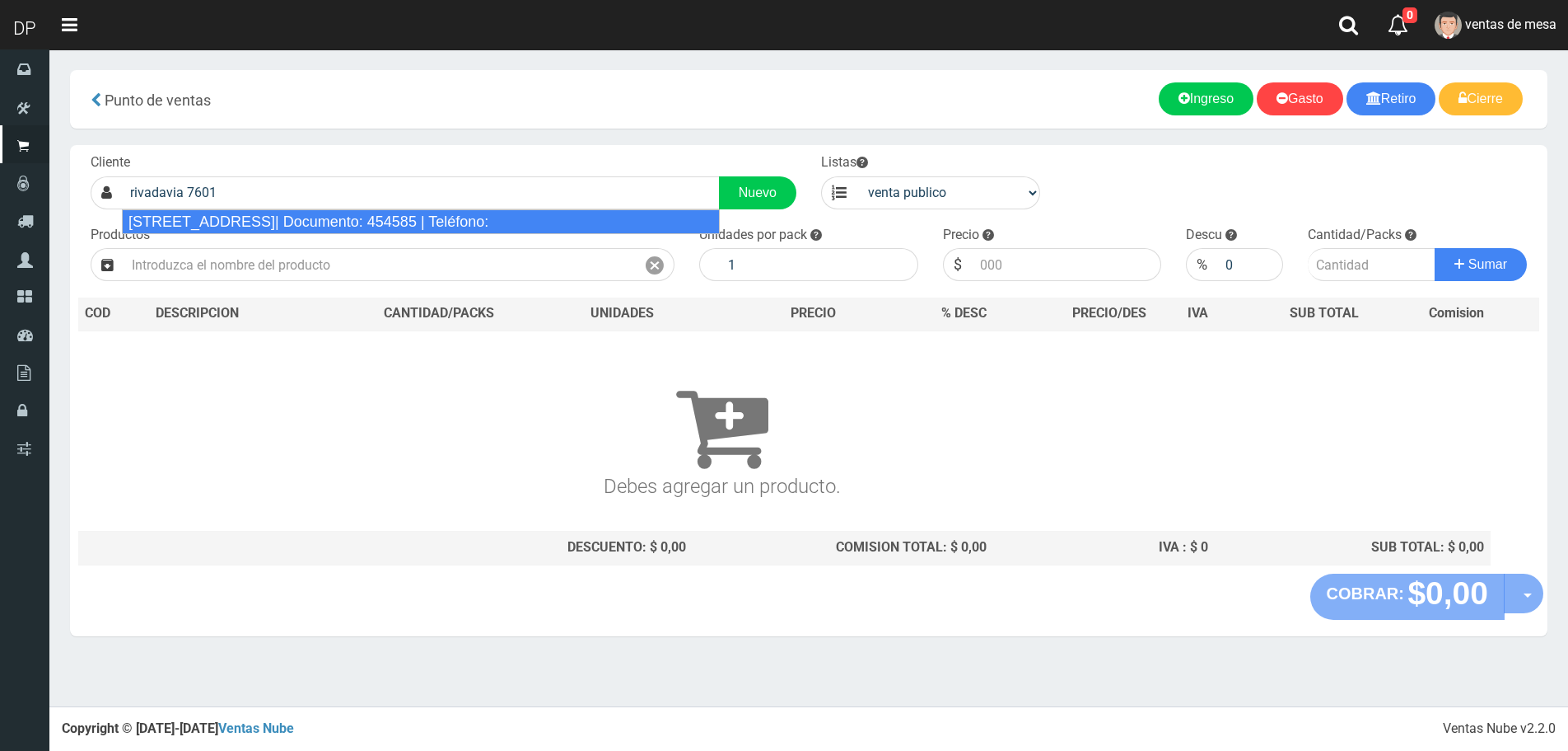
click at [289, 221] on div "[STREET_ADDRESS]| Documento: 454585 | Teléfono:" at bounding box center [420, 221] width 598 height 24
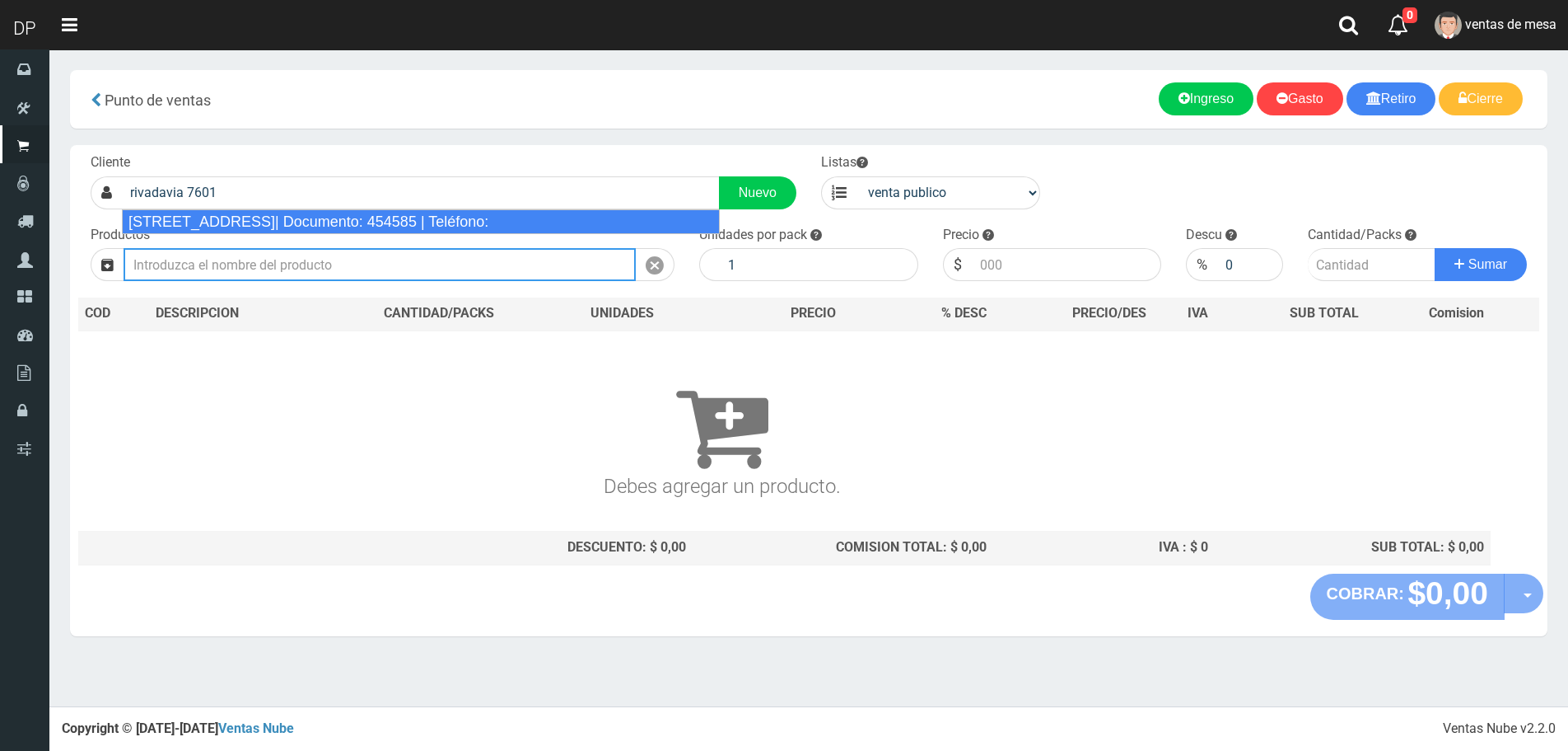
type input "[STREET_ADDRESS]| Documento: 454585 | Teléfono:"
select select "2"
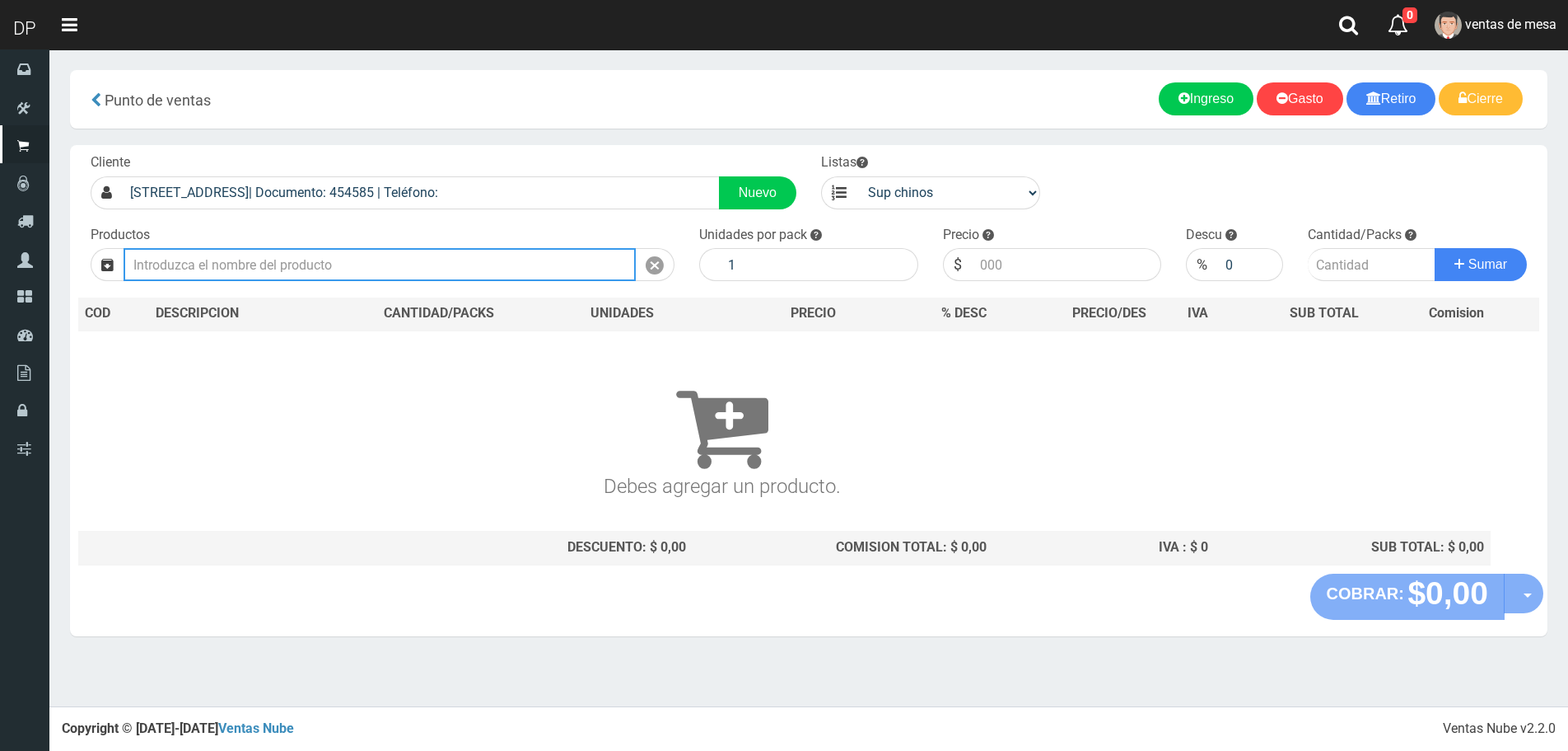
click at [281, 264] on input "text" at bounding box center [380, 264] width 512 height 33
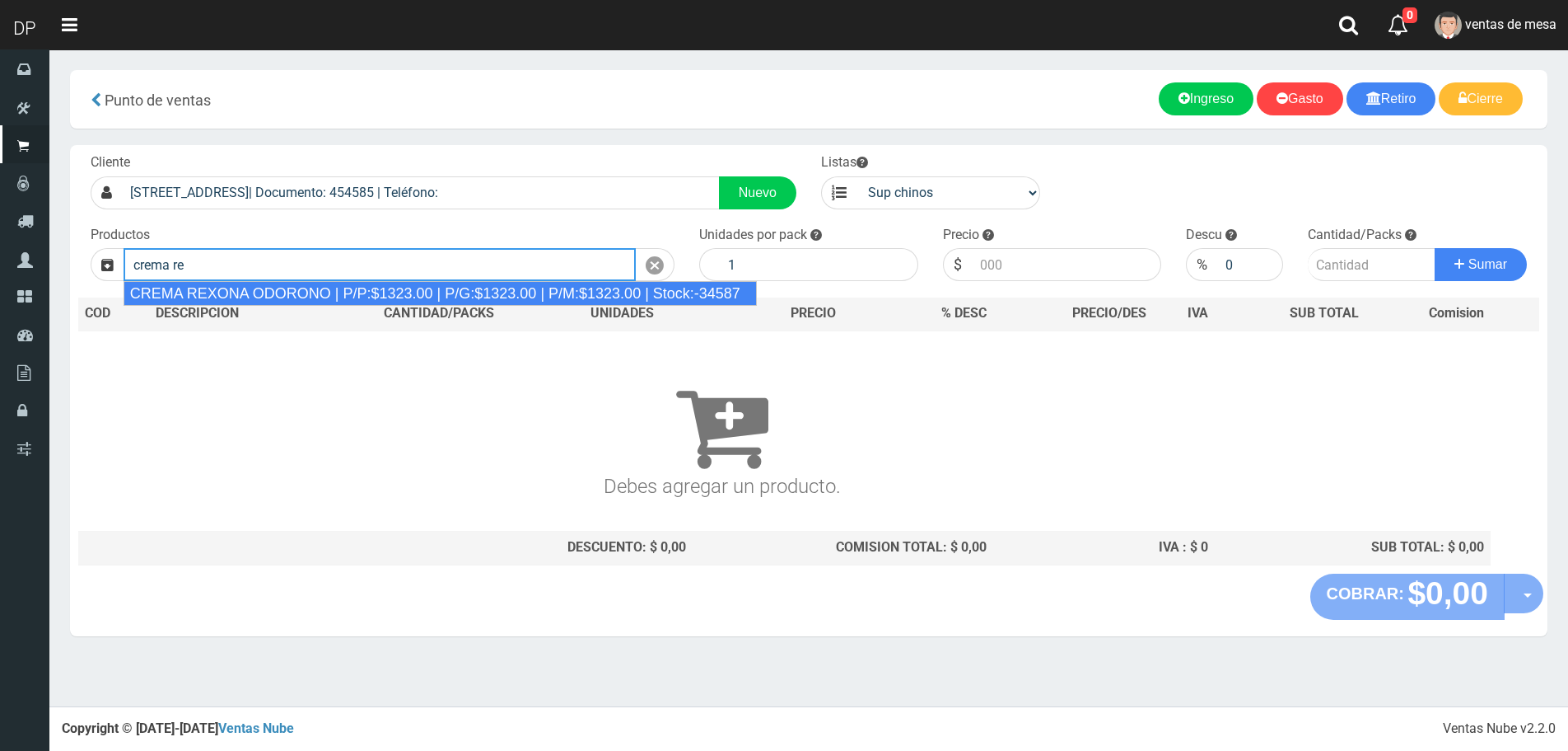
click at [280, 292] on div "CREMA REXONA ODORONO | P/P:$1323.00 | P/G:$1323.00 | P/M:$1323.00 | Stock:-34587" at bounding box center [440, 293] width 634 height 24
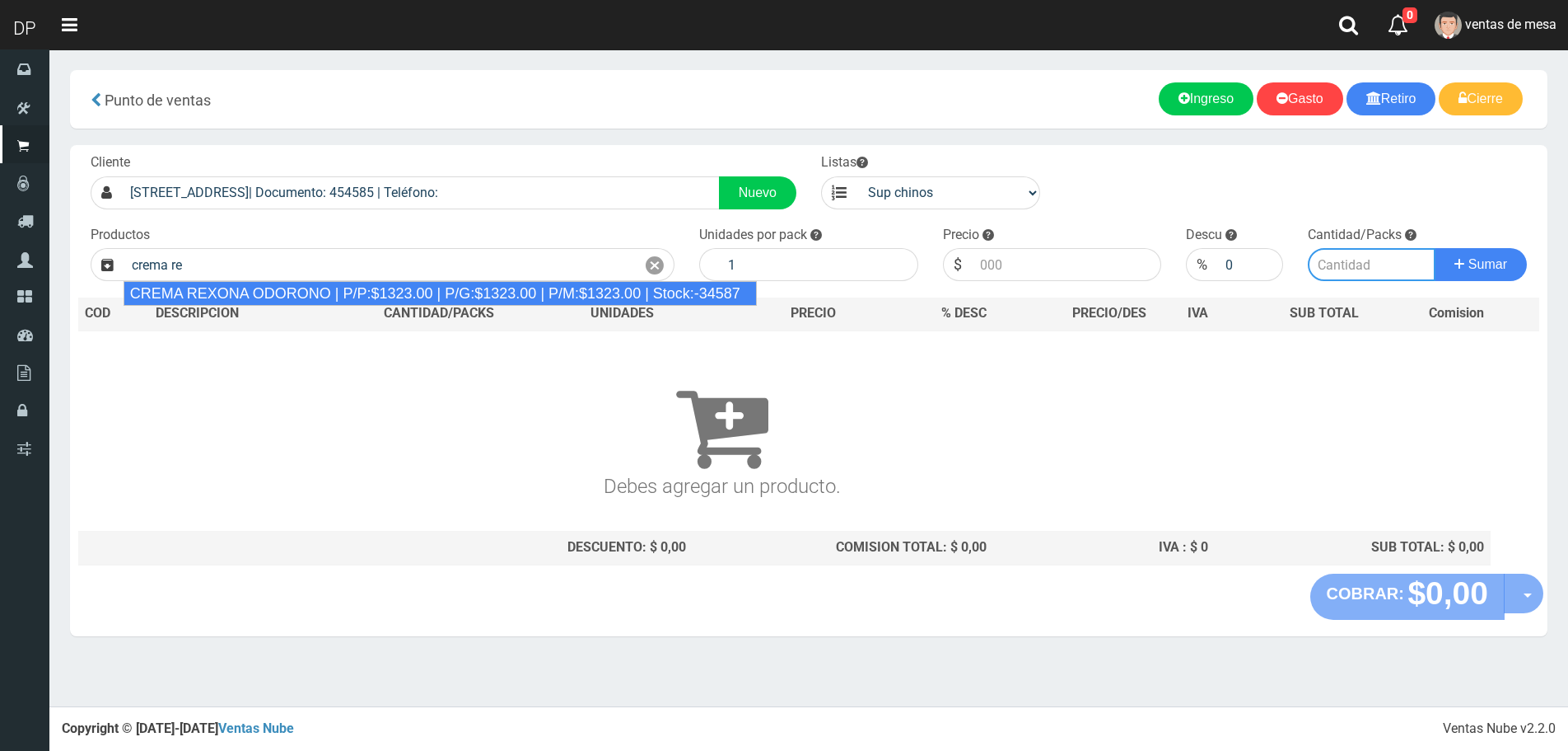
type input "CREMA REXONA ODORONO | P/P:$1323.00 | P/G:$1323.00 | P/M:$1323.00 | Stock:-34587"
type input "12"
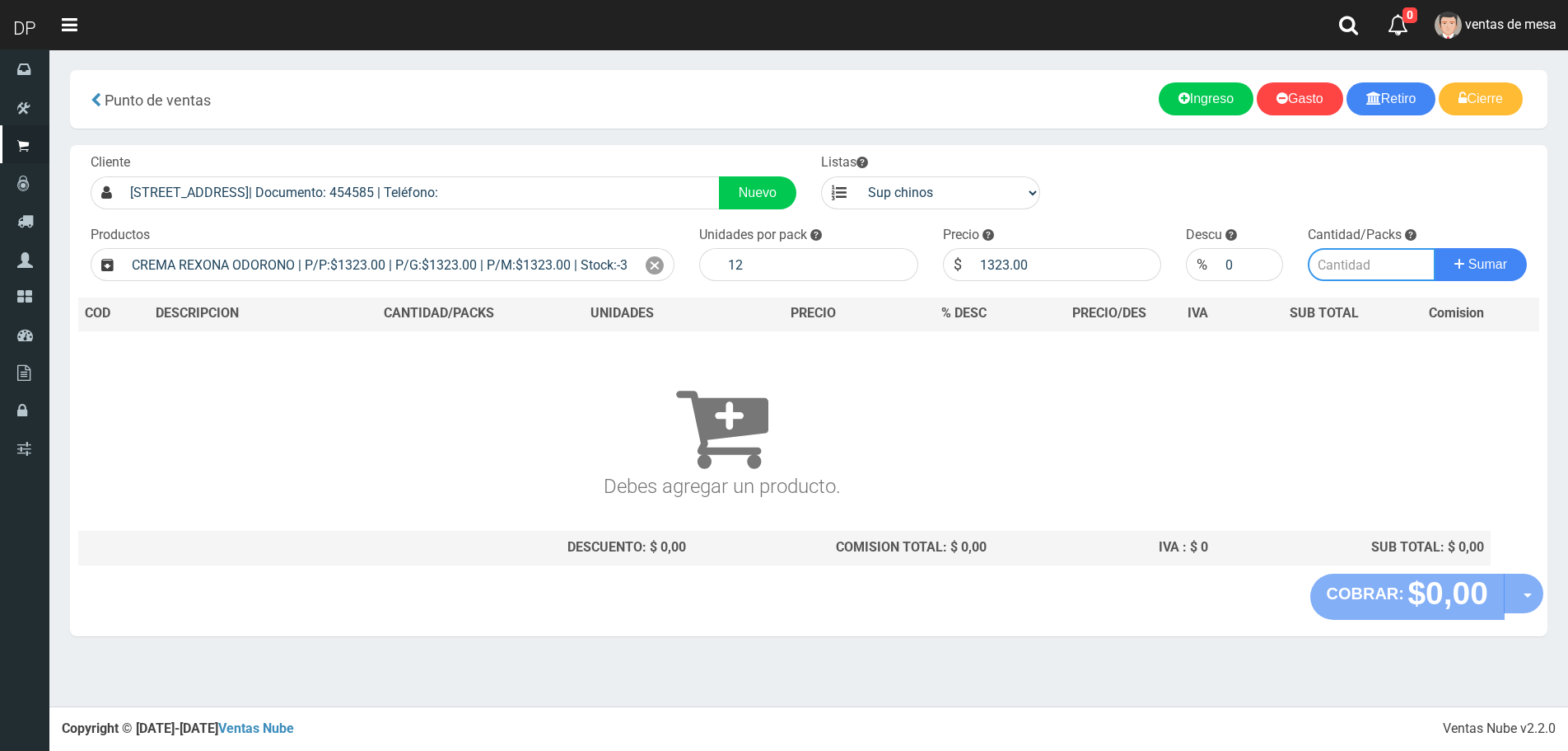
click at [1334, 263] on input "number" at bounding box center [1372, 264] width 128 height 33
click at [1045, 254] on input "1323.00" at bounding box center [1067, 264] width 190 height 33
type input "1256"
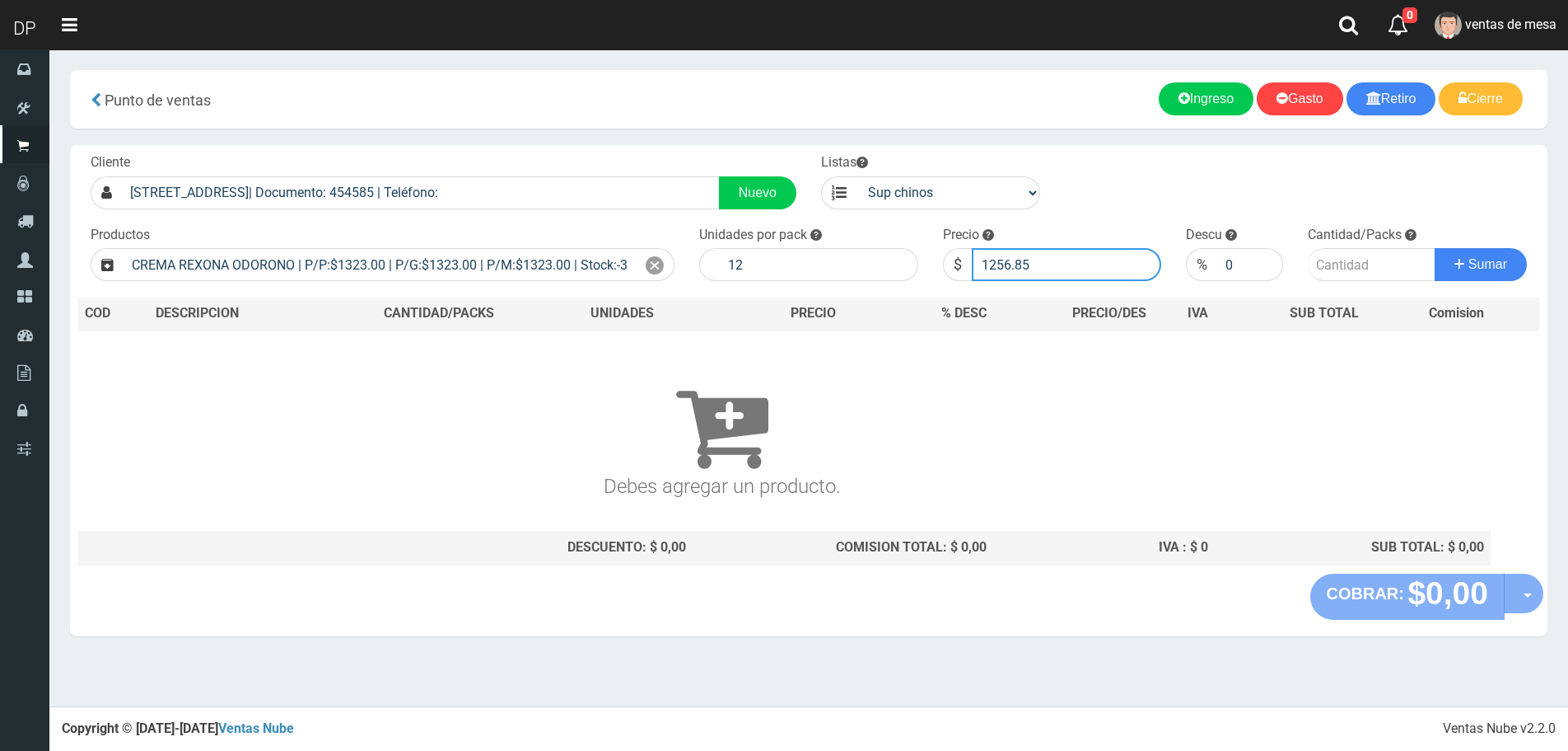
type input "1256.85"
type input "4"
click at [1435, 248] on button "Sumar" at bounding box center [1481, 264] width 92 height 33
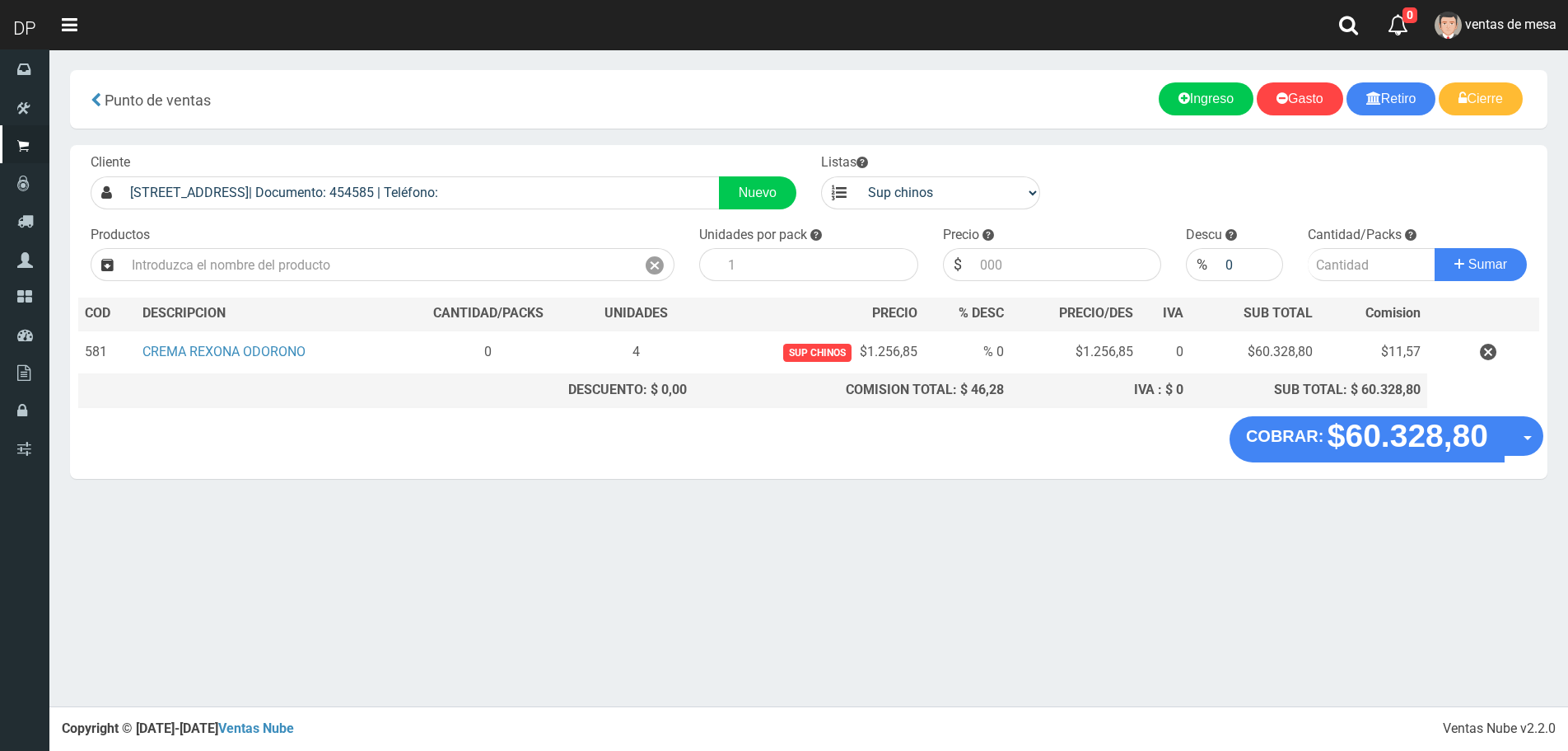
click at [1546, 440] on div "COBRAR: $60.328,80 Opciones Hacer Devolucion Crear presupuesto" at bounding box center [808, 448] width 1478 height 62
click at [1541, 439] on span "button" at bounding box center [1543, 437] width 9 height 5
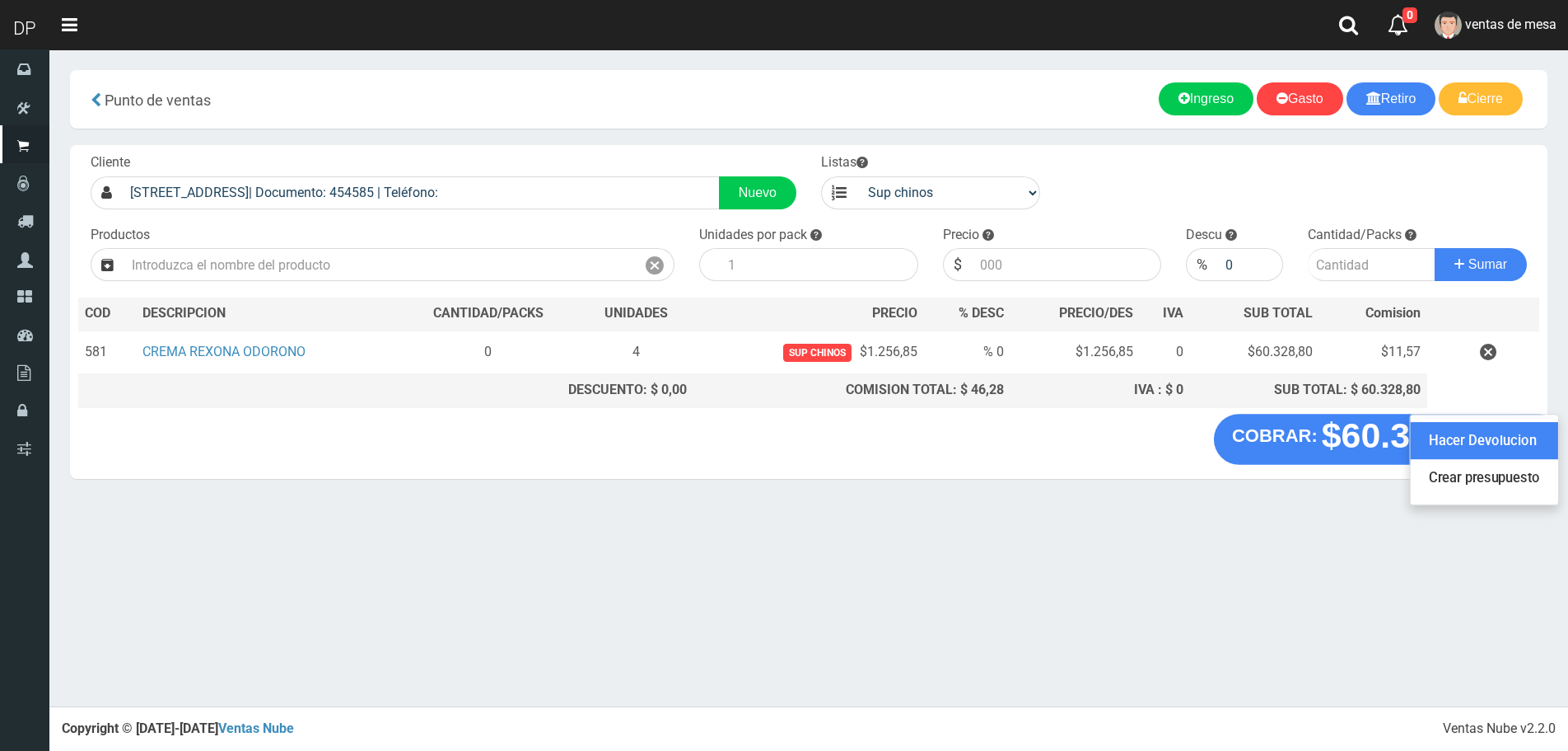
click at [1522, 442] on link "Hacer Devolucion" at bounding box center [1484, 441] width 148 height 38
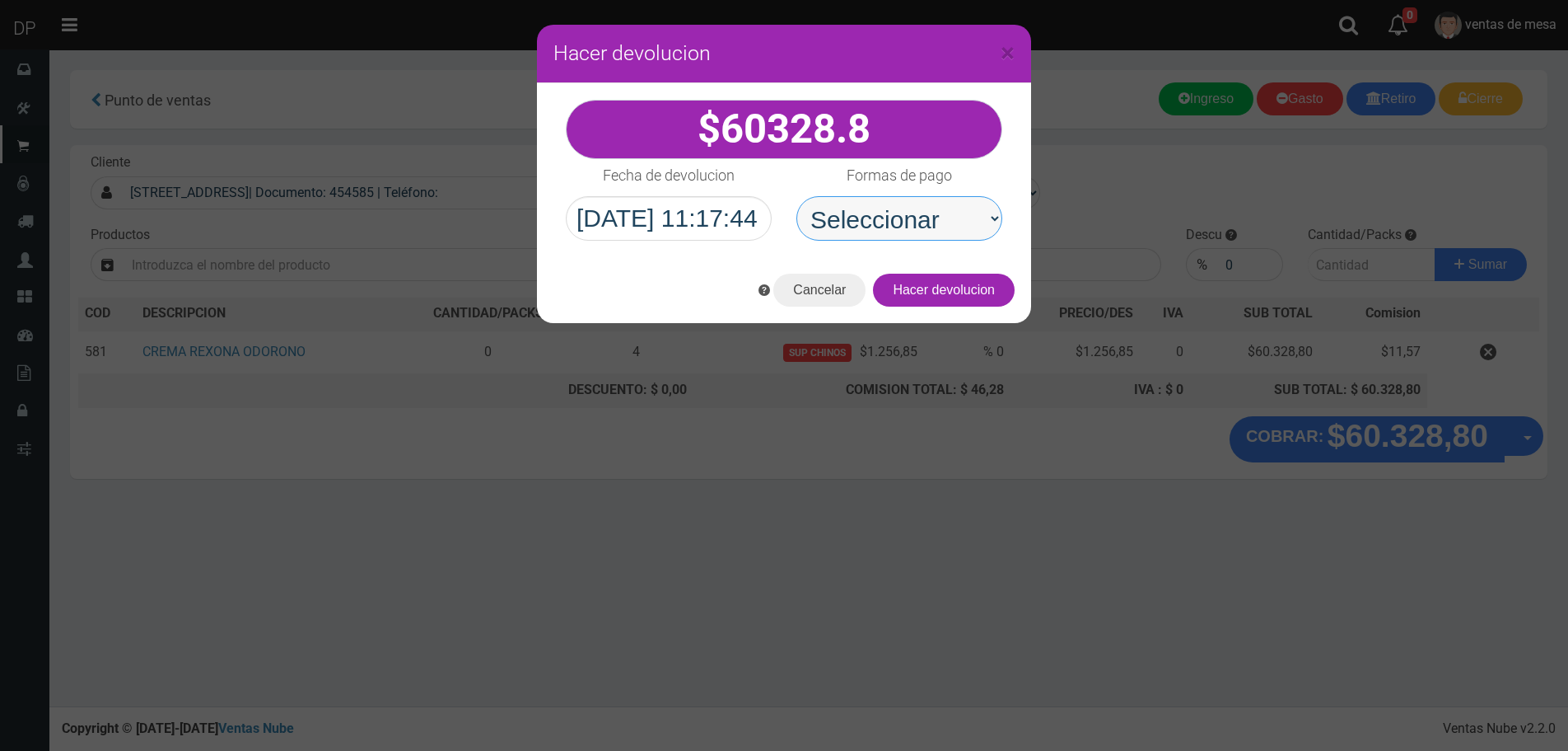
drag, startPoint x: 918, startPoint y: 227, endPoint x: 920, endPoint y: 237, distance: 10.2
click at [919, 234] on select "Seleccionar Efectivo Tarjeta de Crédito Depósito Débito" at bounding box center [899, 218] width 206 height 44
select select "Efectivo"
click at [797, 196] on select "Seleccionar Efectivo Tarjeta de Crédito Depósito Débito" at bounding box center [899, 218] width 206 height 44
click at [989, 289] on button "Hacer devolucion" at bounding box center [944, 289] width 141 height 33
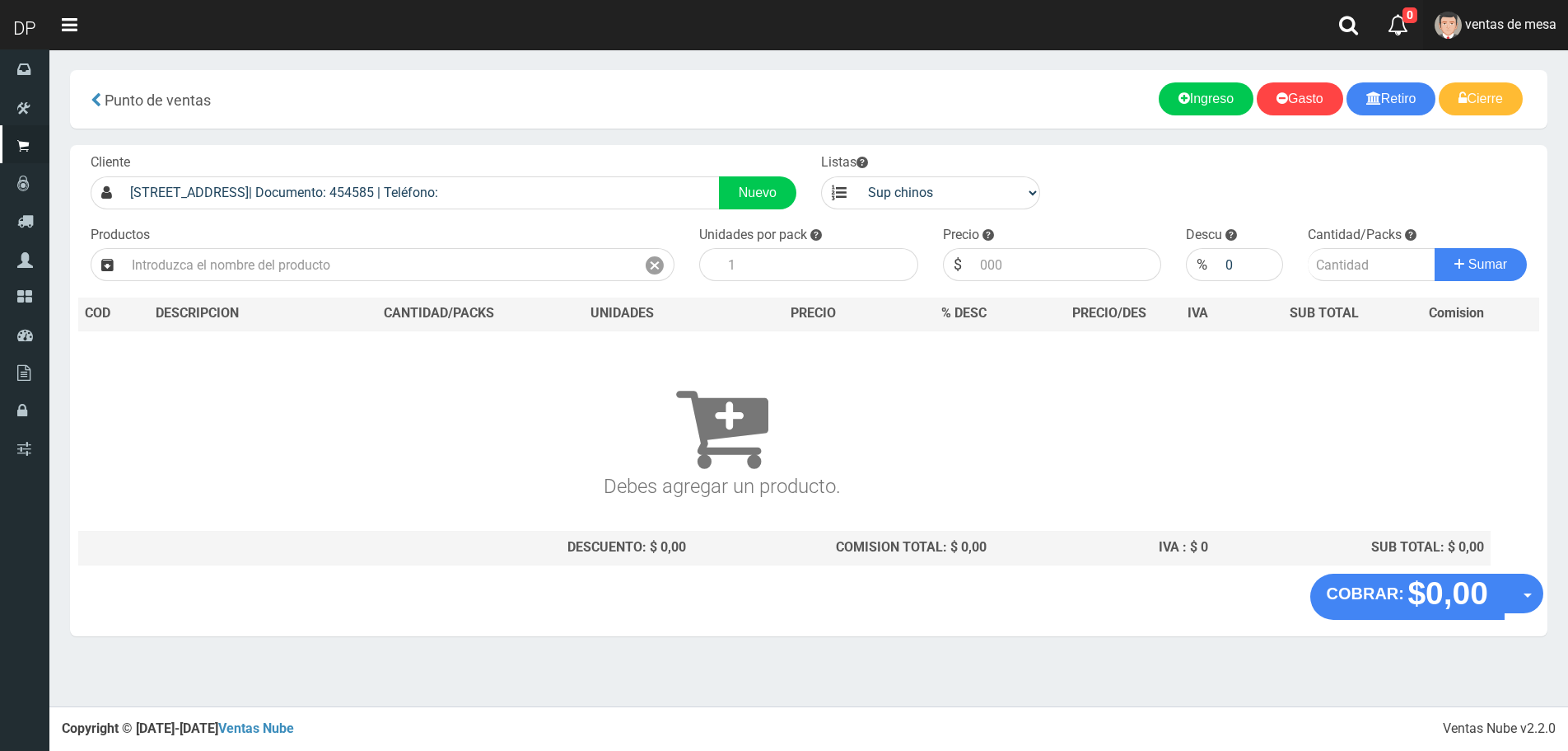
click at [1493, 35] on link "ventas de mesa" at bounding box center [1495, 24] width 145 height 50
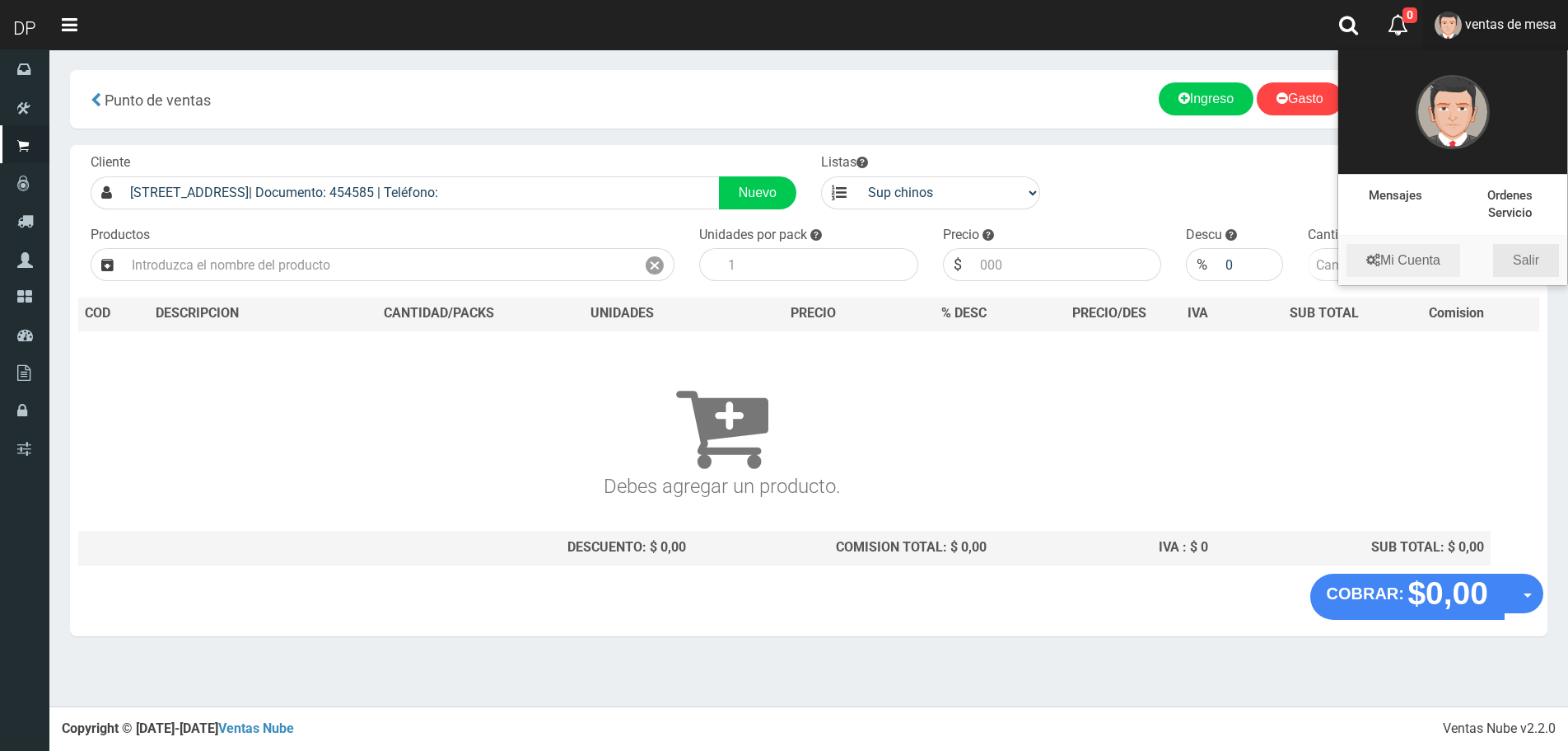
click at [1541, 257] on link "Salir" at bounding box center [1527, 260] width 66 height 33
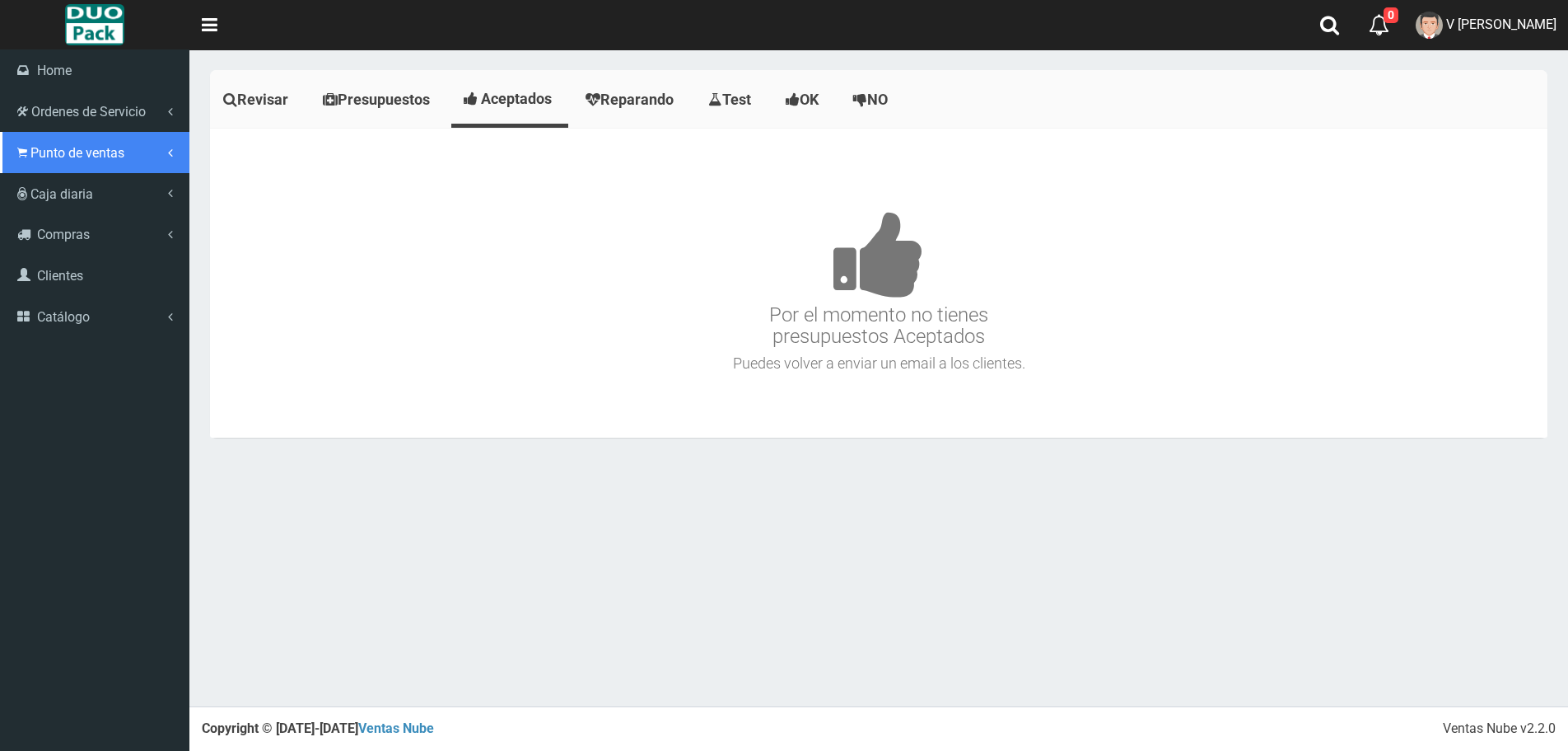
click at [40, 146] on span "Punto de ventas" at bounding box center [77, 153] width 94 height 16
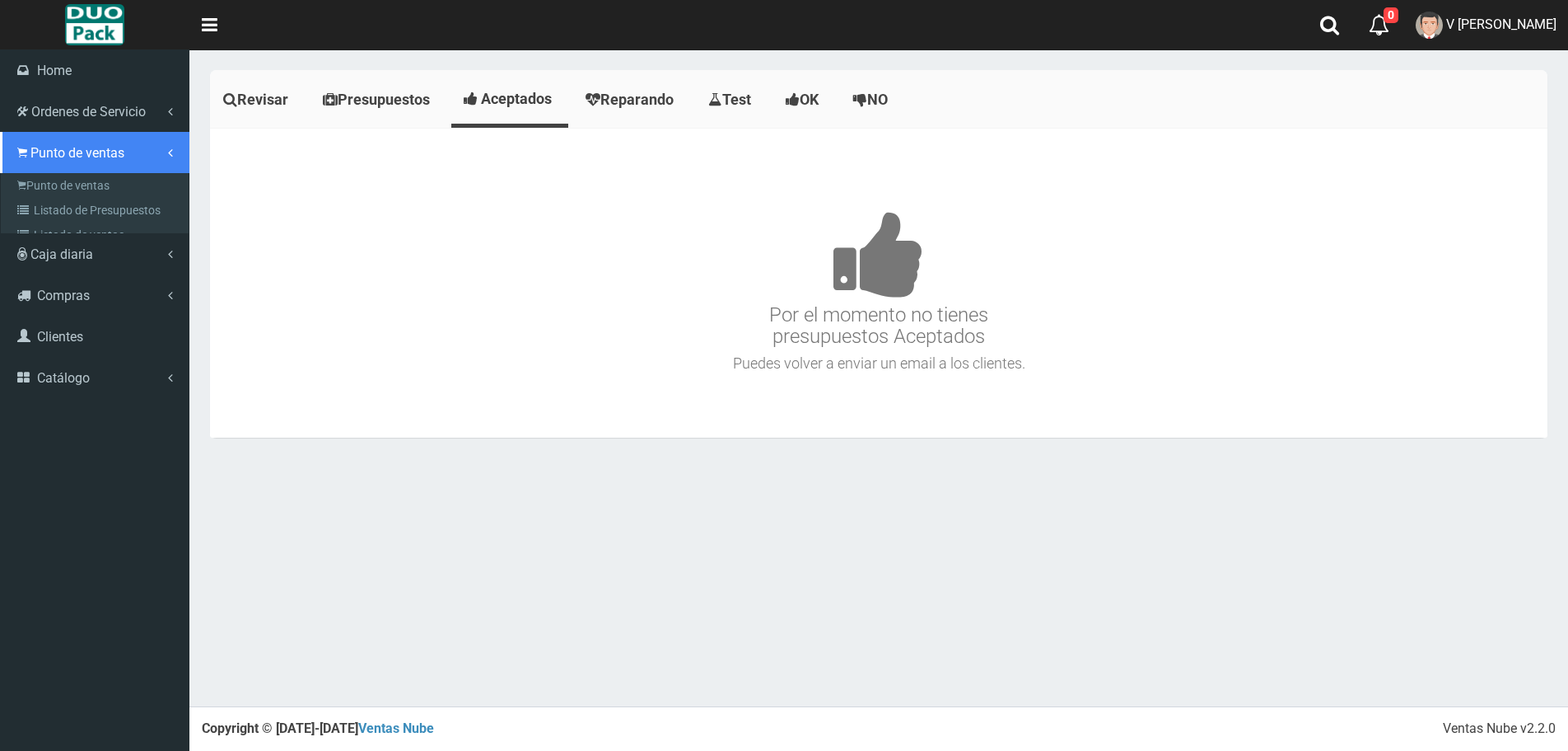
click at [105, 163] on link "Punto de ventas" at bounding box center [94, 153] width 189 height 41
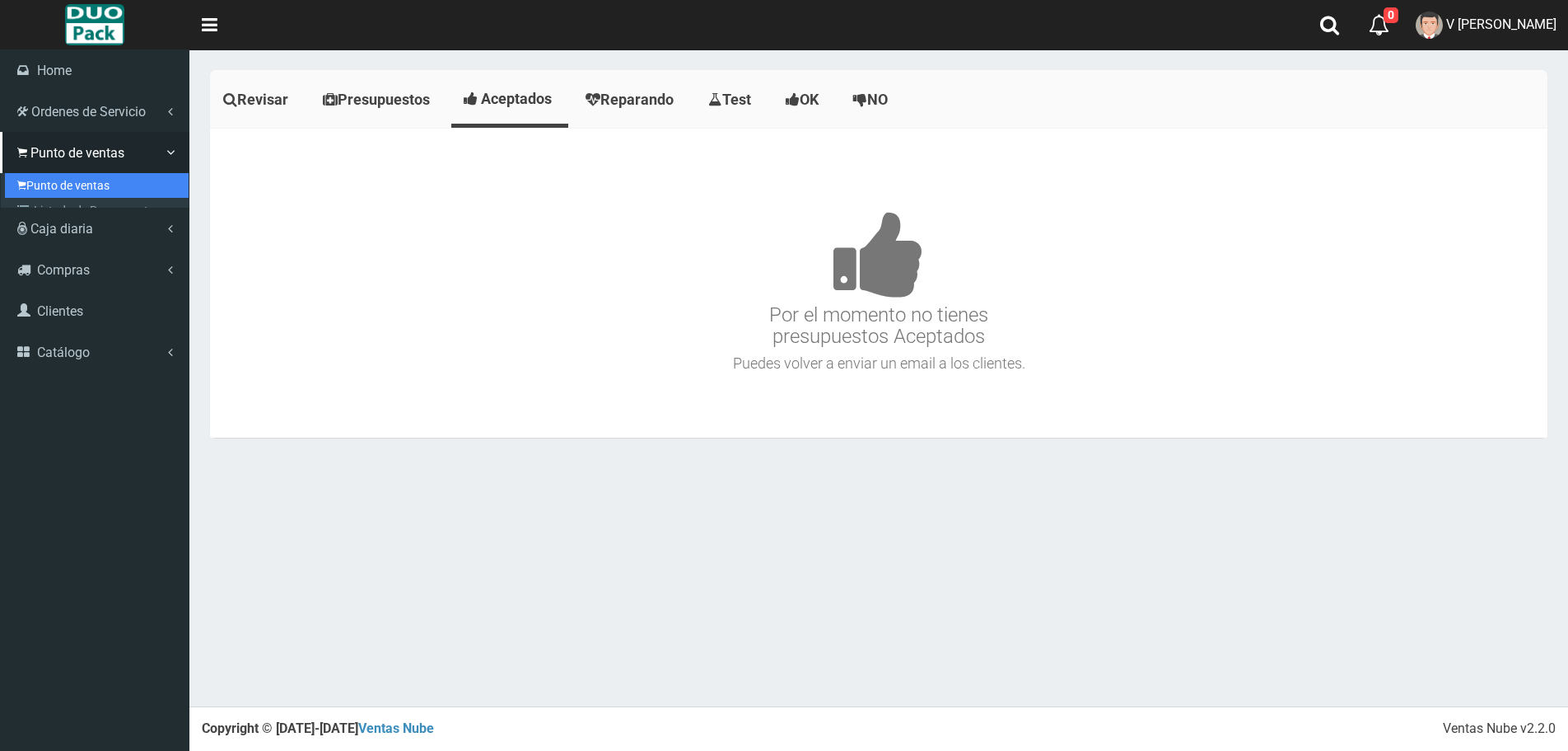
click at [105, 177] on link "Punto de ventas" at bounding box center [96, 186] width 184 height 24
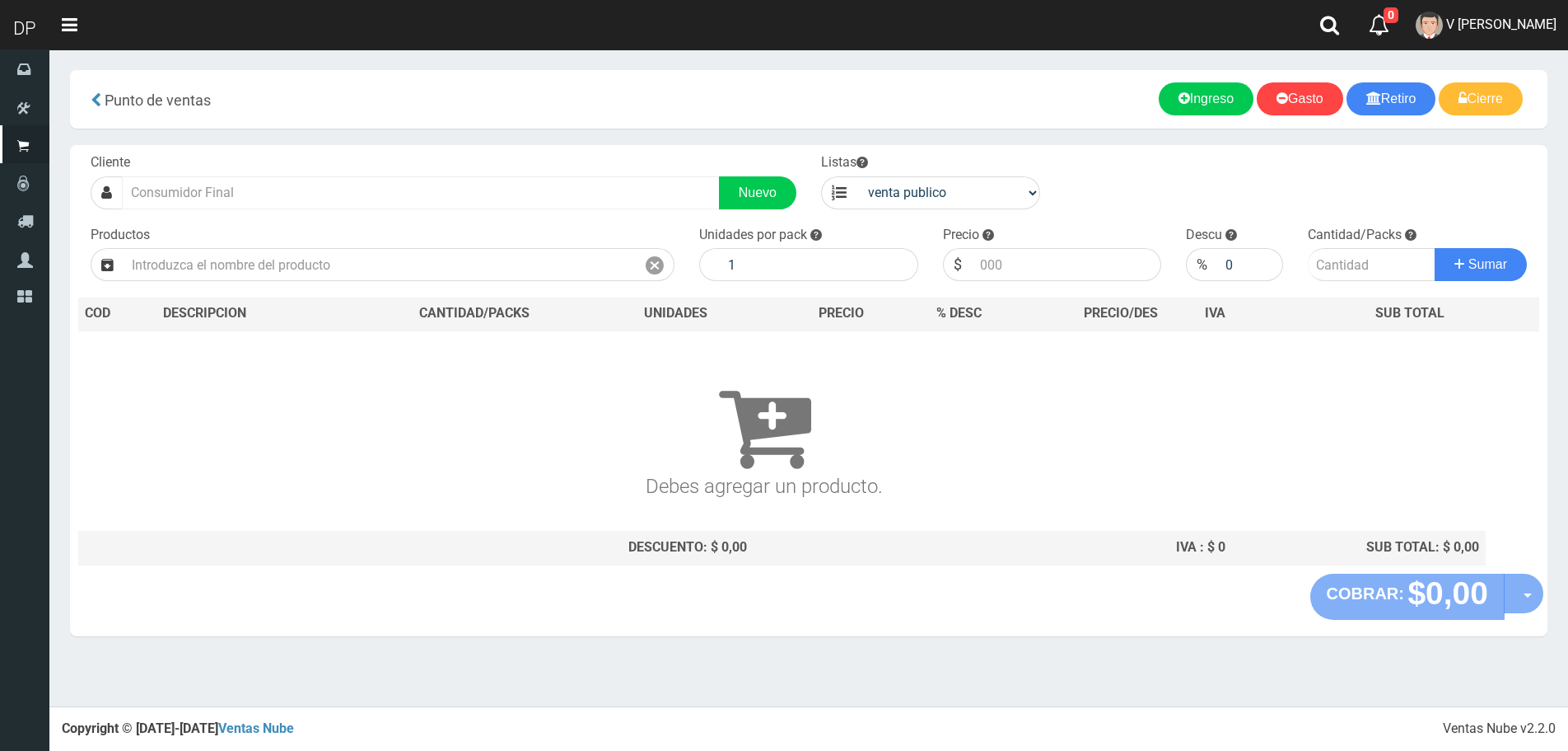
drag, startPoint x: 0, startPoint y: 0, endPoint x: 282, endPoint y: 197, distance: 344.0
click at [280, 179] on div "Cliente Nuevo" at bounding box center [444, 181] width 731 height 56
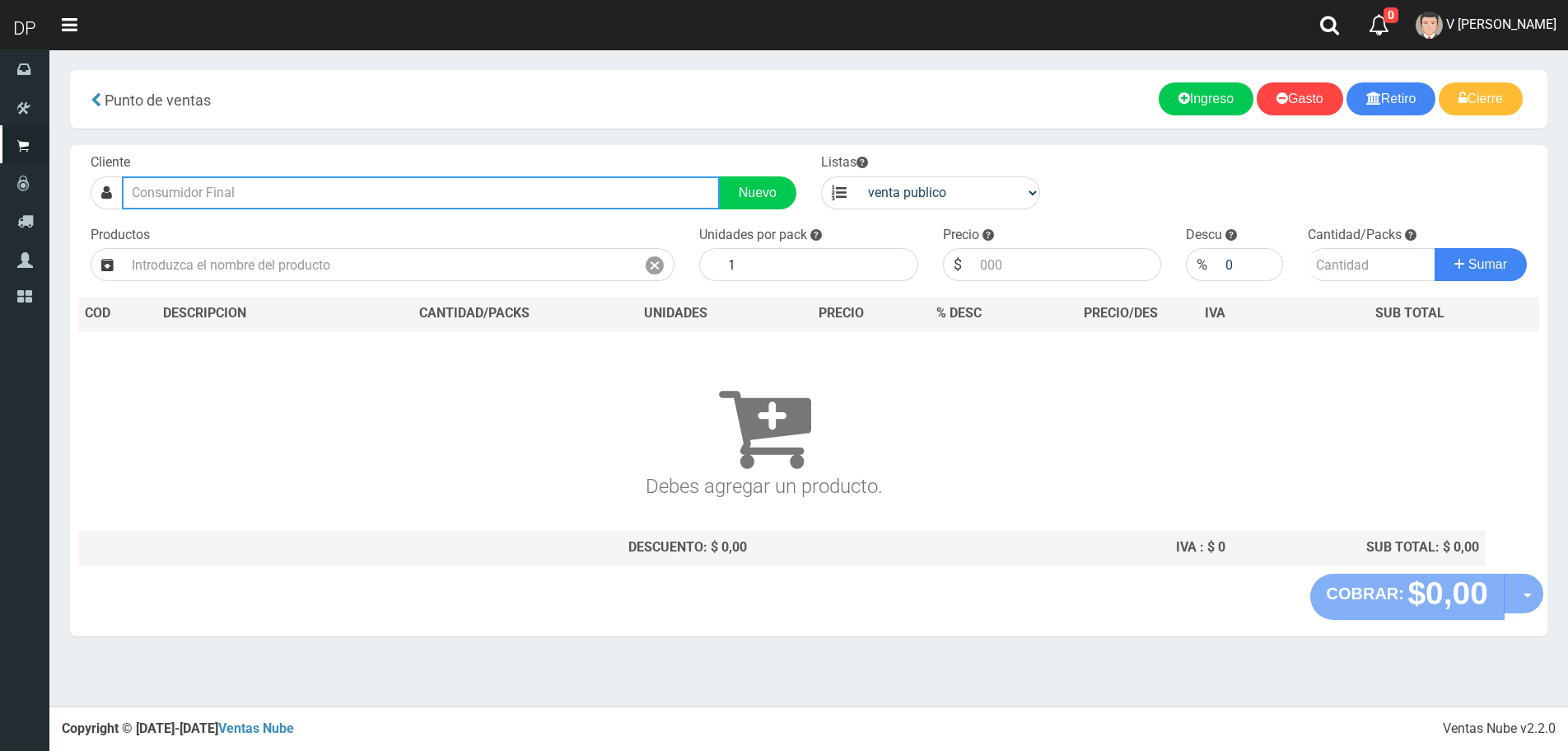
click at [282, 198] on input "text" at bounding box center [420, 192] width 598 height 33
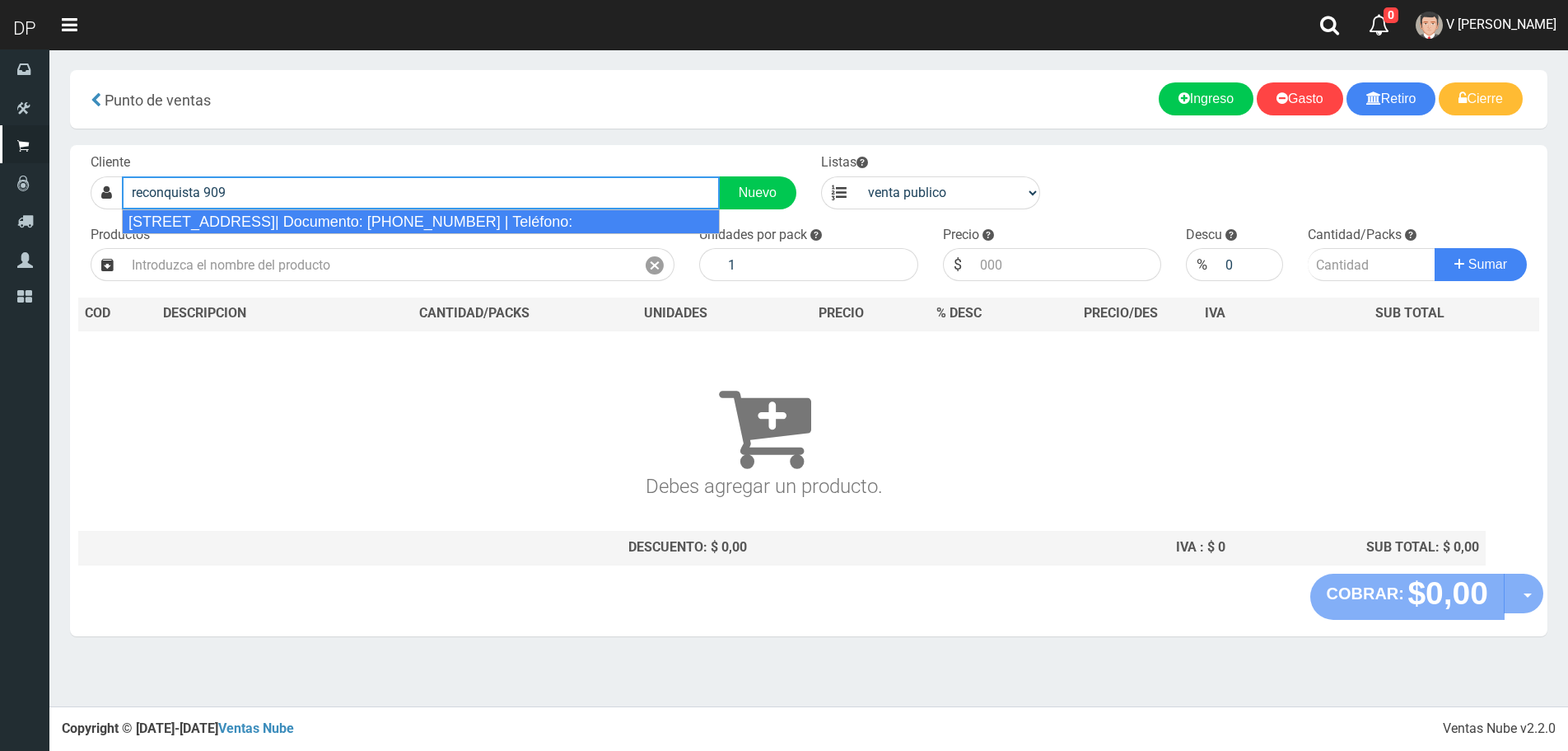
click at [294, 219] on div "[STREET_ADDRESS]| Documento: [PHONE_NUMBER] | Teléfono:" at bounding box center [420, 221] width 598 height 24
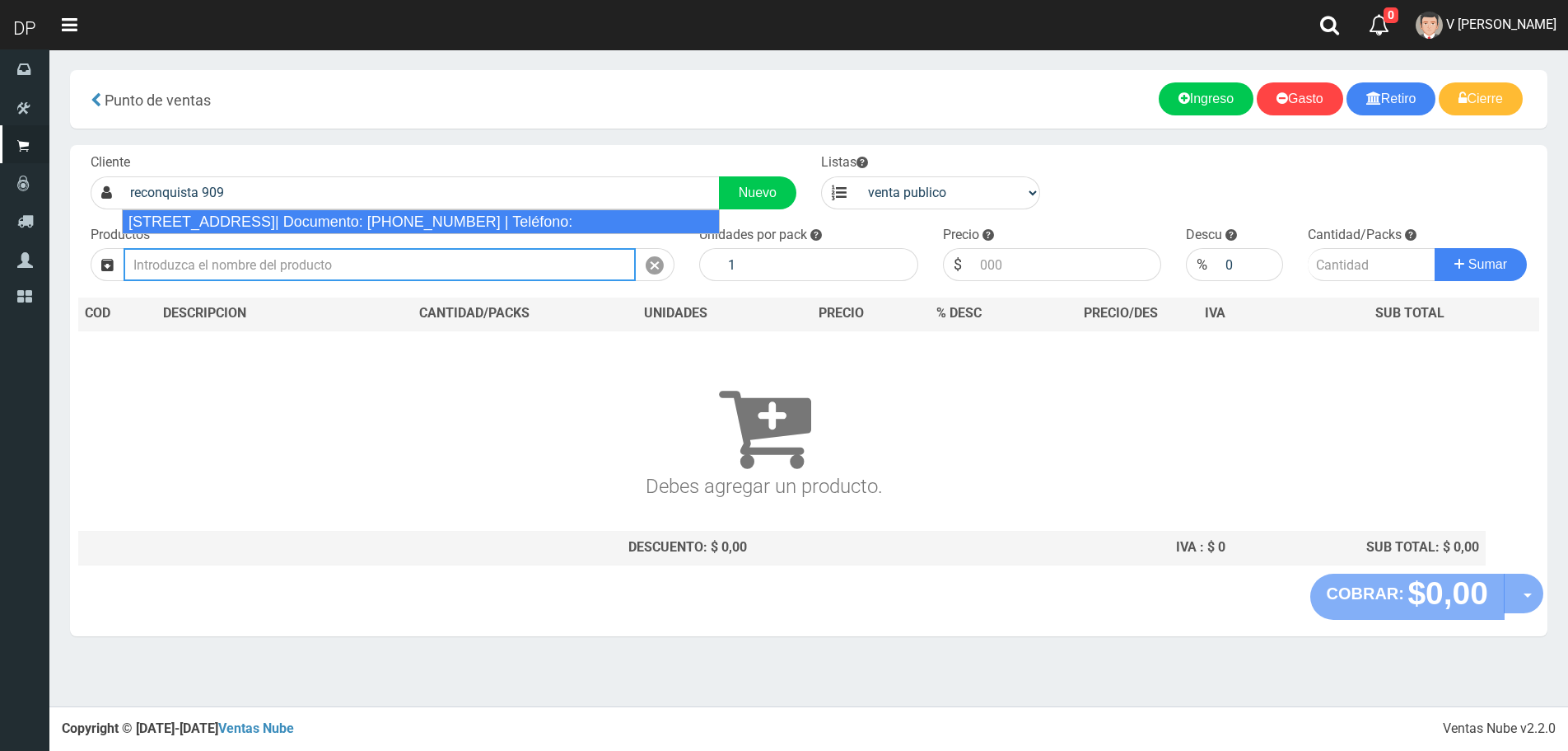
type input "[STREET_ADDRESS]| Documento: [PHONE_NUMBER] | Teléfono:"
select select "2"
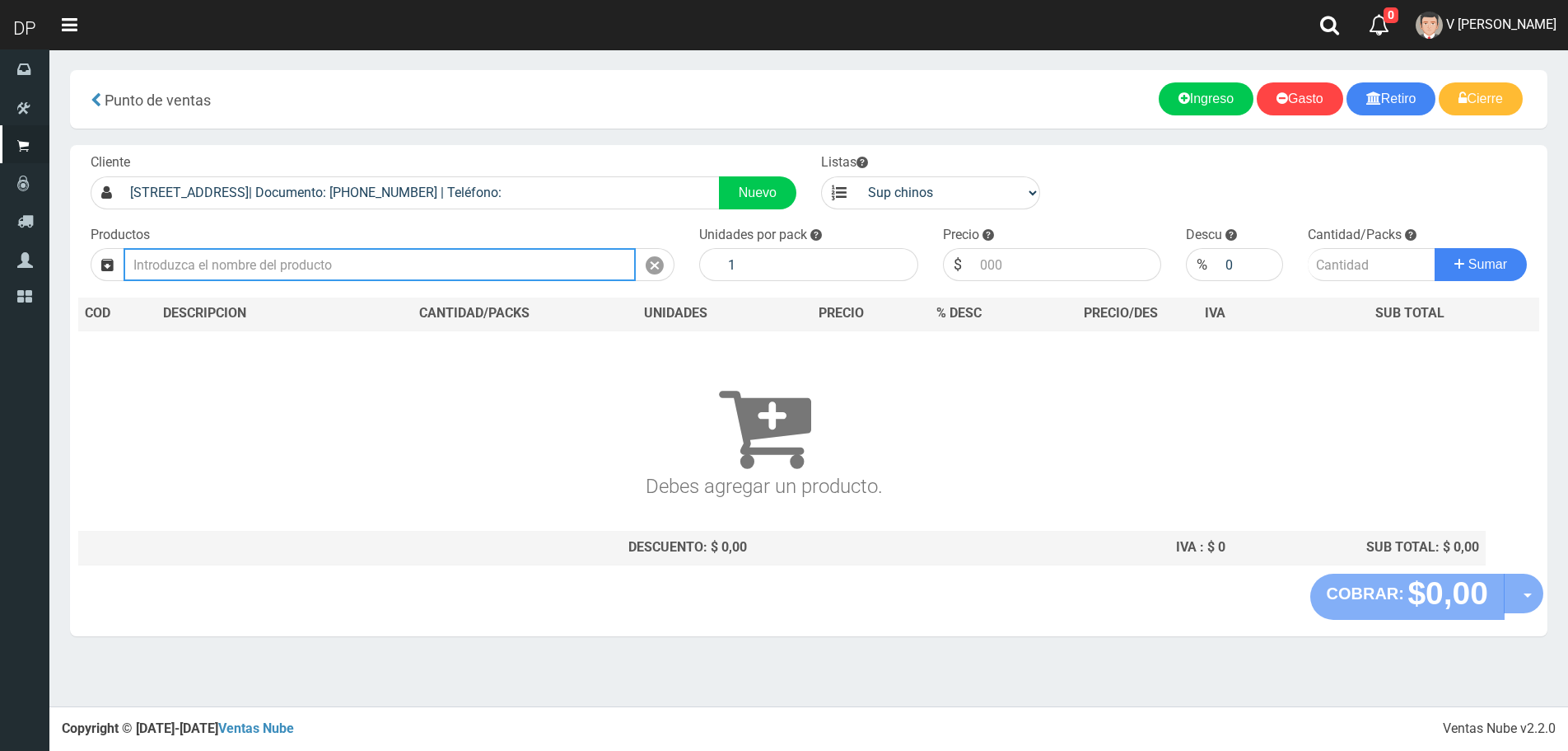
click at [288, 269] on input "text" at bounding box center [380, 264] width 512 height 33
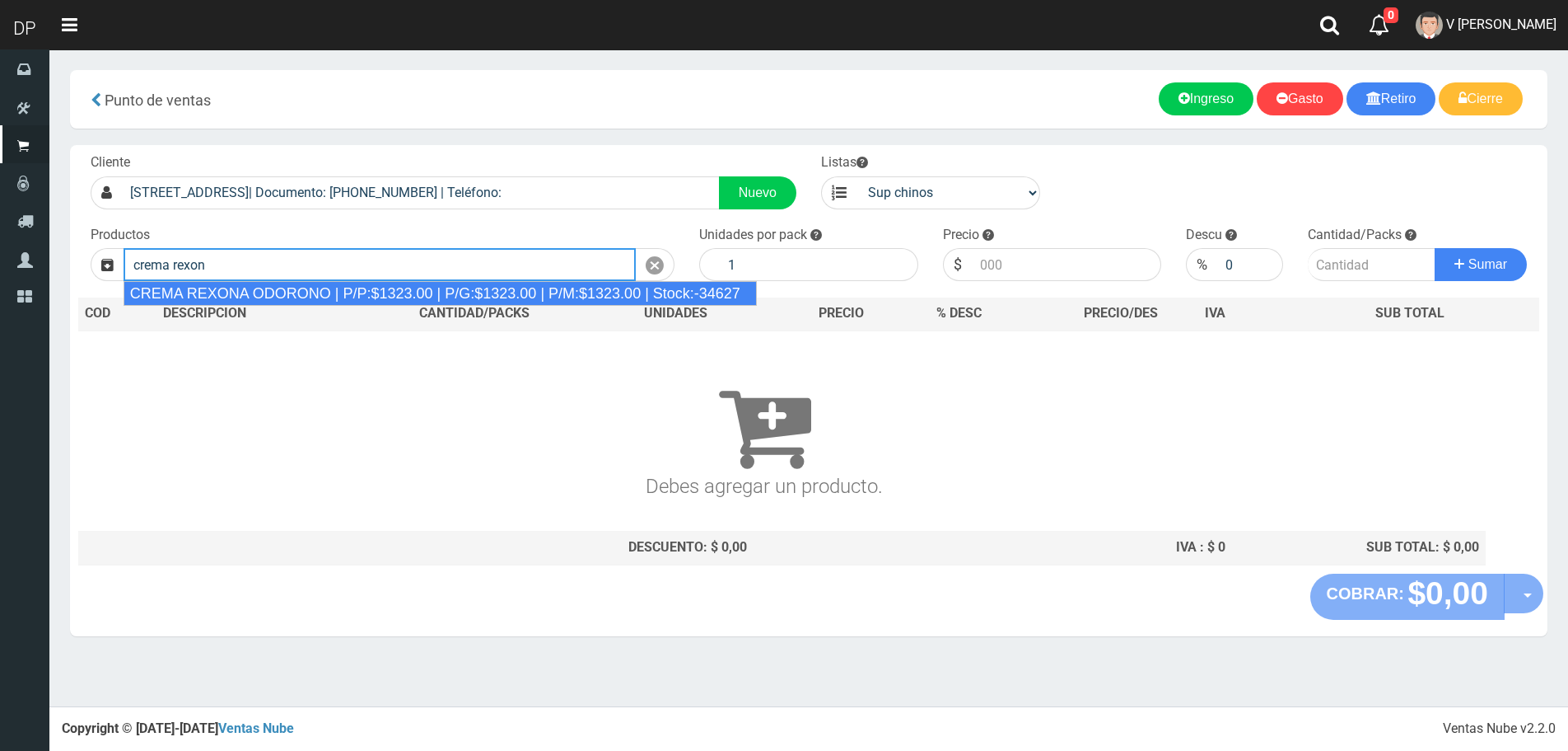
click at [247, 298] on div "CREMA REXONA ODORONO | P/P:$1323.00 | P/G:$1323.00 | P/M:$1323.00 | Stock:-34627" at bounding box center [440, 293] width 634 height 24
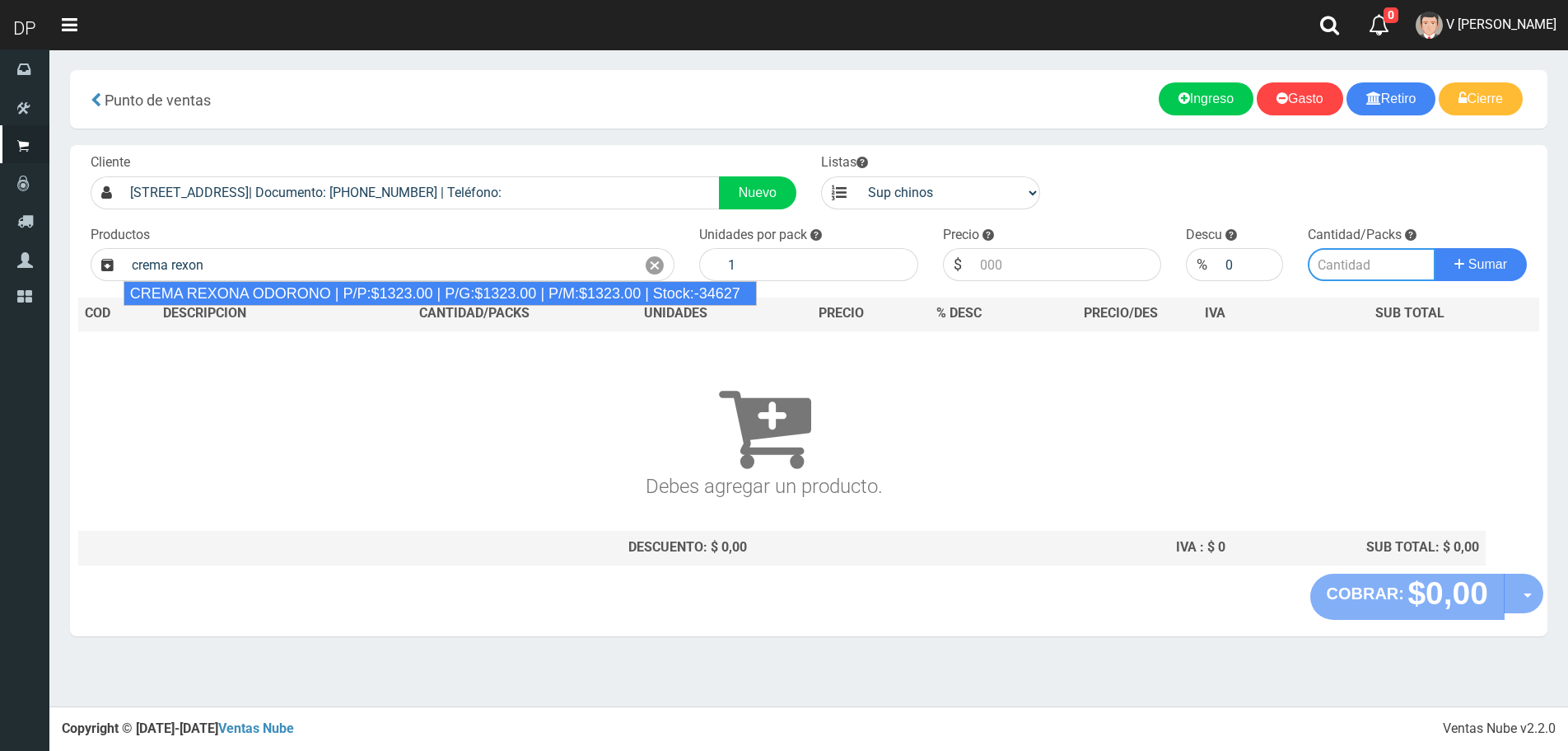
type input "CREMA REXONA ODORONO | P/P:$1323.00 | P/G:$1323.00 | P/M:$1323.00 | Stock:-34627"
type input "12"
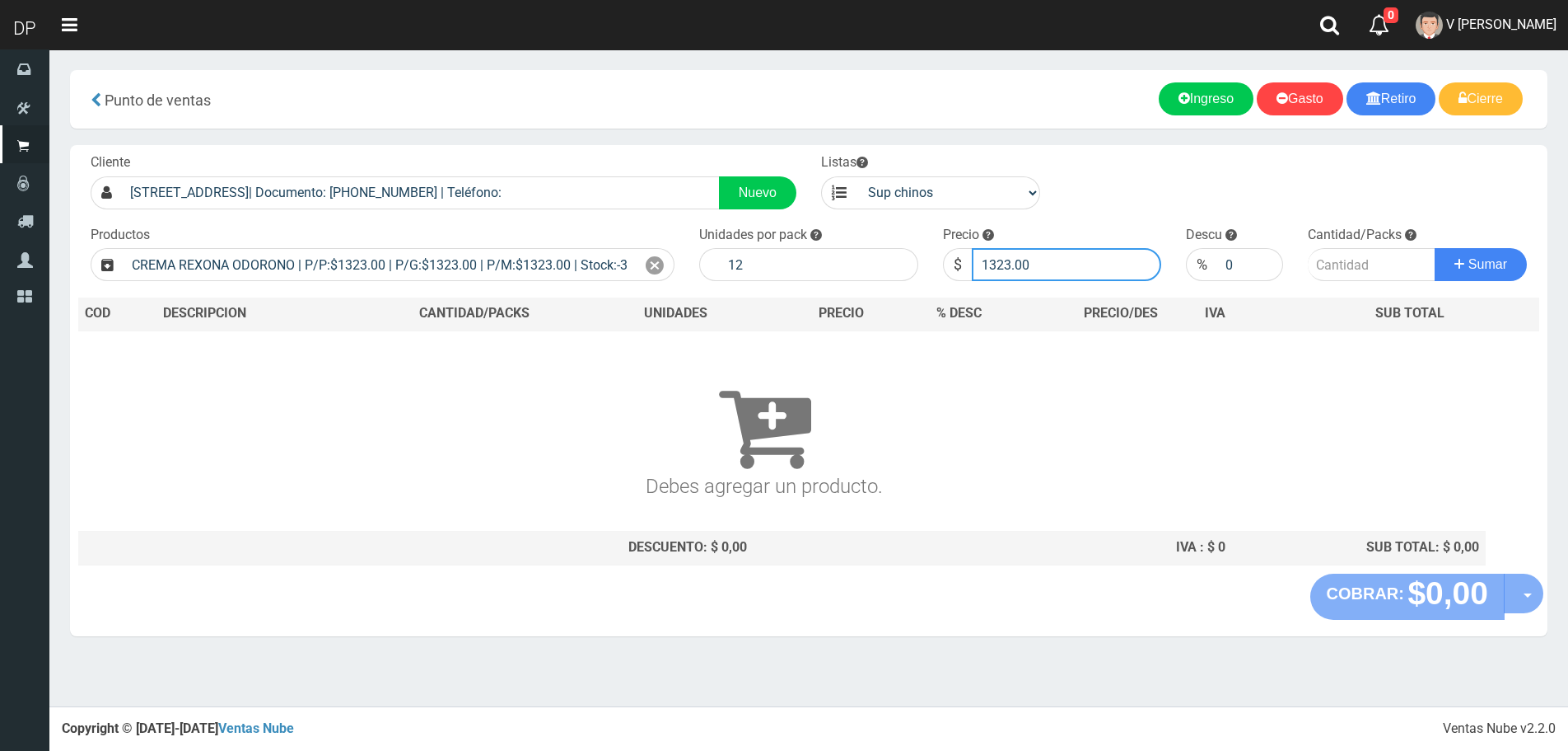
click at [1043, 270] on input "1323.00" at bounding box center [1067, 264] width 190 height 33
type input "1256"
type input "1256.85"
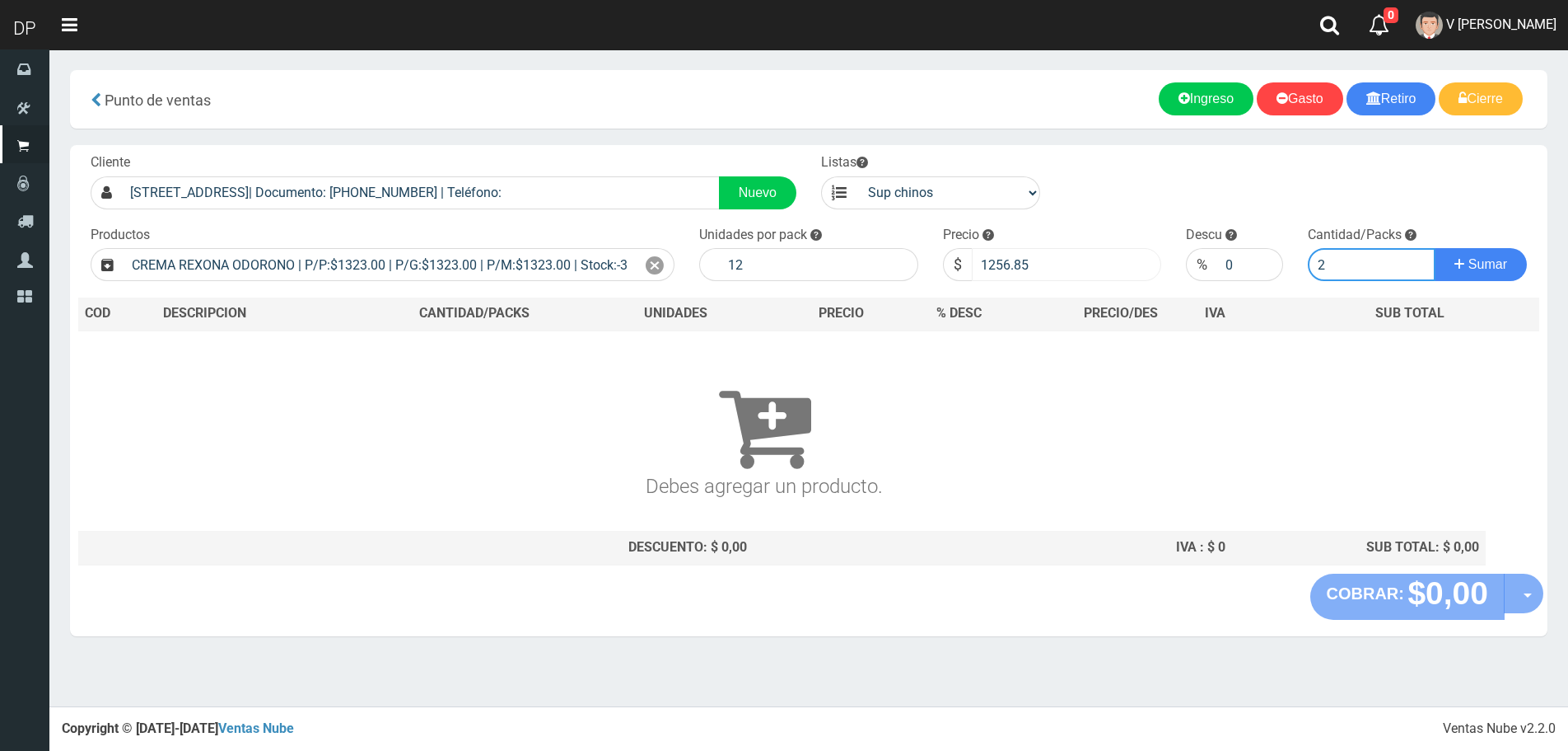
type input "2"
click at [1435, 248] on button "Sumar" at bounding box center [1481, 264] width 92 height 33
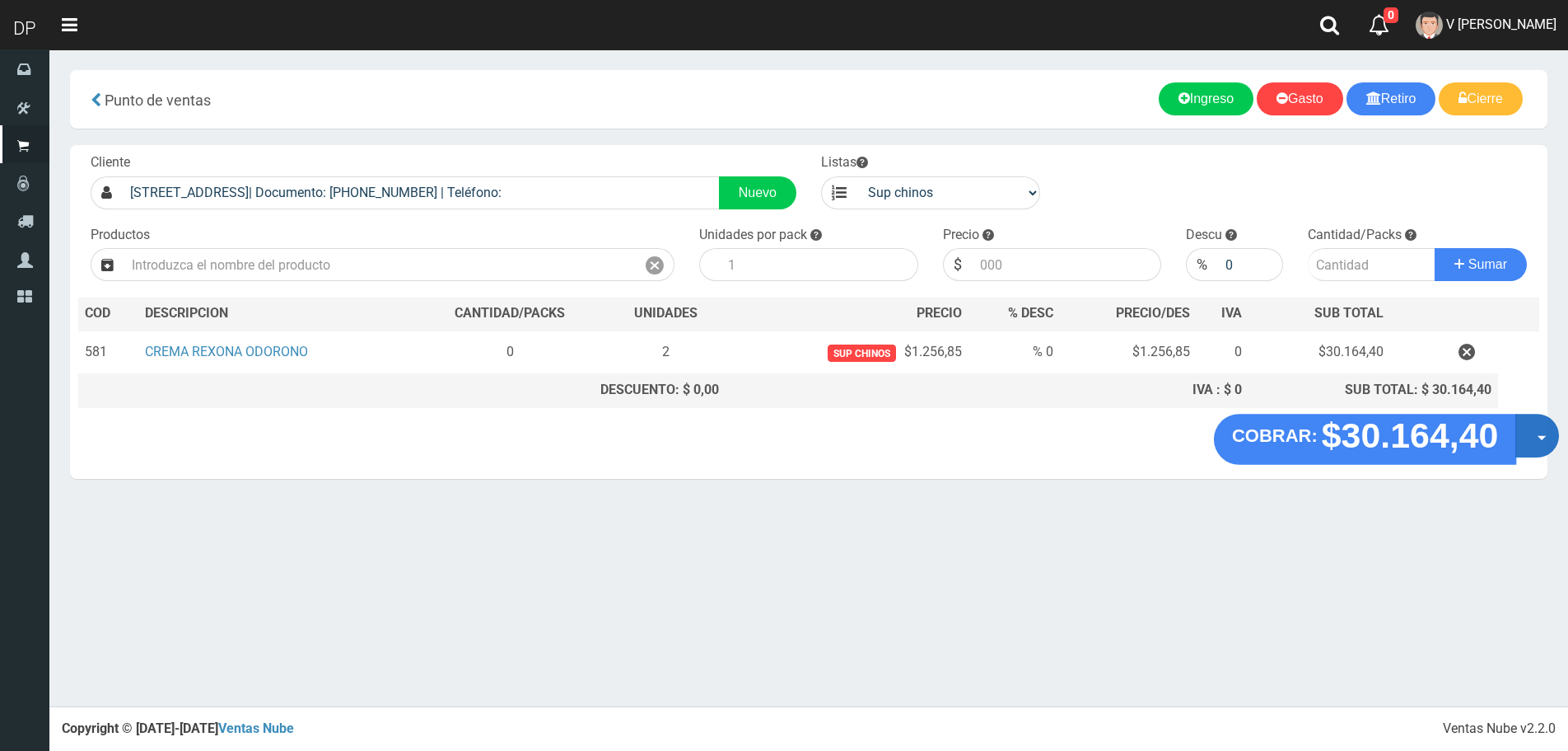
click at [1542, 434] on button "Opciones" at bounding box center [1537, 435] width 43 height 43
click at [1524, 441] on link "Hacer Devolucion" at bounding box center [1484, 441] width 148 height 38
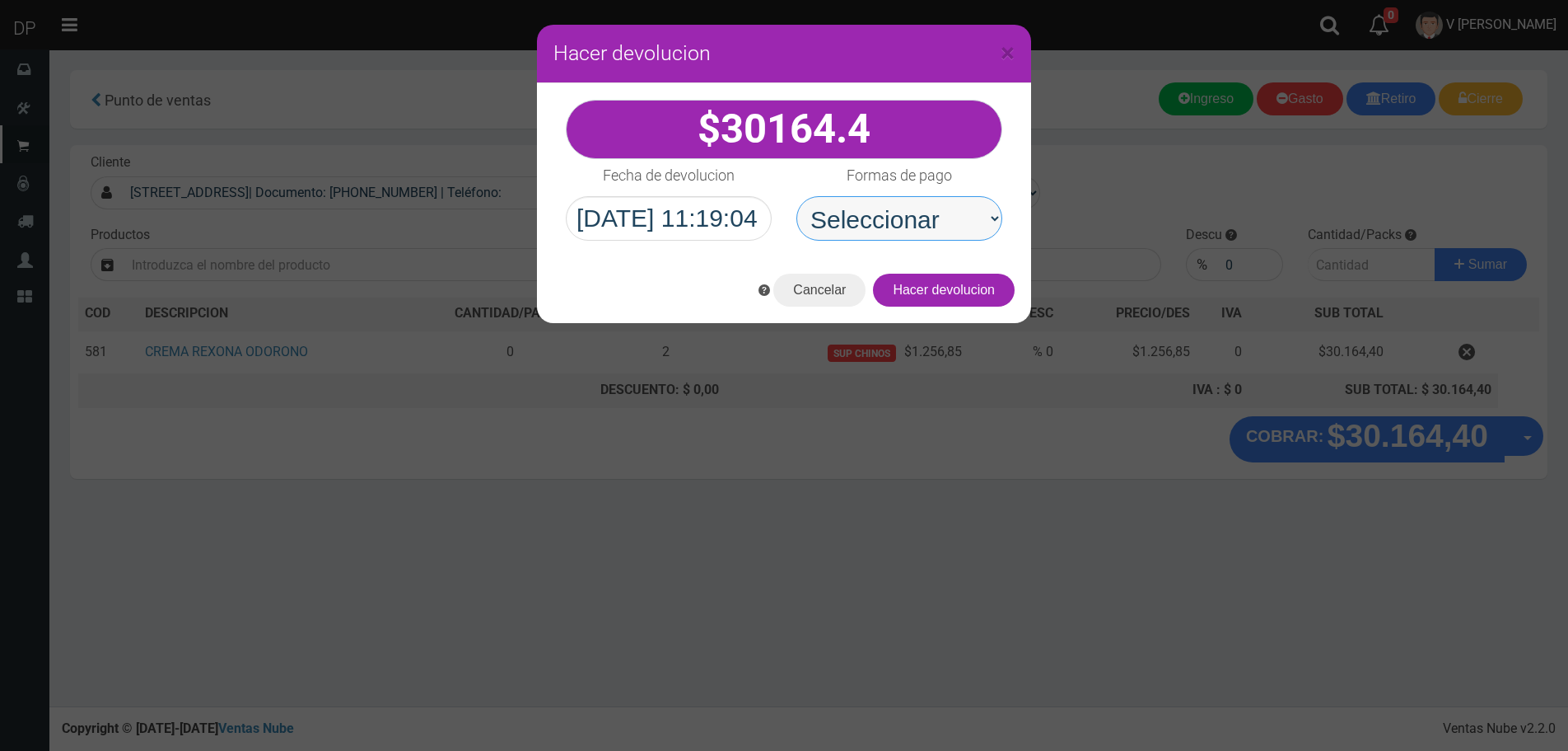
drag, startPoint x: 908, startPoint y: 201, endPoint x: 917, endPoint y: 240, distance: 40.0
click at [911, 209] on select "Seleccionar Efectivo Tarjeta de Crédito Depósito Débito" at bounding box center [899, 218] width 206 height 44
select select "Efectivo"
click at [797, 196] on select "Seleccionar Efectivo Tarjeta de Crédito Depósito Débito" at bounding box center [899, 218] width 206 height 44
click at [971, 292] on button "Hacer devolucion" at bounding box center [944, 289] width 141 height 33
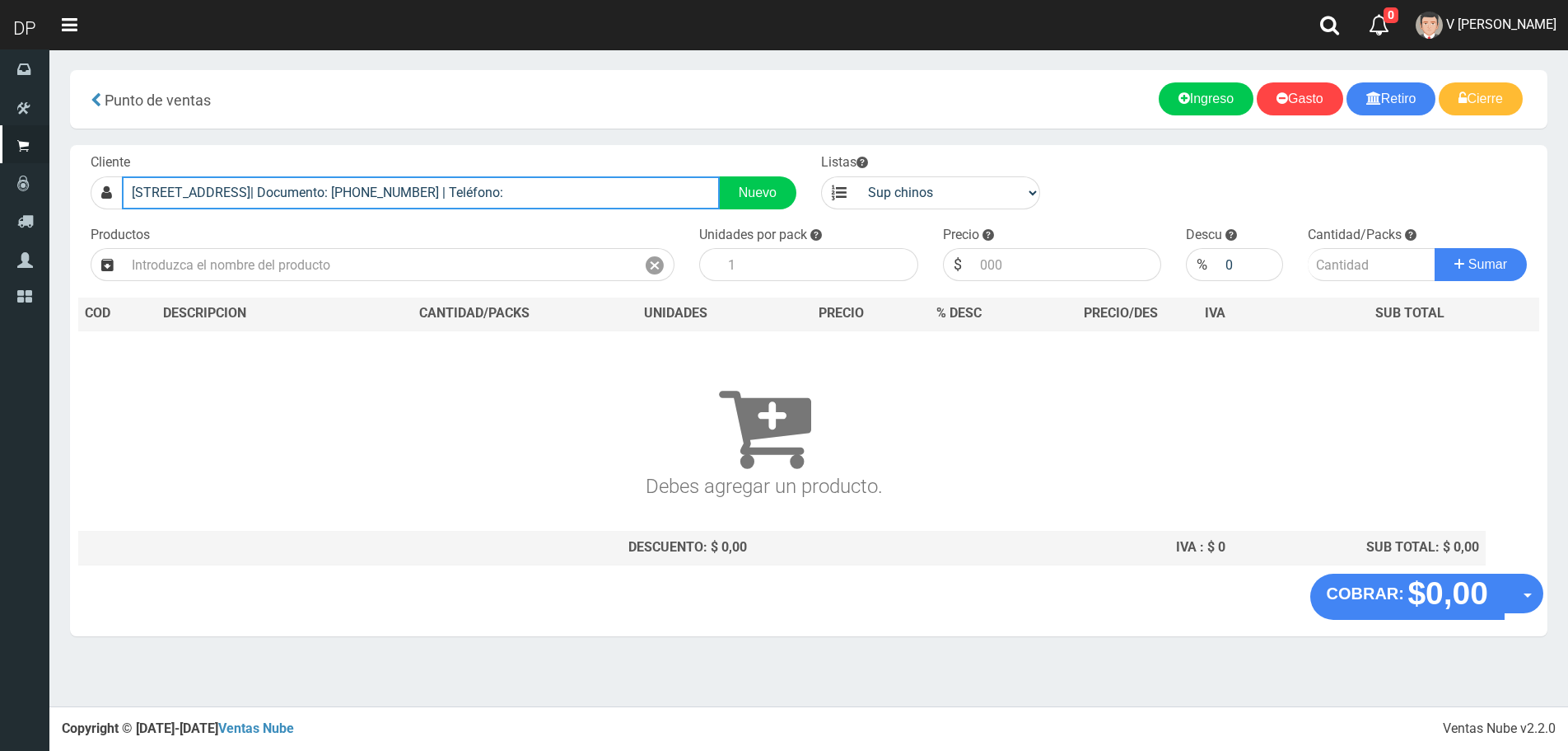
click at [309, 197] on input "Reconquista 909 (Ciudadela)| Documento: 2312301 | Teléfono:" at bounding box center [420, 192] width 598 height 33
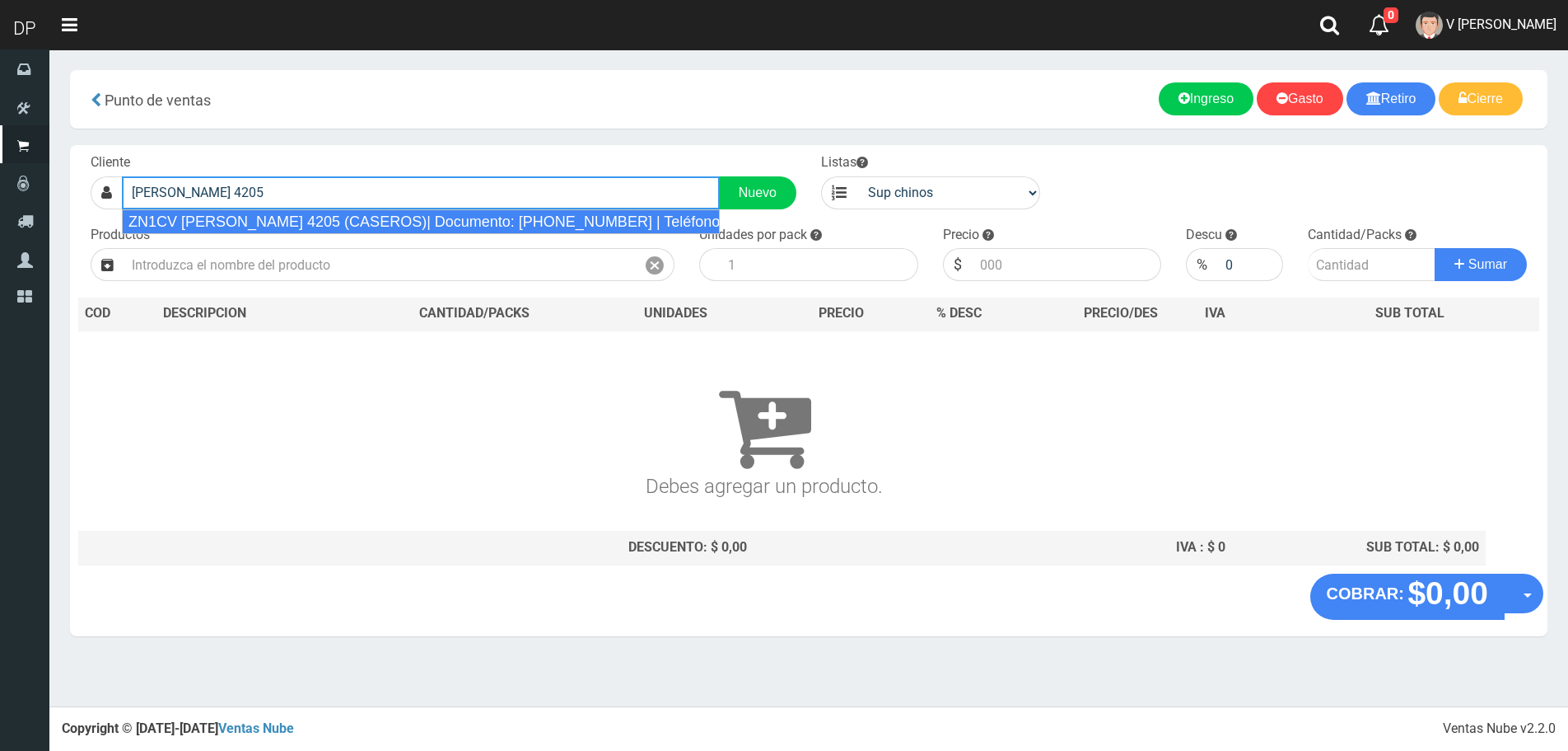
click at [321, 221] on div "ZN1CV BARTOLOME MITRE 4205 (CASEROS)| Documento: 624995898 | Teléfono:" at bounding box center [420, 221] width 598 height 24
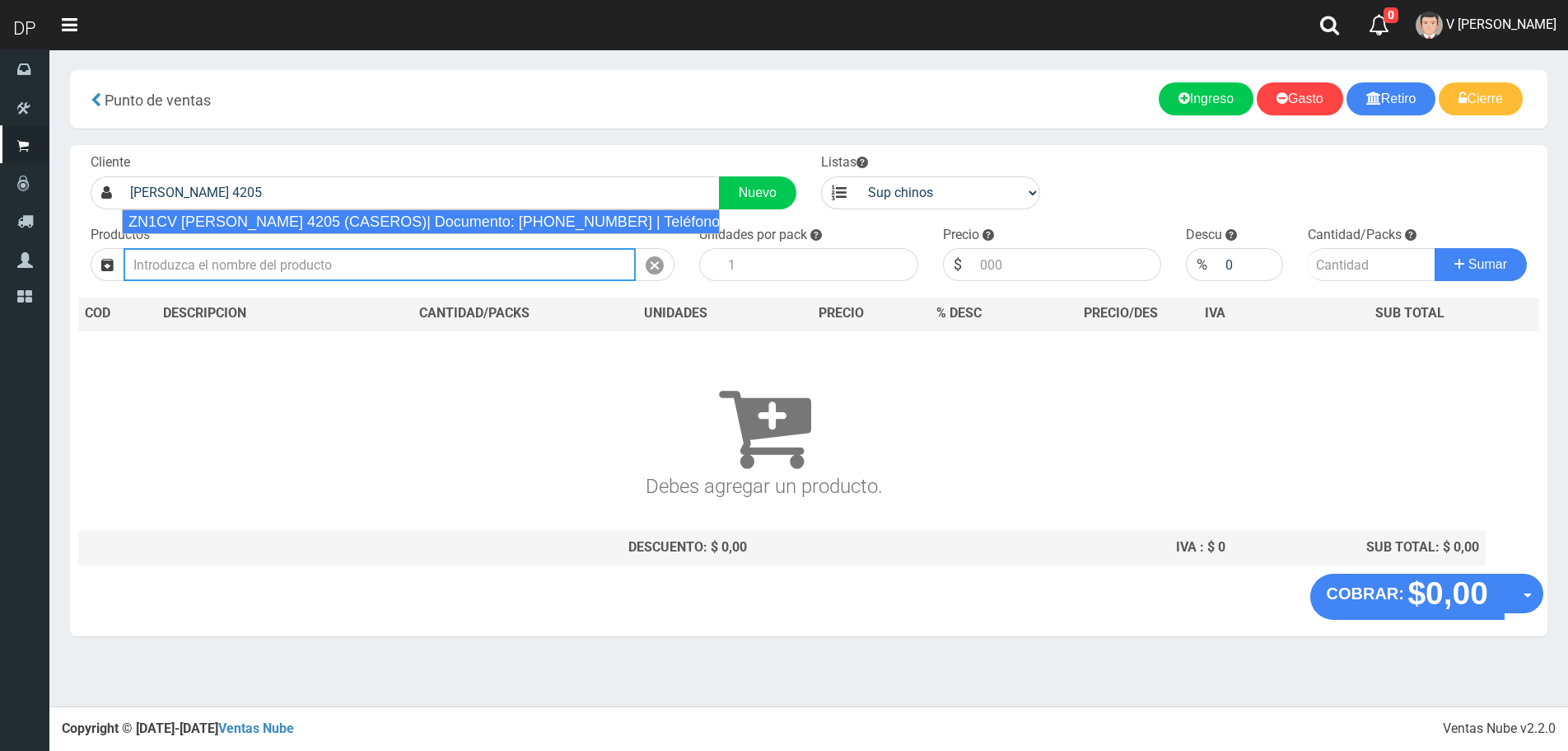
type input "ZN1CV BARTOLOME MITRE 4205 (CASEROS)| Documento: 624995898 | Teléfono:"
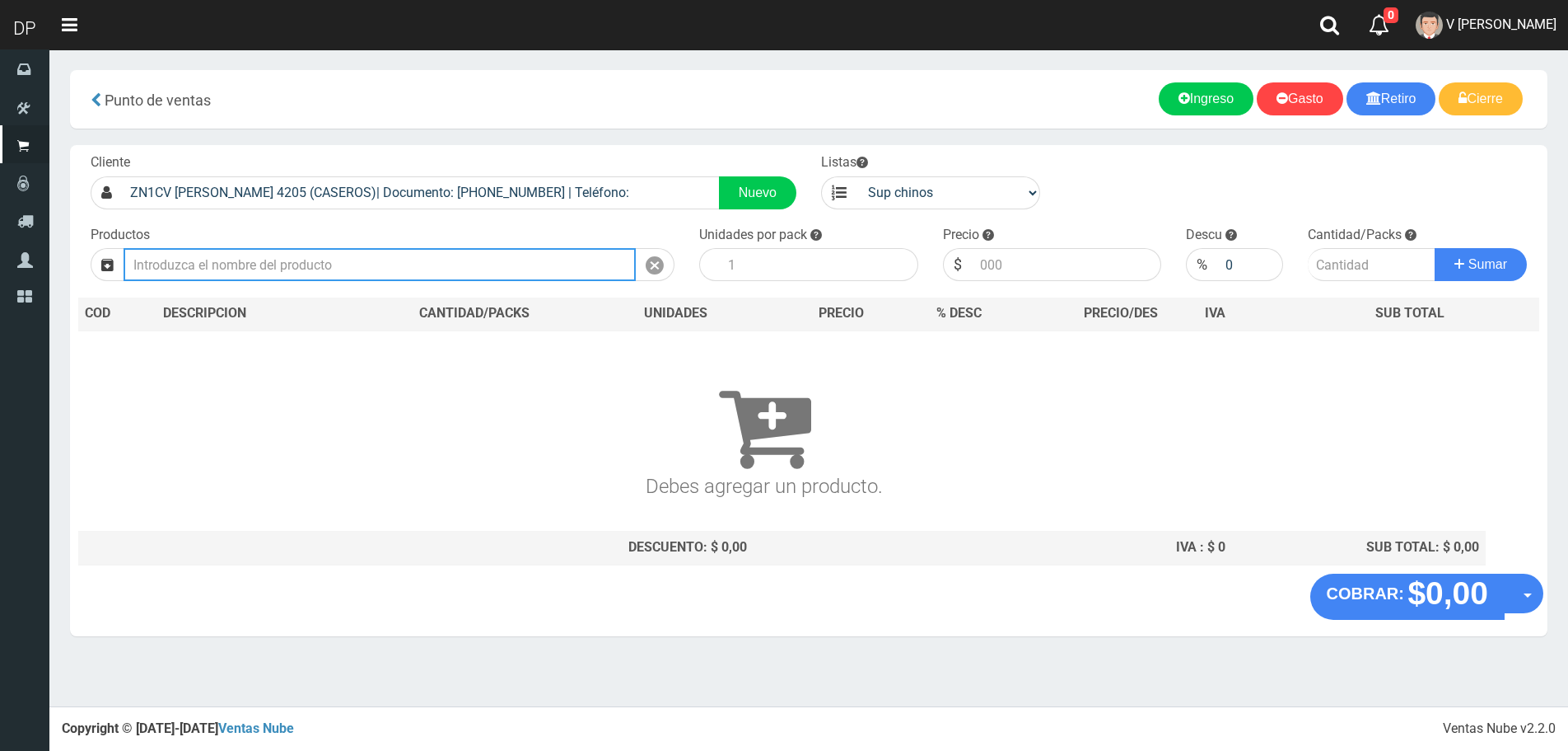
click at [305, 263] on input "text" at bounding box center [380, 264] width 512 height 33
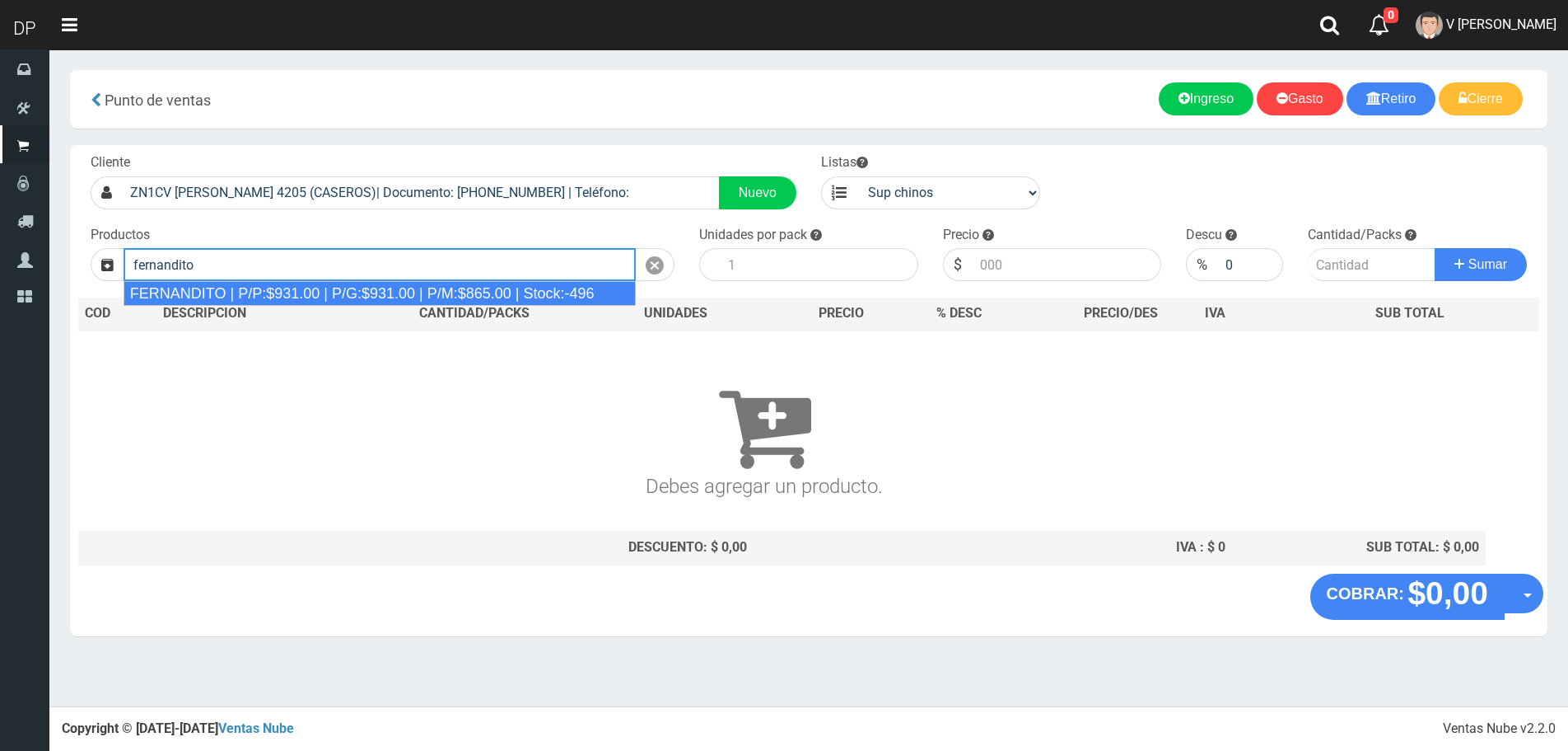
click at [298, 291] on div "FERNANDITO | P/P:$931.00 | P/G:$931.00 | P/M:$865.00 | Stock:-496" at bounding box center [380, 293] width 513 height 24
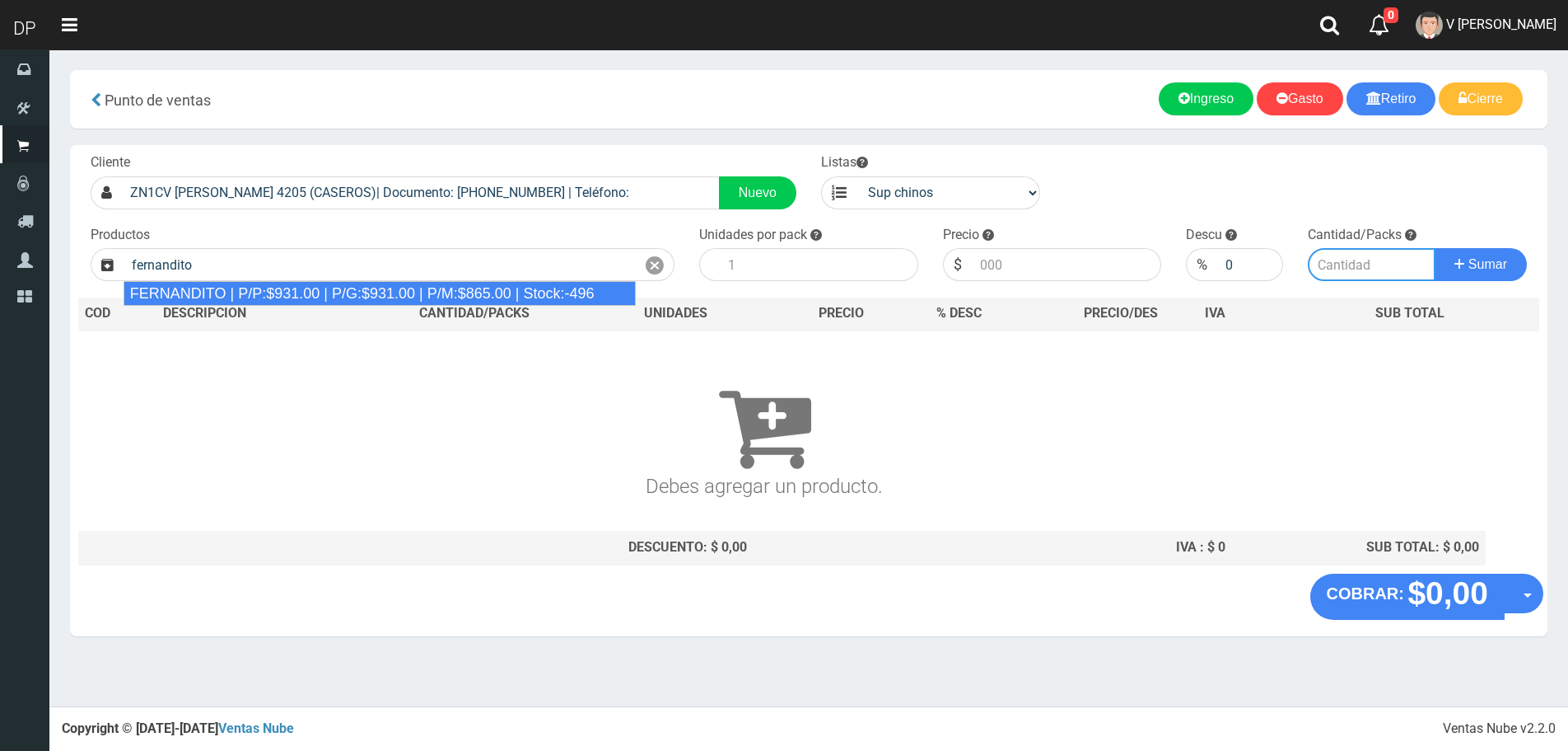
type input "FERNANDITO | P/P:$931.00 | P/G:$931.00 | P/M:$865.00 | Stock:-496"
type input "6"
type input "931.00"
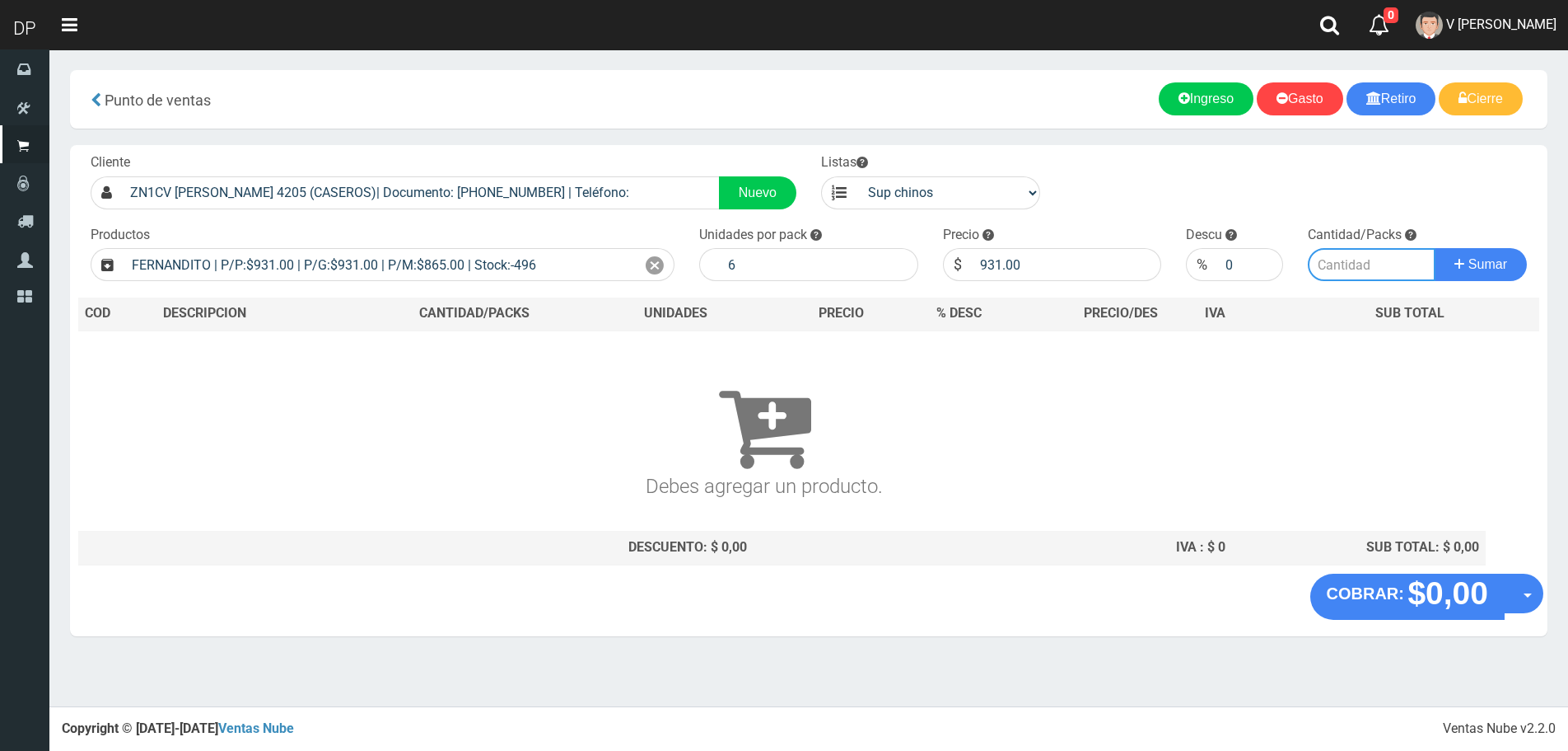
click at [1384, 259] on input "number" at bounding box center [1372, 264] width 128 height 33
type input "1"
click at [1435, 248] on button "Sumar" at bounding box center [1481, 264] width 92 height 33
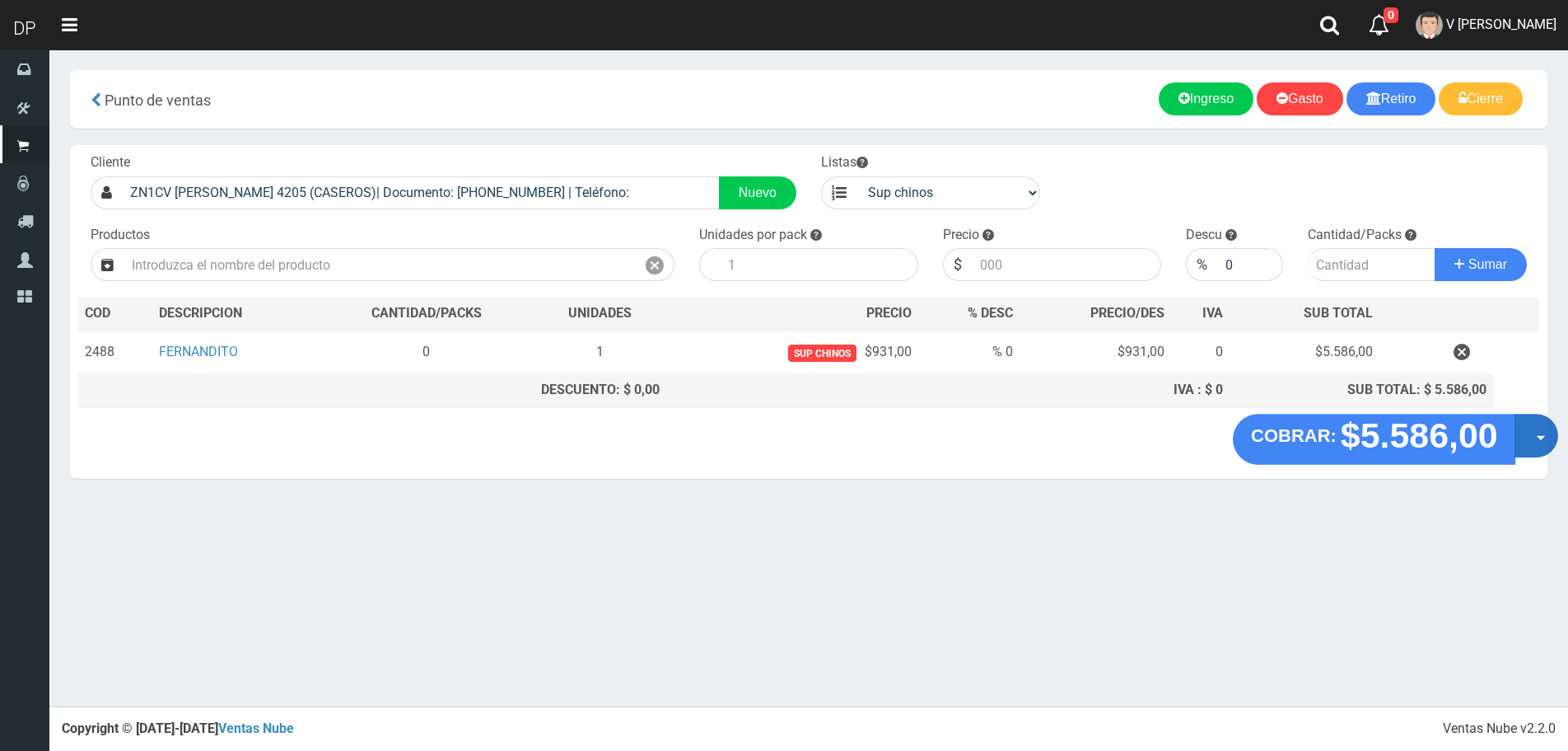
click at [1536, 434] on button "Opciones" at bounding box center [1536, 435] width 43 height 43
click at [1501, 450] on link "Hacer Devolucion" at bounding box center [1483, 441] width 148 height 38
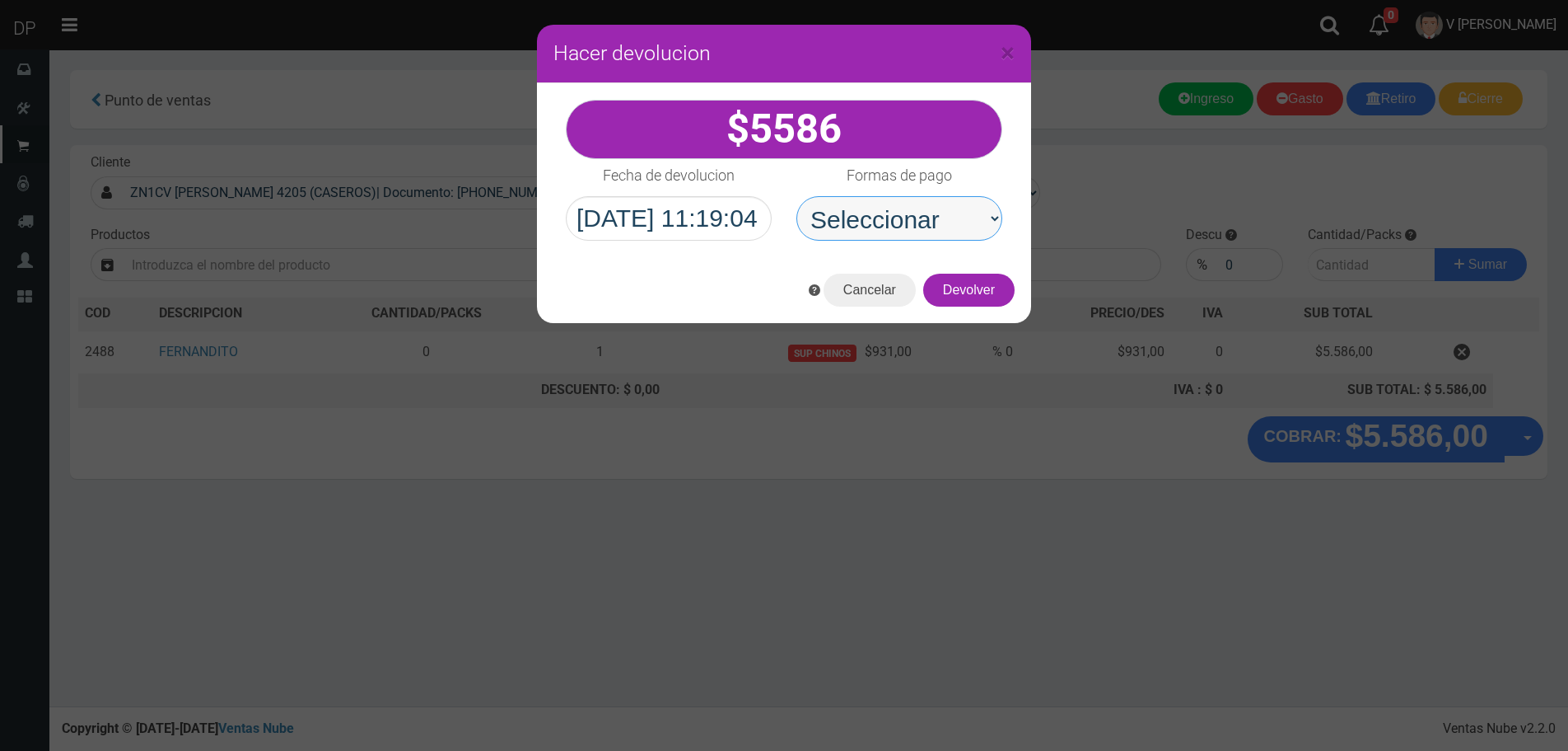
click at [929, 234] on select "Seleccionar Efectivo Tarjeta de Crédito Depósito Débito" at bounding box center [899, 218] width 206 height 44
select select "Efectivo"
click at [797, 196] on select "Seleccionar Efectivo Tarjeta de Crédito Depósito Débito" at bounding box center [899, 218] width 206 height 44
click at [972, 266] on div "Cancelar Devolver" at bounding box center [784, 290] width 494 height 66
click at [978, 280] on button "Devolver" at bounding box center [968, 289] width 91 height 33
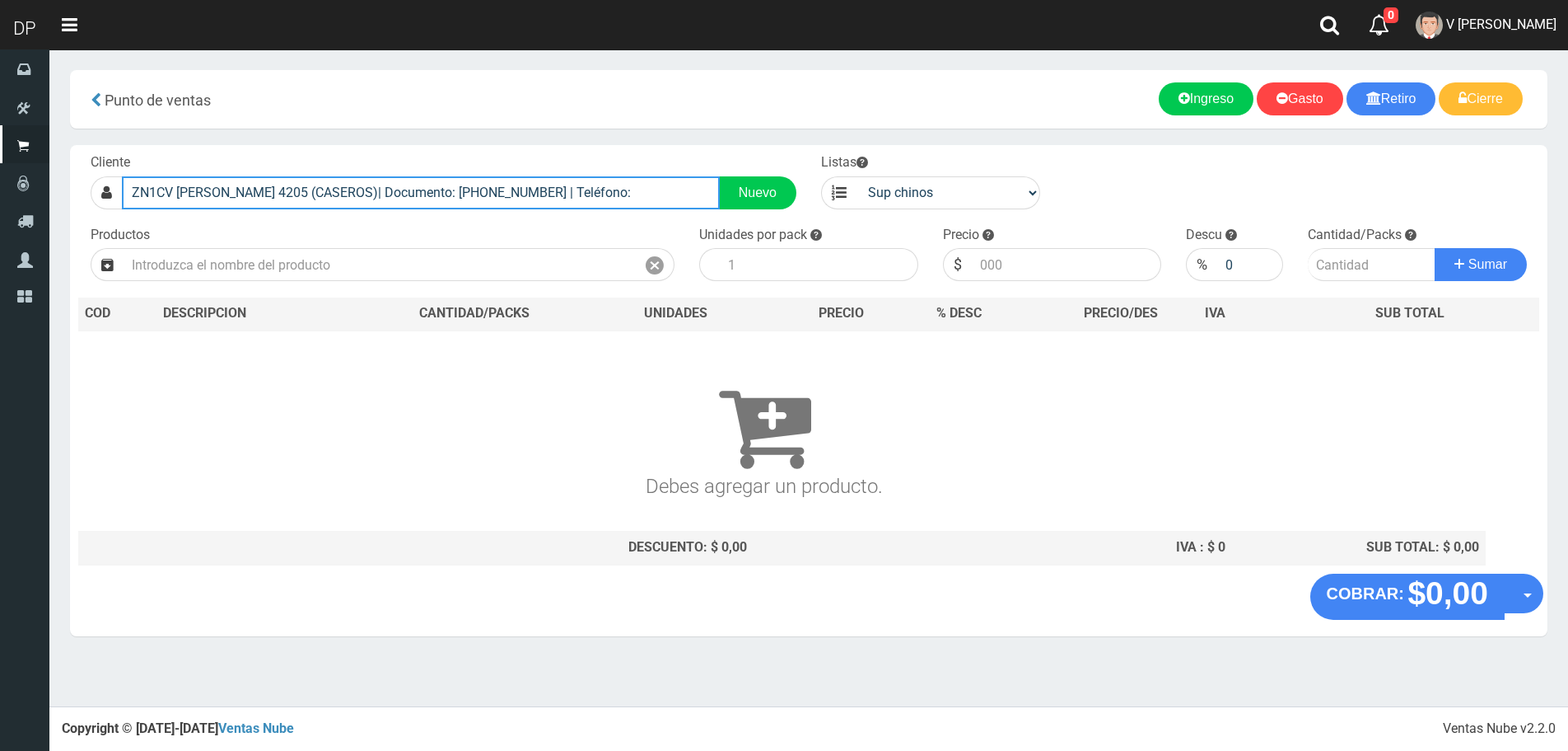
click at [544, 185] on input "ZN1CV BARTOLOME MITRE 4205 (CASEROS)| Documento: 624995898 | Teléfono:" at bounding box center [420, 192] width 598 height 33
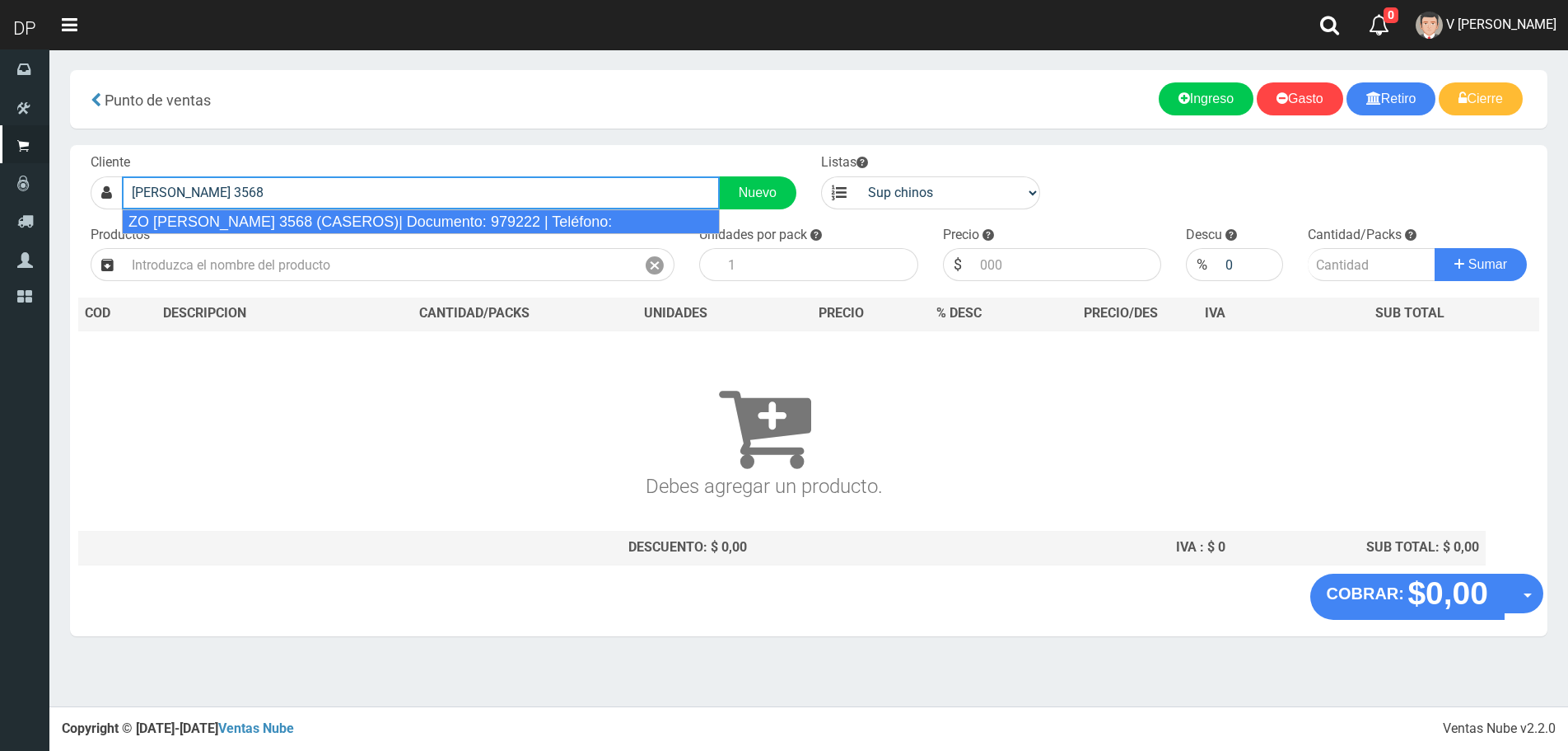
click at [420, 228] on div "ZO BARTOLOME MITRE 3568 (CASEROS)| Documento: 979222 | Teléfono:" at bounding box center [420, 221] width 598 height 24
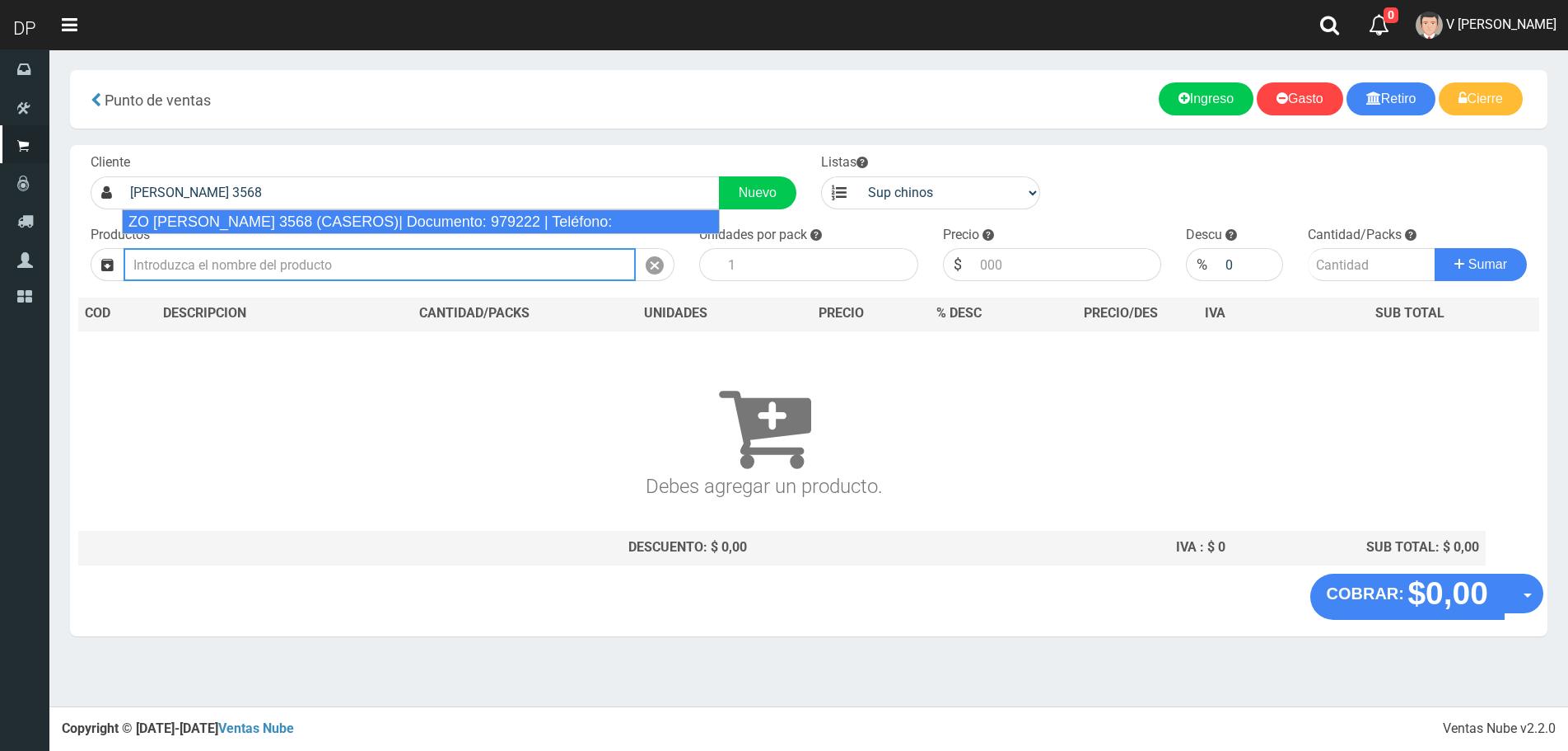
type input "ZO BARTOLOME MITRE 3568 (CASEROS)| Documento: 979222 | Teléfono:"
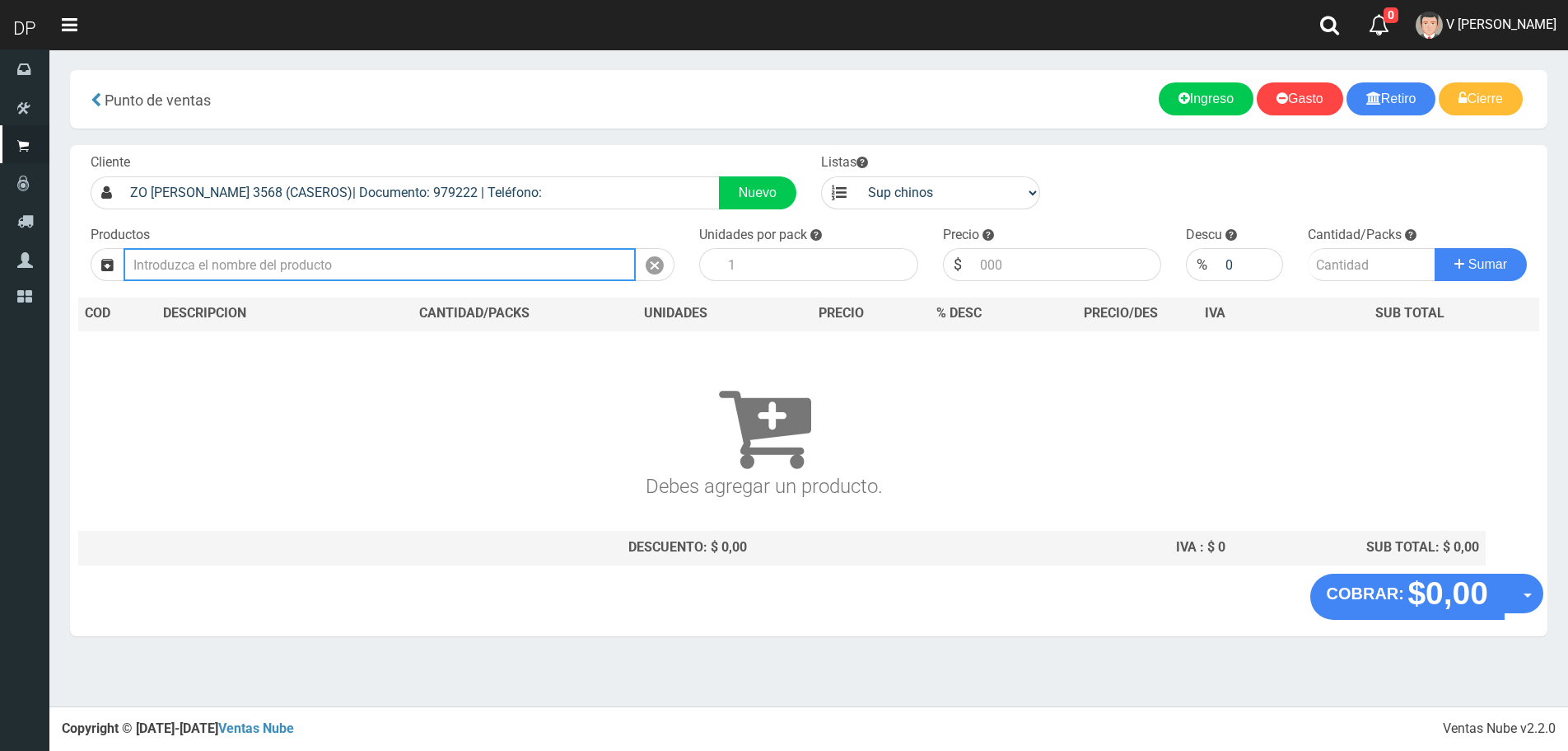
click at [324, 260] on input "text" at bounding box center [380, 264] width 512 height 33
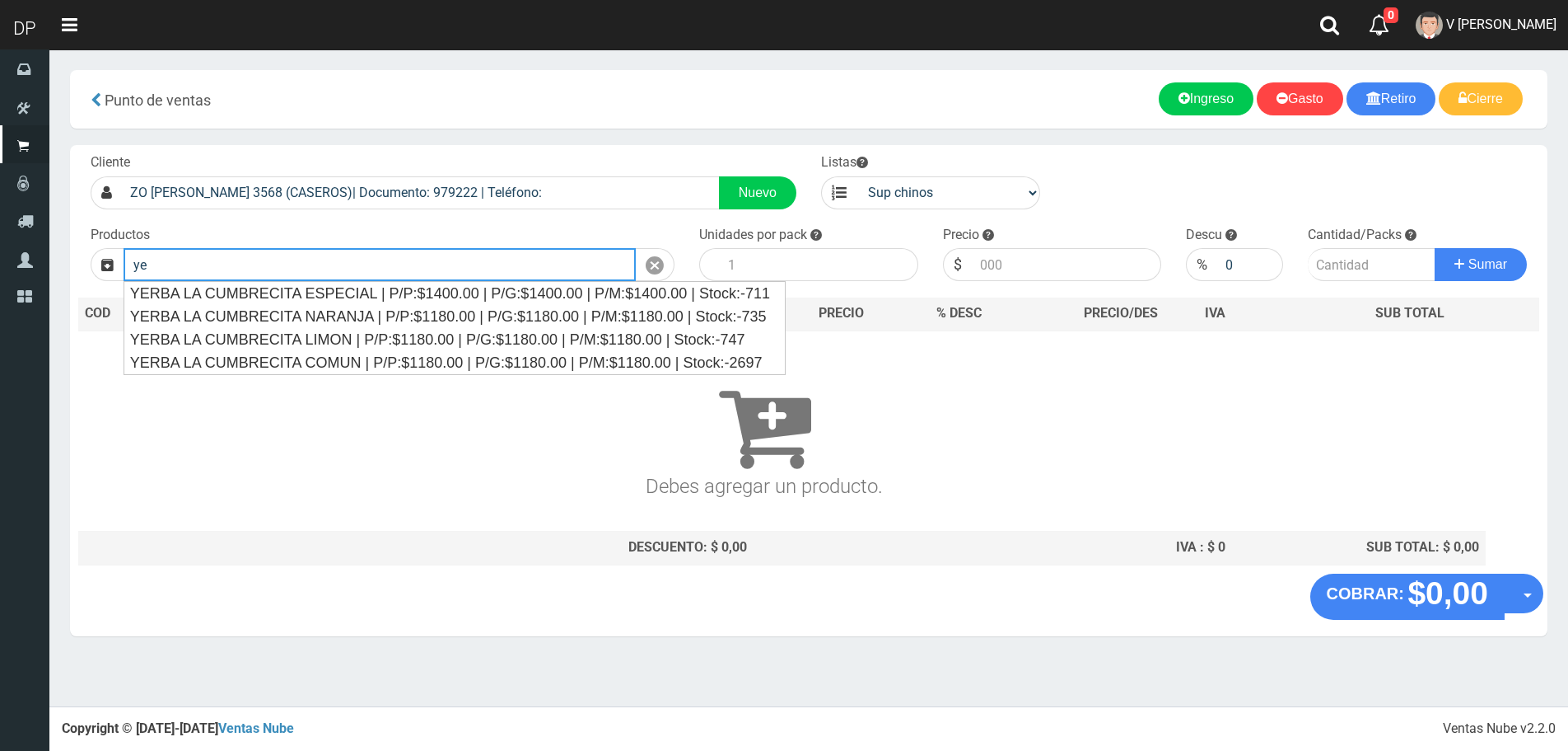
type input "y"
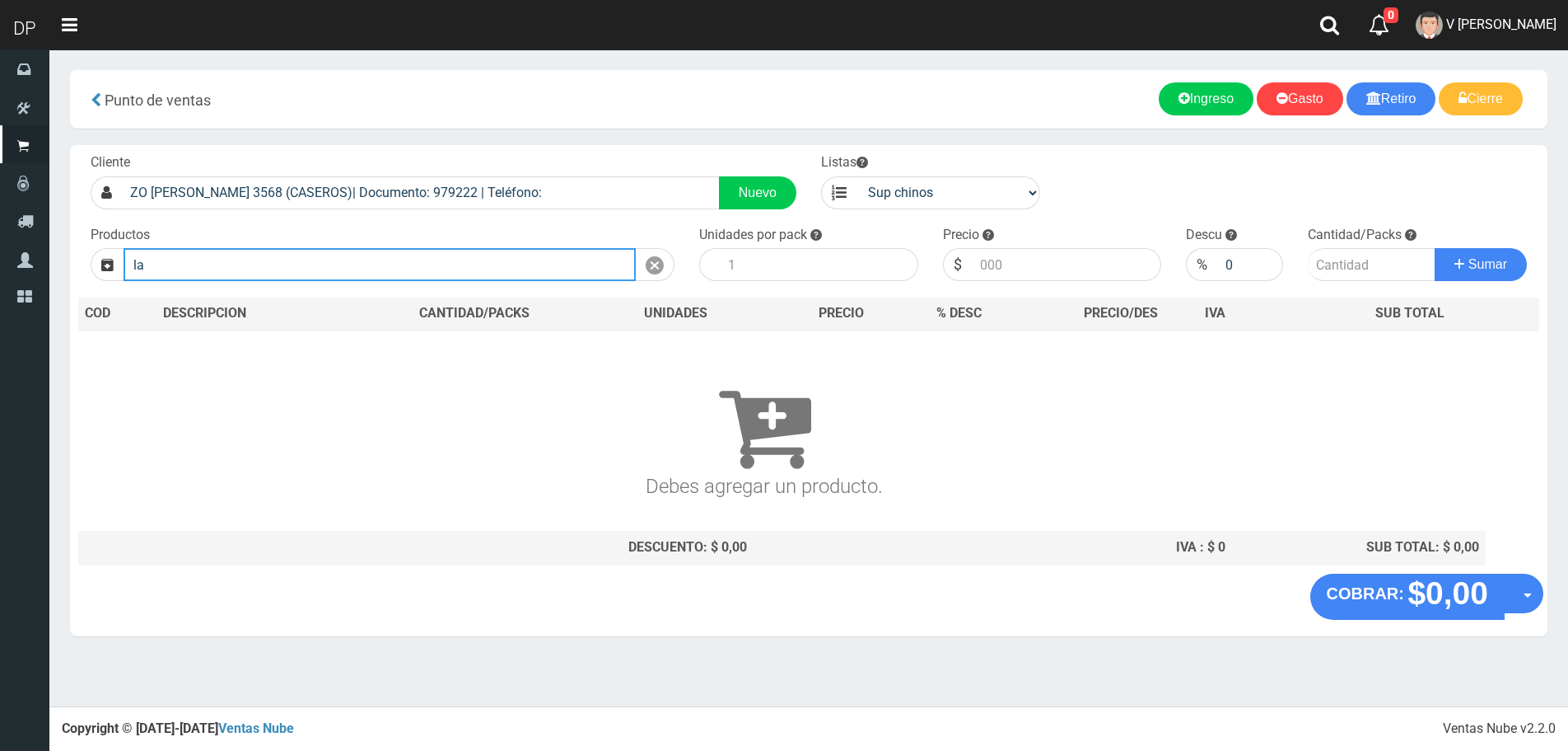
type input "l"
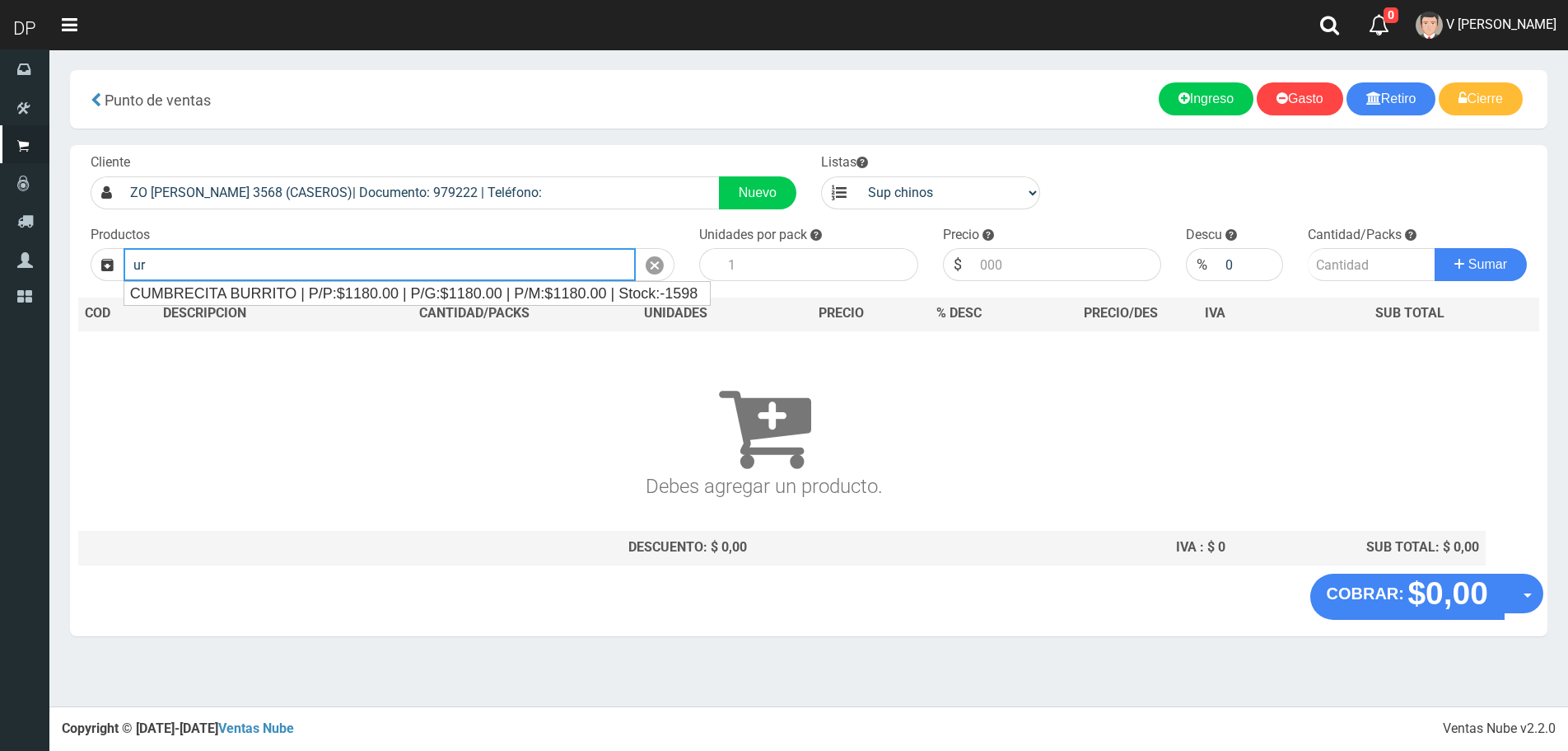
type input "u"
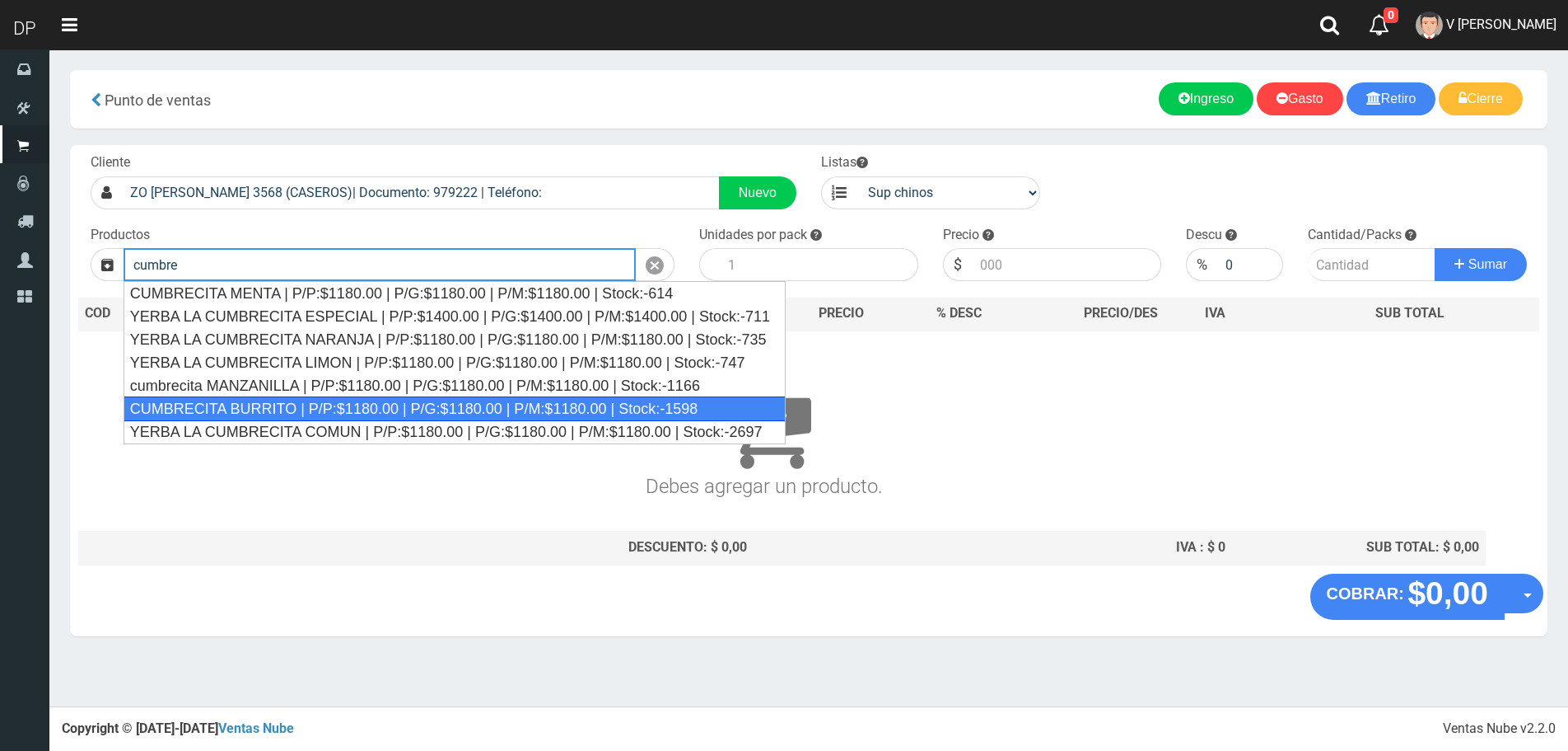
click at [329, 404] on div "CUMBRECITA BURRITO | P/P:$1180.00 | P/G:$1180.00 | P/M:$1180.00 | Stock:-1598" at bounding box center [454, 409] width 662 height 24
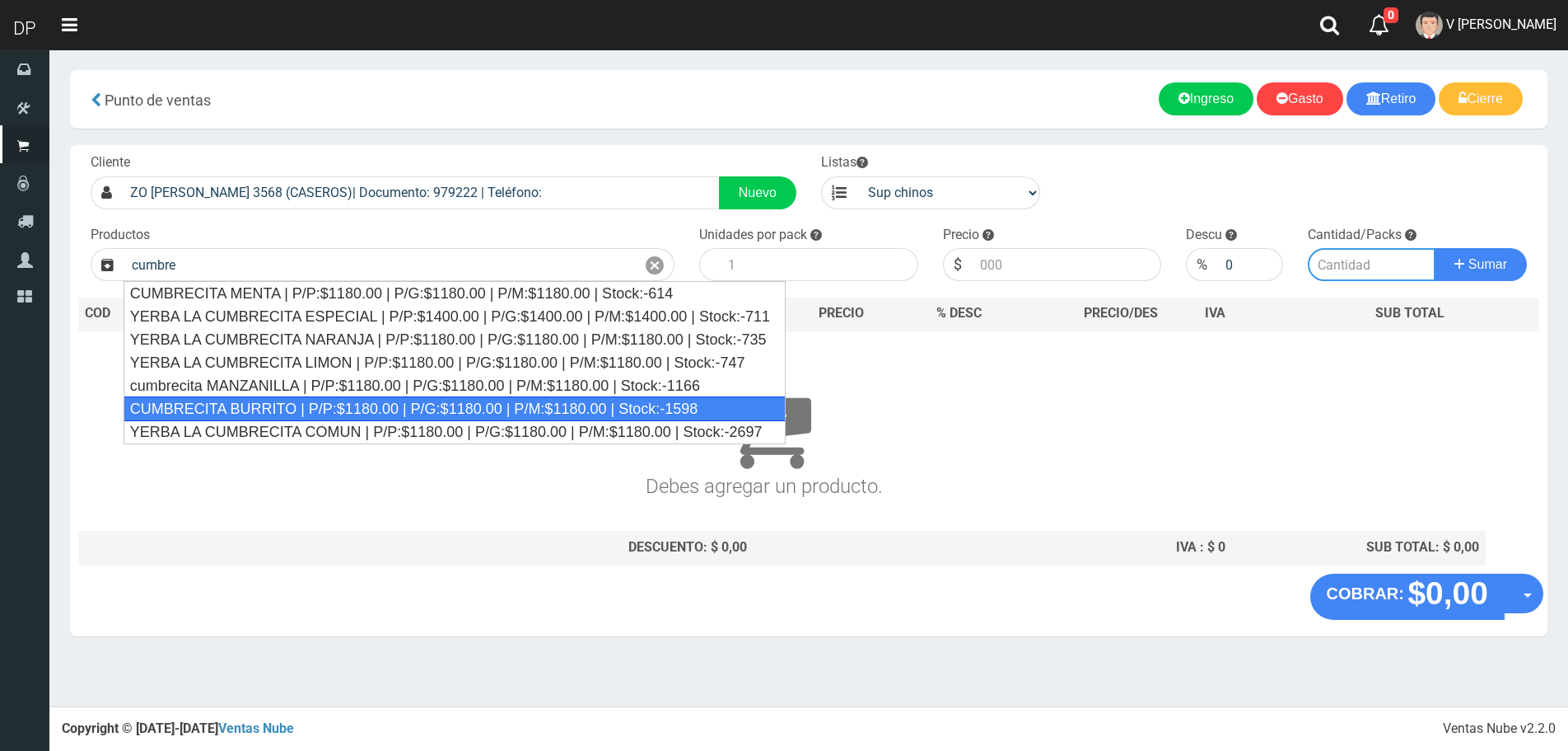
type input "CUMBRECITA BURRITO | P/P:$1180.00 | P/G:$1180.00 | P/M:$1180.00 | Stock:-1598"
type input "10"
type input "1180.00"
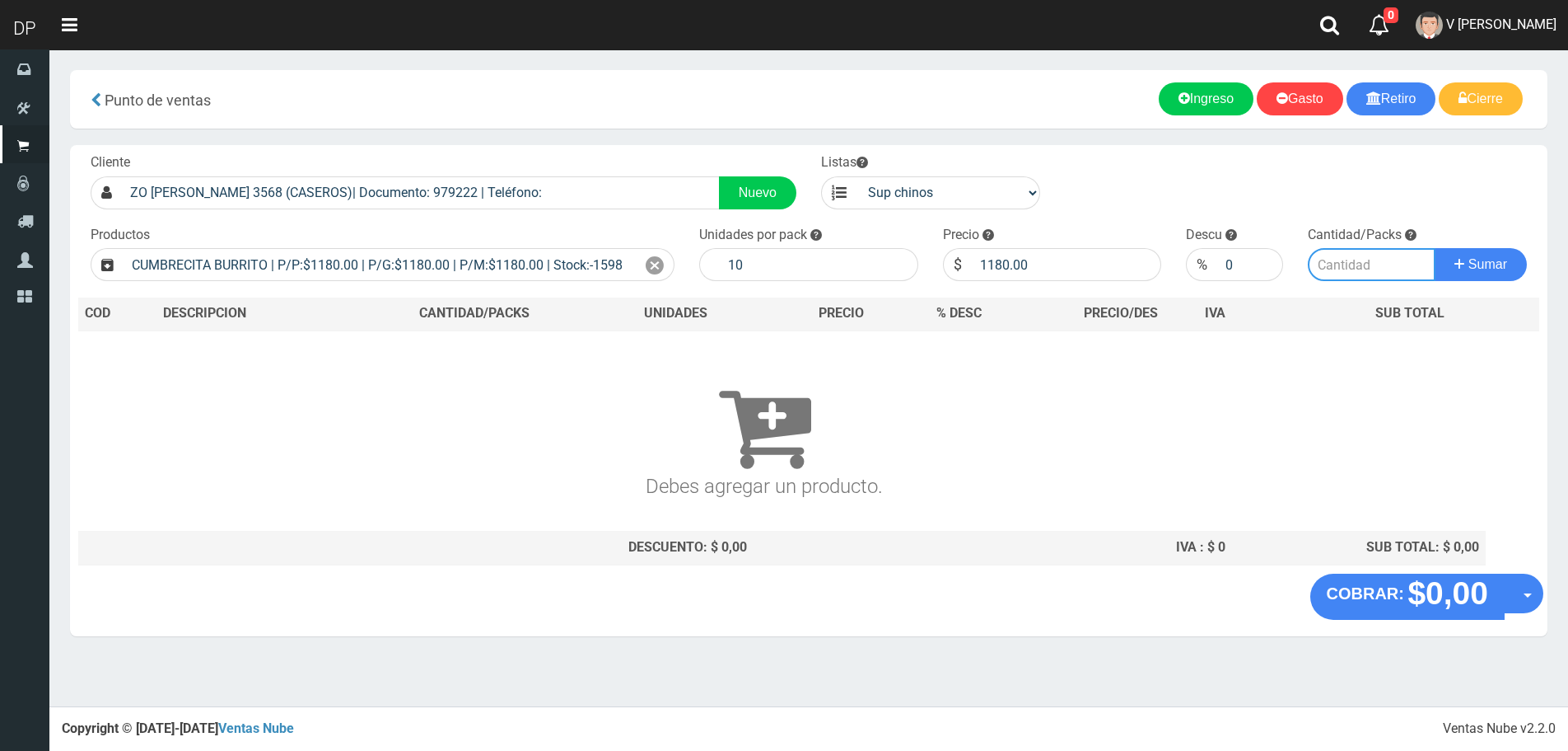
click at [1347, 265] on input "number" at bounding box center [1372, 264] width 128 height 33
click at [862, 272] on input "10" at bounding box center [818, 264] width 199 height 33
type input "1"
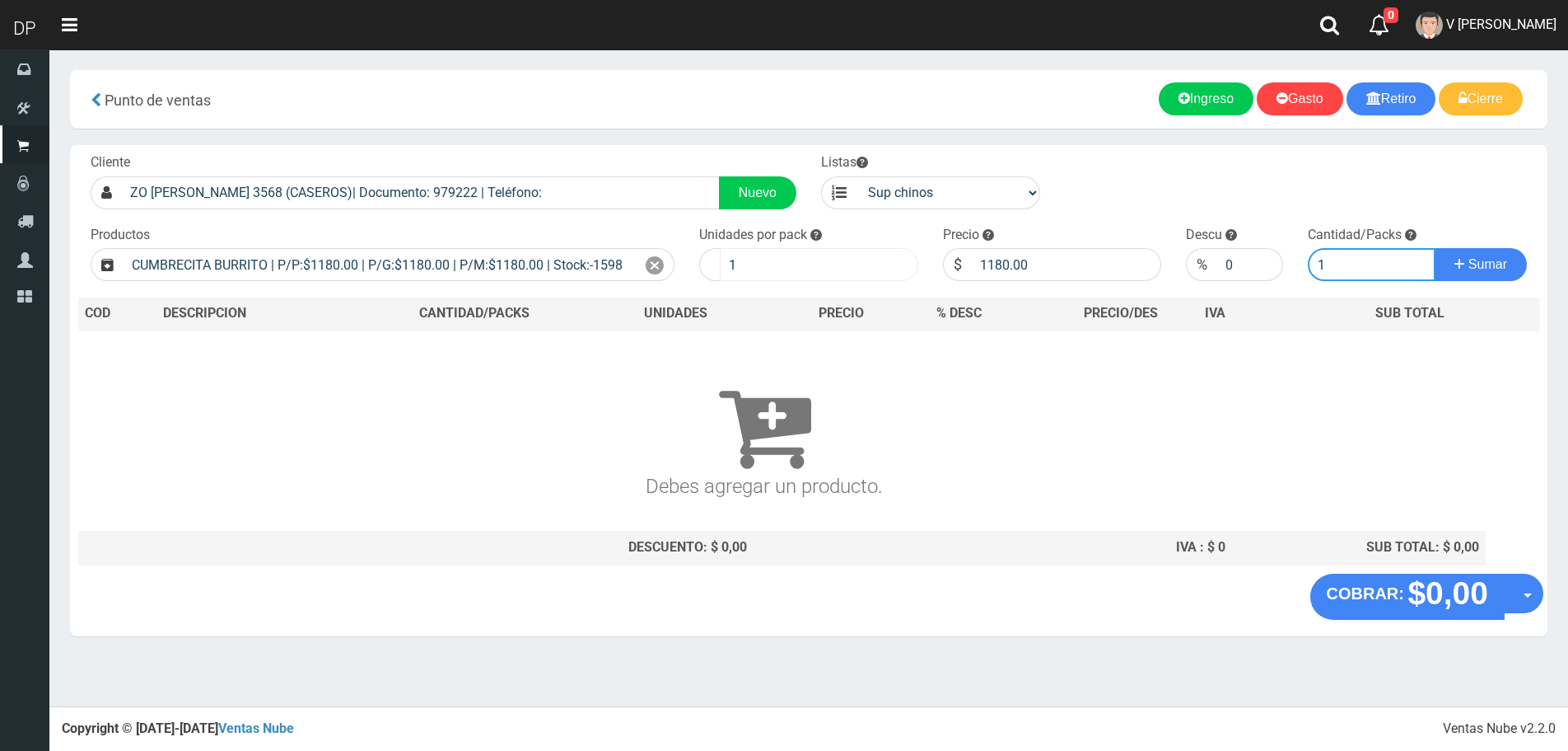
type input "1"
click at [1435, 248] on button "Sumar" at bounding box center [1481, 264] width 92 height 33
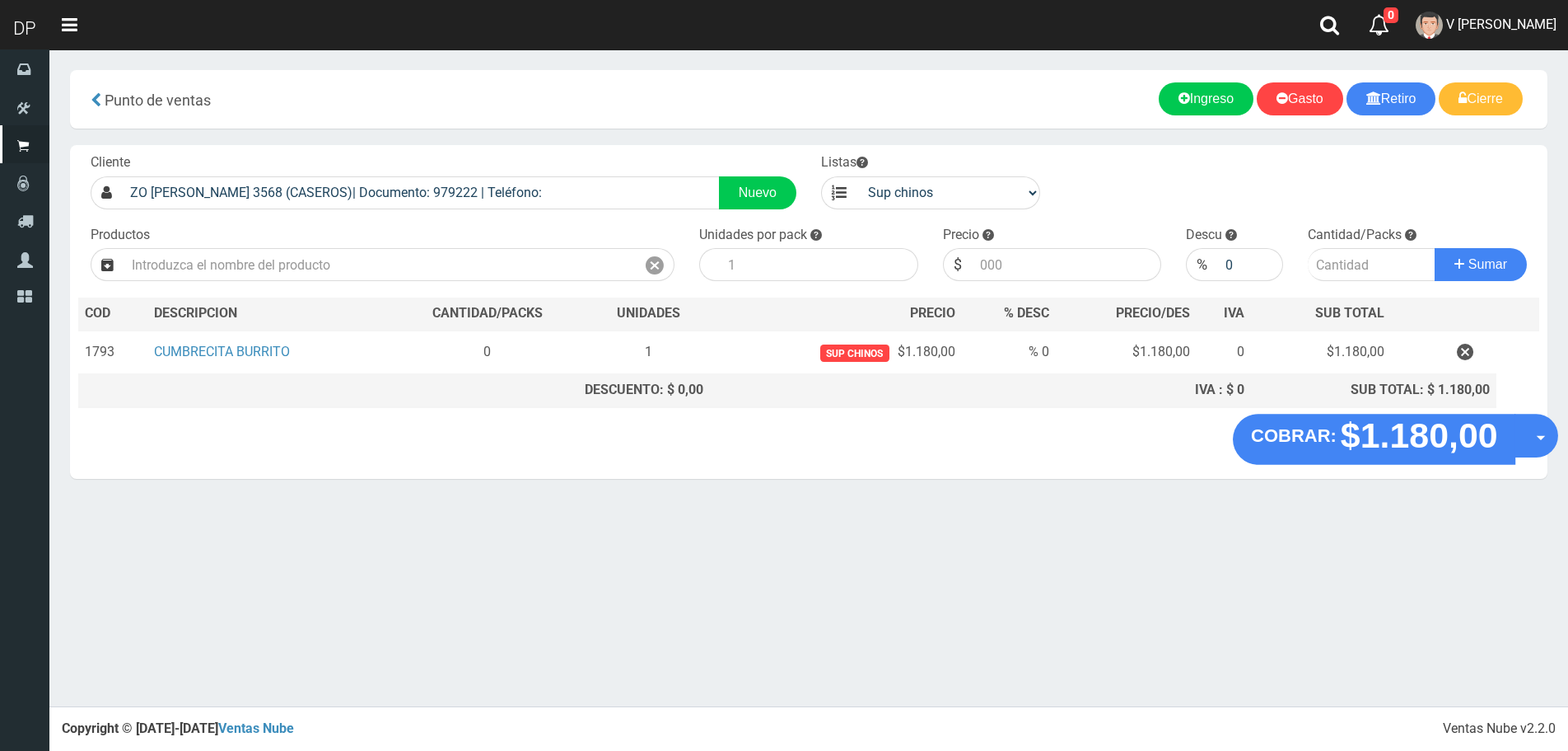
click at [1521, 431] on button "Opciones" at bounding box center [1536, 435] width 43 height 43
click at [1490, 448] on link "Hacer Devolucion" at bounding box center [1483, 441] width 148 height 38
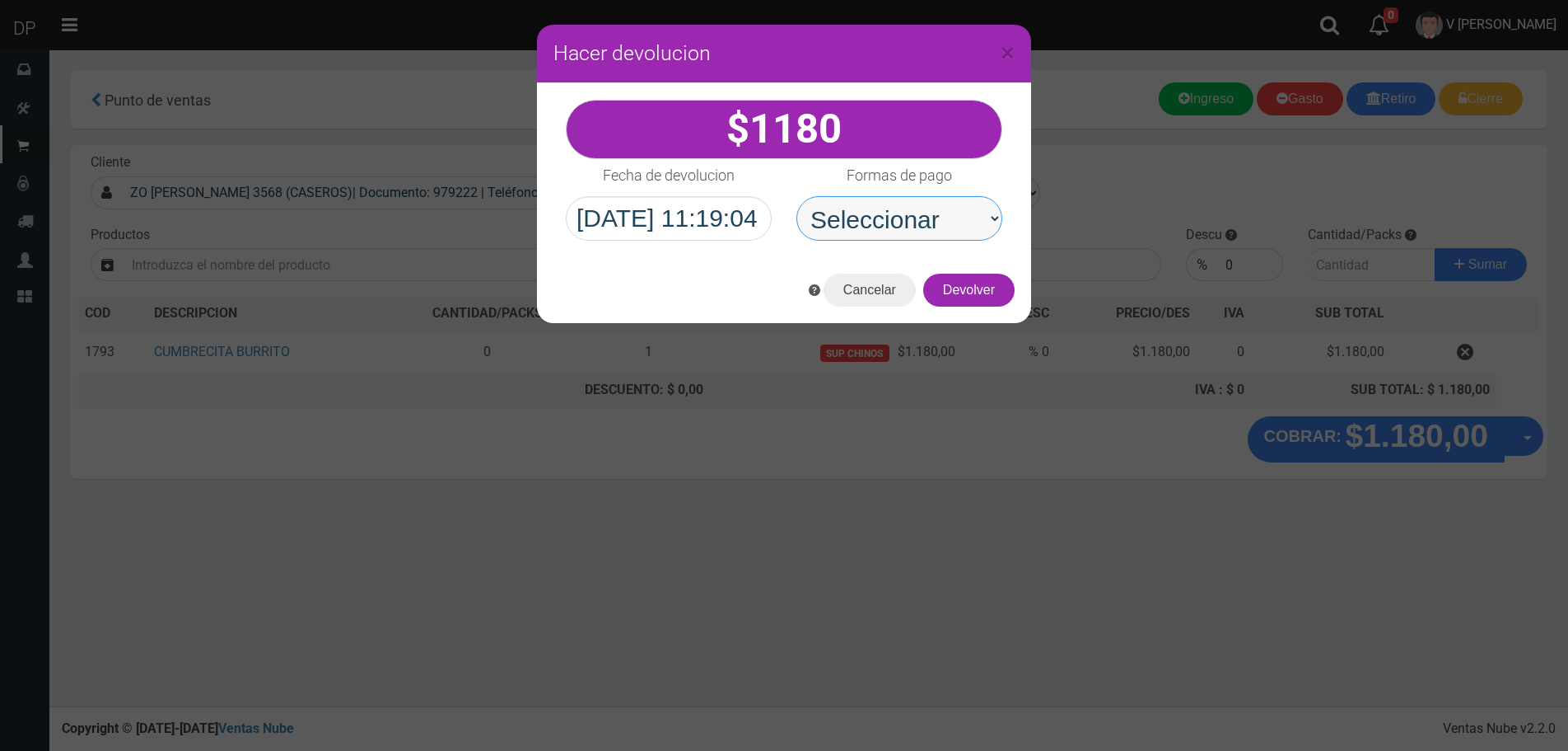
drag, startPoint x: 928, startPoint y: 220, endPoint x: 933, endPoint y: 234, distance: 14.9
click at [928, 220] on select "Seleccionar Efectivo Tarjeta de Crédito Depósito Débito" at bounding box center [899, 218] width 206 height 44
select select "Efectivo"
click at [797, 196] on select "Seleccionar Efectivo Tarjeta de Crédito Depósito Débito" at bounding box center [899, 218] width 206 height 44
click at [974, 296] on button "Devolver" at bounding box center [968, 289] width 91 height 33
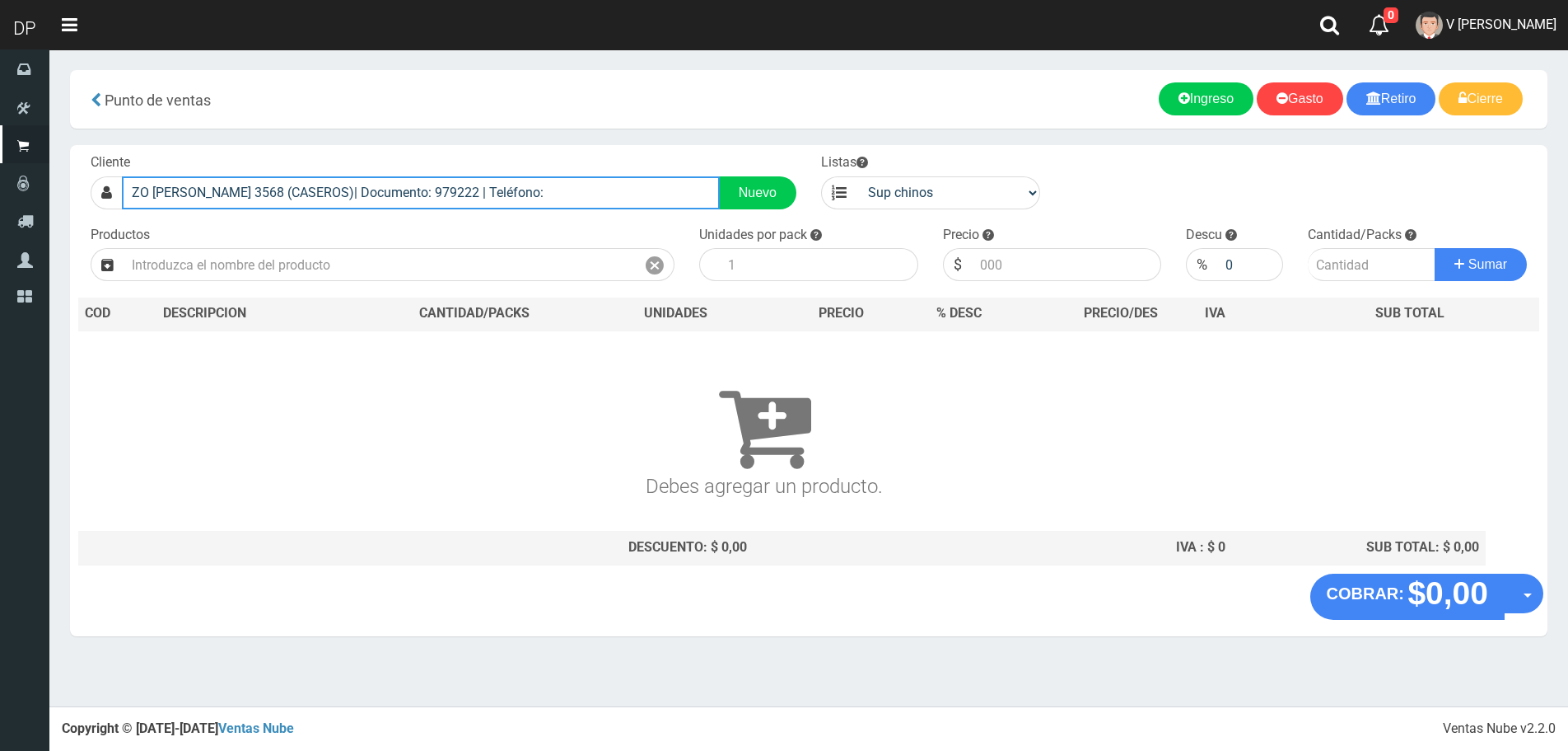
click at [530, 195] on input "ZO BARTOLOME MITRE 3568 (CASEROS)| Documento: 979222 | Teléfono:" at bounding box center [420, 192] width 598 height 33
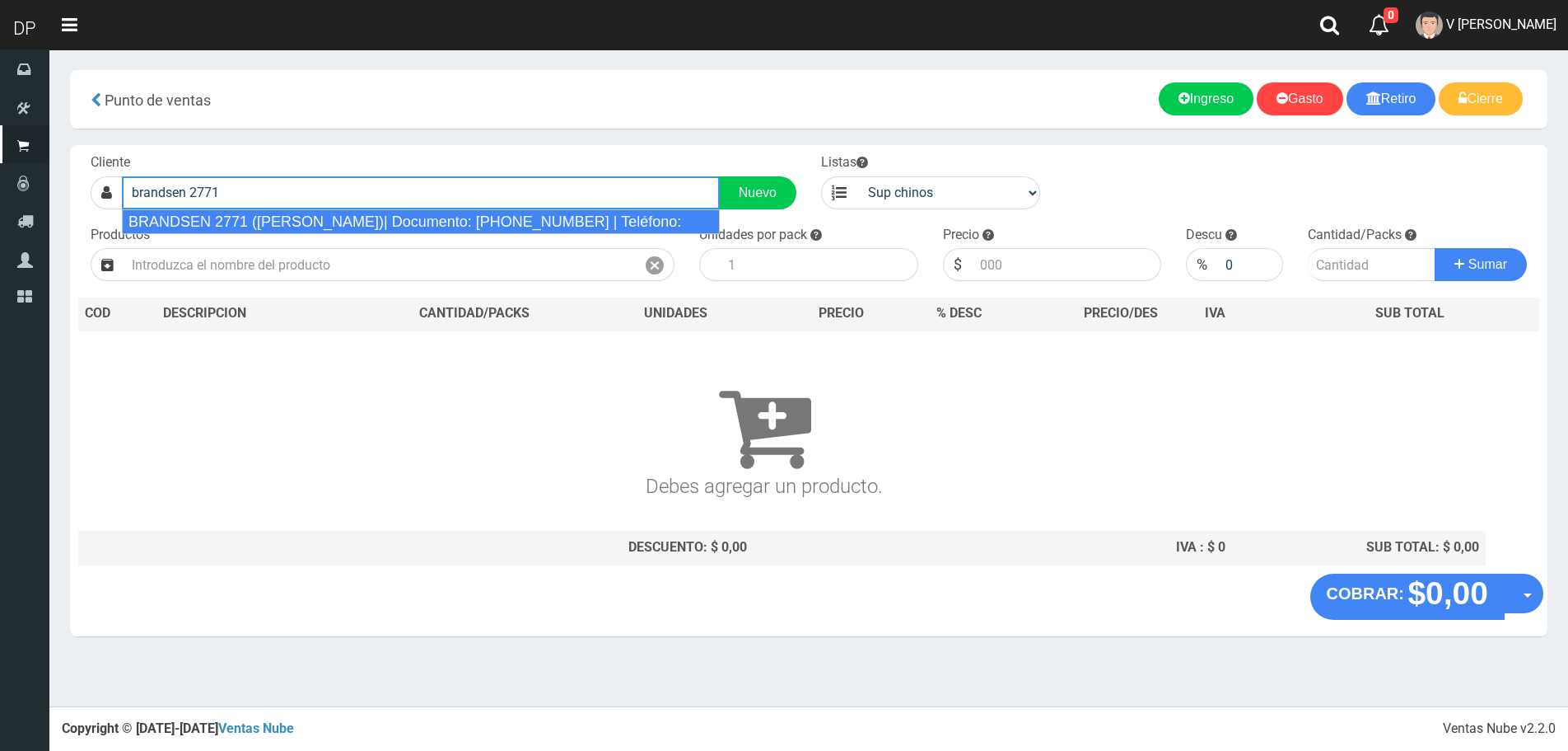
click at [421, 216] on div "BRANDSEN 2771 (JOSE INGENIEROS)| Documento: 453125648 | Teléfono:" at bounding box center [420, 221] width 598 height 24
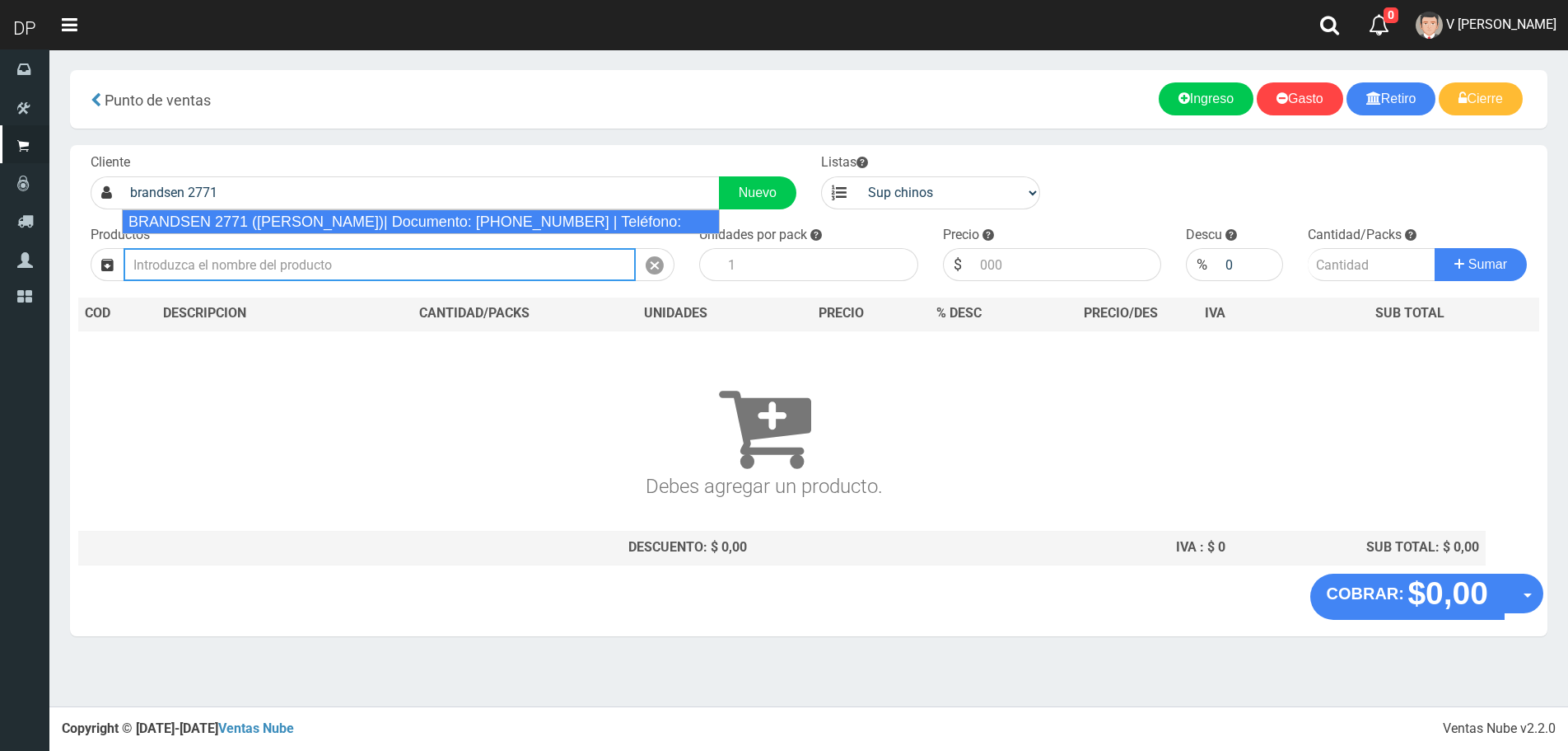
type input "BRANDSEN 2771 (JOSE INGENIEROS)| Documento: 453125648 | Teléfono:"
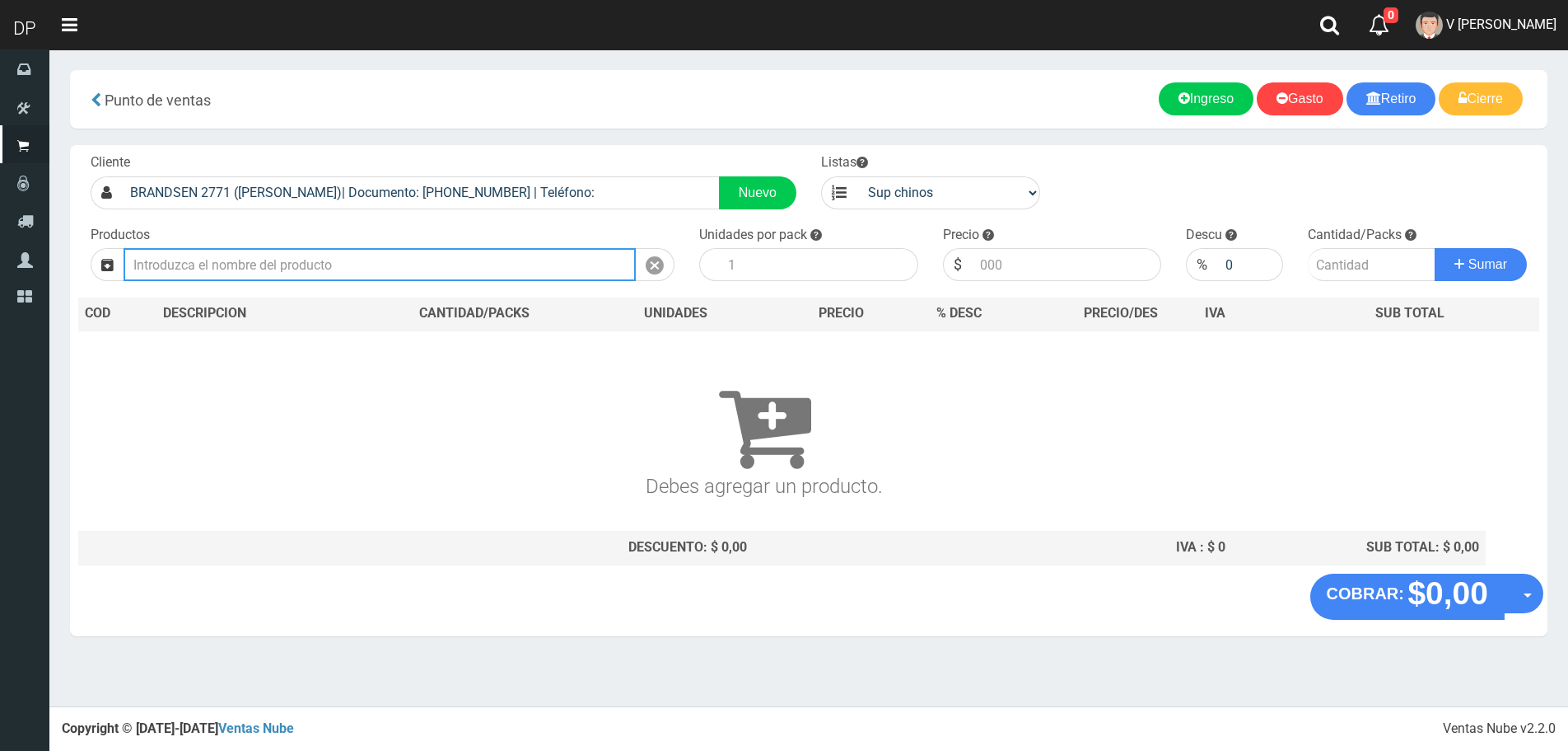
click at [358, 266] on input "text" at bounding box center [380, 264] width 512 height 33
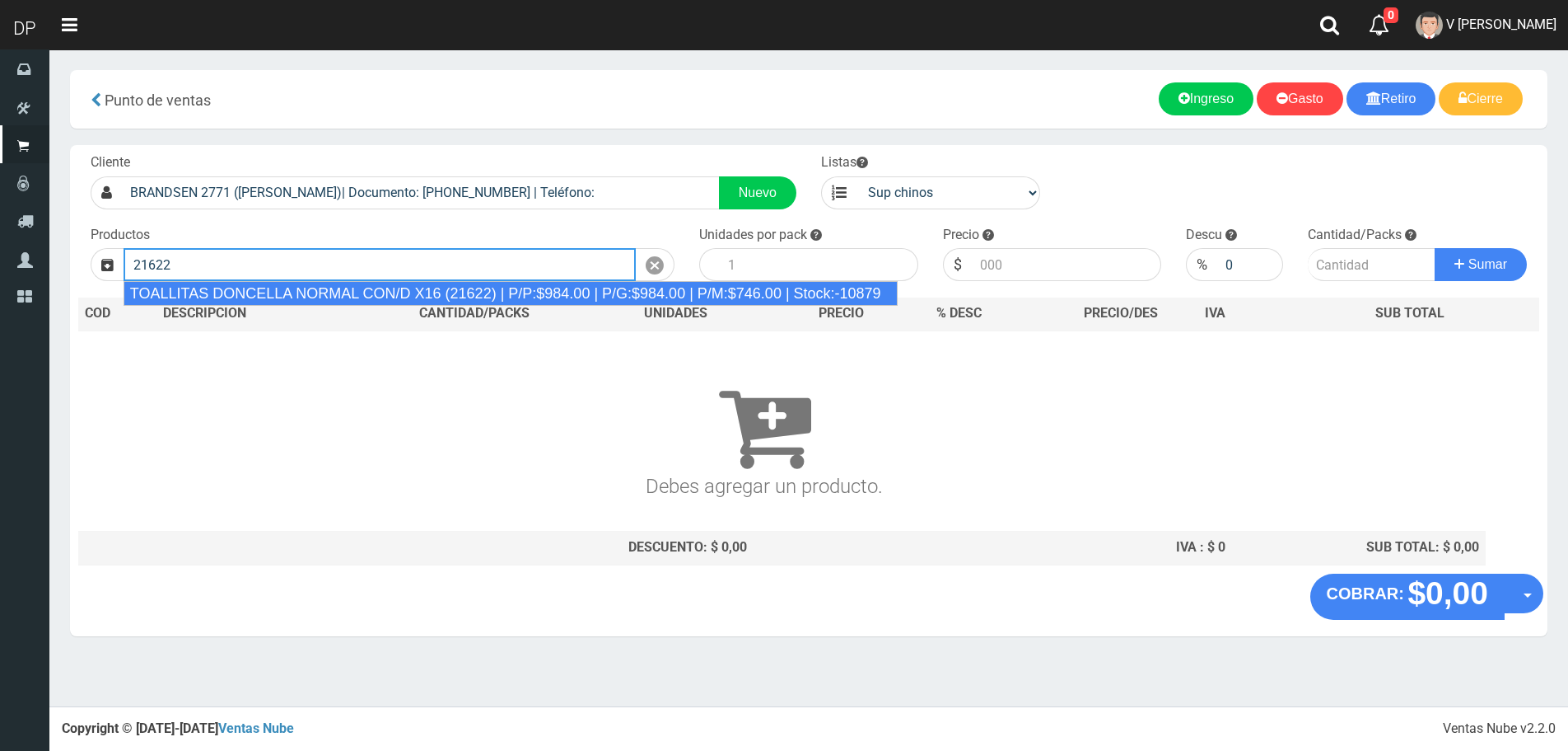
click at [353, 285] on div "TOALLITAS DONCELLA NORMAL CON/D X16 (21622) | P/P:$984.00 | P/G:$984.00 | P/M:$…" at bounding box center [510, 293] width 774 height 24
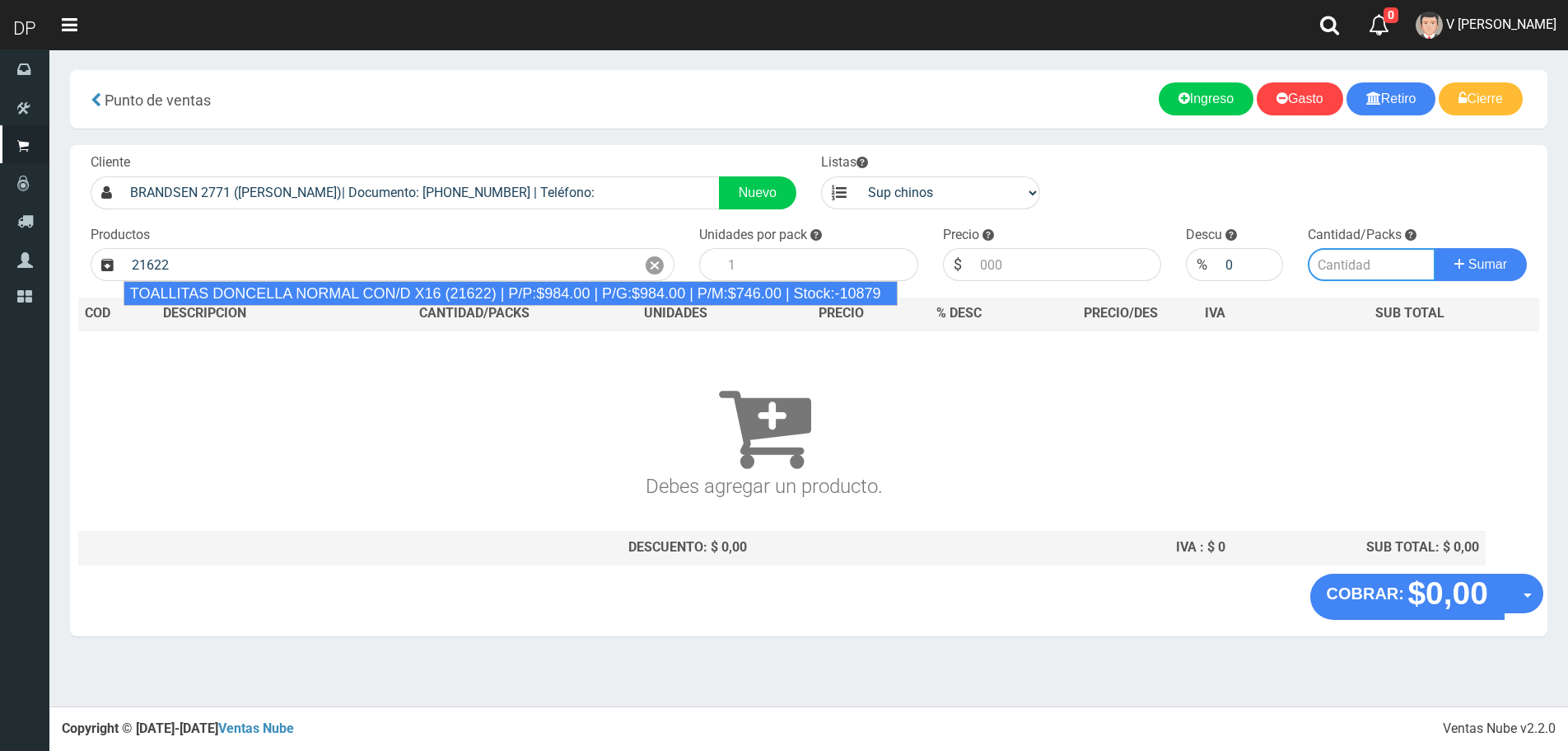
type input "TOALLITAS DONCELLA NORMAL CON/D X16 (21622) | P/P:$984.00 | P/G:$984.00 | P/M:$…"
type input "25"
type input "984.00"
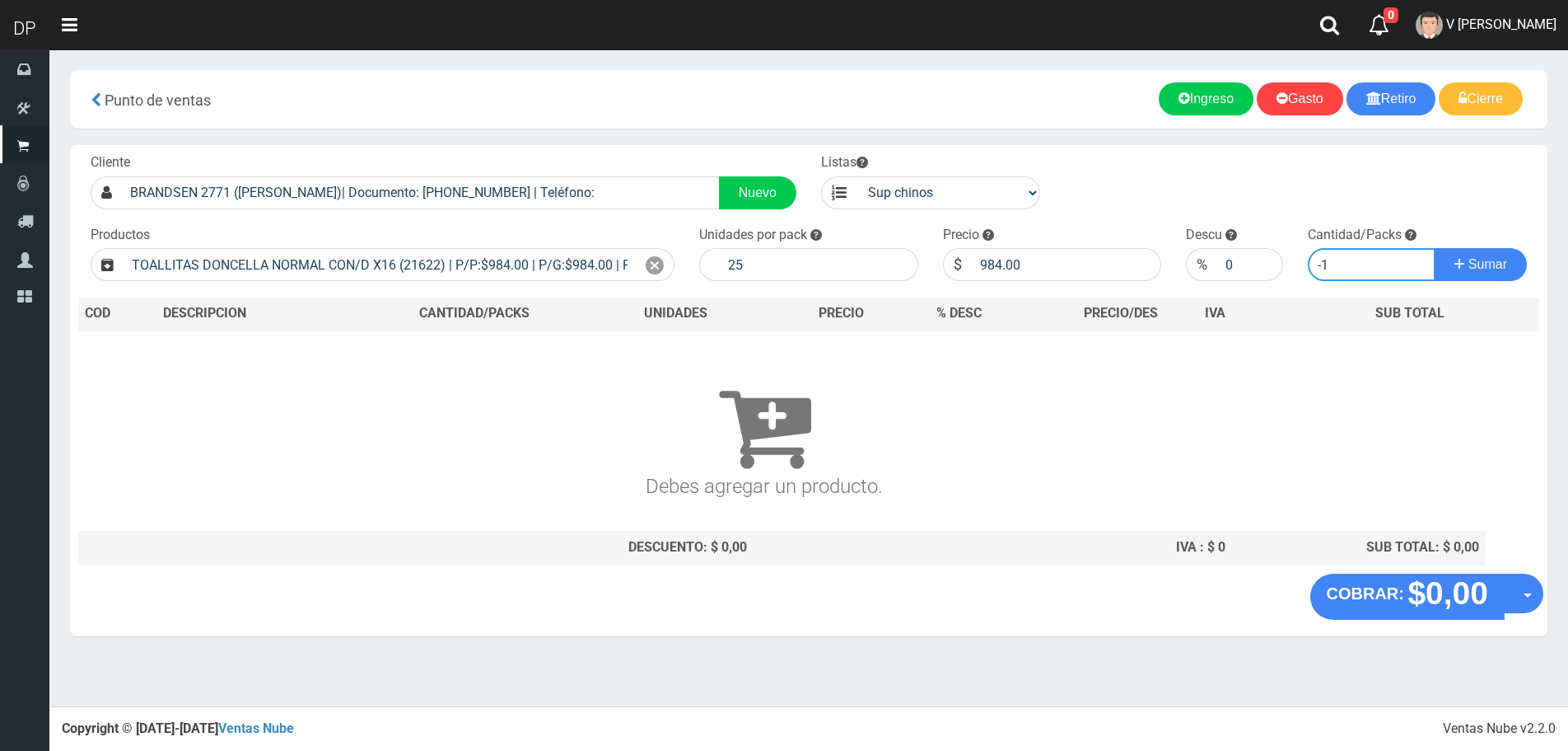
type input "-1"
click at [1410, 269] on input "-1" at bounding box center [1372, 264] width 128 height 33
type input "1"
click at [1435, 248] on button "Sumar" at bounding box center [1481, 264] width 92 height 33
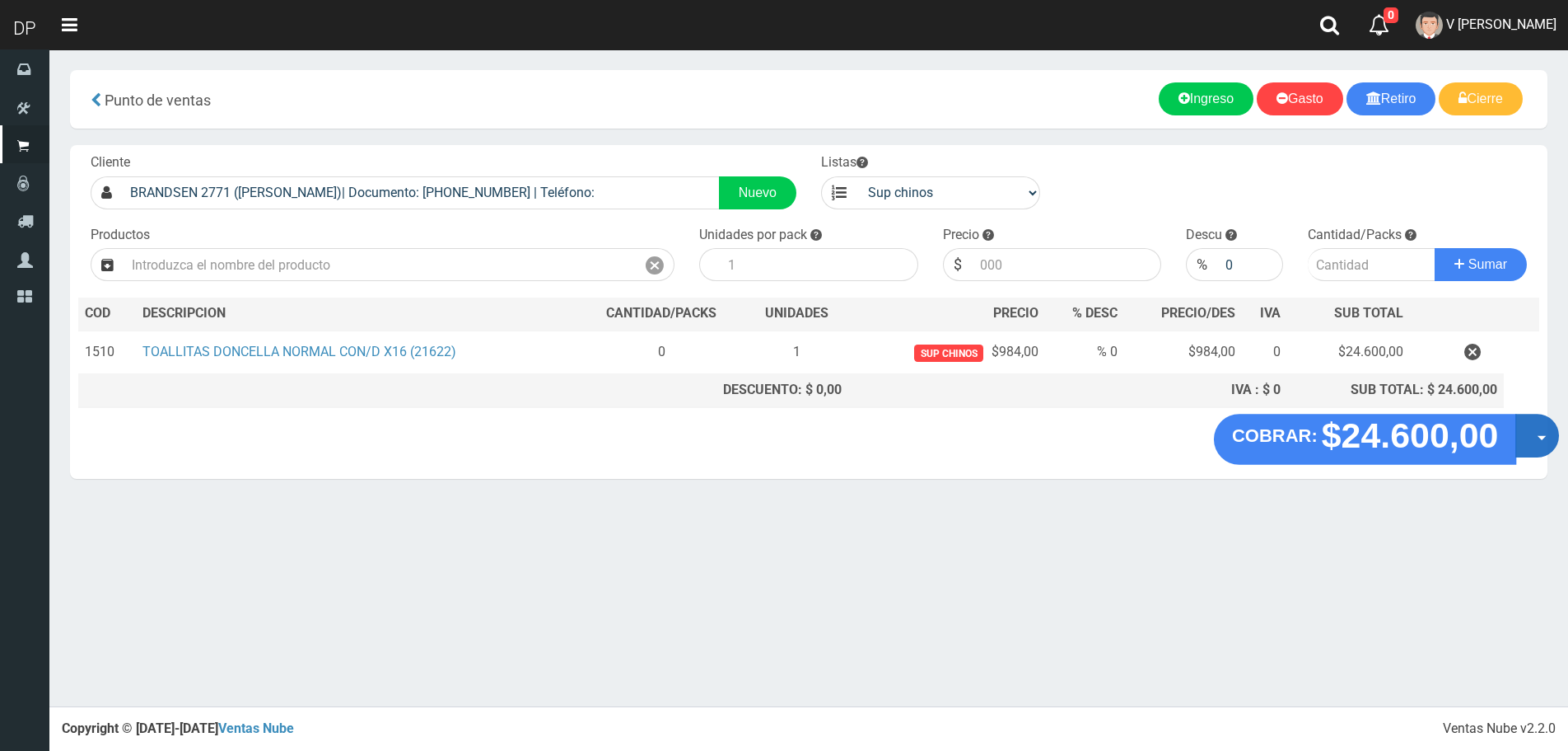
click at [1541, 440] on span "button" at bounding box center [1543, 438] width 9 height 5
click at [1500, 450] on link "Hacer Devolucion" at bounding box center [1484, 441] width 148 height 38
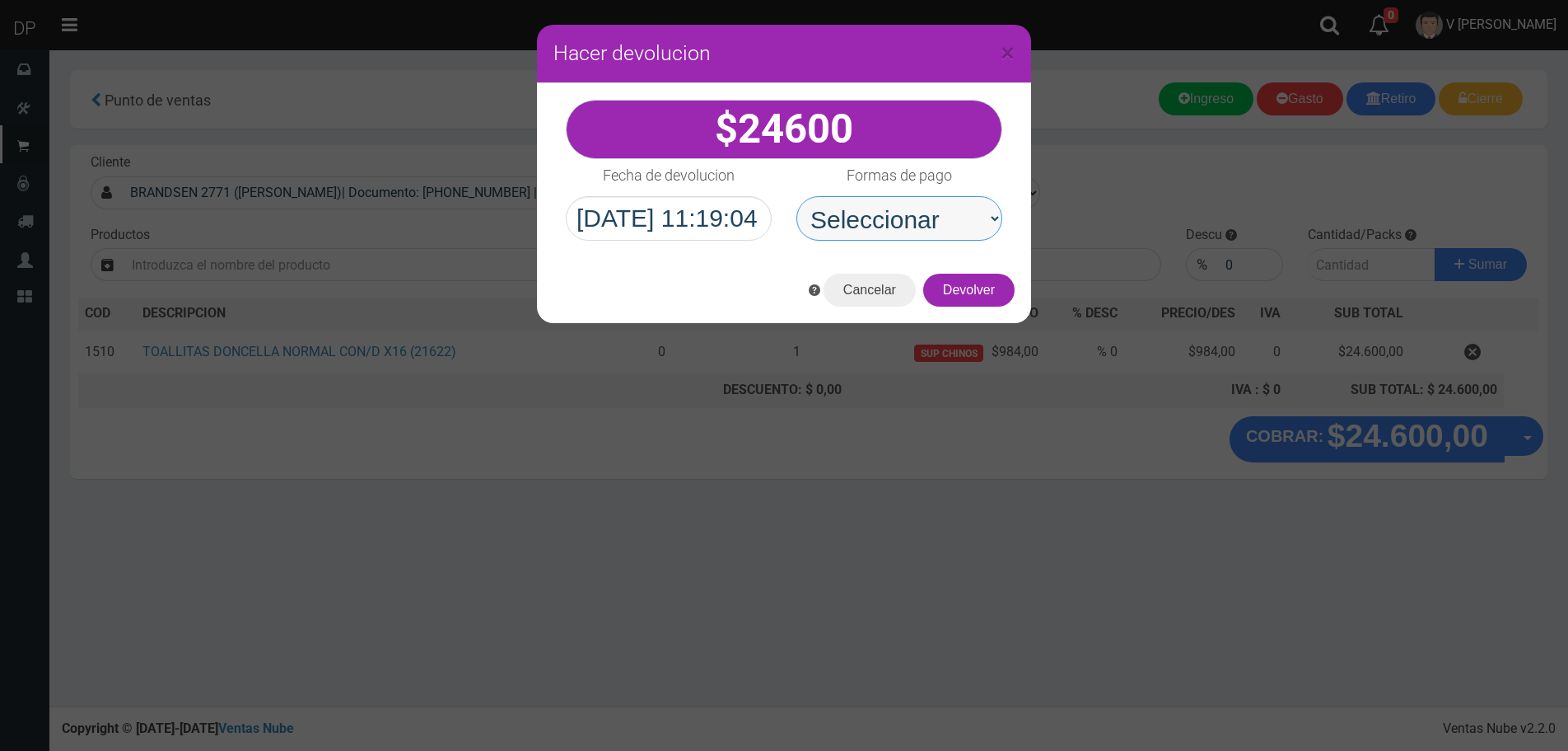
click at [880, 234] on select "Seleccionar Efectivo Tarjeta de Crédito Depósito Débito" at bounding box center [899, 218] width 206 height 44
select select "Efectivo"
click at [797, 196] on select "Seleccionar Efectivo Tarjeta de Crédito Depósito Débito" at bounding box center [899, 218] width 206 height 44
click at [969, 279] on button "Devolver" at bounding box center [968, 289] width 91 height 33
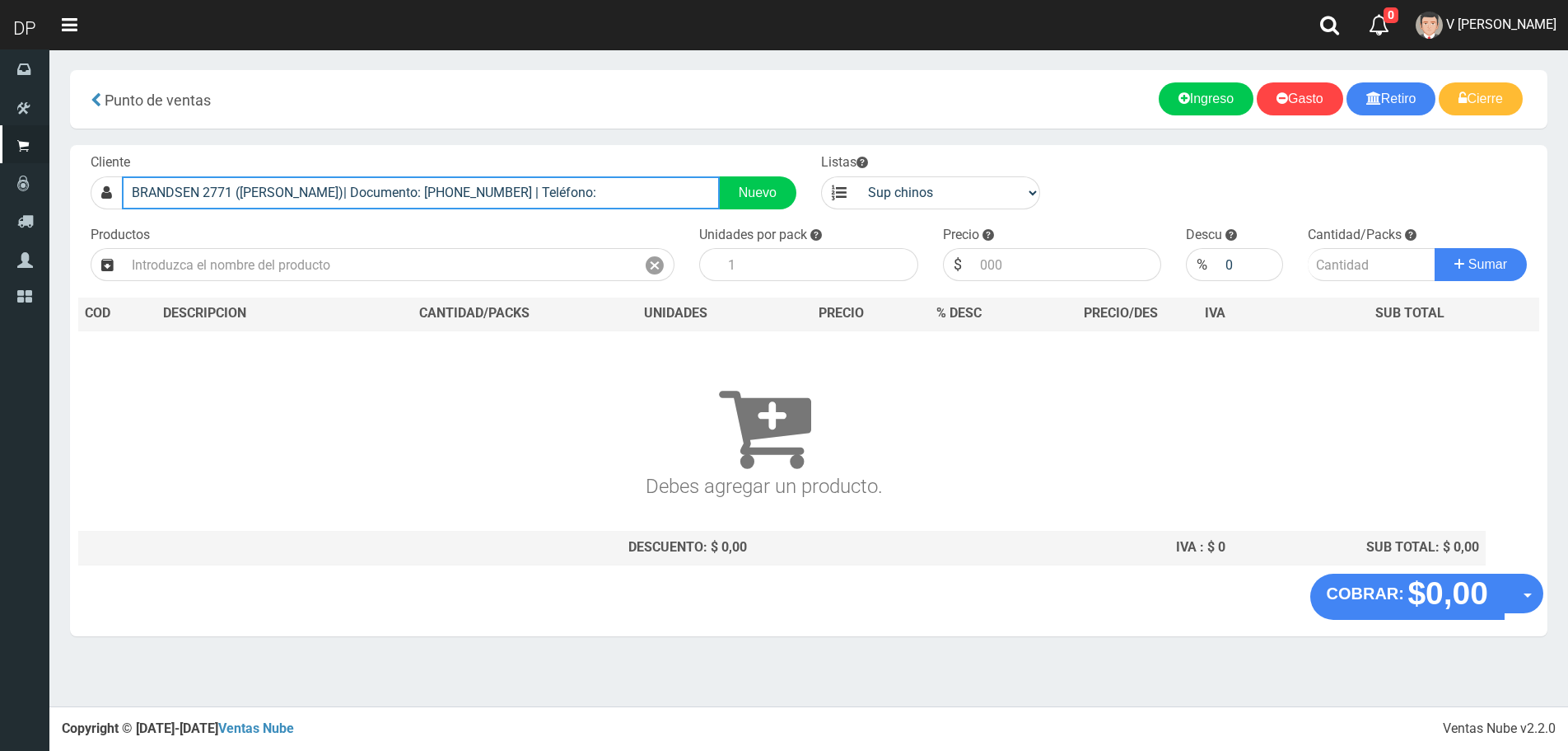
click at [438, 184] on input "BRANDSEN 2771 (JOSE INGENIEROS)| Documento: 453125648 | Teléfono:" at bounding box center [420, 192] width 598 height 33
click at [439, 184] on input "BRANDSEN 2771 (JOSE INGENIEROS)| Documento: 453125648 | Teléfono:" at bounding box center [420, 192] width 598 height 33
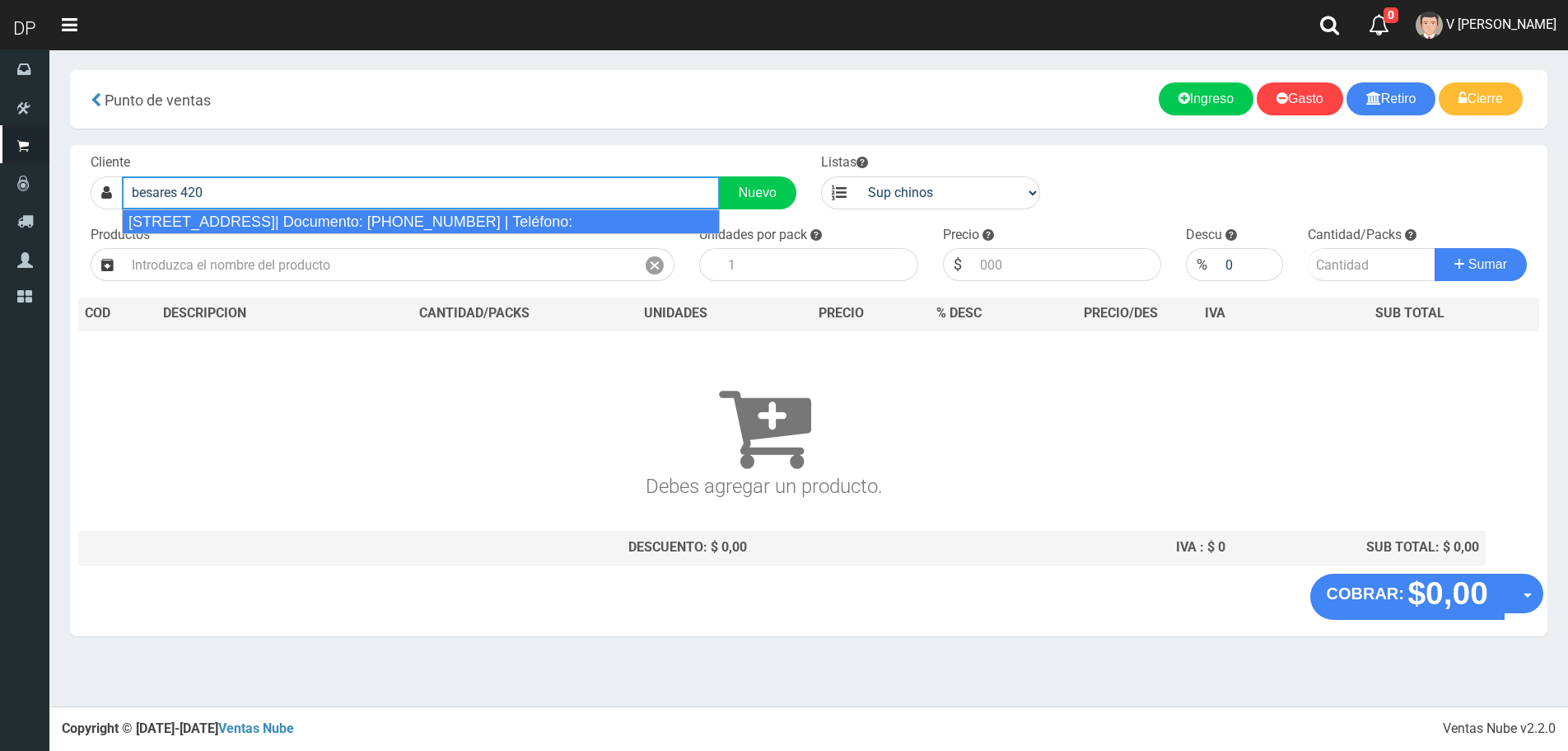
click at [434, 214] on div "BESARES 4205 (CIUDADELA)| Documento: 54525115 | Teléfono:" at bounding box center [420, 221] width 598 height 24
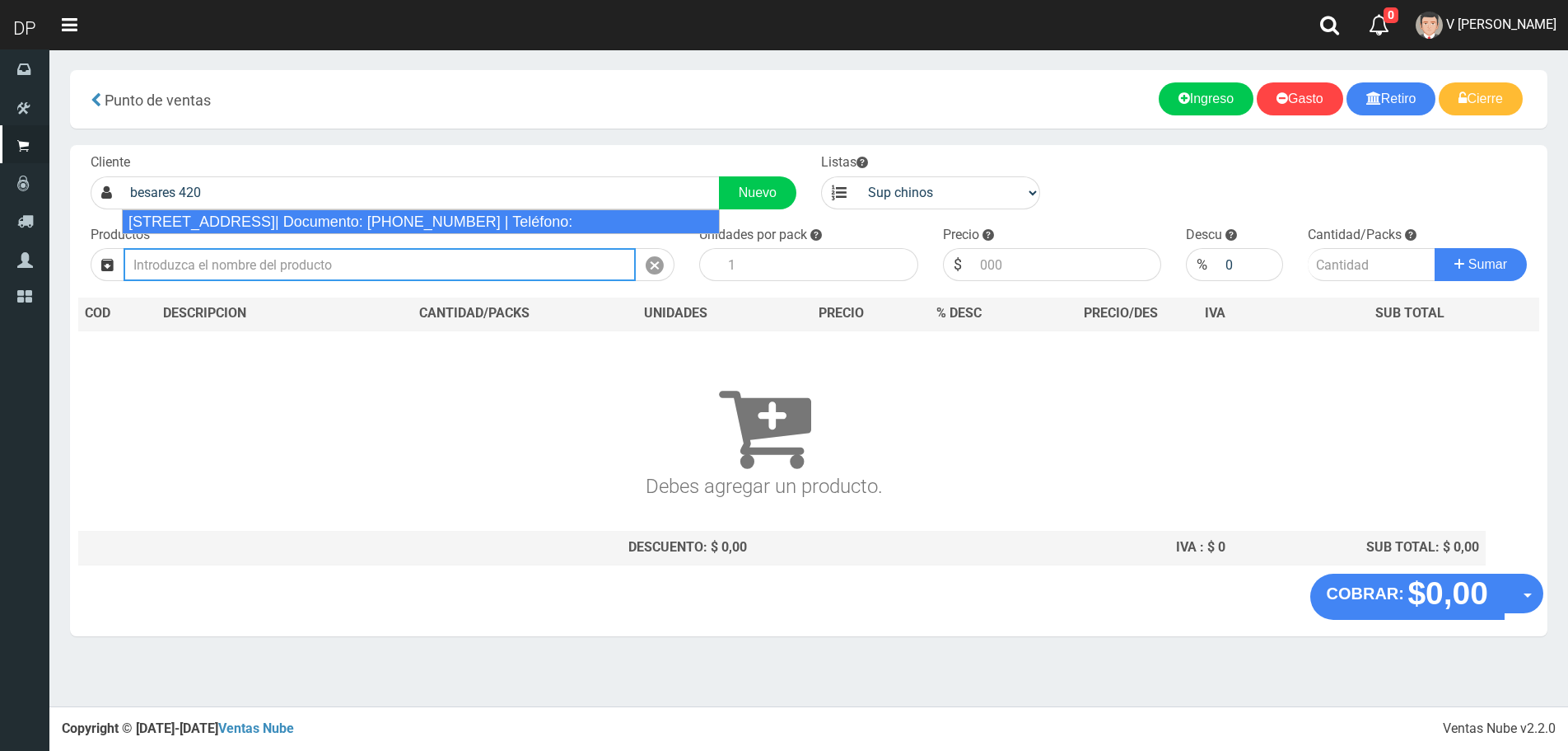
type input "BESARES 4205 (CIUDADELA)| Documento: 54525115 | Teléfono:"
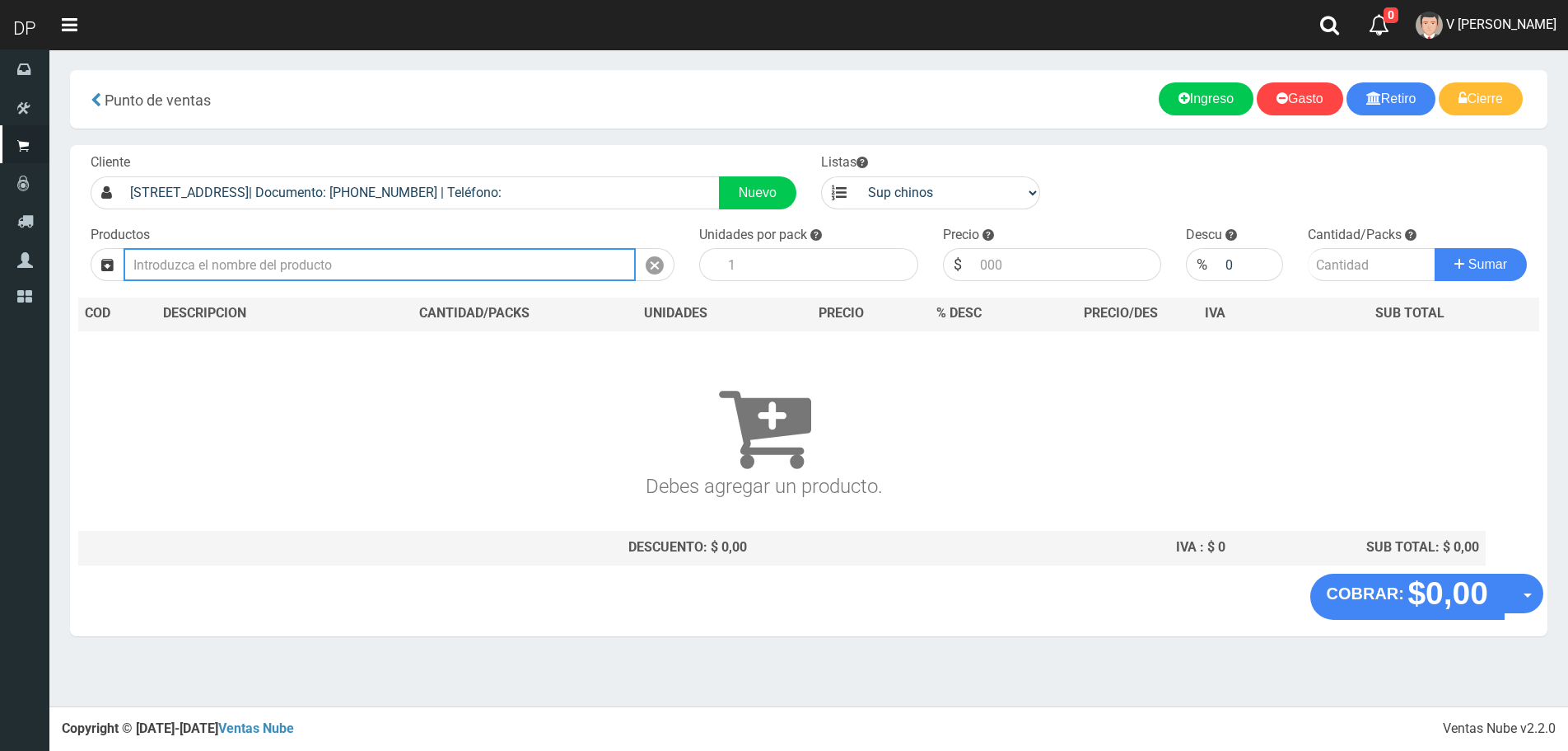
click at [429, 264] on input "text" at bounding box center [380, 264] width 512 height 33
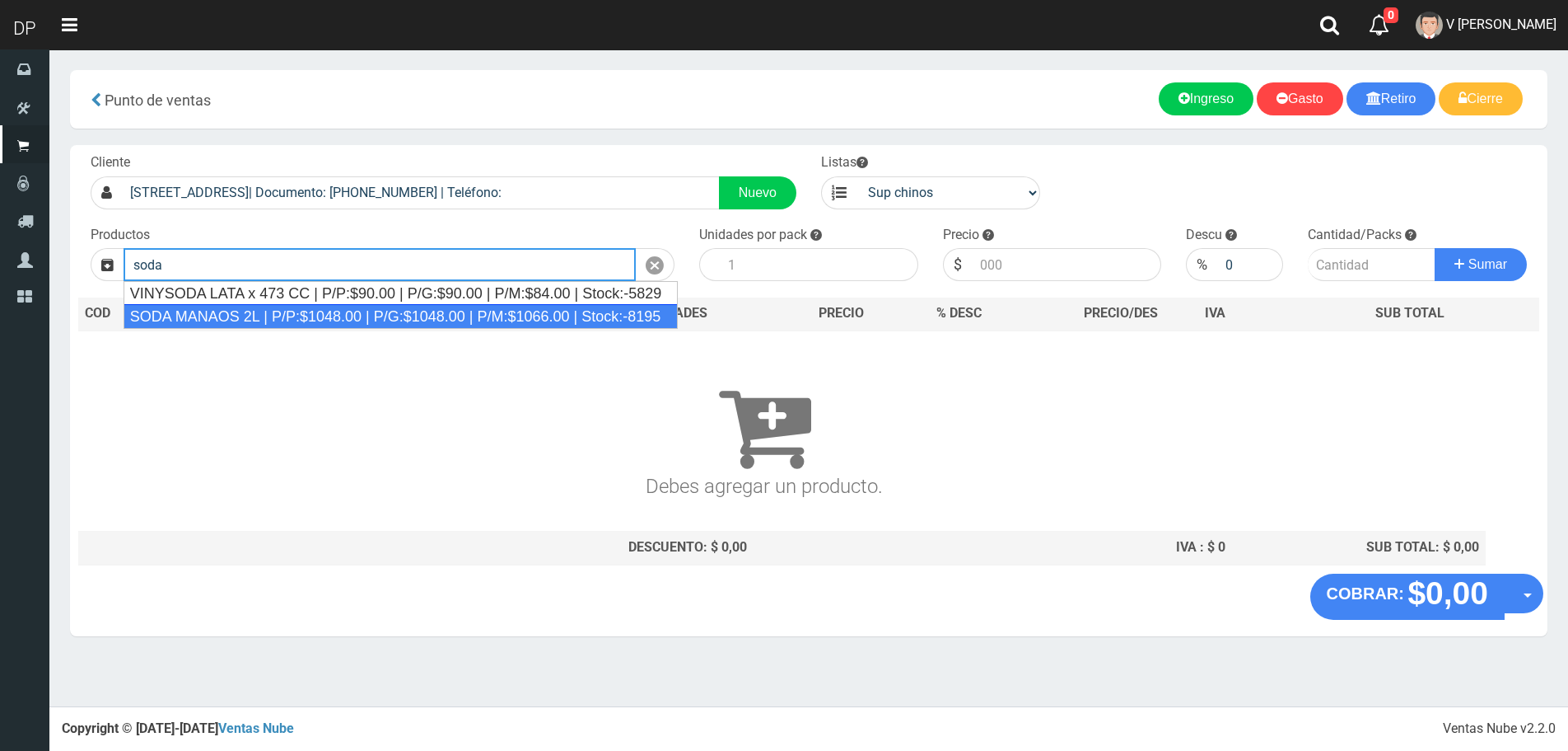
click at [293, 312] on div "SODA MANAOS 2L | P/P:$1048.00 | P/G:$1048.00 | P/M:$1066.00 | Stock:-8195" at bounding box center [400, 317] width 555 height 24
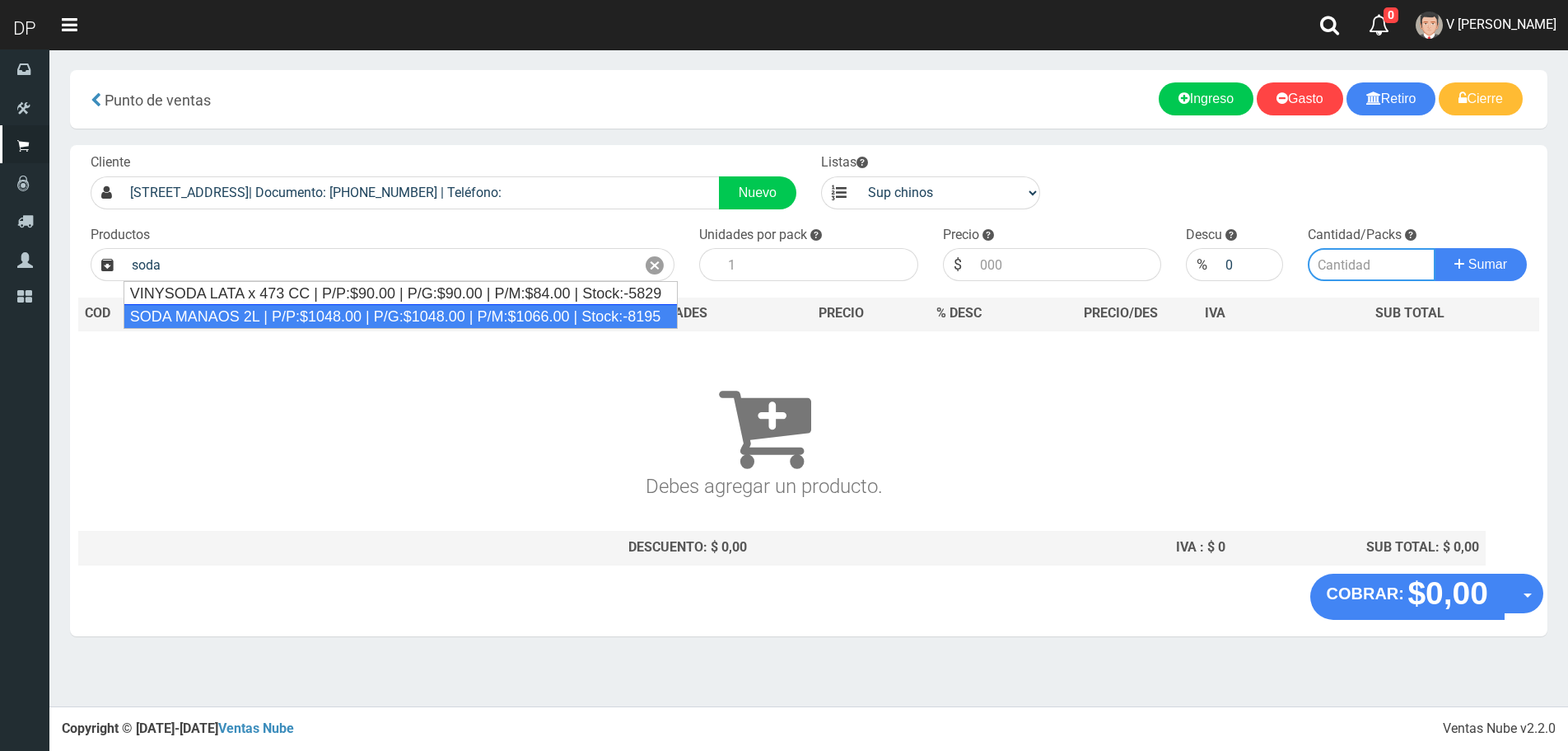
type input "SODA MANAOS 2L | P/P:$1048.00 | P/G:$1048.00 | P/M:$1066.00 | Stock:-8195"
type input "6"
type input "1048.00"
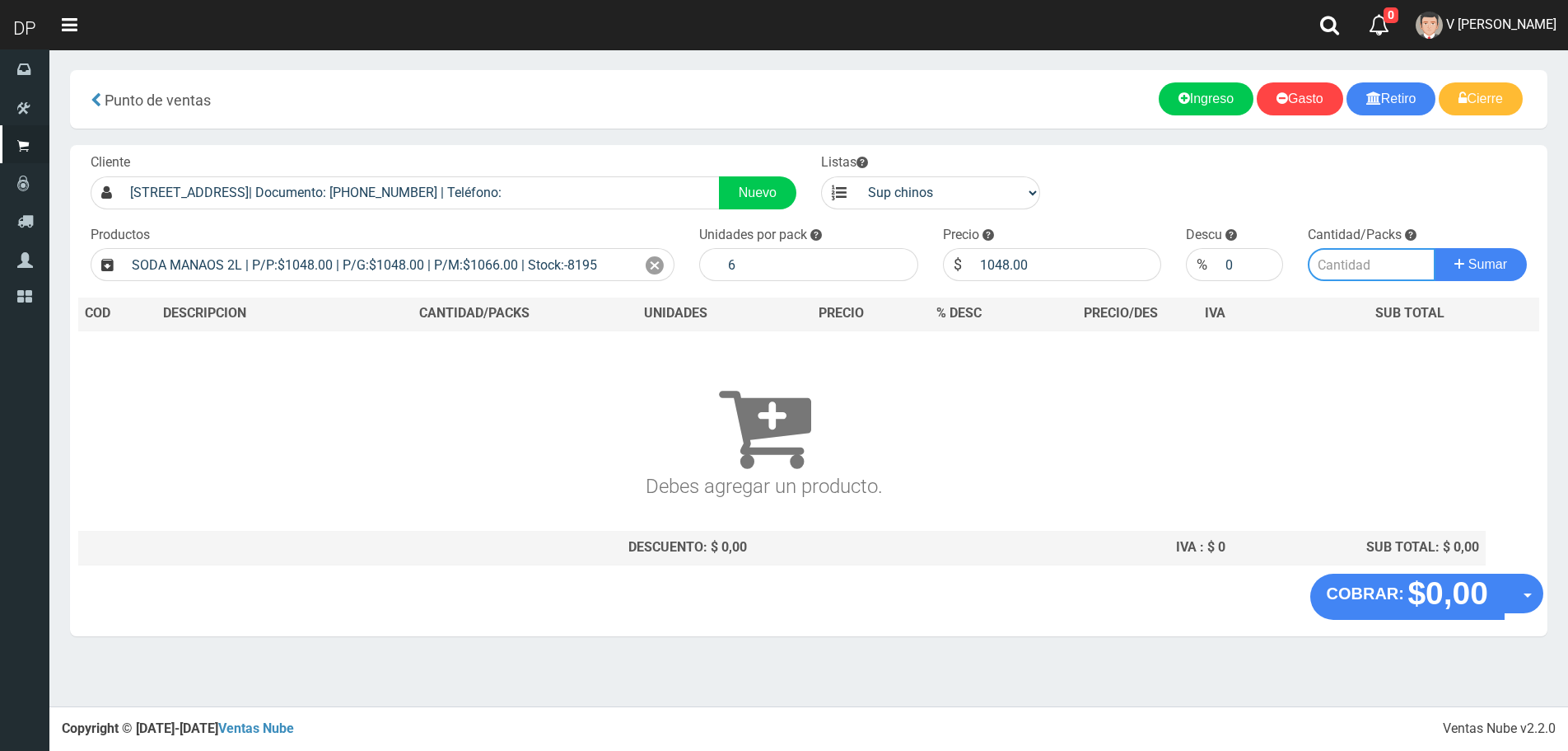
click at [1335, 268] on input "number" at bounding box center [1372, 264] width 128 height 33
click at [722, 253] on input "6" at bounding box center [818, 264] width 199 height 33
click at [736, 255] on input "6" at bounding box center [818, 264] width 199 height 33
type input "1"
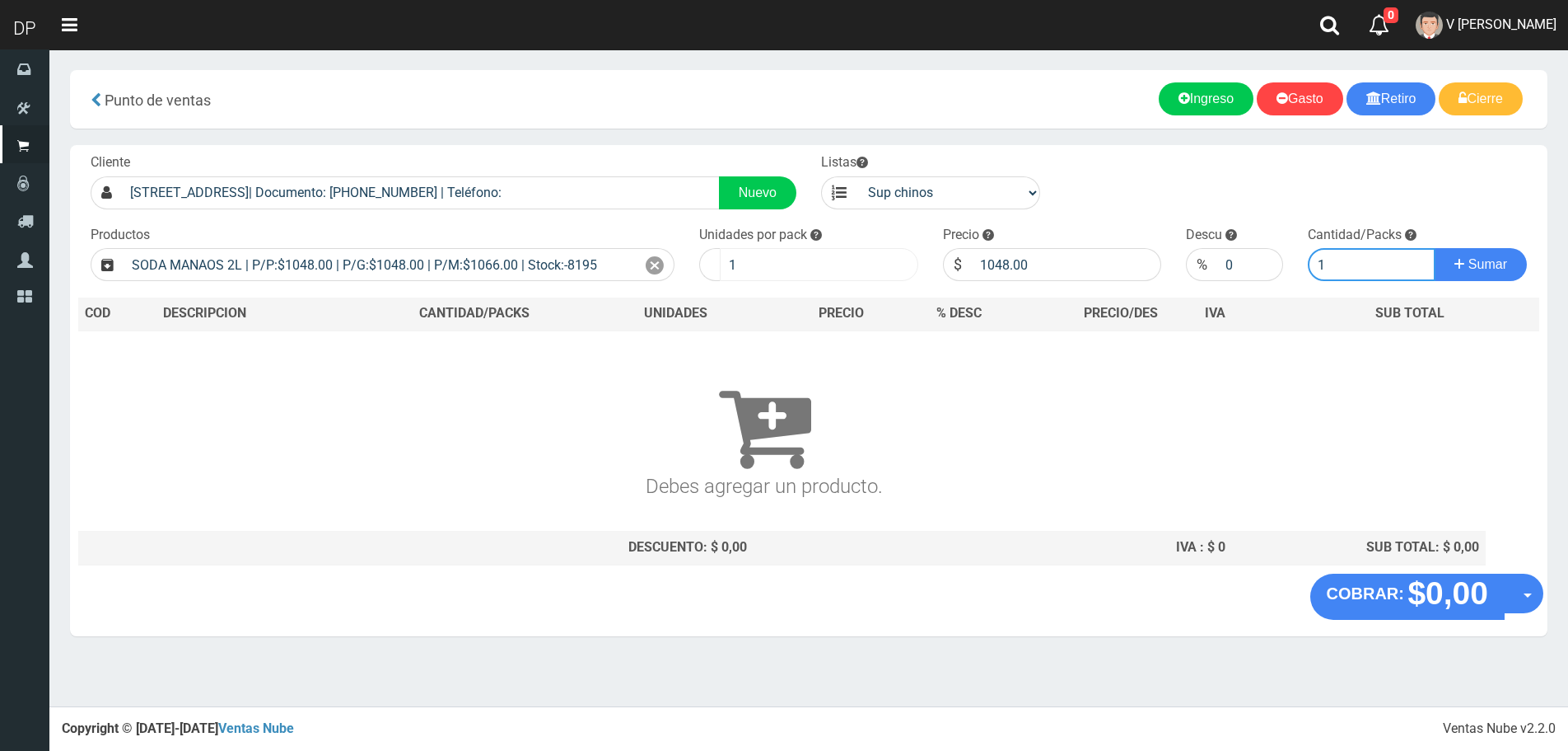
type input "1"
click at [1435, 248] on button "Sumar" at bounding box center [1481, 264] width 92 height 33
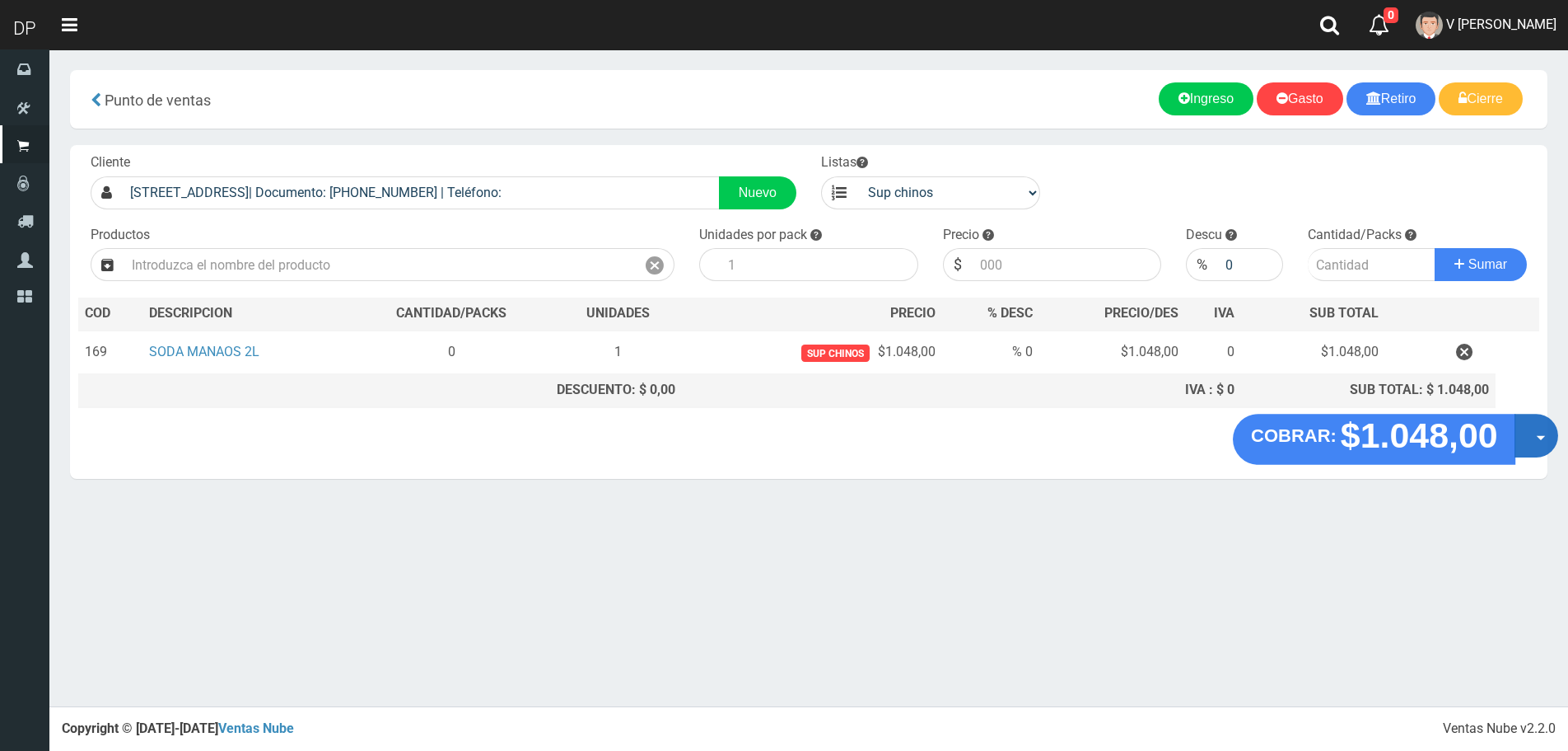
click at [1535, 441] on button "Opciones" at bounding box center [1536, 435] width 43 height 43
click at [1520, 443] on link "Hacer Devolucion" at bounding box center [1483, 441] width 148 height 38
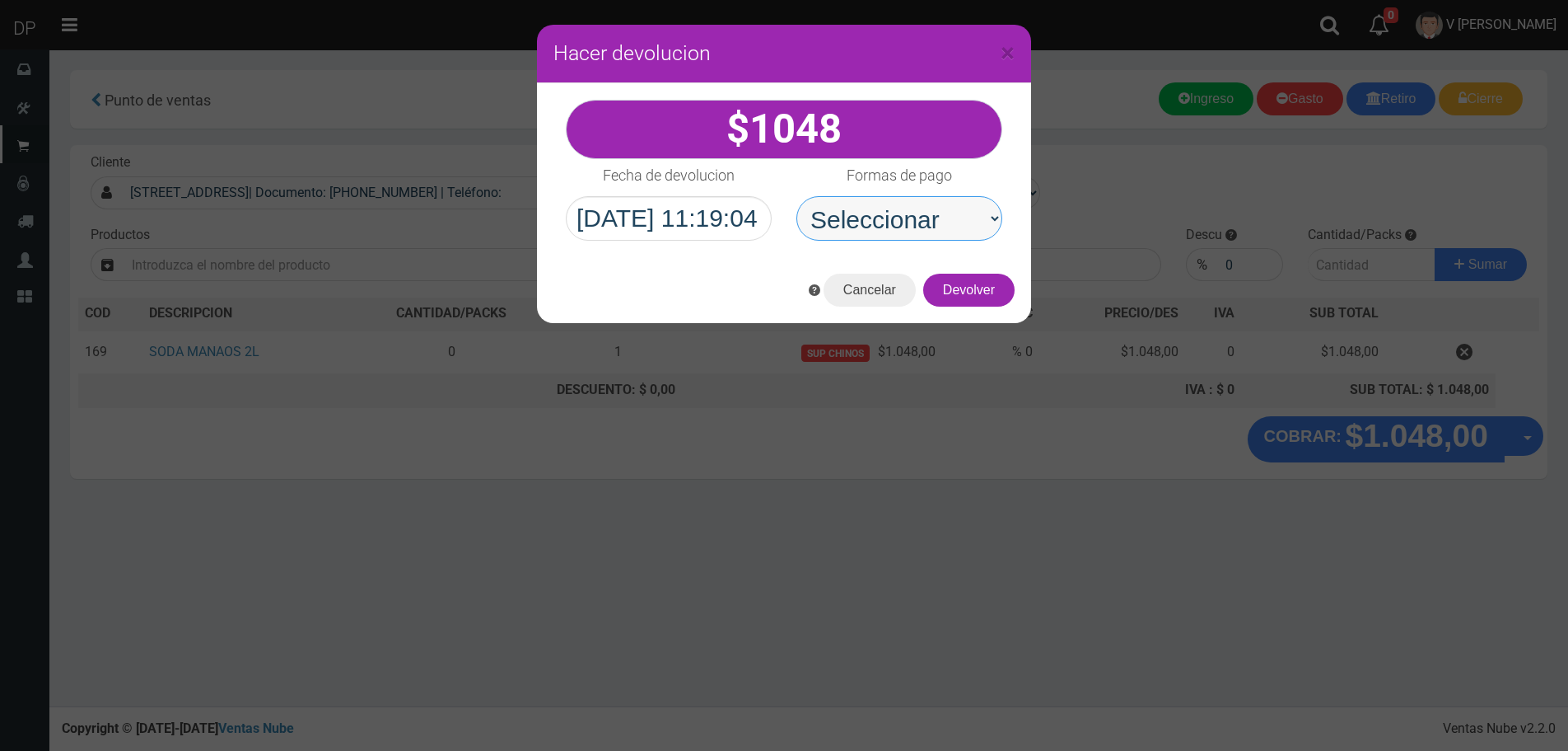
click at [976, 217] on select "Seleccionar Efectivo Tarjeta de Crédito Depósito Débito" at bounding box center [899, 218] width 206 height 44
click at [797, 196] on select "Seleccionar Efectivo Tarjeta de Crédito Depósito Débito" at bounding box center [899, 218] width 206 height 44
click at [960, 277] on button "Devolver" at bounding box center [968, 289] width 91 height 33
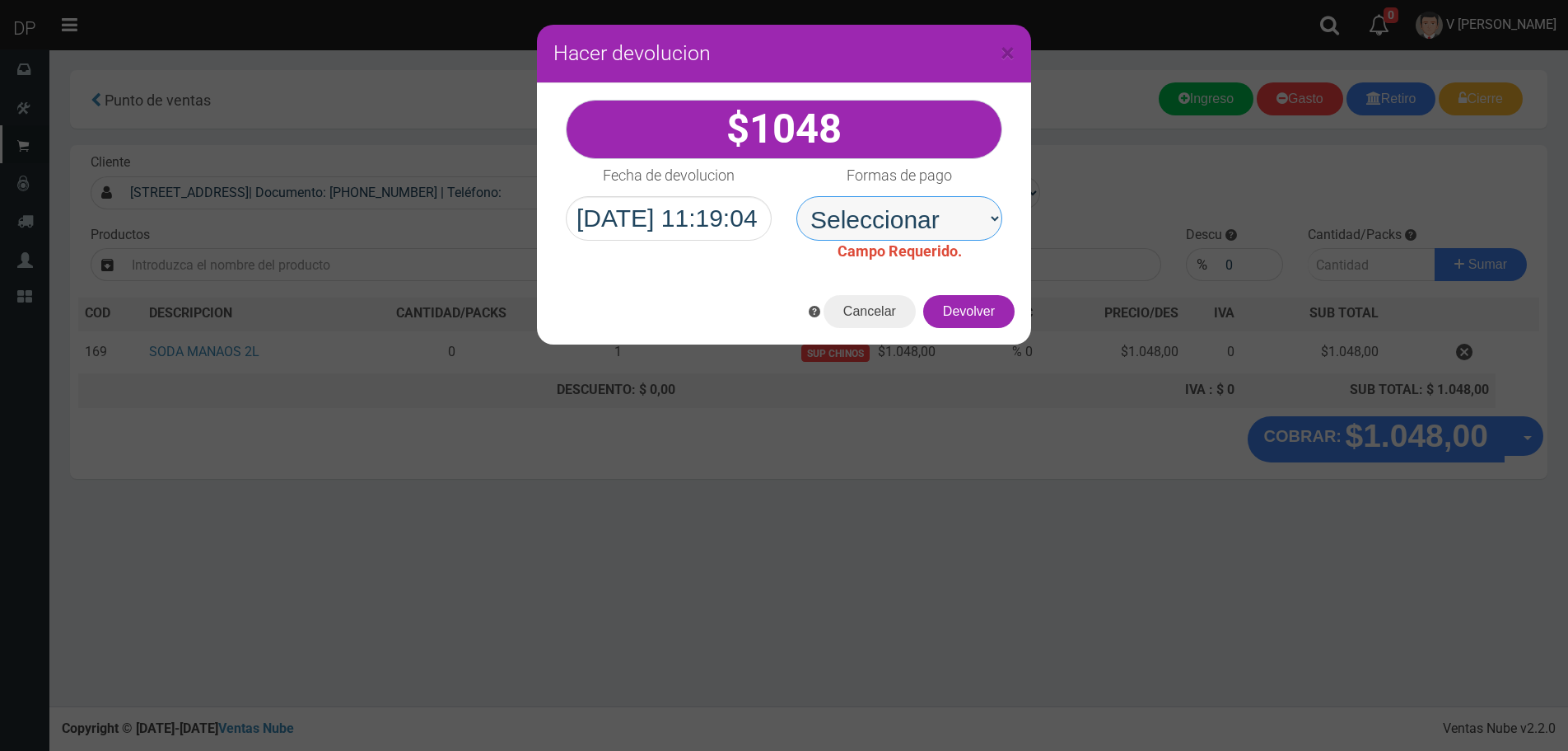
drag, startPoint x: 971, startPoint y: 220, endPoint x: 973, endPoint y: 237, distance: 17.1
click at [972, 221] on select "Seleccionar Efectivo Tarjeta de Crédito Depósito Débito" at bounding box center [899, 218] width 206 height 44
select select "Efectivo"
click at [797, 196] on select "Seleccionar Efectivo Tarjeta de Crédito Depósito Débito" at bounding box center [899, 218] width 206 height 44
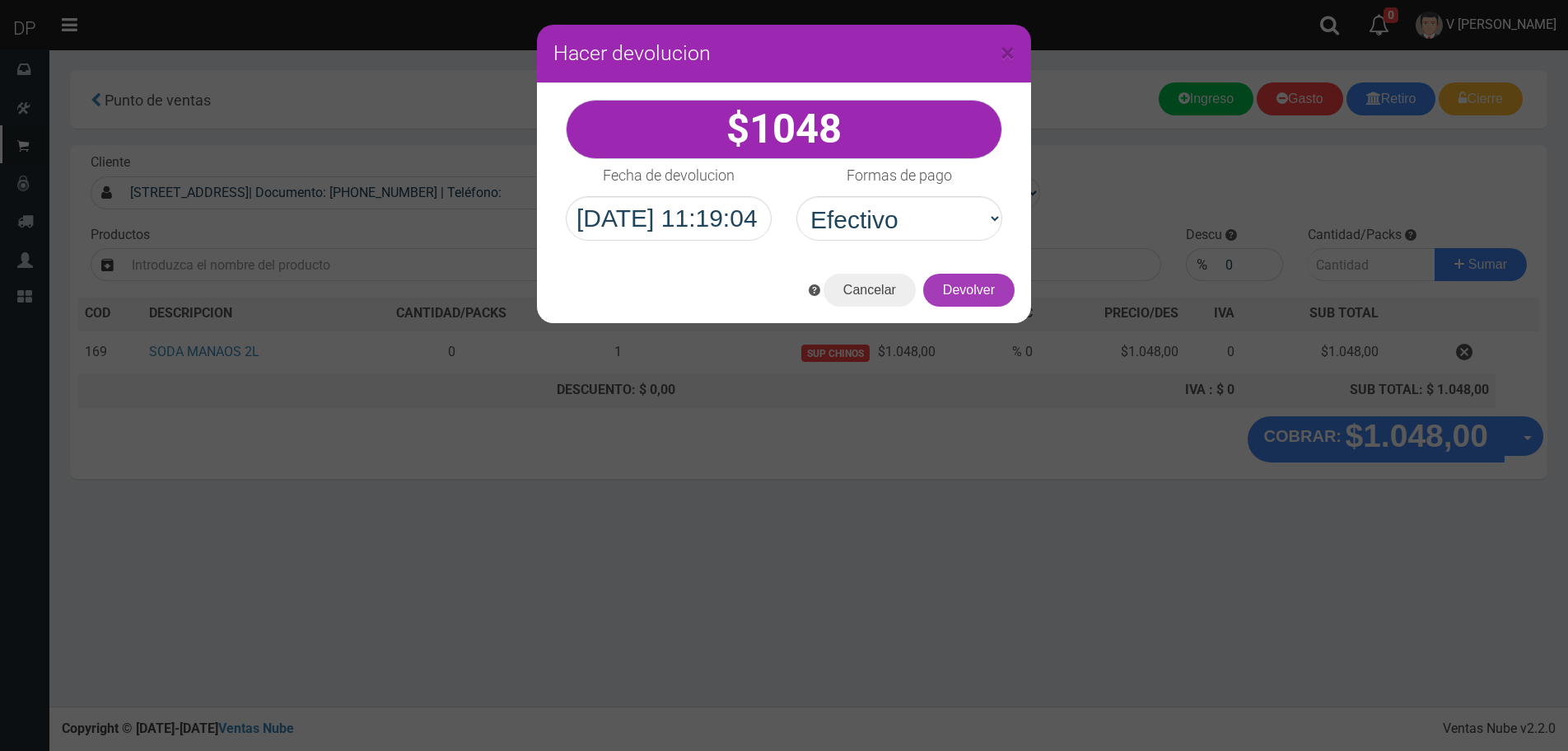
click at [976, 291] on button "Devolver" at bounding box center [968, 289] width 91 height 33
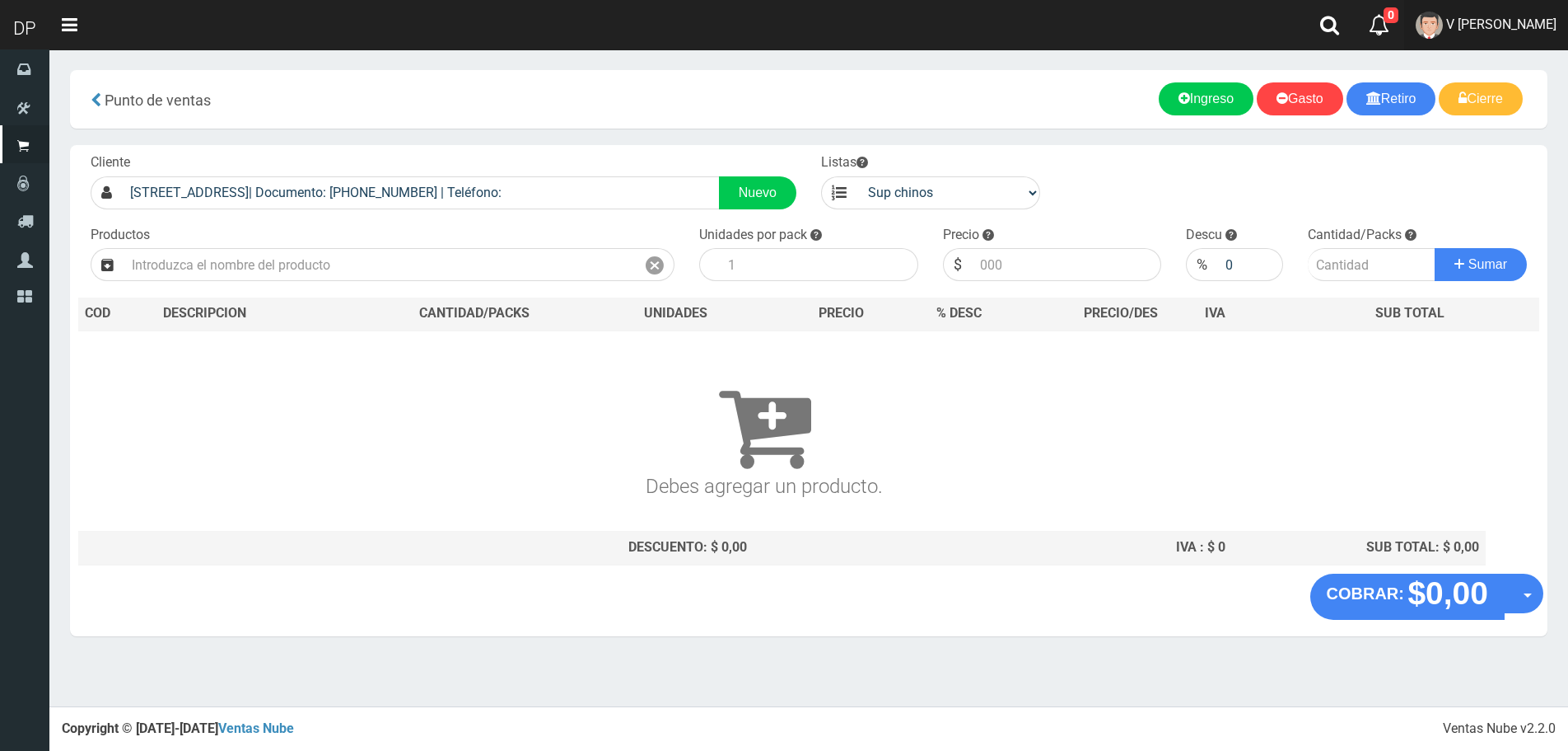
click at [1504, 31] on span "V Maria Graciela vargas" at bounding box center [1501, 24] width 110 height 16
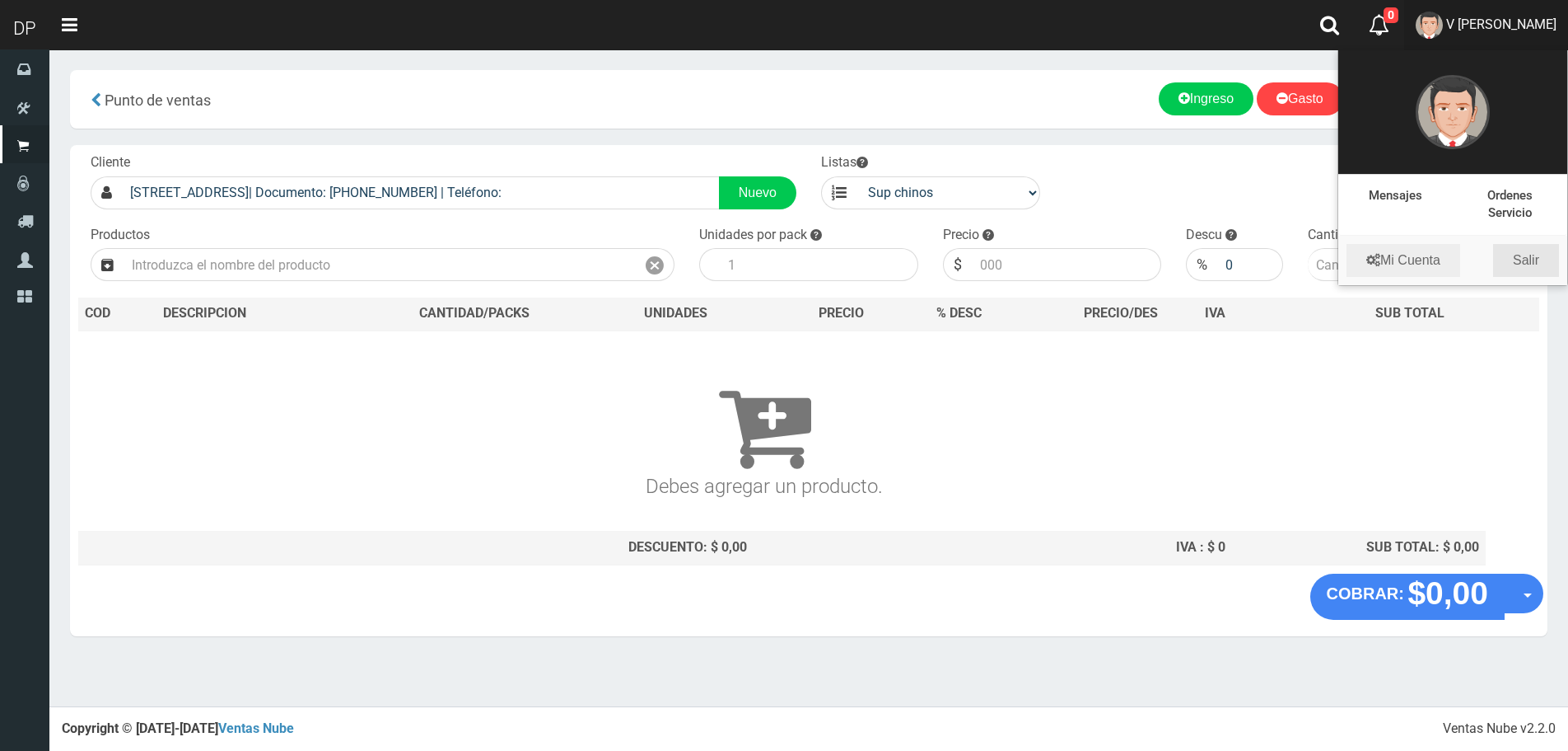
drag, startPoint x: 1518, startPoint y: 266, endPoint x: 1486, endPoint y: 234, distance: 45.3
click at [1519, 266] on link "Salir" at bounding box center [1527, 260] width 66 height 33
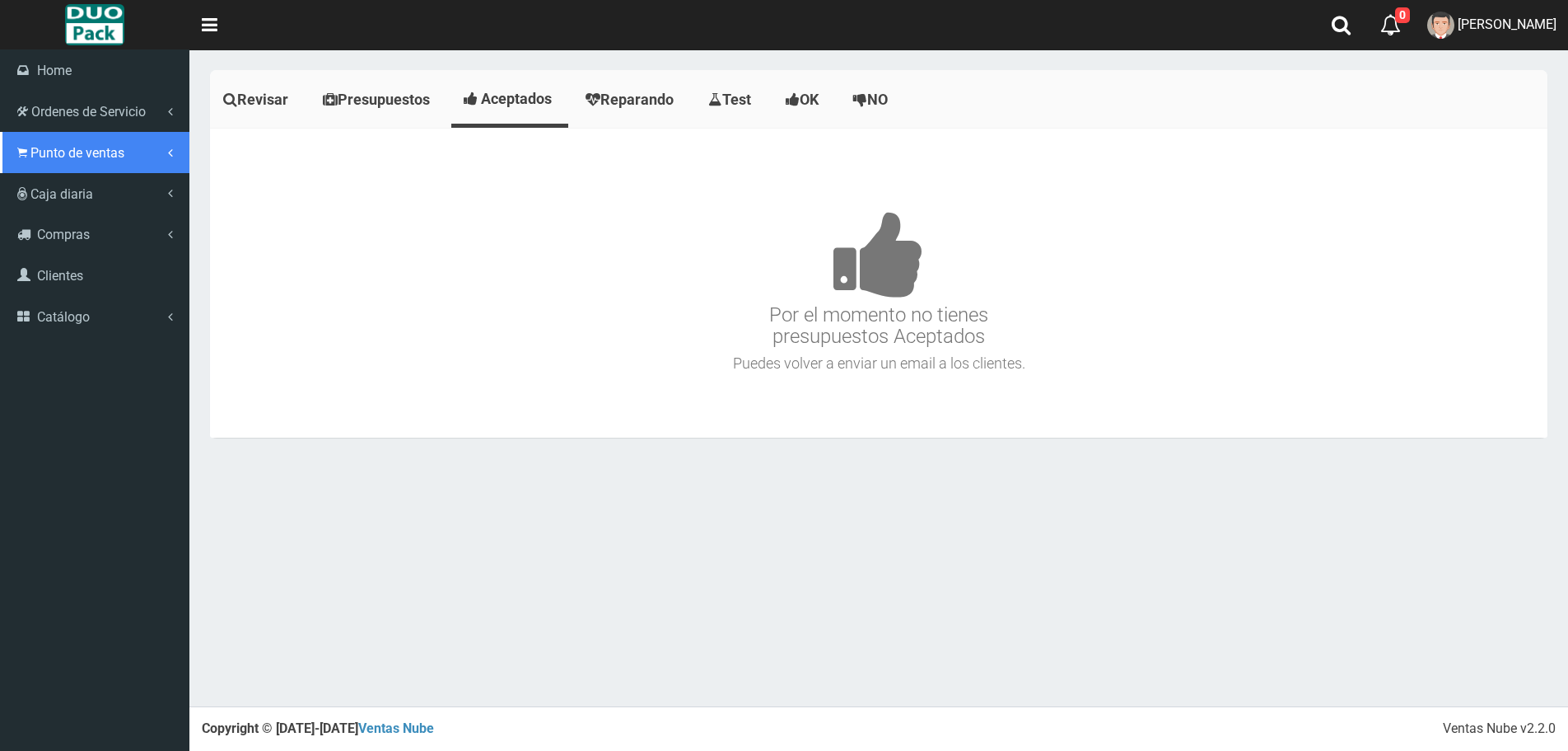
click at [49, 153] on span "Punto de ventas" at bounding box center [77, 153] width 94 height 16
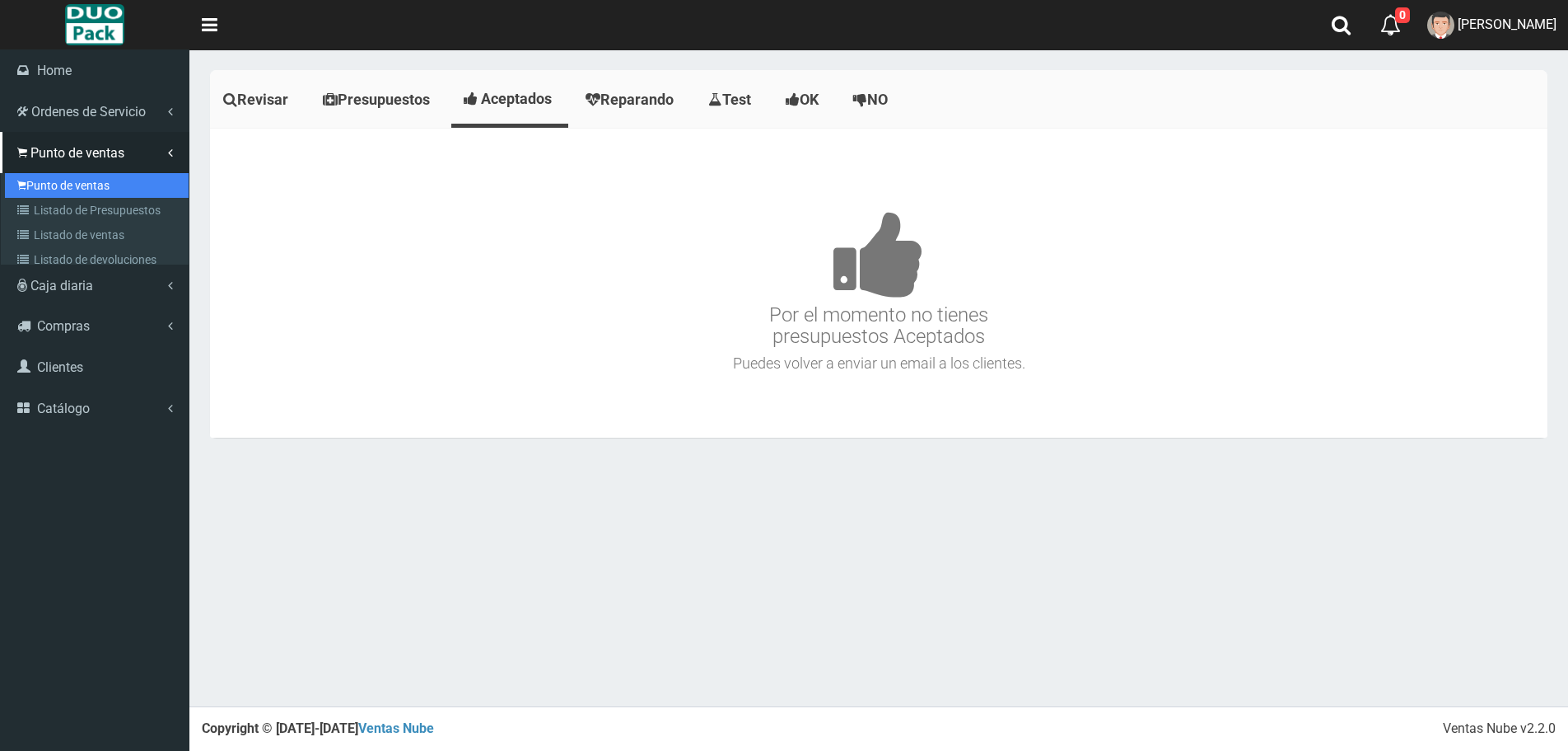
click at [77, 181] on link "Punto de ventas" at bounding box center [96, 186] width 184 height 24
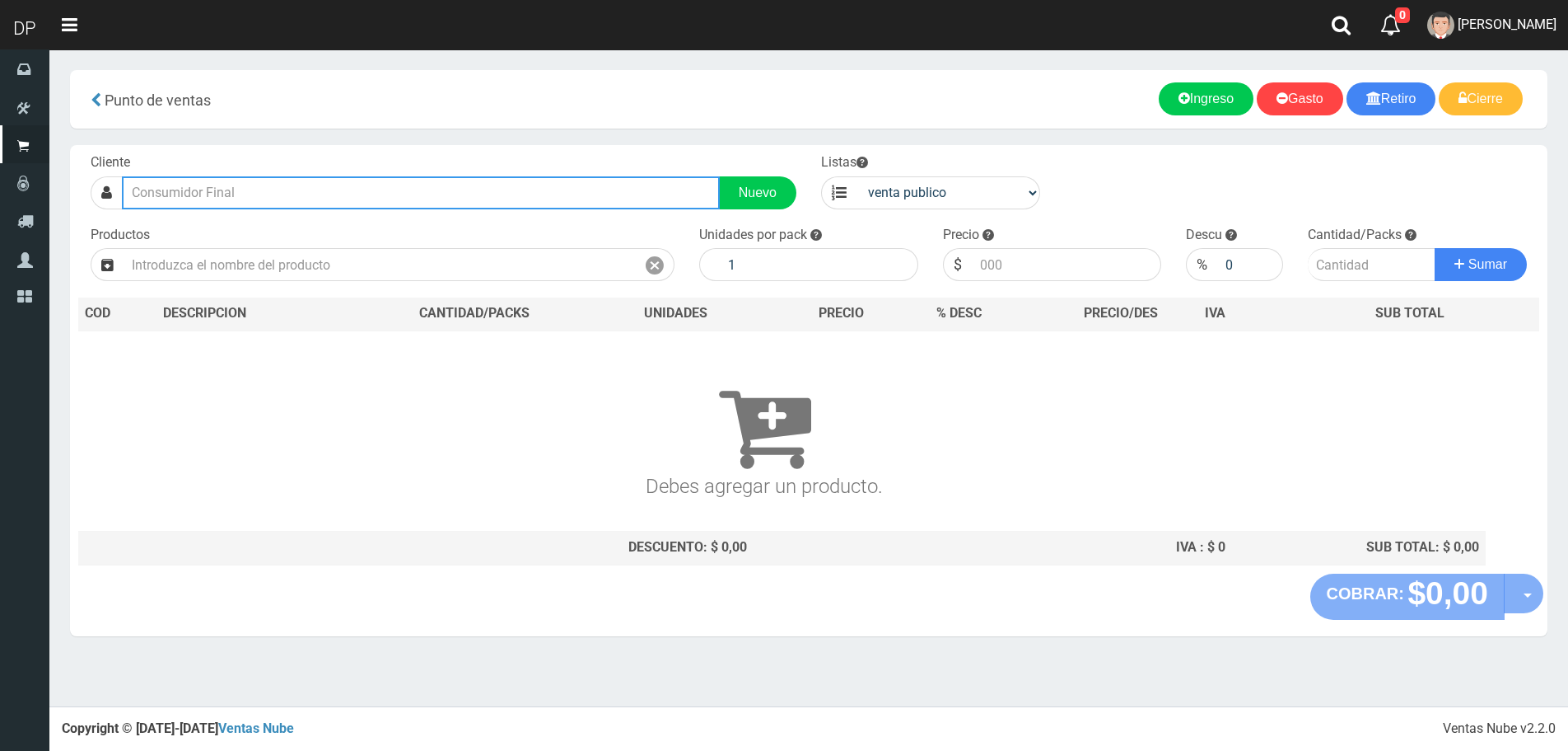
click at [277, 194] on input "text" at bounding box center [420, 192] width 598 height 33
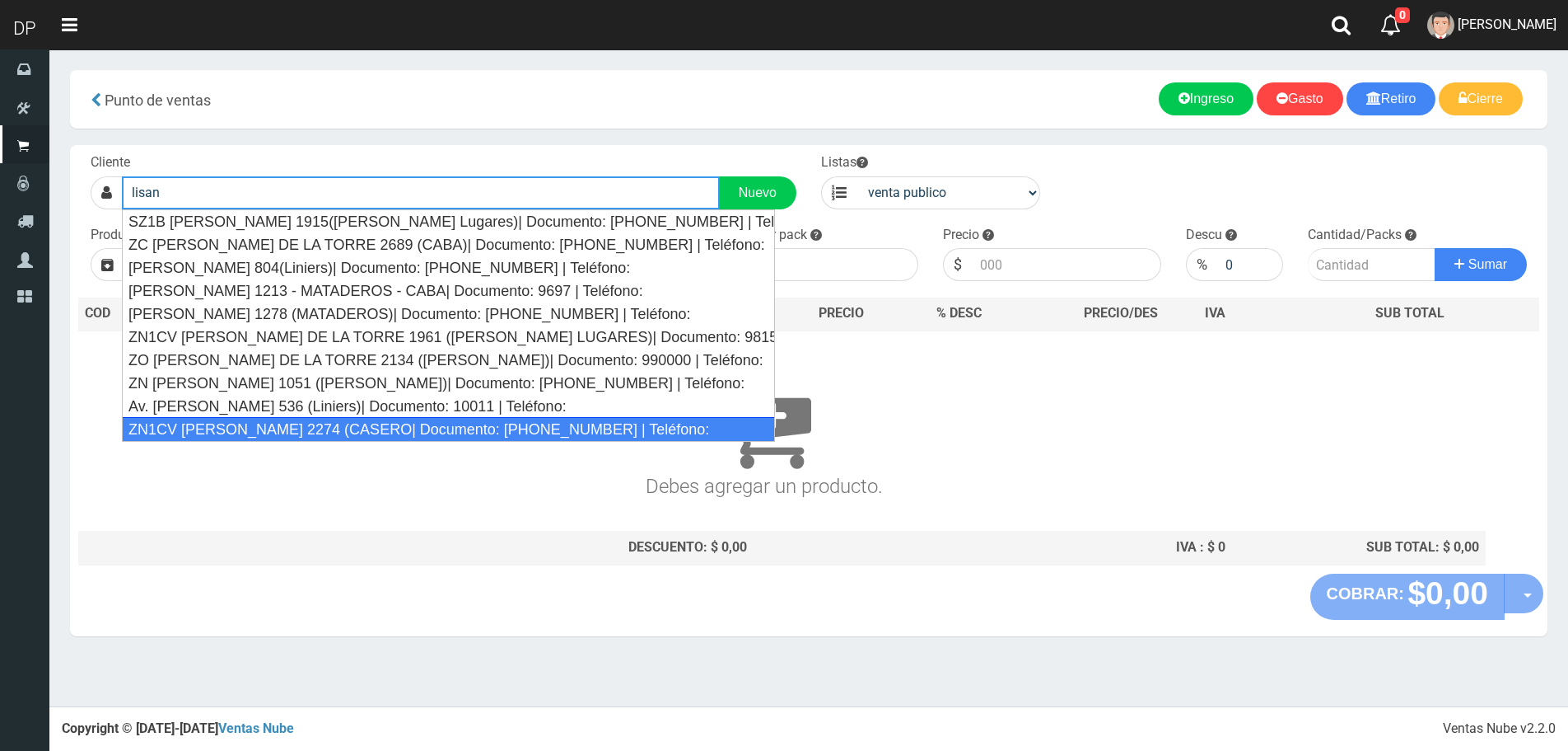
drag, startPoint x: 327, startPoint y: 222, endPoint x: 299, endPoint y: 492, distance: 271.4
click at [299, 492] on body "Cargando... × 0 0 Salir" at bounding box center [784, 375] width 1568 height 751
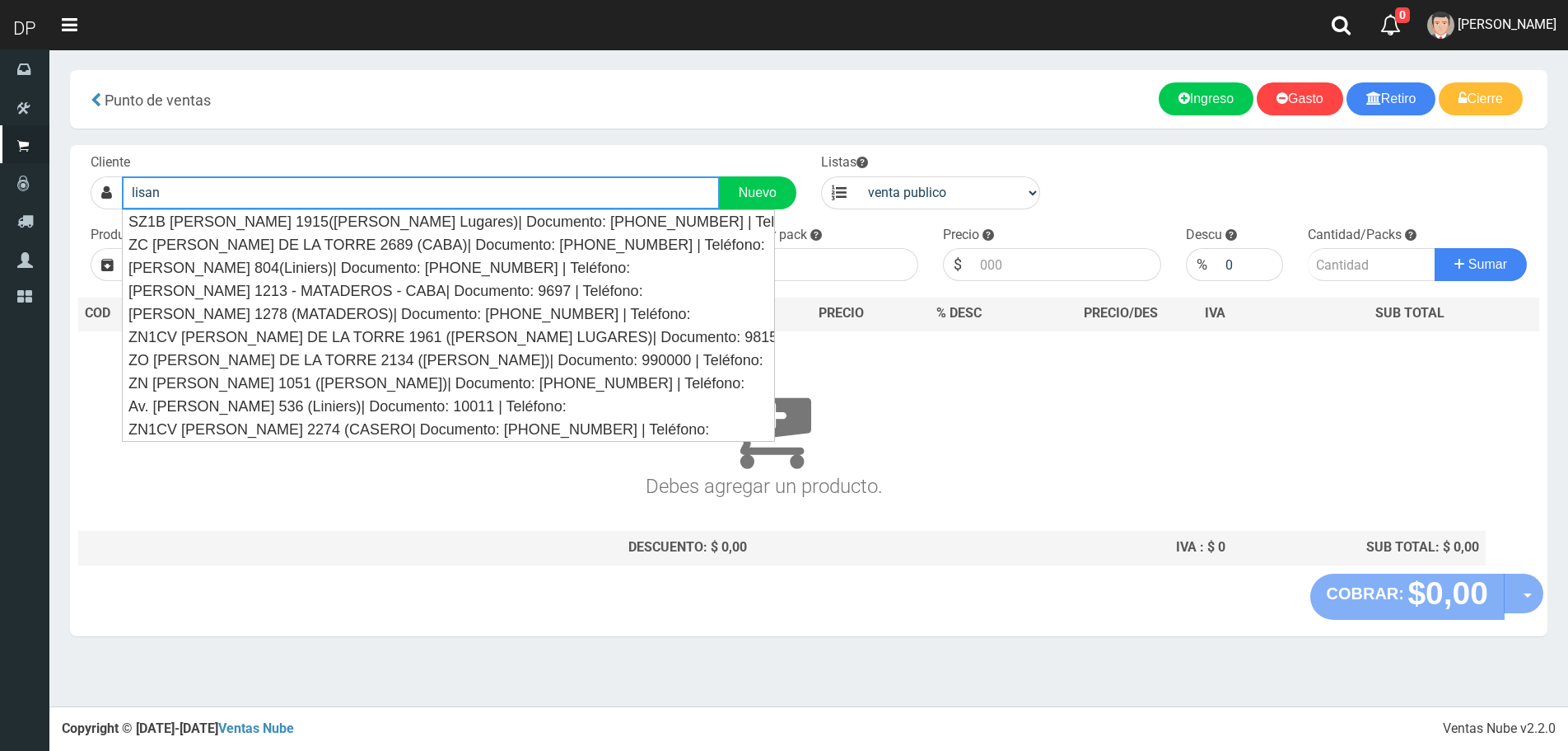
click at [192, 194] on input "lisan" at bounding box center [420, 192] width 598 height 33
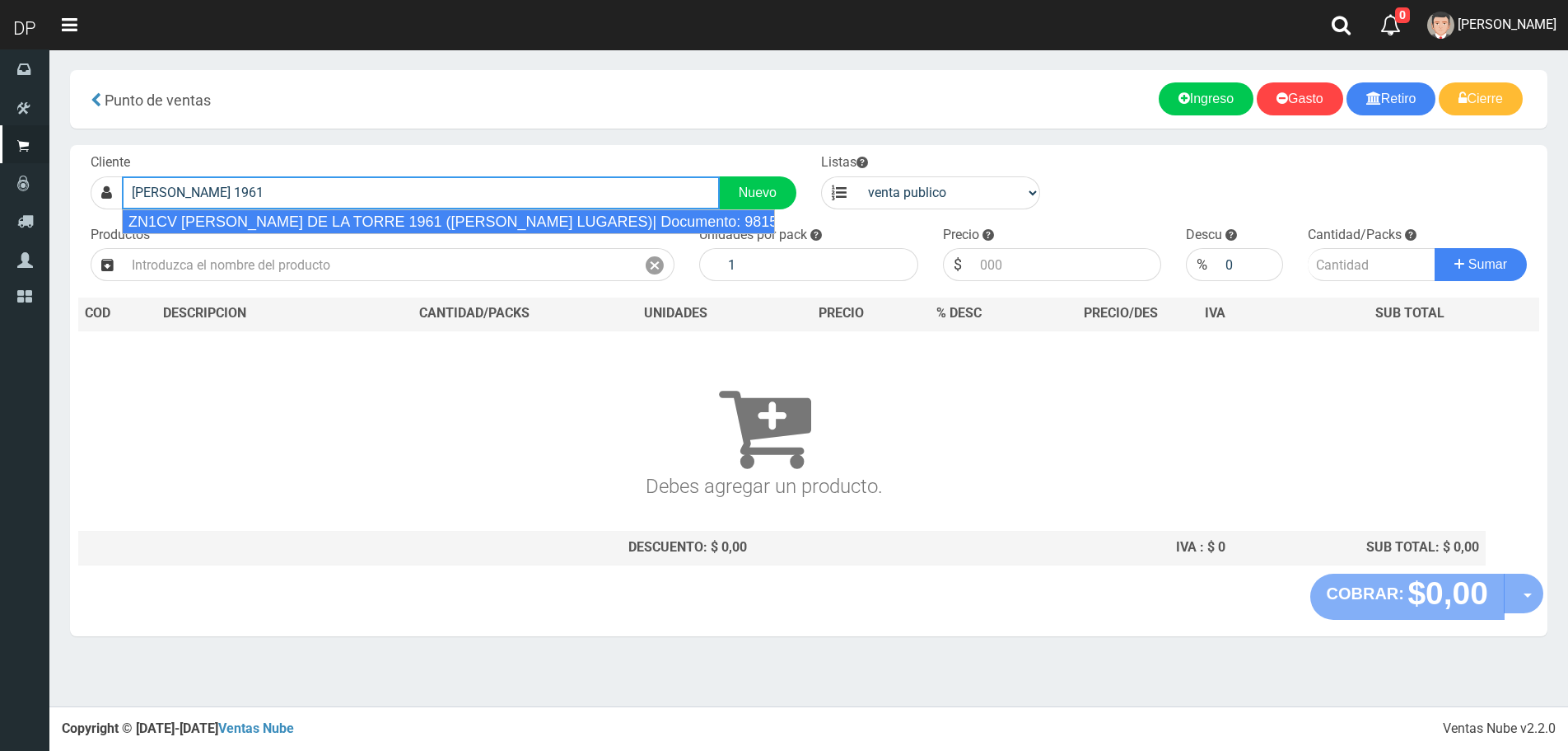
click at [409, 232] on div "ZN1CV LISANDRO DE LA TORRE 1961 (SANTOS LUGARES)| Documento: 981555 | Teléfono:" at bounding box center [448, 221] width 654 height 24
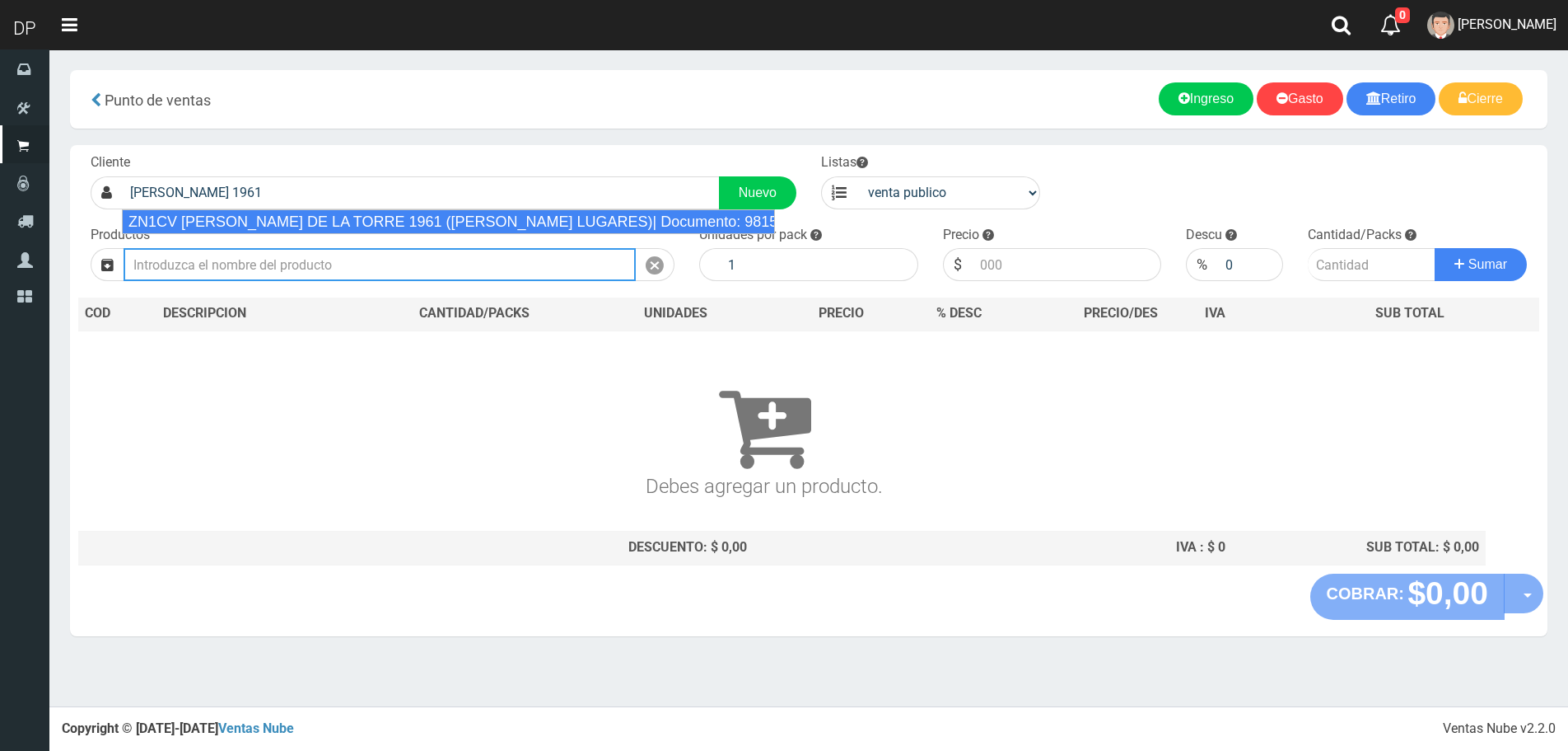
type input "ZN1CV LISANDRO DE LA TORRE 1961 (SANTOS LUGARES)| Documento: 981555 | Teléfono:"
select select "2"
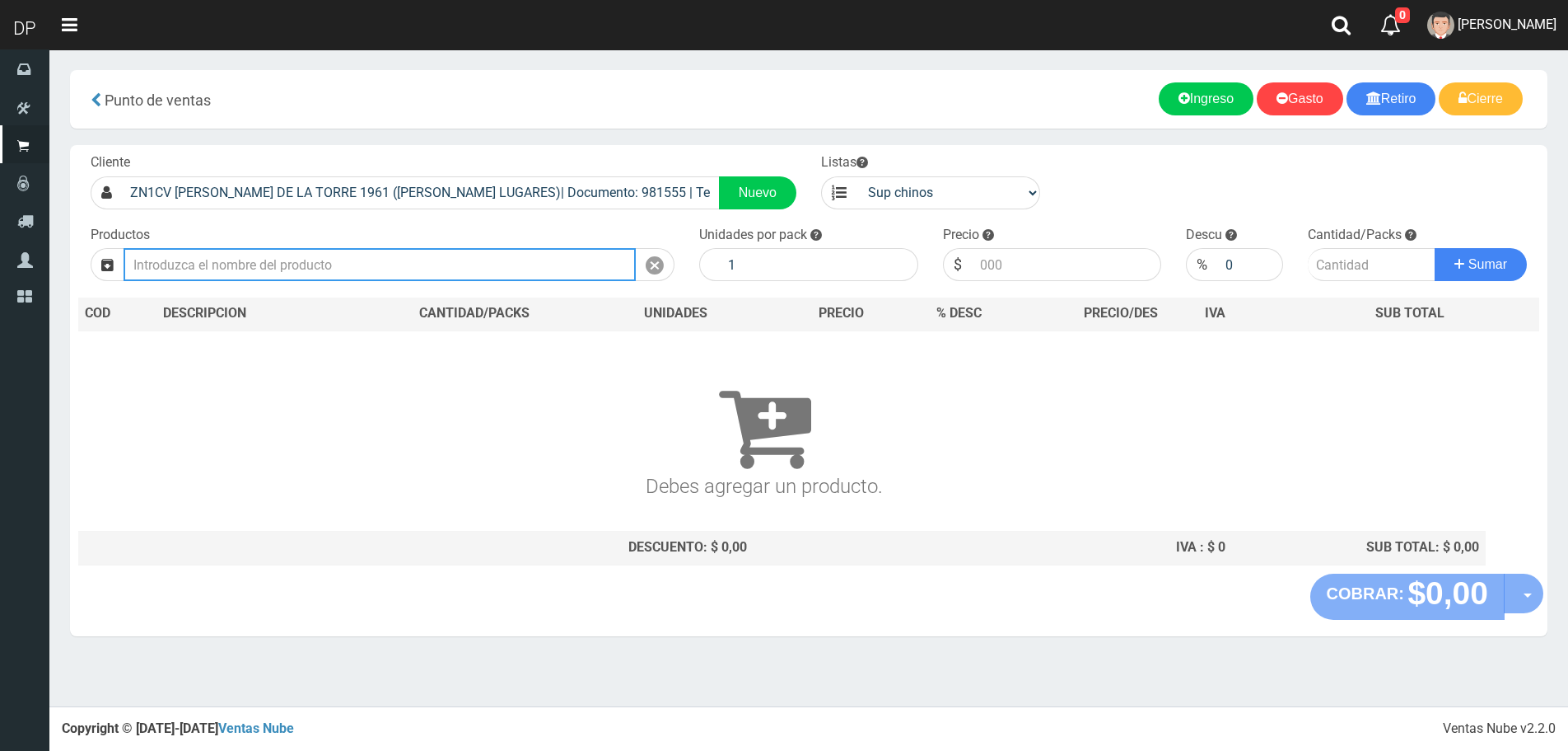
click at [330, 269] on input "text" at bounding box center [380, 264] width 512 height 33
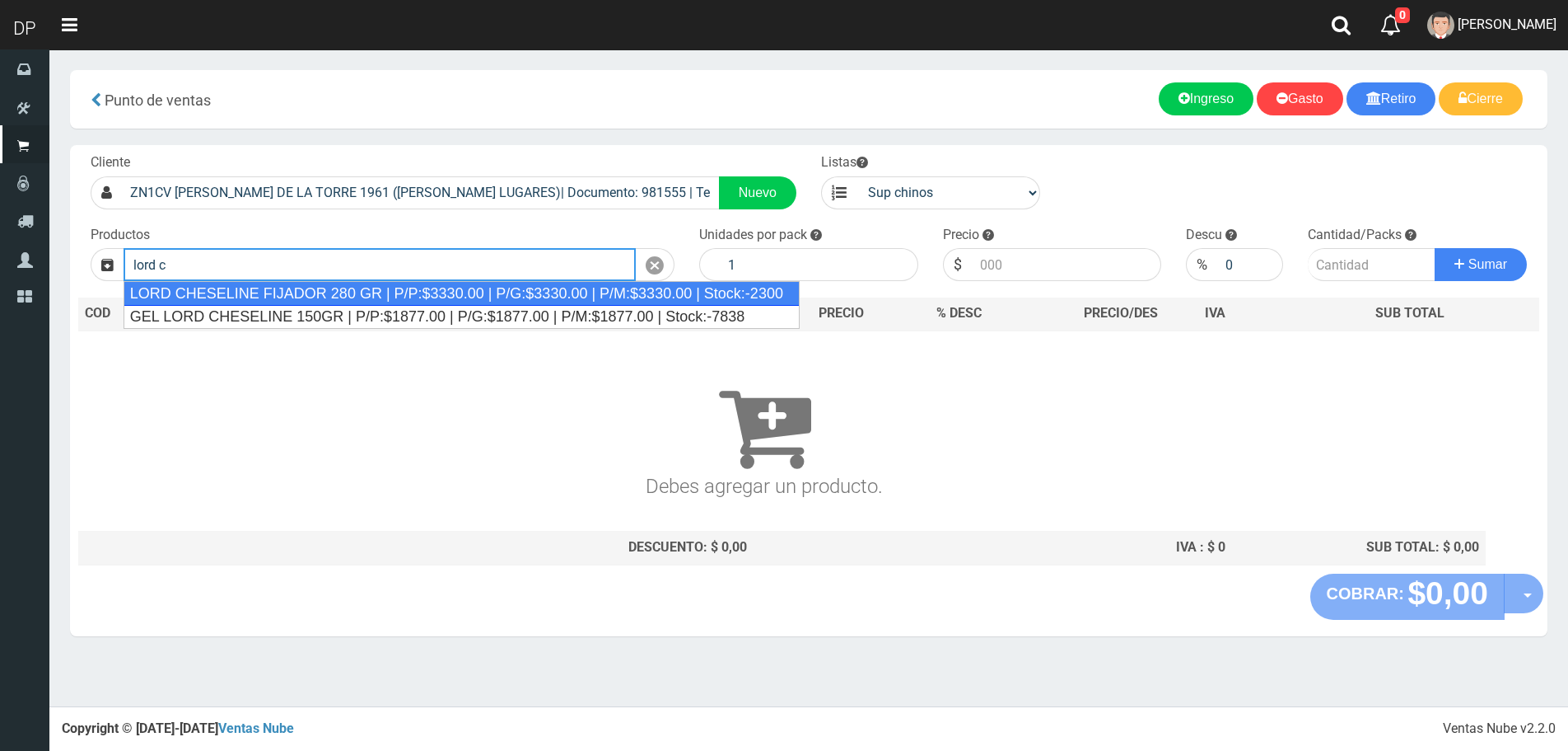
drag, startPoint x: 334, startPoint y: 297, endPoint x: 454, endPoint y: 296, distance: 120.0
click at [334, 296] on div "LORD CHESELINE FIJADOR 280 GR | P/P:$3330.00 | P/G:$3330.00 | P/M:$3330.00 | St…" at bounding box center [461, 293] width 676 height 24
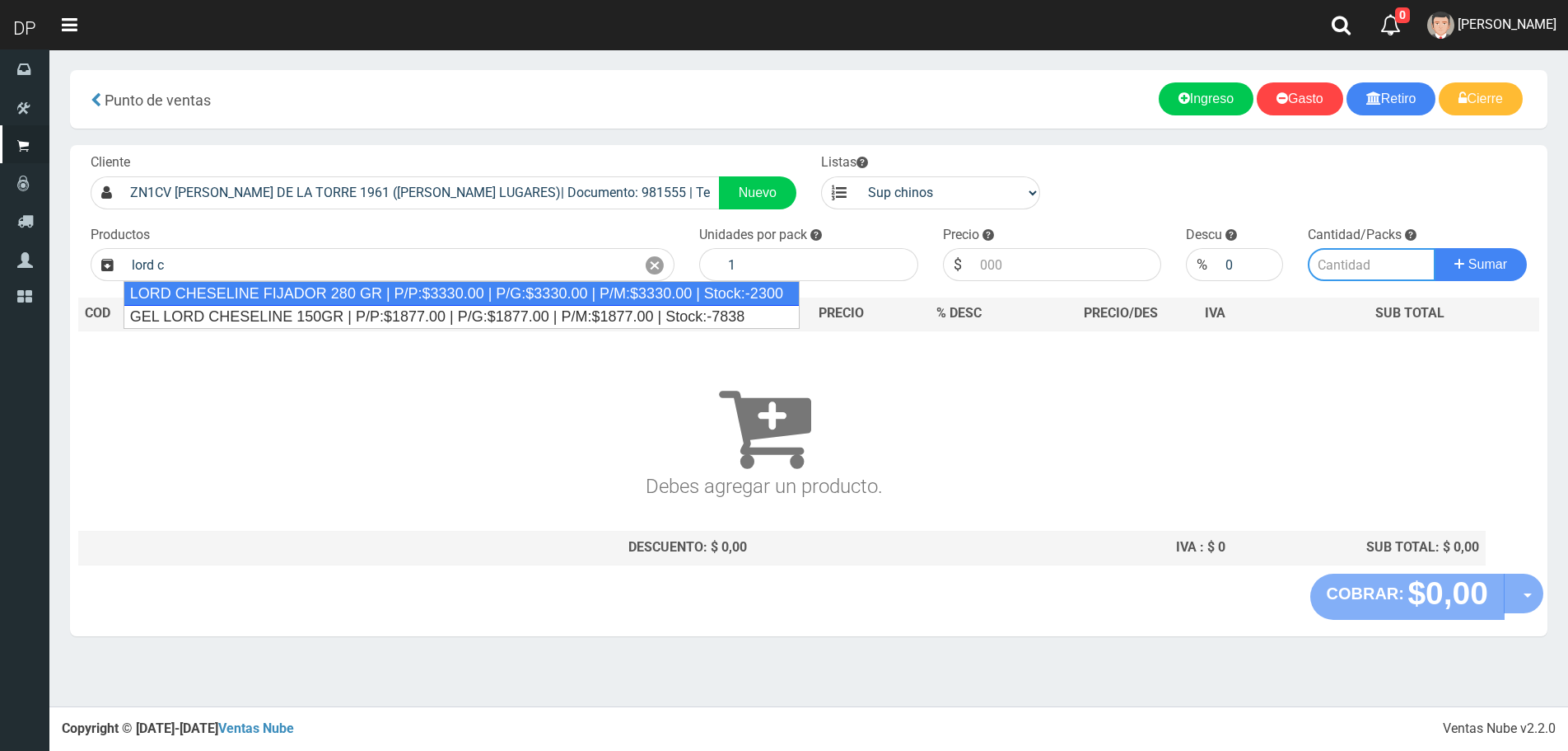
type input "LORD CHESELINE FIJADOR 280 GR | P/P:$3330.00 | P/G:$3330.00 | P/M:$3330.00 | St…"
type input "6"
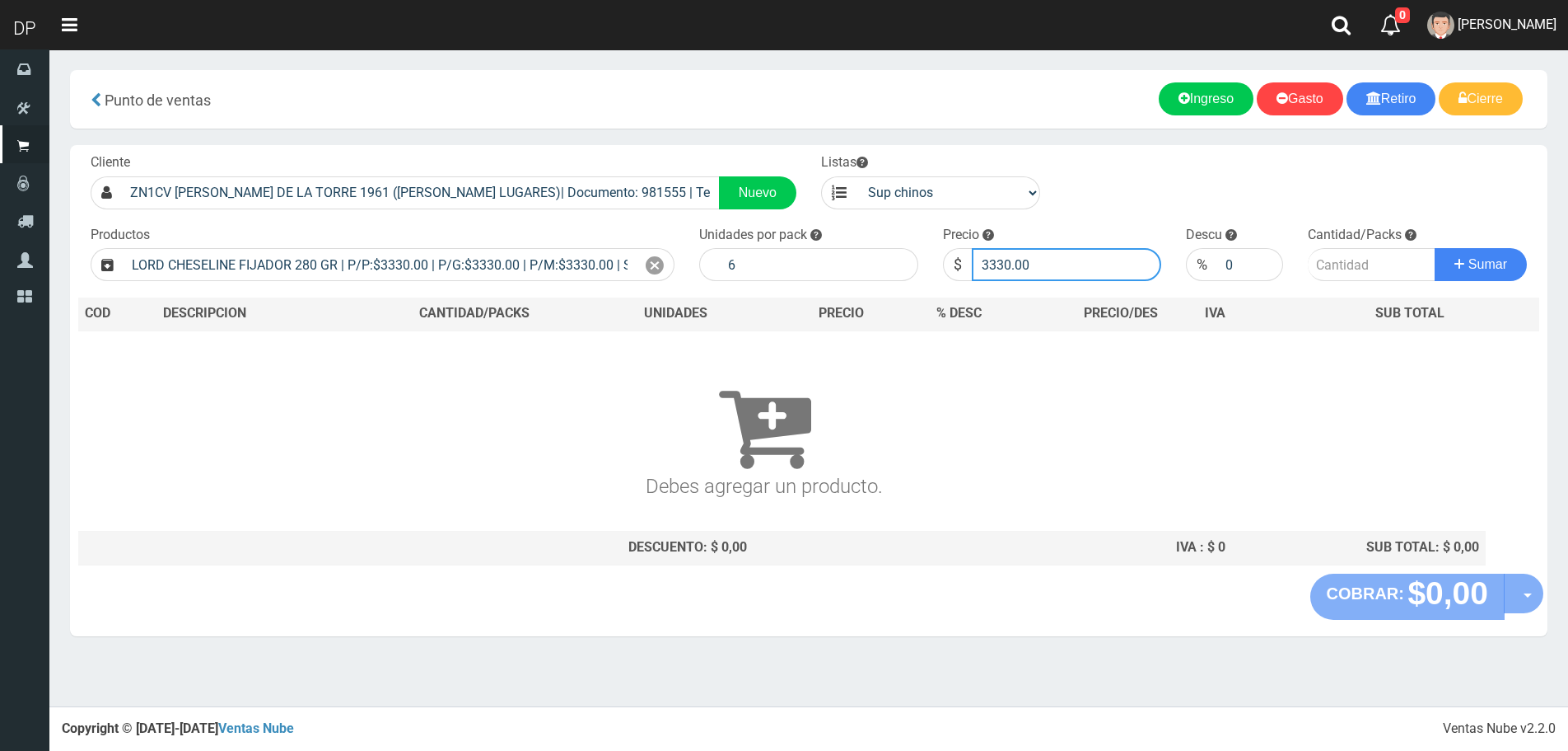
click at [1028, 253] on input "3330.00" at bounding box center [1067, 264] width 190 height 33
type input "2997"
type input "2997.00"
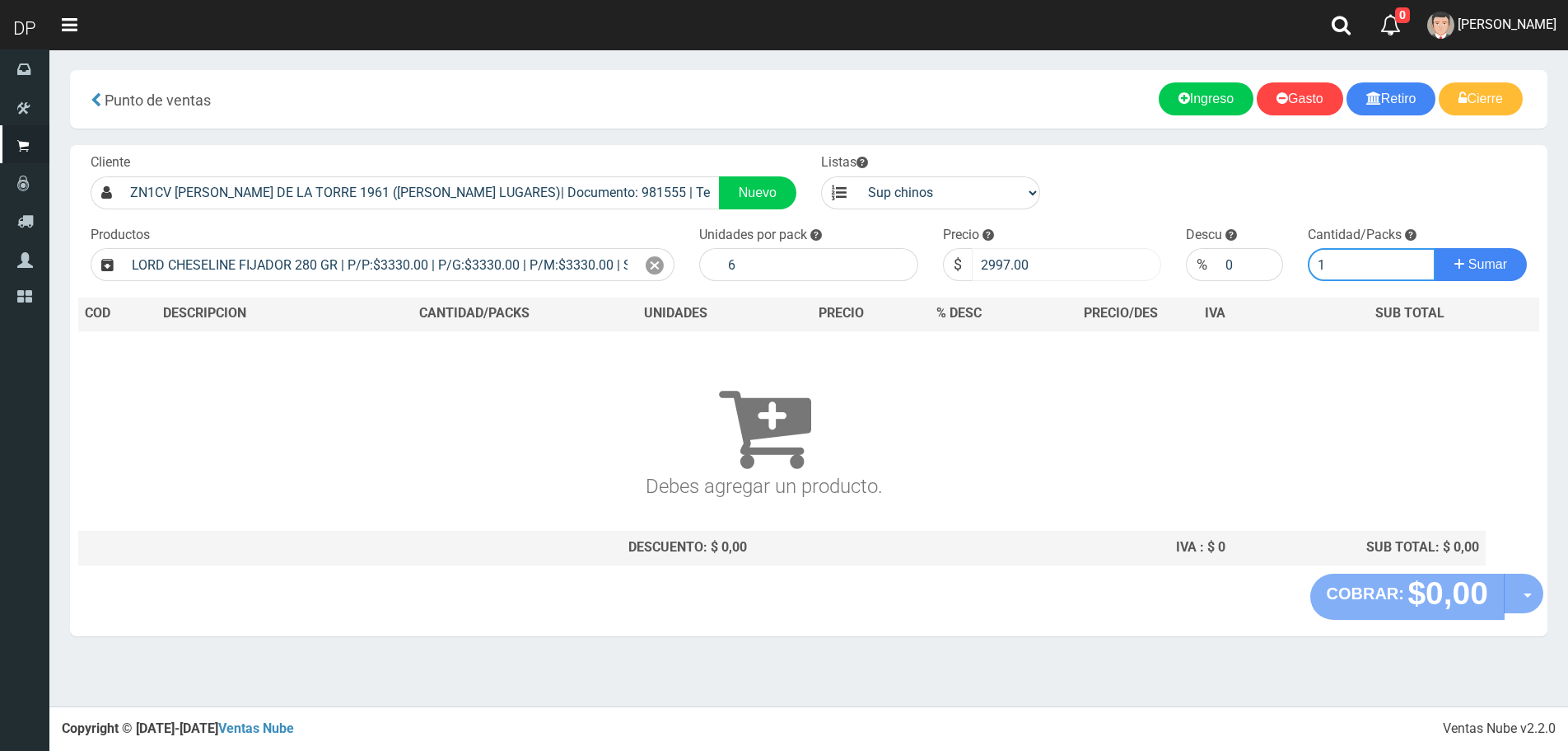
type input "1"
click at [1435, 248] on button "Sumar" at bounding box center [1481, 264] width 92 height 33
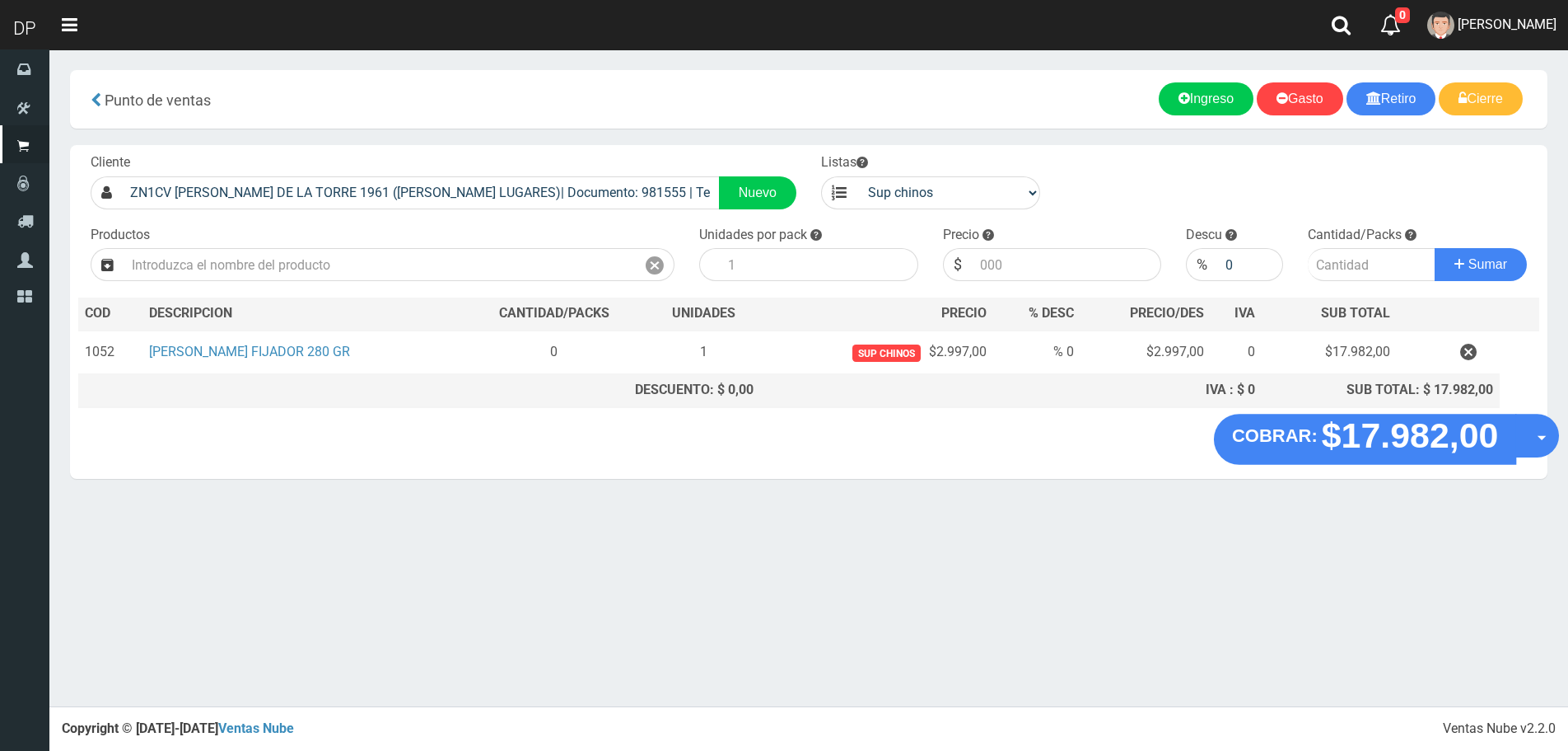
click at [1528, 437] on button "Opciones" at bounding box center [1537, 435] width 43 height 43
click at [1489, 445] on link "Hacer Devolucion" at bounding box center [1484, 441] width 148 height 38
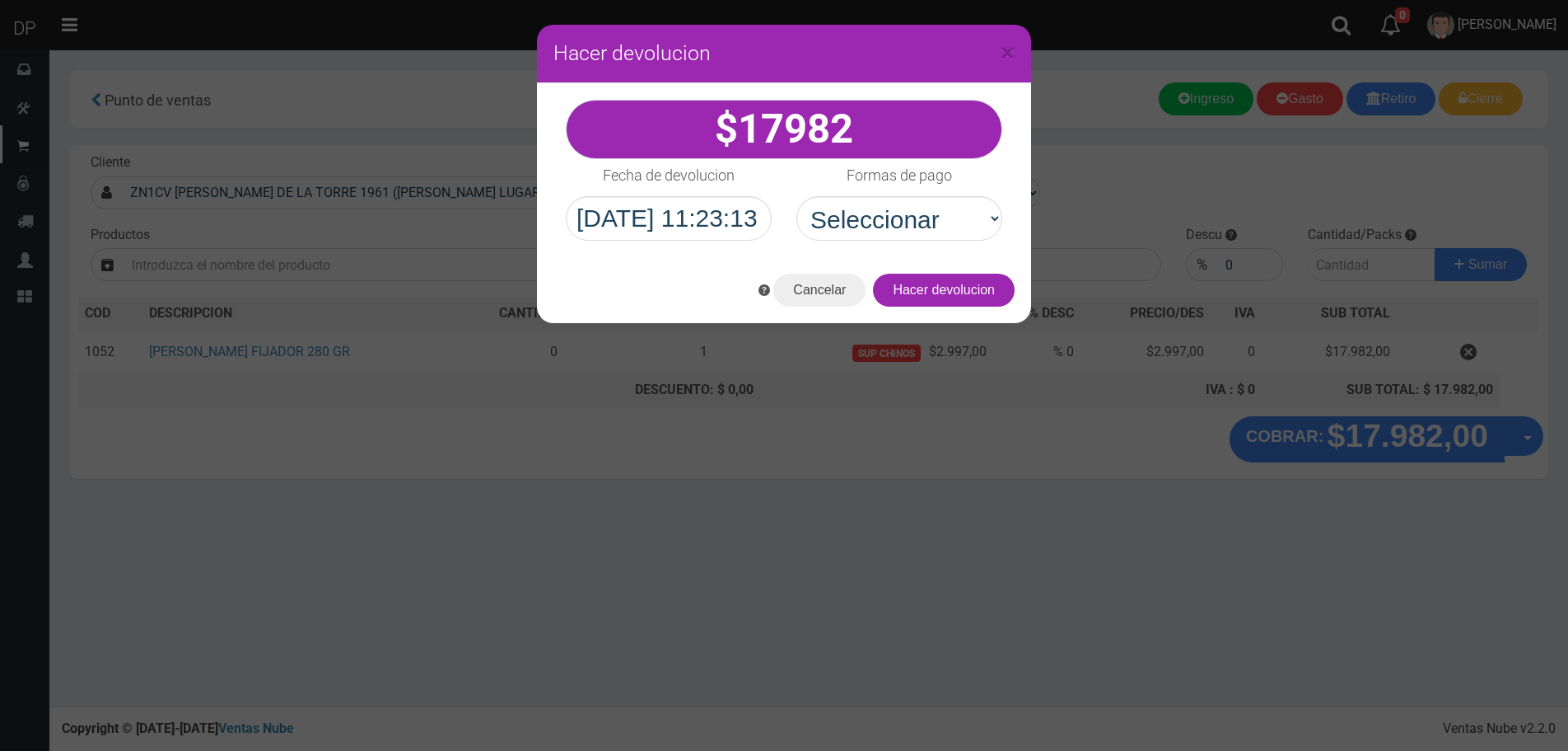
click at [919, 246] on div "17982" at bounding box center [784, 170] width 494 height 174
click at [919, 238] on select "Seleccionar Efectivo Tarjeta de Crédito Depósito Débito" at bounding box center [899, 218] width 206 height 44
select select "Efectivo"
click at [797, 196] on select "Seleccionar Efectivo Tarjeta de Crédito Depósito Débito" at bounding box center [899, 218] width 206 height 44
click at [961, 292] on button "Hacer devolucion" at bounding box center [944, 289] width 141 height 33
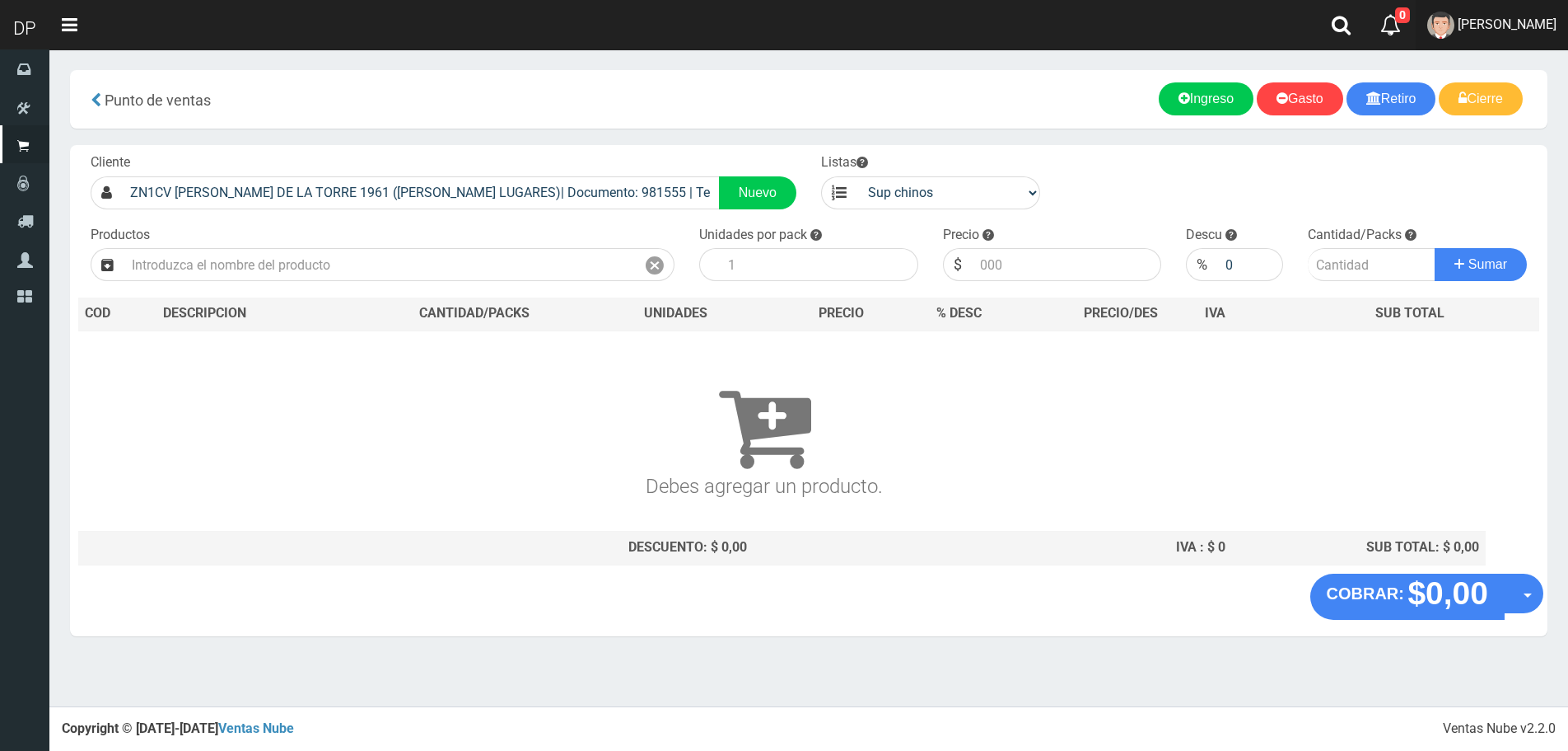
click at [1531, 41] on link "FABRIZIO DURE" at bounding box center [1492, 24] width 153 height 50
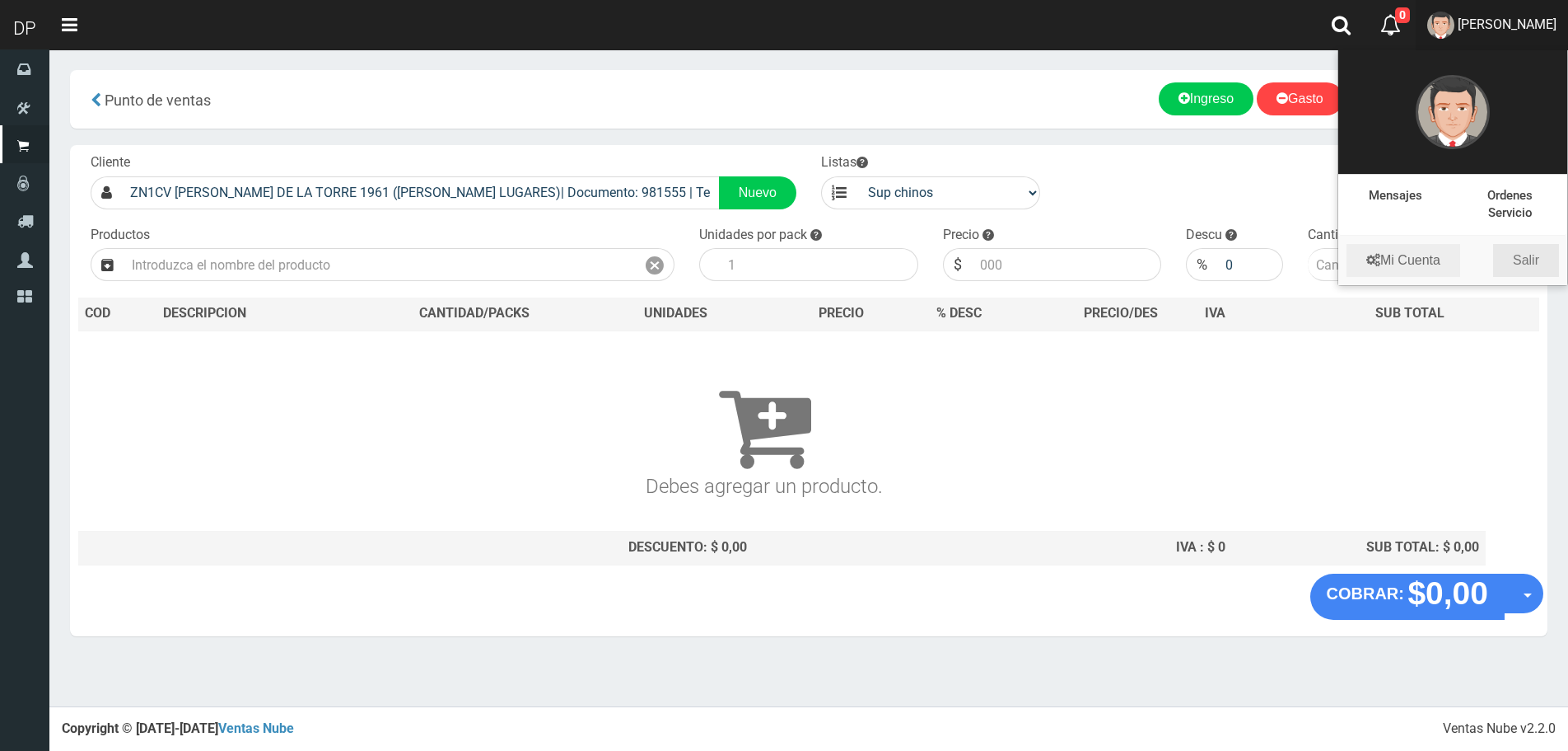
click at [1527, 264] on link "Salir" at bounding box center [1527, 260] width 66 height 33
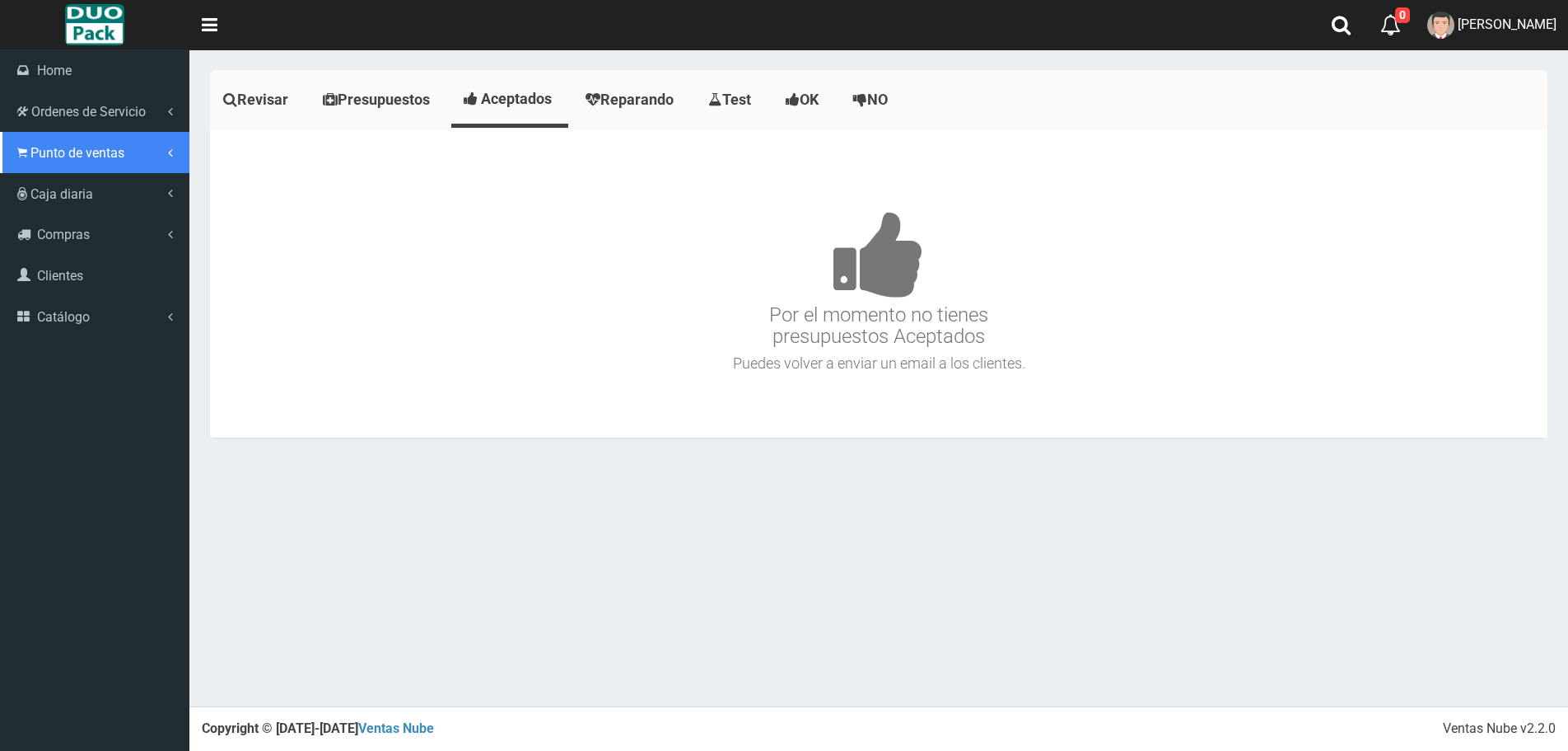
click at [39, 155] on span "Punto de ventas" at bounding box center [77, 153] width 94 height 16
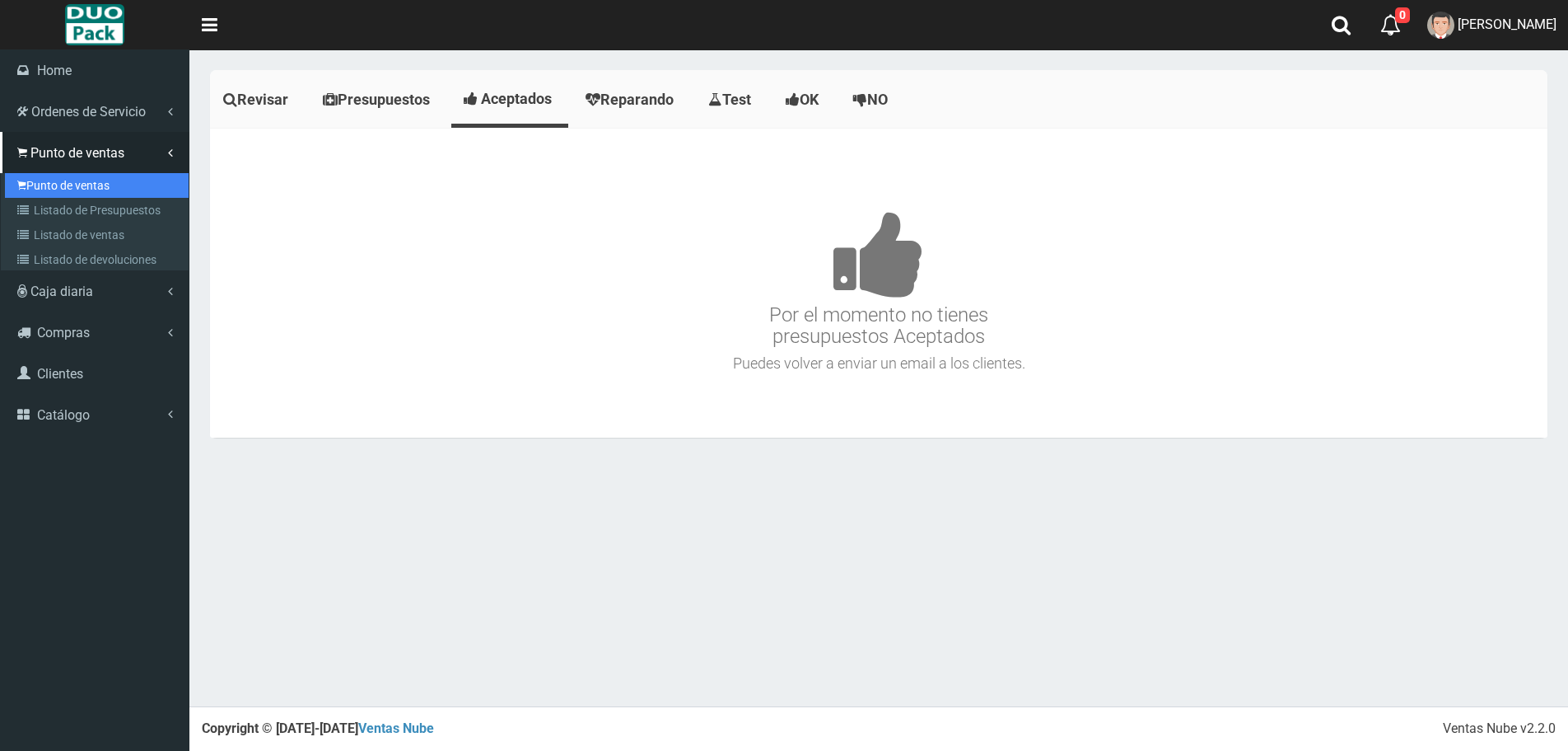
click at [77, 188] on link "Punto de ventas" at bounding box center [96, 186] width 184 height 24
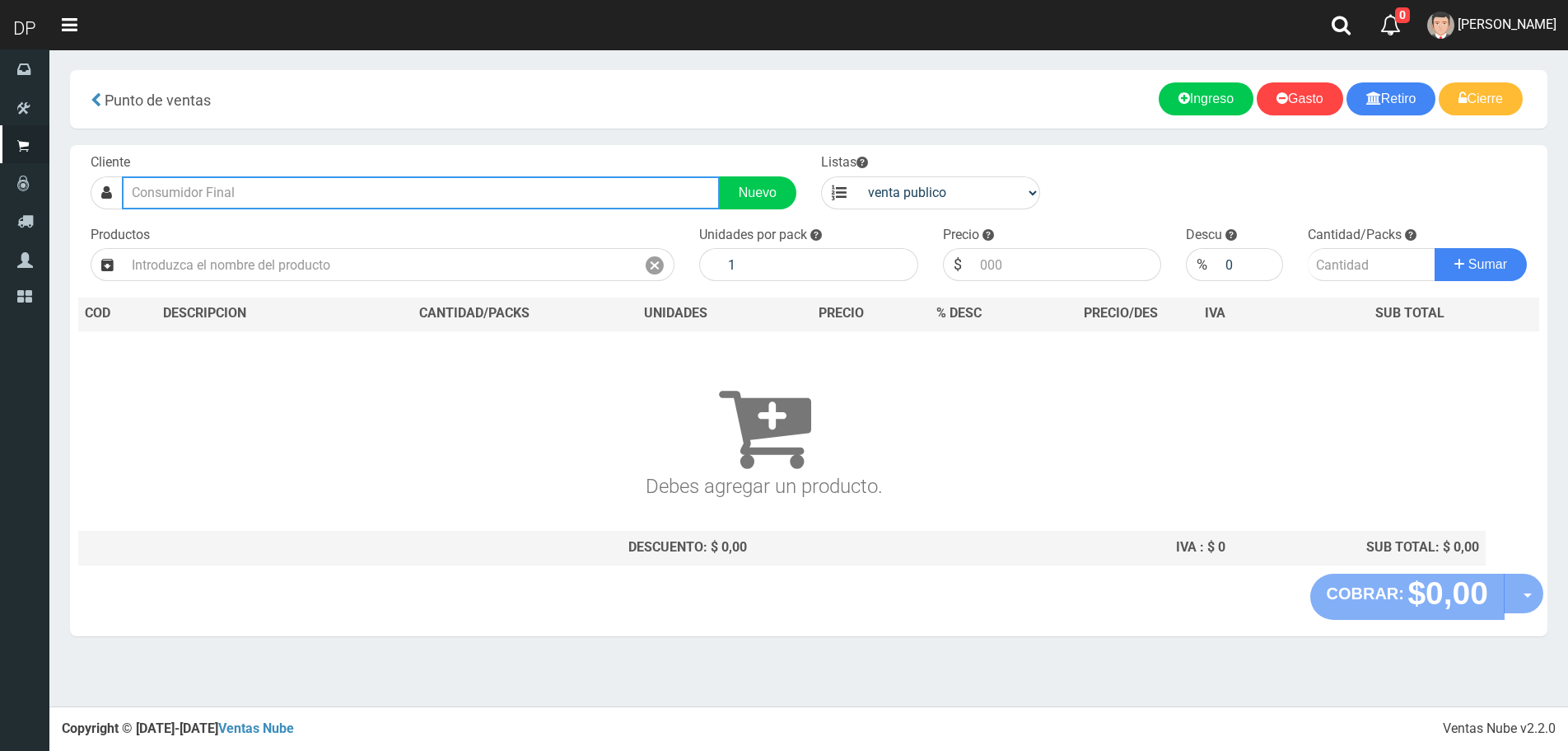
click at [227, 194] on input "text" at bounding box center [420, 192] width 598 height 33
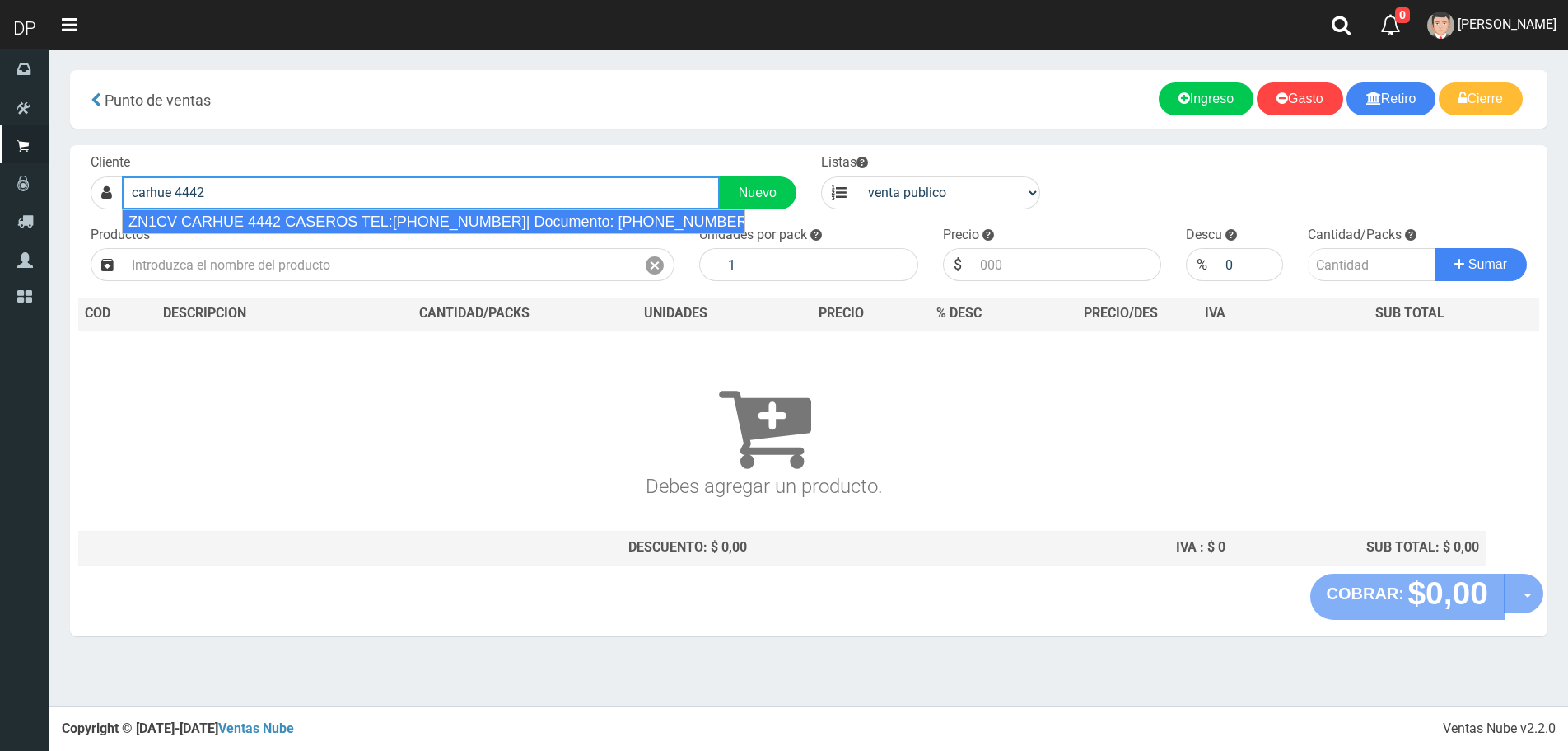
click at [228, 220] on div "ZN1CV CARHUE 4442 CASEROS TEL:1123227608| Documento: 12346543215 | Teléfono:" at bounding box center [433, 221] width 623 height 24
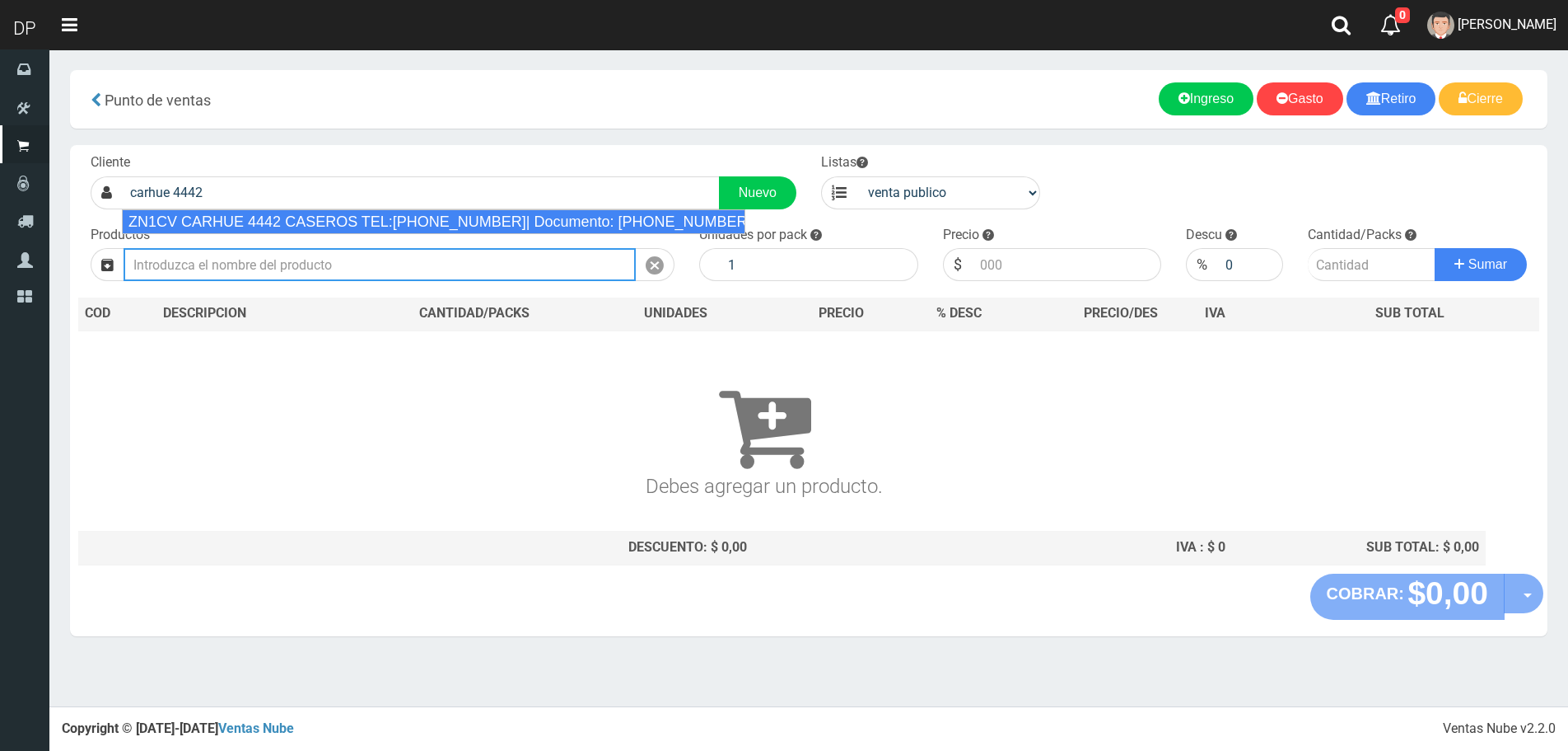
type input "ZN1CV CARHUE 4442 CASEROS TEL:1123227608| Documento: 12346543215 | Teléfono:"
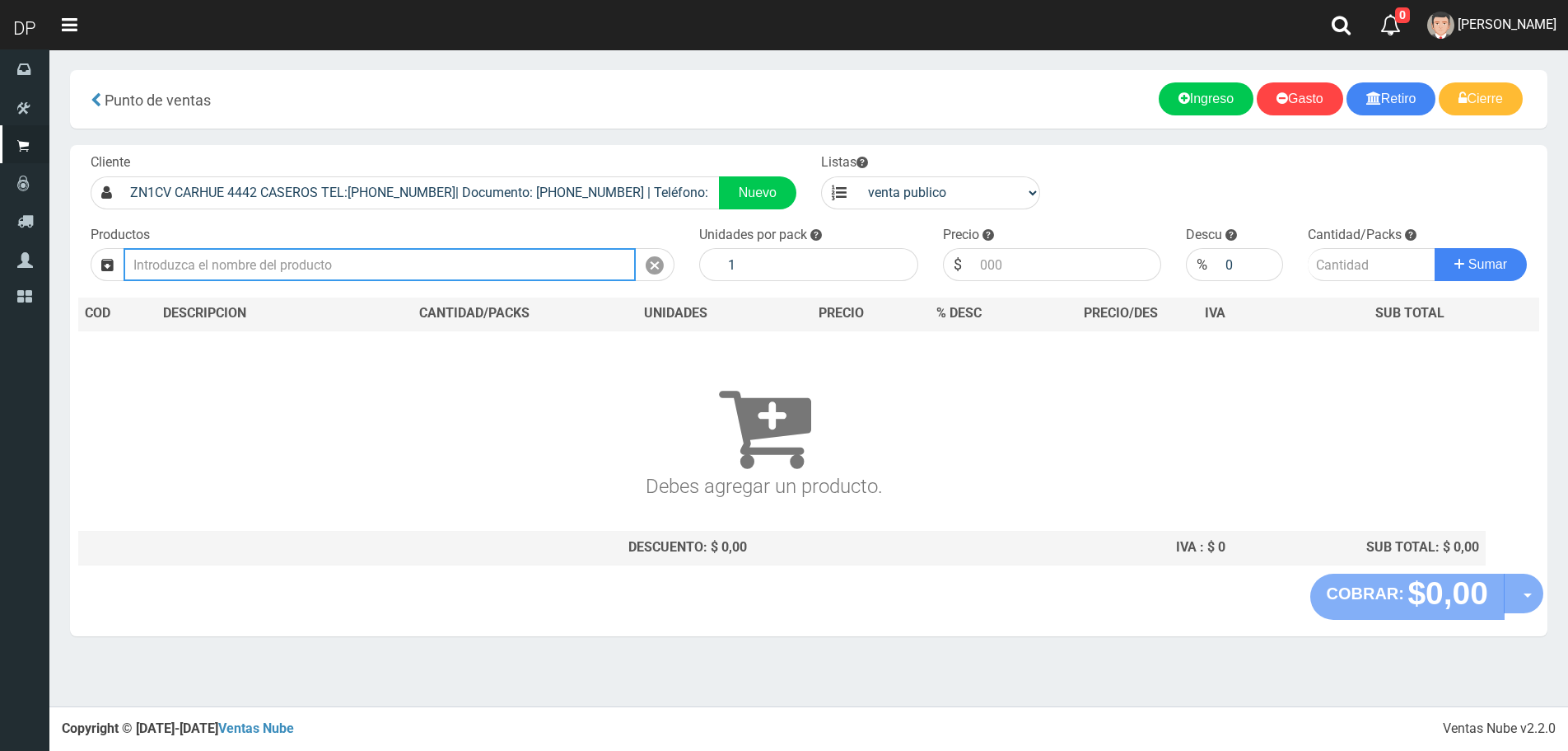
click at [234, 254] on input "text" at bounding box center [380, 264] width 512 height 33
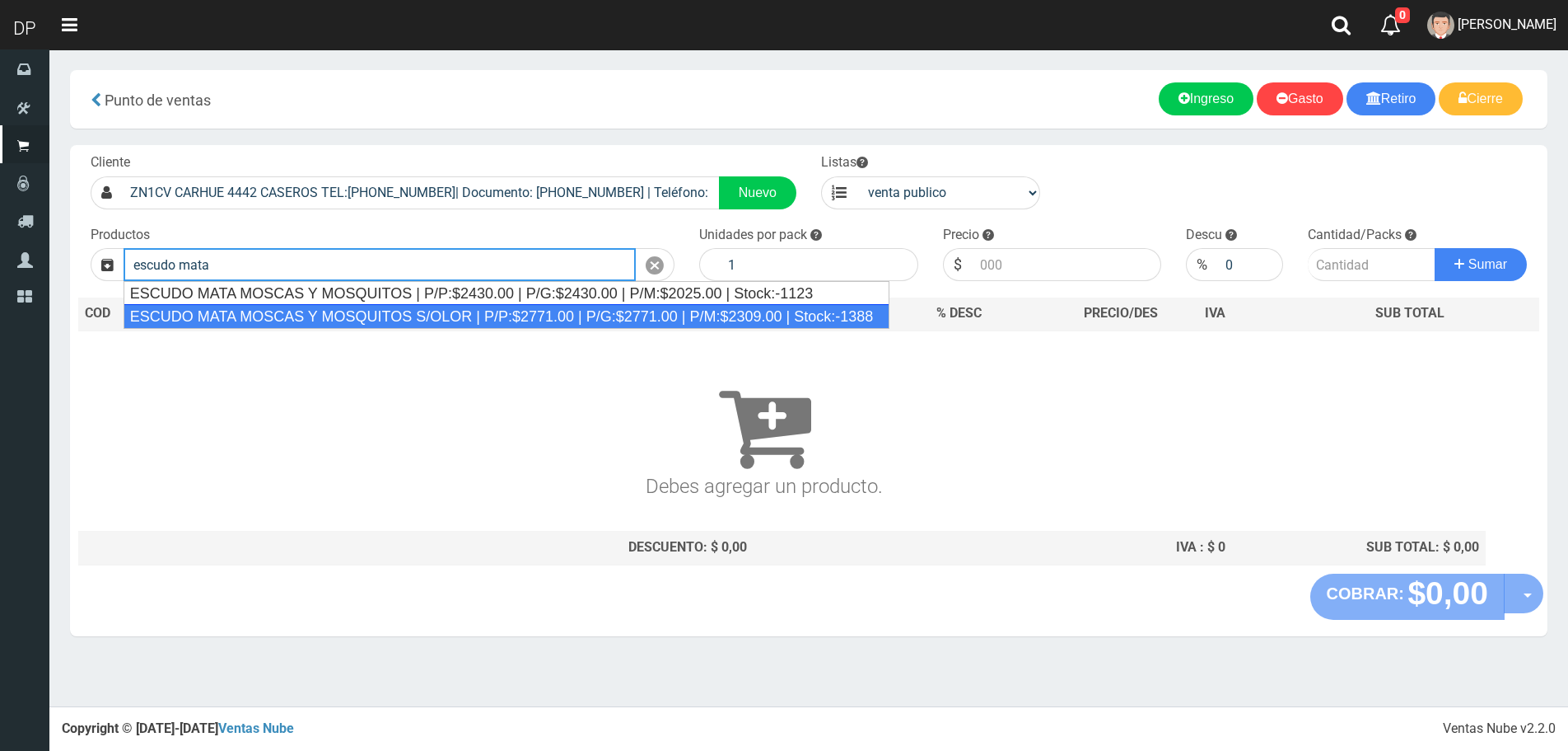
click at [380, 327] on div "ESCUDO MATA MOSCAS Y MOSQUITOS S/OLOR | P/P:$2771.00 | P/G:$2771.00 | P/M:$2309…" at bounding box center [507, 317] width 767 height 24
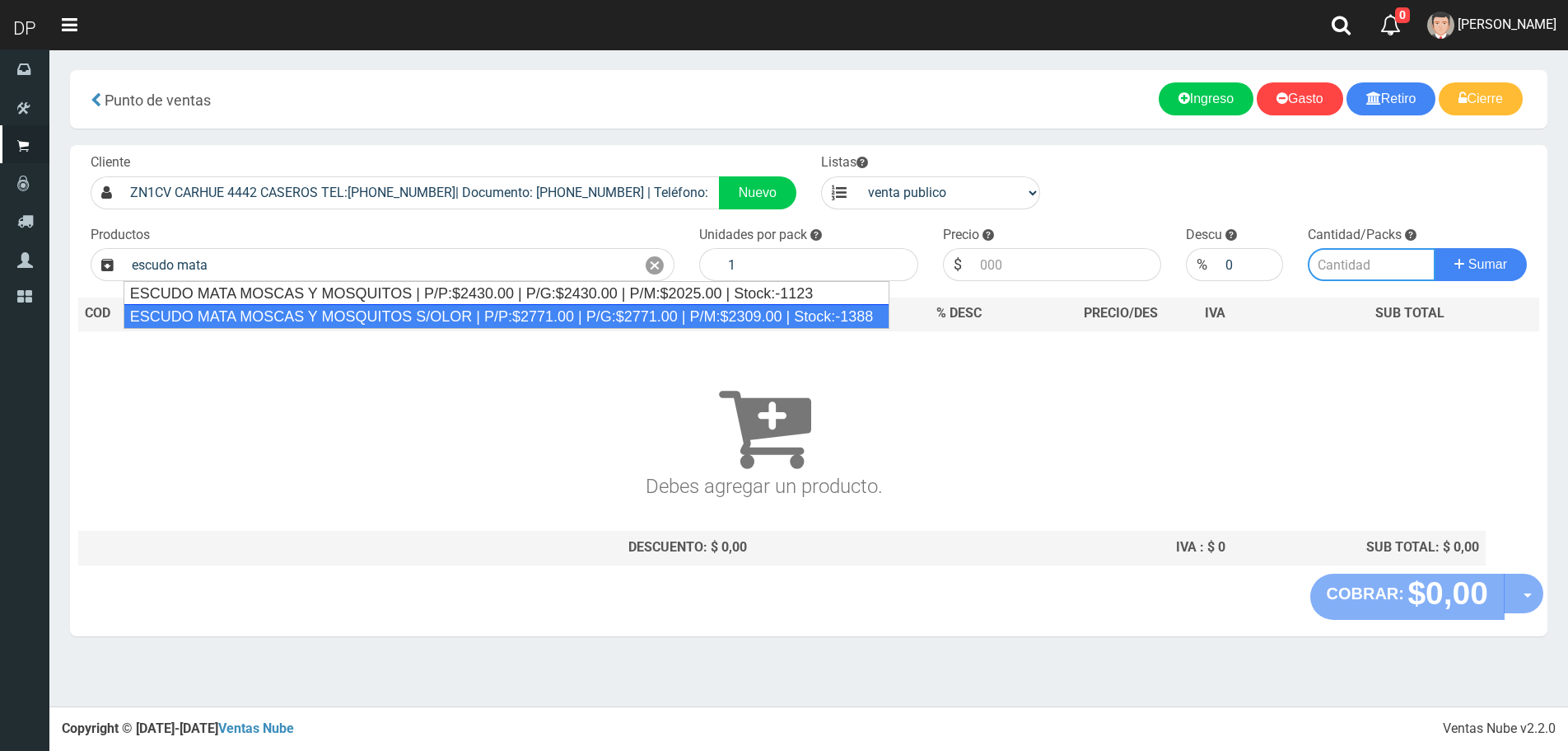
type input "ESCUDO MATA MOSCAS Y MOSQUITOS S/OLOR | P/P:$2771.00 | P/G:$2771.00 | P/M:$2309…"
type input "12"
type input "2771.00"
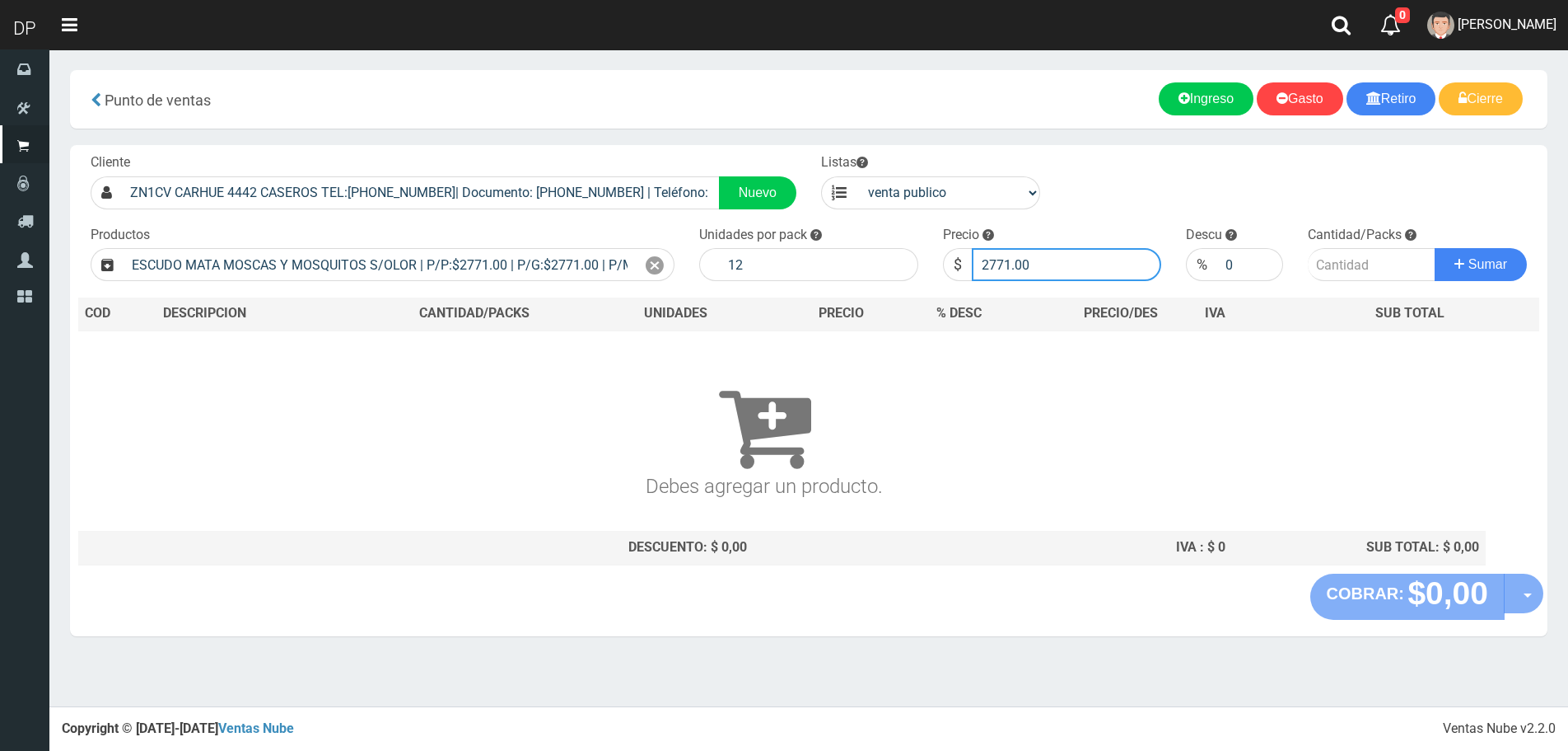
click at [1027, 256] on input "2771.00" at bounding box center [1067, 264] width 190 height 33
click at [1370, 264] on input "number" at bounding box center [1372, 264] width 128 height 33
type input "1"
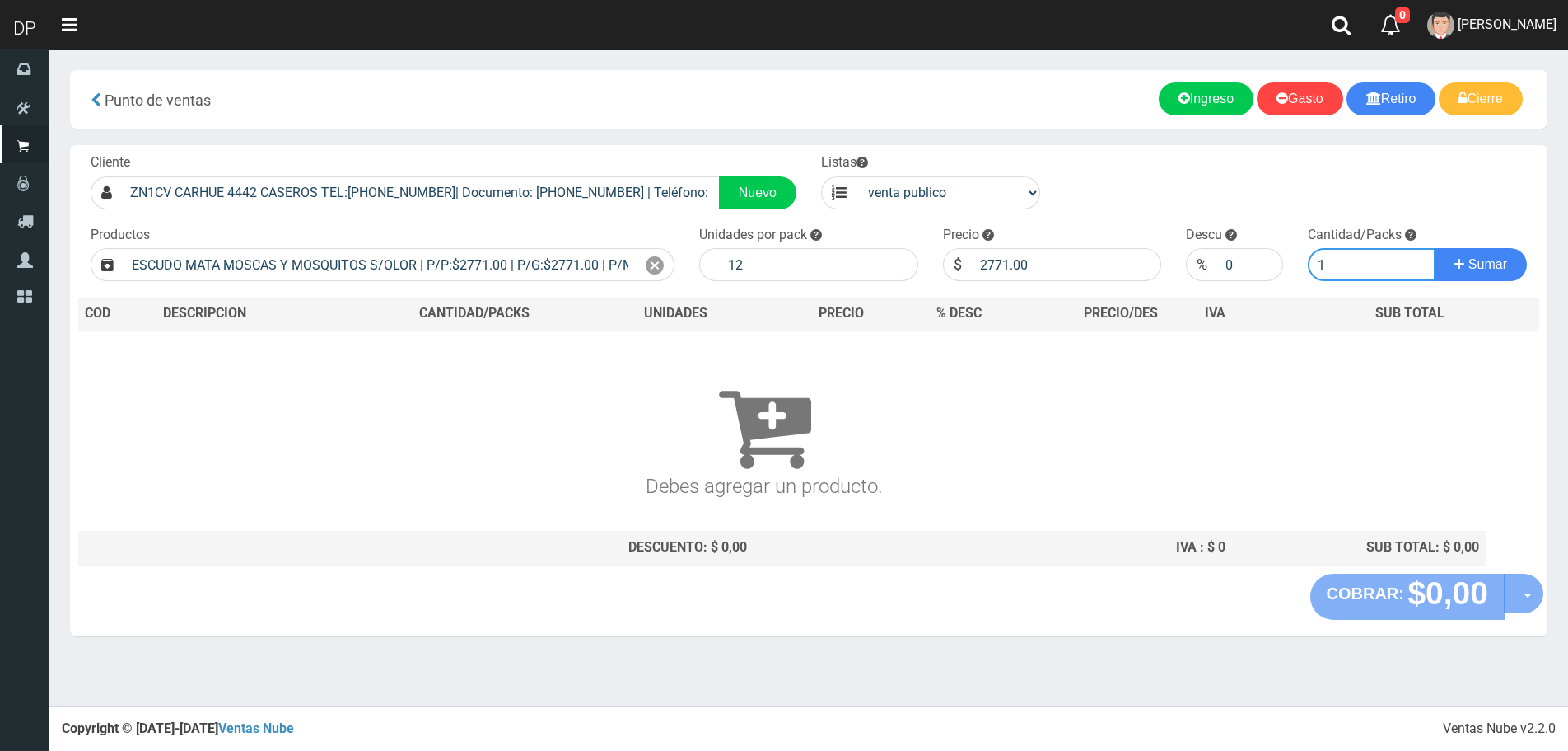
click at [1435, 248] on button "Sumar" at bounding box center [1481, 264] width 92 height 33
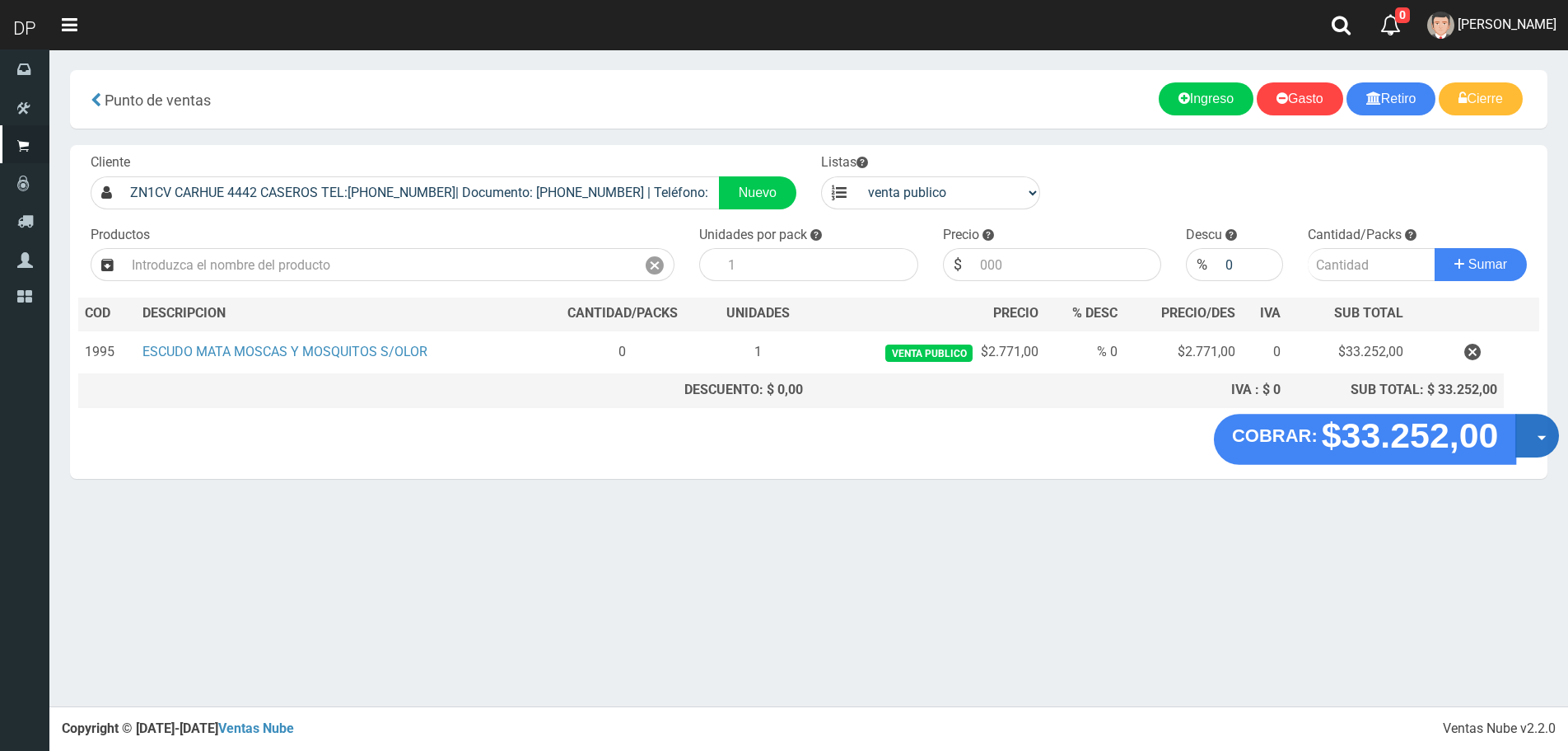
click at [1533, 440] on button "Opciones" at bounding box center [1537, 435] width 43 height 43
click at [1516, 450] on link "Hacer Devolucion" at bounding box center [1484, 441] width 148 height 38
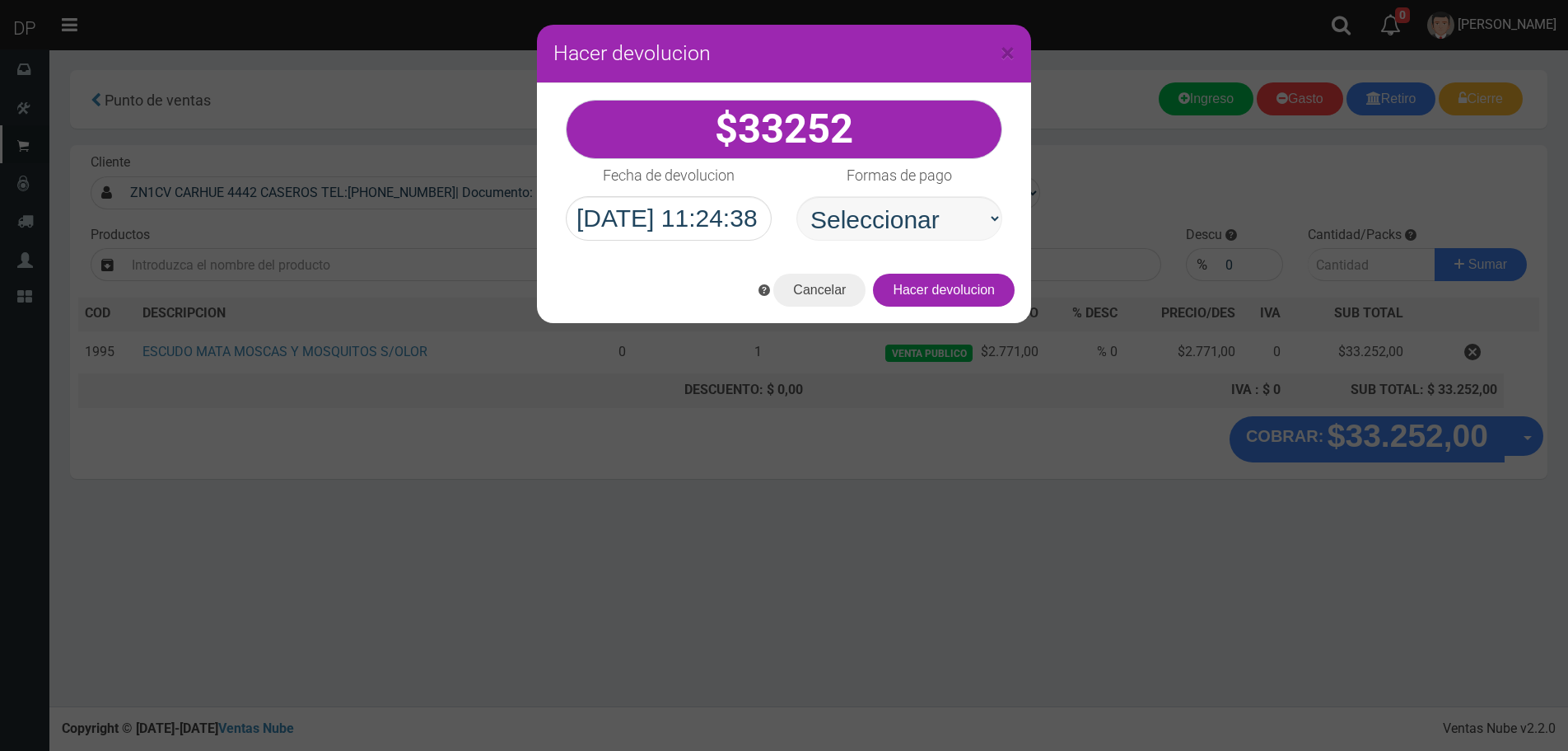
click at [958, 238] on select "Seleccionar Efectivo Tarjeta de Crédito Depósito Débito" at bounding box center [899, 218] width 206 height 44
click at [797, 196] on select "Seleccionar Efectivo Tarjeta de Crédito Depósito Débito" at bounding box center [899, 218] width 206 height 44
click at [946, 286] on button "Hacer devolucion" at bounding box center [944, 289] width 141 height 33
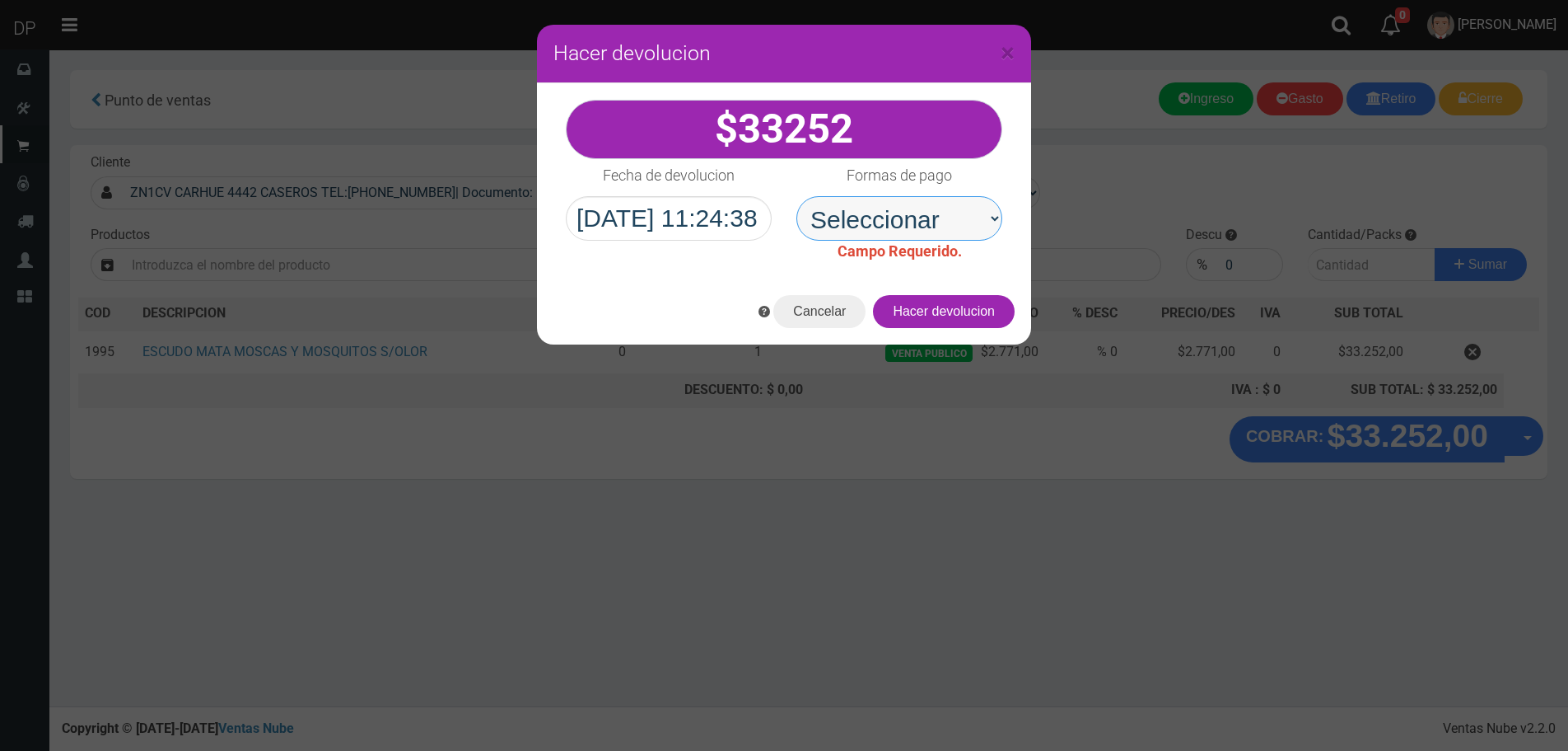
drag, startPoint x: 941, startPoint y: 220, endPoint x: 943, endPoint y: 236, distance: 16.1
click at [942, 220] on select "Seleccionar Efectivo Tarjeta de Crédito Depósito Débito" at bounding box center [899, 218] width 206 height 44
select select "Efectivo"
click at [797, 196] on select "Seleccionar Efectivo Tarjeta de Crédito Depósito Débito" at bounding box center [899, 218] width 206 height 44
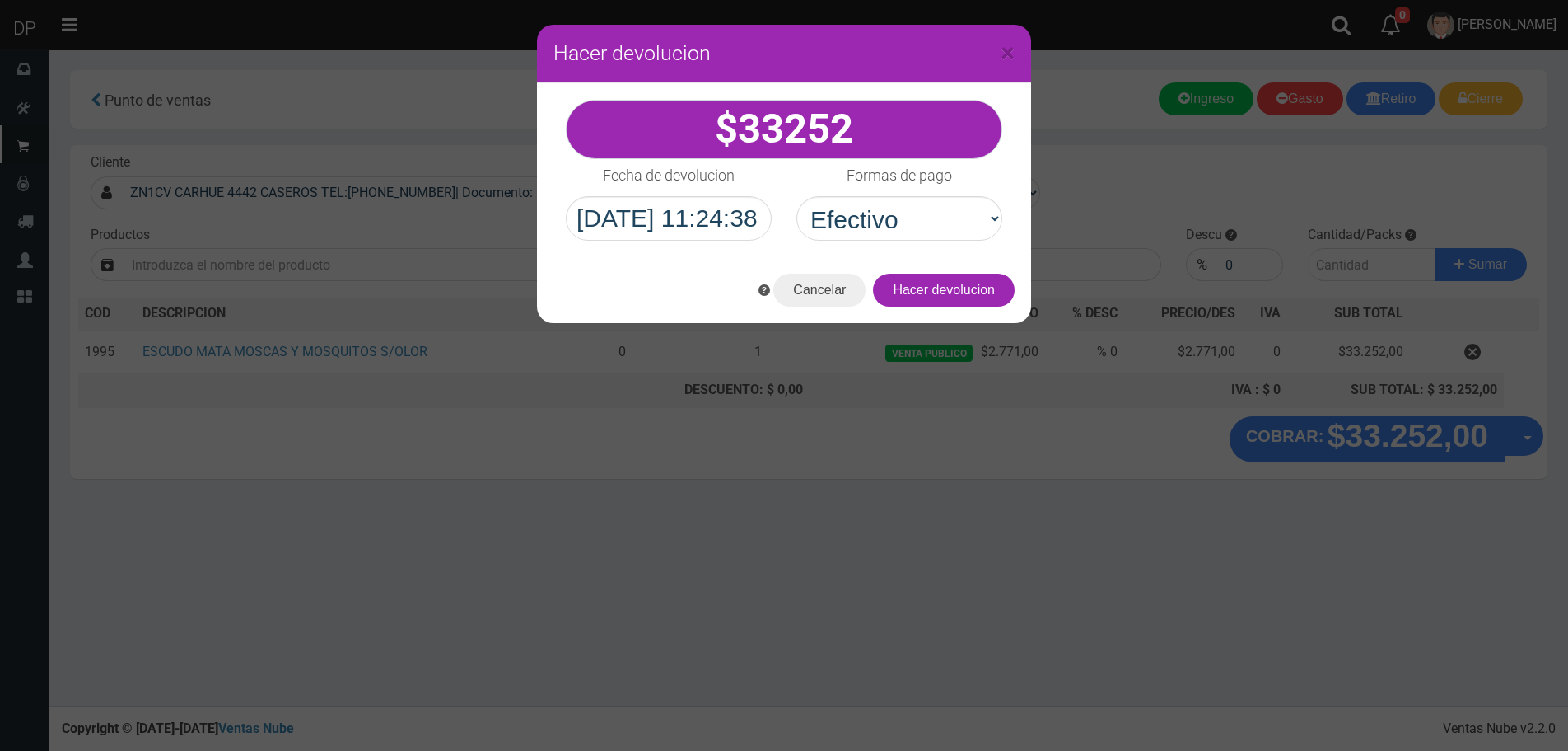
click at [982, 307] on div "Cancelar Hacer devolucion" at bounding box center [784, 290] width 494 height 66
click at [974, 299] on button "Hacer devolucion" at bounding box center [944, 289] width 141 height 33
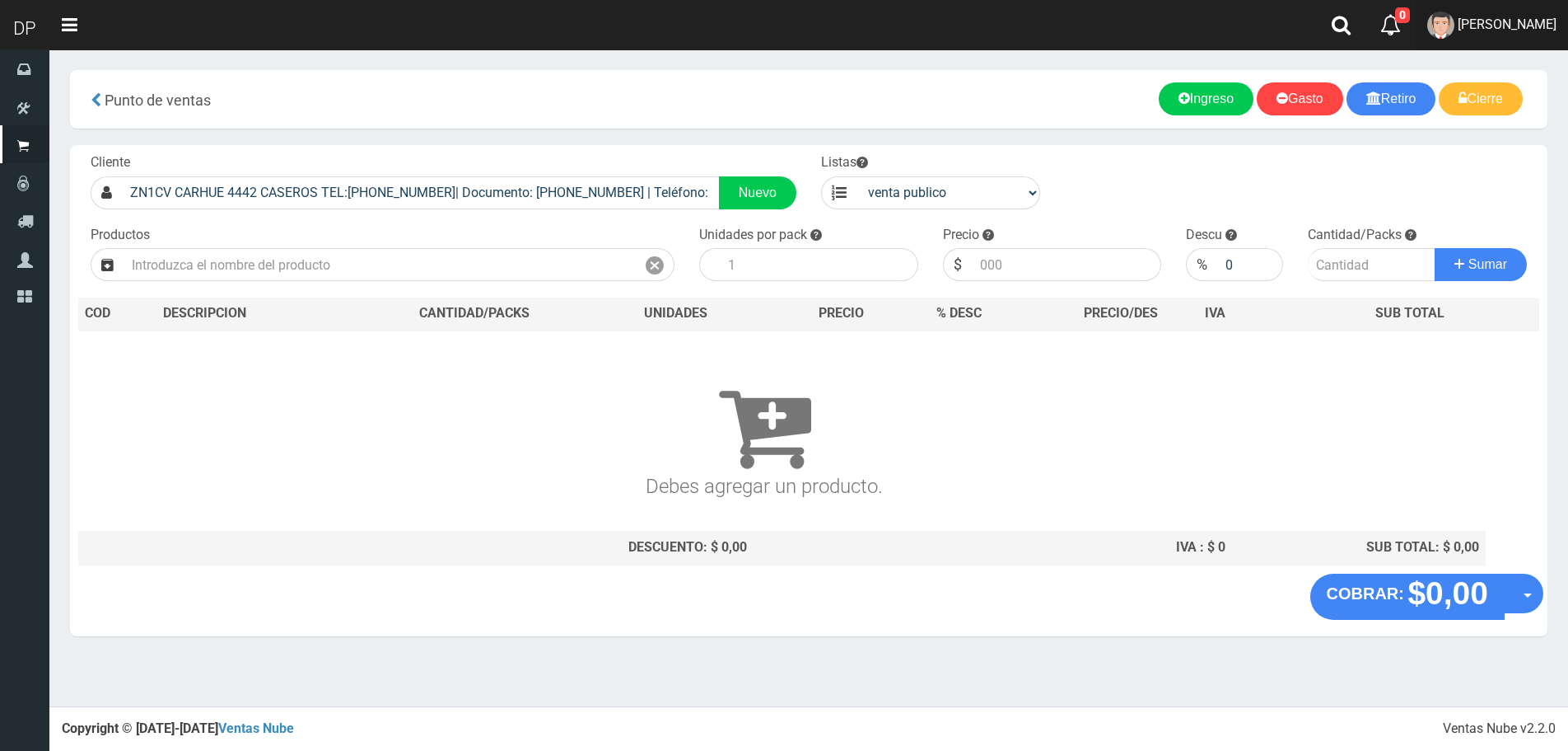
click at [1541, 16] on span "AXELL MOYA" at bounding box center [1507, 24] width 99 height 16
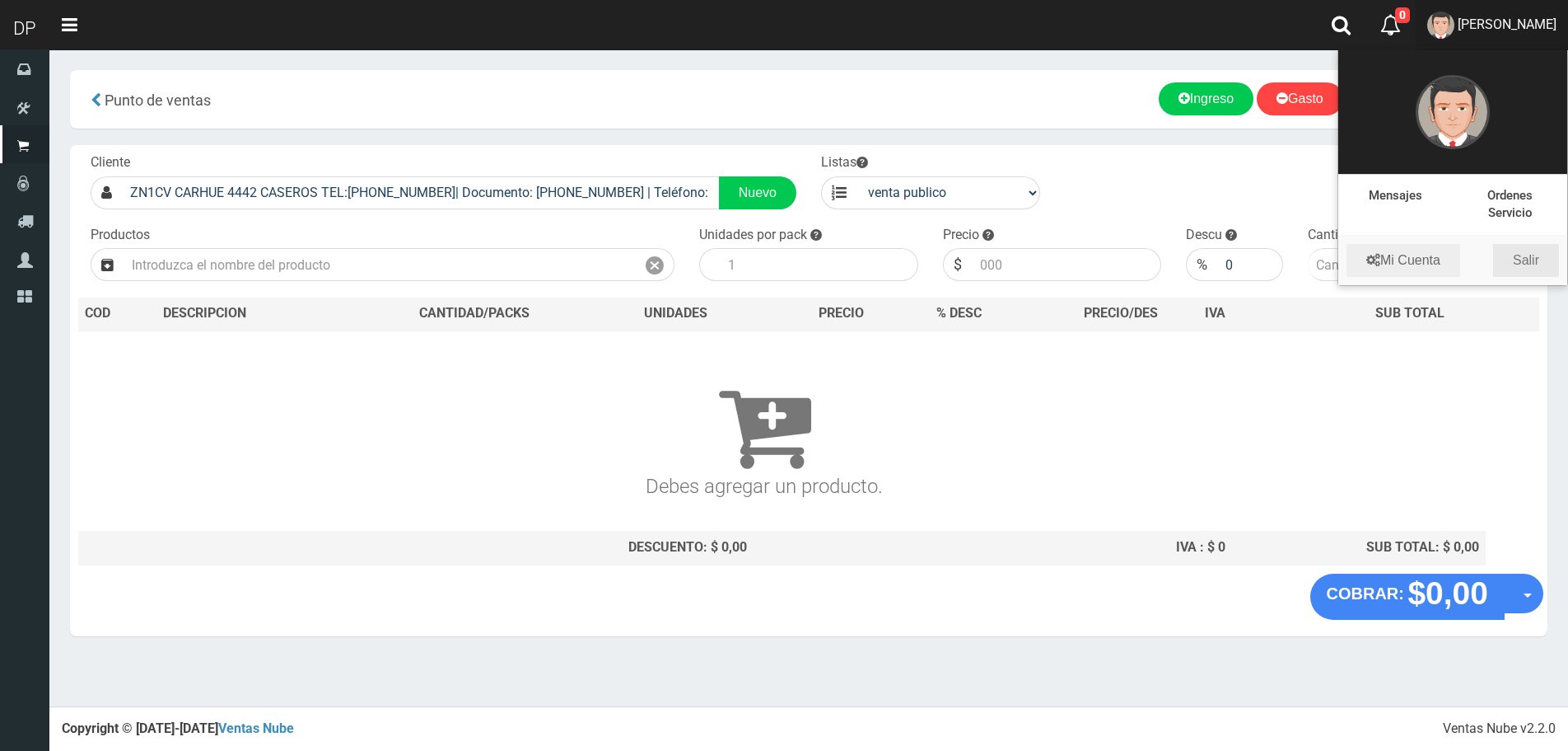
click at [1518, 265] on link "Salir" at bounding box center [1527, 260] width 66 height 33
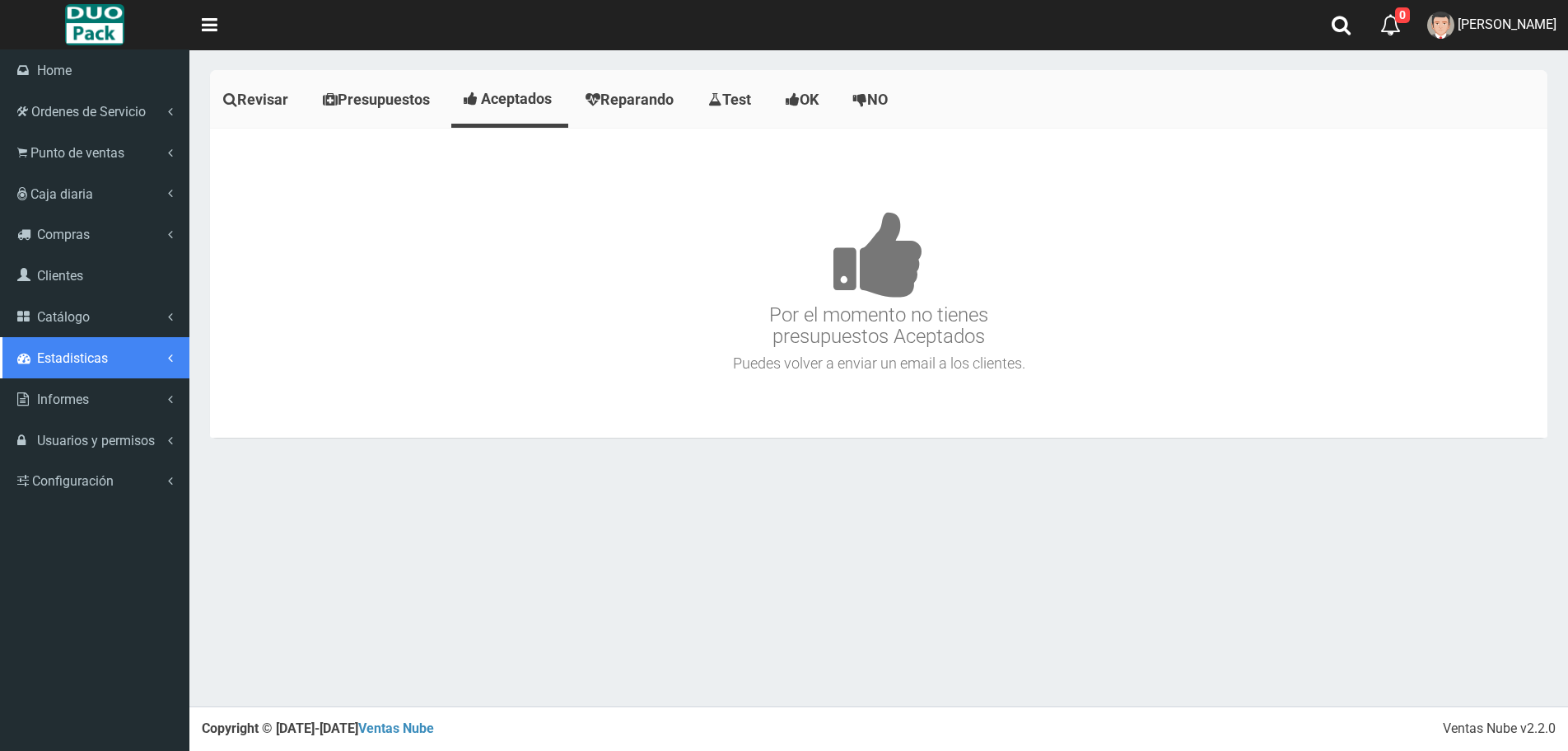
click at [65, 359] on span "Estadisticas" at bounding box center [72, 358] width 71 height 16
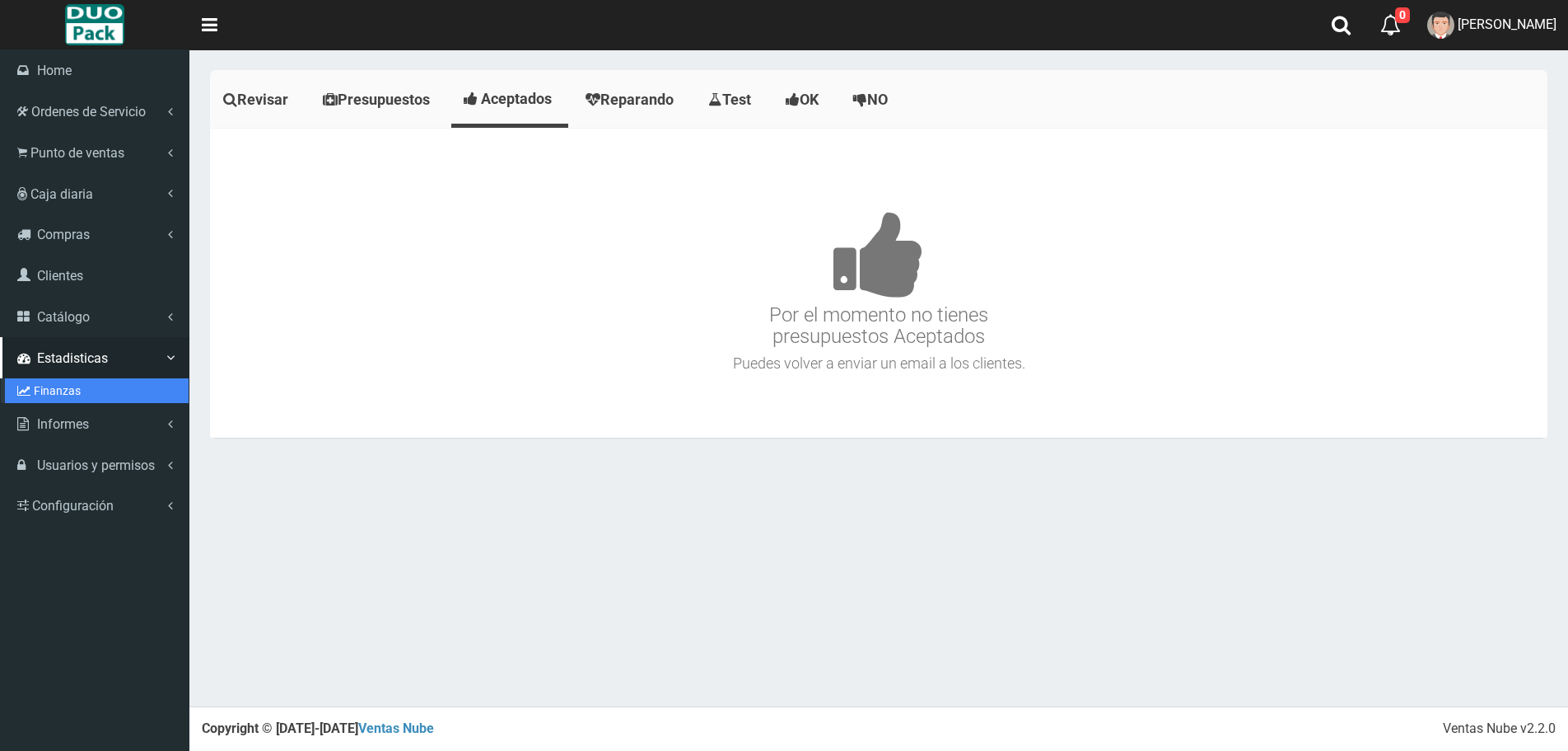
click at [74, 384] on link "Finanzas" at bounding box center [96, 390] width 184 height 24
